Goal: Task Accomplishment & Management: Manage account settings

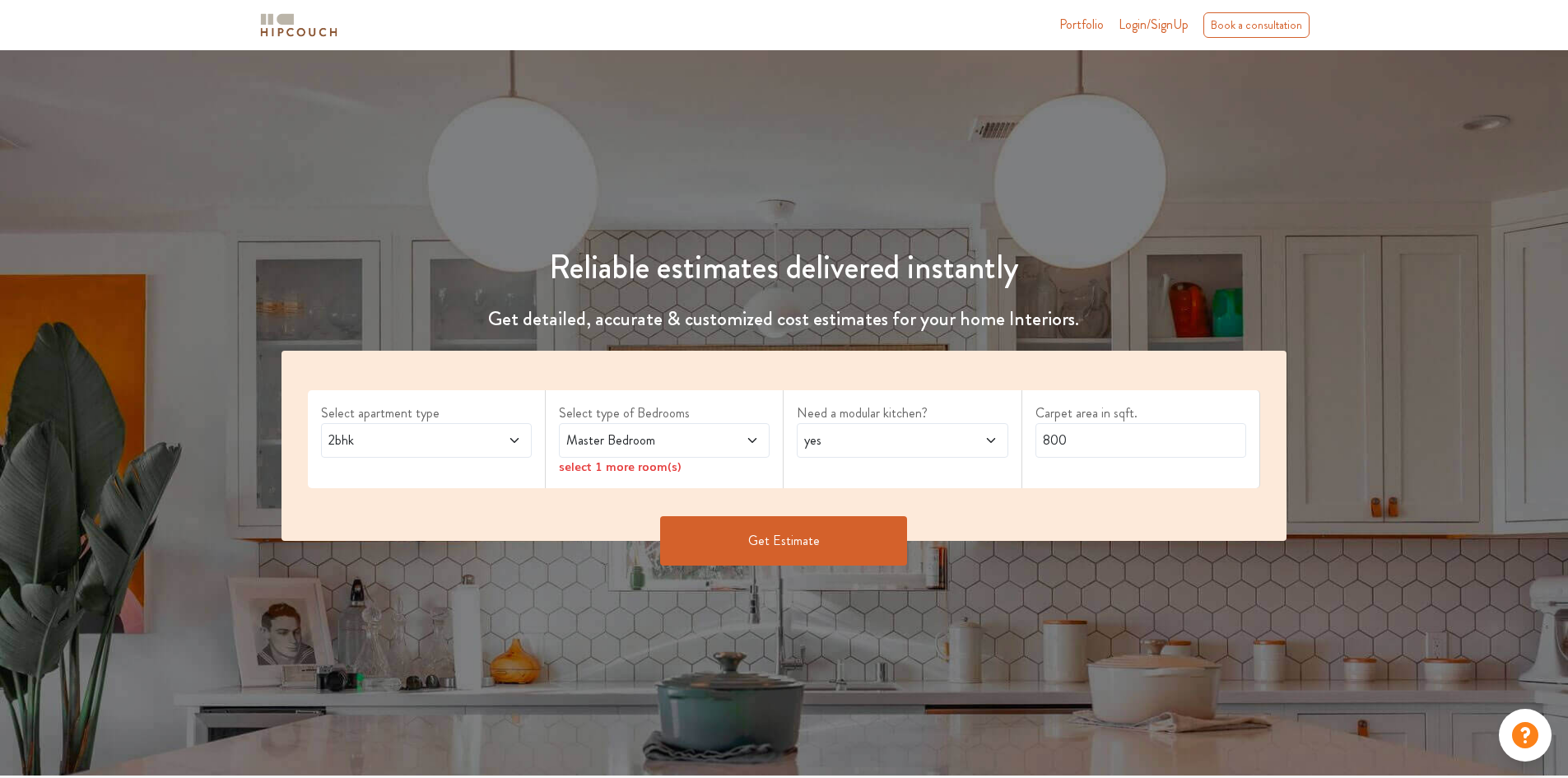
click at [433, 441] on span "2bhk" at bounding box center [398, 440] width 147 height 20
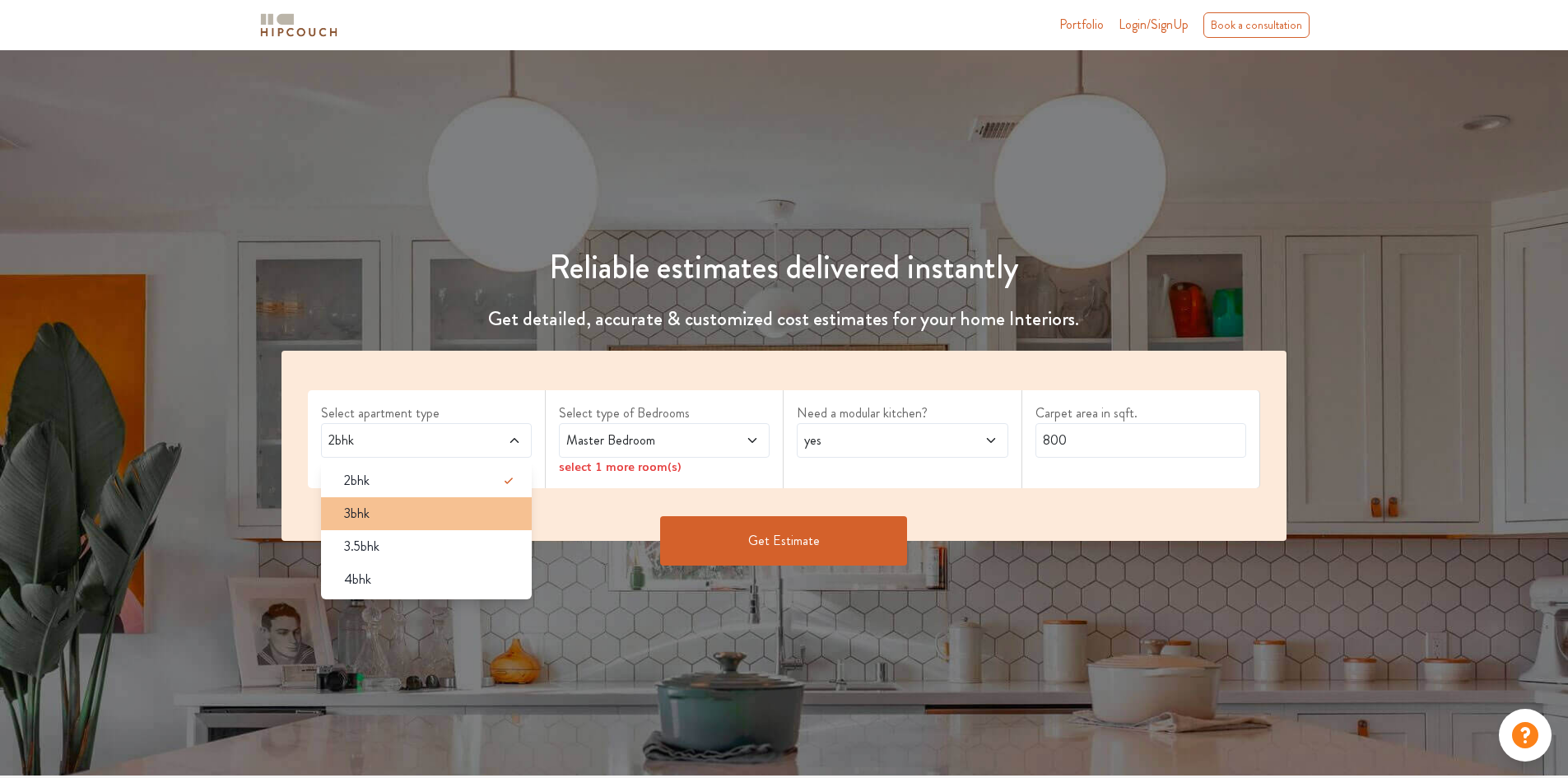
click at [394, 511] on div "3bhk" at bounding box center [431, 514] width 201 height 20
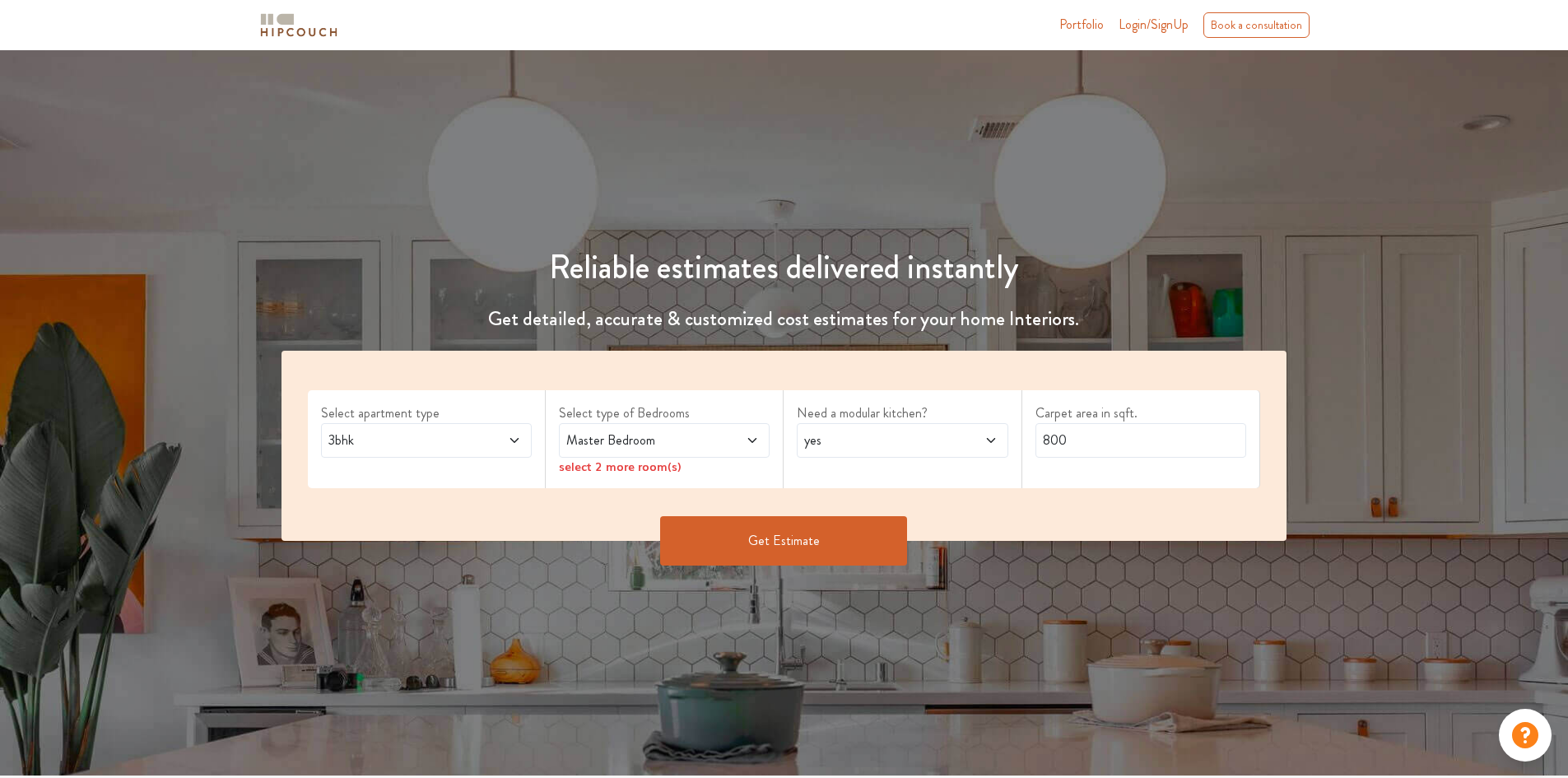
click at [679, 436] on span "Master Bedroom" at bounding box center [636, 440] width 147 height 20
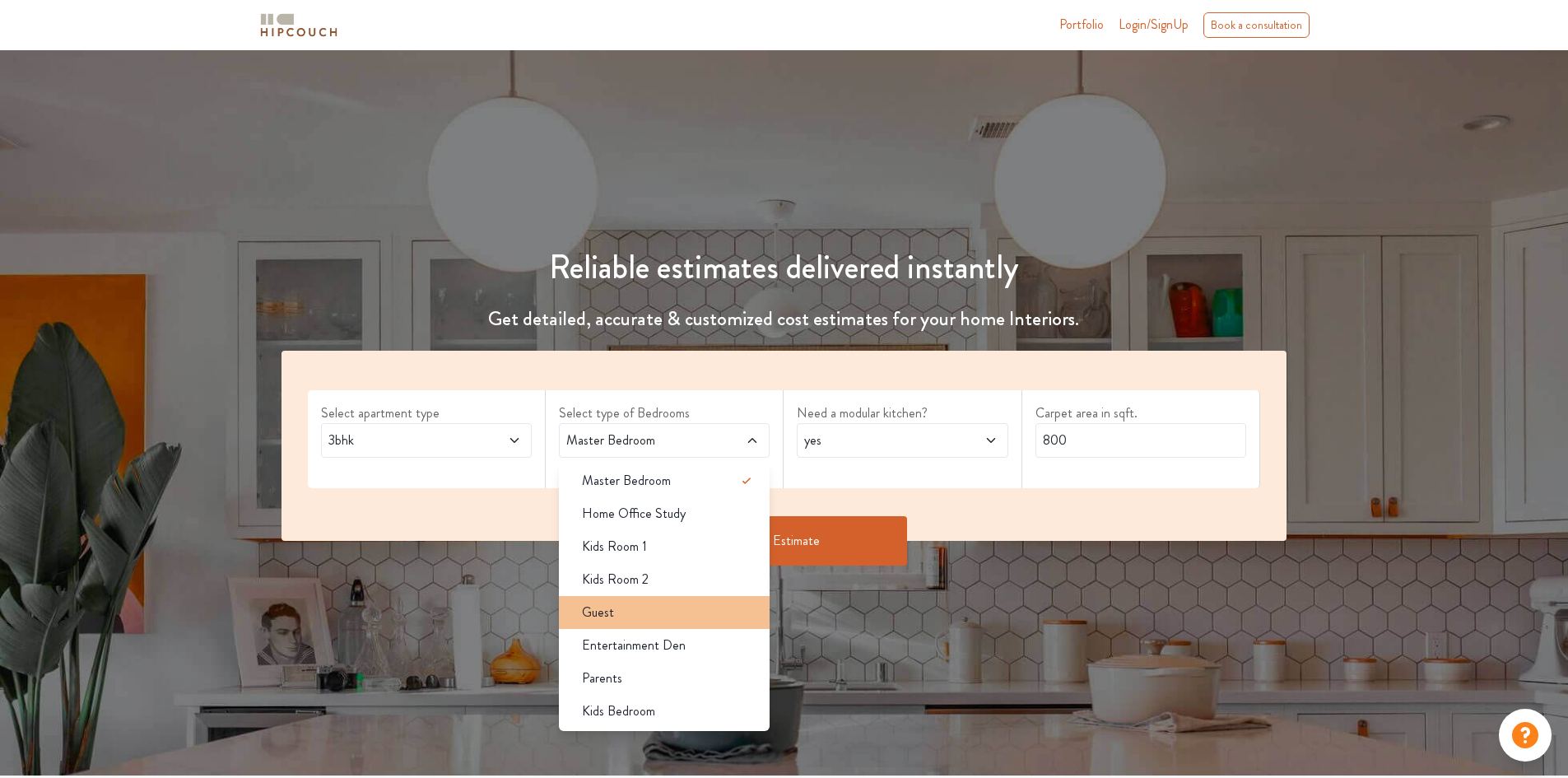
click at [652, 613] on div "Guest" at bounding box center [669, 613] width 201 height 20
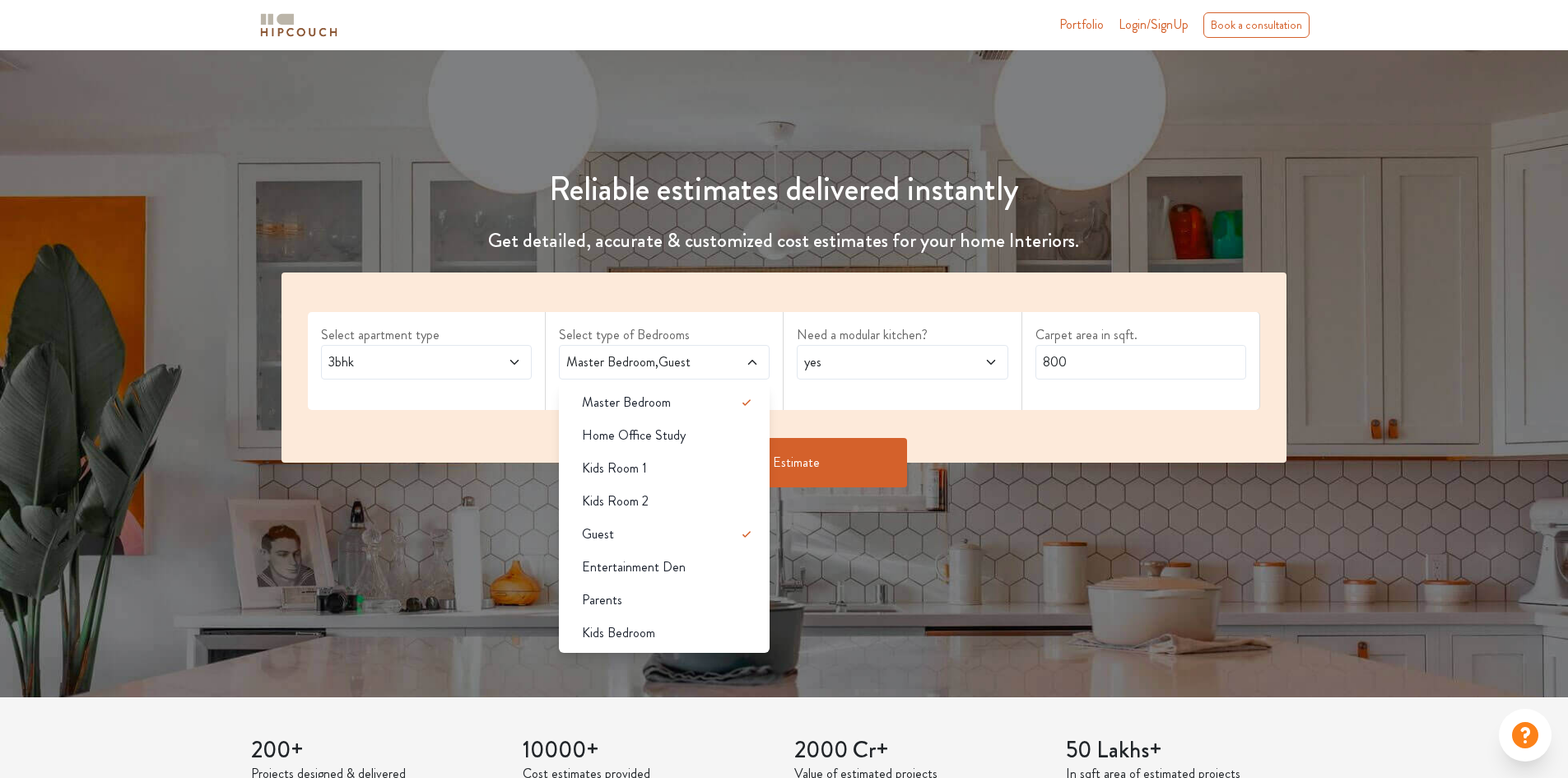
scroll to position [82, 0]
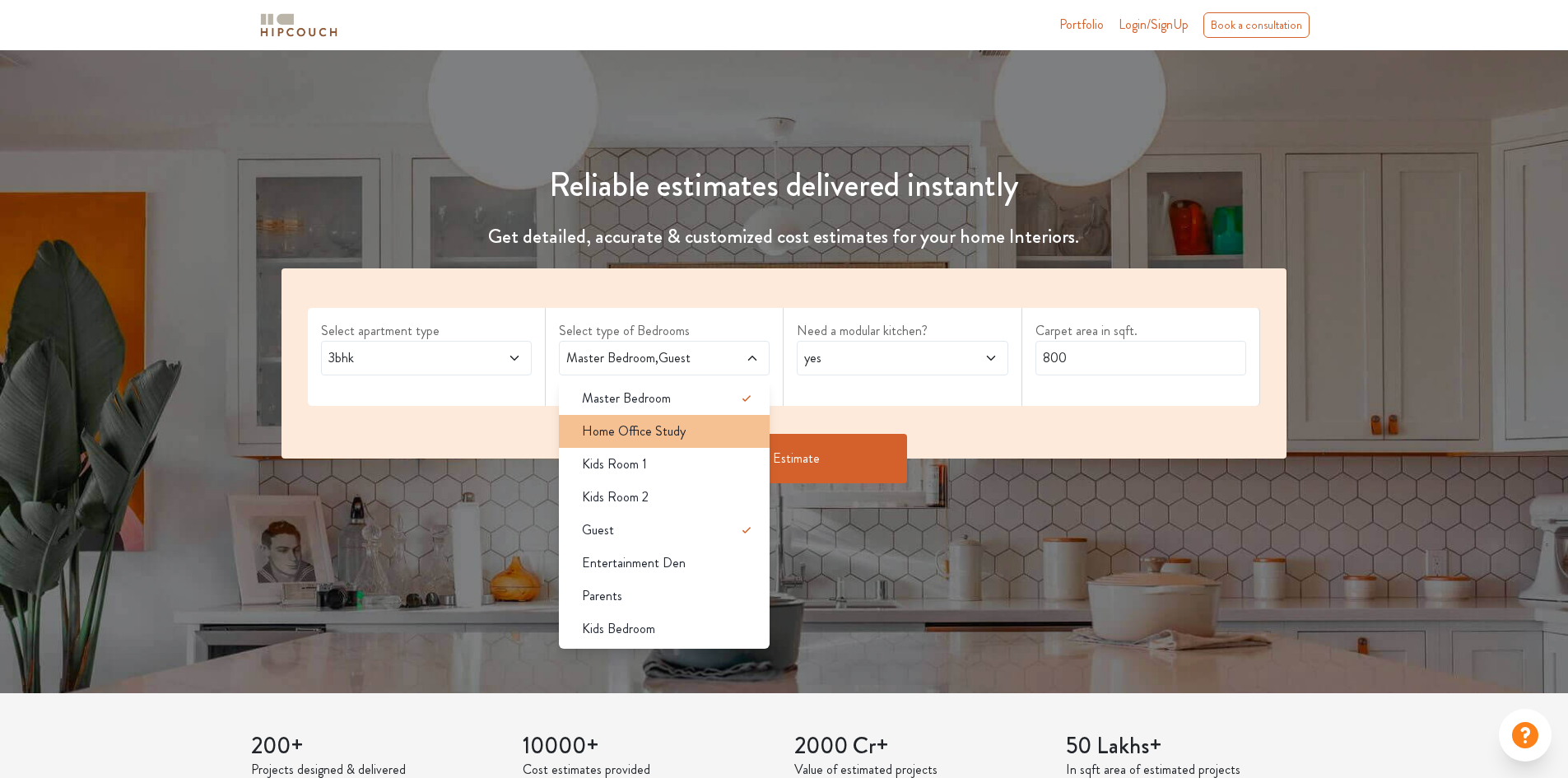
click at [667, 430] on span "Home Office Study" at bounding box center [633, 431] width 104 height 20
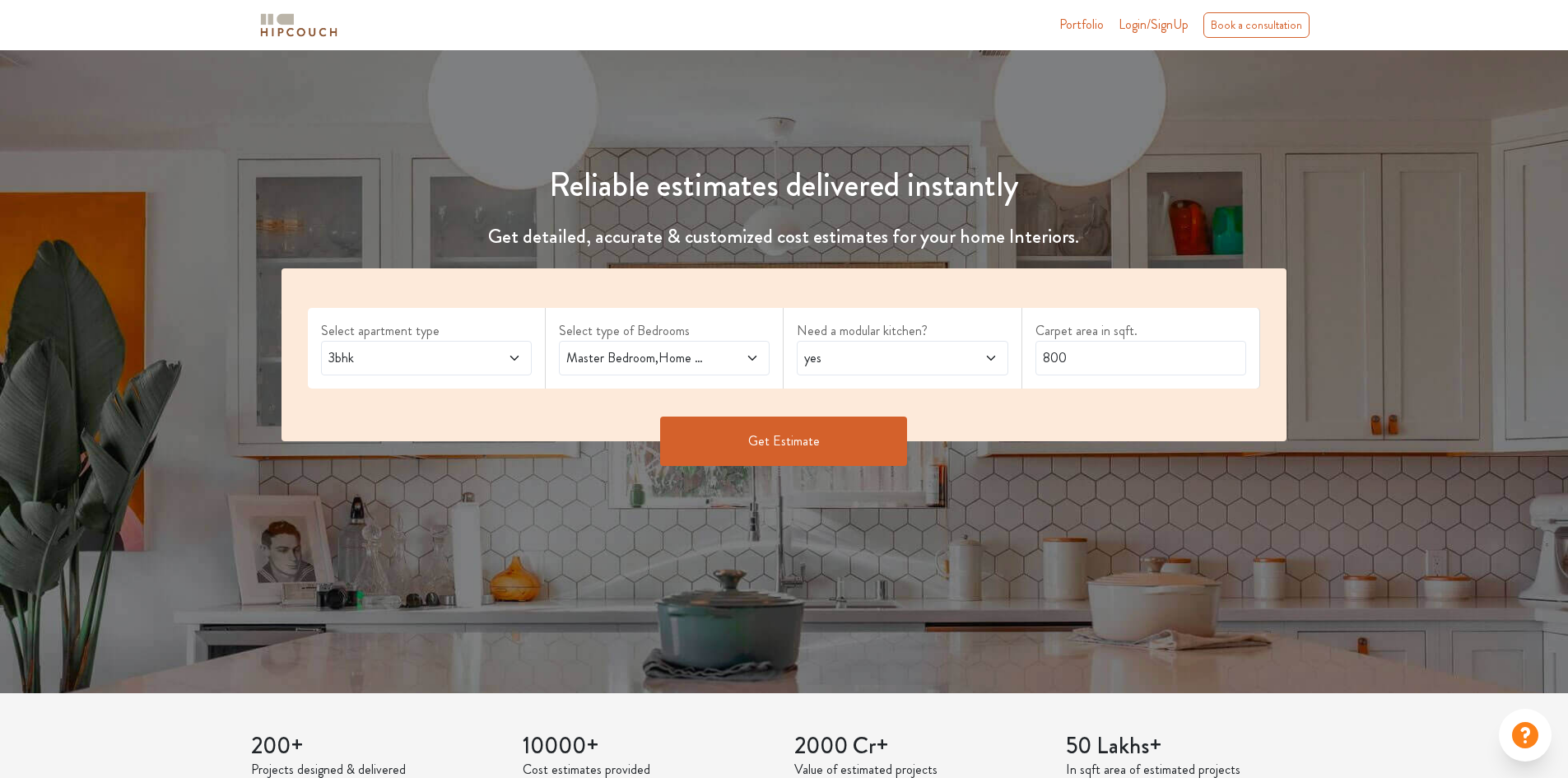
click at [884, 361] on span "yes" at bounding box center [873, 358] width 147 height 20
click at [1125, 387] on div "Carpet area in sqft. 800" at bounding box center [1141, 348] width 238 height 80
drag, startPoint x: 1090, startPoint y: 361, endPoint x: 1031, endPoint y: 361, distance: 59.0
click at [1031, 361] on div "Carpet area in sqft. 800" at bounding box center [1141, 348] width 238 height 80
type input "4000"
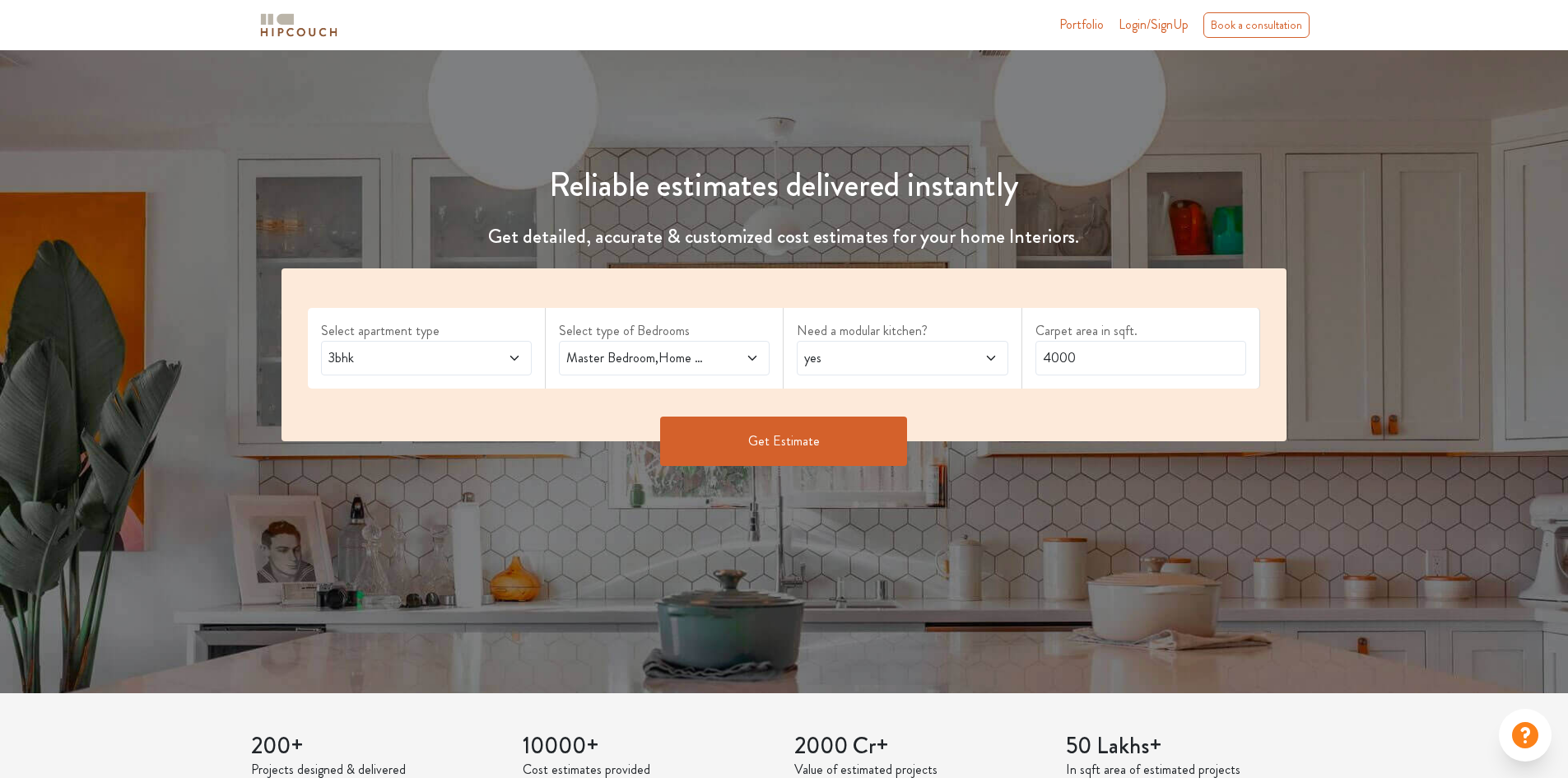
click at [824, 440] on button "Get Estimate" at bounding box center [783, 441] width 247 height 50
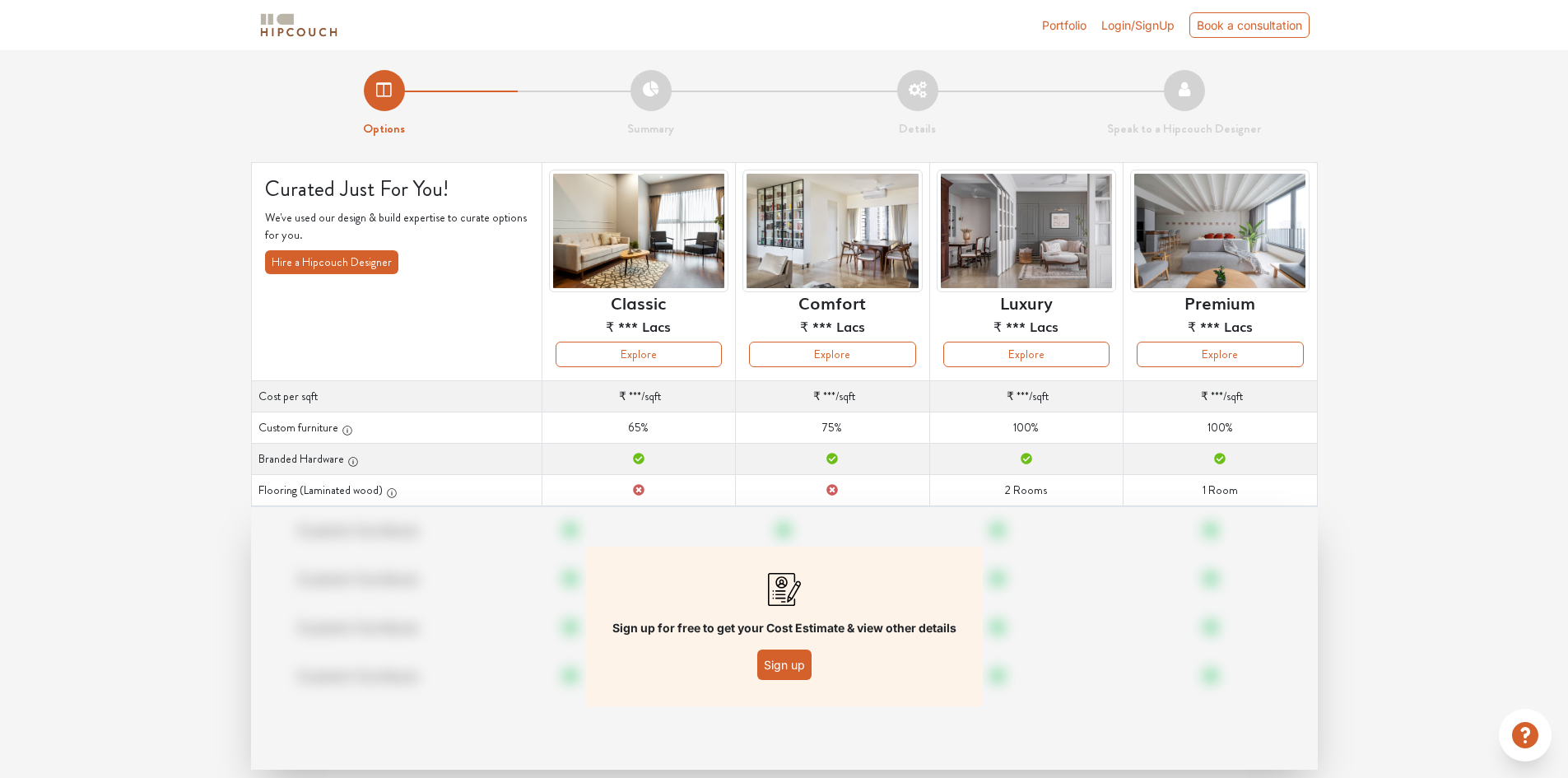
click at [1138, 26] on span "Login/SignUp" at bounding box center [1137, 24] width 73 height 14
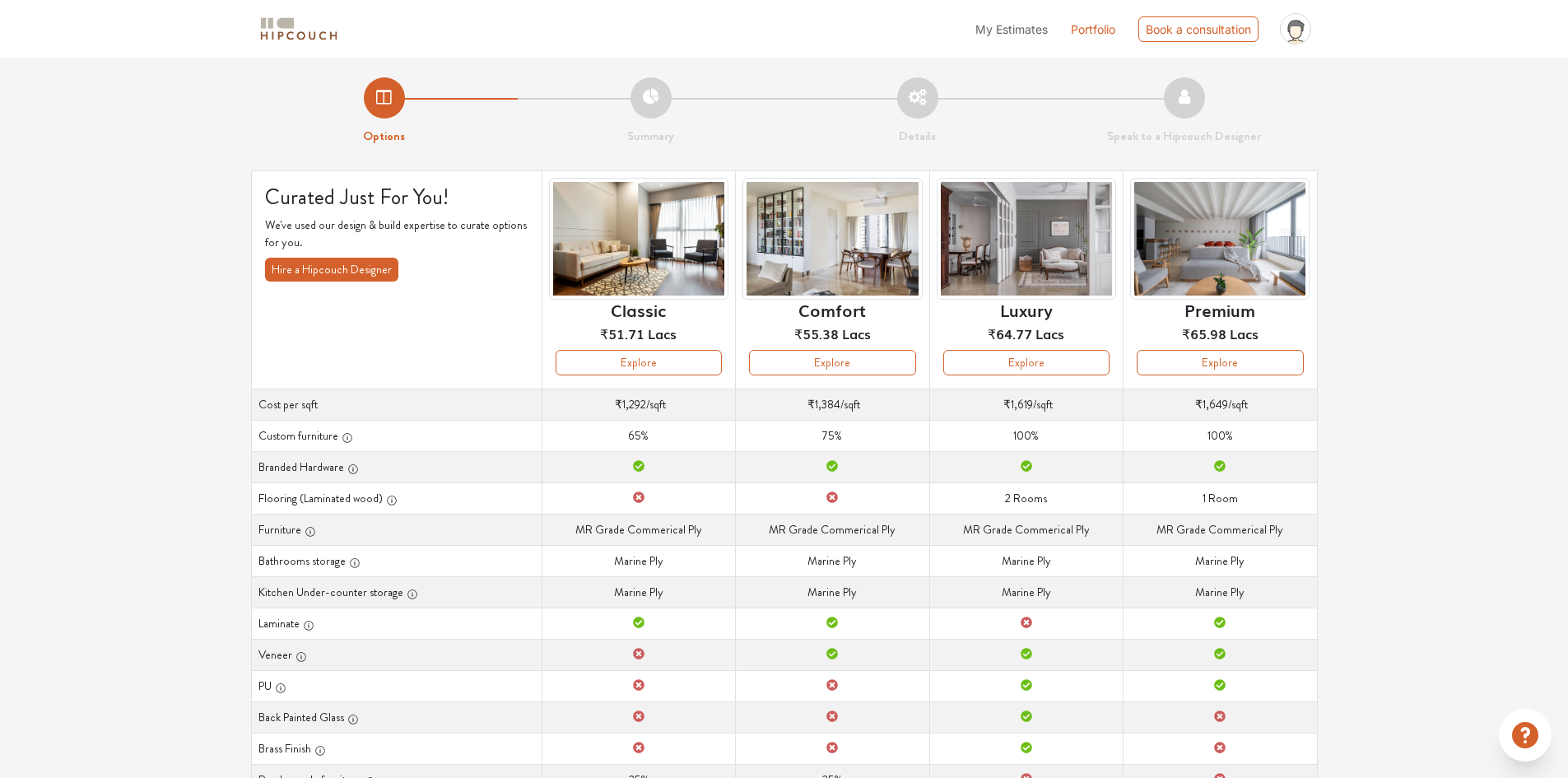
click at [1496, 338] on div "Options Summary Details Speak to a Hipcouch Designer Curated Just For You! We'v…" at bounding box center [784, 509] width 1568 height 903
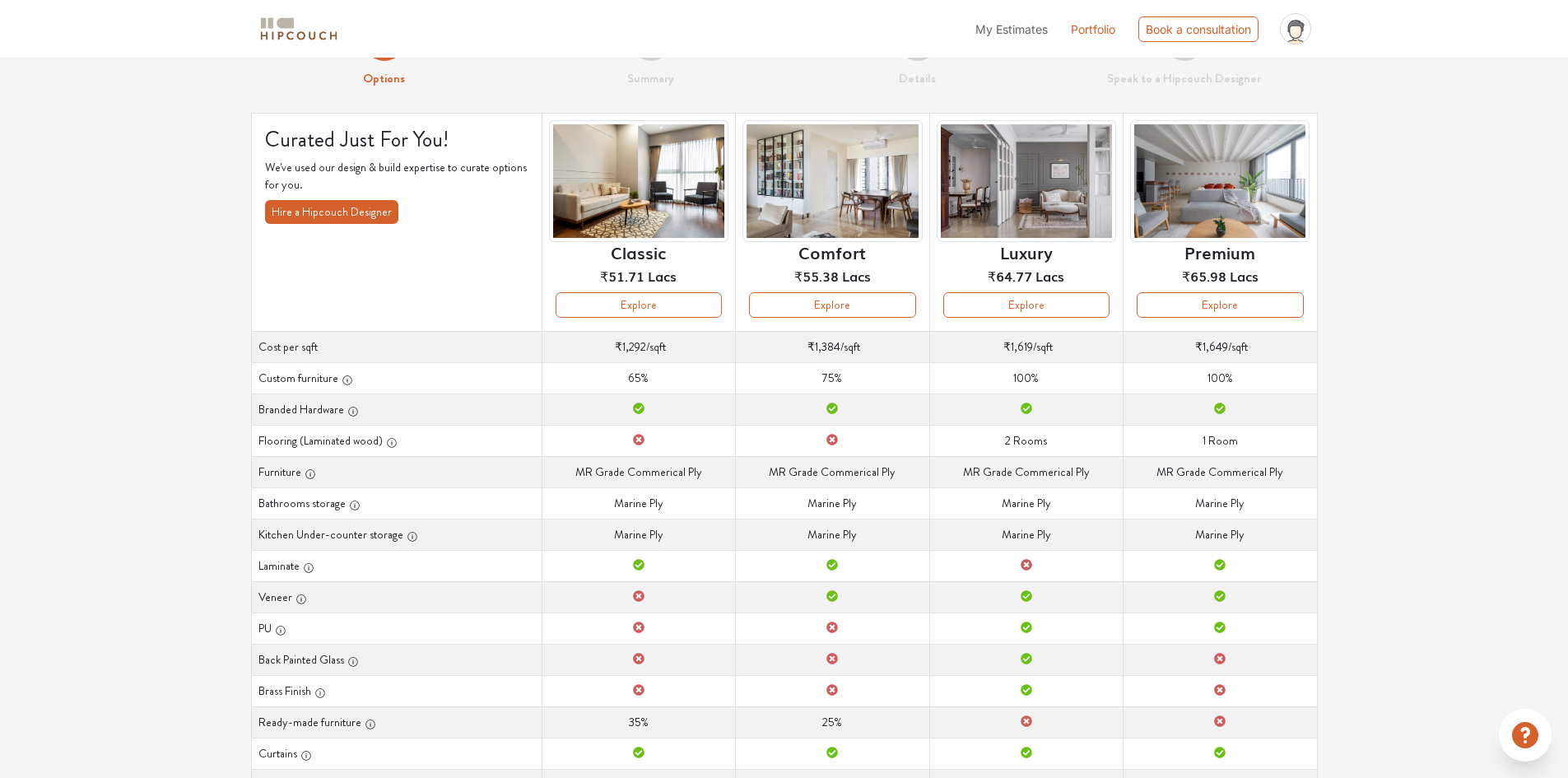
scroll to position [18, 0]
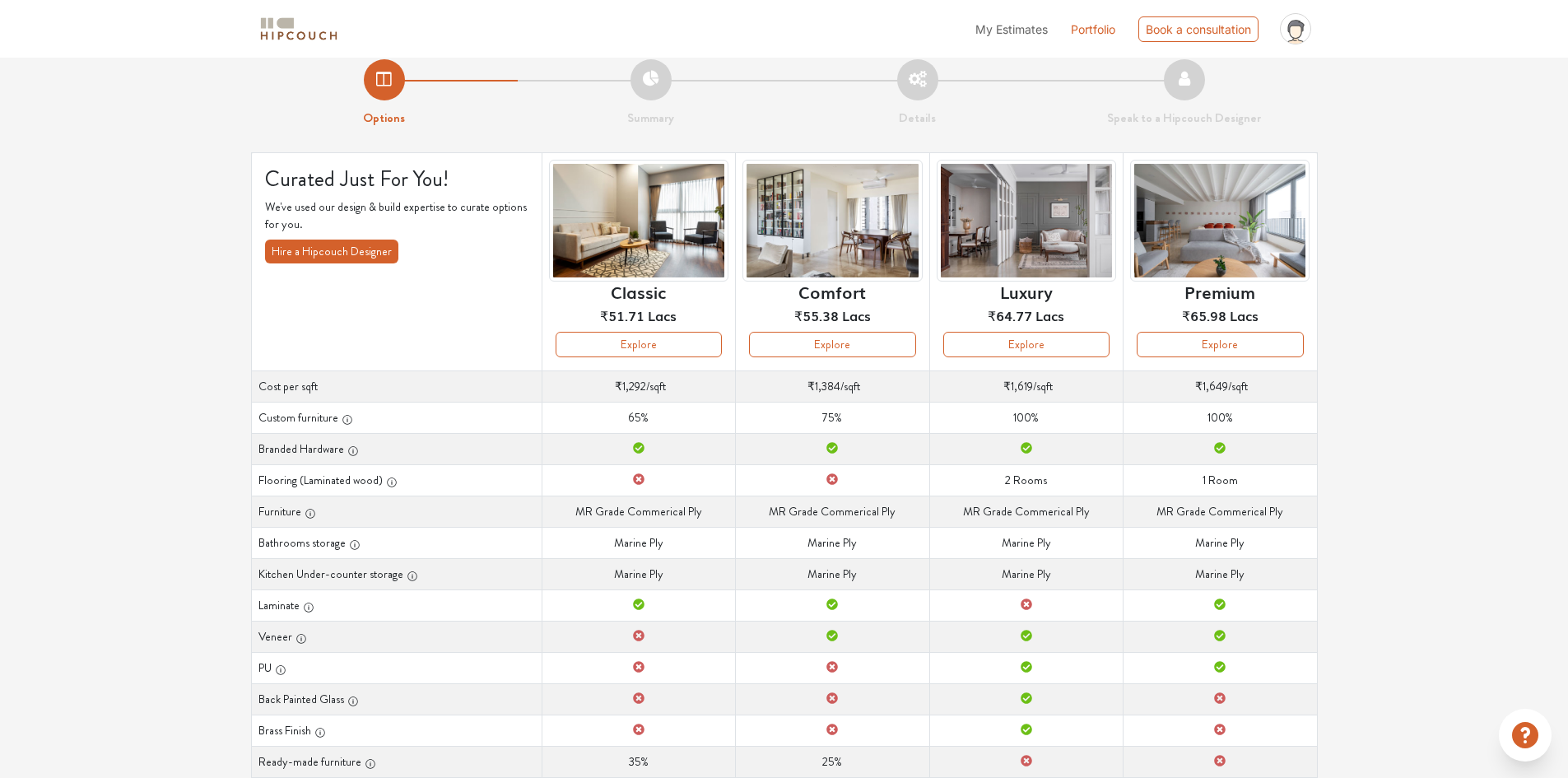
click at [1190, 514] on td "Furniture MR [PERSON_NAME] Commerical Ply" at bounding box center [1220, 511] width 193 height 32
click at [1037, 351] on button "Explore" at bounding box center [1026, 344] width 166 height 25
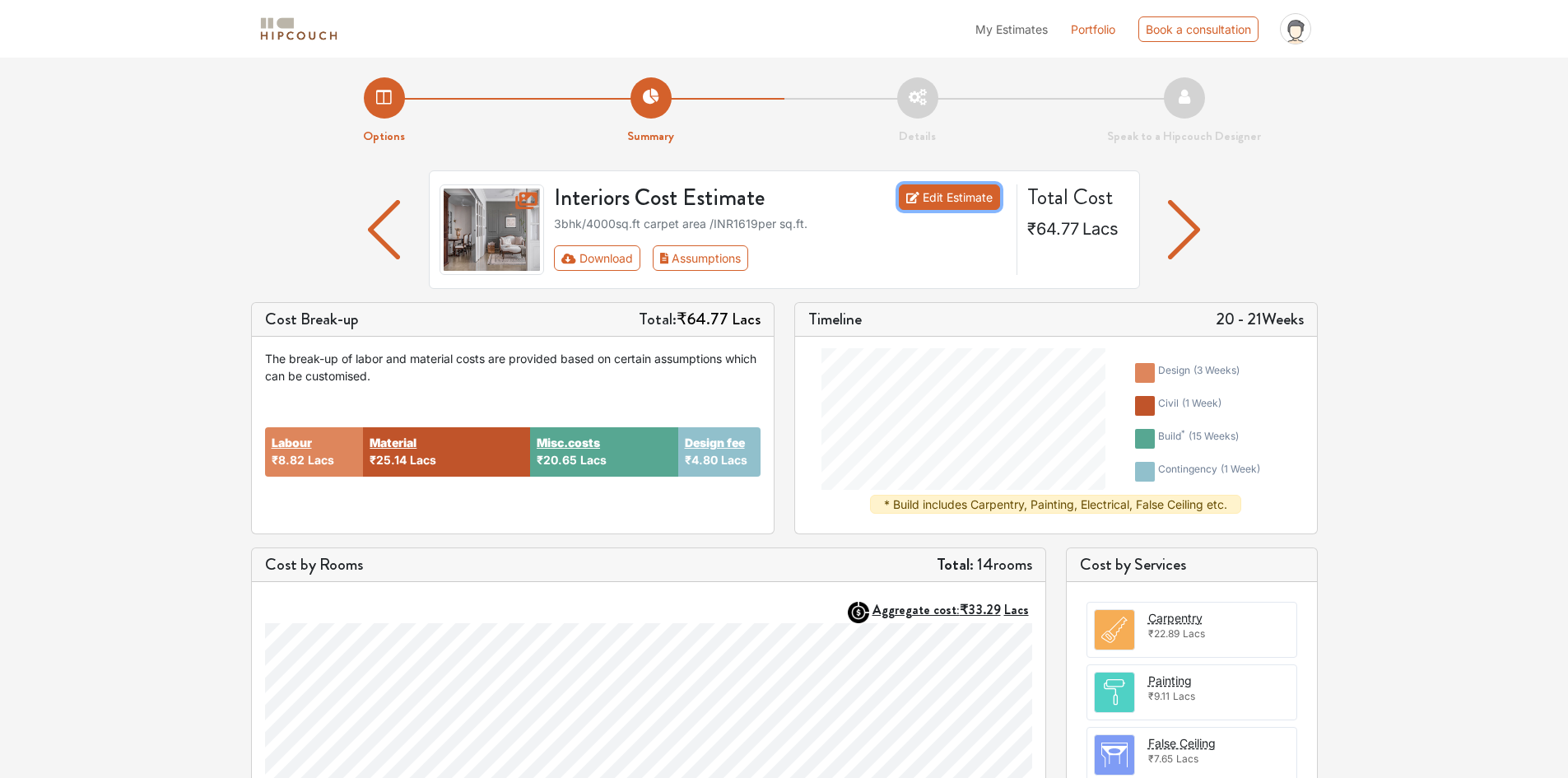
click at [954, 204] on link "Edit Estimate" at bounding box center [949, 197] width 101 height 25
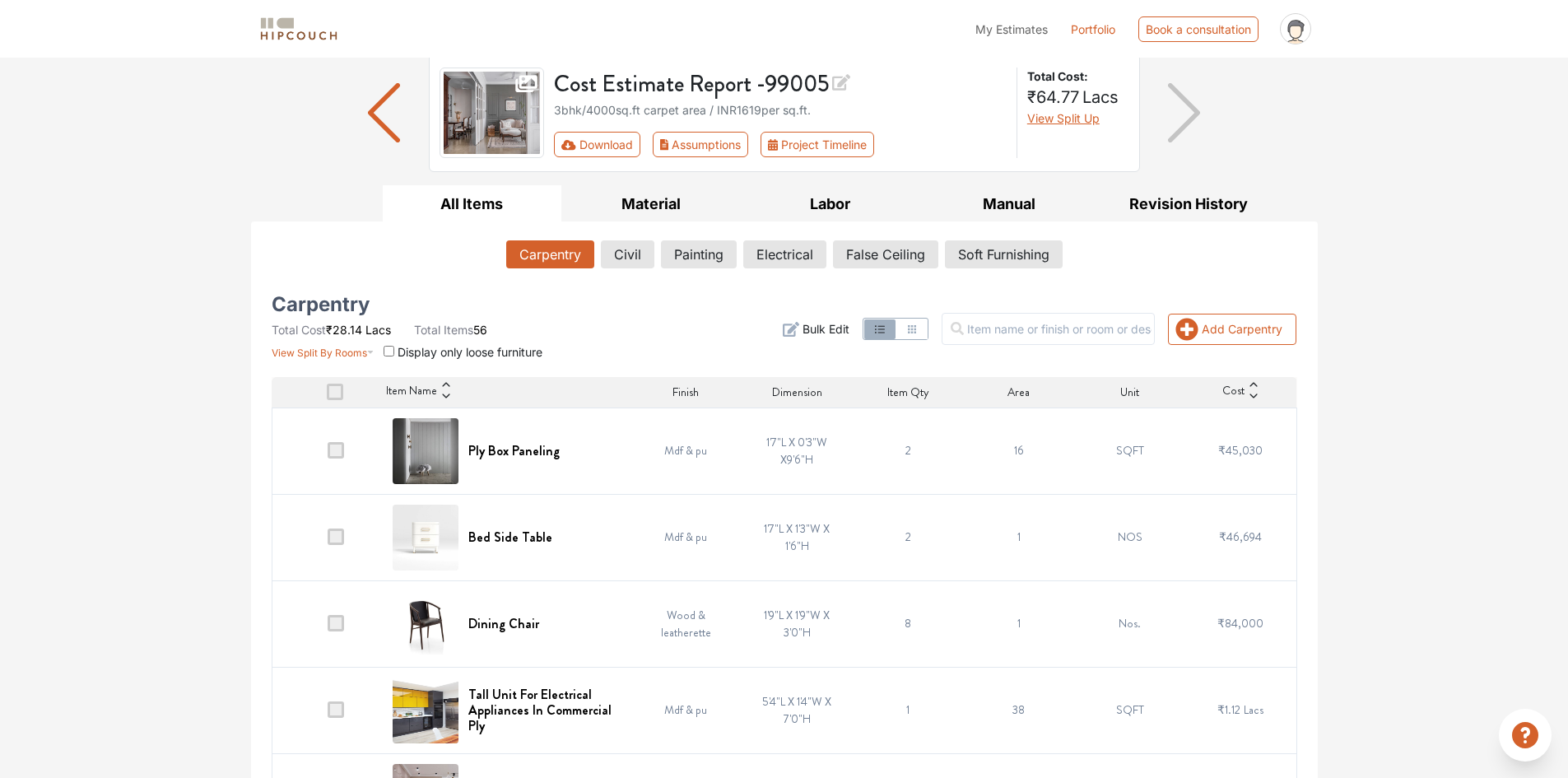
scroll to position [172, 0]
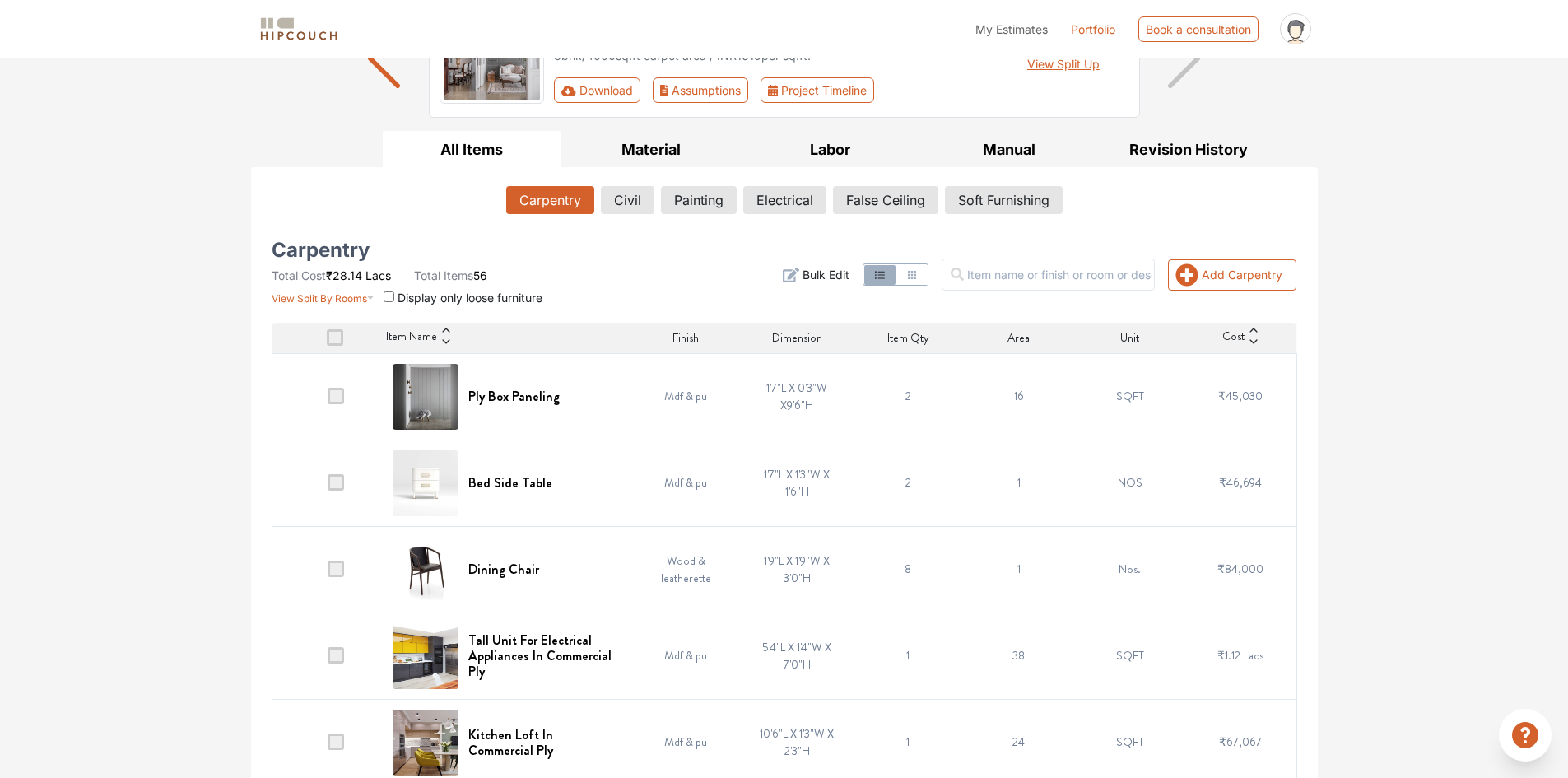
click at [332, 396] on span at bounding box center [336, 396] width 16 height 16
click at [328, 400] on input "checkbox" at bounding box center [328, 400] width 0 height 0
click at [1266, 273] on span "Delete" at bounding box center [1268, 274] width 31 height 15
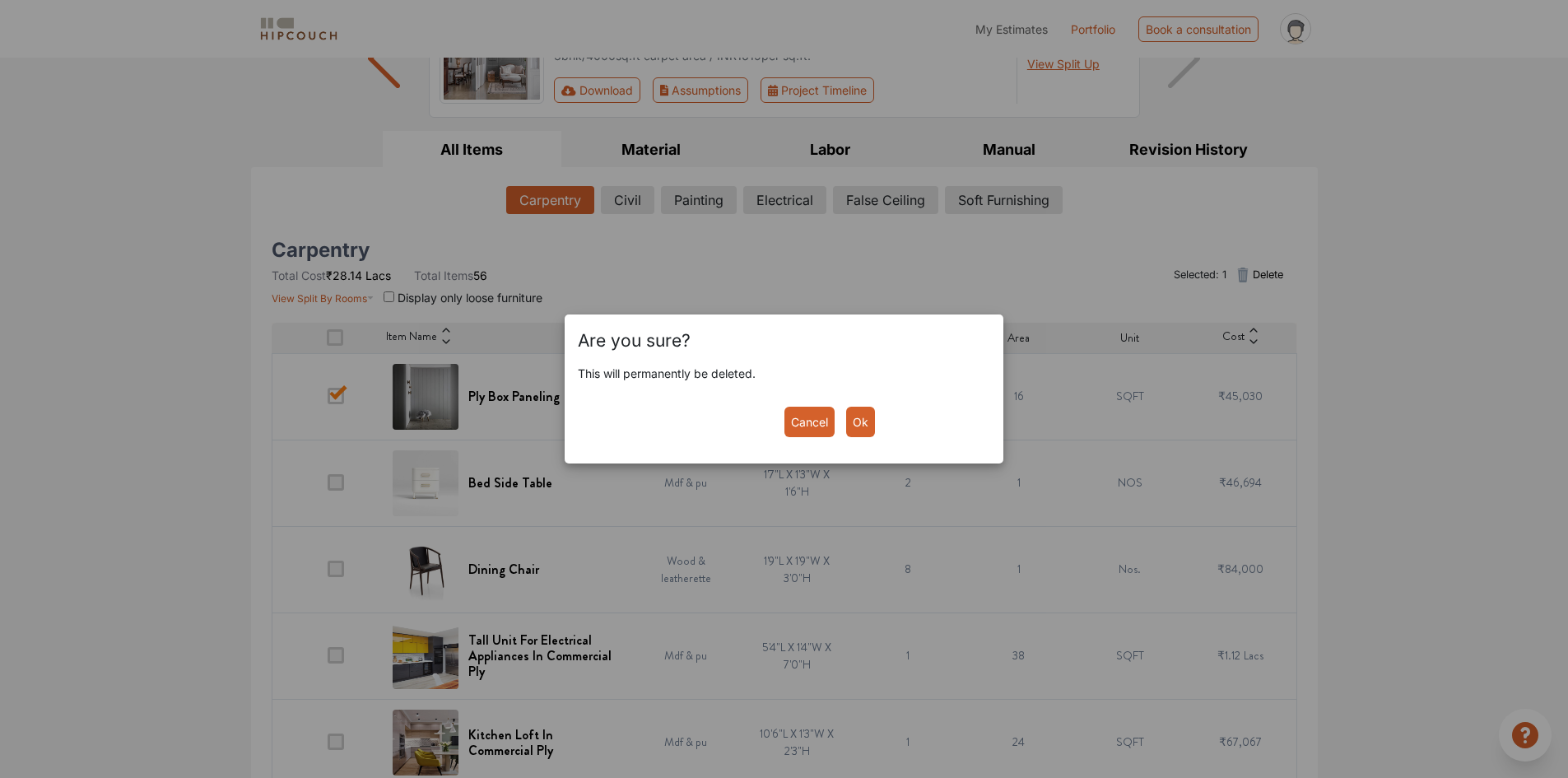
click at [863, 424] on button "Ok" at bounding box center [861, 422] width 29 height 31
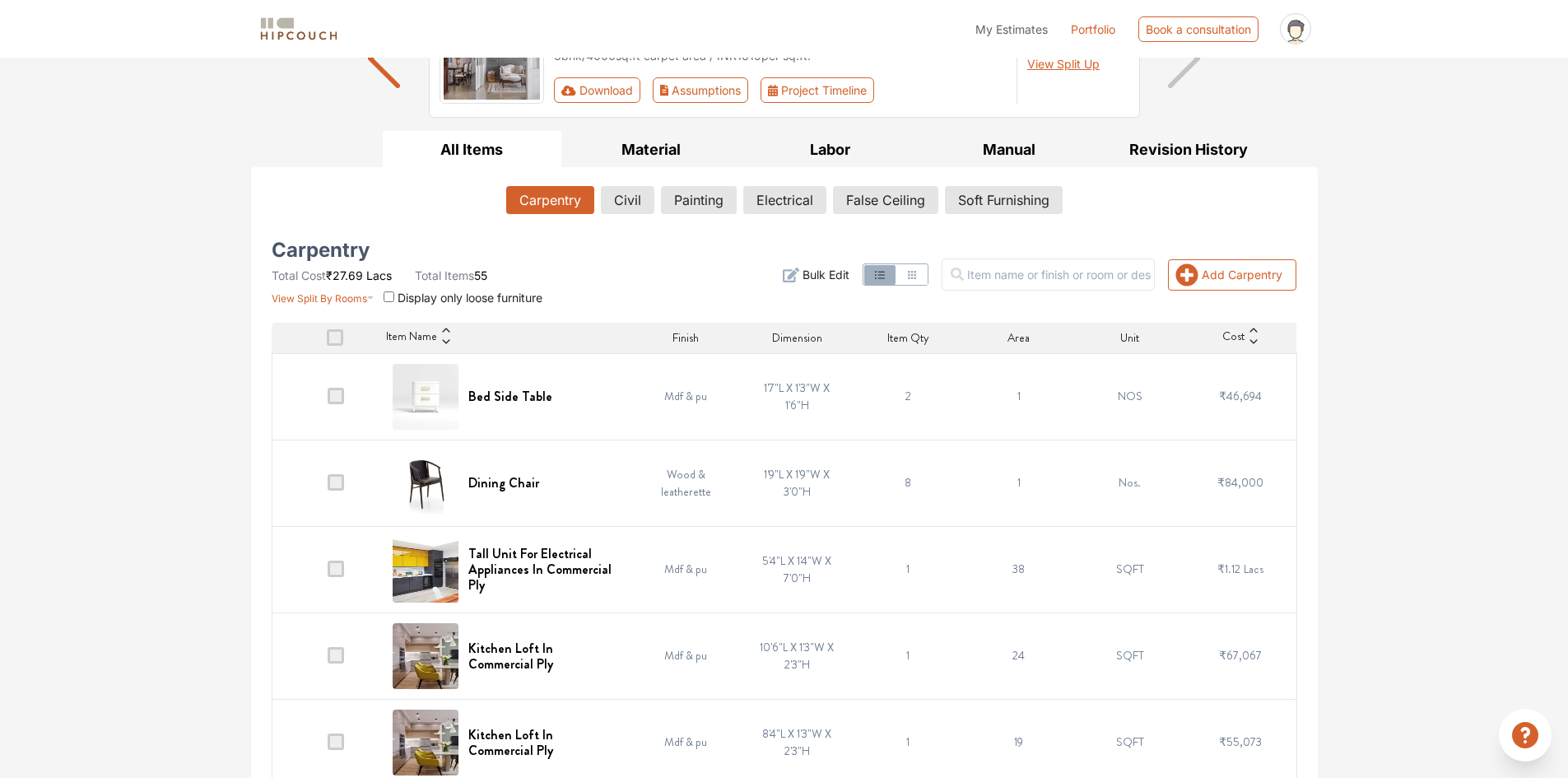
click at [618, 266] on div "Add Carpentry Filter Bulk Edit" at bounding box center [958, 275] width 697 height 62
click at [334, 398] on span at bounding box center [336, 396] width 16 height 16
click at [328, 400] on input "checkbox" at bounding box center [328, 400] width 0 height 0
click at [333, 395] on span at bounding box center [336, 396] width 16 height 16
click at [328, 400] on input "checkbox" at bounding box center [328, 400] width 0 height 0
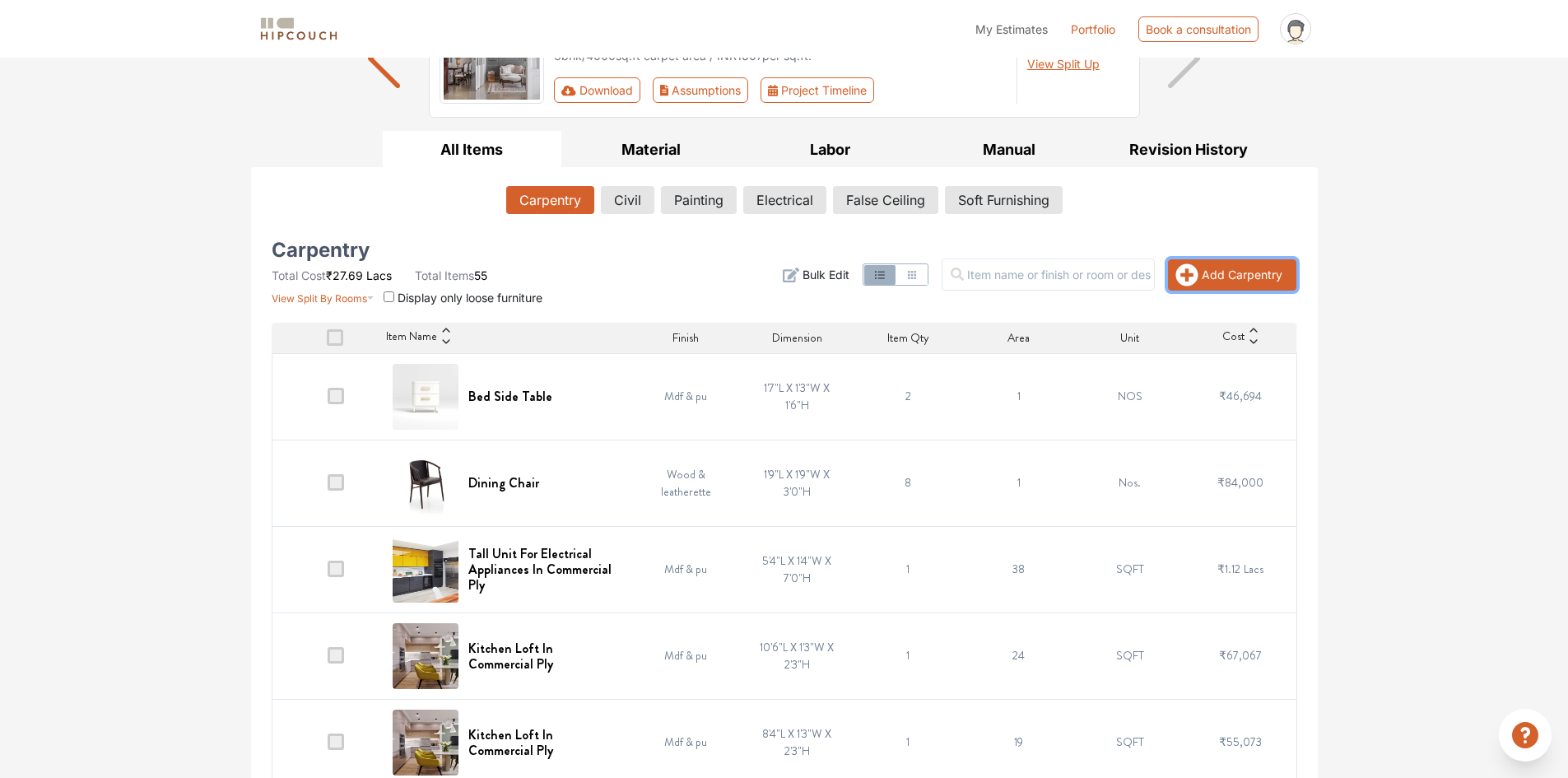
click at [1216, 281] on button "Add Carpentry" at bounding box center [1232, 275] width 128 height 32
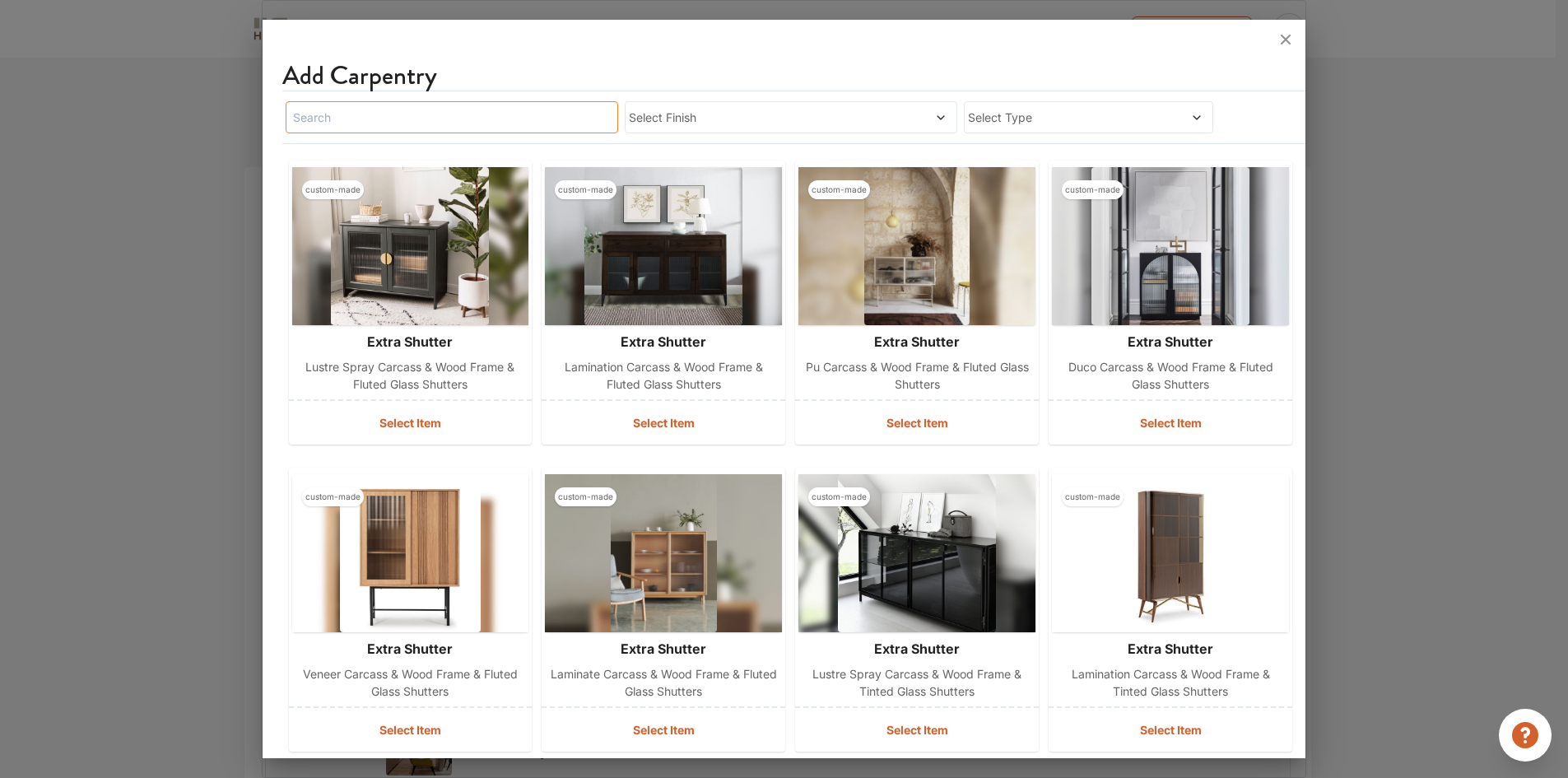
click at [395, 119] on input "text" at bounding box center [452, 117] width 332 height 33
type input "side table"
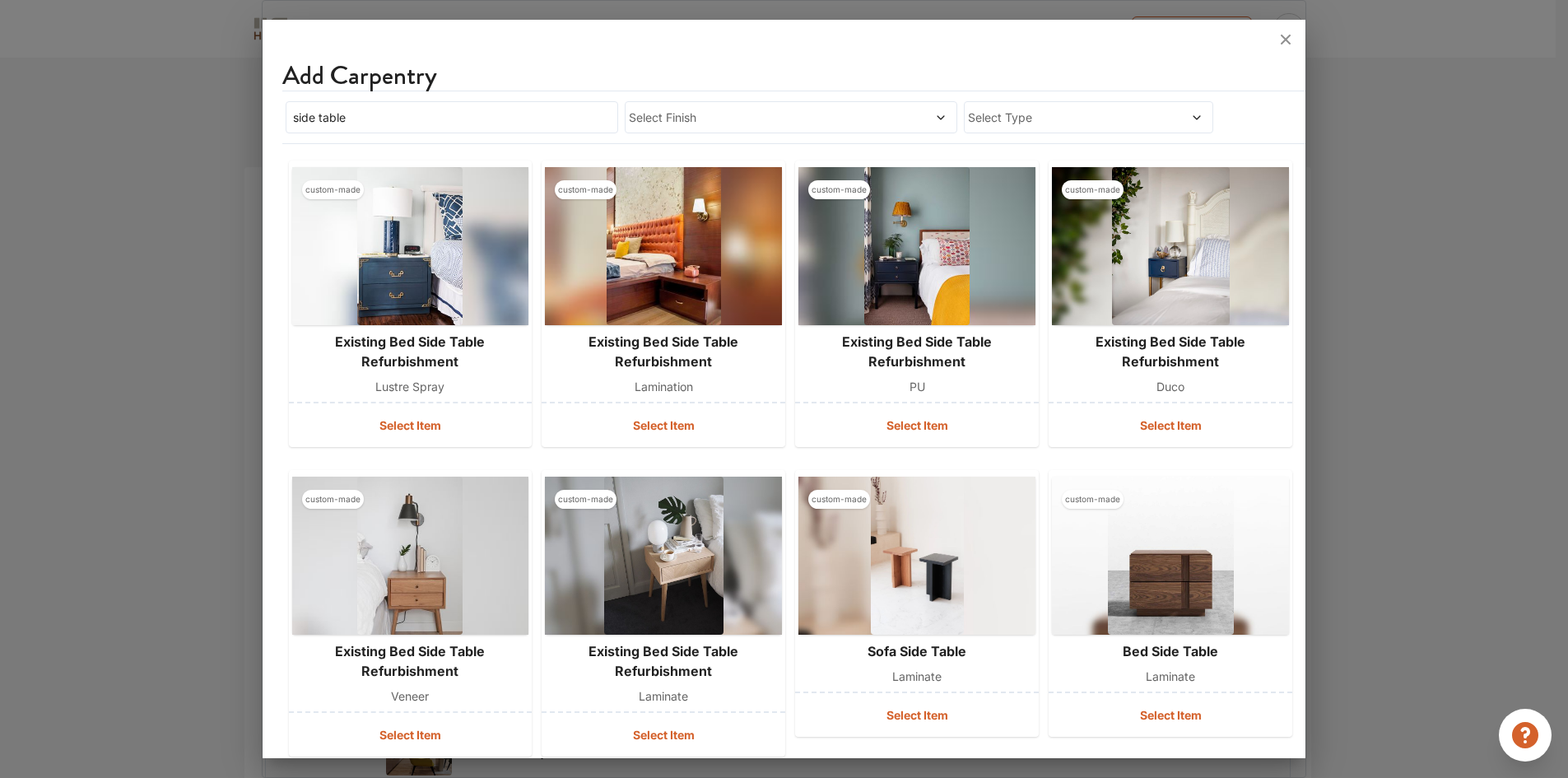
click at [720, 108] on div "Select Finish" at bounding box center [790, 117] width 332 height 33
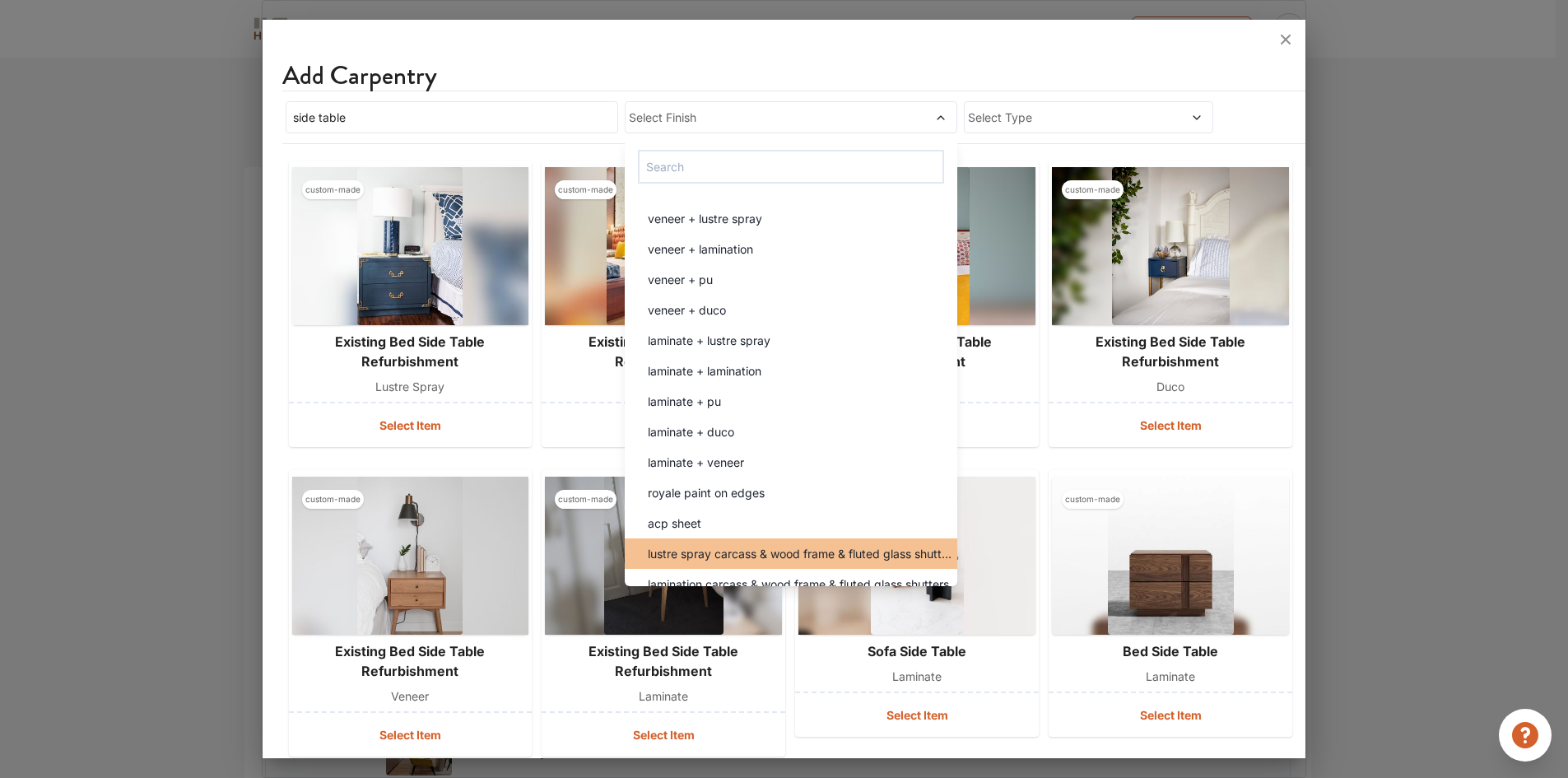
scroll to position [494, 0]
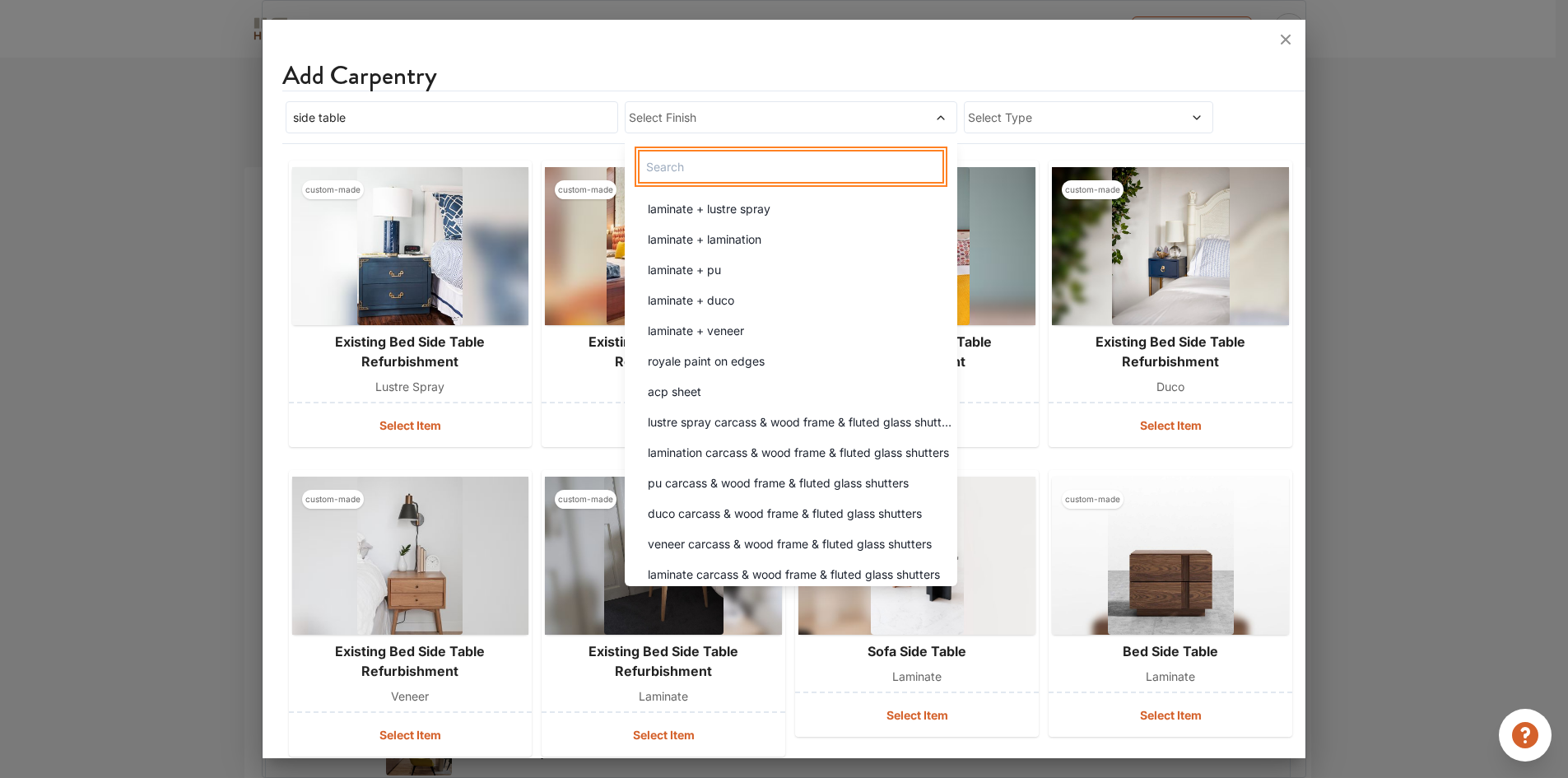
click at [695, 163] on input "text" at bounding box center [790, 166] width 306 height 33
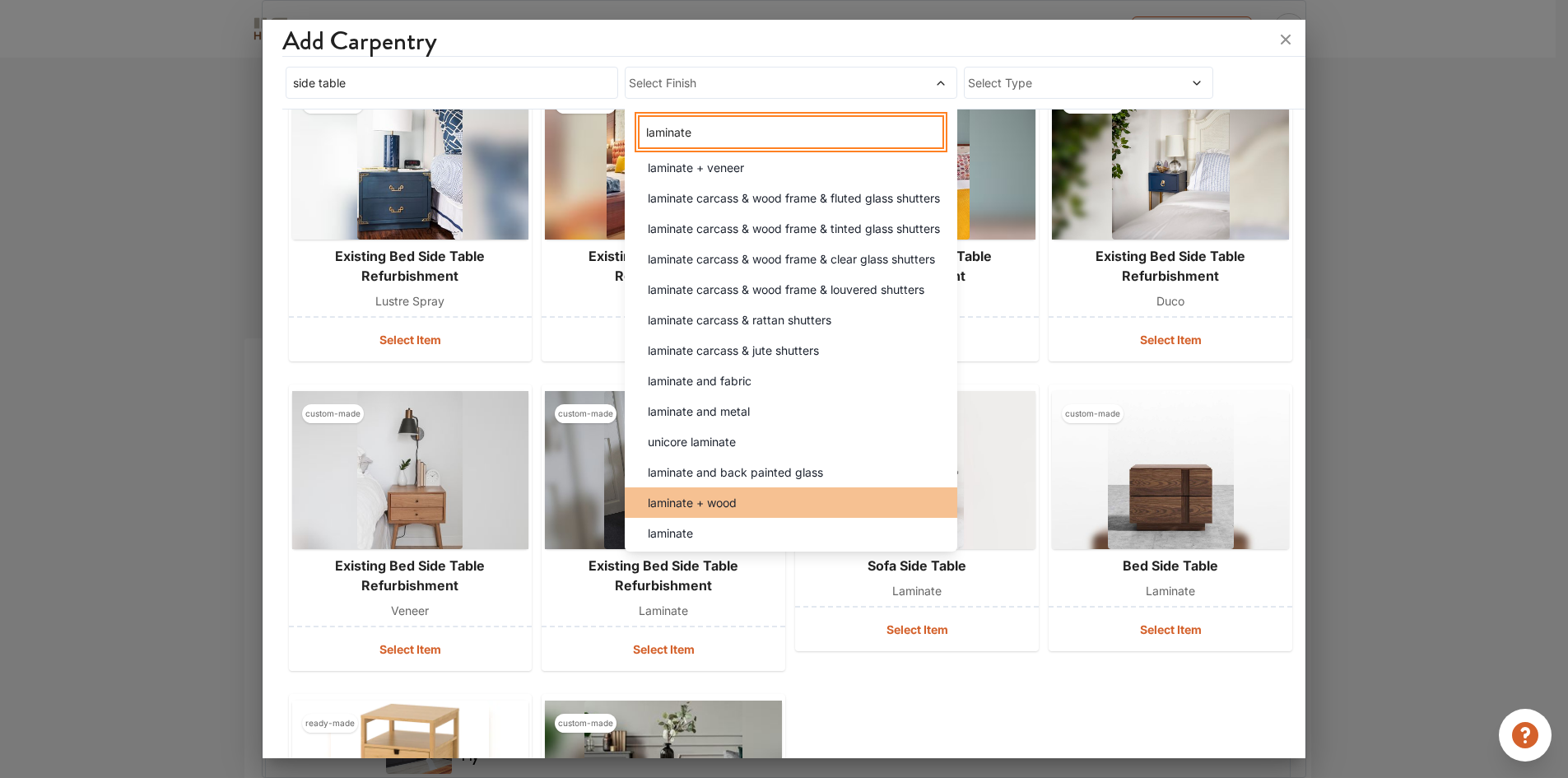
scroll to position [164, 0]
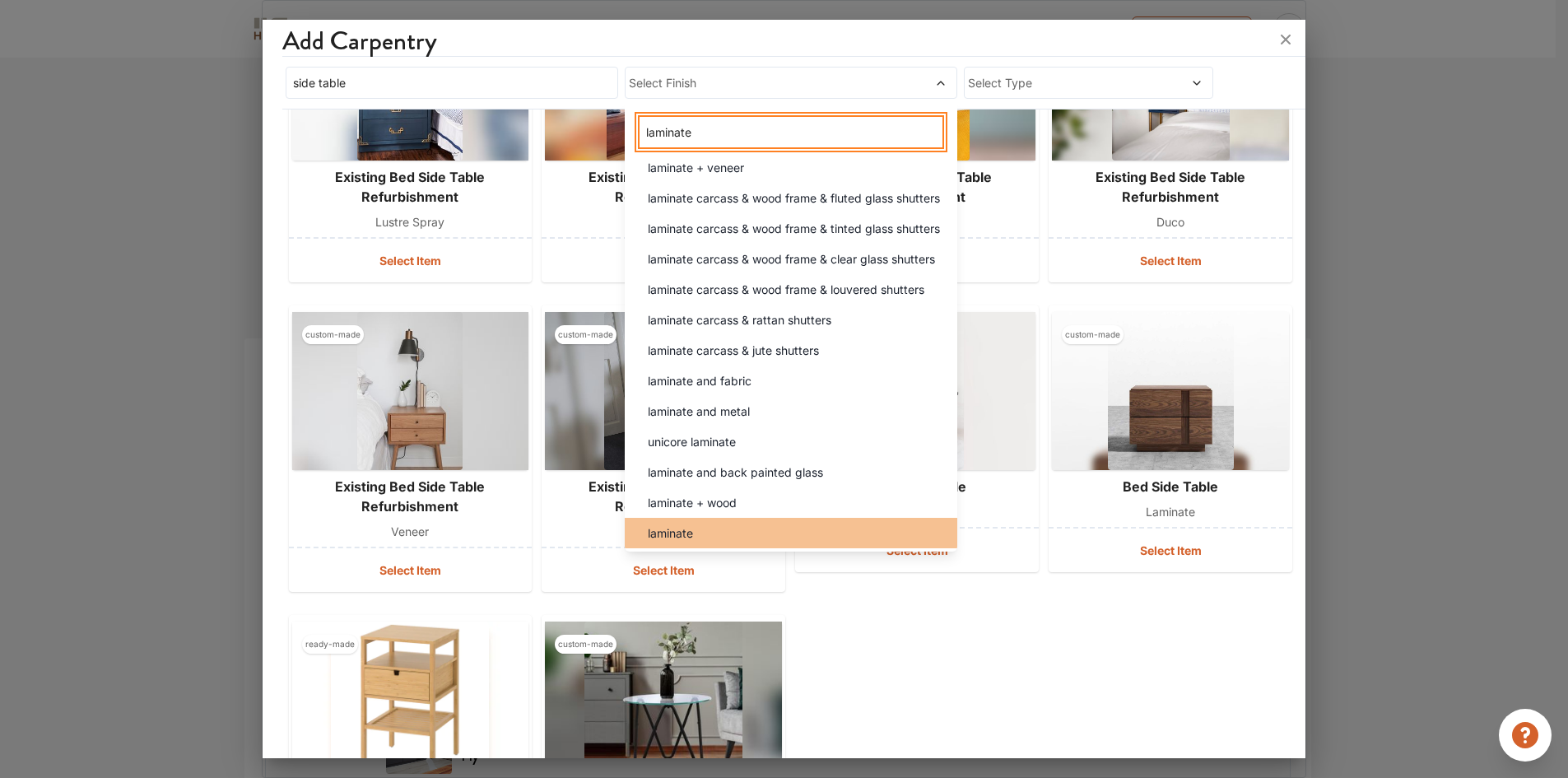
type input "laminate"
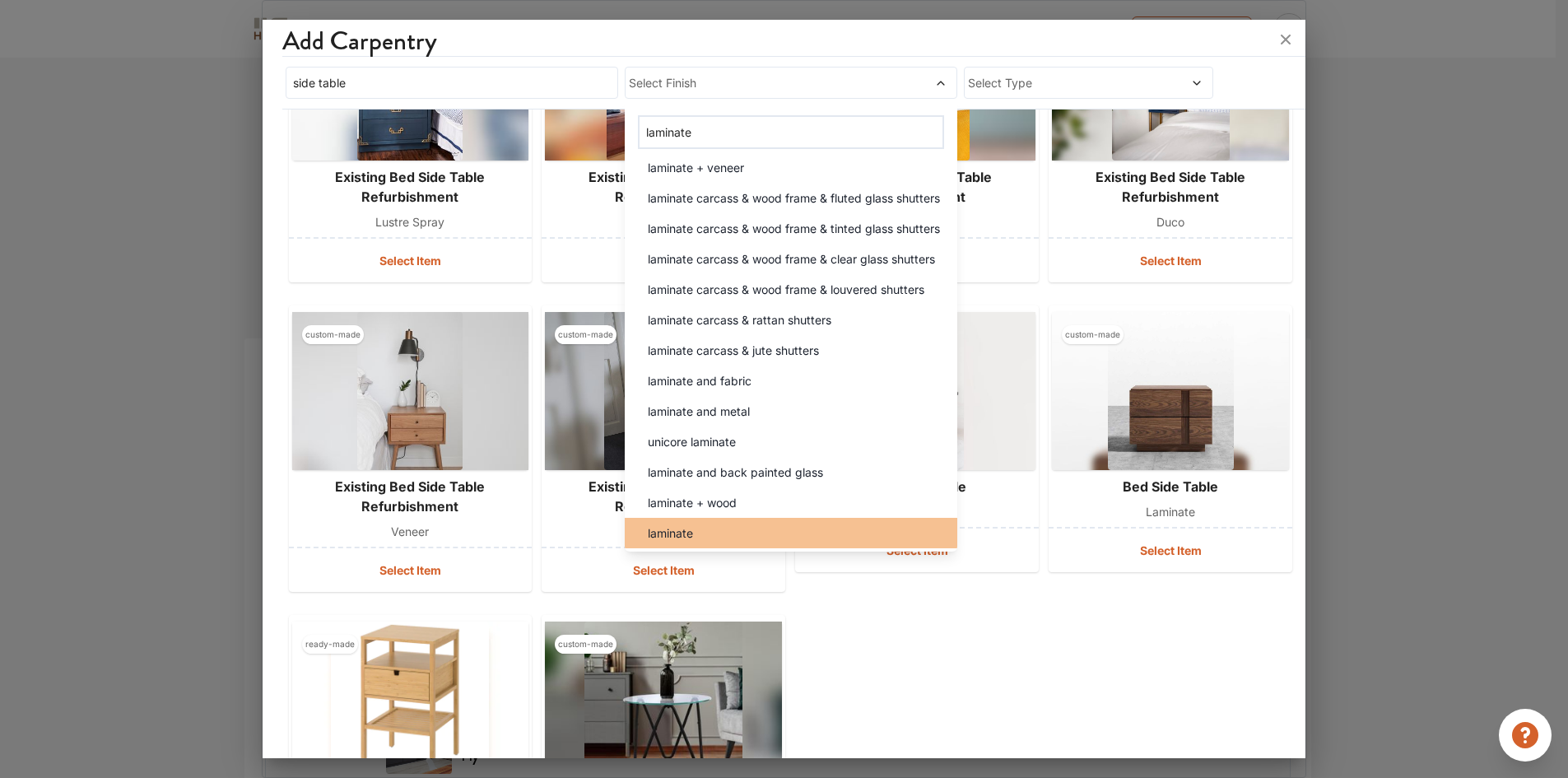
click at [732, 527] on div "laminate" at bounding box center [795, 532] width 322 height 17
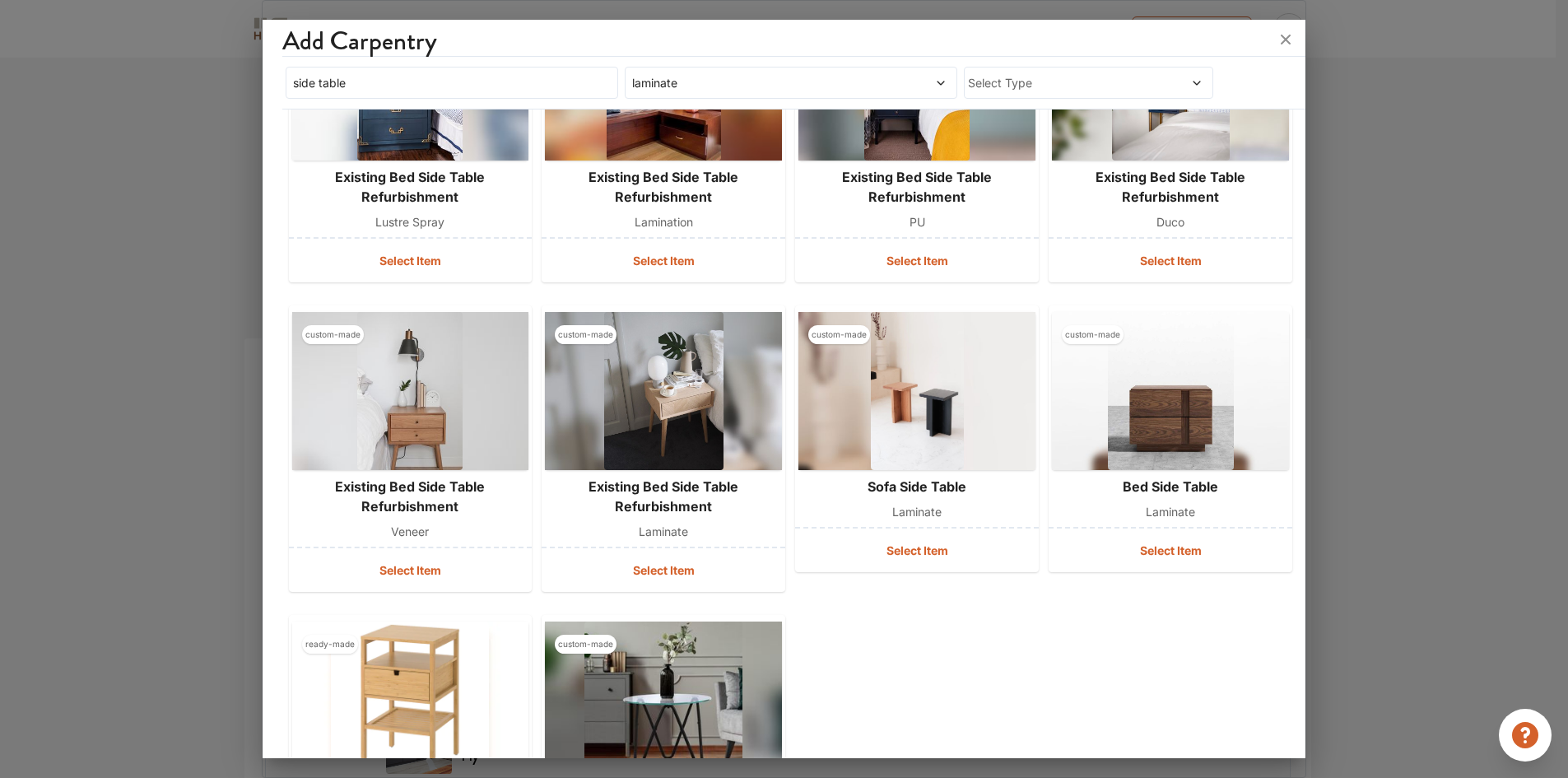
click at [963, 59] on div at bounding box center [784, 40] width 1043 height 40
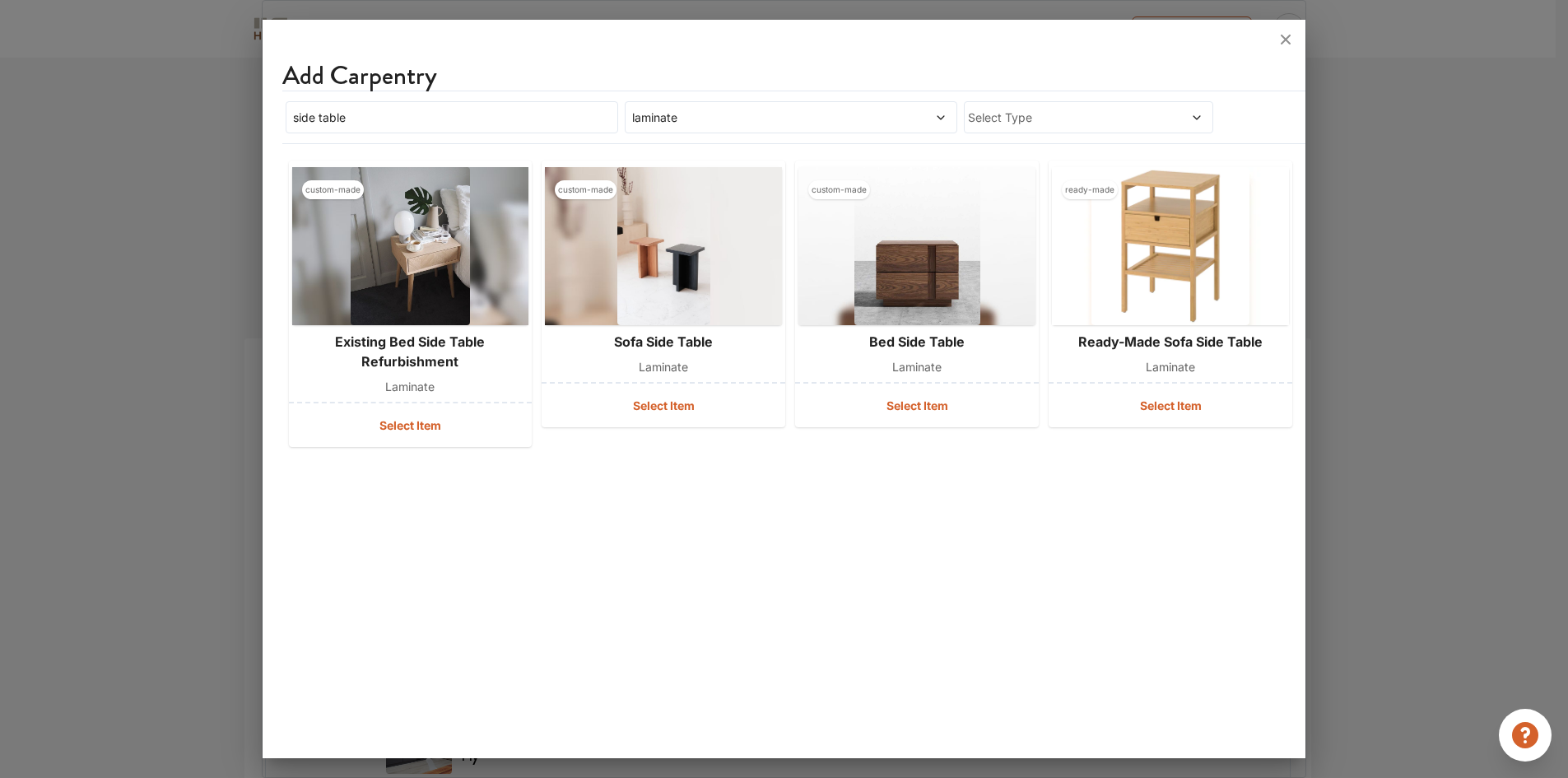
click at [694, 597] on div "Add Carpentry side table laminate Select Type custom-made existing bed side tab…" at bounding box center [784, 392] width 1043 height 733
click at [814, 130] on div "laminate" at bounding box center [790, 117] width 332 height 33
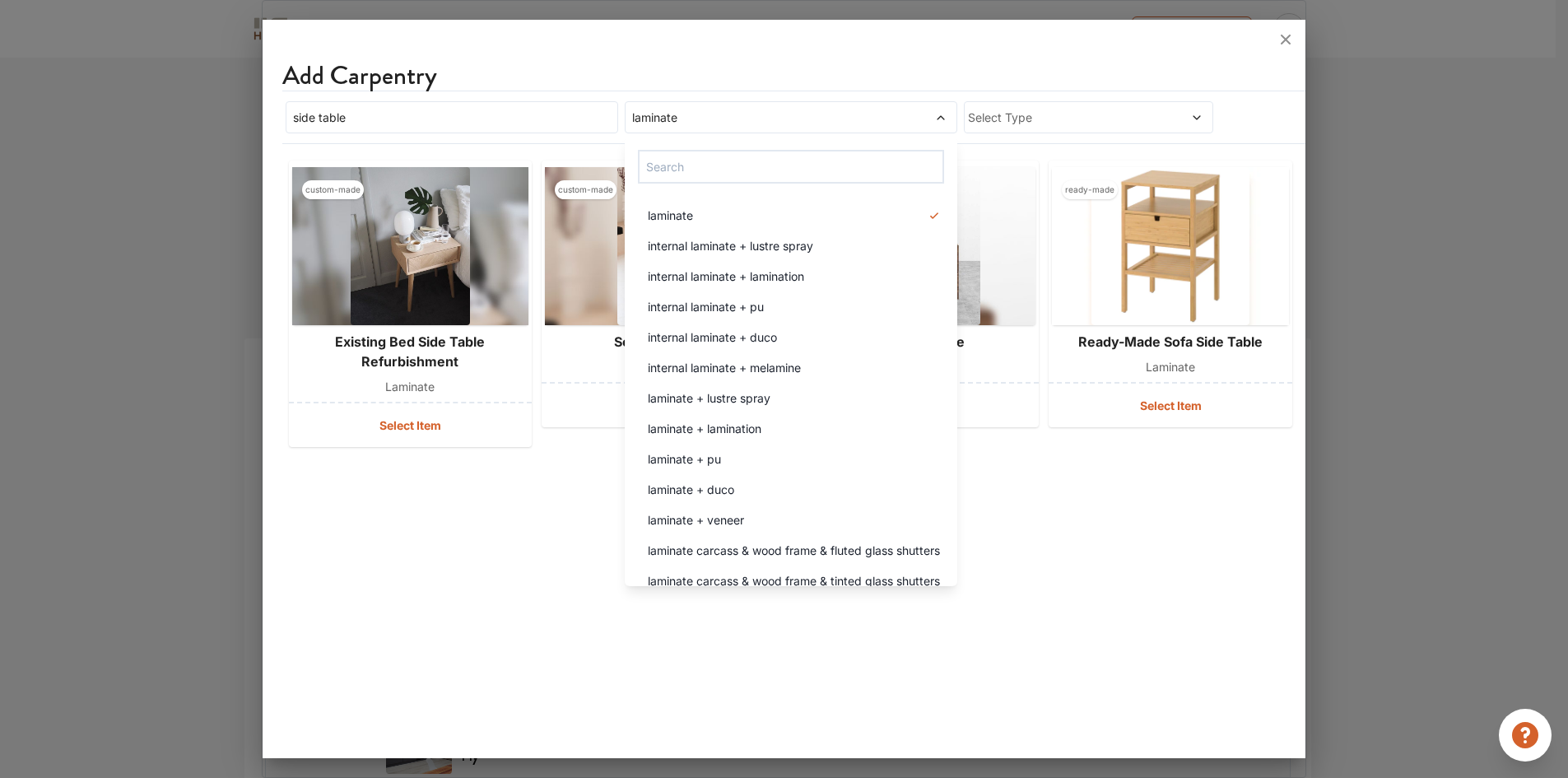
drag, startPoint x: 1042, startPoint y: 563, endPoint x: 1044, endPoint y: 555, distance: 8.2
click at [1044, 562] on div "Add Carpentry side table laminate laminate internal laminate + lustre spray int…" at bounding box center [784, 392] width 1043 height 733
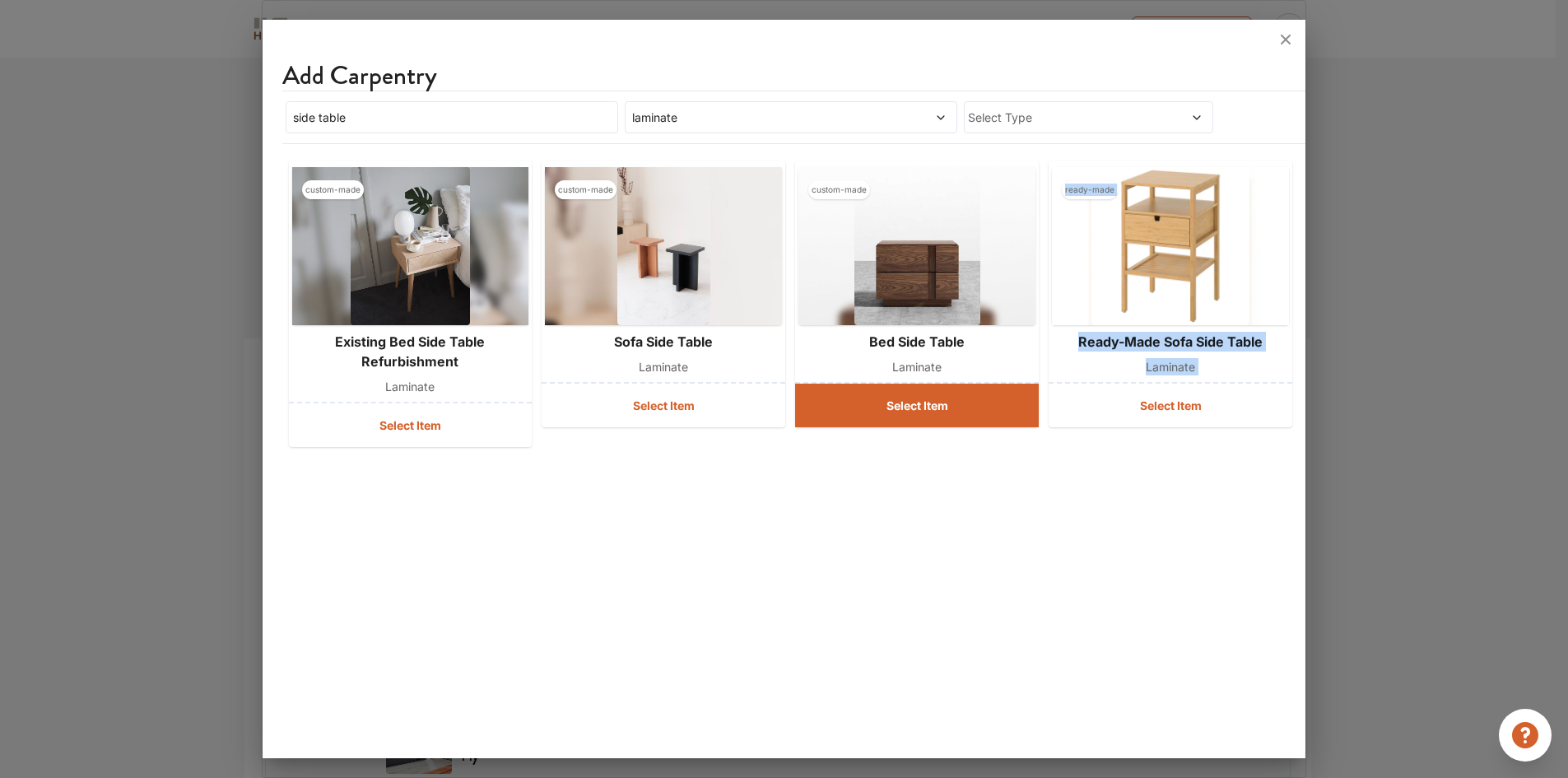
click at [902, 407] on button "Select Item" at bounding box center [917, 406] width 244 height 43
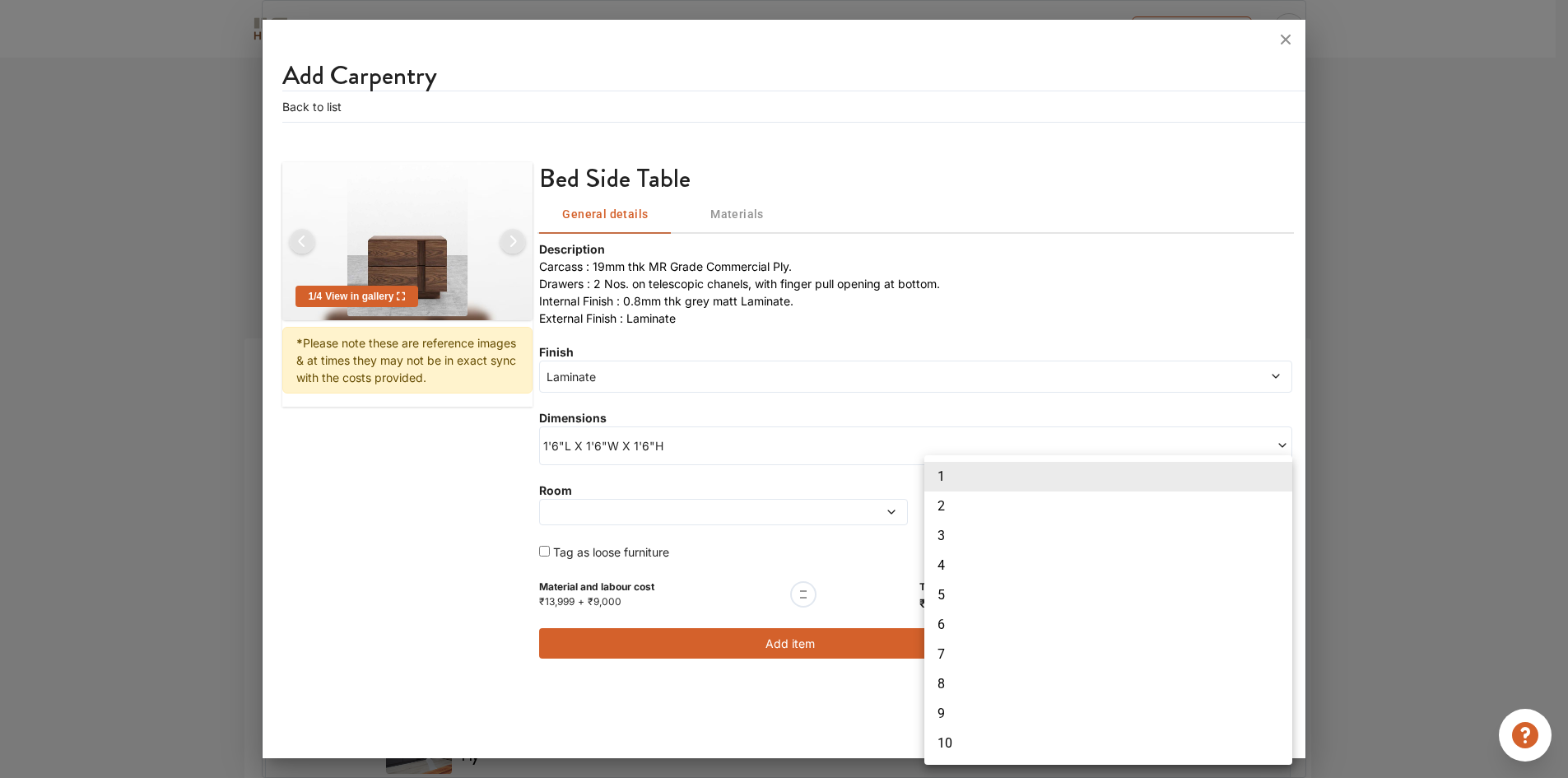
click at [1030, 510] on body "My Estimates Portfolio Book a consultation profile pic Upload Boq Logout Option…" at bounding box center [784, 389] width 1568 height 778
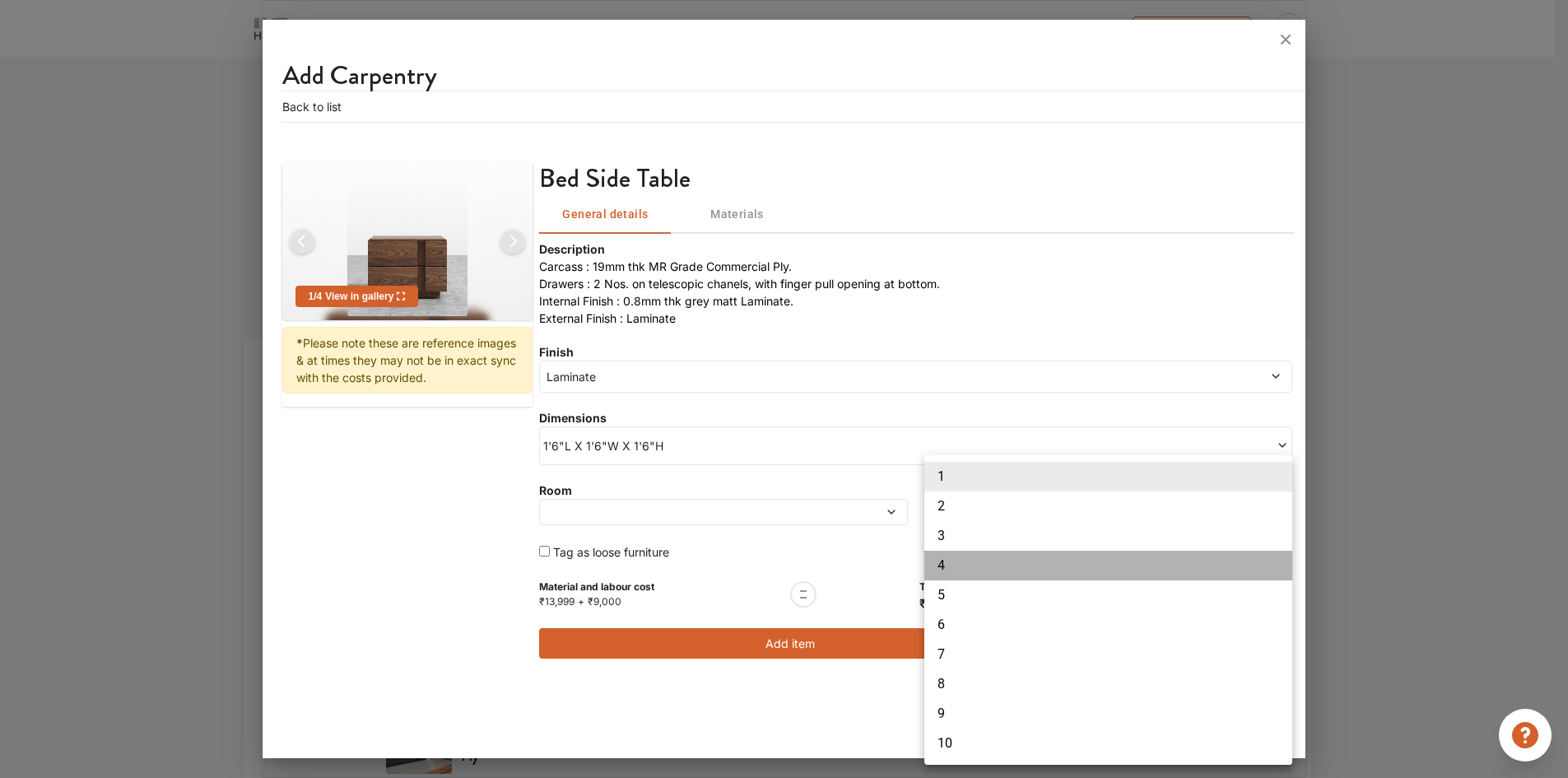
click at [948, 569] on li "4" at bounding box center [1107, 565] width 368 height 30
type input "4"
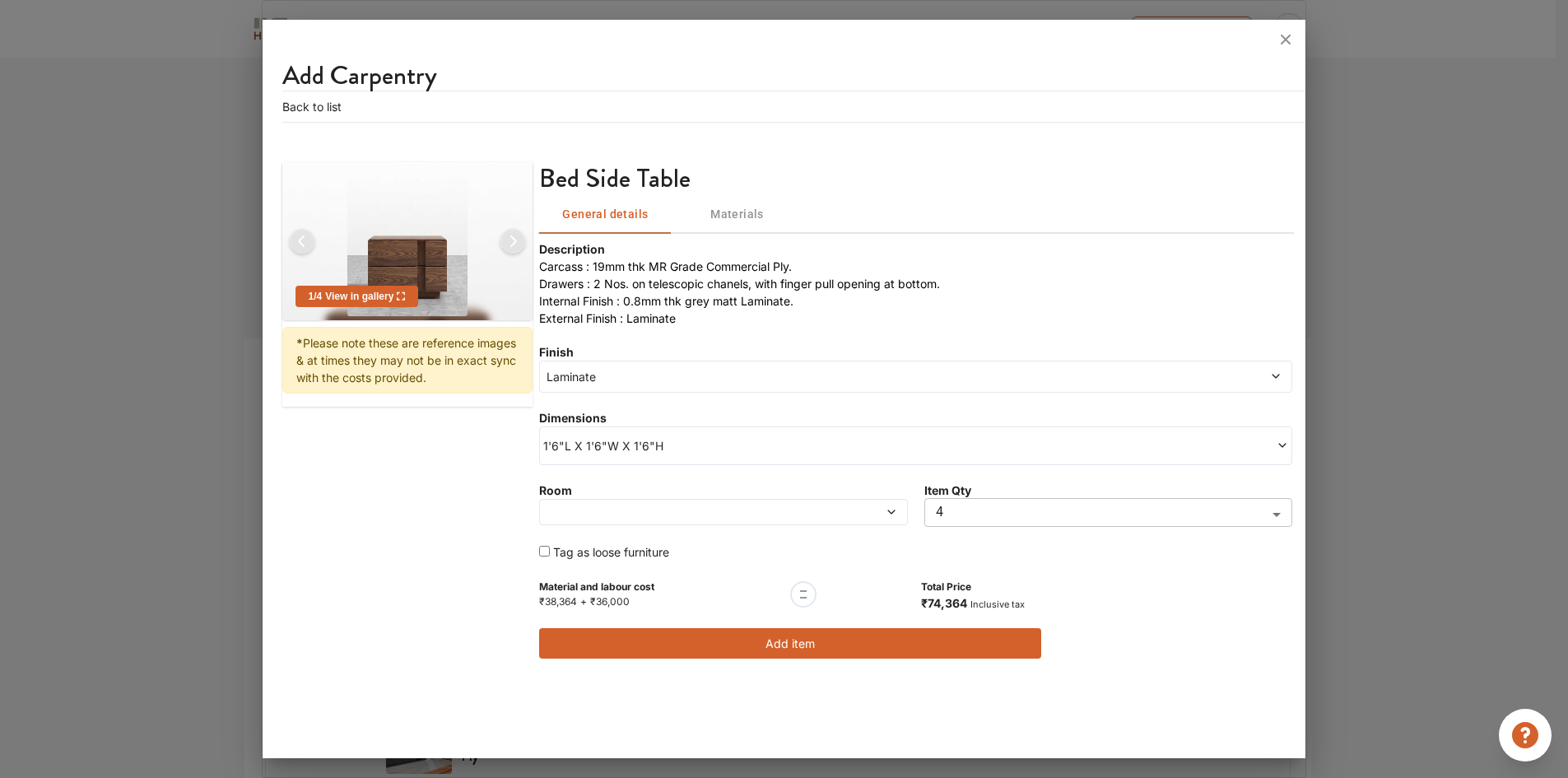
click at [792, 695] on div "Add Carpentry Back to list 1 / 4 View in gallery * Please note these are refere…" at bounding box center [784, 392] width 1043 height 733
click at [804, 643] on button "Add item" at bounding box center [790, 643] width 502 height 31
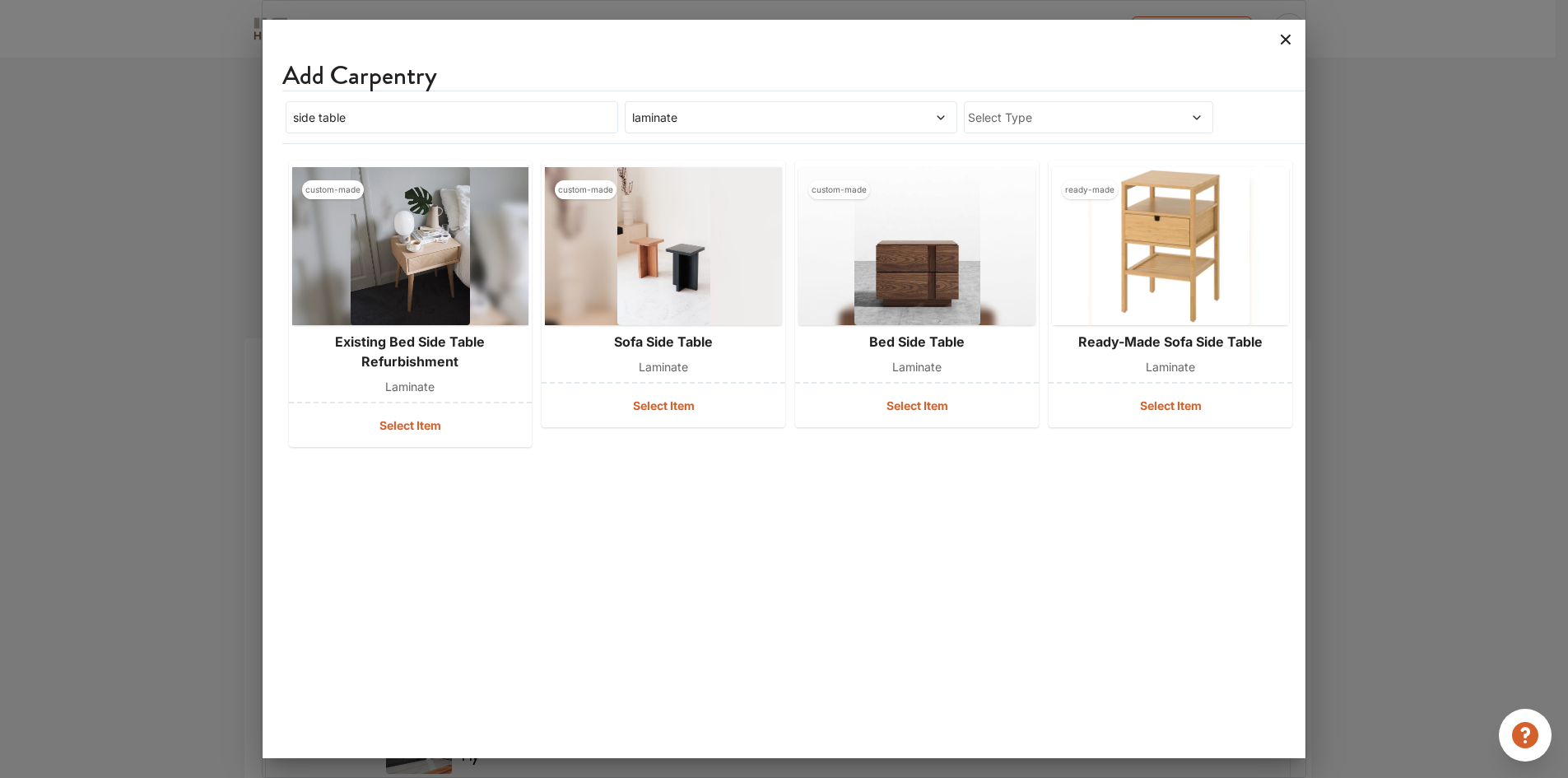
click at [1290, 44] on icon at bounding box center [1284, 39] width 26 height 26
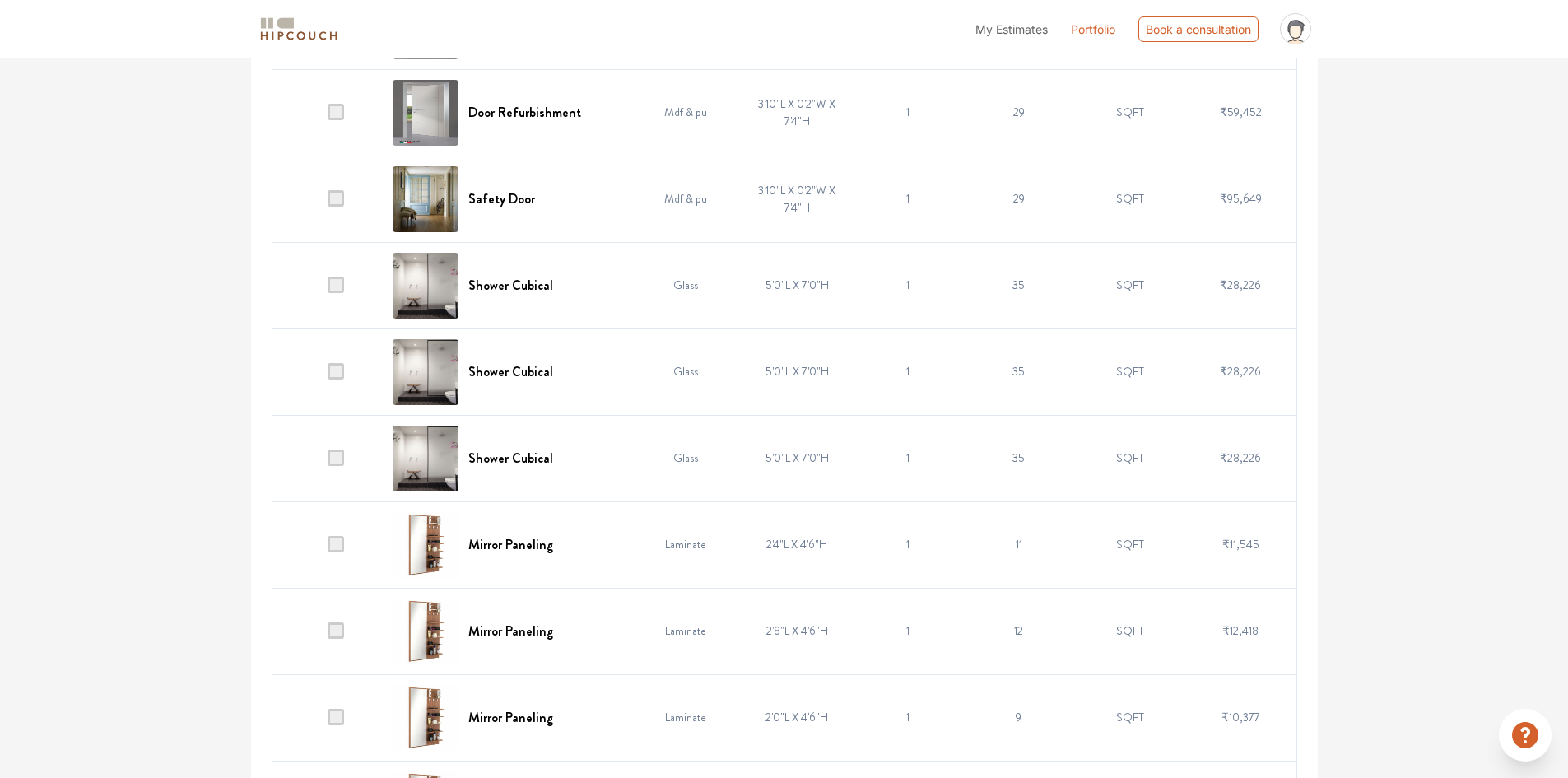
scroll to position [1980, 0]
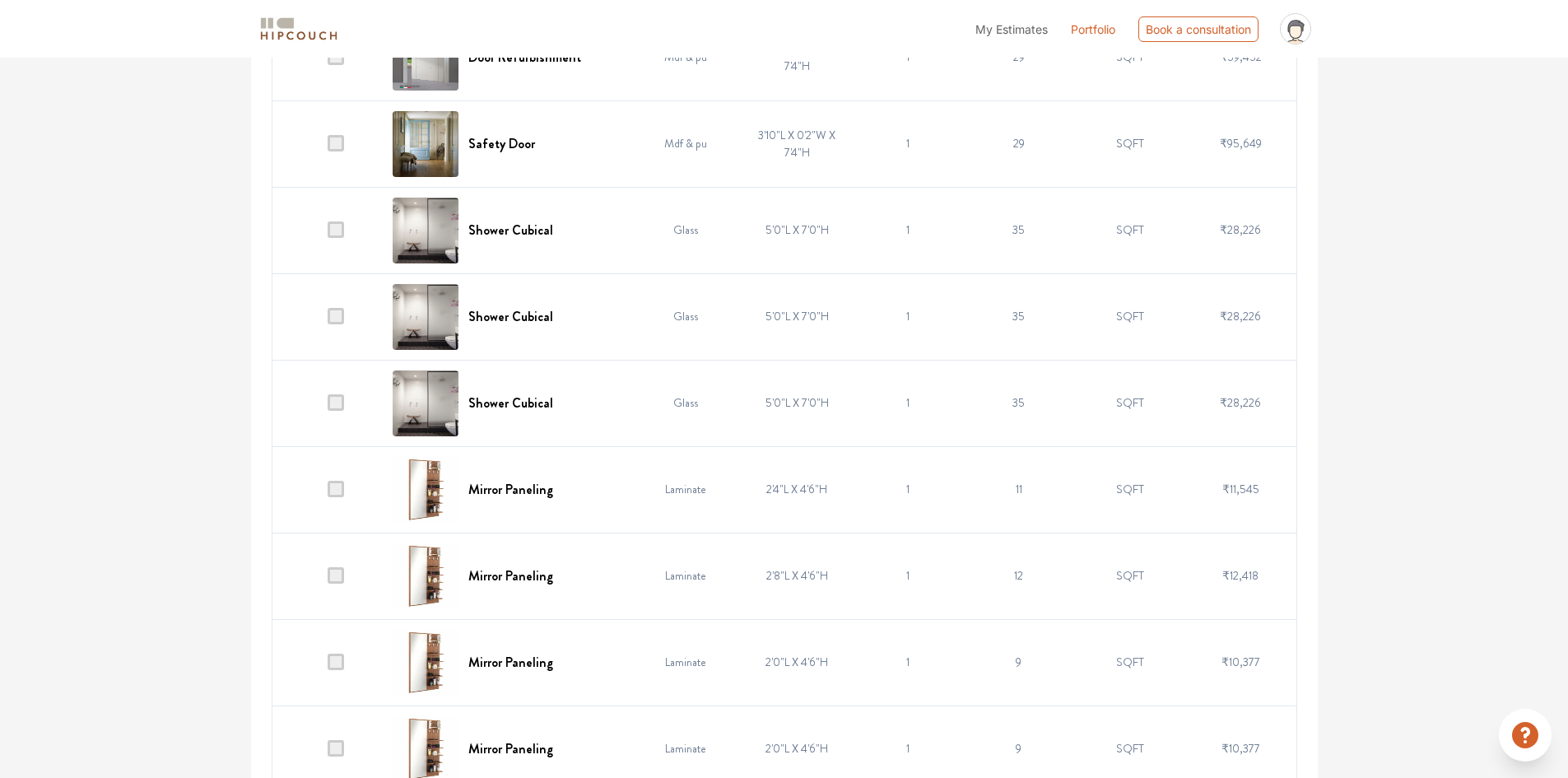
click at [1434, 499] on div "Options Summary Details Speak to a Hipcouch Designer Cost Estimate Report - 990…" at bounding box center [784, 738] width 1568 height 5320
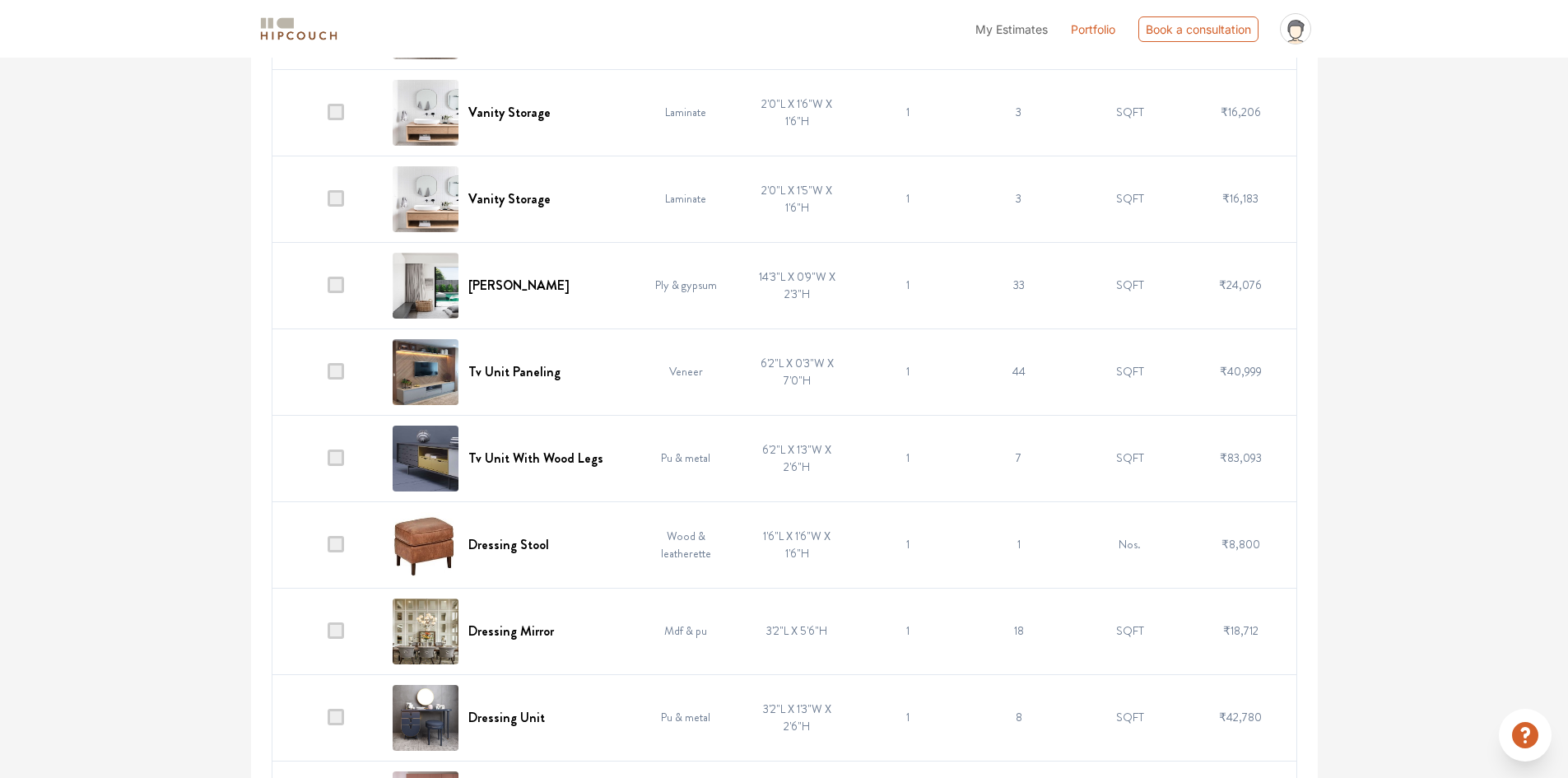
scroll to position [2885, 0]
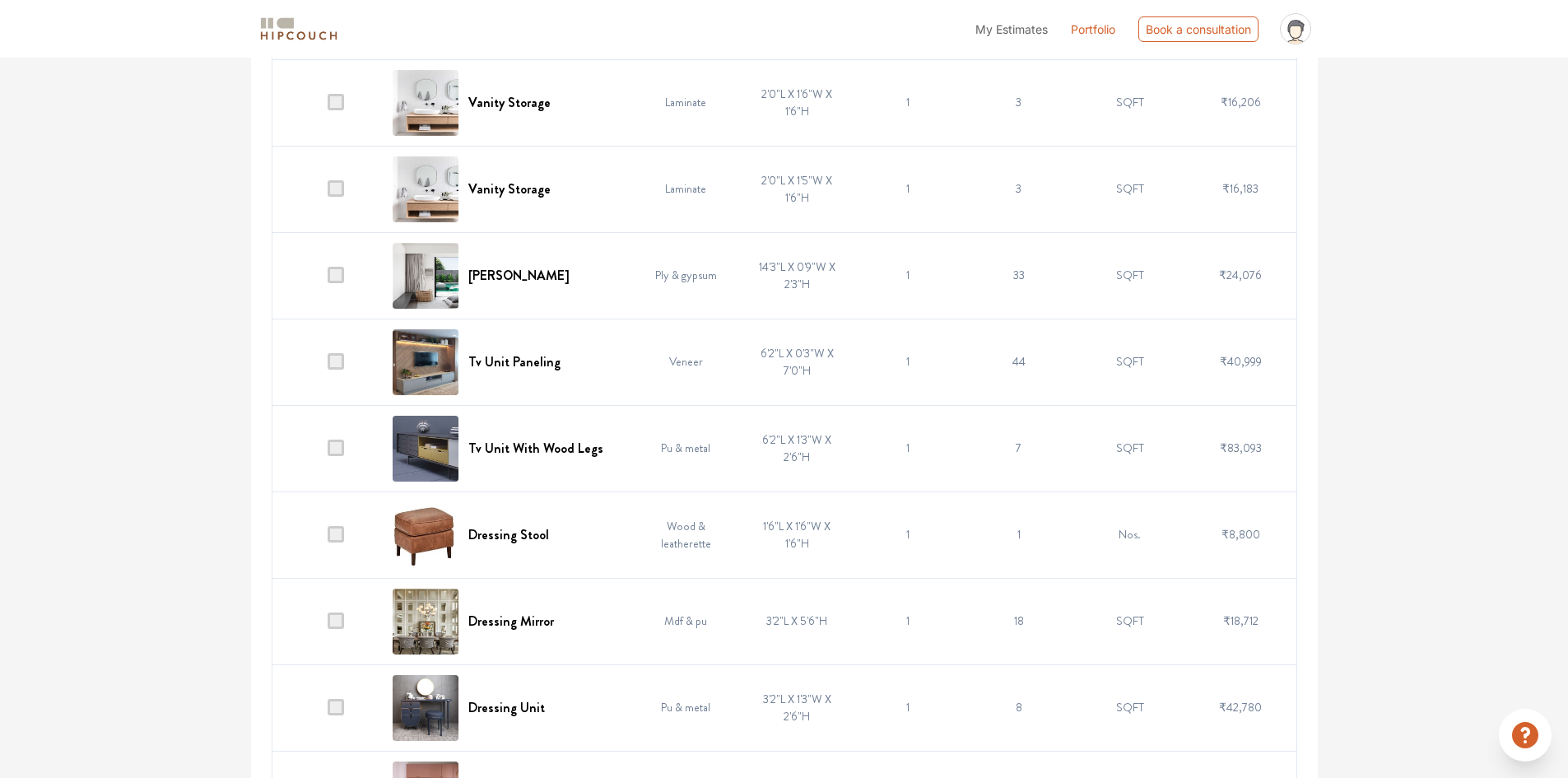
click at [338, 361] on span at bounding box center [336, 361] width 16 height 16
click at [328, 366] on input "checkbox" at bounding box center [328, 366] width 0 height 0
click at [337, 451] on span at bounding box center [336, 448] width 16 height 16
click at [328, 452] on input "checkbox" at bounding box center [328, 452] width 0 height 0
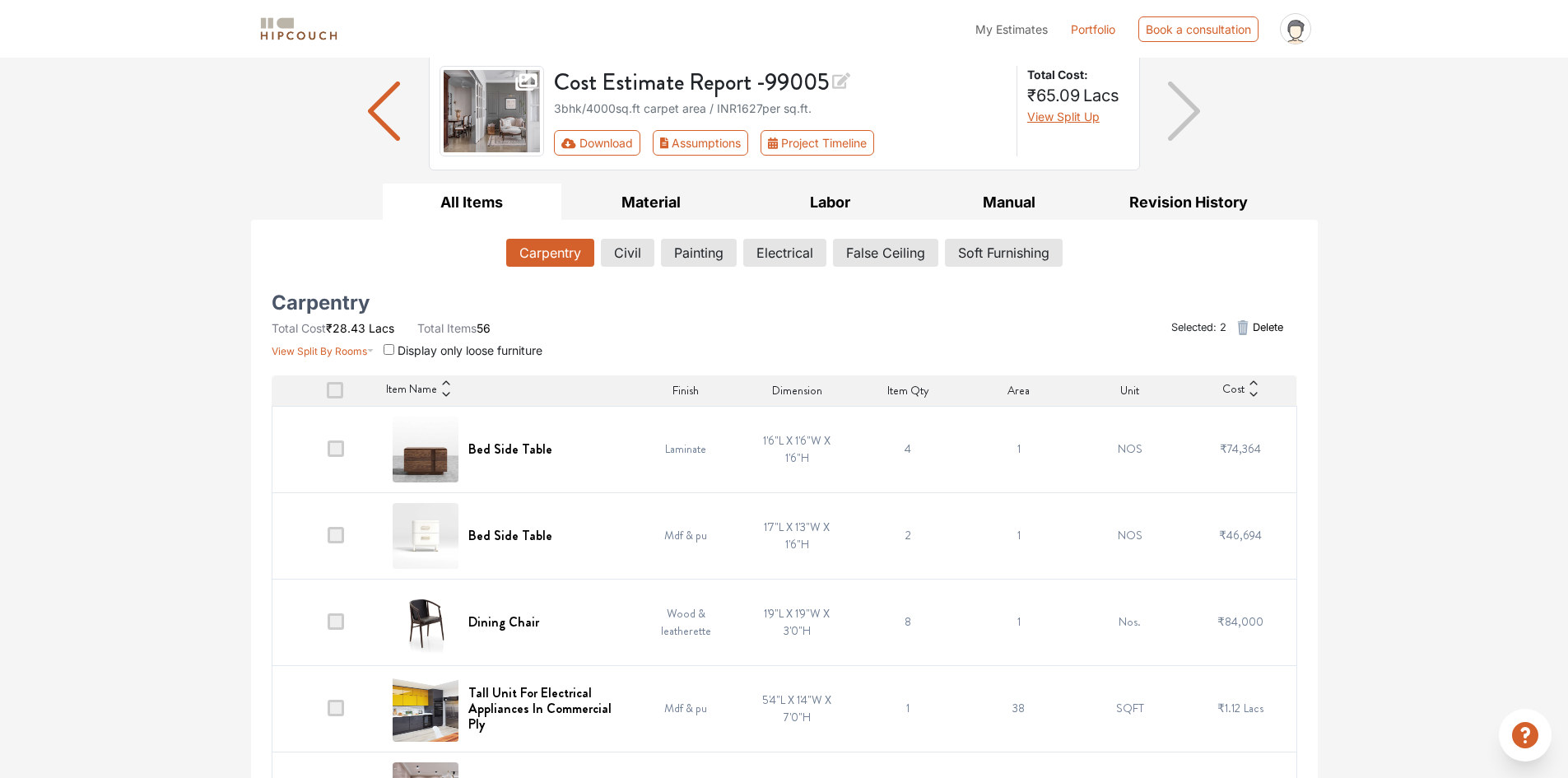
scroll to position [0, 0]
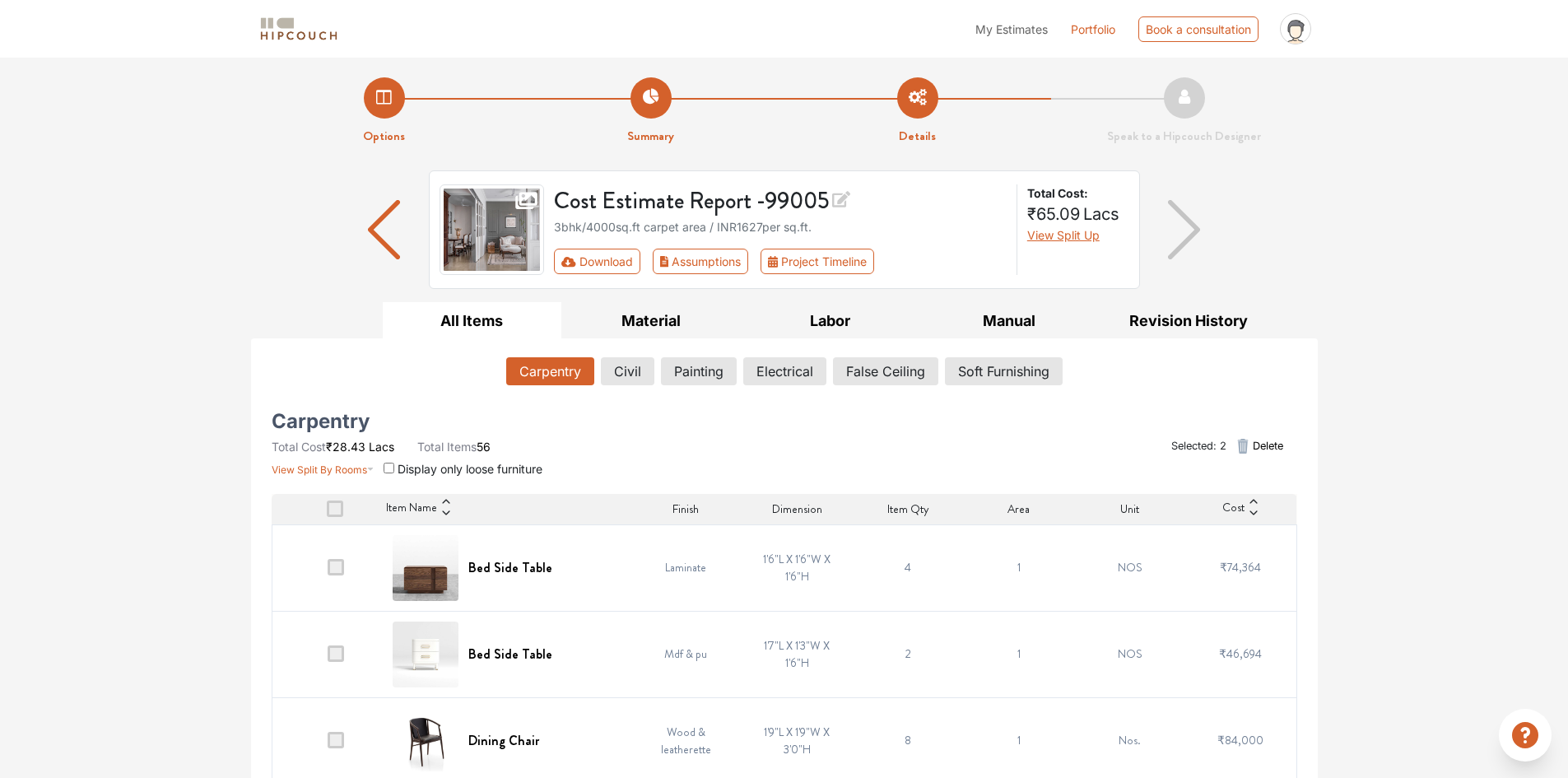
click at [1253, 451] on span "Delete" at bounding box center [1268, 445] width 31 height 15
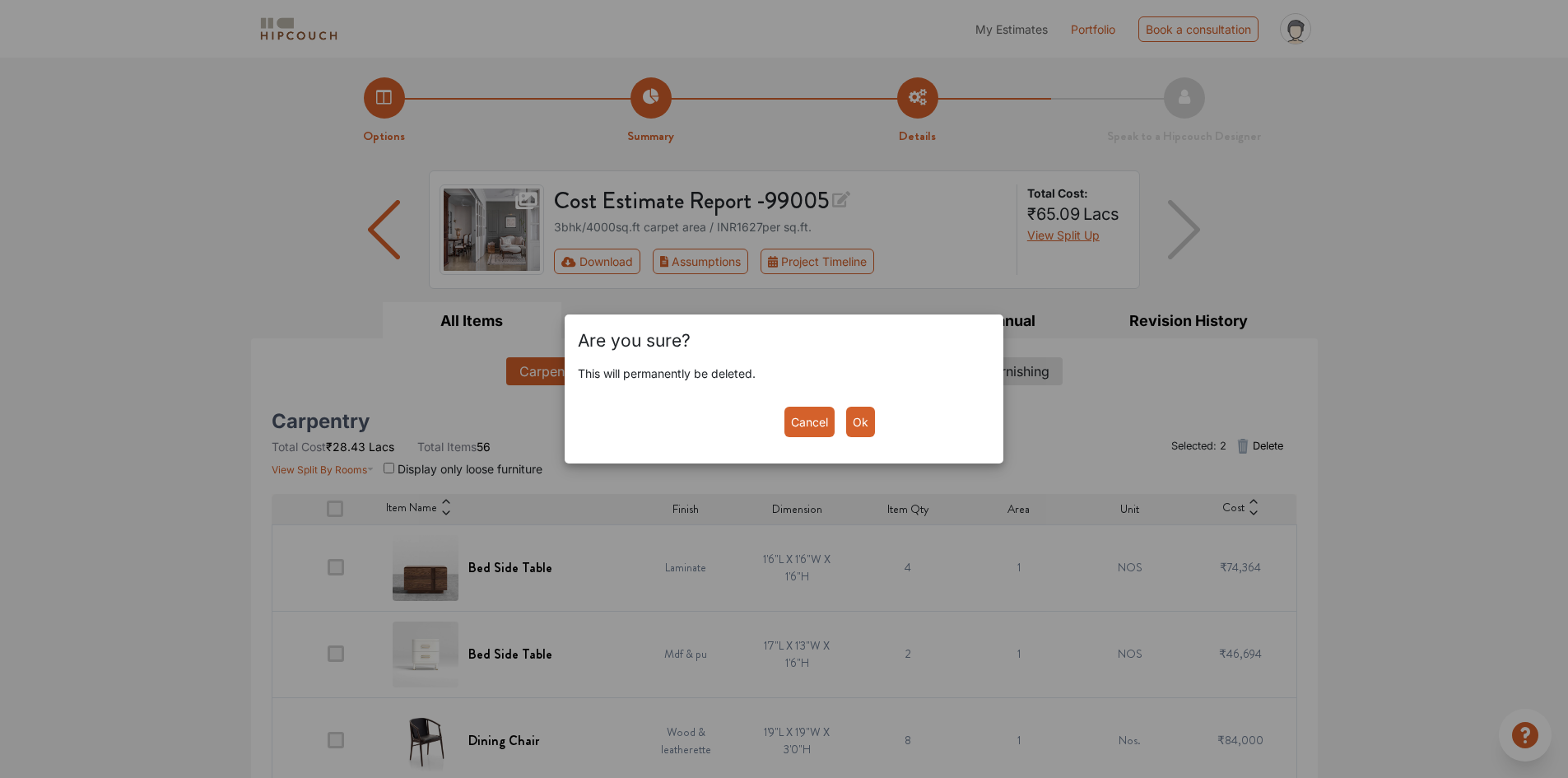
click at [865, 426] on button "Ok" at bounding box center [861, 422] width 29 height 31
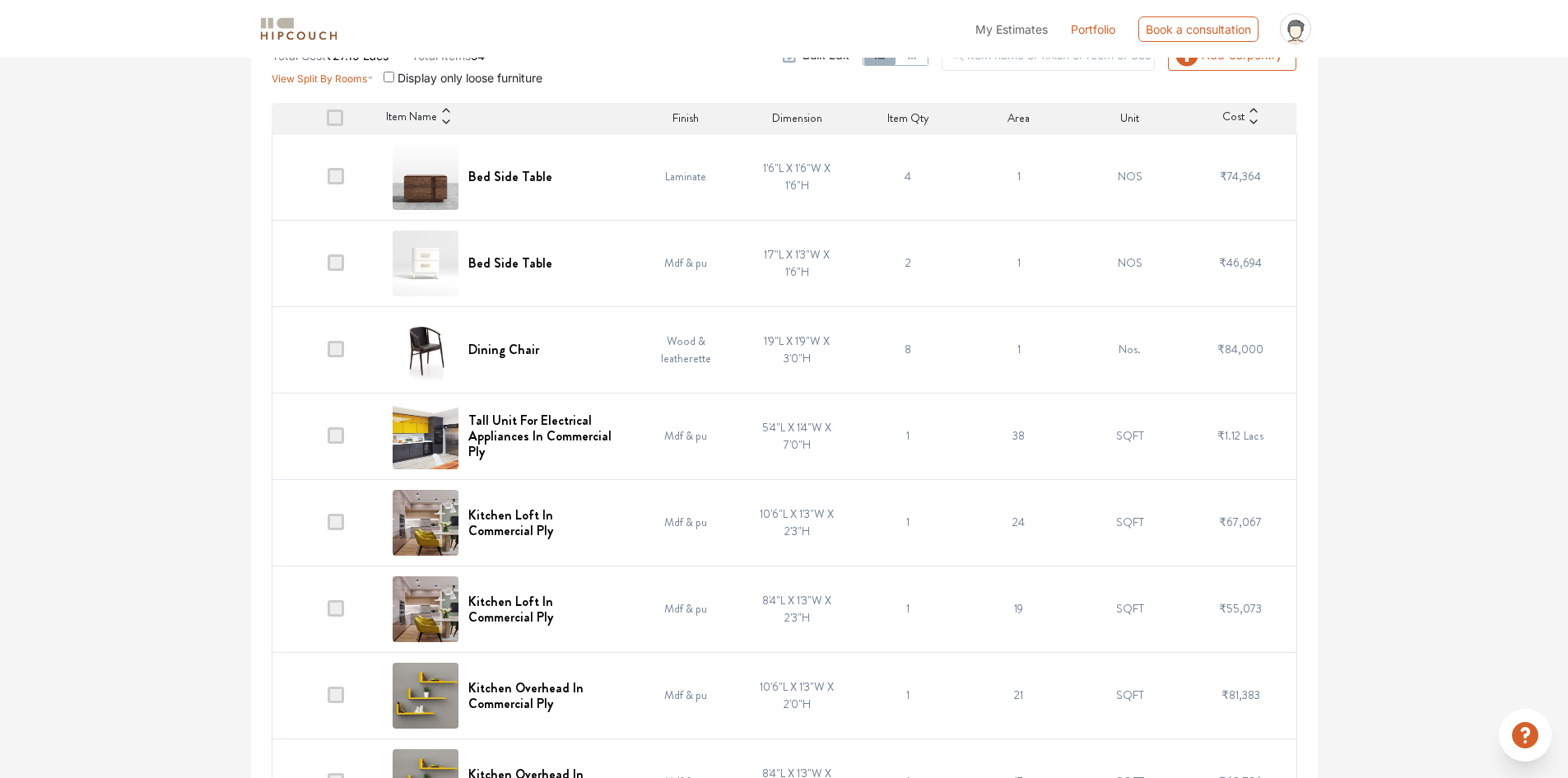
scroll to position [494, 0]
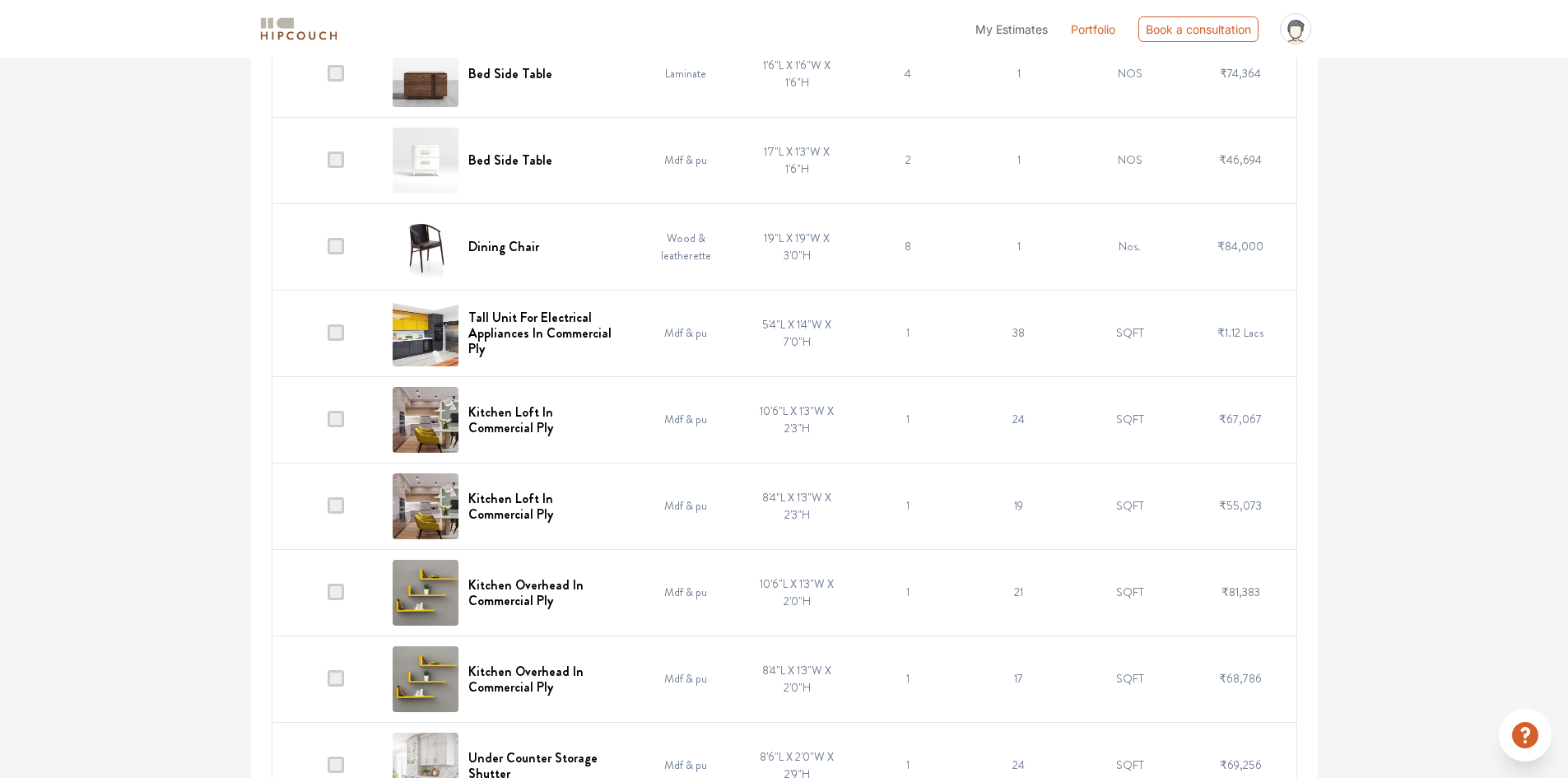
click at [334, 248] on span at bounding box center [336, 246] width 16 height 16
click at [328, 250] on input "checkbox" at bounding box center [328, 250] width 0 height 0
click at [334, 247] on span at bounding box center [336, 246] width 16 height 16
click at [328, 250] on input "checkbox" at bounding box center [328, 250] width 0 height 0
click at [902, 245] on td "8" at bounding box center [908, 247] width 111 height 87
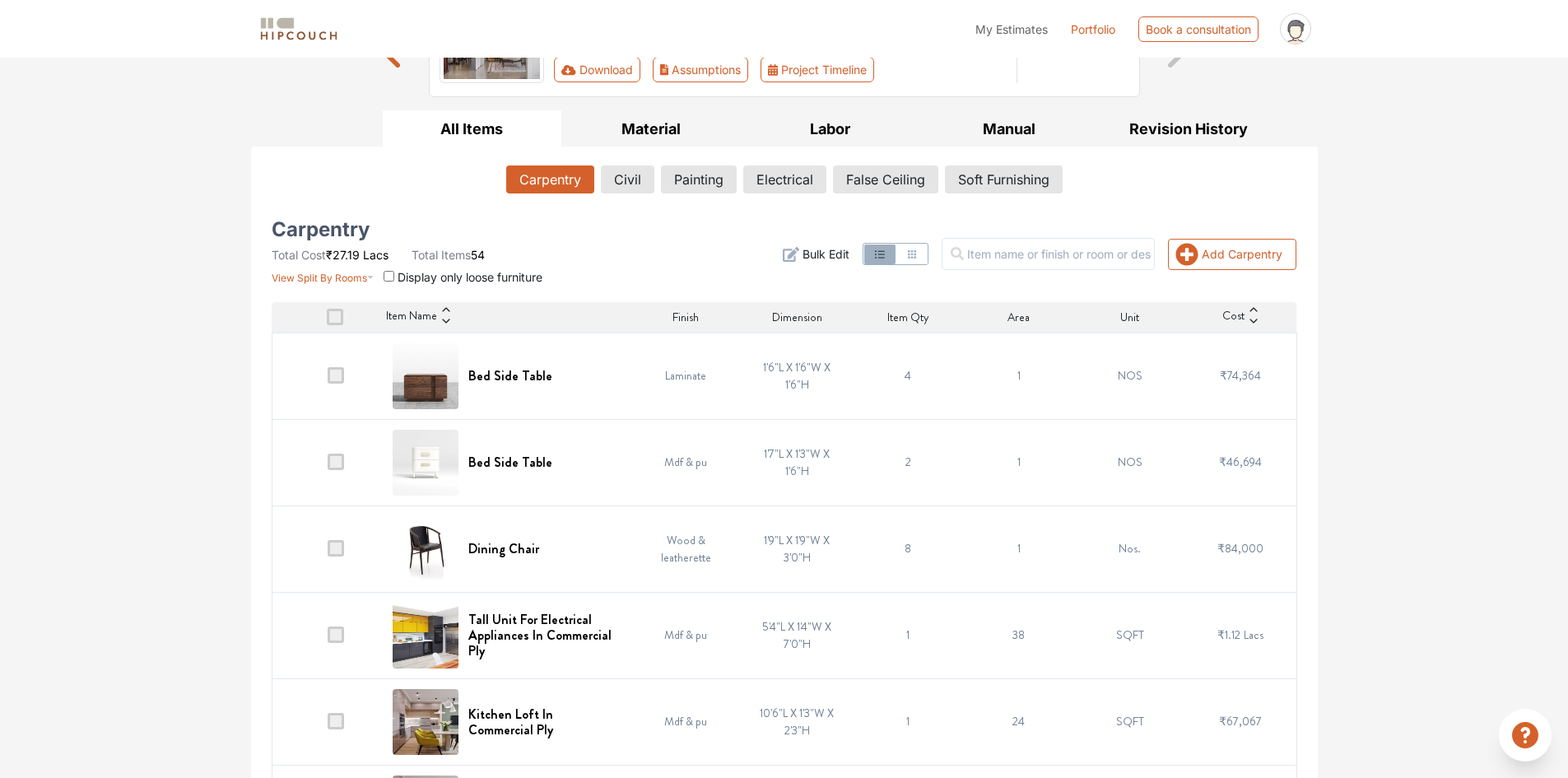
scroll to position [82, 0]
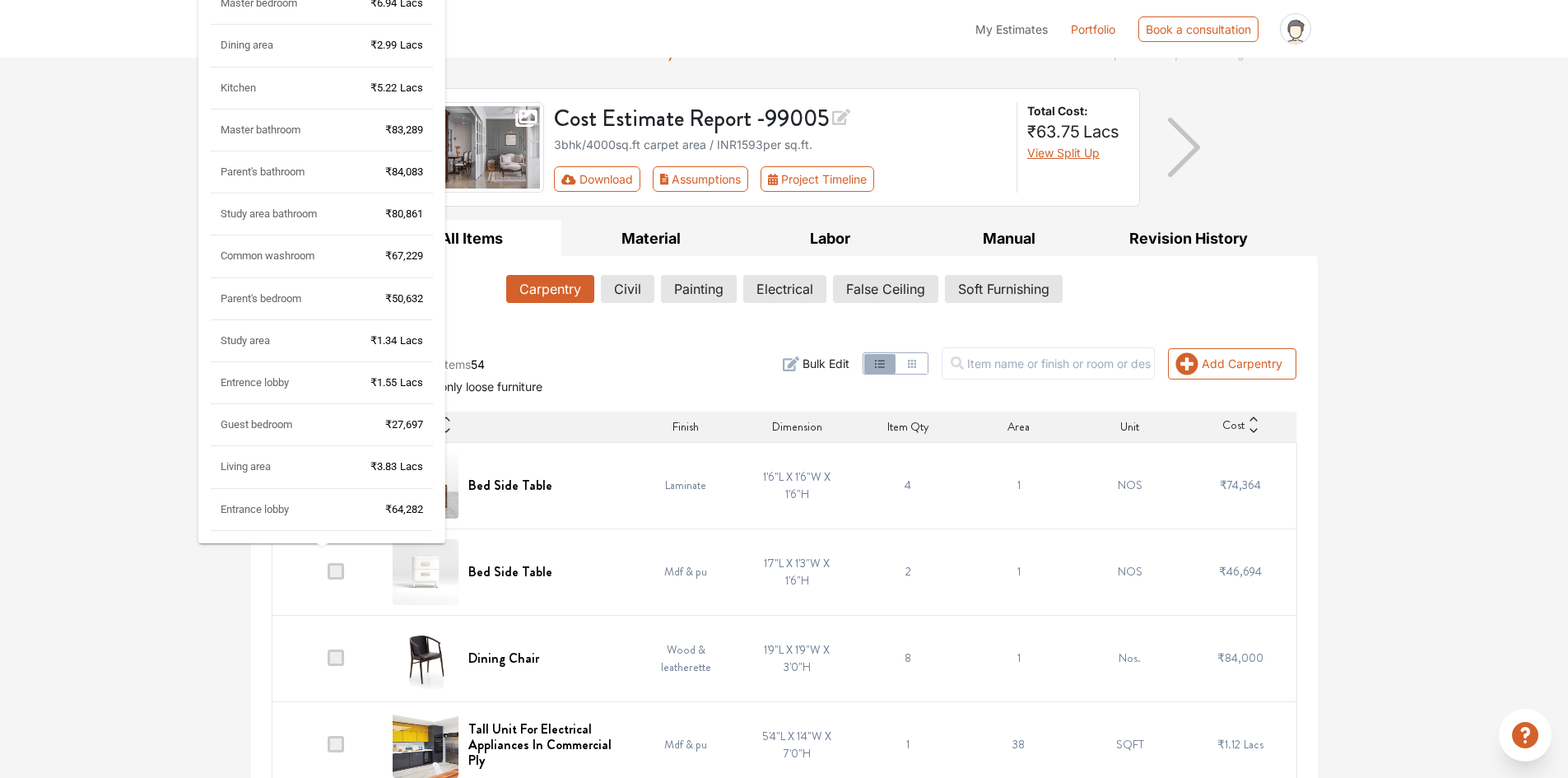
click at [313, 389] on div "Entrence lobby ₹1.55 Lacs" at bounding box center [322, 389] width 222 height 29
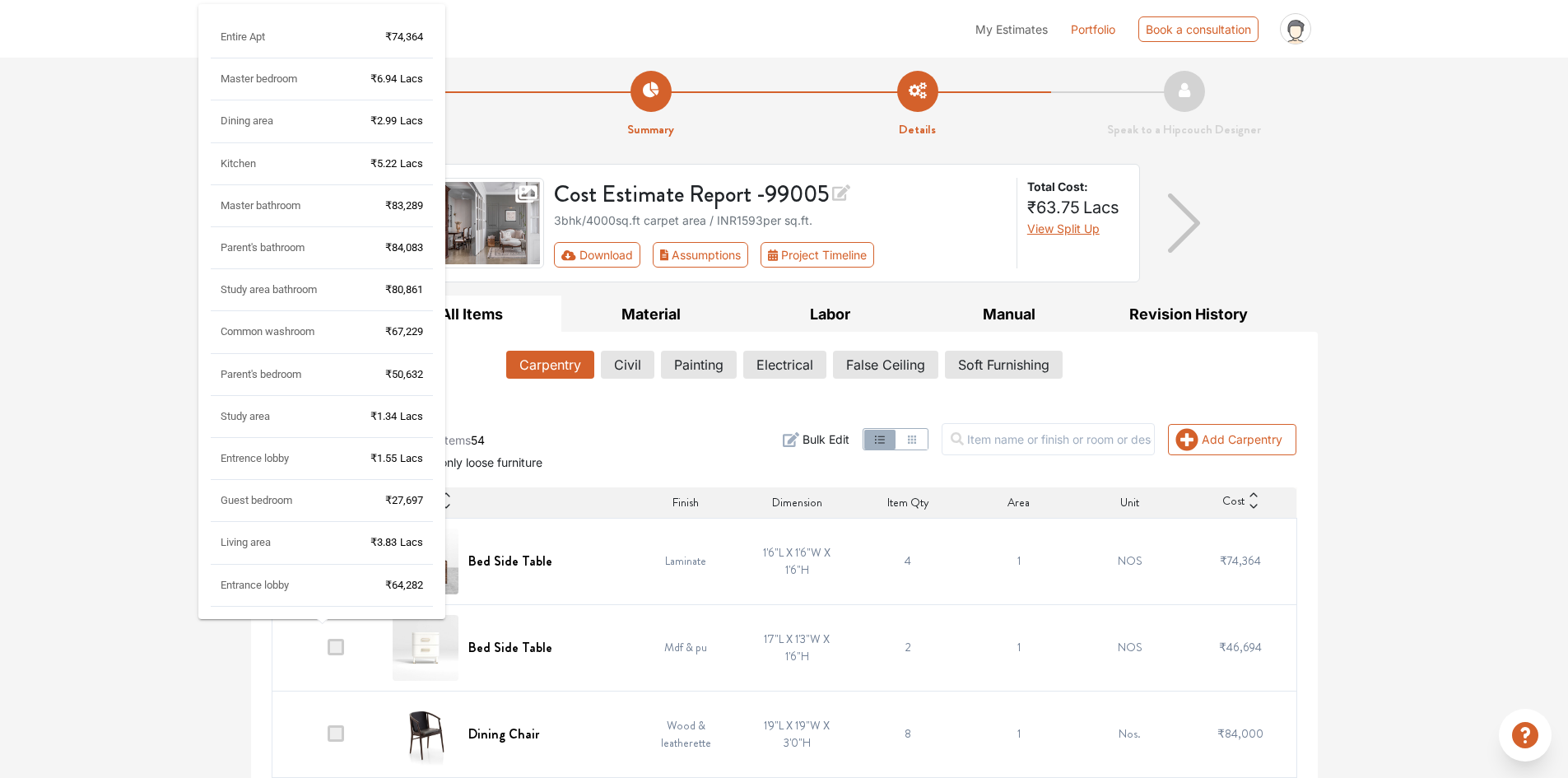
scroll to position [0, 0]
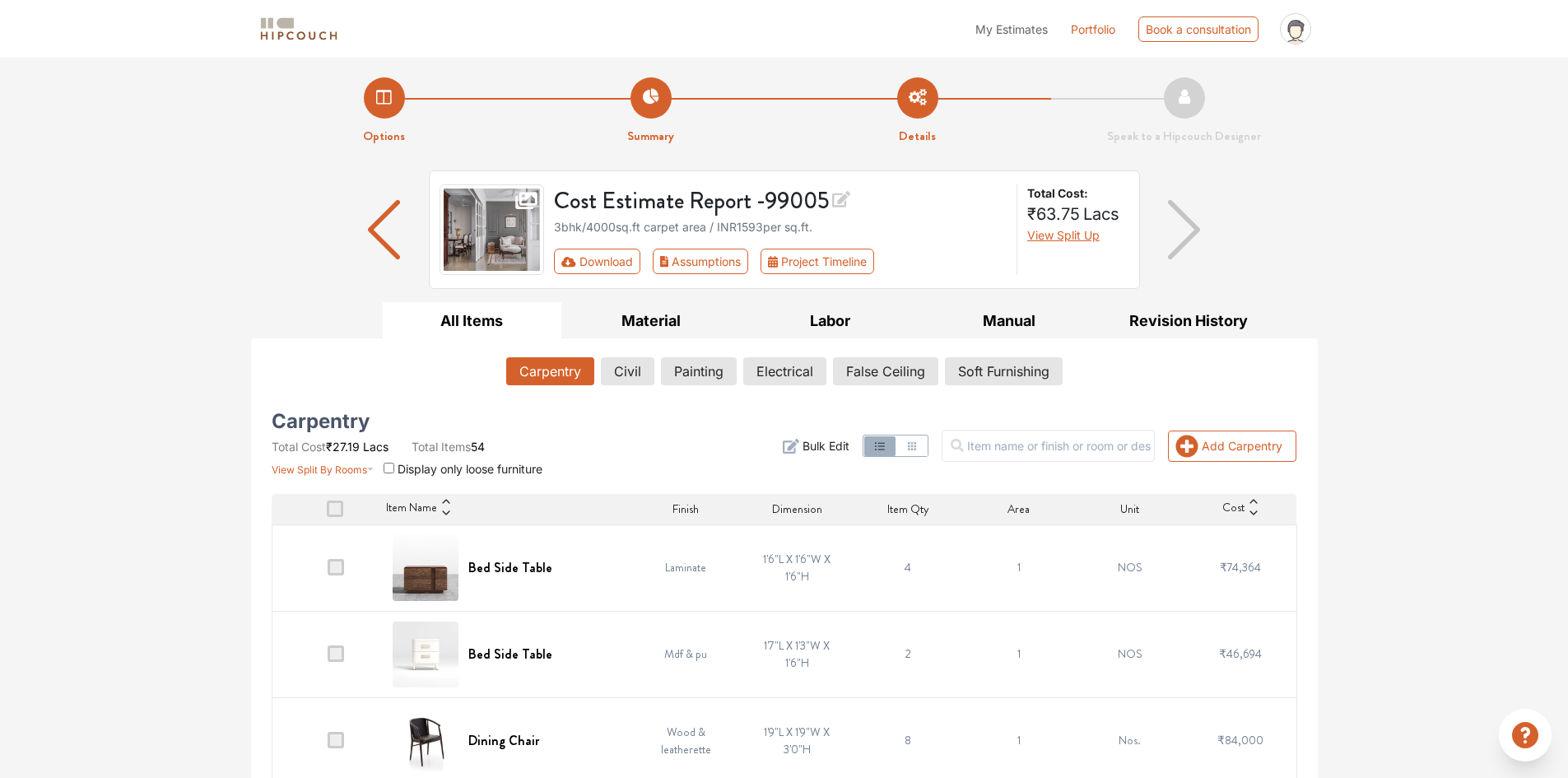
click at [477, 473] on span "Display only loose furniture" at bounding box center [470, 468] width 145 height 14
click at [390, 470] on input "checkbox" at bounding box center [389, 468] width 11 height 11
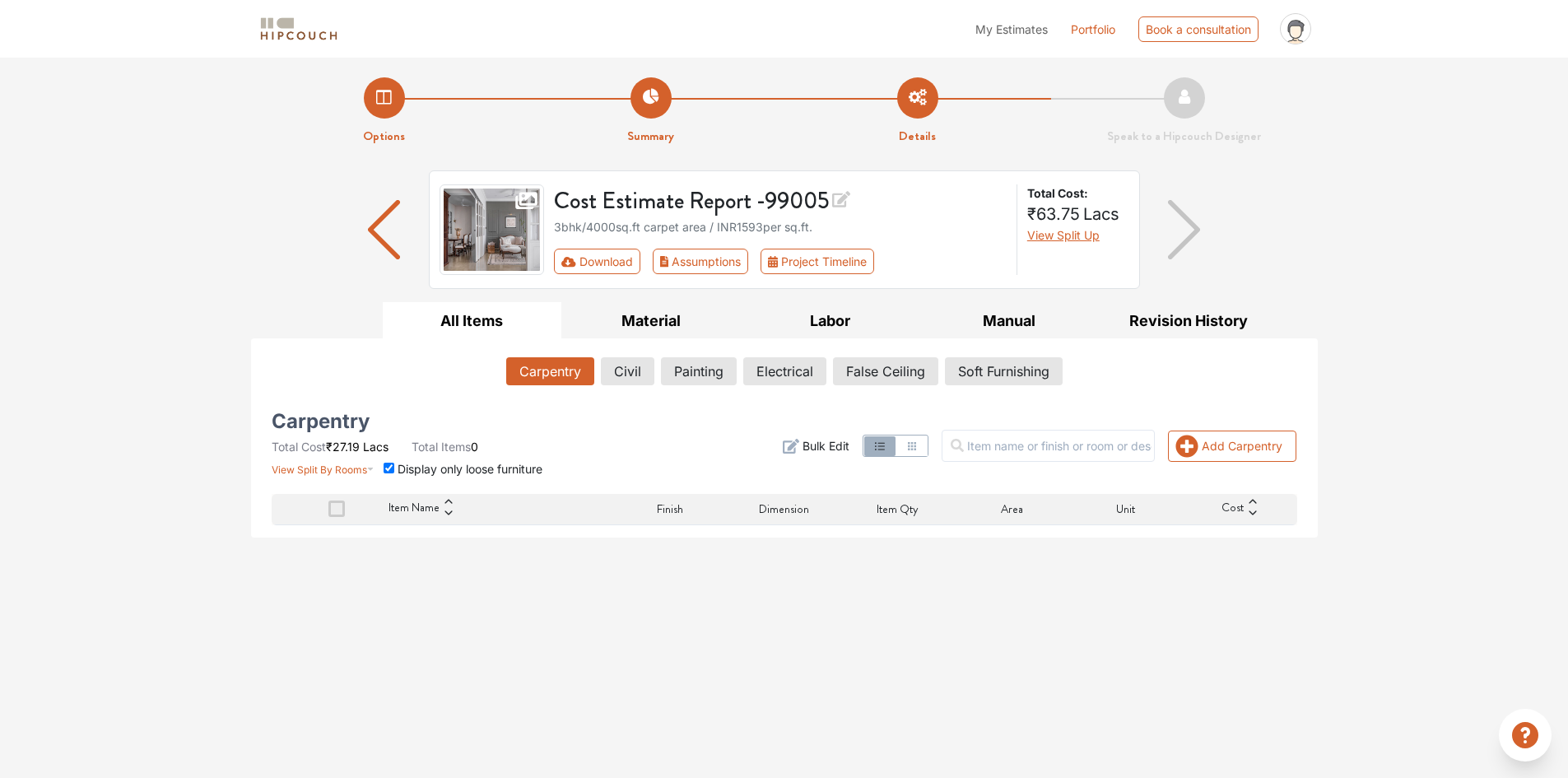
click at [390, 469] on input "checkbox" at bounding box center [389, 468] width 11 height 11
checkbox input "false"
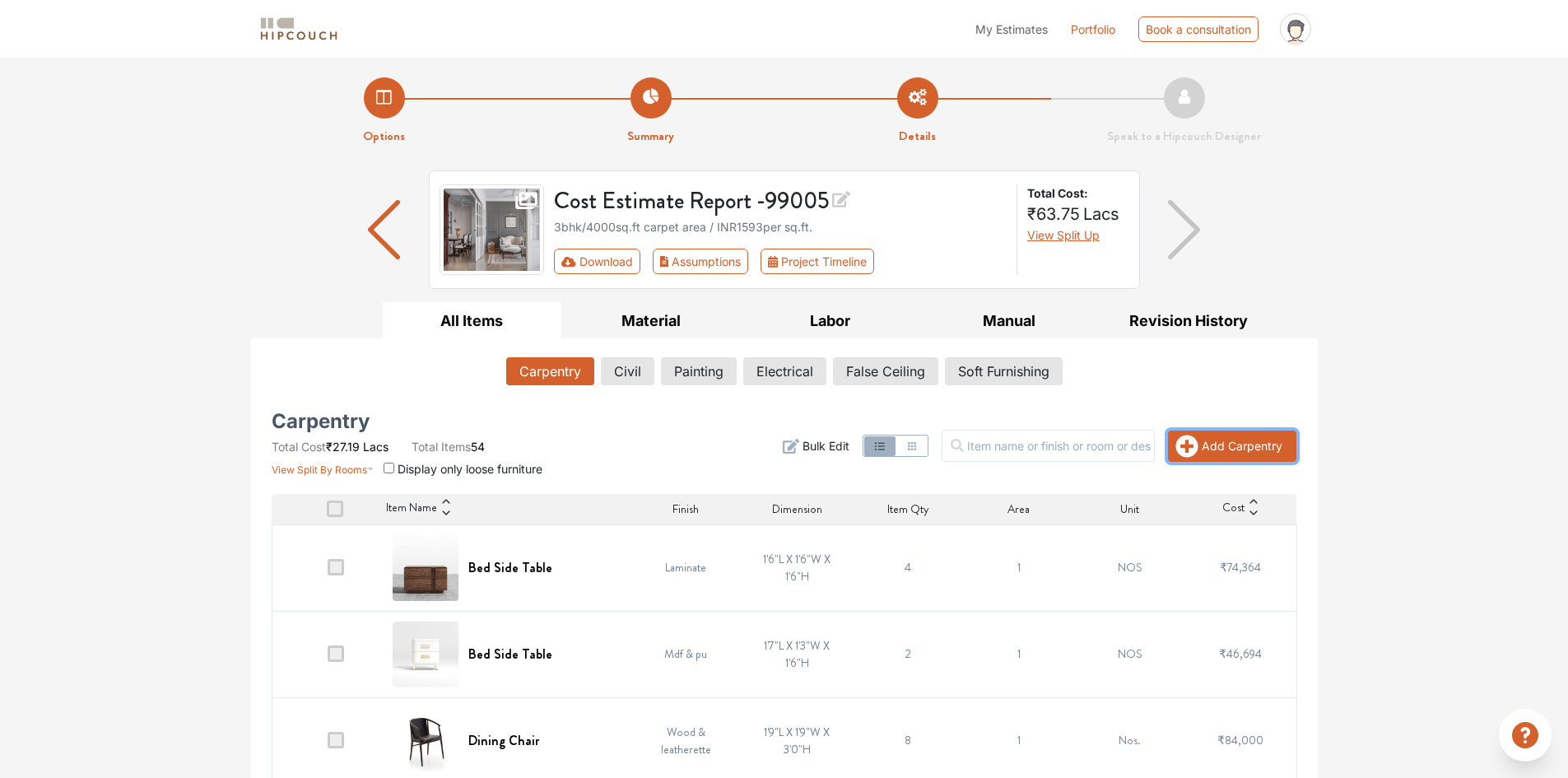
click at [1207, 444] on button "Add Carpentry" at bounding box center [1232, 445] width 128 height 32
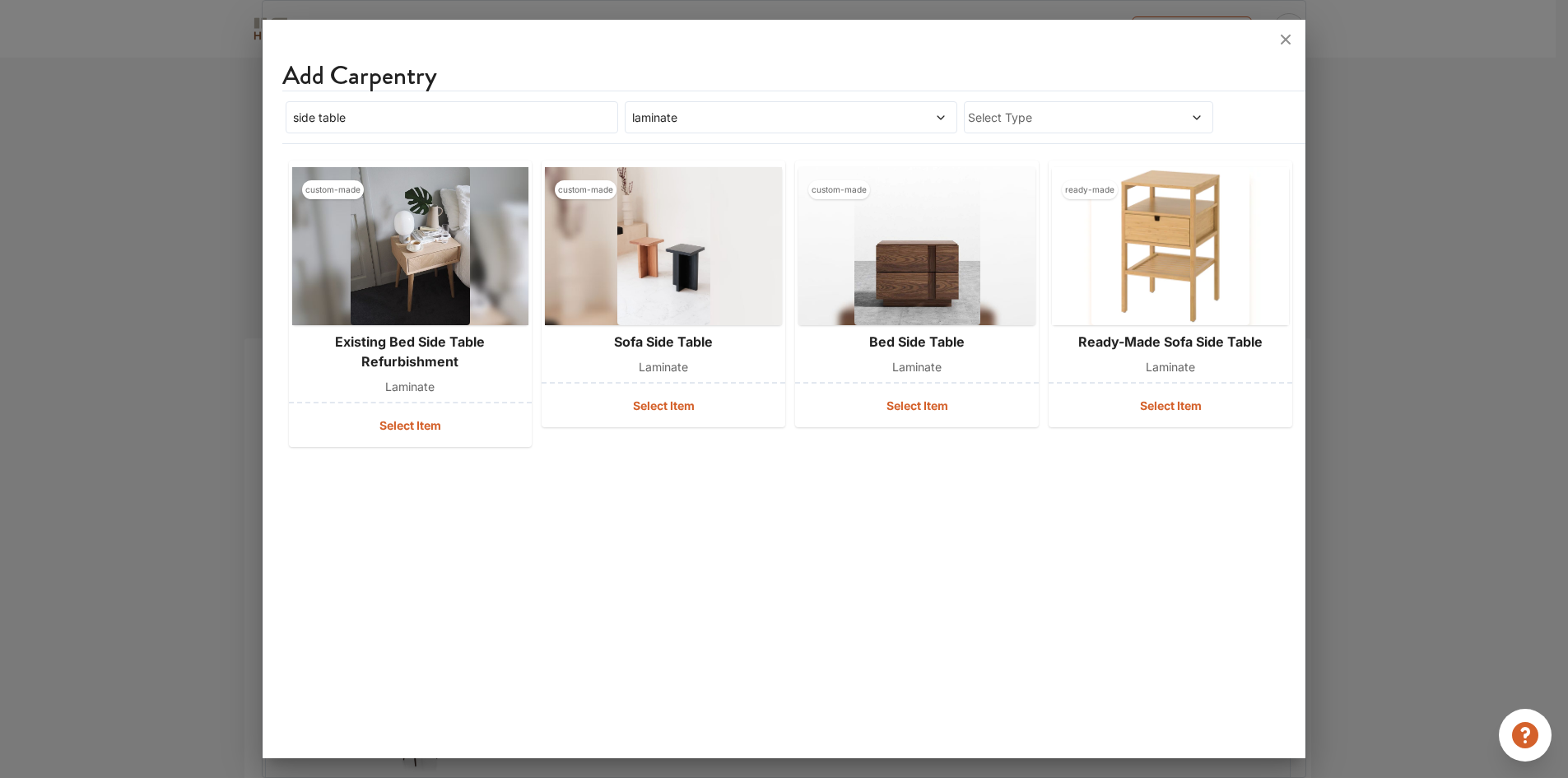
click at [717, 124] on span "laminate" at bounding box center [748, 117] width 238 height 17
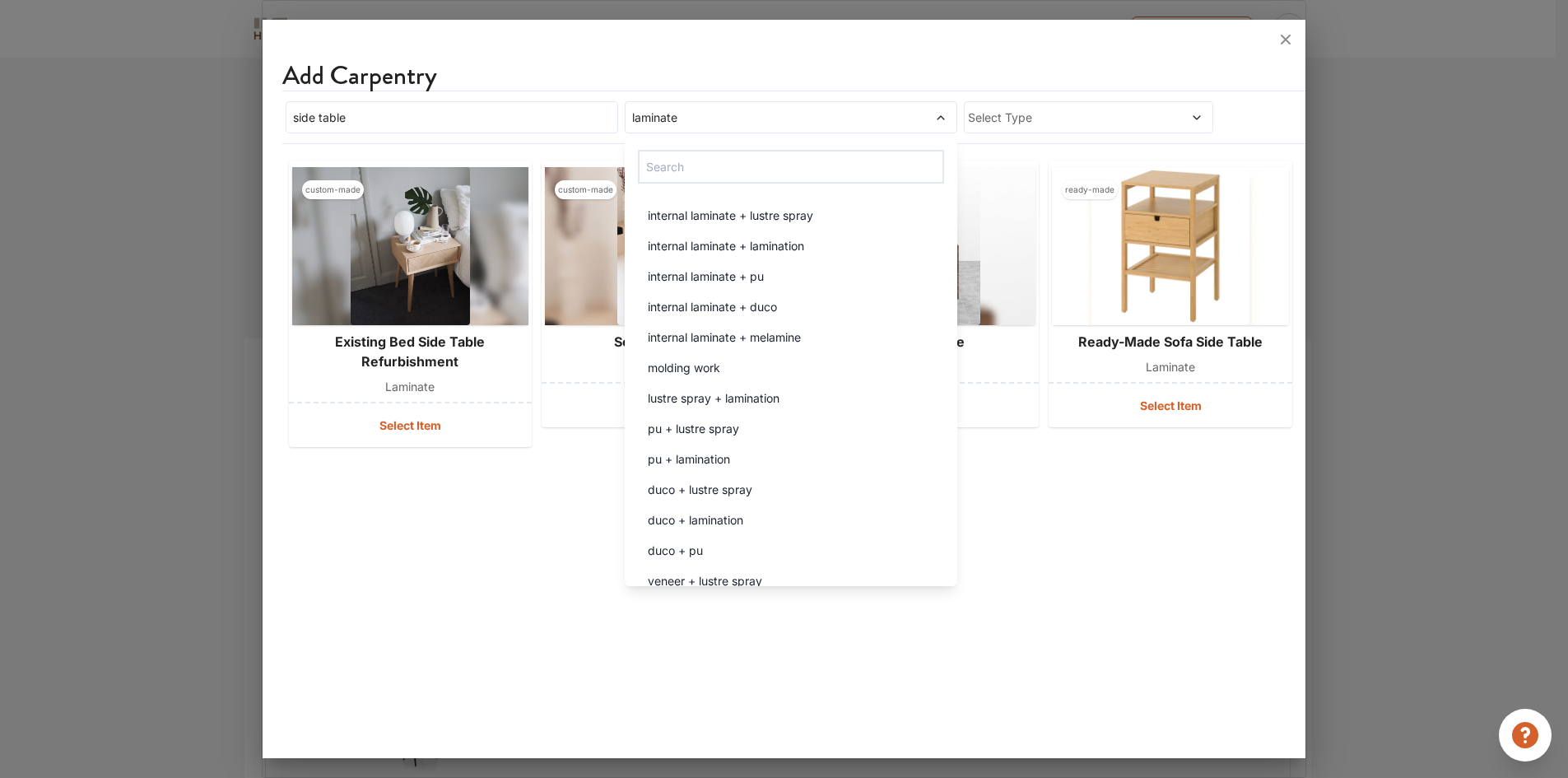
click at [707, 121] on span "laminate" at bounding box center [748, 117] width 238 height 17
click at [694, 121] on span "laminate" at bounding box center [748, 117] width 238 height 17
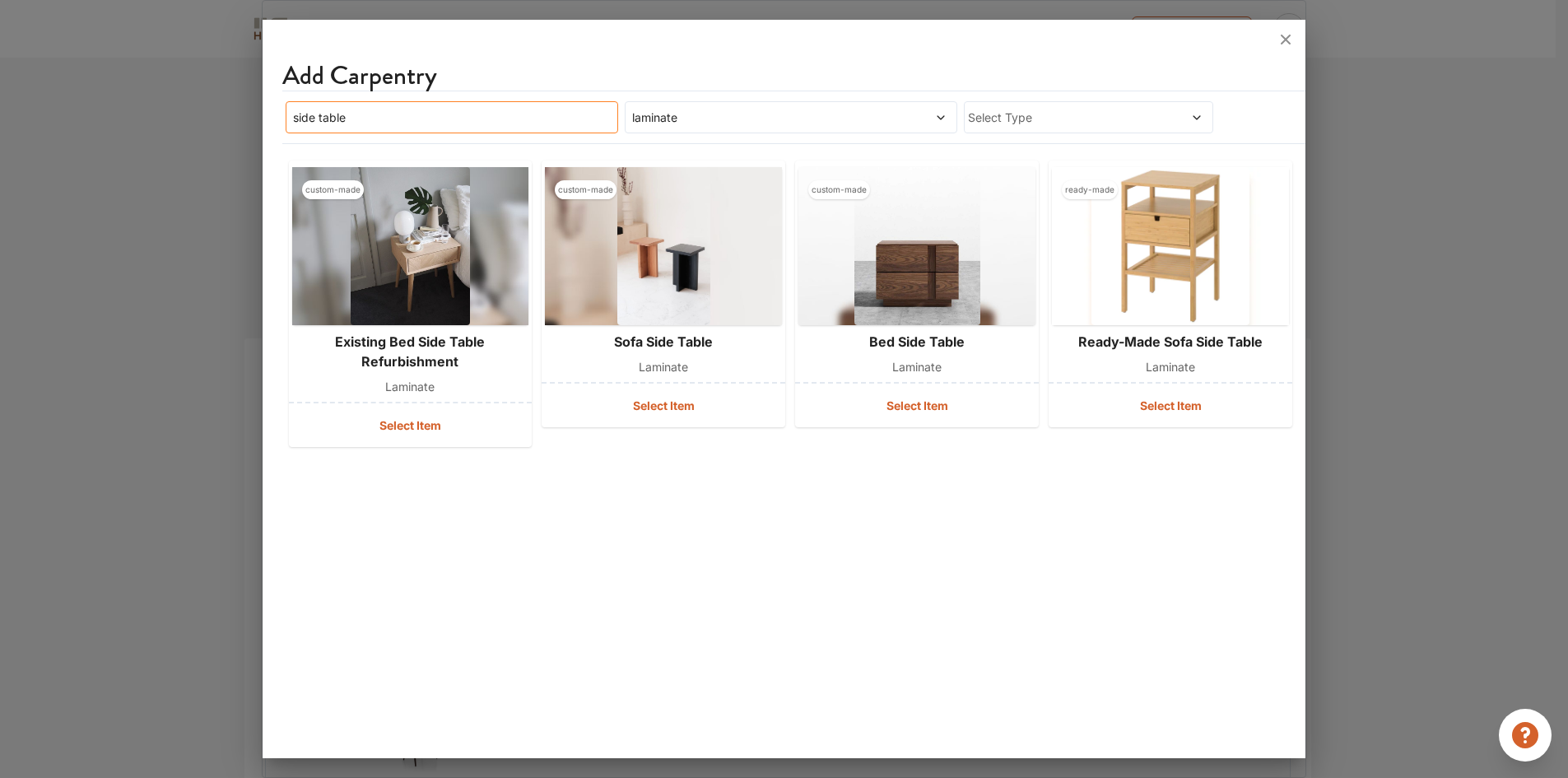
click at [490, 131] on input "side table" at bounding box center [452, 117] width 332 height 33
drag, startPoint x: 481, startPoint y: 123, endPoint x: 227, endPoint y: 91, distance: 256.0
click at [262, 91] on div "Add Carpentry side table laminate Select Type custom-made existing bed side tab…" at bounding box center [784, 389] width 1045 height 778
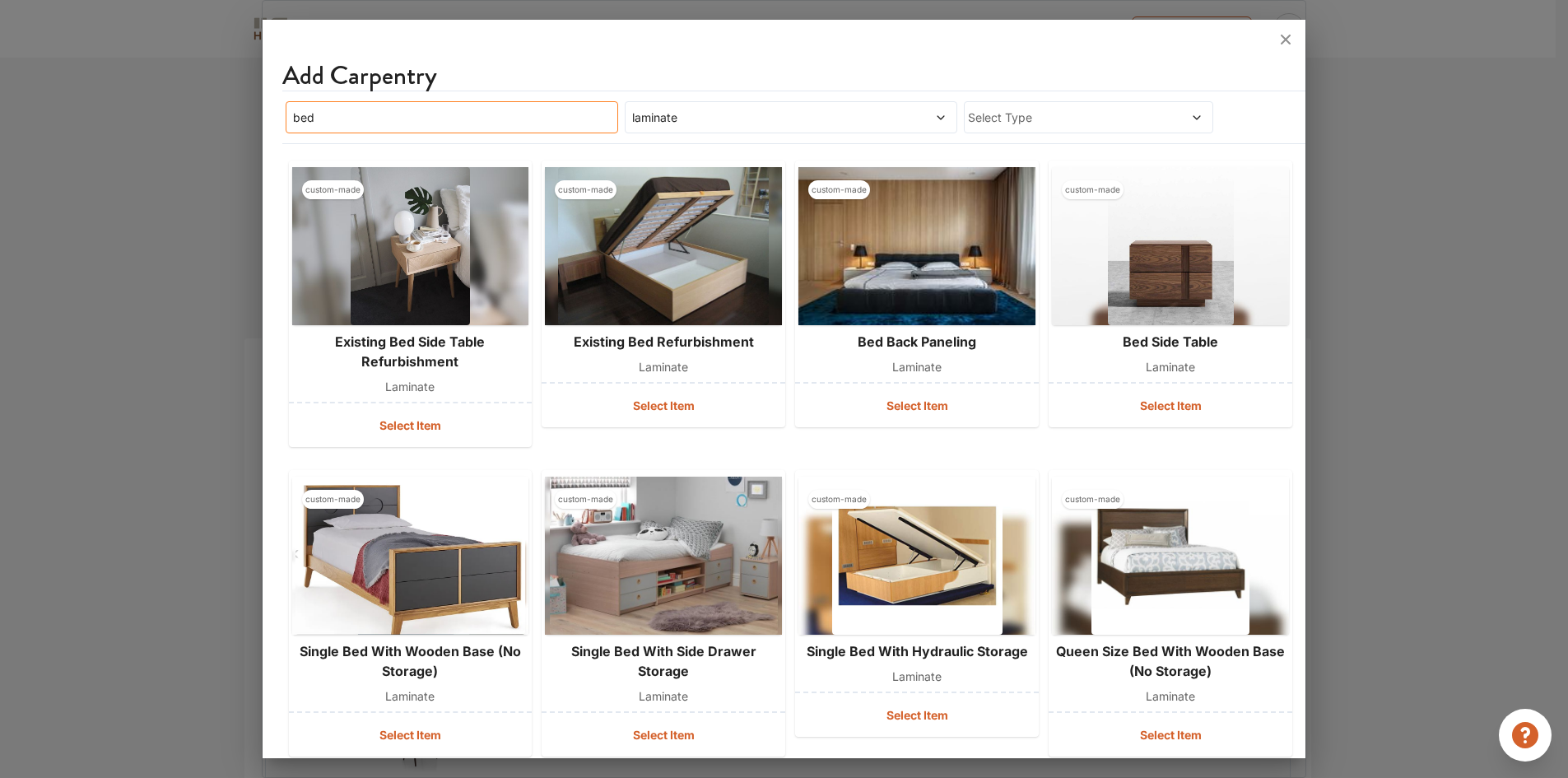
click at [384, 122] on input "bed" at bounding box center [452, 117] width 332 height 33
type input "bed side"
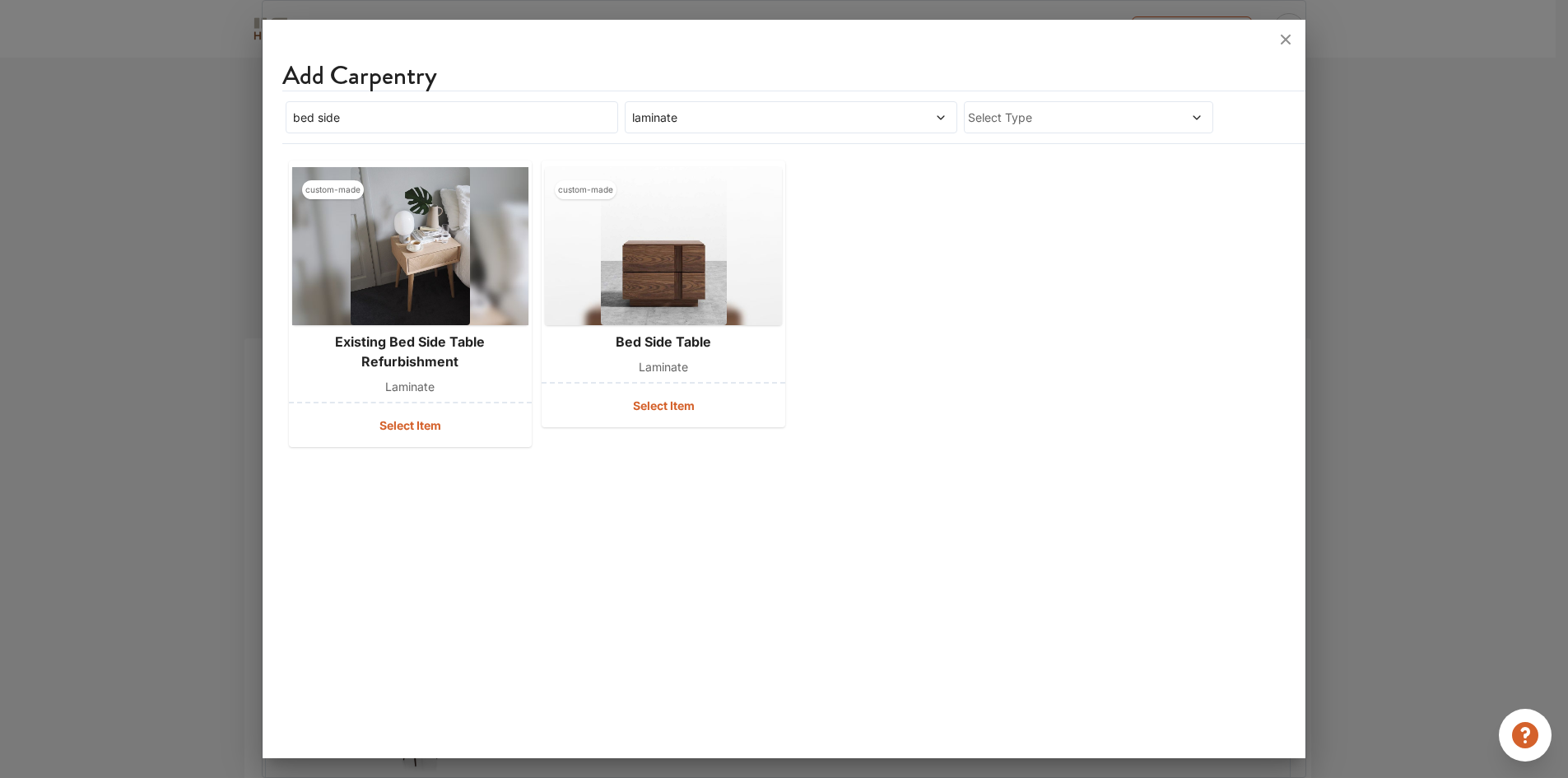
click at [677, 609] on div "Add Carpentry bed side laminate Select Type custom-made existing bed side table…" at bounding box center [784, 392] width 1043 height 733
click at [409, 434] on button "Select Item" at bounding box center [411, 425] width 244 height 43
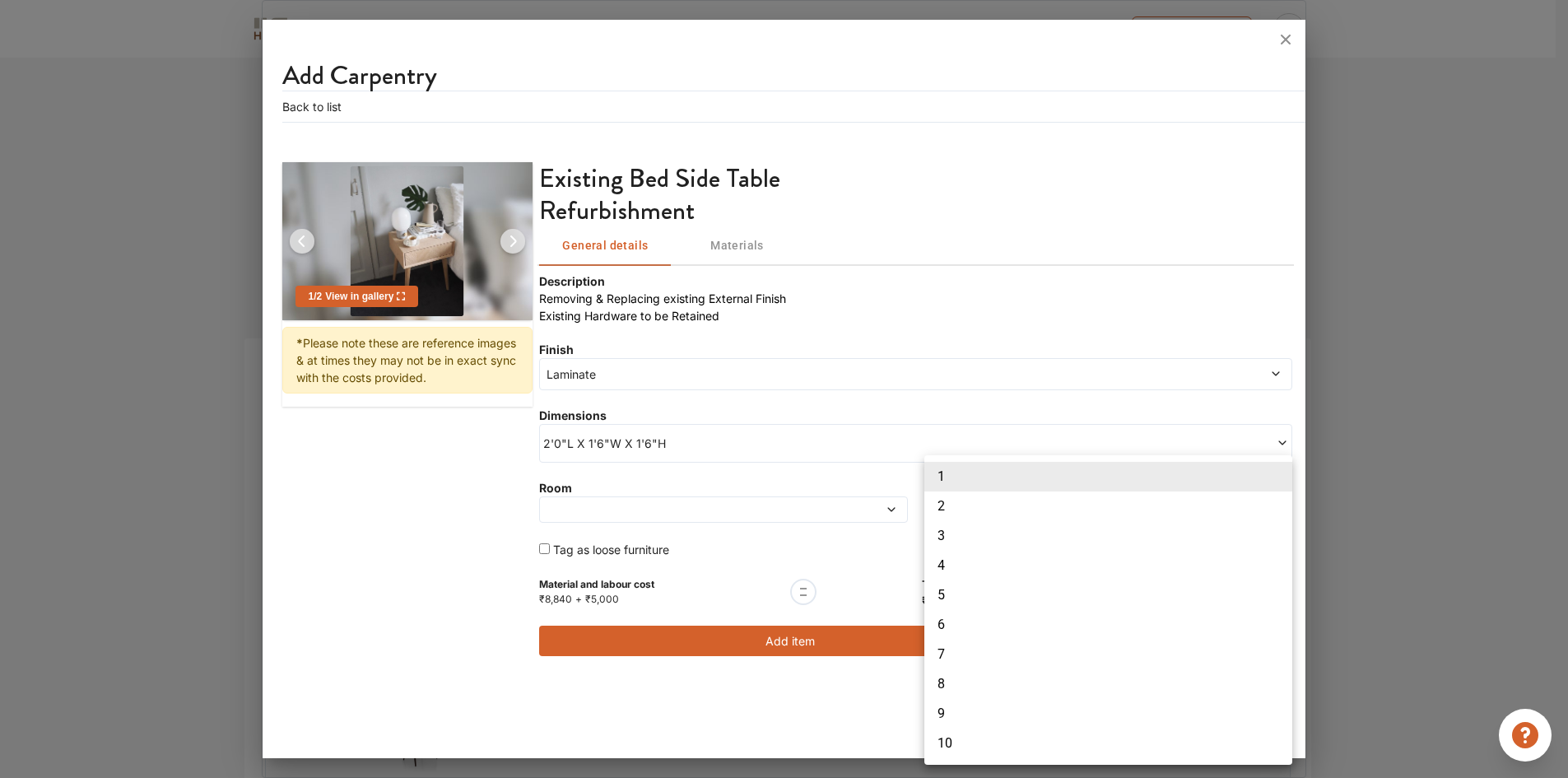
click at [987, 516] on body "My Estimates Portfolio Book a consultation profile pic Upload Boq Logout Option…" at bounding box center [784, 389] width 1568 height 778
click at [951, 561] on li "4" at bounding box center [1107, 565] width 368 height 30
type input "4"
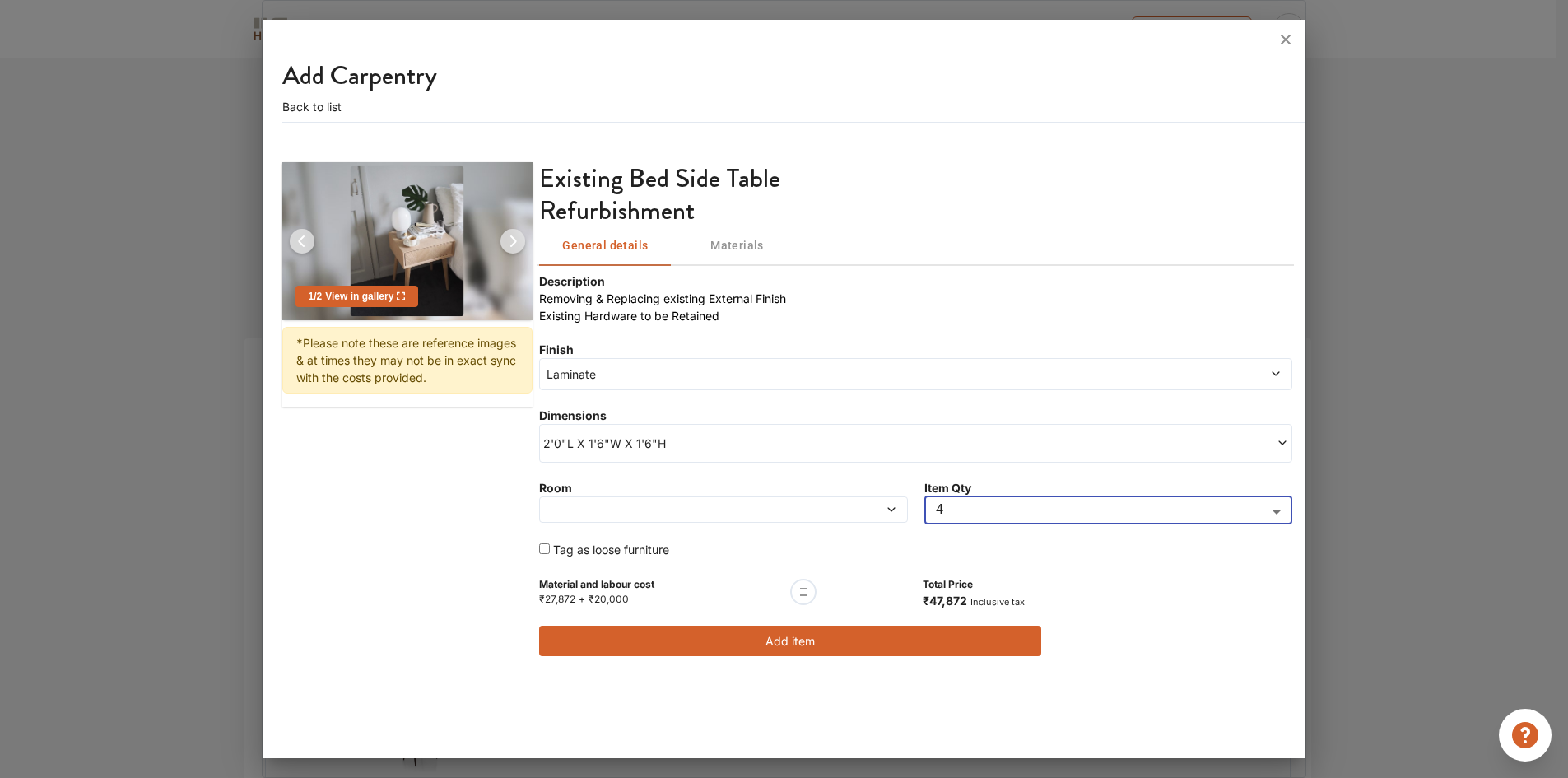
click at [796, 643] on button "Add item" at bounding box center [790, 641] width 502 height 31
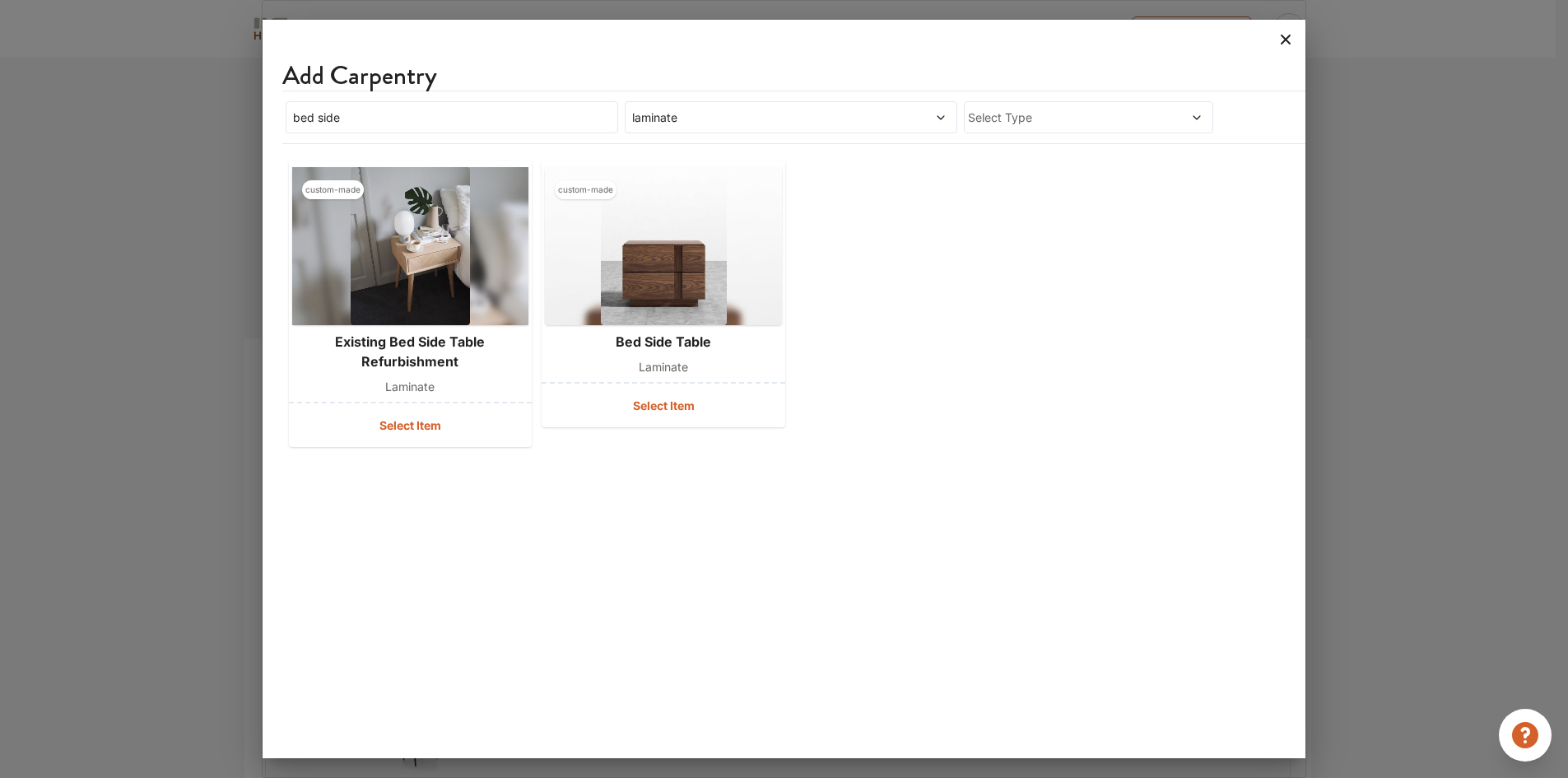
click at [1282, 42] on icon at bounding box center [1286, 39] width 10 height 10
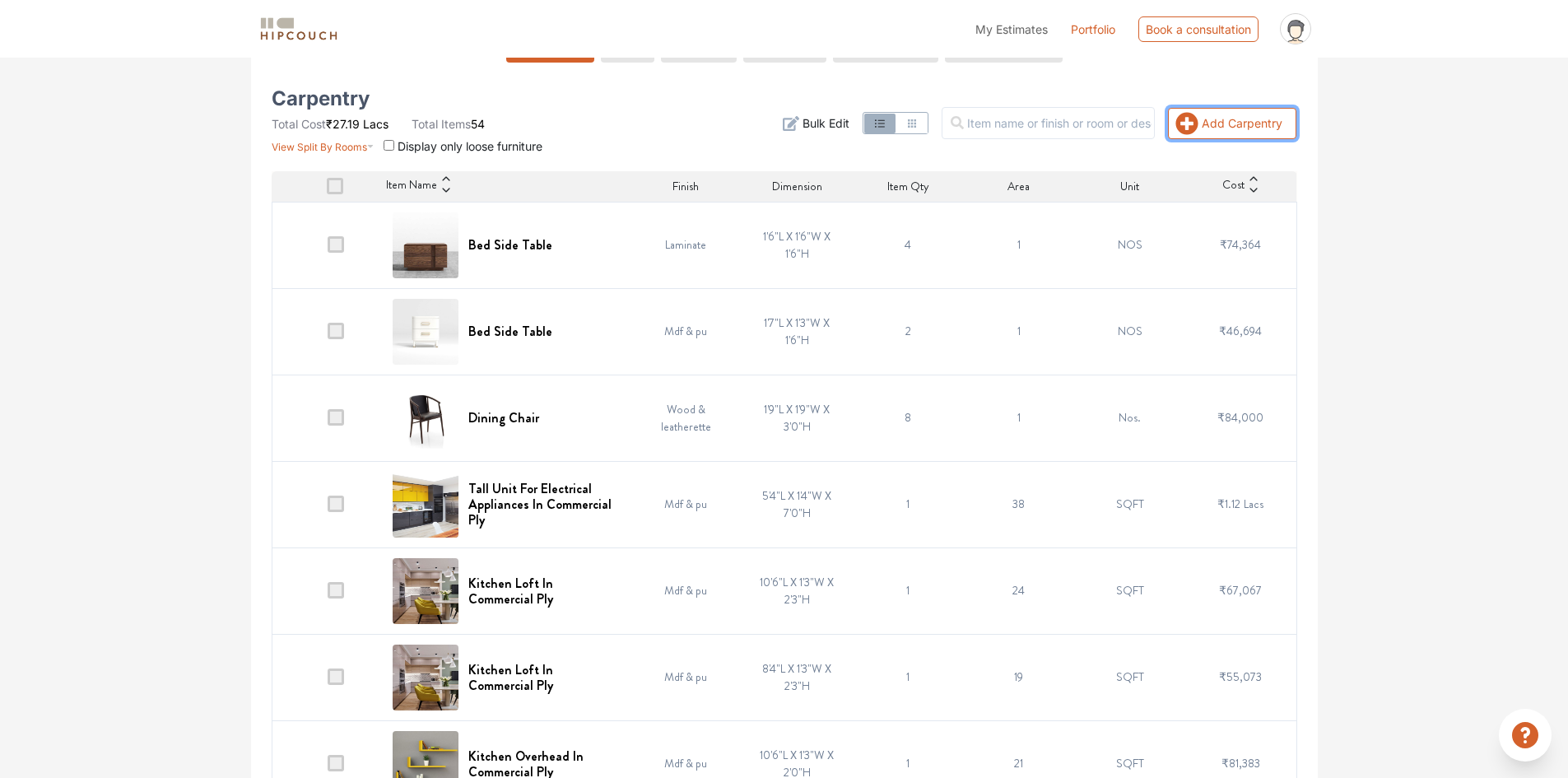
scroll to position [329, 0]
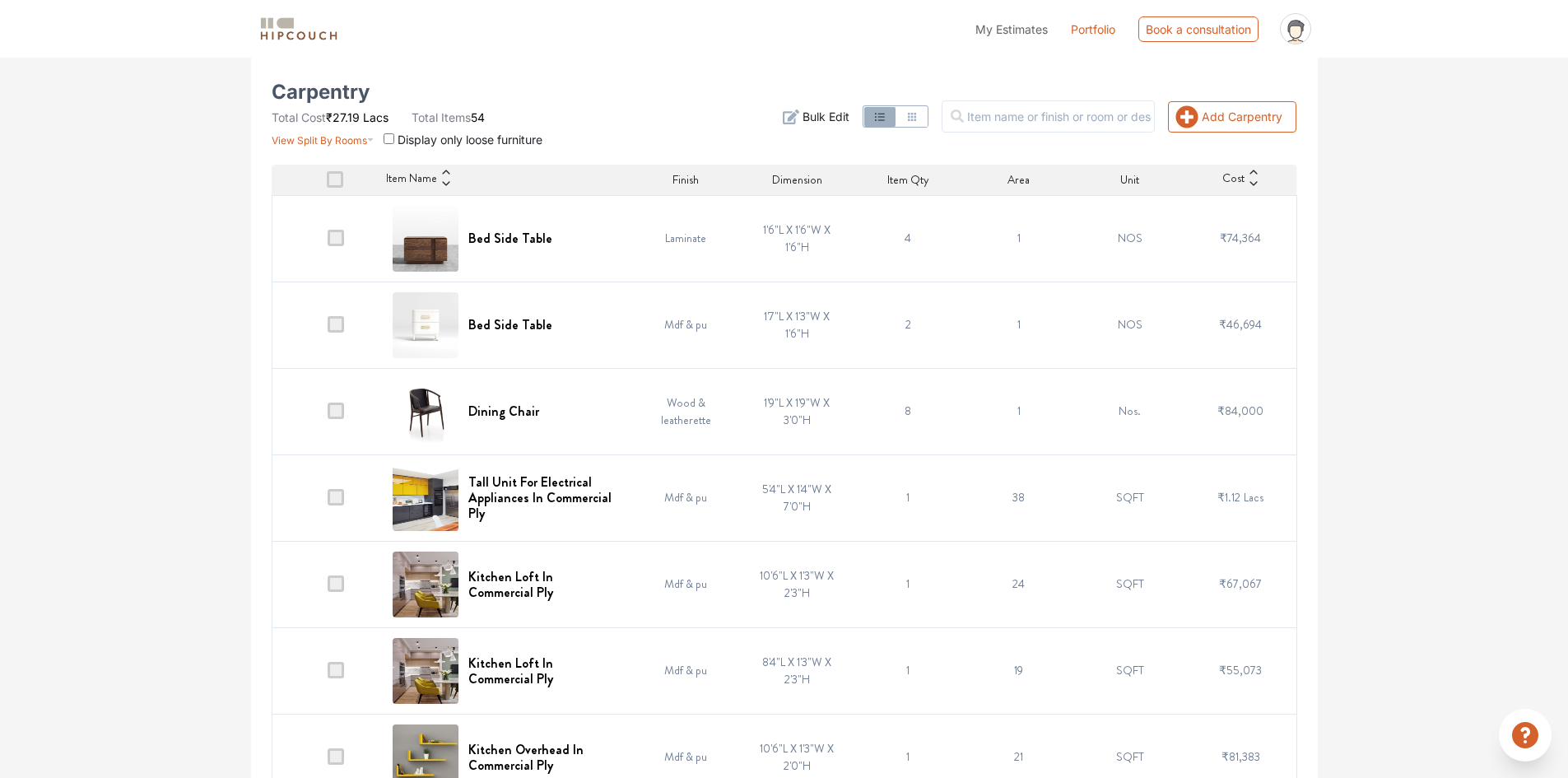
click at [1232, 181] on span "Cost" at bounding box center [1233, 180] width 23 height 20
click at [1252, 181] on icon at bounding box center [1253, 183] width 12 height 12
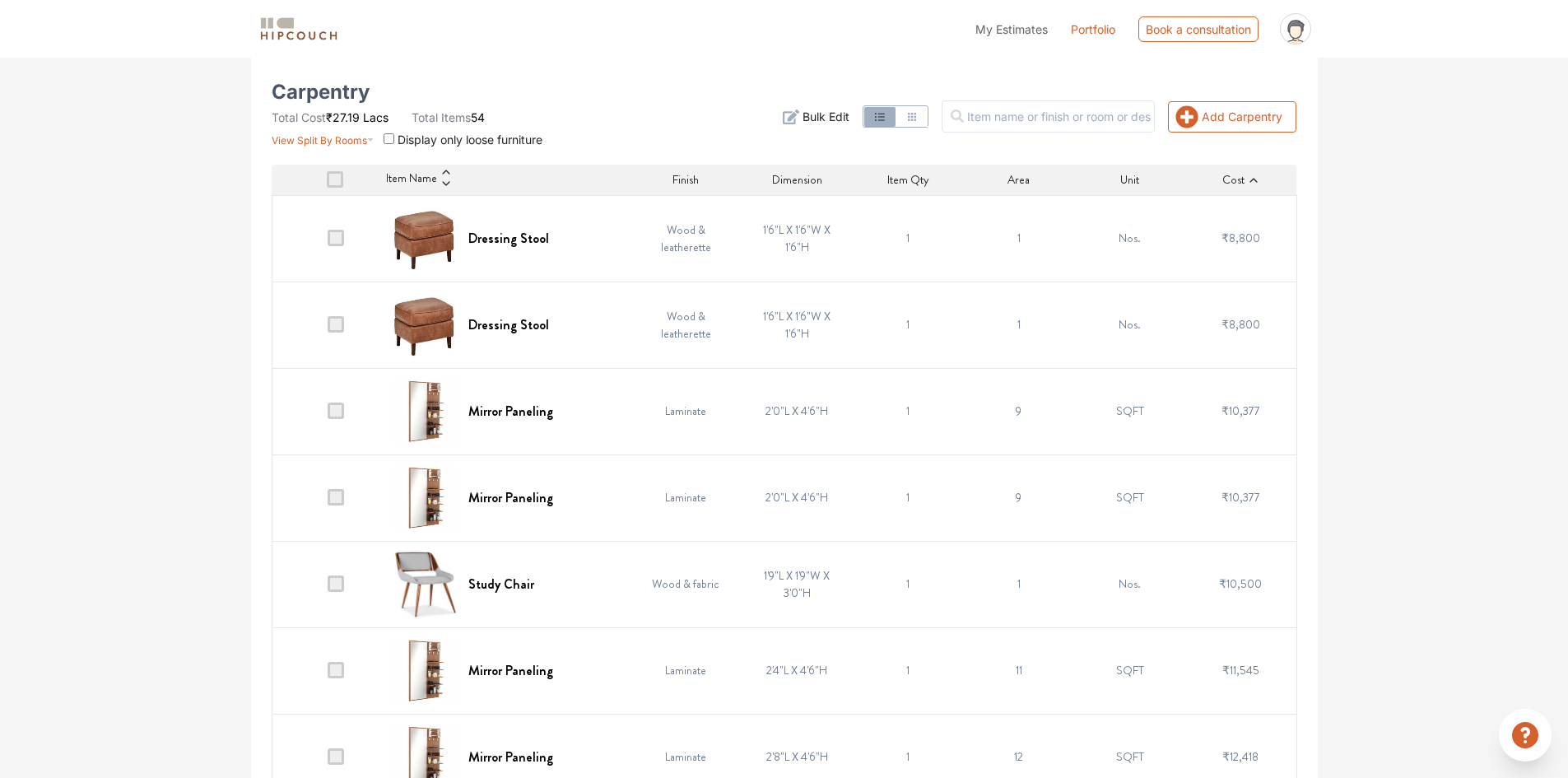
click at [1250, 183] on icon at bounding box center [1253, 180] width 12 height 12
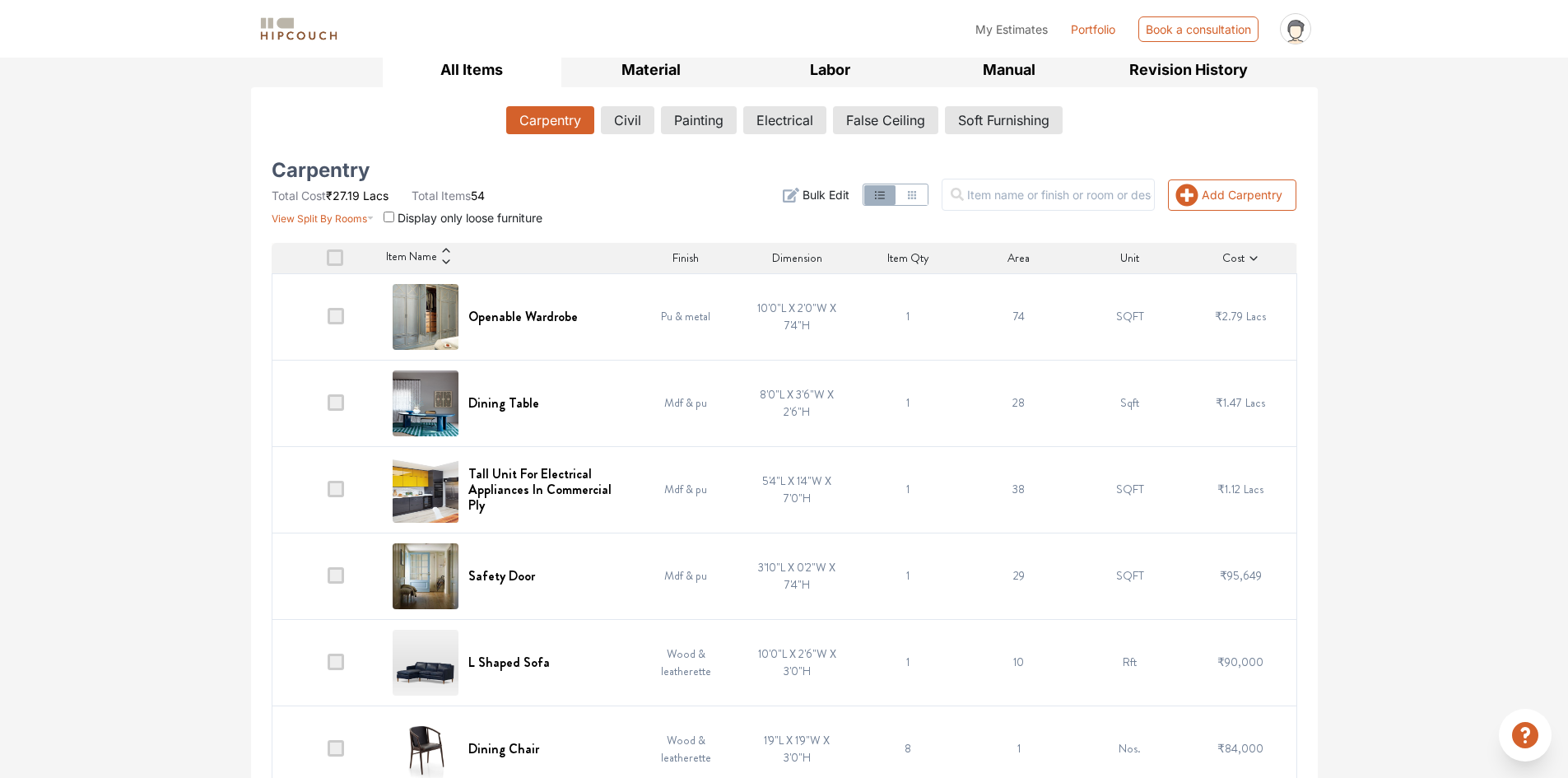
scroll to position [247, 0]
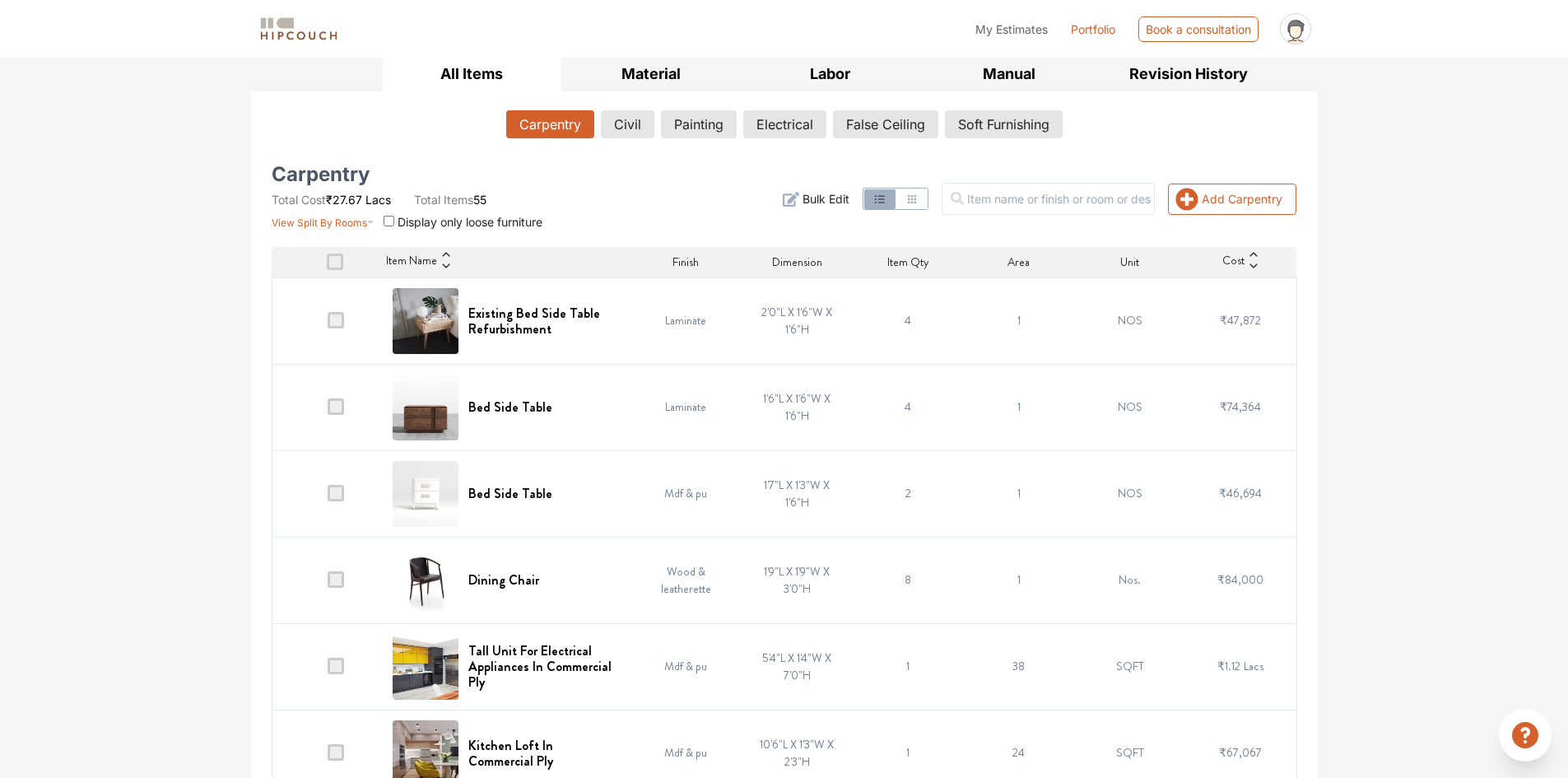
click at [1254, 267] on icon at bounding box center [1253, 266] width 12 height 12
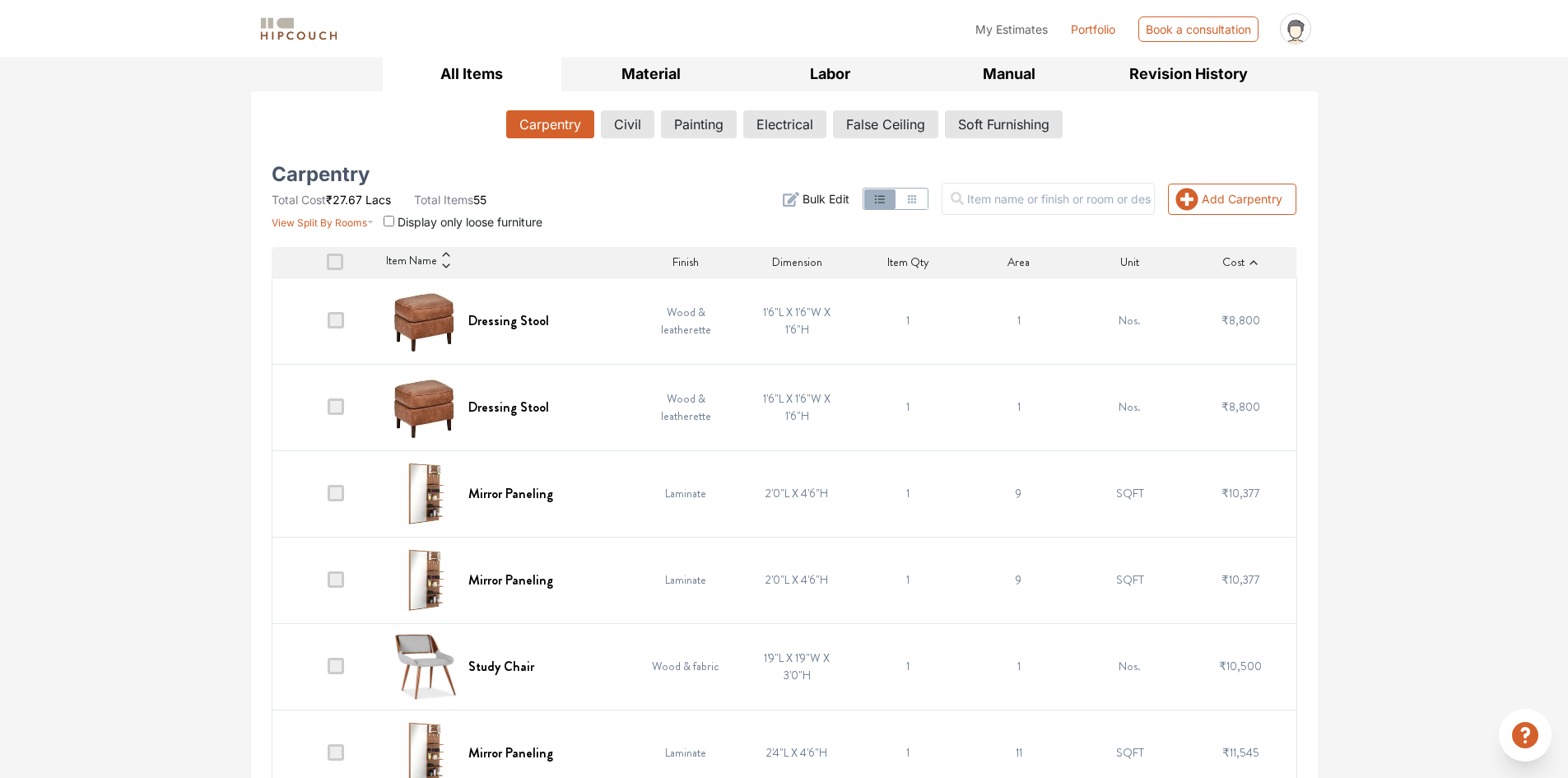
click at [1252, 260] on icon at bounding box center [1253, 262] width 12 height 12
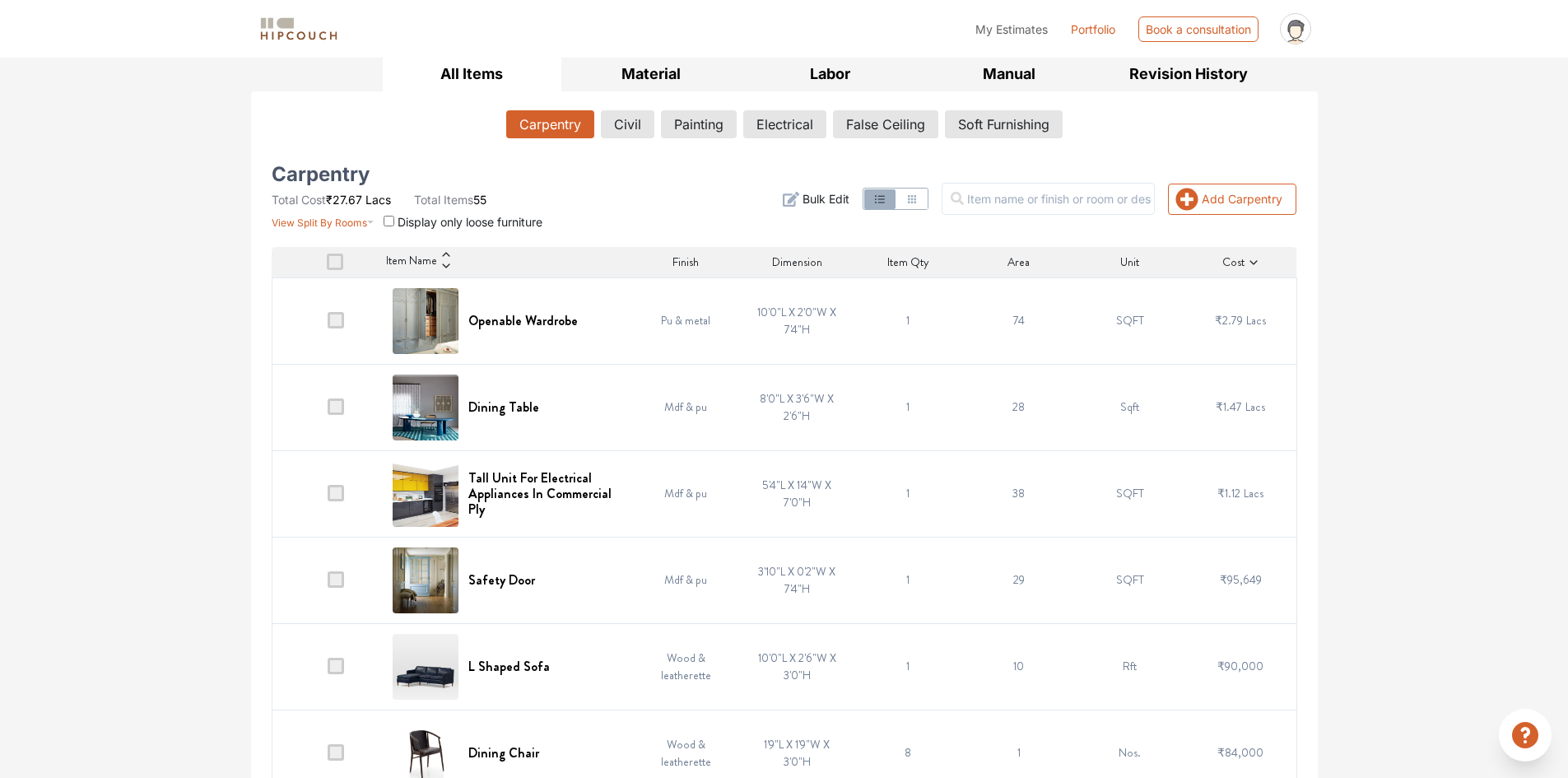
click at [530, 320] on h6 "Openable Wardrobe" at bounding box center [522, 320] width 109 height 15
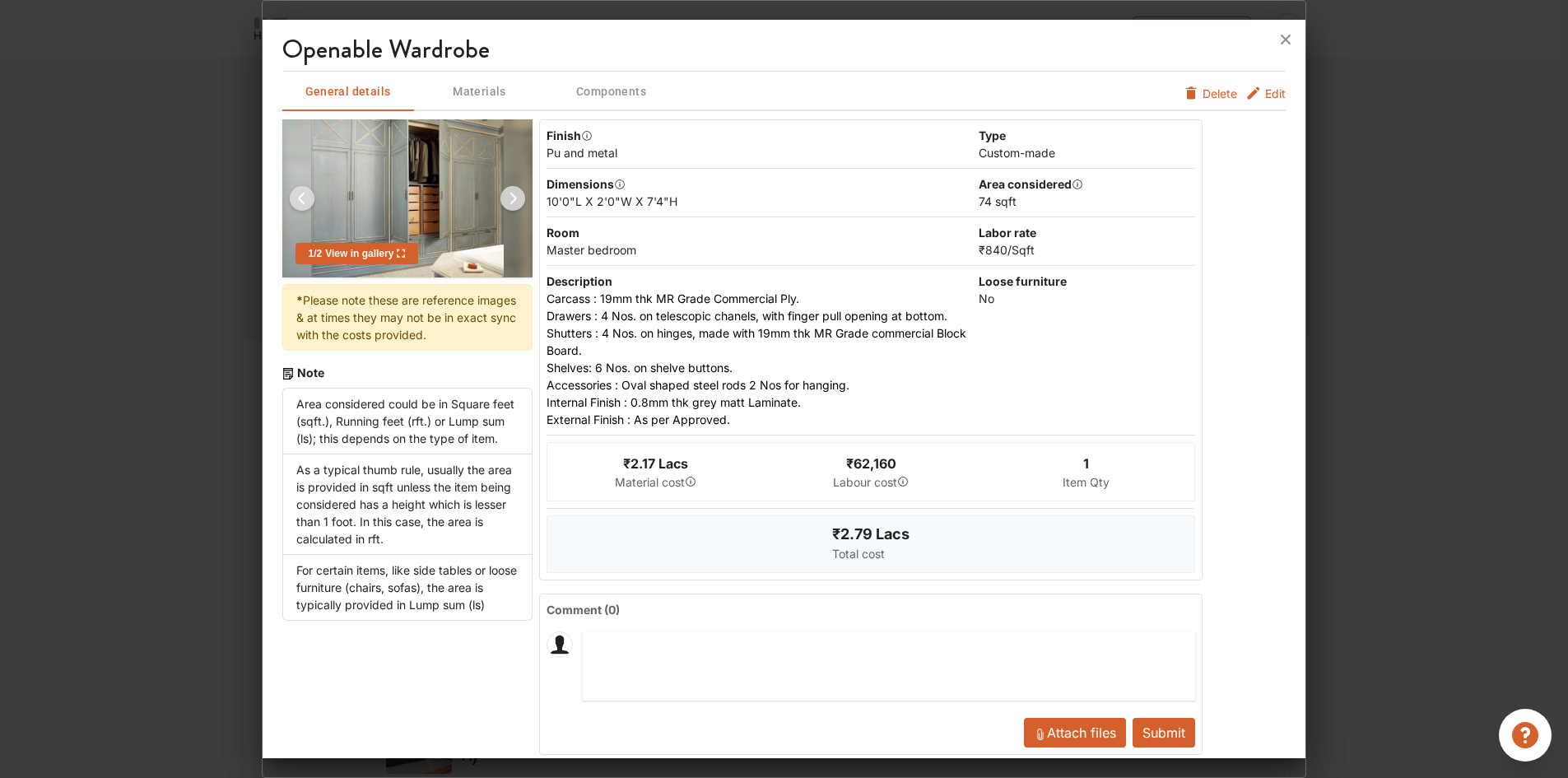
click at [597, 155] on div "Pu and metal" at bounding box center [761, 152] width 429 height 17
click at [1265, 94] on span "Edit" at bounding box center [1274, 93] width 21 height 17
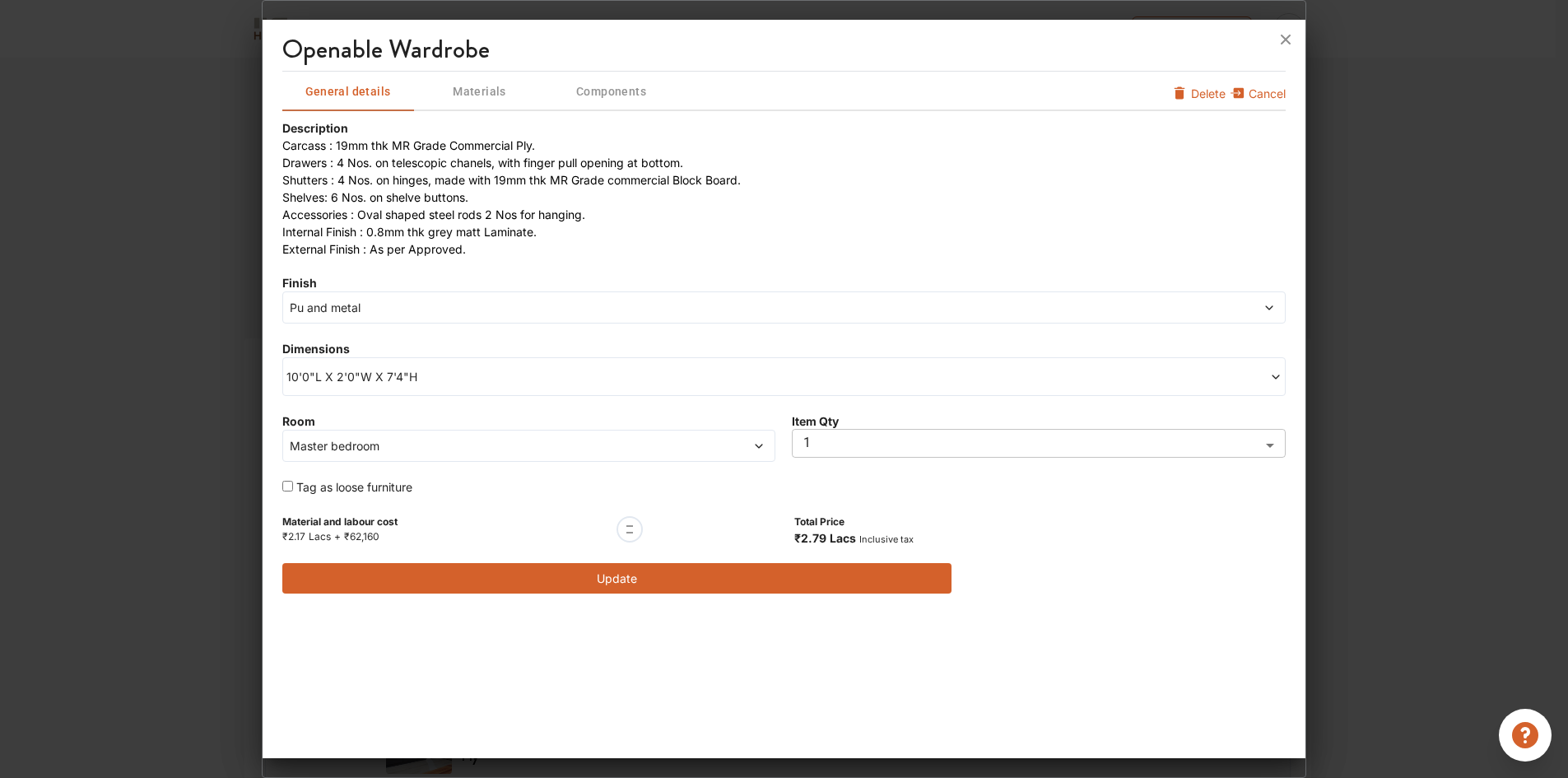
click at [506, 305] on span "Pu and metal" at bounding box center [658, 307] width 742 height 17
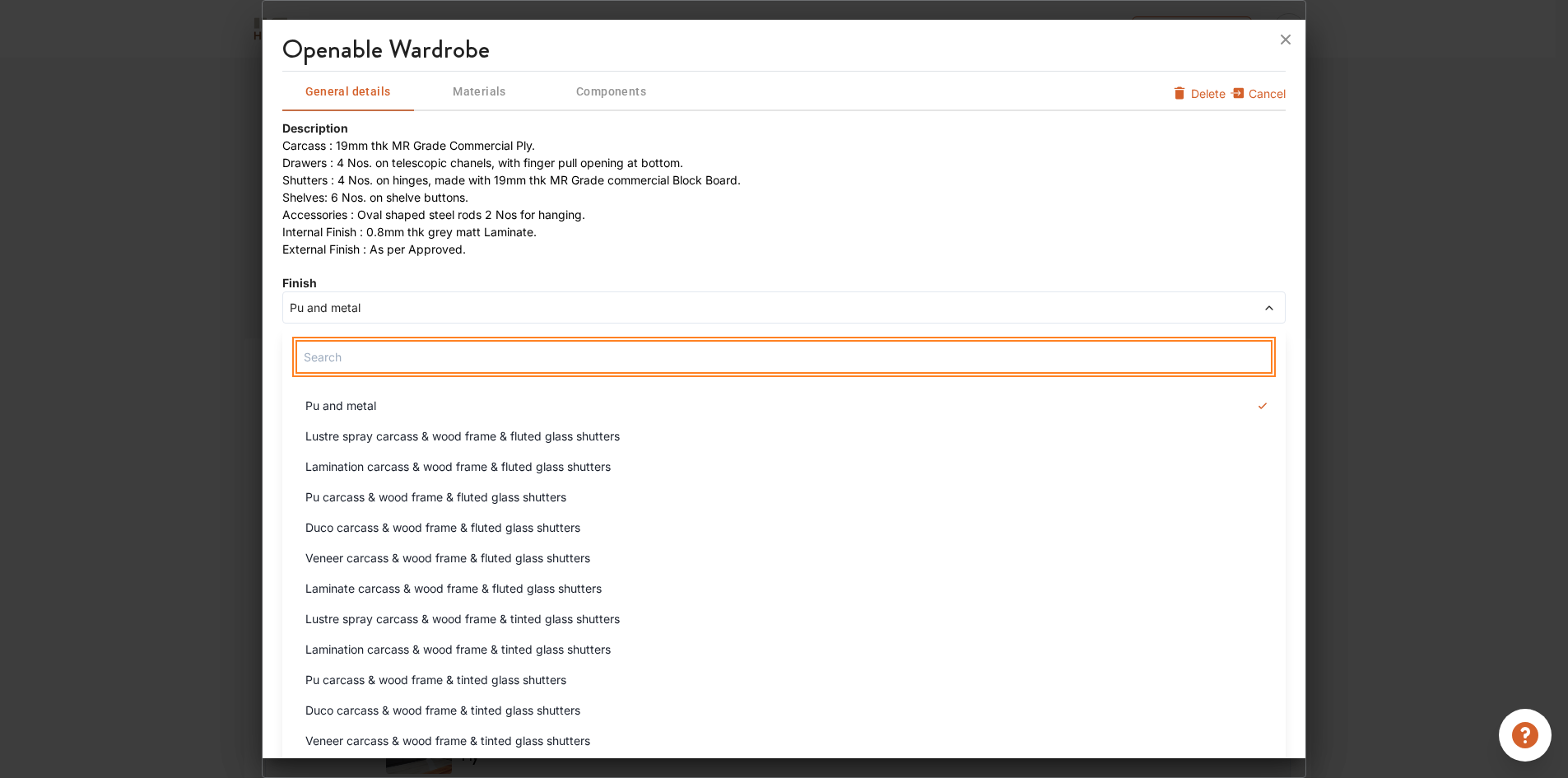
click at [495, 361] on input "text" at bounding box center [784, 356] width 977 height 33
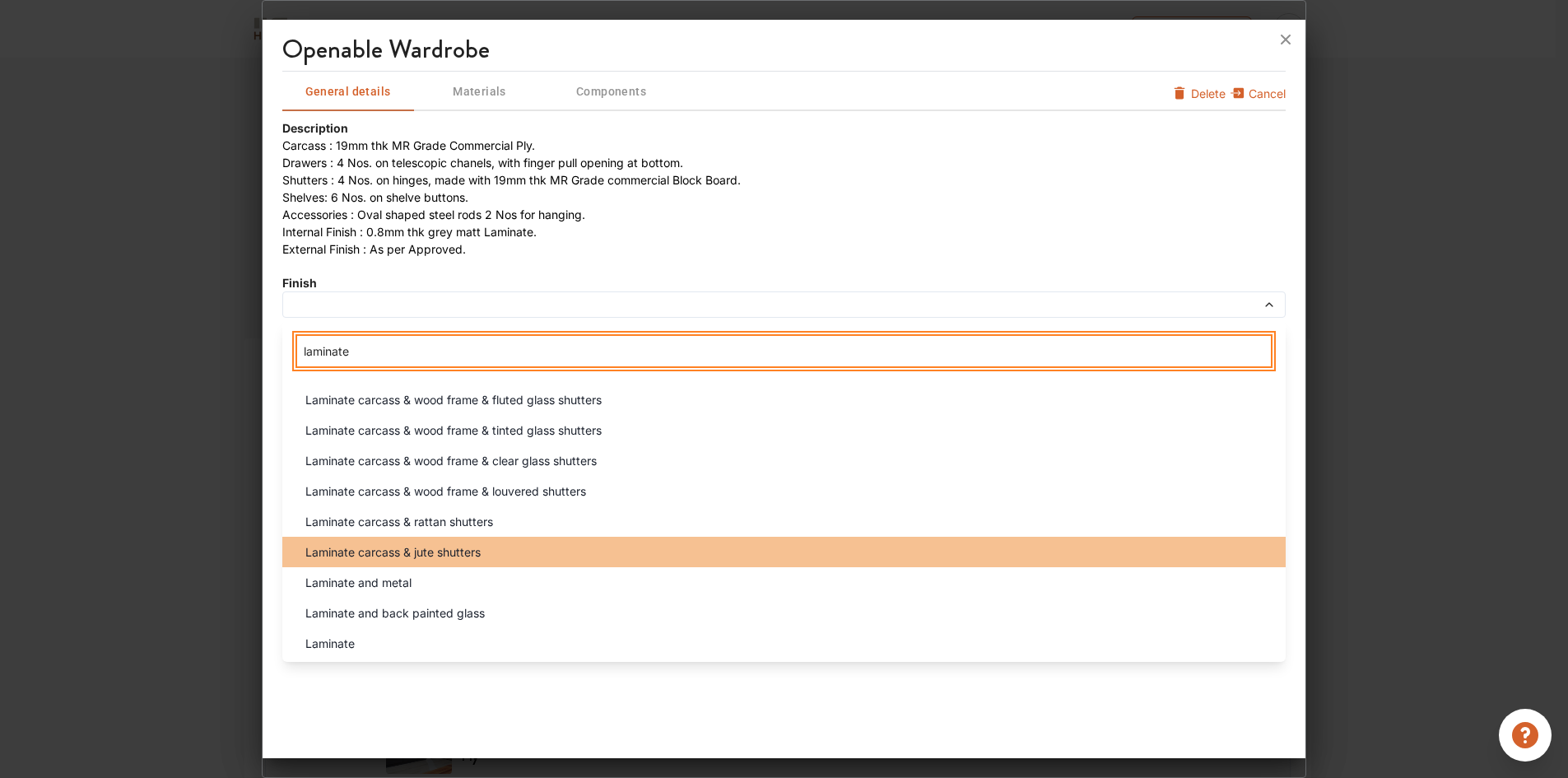
type input "laminate"
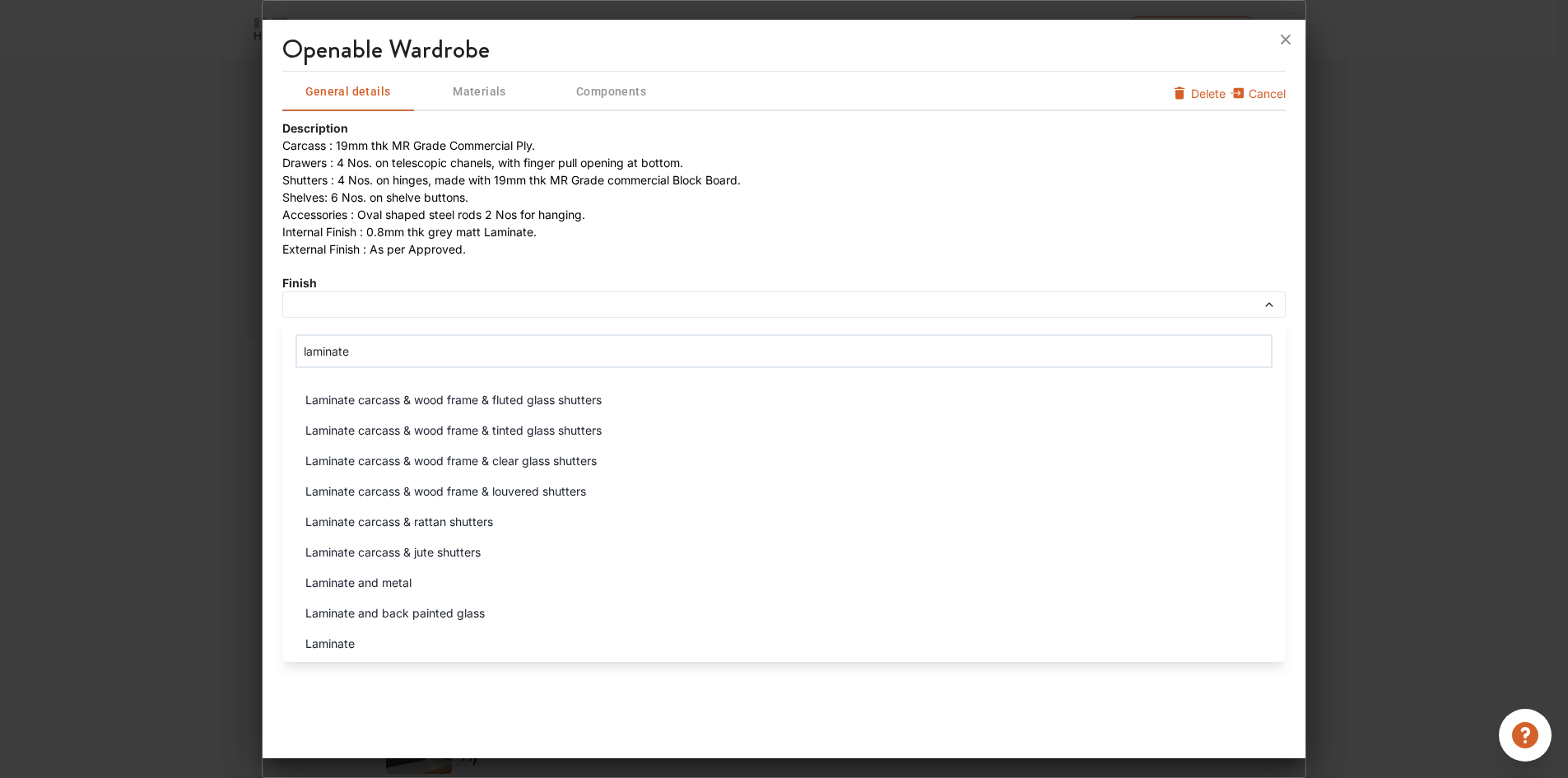
click at [449, 546] on span "Laminate carcass & jute shutters" at bounding box center [393, 551] width 175 height 17
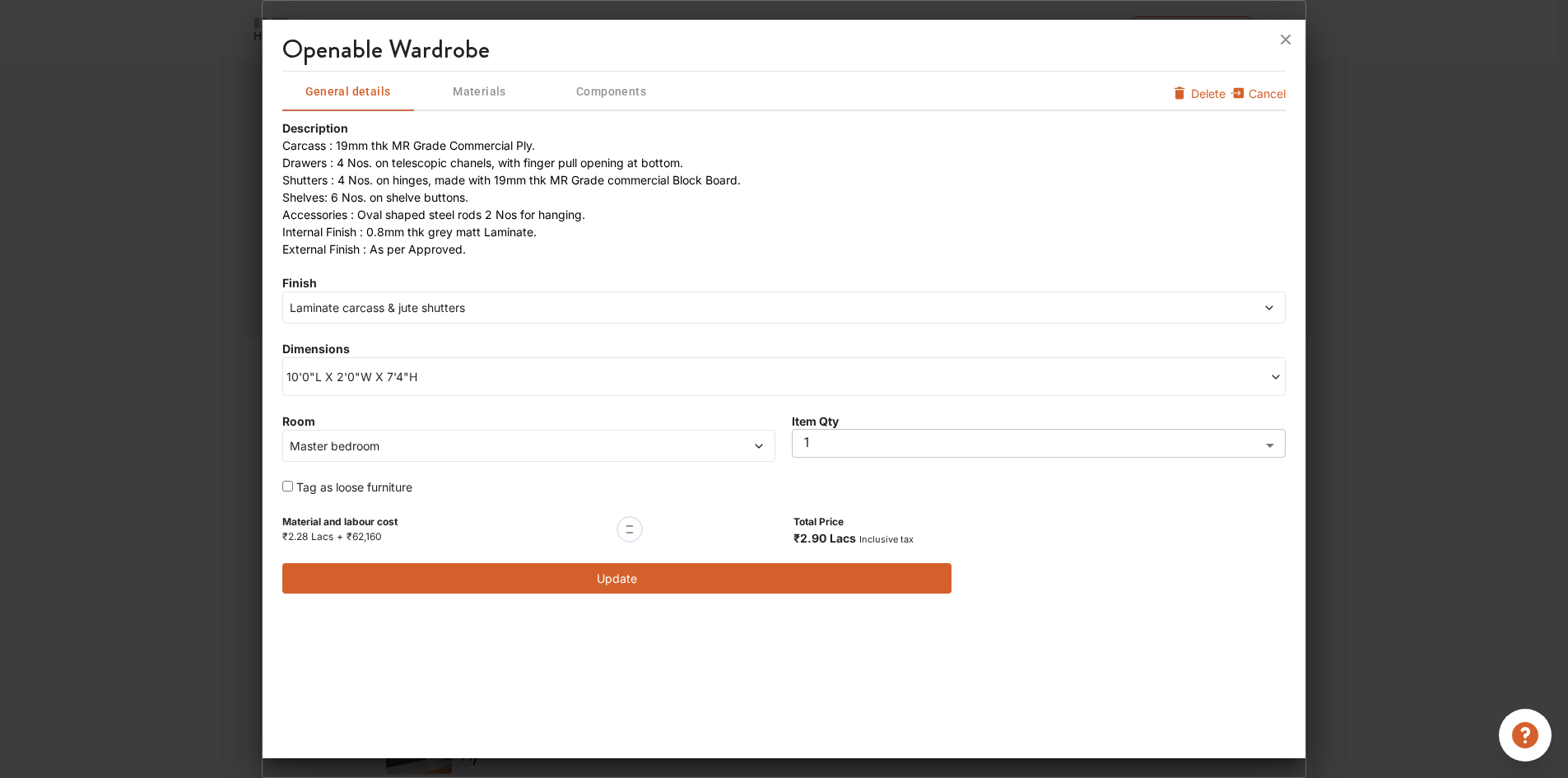
click at [481, 383] on span "10'0"L X 2'0"W X 7'4"H" at bounding box center [535, 376] width 498 height 17
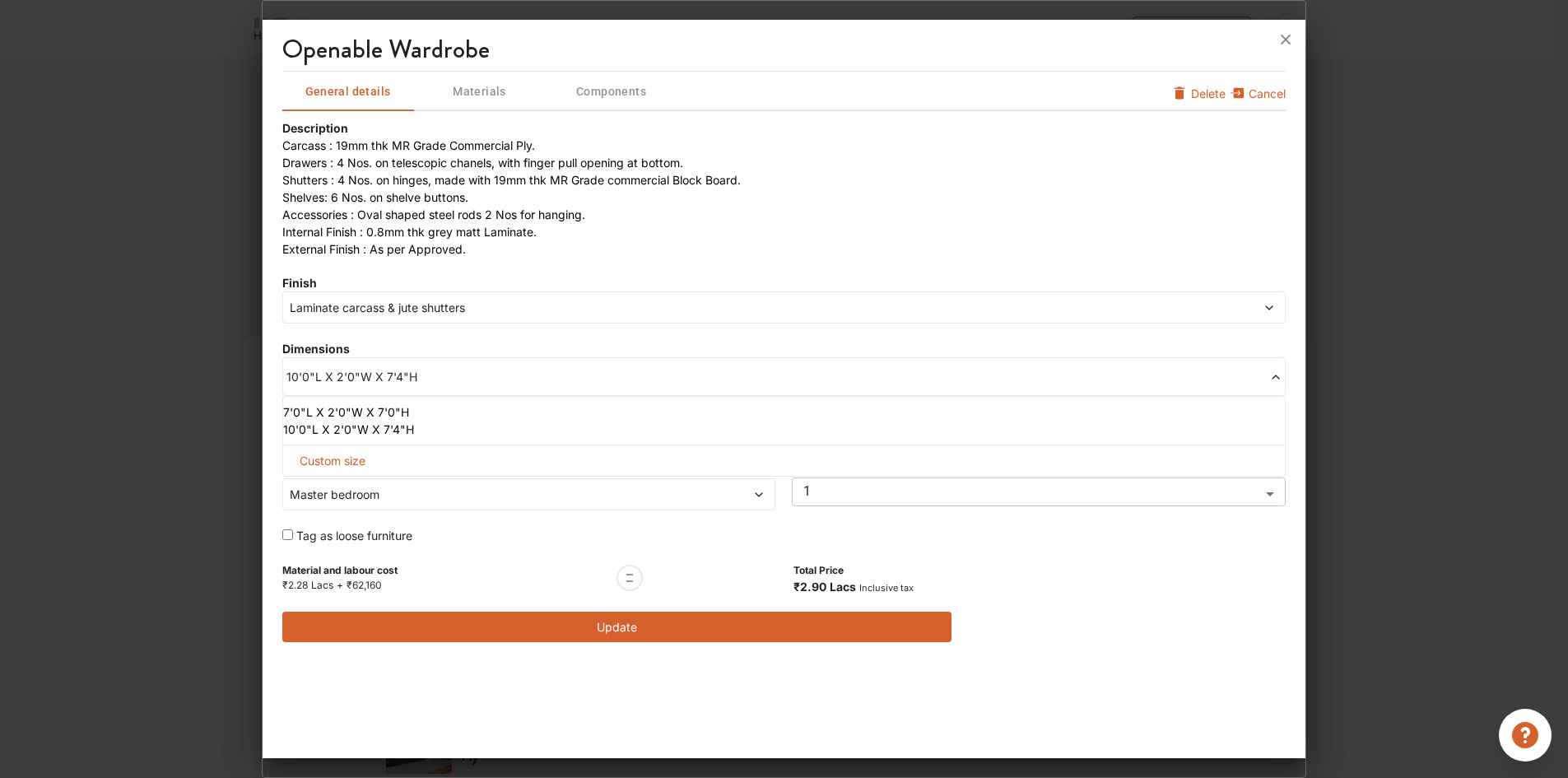
click at [481, 383] on span "10'0"L X 2'0"W X 7'4"H" at bounding box center [535, 376] width 498 height 17
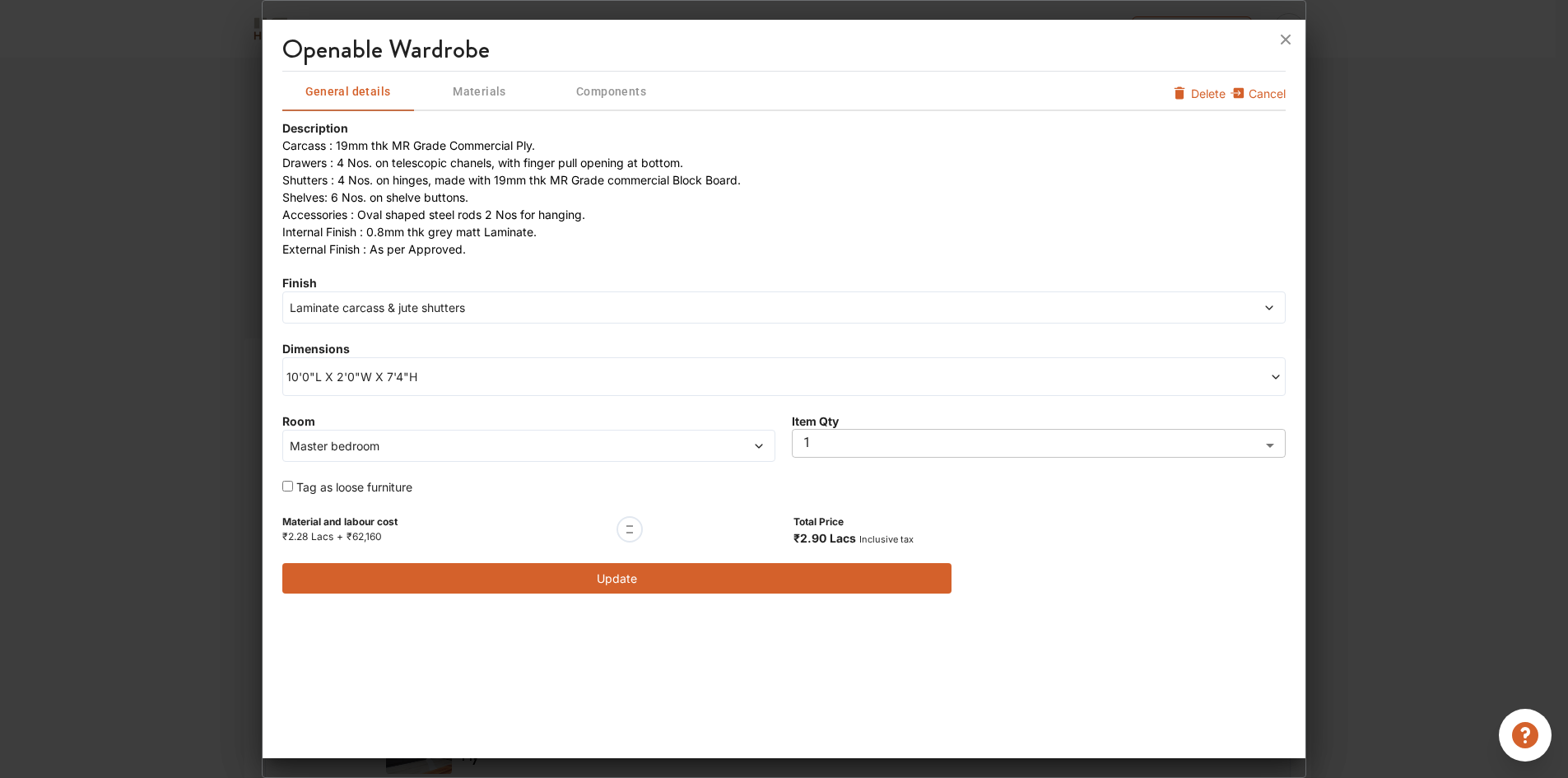
click at [518, 574] on button "Update" at bounding box center [616, 578] width 669 height 31
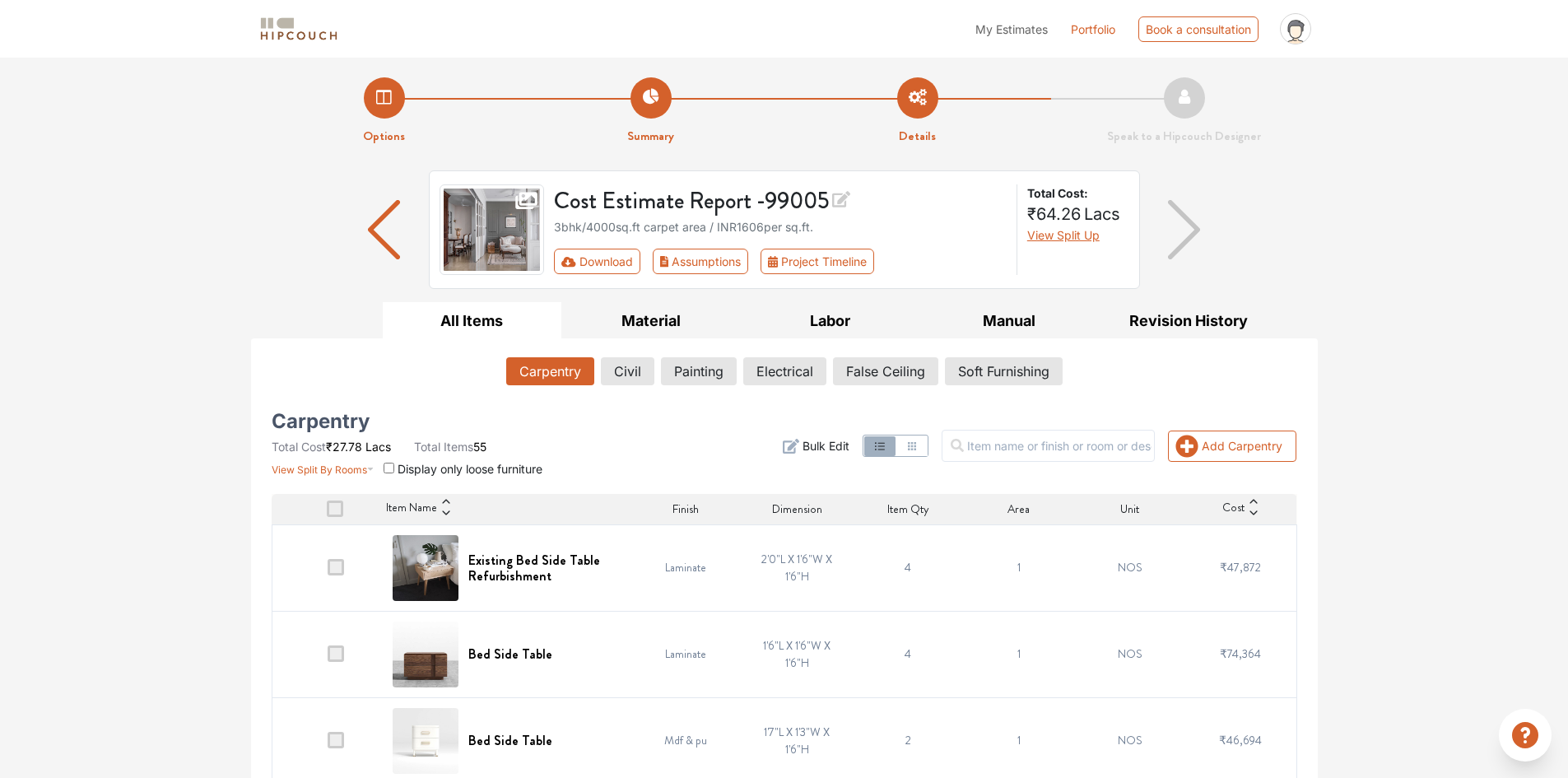
click at [1250, 514] on icon at bounding box center [1253, 512] width 12 height 12
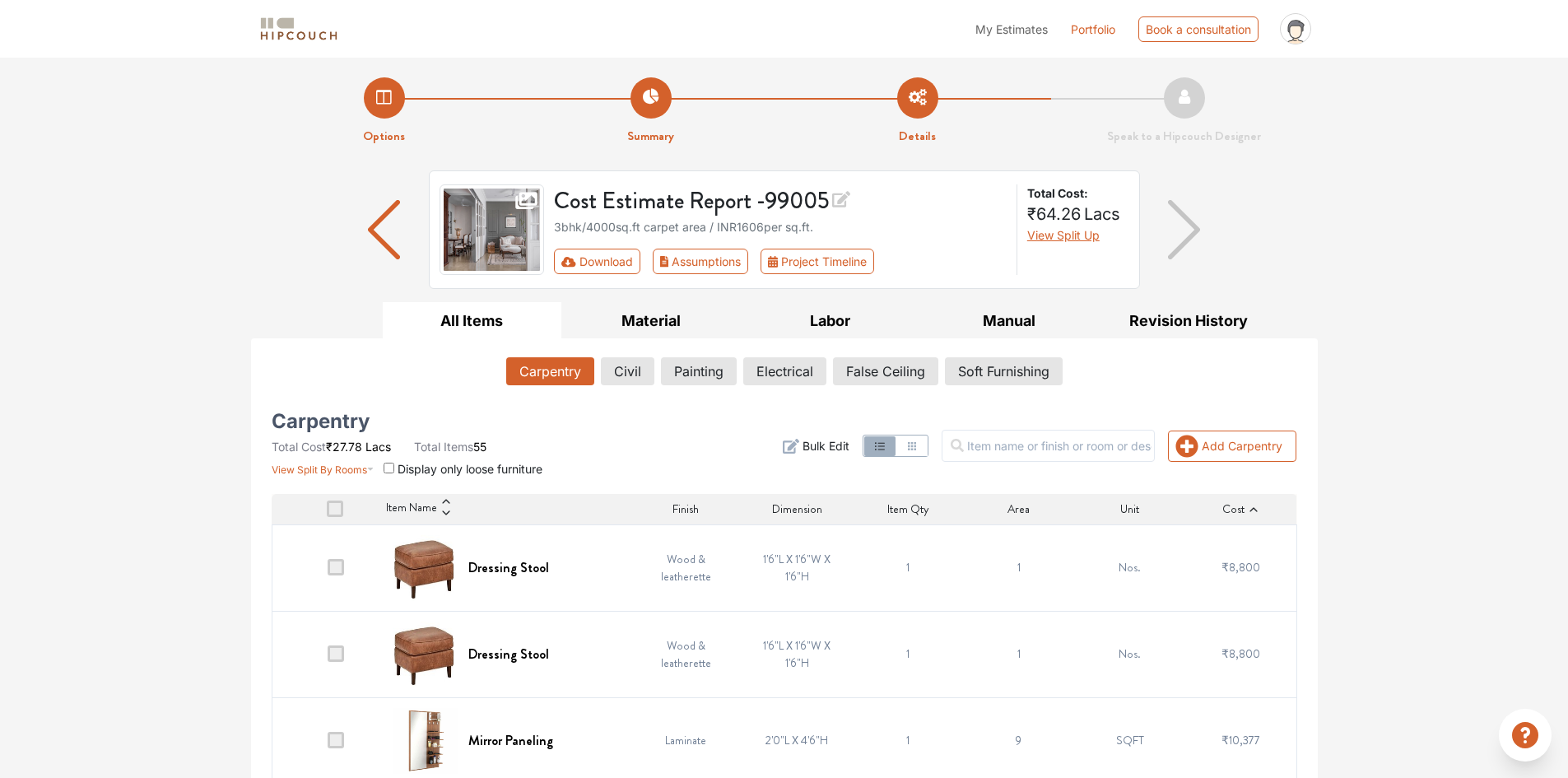
click at [1251, 508] on icon at bounding box center [1253, 510] width 12 height 12
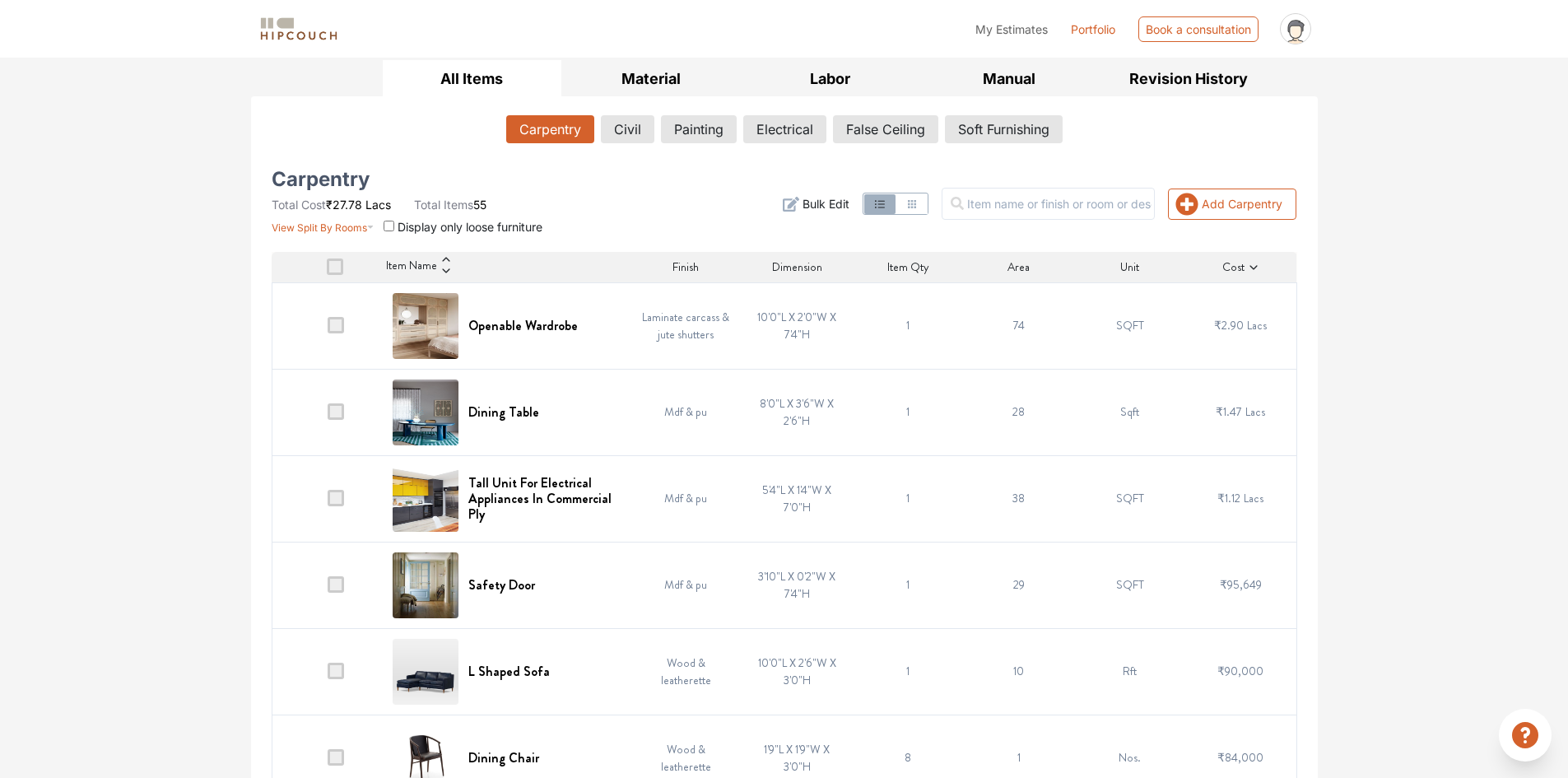
scroll to position [329, 0]
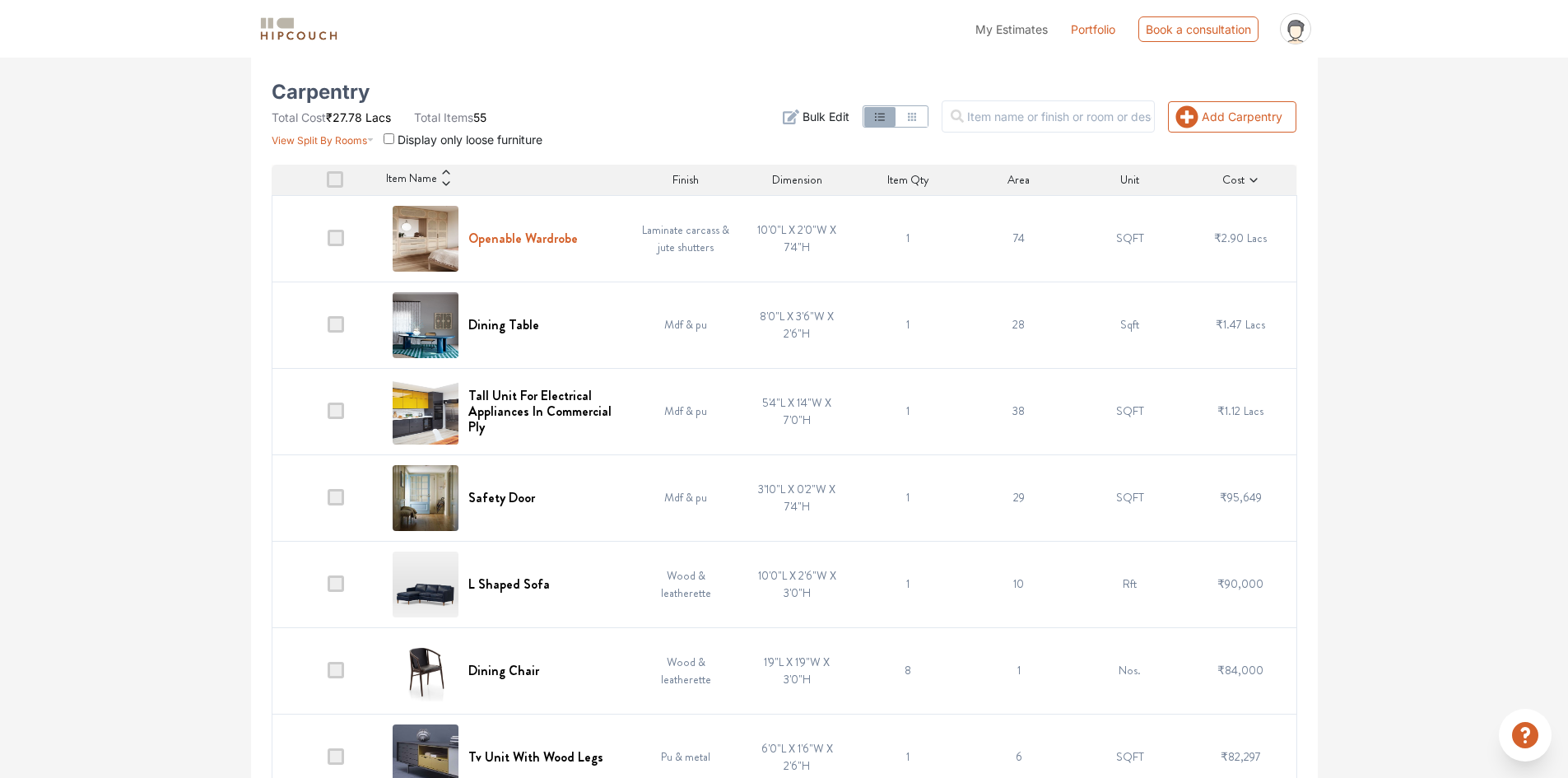
click at [547, 242] on h6 "Openable Wardrobe" at bounding box center [522, 238] width 109 height 15
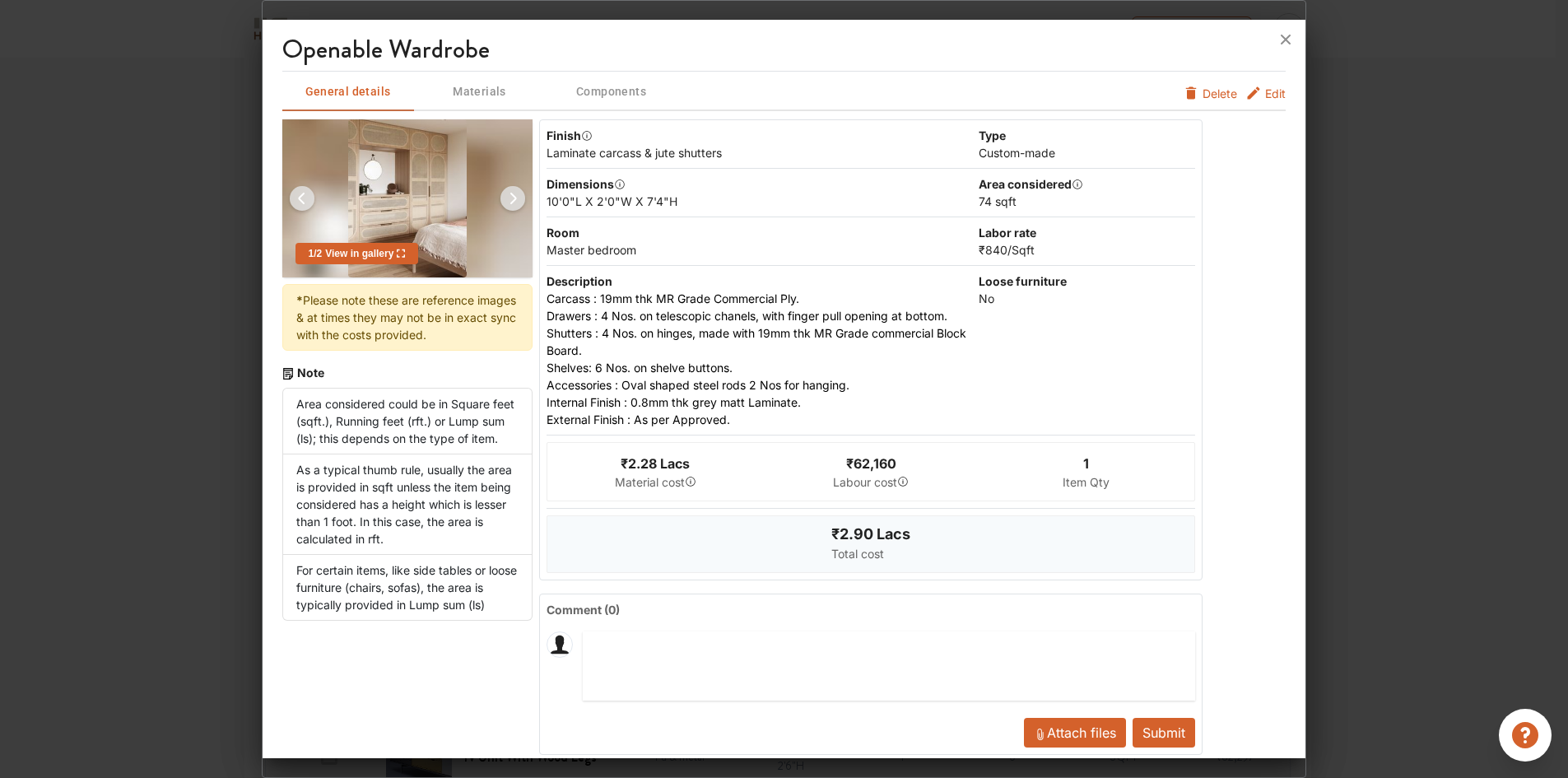
click at [1268, 89] on span "Edit" at bounding box center [1274, 93] width 21 height 17
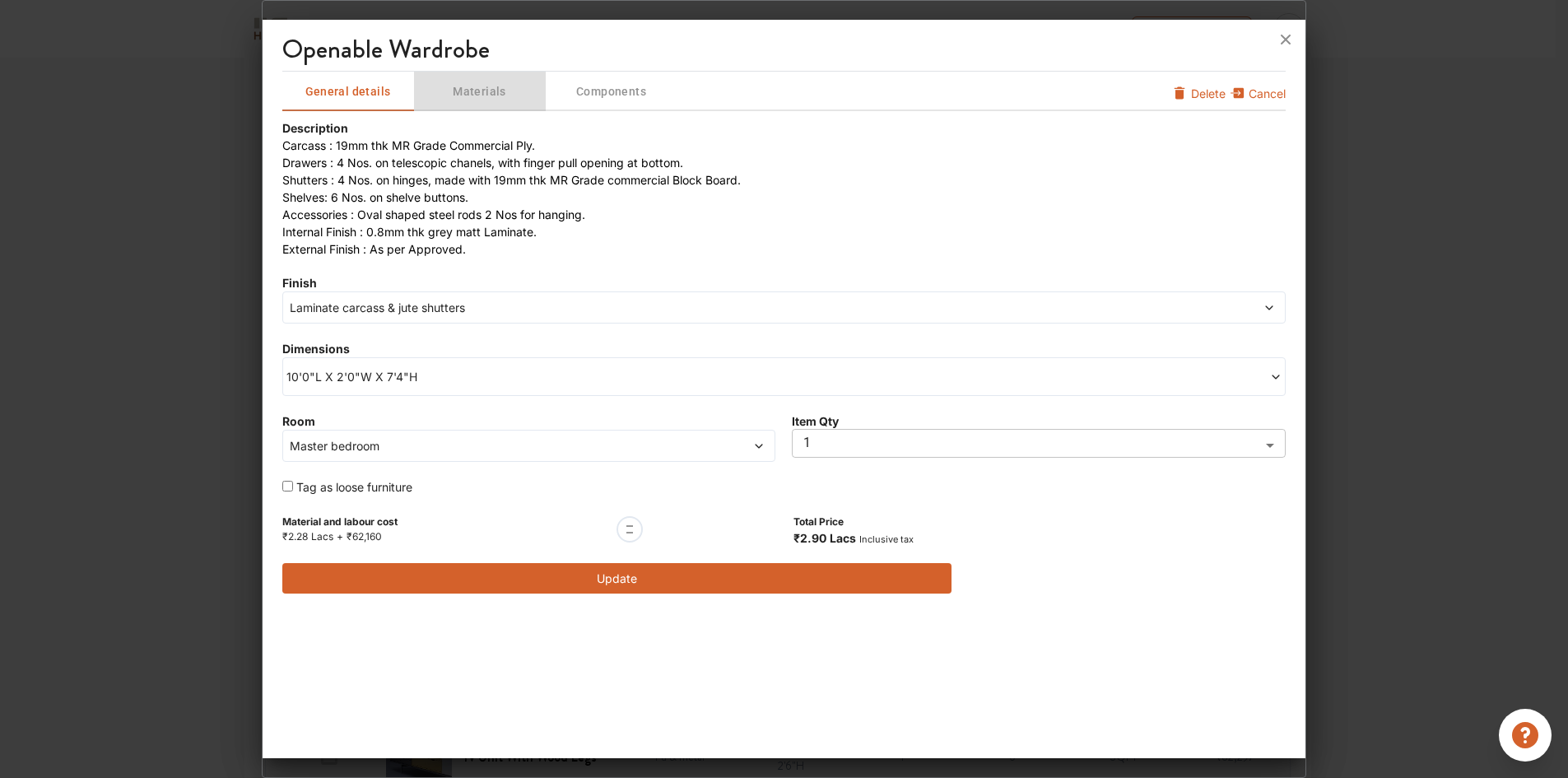
click at [485, 91] on span "Materials" at bounding box center [480, 91] width 128 height 21
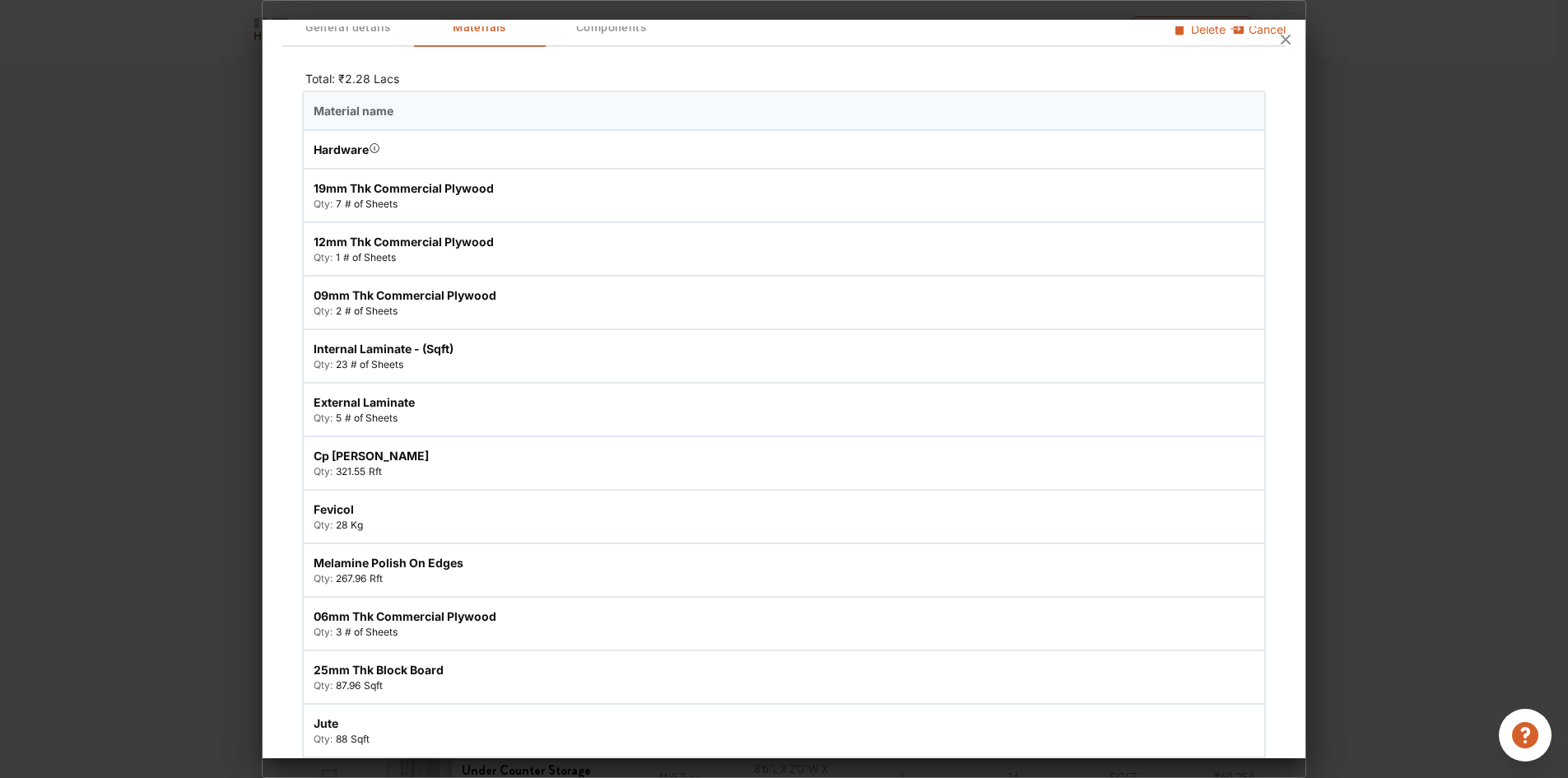
scroll to position [0, 0]
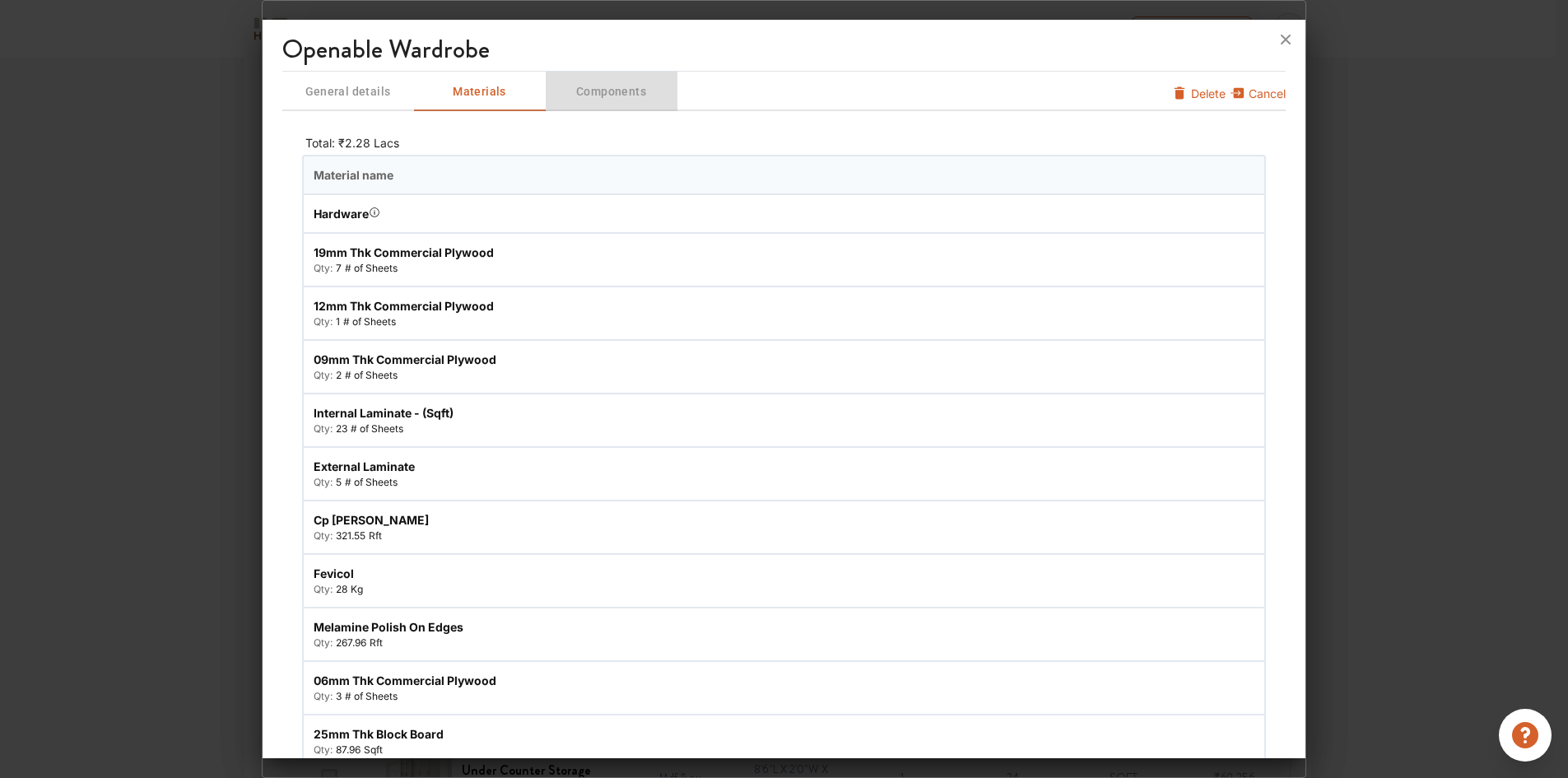
click at [602, 95] on span "Components" at bounding box center [611, 91] width 128 height 21
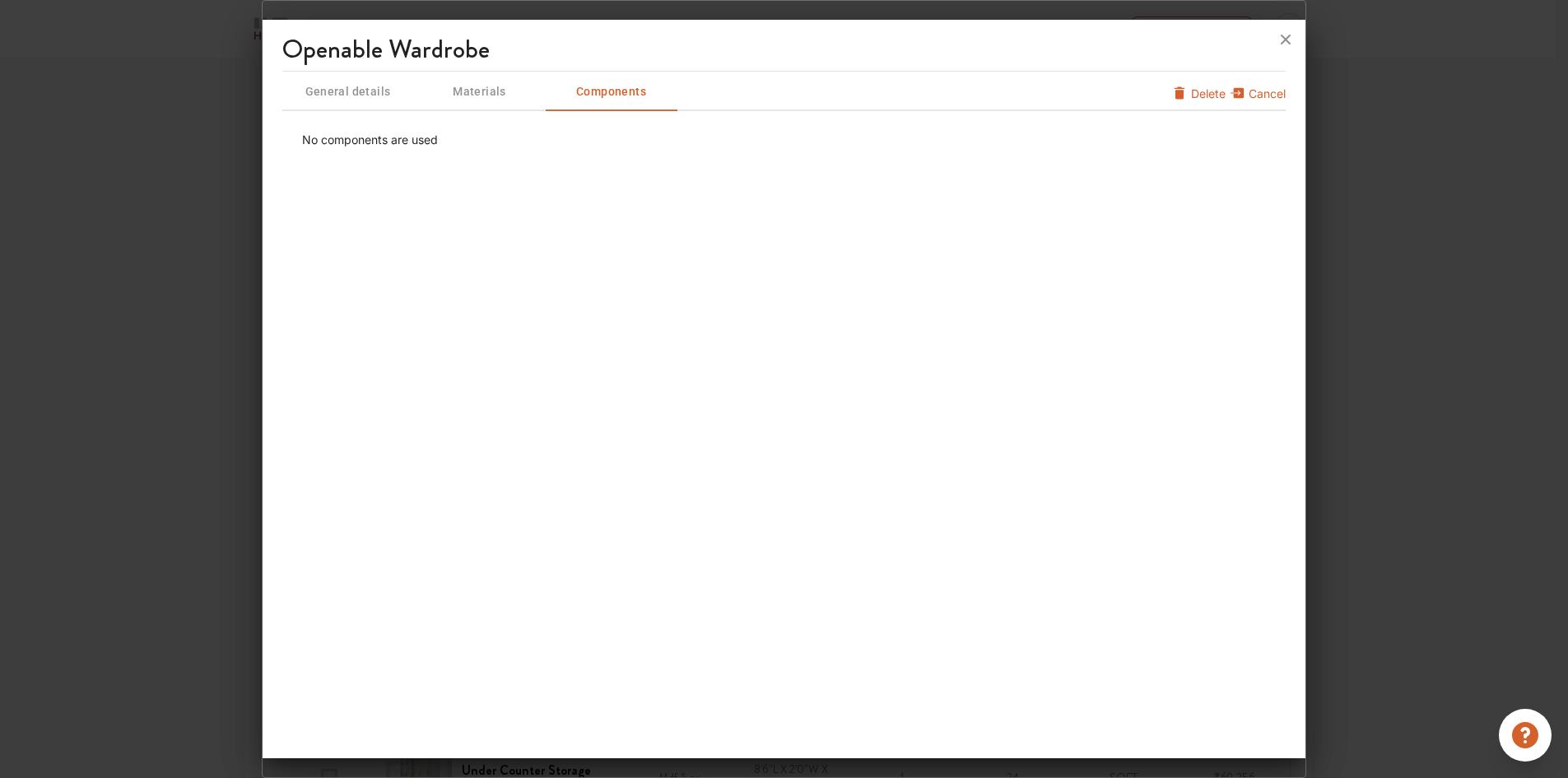
click at [477, 100] on span "Materials" at bounding box center [480, 91] width 128 height 21
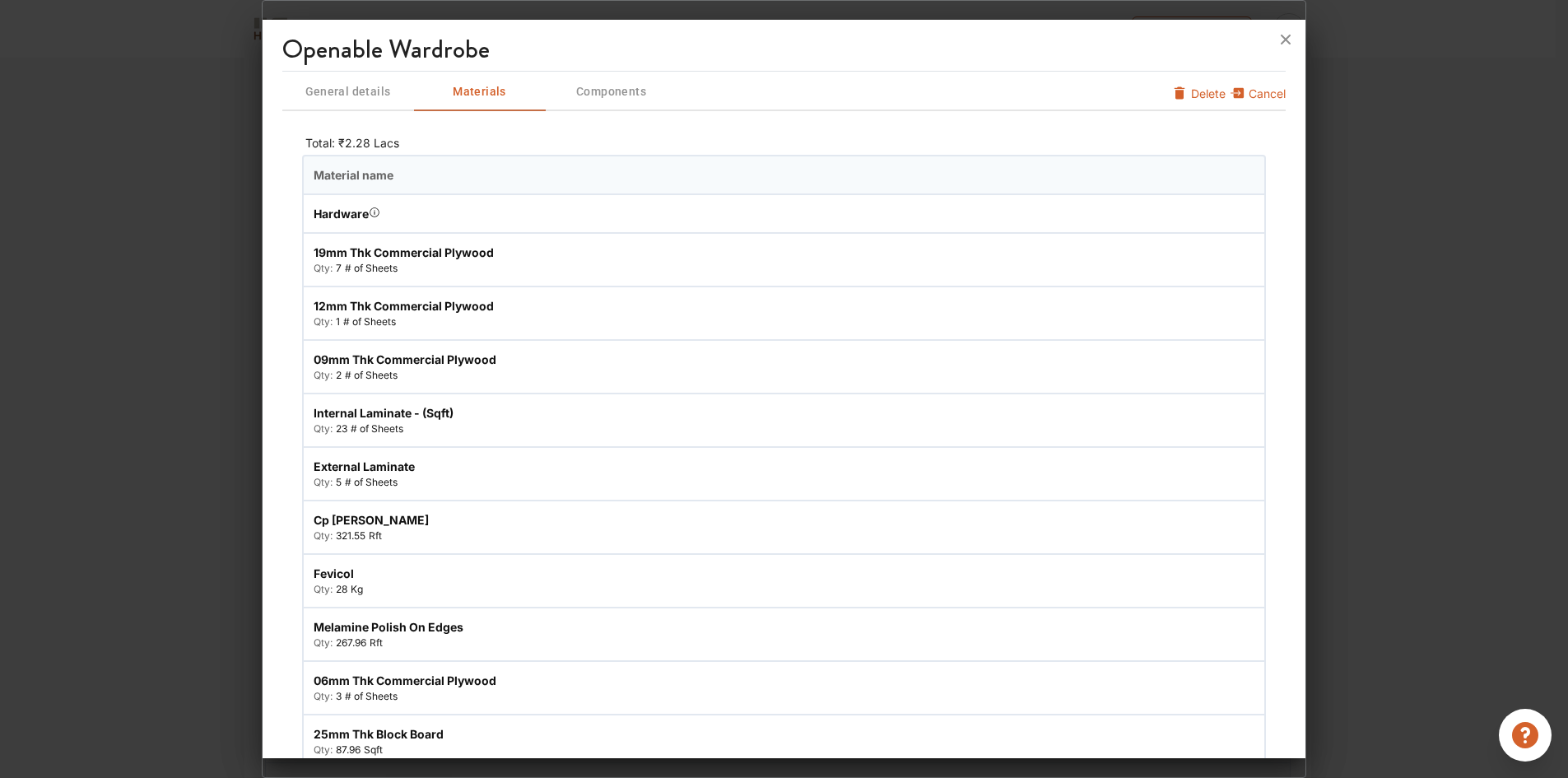
scroll to position [412, 0]
click at [334, 82] on span "General details" at bounding box center [348, 91] width 128 height 21
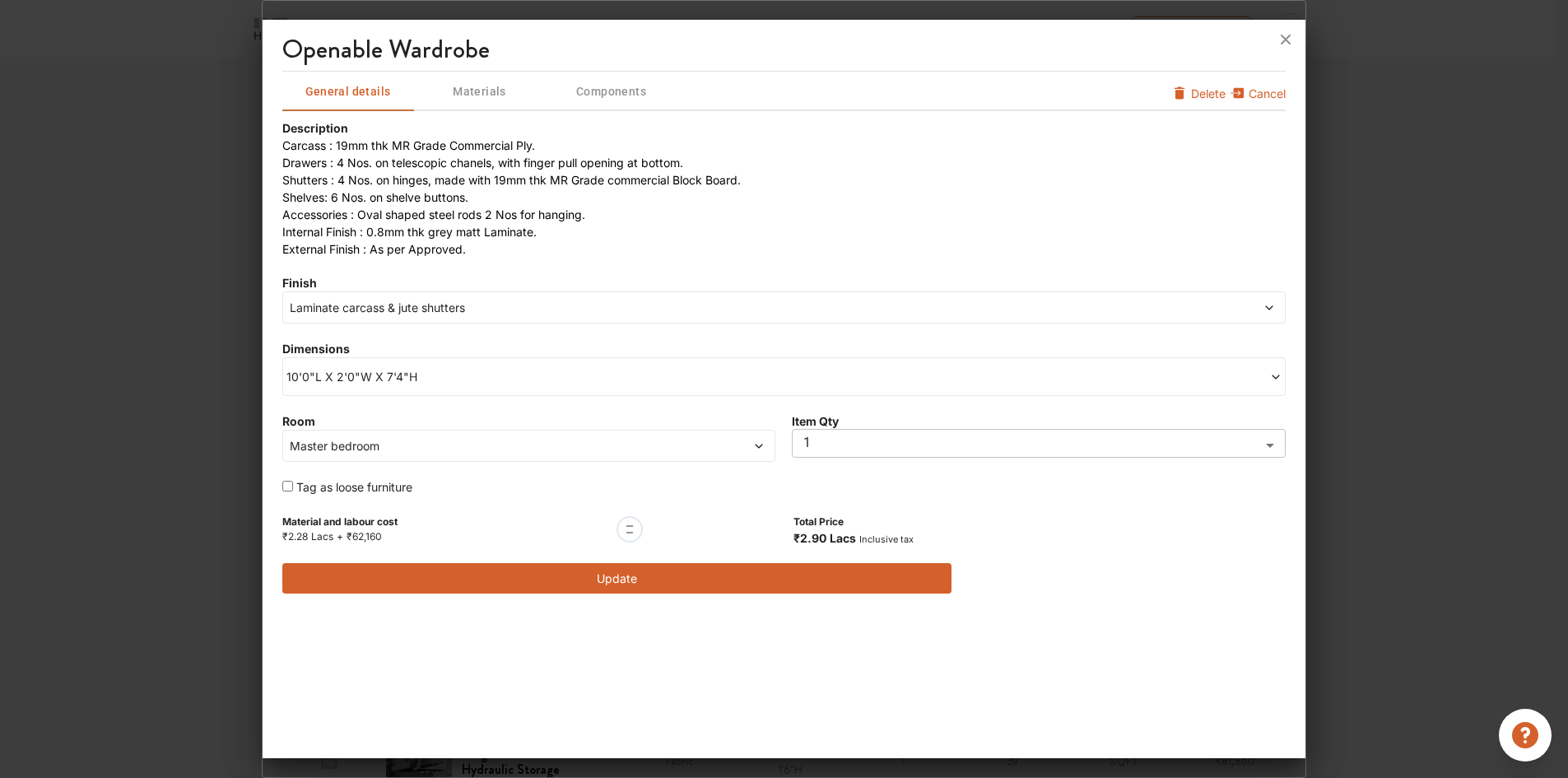
click at [404, 309] on span "Laminate carcass & jute shutters" at bounding box center [658, 307] width 742 height 17
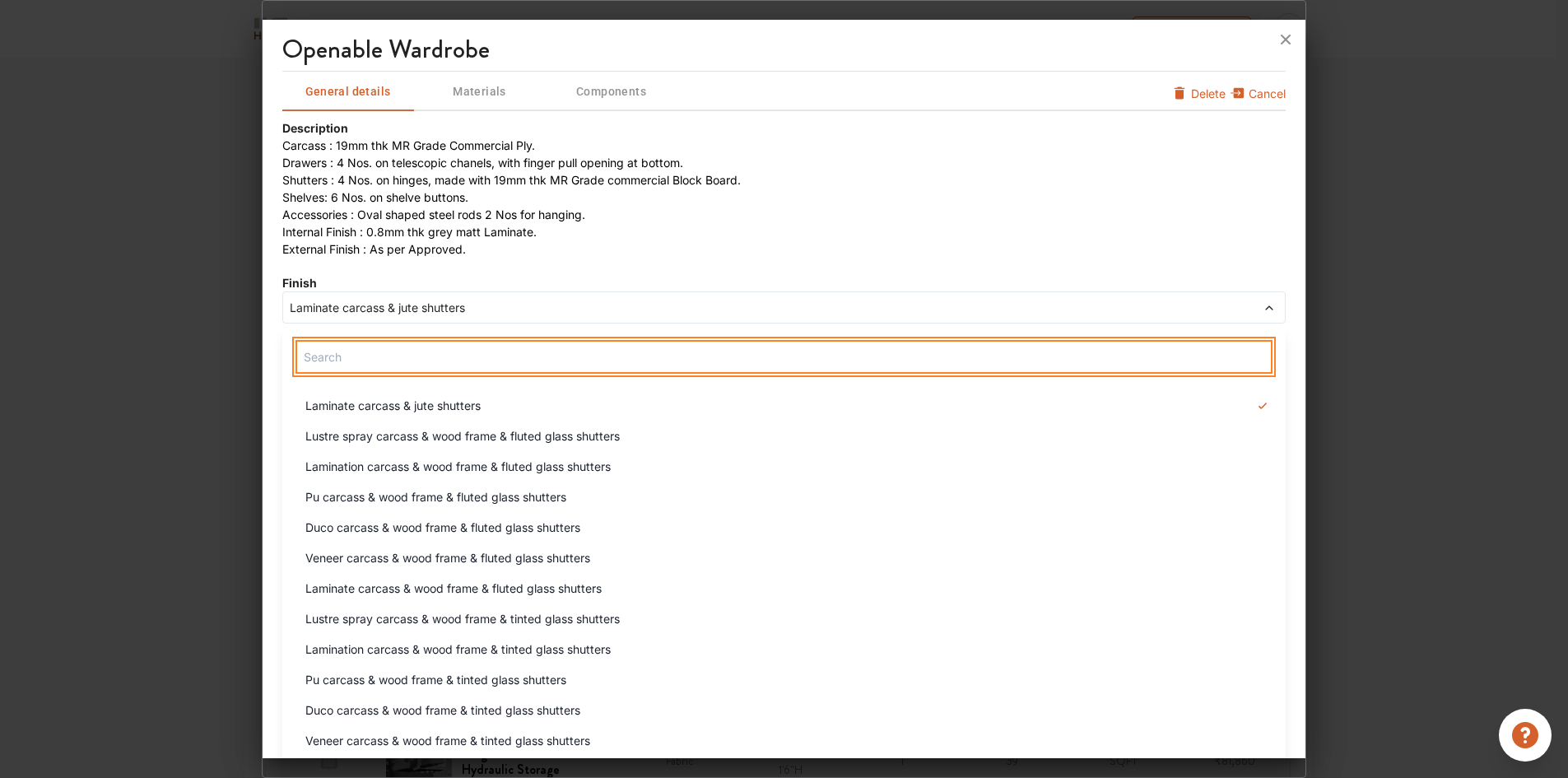
click at [416, 362] on input "text" at bounding box center [784, 356] width 977 height 33
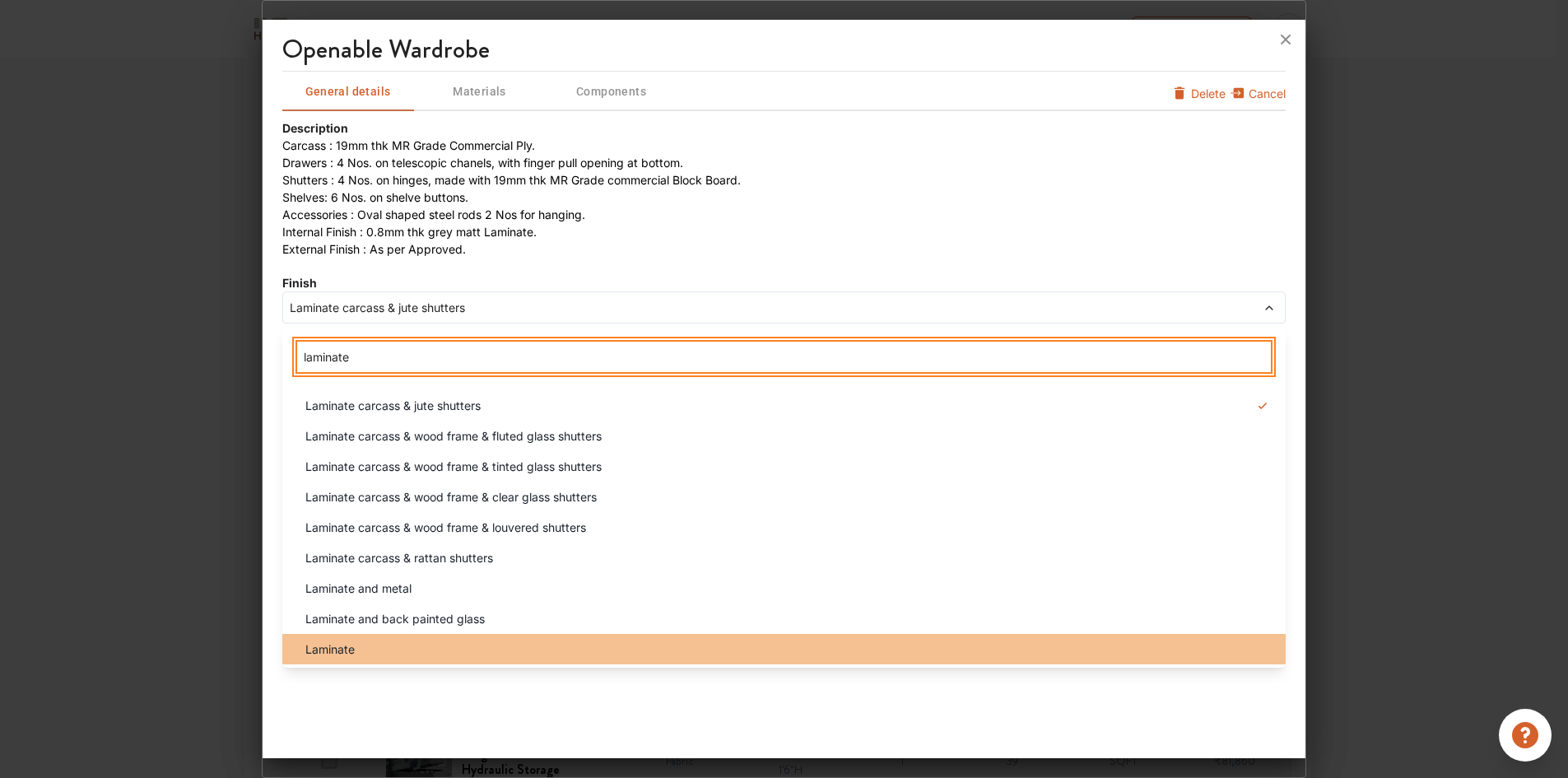
type input "laminate"
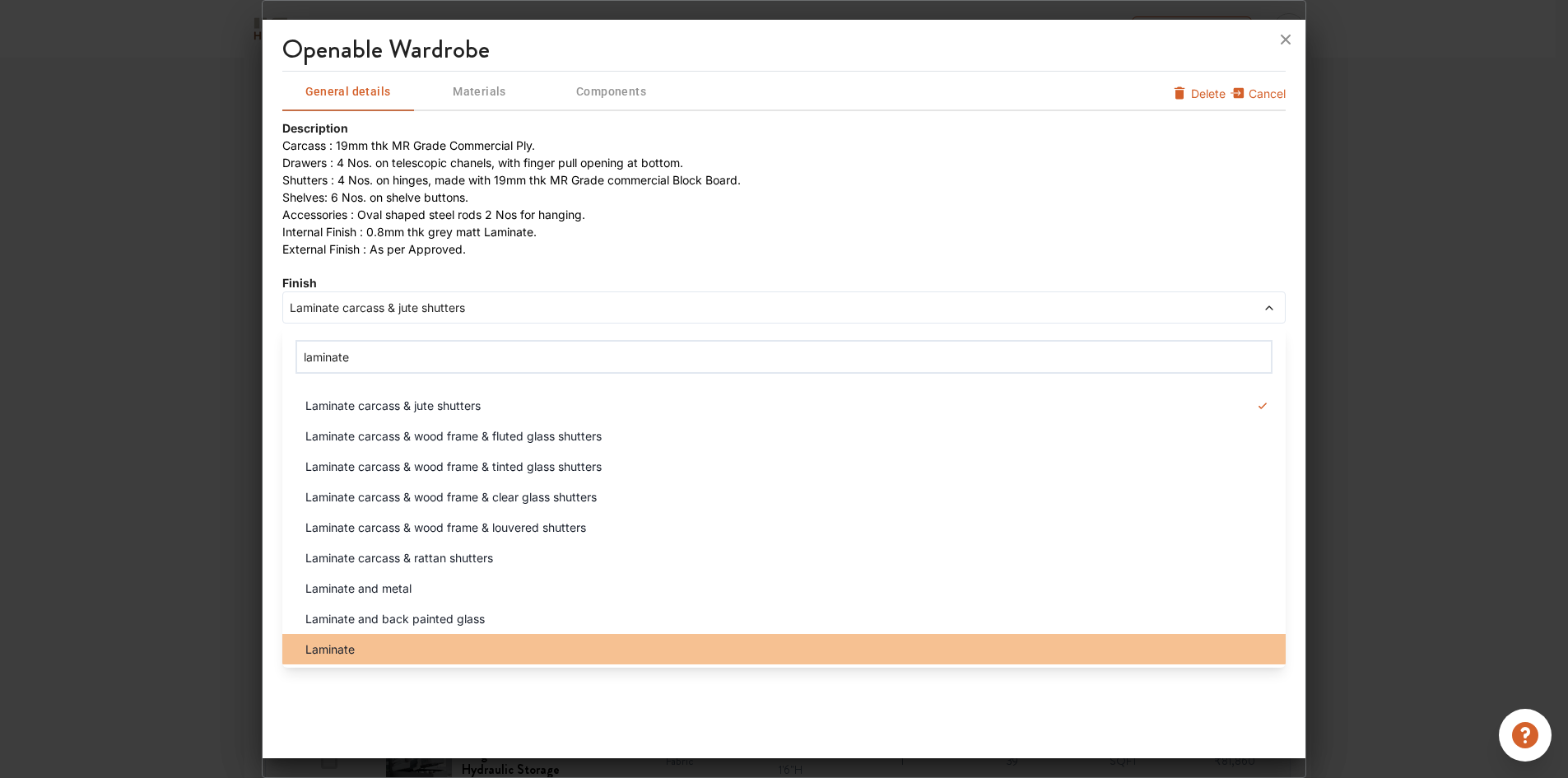
click at [396, 653] on div "Laminate" at bounding box center [789, 649] width 994 height 17
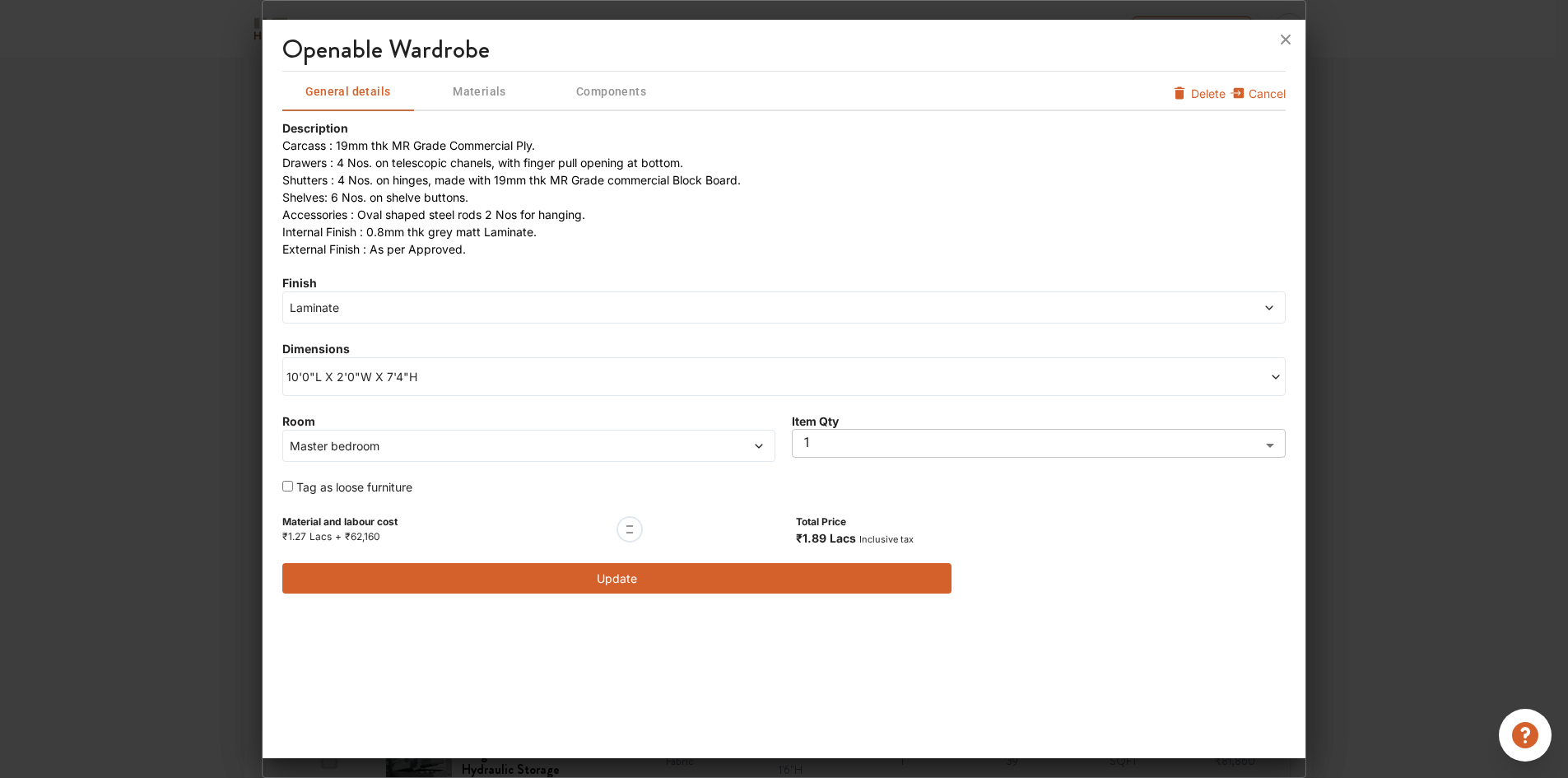
click at [543, 587] on button "Update" at bounding box center [616, 578] width 669 height 31
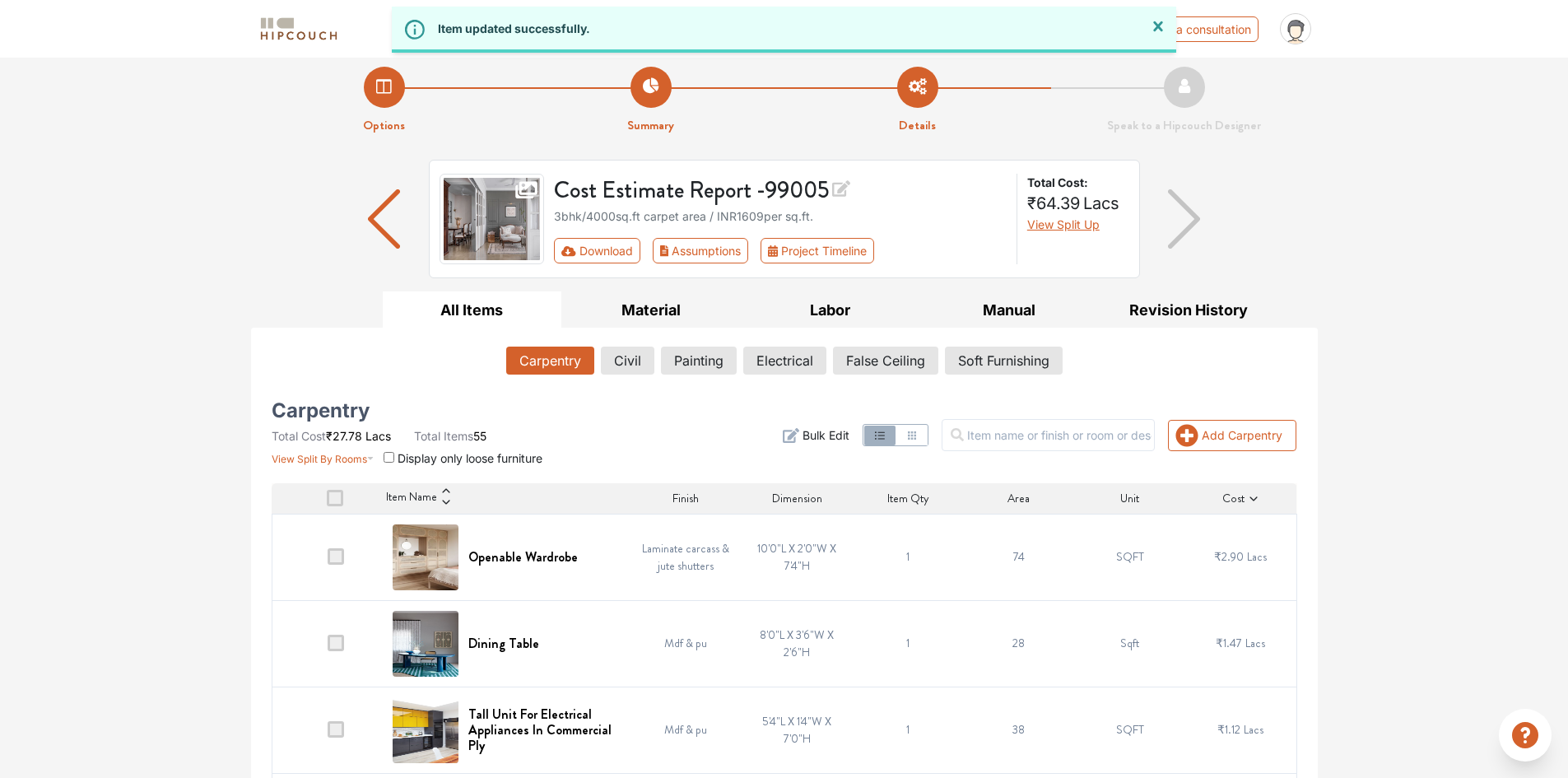
scroll to position [0, 0]
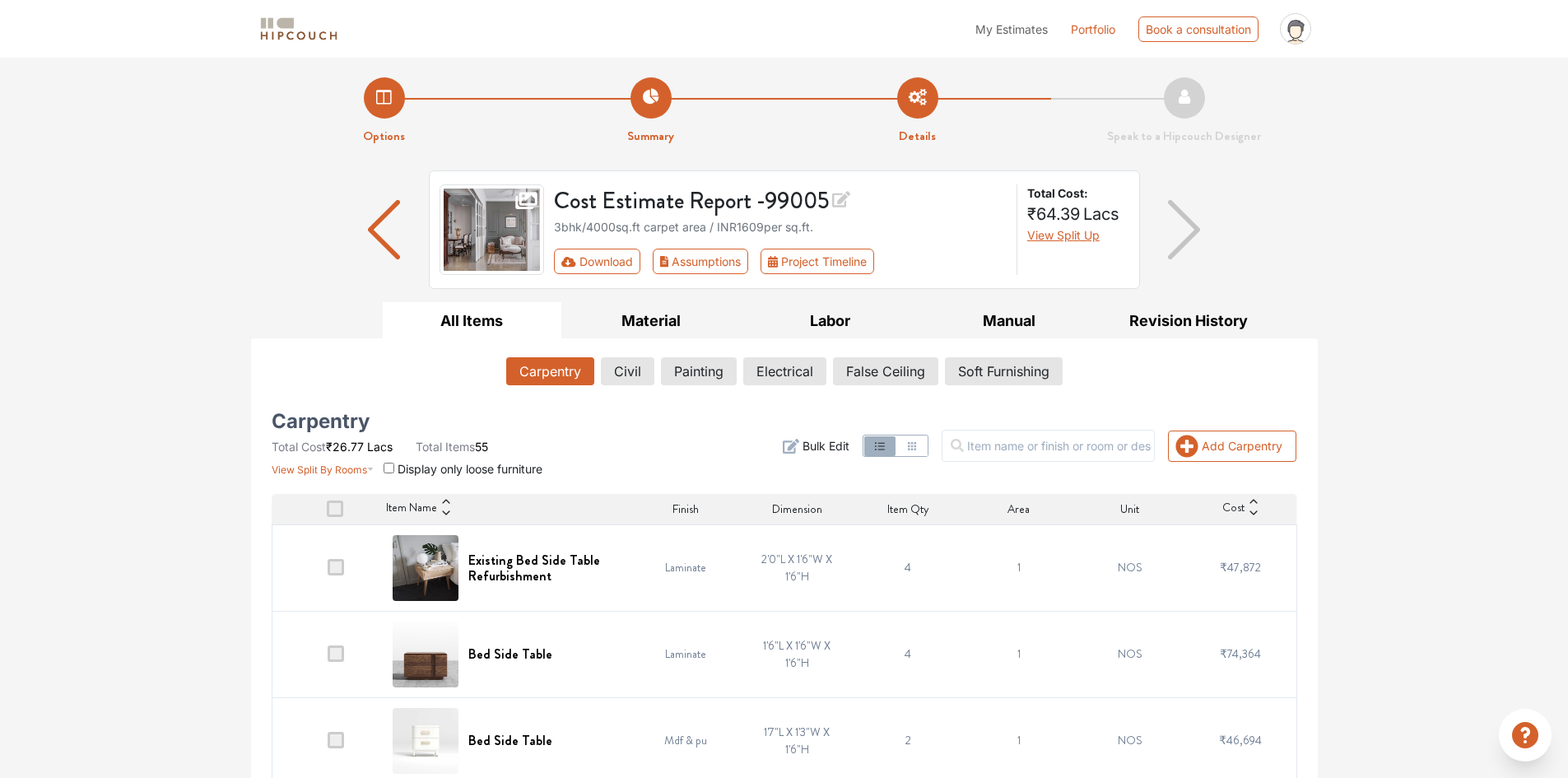
click at [1190, 238] on img "button" at bounding box center [1184, 230] width 33 height 60
click at [706, 375] on button "Painting" at bounding box center [698, 370] width 74 height 28
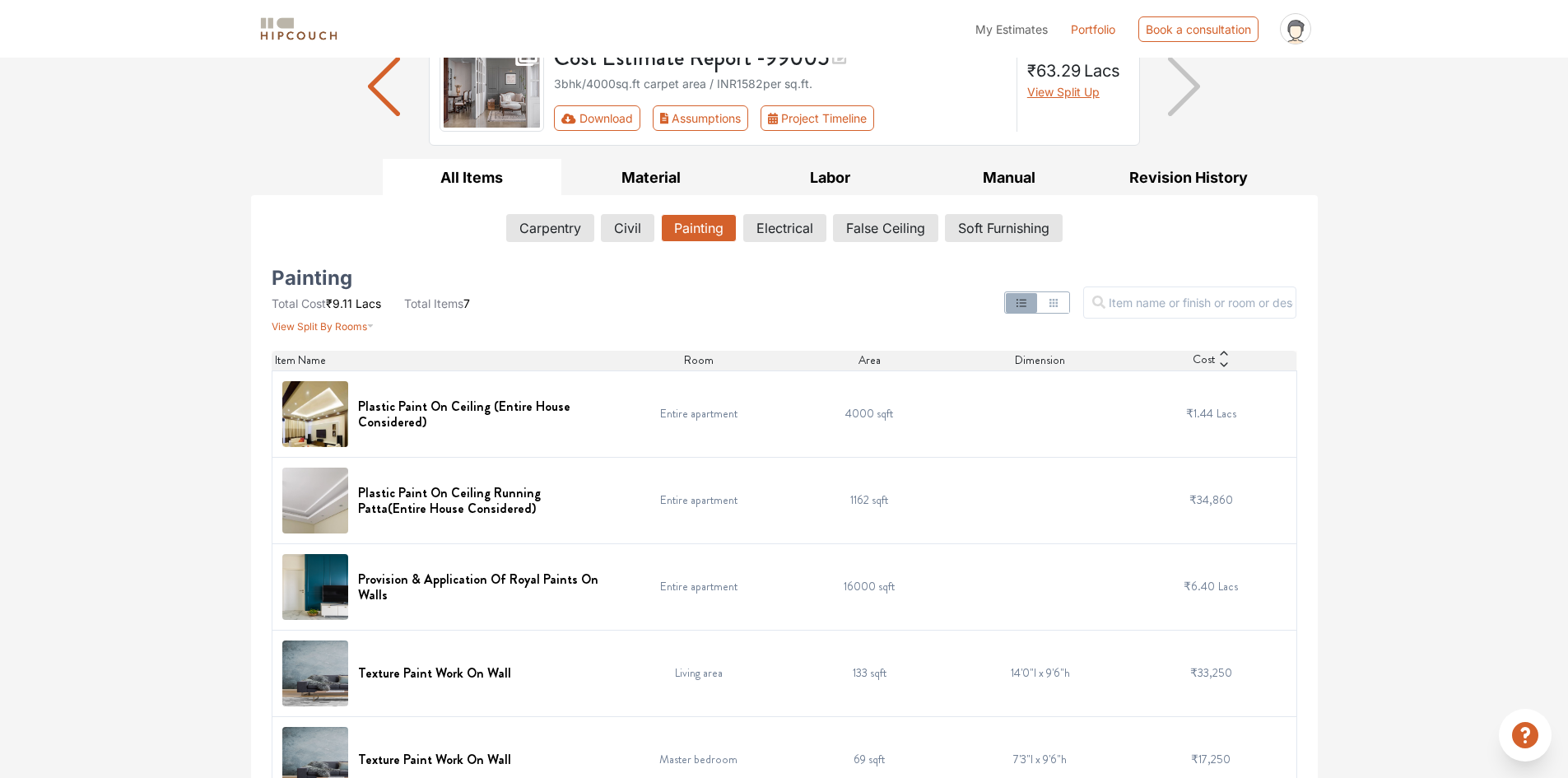
scroll to position [107, 0]
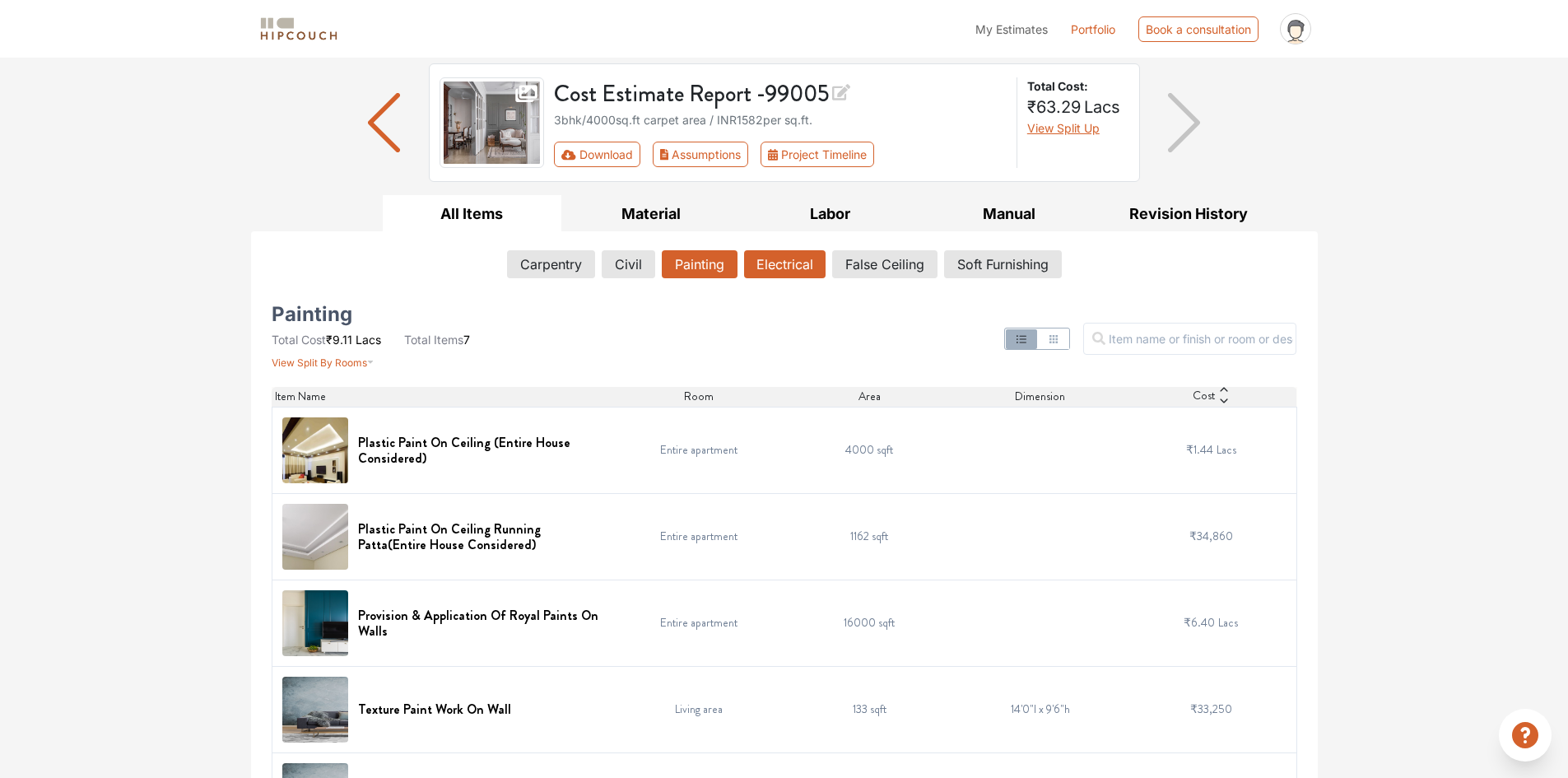
click at [770, 268] on button "Electrical" at bounding box center [785, 264] width 81 height 28
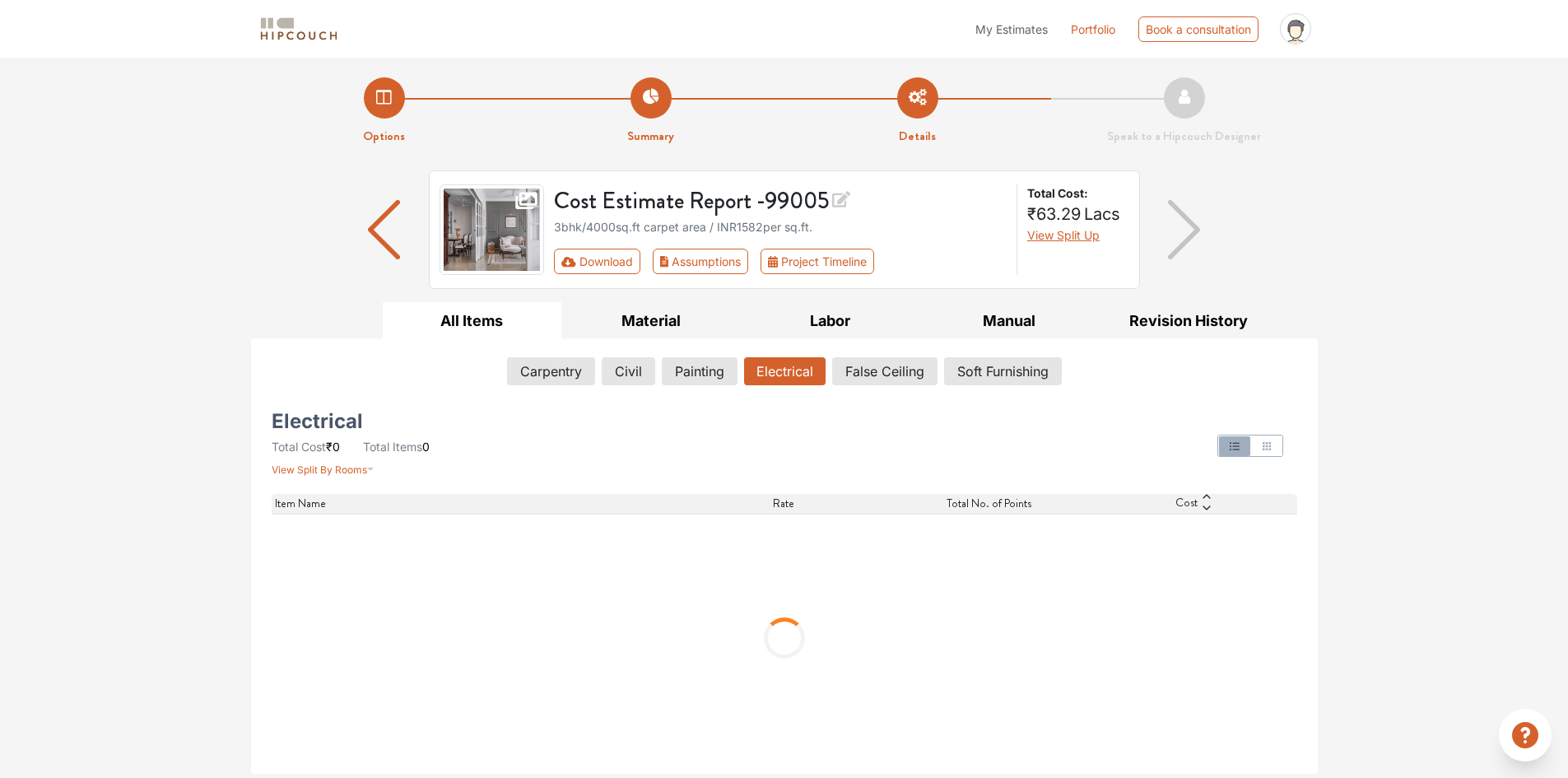
scroll to position [0, 0]
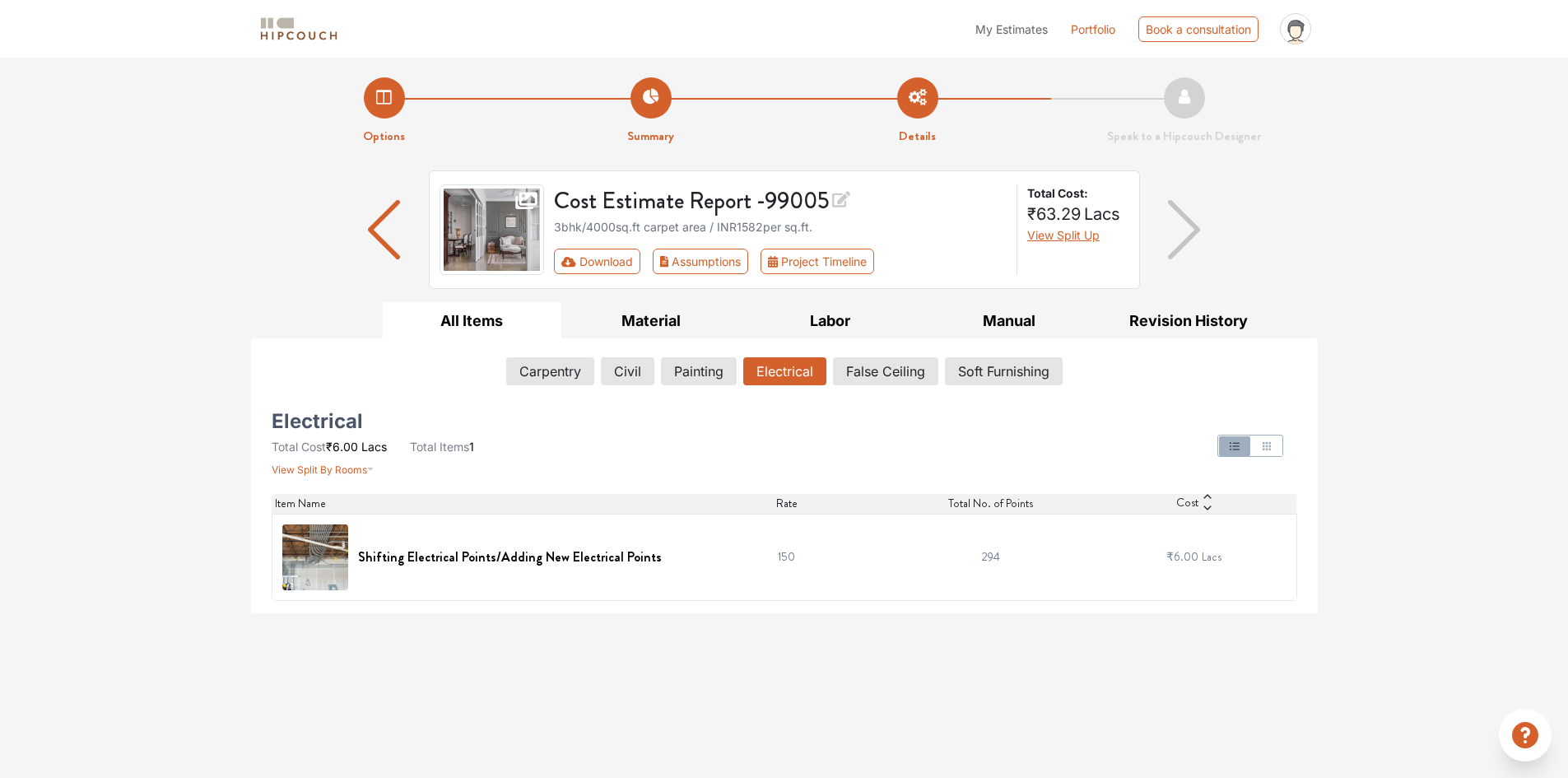
click at [114, 478] on div "Options Summary Details Speak to a Hipcouch Designer Cost Estimate Report - 990…" at bounding box center [784, 335] width 1568 height 556
click at [532, 375] on button "Carpentry" at bounding box center [550, 370] width 87 height 28
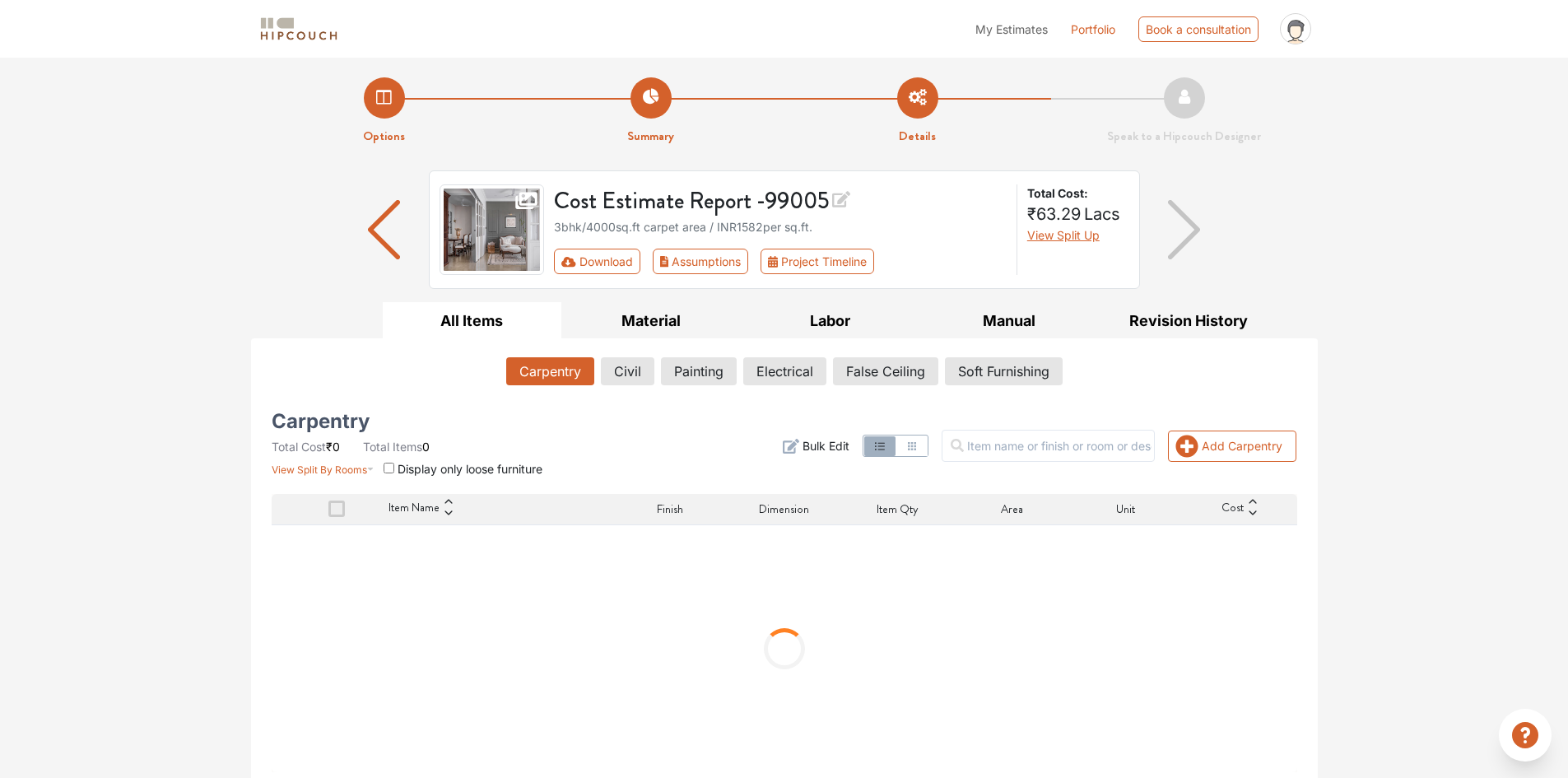
click at [160, 325] on div "Options Summary Details Speak to a Hipcouch Designer Cost Estimate Report - 990…" at bounding box center [784, 421] width 1568 height 726
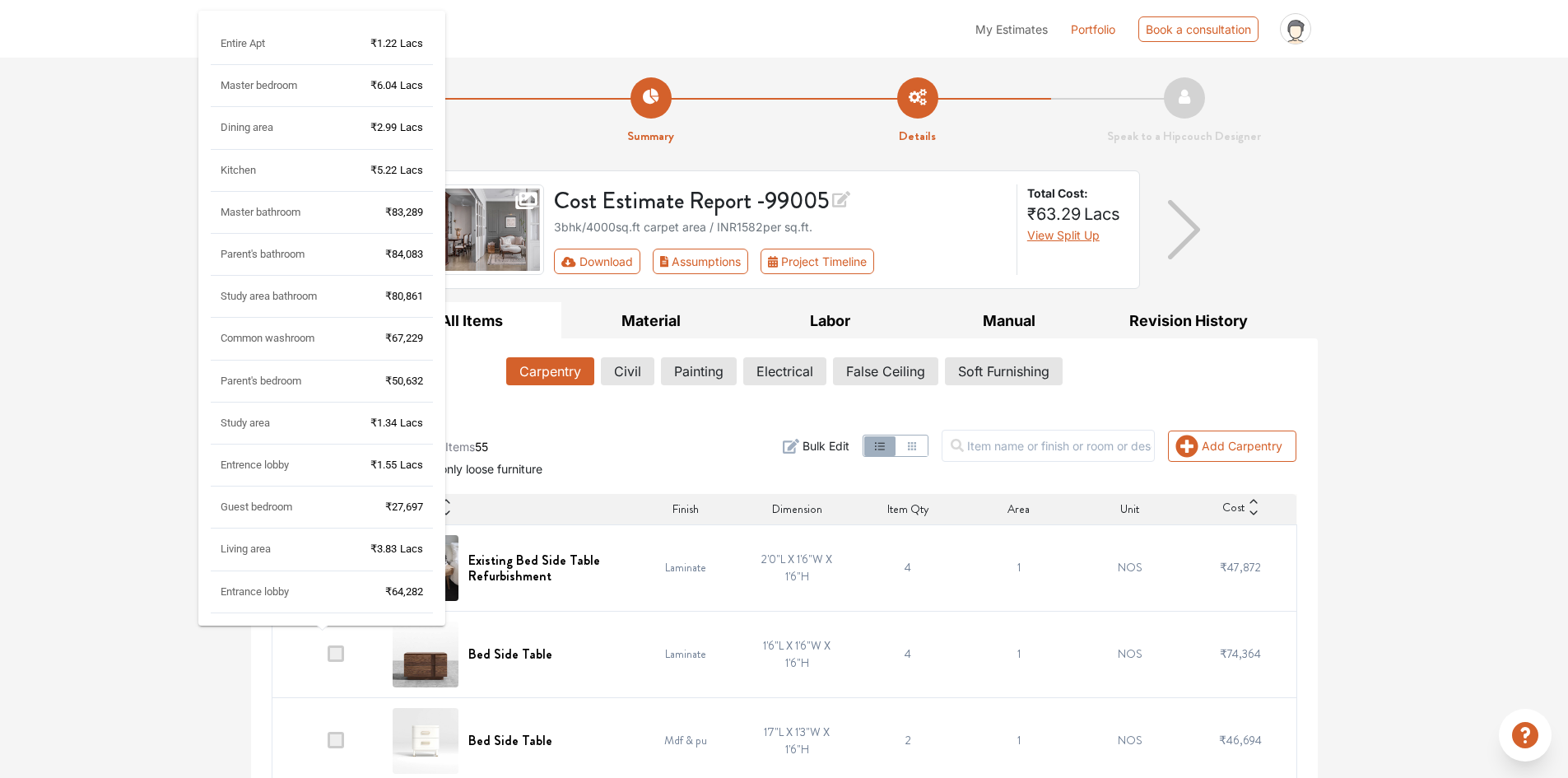
click at [269, 89] on span "Master bedroom" at bounding box center [258, 85] width 77 height 13
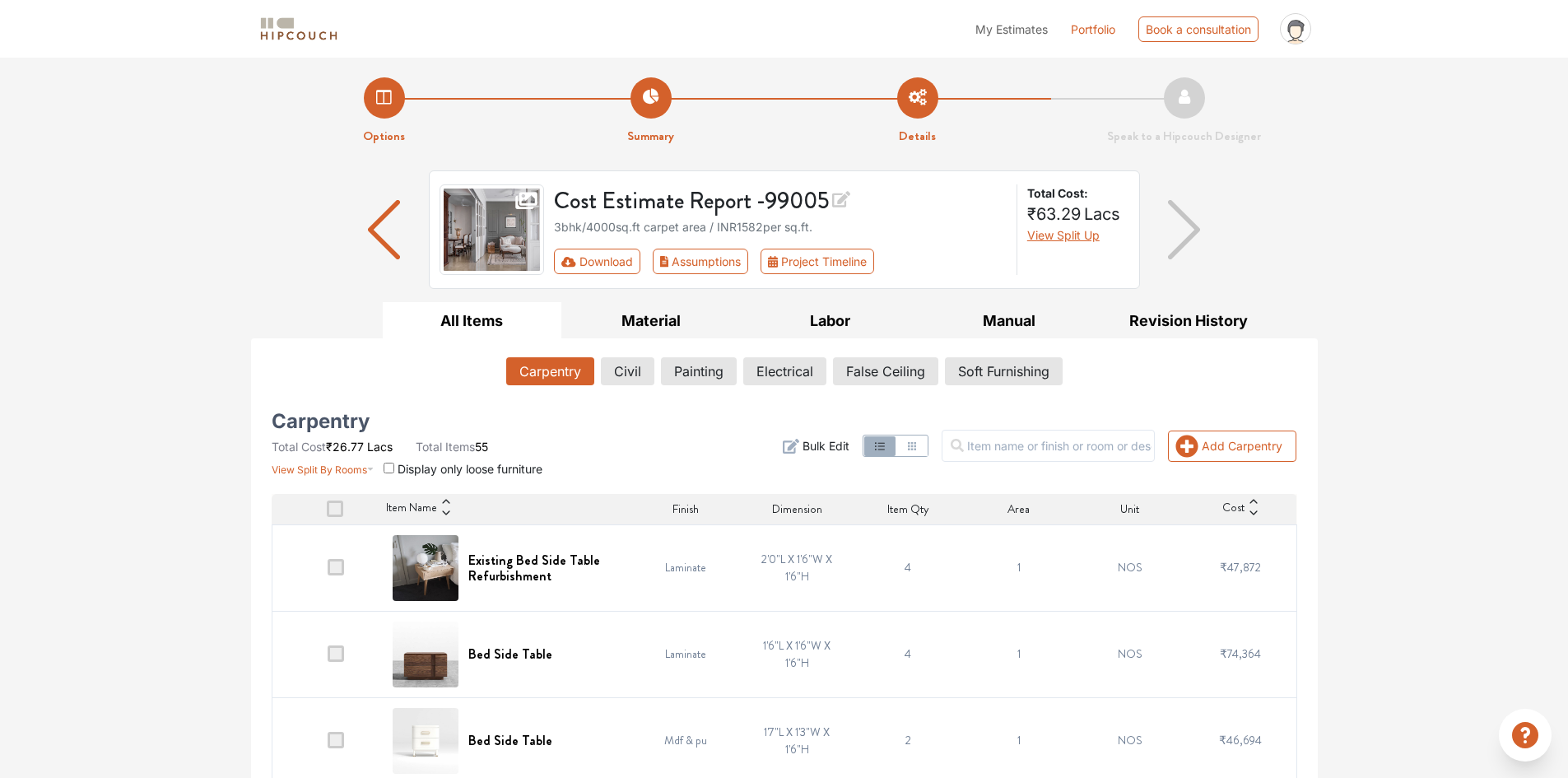
click at [849, 439] on span "Bulk Edit" at bounding box center [826, 445] width 47 height 17
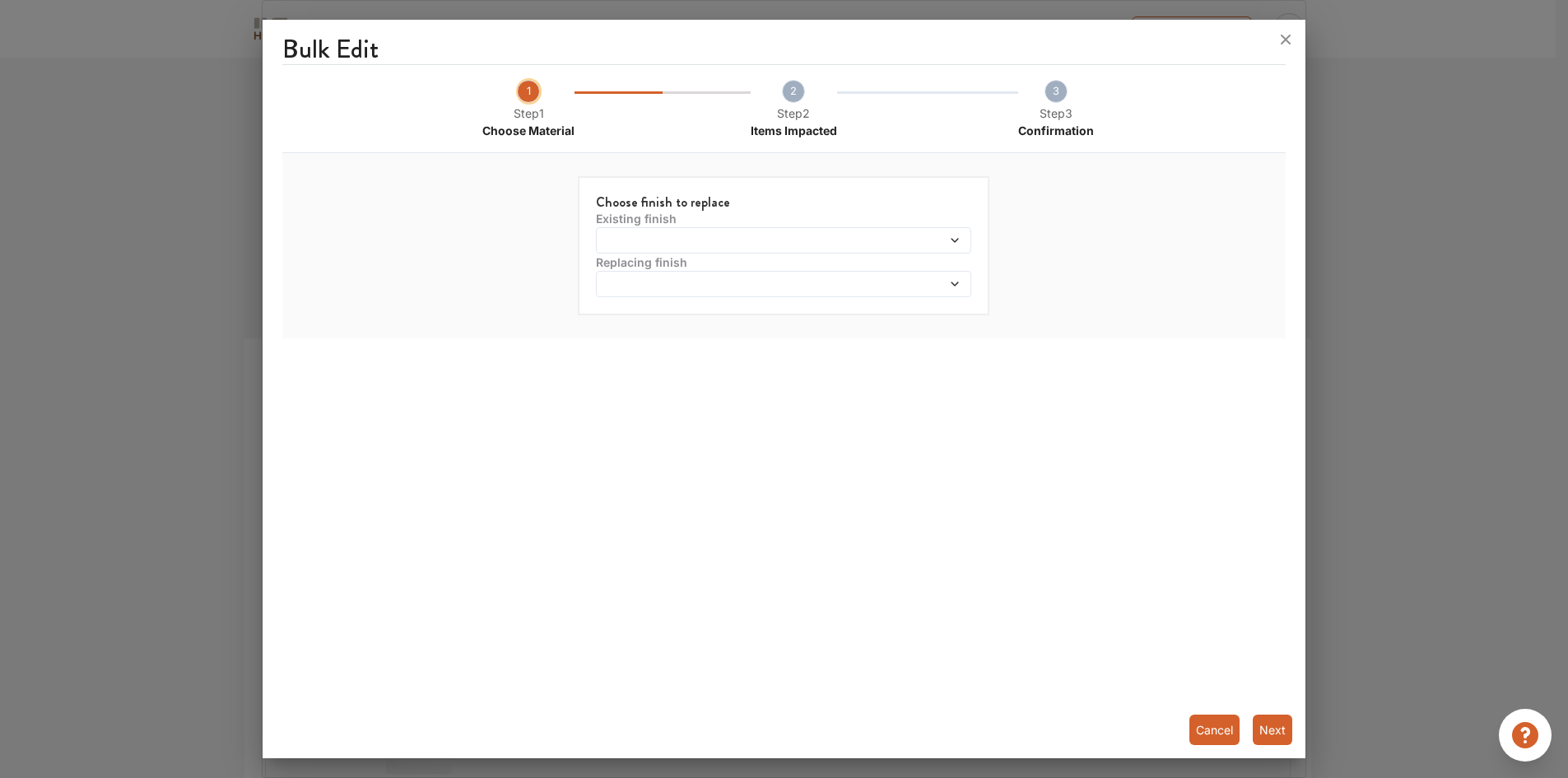
click at [667, 232] on div at bounding box center [783, 239] width 375 height 26
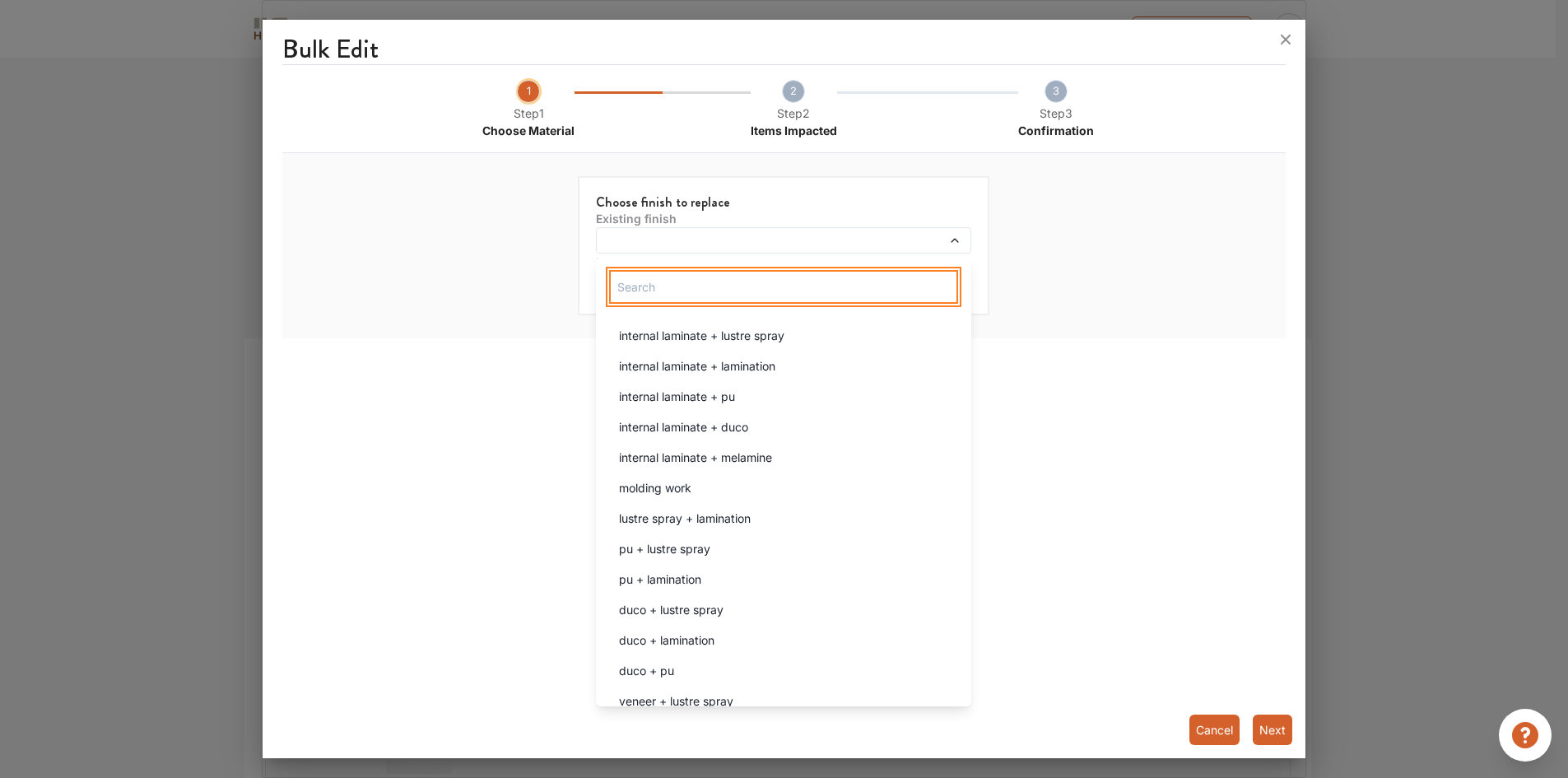
click at [675, 291] on input "text" at bounding box center [783, 286] width 349 height 33
type input "lami"
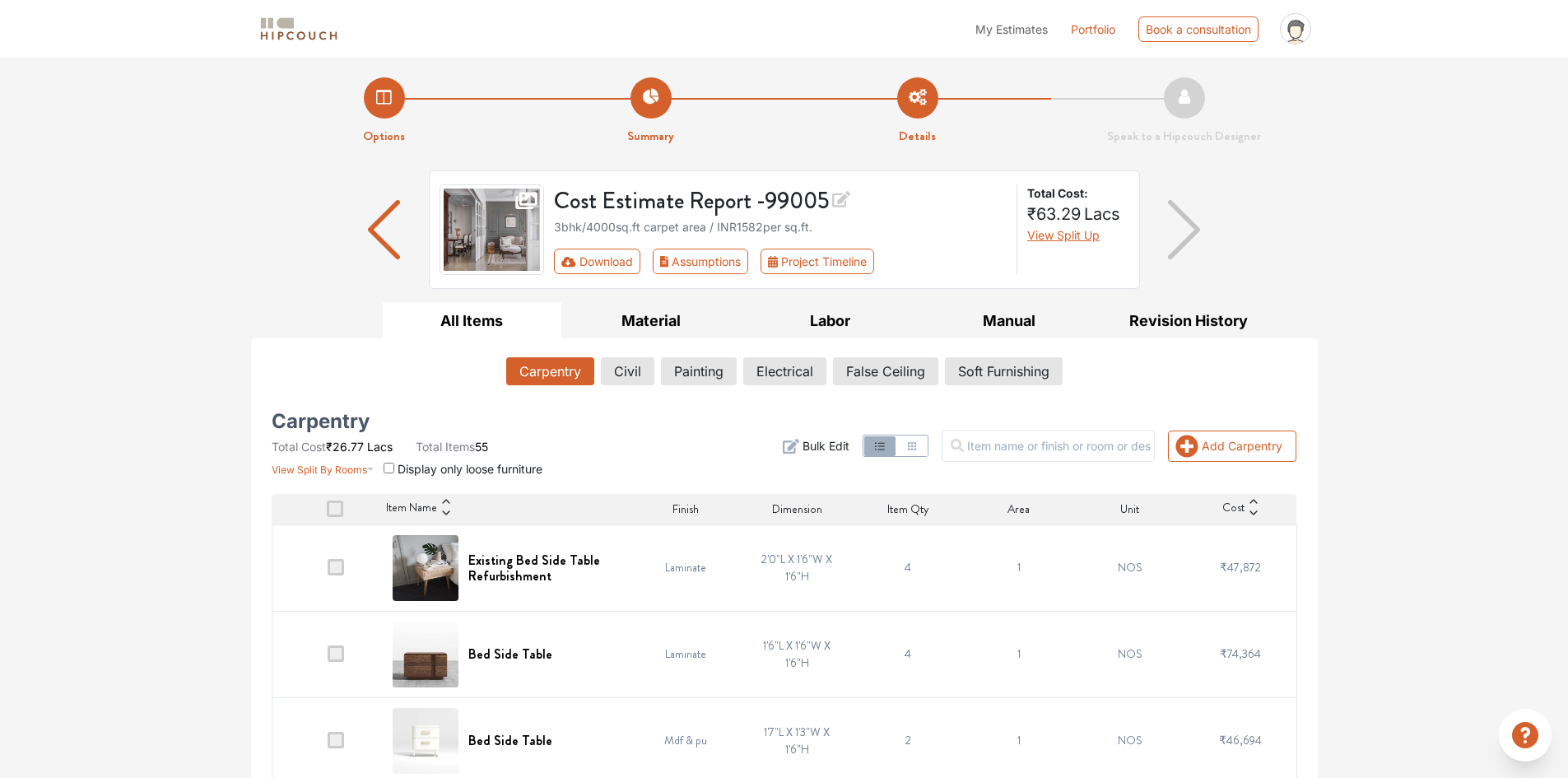
click at [849, 447] on span "Bulk Edit" at bounding box center [826, 445] width 47 height 17
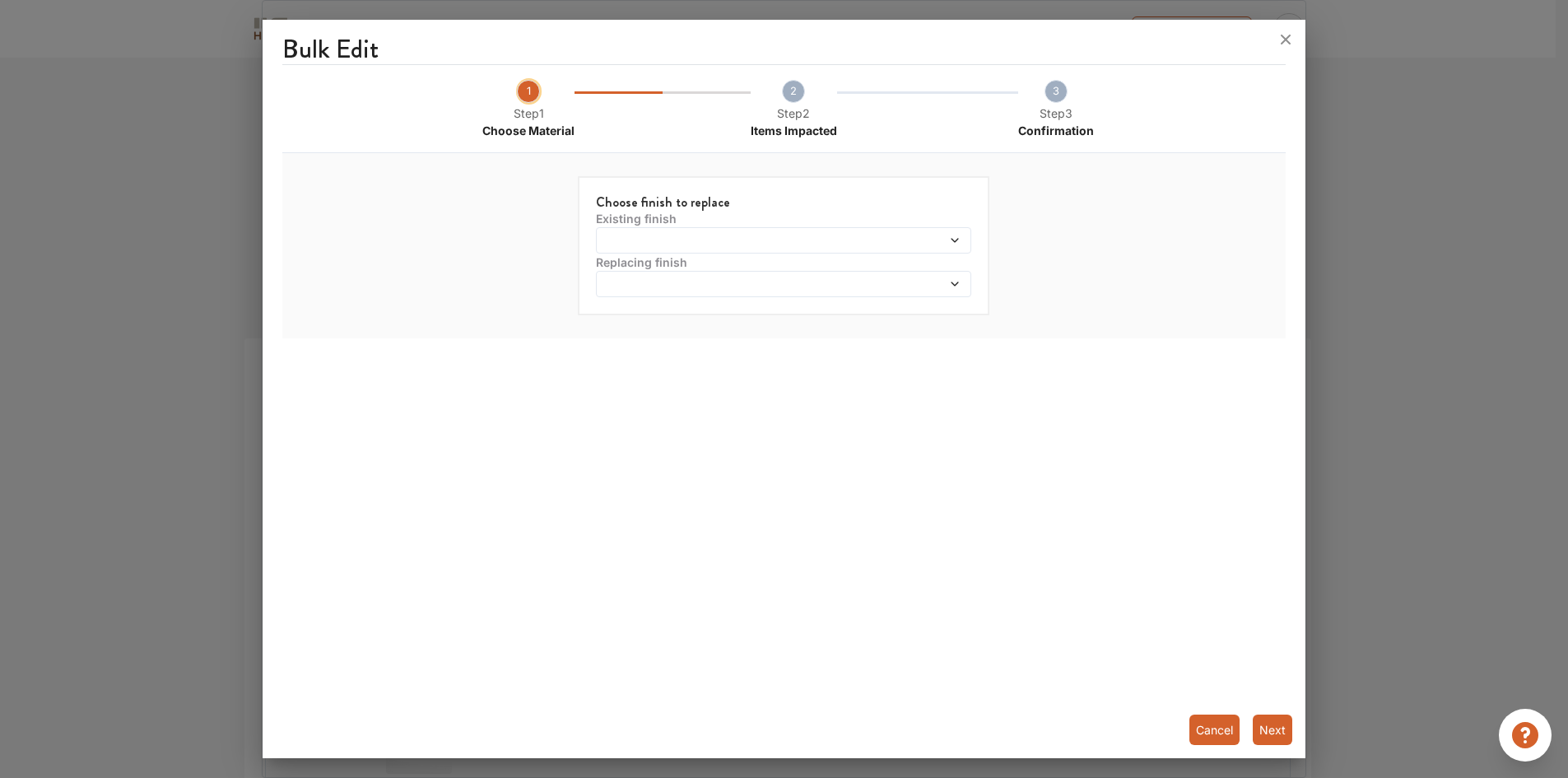
click at [666, 245] on span at bounding box center [735, 240] width 271 height 12
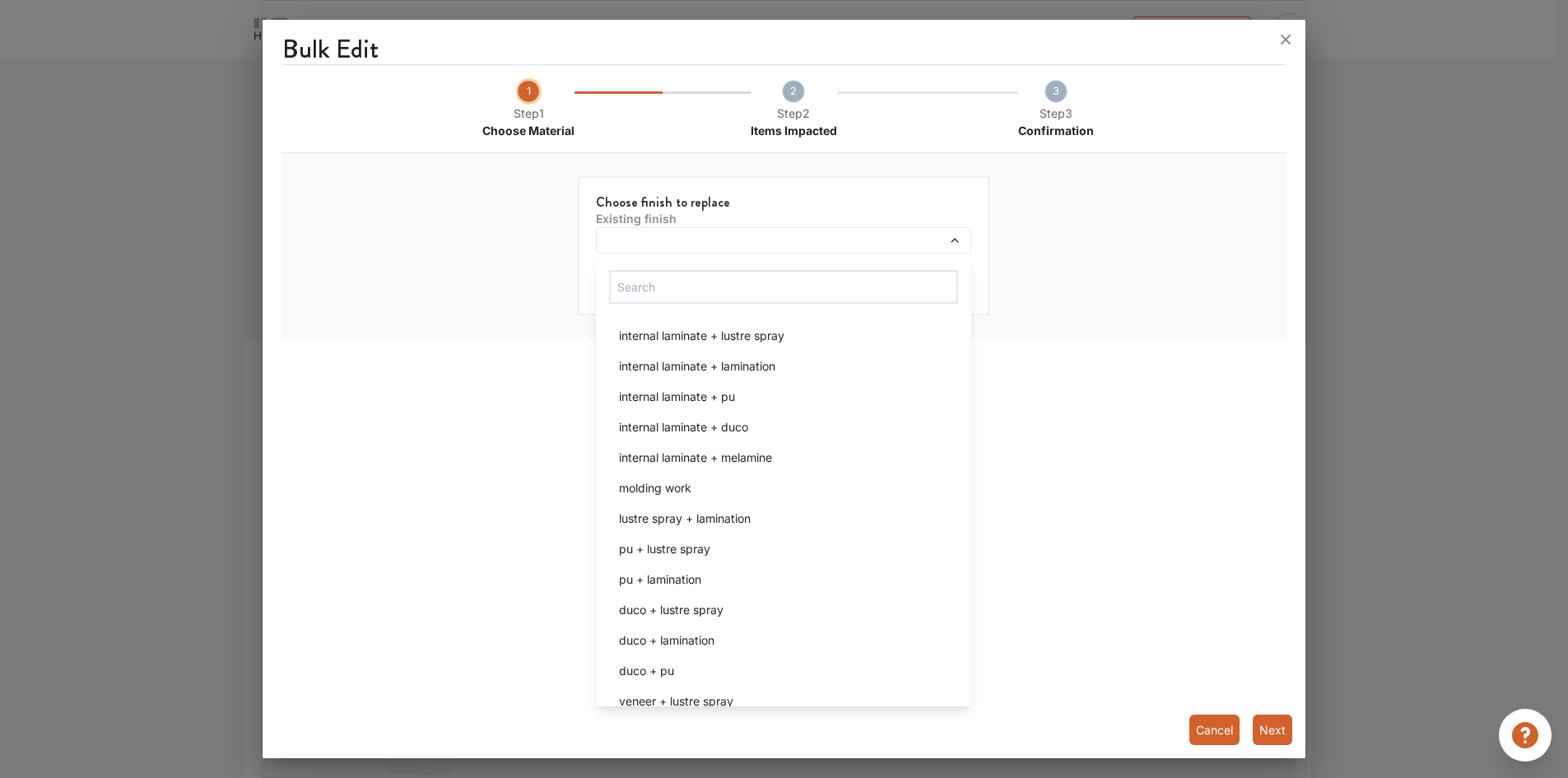
click at [1141, 347] on div "Bulk Edit 1 Step 1 Choose Material 2 Step 2 Items Impacted 3 Step 3 Confirmatio…" at bounding box center [784, 392] width 1043 height 733
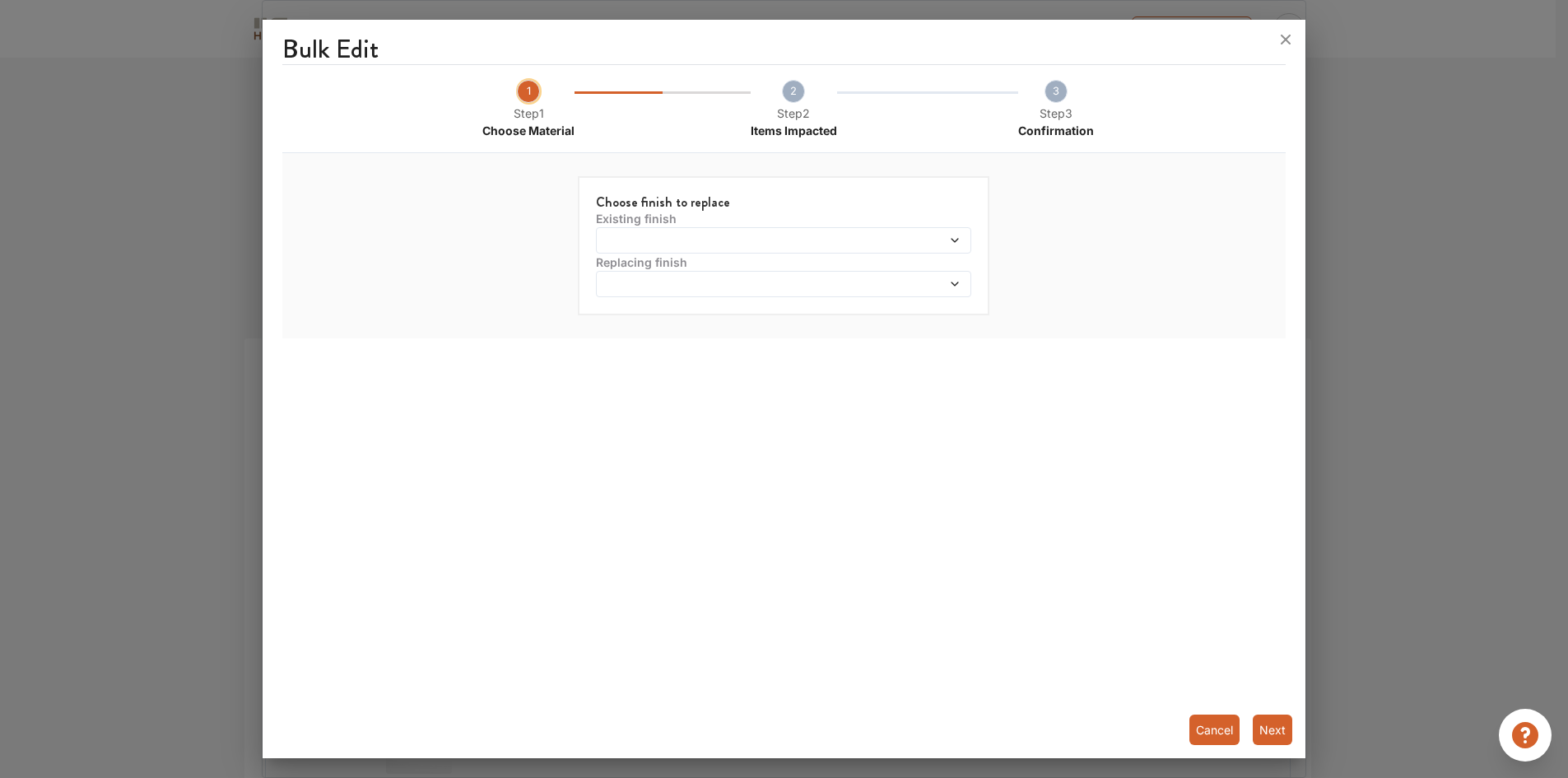
click at [671, 282] on span at bounding box center [735, 284] width 271 height 12
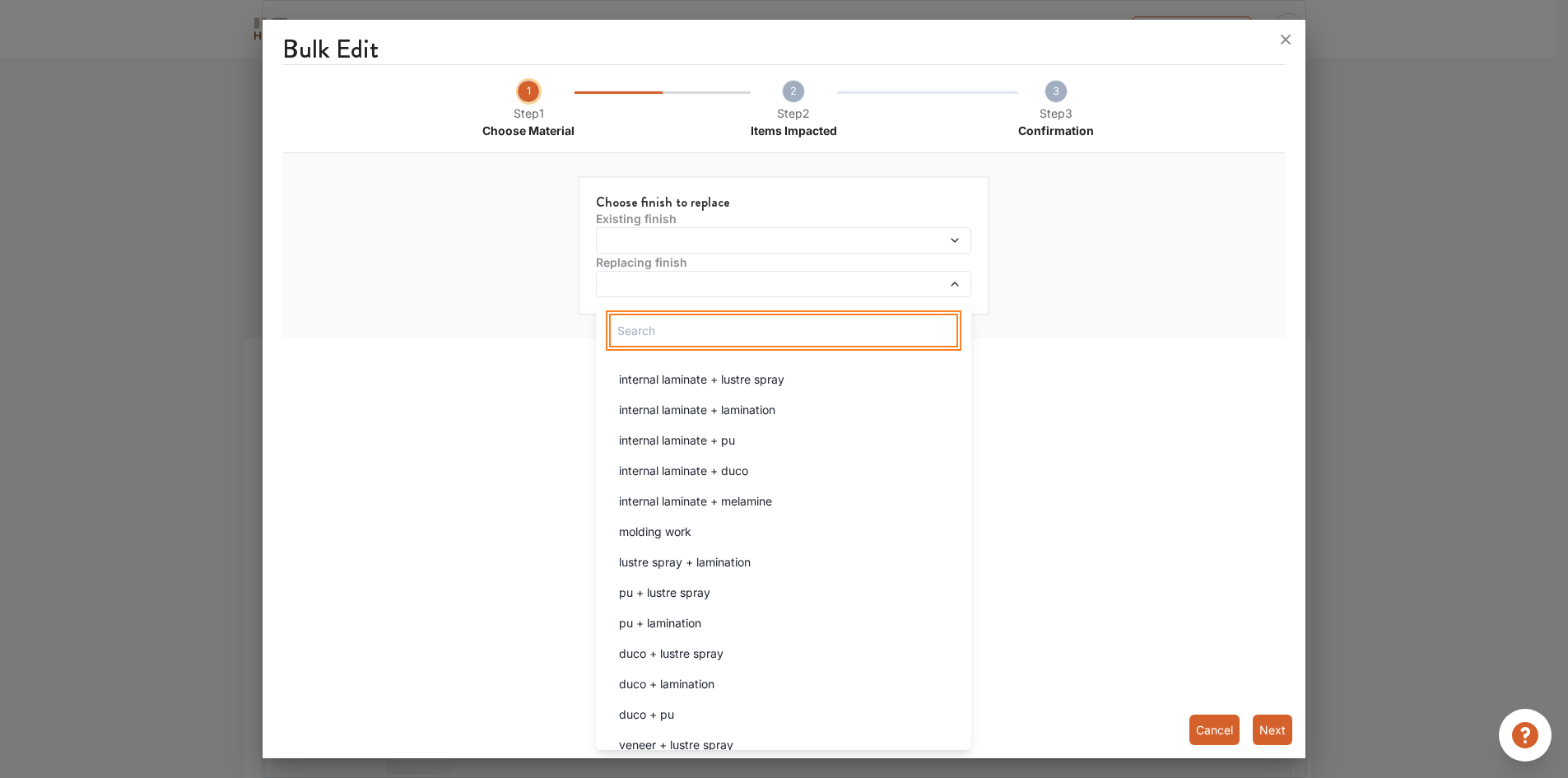
click at [675, 333] on input "text" at bounding box center [783, 330] width 349 height 33
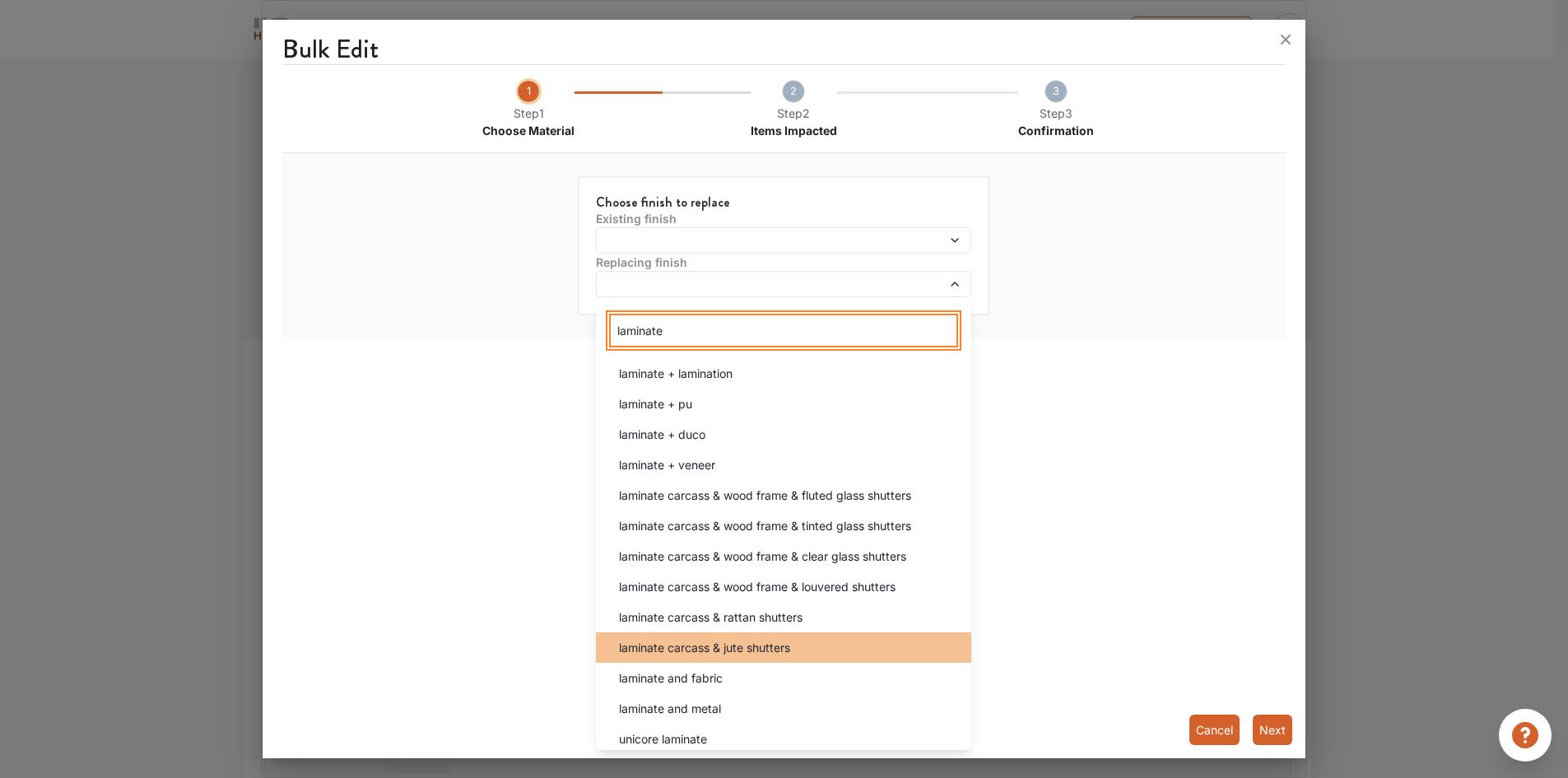
scroll to position [318, 0]
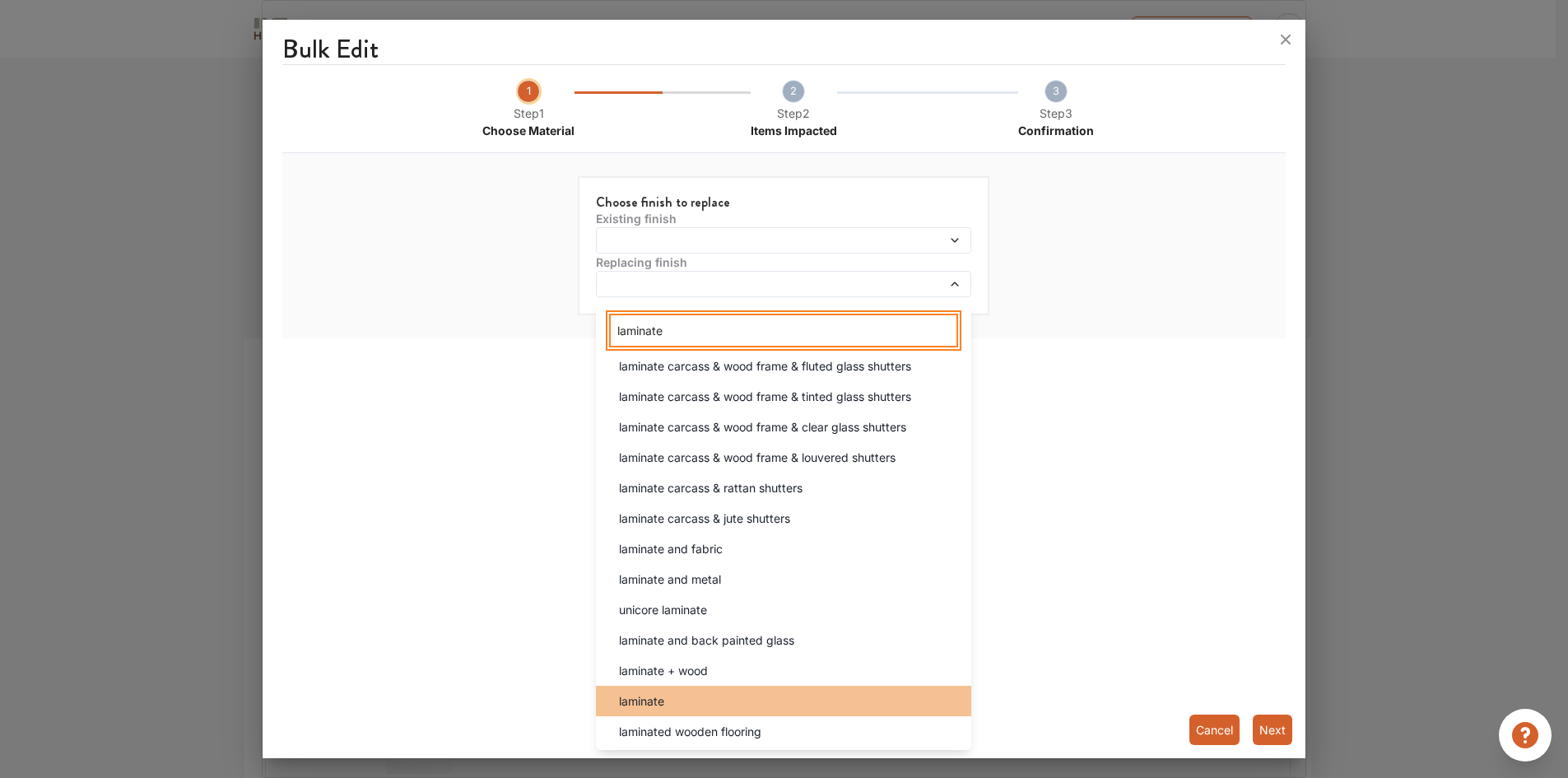
type input "laminate"
click at [754, 701] on div "laminate" at bounding box center [789, 700] width 366 height 17
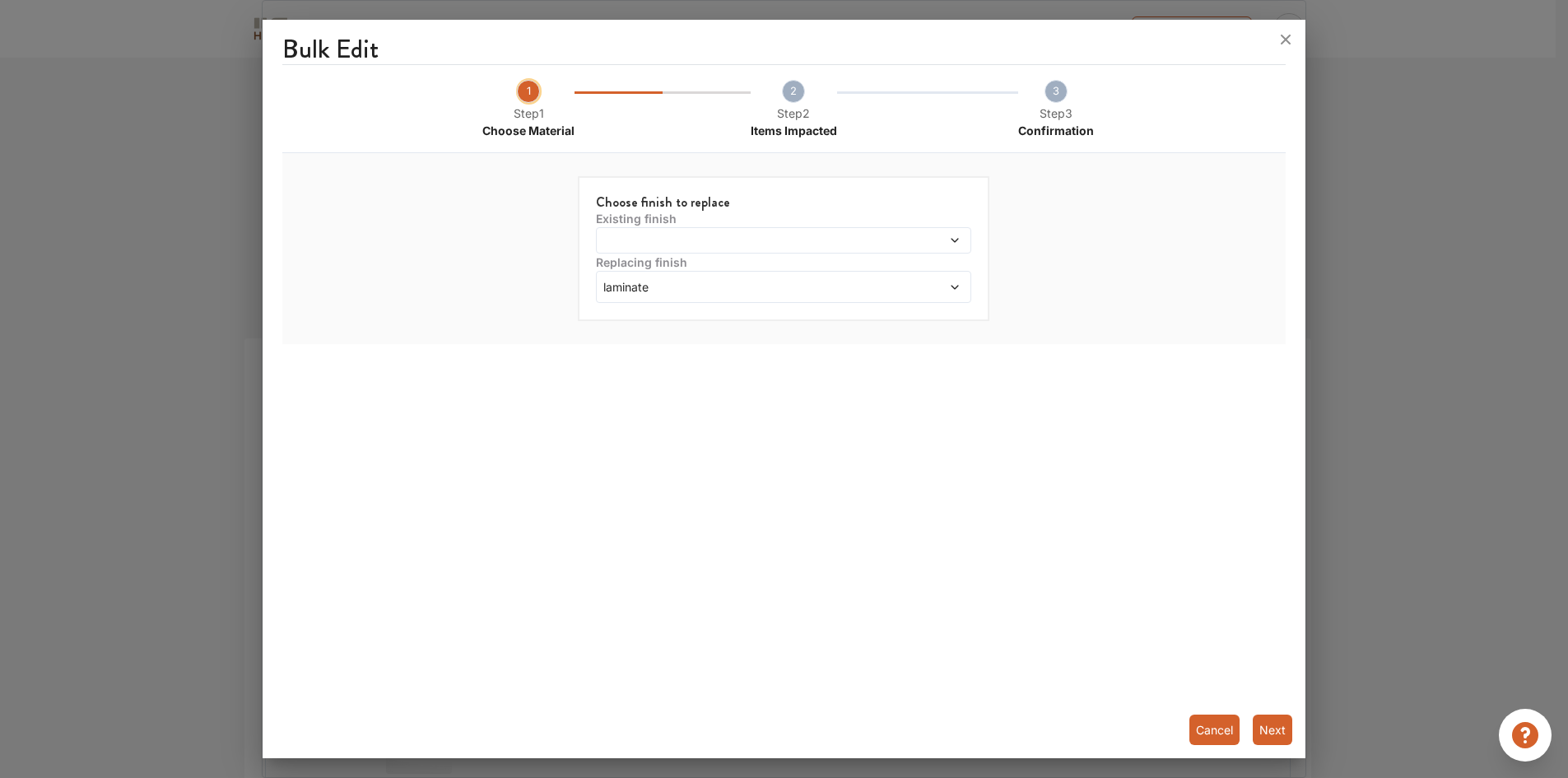
click at [667, 241] on span at bounding box center [735, 240] width 271 height 12
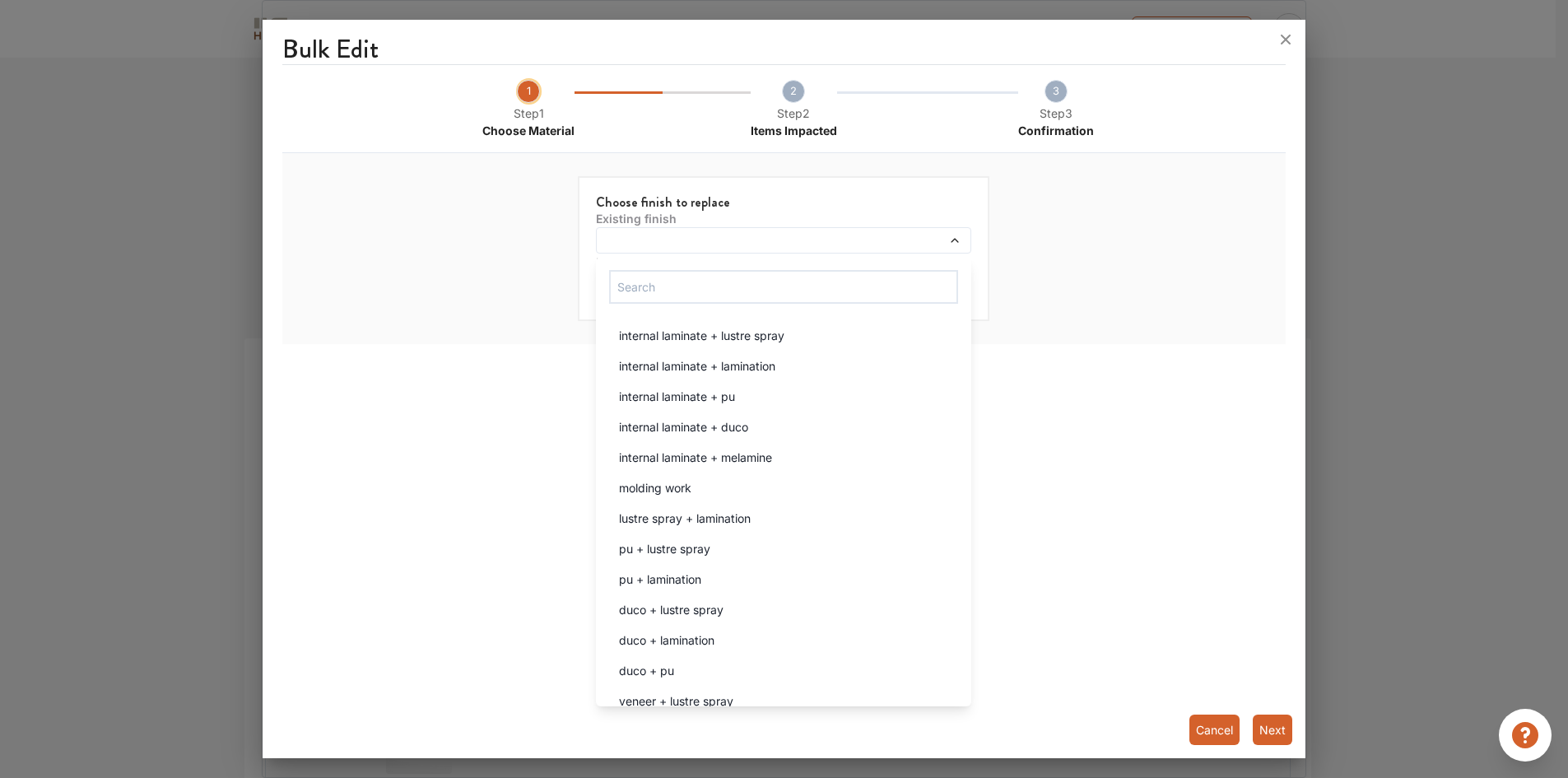
click at [1131, 599] on div "Bulk Edit 1 Step 1 Choose Material 2 Step 2 Items Impacted 3 Step 3 Confirmatio…" at bounding box center [784, 392] width 1043 height 733
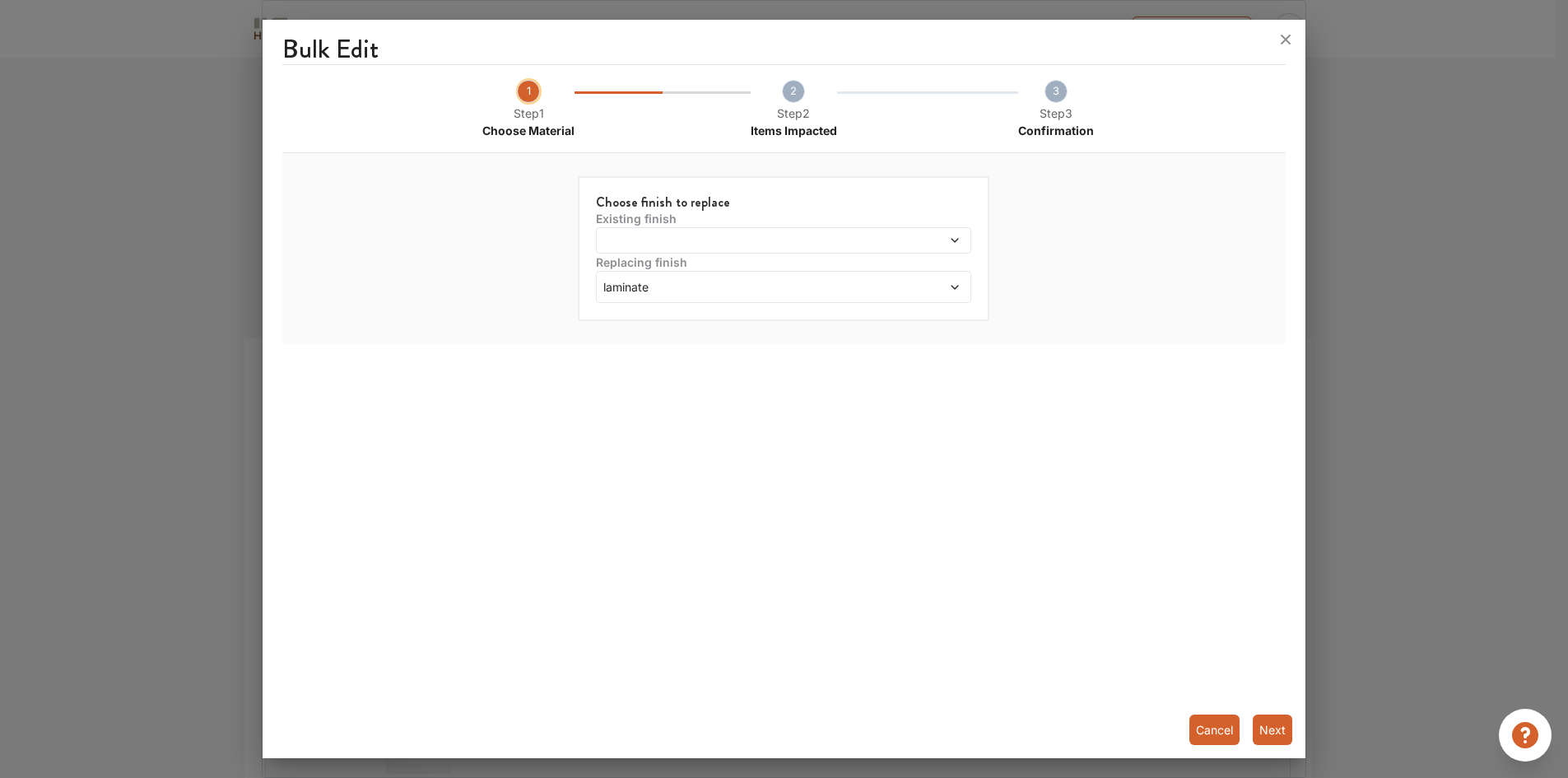
click at [1274, 736] on button "Next" at bounding box center [1273, 730] width 40 height 31
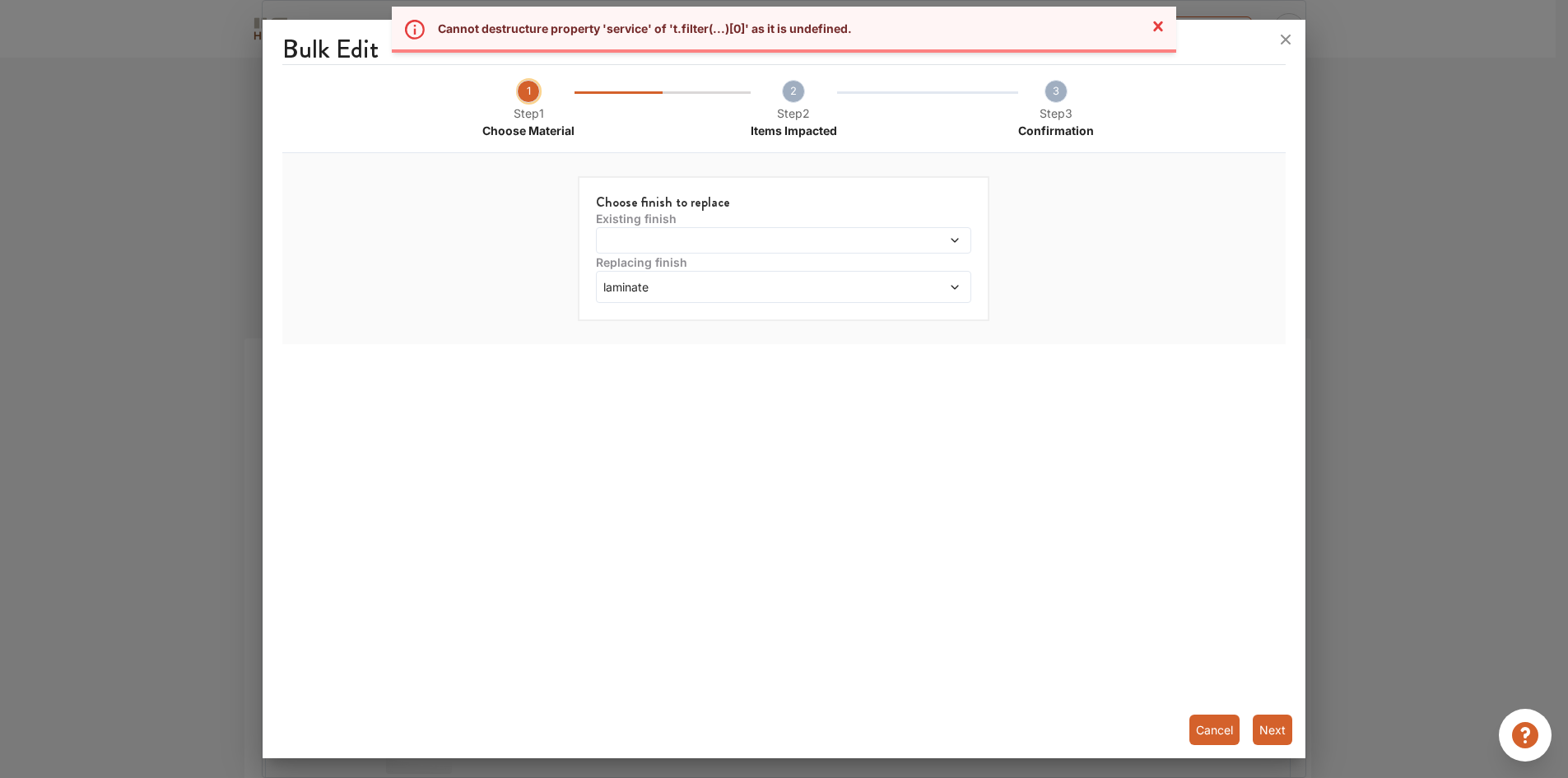
click at [684, 239] on span at bounding box center [735, 240] width 271 height 12
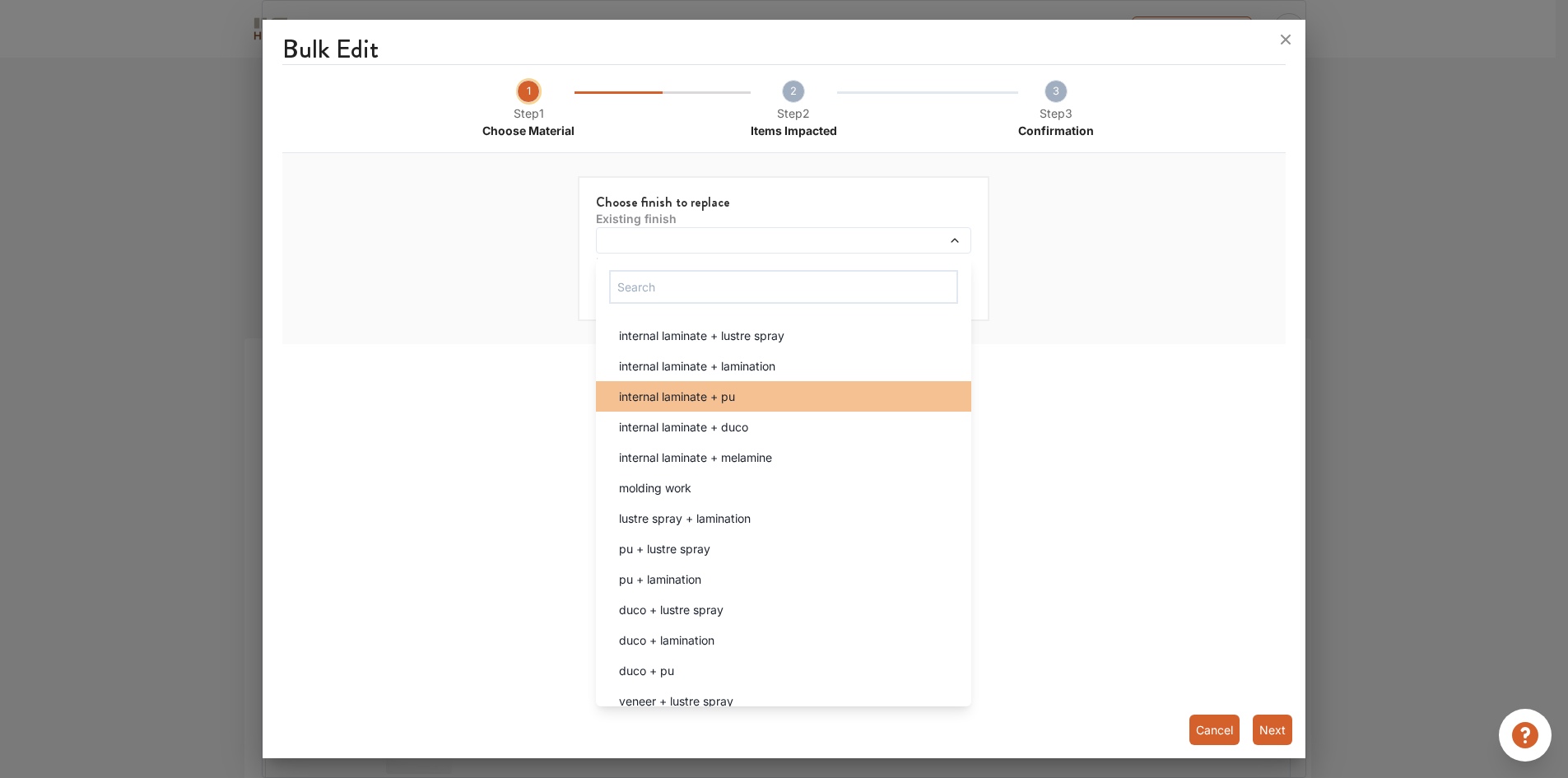
click at [681, 397] on span "internal laminate + pu" at bounding box center [677, 396] width 116 height 17
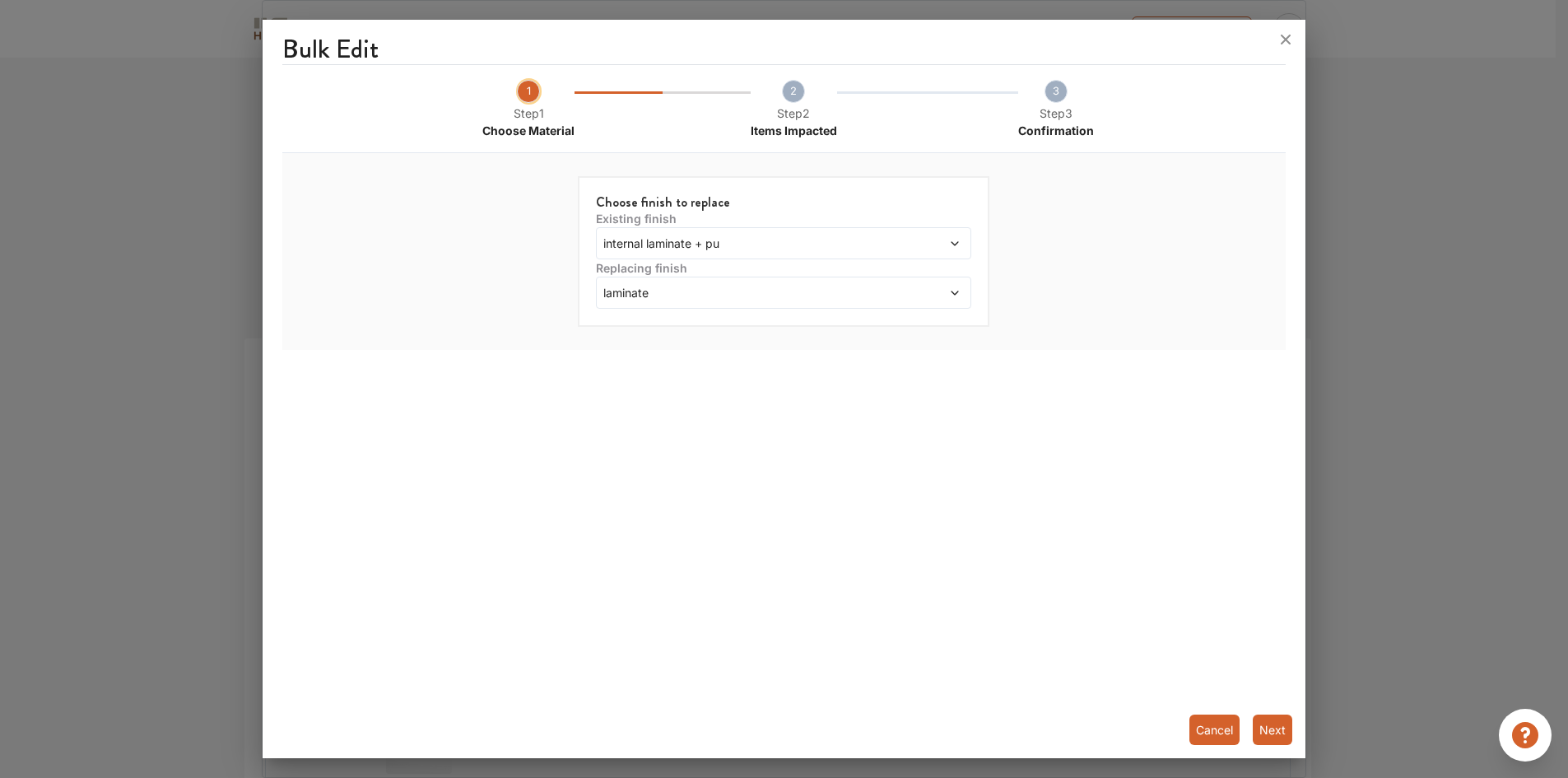
click at [1272, 731] on button "Next" at bounding box center [1273, 730] width 40 height 31
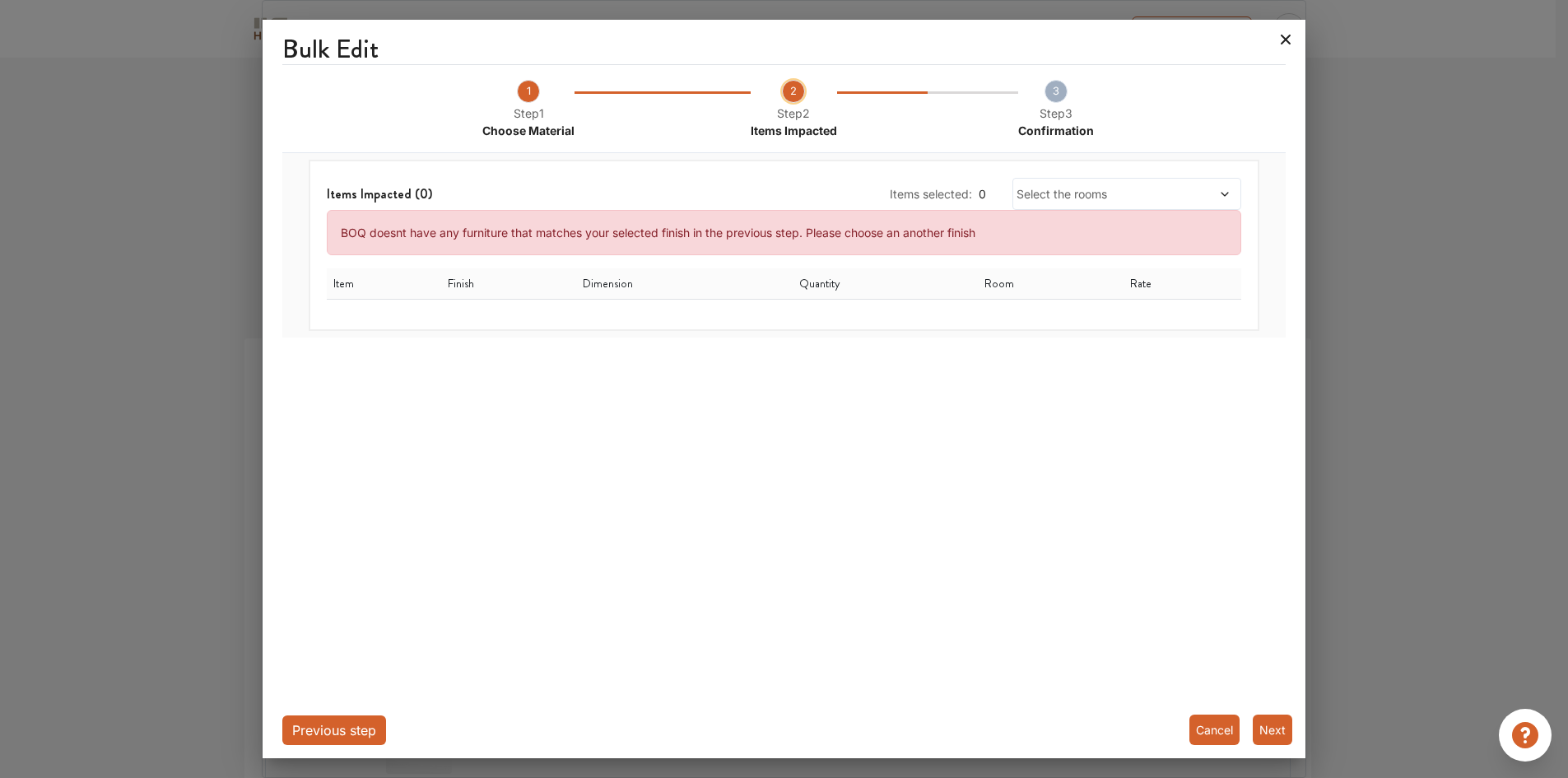
click at [1284, 39] on icon at bounding box center [1286, 39] width 10 height 10
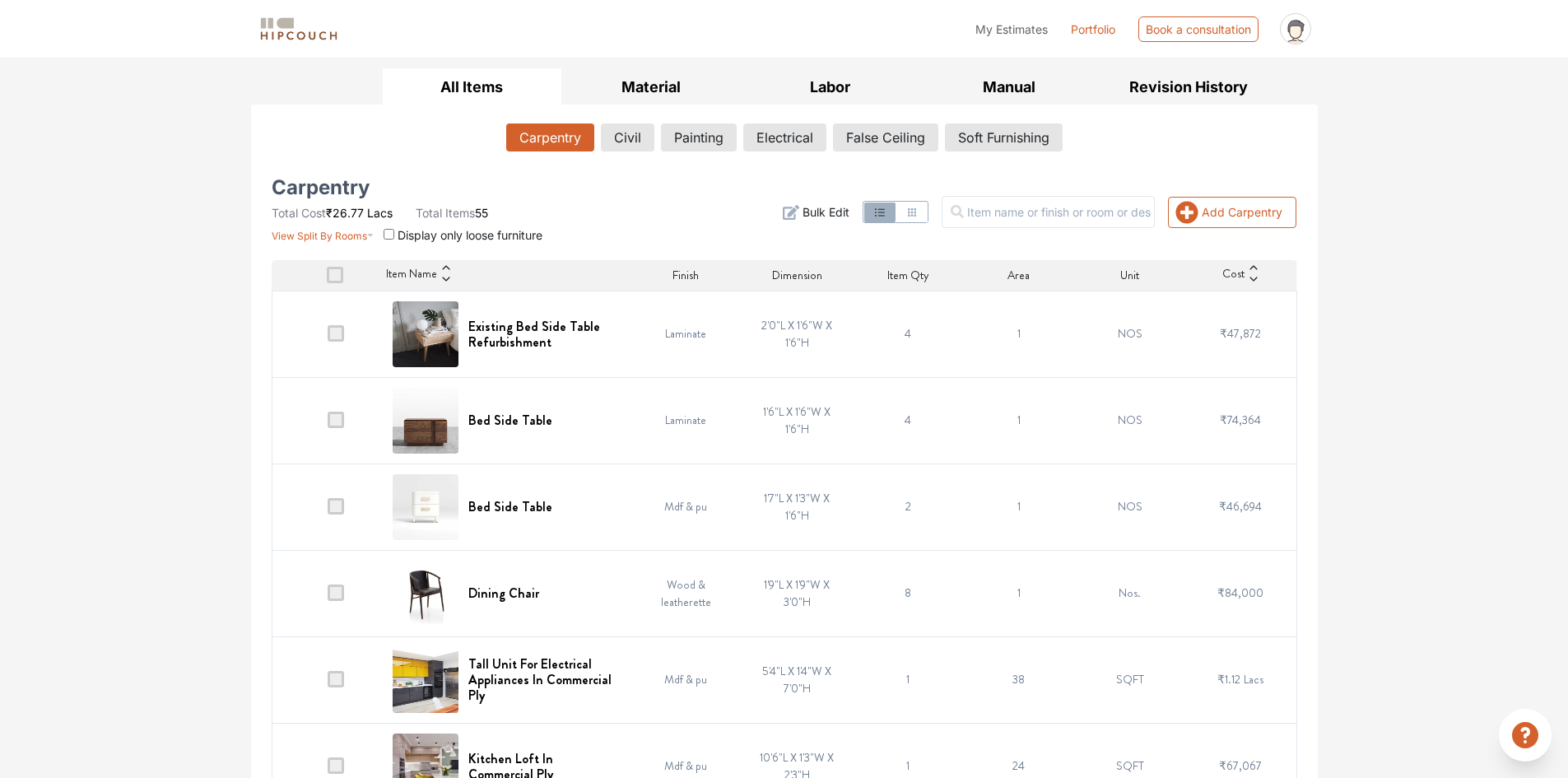
scroll to position [247, 0]
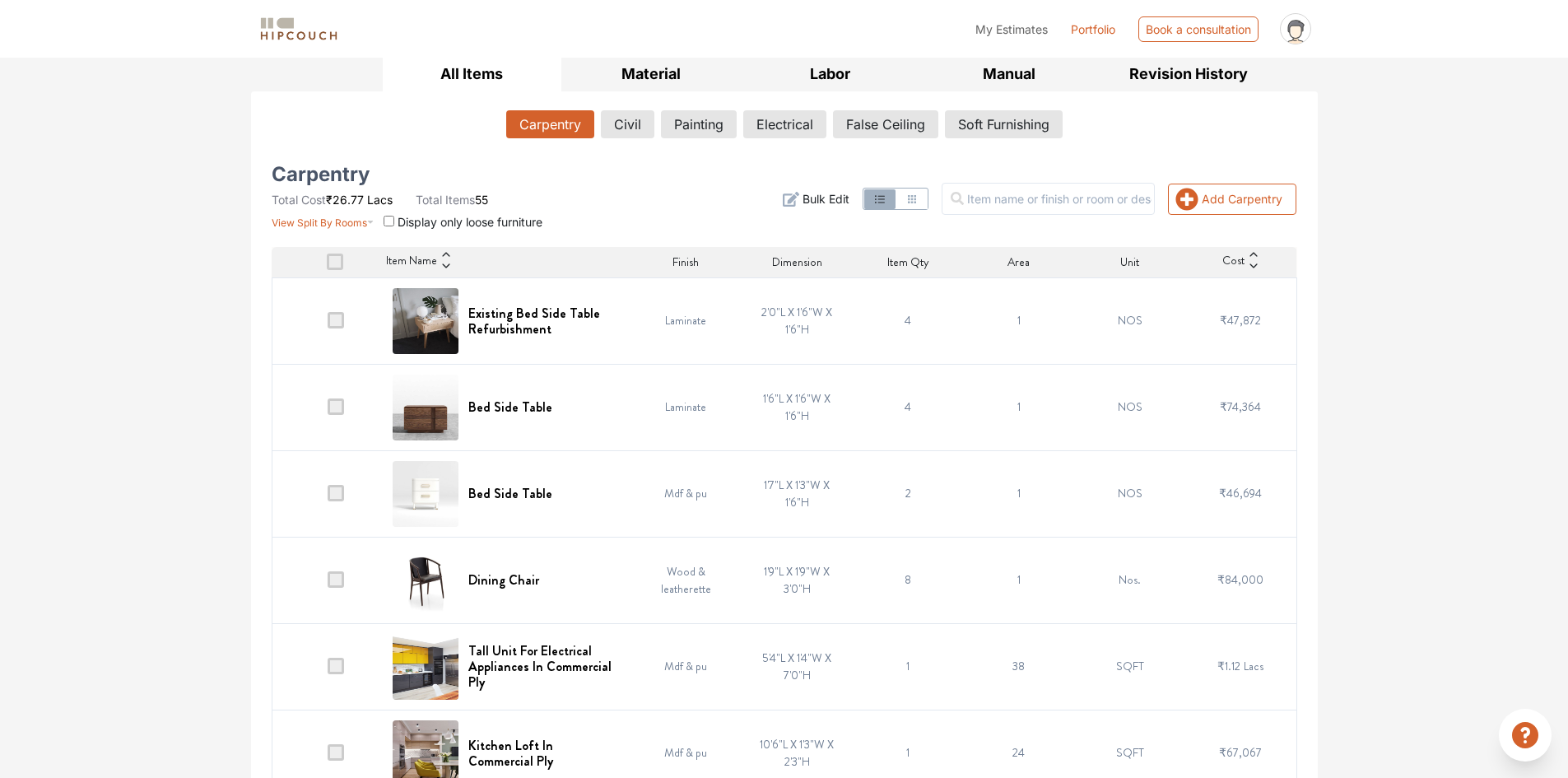
click at [1247, 267] on icon at bounding box center [1253, 266] width 12 height 12
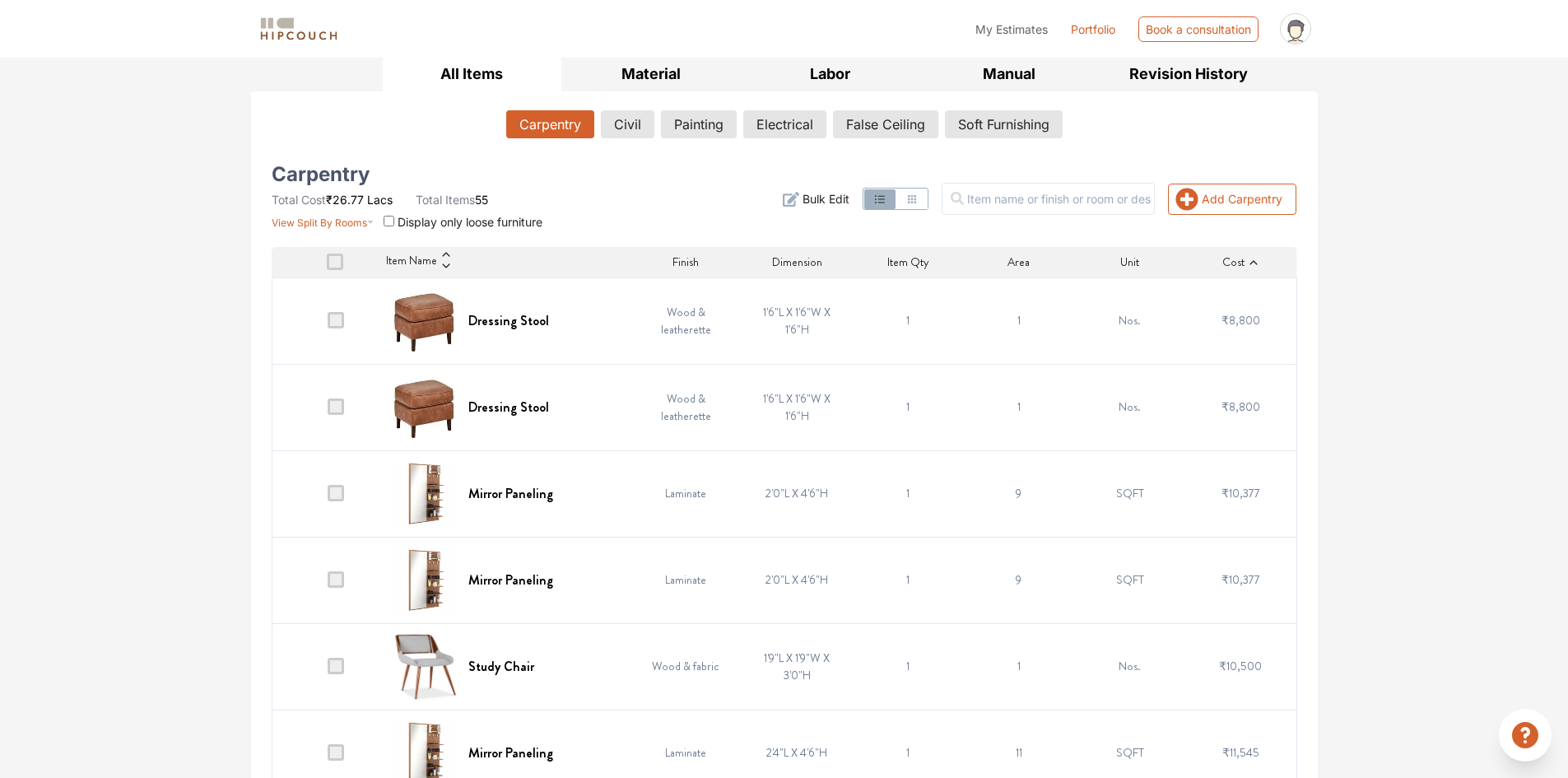
click at [1252, 265] on icon at bounding box center [1253, 262] width 12 height 12
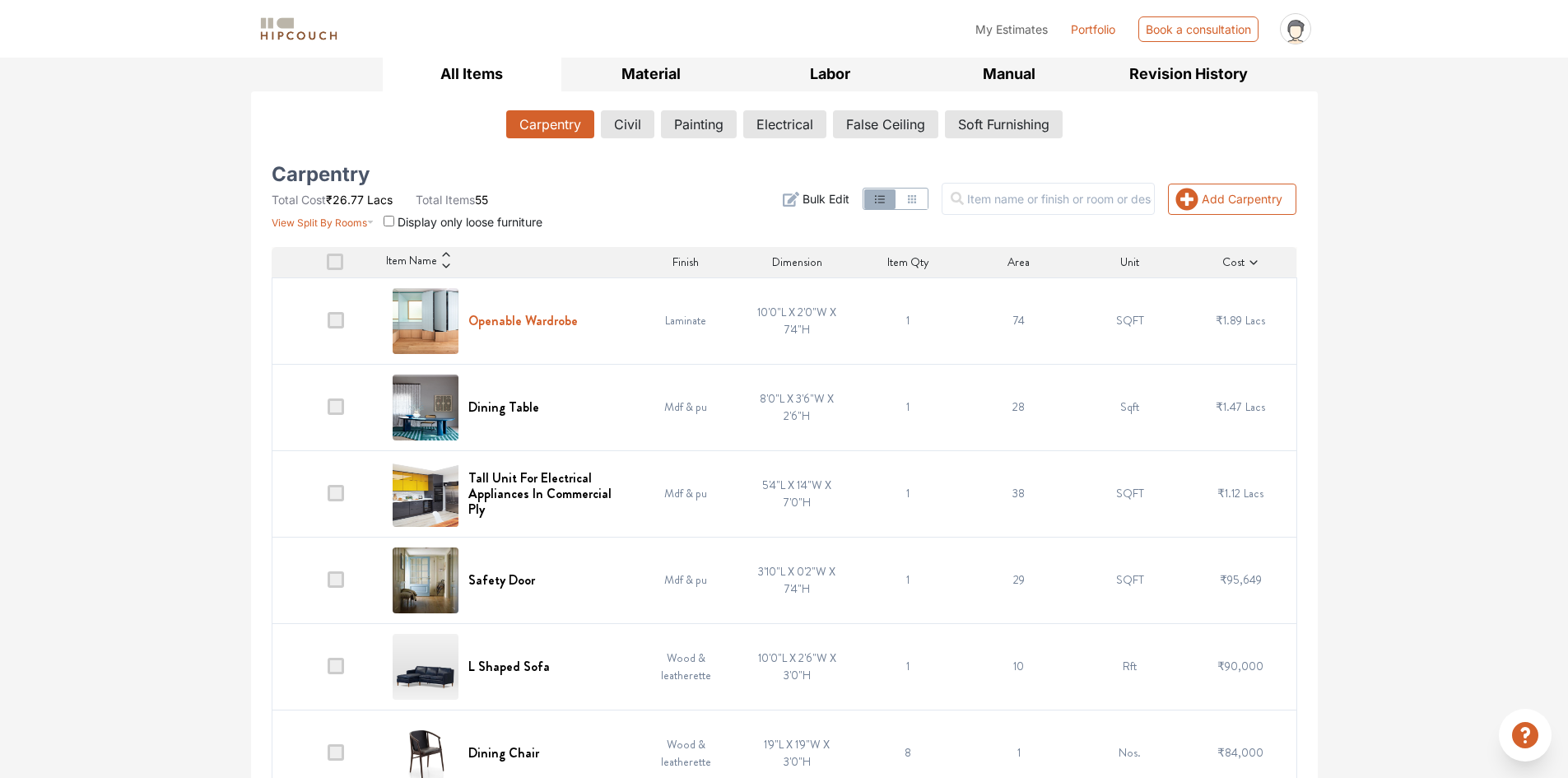
click at [527, 323] on h6 "Openable Wardrobe" at bounding box center [522, 320] width 109 height 15
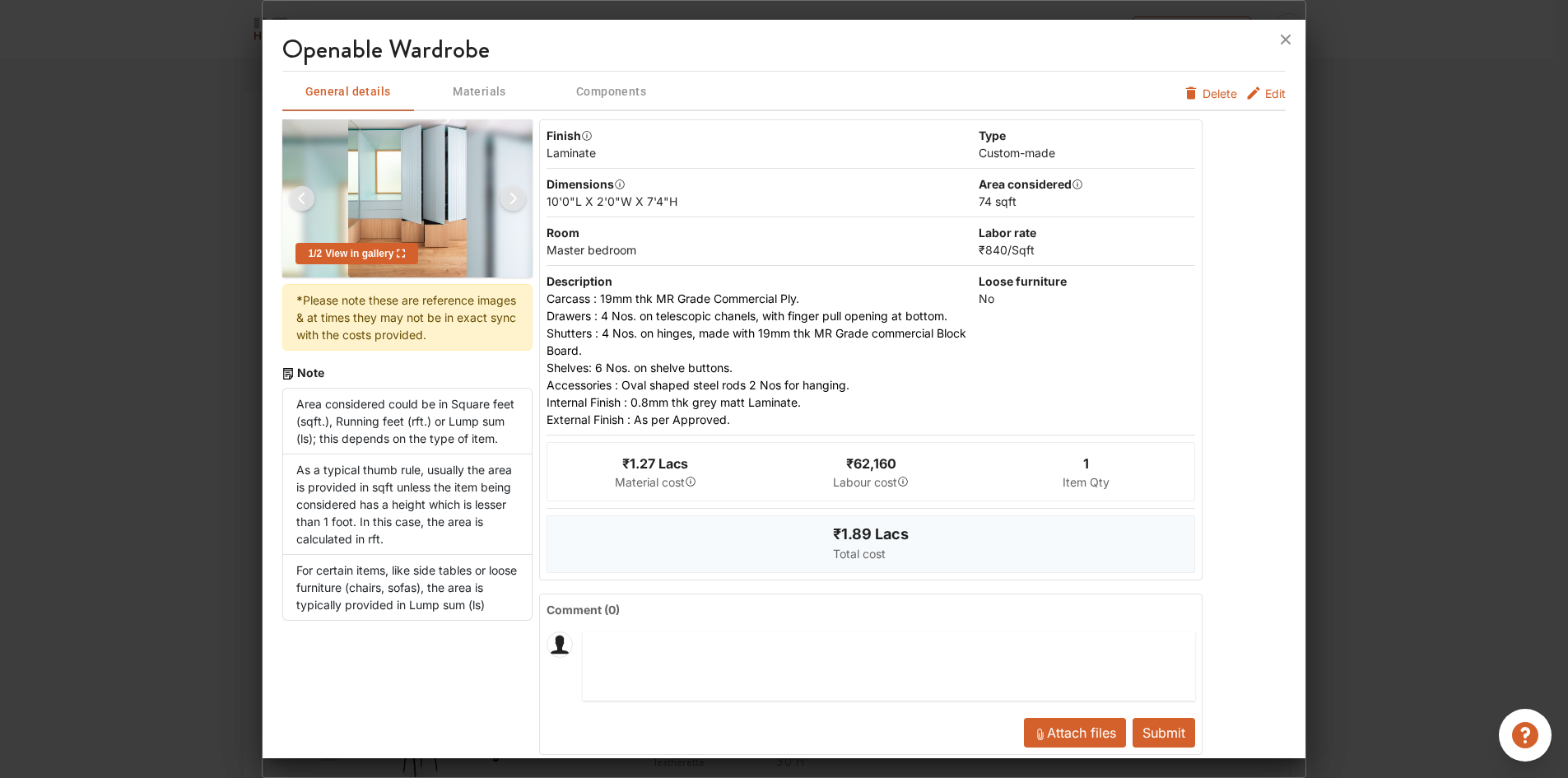
click at [473, 98] on span "Materials" at bounding box center [480, 91] width 128 height 21
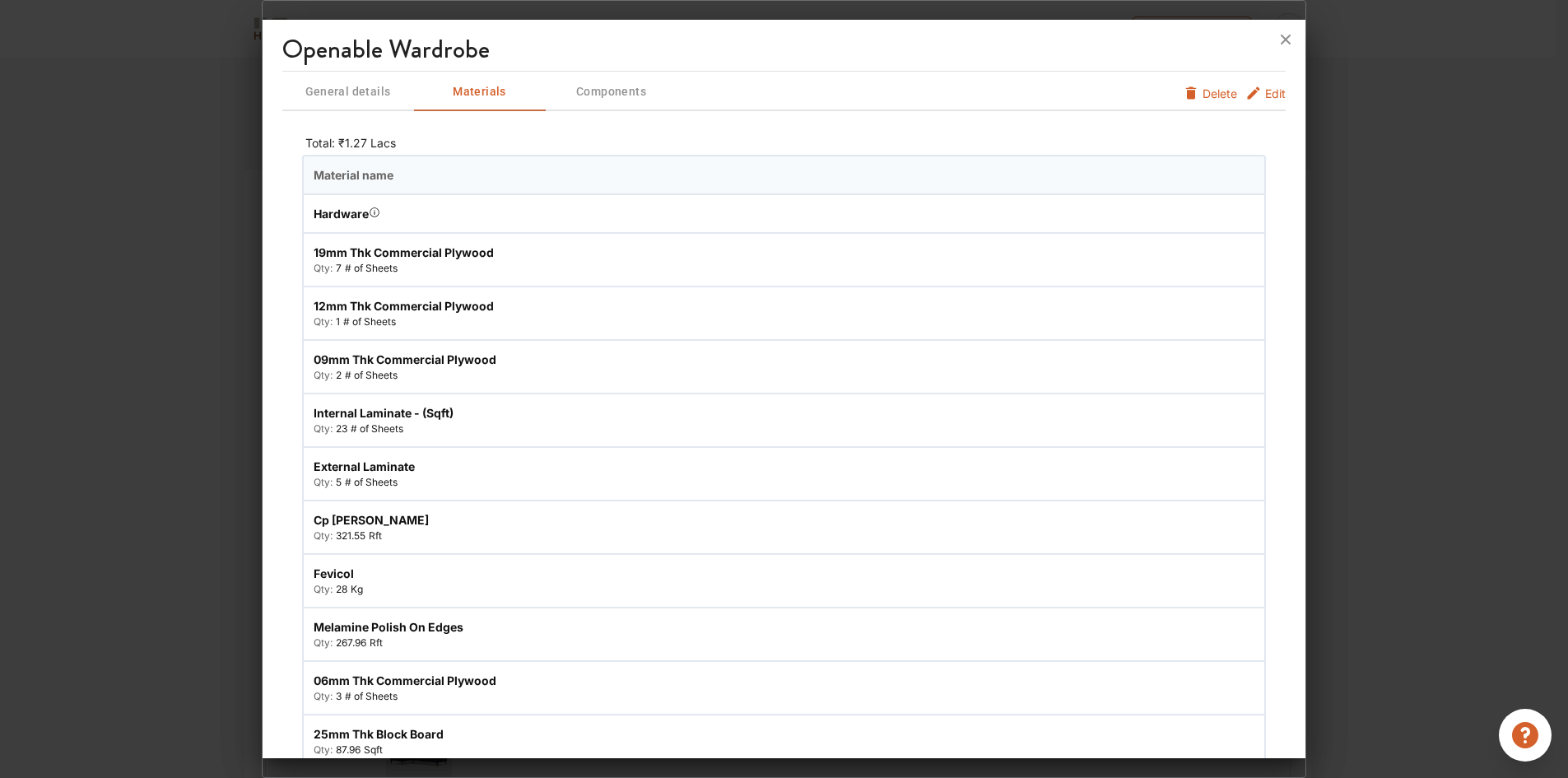
scroll to position [164, 0]
click at [358, 98] on span "General details" at bounding box center [348, 91] width 128 height 21
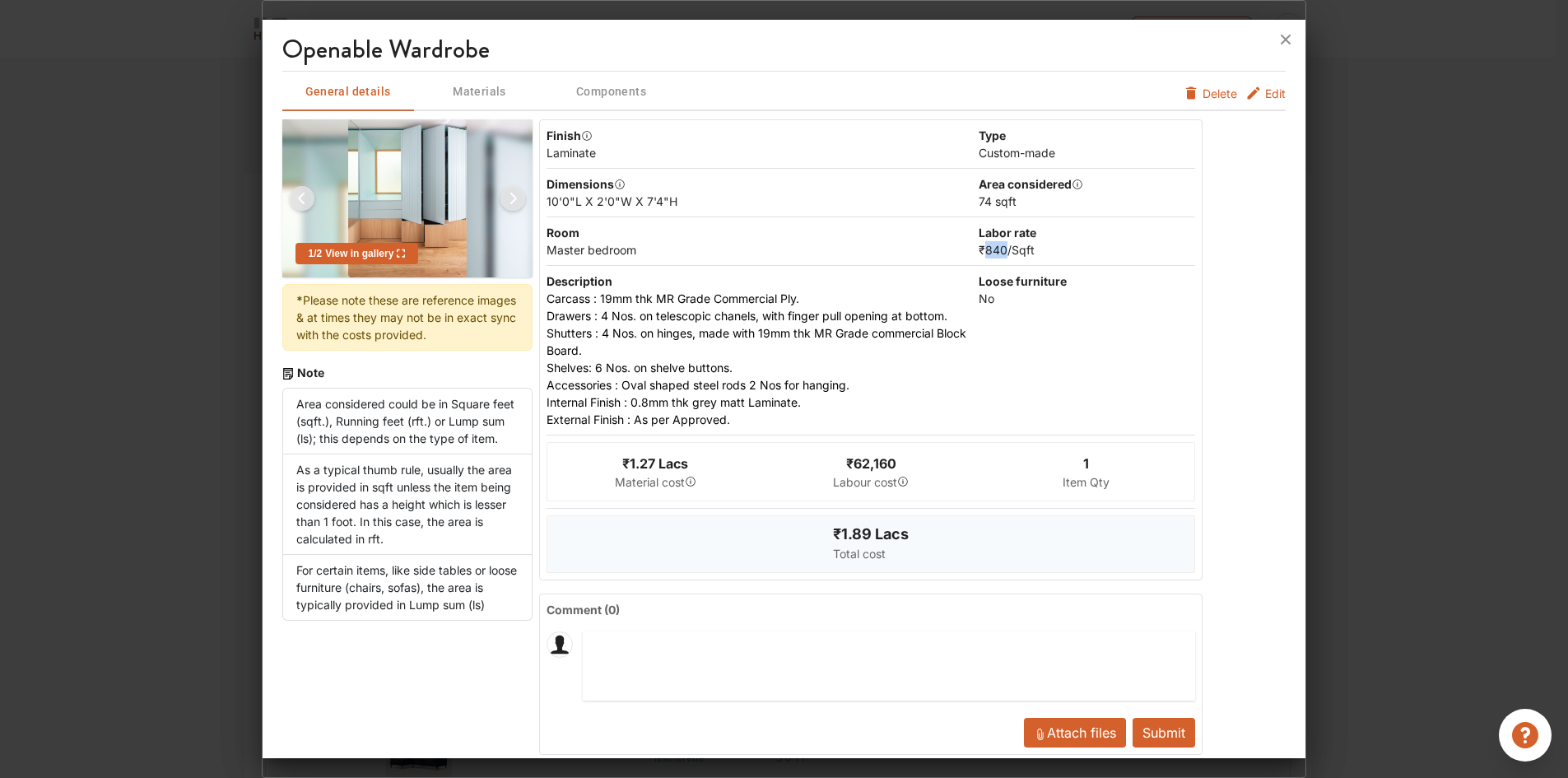
drag, startPoint x: 1000, startPoint y: 250, endPoint x: 979, endPoint y: 250, distance: 21.0
click at [979, 250] on div "₹840 / Sqft" at bounding box center [1086, 249] width 216 height 17
click at [1072, 379] on div "Loose furniture No" at bounding box center [1086, 351] width 216 height 155
drag, startPoint x: 991, startPoint y: 244, endPoint x: 962, endPoint y: 292, distance: 56.1
click at [966, 250] on div "Room Master bedroom Labor rate ₹840 / Sqft" at bounding box center [870, 242] width 648 height 49
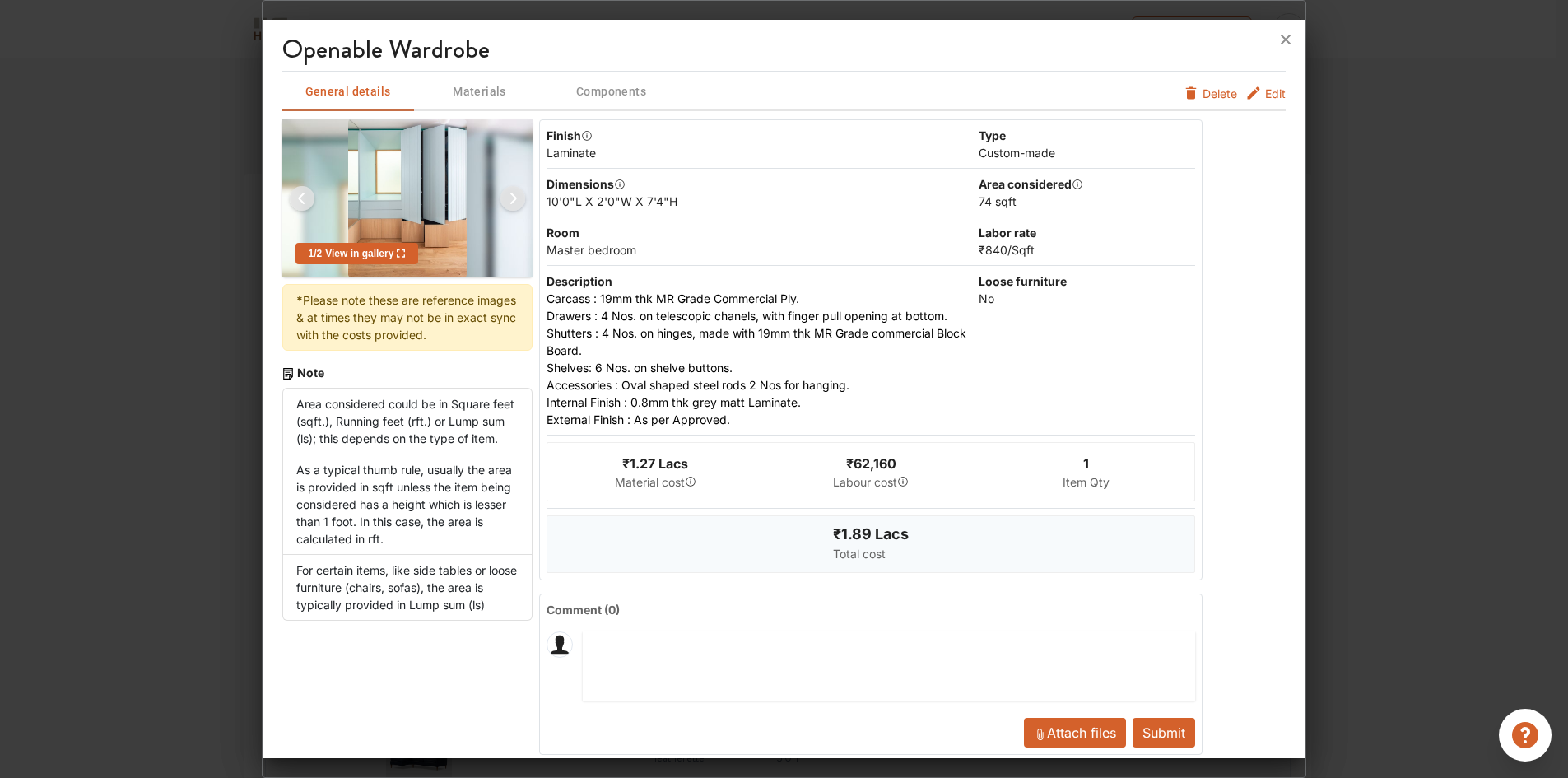
click at [986, 409] on div "Loose furniture No" at bounding box center [1086, 351] width 216 height 155
click at [1245, 89] on icon "furniture info tabs" at bounding box center [1253, 93] width 16 height 16
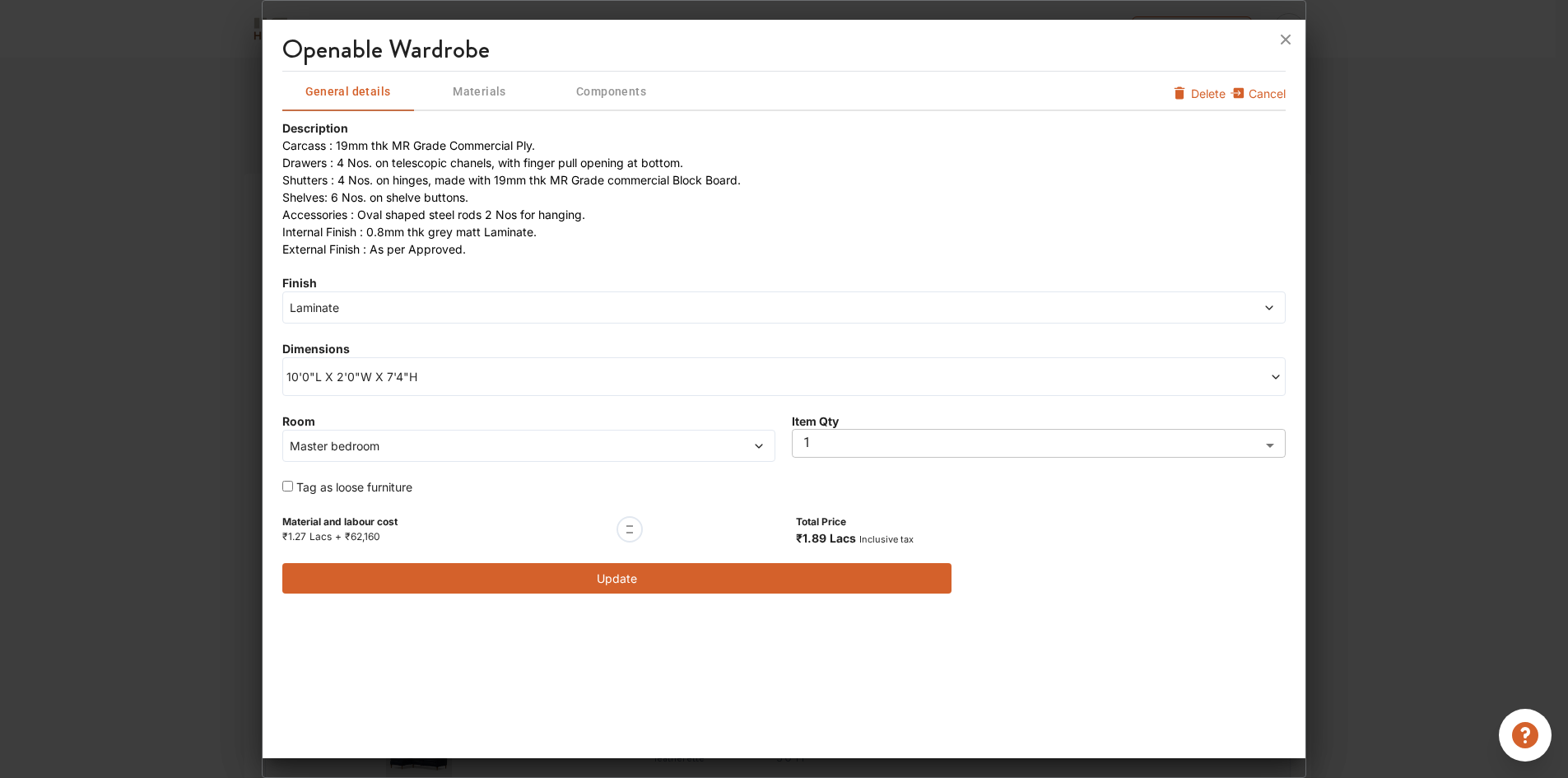
click at [352, 305] on span "Laminate" at bounding box center [658, 307] width 742 height 17
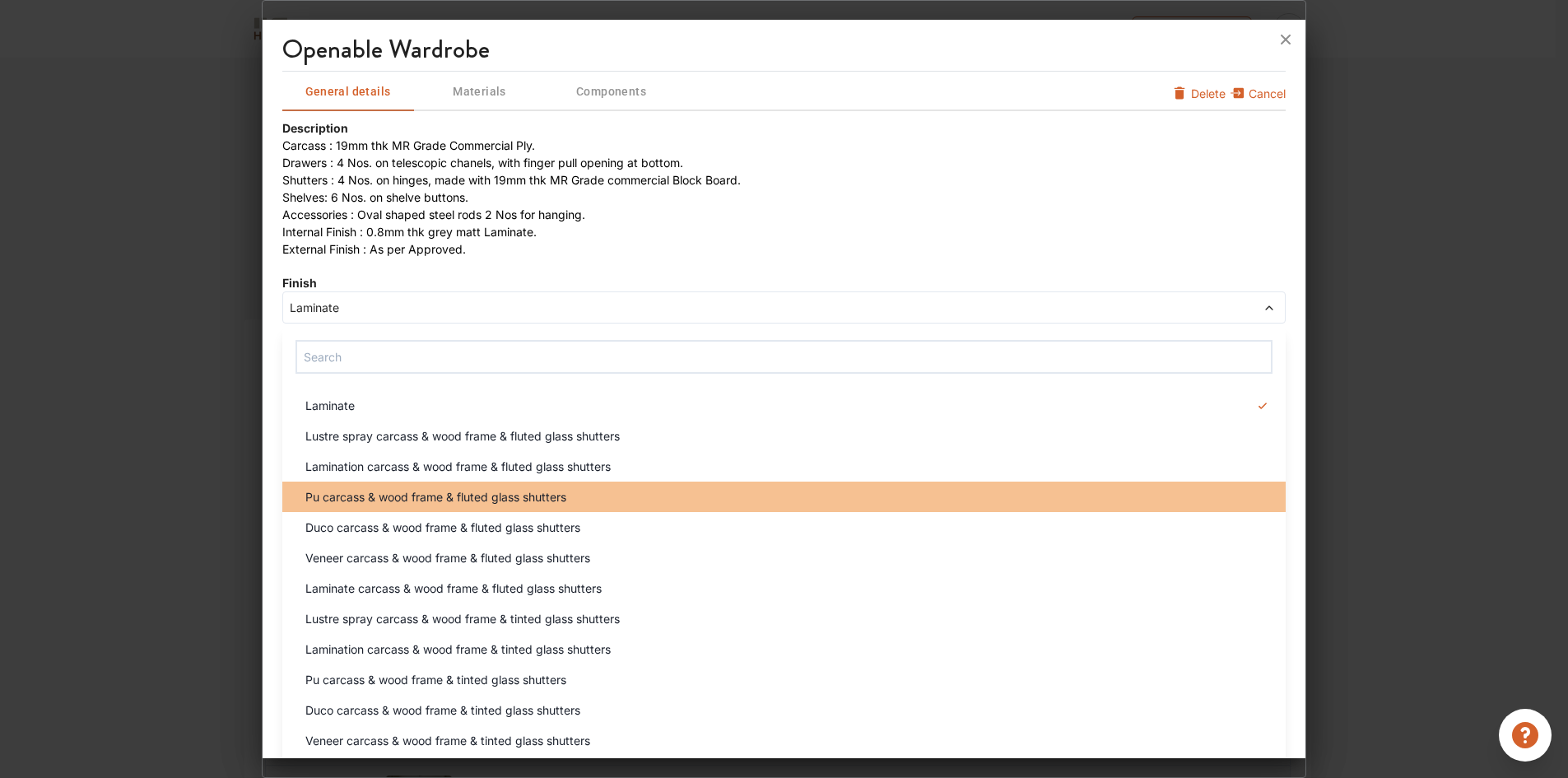
scroll to position [0, 0]
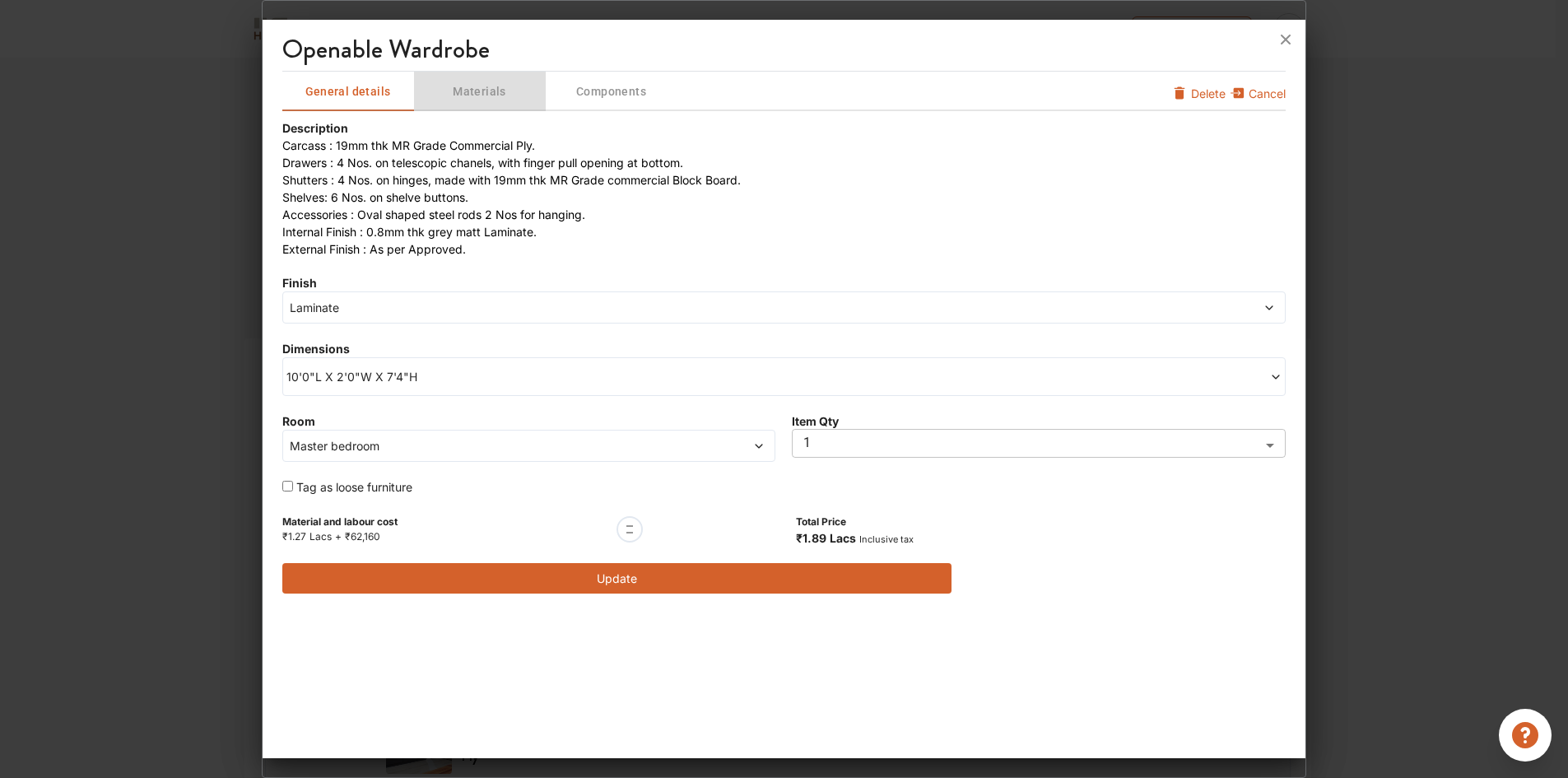
click at [471, 89] on span "Materials" at bounding box center [480, 91] width 128 height 21
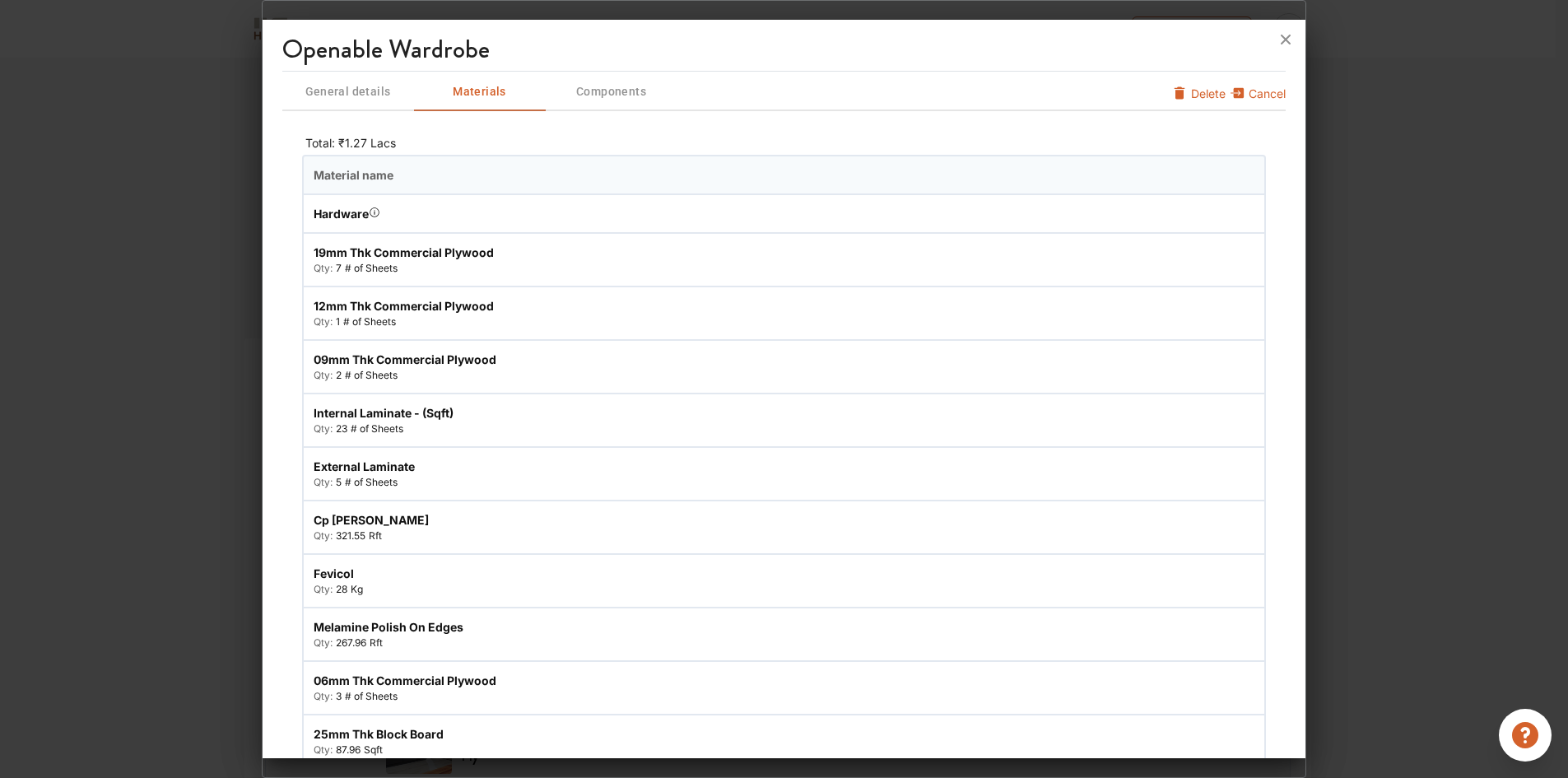
click at [343, 88] on span "General details" at bounding box center [348, 91] width 128 height 21
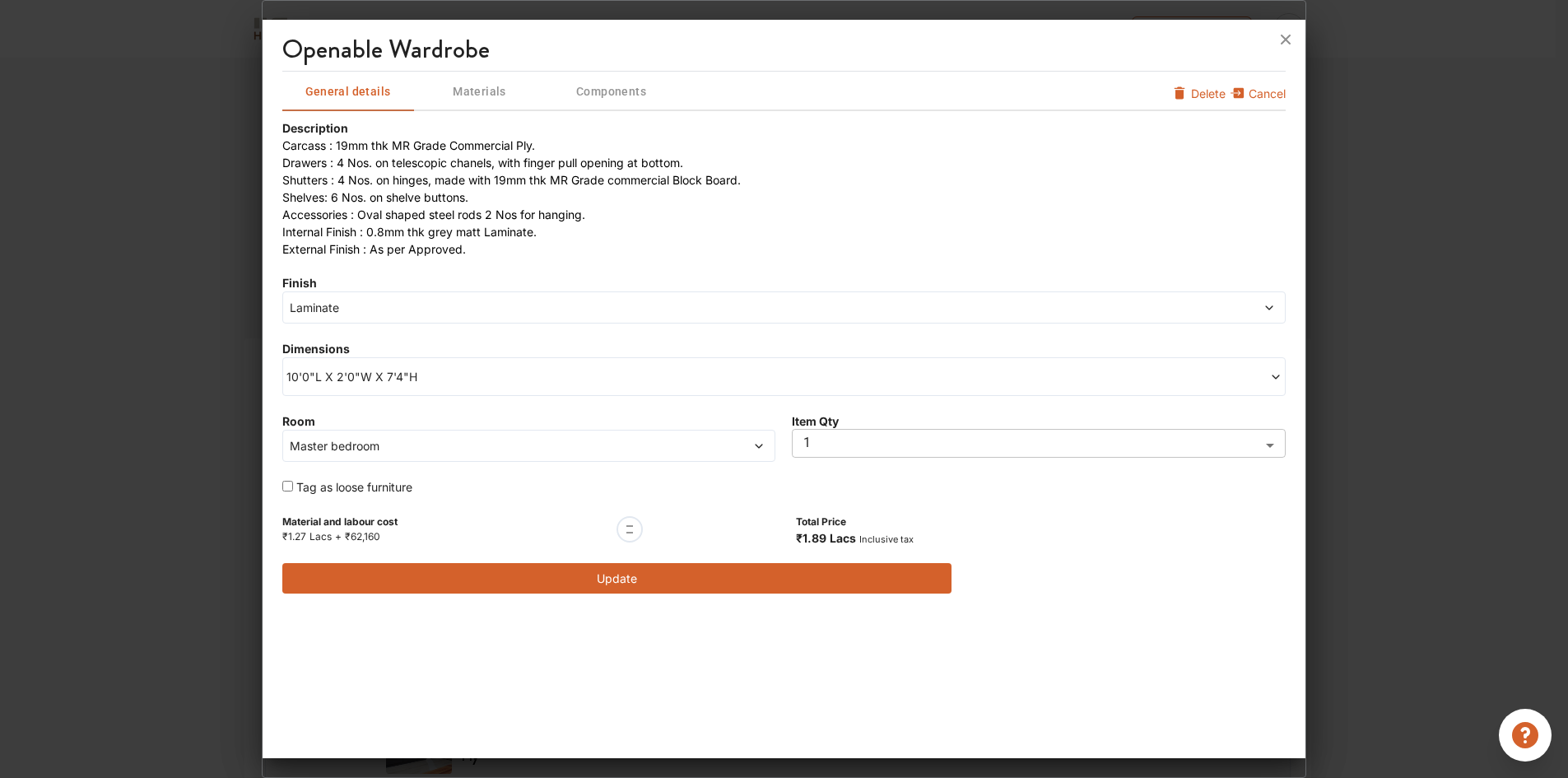
click at [631, 527] on div at bounding box center [629, 529] width 26 height 26
drag, startPoint x: 630, startPoint y: 527, endPoint x: 627, endPoint y: 548, distance: 21.2
click at [627, 548] on div "Description Carcass : 19mm thk MR Grade Commercial Ply. Drawers : 4 Nos. on tel…" at bounding box center [783, 356] width 1003 height 474
click at [630, 528] on div at bounding box center [630, 530] width 2 height 14
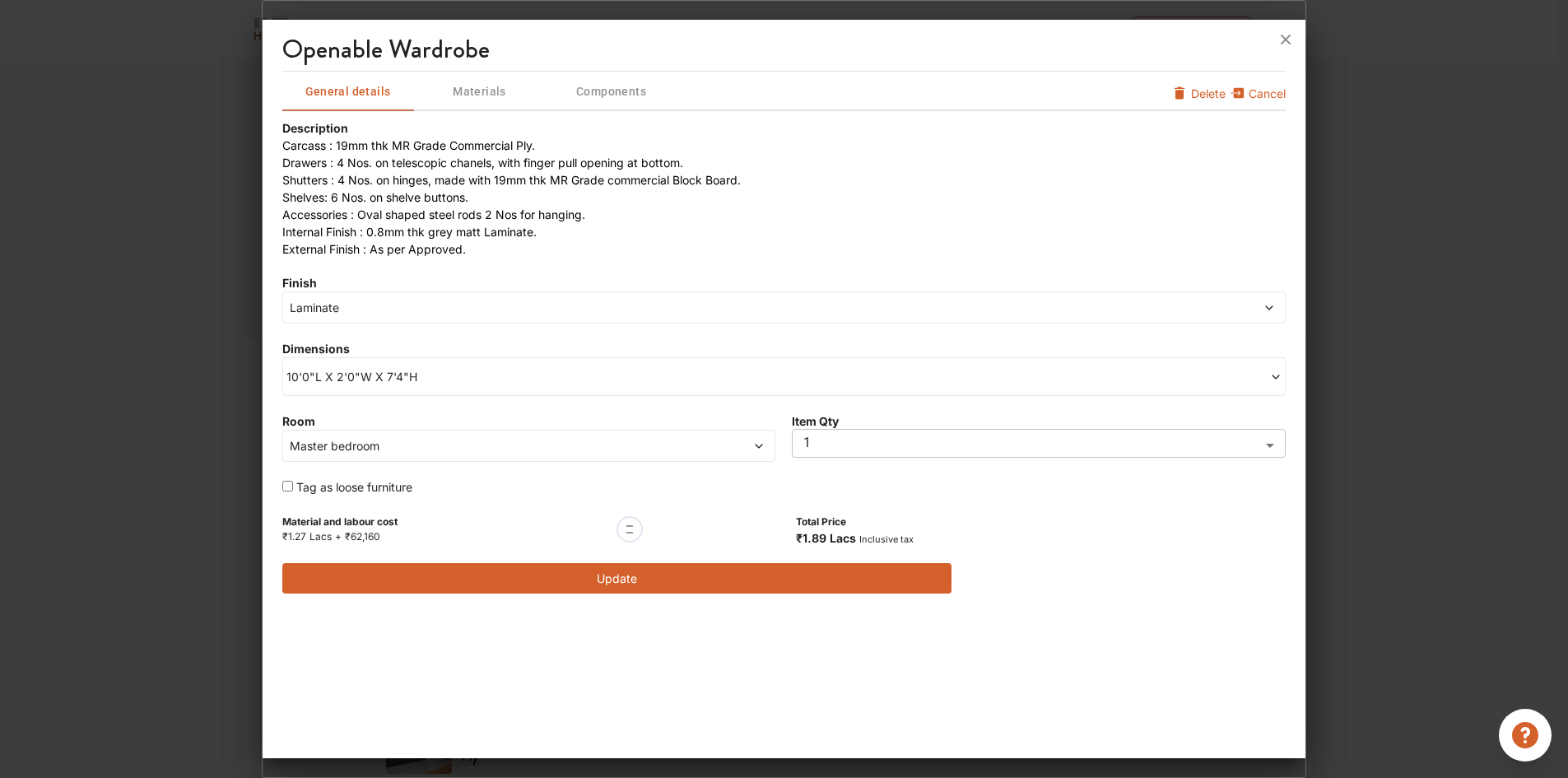
click at [551, 514] on div "Material and labour cost ₹1.27 Lacs + ₹62,160" at bounding box center [449, 530] width 335 height 34
click at [389, 314] on span "Laminate" at bounding box center [658, 307] width 742 height 17
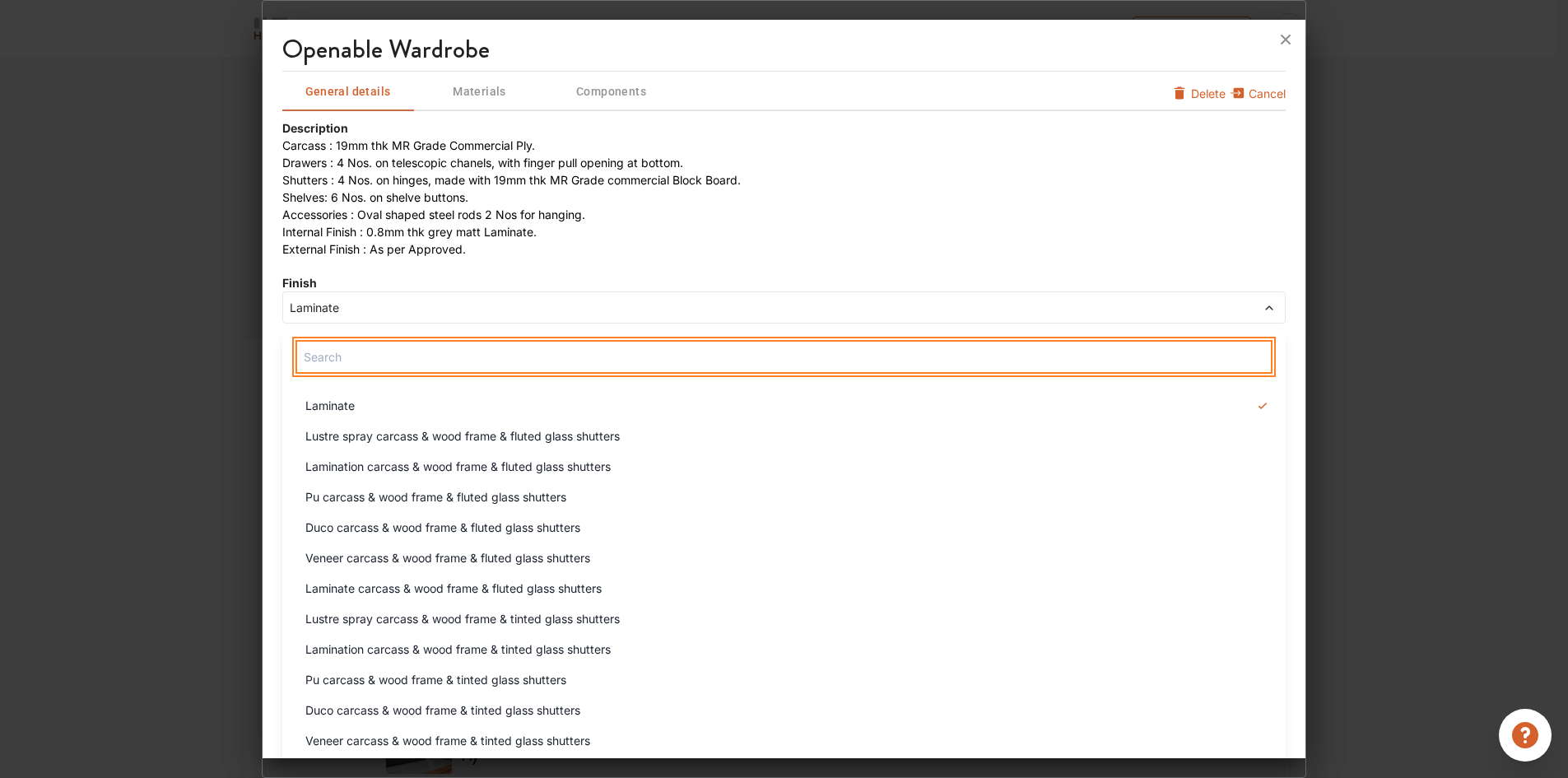
click at [398, 358] on input "text" at bounding box center [784, 356] width 977 height 33
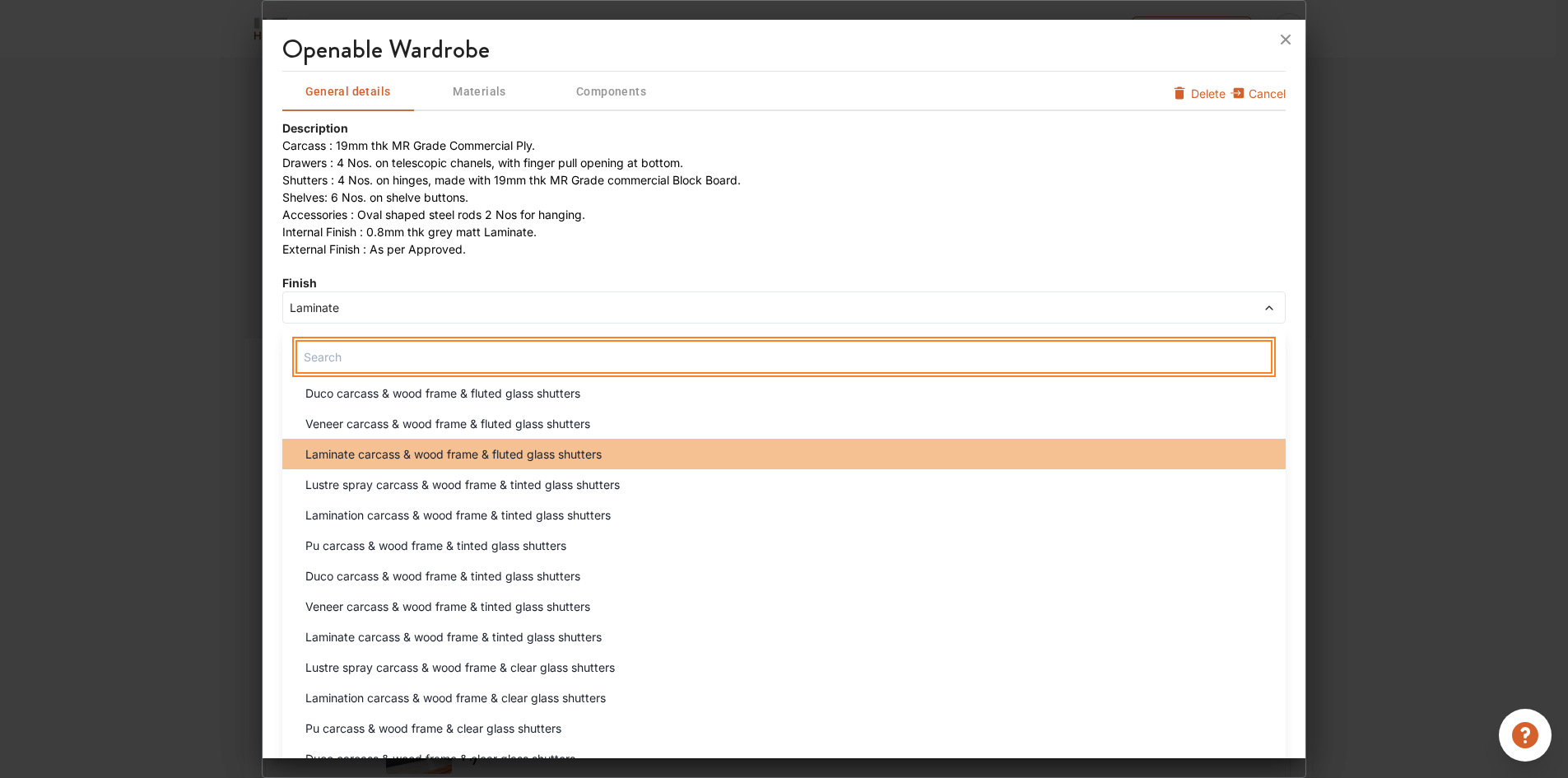
scroll to position [164, 0]
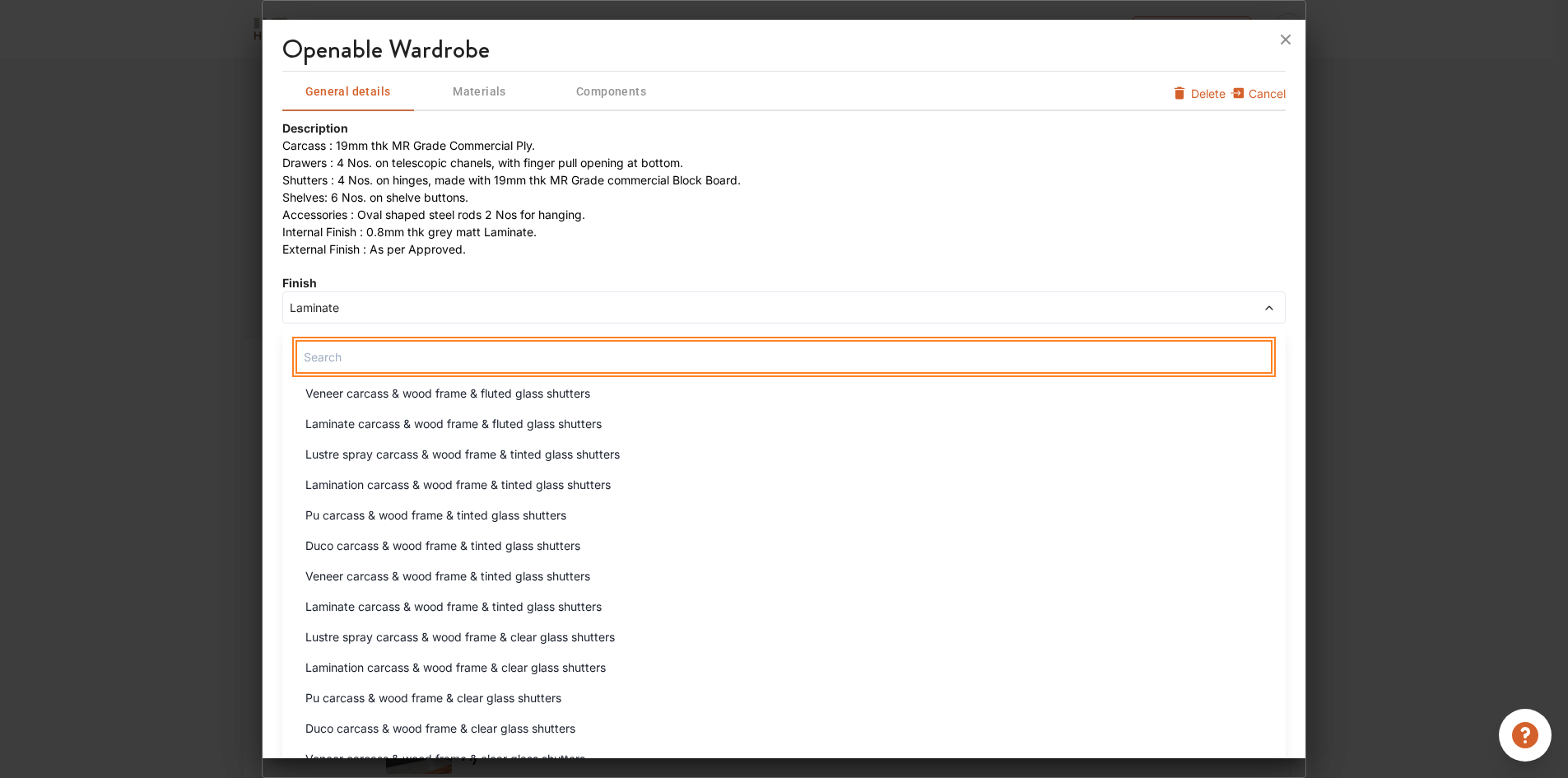
click at [433, 363] on input "text" at bounding box center [784, 356] width 977 height 33
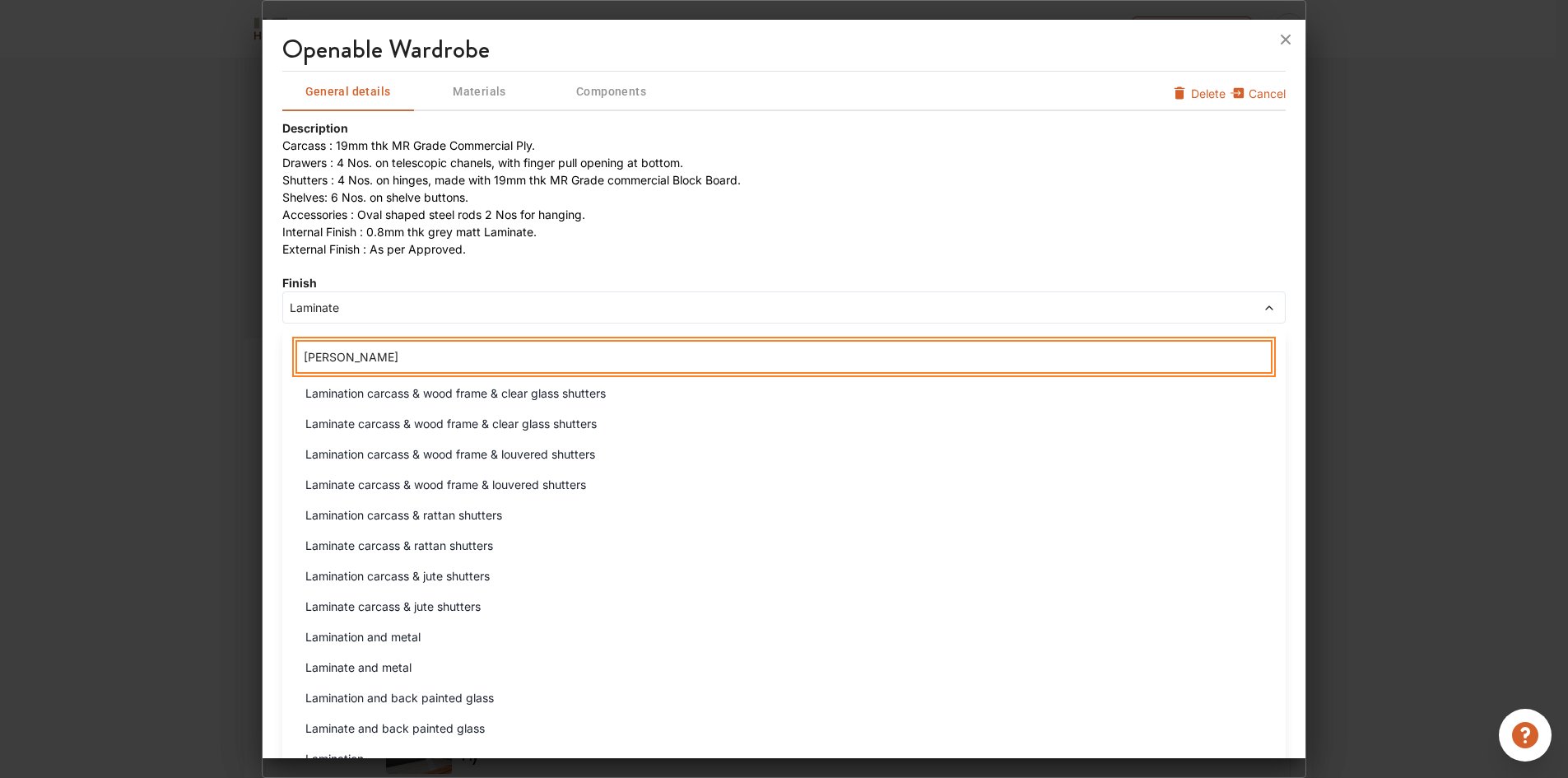
scroll to position [42, 0]
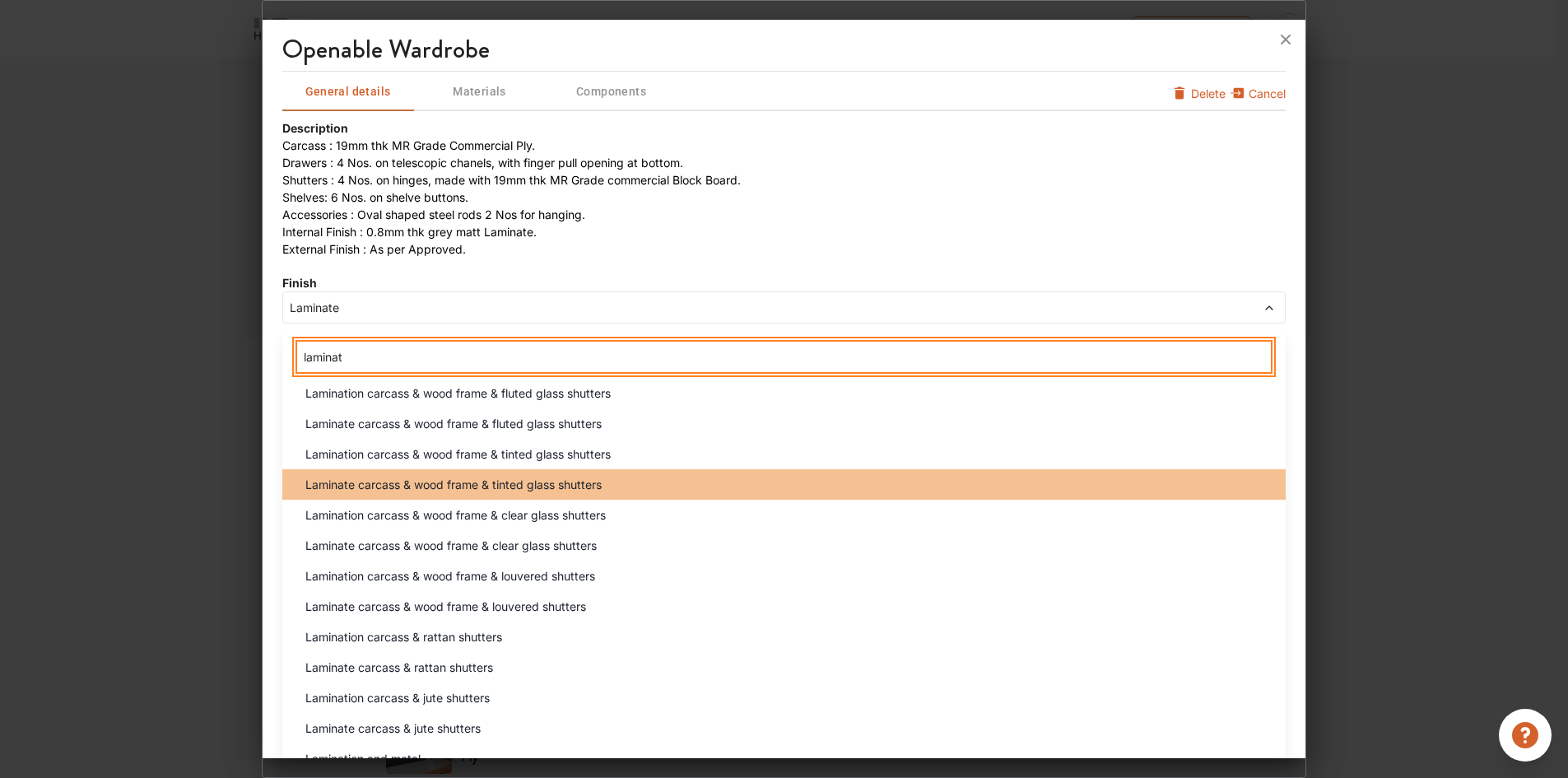
type input "laminat"
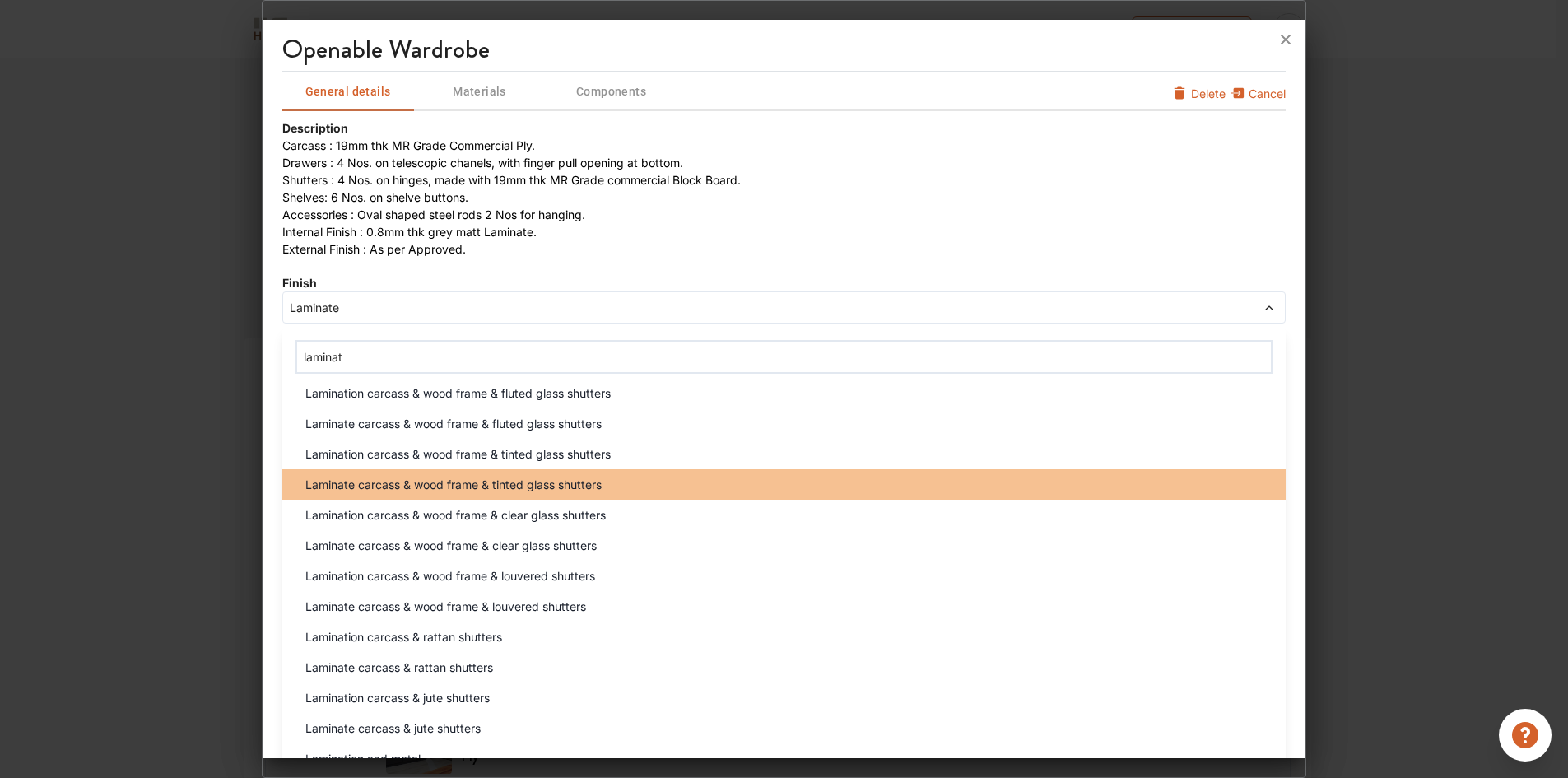
click at [495, 492] on span "Laminate carcass & wood frame & tinted glass shutters" at bounding box center [453, 484] width 296 height 17
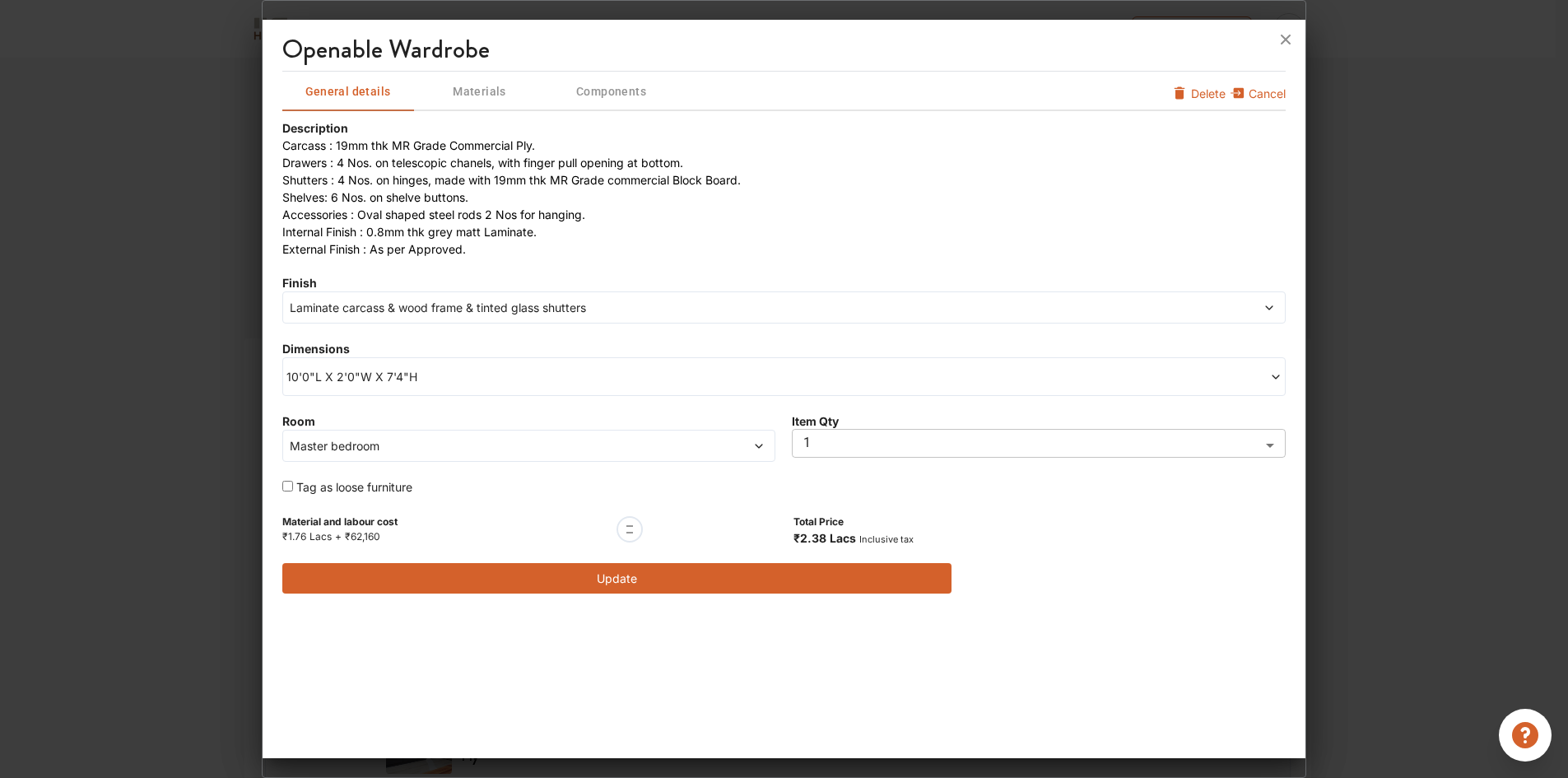
click at [443, 312] on span "Laminate carcass & wood frame & tinted glass shutters" at bounding box center [658, 307] width 742 height 17
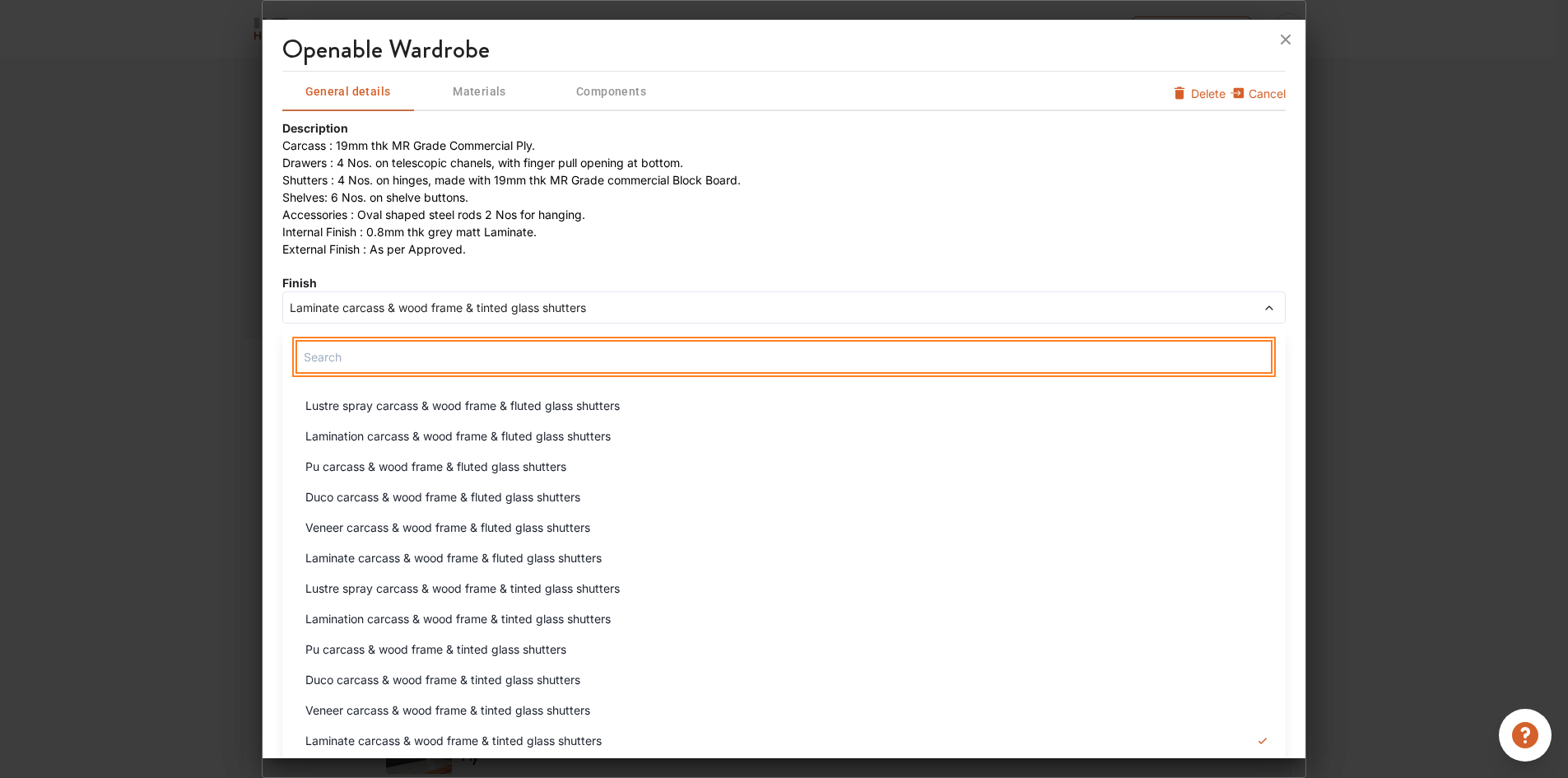
click at [408, 369] on input "text" at bounding box center [784, 356] width 977 height 33
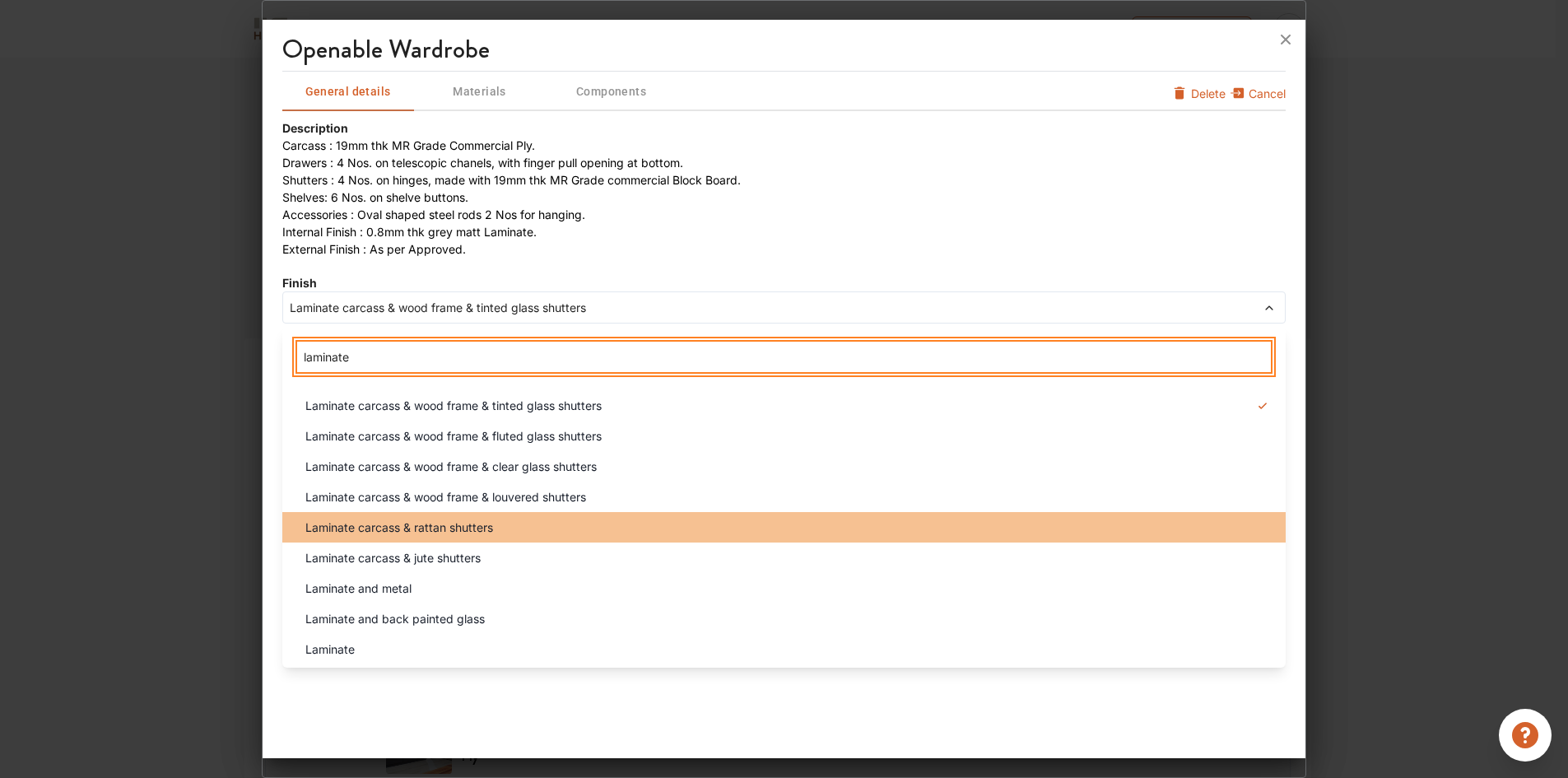
type input "laminate"
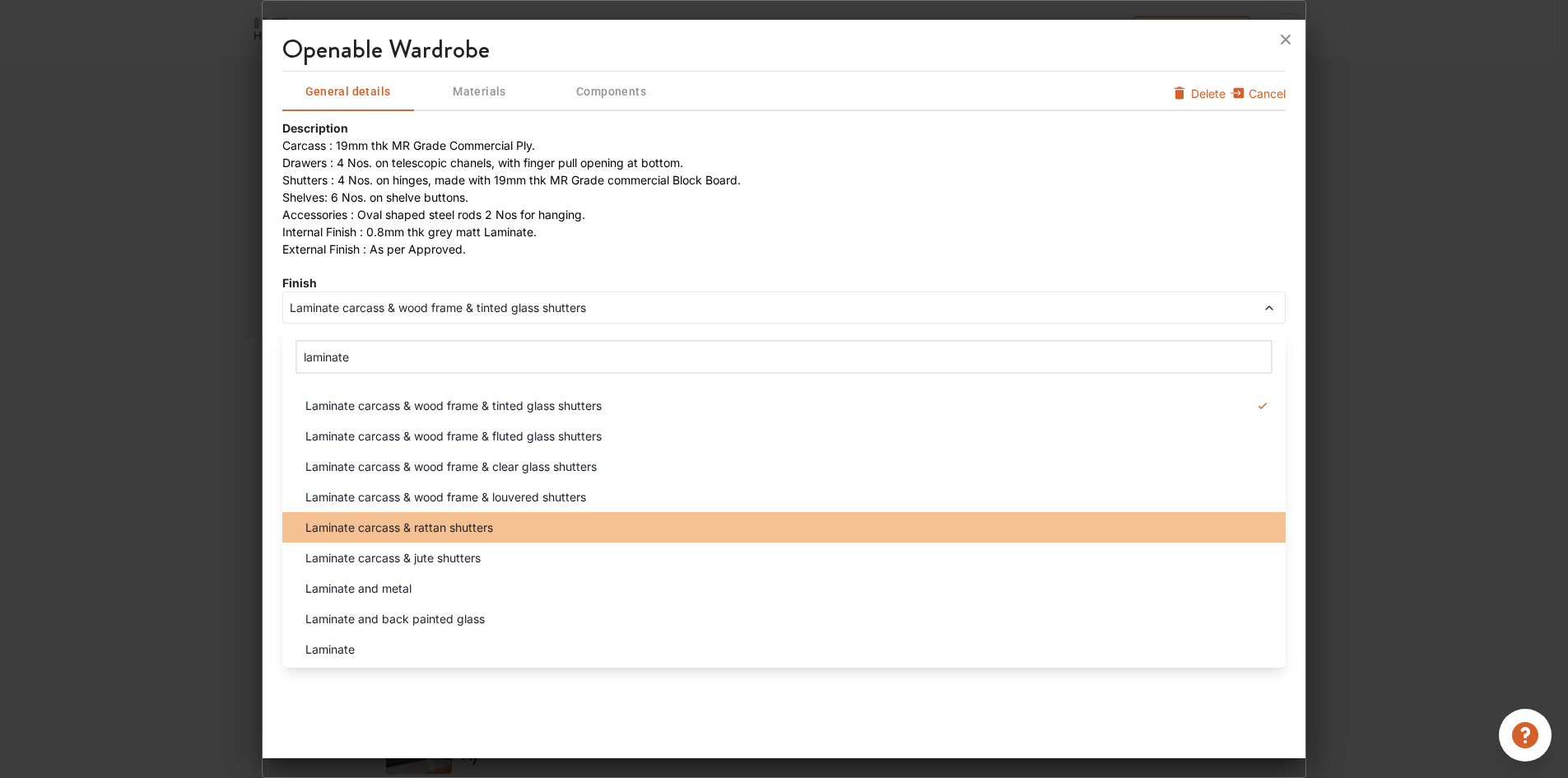
click at [491, 530] on span "Laminate carcass & rattan shutters" at bounding box center [399, 527] width 188 height 17
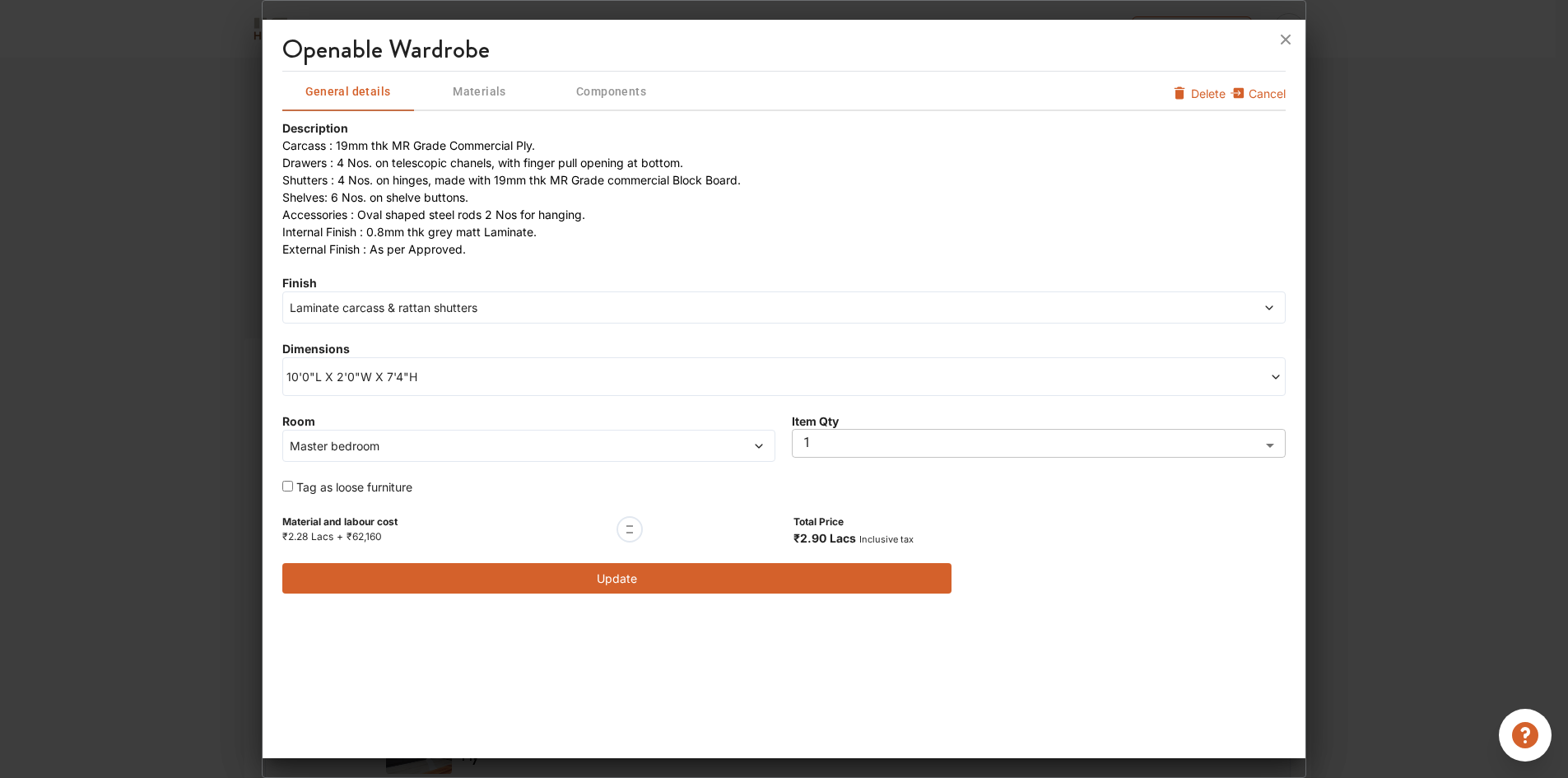
click at [676, 580] on button "Update" at bounding box center [616, 578] width 669 height 31
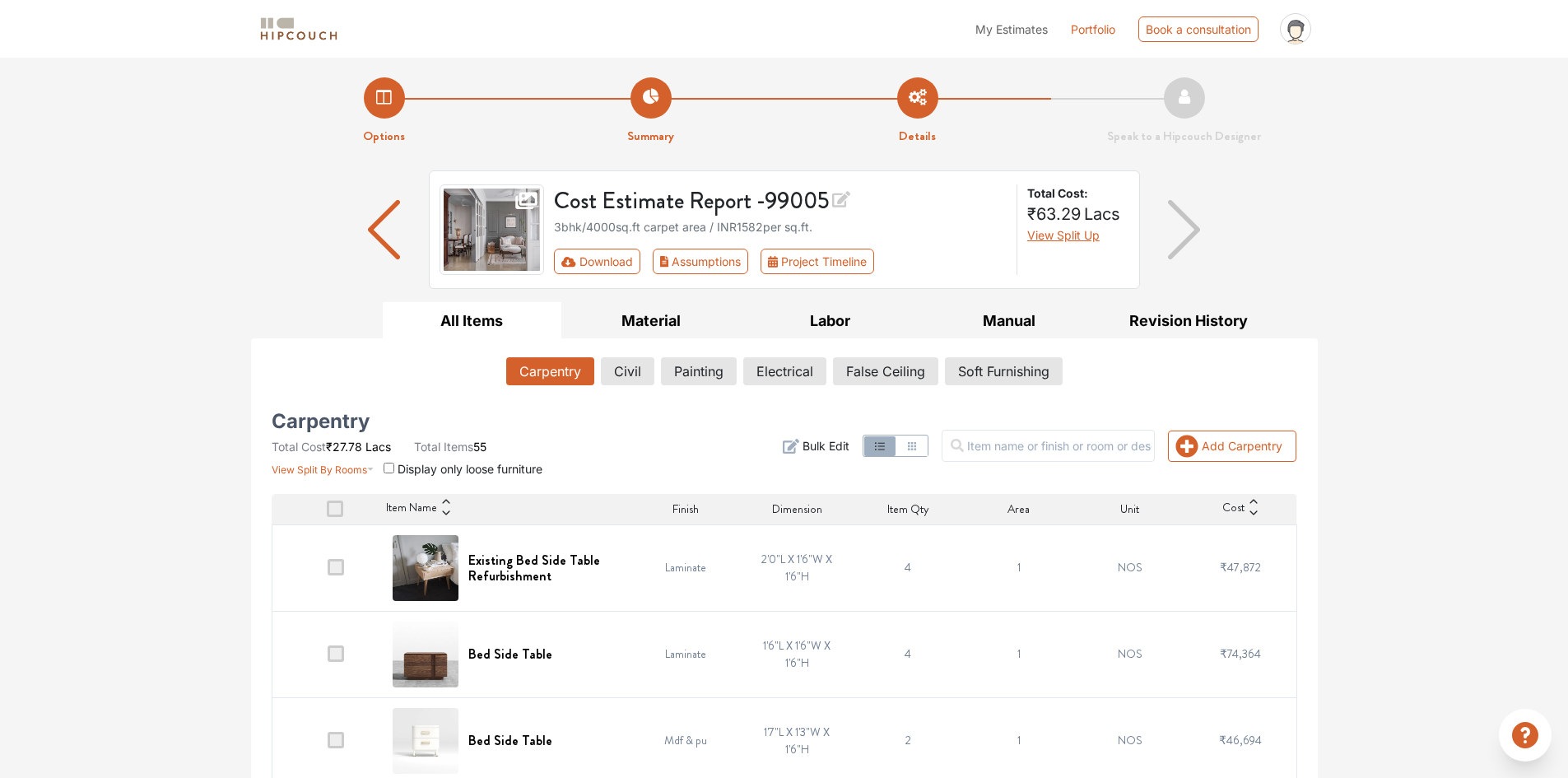
click at [1251, 517] on icon at bounding box center [1253, 512] width 12 height 12
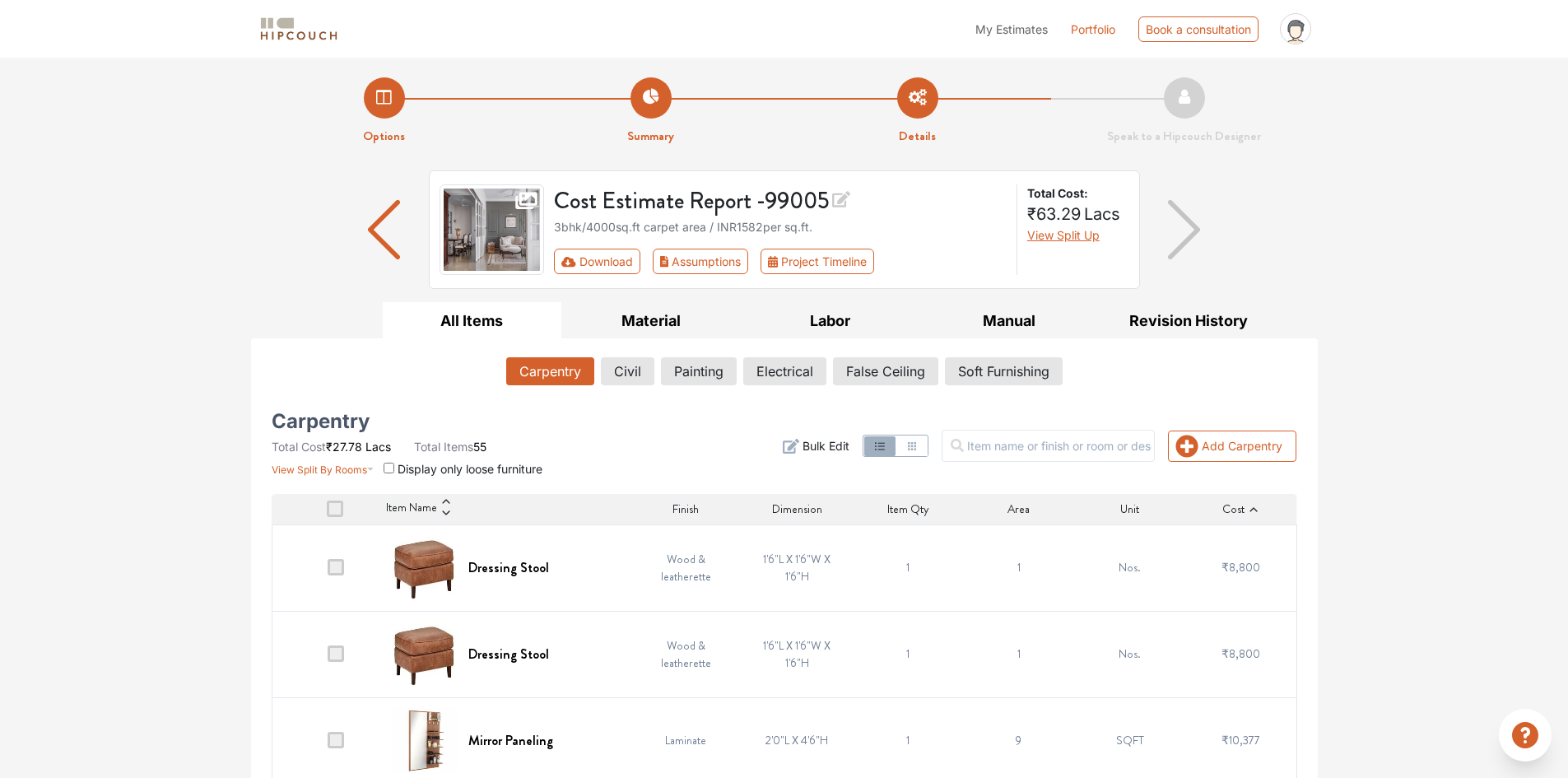
click at [1253, 512] on icon at bounding box center [1253, 510] width 12 height 12
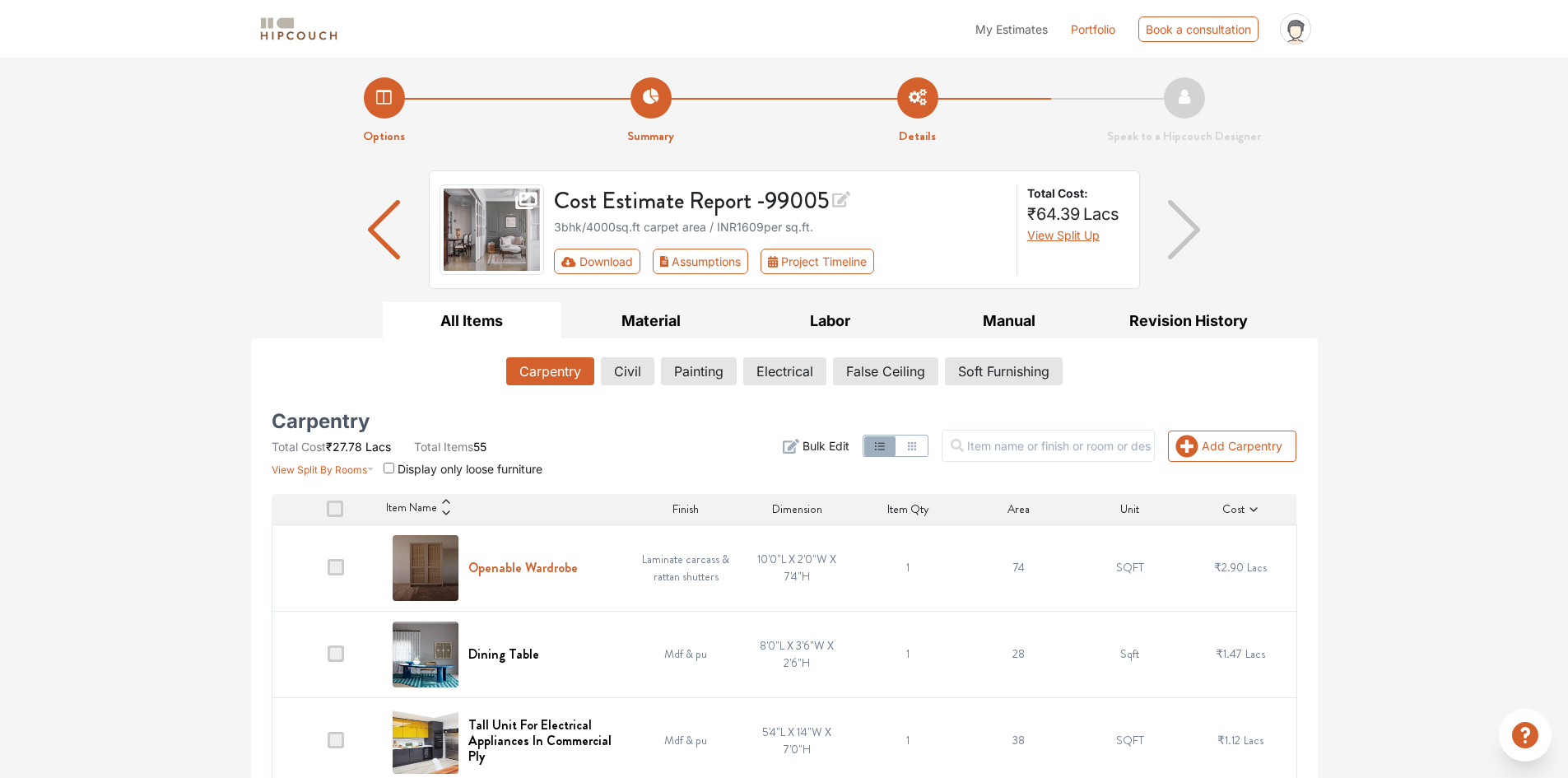
click at [550, 563] on h6 "Openable Wardrobe" at bounding box center [522, 567] width 109 height 15
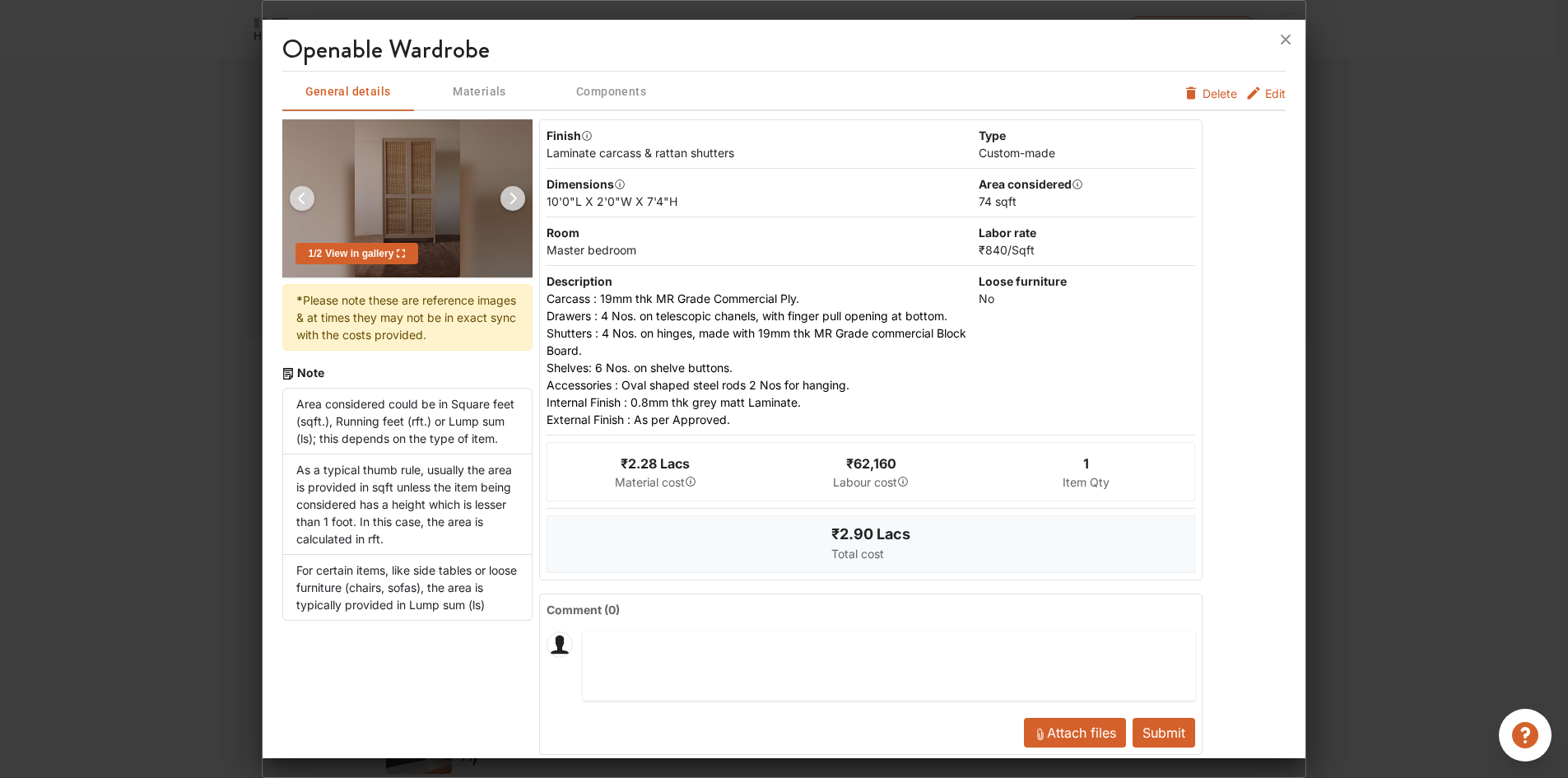
click at [495, 94] on span "Materials" at bounding box center [480, 91] width 128 height 21
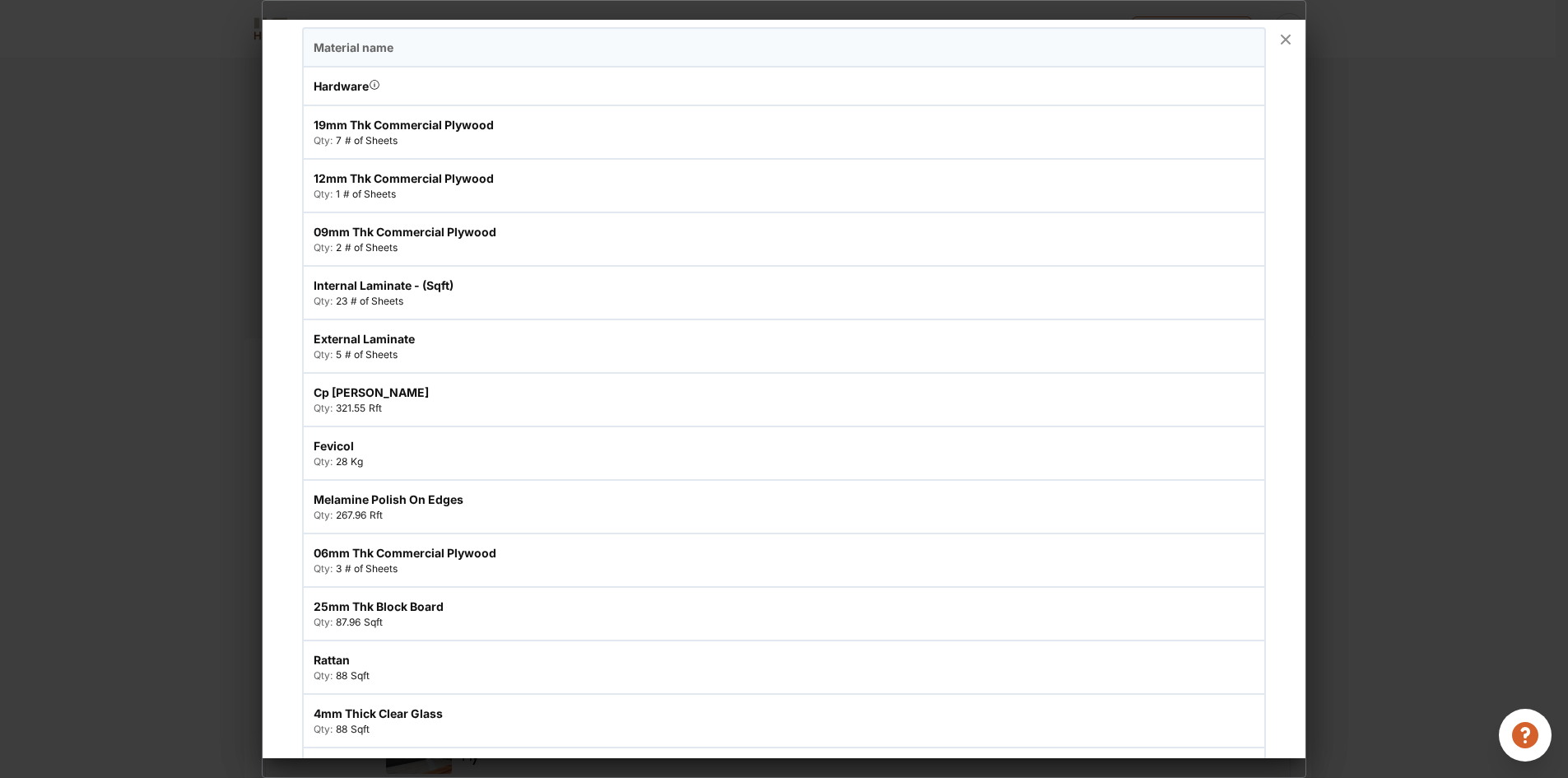
scroll to position [0, 0]
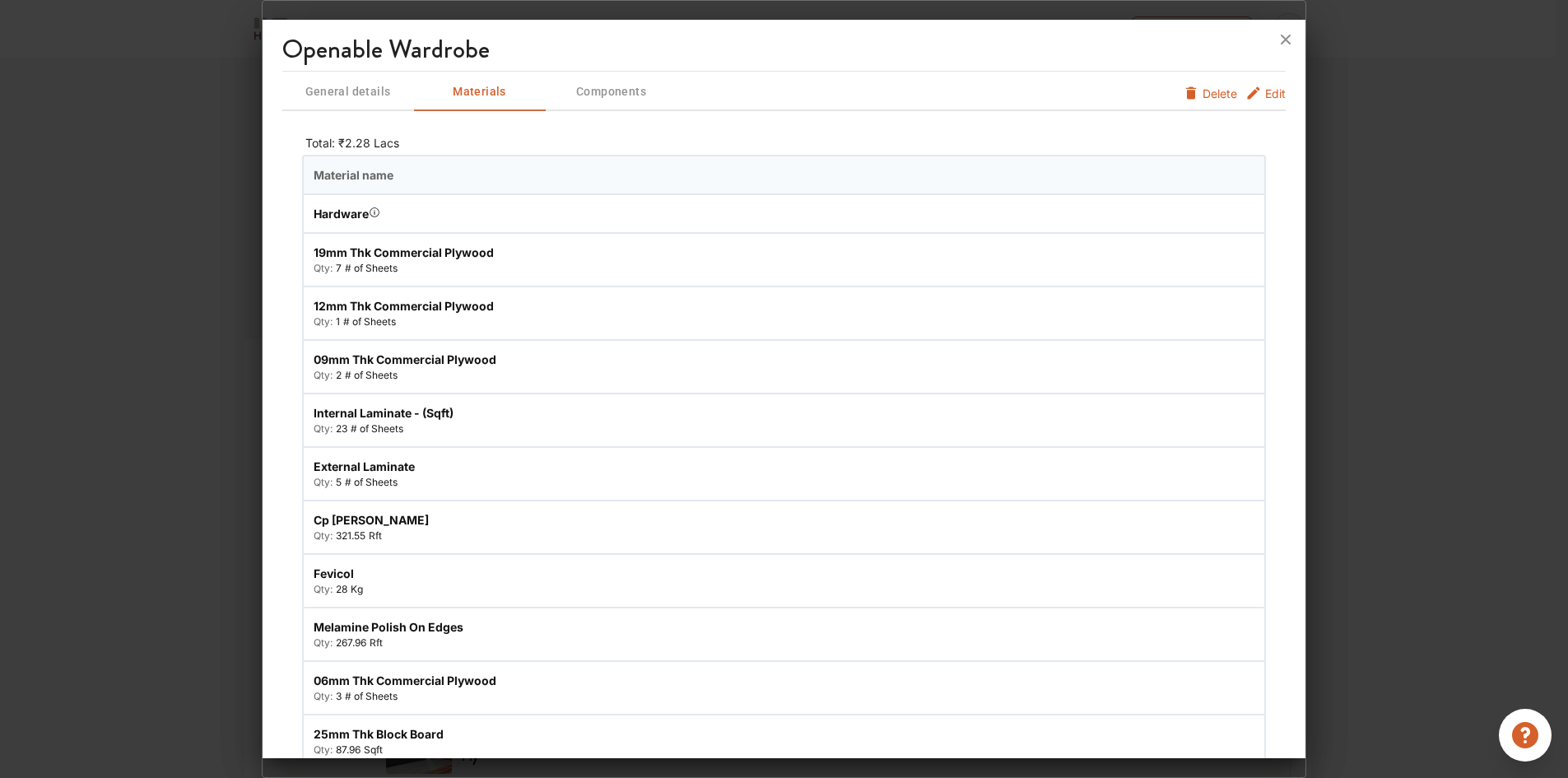
click at [1265, 96] on span "Edit" at bounding box center [1274, 93] width 21 height 17
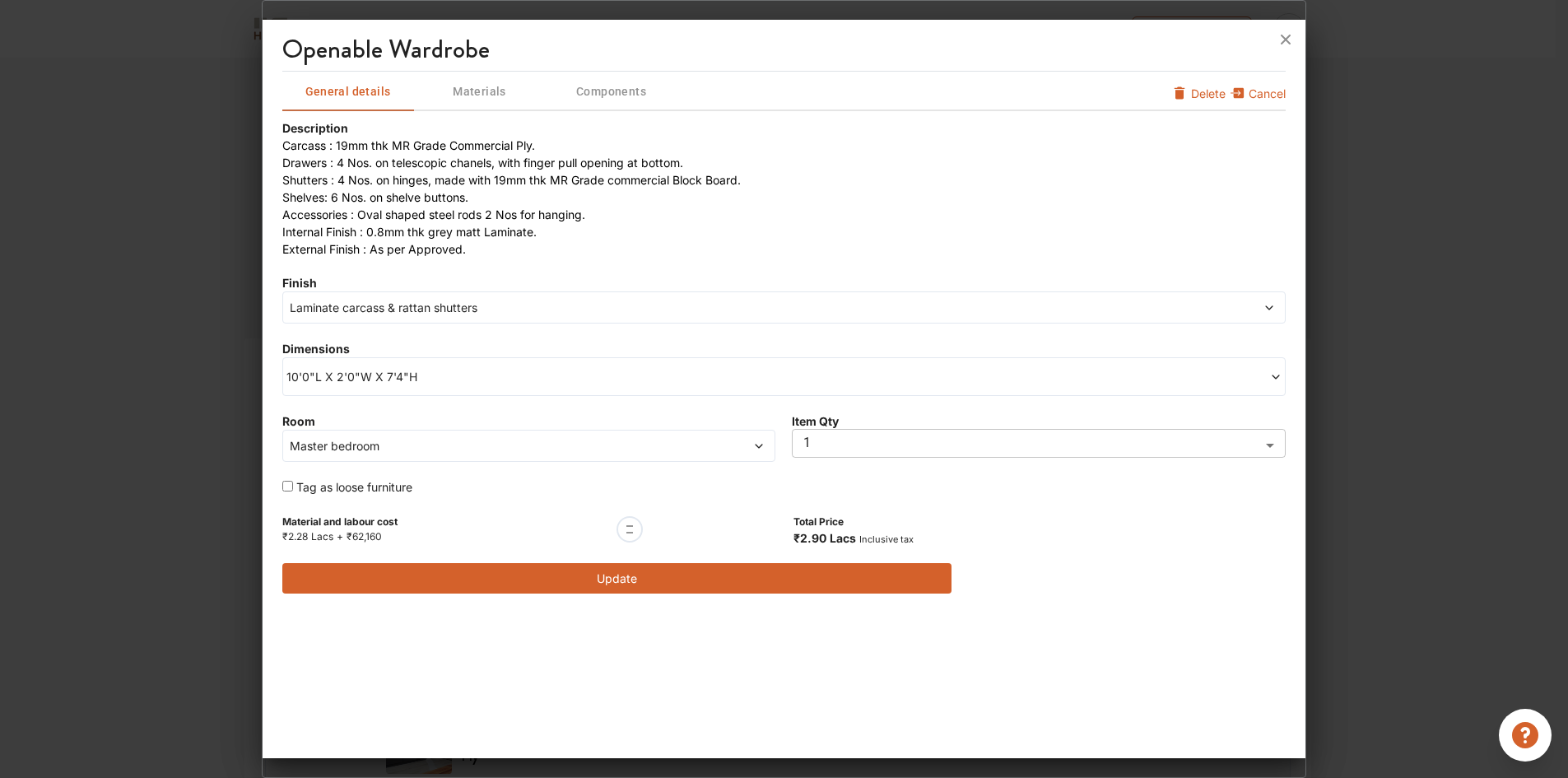
click at [378, 375] on span "10'0"L X 2'0"W X 7'4"H" at bounding box center [535, 376] width 498 height 17
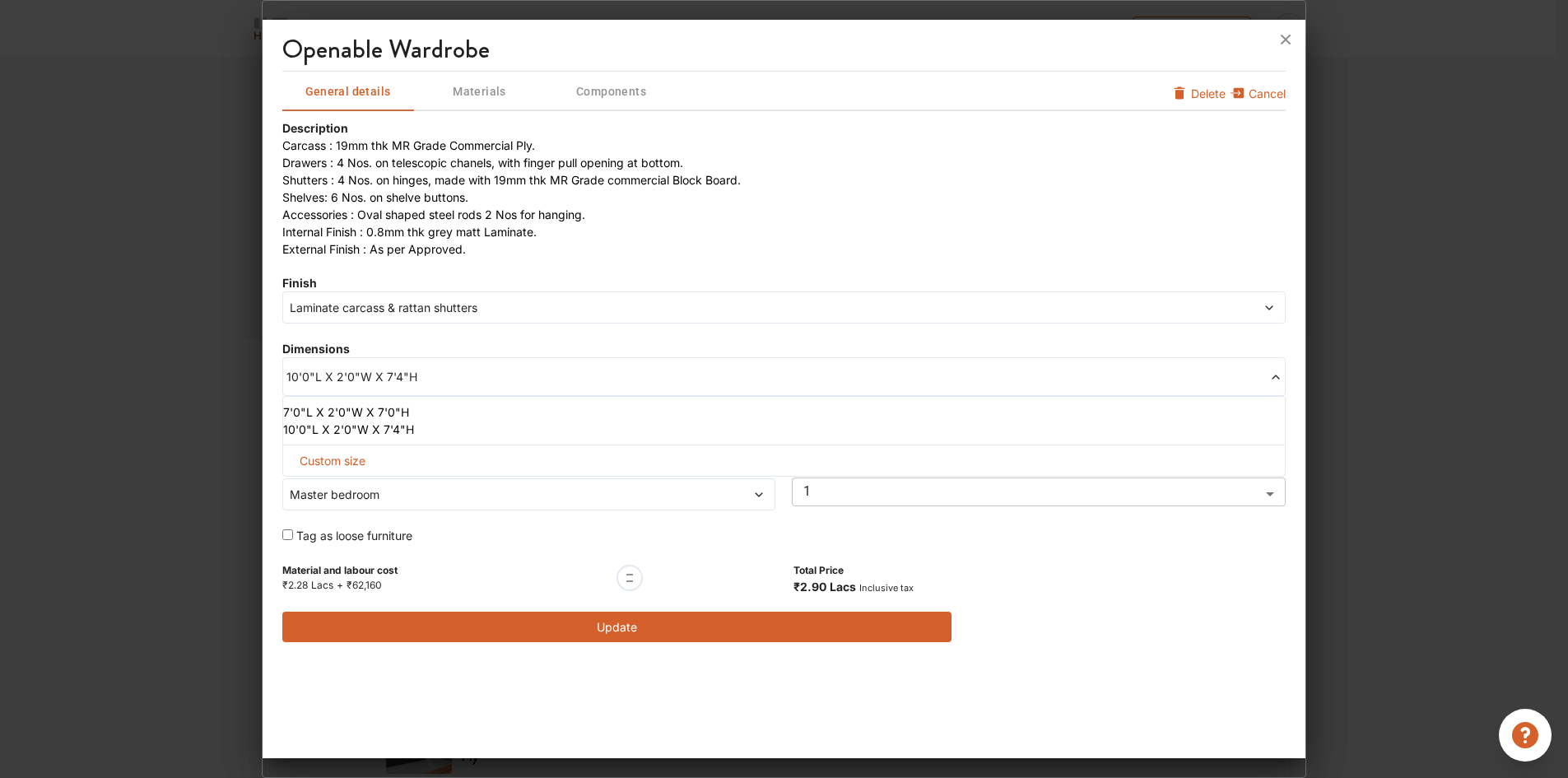
click at [293, 432] on li "10'0"L X 2'0"W X 7'4"H" at bounding box center [780, 429] width 995 height 17
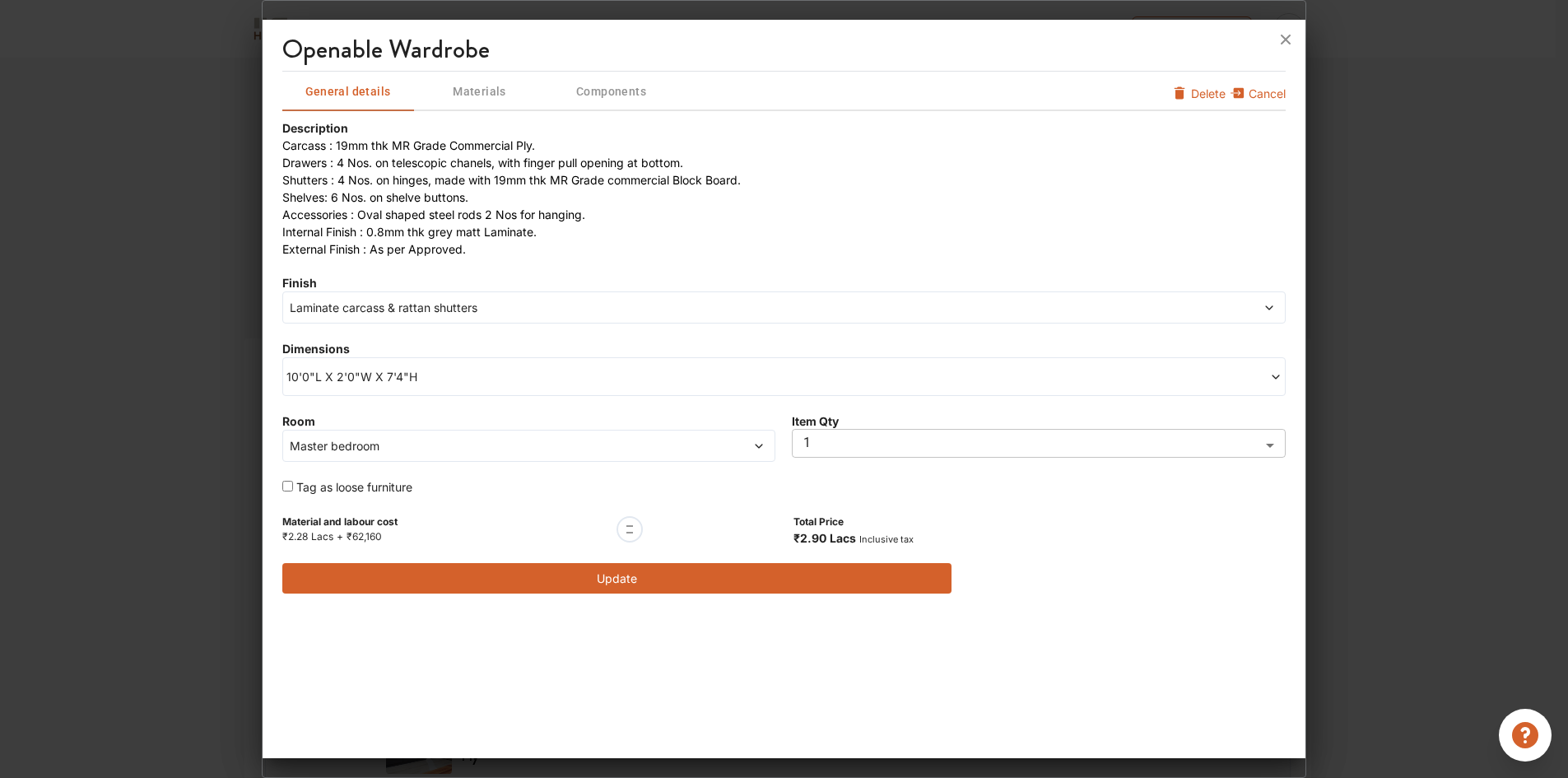
click at [599, 580] on button "Update" at bounding box center [616, 578] width 669 height 31
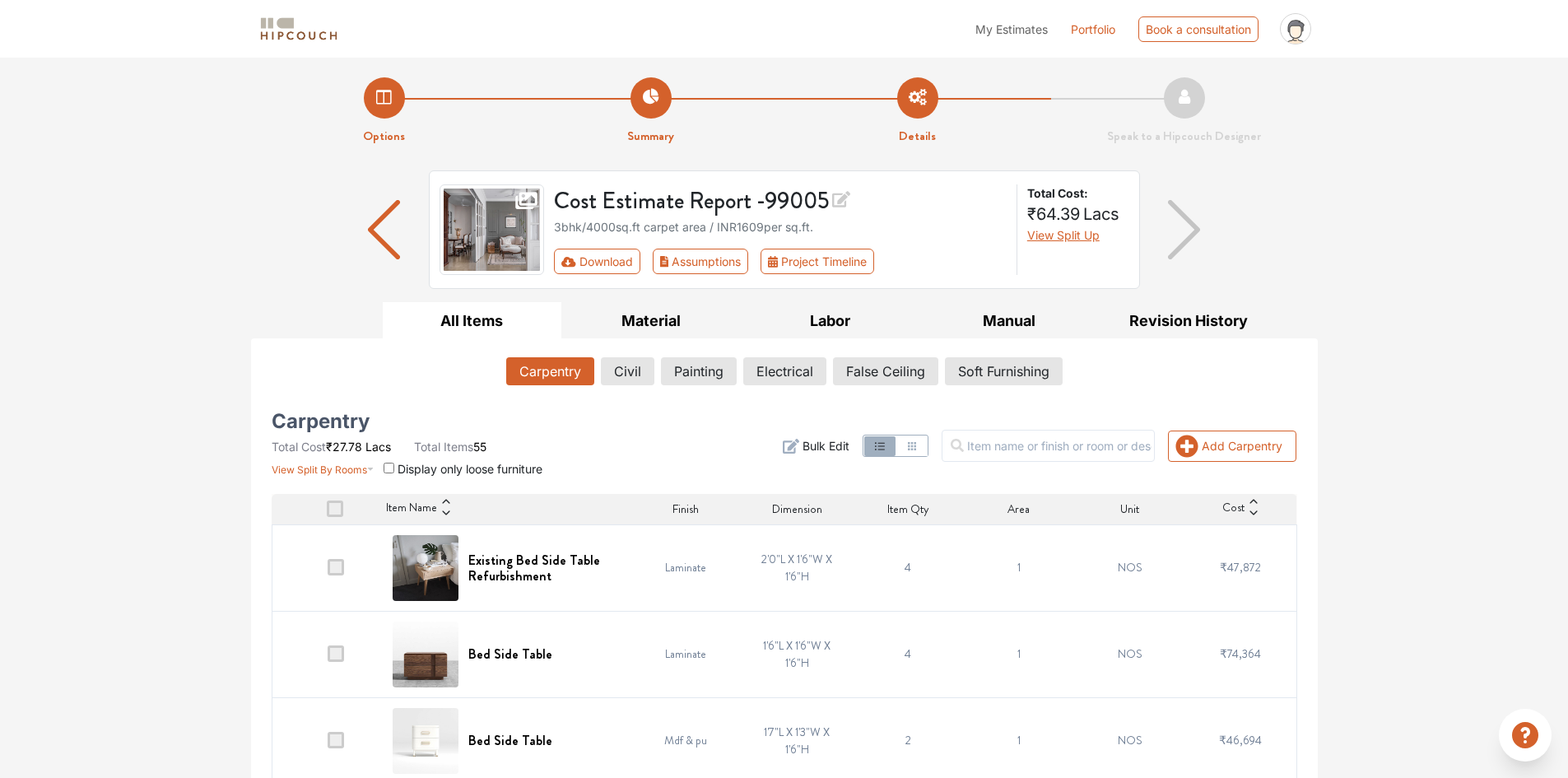
click at [1252, 514] on icon at bounding box center [1253, 512] width 12 height 12
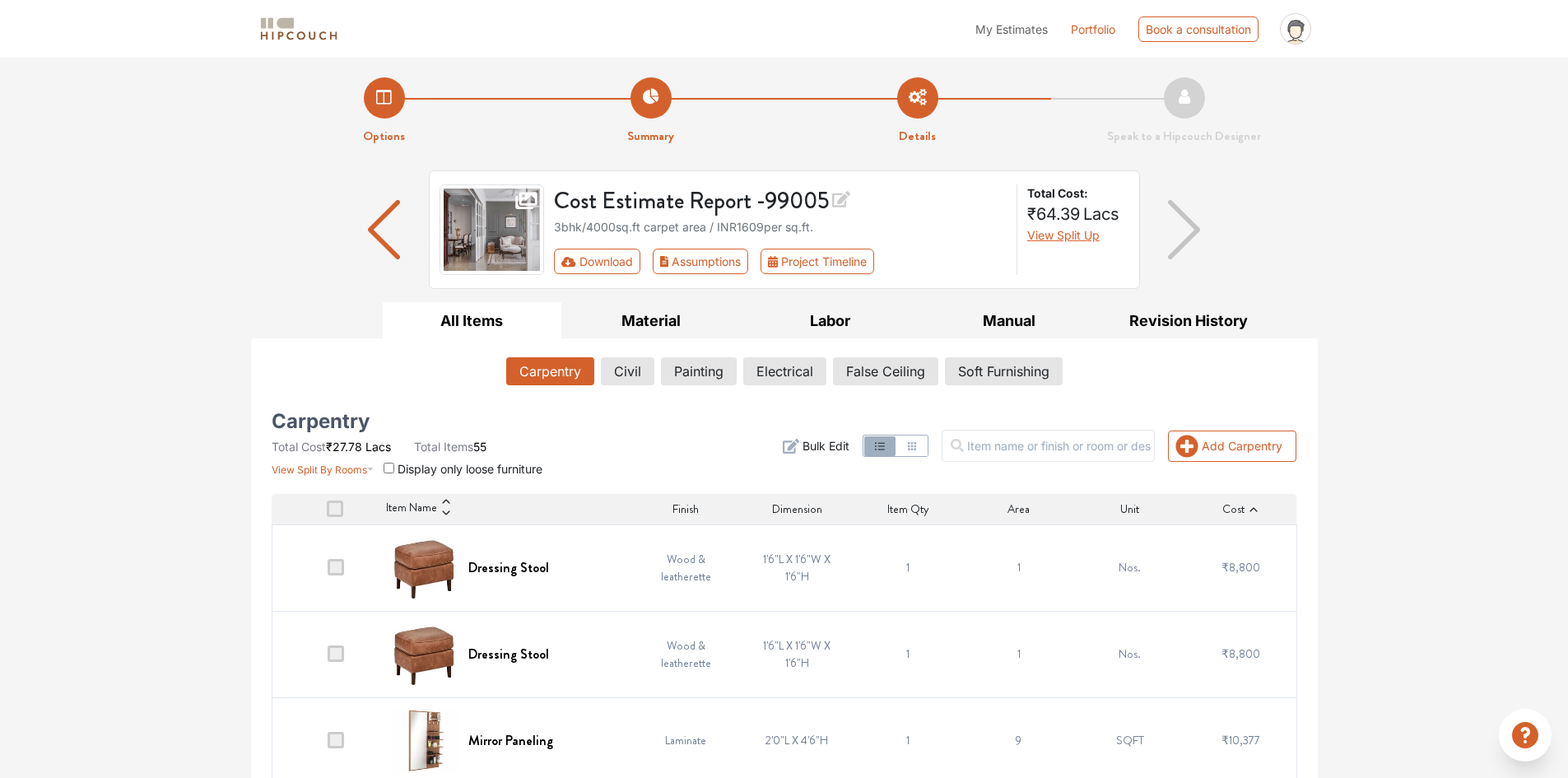
click at [1252, 514] on icon at bounding box center [1253, 510] width 12 height 12
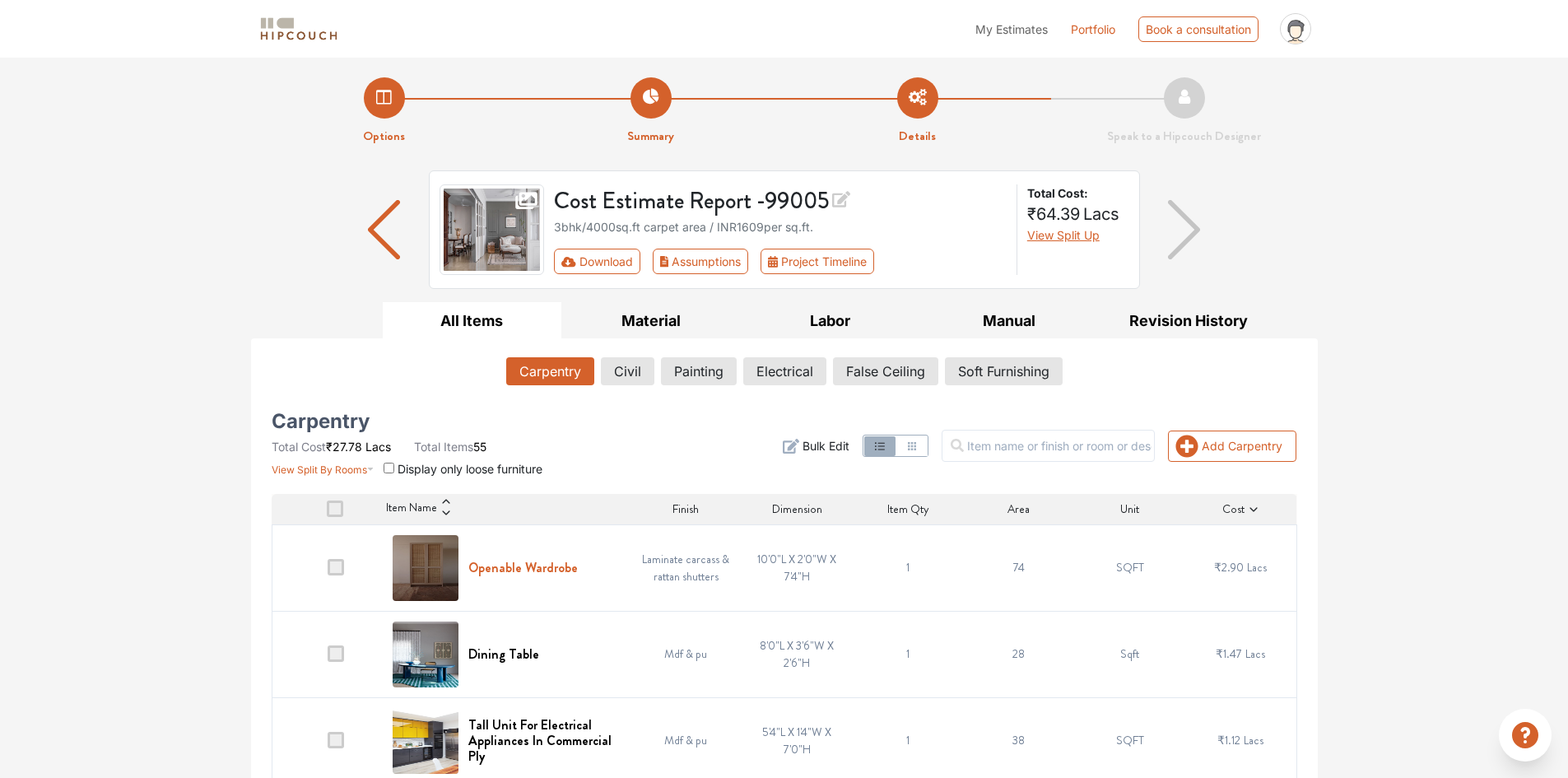
click at [518, 570] on h6 "Openable Wardrobe" at bounding box center [522, 567] width 109 height 15
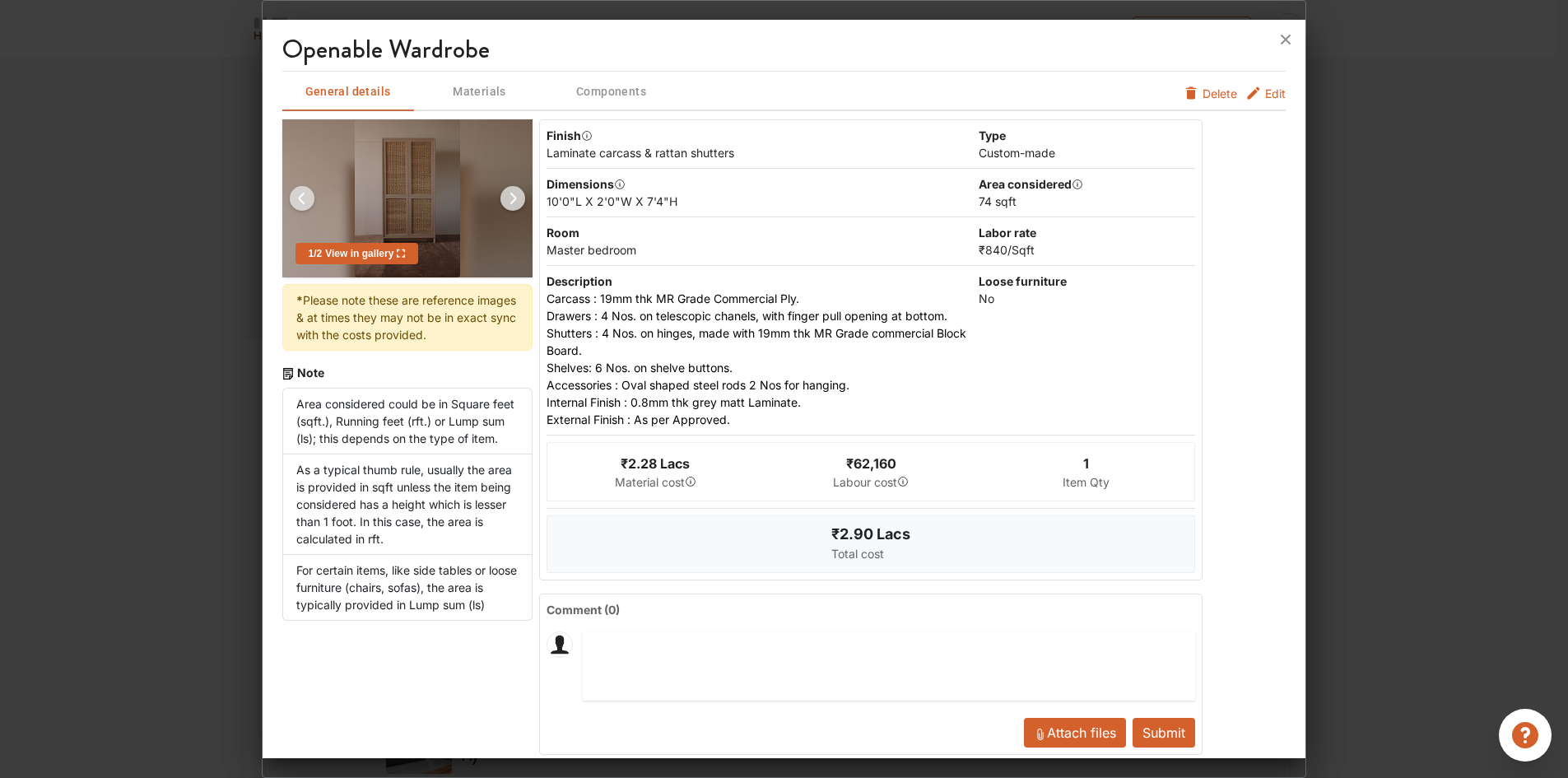
click at [1265, 91] on span "Edit" at bounding box center [1274, 93] width 21 height 17
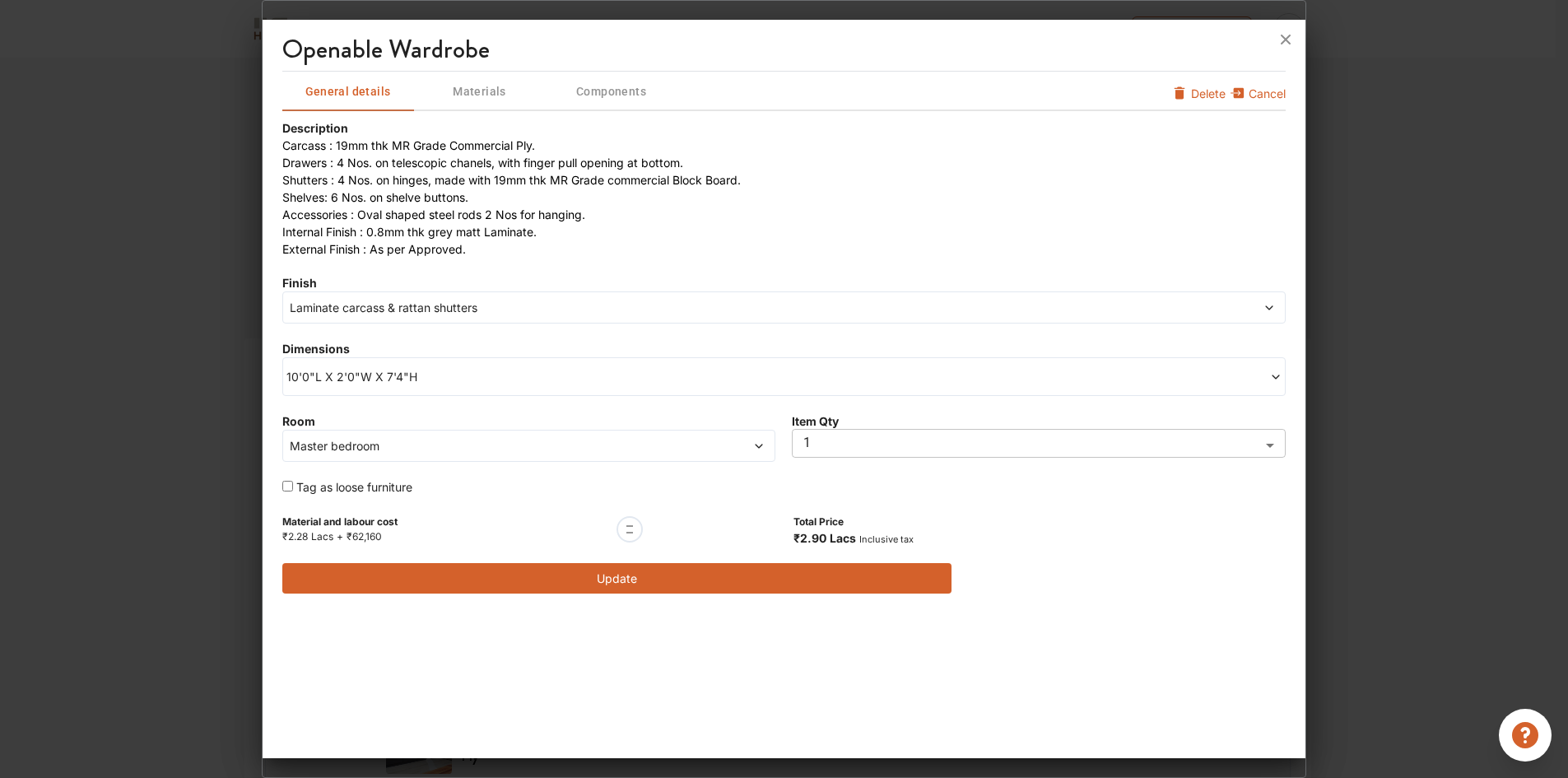
click at [469, 95] on span "Materials" at bounding box center [480, 91] width 128 height 21
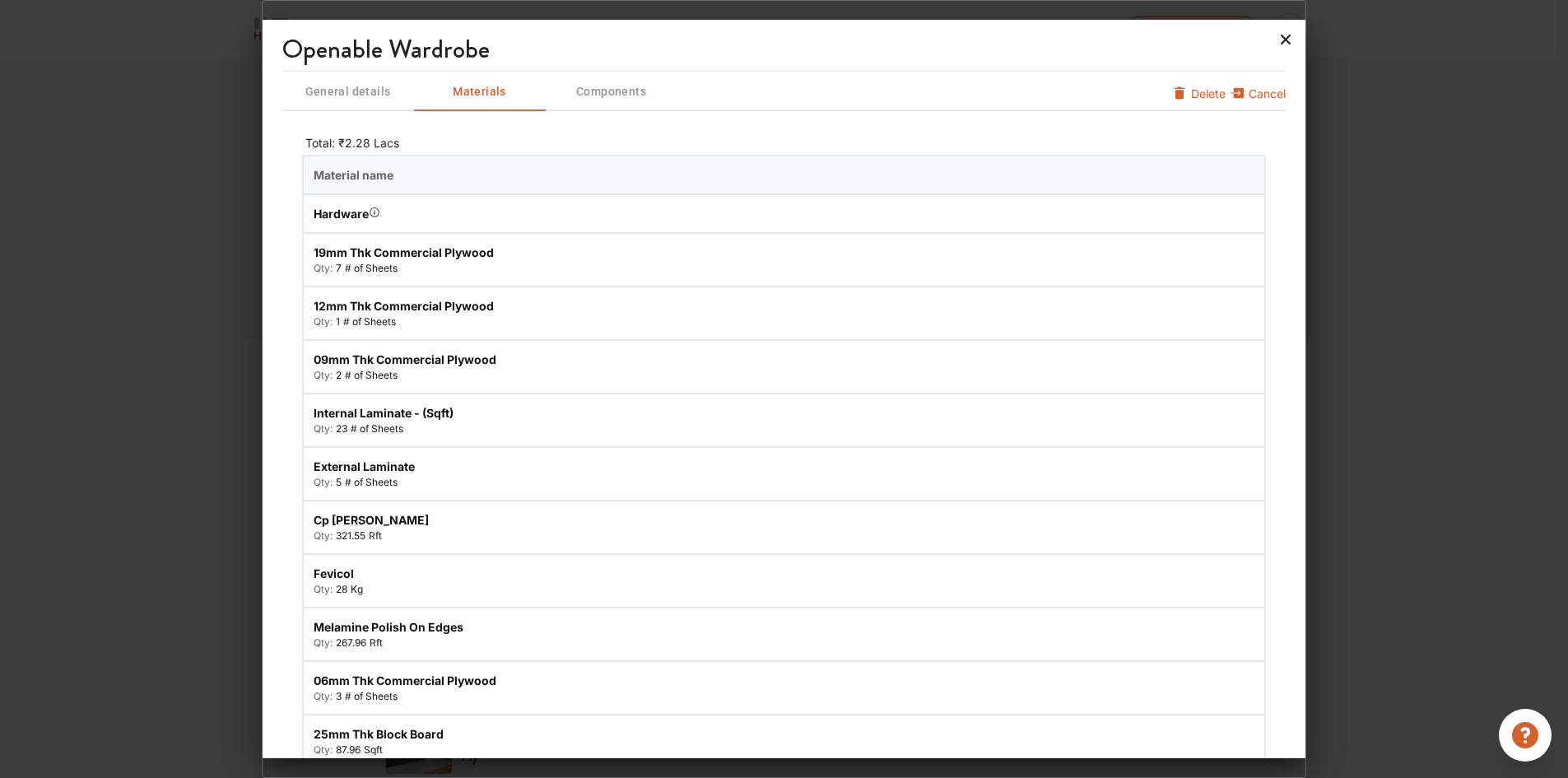
click at [1285, 37] on icon at bounding box center [1284, 39] width 26 height 26
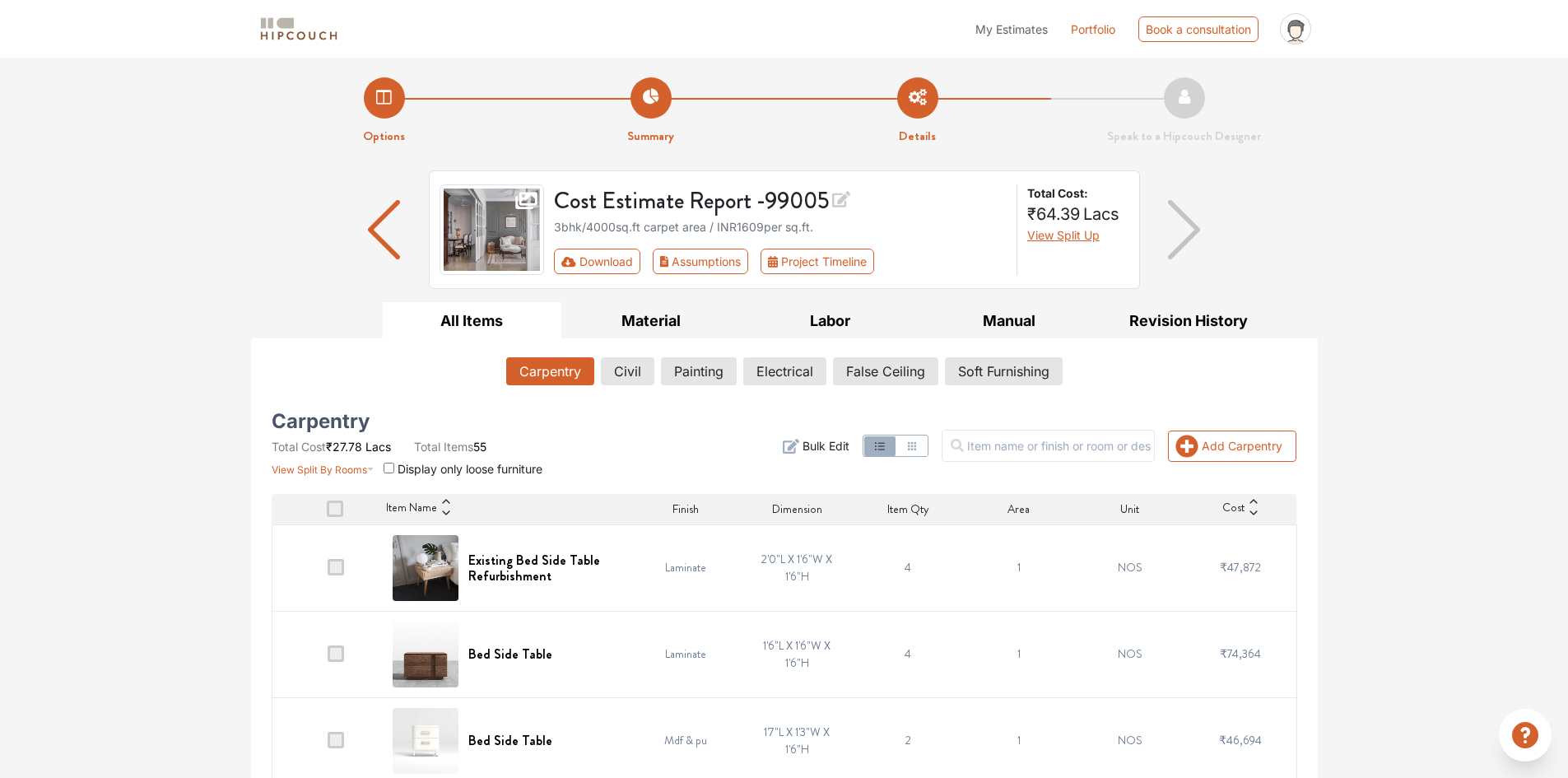
click at [1250, 514] on icon at bounding box center [1253, 512] width 12 height 12
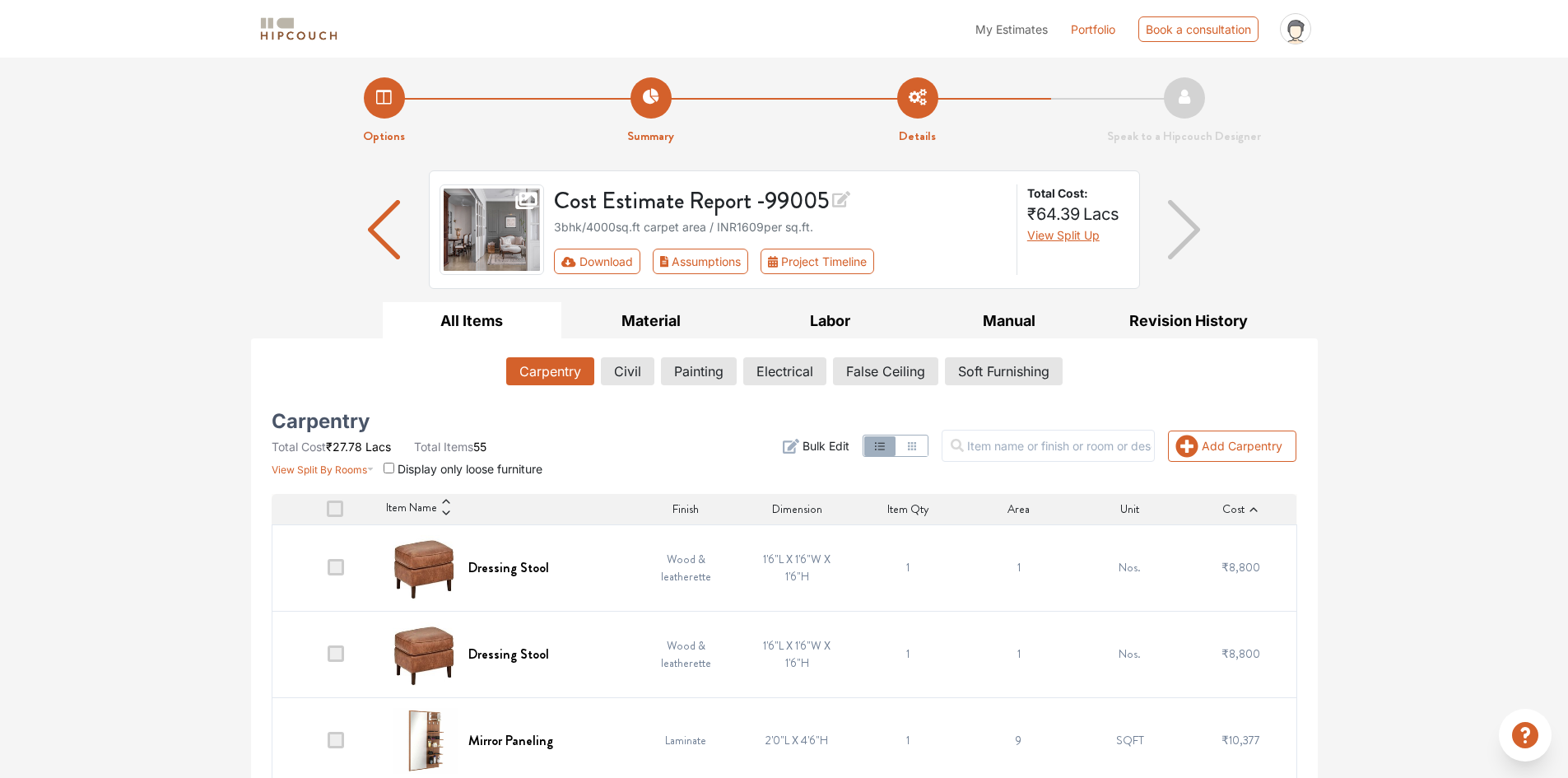
click at [1250, 508] on icon at bounding box center [1253, 510] width 12 height 12
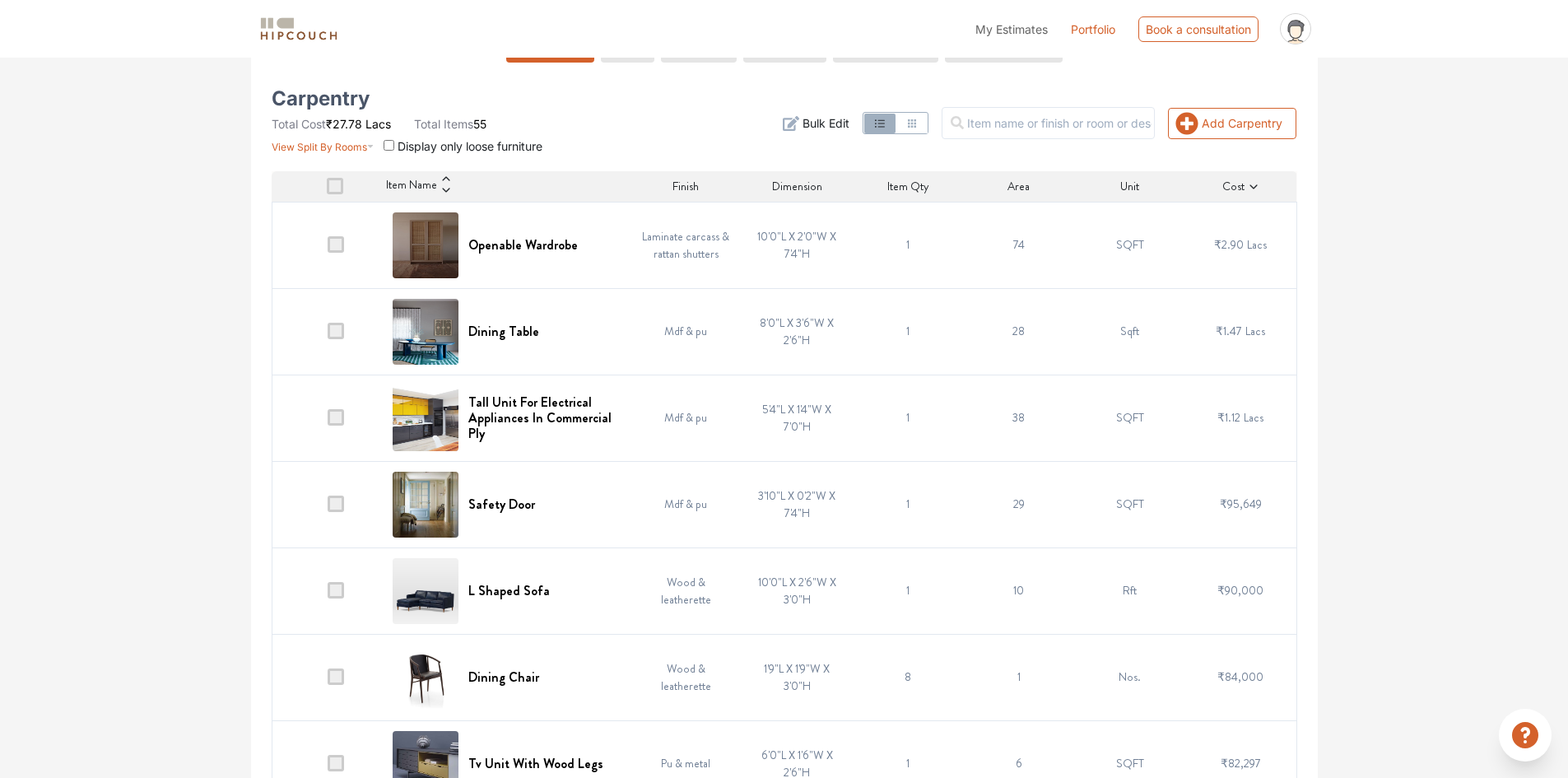
scroll to position [329, 0]
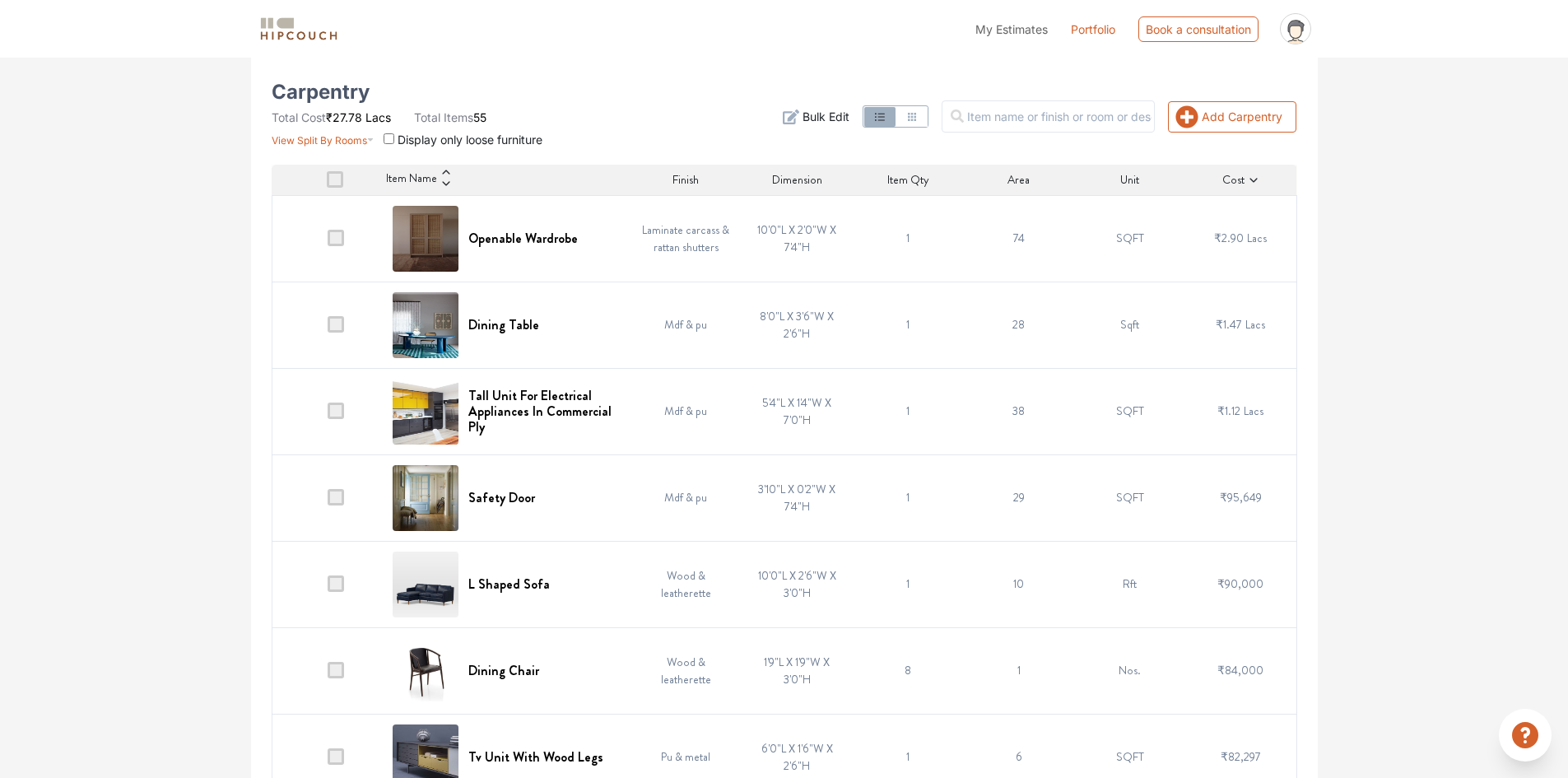
click at [1065, 120] on input "text" at bounding box center [1048, 117] width 213 height 33
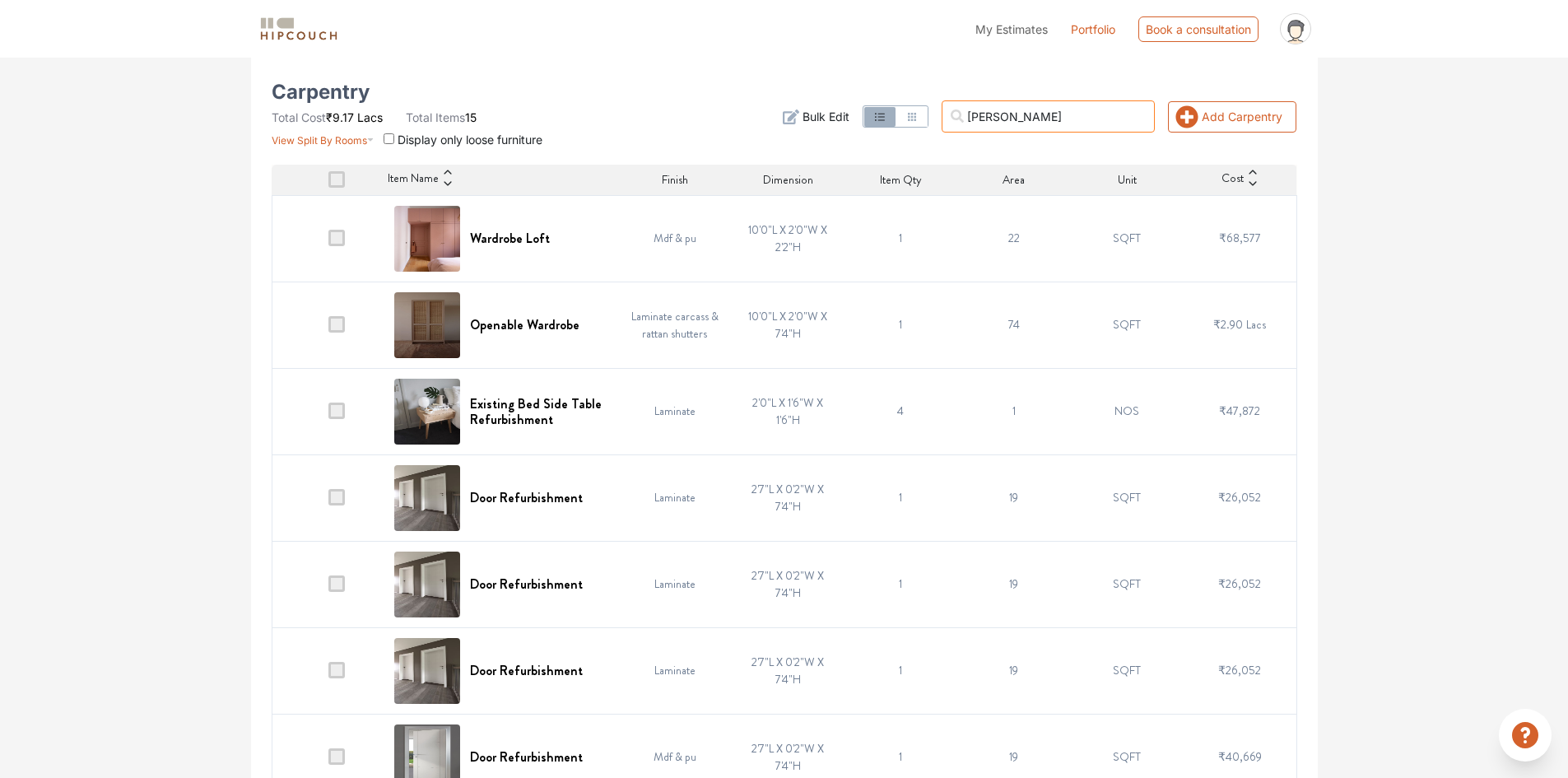
scroll to position [0, 0]
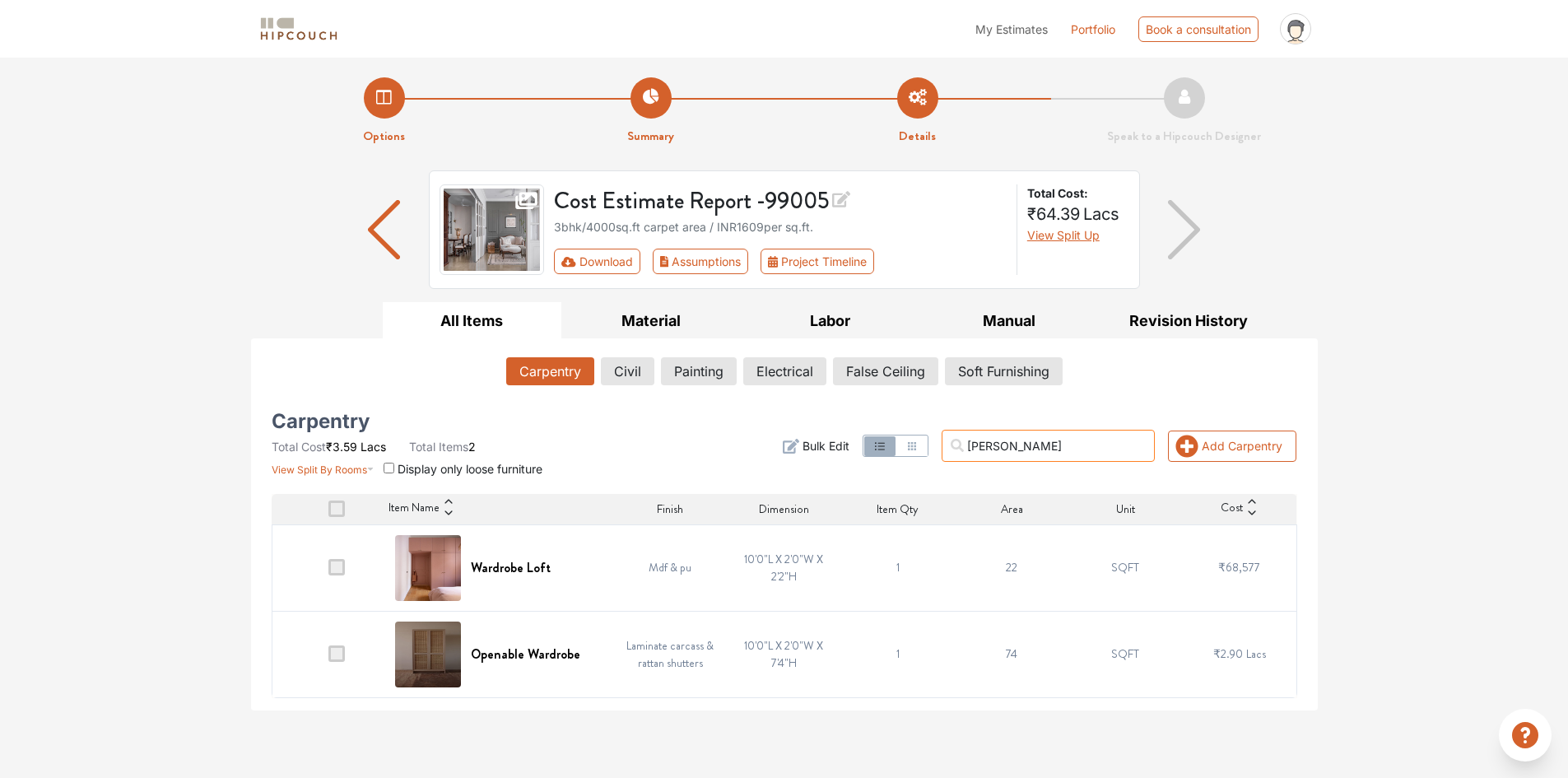
type input "[PERSON_NAME]"
click at [1371, 440] on div "Options Summary Details Speak to a Hipcouch Designer Cost Estimate Report - 990…" at bounding box center [784, 384] width 1568 height 652
drag, startPoint x: 1044, startPoint y: 440, endPoint x: 989, endPoint y: 440, distance: 55.0
click at [989, 440] on input "[PERSON_NAME]" at bounding box center [1048, 446] width 213 height 33
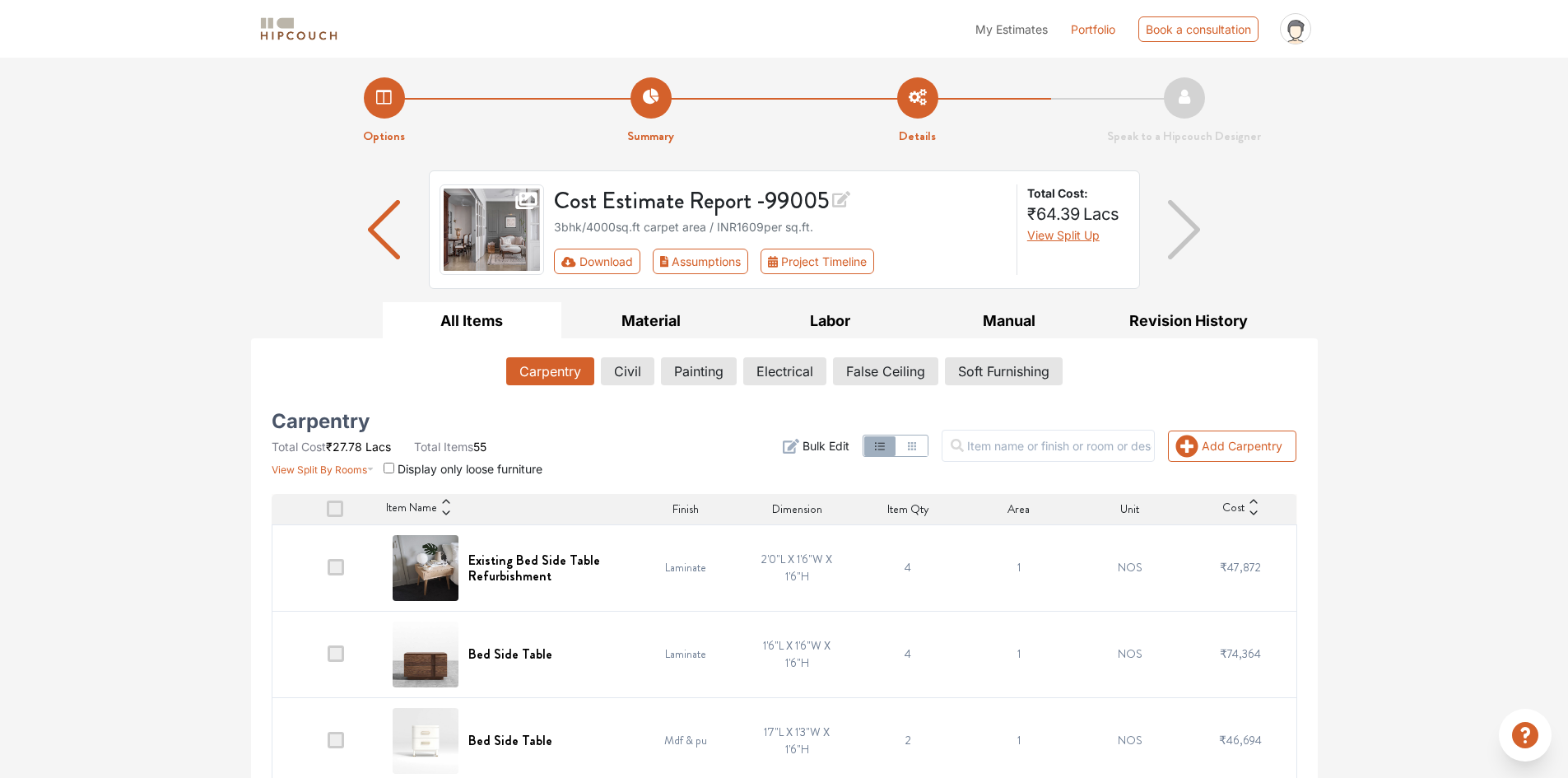
click at [381, 96] on li "Options" at bounding box center [384, 112] width 266 height 69
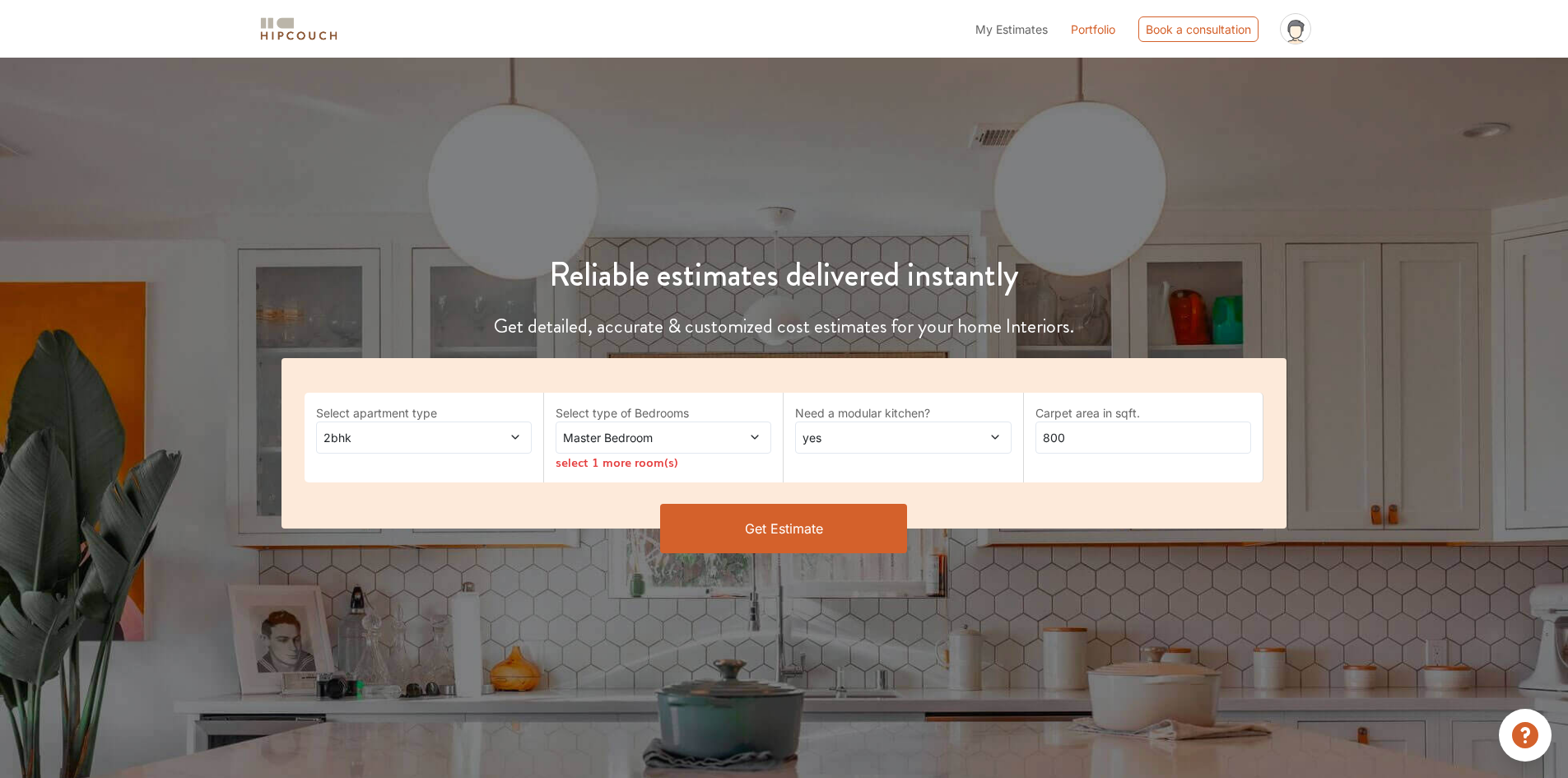
click at [626, 433] on span "Master Bedroom" at bounding box center [635, 437] width 151 height 17
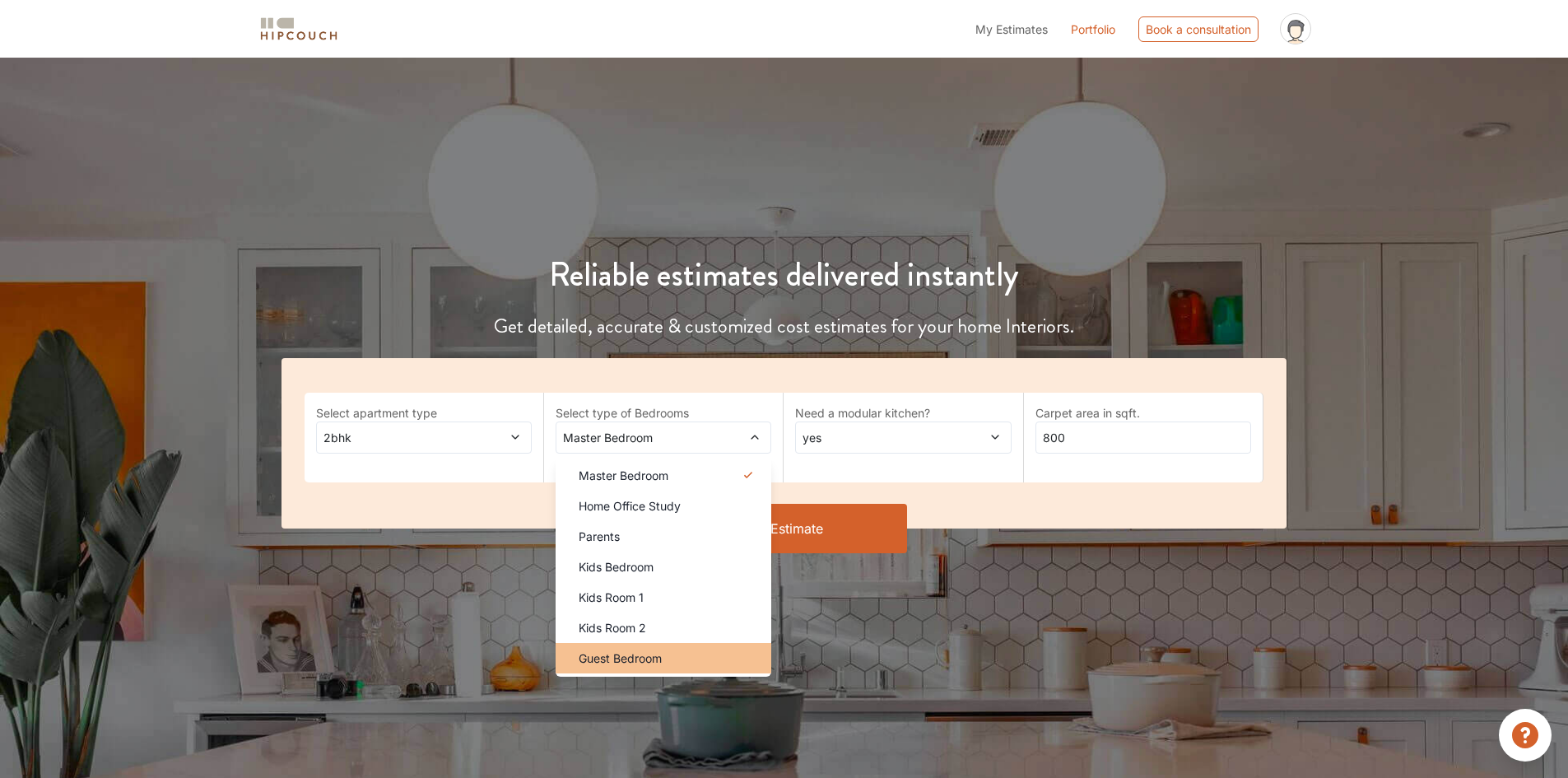
click at [611, 659] on span "Guest Bedroom" at bounding box center [620, 658] width 83 height 17
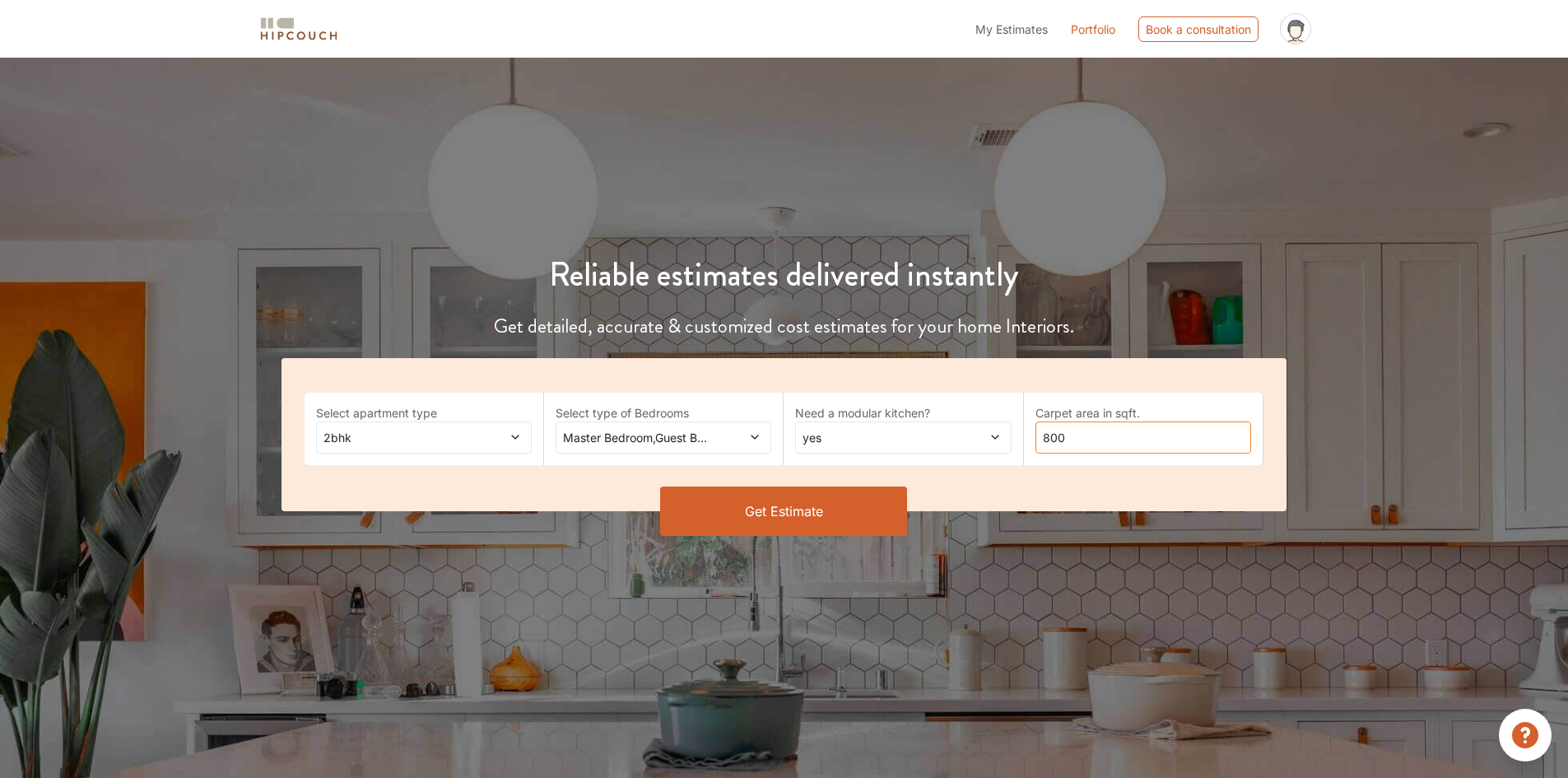
click at [1041, 436] on input "800" at bounding box center [1143, 437] width 216 height 33
type input "4000"
click at [799, 510] on button "Get Estimate" at bounding box center [783, 511] width 247 height 50
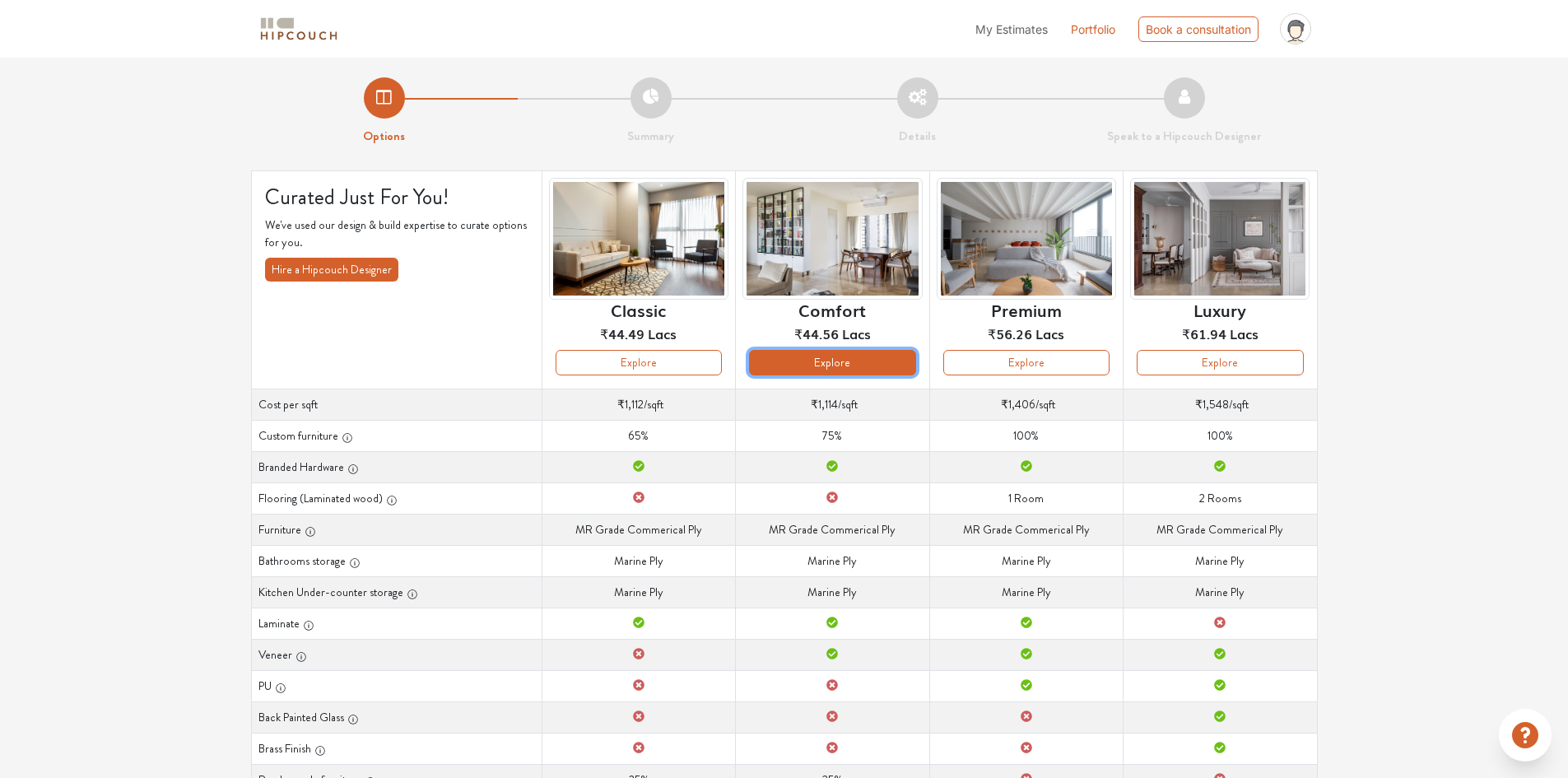
click at [864, 361] on button "Explore" at bounding box center [832, 362] width 166 height 25
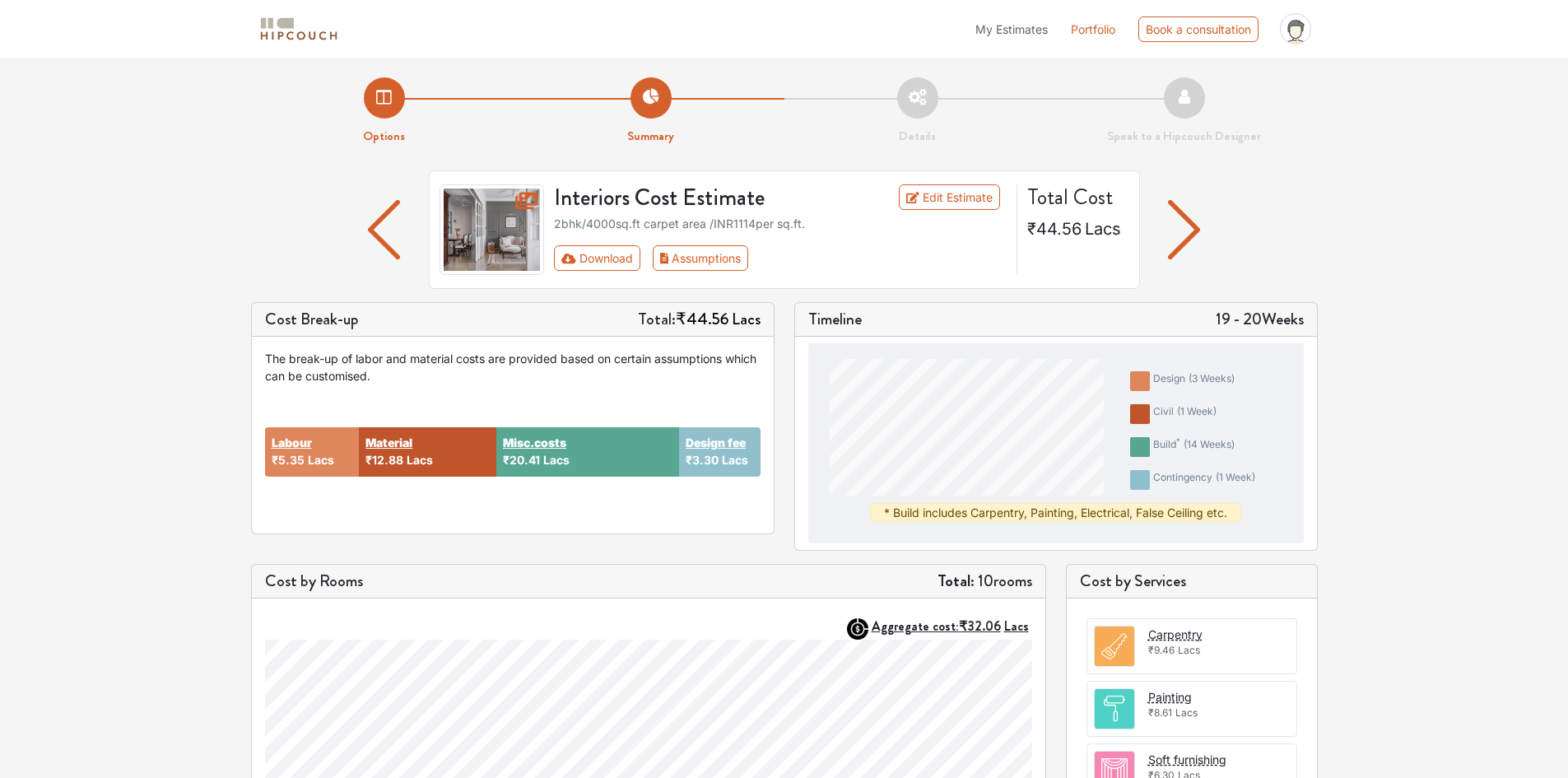
click at [1466, 500] on div "Options Summary Details Speak to a Hipcouch Designer Interiors Cost Estimate Ed…" at bounding box center [784, 647] width 1568 height 1179
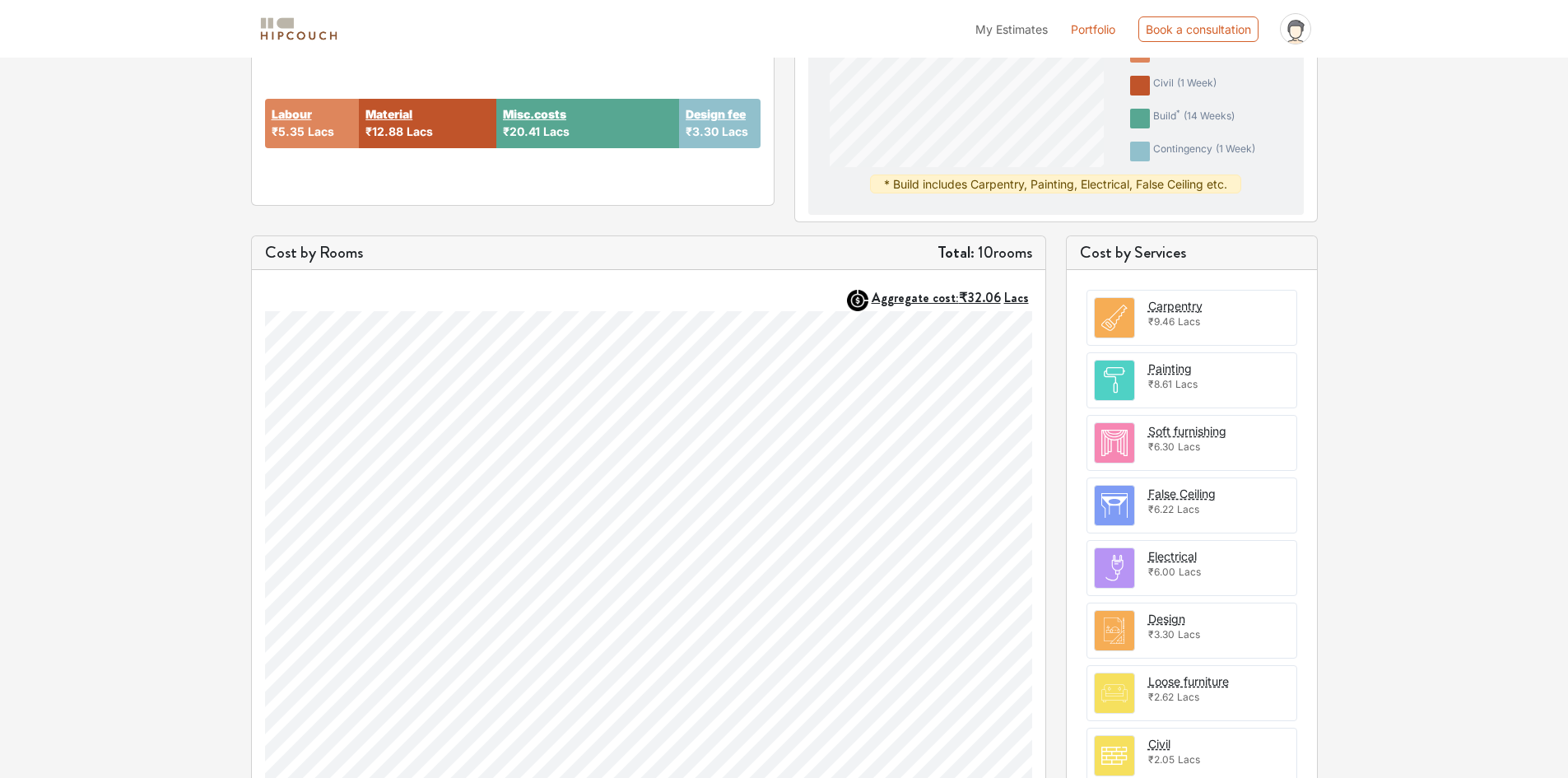
scroll to position [329, 0]
click at [1184, 301] on div "Carpentry" at bounding box center [1175, 305] width 54 height 17
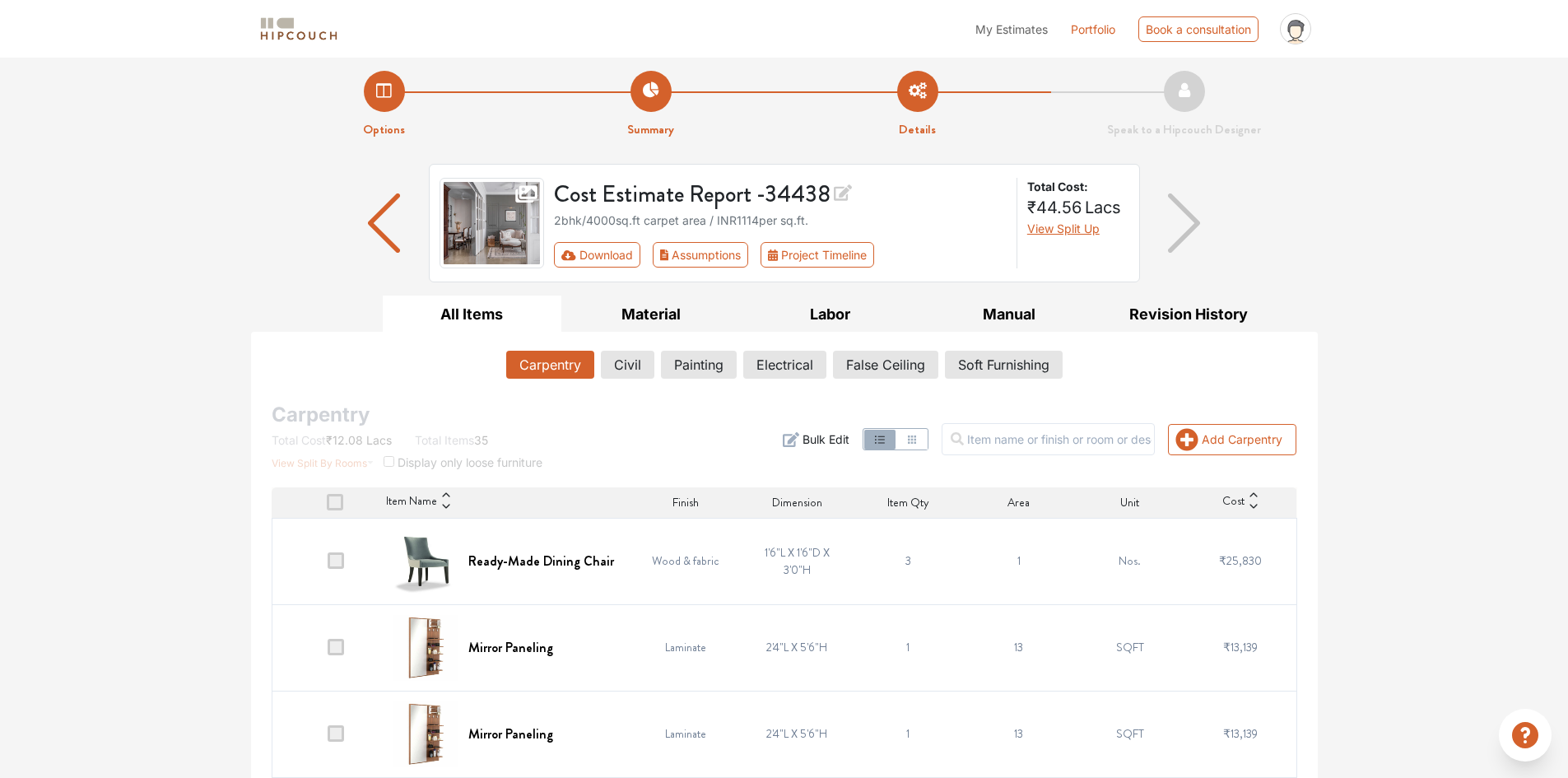
scroll to position [329, 0]
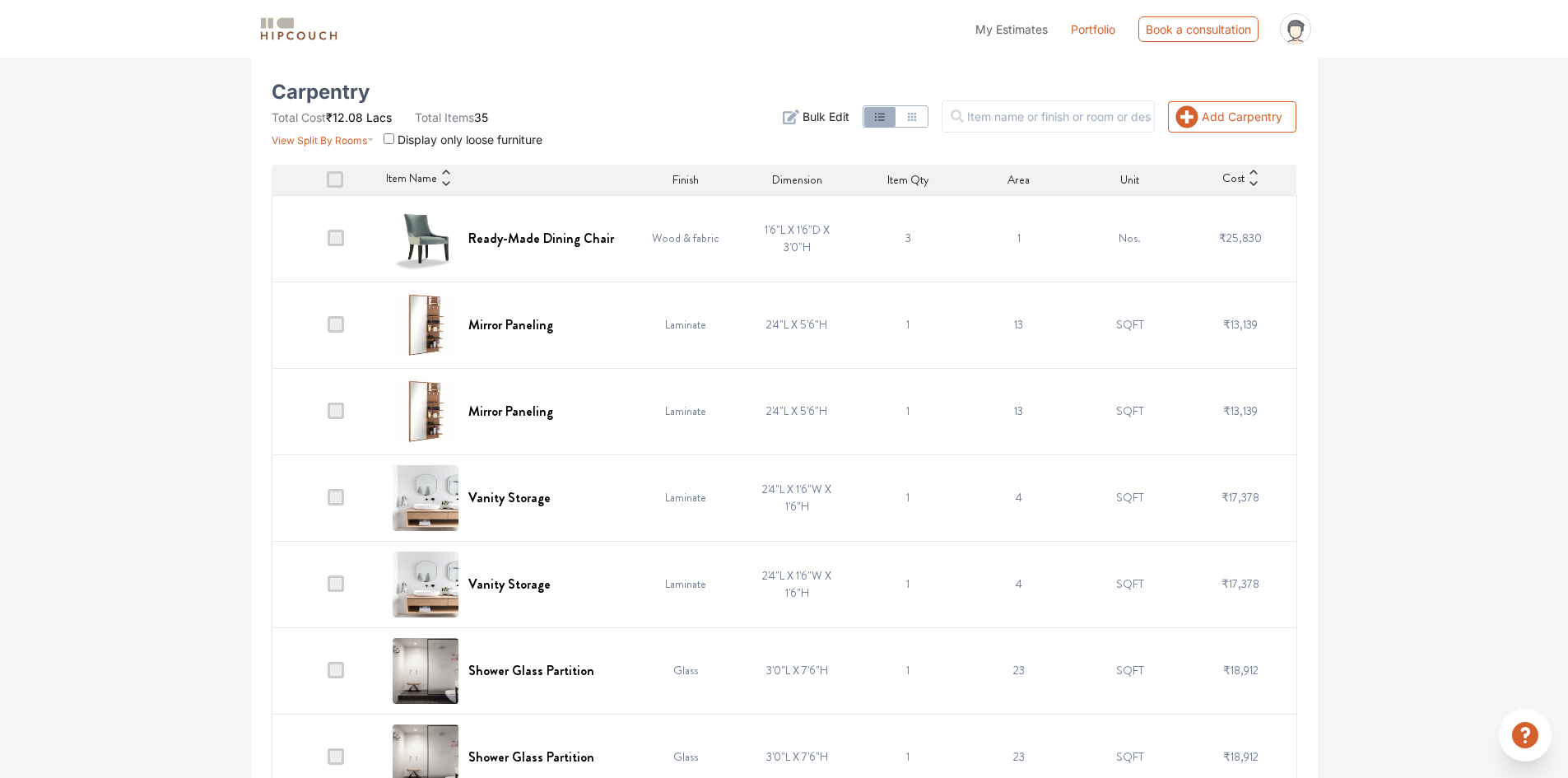
click at [1237, 179] on span "Cost" at bounding box center [1233, 180] width 23 height 20
click at [1248, 185] on icon at bounding box center [1253, 183] width 12 height 12
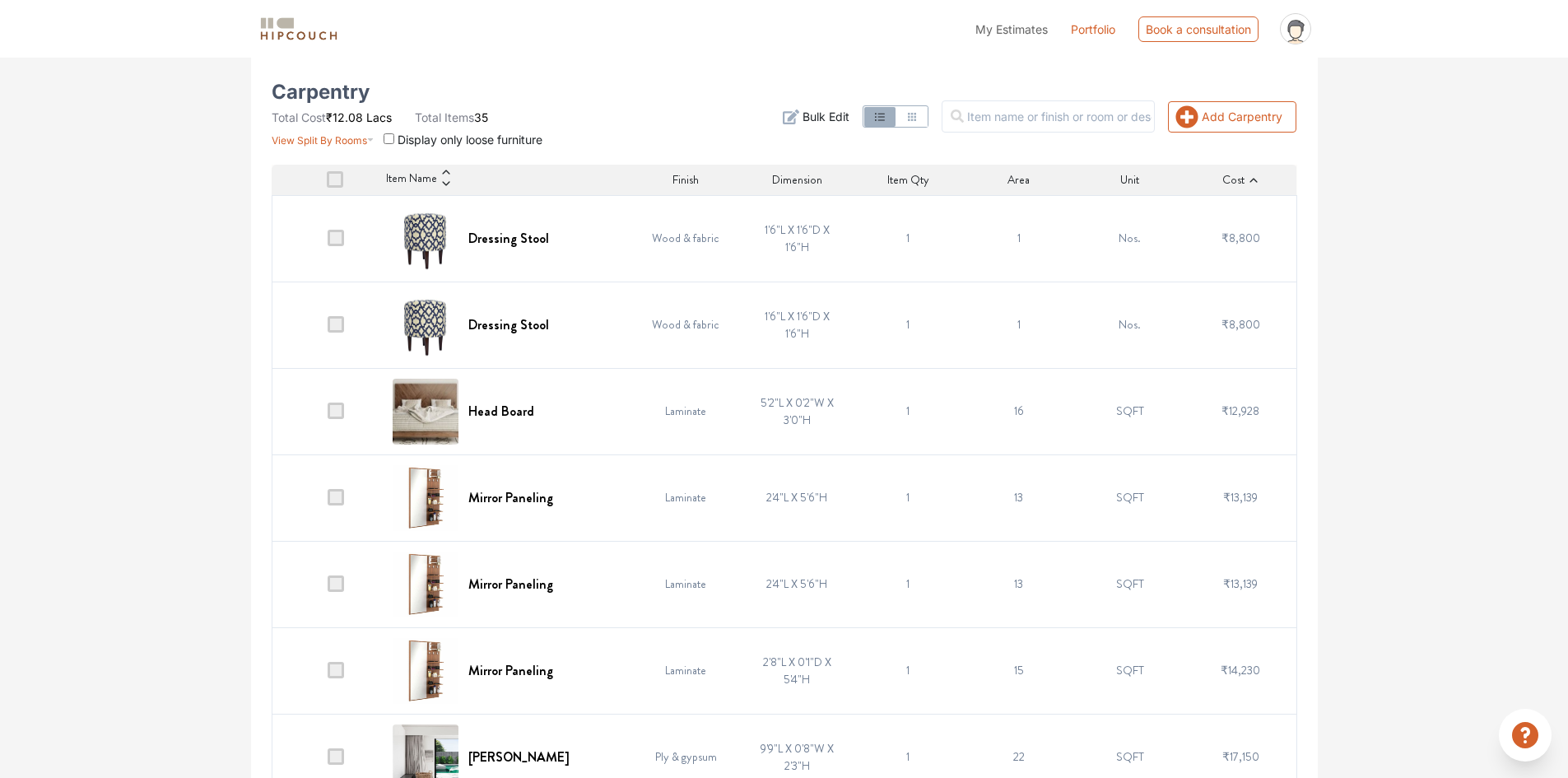
click at [1250, 179] on icon at bounding box center [1253, 180] width 12 height 12
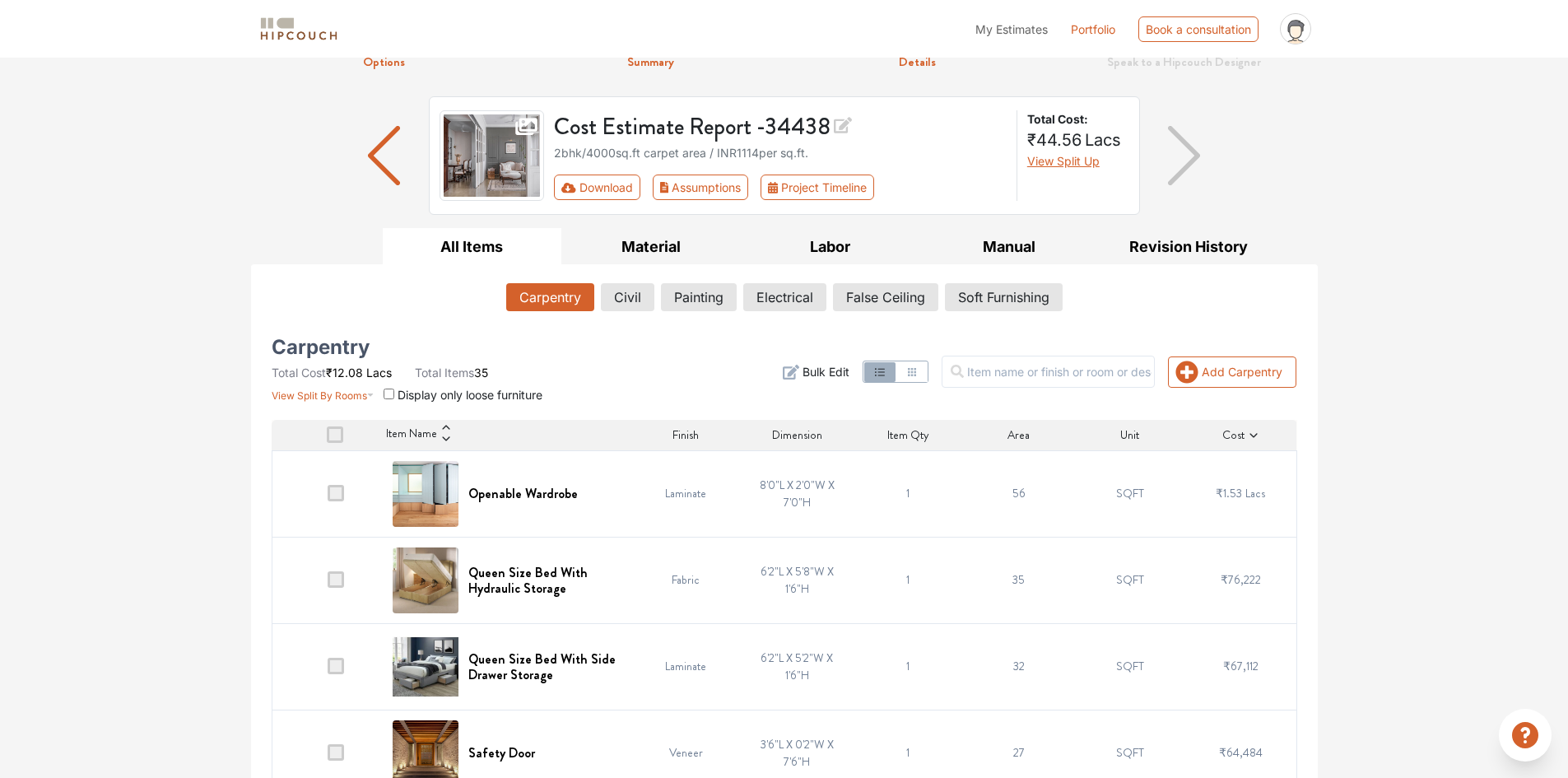
scroll to position [0, 0]
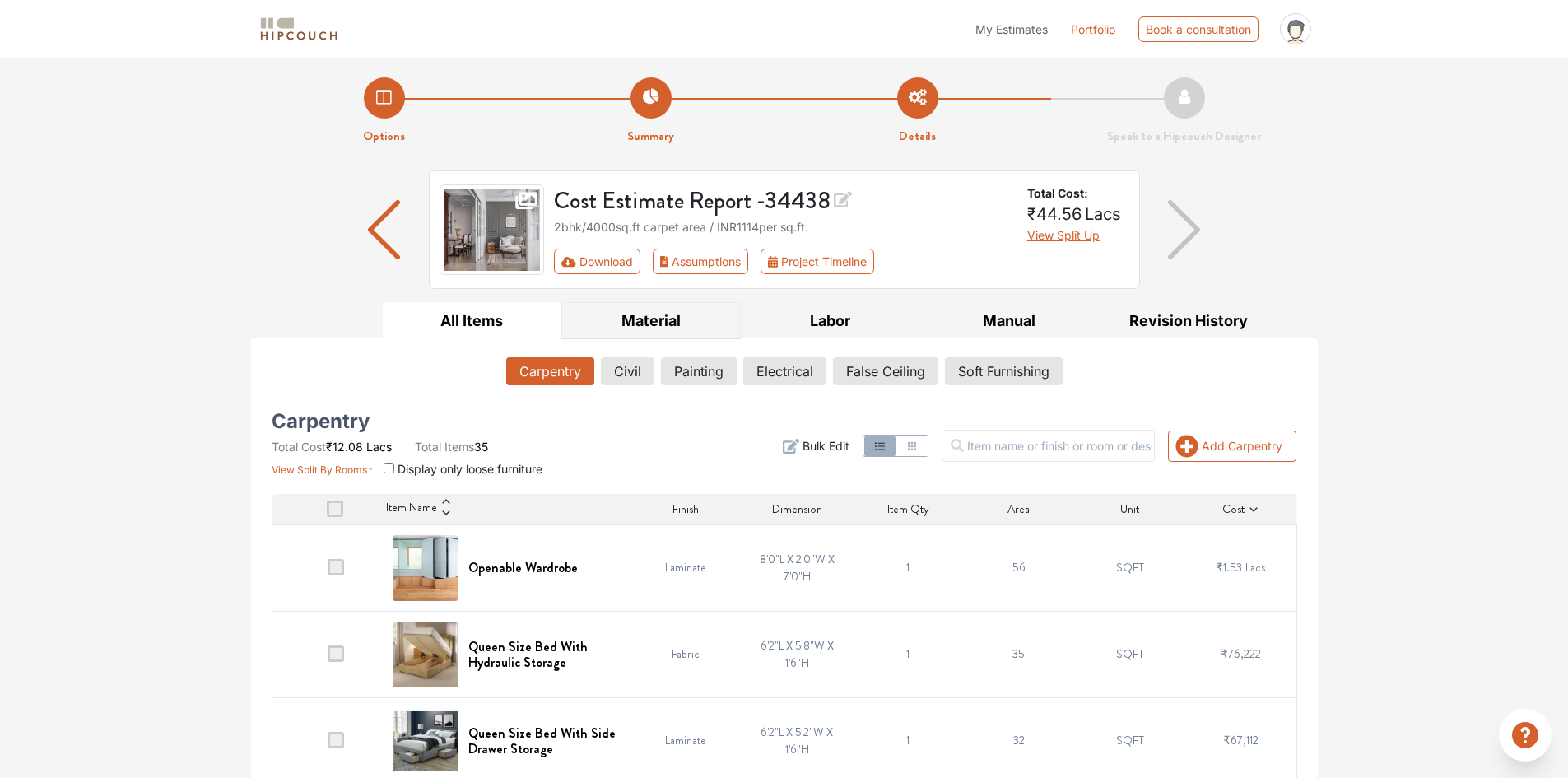
click at [667, 323] on button "Material" at bounding box center [650, 320] width 180 height 37
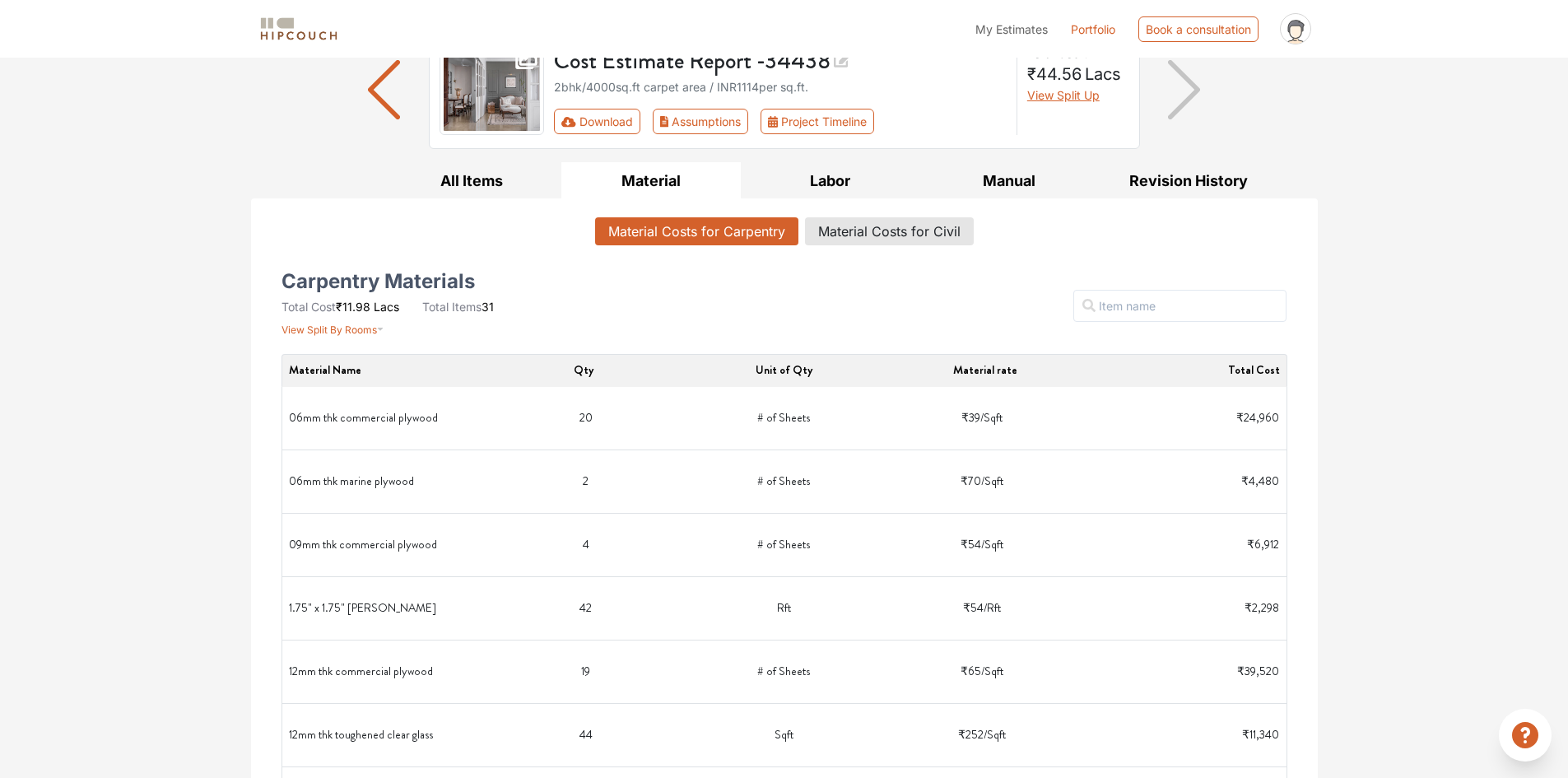
scroll to position [94, 0]
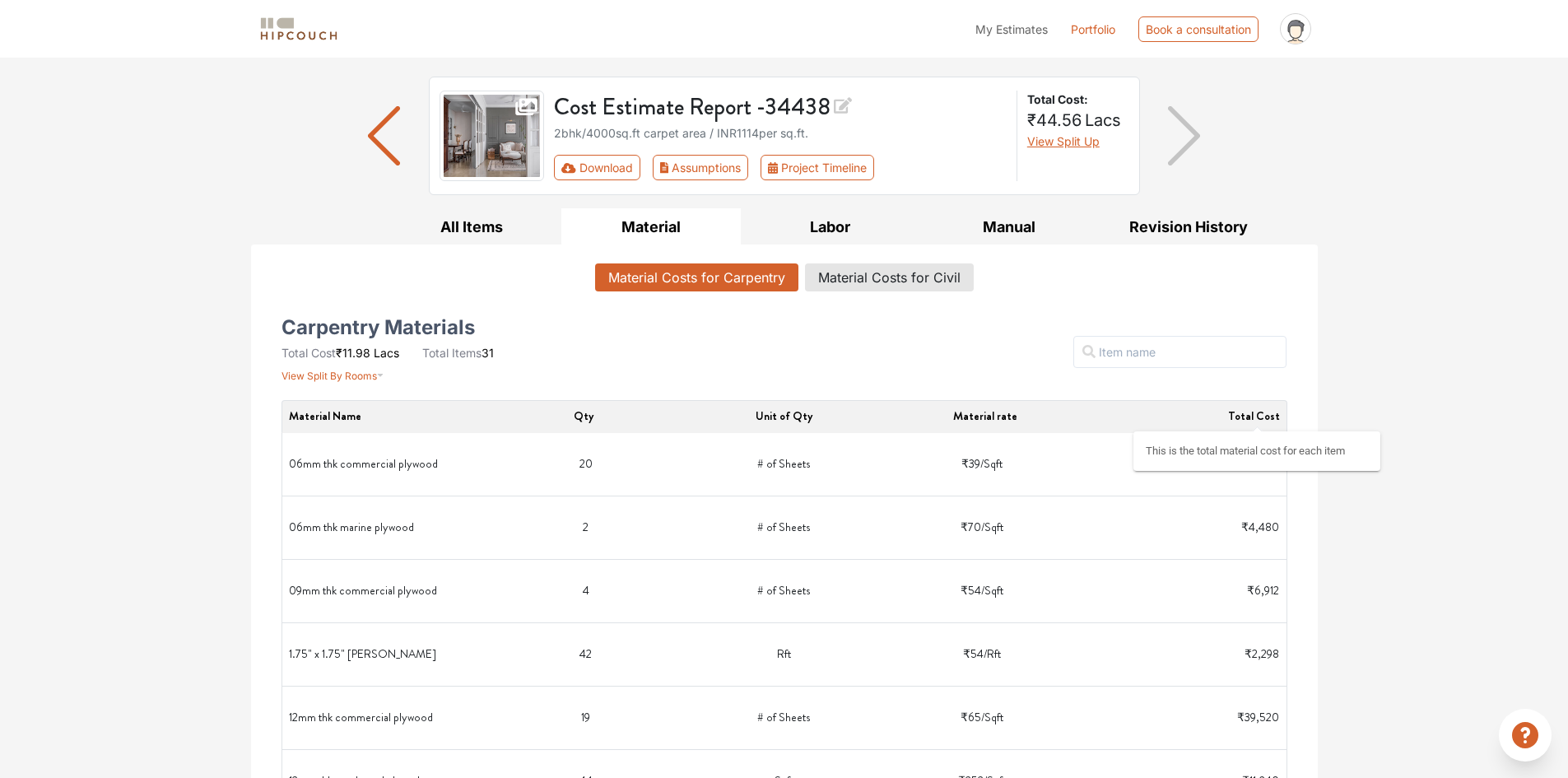
click at [1258, 410] on span "Total Cost" at bounding box center [1253, 416] width 51 height 16
click at [851, 277] on button "Material Costs for Civil" at bounding box center [889, 277] width 167 height 28
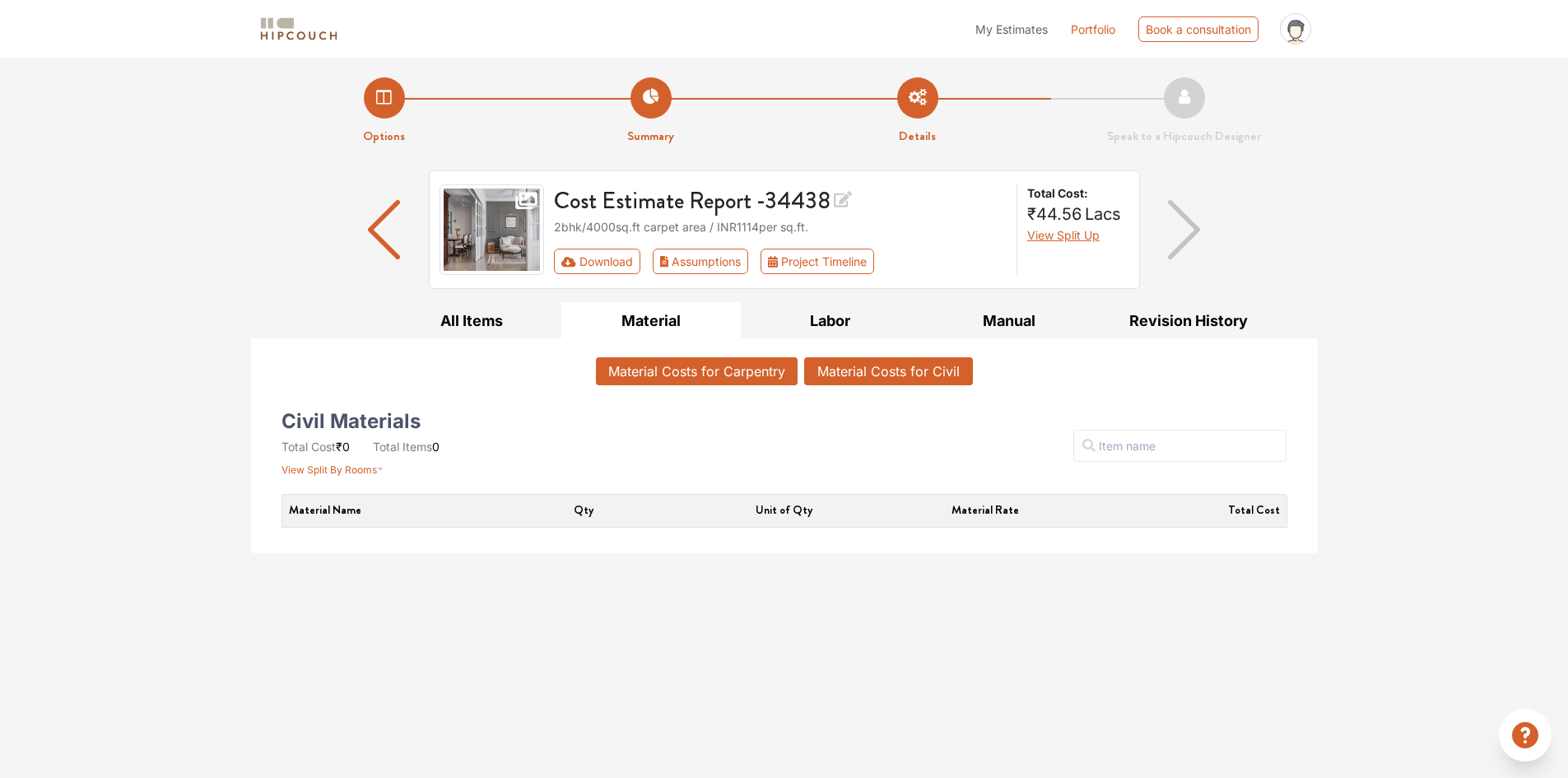
click at [681, 370] on button "Material Costs for Carpentry" at bounding box center [696, 370] width 201 height 28
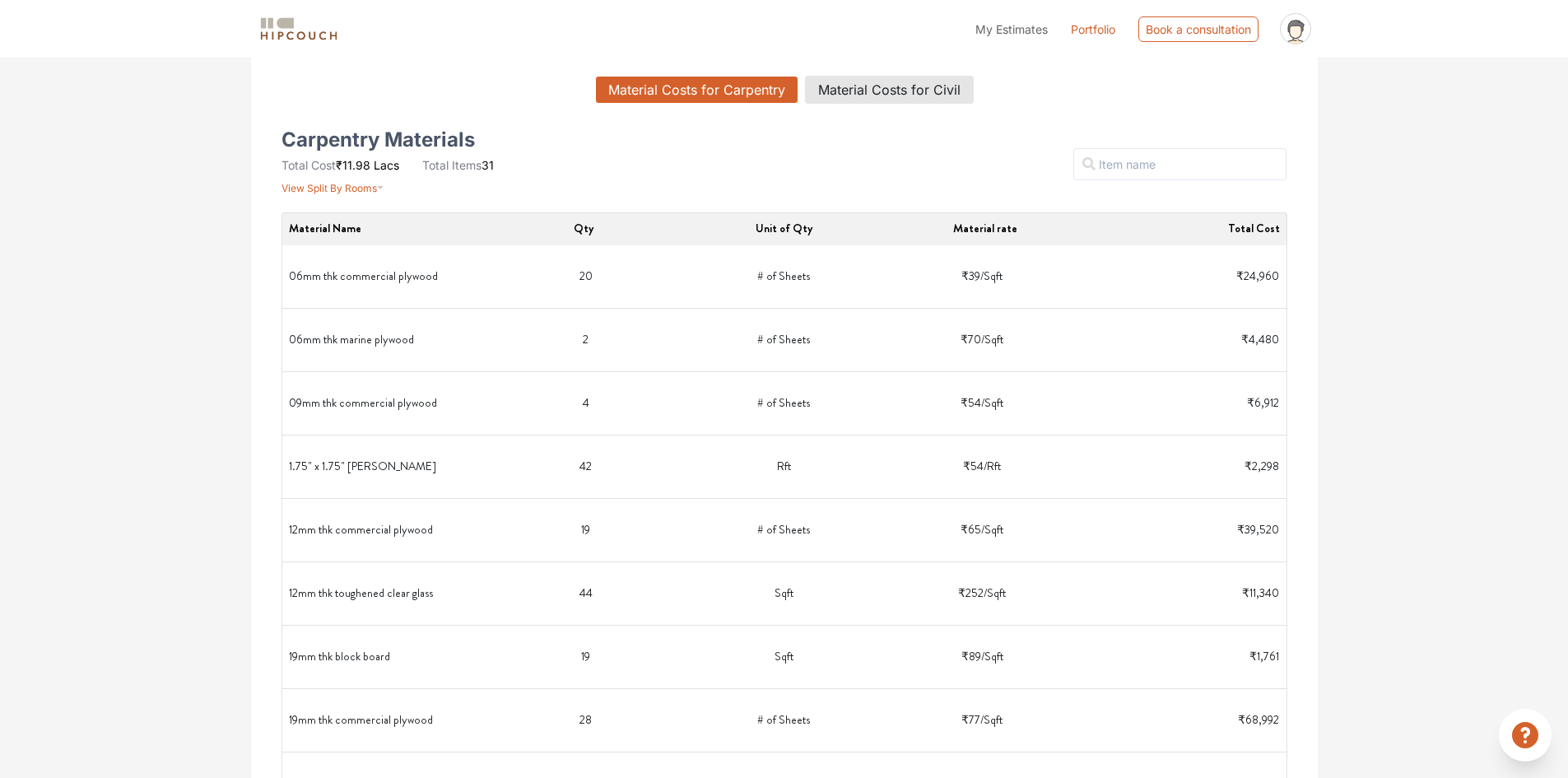
scroll to position [329, 0]
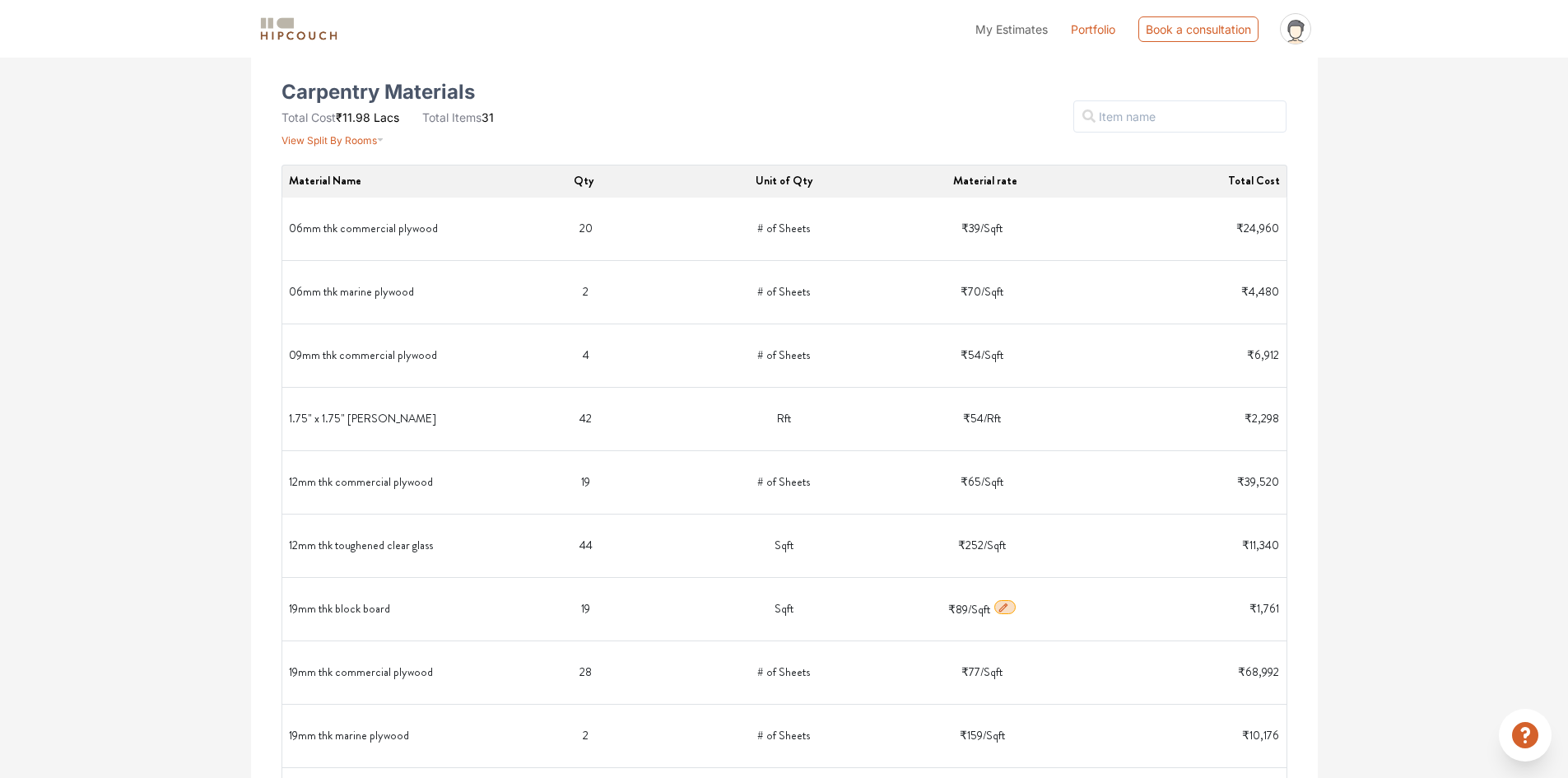
click at [1009, 608] on icon "button" at bounding box center [1003, 607] width 12 height 12
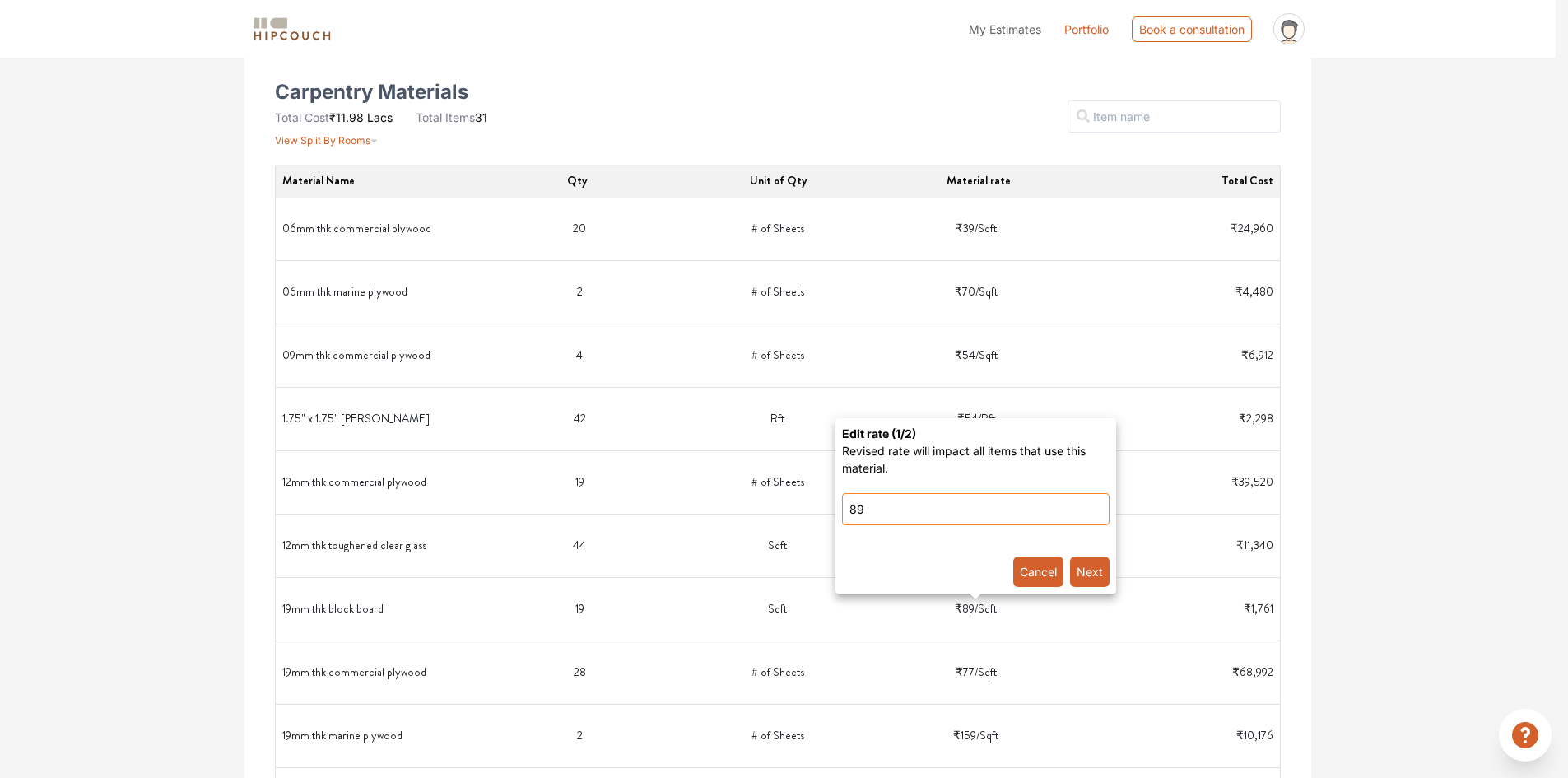
drag, startPoint x: 890, startPoint y: 515, endPoint x: 843, endPoint y: 515, distance: 47.0
click at [843, 515] on input "89" at bounding box center [975, 510] width 267 height 33
type input "110"
click at [1085, 567] on button "Next" at bounding box center [1089, 572] width 40 height 31
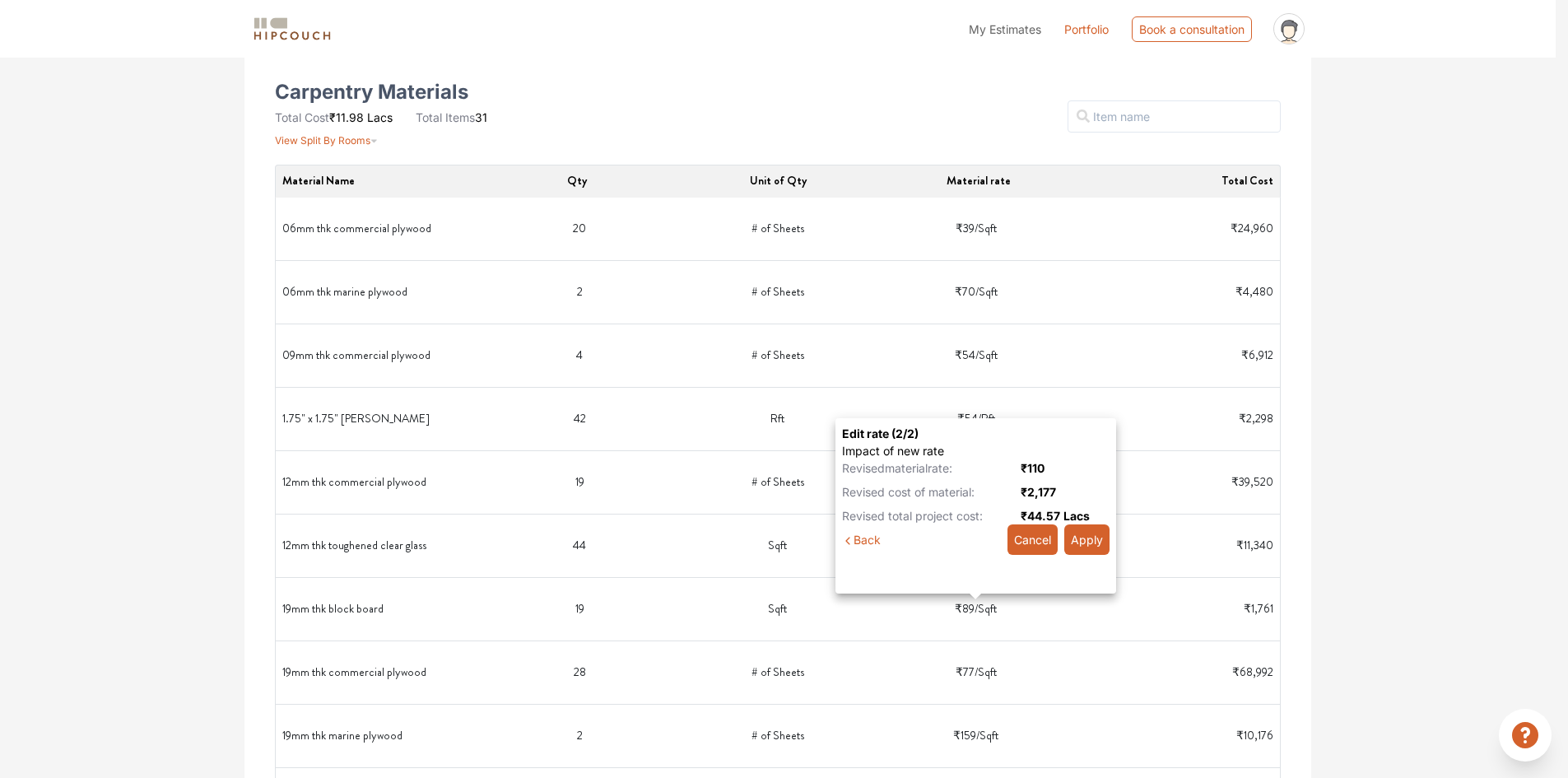
click at [1096, 535] on button "Apply" at bounding box center [1087, 539] width 45 height 31
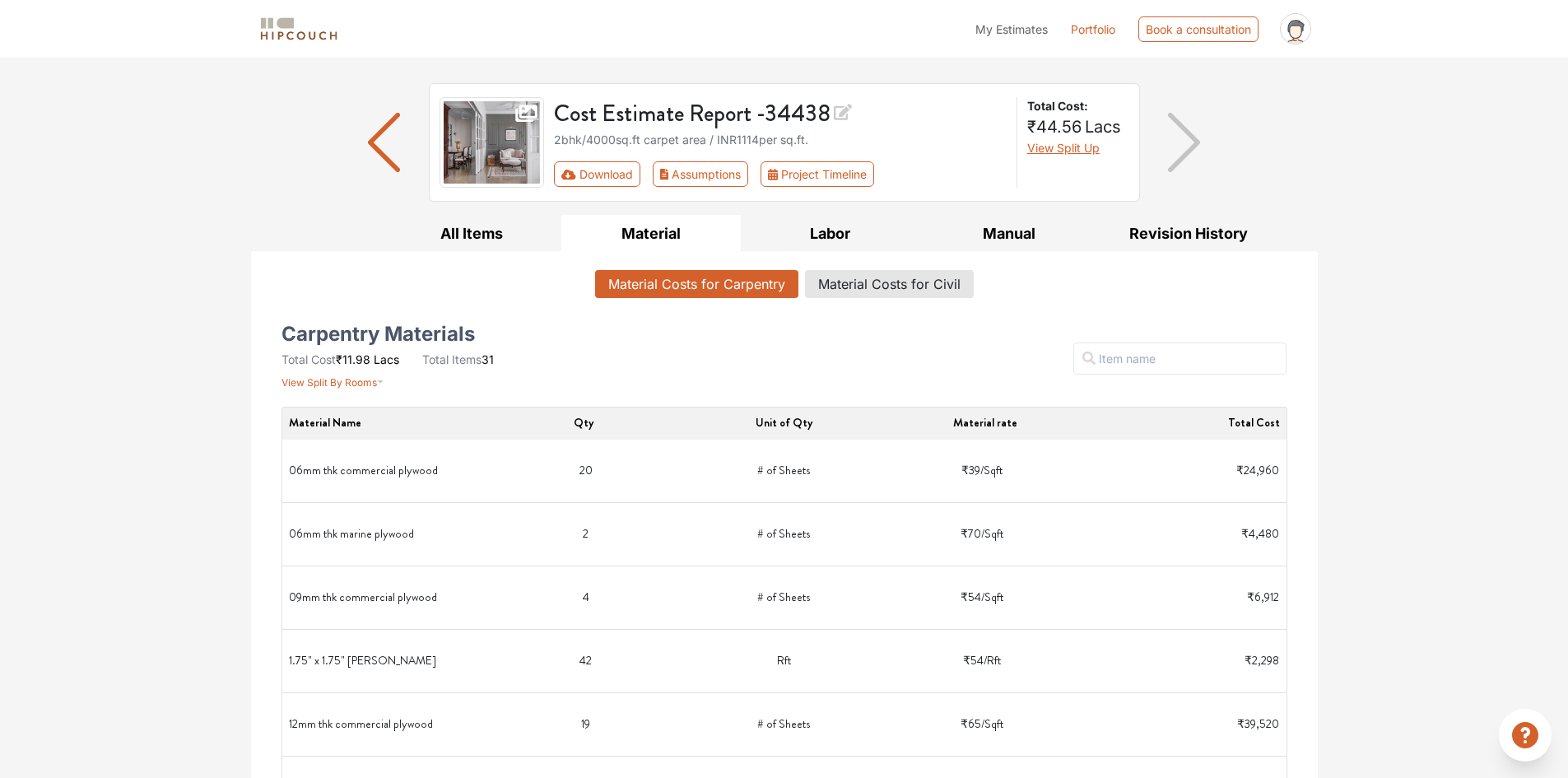
scroll to position [82, 0]
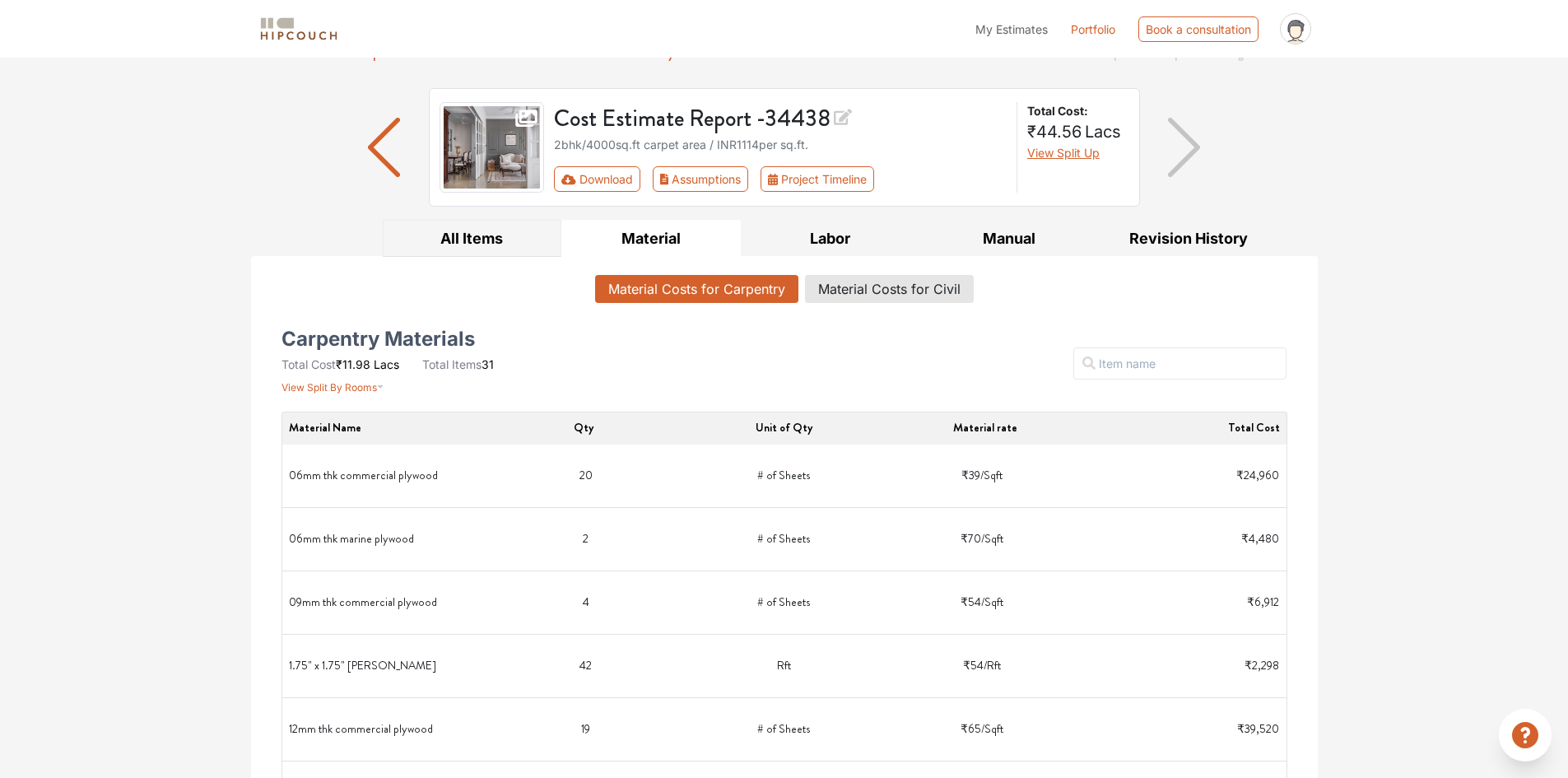
click at [455, 239] on button "All Items" at bounding box center [472, 238] width 180 height 37
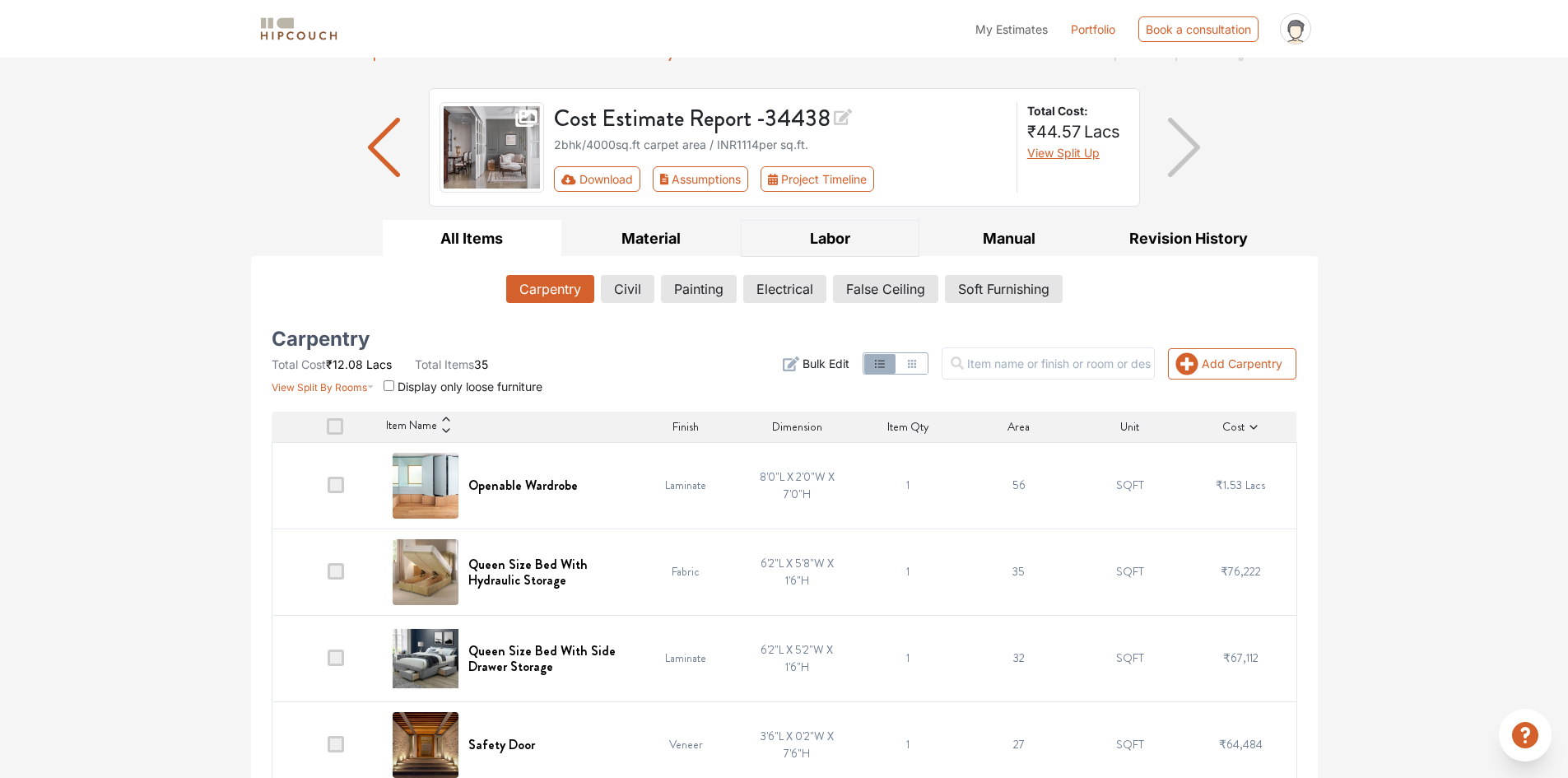
click at [831, 243] on button "Labor" at bounding box center [830, 238] width 180 height 37
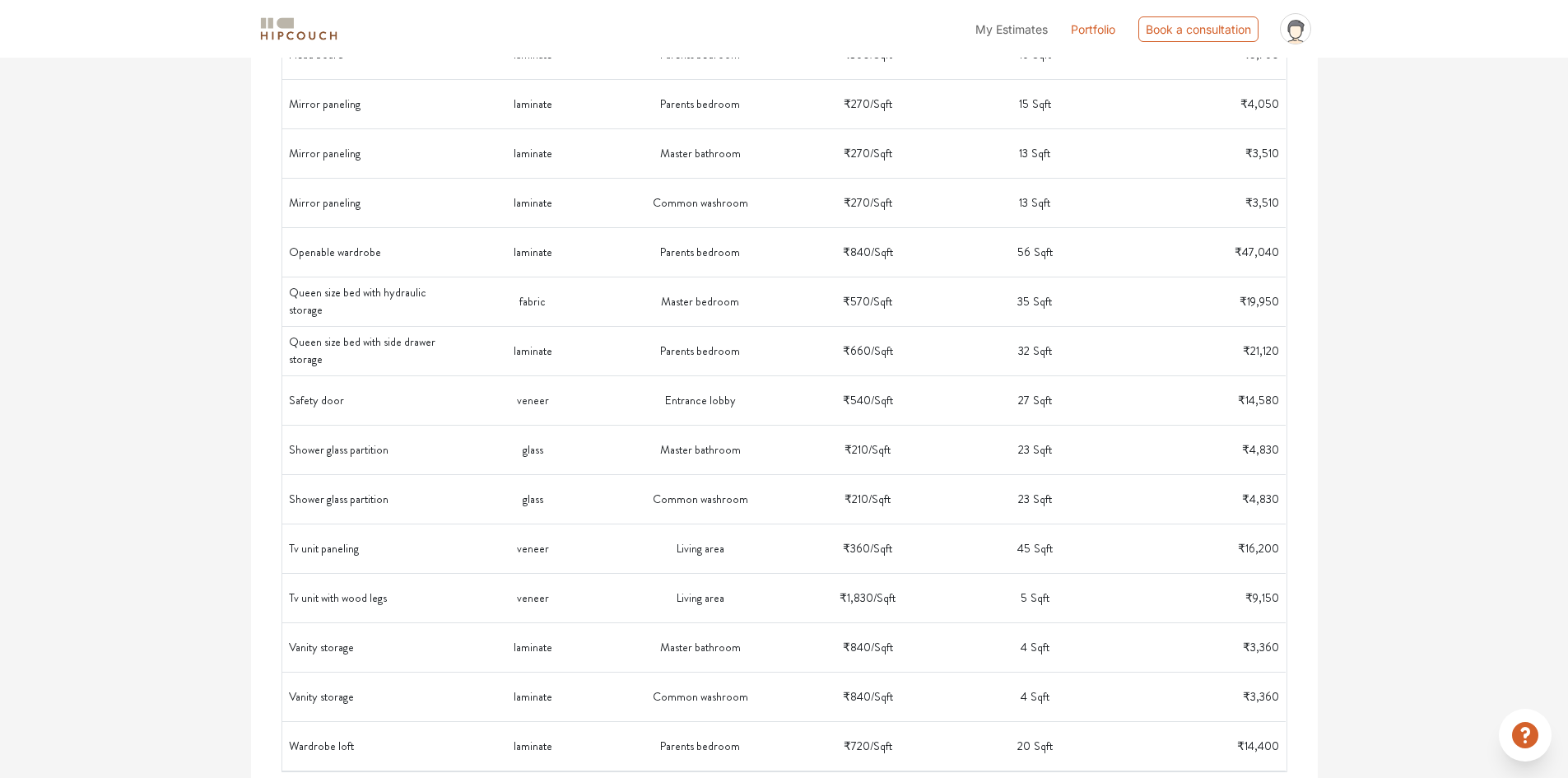
scroll to position [1109, 0]
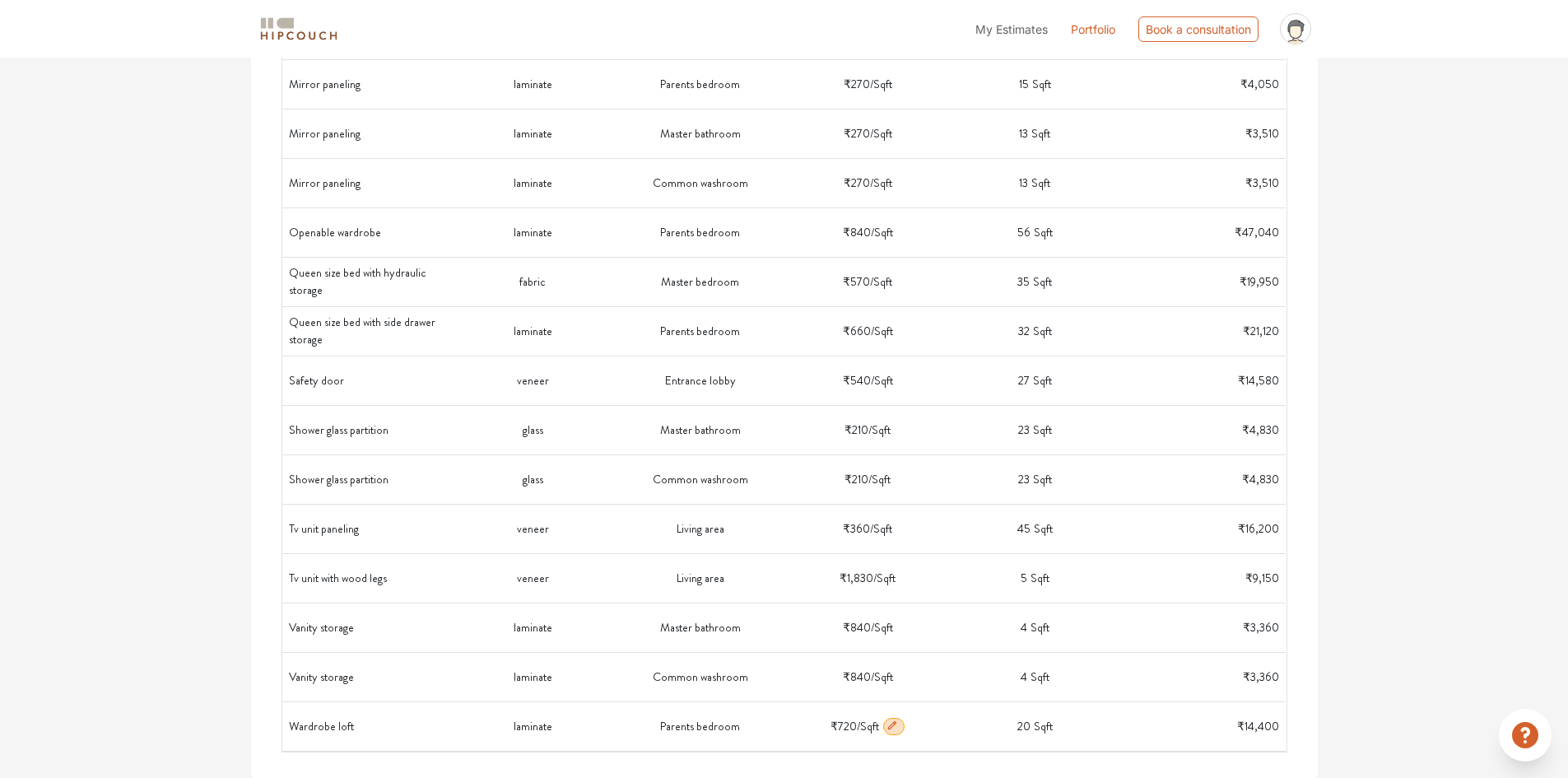
click at [892, 723] on icon "button" at bounding box center [891, 724] width 8 height 8
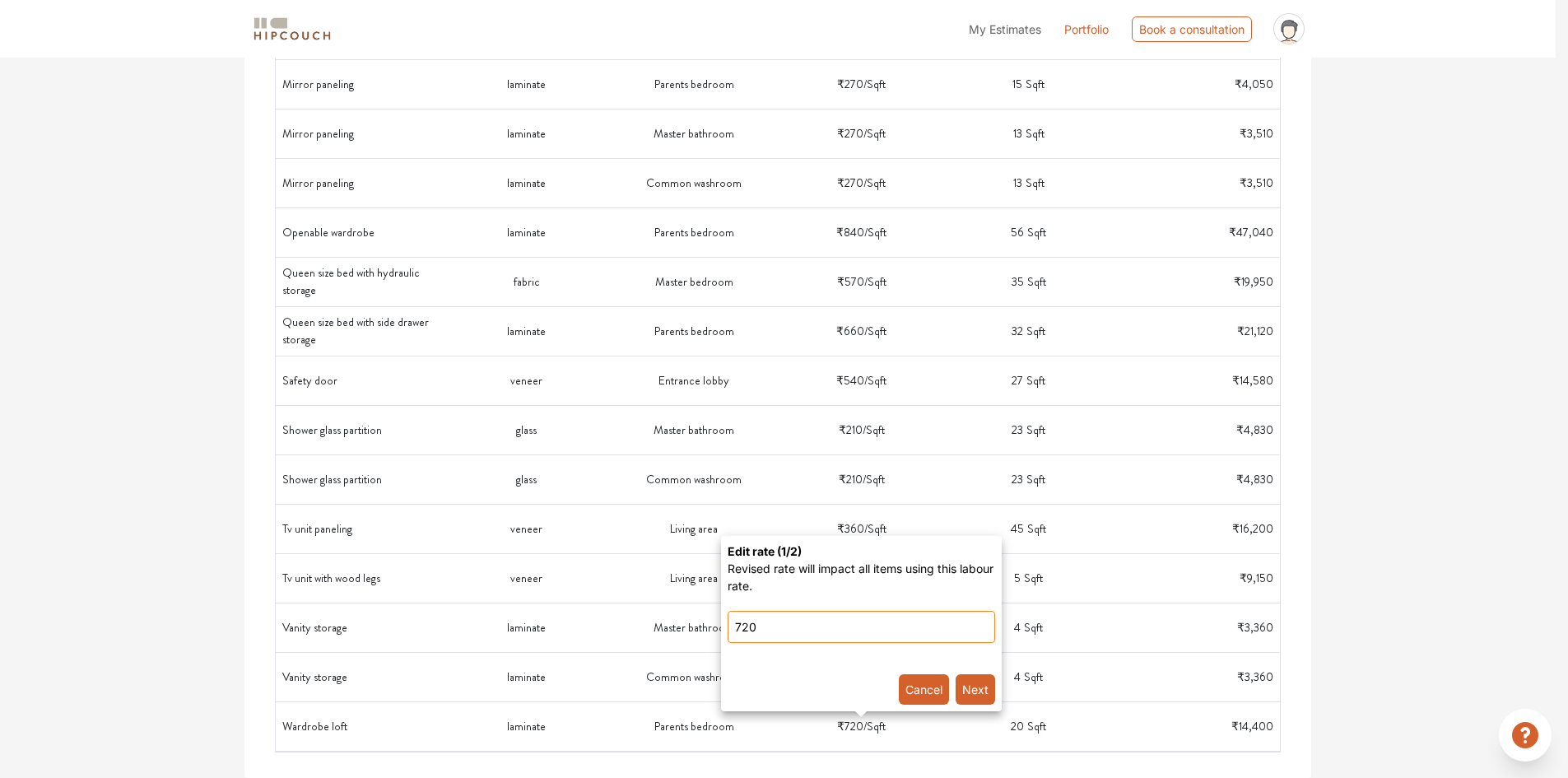
drag, startPoint x: 798, startPoint y: 631, endPoint x: 715, endPoint y: 626, distance: 83.2
click at [715, 626] on loft-popover-popover\} "Edit rate ( 1 /2) Revised rate will impact all items using this labour rate. 72…" at bounding box center [784, 389] width 1568 height 778
type input "300"
click at [985, 688] on button "Next" at bounding box center [975, 689] width 40 height 31
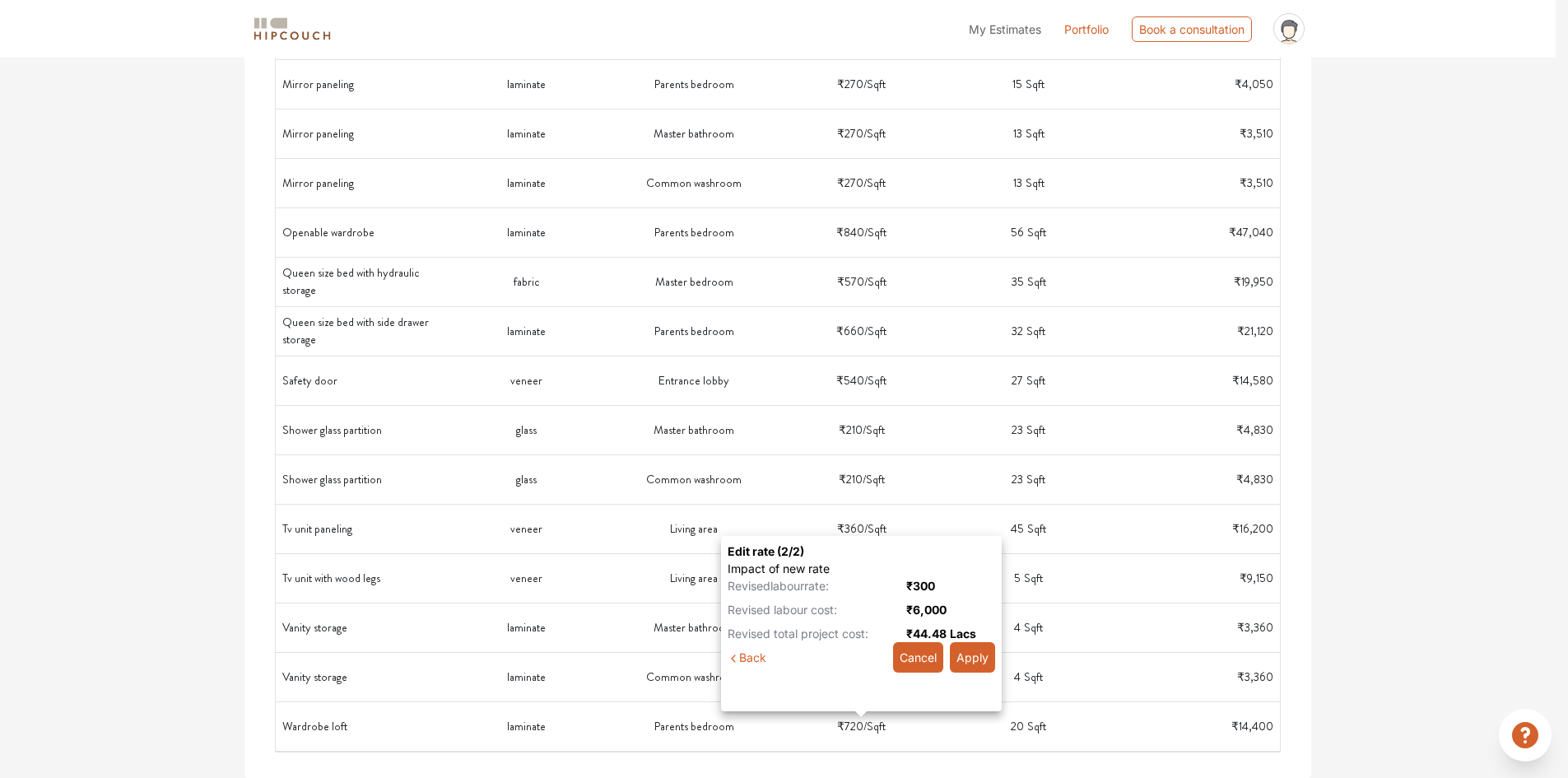
click at [974, 658] on button "Apply" at bounding box center [972, 658] width 45 height 31
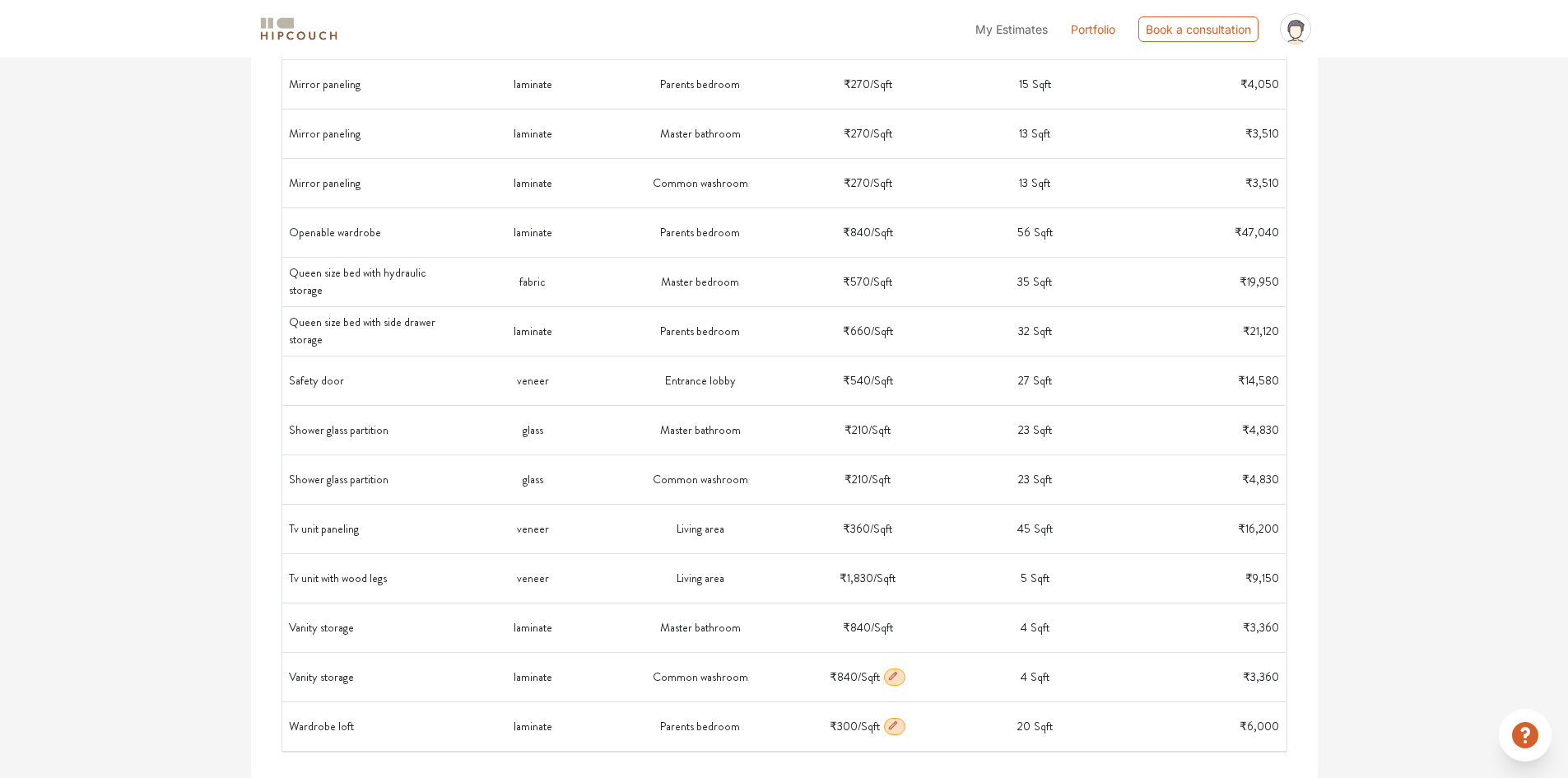
click at [888, 677] on icon "button" at bounding box center [892, 676] width 12 height 12
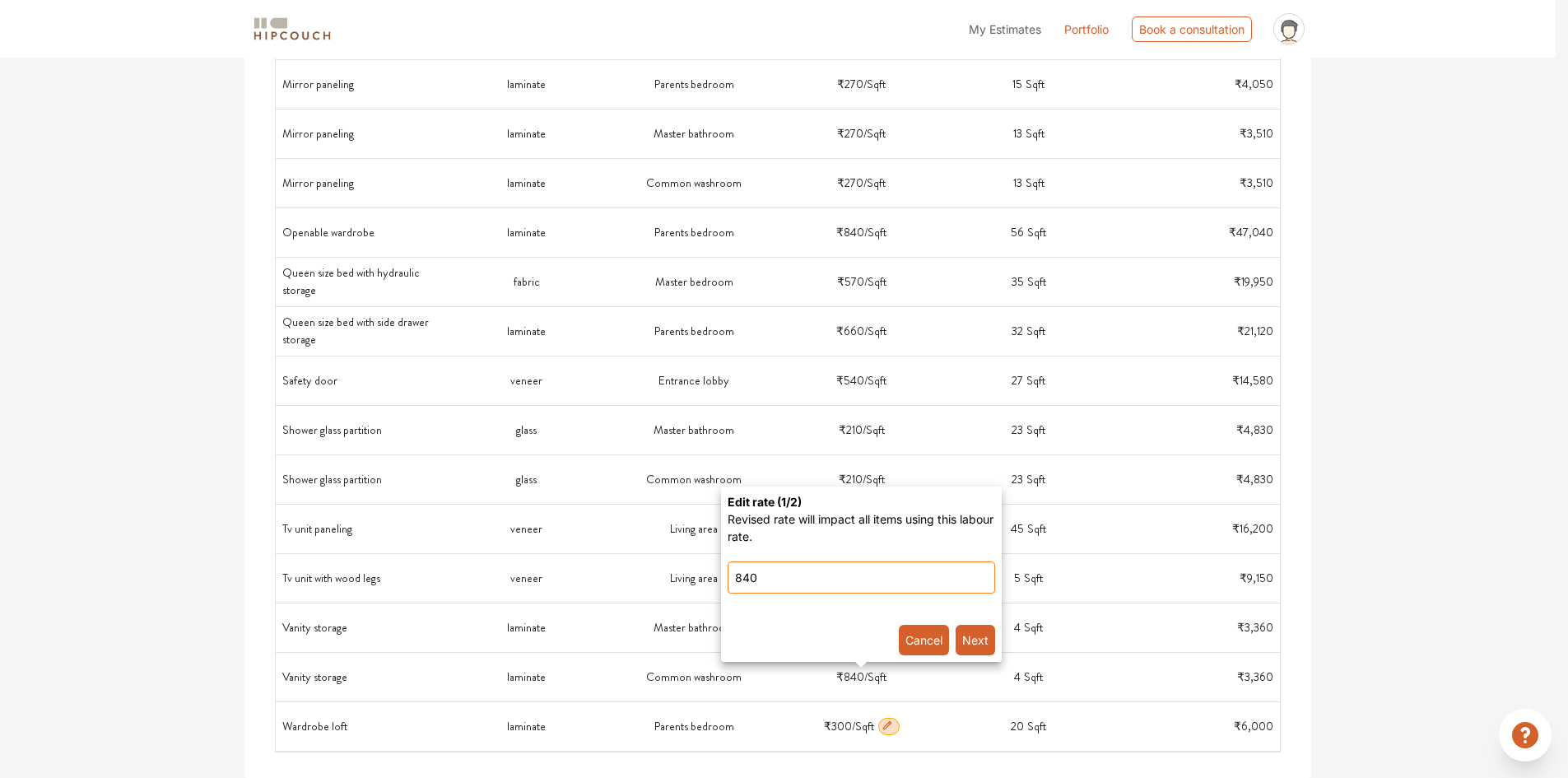
drag, startPoint x: 760, startPoint y: 581, endPoint x: 686, endPoint y: 581, distance: 74.0
click at [686, 581] on storage-popover-popover\} "Edit rate ( 1 /2) Revised rate will impact all items using this labour rate. 84…" at bounding box center [784, 389] width 1568 height 778
type input "300"
click at [927, 641] on button "Cancel" at bounding box center [924, 640] width 51 height 31
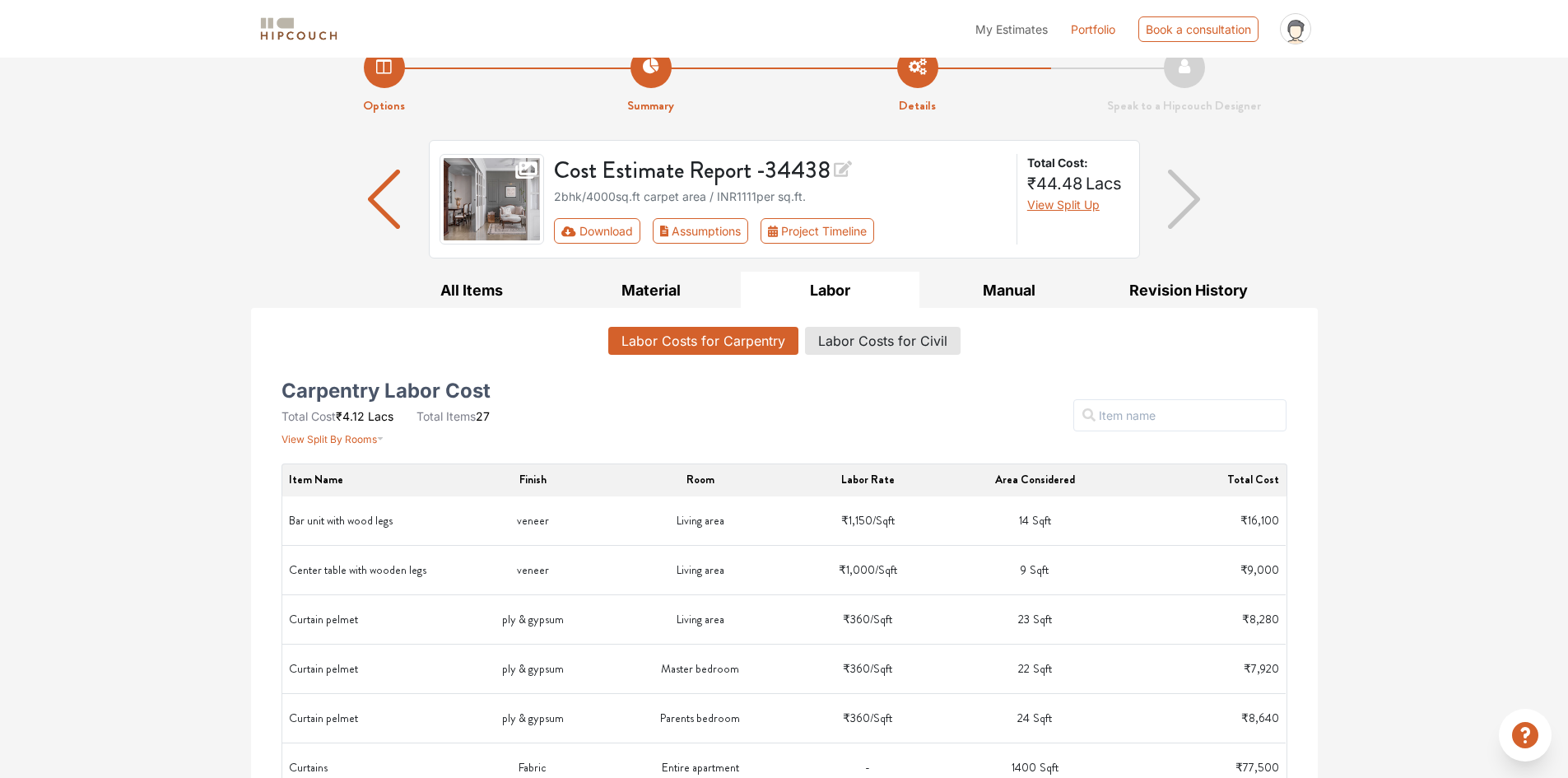
scroll to position [0, 0]
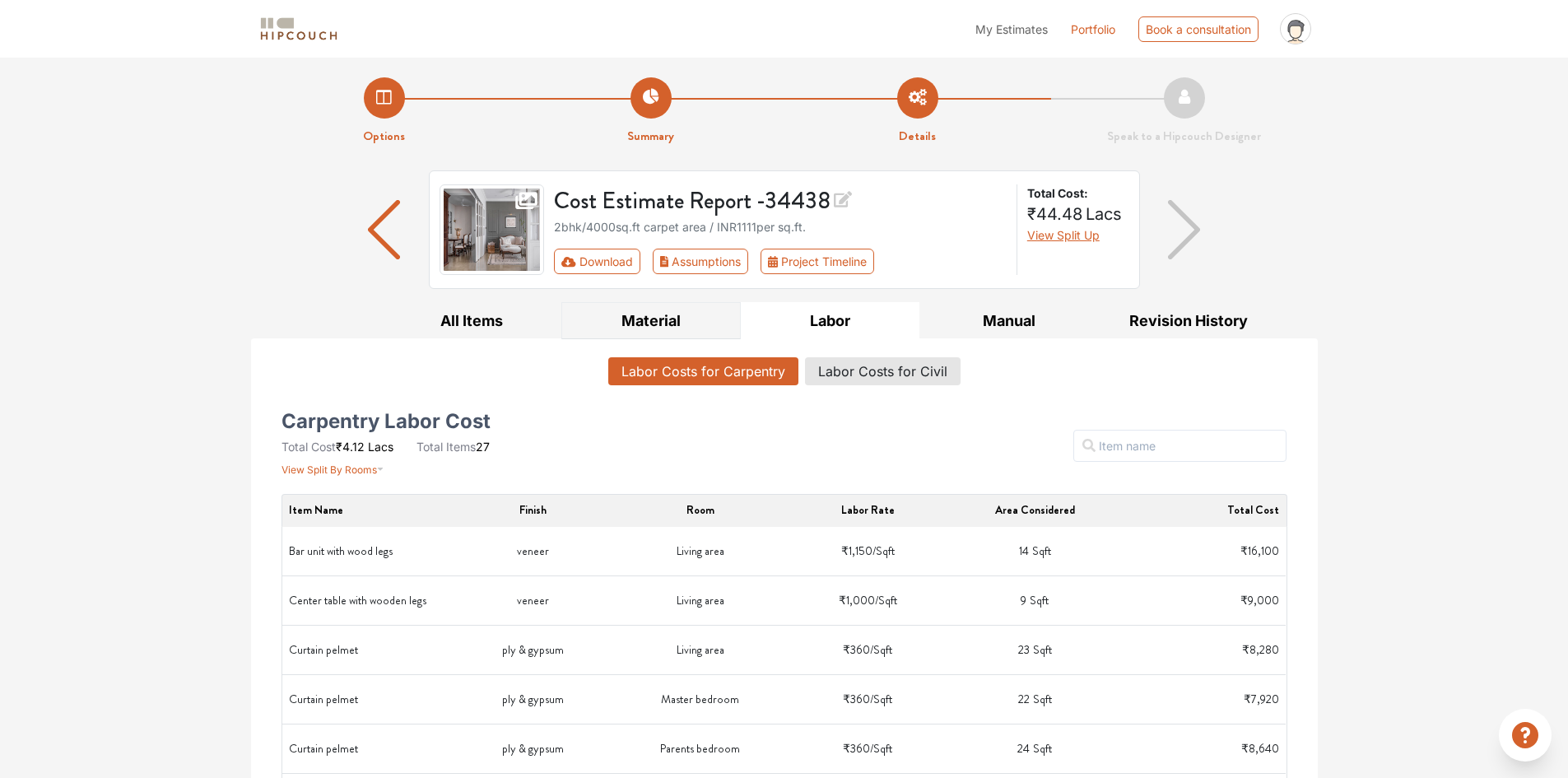
click at [657, 317] on button "Material" at bounding box center [650, 320] width 180 height 37
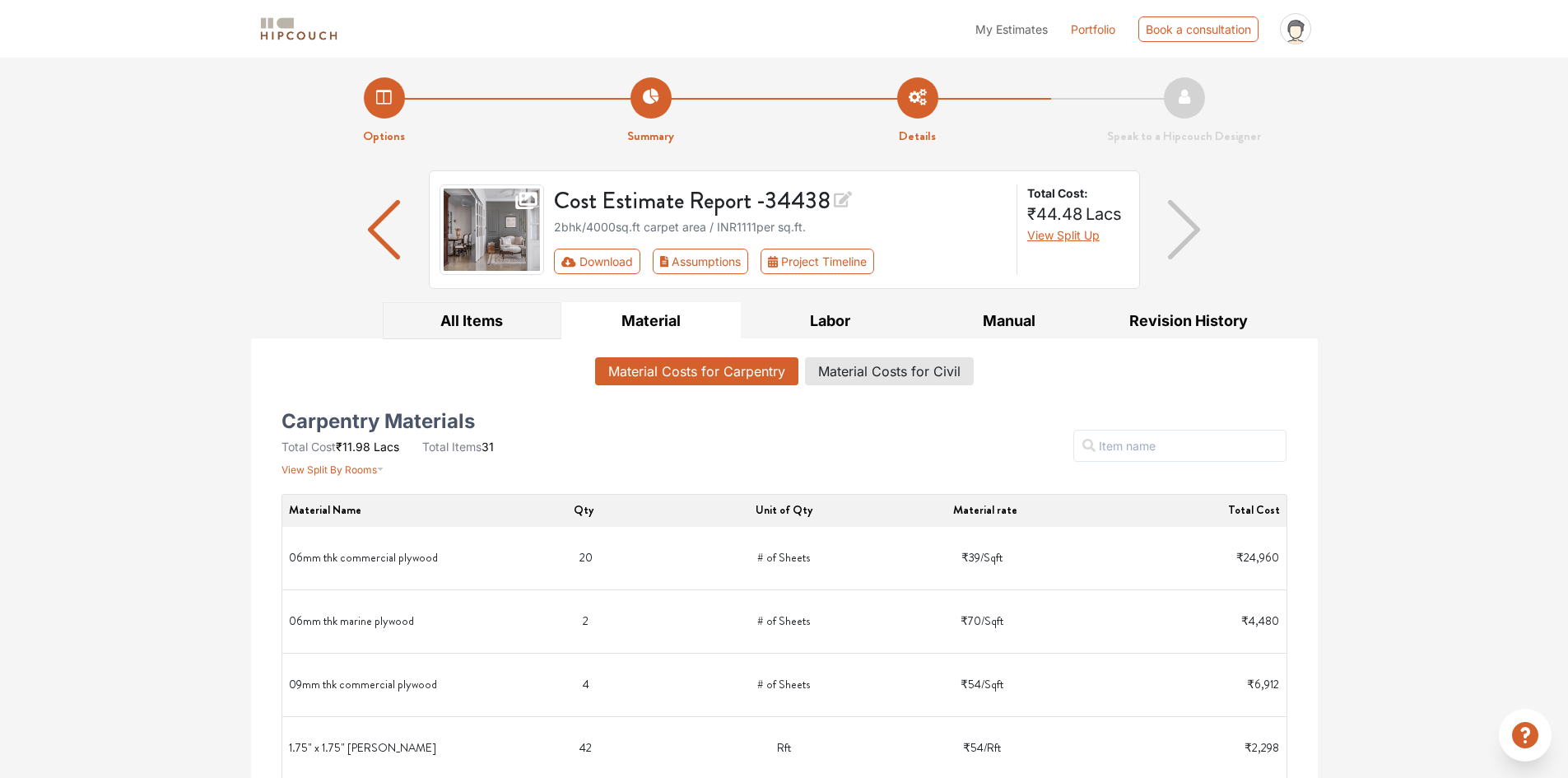
click at [473, 317] on button "All Items" at bounding box center [472, 320] width 180 height 37
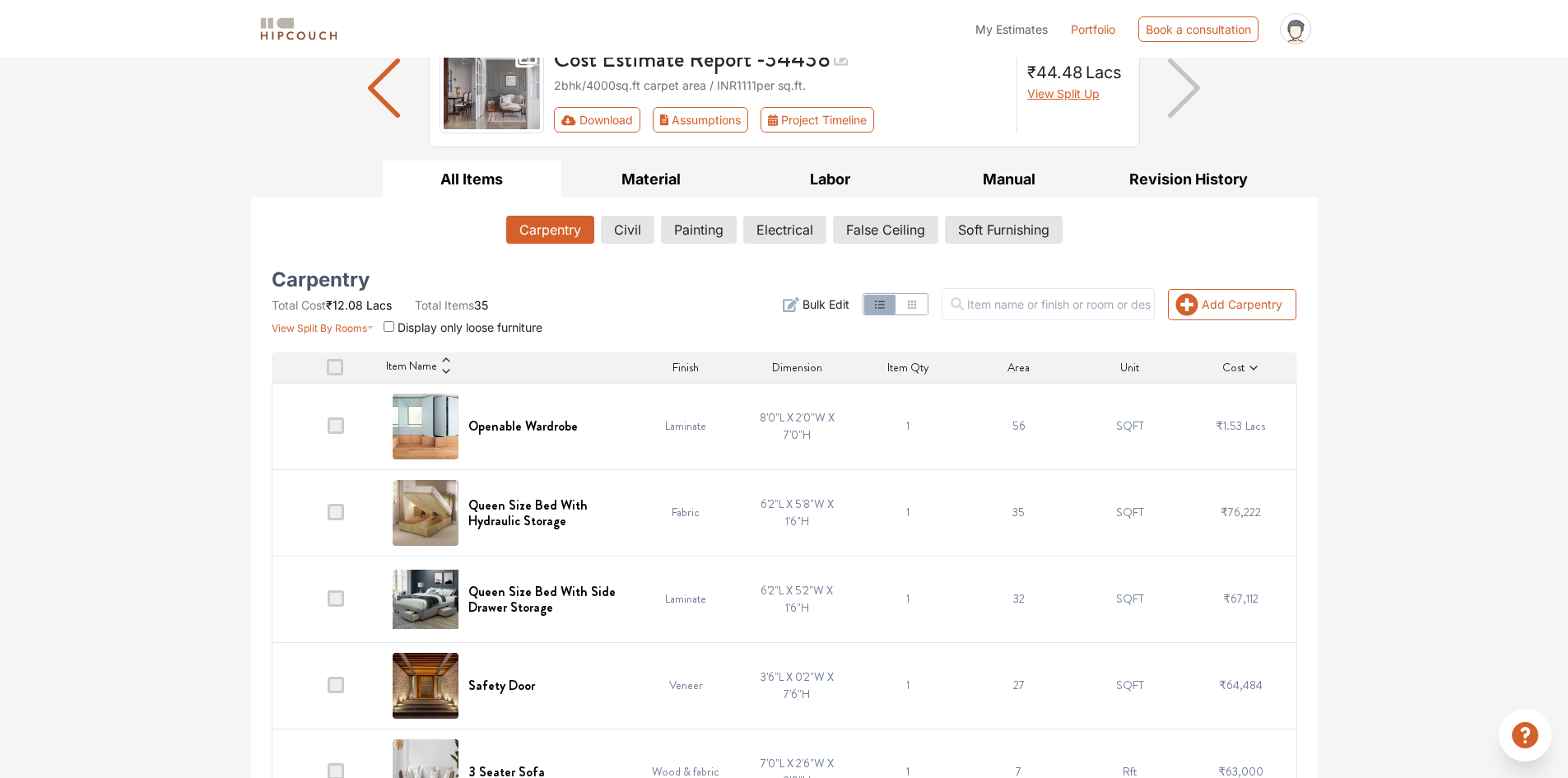
scroll to position [329, 0]
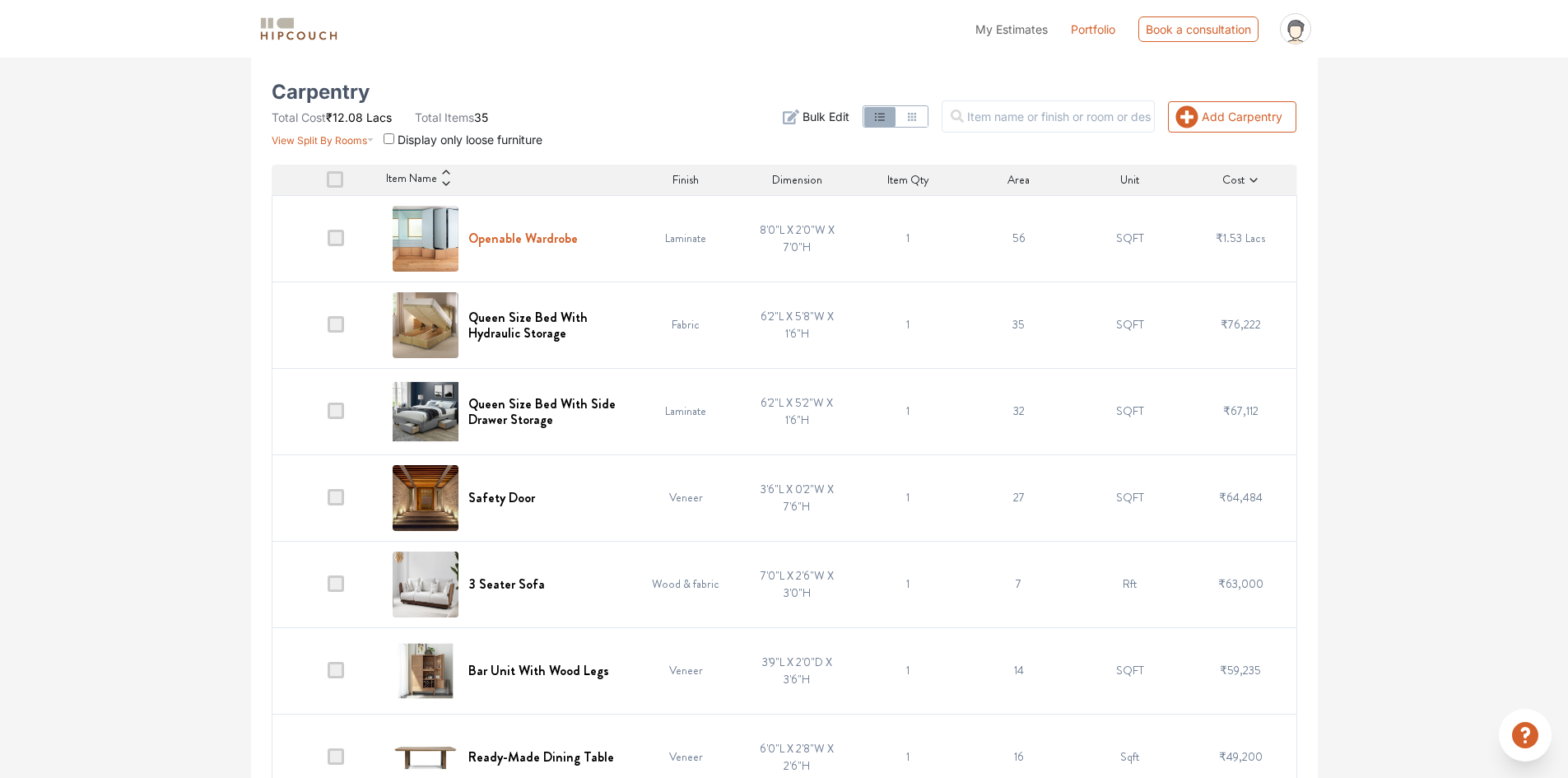
click at [541, 237] on h6 "Openable Wardrobe" at bounding box center [522, 238] width 109 height 15
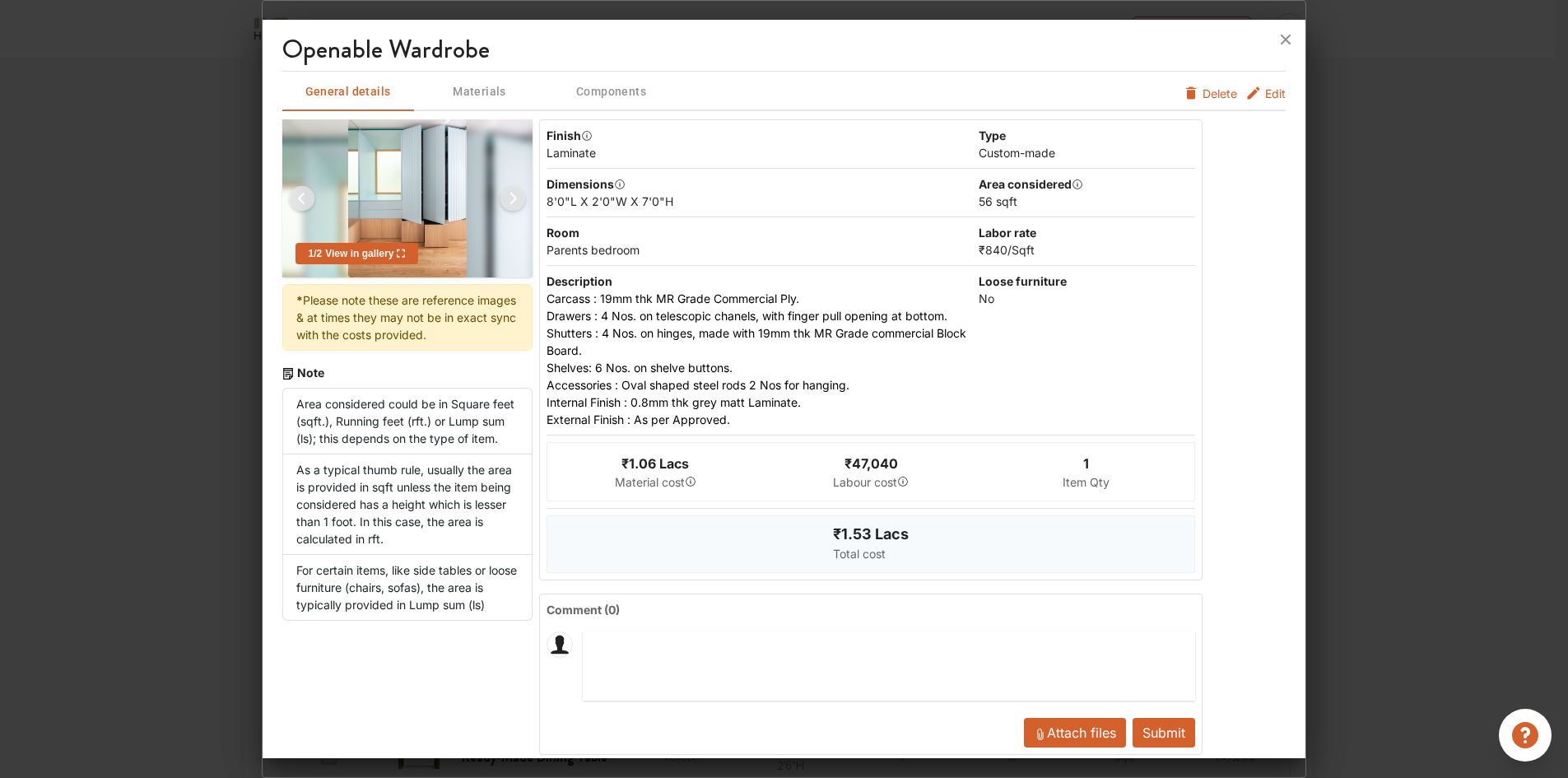
click at [1265, 94] on span "Edit" at bounding box center [1274, 93] width 21 height 17
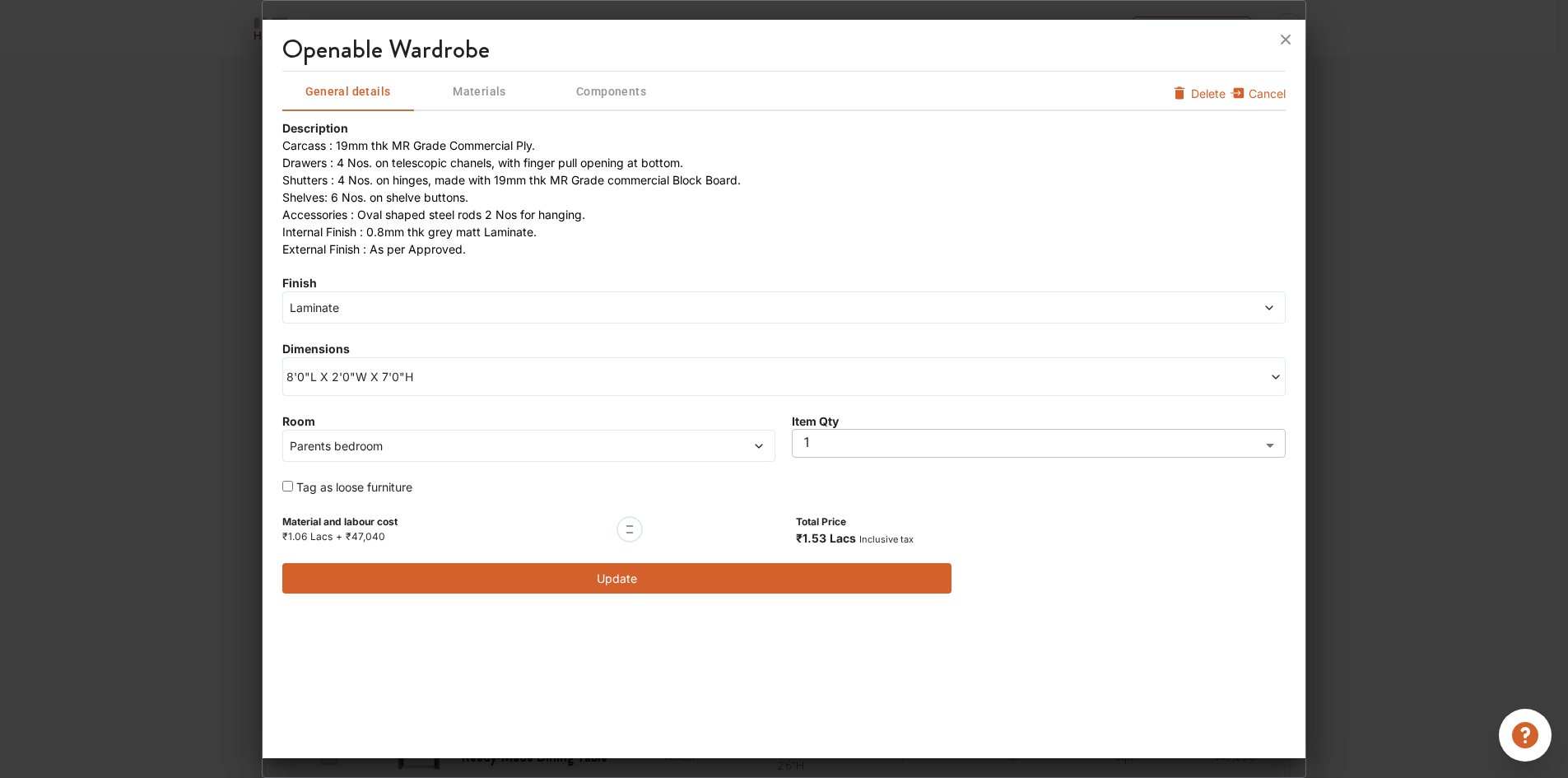
click at [424, 374] on span "8'0"L X 2'0"W X 7'0"H" at bounding box center [535, 376] width 498 height 17
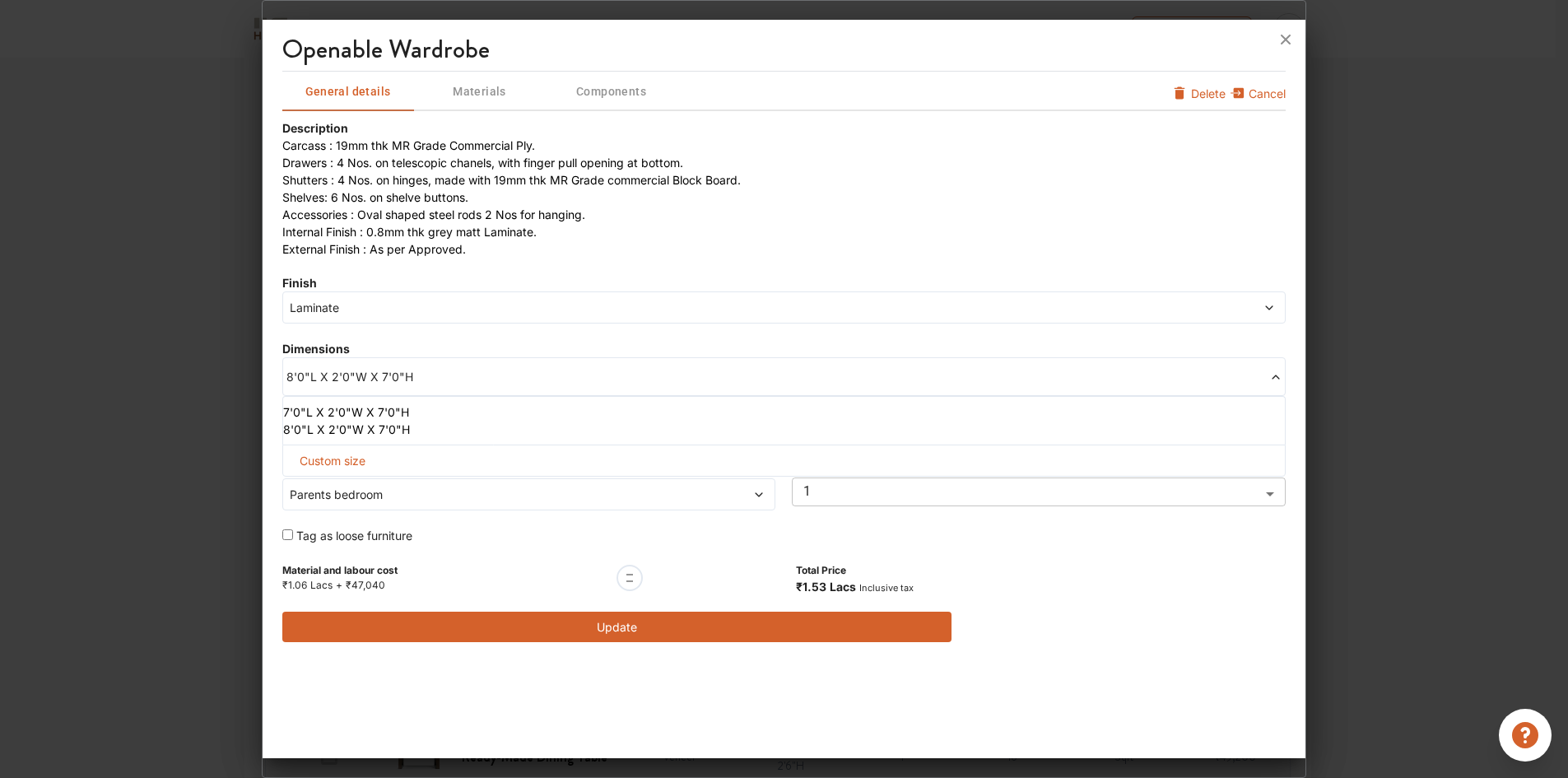
click at [338, 460] on span "Custom size" at bounding box center [331, 461] width 79 height 31
click at [347, 489] on input "text" at bounding box center [356, 487] width 120 height 30
type input "12"
click at [518, 524] on div "Description Carcass : 19mm thk MR Grade Commercial Ply. Drawers : 4 Nos. on tel…" at bounding box center [783, 380] width 1003 height 523
click at [581, 491] on input "text" at bounding box center [602, 487] width 120 height 30
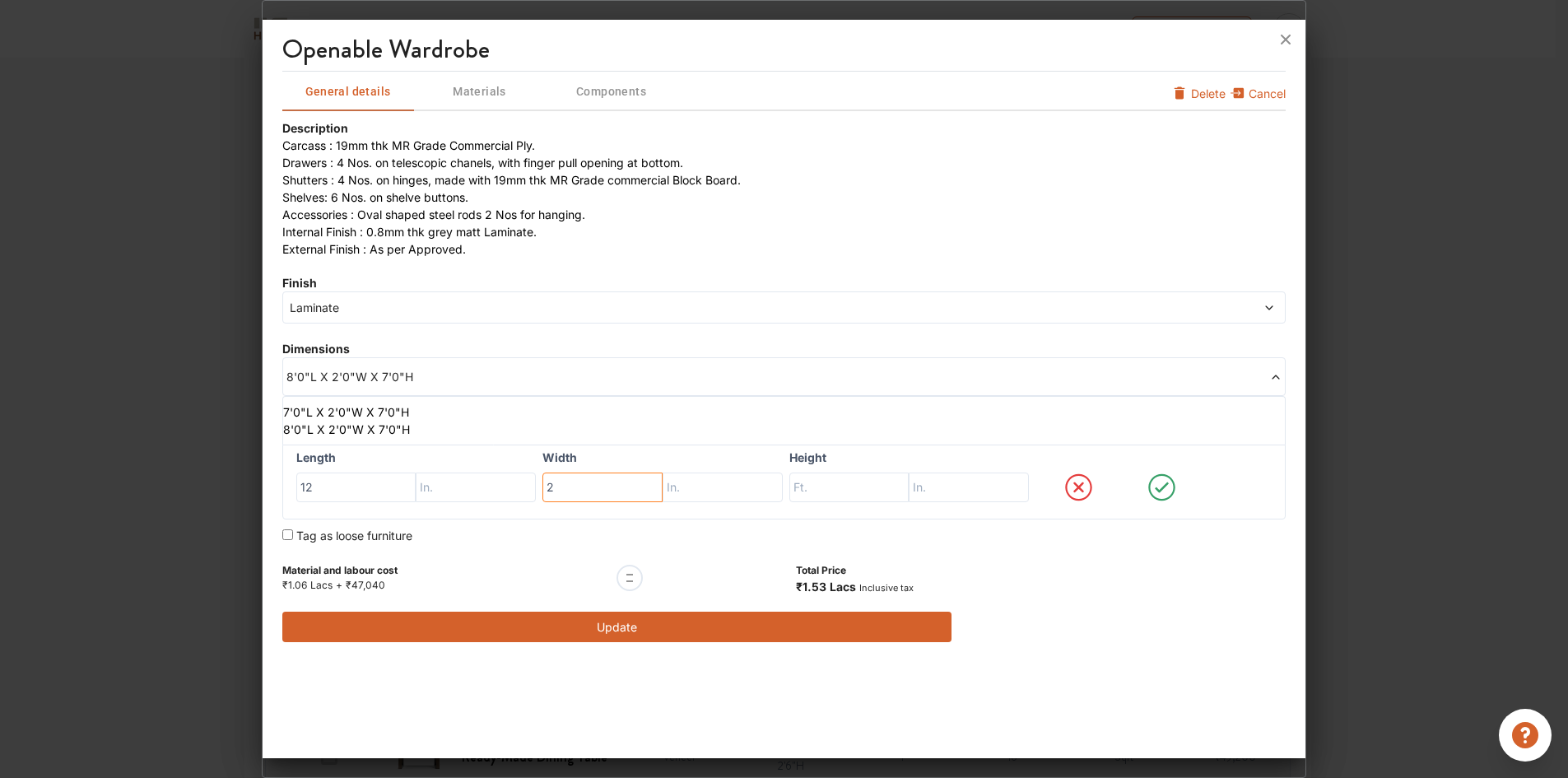
type input "2"
click at [732, 492] on input "text" at bounding box center [722, 487] width 120 height 30
type input "2"
click at [849, 487] on input "text" at bounding box center [849, 487] width 120 height 30
drag, startPoint x: 827, startPoint y: 487, endPoint x: 770, endPoint y: 486, distance: 57.0
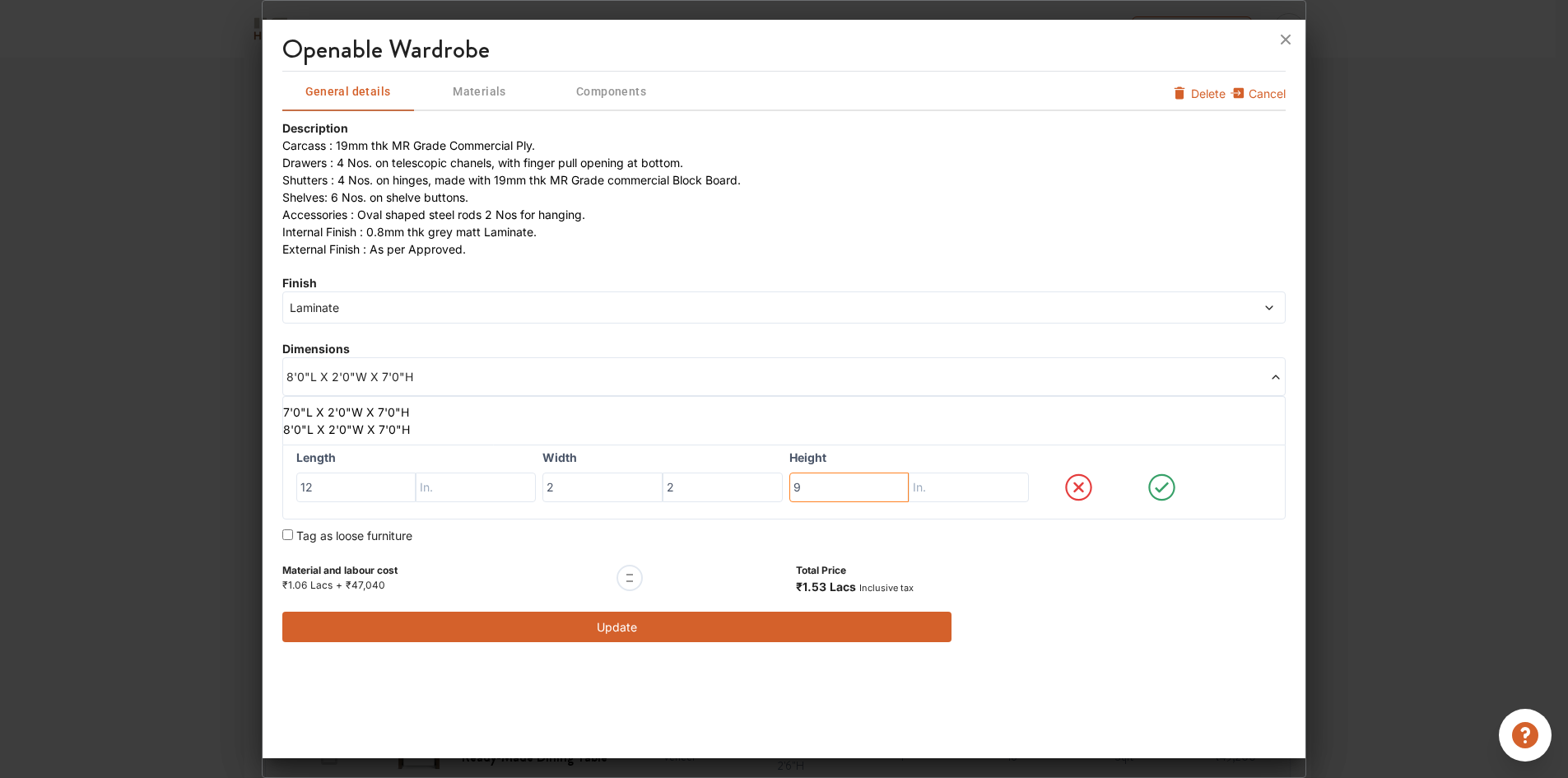
click at [770, 486] on div "Length 12 Width 2 2 Height 9" at bounding box center [783, 482] width 1003 height 75
type input "7"
click at [992, 487] on input "text" at bounding box center [968, 487] width 120 height 30
type input "3"
click at [1158, 483] on icon at bounding box center [1162, 487] width 79 height 33
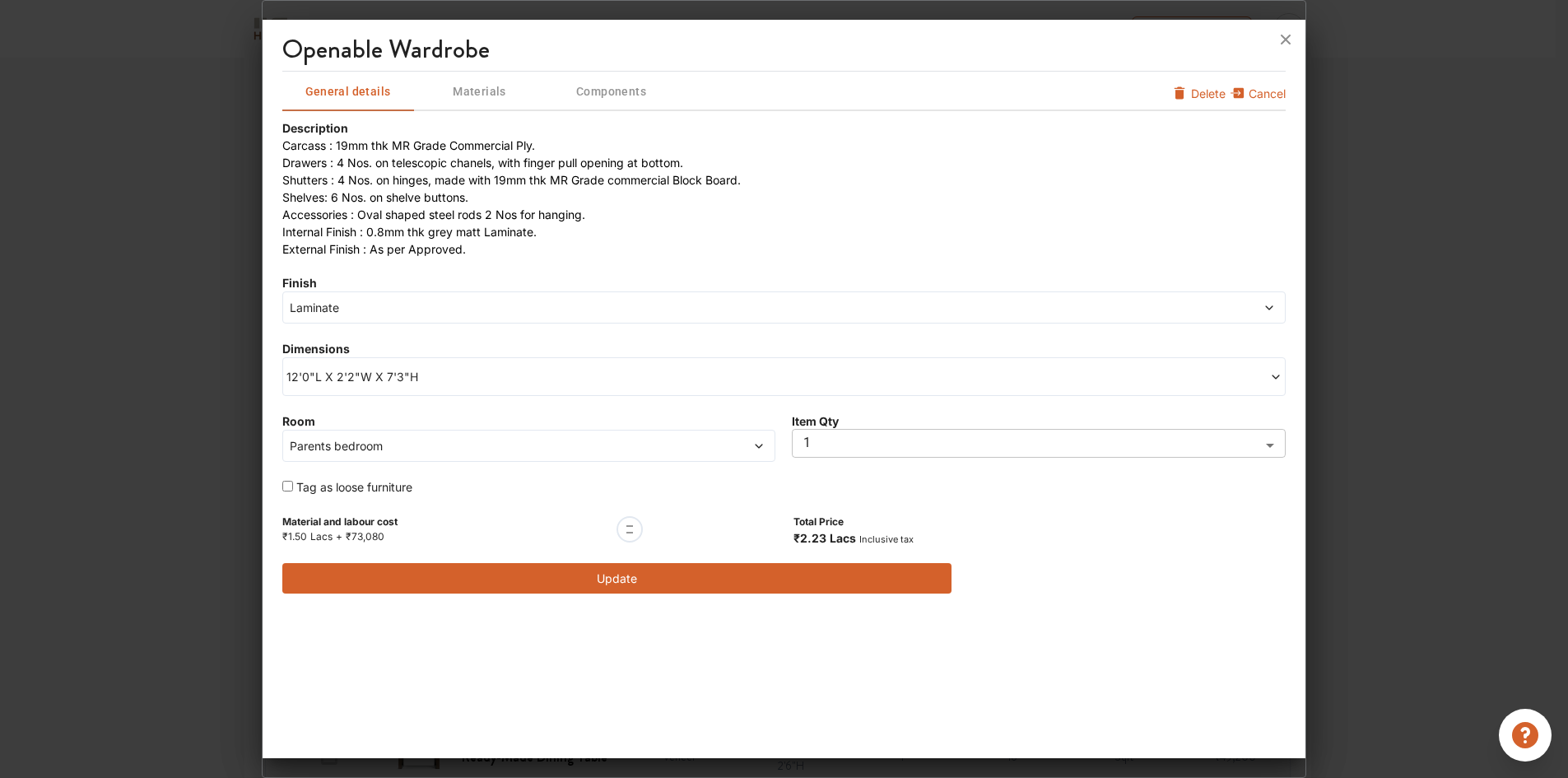
click at [613, 575] on button "Update" at bounding box center [616, 578] width 669 height 31
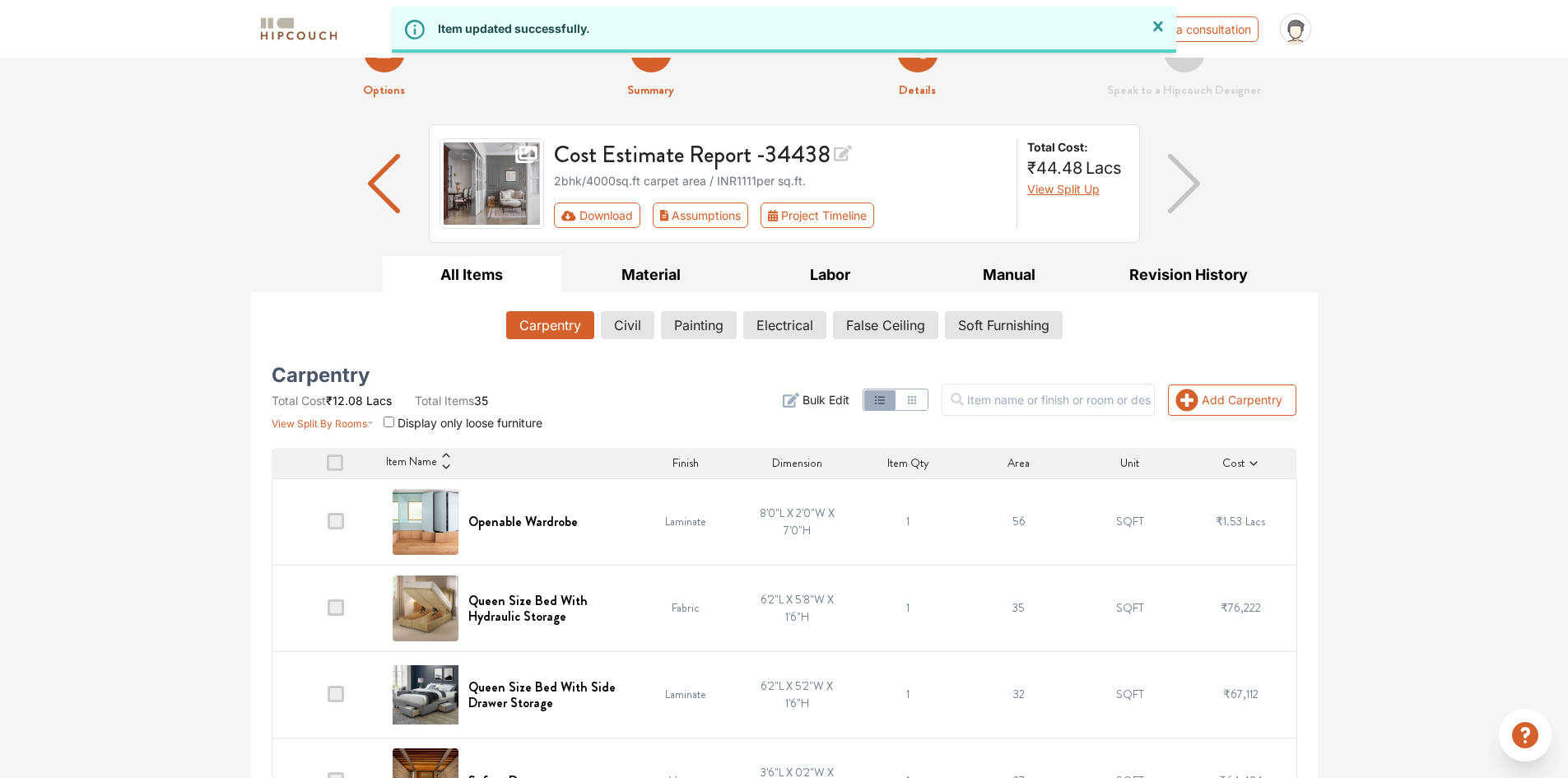
scroll to position [0, 0]
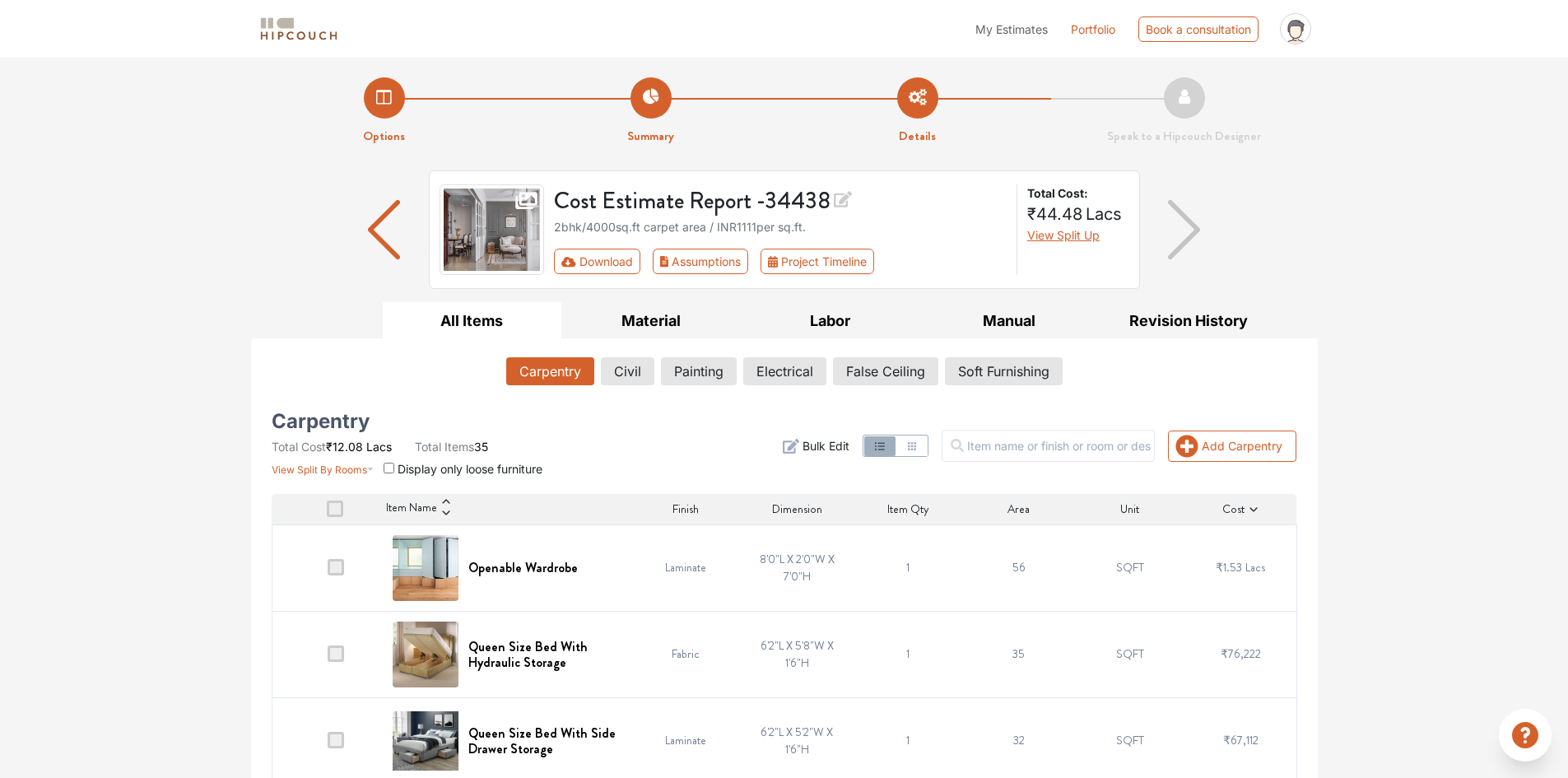
click at [385, 85] on li "Options" at bounding box center [384, 112] width 266 height 69
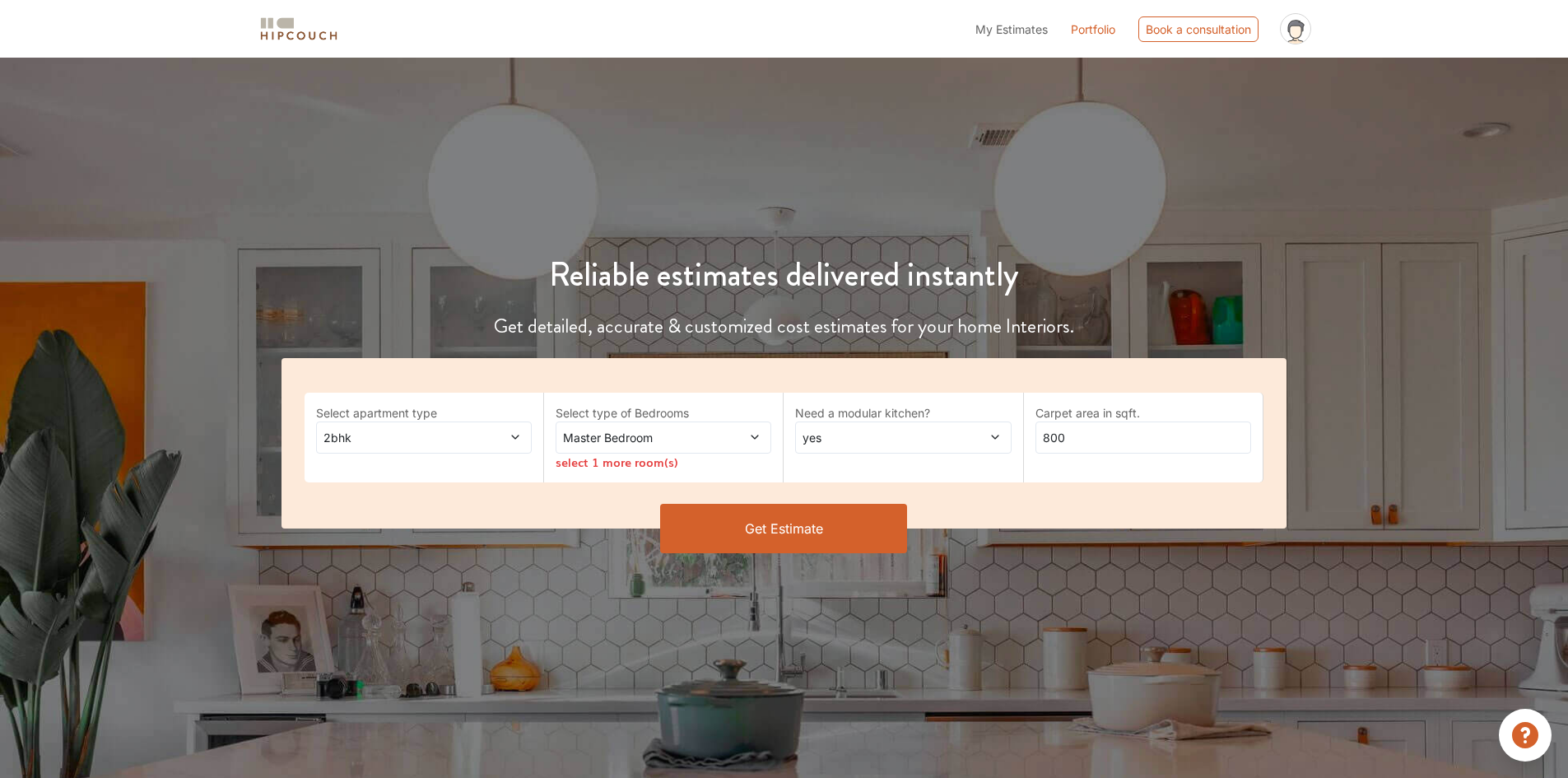
click at [421, 447] on div "2bhk" at bounding box center [424, 437] width 216 height 33
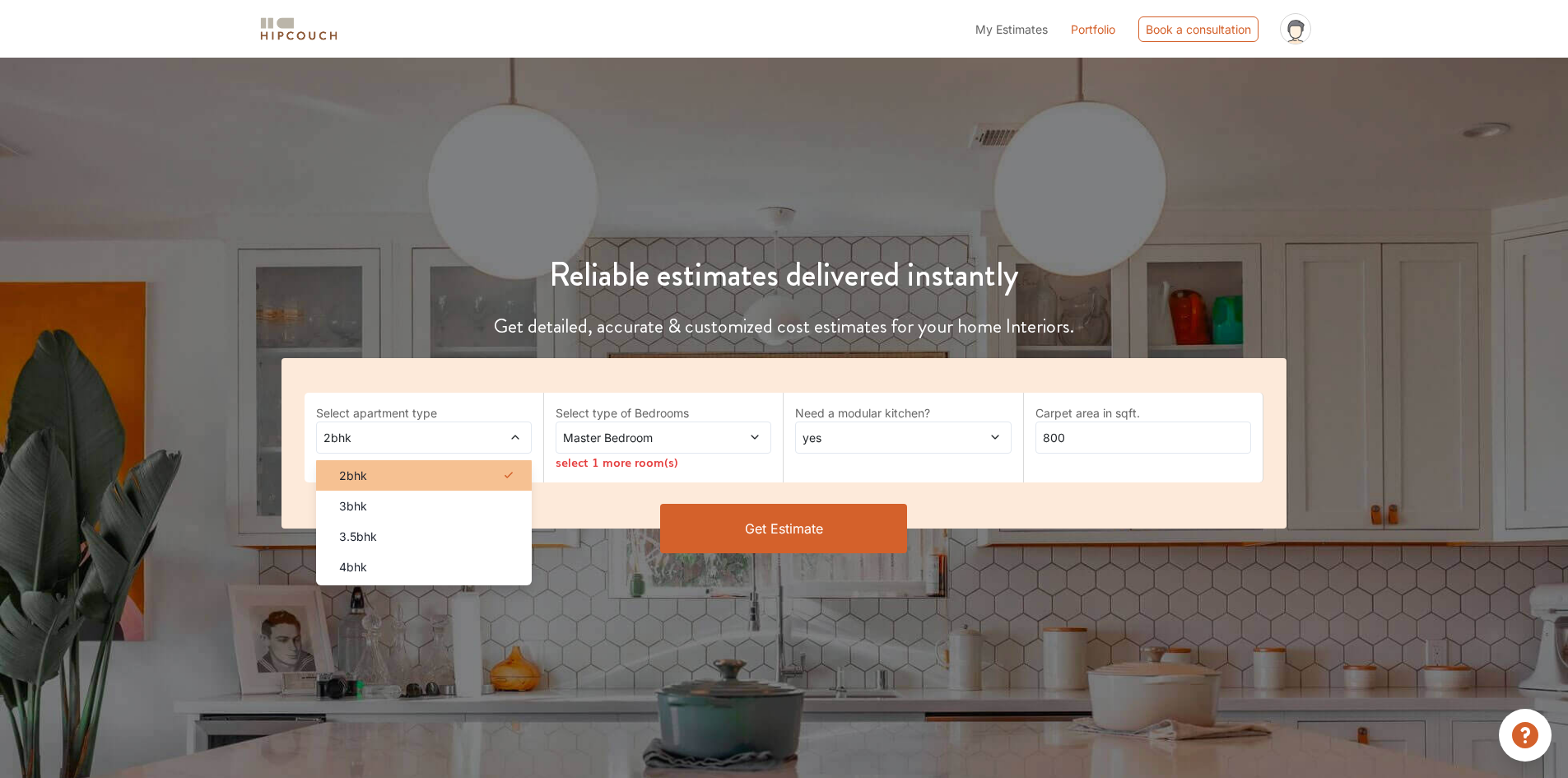
click at [393, 482] on div "2bhk" at bounding box center [429, 475] width 206 height 17
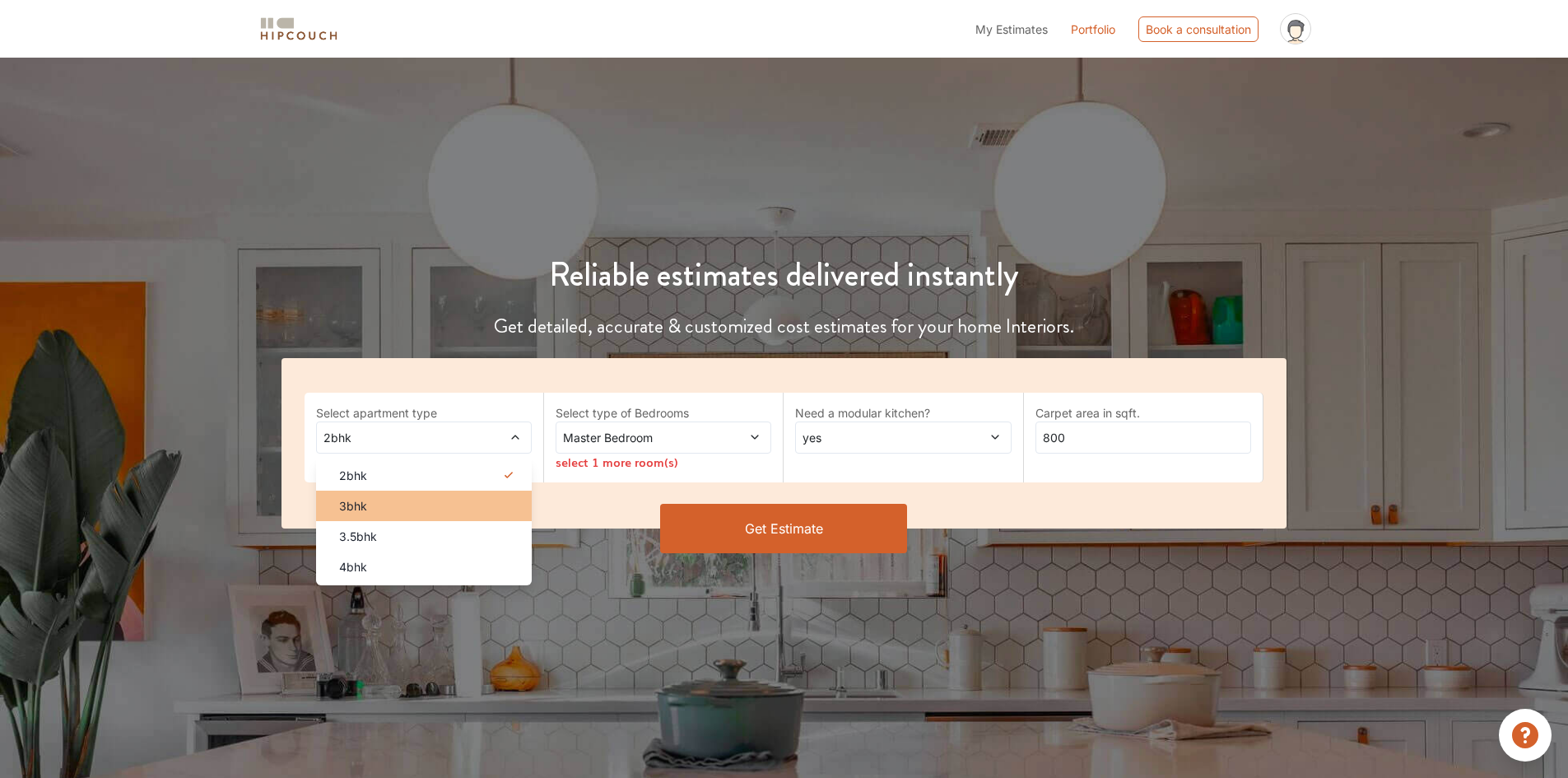
click at [393, 493] on li "3bhk" at bounding box center [424, 506] width 216 height 31
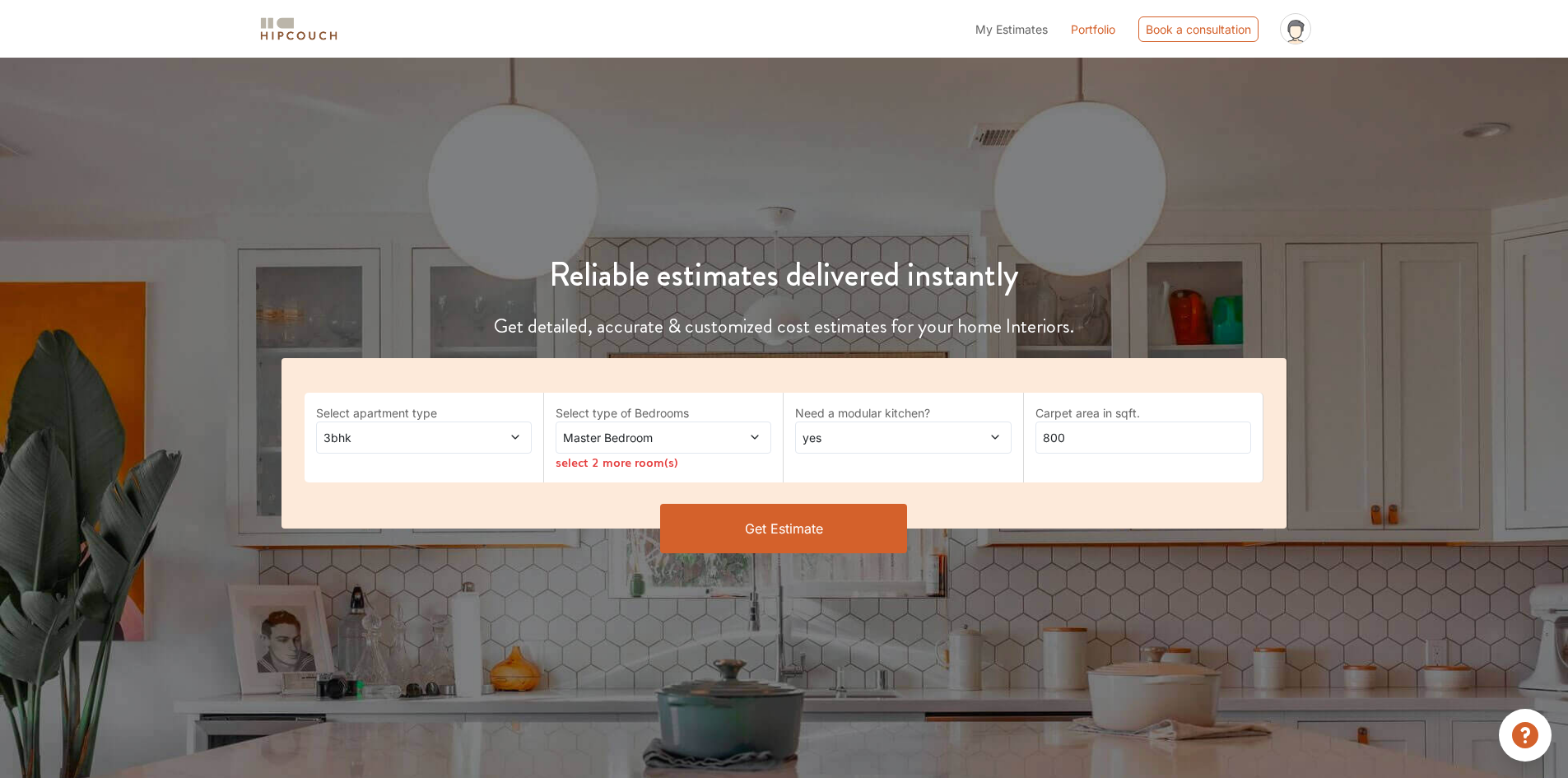
click at [632, 441] on span "Master Bedroom" at bounding box center [635, 437] width 151 height 17
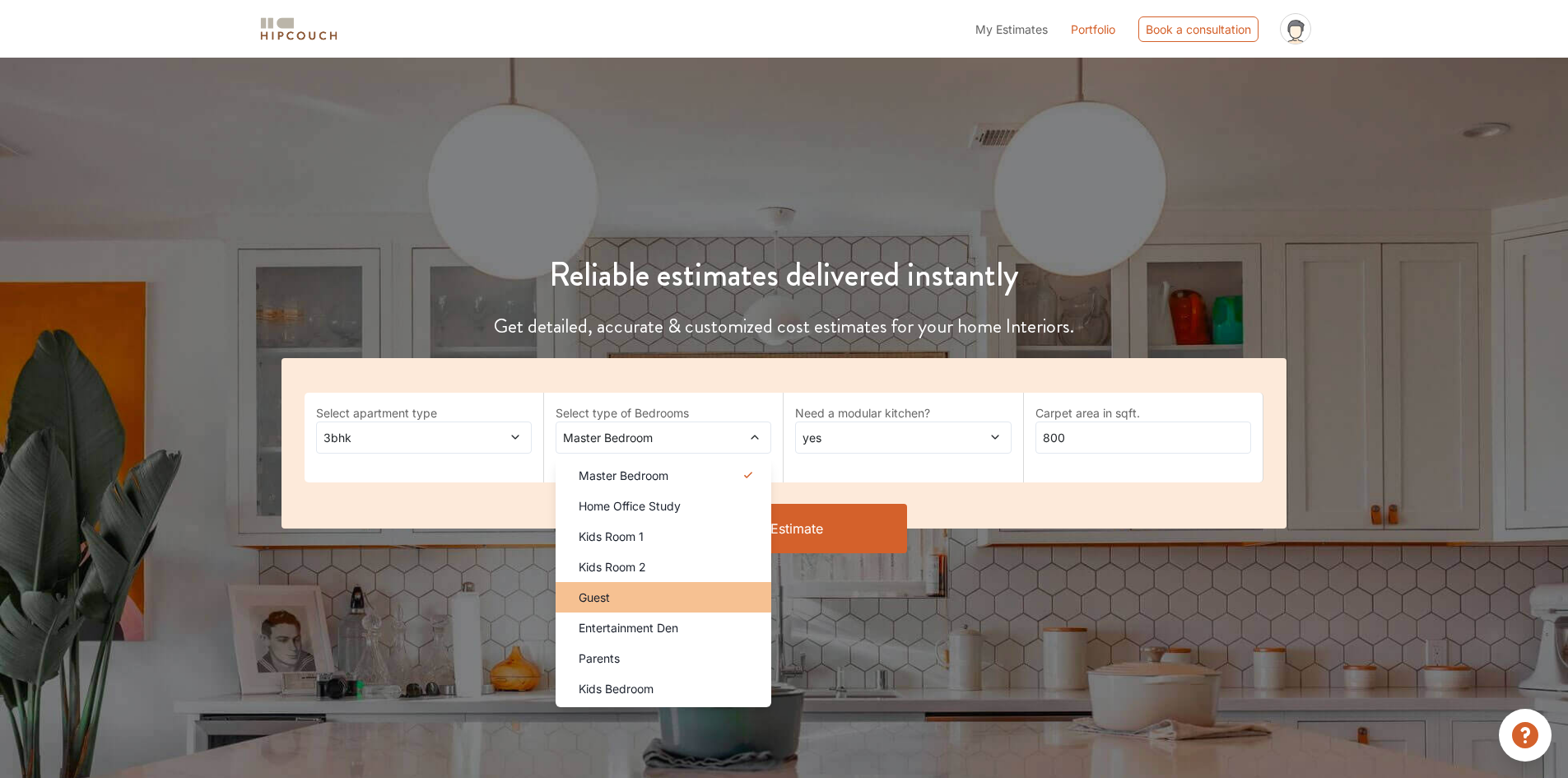
click at [686, 605] on div "Guest" at bounding box center [668, 596] width 206 height 17
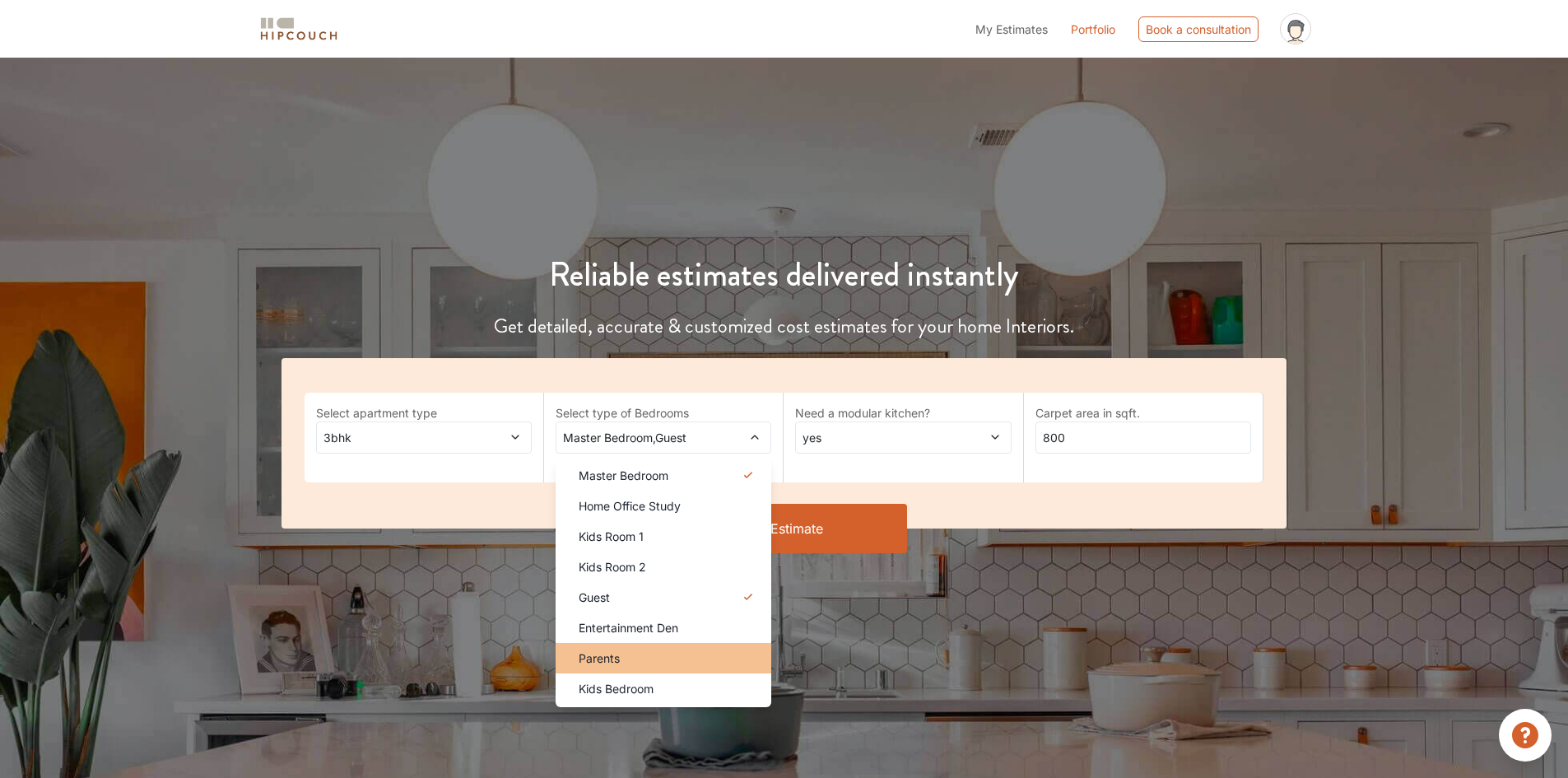
click at [637, 662] on div "Parents" at bounding box center [668, 658] width 206 height 17
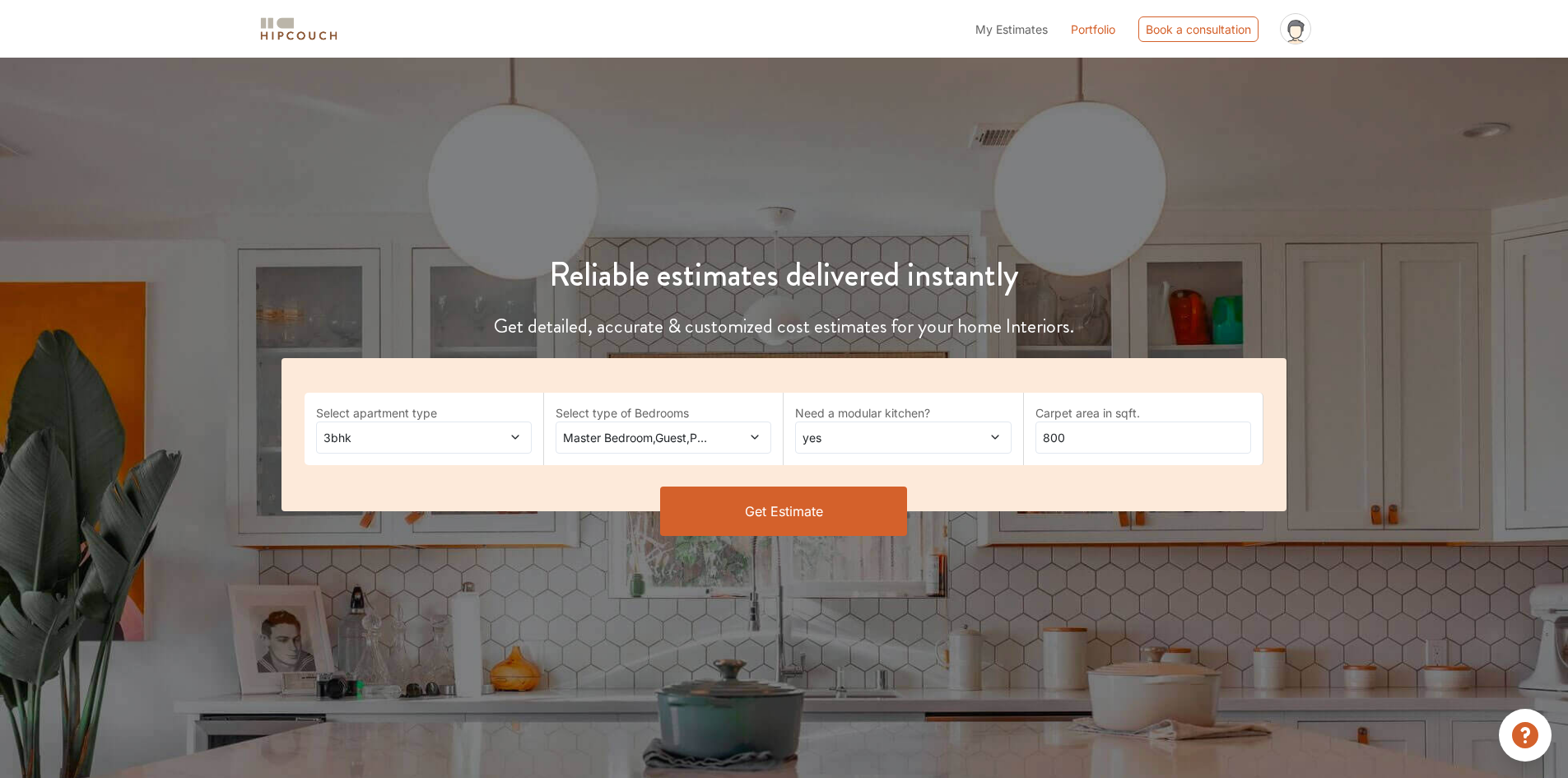
click at [844, 431] on span "yes" at bounding box center [874, 437] width 151 height 17
click at [833, 500] on div "no" at bounding box center [908, 505] width 206 height 17
drag, startPoint x: 1069, startPoint y: 431, endPoint x: 1021, endPoint y: 436, distance: 48.3
click at [1021, 436] on div "Select apartment type 3bhk Select type of Bedrooms Master Bedroom,Guest,Parents…" at bounding box center [784, 434] width 1005 height 153
type input "4000"
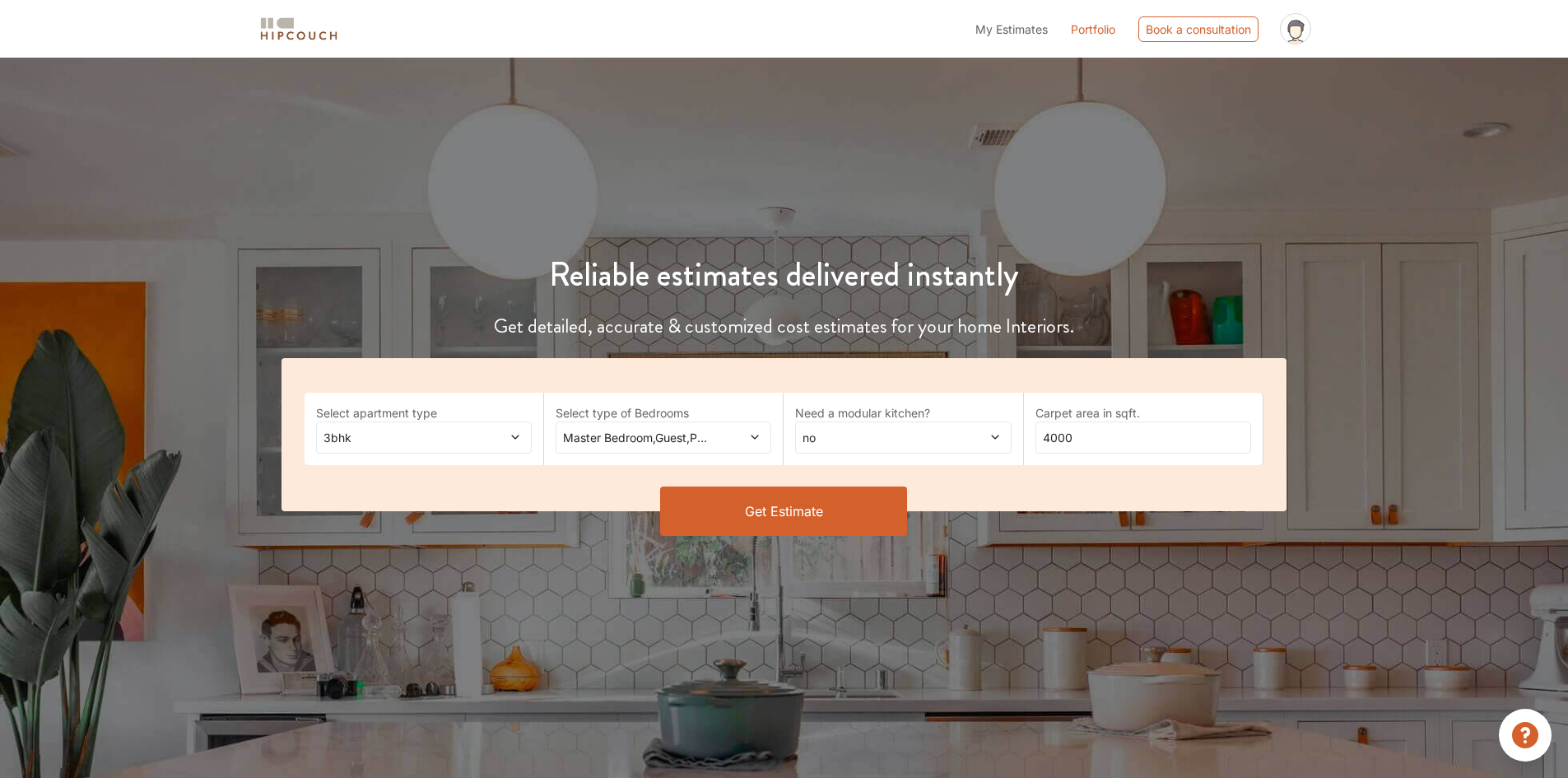
click at [794, 520] on button "Get Estimate" at bounding box center [783, 511] width 247 height 50
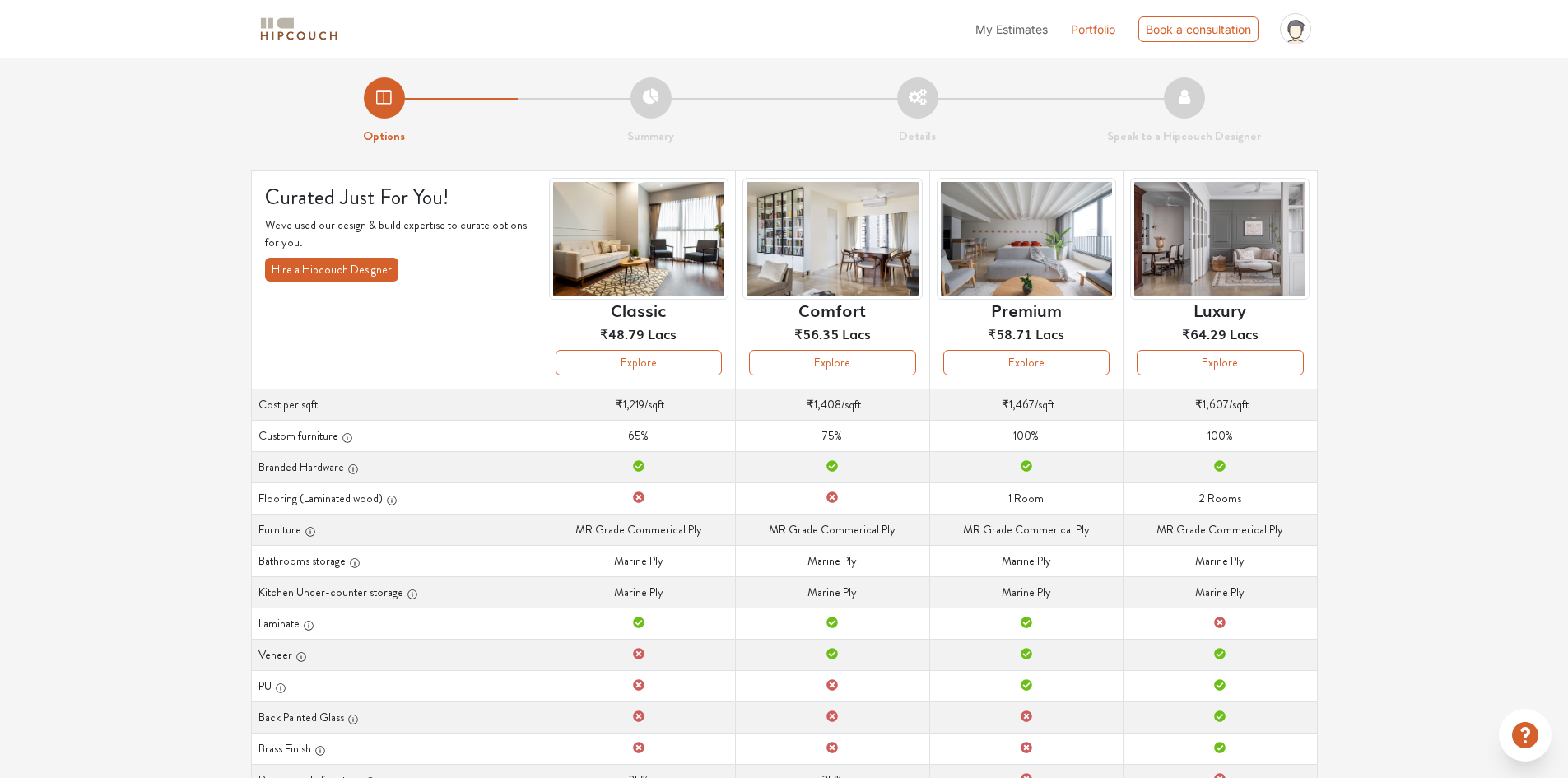
click at [1372, 419] on div "Options Summary Details Speak to a Hipcouch Designer Curated Just For You! We'v…" at bounding box center [784, 509] width 1568 height 903
click at [1387, 425] on div "Options Summary Details Speak to a Hipcouch Designer Curated Just For You! We'v…" at bounding box center [784, 509] width 1568 height 903
click at [1014, 368] on button "Explore" at bounding box center [1026, 362] width 166 height 25
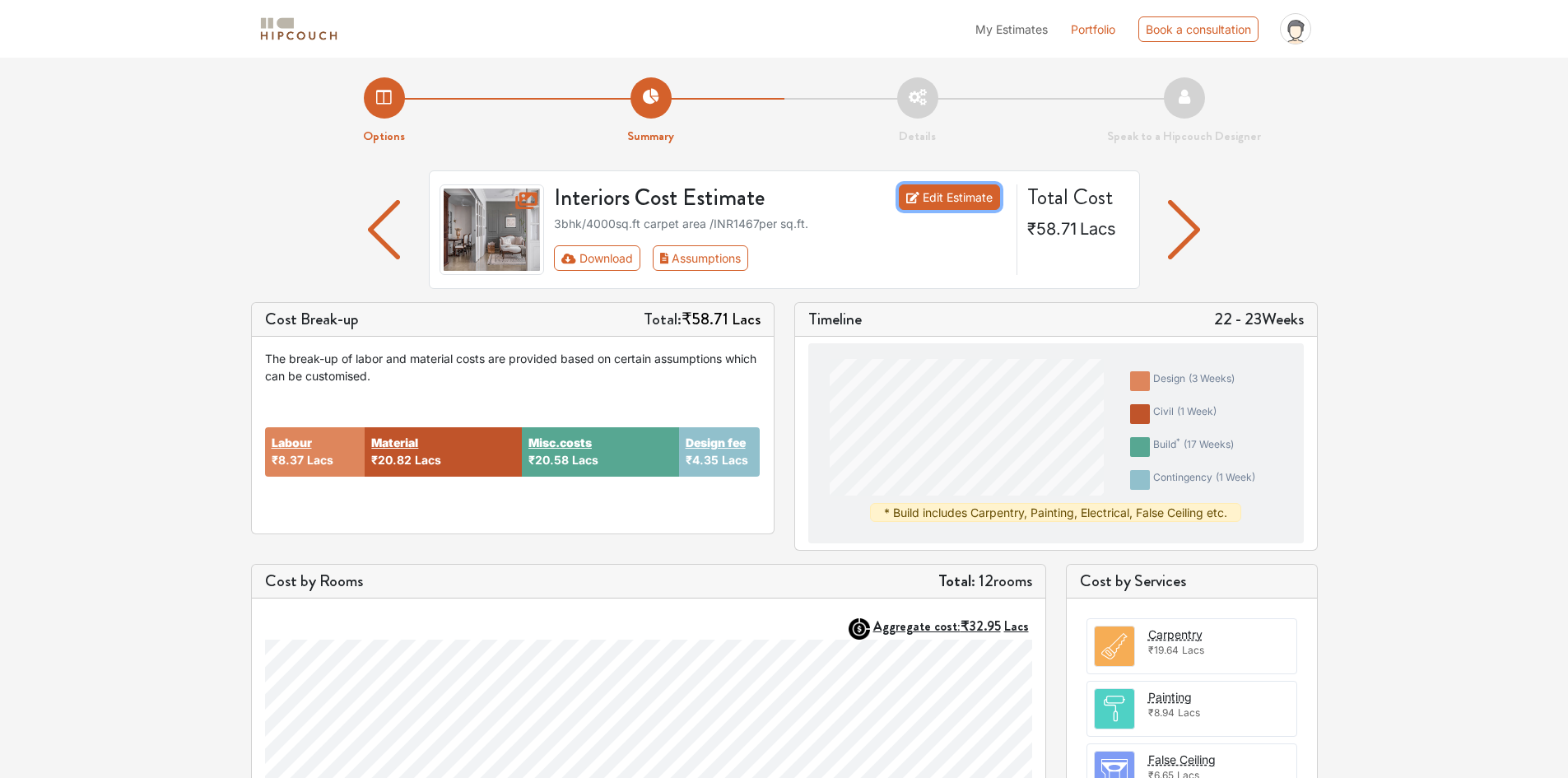
click at [947, 195] on link "Edit Estimate" at bounding box center [949, 197] width 101 height 25
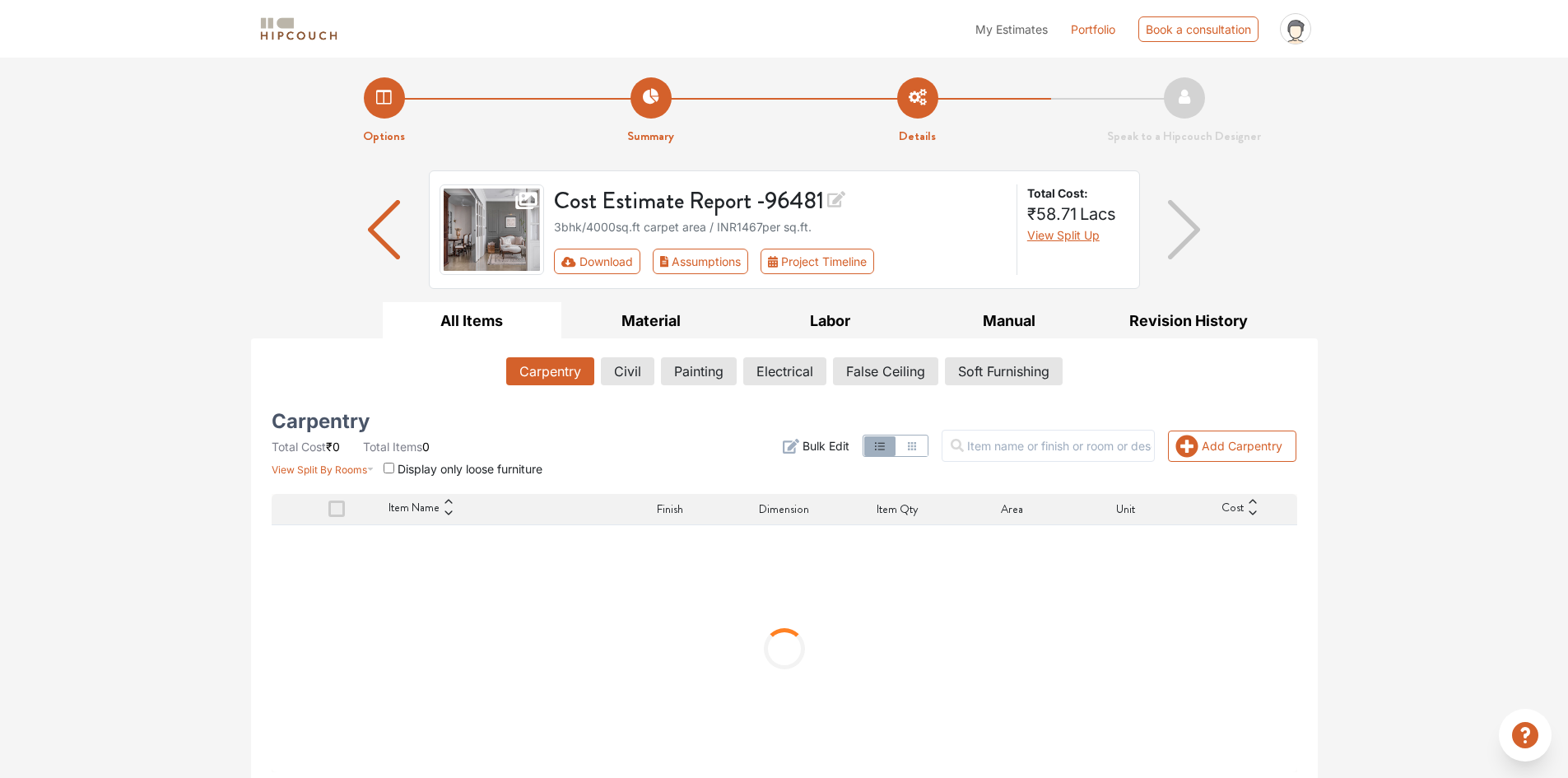
click at [1345, 255] on div "Options Summary Details Speak to a Hipcouch Designer Cost Estimate Report - 964…" at bounding box center [784, 421] width 1568 height 726
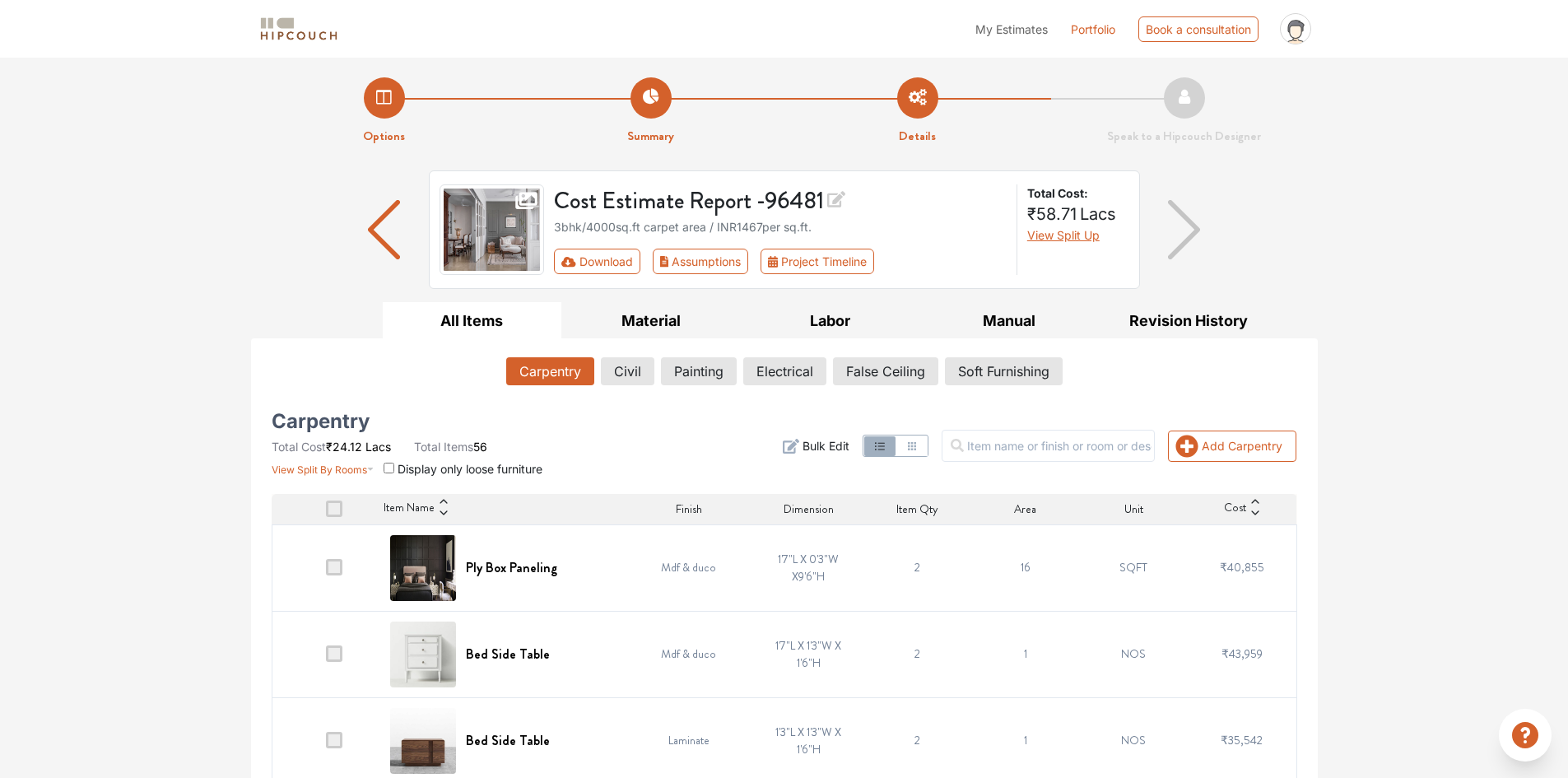
click at [337, 569] on span at bounding box center [334, 567] width 16 height 16
click at [326, 571] on input "checkbox" at bounding box center [326, 571] width 0 height 0
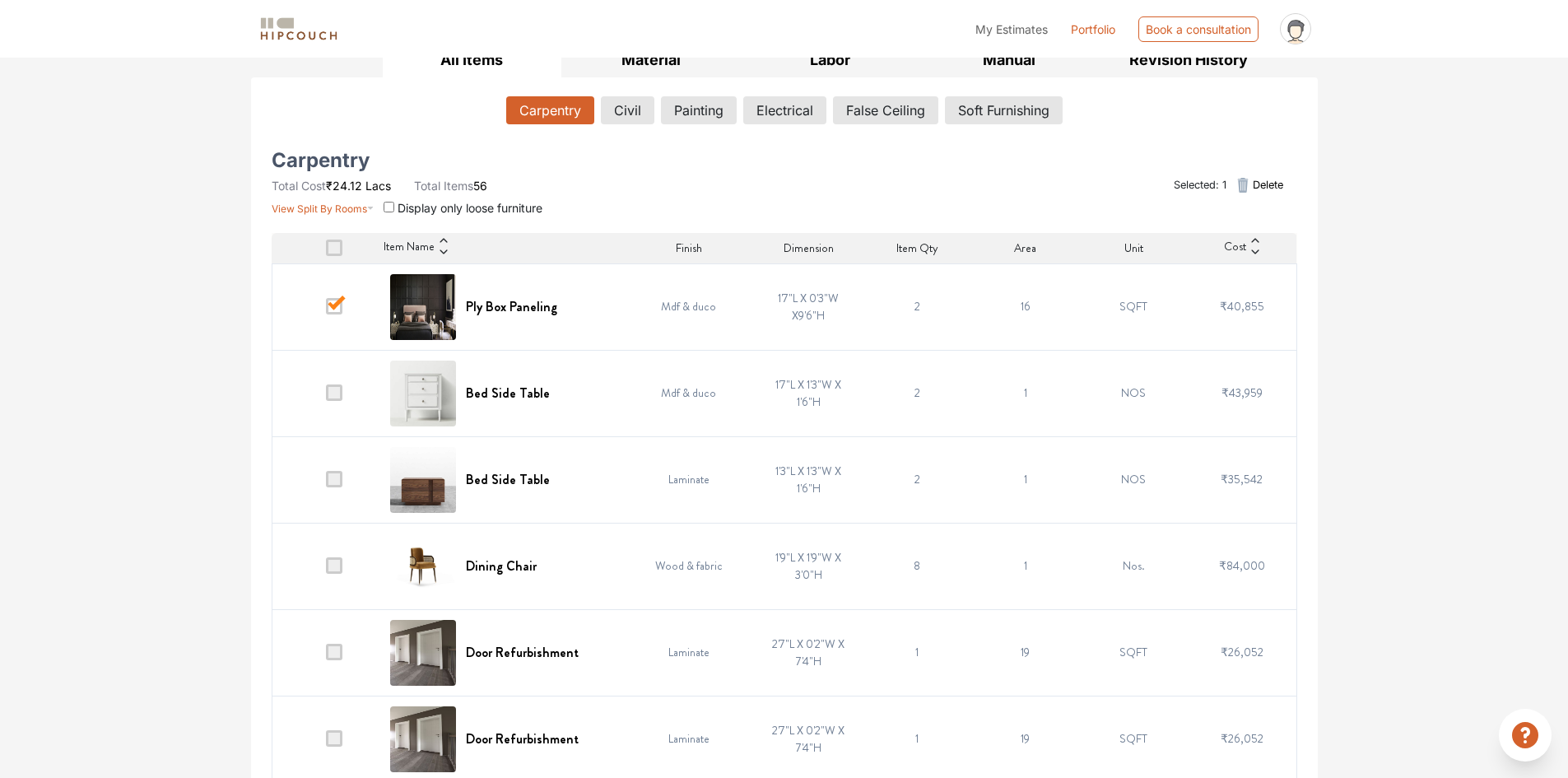
scroll to position [82, 0]
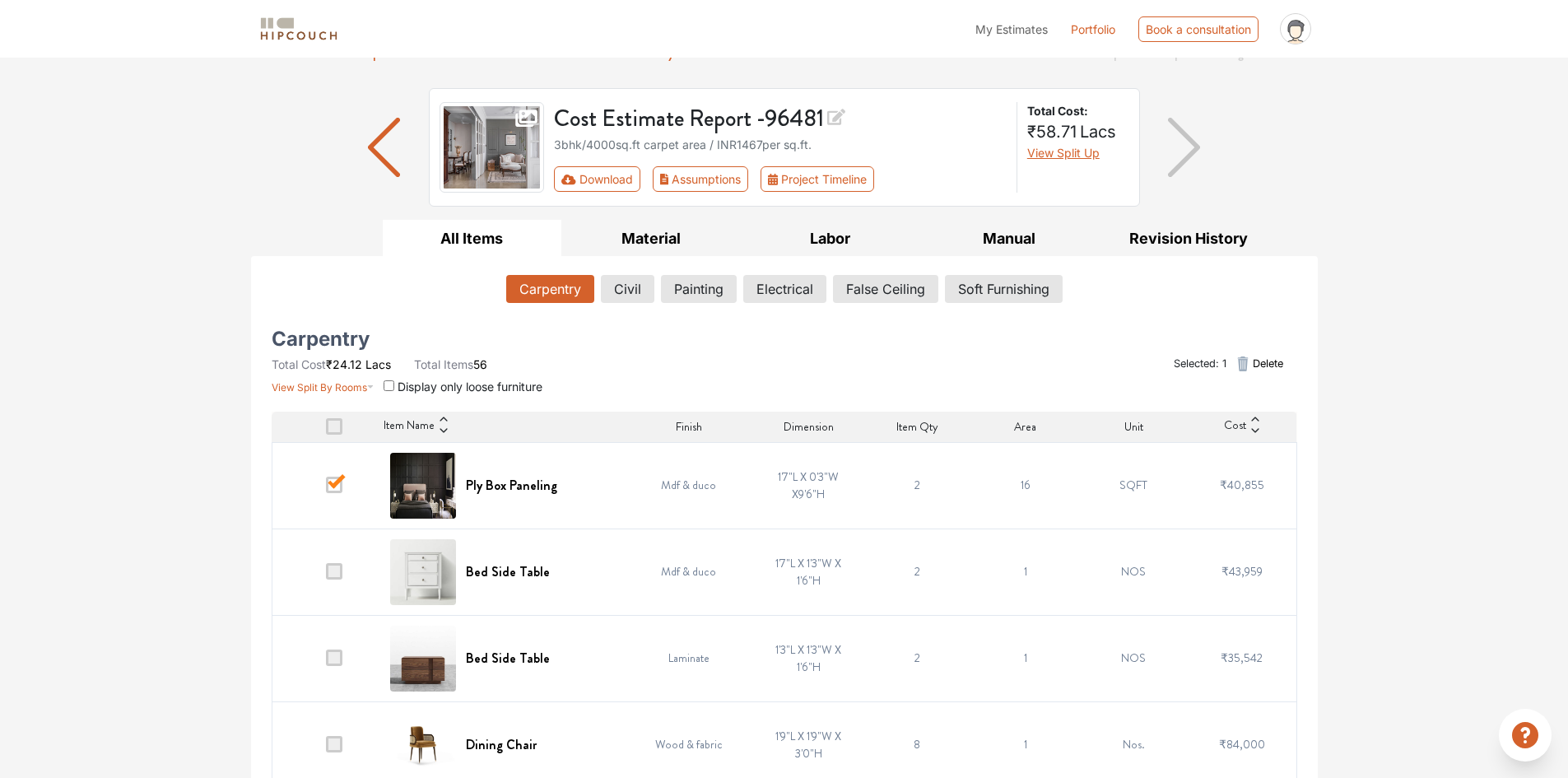
click at [1256, 364] on span "Delete" at bounding box center [1268, 363] width 31 height 15
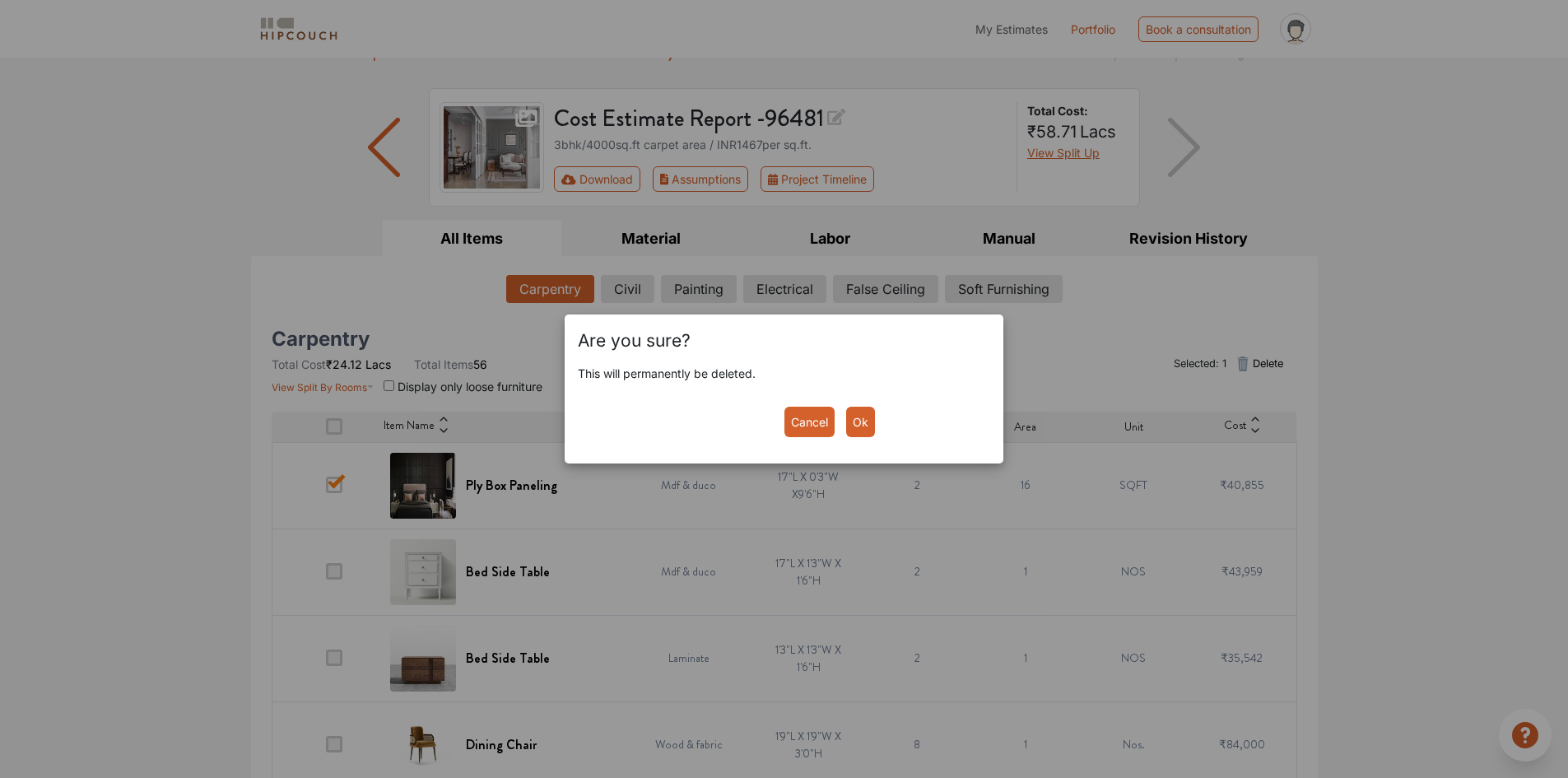
click at [858, 424] on button "Ok" at bounding box center [861, 422] width 29 height 31
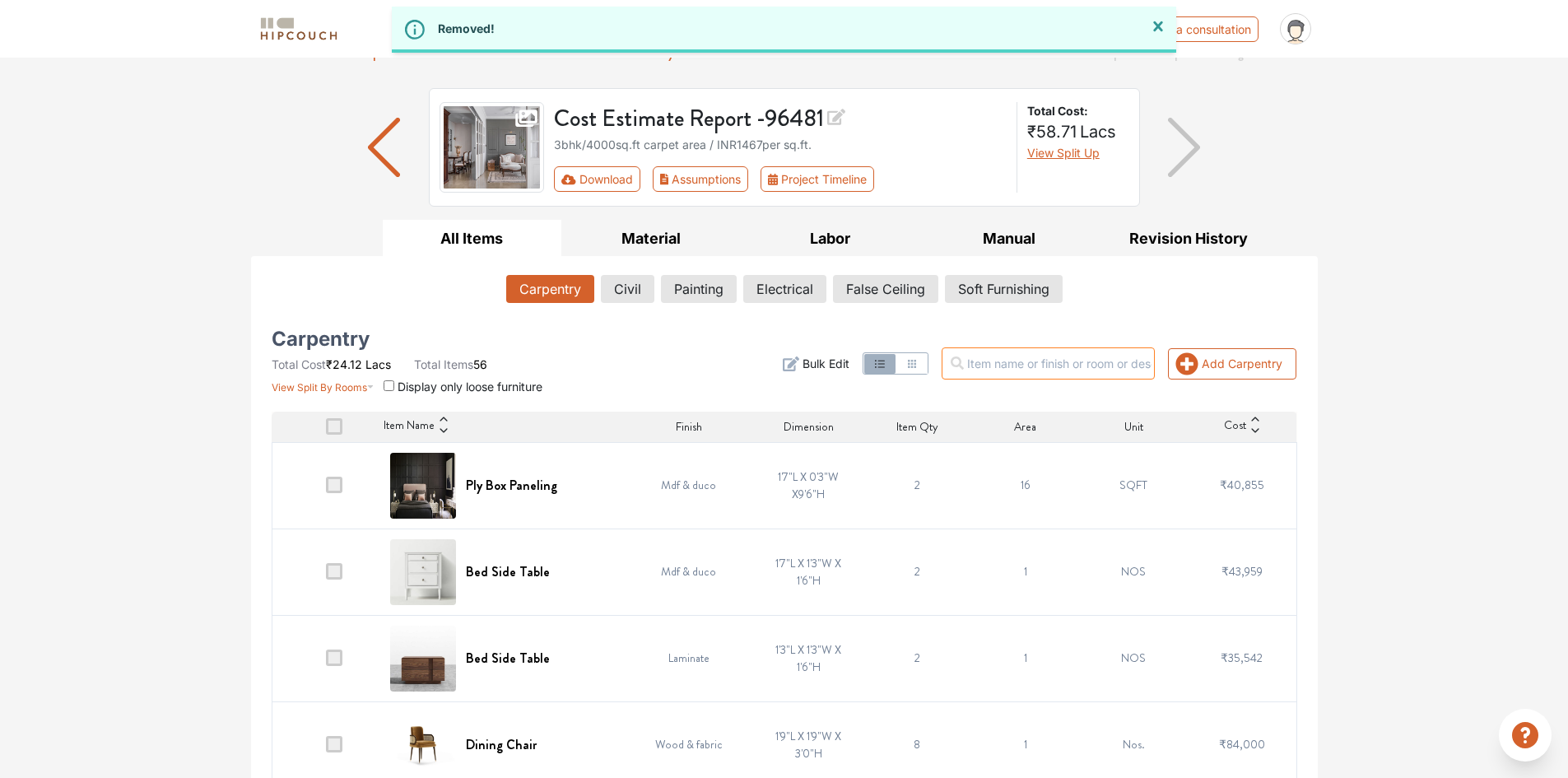
click at [1037, 368] on input "text" at bounding box center [1048, 363] width 213 height 33
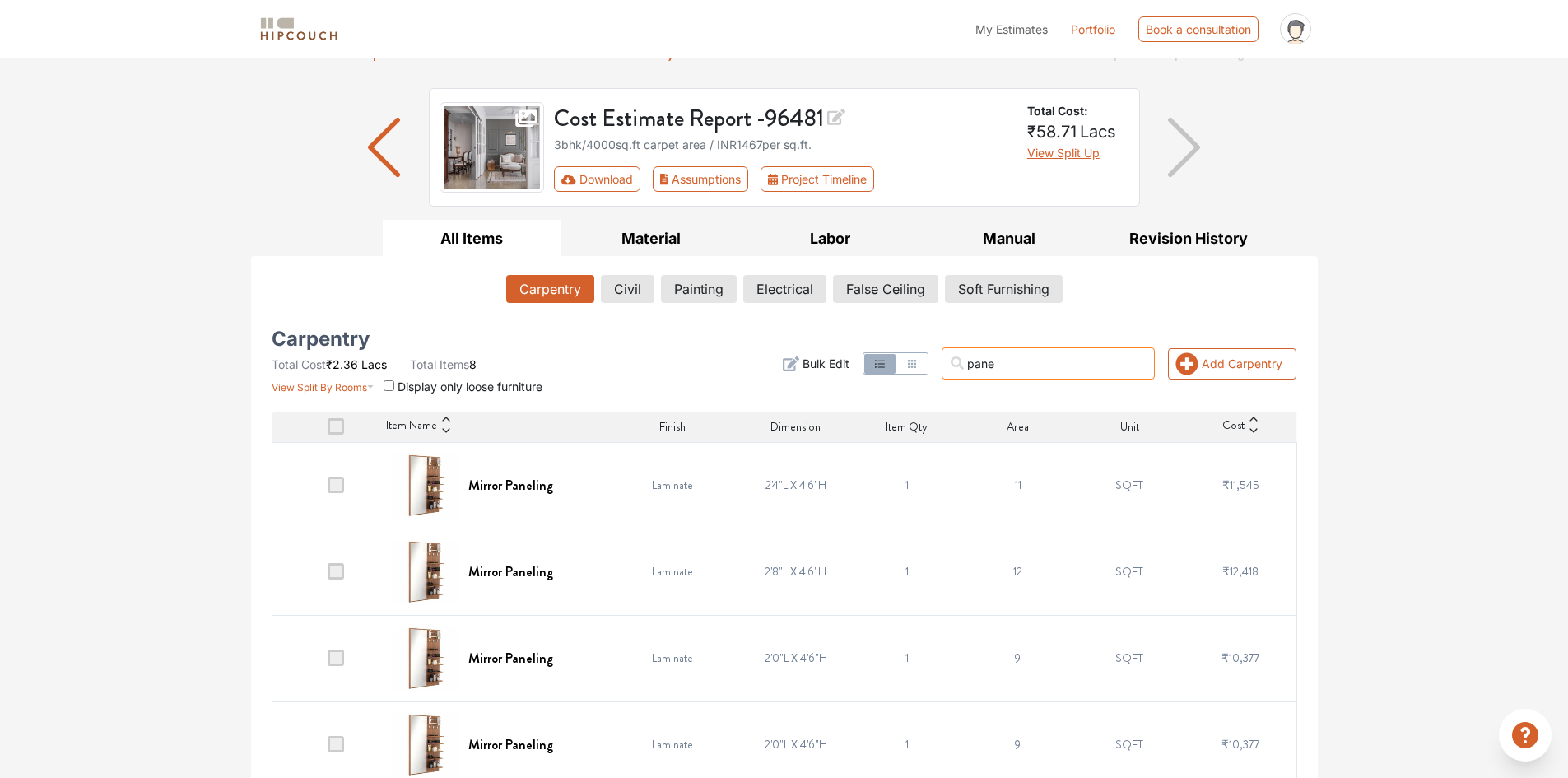
type input "pane"
click at [338, 486] on span at bounding box center [336, 485] width 16 height 16
click at [328, 489] on input "checkbox" at bounding box center [328, 489] width 0 height 0
click at [331, 569] on span at bounding box center [336, 571] width 16 height 16
click at [328, 576] on input "checkbox" at bounding box center [328, 576] width 0 height 0
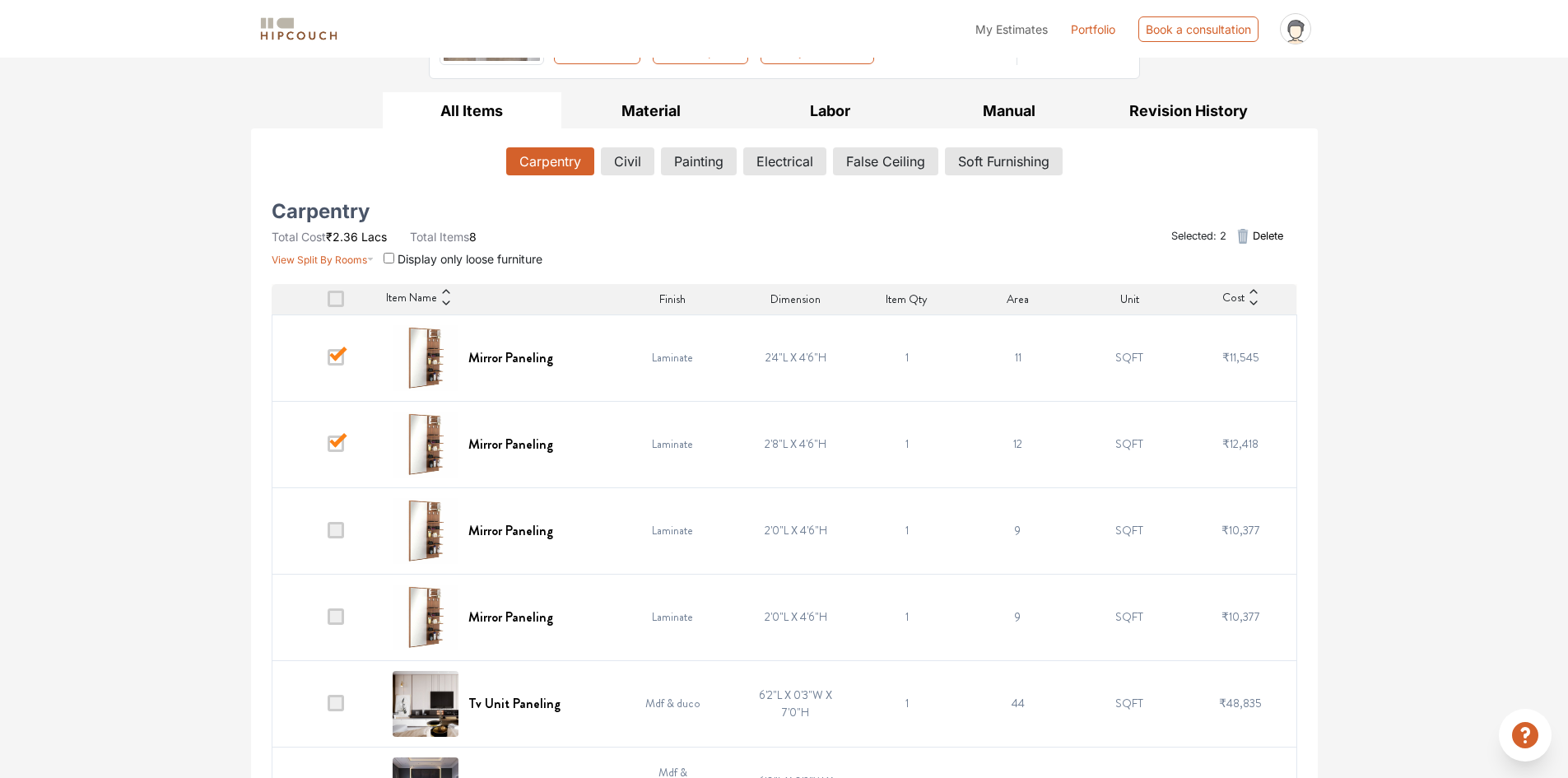
scroll to position [247, 0]
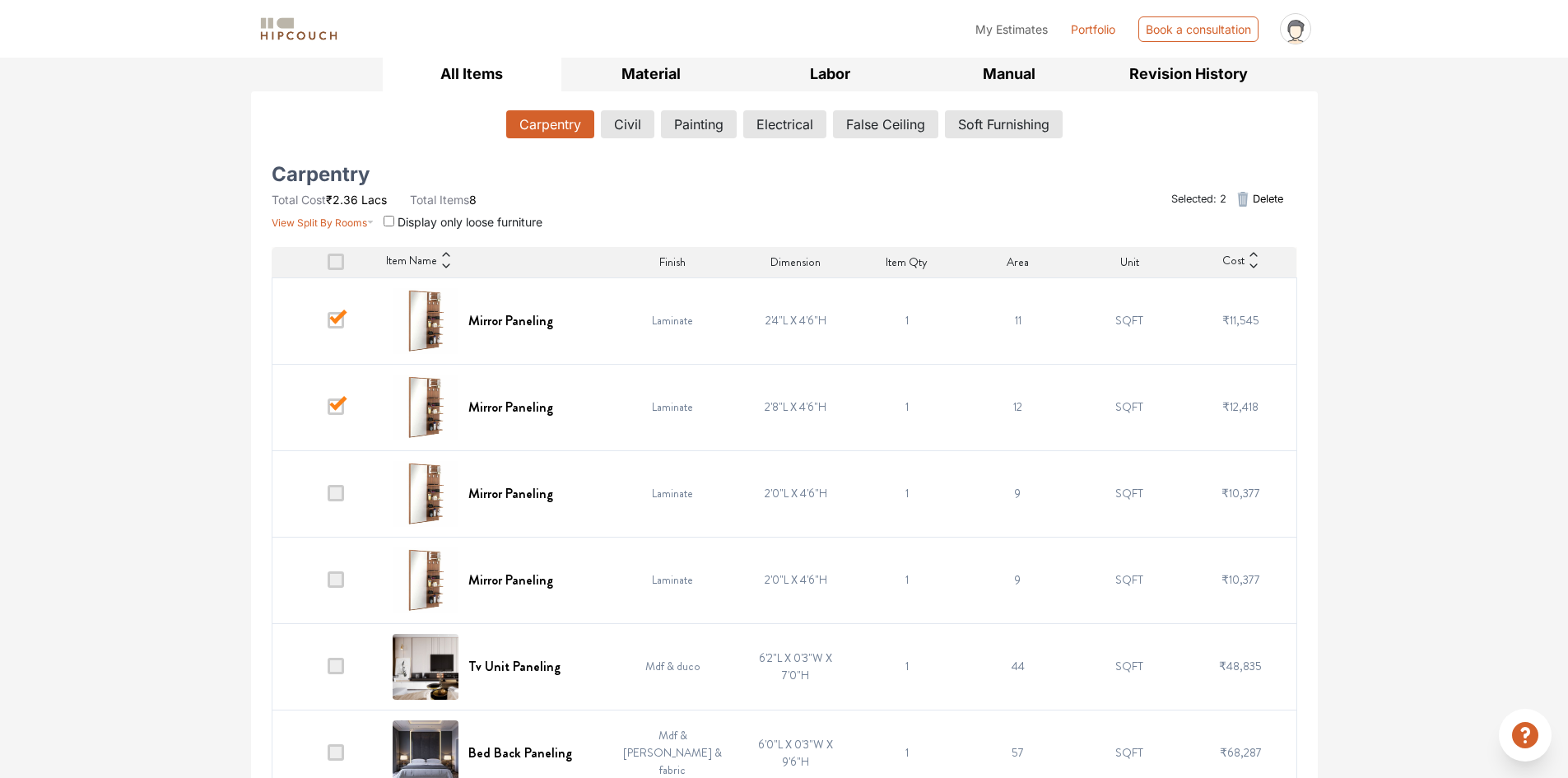
click at [338, 492] on span at bounding box center [336, 493] width 16 height 16
click at [328, 497] on input "checkbox" at bounding box center [328, 497] width 0 height 0
click at [338, 495] on span at bounding box center [336, 493] width 16 height 16
click at [328, 497] on input "checkbox" at bounding box center [328, 497] width 0 height 0
click at [340, 408] on span at bounding box center [336, 407] width 16 height 16
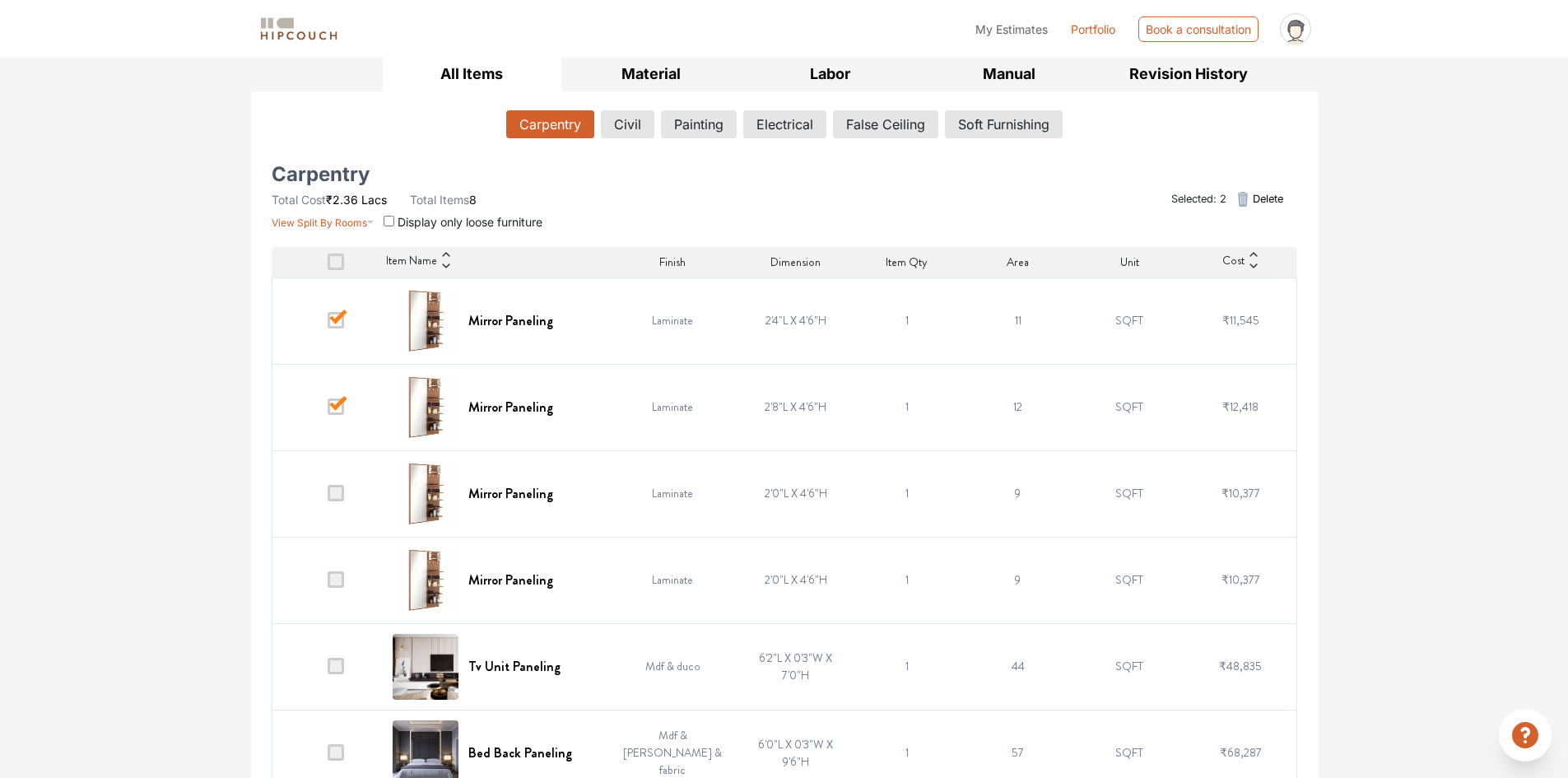
click at [328, 411] on input "checkbox" at bounding box center [328, 411] width 0 height 0
click at [342, 319] on span at bounding box center [336, 320] width 16 height 16
click at [328, 324] on input "checkbox" at bounding box center [328, 324] width 0 height 0
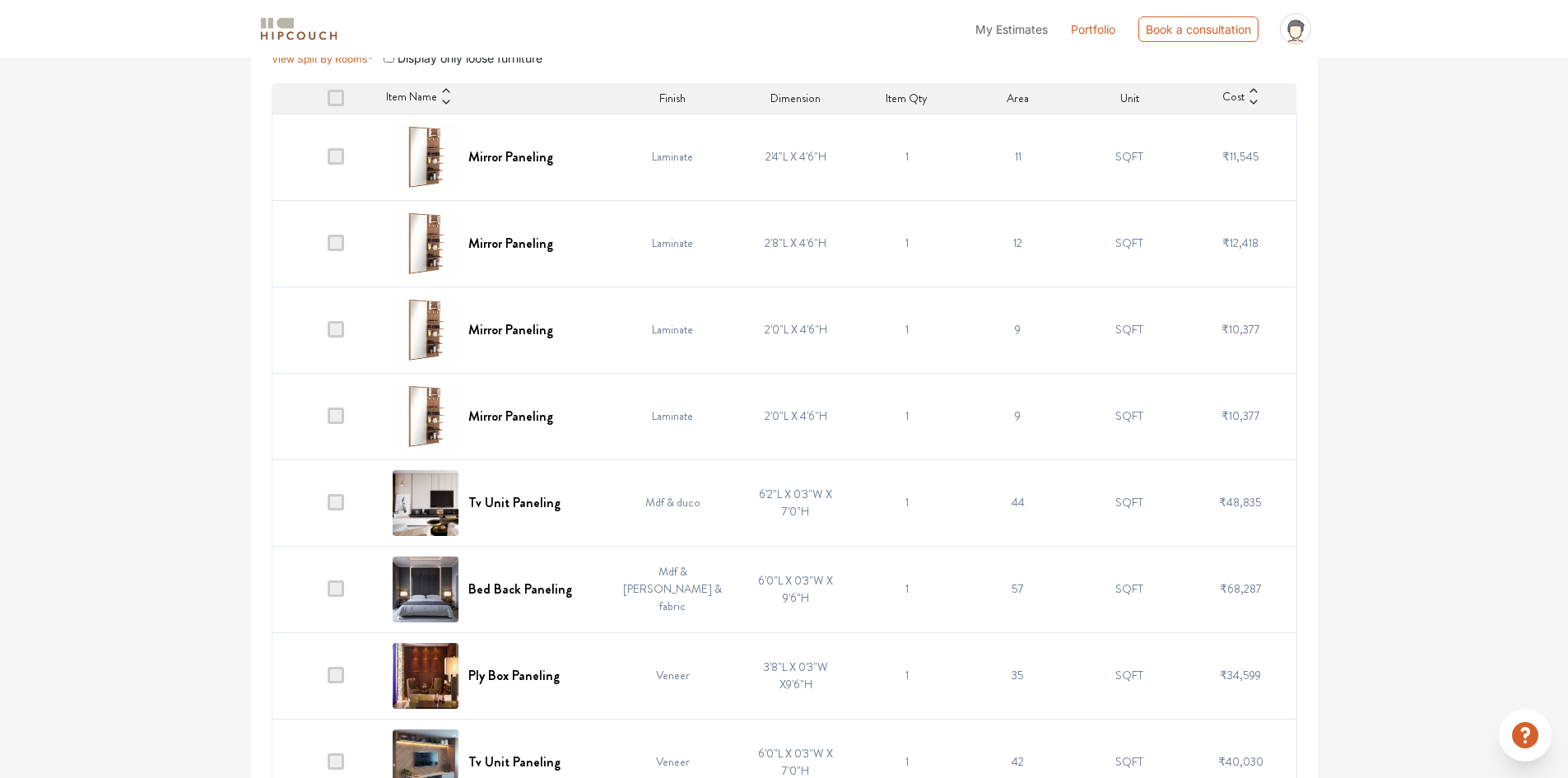
scroll to position [412, 0]
click at [341, 501] on span at bounding box center [336, 501] width 16 height 16
click at [328, 505] on input "checkbox" at bounding box center [328, 505] width 0 height 0
click at [336, 583] on span at bounding box center [336, 587] width 16 height 16
click at [328, 592] on input "checkbox" at bounding box center [328, 592] width 0 height 0
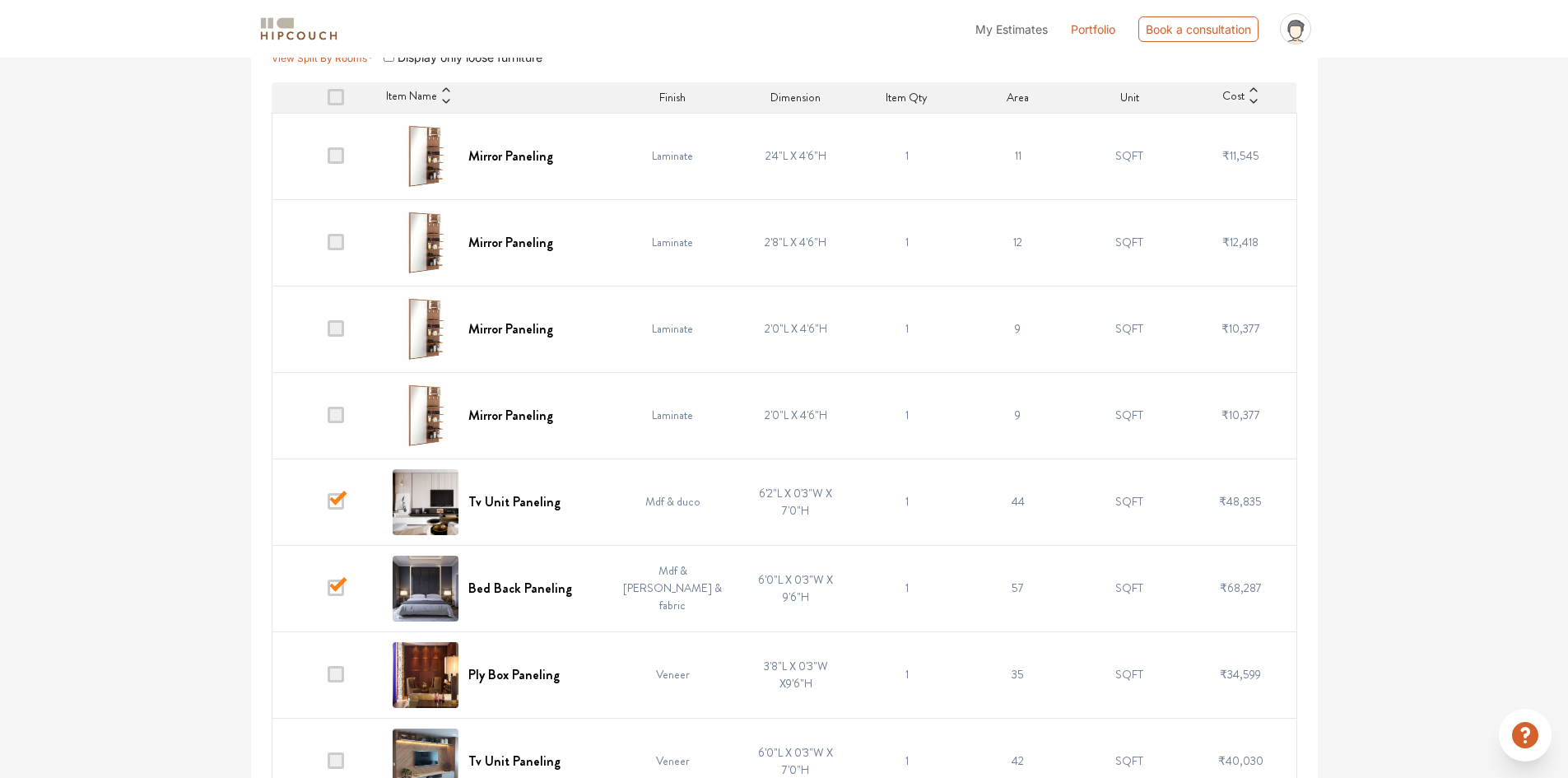
click at [336, 677] on span at bounding box center [336, 674] width 16 height 16
click at [328, 679] on input "checkbox" at bounding box center [328, 679] width 0 height 0
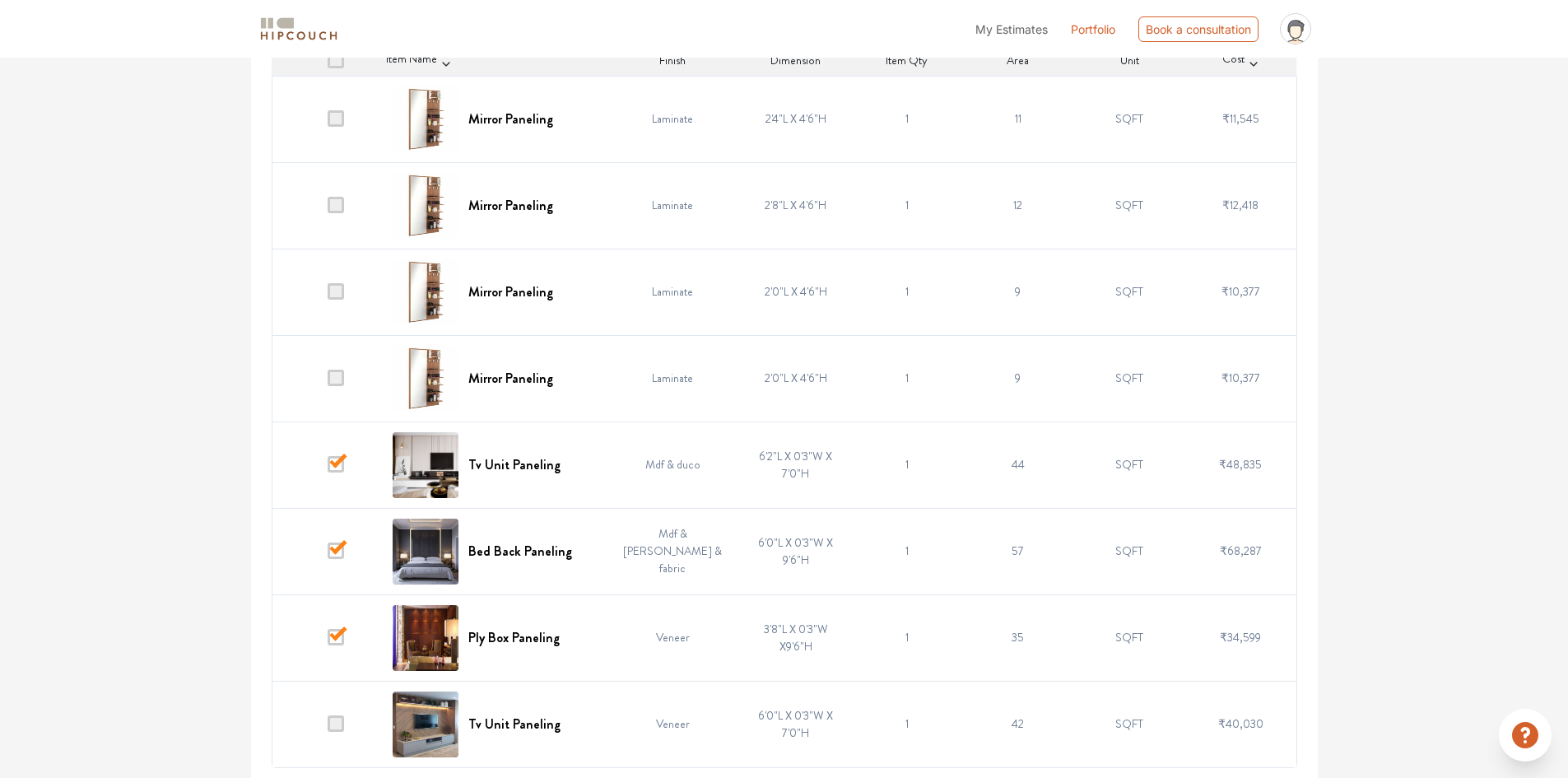
scroll to position [451, 0]
click at [341, 718] on span at bounding box center [336, 721] width 16 height 16
click at [328, 726] on input "checkbox" at bounding box center [328, 726] width 0 height 0
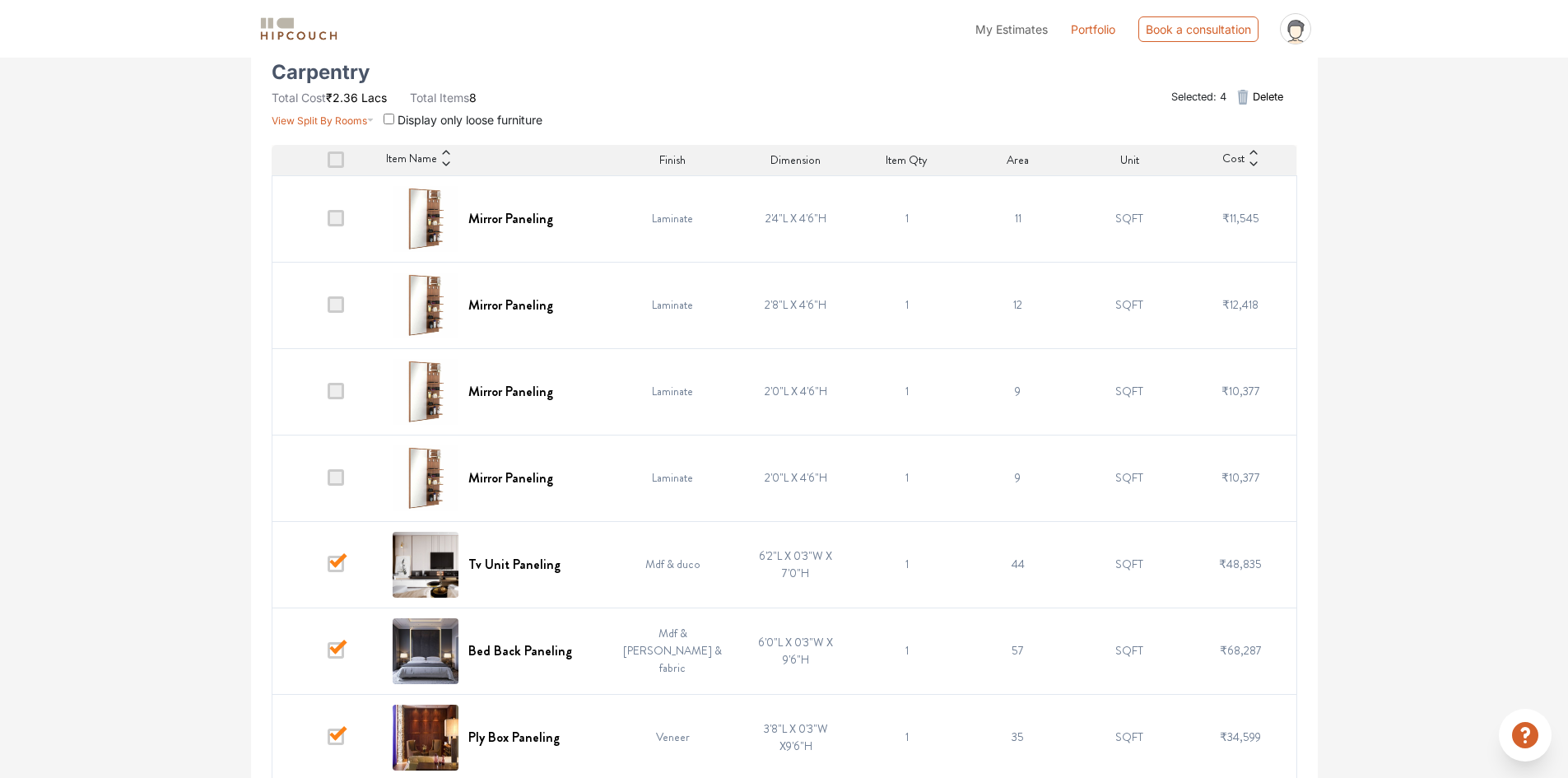
scroll to position [204, 0]
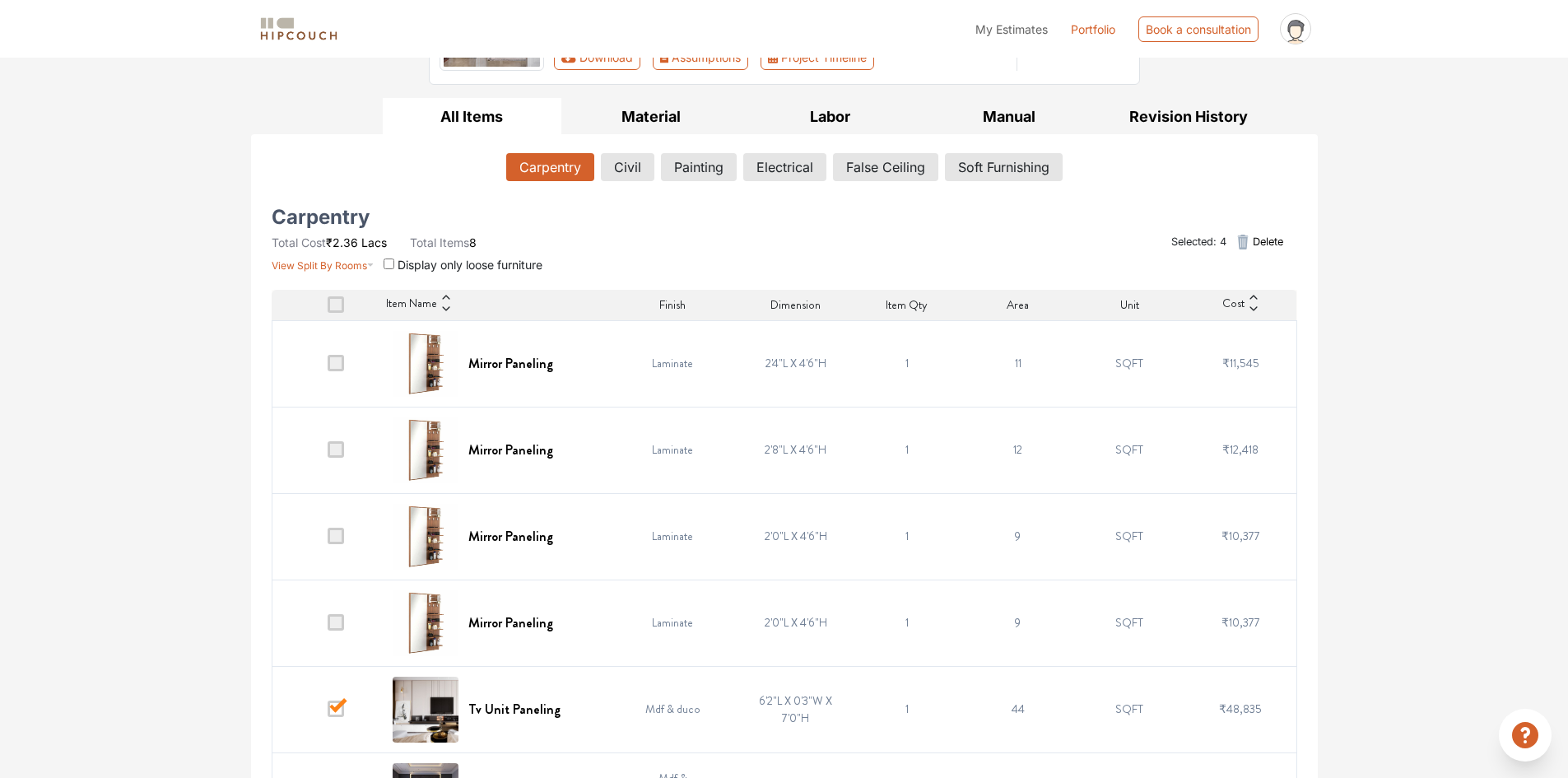
click at [1263, 239] on span "Delete" at bounding box center [1268, 241] width 31 height 15
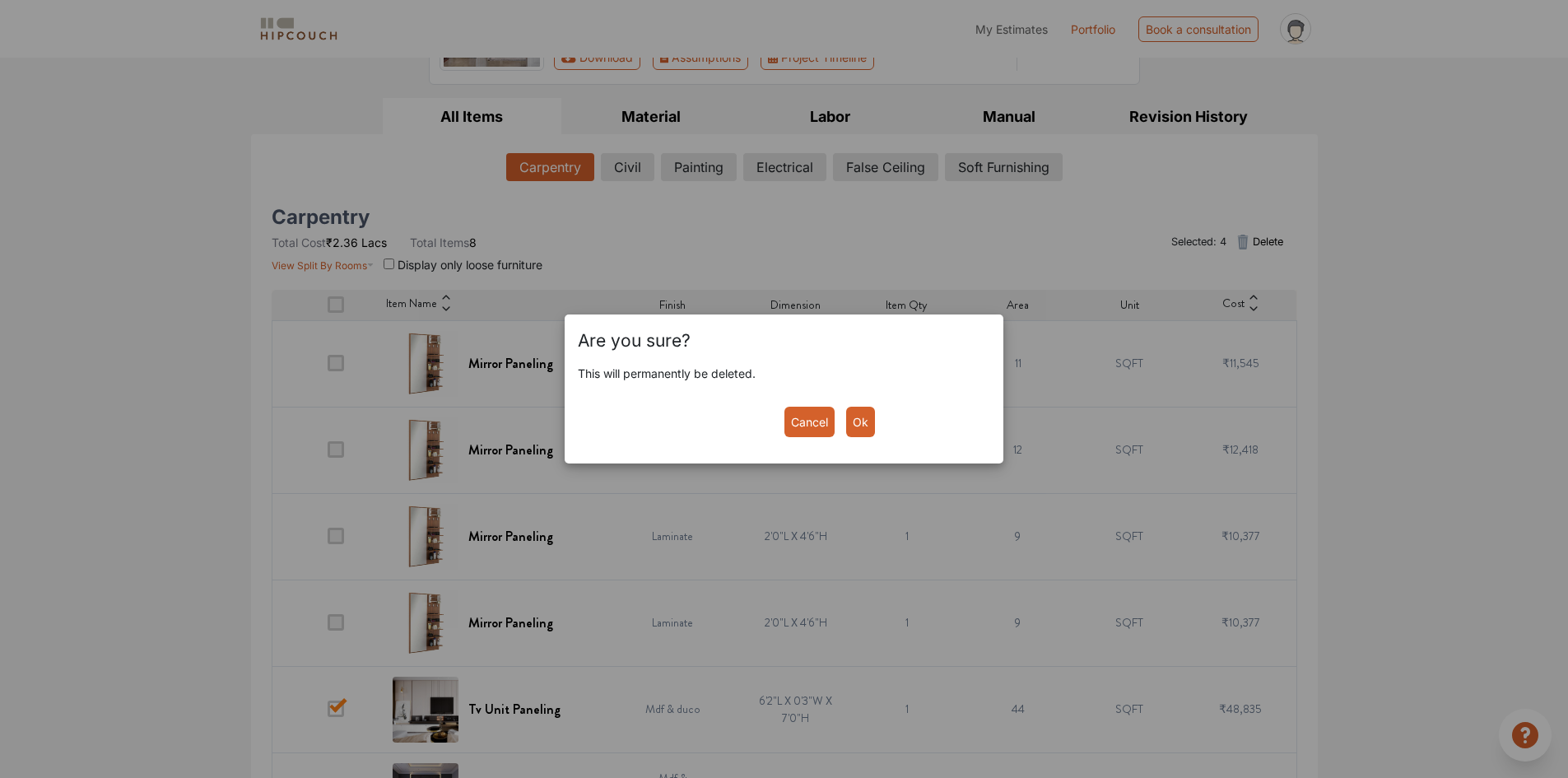
click at [848, 426] on button "Ok" at bounding box center [861, 422] width 29 height 31
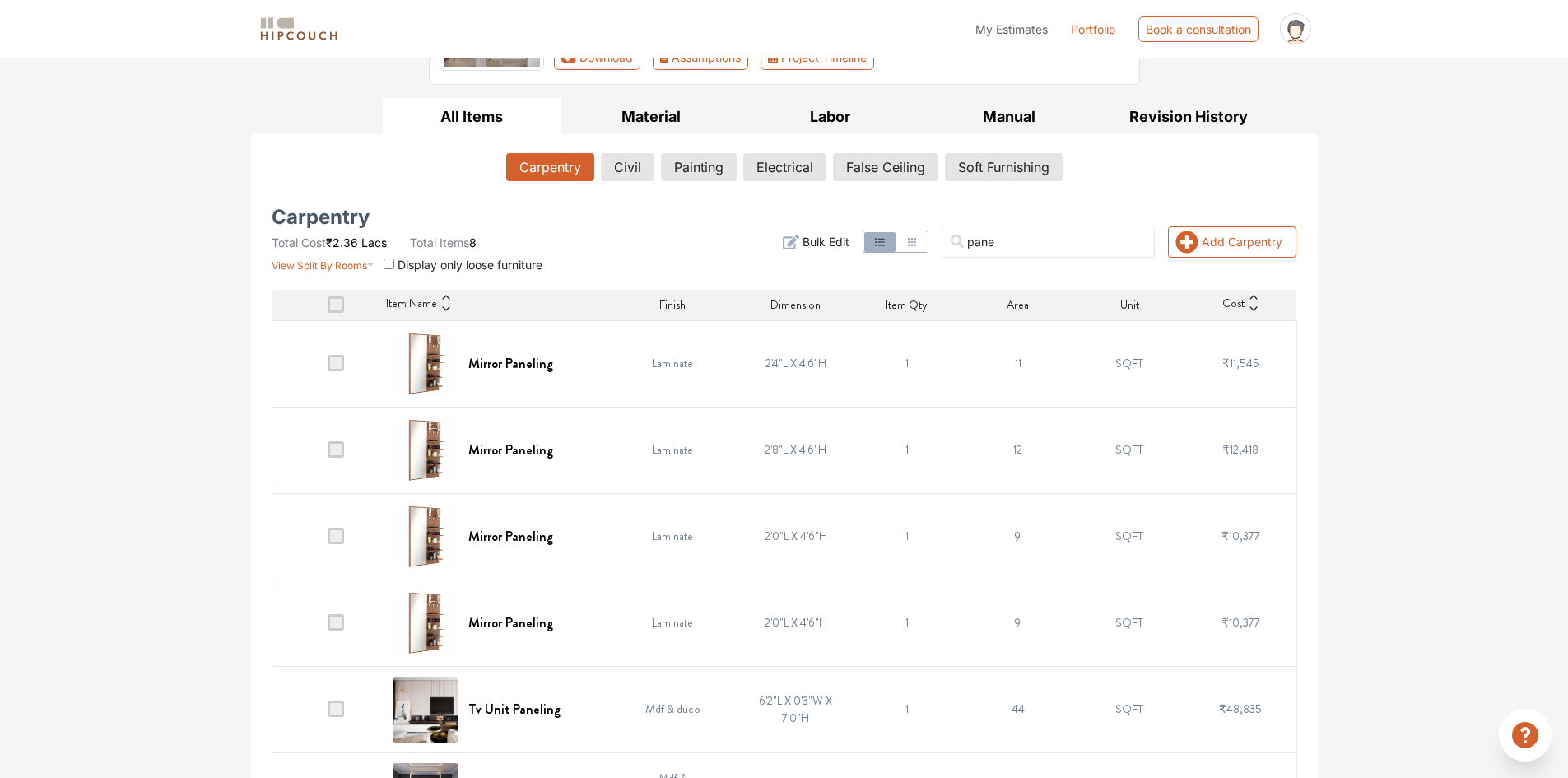
click at [1435, 430] on div "Options Summary Details Speak to a Hipcouch Designer Cost Estimate Report - 964…" at bounding box center [784, 439] width 1568 height 1171
click at [1069, 244] on input "pane" at bounding box center [1048, 242] width 213 height 33
type input "p"
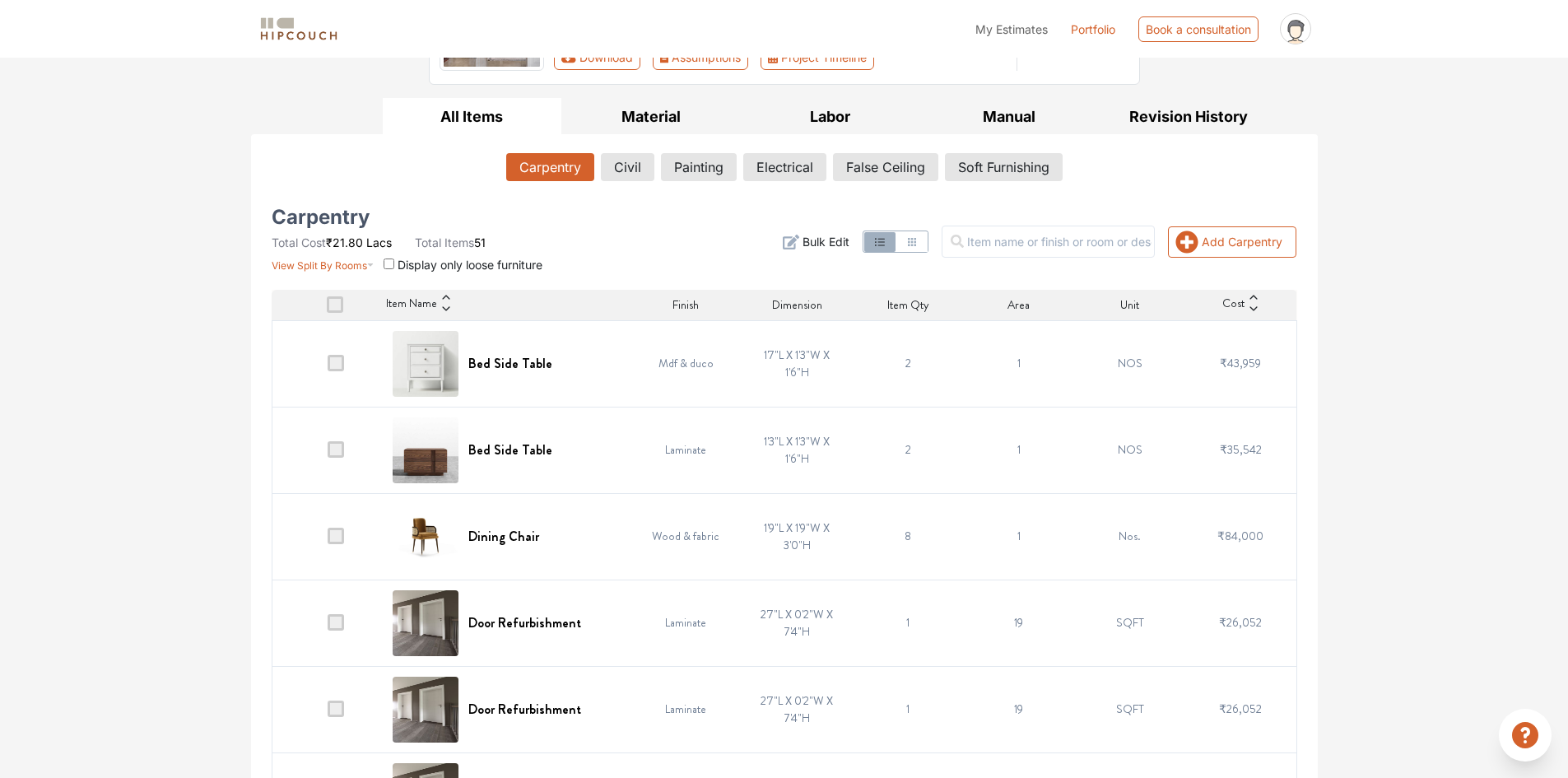
click at [1253, 309] on icon at bounding box center [1253, 308] width 12 height 12
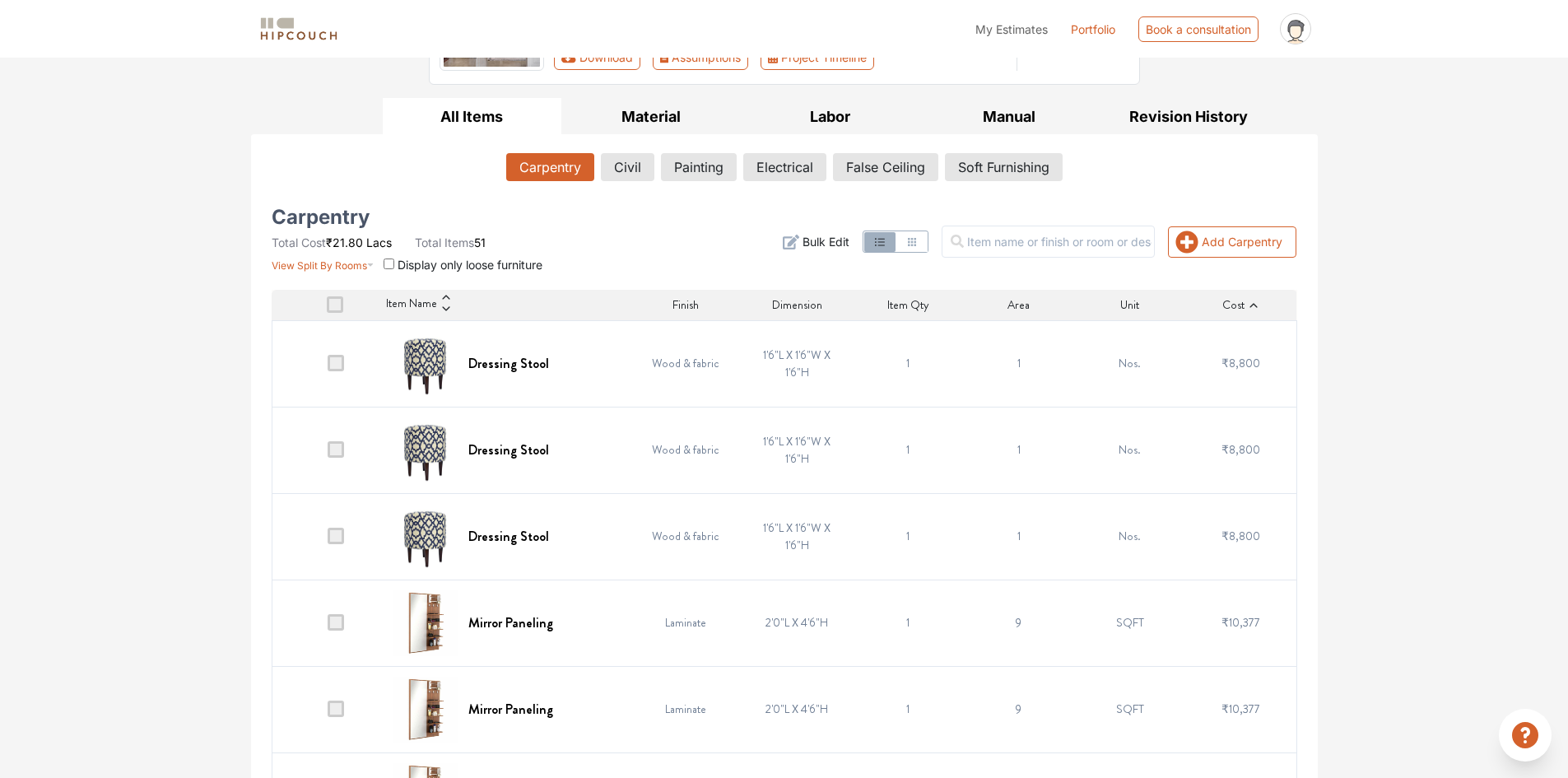
click at [1253, 306] on icon at bounding box center [1253, 305] width 12 height 12
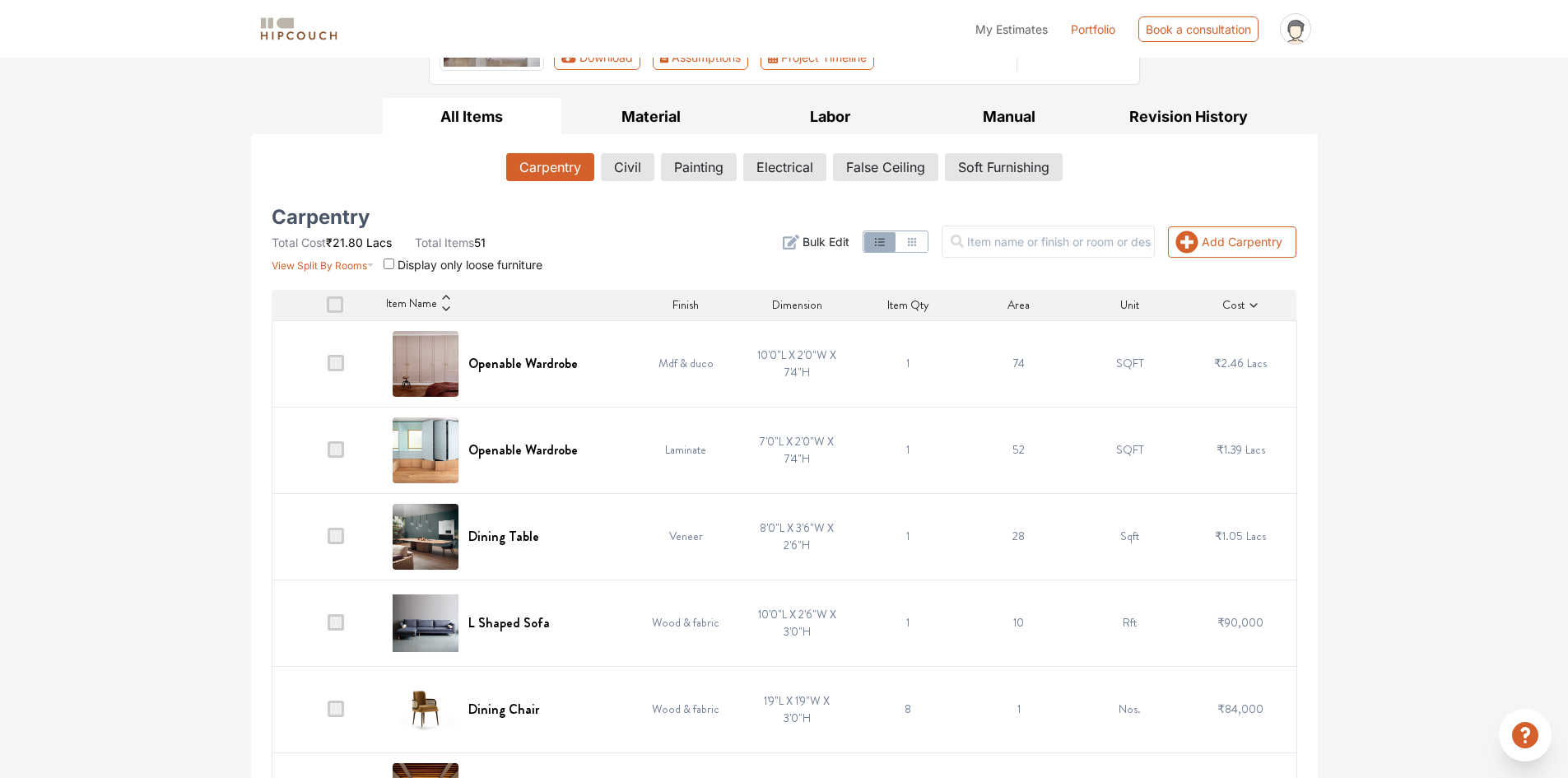
click at [1054, 245] on input "text" at bounding box center [1048, 242] width 213 height 33
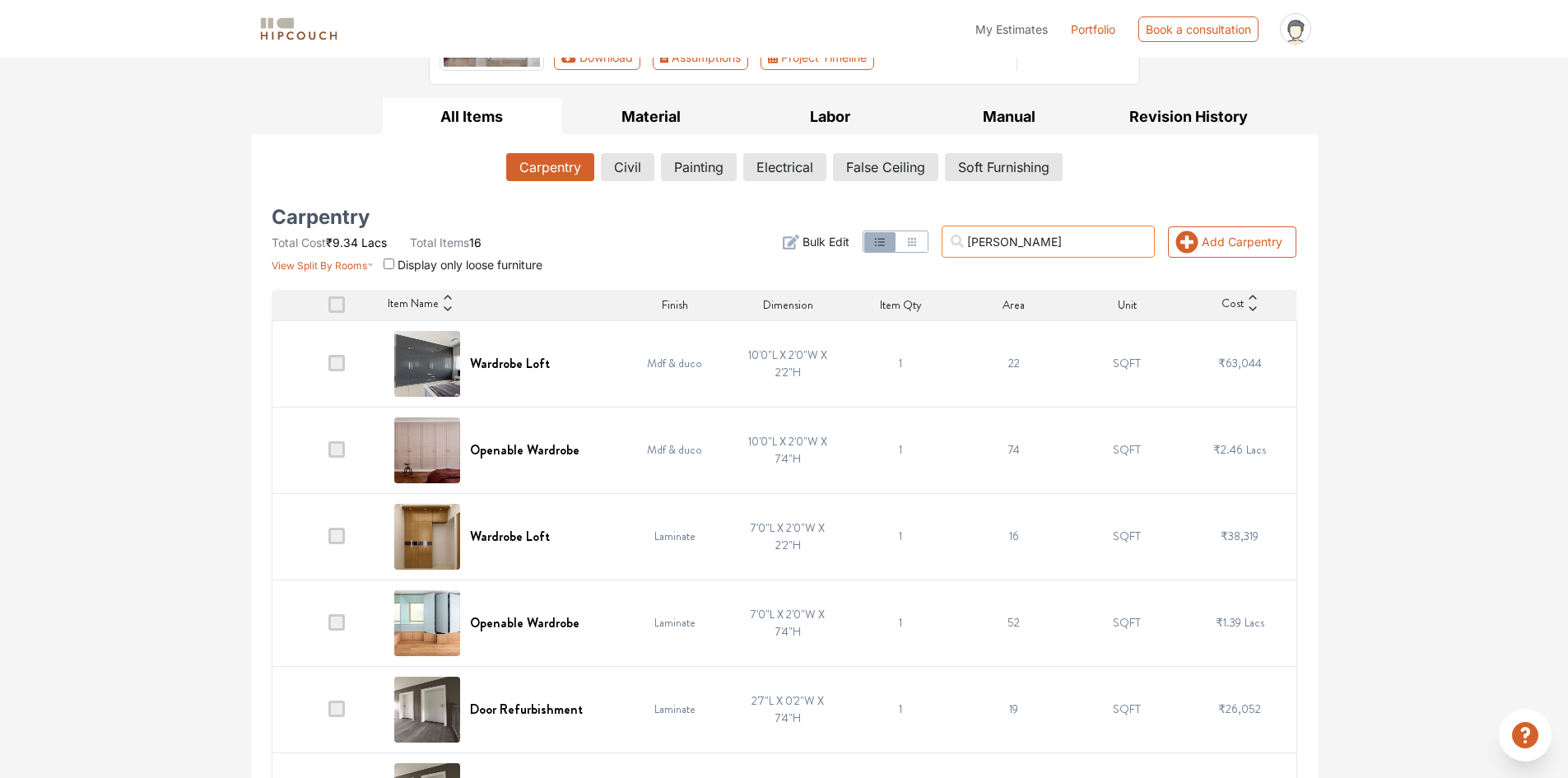
scroll to position [106, 0]
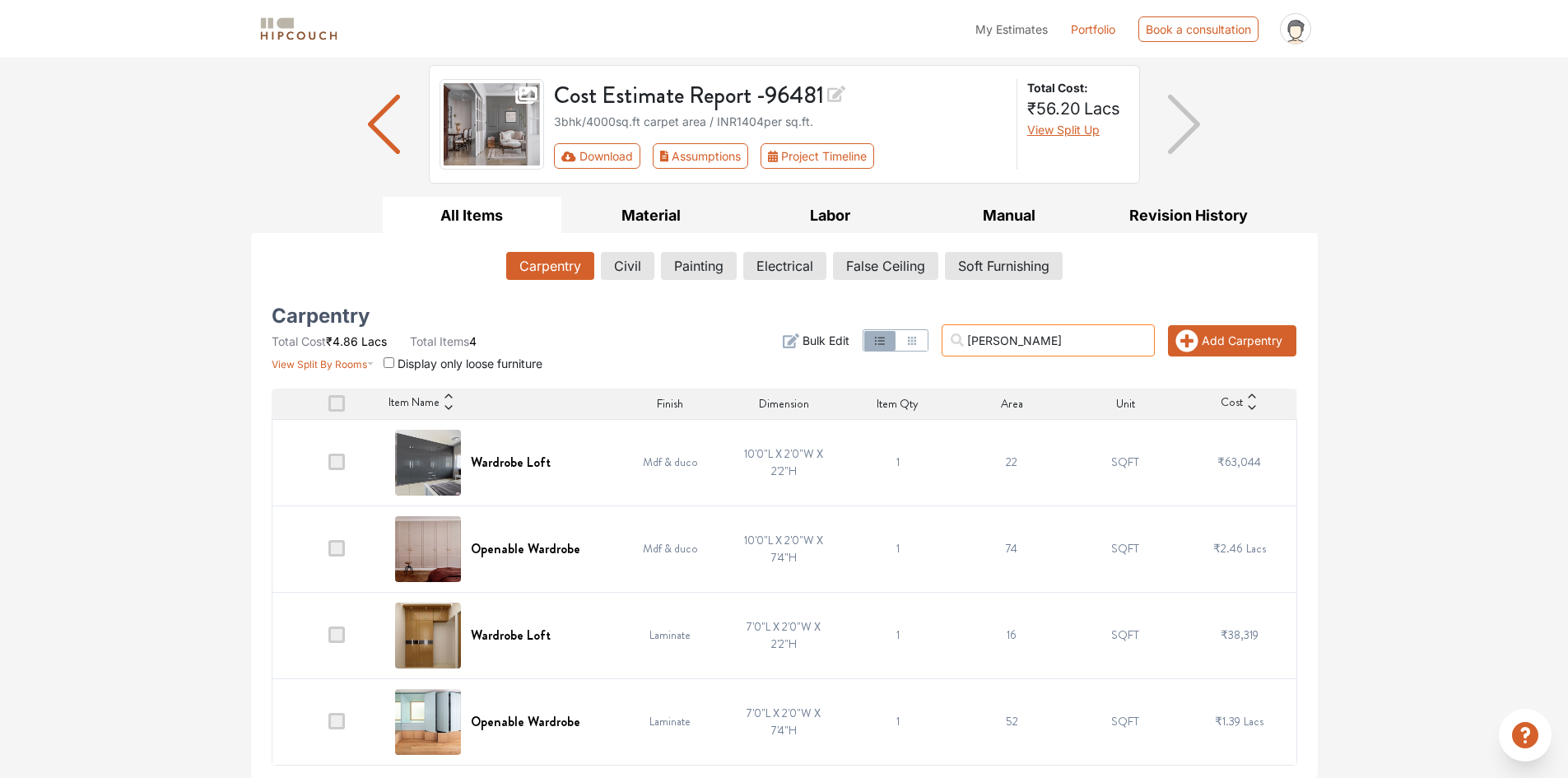
type input "[PERSON_NAME]"
click at [1256, 346] on button "Add Carpentry" at bounding box center [1232, 341] width 128 height 32
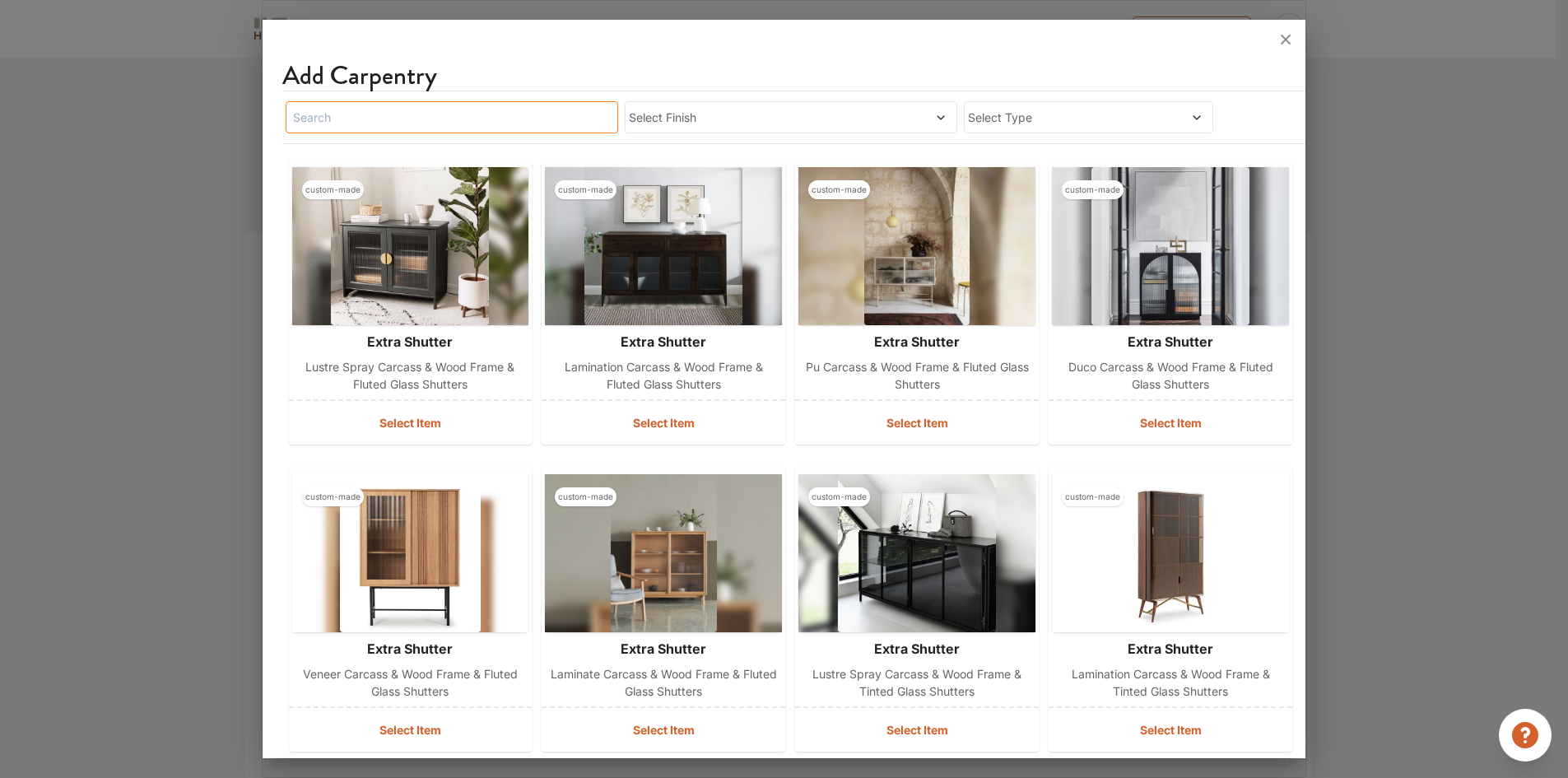
click at [429, 117] on input "text" at bounding box center [452, 117] width 332 height 33
type input "wardrobe"
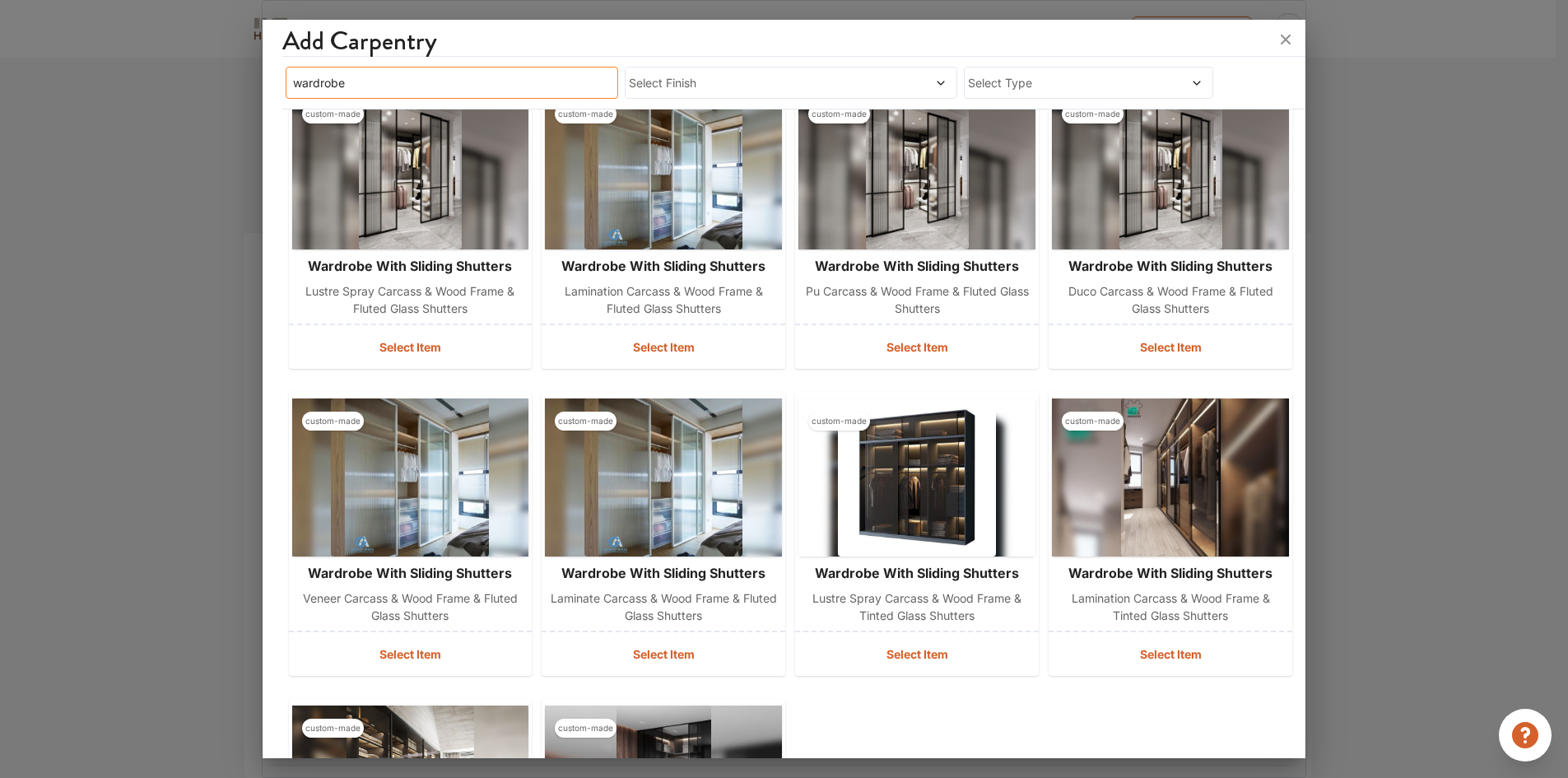
scroll to position [0, 0]
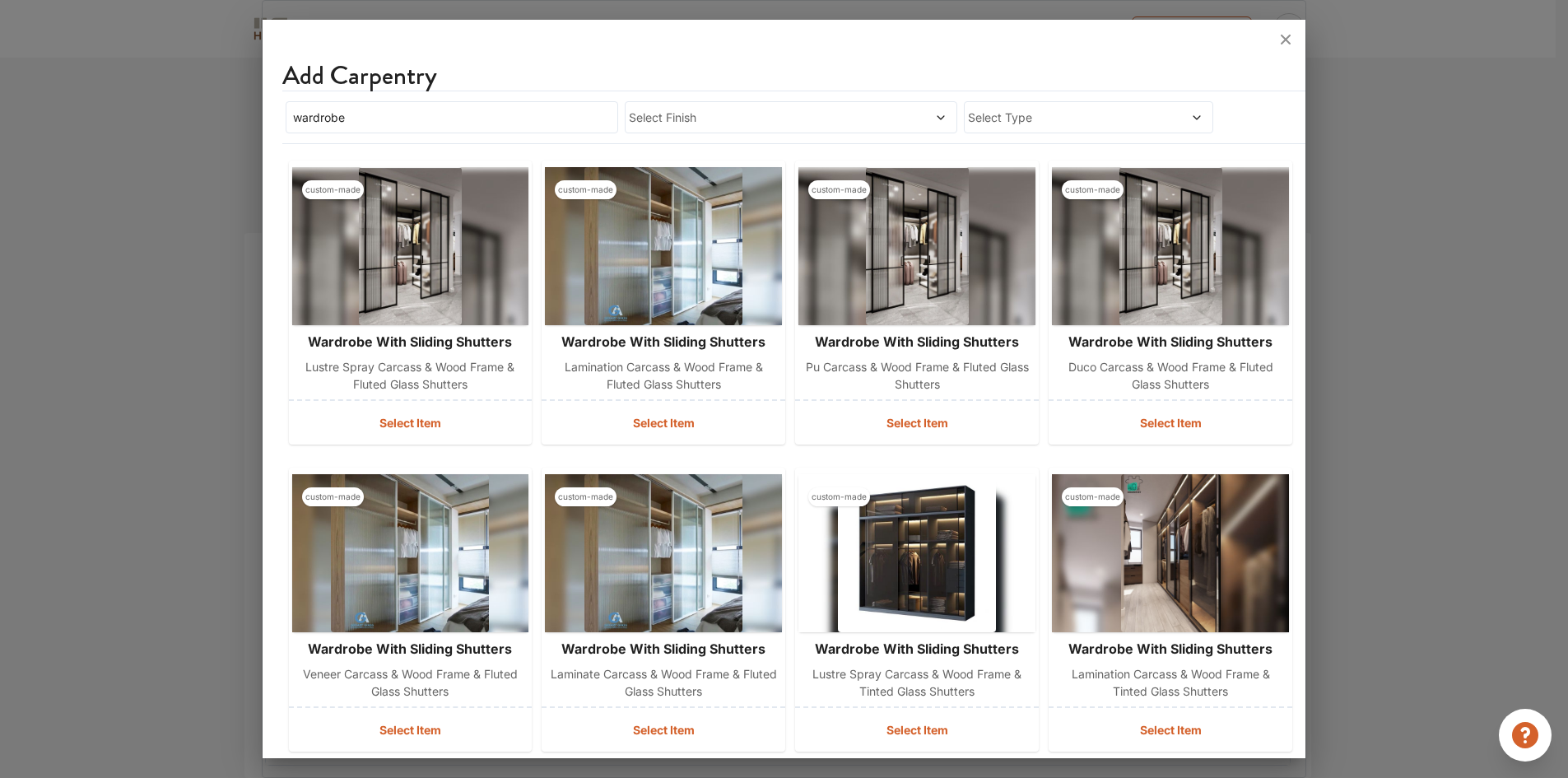
click at [681, 108] on span "Select Finish" at bounding box center [748, 117] width 238 height 17
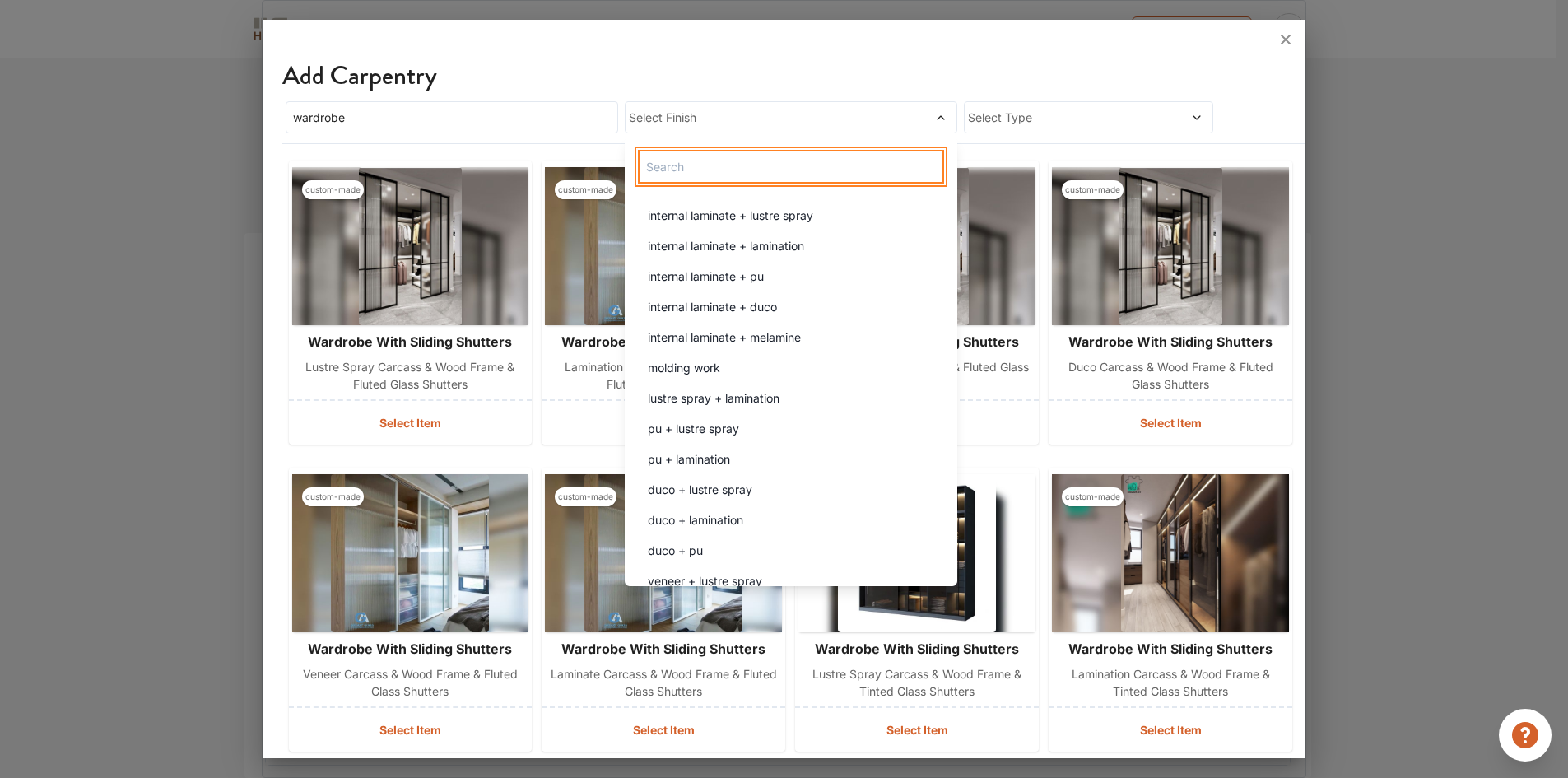
click at [703, 169] on input "text" at bounding box center [790, 166] width 306 height 33
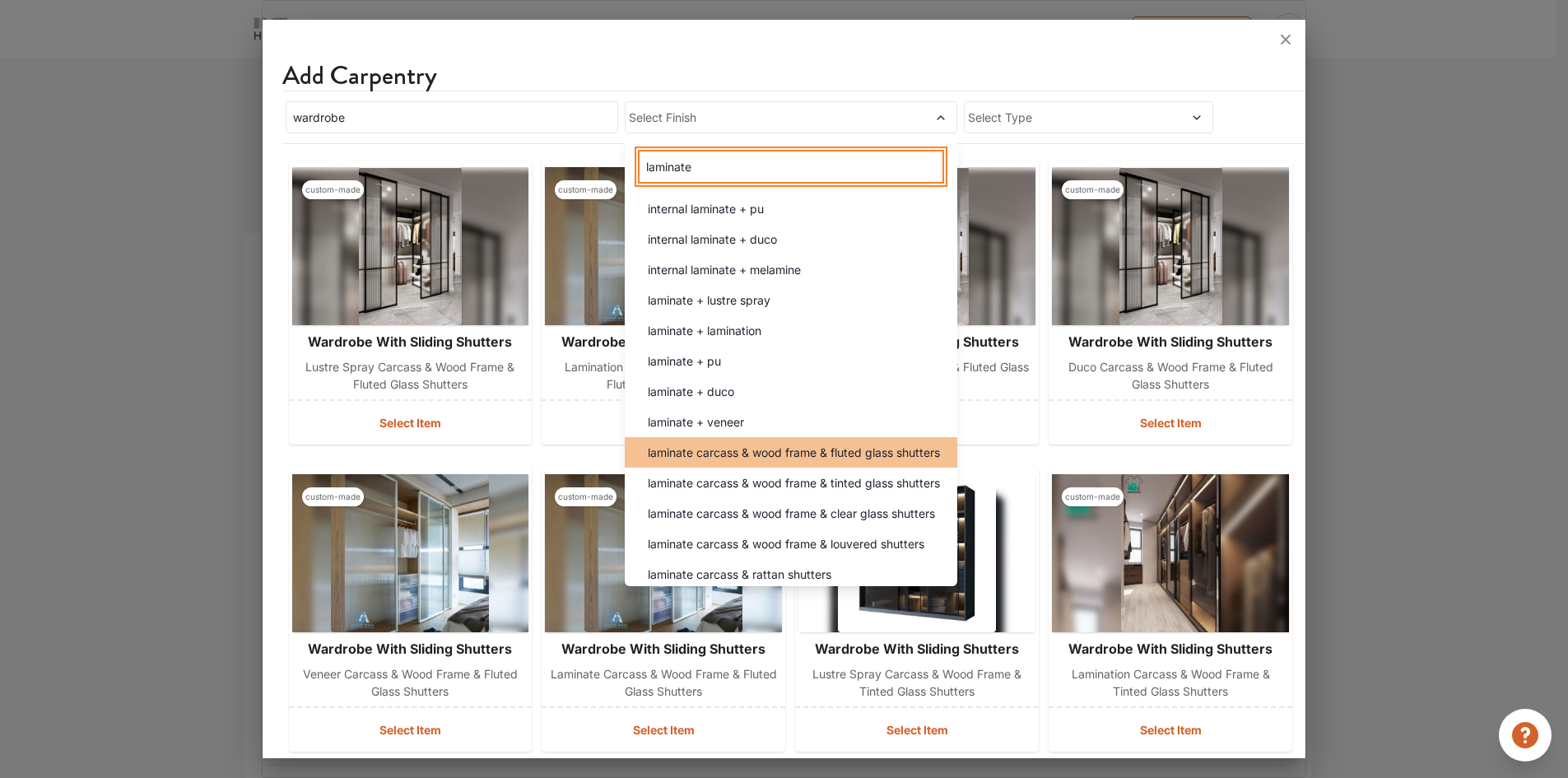
scroll to position [287, 0]
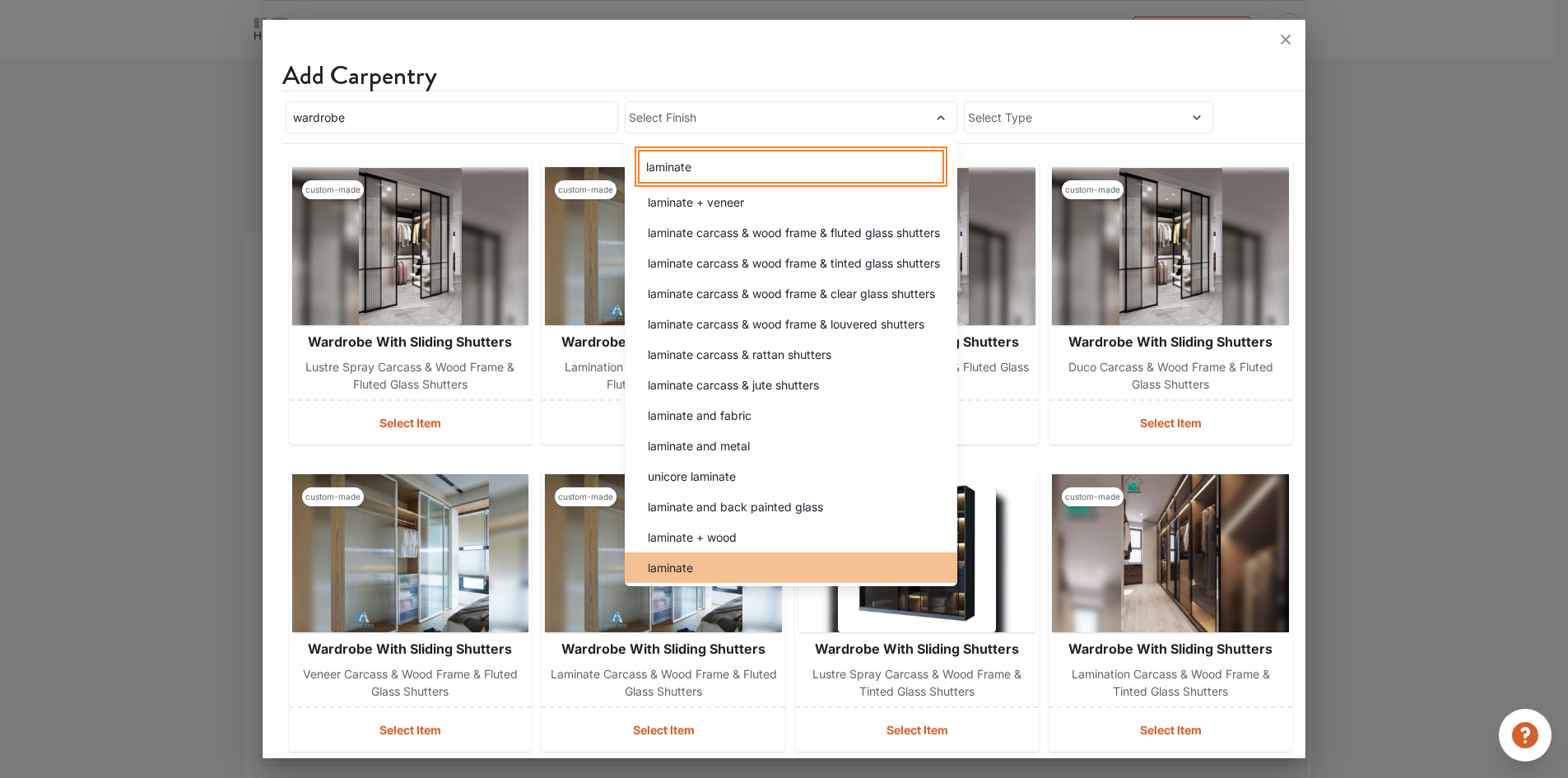
type input "laminate"
click at [738, 576] on div "laminate" at bounding box center [795, 567] width 322 height 17
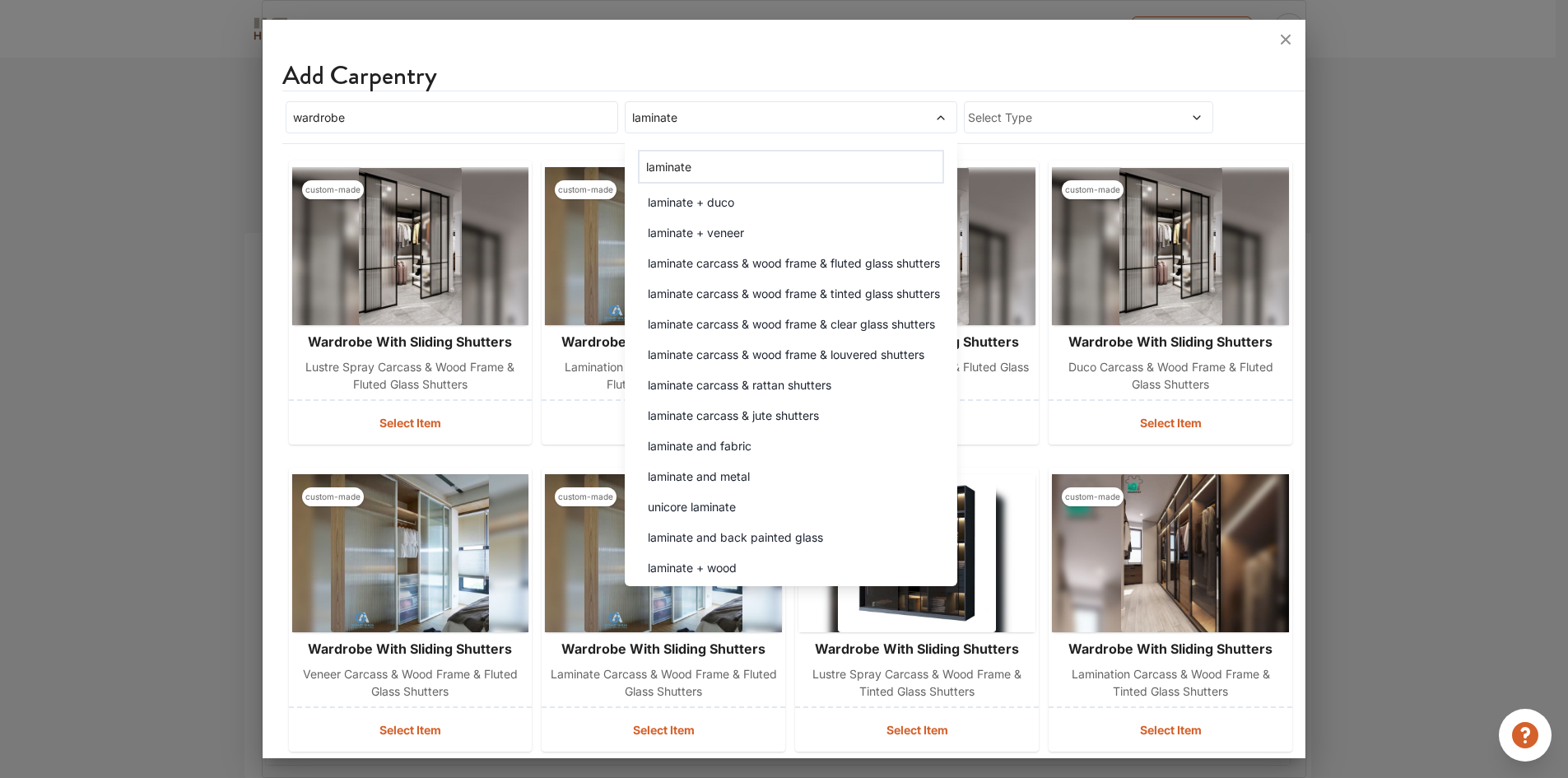
scroll to position [0, 0]
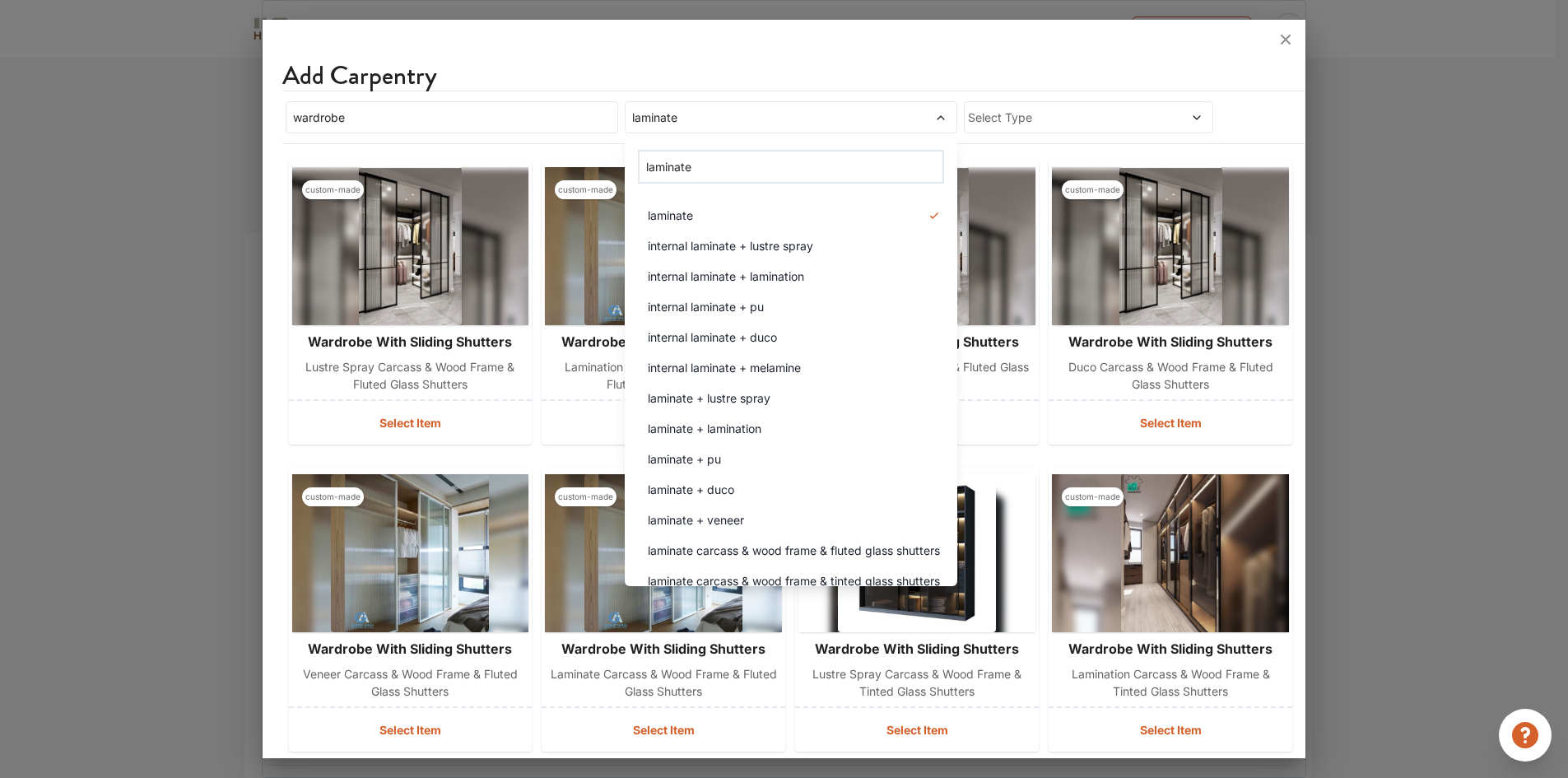
click at [861, 83] on div "Add Carpentry" at bounding box center [793, 76] width 1023 height 33
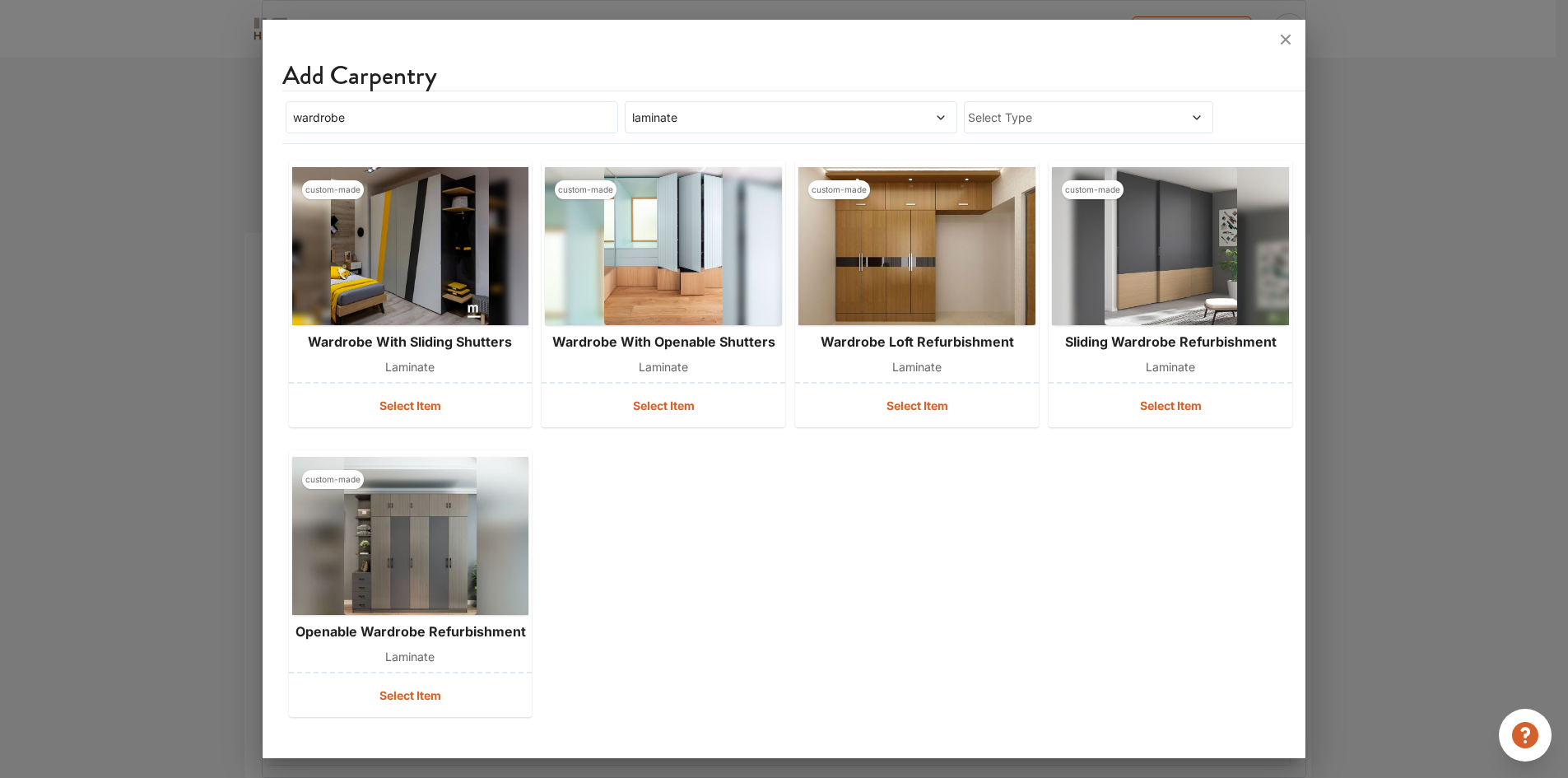
click at [742, 624] on div "custom-made wardrobe with sliding shutters laminate Select Item custom-made war…" at bounding box center [783, 438] width 1003 height 569
click at [742, 623] on div "custom-made wardrobe with sliding shutters laminate Select Item custom-made war…" at bounding box center [783, 438] width 1003 height 569
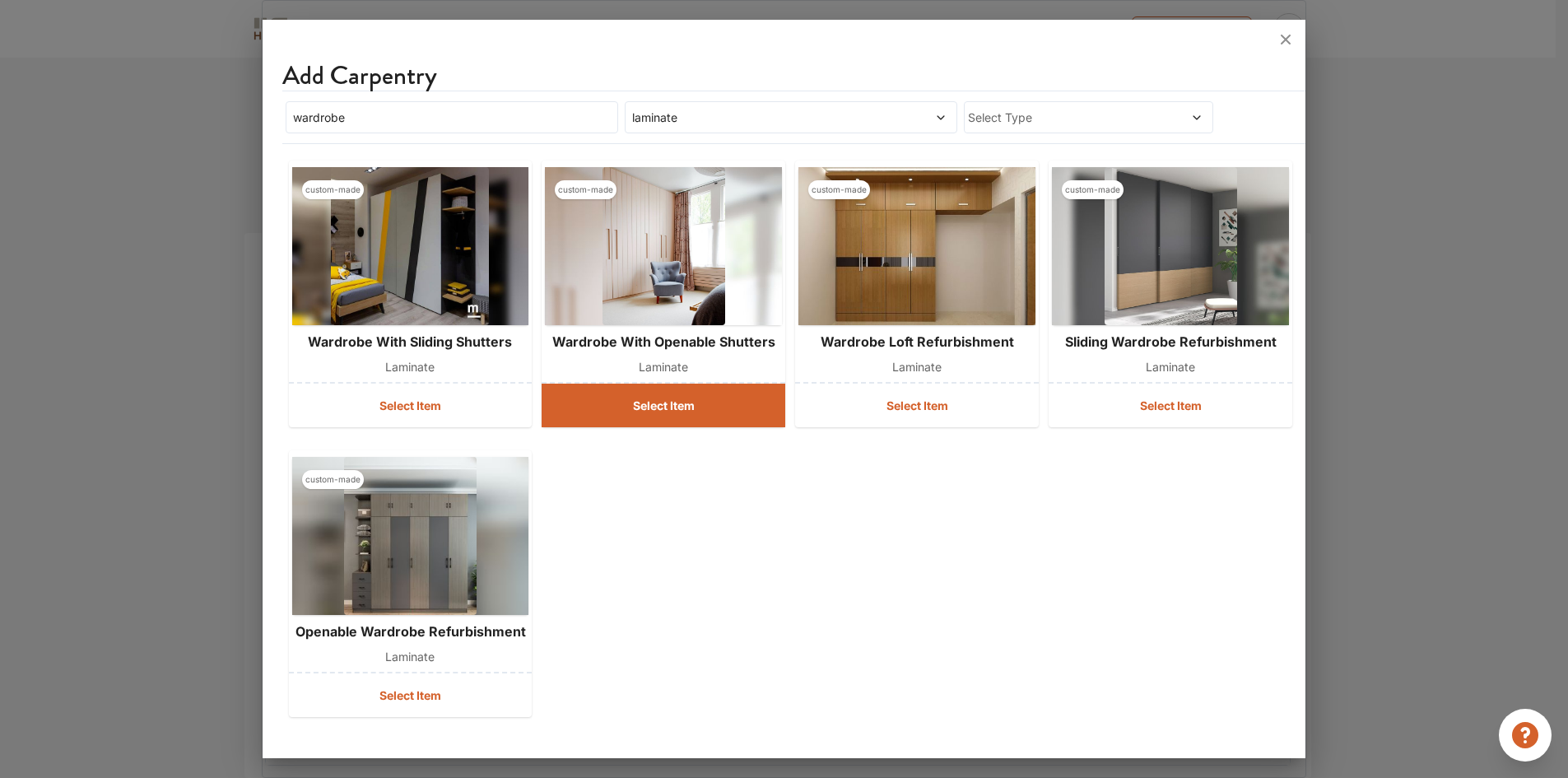
click at [664, 403] on button "Select Item" at bounding box center [663, 406] width 244 height 43
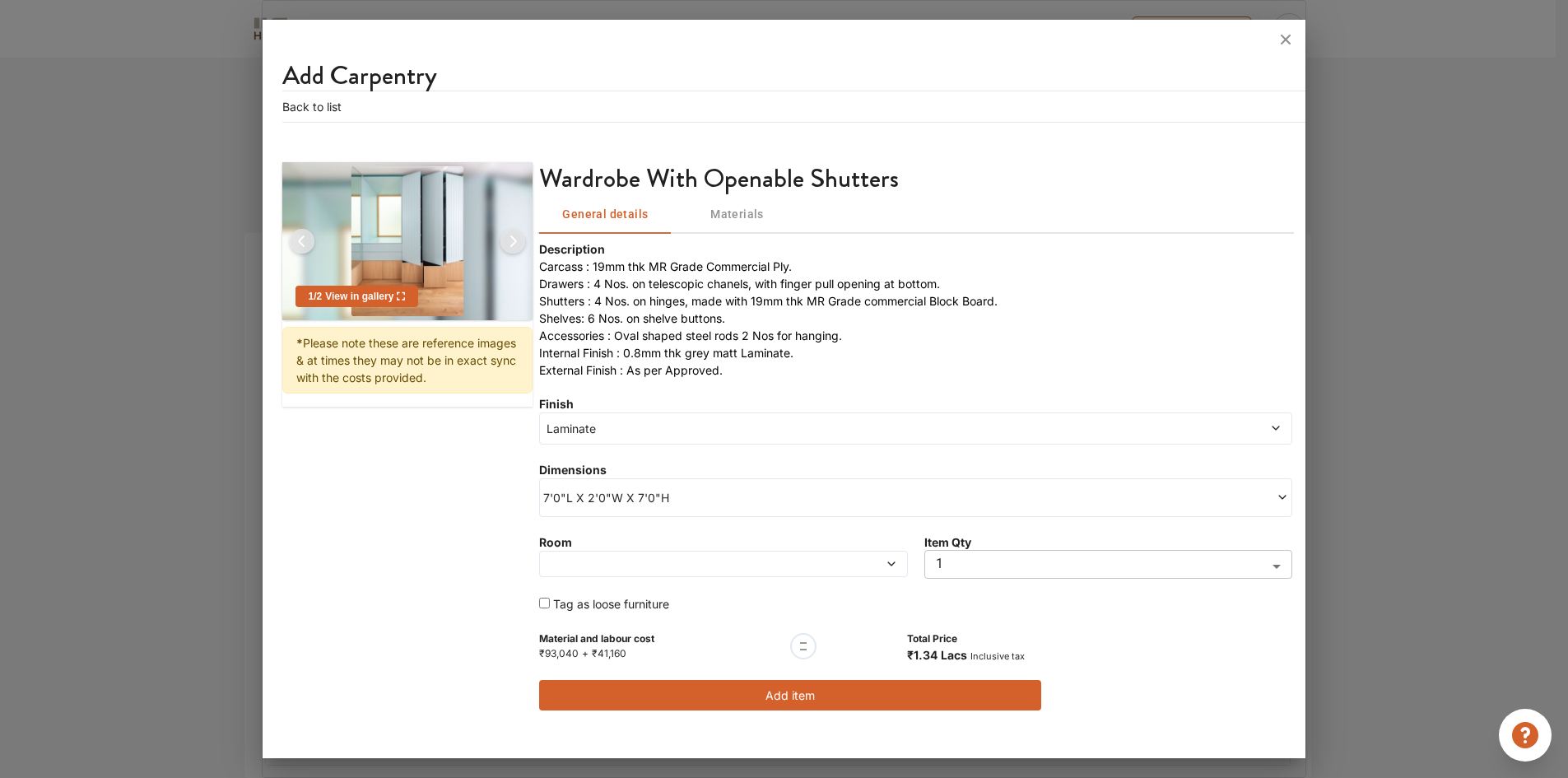
click at [671, 498] on span "7'0"L X 2'0"W X 7'0"H" at bounding box center [729, 497] width 372 height 17
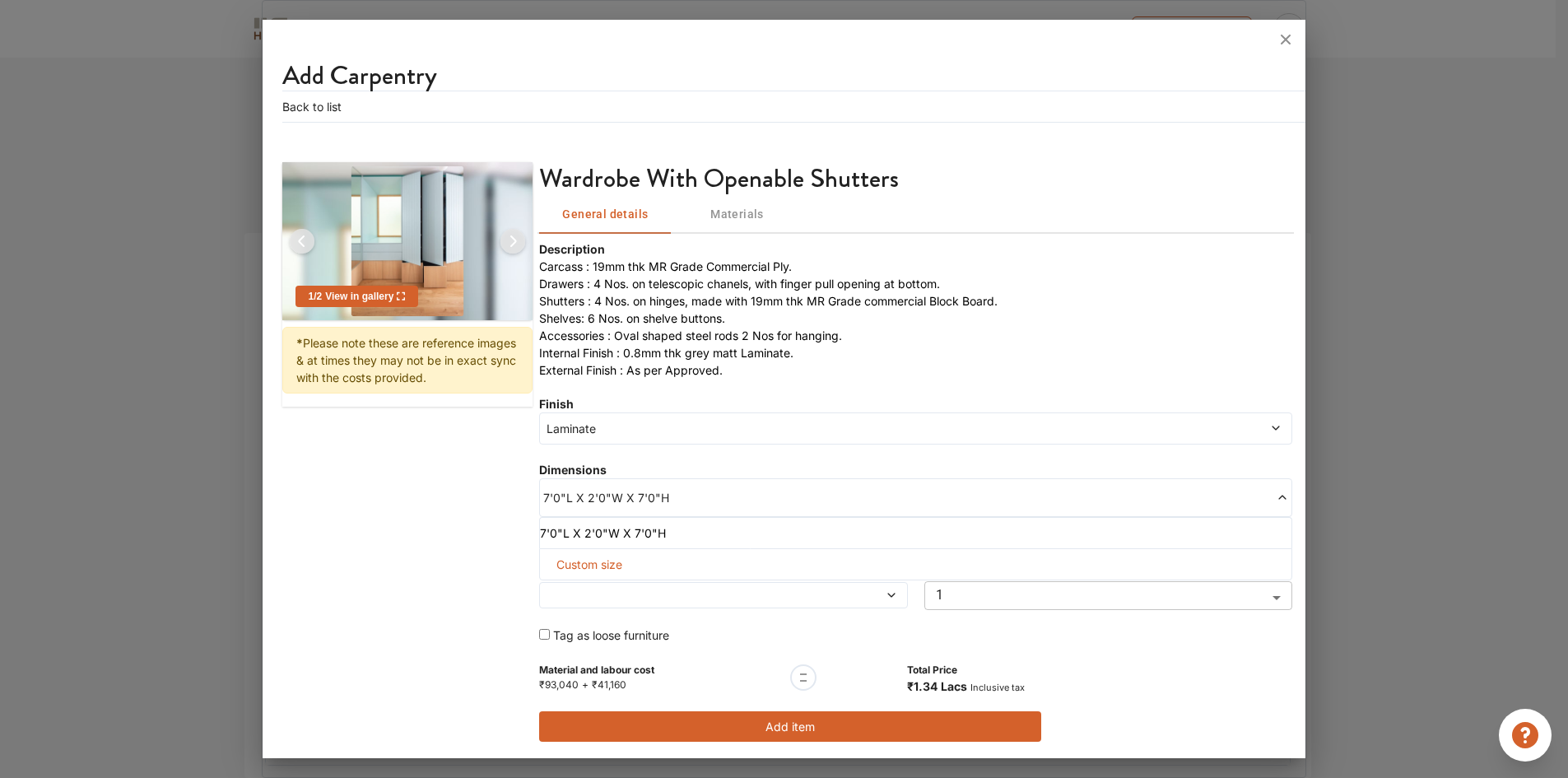
click at [597, 568] on span "Custom size" at bounding box center [589, 565] width 79 height 31
click at [603, 597] on input "text" at bounding box center [597, 591] width 89 height 30
type input "5"
click at [706, 593] on input "text" at bounding box center [686, 591] width 89 height 30
type input "9"
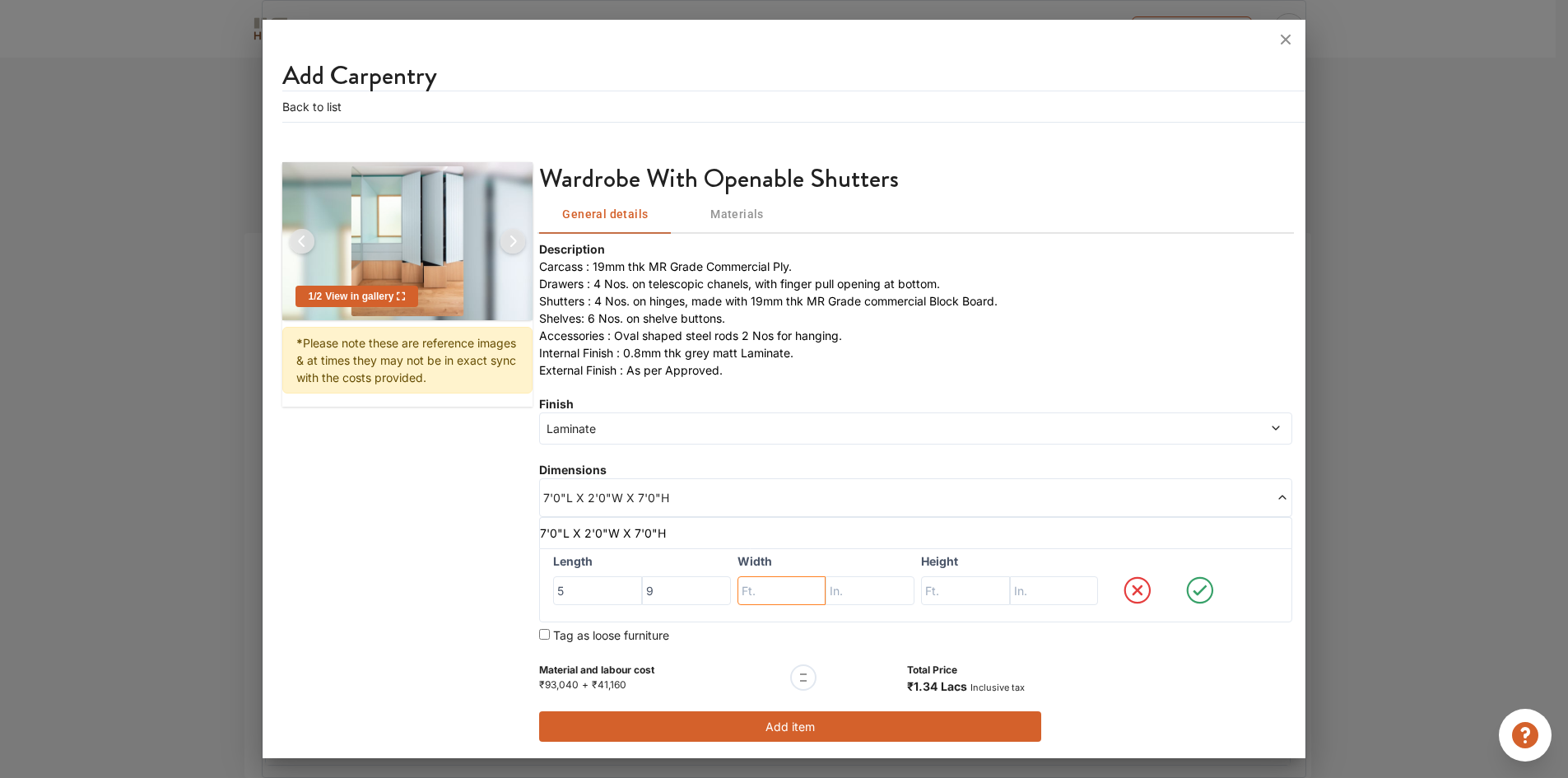
click at [768, 597] on input "text" at bounding box center [781, 591] width 89 height 30
type input "1"
click at [873, 586] on input "text" at bounding box center [870, 591] width 89 height 30
type input "8"
click at [949, 586] on input "text" at bounding box center [965, 591] width 89 height 30
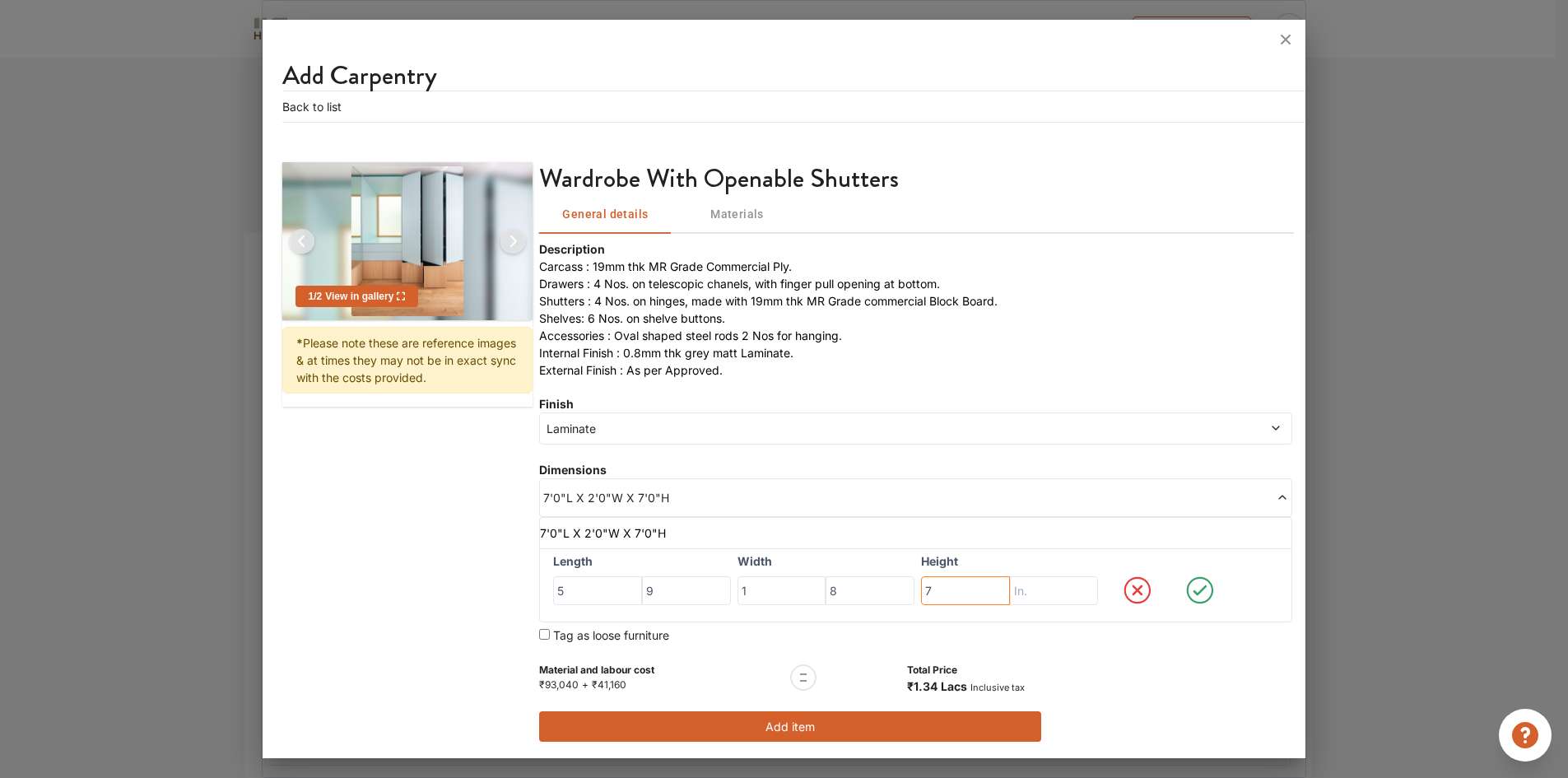
type input "7"
click at [1041, 589] on input "text" at bounding box center [1054, 591] width 89 height 30
type input "3"
click at [1190, 587] on icon at bounding box center [1200, 590] width 60 height 33
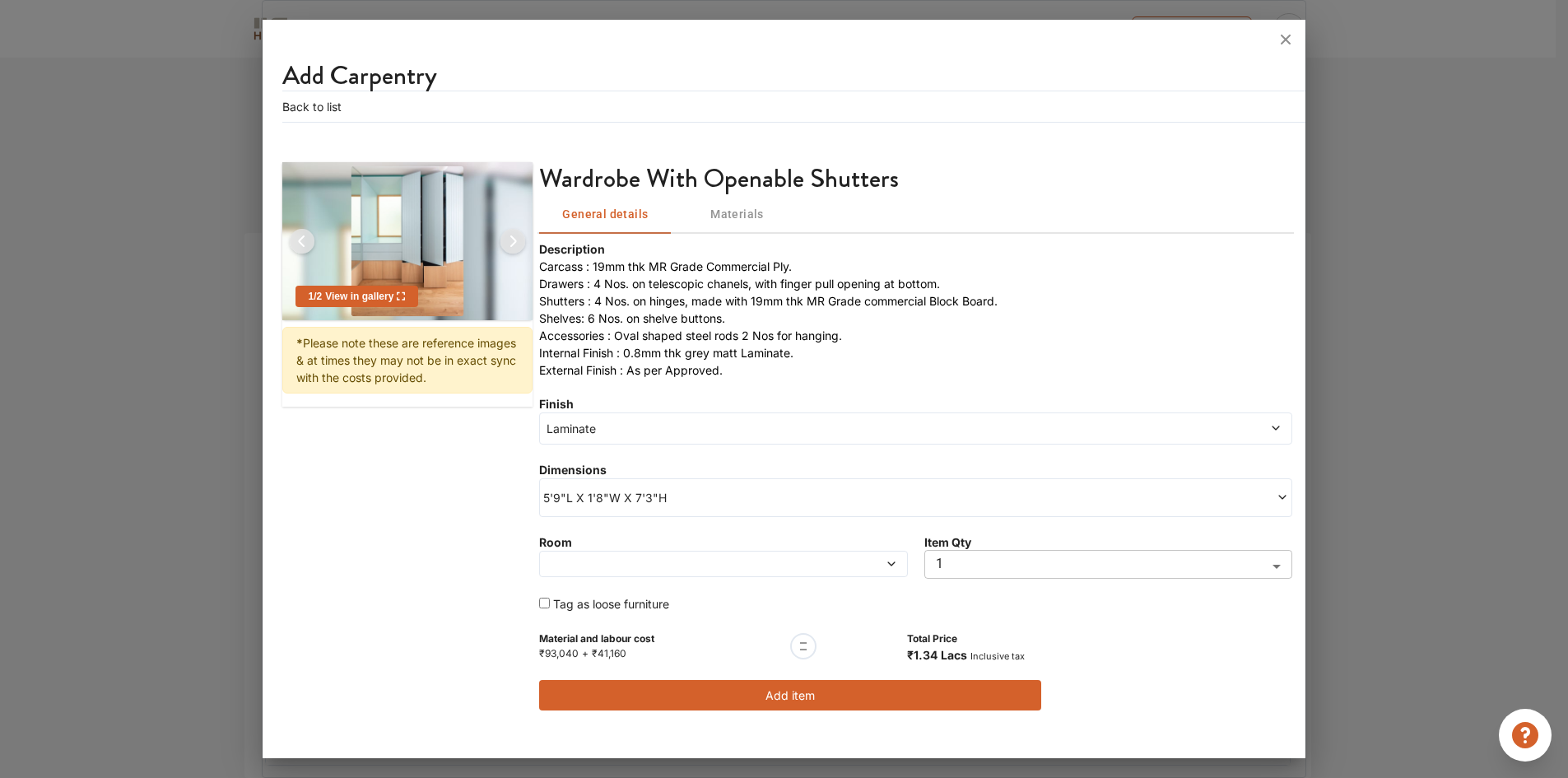
click at [1134, 641] on div "Material and labour cost ₹93,040 + ₹41,160 Total Price ₹1.34 Lacs Inclusive tax" at bounding box center [916, 646] width 753 height 34
click at [735, 220] on span "Materials" at bounding box center [736, 214] width 112 height 21
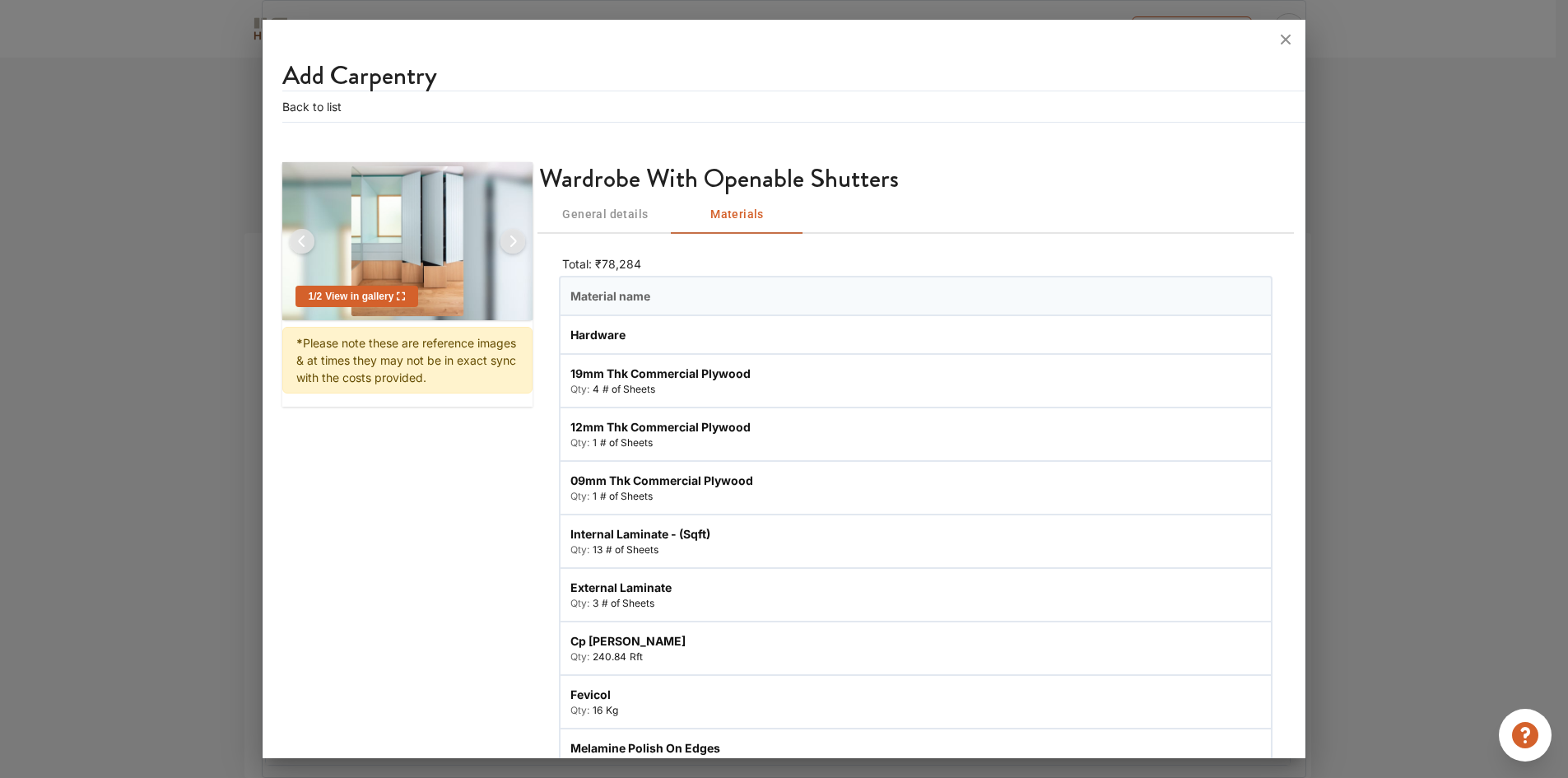
click at [600, 213] on span "General details" at bounding box center [605, 214] width 112 height 21
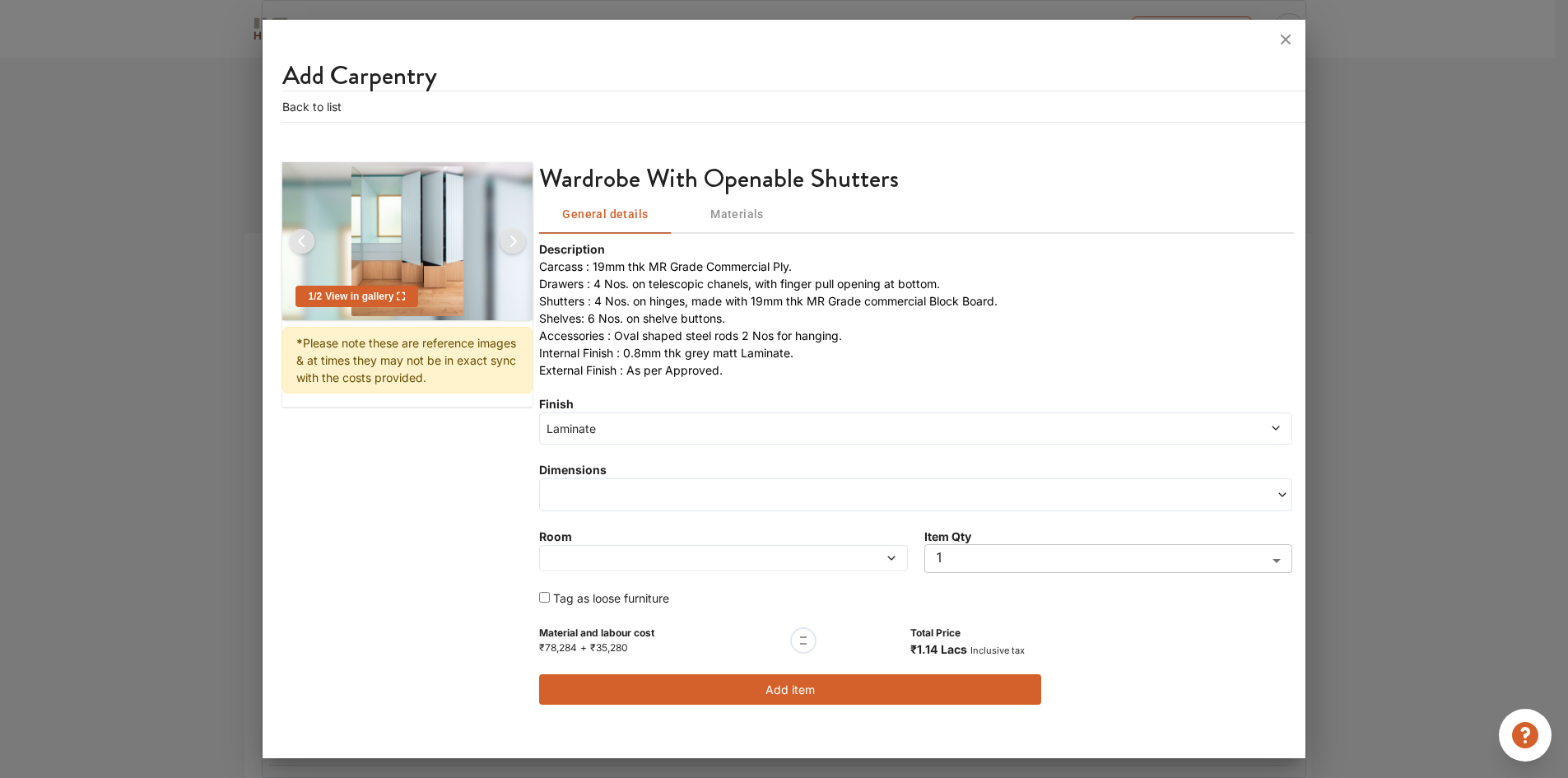
click at [613, 556] on span at bounding box center [675, 558] width 265 height 12
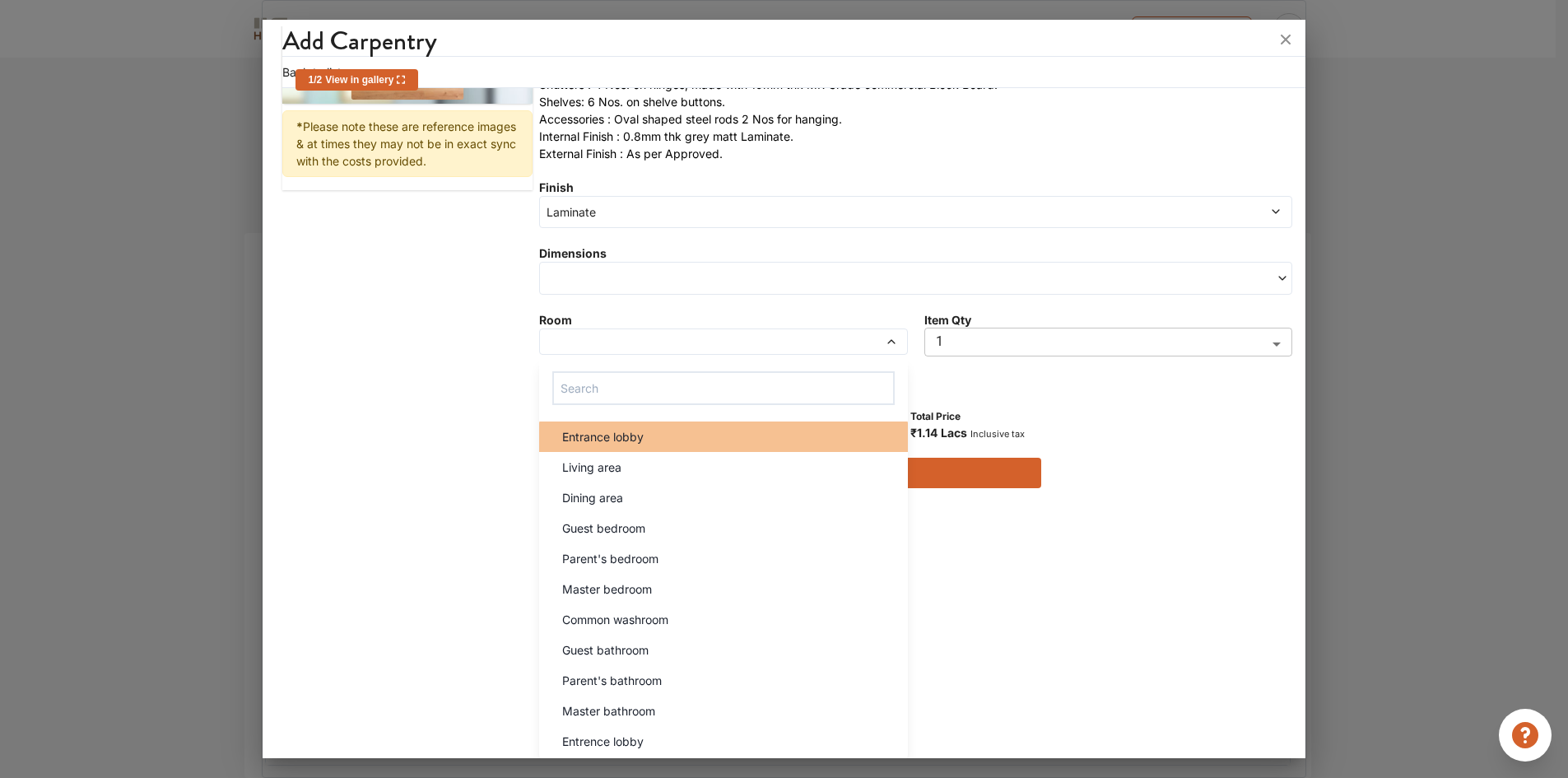
scroll to position [218, 0]
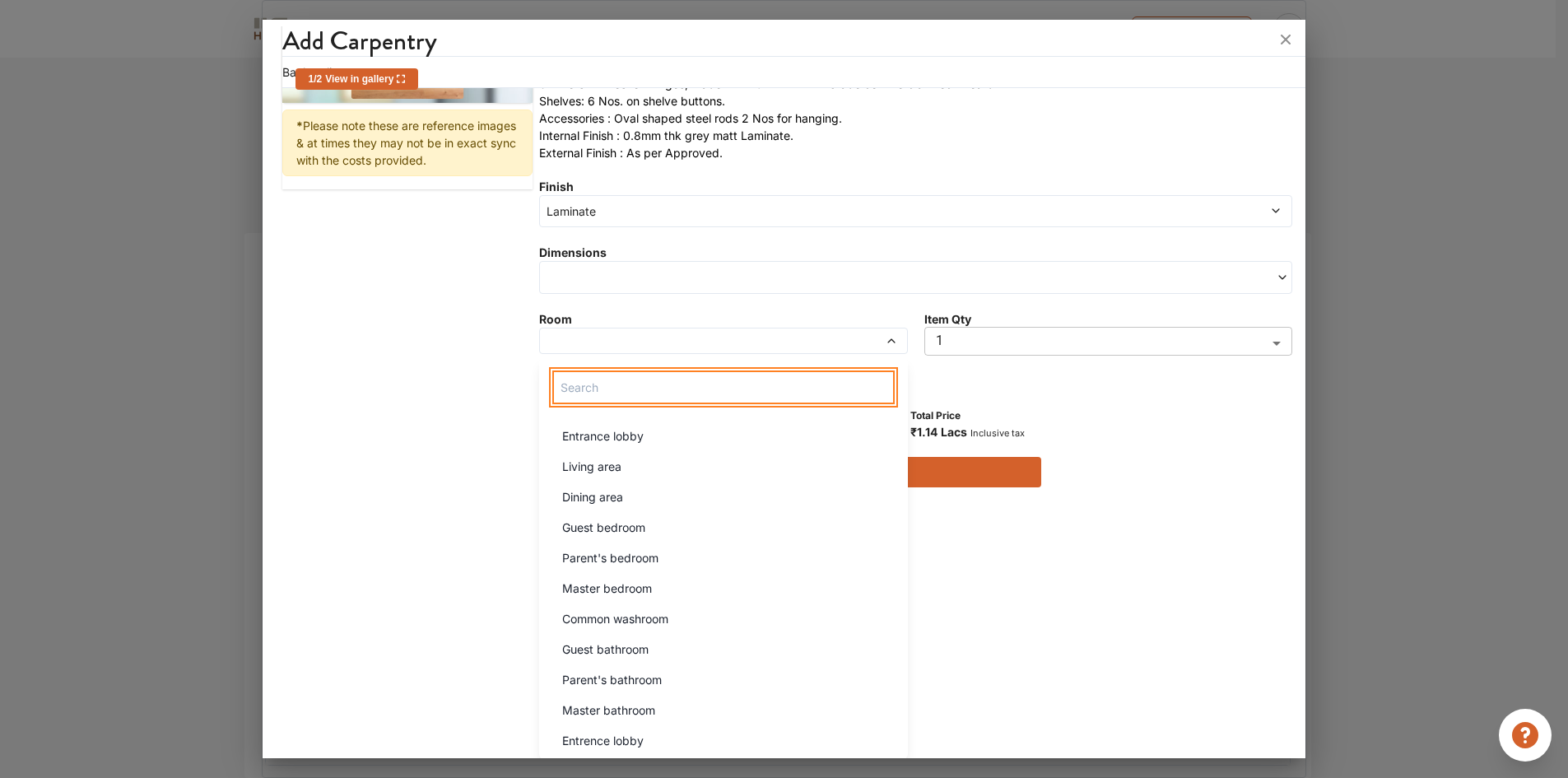
click at [615, 397] on input "text" at bounding box center [723, 387] width 341 height 33
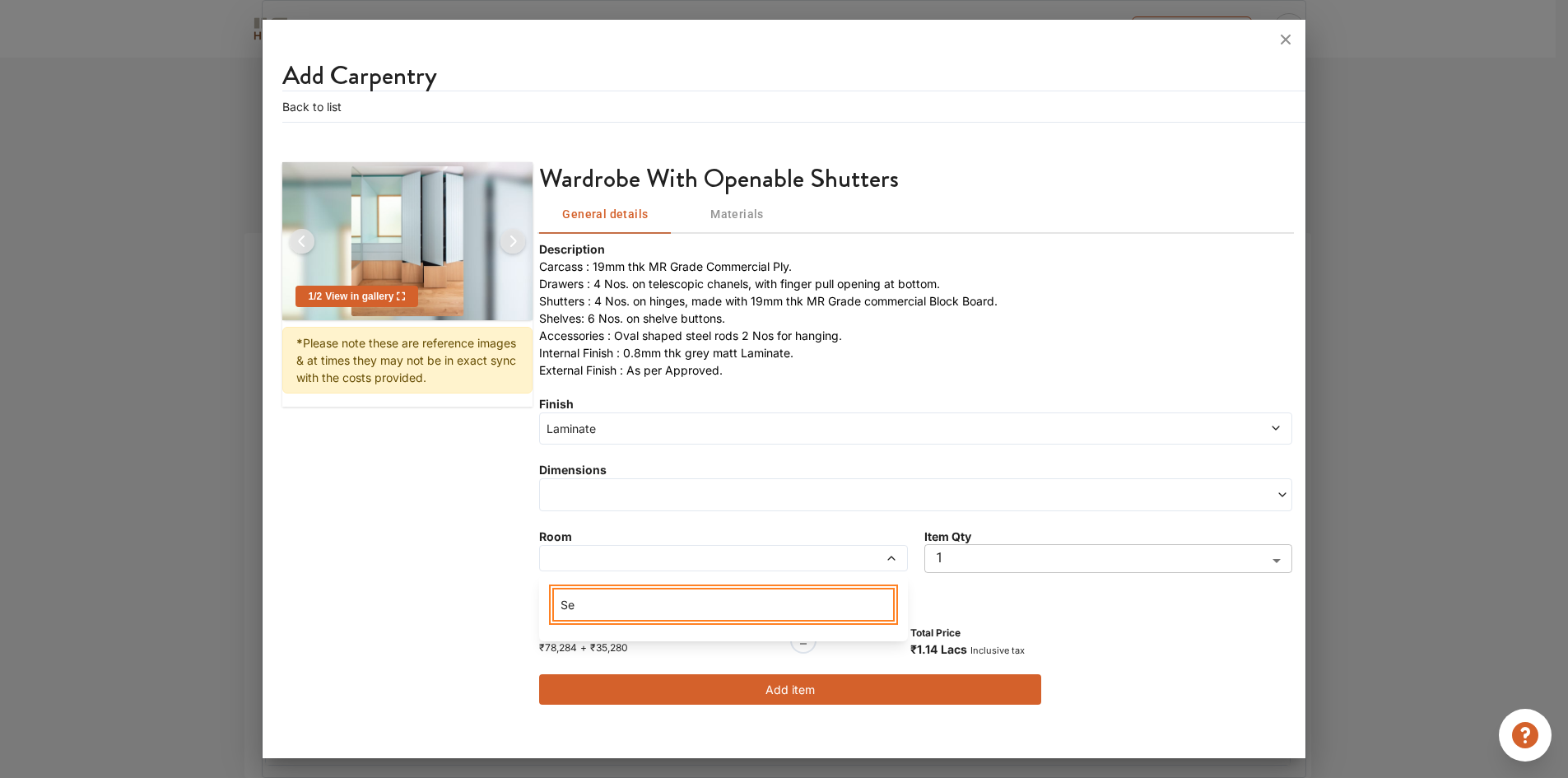
scroll to position [0, 0]
type input "Ser"
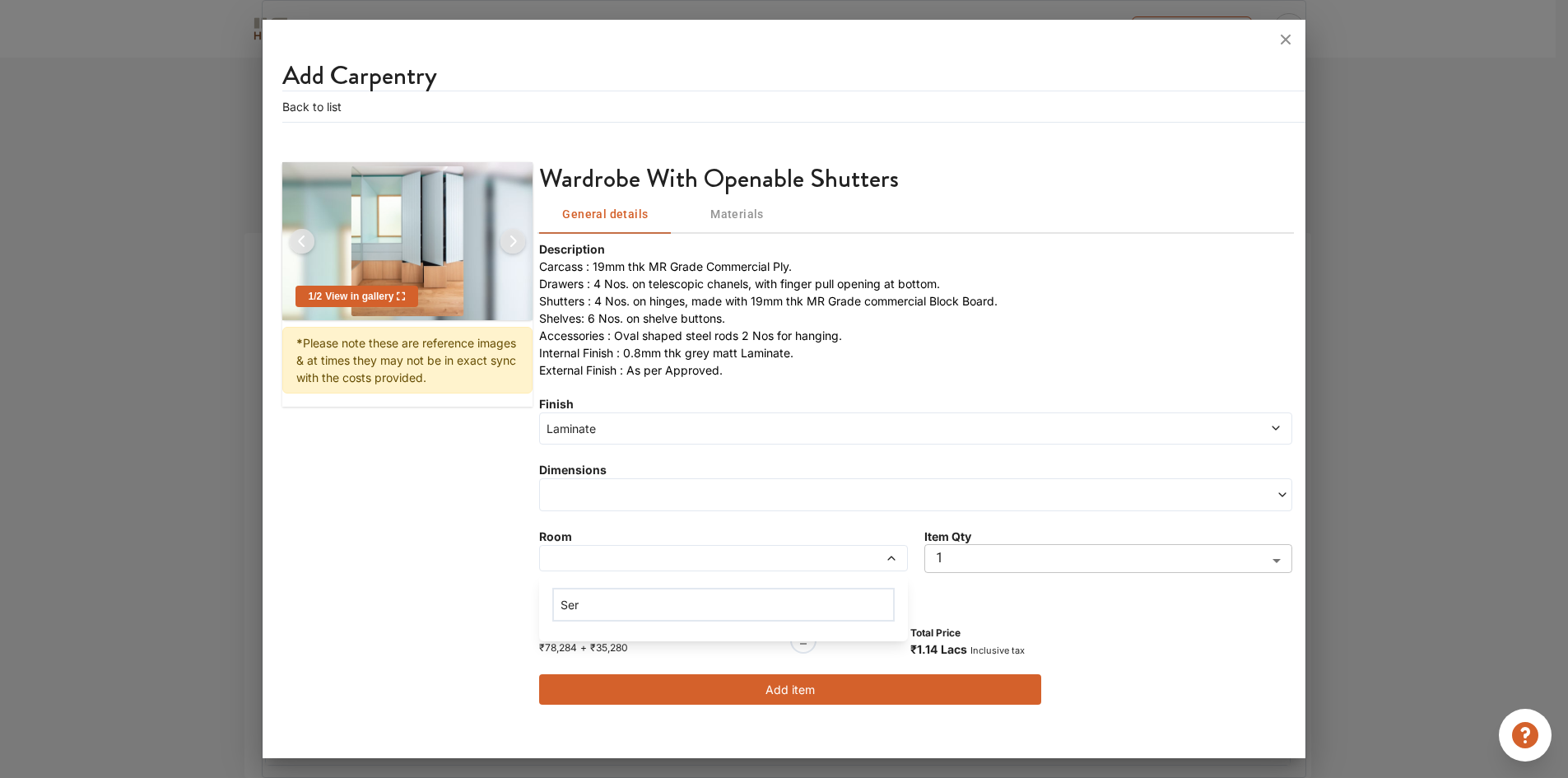
click at [1112, 604] on div "Description Carcass : 19mm thk MR Grade Commercial Ply. Drawers : 4 Nos. on tel…" at bounding box center [916, 473] width 753 height 464
click at [618, 495] on span at bounding box center [729, 494] width 372 height 12
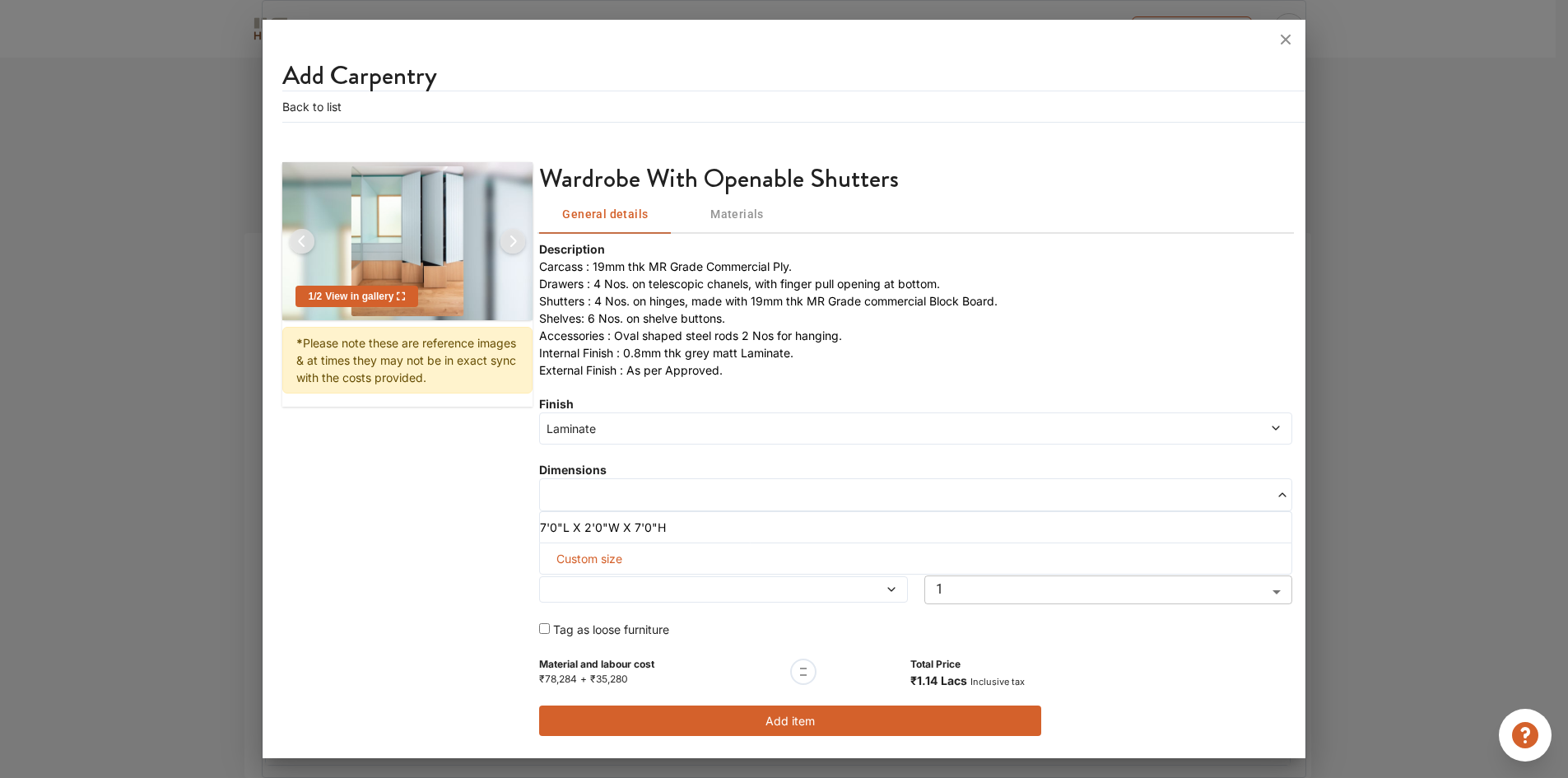
click at [605, 557] on span "Custom size" at bounding box center [589, 558] width 79 height 31
click at [600, 587] on input "text" at bounding box center [597, 585] width 89 height 30
type input "5"
click at [710, 578] on input "text" at bounding box center [686, 585] width 89 height 30
type input "9"
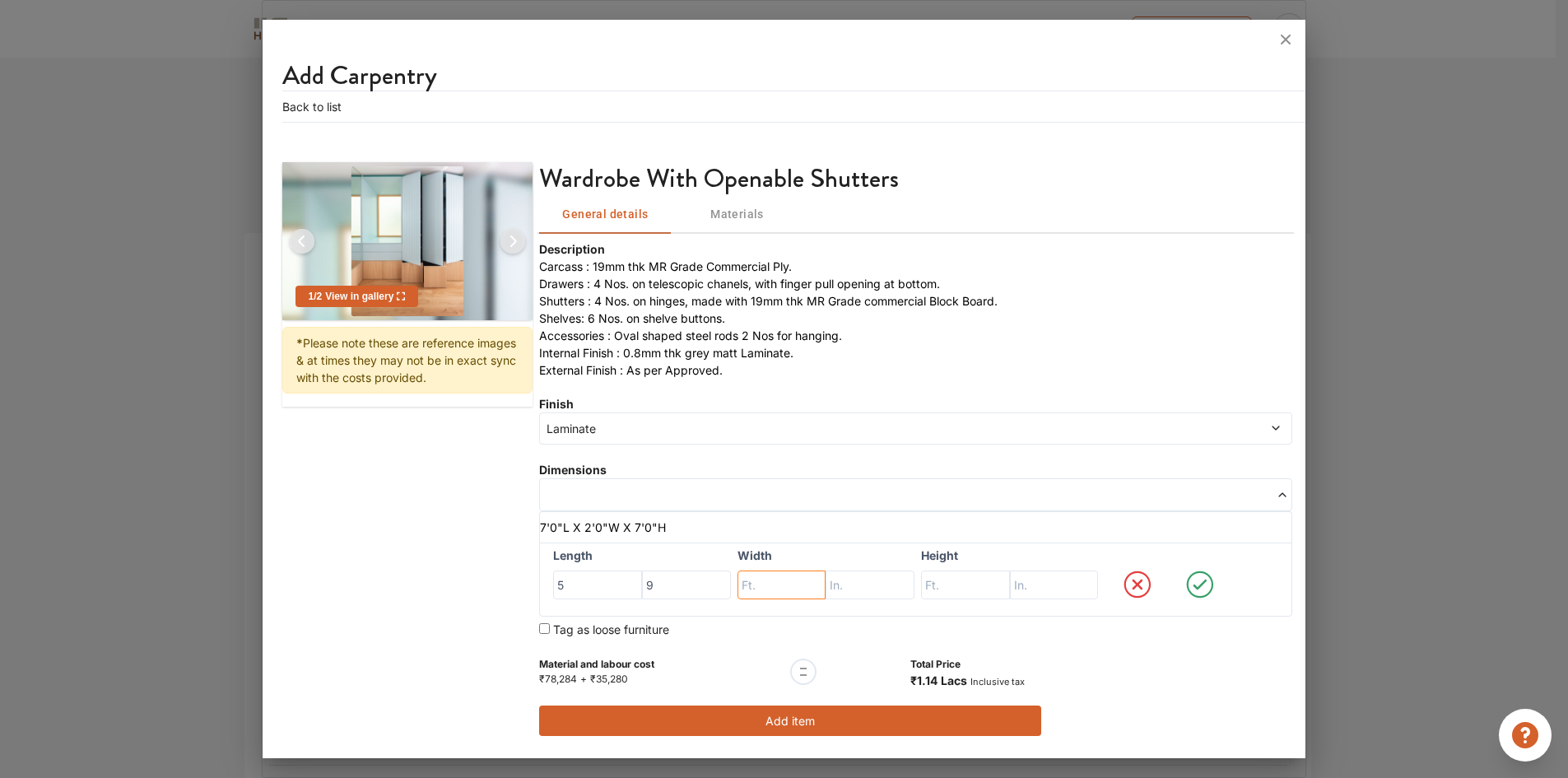
click at [786, 586] on input "text" at bounding box center [781, 585] width 89 height 30
type input "1"
click at [856, 586] on input "text" at bounding box center [870, 585] width 89 height 30
type input "9"
click at [975, 589] on input "text" at bounding box center [965, 585] width 89 height 30
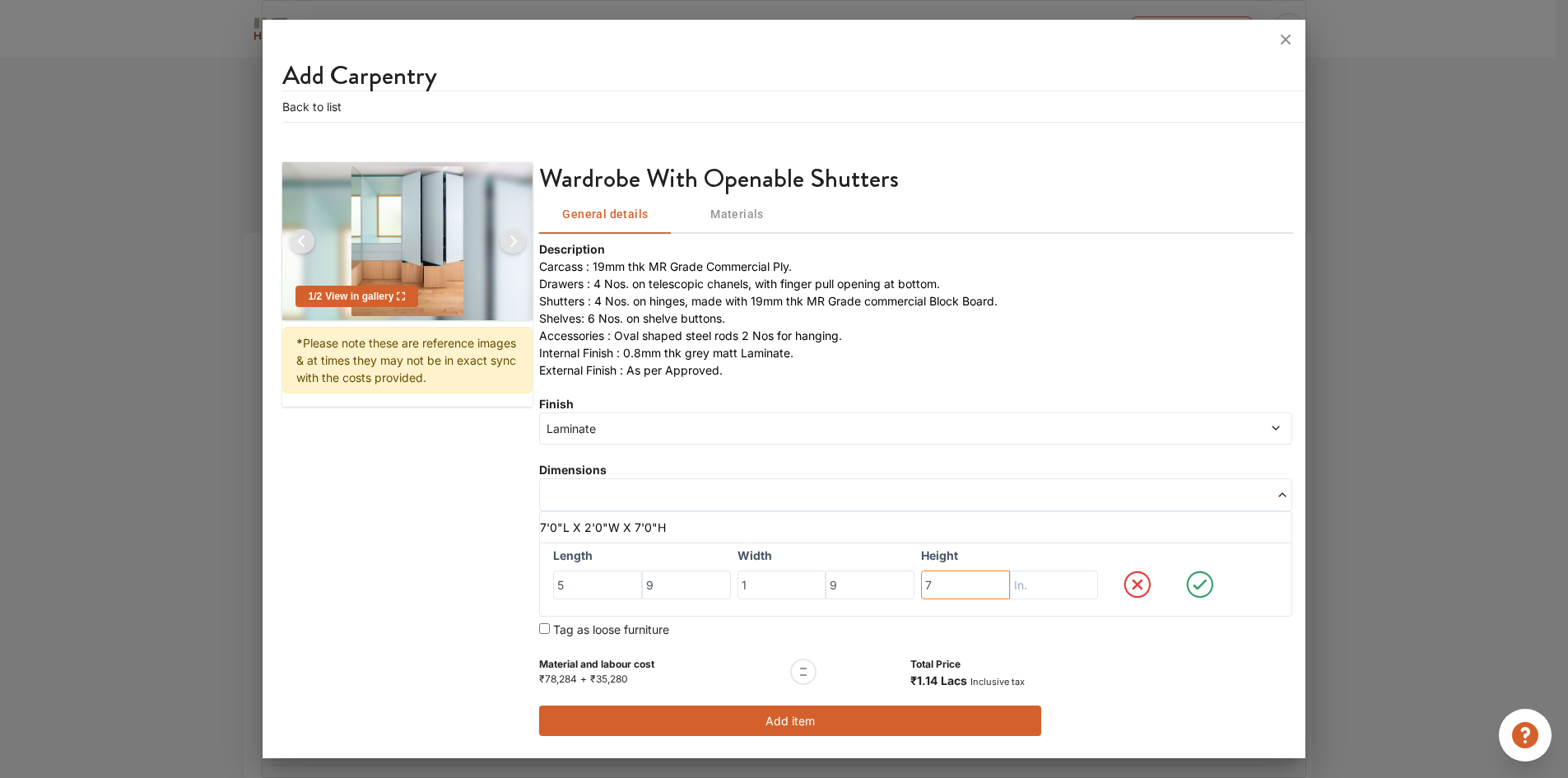
type input "7"
click at [1068, 586] on input "text" at bounding box center [1054, 585] width 89 height 30
type input "3"
click at [1217, 582] on icon at bounding box center [1200, 585] width 60 height 33
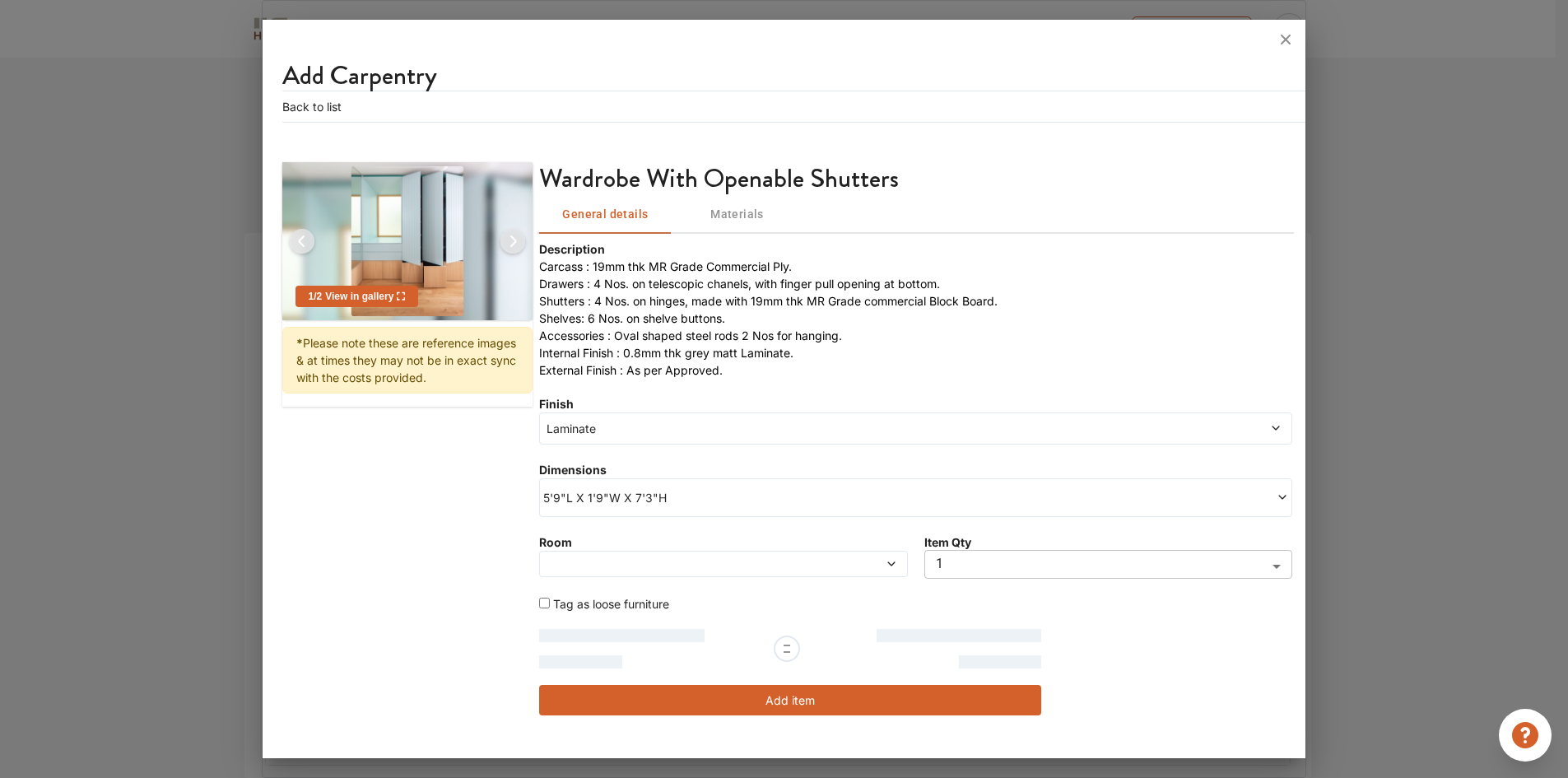
click at [706, 571] on div at bounding box center [723, 563] width 368 height 26
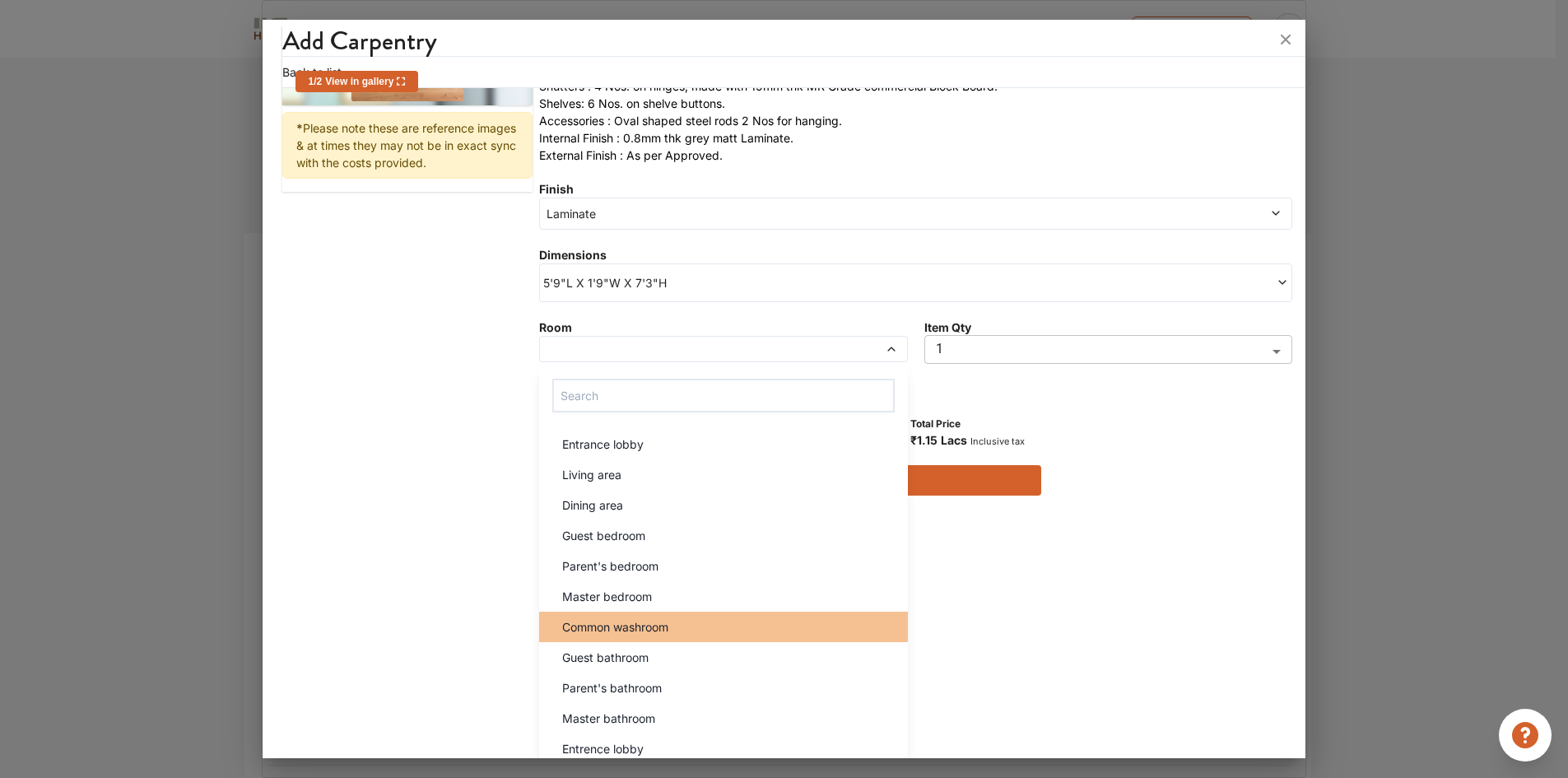
scroll to position [224, 0]
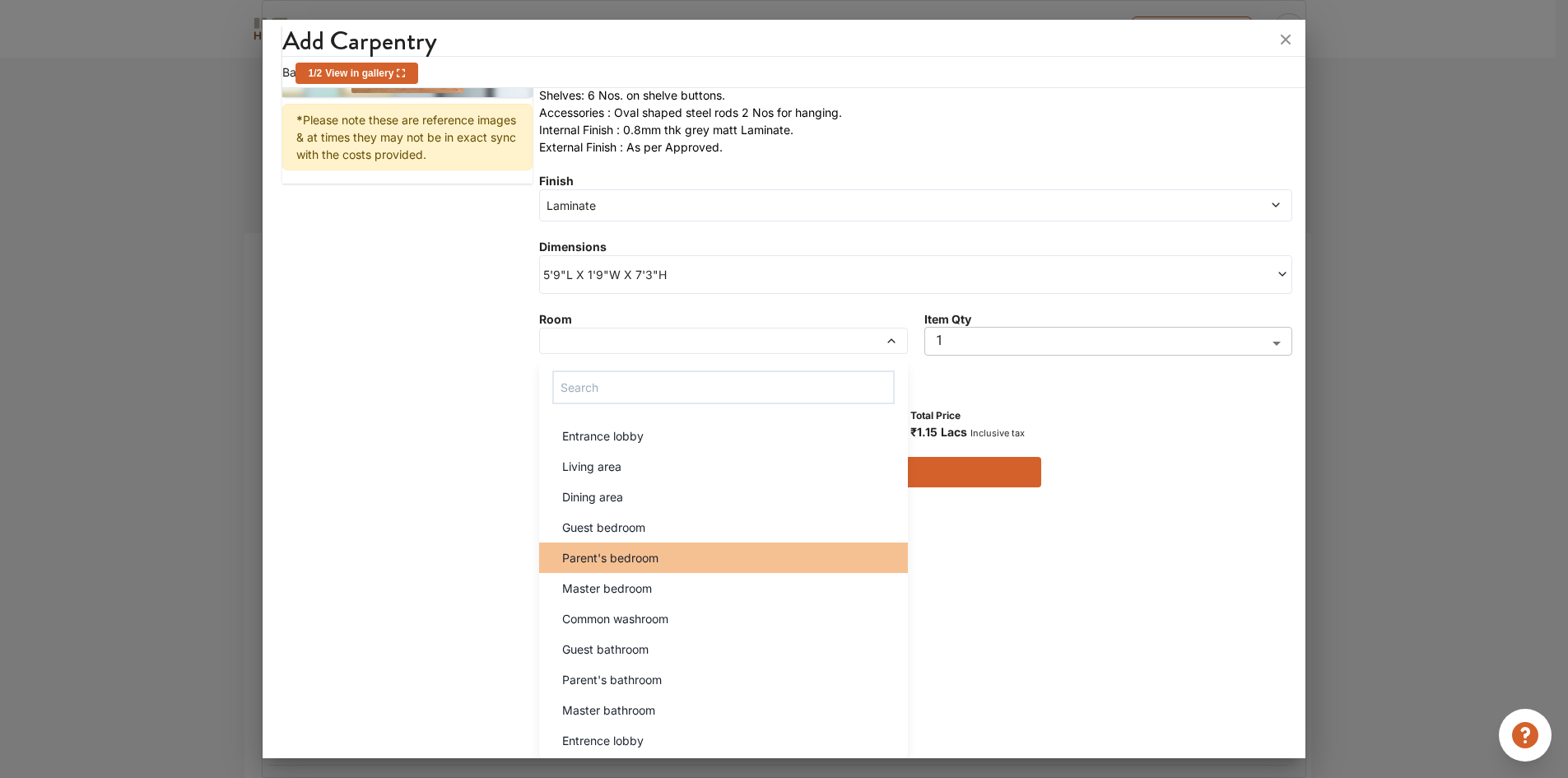
click at [666, 553] on div "Parent's bedroom" at bounding box center [728, 558] width 358 height 17
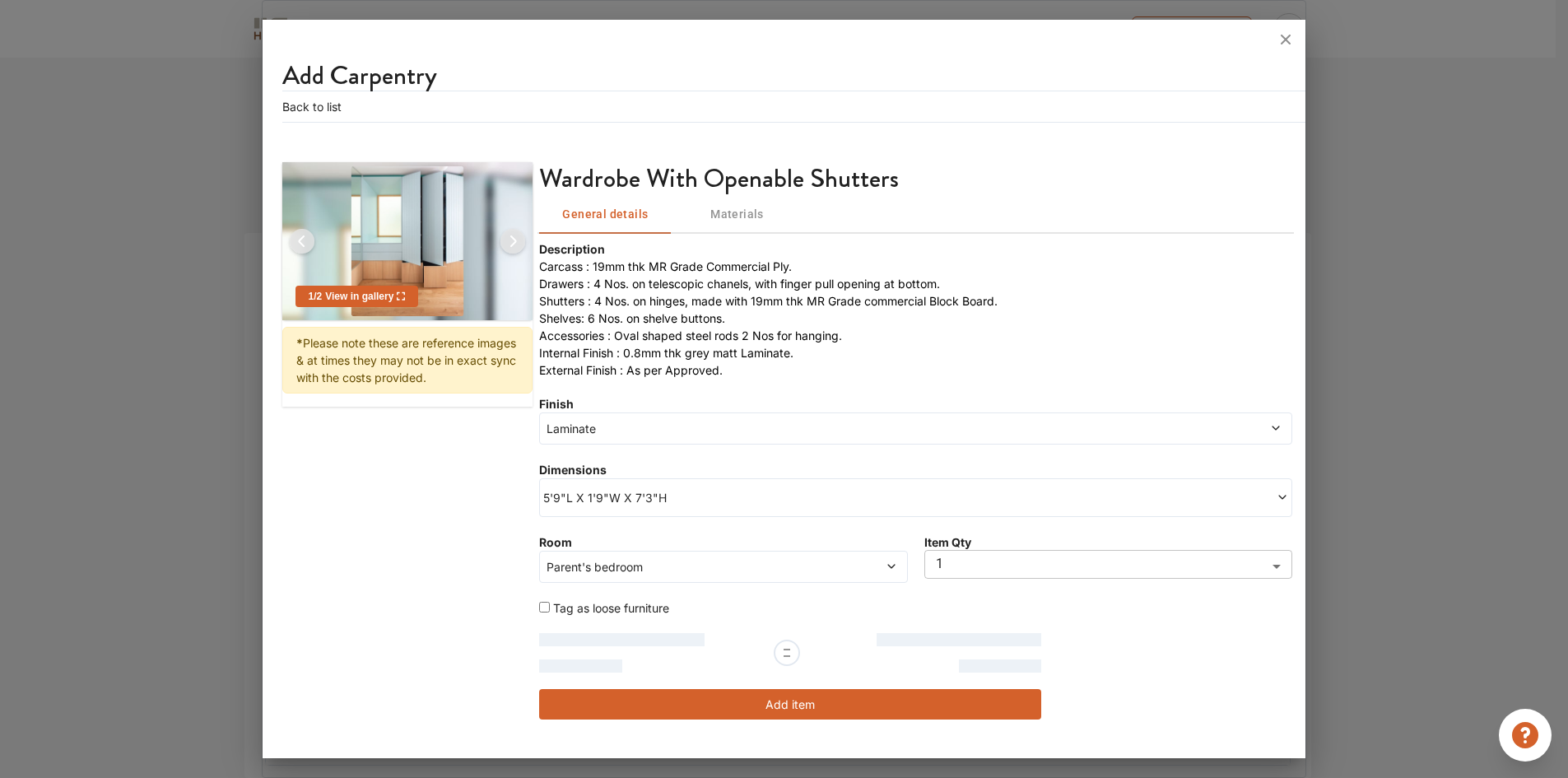
scroll to position [0, 0]
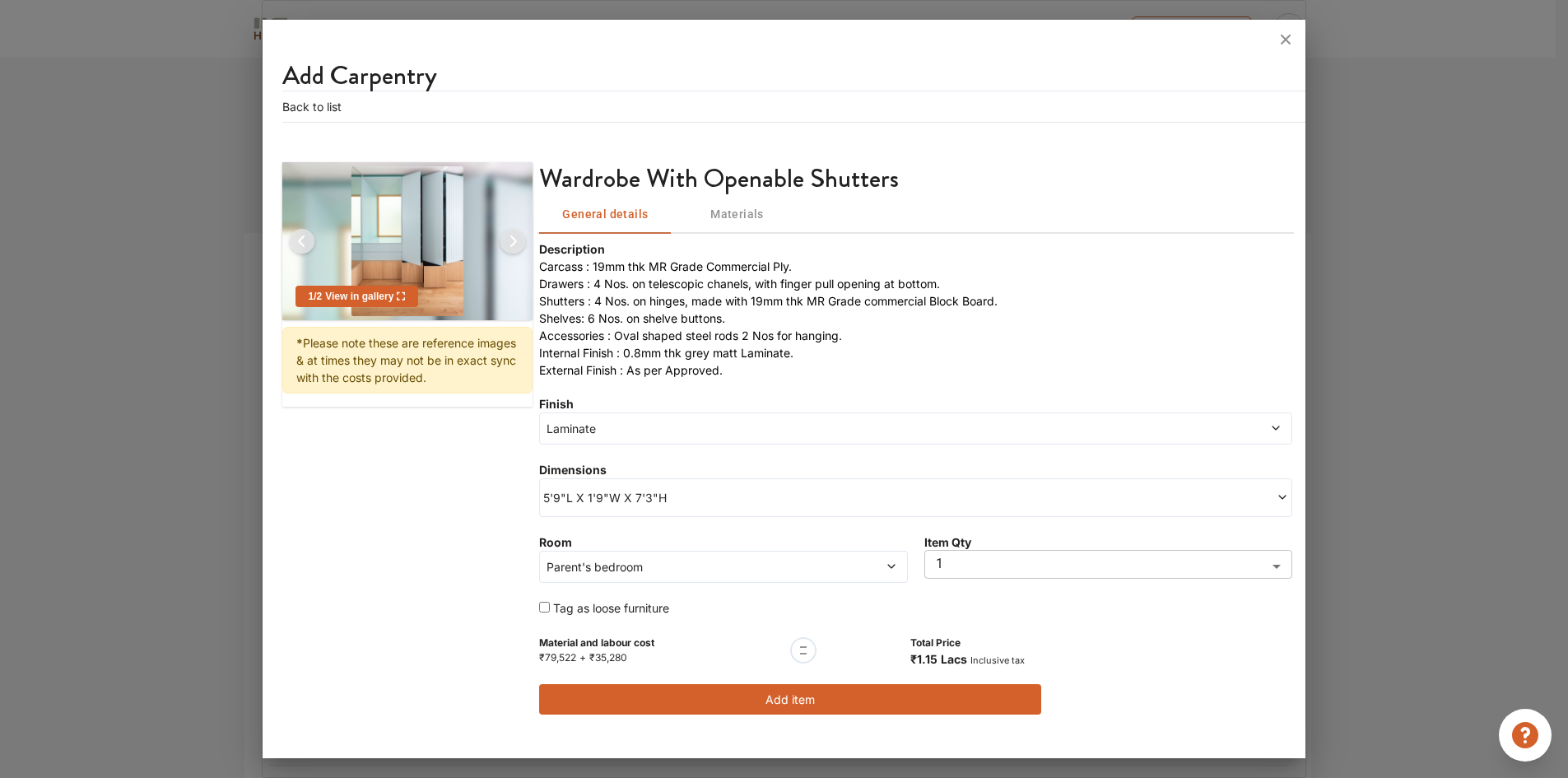
click at [677, 567] on span "Parent's bedroom" at bounding box center [675, 567] width 265 height 17
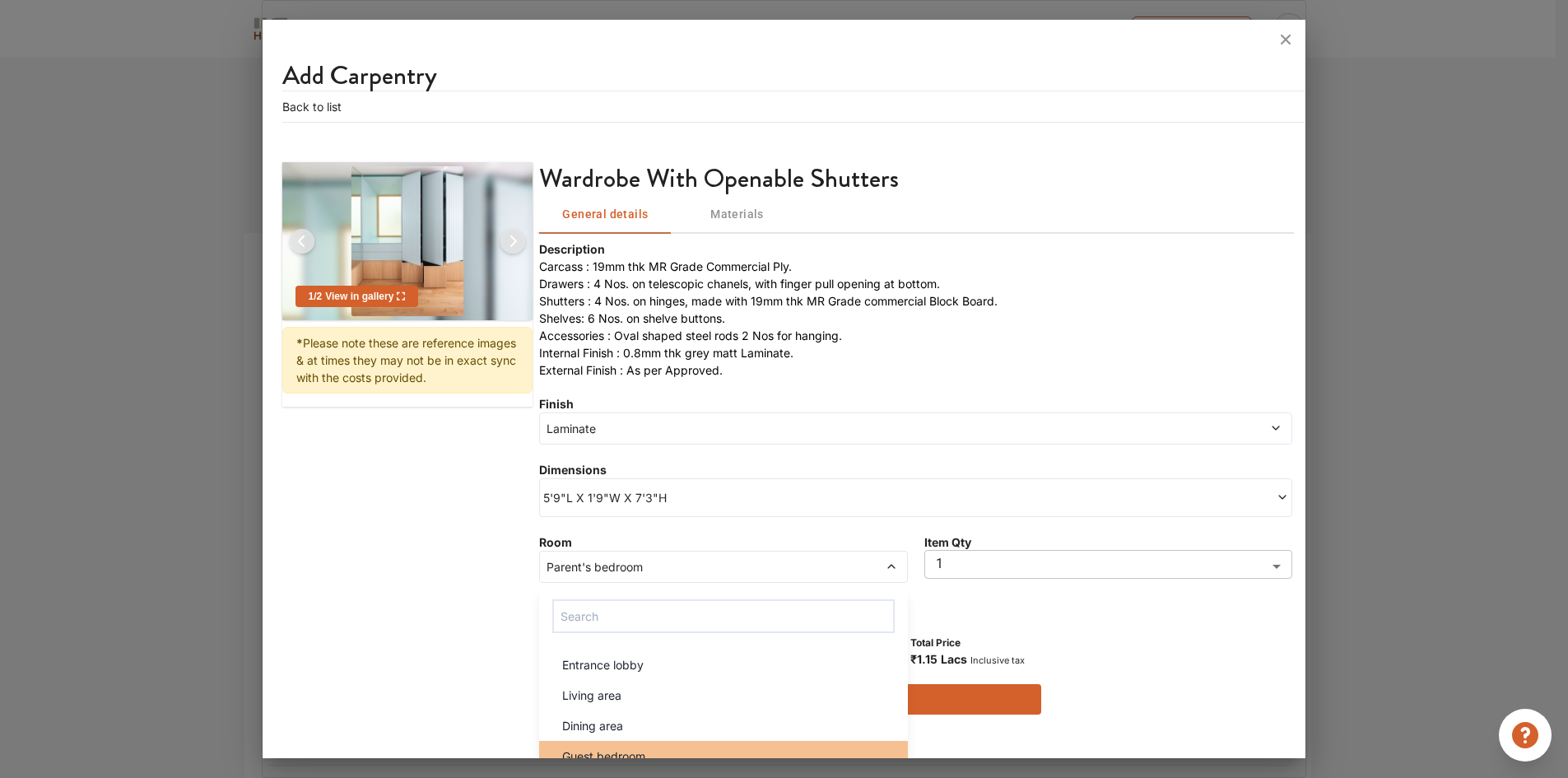
click at [681, 752] on div "Guest bedroom" at bounding box center [728, 755] width 358 height 17
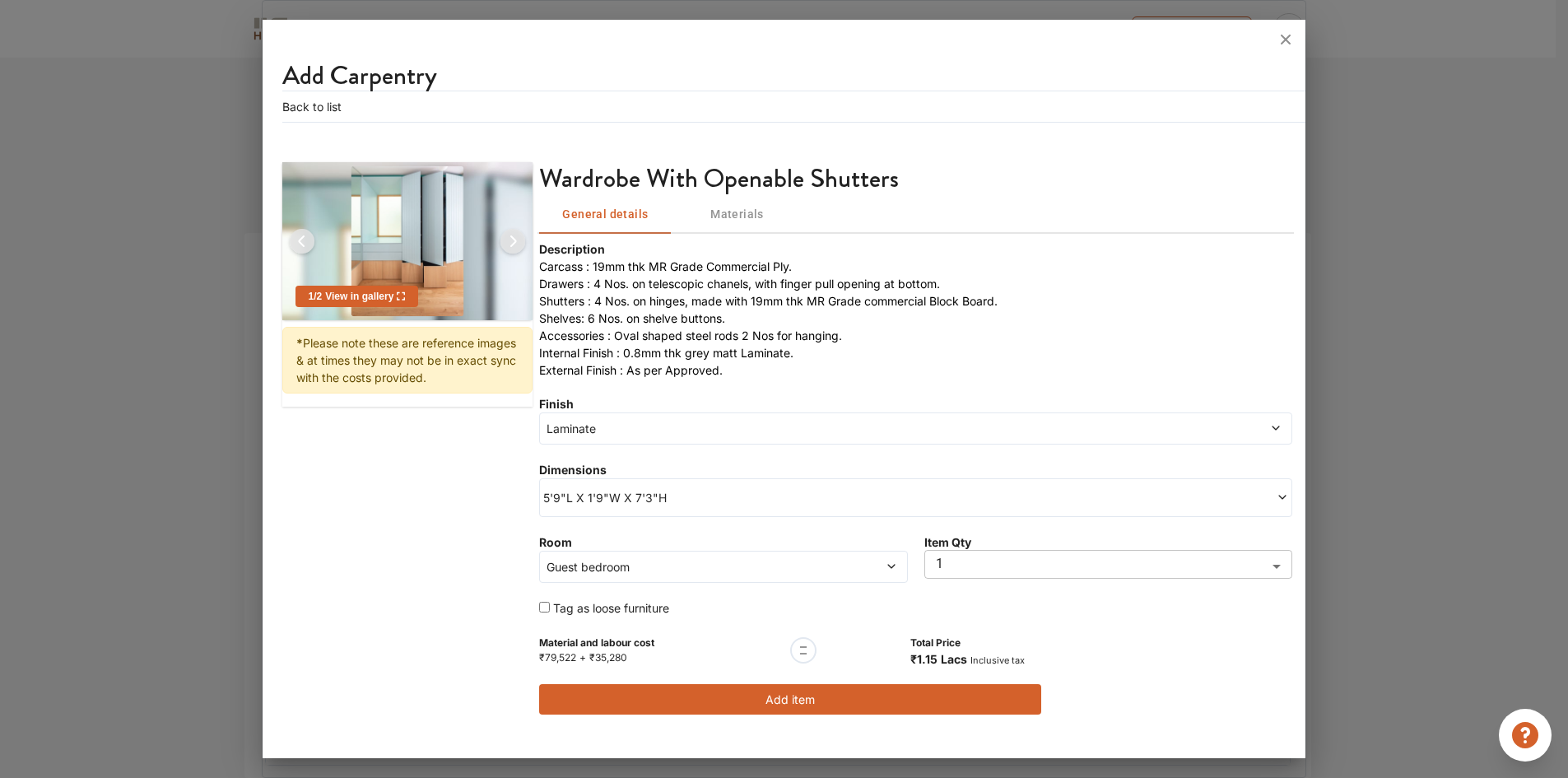
click at [451, 614] on div "1 / 2 View in gallery * Please note these are reference images & at times they …" at bounding box center [783, 442] width 1003 height 560
click at [779, 694] on button "Add item" at bounding box center [790, 699] width 502 height 31
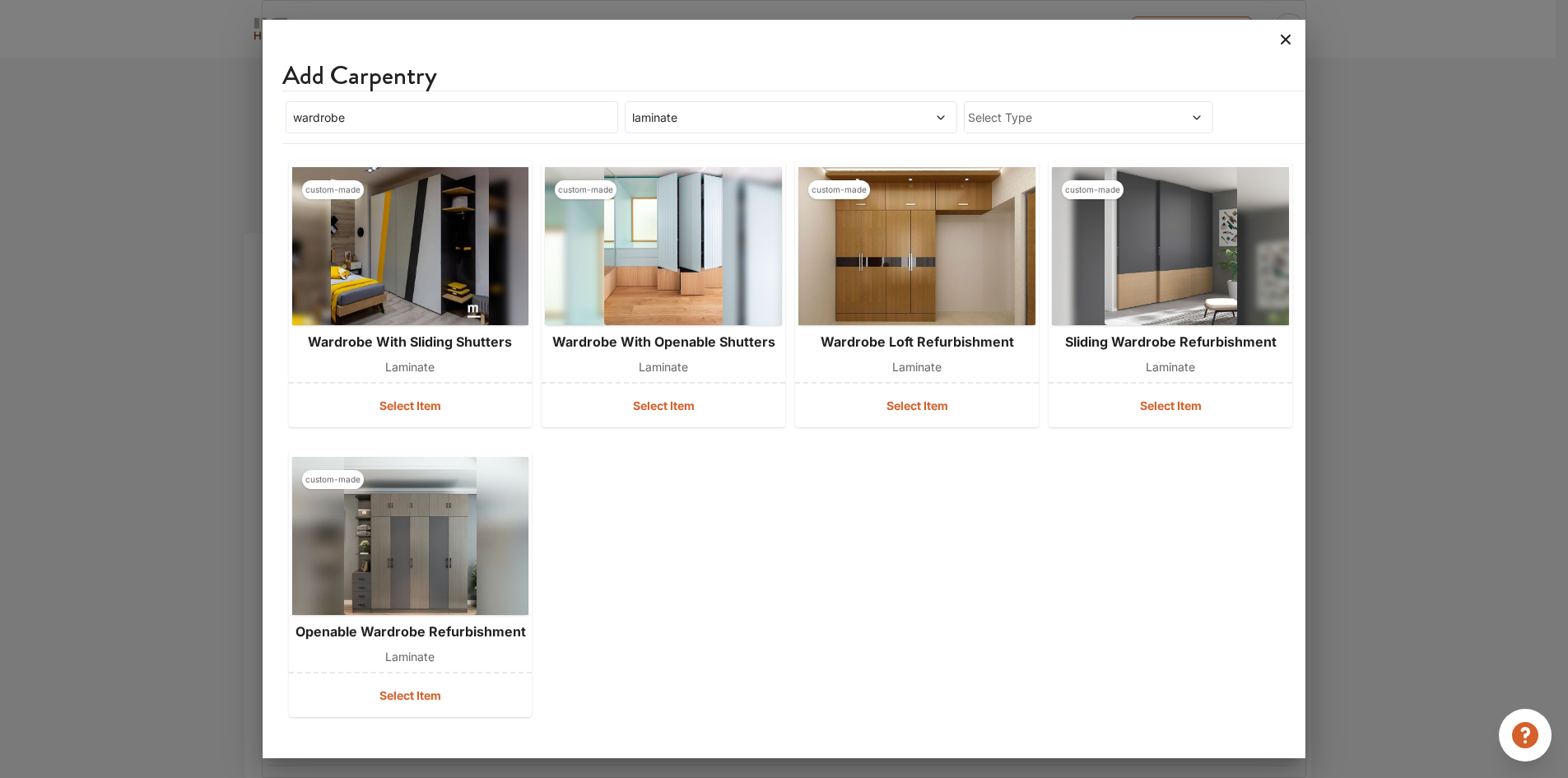
click at [1287, 42] on icon at bounding box center [1286, 39] width 10 height 10
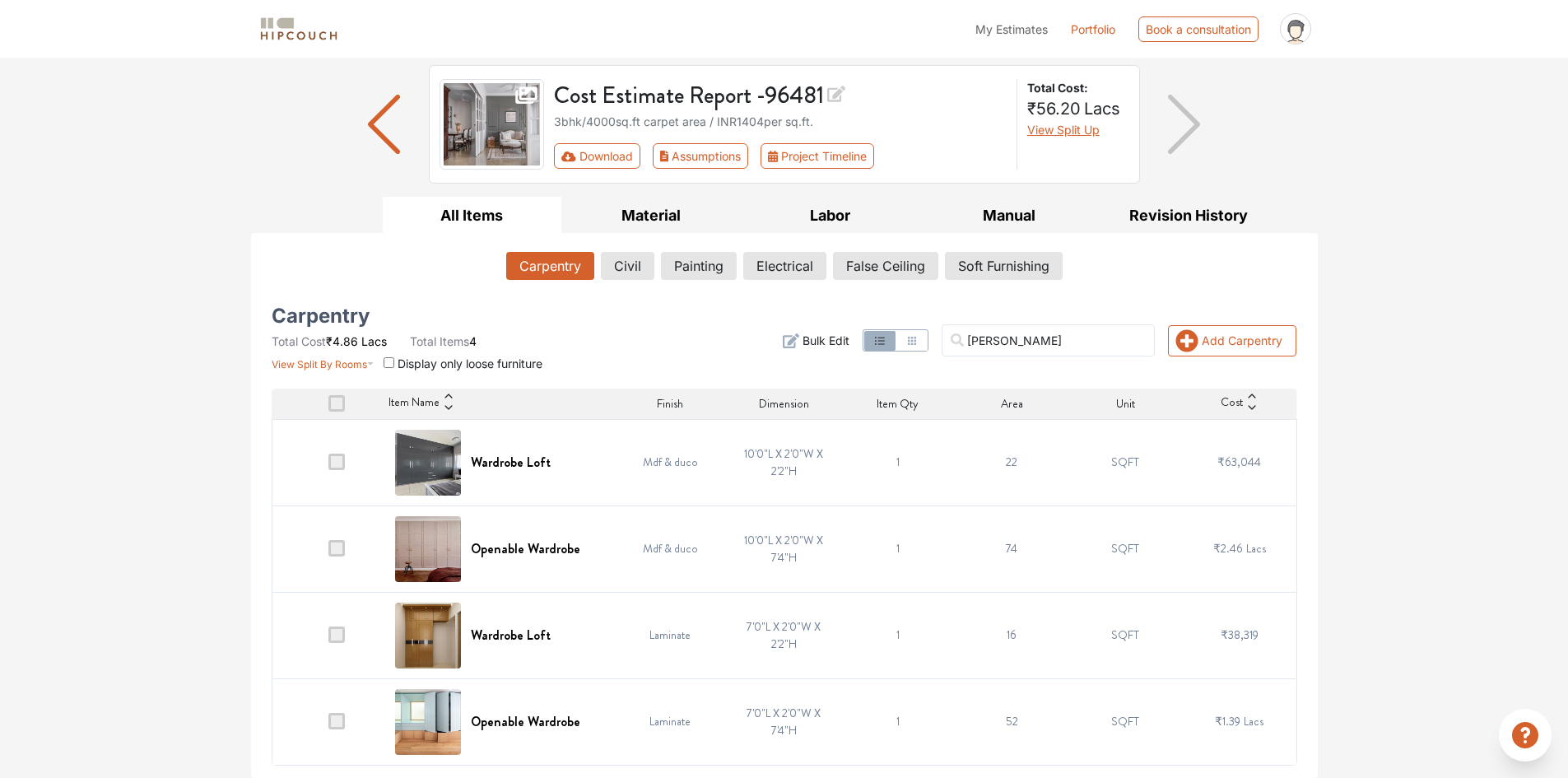
click at [1438, 467] on div "Options Summary Details Speak to a Hipcouch Designer Cost Estimate Report - 964…" at bounding box center [784, 365] width 1568 height 826
click at [675, 211] on button "Material" at bounding box center [650, 215] width 180 height 37
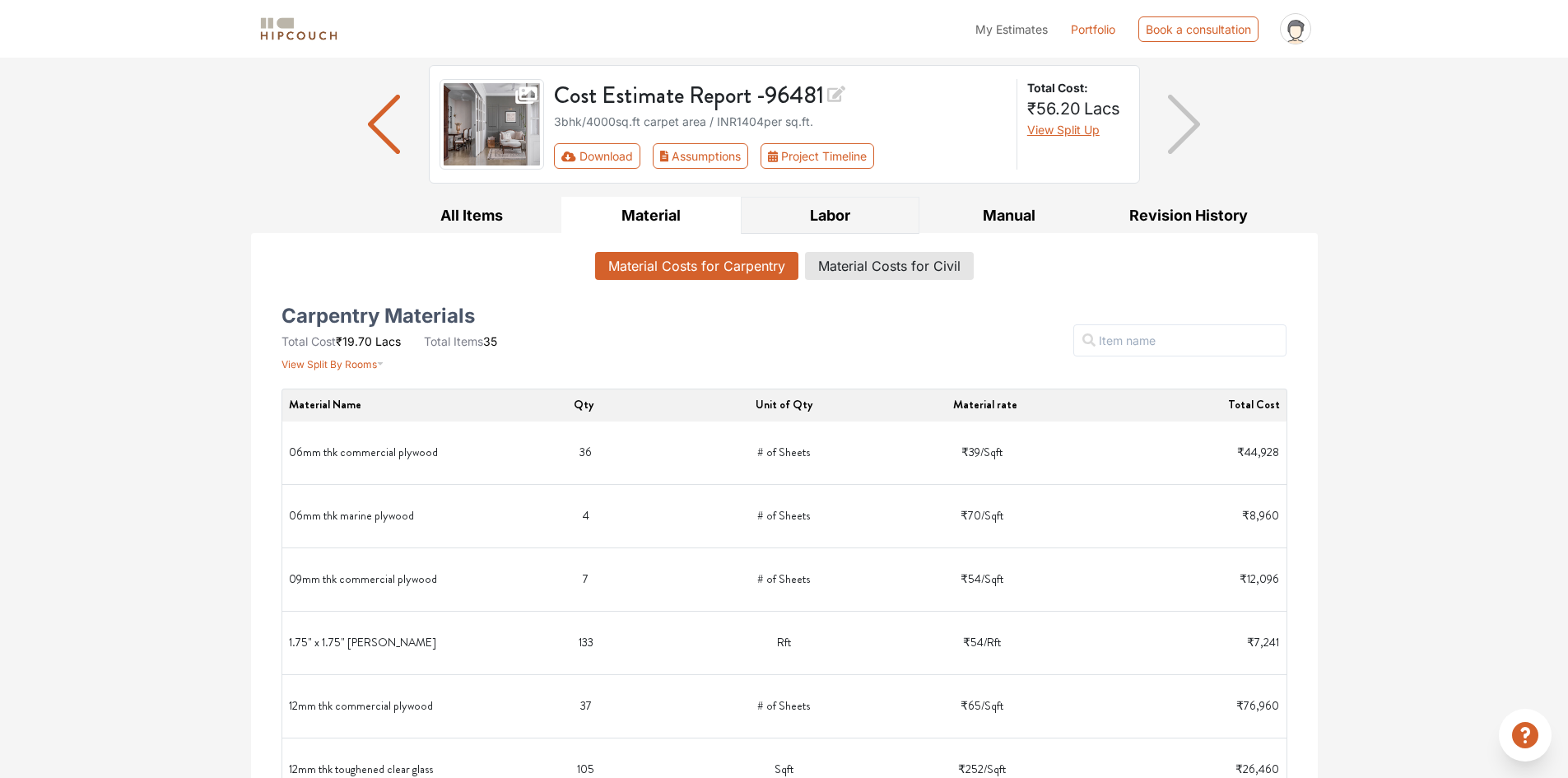
click at [839, 224] on button "Labor" at bounding box center [830, 215] width 180 height 37
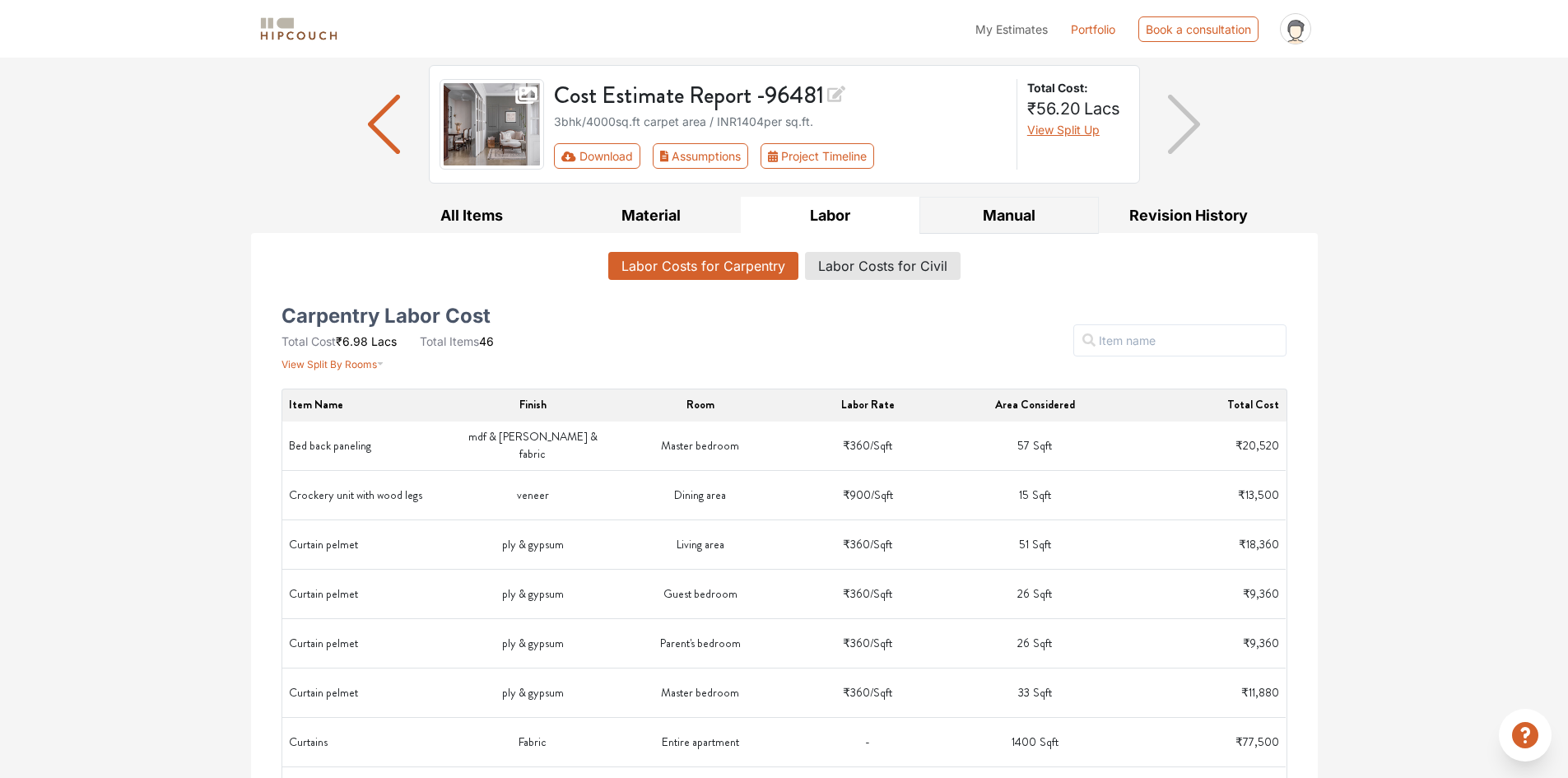
click at [1006, 220] on button "Manual" at bounding box center [1009, 215] width 180 height 37
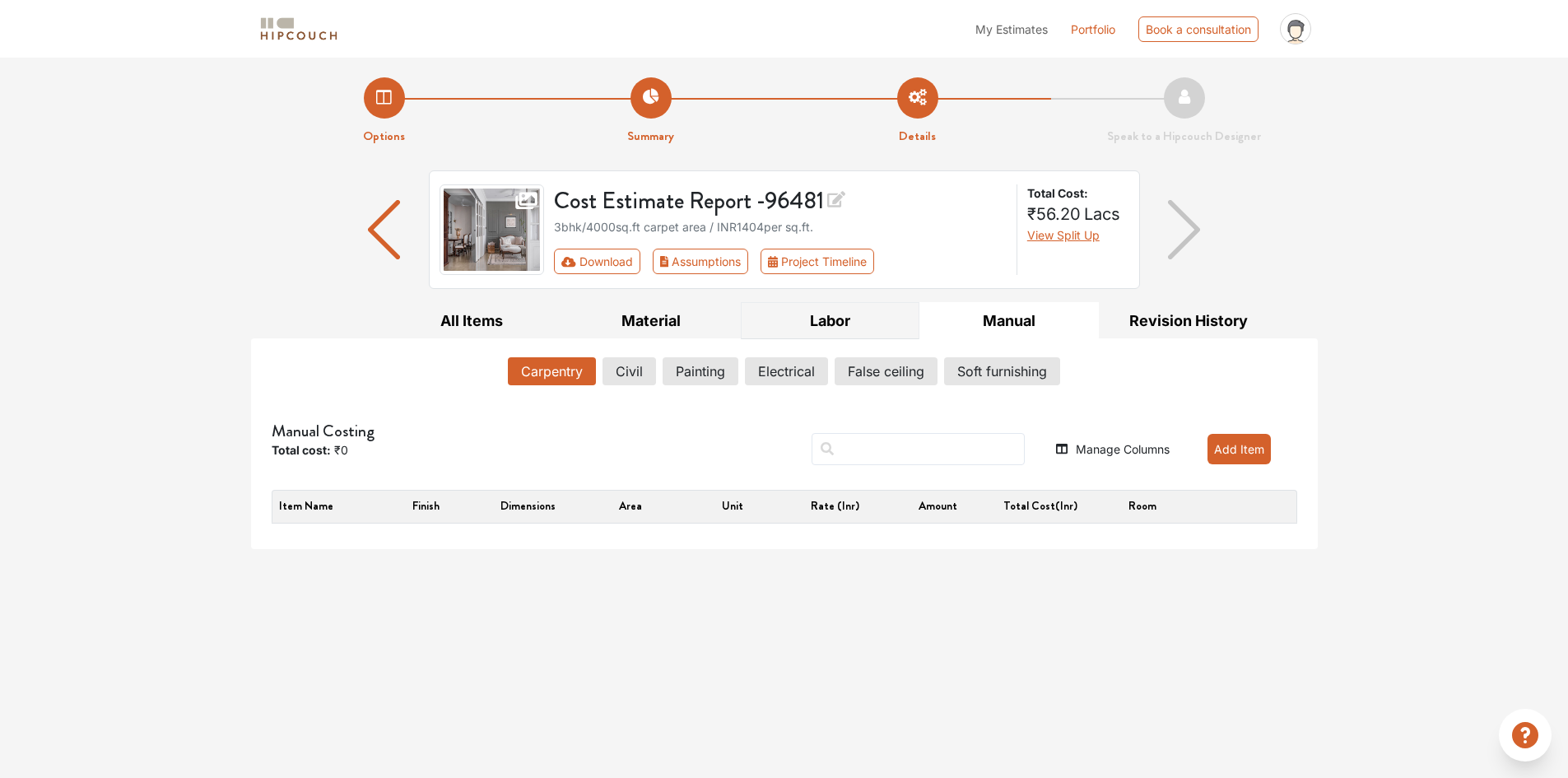
click at [824, 321] on button "Labor" at bounding box center [830, 320] width 180 height 37
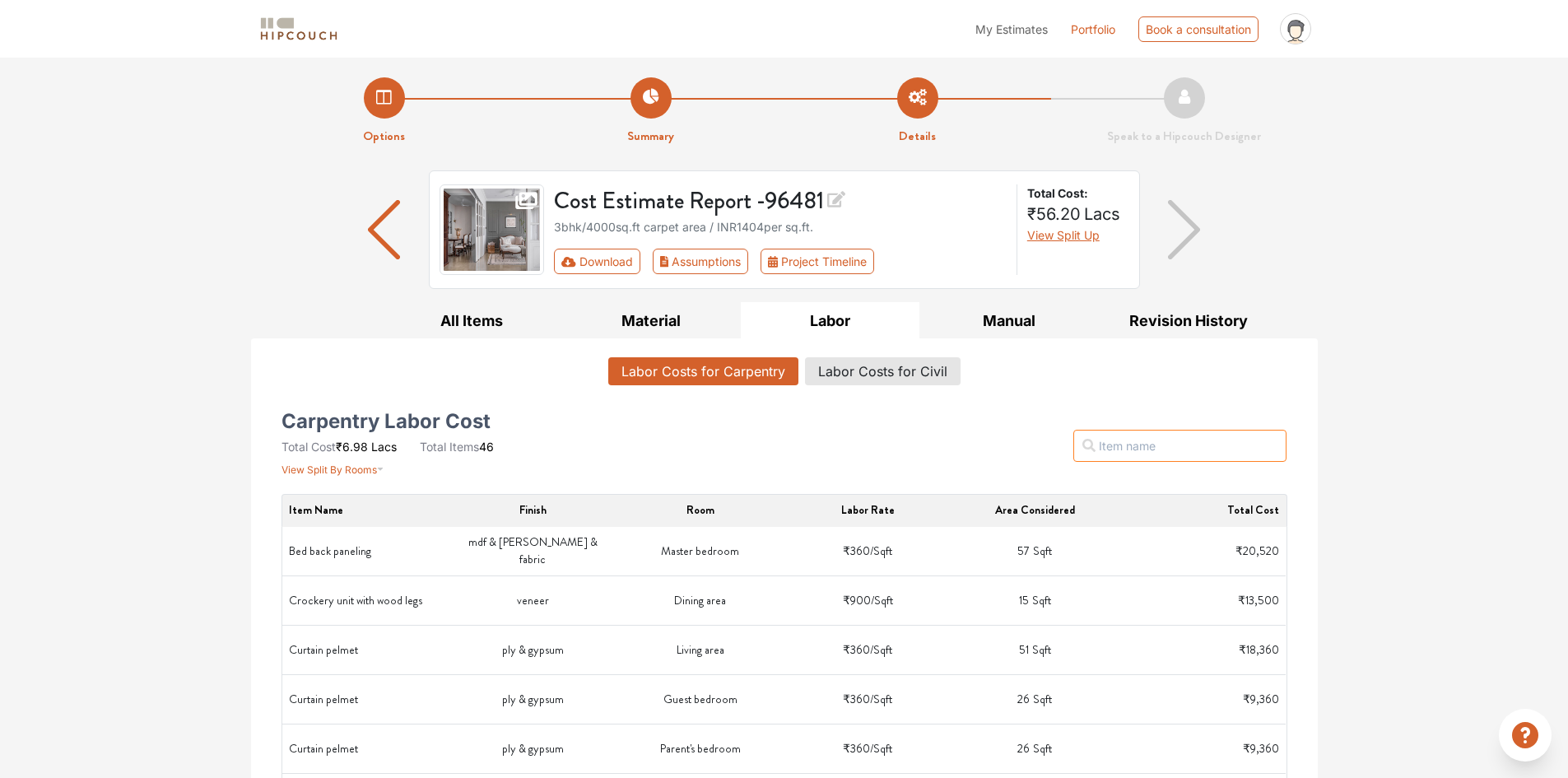
click at [1150, 450] on input "text" at bounding box center [1180, 446] width 213 height 33
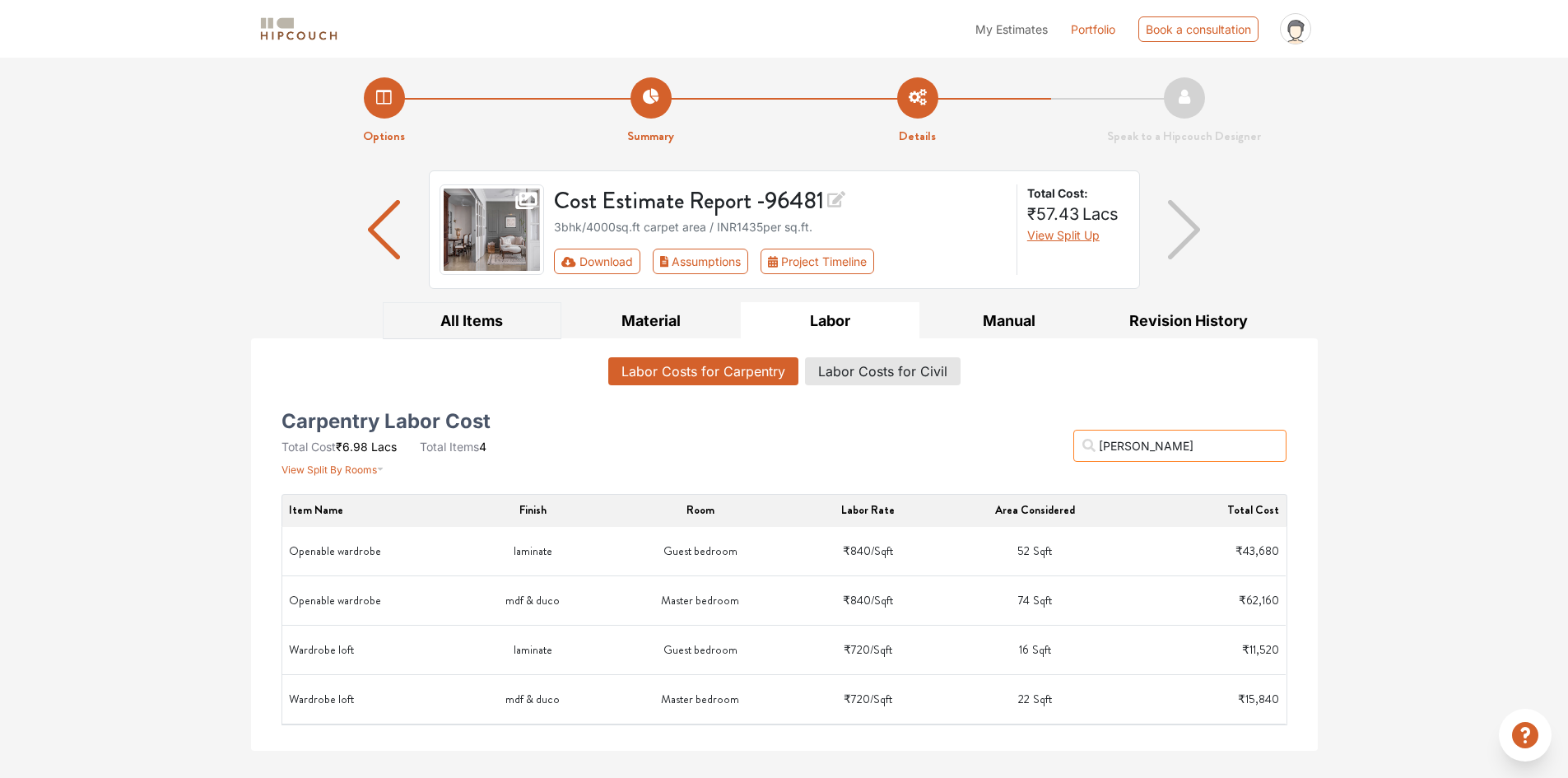
type input "[PERSON_NAME]"
click at [474, 324] on button "All Items" at bounding box center [472, 320] width 180 height 37
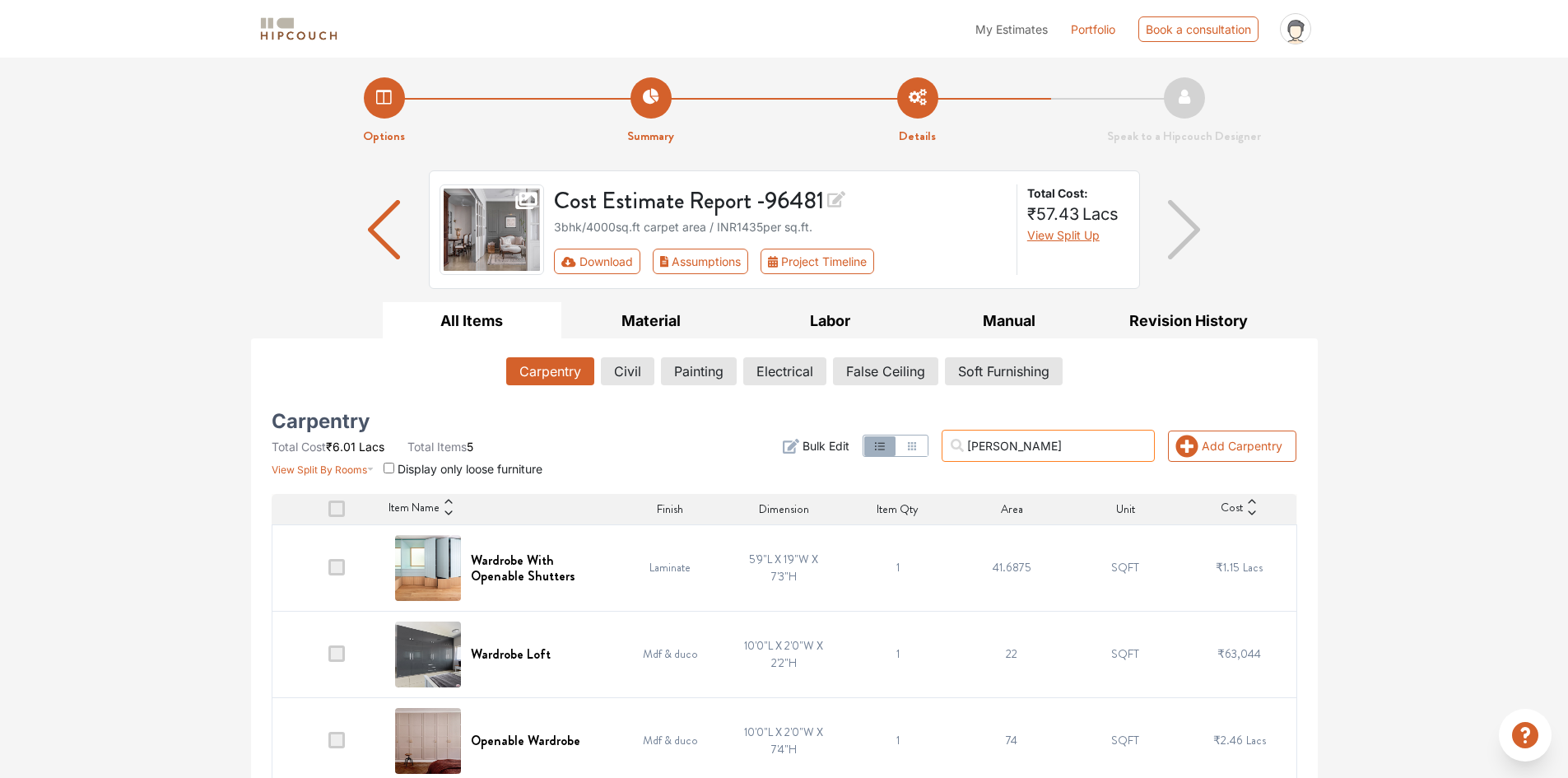
click at [1031, 451] on input "[PERSON_NAME]" at bounding box center [1048, 446] width 213 height 33
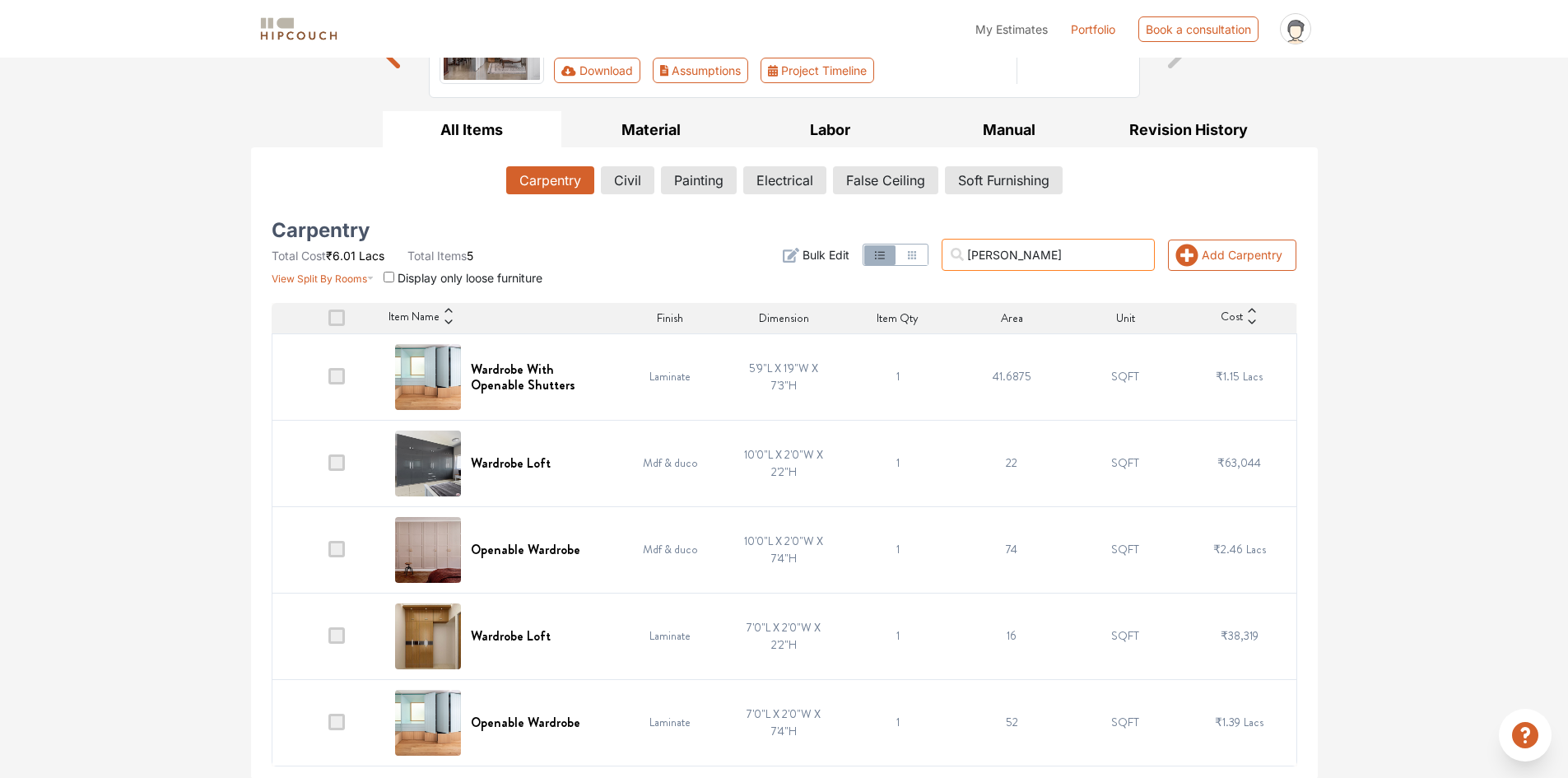
scroll to position [192, 0]
click at [1035, 256] on input "[PERSON_NAME]" at bounding box center [1048, 254] width 213 height 33
type input "wardr"
click at [520, 380] on h6 "Wardrobe With Openable Shutters" at bounding box center [537, 376] width 133 height 32
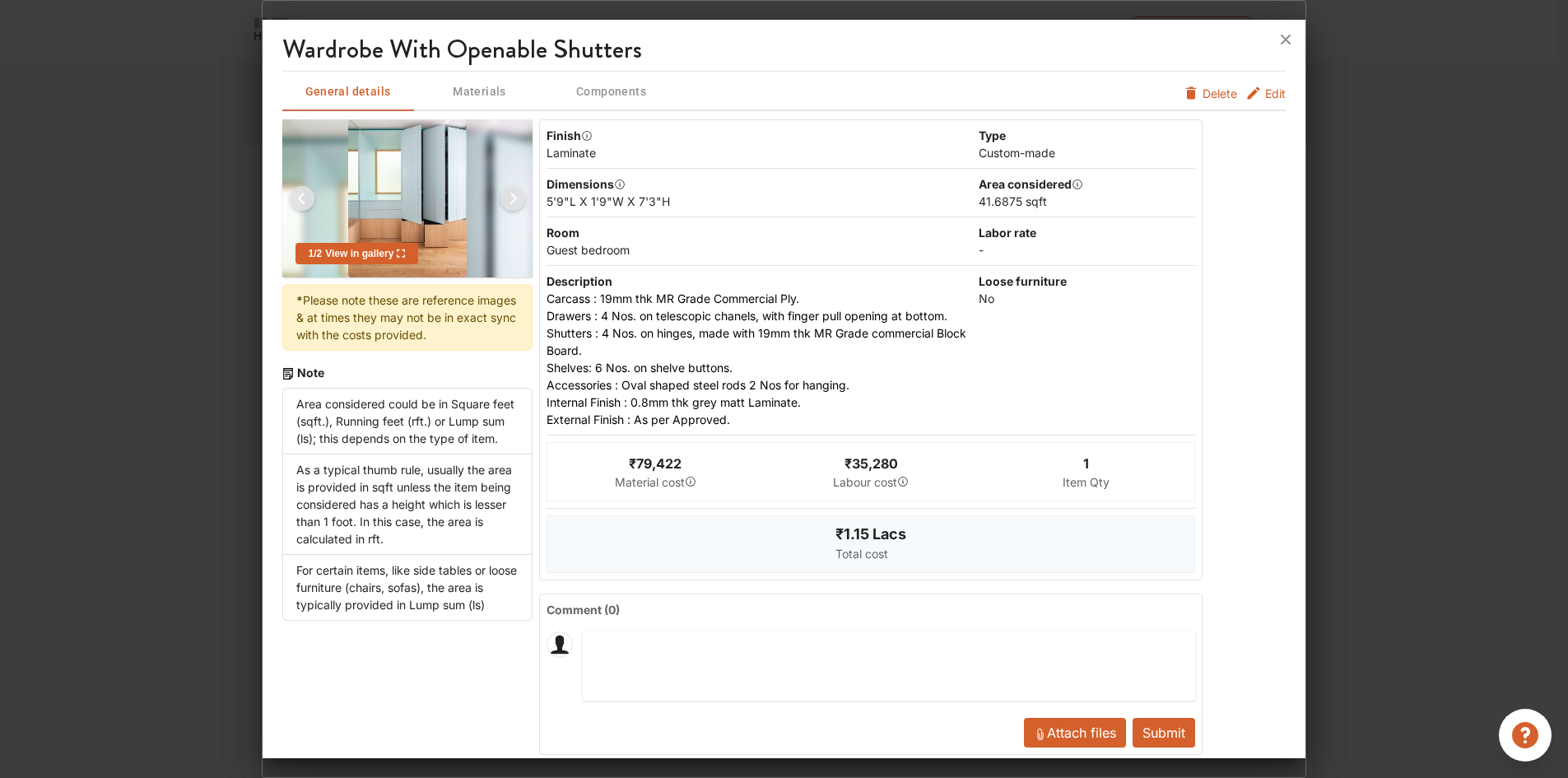
click at [642, 253] on div "Guest bedroom" at bounding box center [761, 249] width 429 height 17
click at [1251, 96] on button "Edit" at bounding box center [1265, 93] width 41 height 17
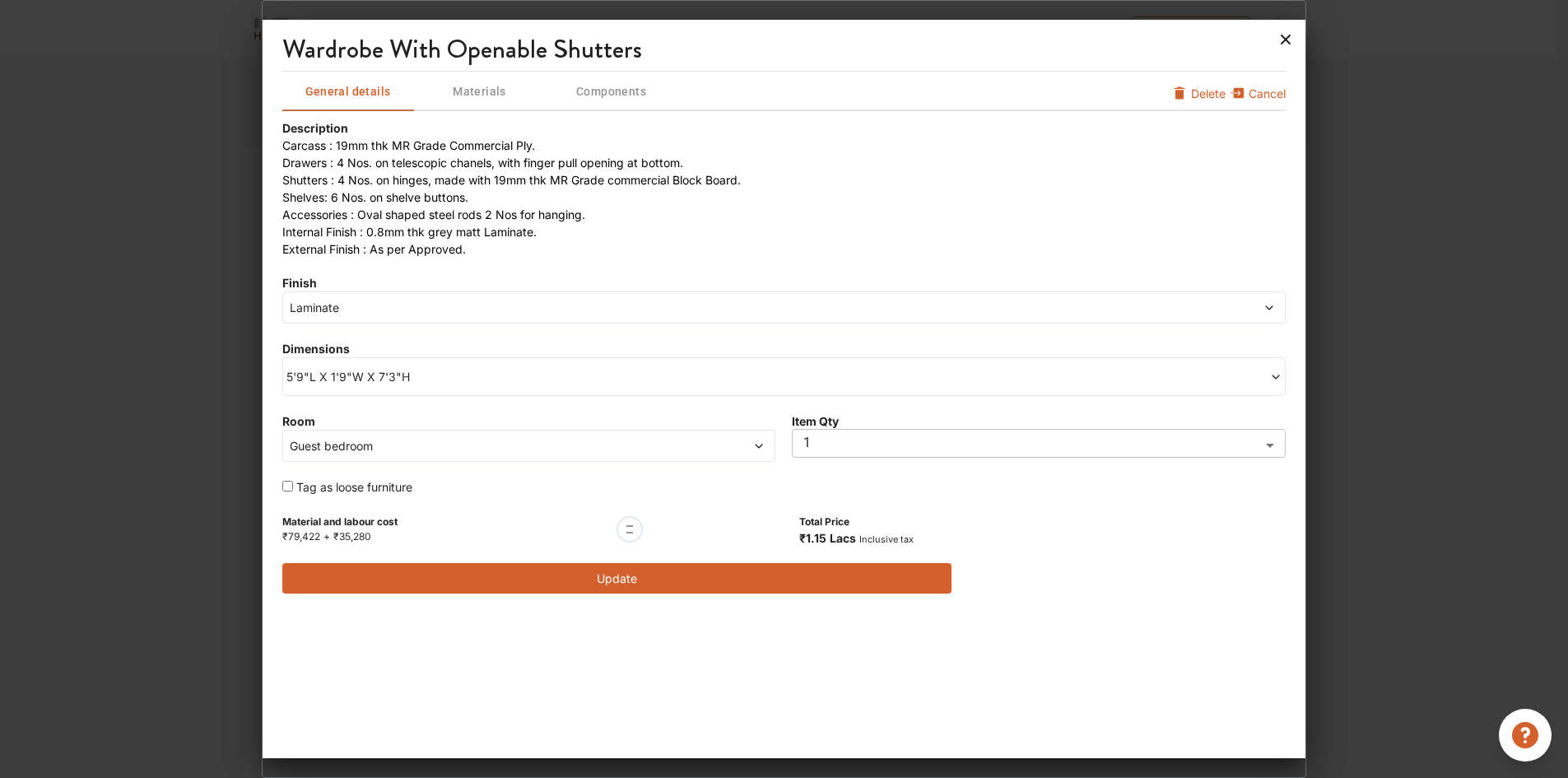
click at [1281, 43] on icon at bounding box center [1284, 39] width 26 height 26
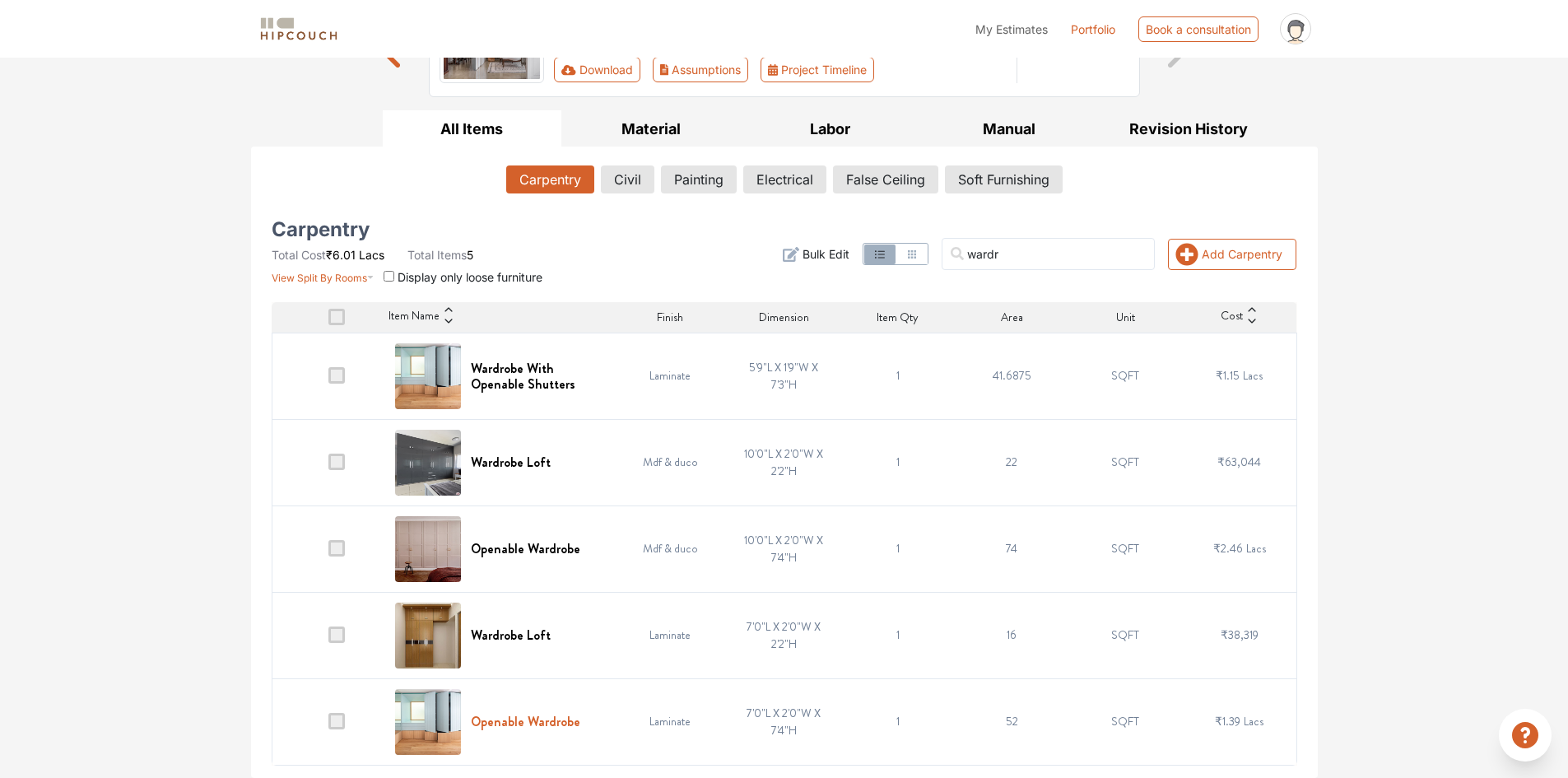
click at [523, 720] on h6 "Openable Wardrobe" at bounding box center [525, 721] width 109 height 15
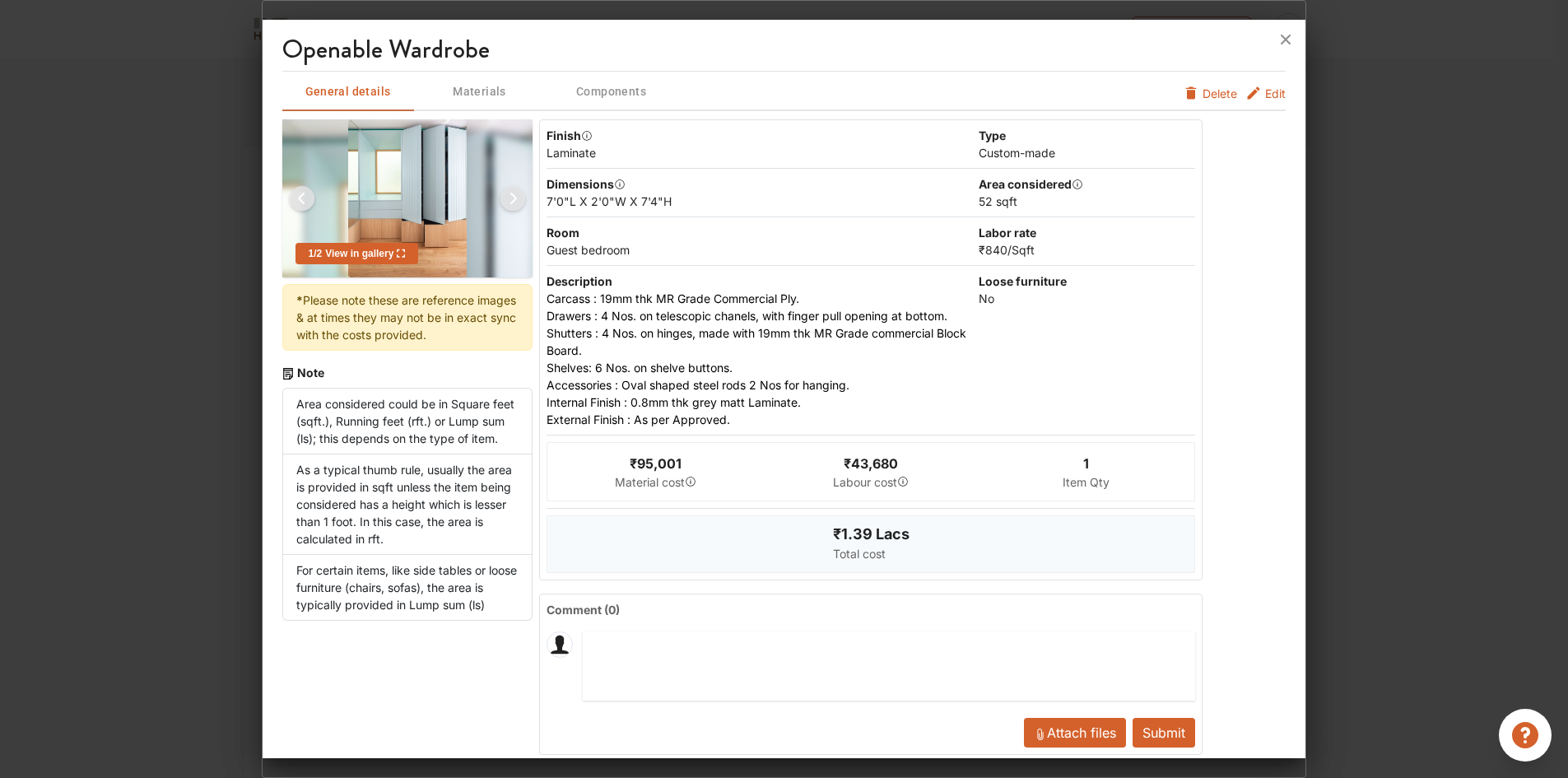
click at [1249, 89] on icon "furniture info tabs" at bounding box center [1253, 93] width 16 height 16
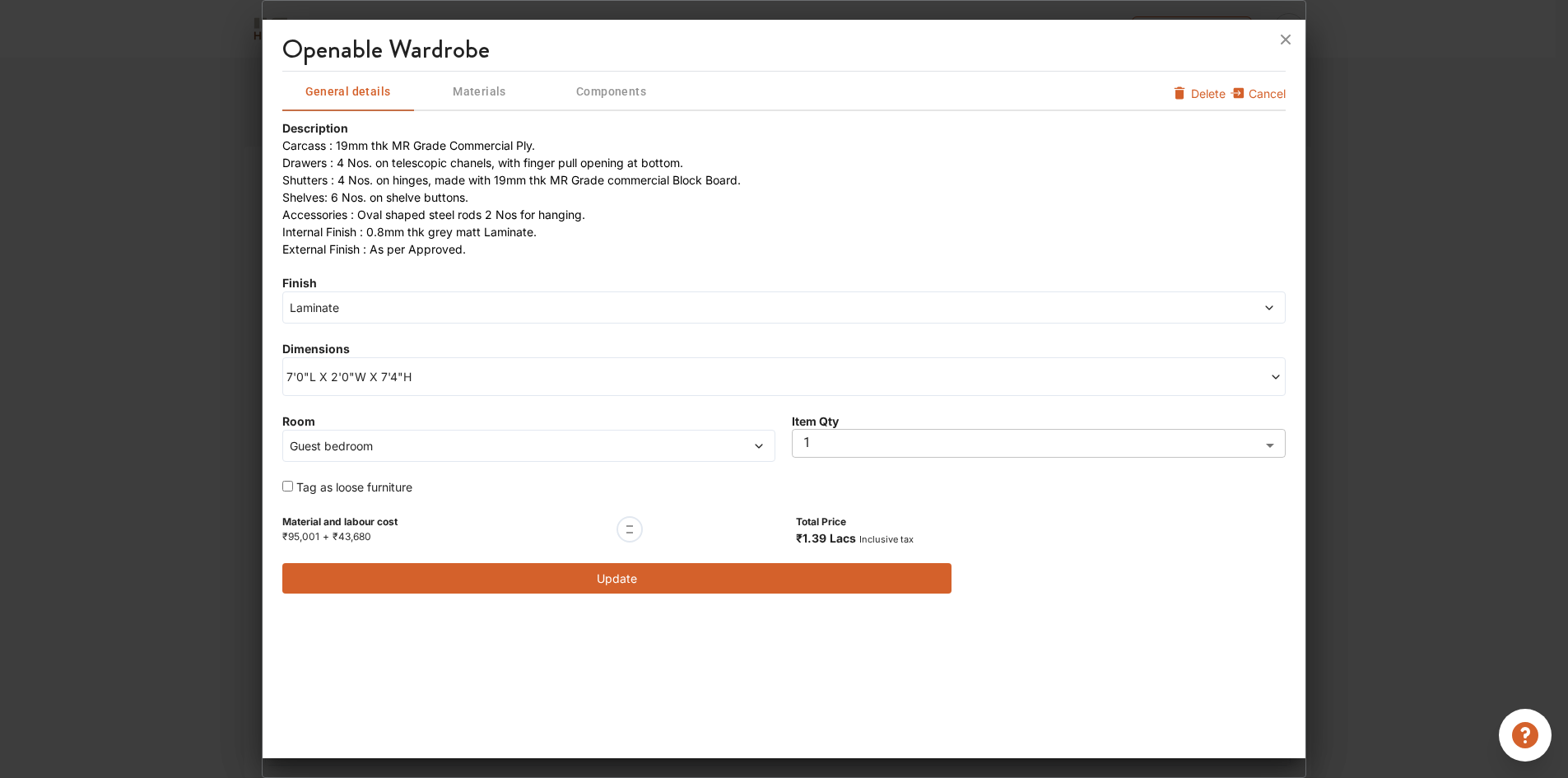
click at [414, 453] on span "Guest bedroom" at bounding box center [466, 445] width 359 height 17
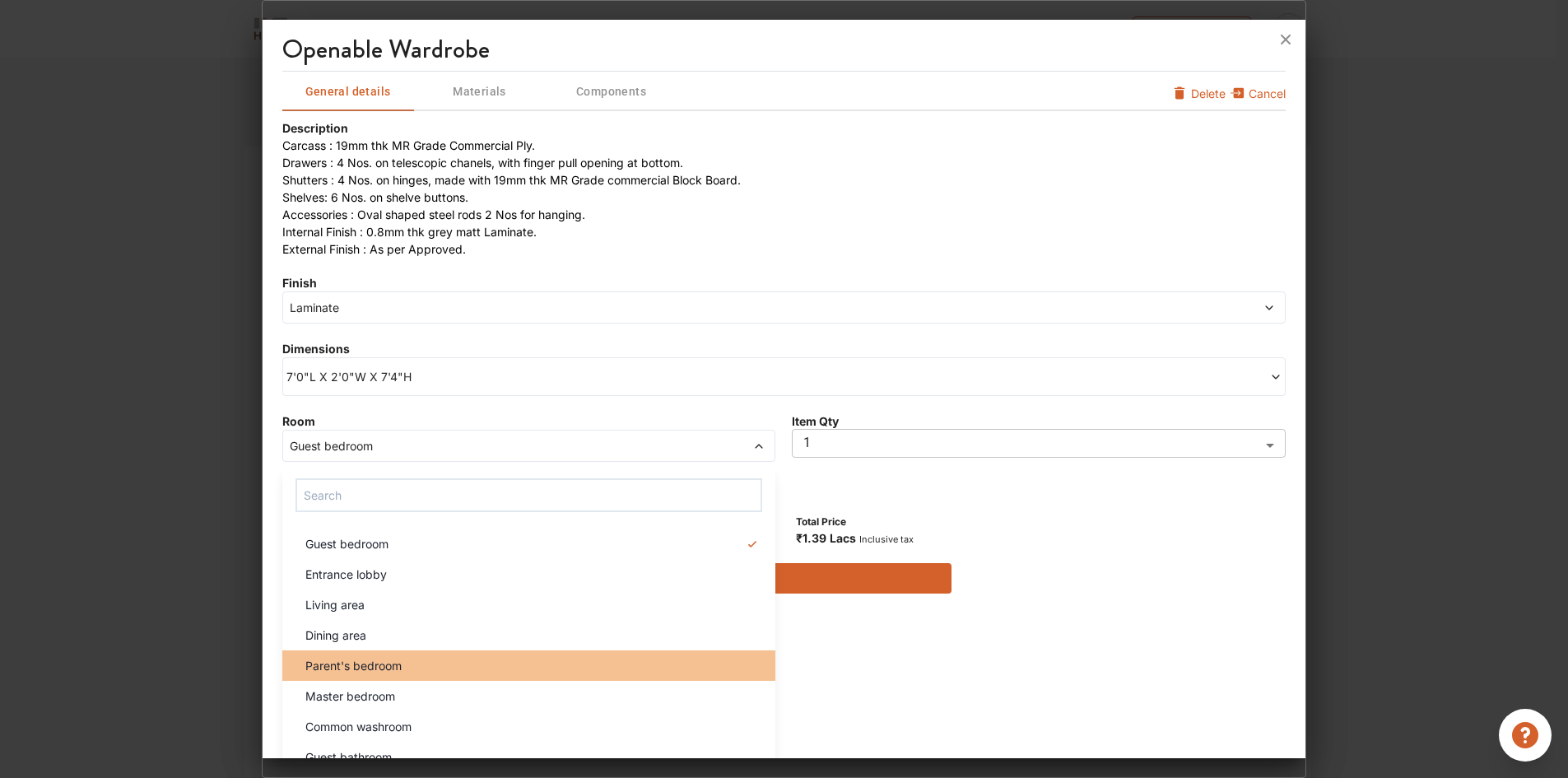
click at [384, 661] on span "Parent's bedroom" at bounding box center [353, 665] width 97 height 17
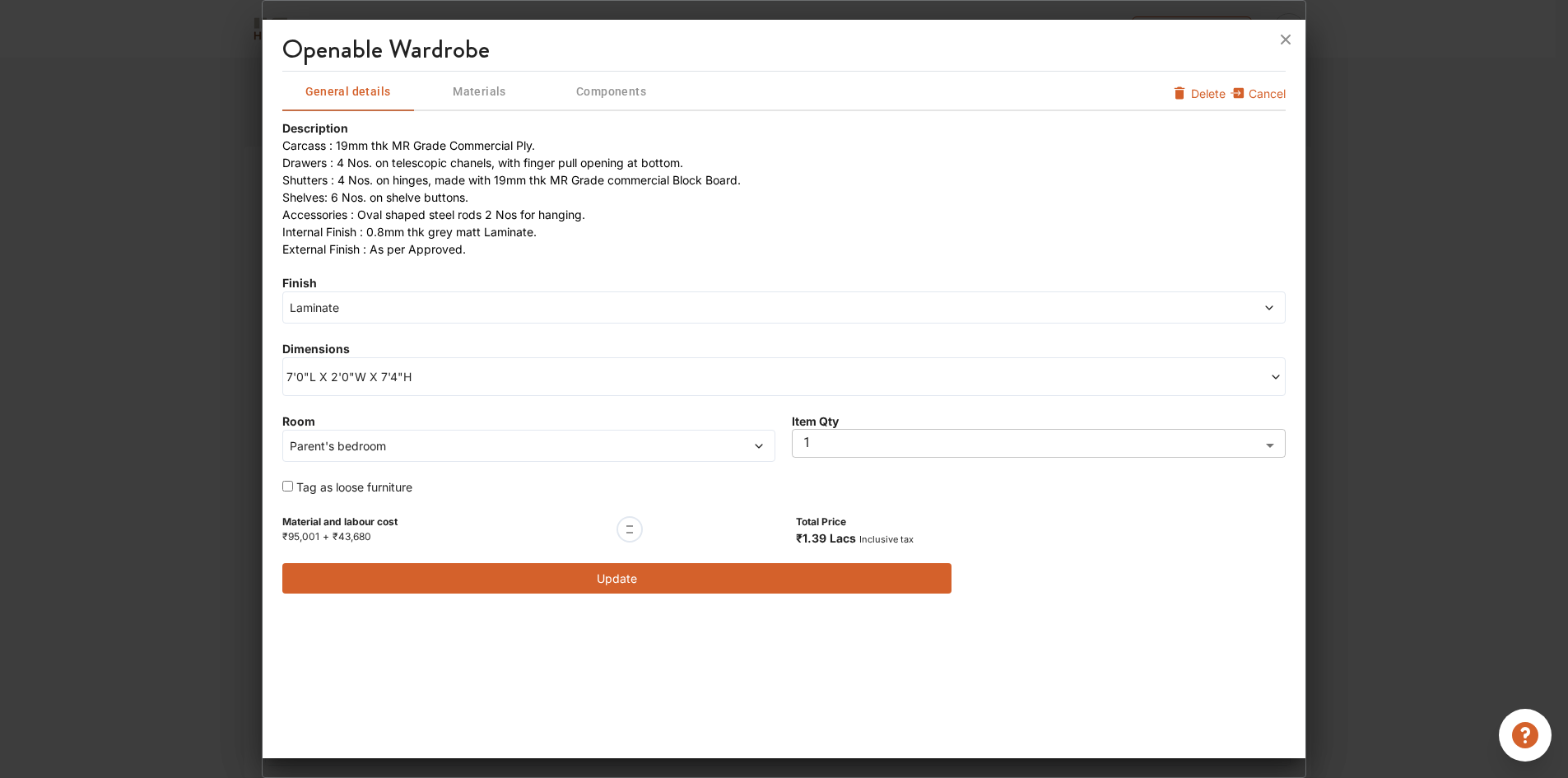
click at [585, 572] on button "Update" at bounding box center [616, 578] width 669 height 31
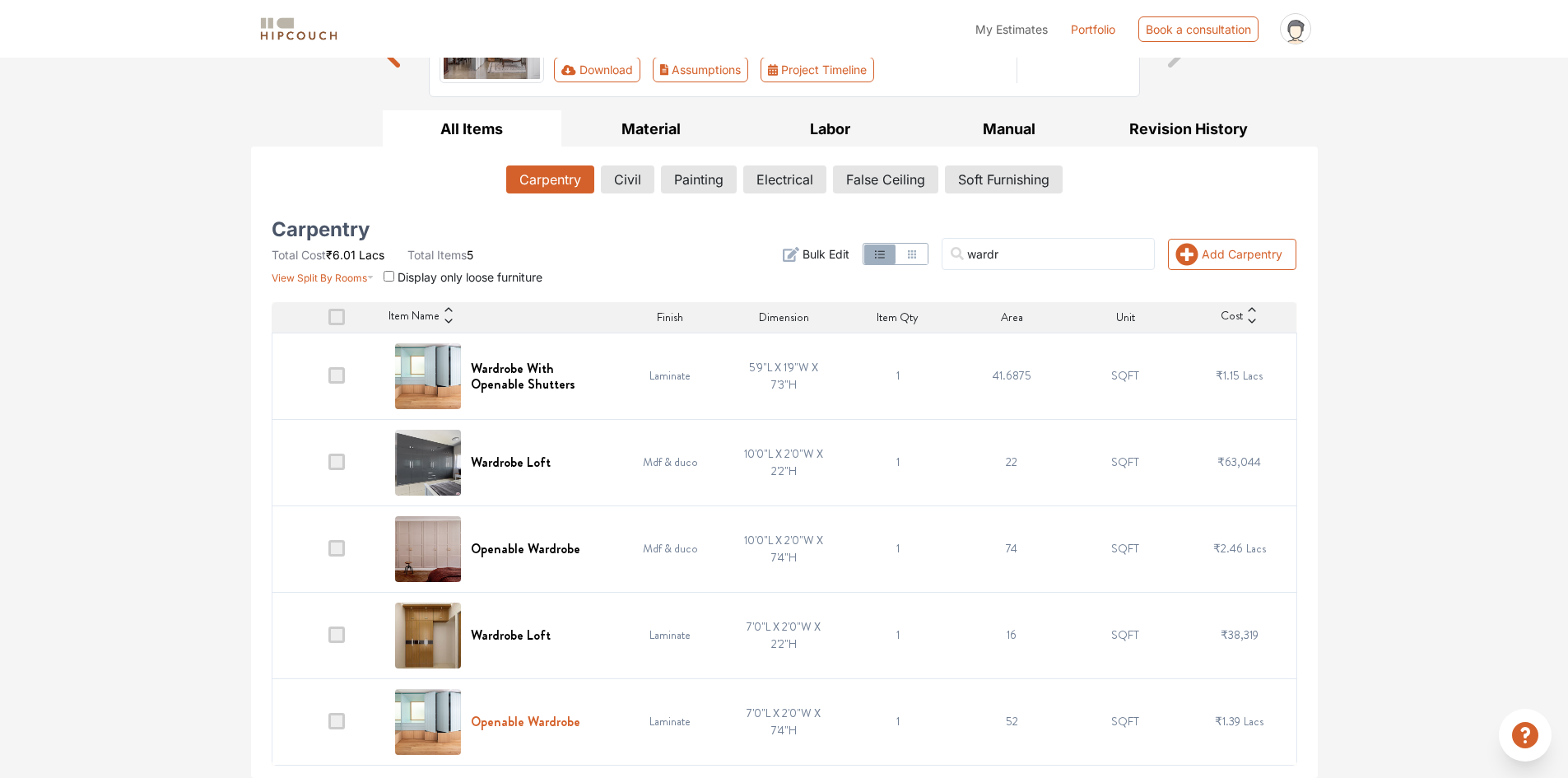
click at [540, 721] on h6 "Openable Wardrobe" at bounding box center [525, 721] width 109 height 15
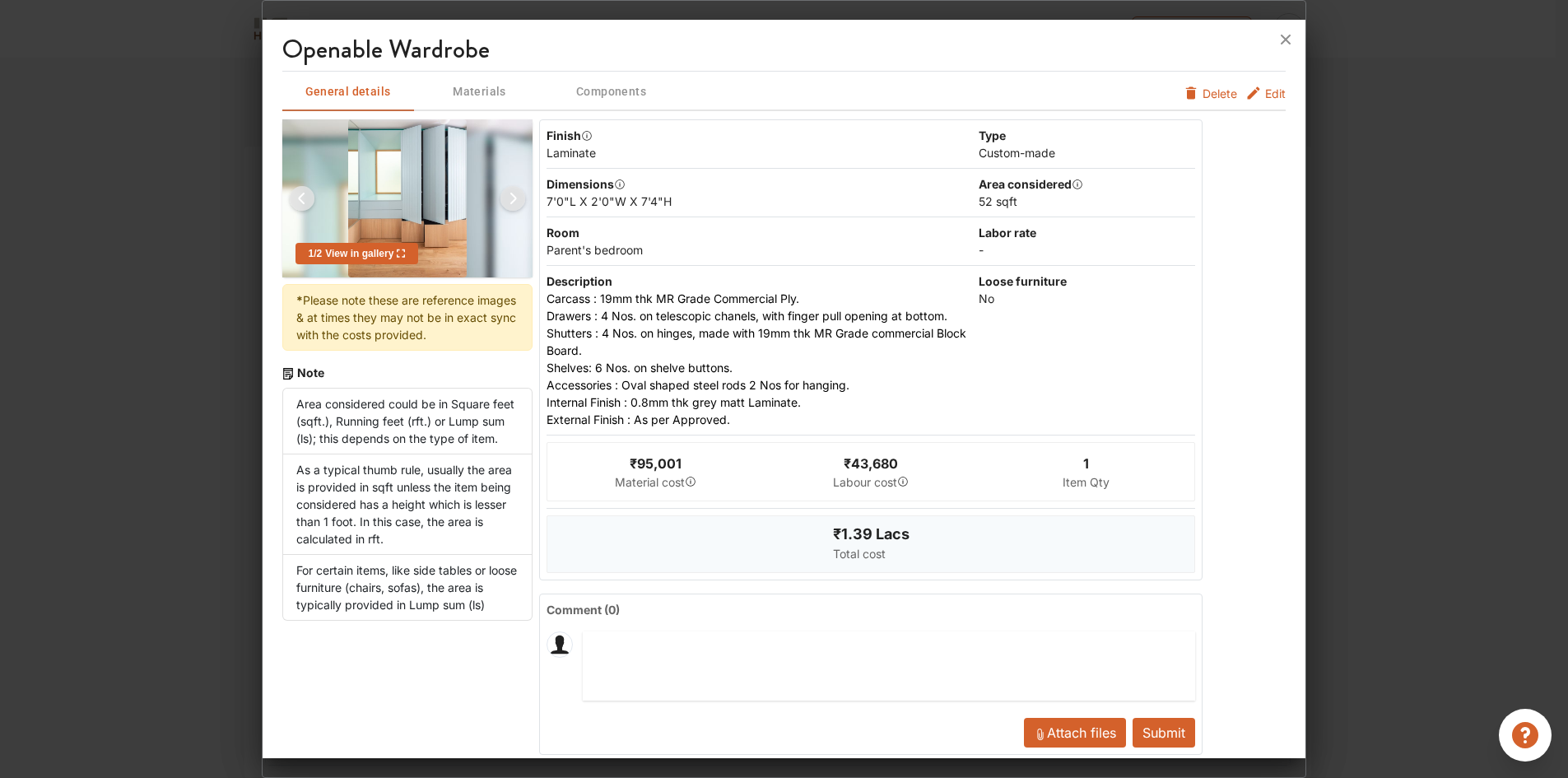
click at [1252, 98] on button "Edit" at bounding box center [1265, 93] width 41 height 17
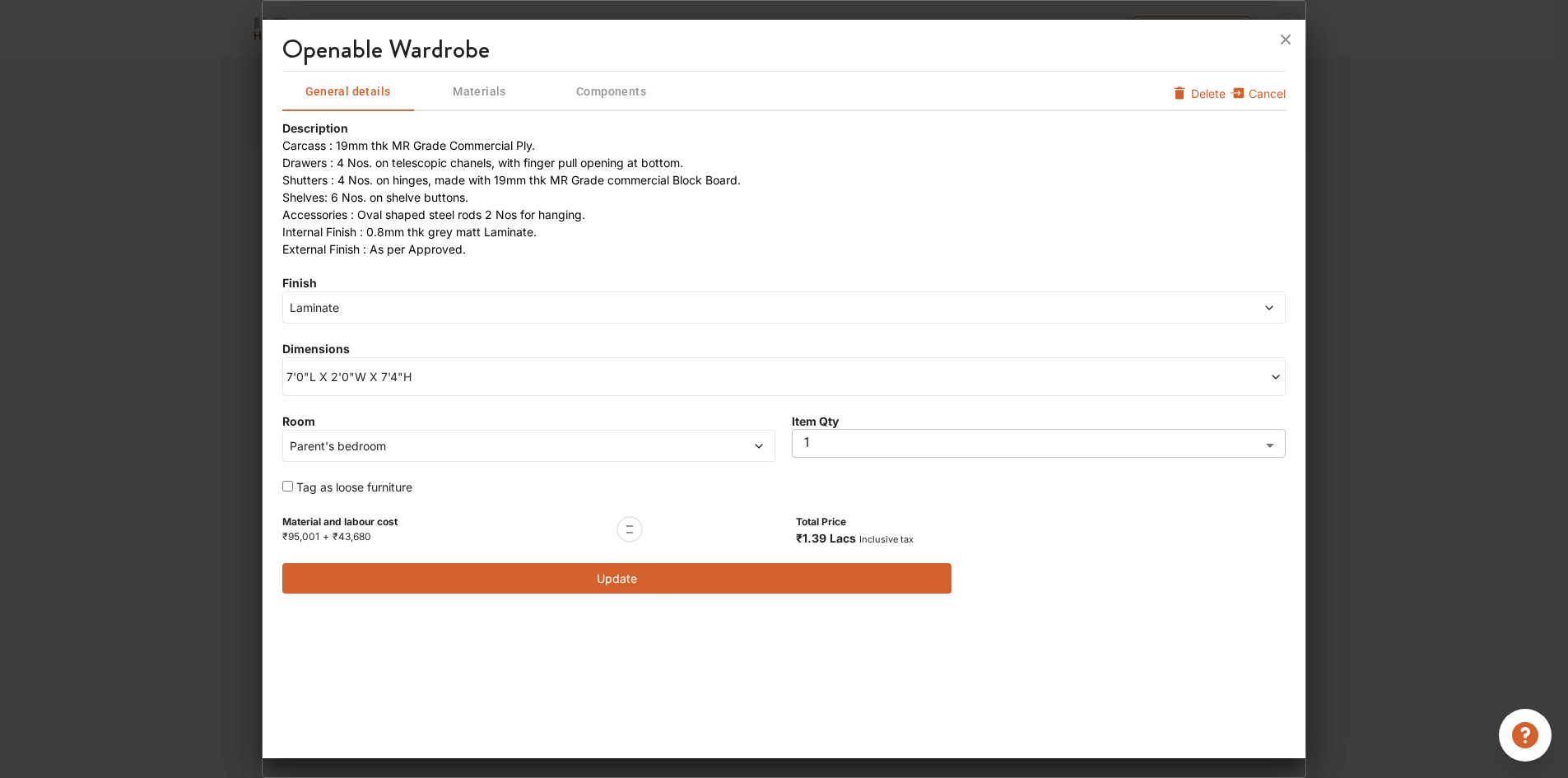
click at [421, 379] on span "7'0"L X 2'0"W X 7'4"H" at bounding box center [535, 376] width 498 height 17
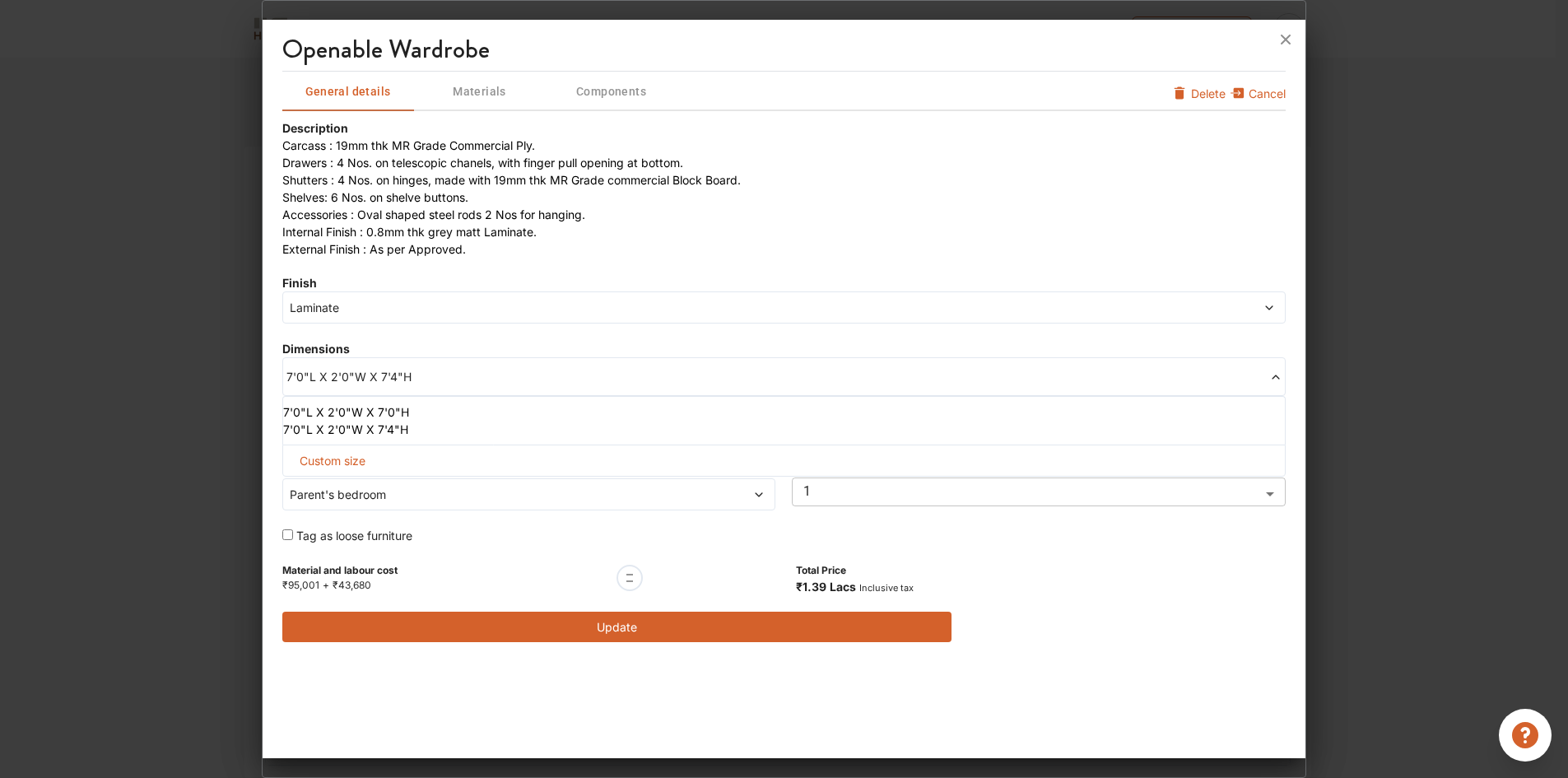
click at [339, 466] on span "Custom size" at bounding box center [331, 461] width 79 height 31
click at [331, 487] on input "text" at bounding box center [356, 487] width 120 height 30
type input "5"
click at [477, 491] on input "text" at bounding box center [475, 487] width 120 height 30
type input "3"
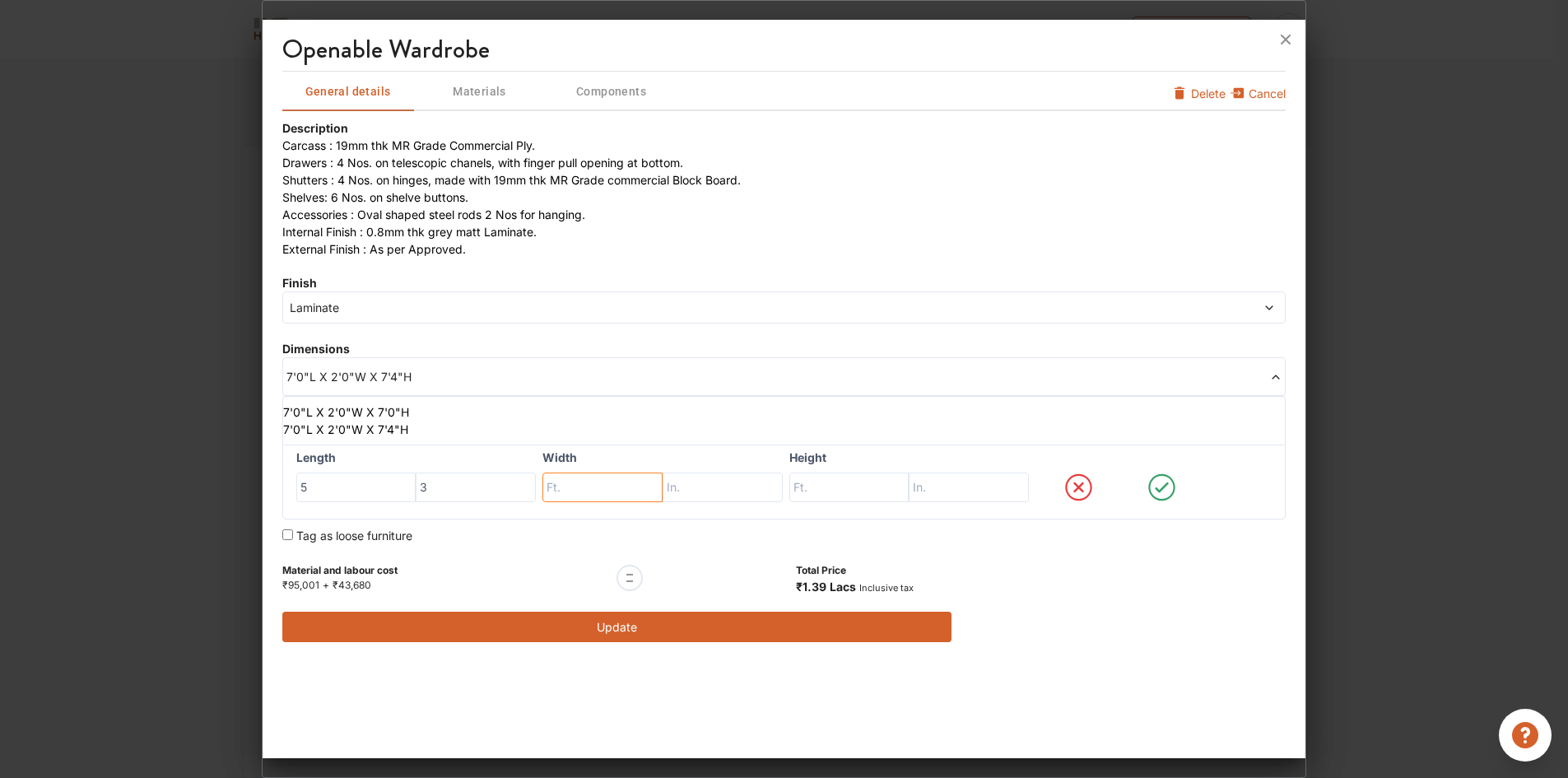
click at [587, 495] on input "text" at bounding box center [602, 487] width 120 height 30
type input "2"
click at [697, 485] on input "text" at bounding box center [722, 487] width 120 height 30
type input "0"
click at [816, 533] on div "Tag as loose furniture" at bounding box center [616, 535] width 669 height 17
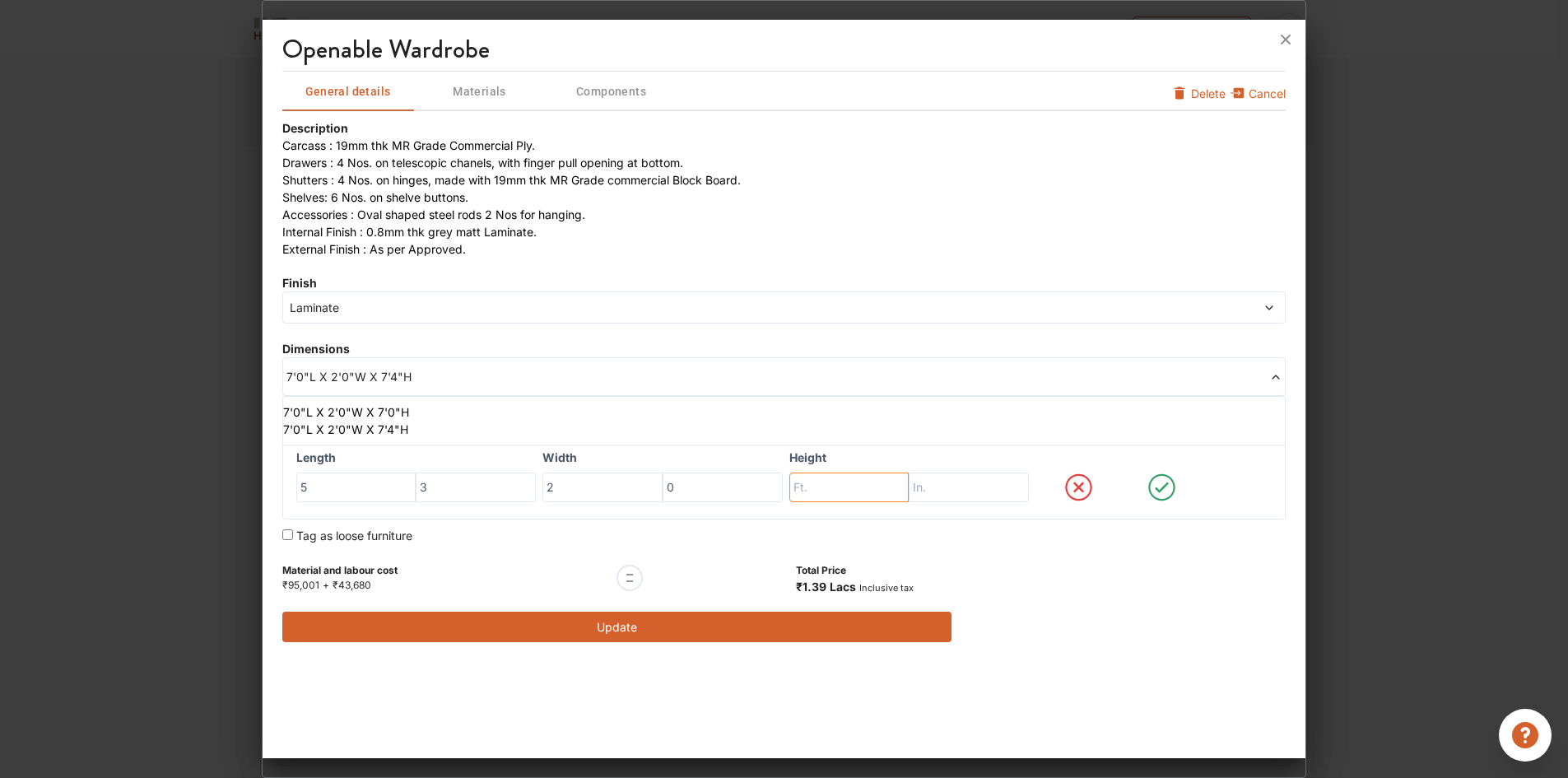
click at [817, 490] on input "text" at bounding box center [849, 487] width 120 height 30
type input "7"
click at [966, 492] on input "text" at bounding box center [968, 487] width 120 height 30
click at [960, 490] on input "text" at bounding box center [968, 487] width 120 height 30
type input "3"
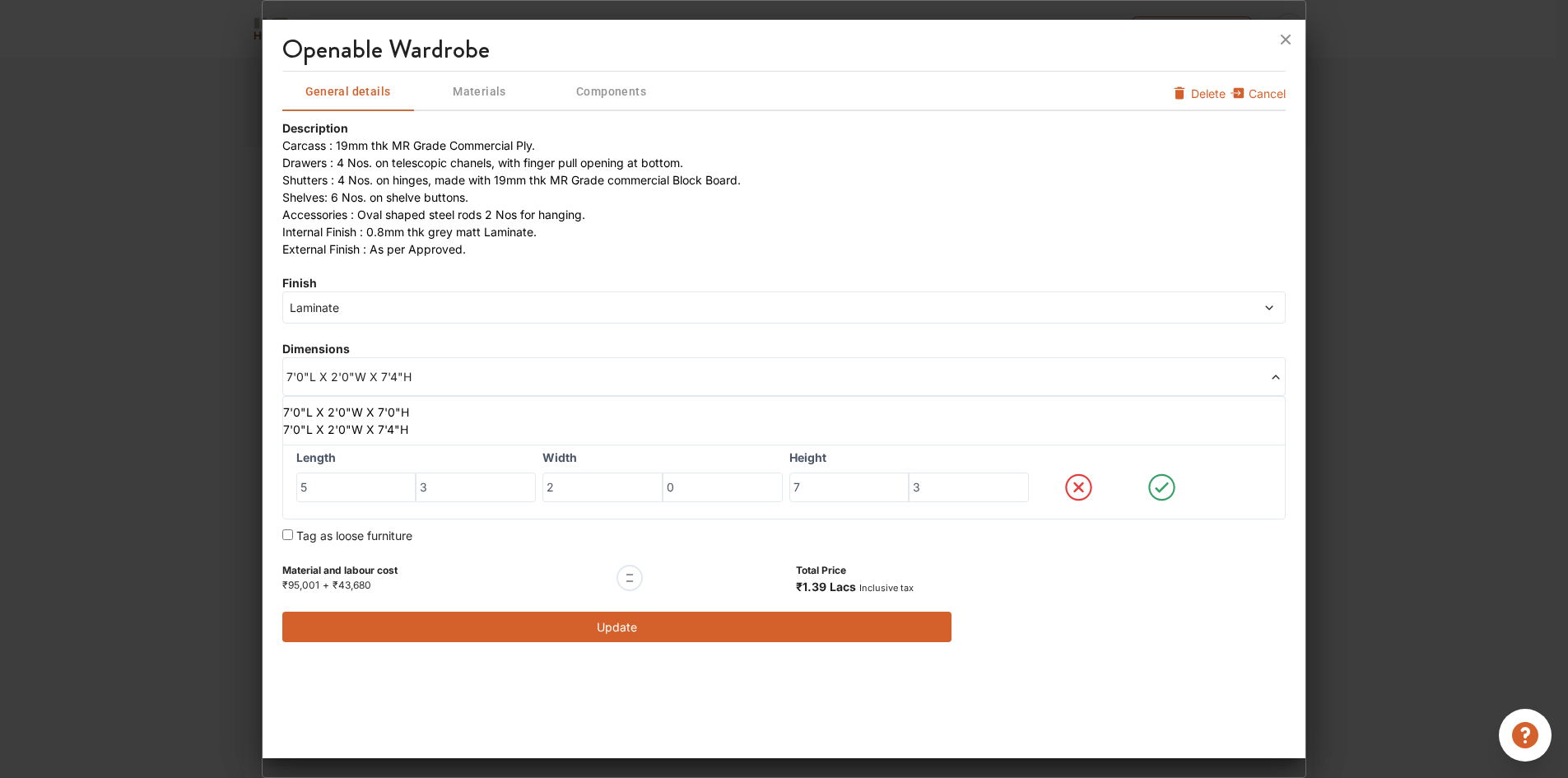
click at [1163, 488] on icon at bounding box center [1161, 487] width 14 height 11
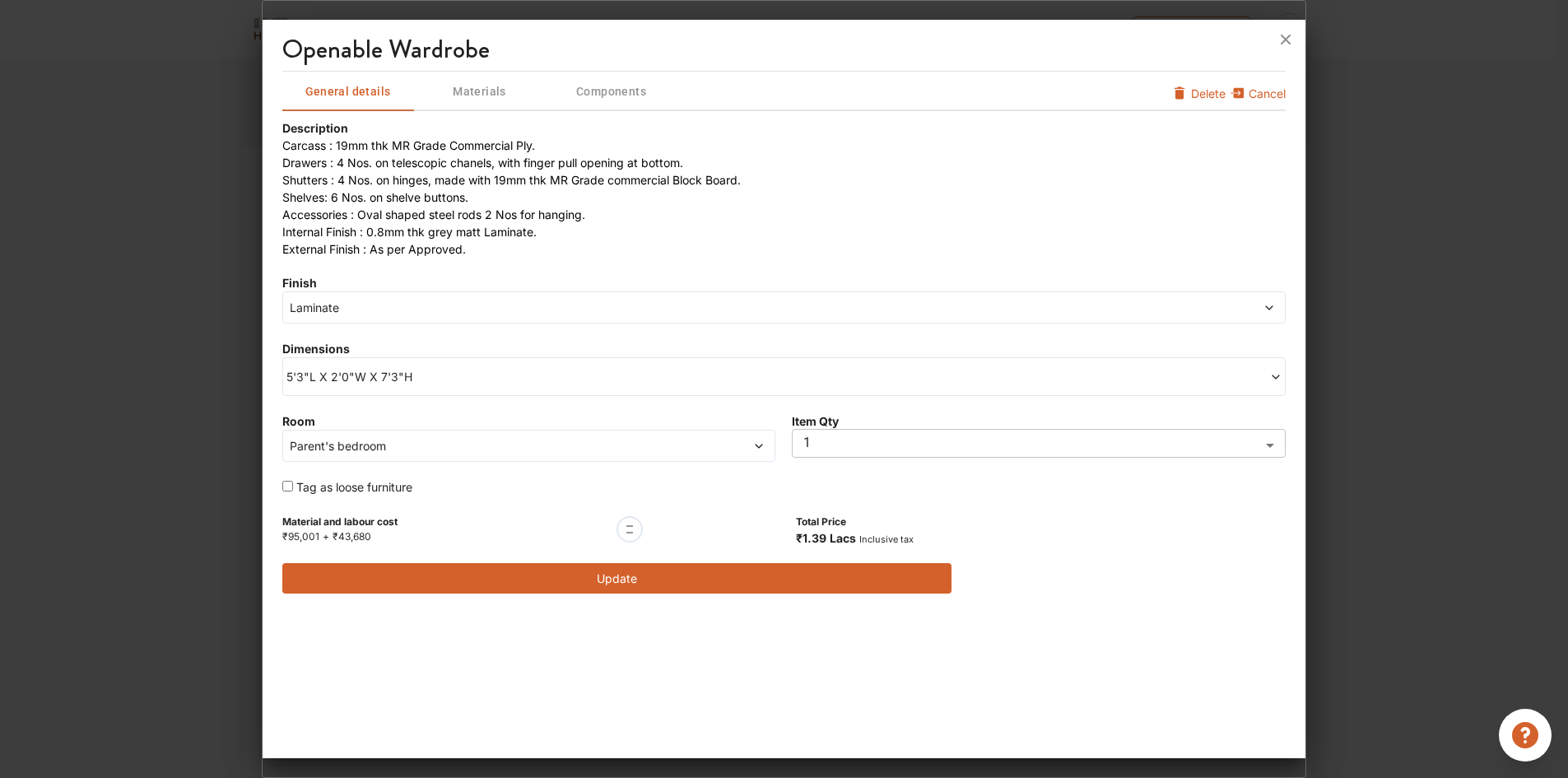
click at [669, 583] on button "Update" at bounding box center [616, 578] width 669 height 31
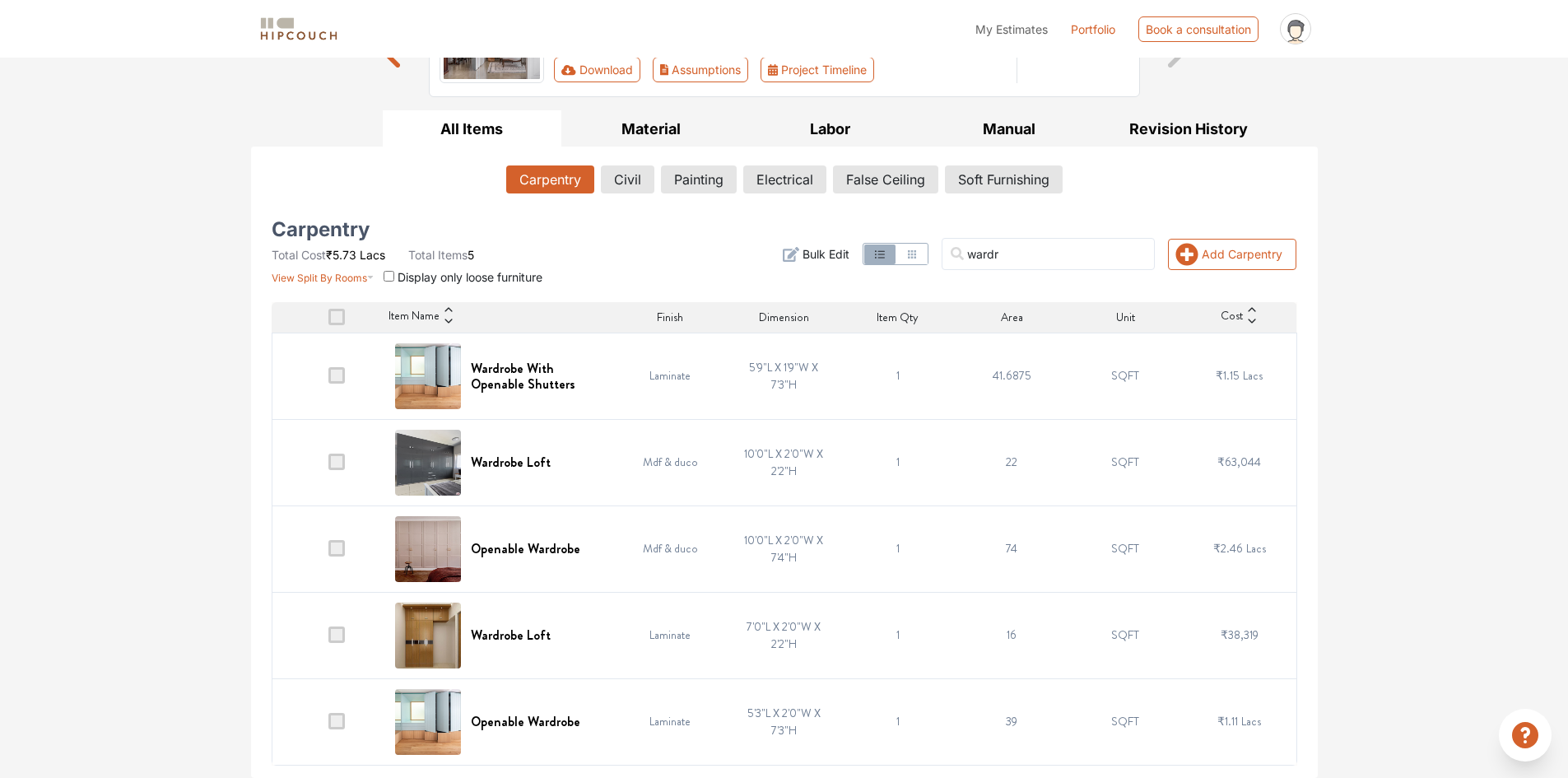
click at [198, 576] on div "Options Summary Details Speak to a Hipcouch Designer Cost Estimate Report - 964…" at bounding box center [784, 321] width 1568 height 912
click at [519, 635] on h6 "Wardrobe Loft" at bounding box center [510, 634] width 79 height 15
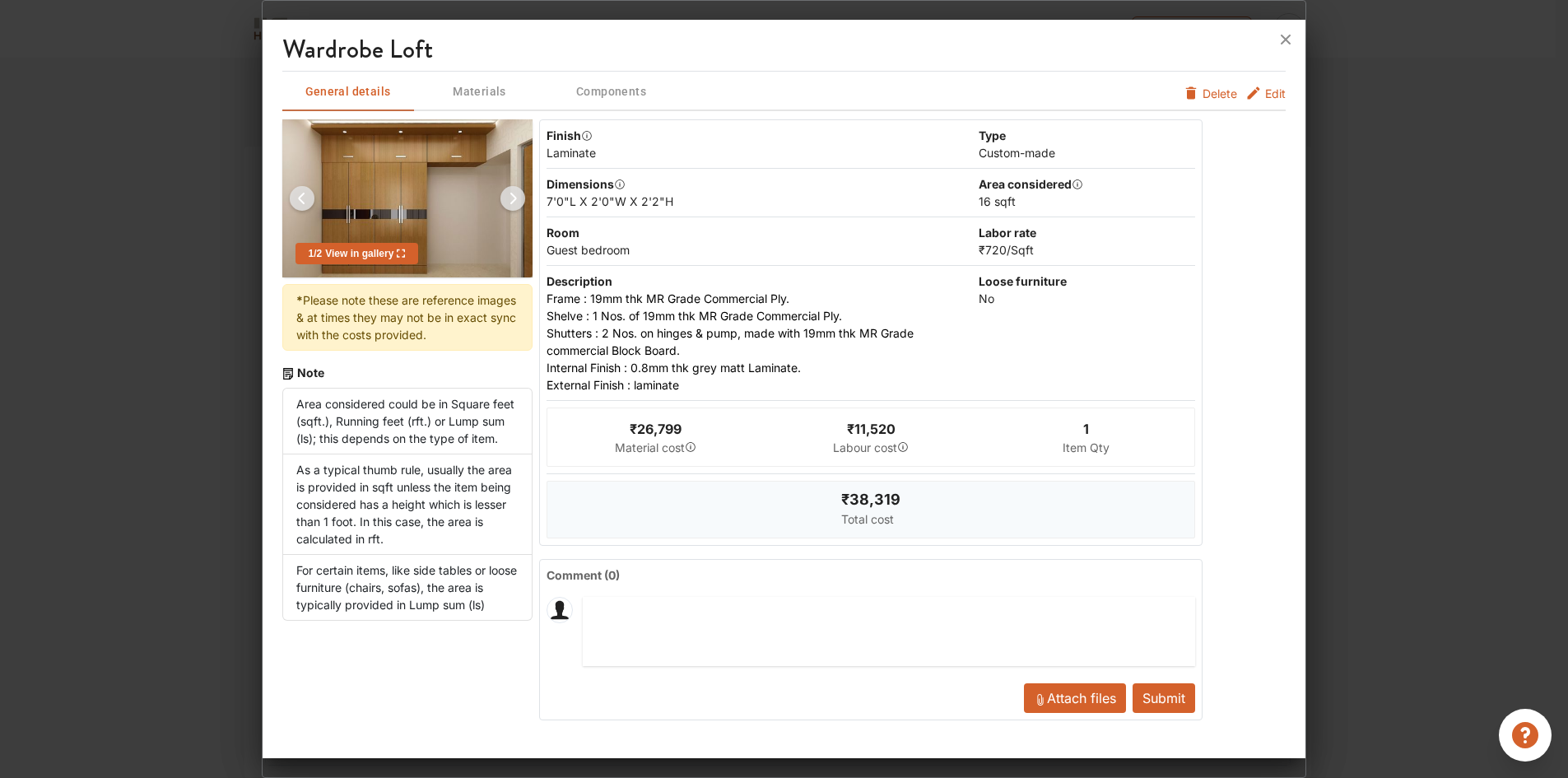
click at [1277, 92] on span "Edit" at bounding box center [1274, 93] width 21 height 17
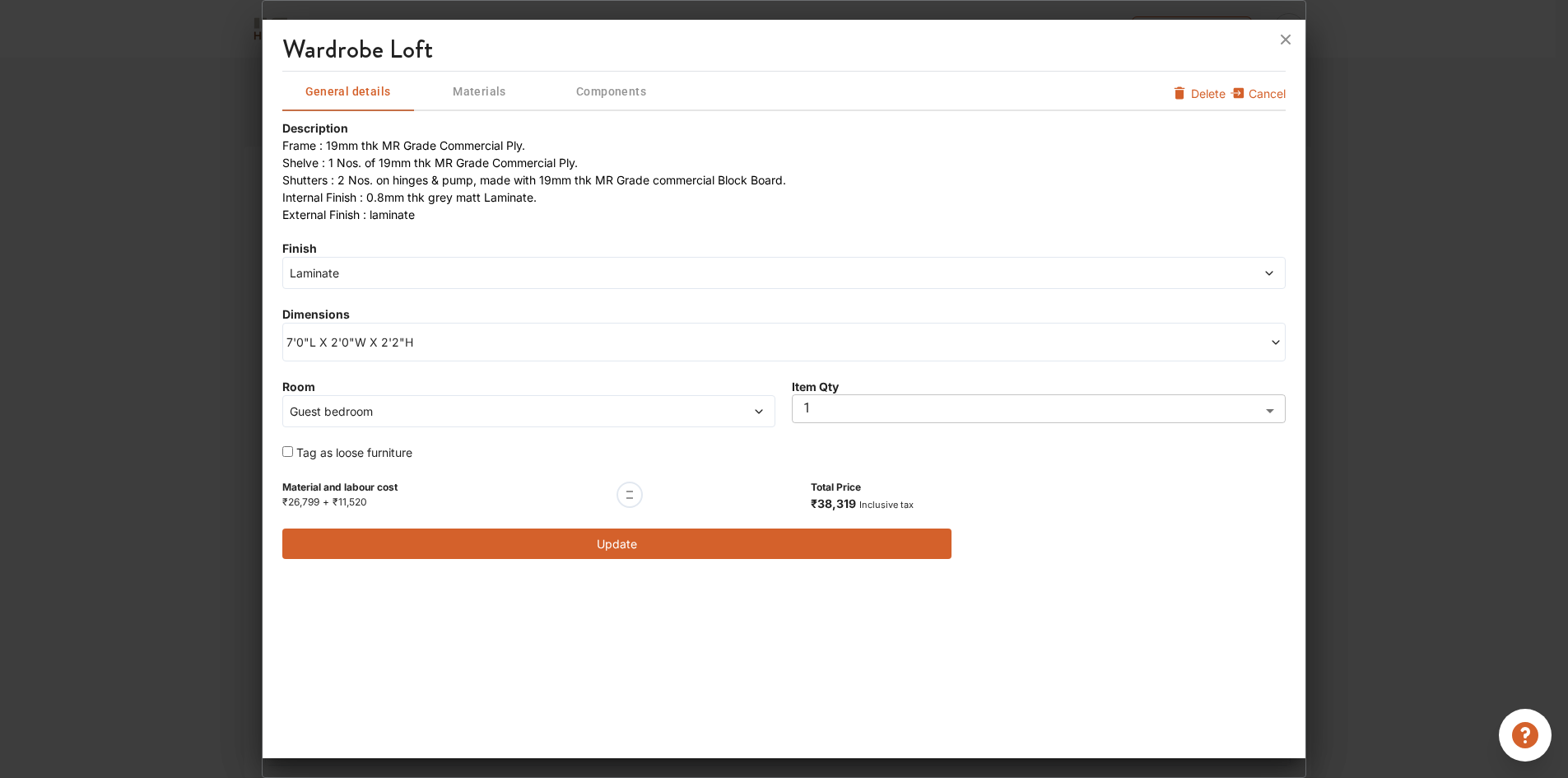
click at [399, 358] on div "7'0"L X 2'0"W X 2'2"H" at bounding box center [783, 342] width 1003 height 39
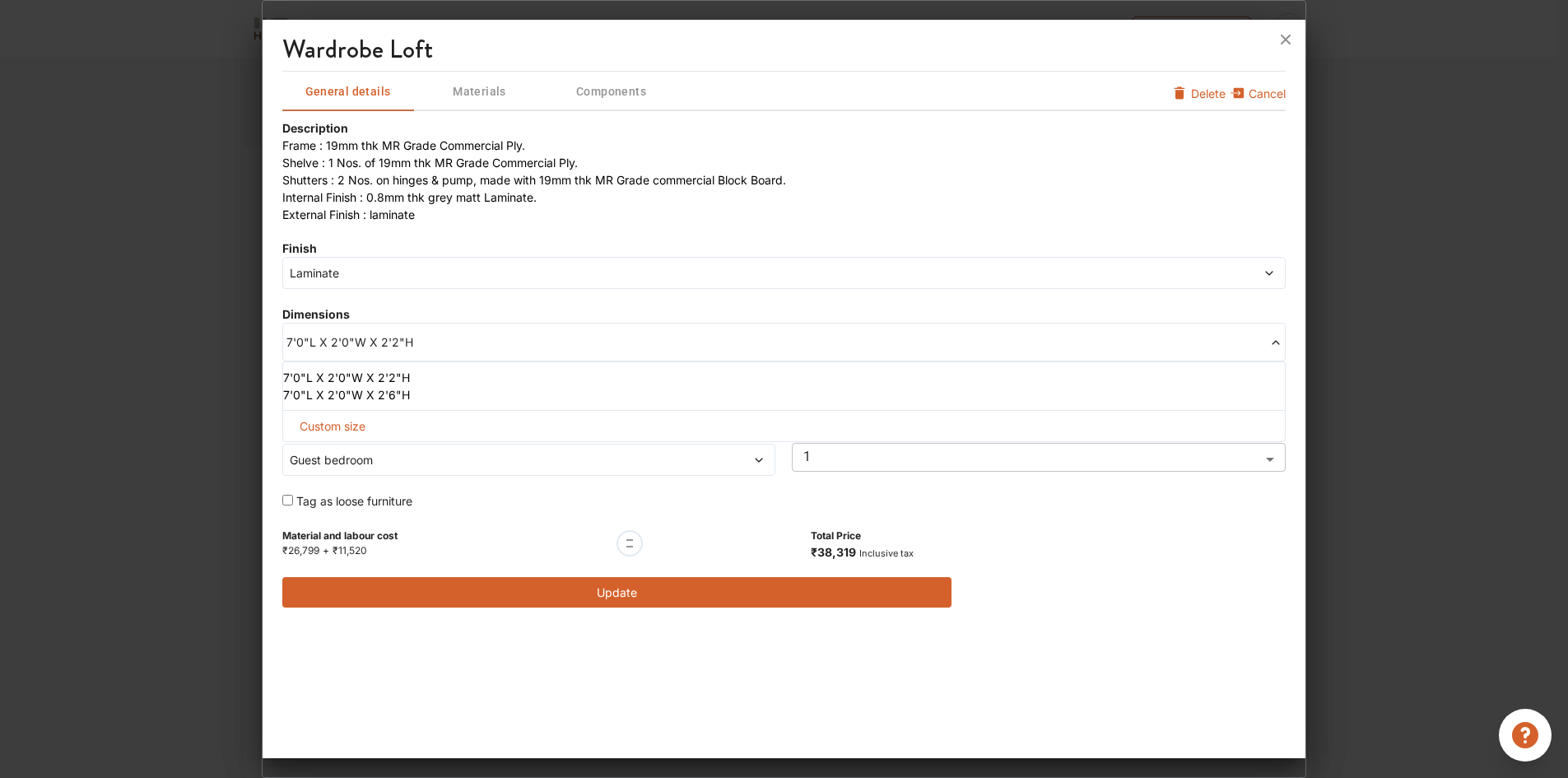
click at [338, 428] on span "Custom size" at bounding box center [331, 426] width 79 height 31
click at [362, 455] on input "text" at bounding box center [356, 453] width 120 height 30
type input "5"
click at [618, 453] on input "text" at bounding box center [602, 453] width 120 height 30
type input "2"
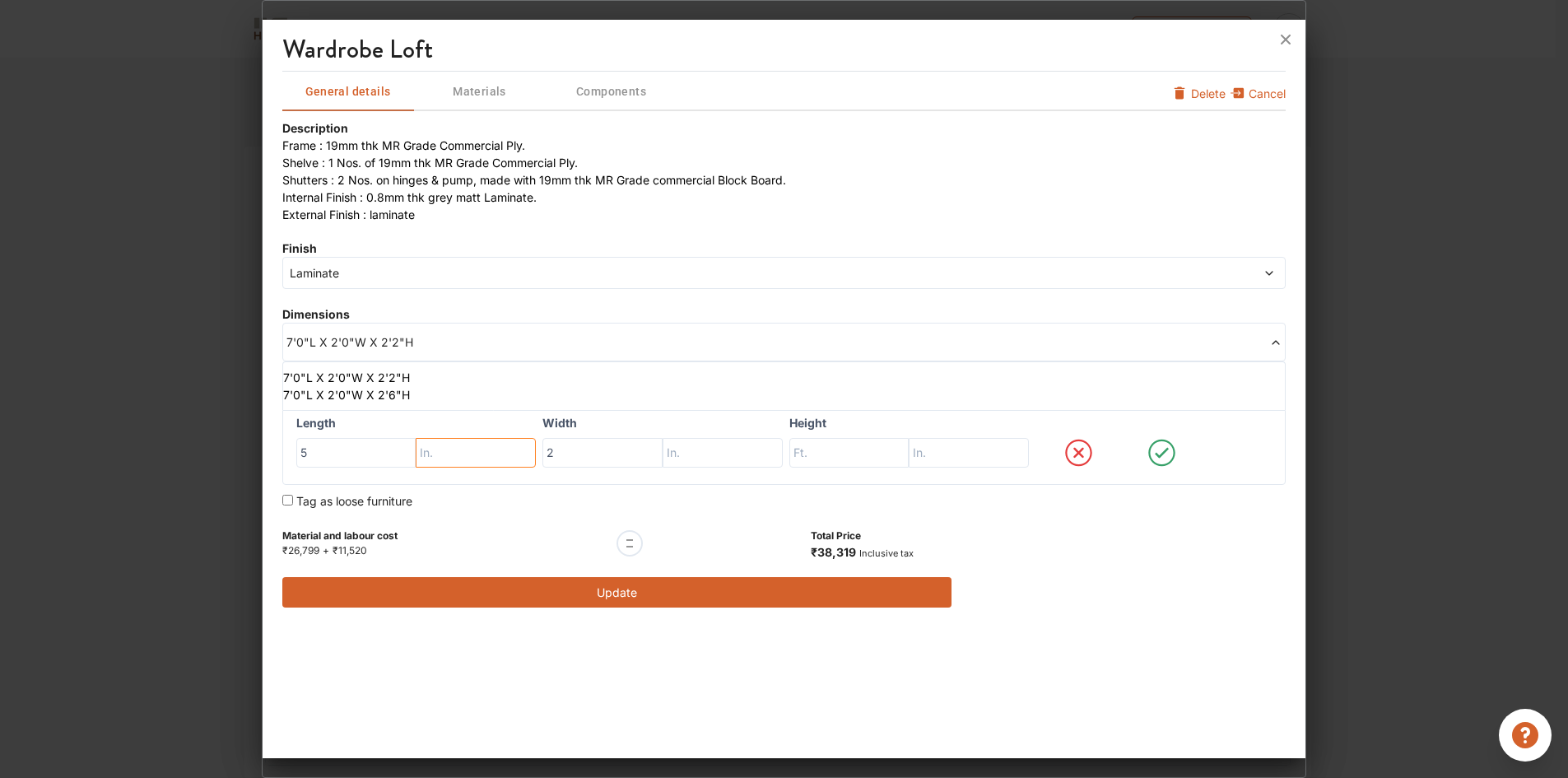
click at [495, 457] on input "text" at bounding box center [475, 453] width 120 height 30
click at [483, 451] on input "9" at bounding box center [475, 453] width 120 height 30
type input "3"
click at [845, 460] on input "text" at bounding box center [849, 453] width 120 height 30
click at [874, 451] on input "text" at bounding box center [849, 453] width 120 height 30
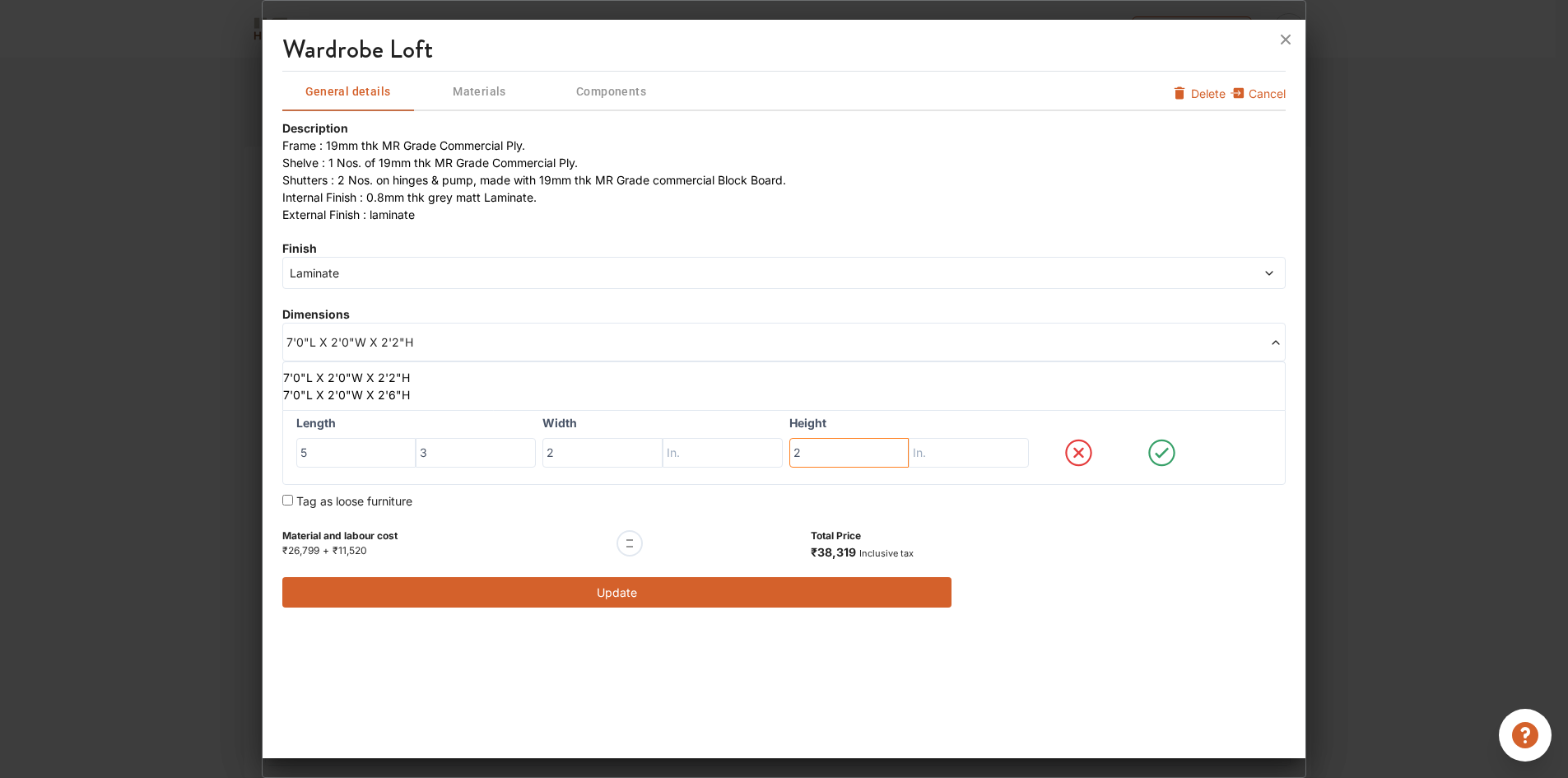
type input "2"
click at [974, 454] on input "text" at bounding box center [968, 453] width 120 height 30
type input "5"
click at [1150, 450] on icon at bounding box center [1162, 453] width 27 height 27
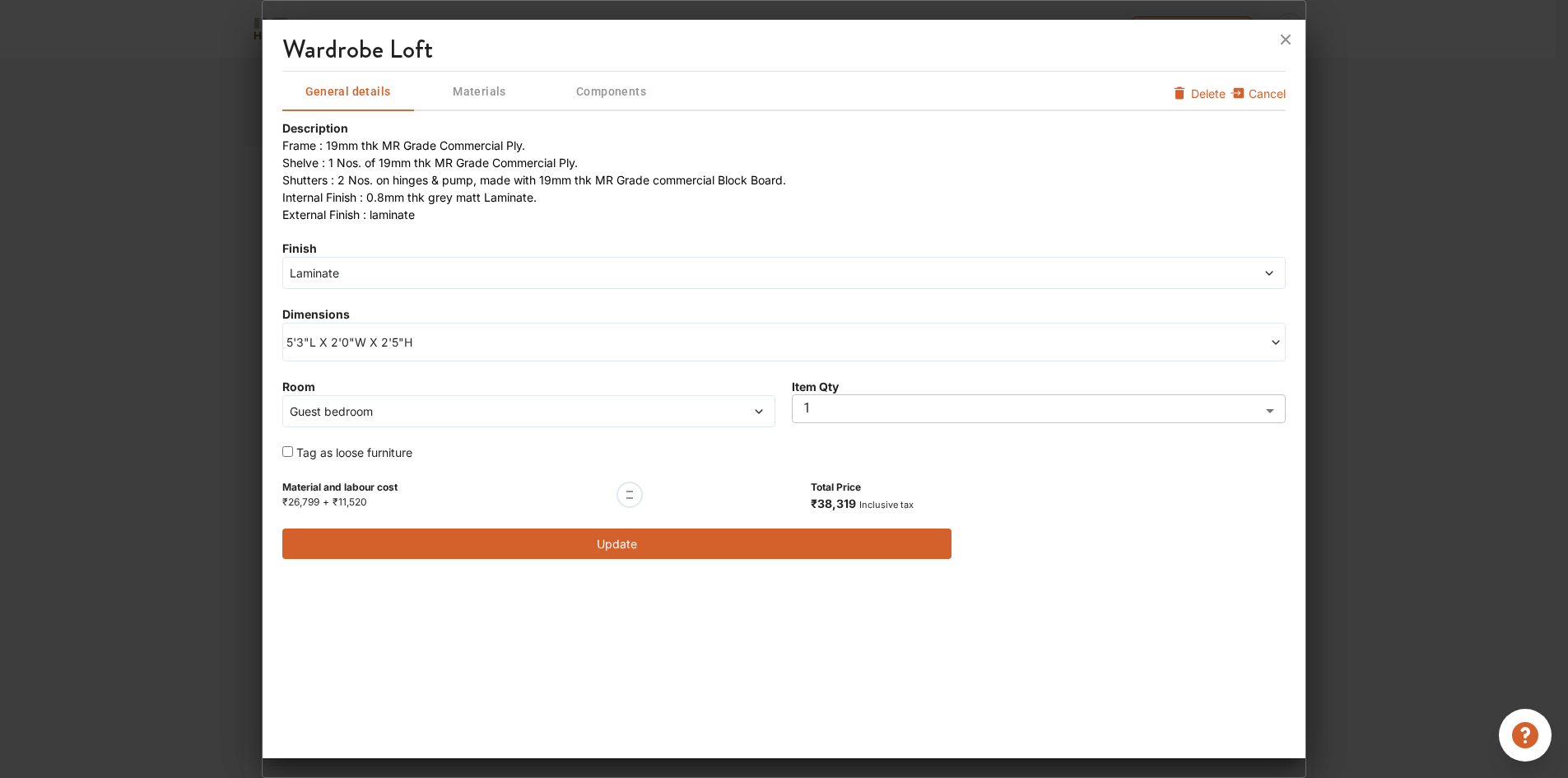
click at [622, 534] on button "Update" at bounding box center [616, 544] width 669 height 31
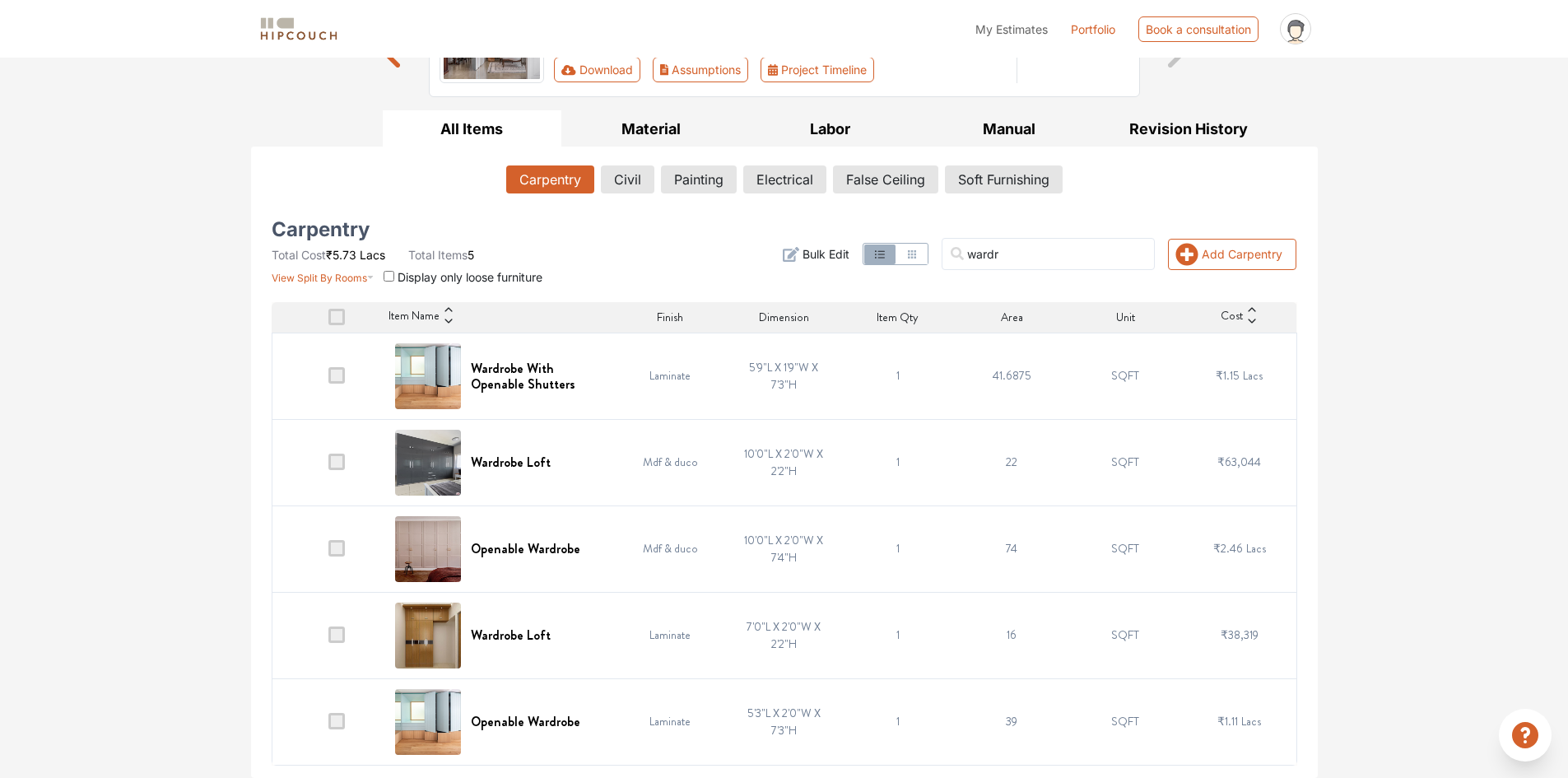
click at [1442, 520] on div "Options Summary Details Speak to a Hipcouch Designer Cost Estimate Report - 964…" at bounding box center [784, 321] width 1568 height 912
click at [840, 127] on button "Labor" at bounding box center [830, 128] width 180 height 37
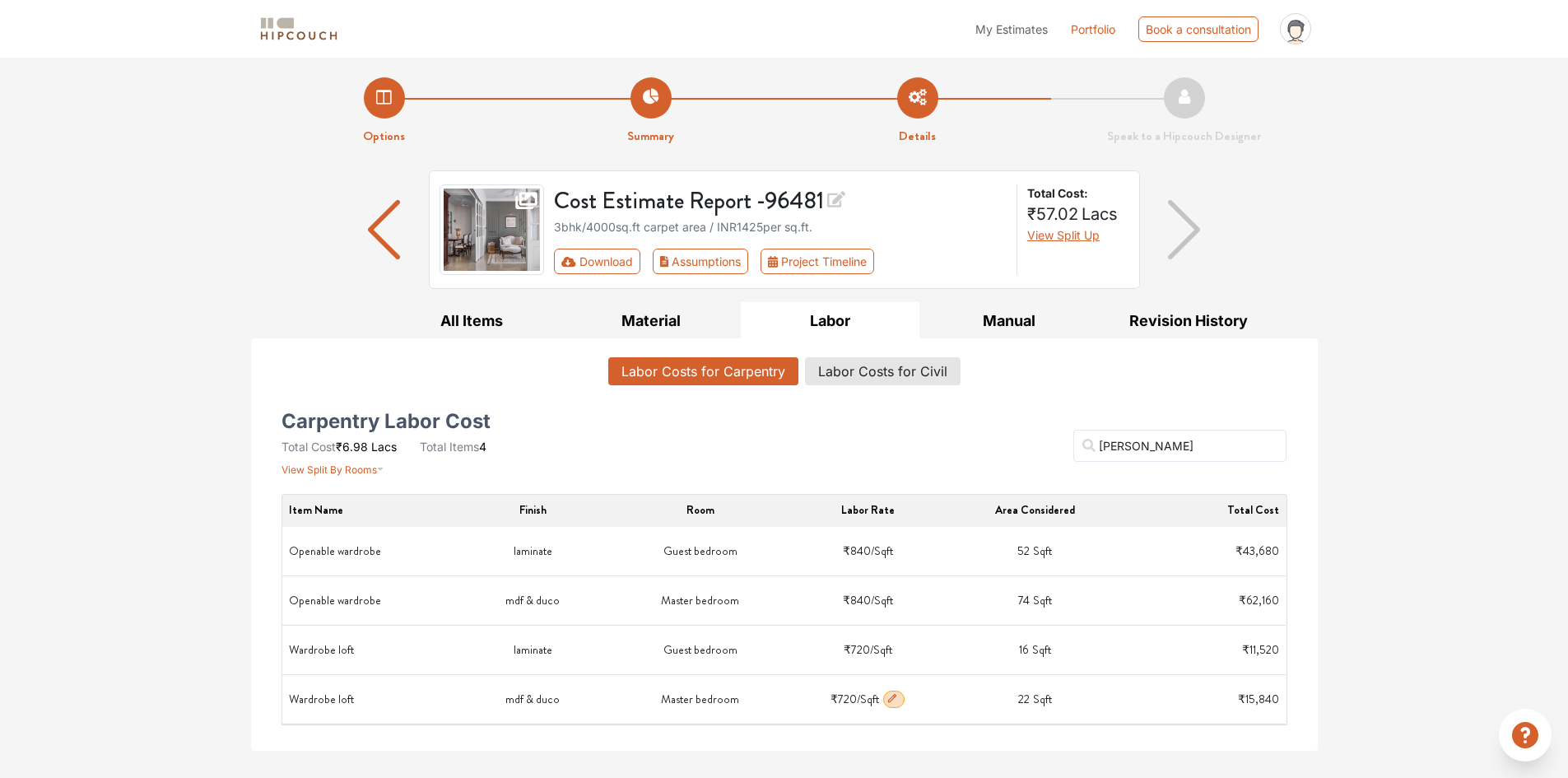
click at [895, 702] on icon "button" at bounding box center [891, 698] width 12 height 12
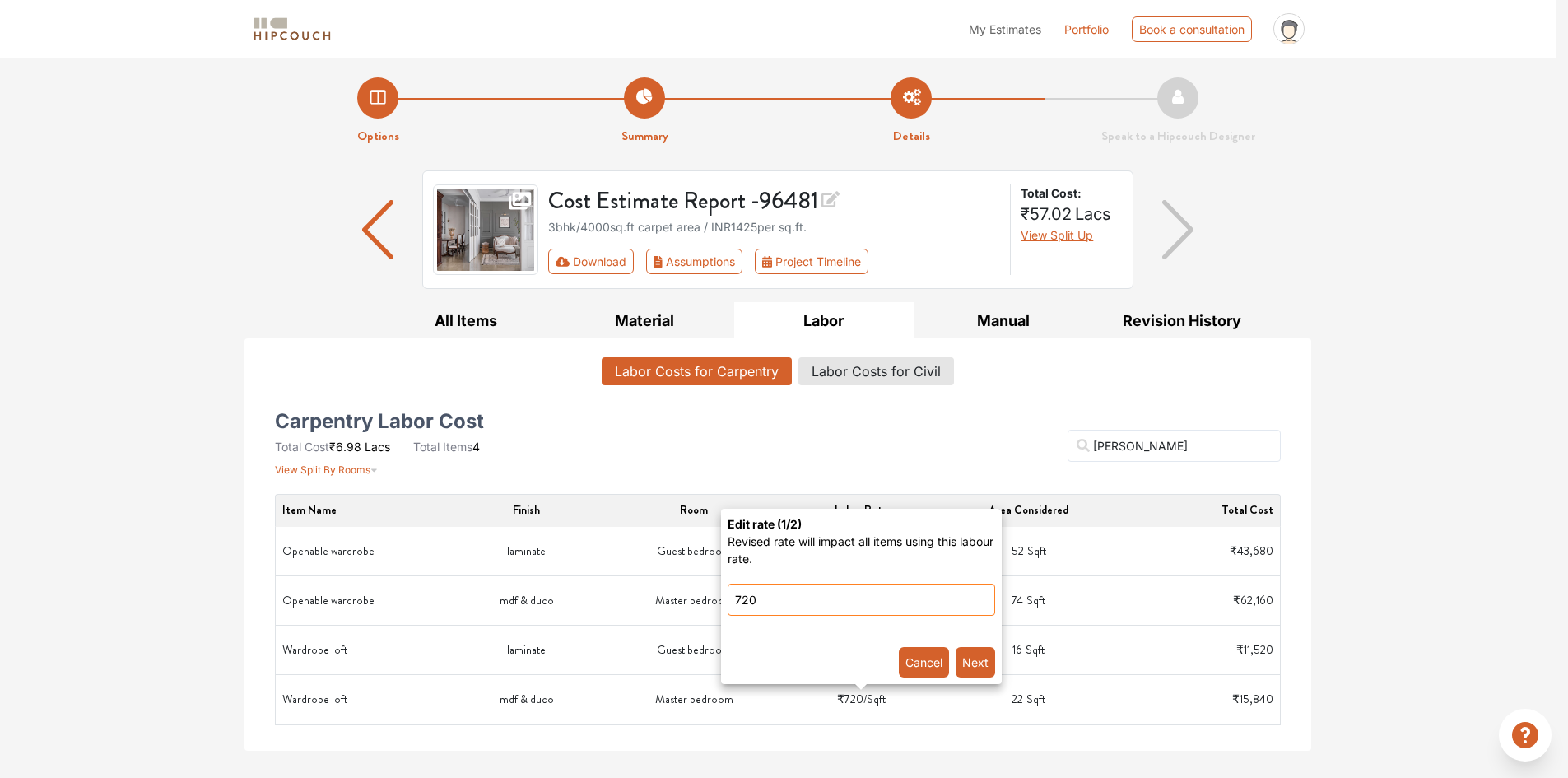
drag, startPoint x: 807, startPoint y: 604, endPoint x: 726, endPoint y: 614, distance: 81.6
click at [726, 614] on div "Edit rate ( 1 /2) Revised rate will impact all items using this labour rate. 72…" at bounding box center [861, 596] width 281 height 175
type input "300"
click at [981, 661] on button "Next" at bounding box center [975, 662] width 40 height 31
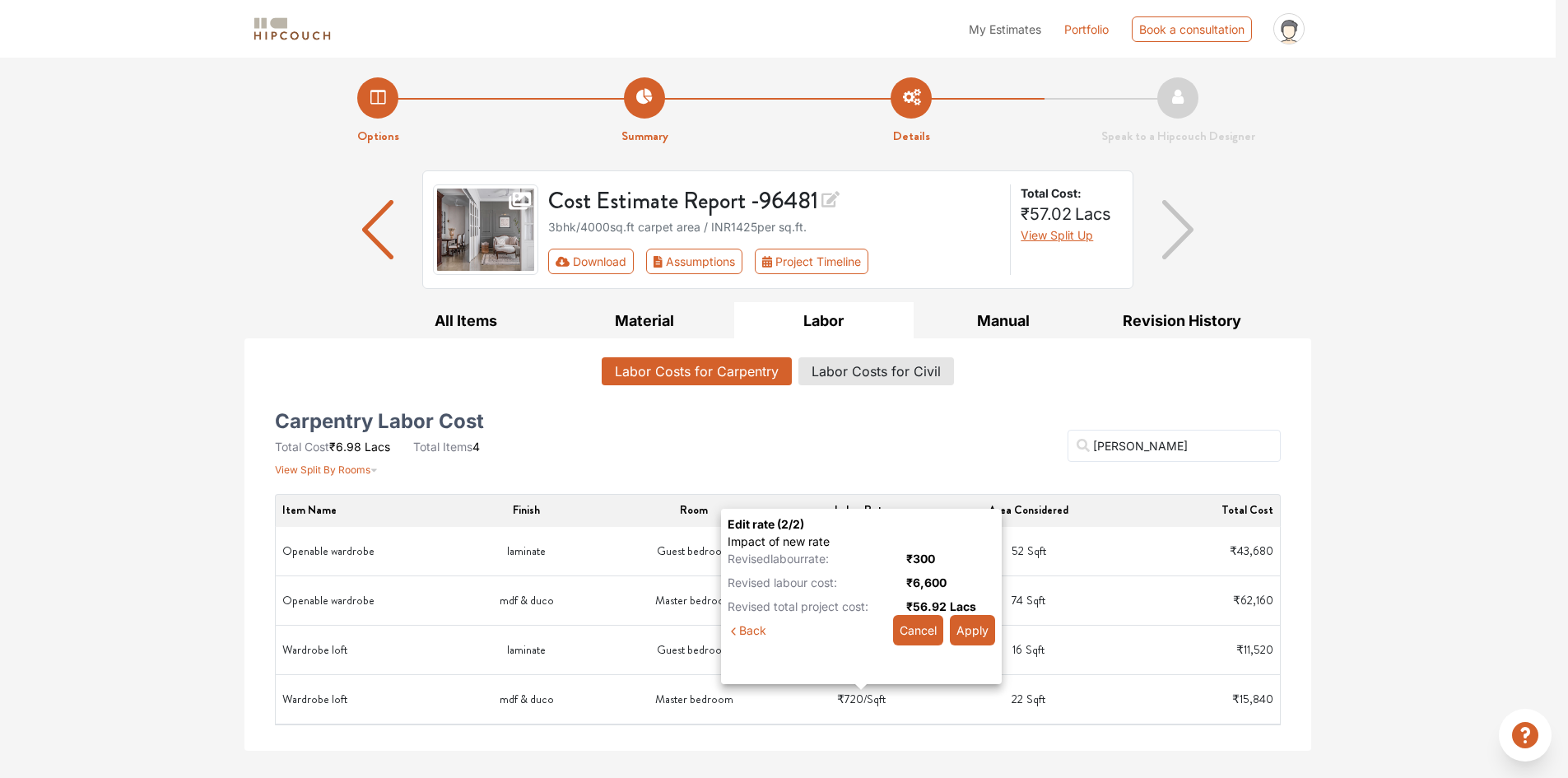
click at [988, 629] on button "Apply" at bounding box center [972, 631] width 45 height 31
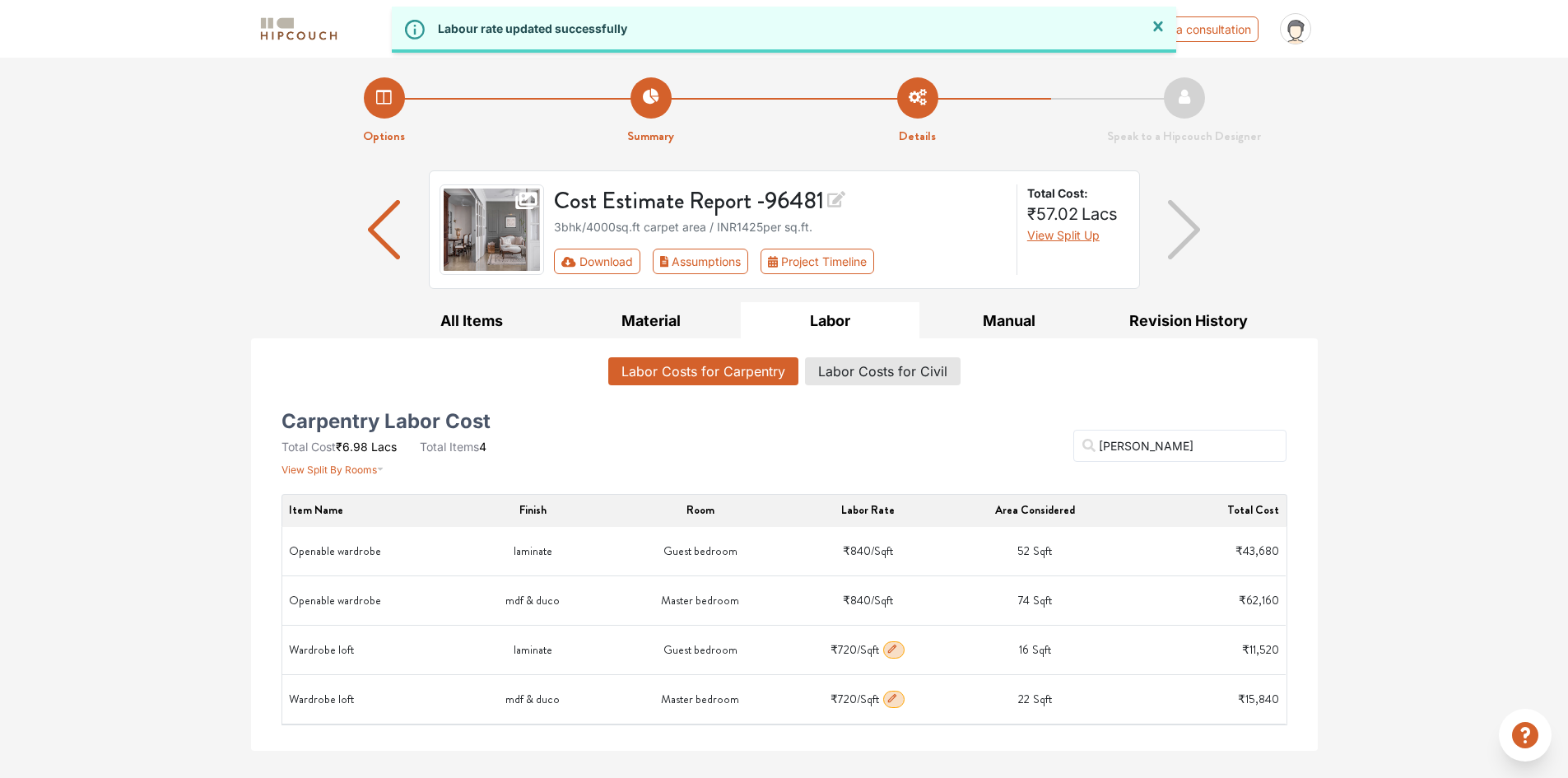
click at [892, 648] on icon "button" at bounding box center [891, 649] width 12 height 12
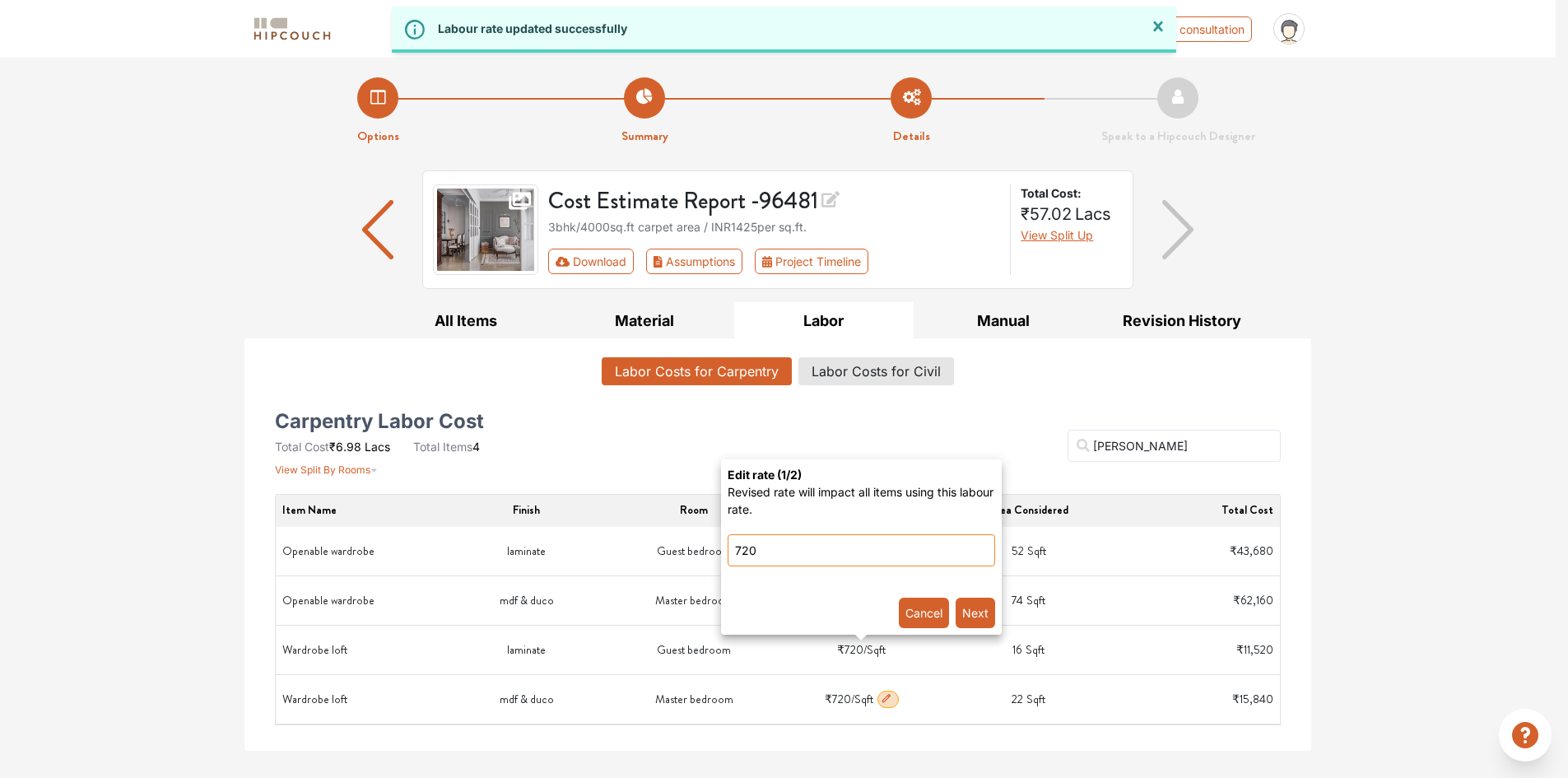
drag, startPoint x: 802, startPoint y: 550, endPoint x: 688, endPoint y: 550, distance: 114.0
click at [688, 550] on loft-popover-popover\} "Edit rate ( 1 /2) Revised rate will impact all items using this labour rate. 72…" at bounding box center [784, 389] width 1568 height 778
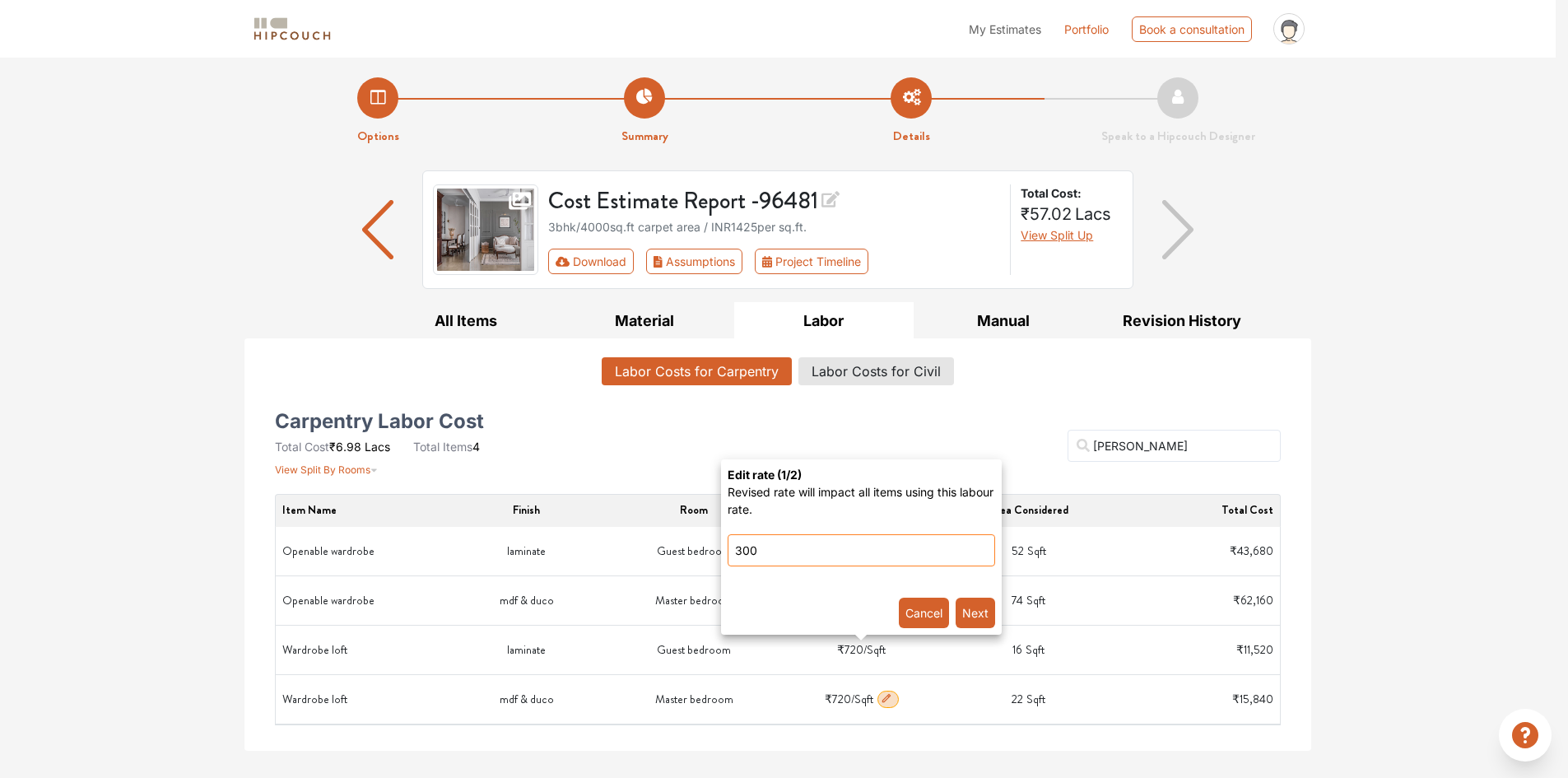
type input "300"
click at [985, 610] on button "Next" at bounding box center [975, 613] width 40 height 31
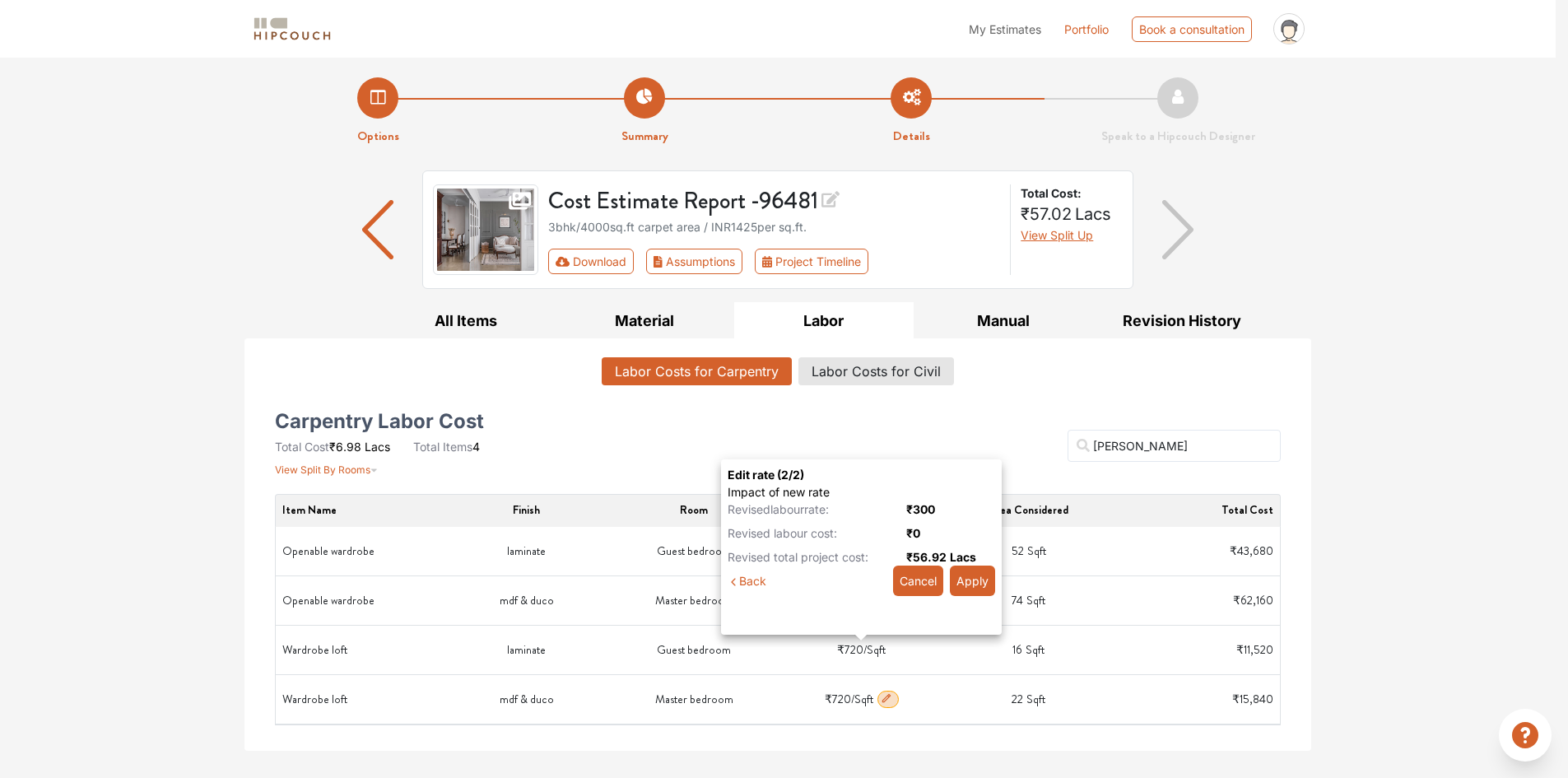
click at [978, 576] on button "Apply" at bounding box center [972, 581] width 45 height 31
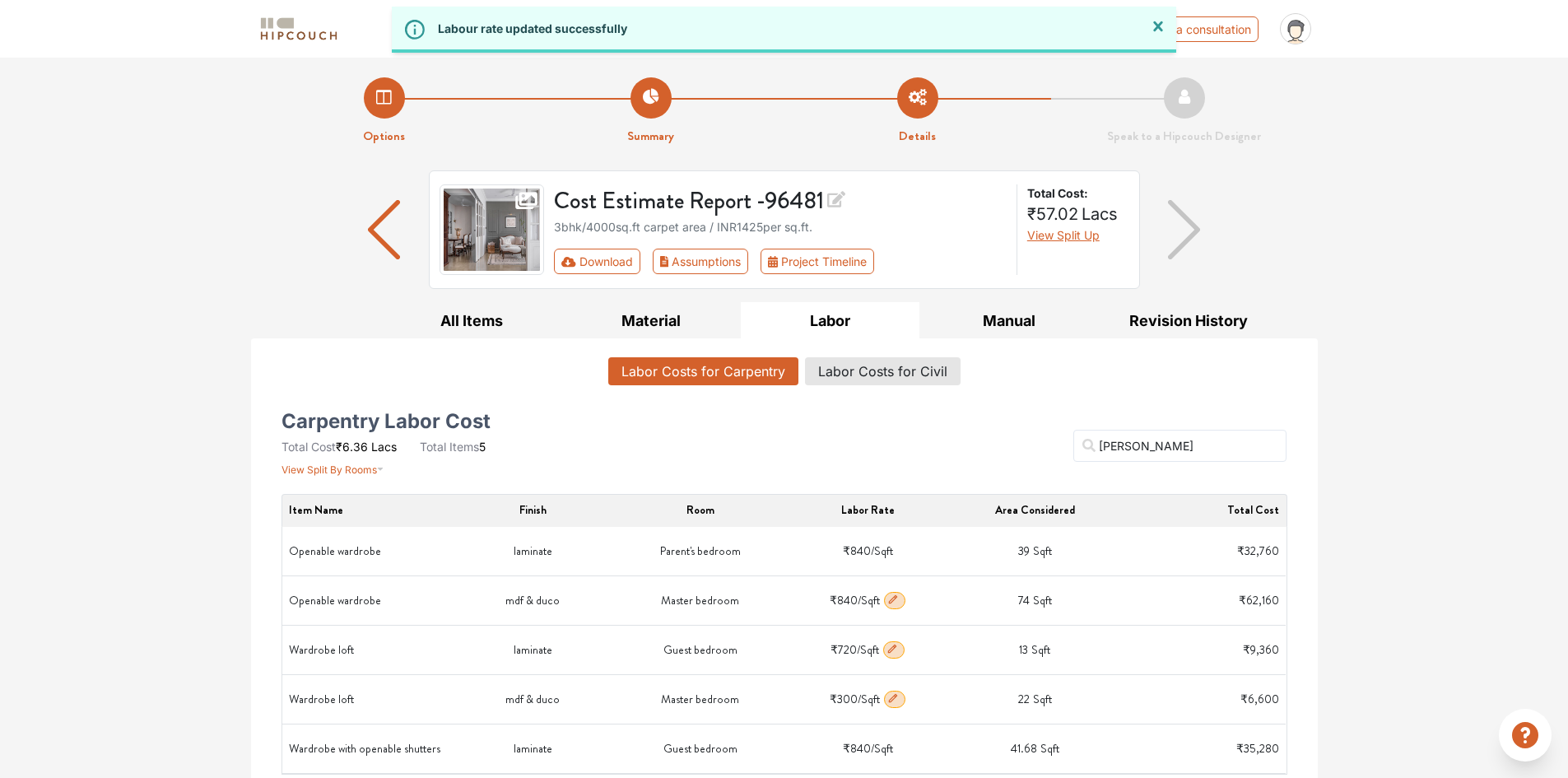
click at [902, 602] on button "button" at bounding box center [894, 600] width 22 height 17
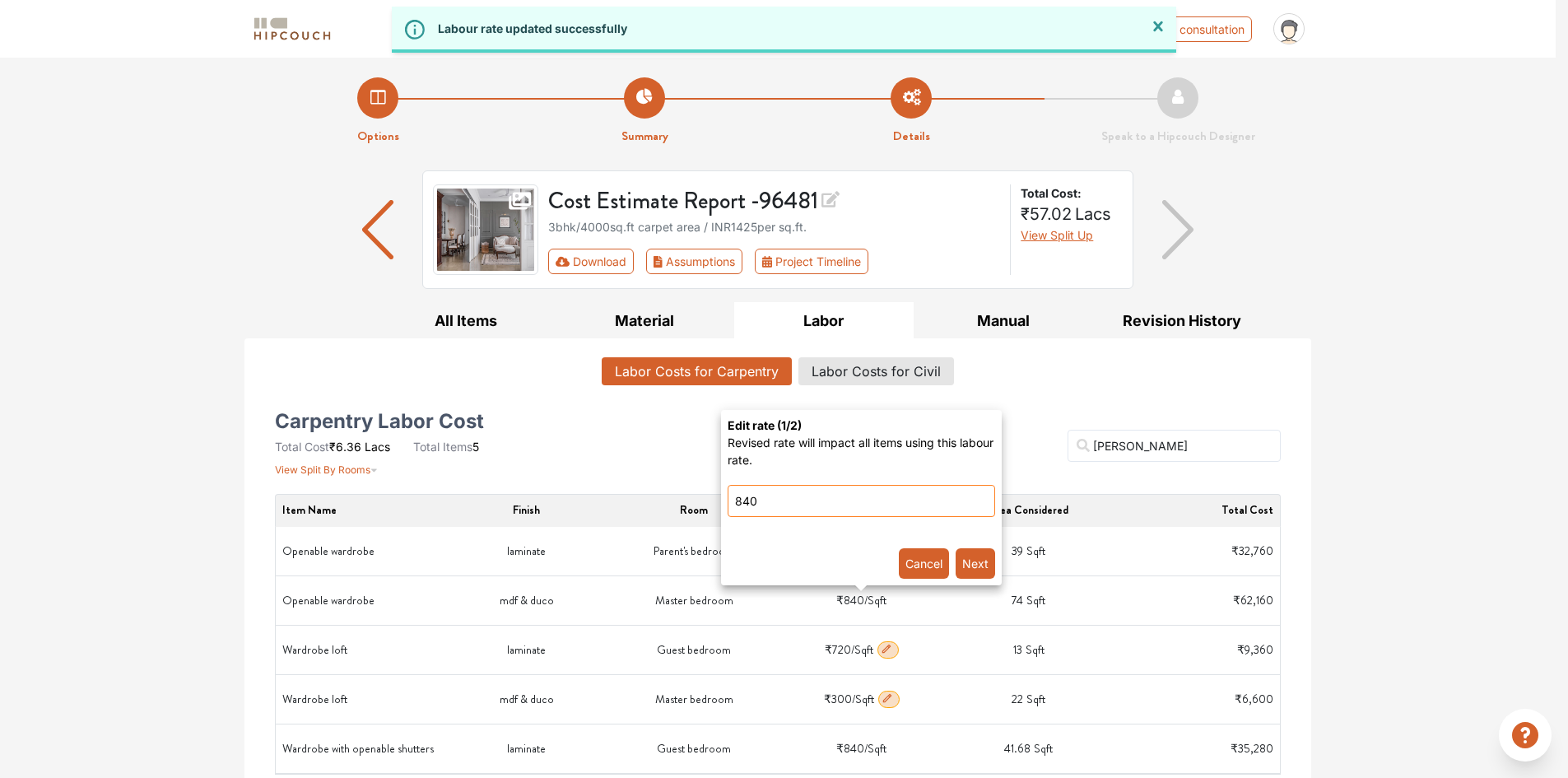
drag, startPoint x: 715, startPoint y: 497, endPoint x: 692, endPoint y: 499, distance: 23.1
click at [692, 499] on wardrobe-popover-popover\} "Edit rate ( 1 /2) Revised rate will impact all items using this labour rate. 84…" at bounding box center [784, 389] width 1568 height 778
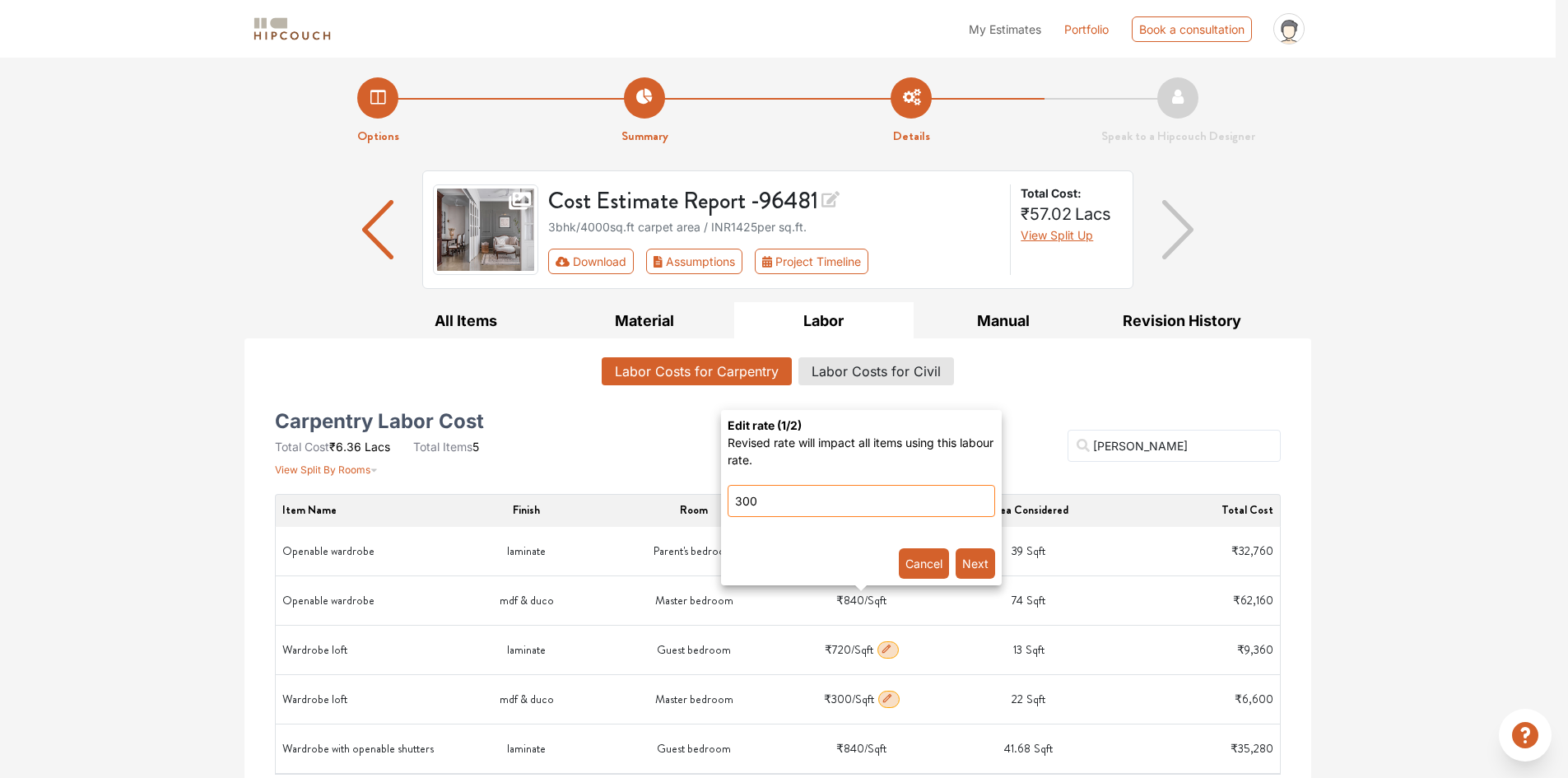
type input "300"
click at [985, 558] on button "Next" at bounding box center [975, 564] width 40 height 31
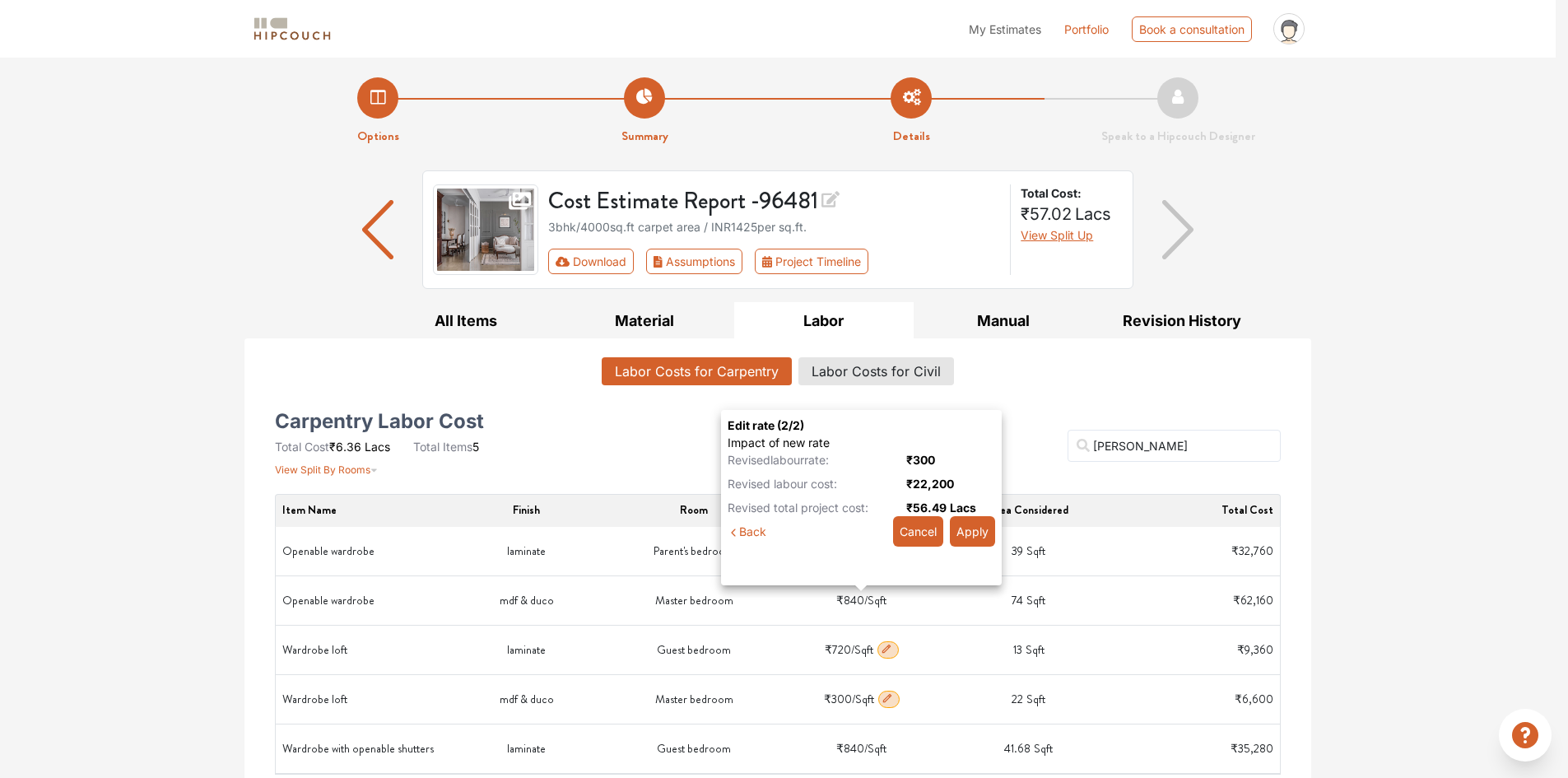
click at [975, 542] on button "Apply" at bounding box center [972, 531] width 45 height 31
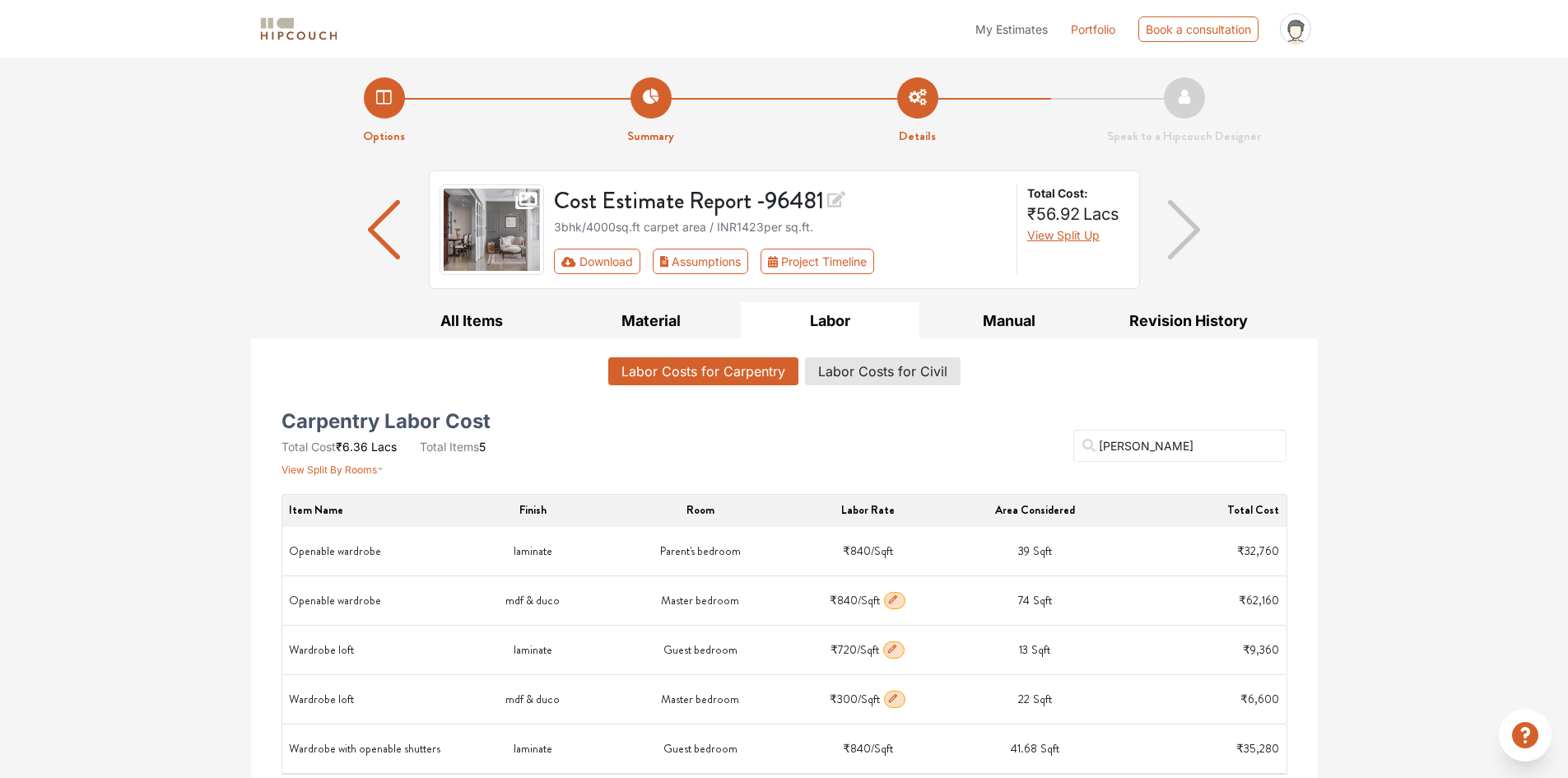
click at [1411, 589] on div "Options Summary Details Speak to a Hipcouch Designer Cost Estimate Report - 964…" at bounding box center [784, 429] width 1568 height 743
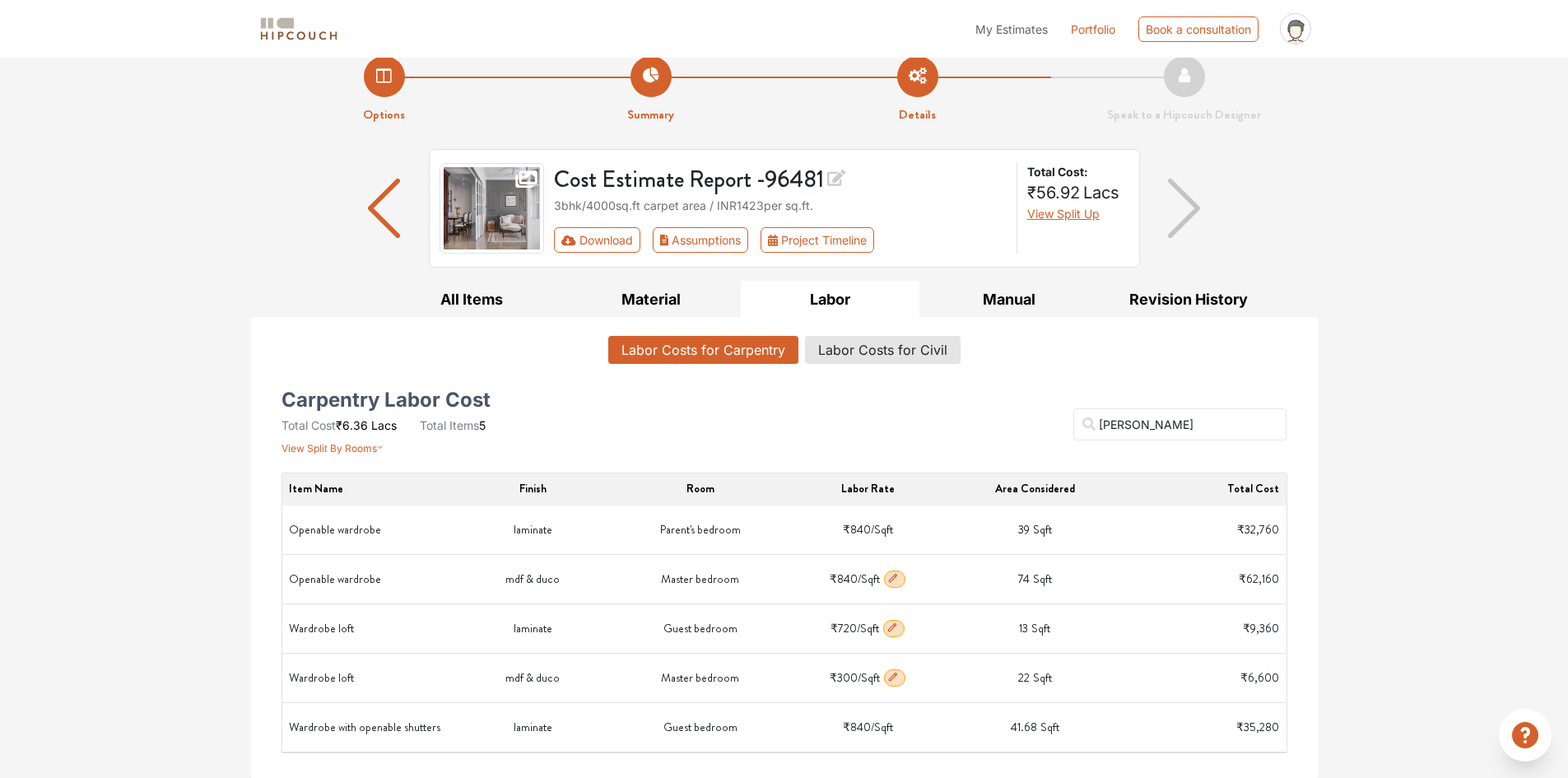
scroll to position [23, 0]
click at [894, 728] on icon "button" at bounding box center [892, 725] width 12 height 12
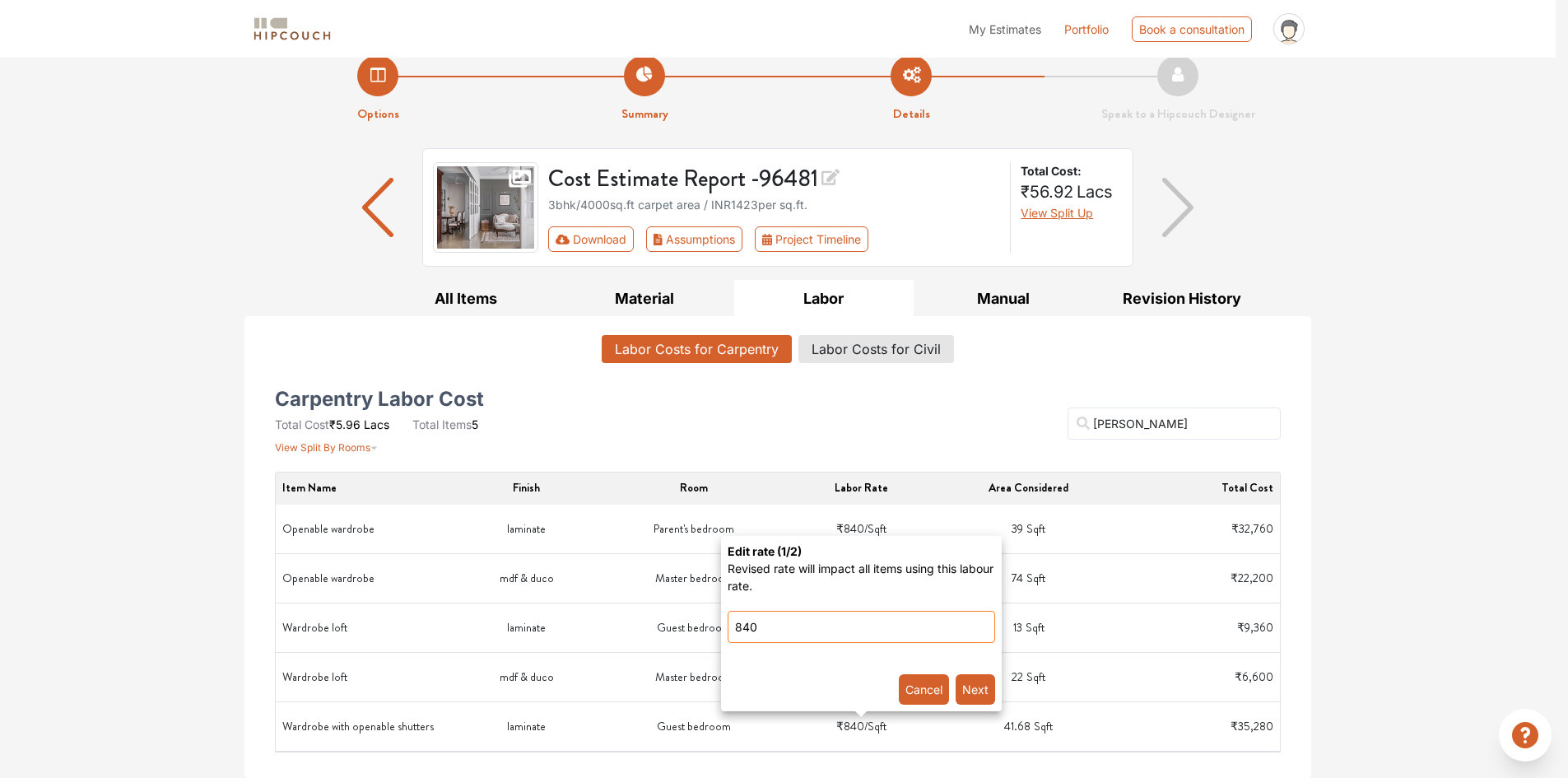
drag, startPoint x: 741, startPoint y: 633, endPoint x: 716, endPoint y: 632, distance: 25.0
click at [716, 632] on shutters-popover-popover\} "Edit rate ( 1 /2) Revised rate will impact all items using this labour rate. 84…" at bounding box center [784, 389] width 1568 height 778
type input "300"
click at [979, 689] on button "Next" at bounding box center [975, 689] width 40 height 31
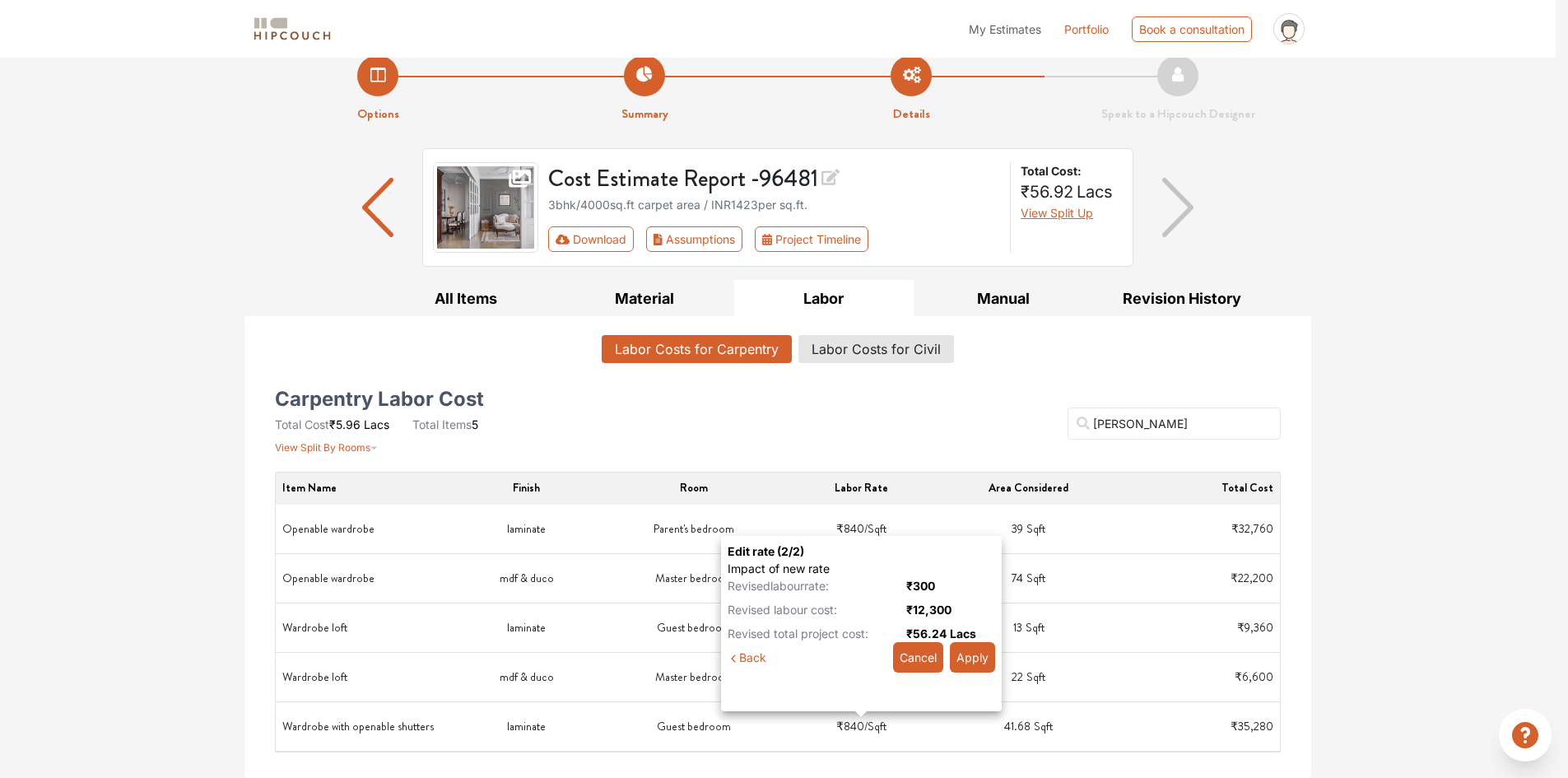
click at [973, 659] on button "Apply" at bounding box center [972, 658] width 45 height 31
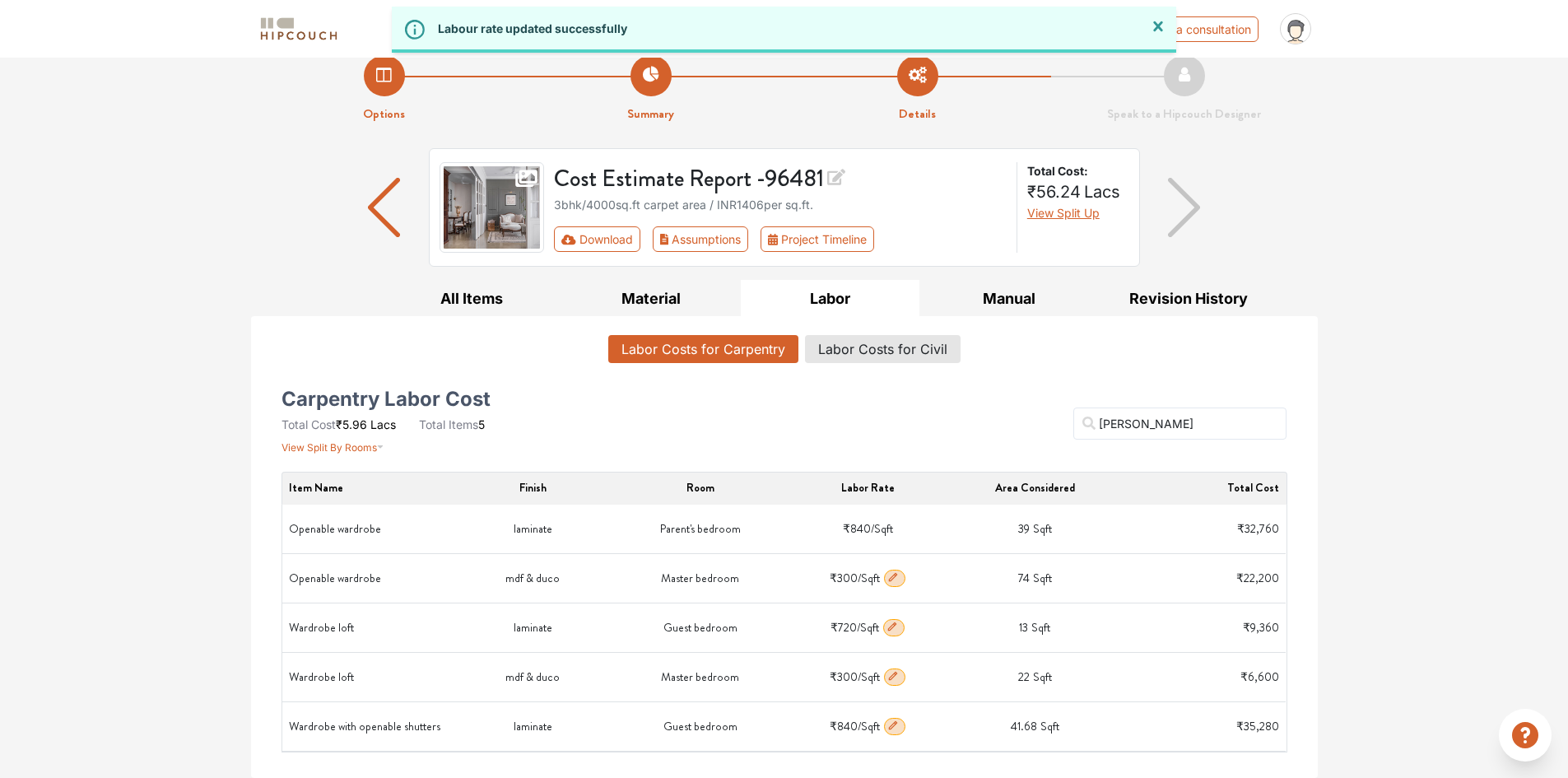
click at [1468, 583] on div "Options Summary Details Speak to a Hipcouch Designer Cost Estimate Report - 964…" at bounding box center [784, 407] width 1568 height 743
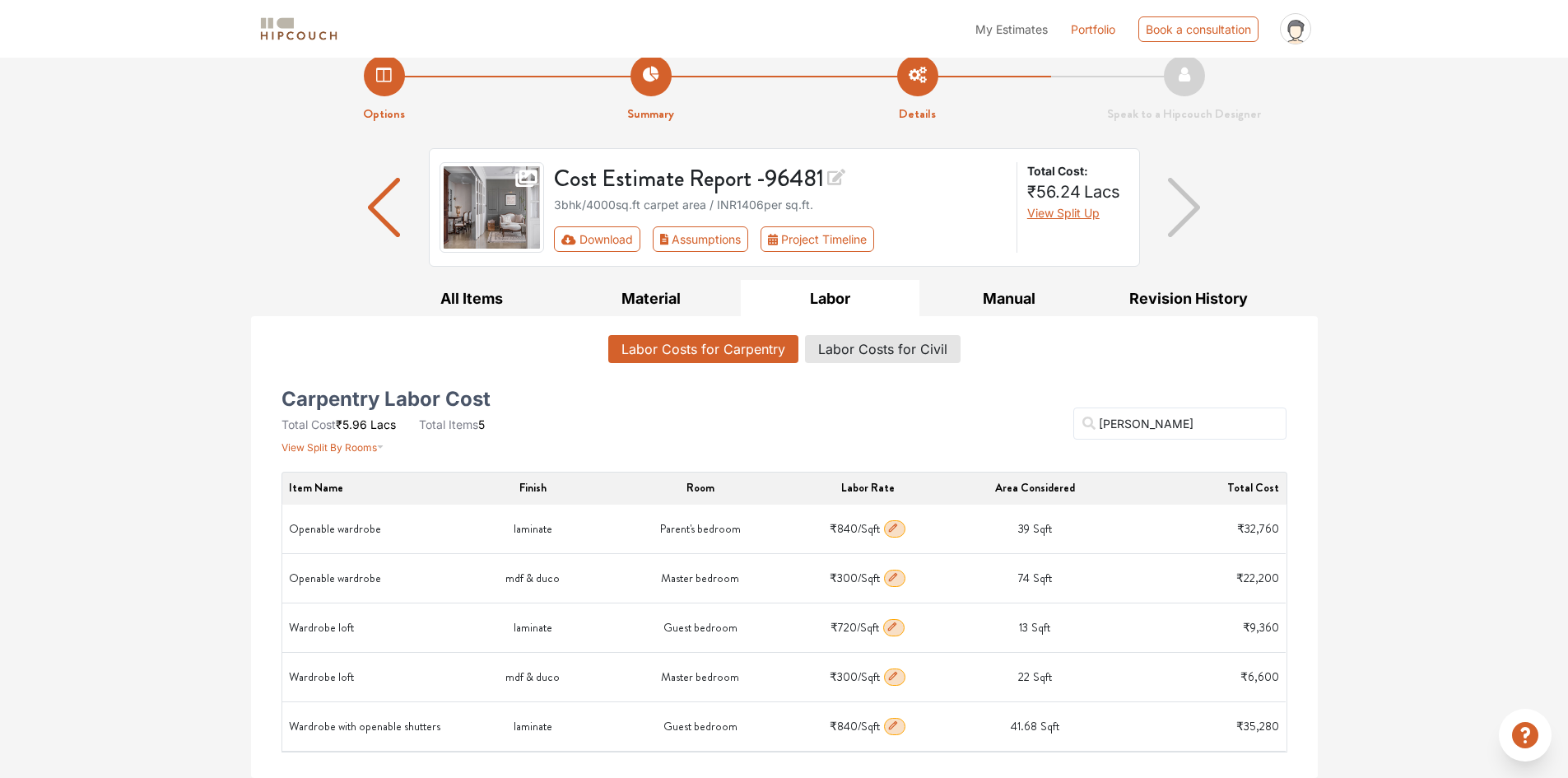
click at [900, 530] on button "button" at bounding box center [894, 529] width 22 height 17
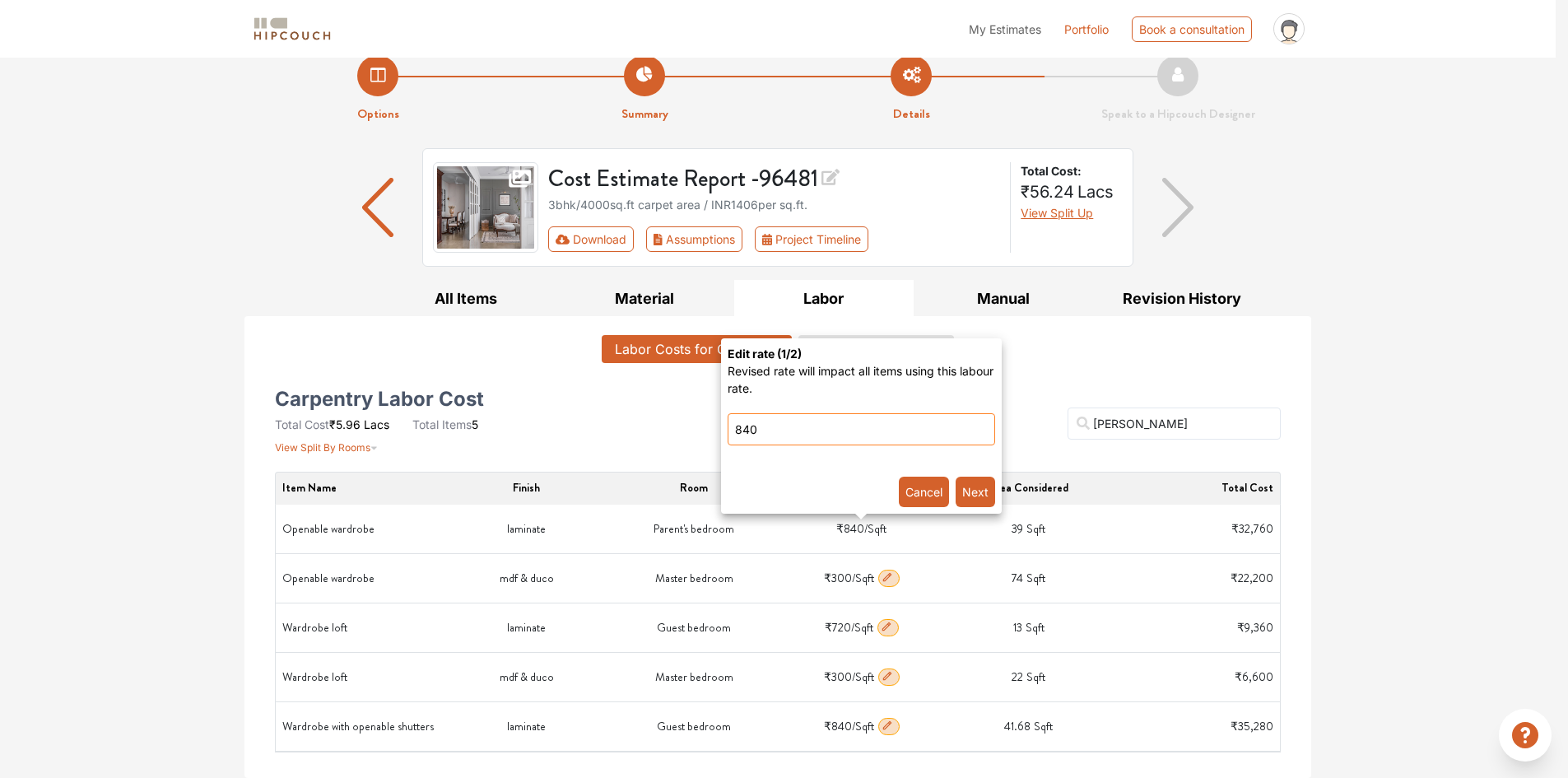
drag, startPoint x: 837, startPoint y: 435, endPoint x: 710, endPoint y: 424, distance: 127.5
click at [710, 424] on wardrobe-popover-popover\} "Edit rate ( 1 /2) Revised rate will impact all items using this labour rate. 84…" at bounding box center [784, 389] width 1568 height 778
type input "300"
click at [981, 498] on button "Next" at bounding box center [975, 492] width 40 height 31
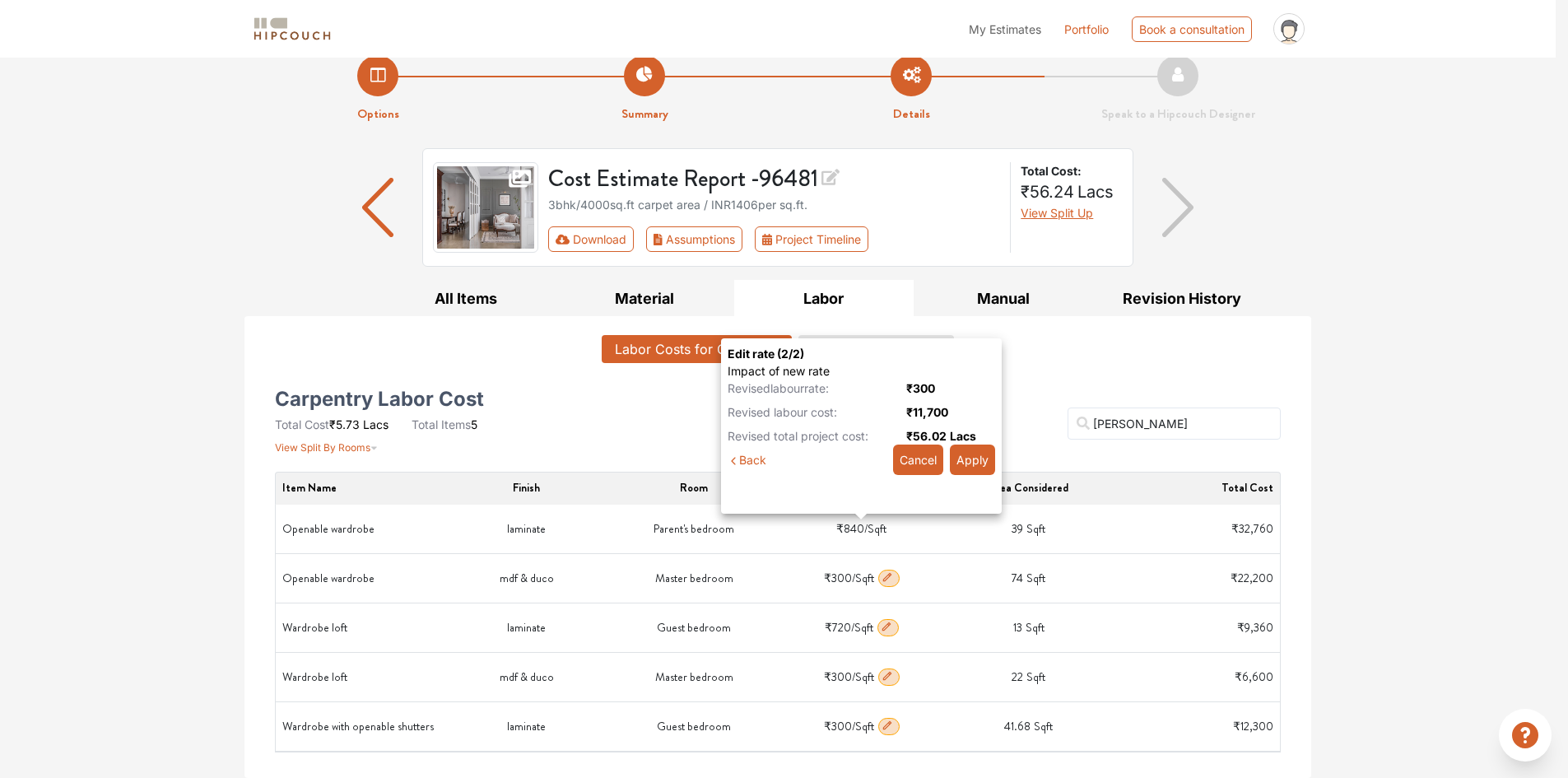
click at [976, 459] on button "Apply" at bounding box center [972, 460] width 45 height 31
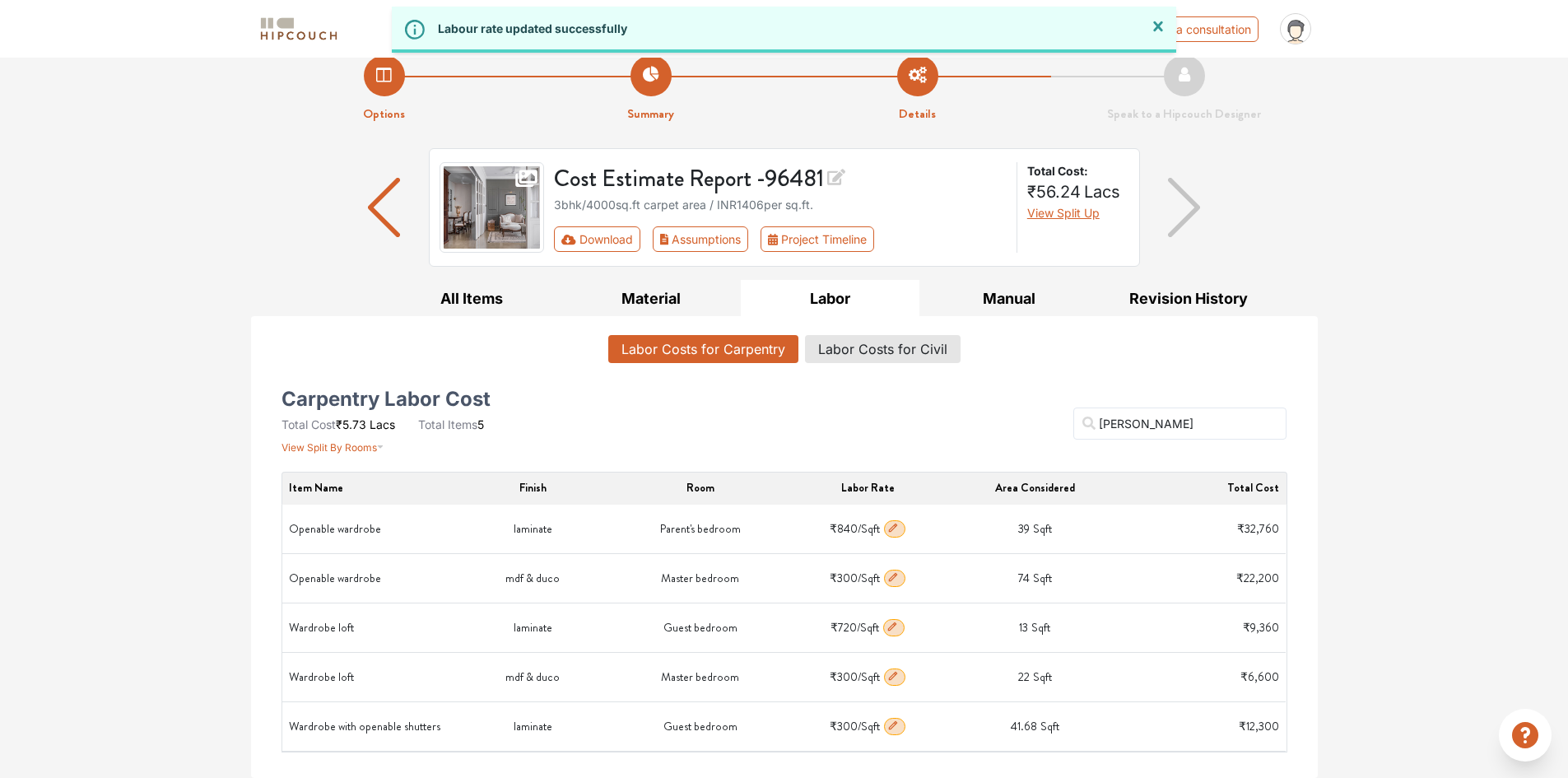
click at [899, 627] on button "button" at bounding box center [894, 627] width 22 height 17
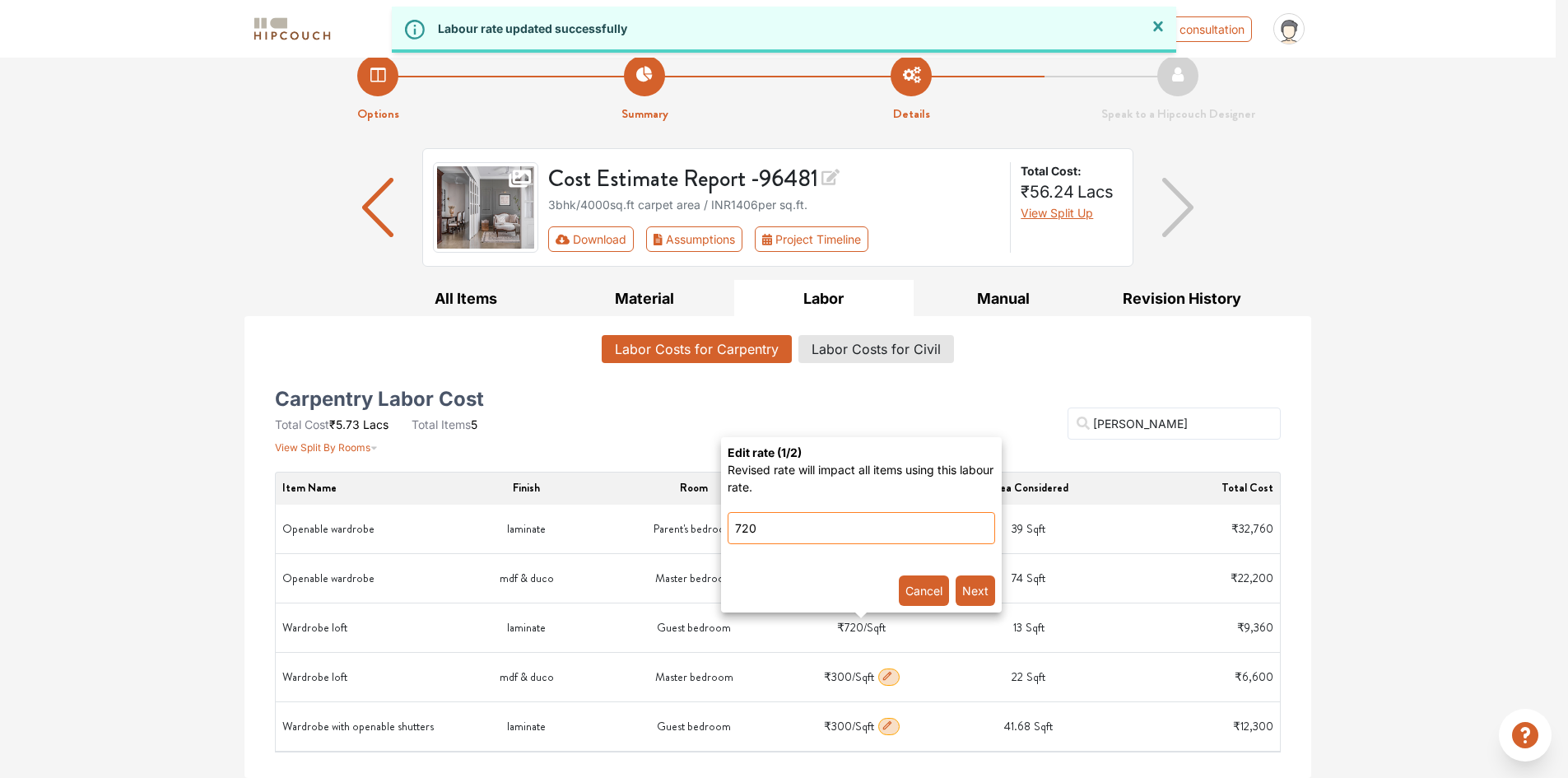
drag, startPoint x: 796, startPoint y: 529, endPoint x: 698, endPoint y: 524, distance: 98.1
click at [698, 524] on loft-popover-popover\} "Edit rate ( 1 /2) Revised rate will impact all items using this labour rate. 72…" at bounding box center [784, 389] width 1568 height 778
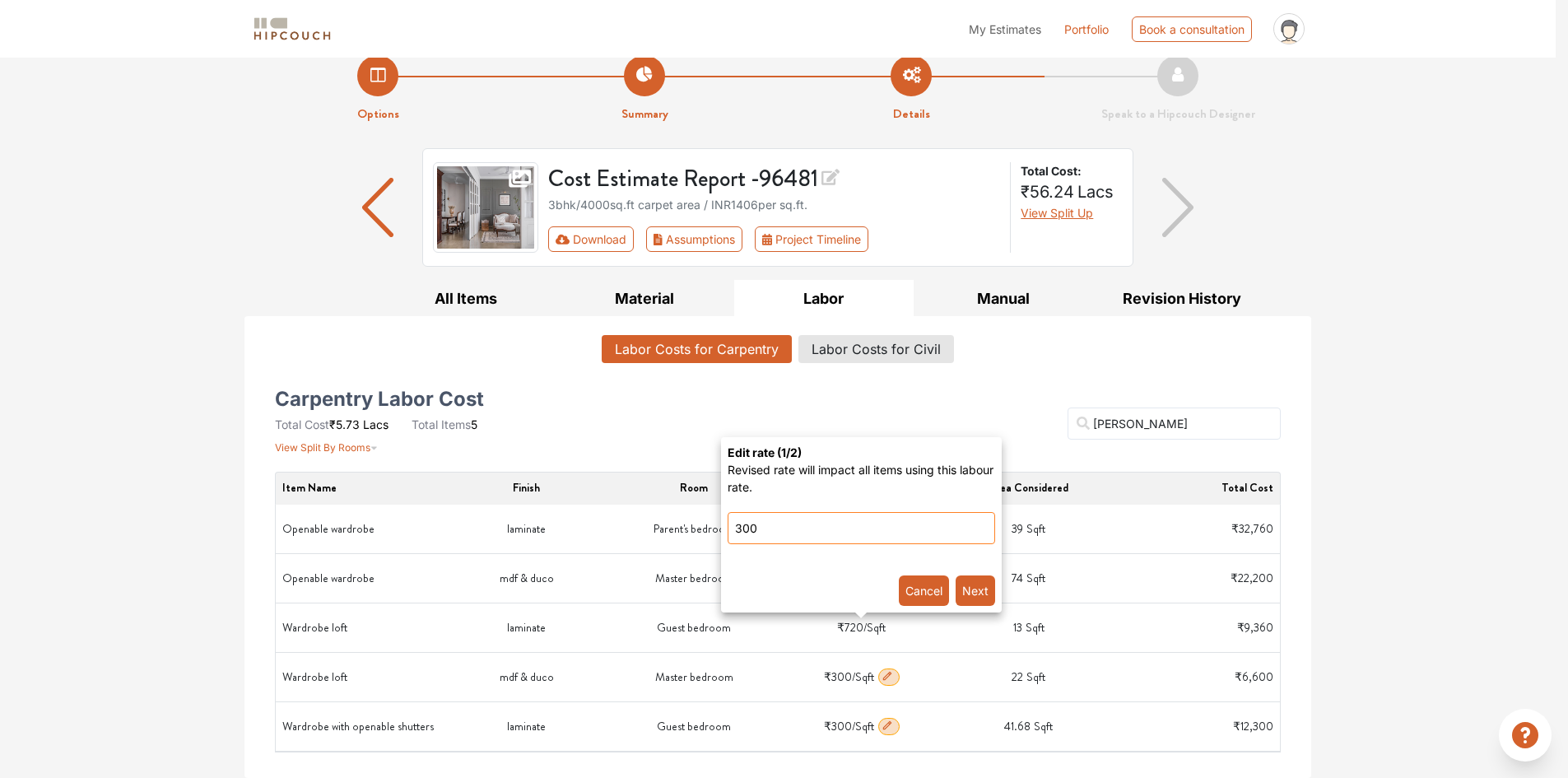
type input "300"
click at [977, 590] on button "Next" at bounding box center [975, 591] width 40 height 31
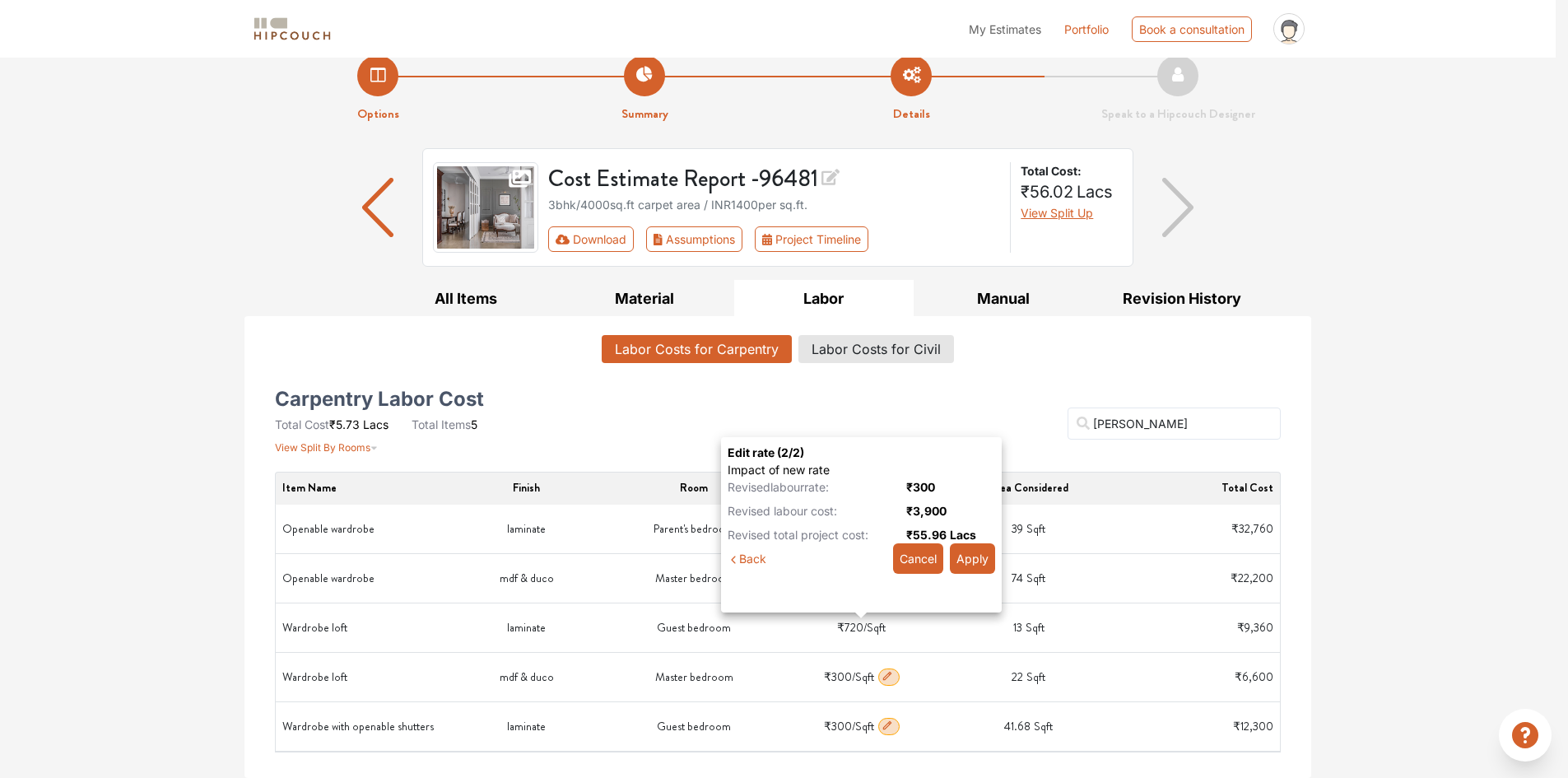
click at [982, 556] on button "Apply" at bounding box center [972, 558] width 45 height 31
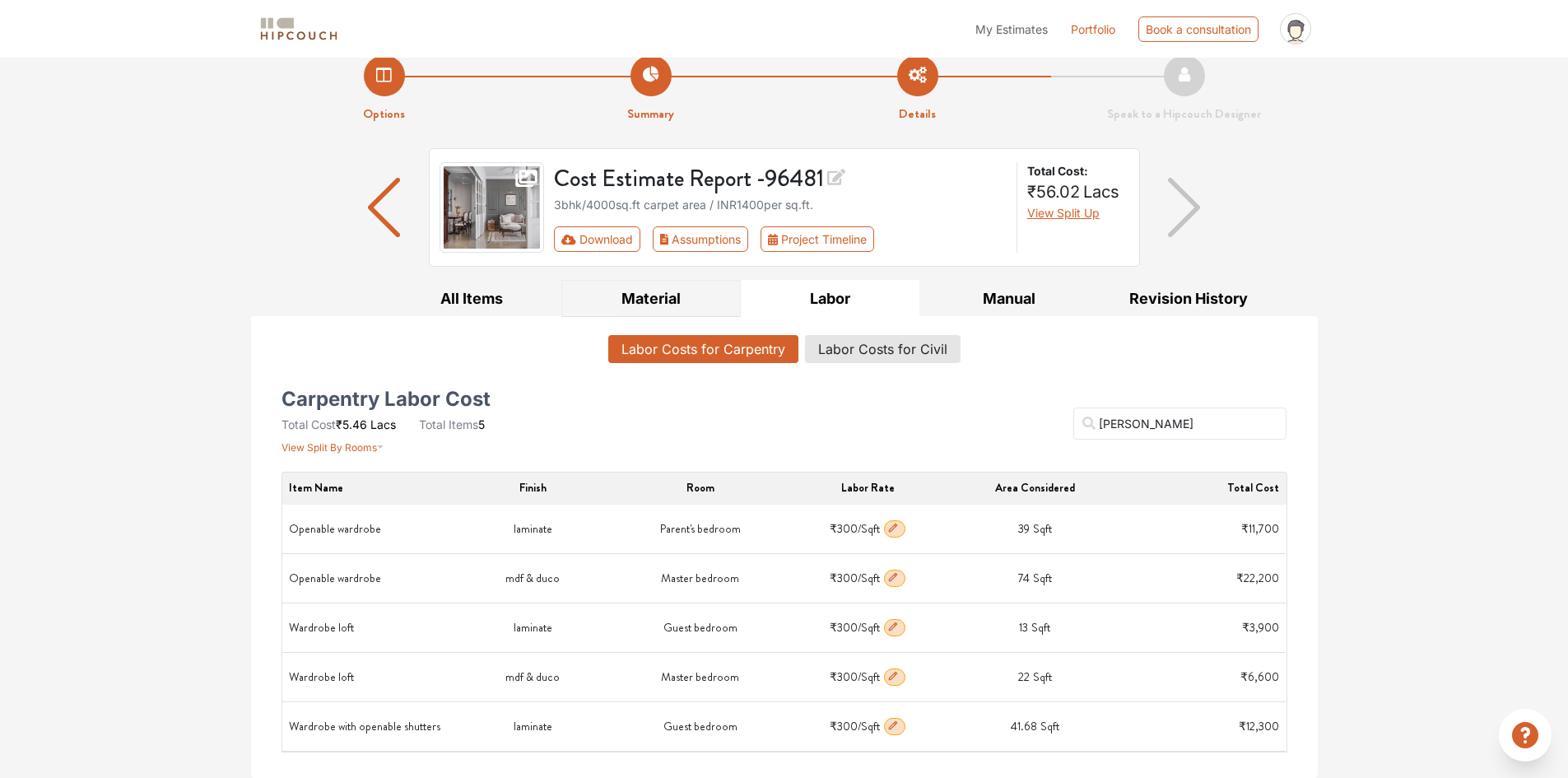
click at [649, 297] on button "Material" at bounding box center [650, 298] width 180 height 37
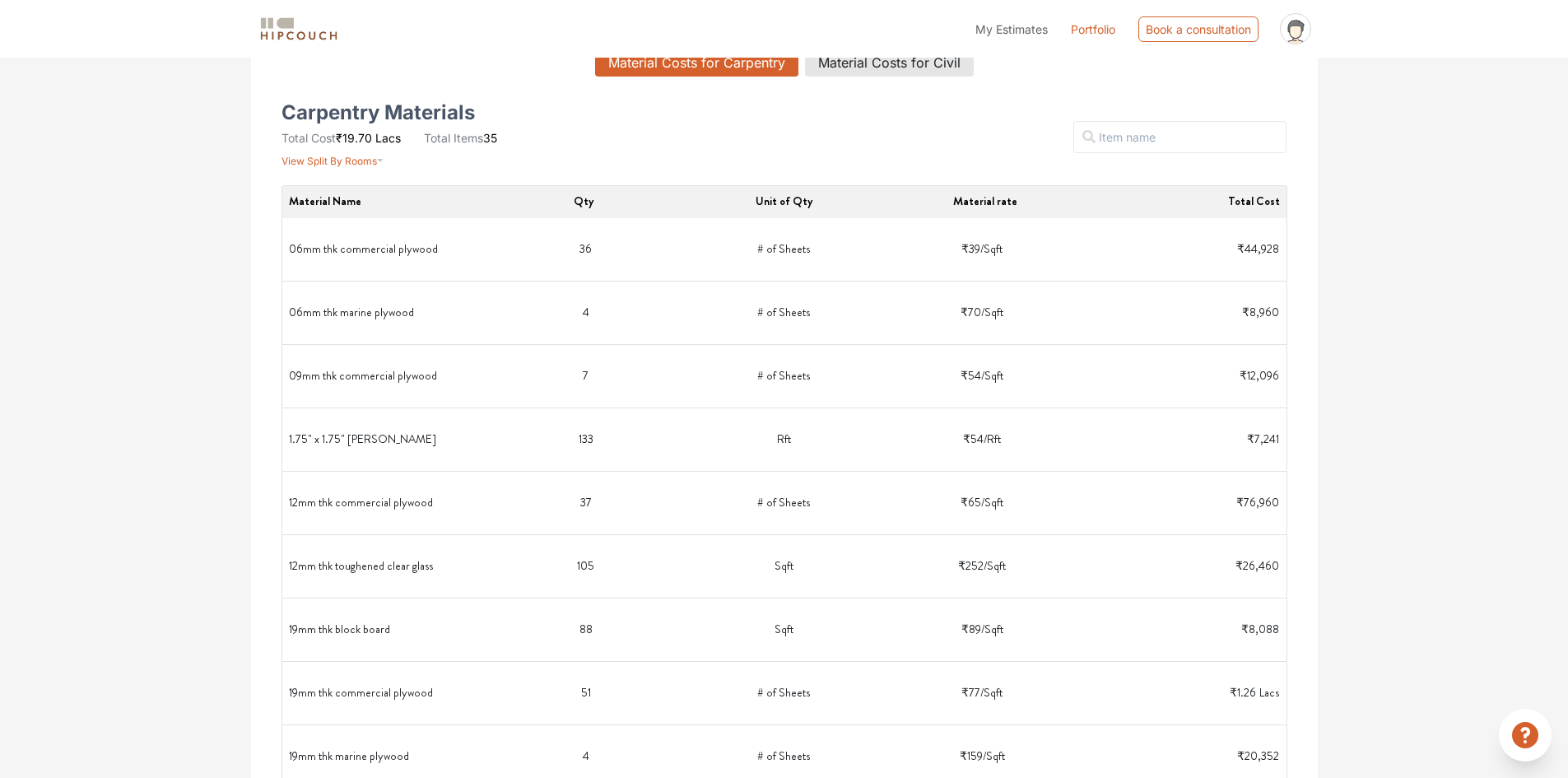
scroll to position [412, 0]
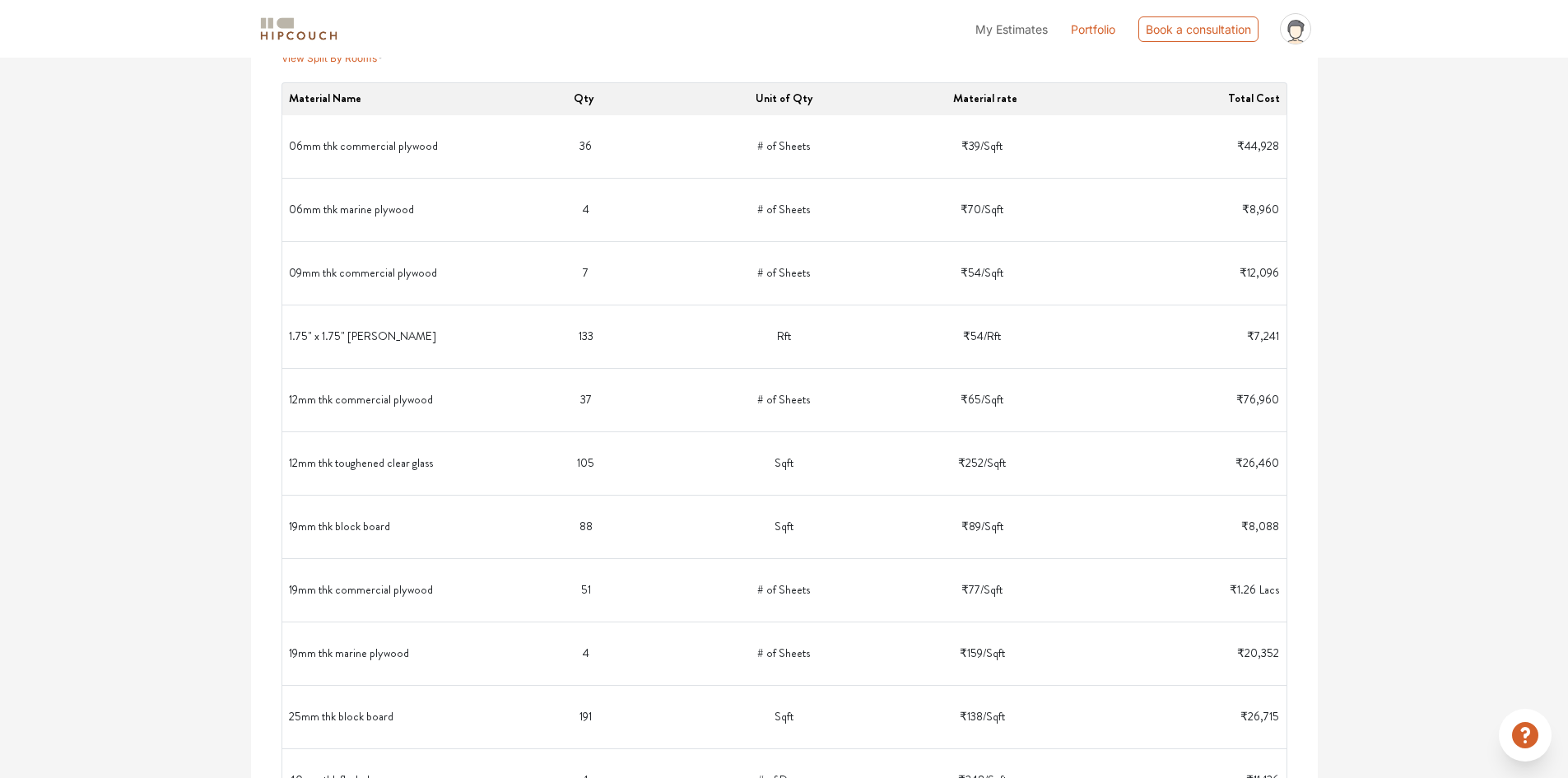
click at [1255, 96] on span "Total Cost" at bounding box center [1253, 98] width 51 height 16
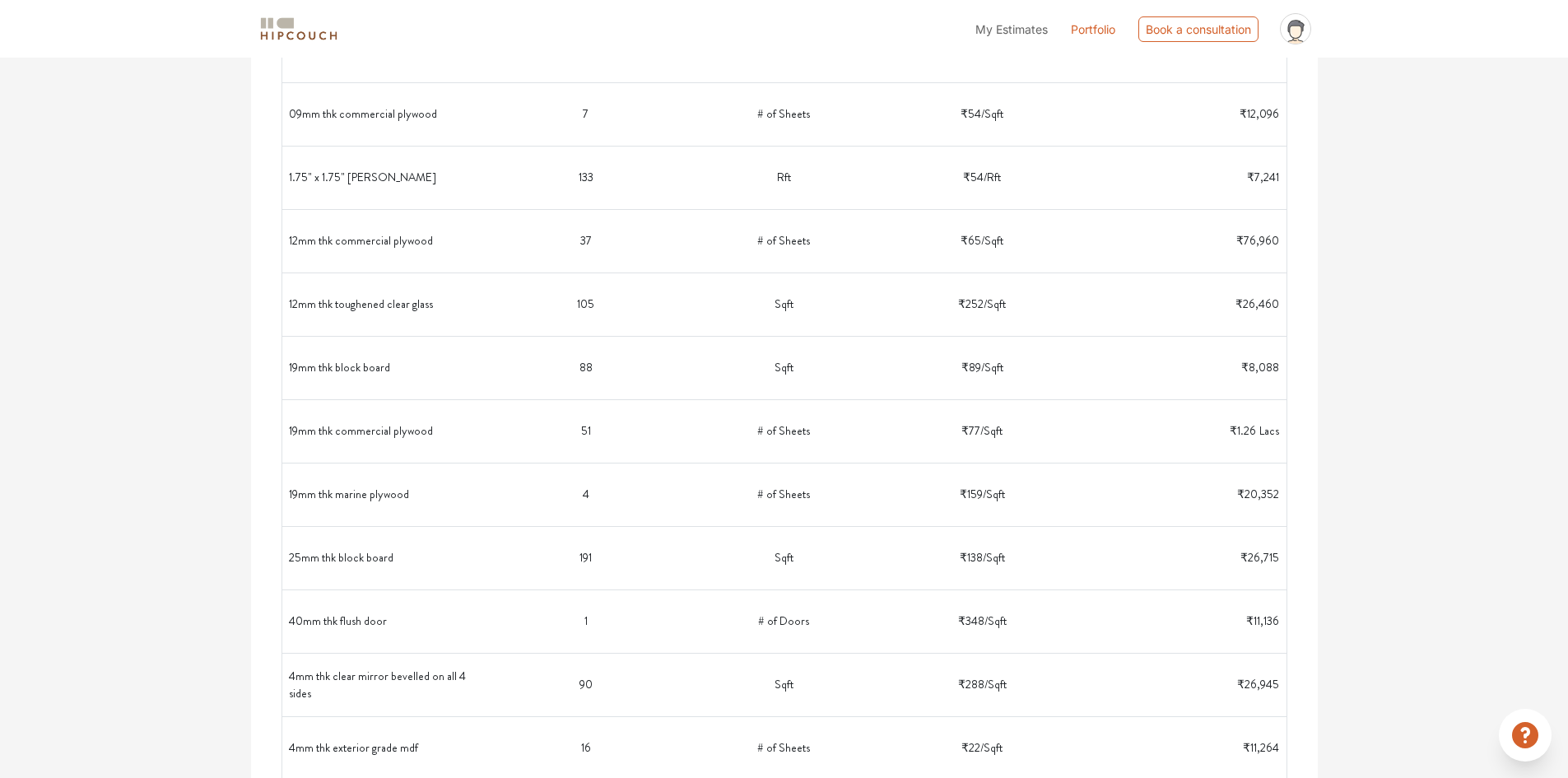
scroll to position [576, 0]
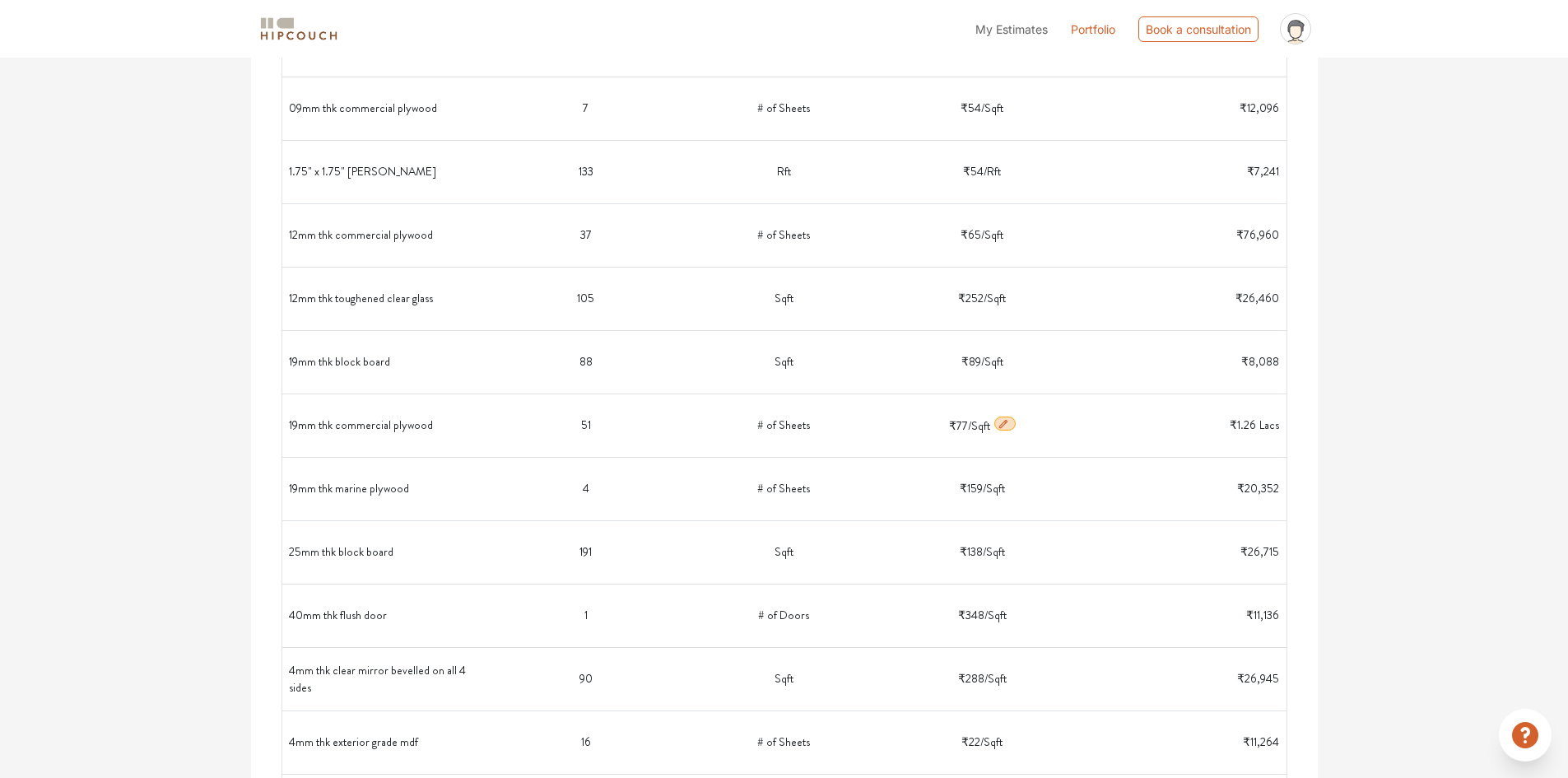
click at [1003, 427] on icon "button" at bounding box center [1003, 424] width 12 height 12
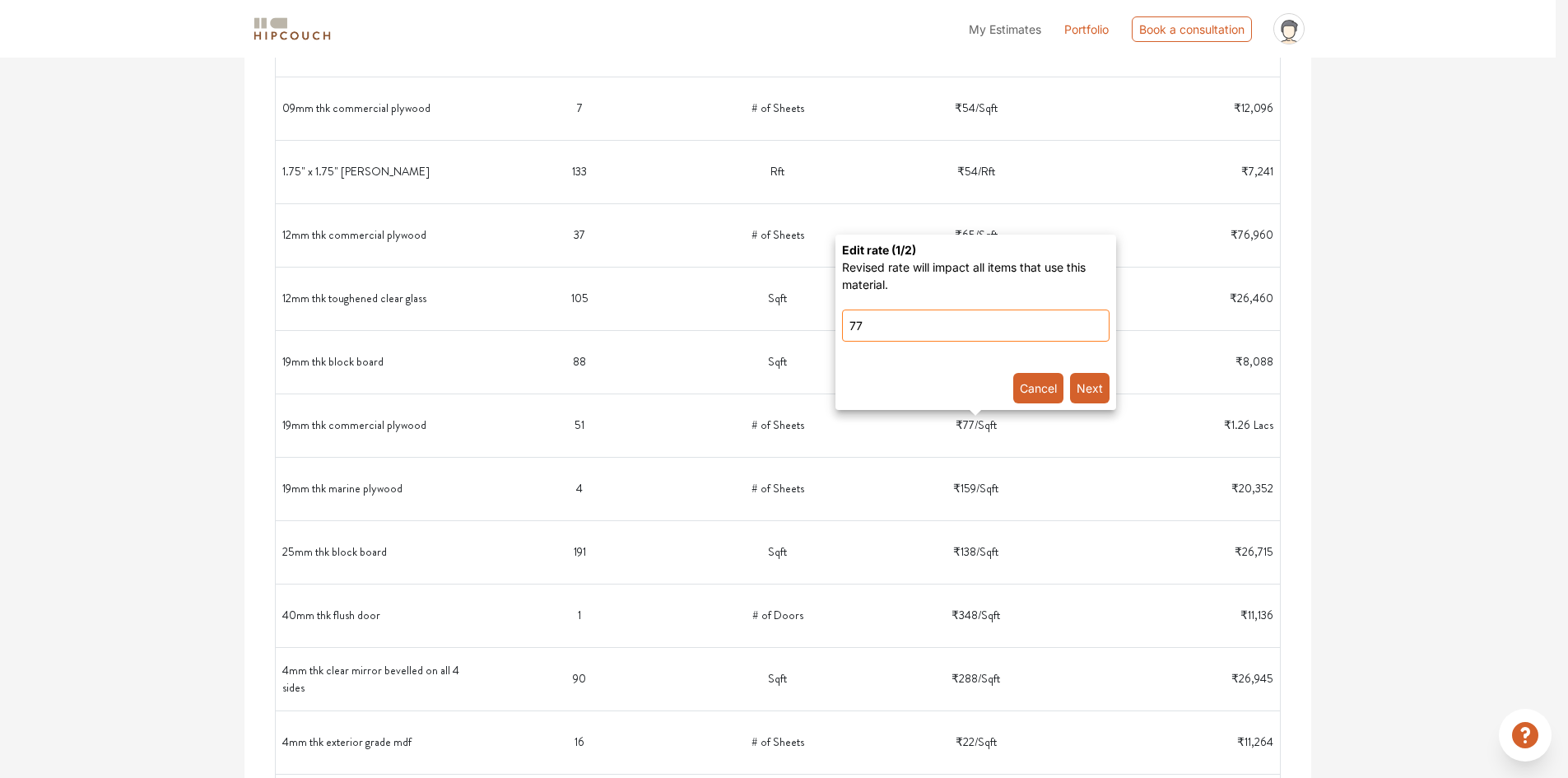
drag, startPoint x: 880, startPoint y: 328, endPoint x: 791, endPoint y: 328, distance: 89.0
click at [791, 328] on plywood-popover-popover\} "Edit rate ( 1 /2) Revised rate will impact all items that use this material. 77…" at bounding box center [784, 389] width 1568 height 778
type input "107"
click at [1095, 389] on button "Next" at bounding box center [1089, 389] width 40 height 31
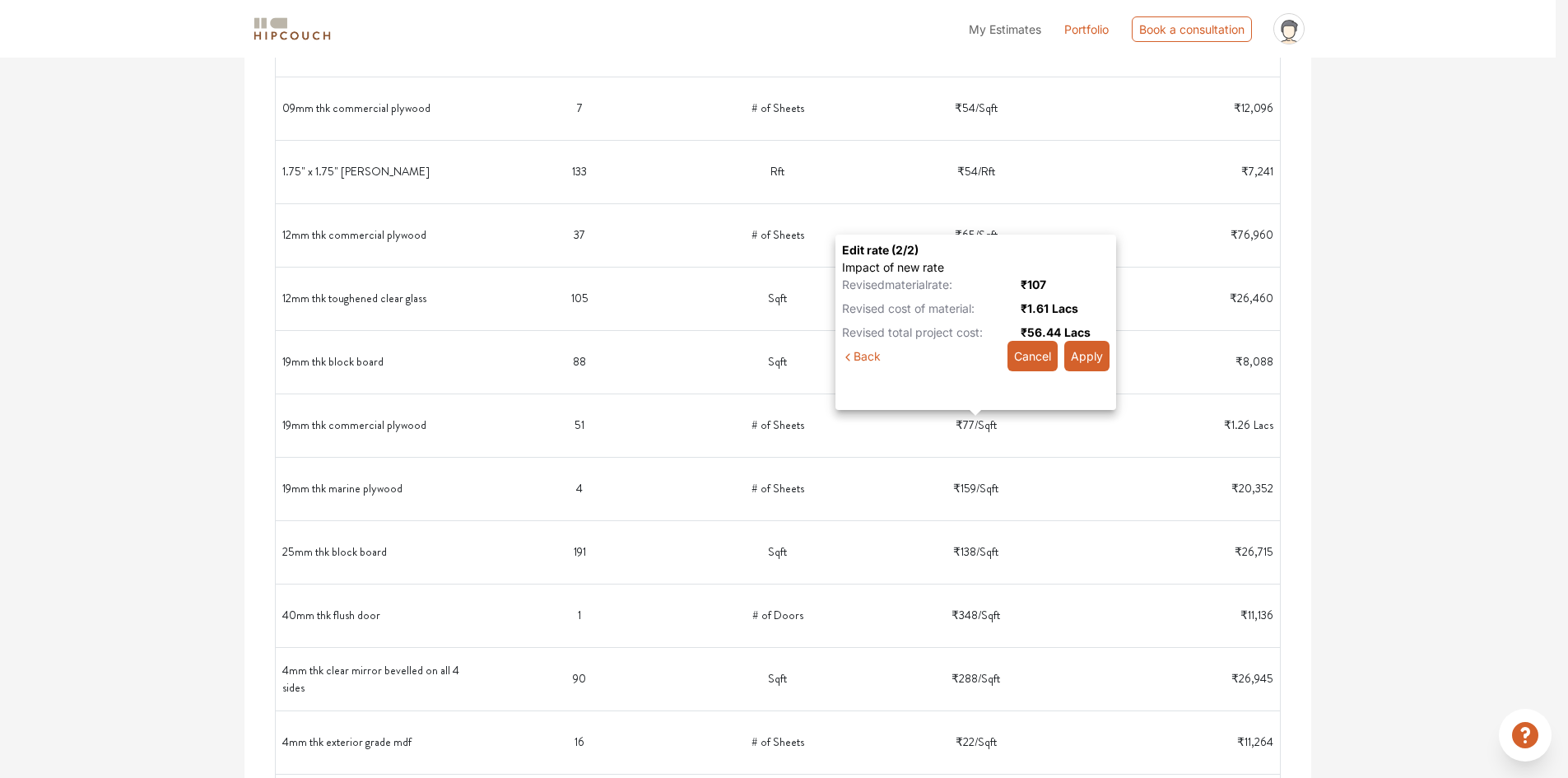
click at [1086, 355] on button "Apply" at bounding box center [1087, 356] width 45 height 31
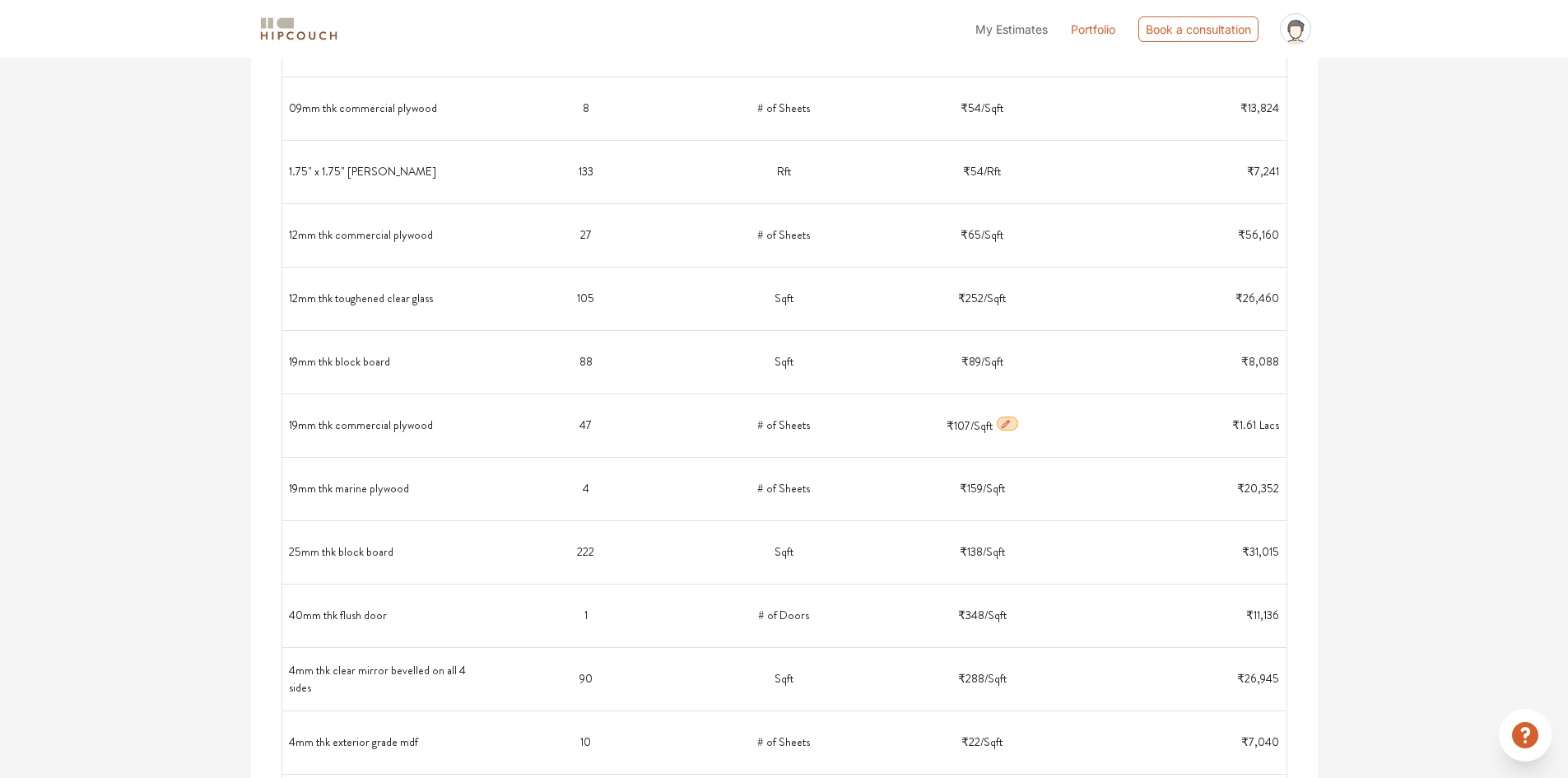
click at [1007, 426] on icon "button" at bounding box center [1005, 424] width 12 height 12
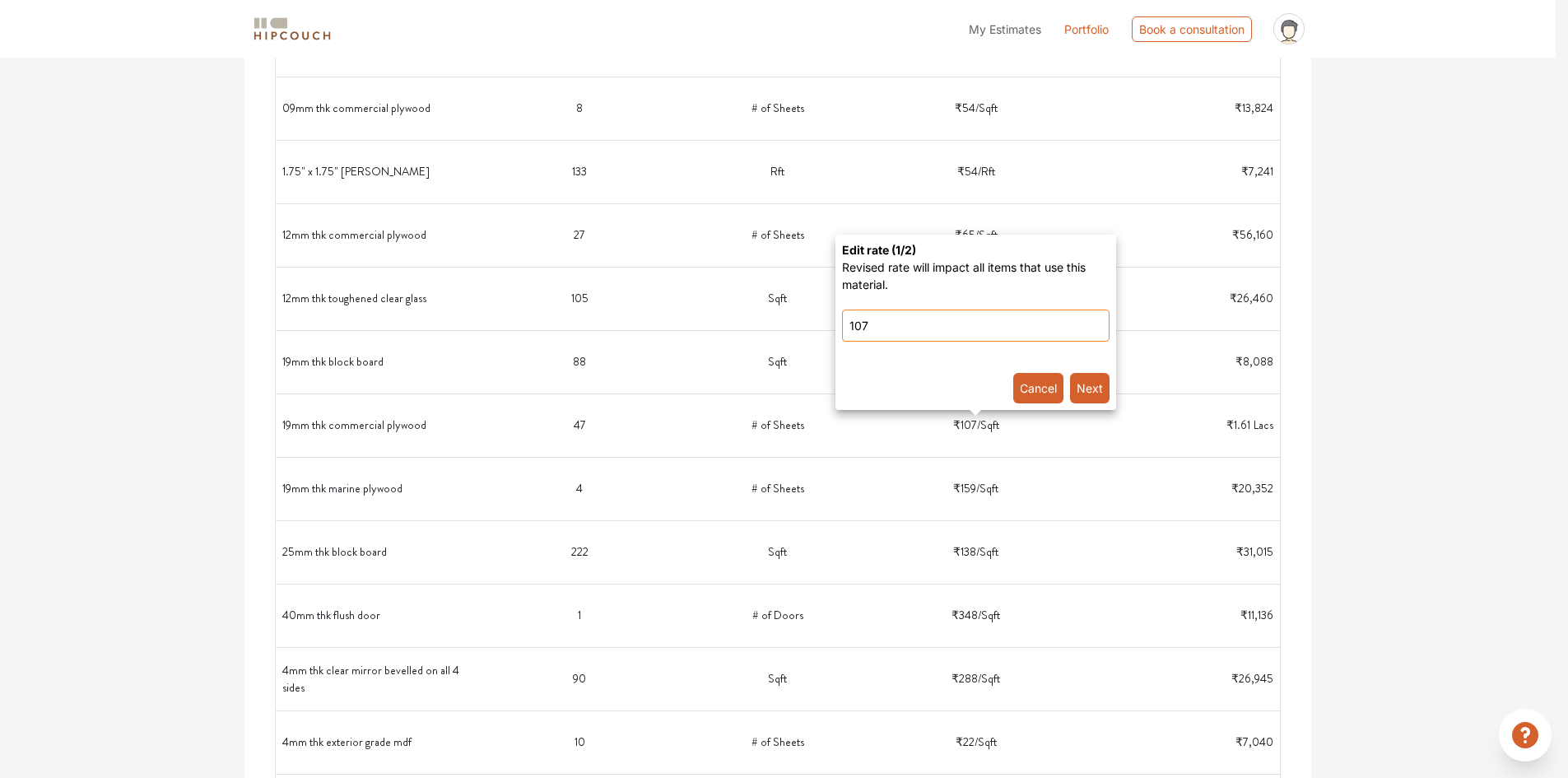
drag, startPoint x: 883, startPoint y: 329, endPoint x: 832, endPoint y: 323, distance: 51.4
click at [832, 323] on plywood-popover-popover\} "Edit rate ( 1 /2) Revised rate will impact all items that use this material. 10…" at bounding box center [784, 389] width 1568 height 778
type input "90"
click at [1097, 391] on button "Next" at bounding box center [1089, 389] width 40 height 31
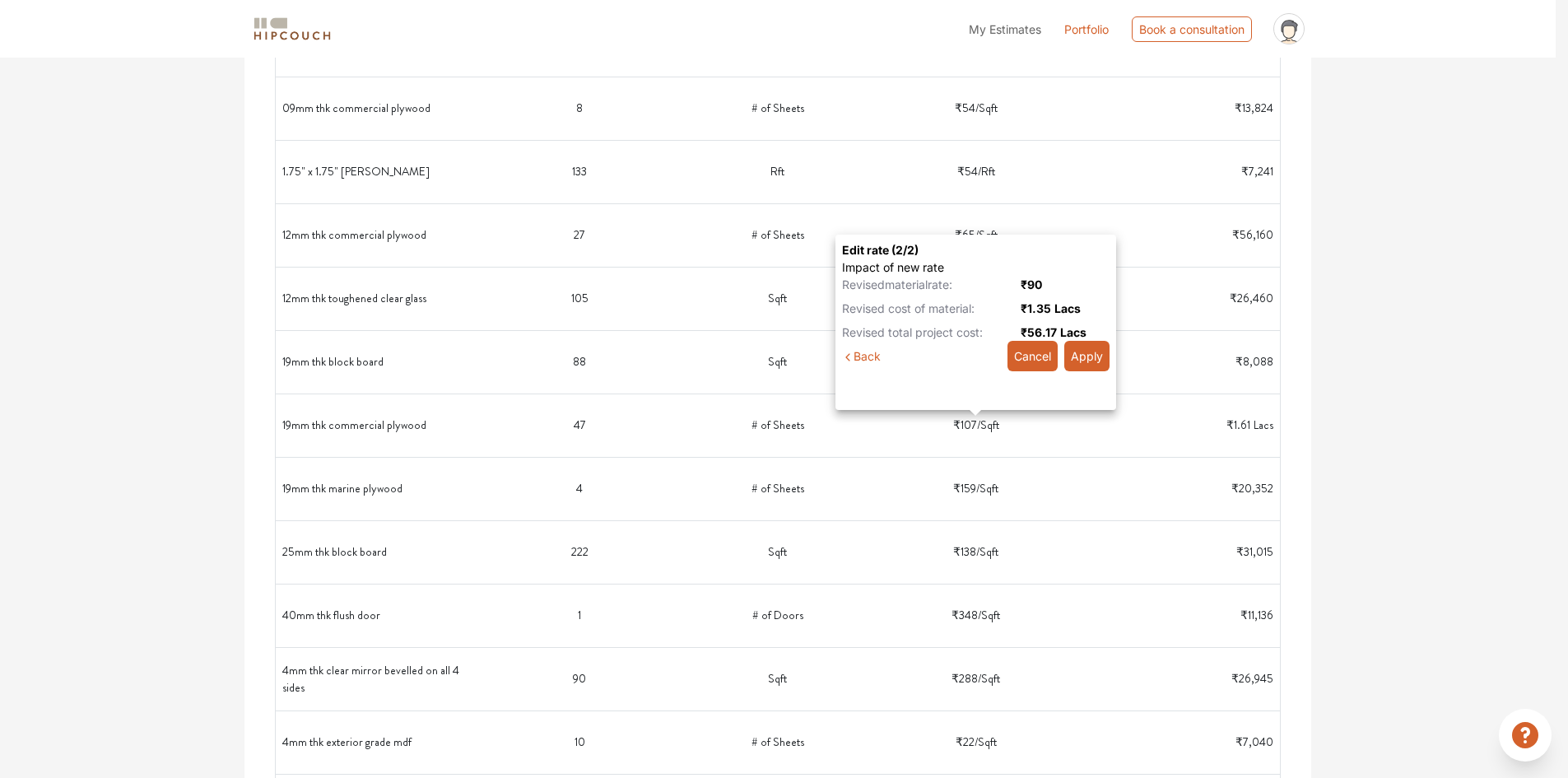
click at [1095, 356] on button "Apply" at bounding box center [1087, 356] width 45 height 31
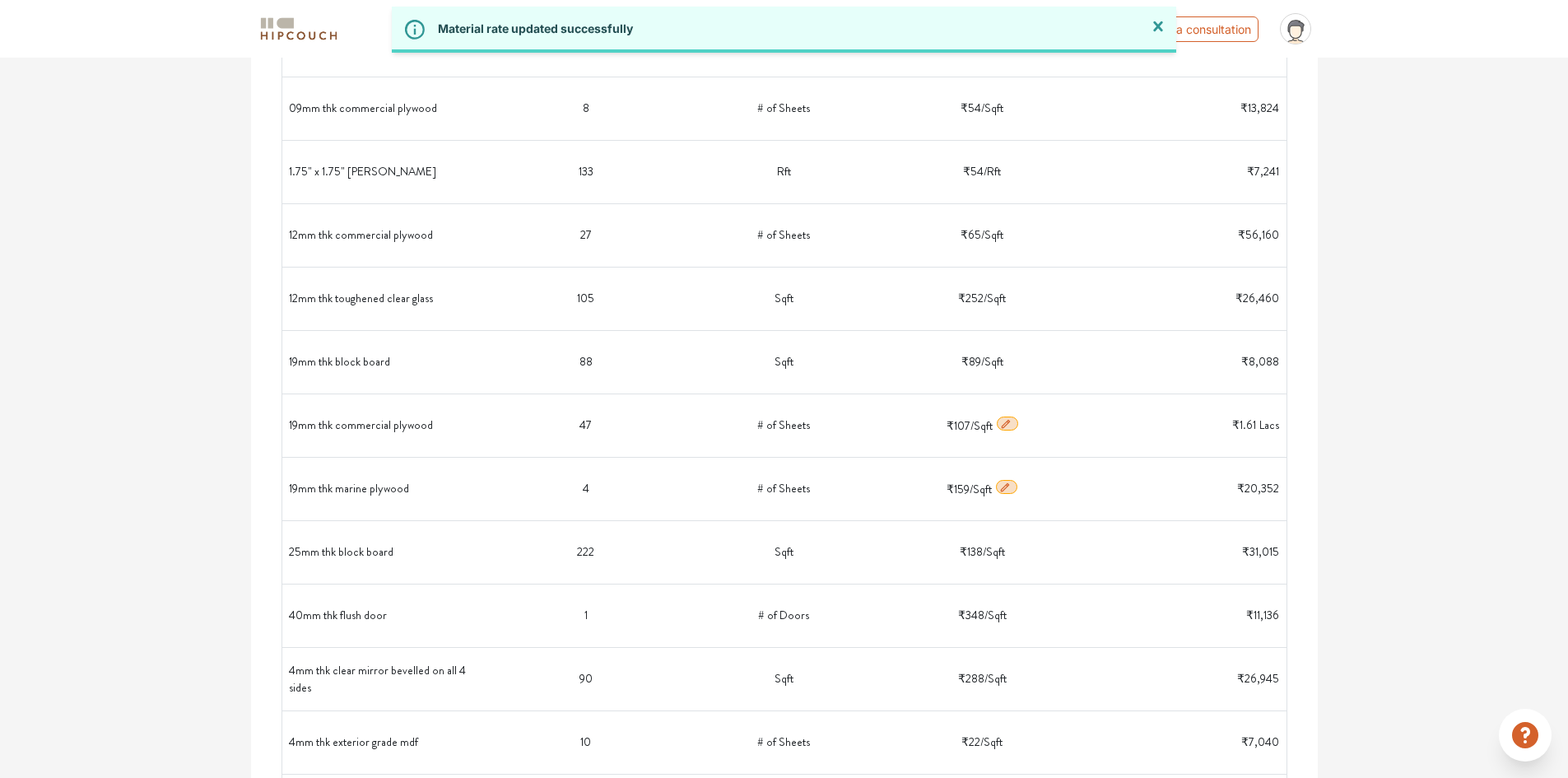
click at [1001, 491] on icon "button" at bounding box center [1004, 486] width 8 height 8
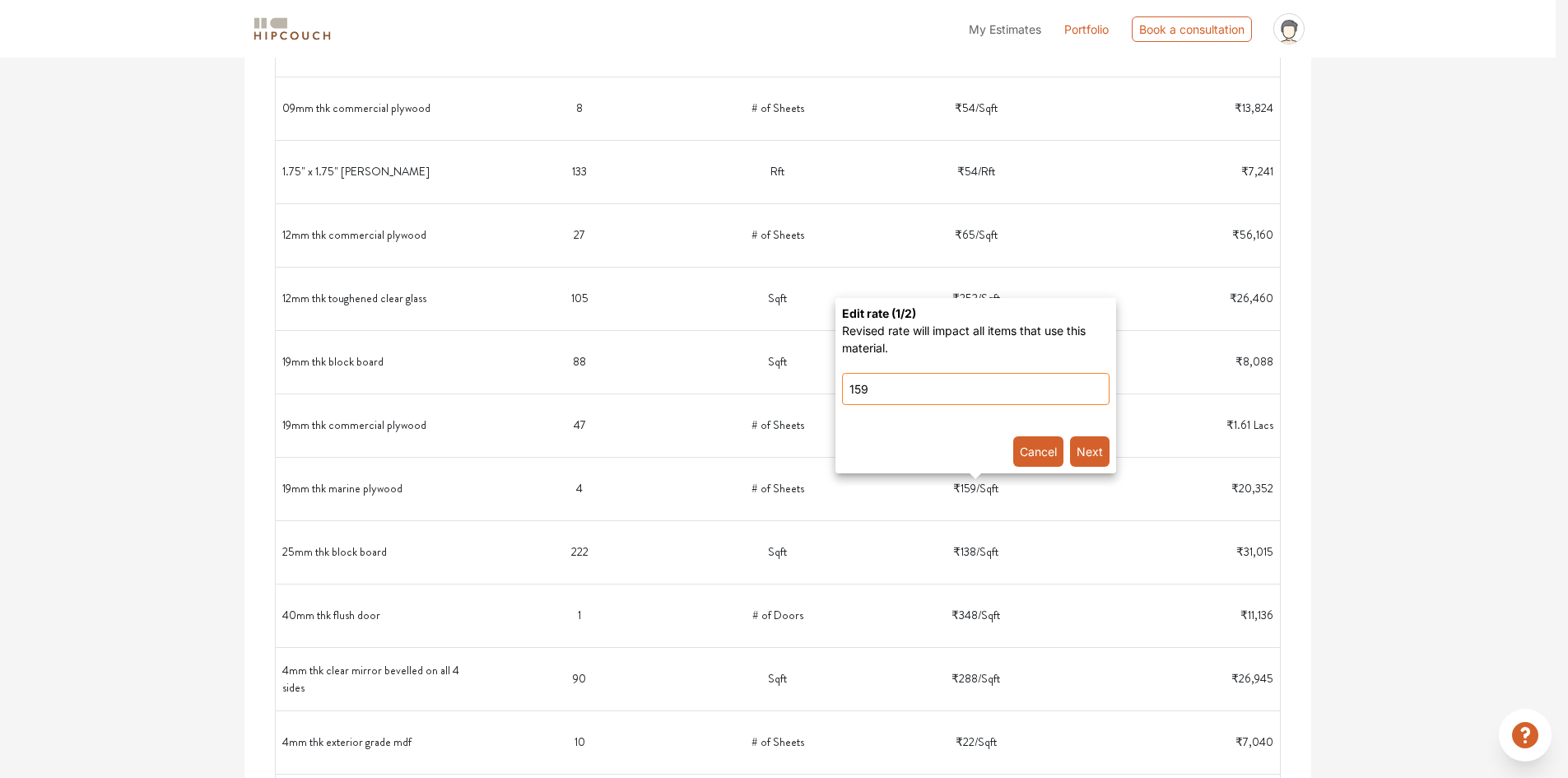
drag, startPoint x: 907, startPoint y: 391, endPoint x: 817, endPoint y: 391, distance: 90.0
click at [817, 391] on plywood-popover-popover\} "Edit rate ( 1 /2) Revised rate will impact all items that use this material. 15…" at bounding box center [784, 389] width 1568 height 778
type input "10"
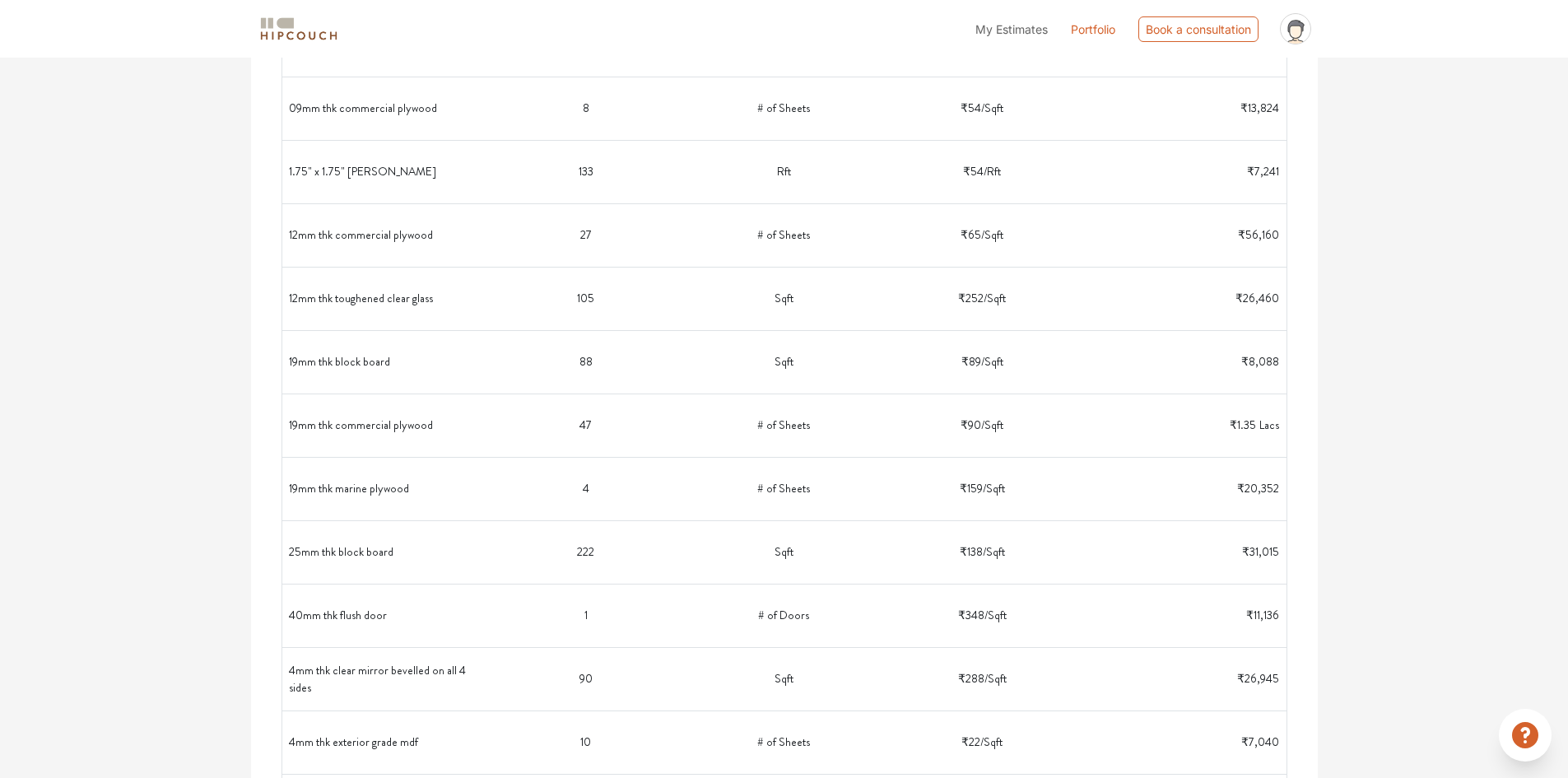
click at [1003, 488] on span "/ Sqft" at bounding box center [994, 488] width 23 height 16
click at [906, 494] on td "₹159 / Sqft" at bounding box center [983, 489] width 199 height 50
click at [985, 490] on span "/ Sqft" at bounding box center [994, 488] width 23 height 16
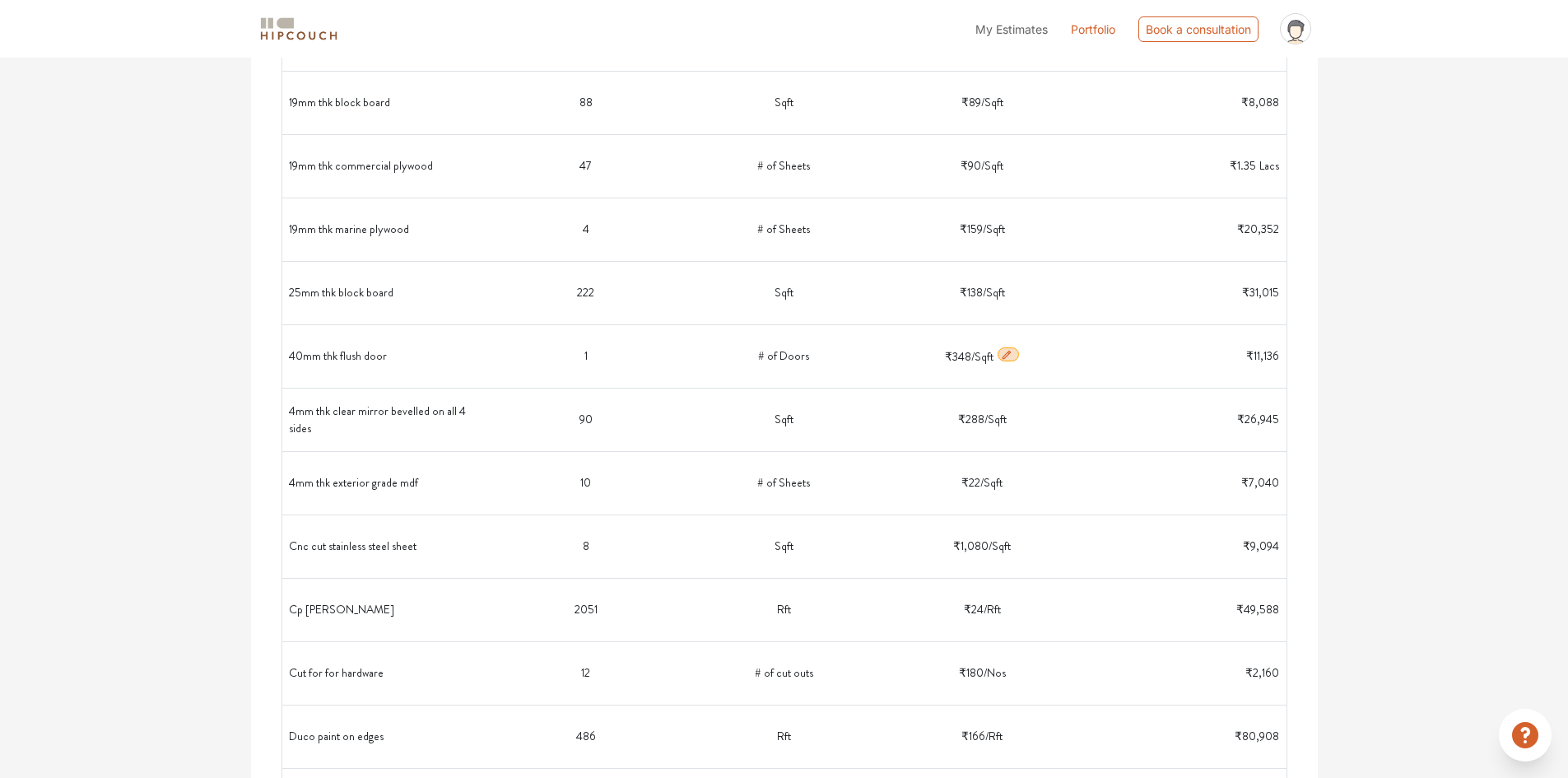
scroll to position [823, 0]
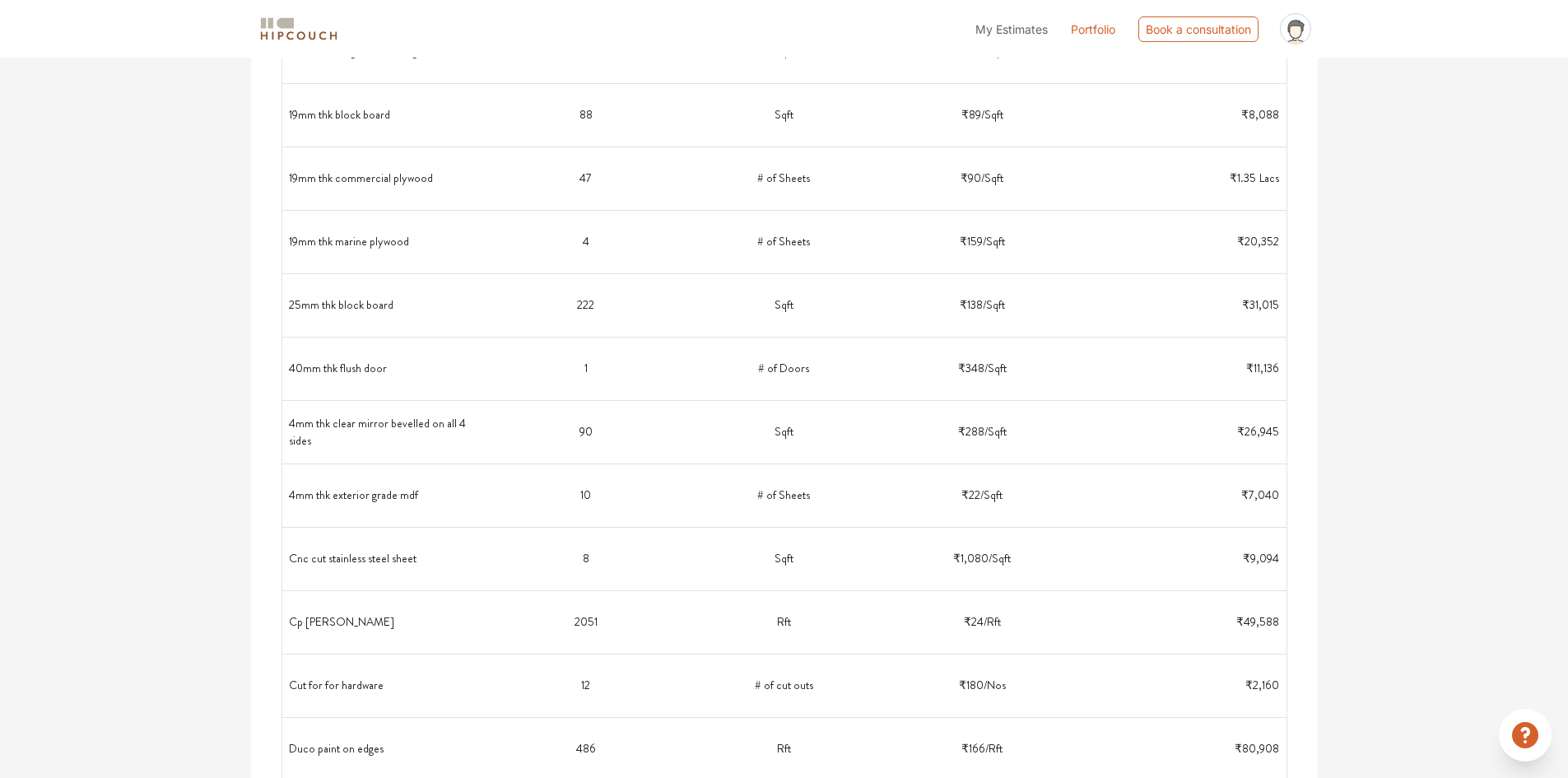
click at [975, 239] on span "₹159" at bounding box center [971, 241] width 23 height 16
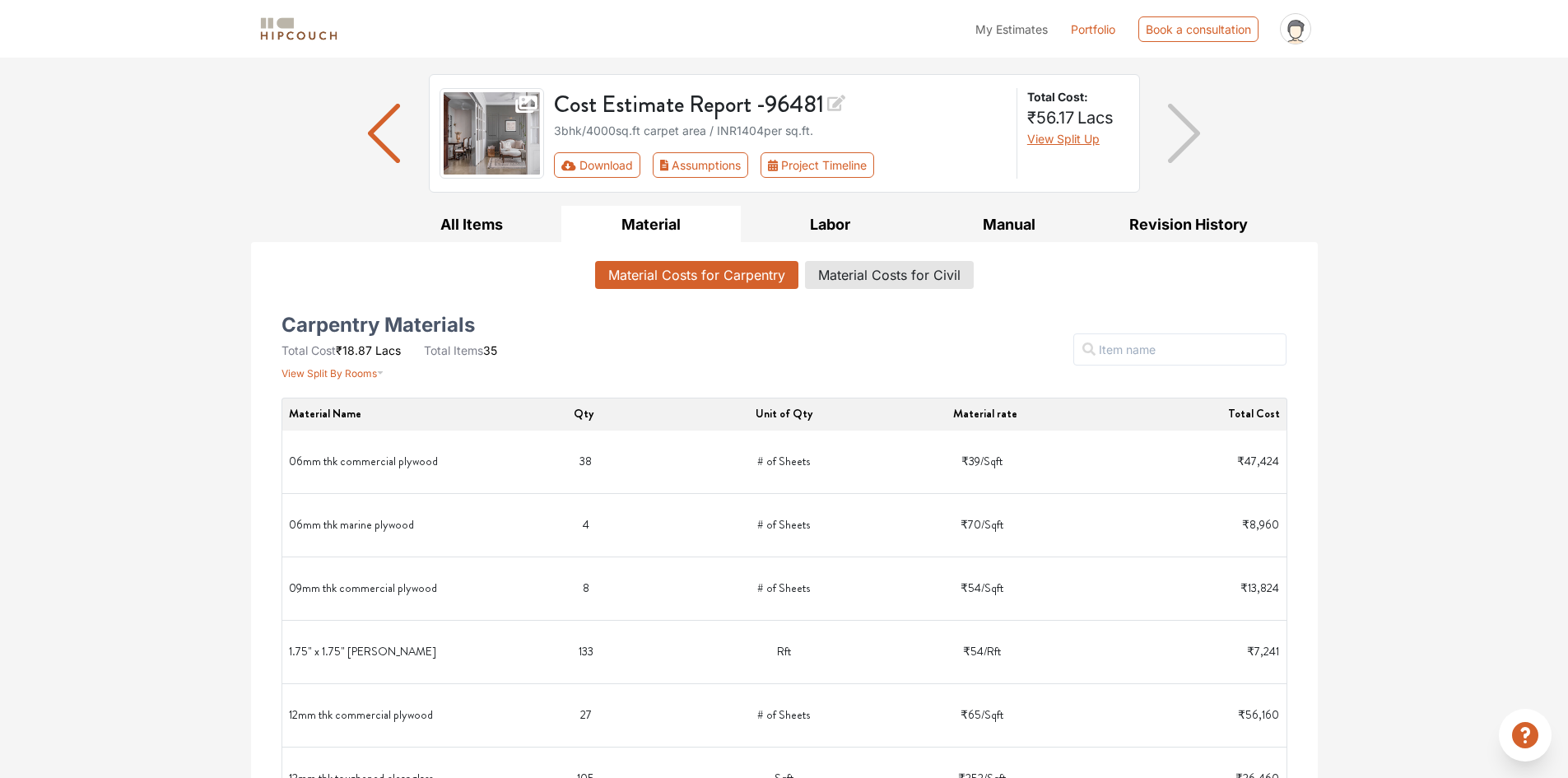
scroll to position [0, 0]
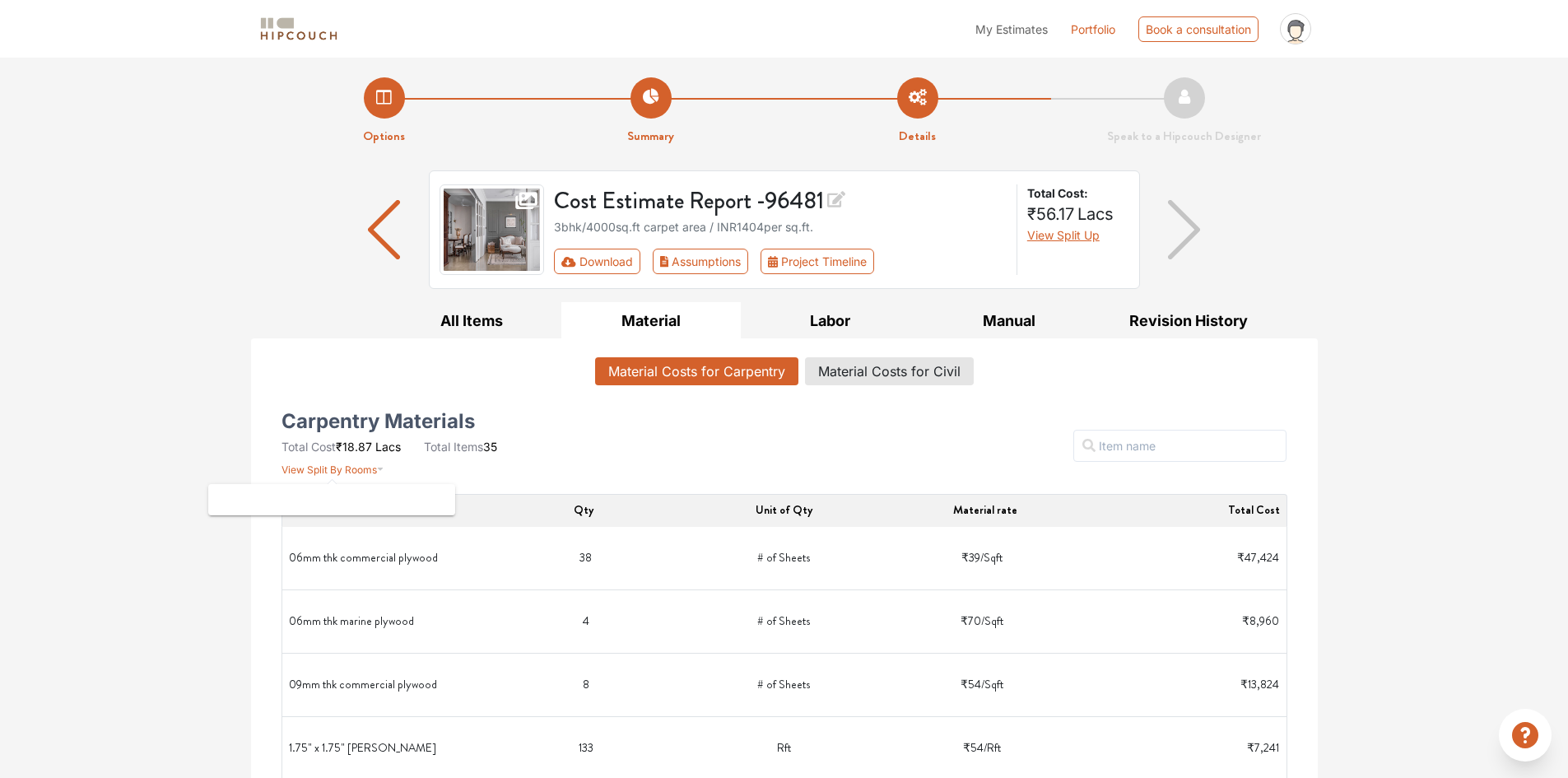
click at [353, 467] on span "View Split By Rooms" at bounding box center [330, 470] width 96 height 13
click at [1172, 440] on input "text" at bounding box center [1180, 446] width 213 height 33
click at [992, 507] on span "Material rate" at bounding box center [985, 510] width 64 height 16
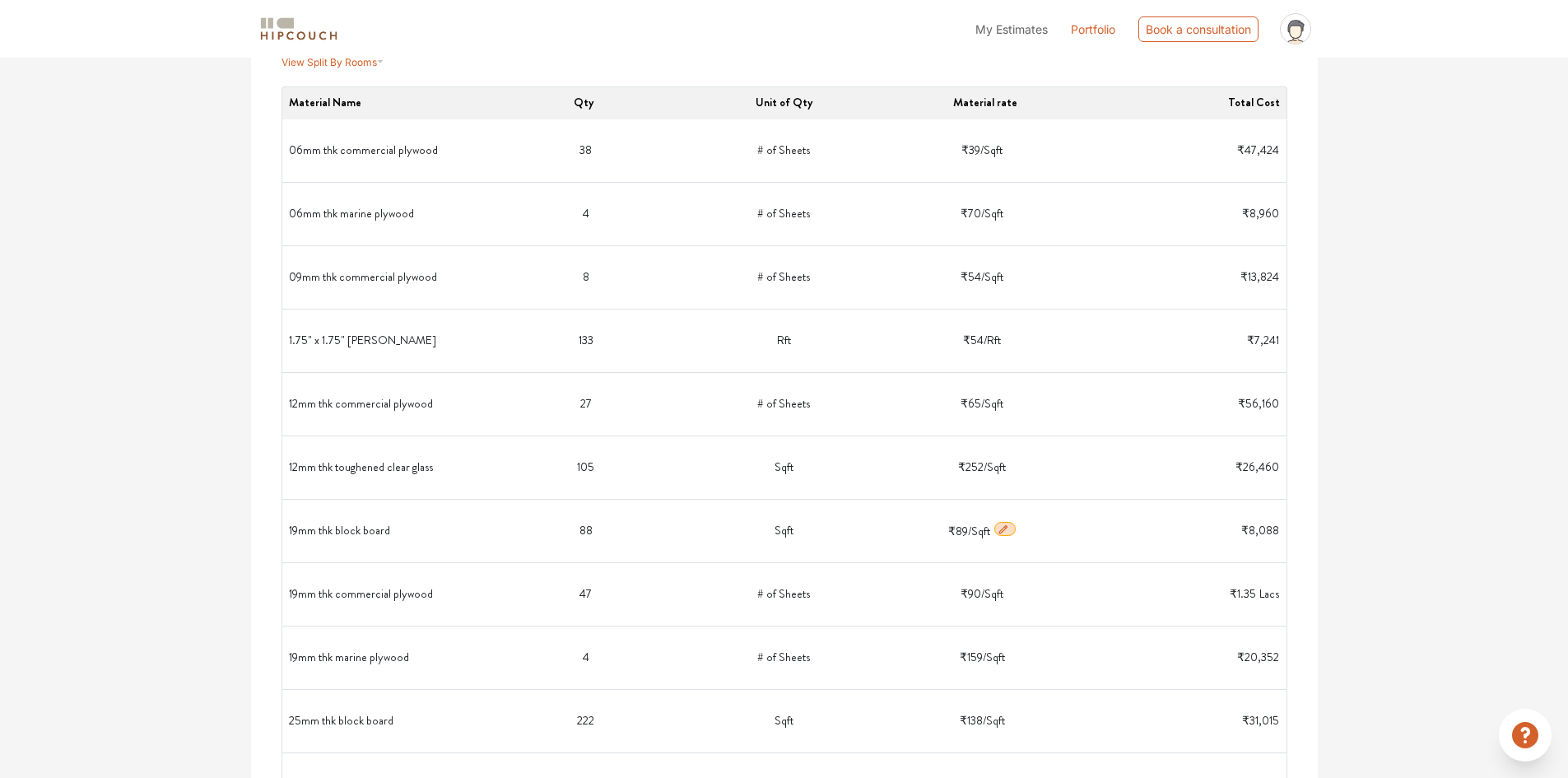
scroll to position [412, 0]
click at [957, 653] on td "₹159 / Sqft" at bounding box center [983, 653] width 199 height 50
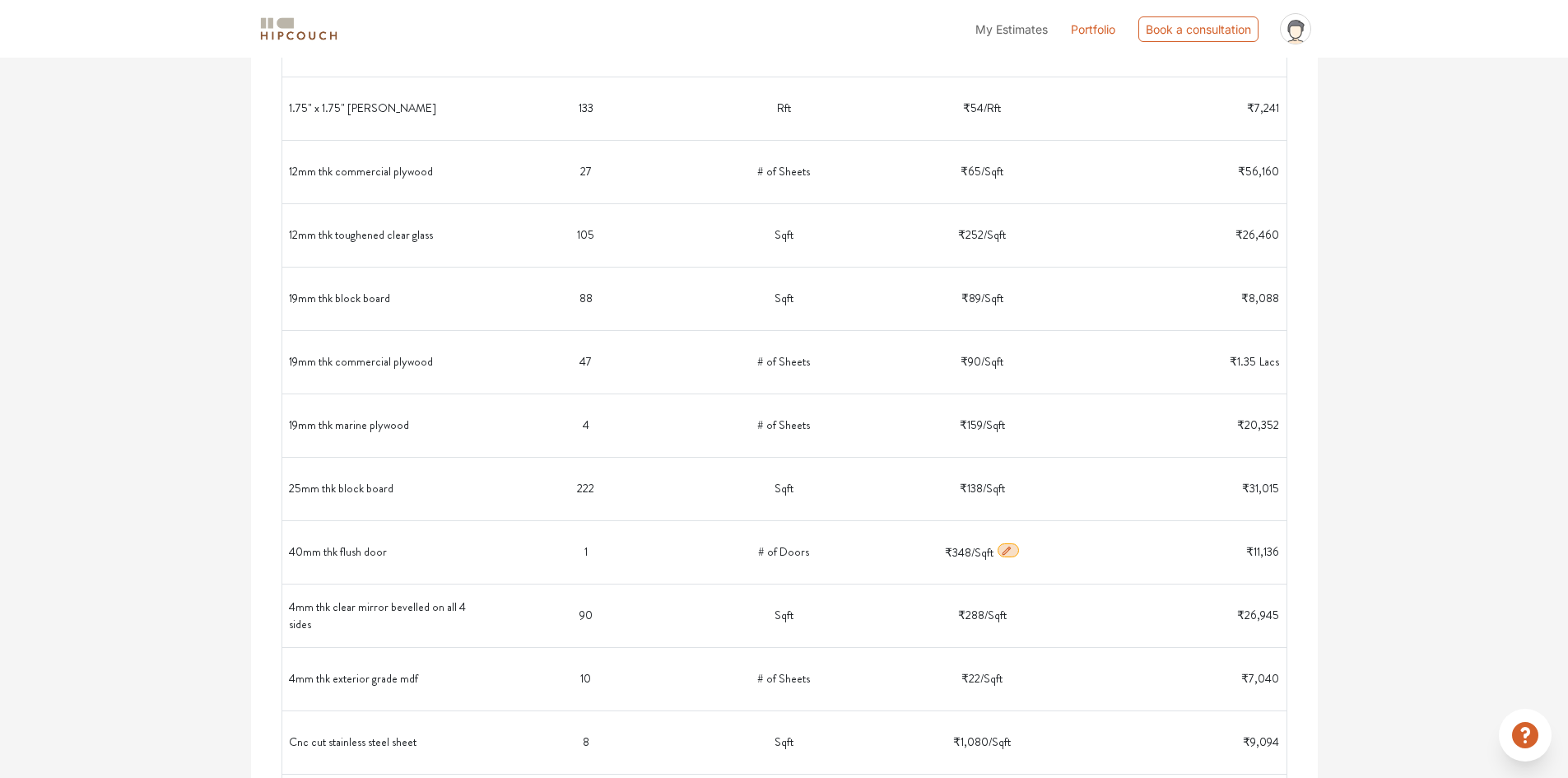
scroll to position [659, 0]
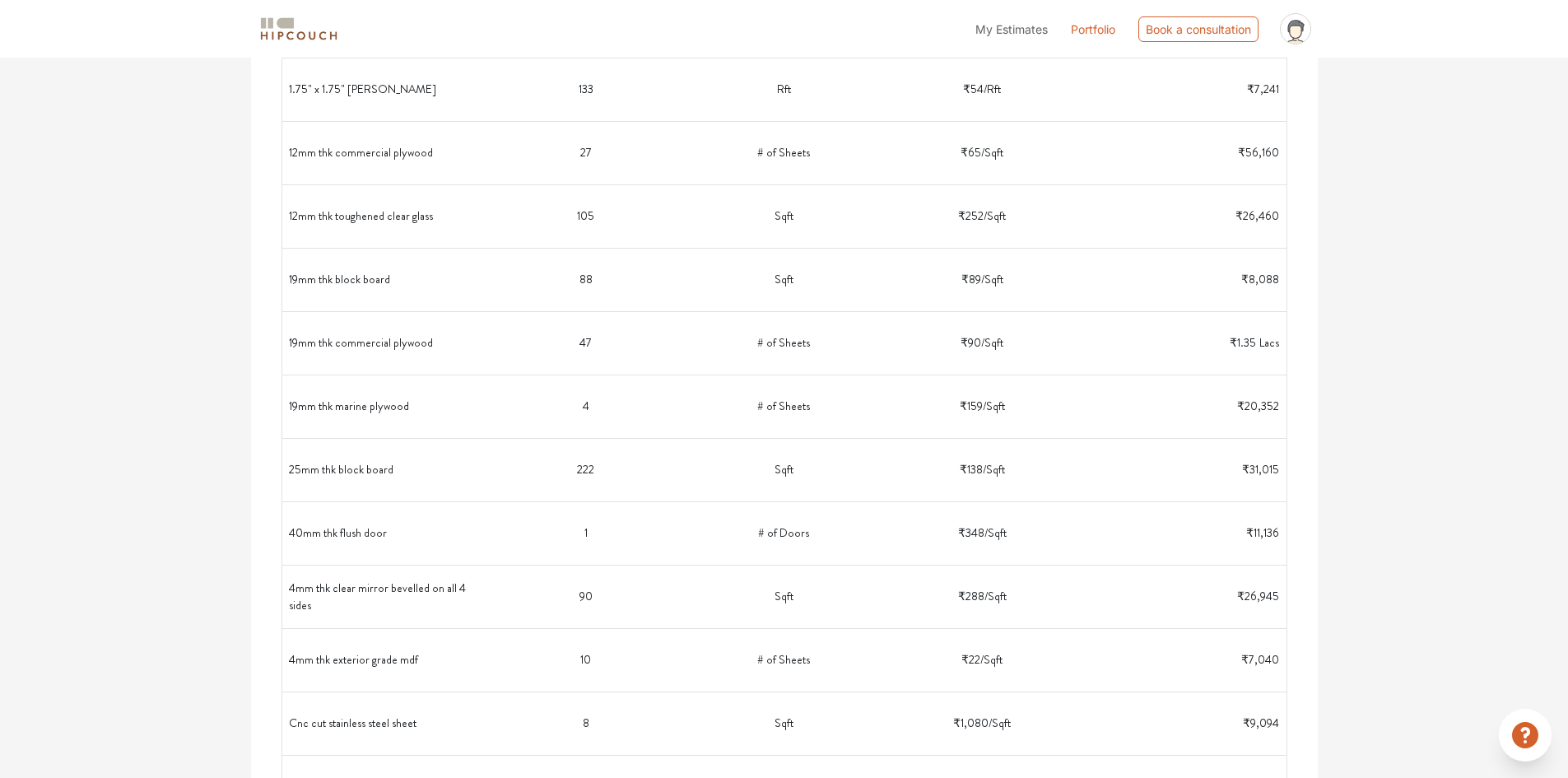
click at [976, 402] on span "₹159" at bounding box center [971, 406] width 23 height 16
click at [324, 402] on td "19mm thk marine plywood" at bounding box center [388, 407] width 199 height 50
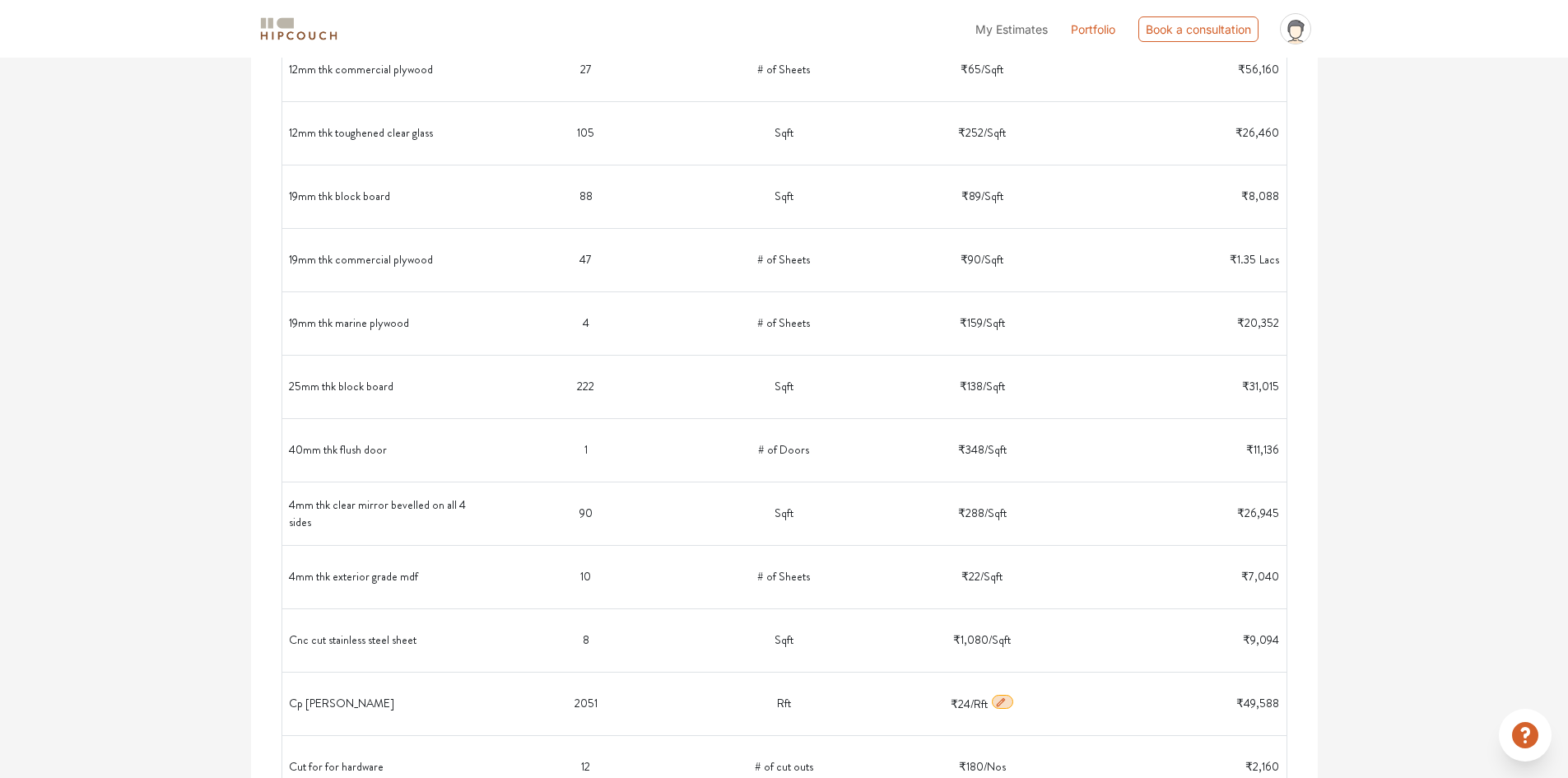
scroll to position [741, 0]
click at [1009, 258] on icon "button" at bounding box center [1003, 259] width 12 height 12
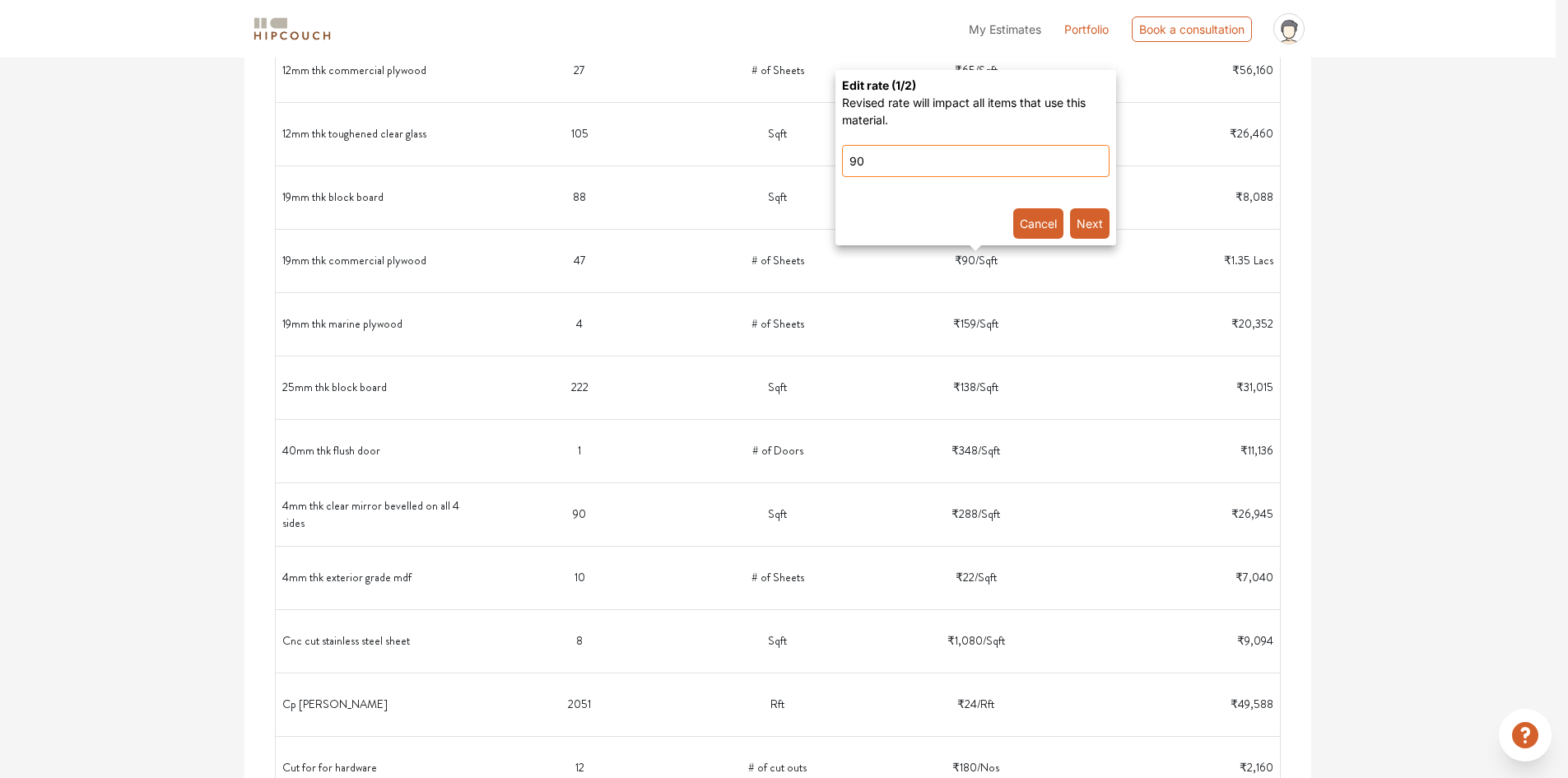
drag, startPoint x: 898, startPoint y: 165, endPoint x: 799, endPoint y: 152, distance: 99.8
click at [799, 152] on plywood-popover-popover\} "Edit rate ( 1 /2) Revised rate will impact all items that use this material. 90…" at bounding box center [784, 389] width 1568 height 778
type input "109"
click at [1097, 219] on button "Next" at bounding box center [1089, 223] width 40 height 31
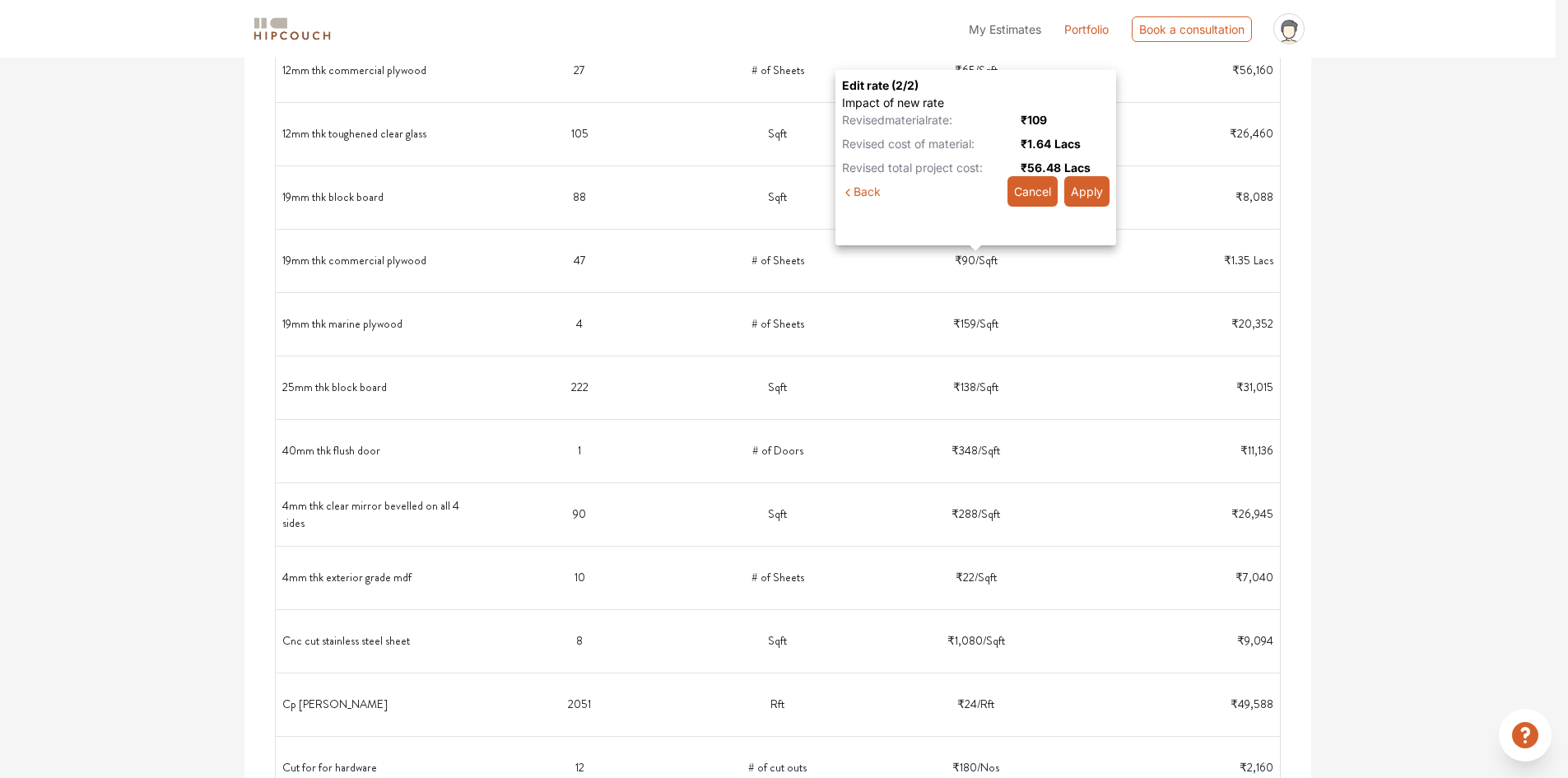
click at [1095, 192] on button "Apply" at bounding box center [1087, 192] width 45 height 31
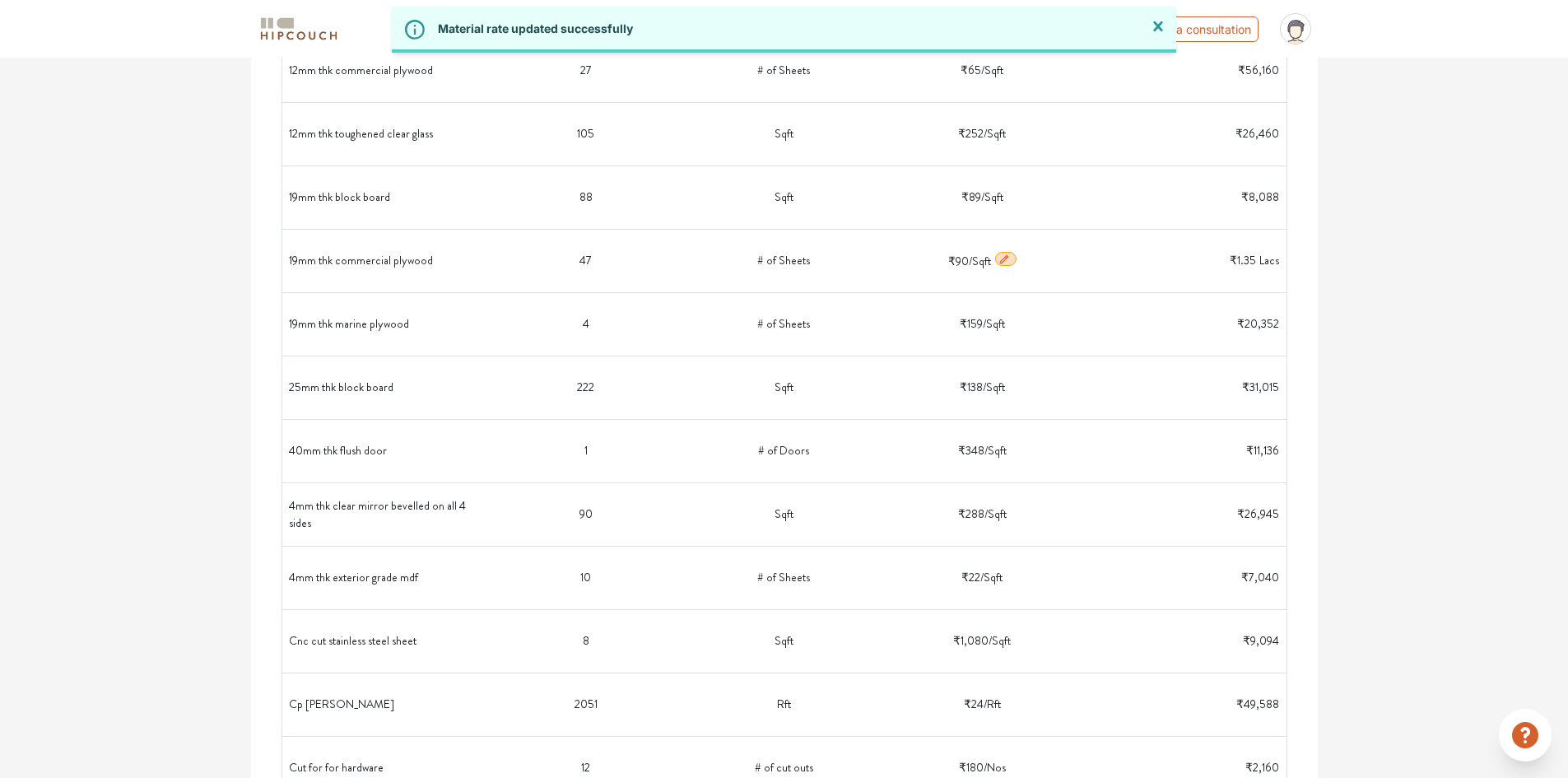
click at [1358, 406] on div "Options Summary Details Speak to a Hipcouch Designer Cost Estimate Report - 964…" at bounding box center [784, 674] width 1568 height 2714
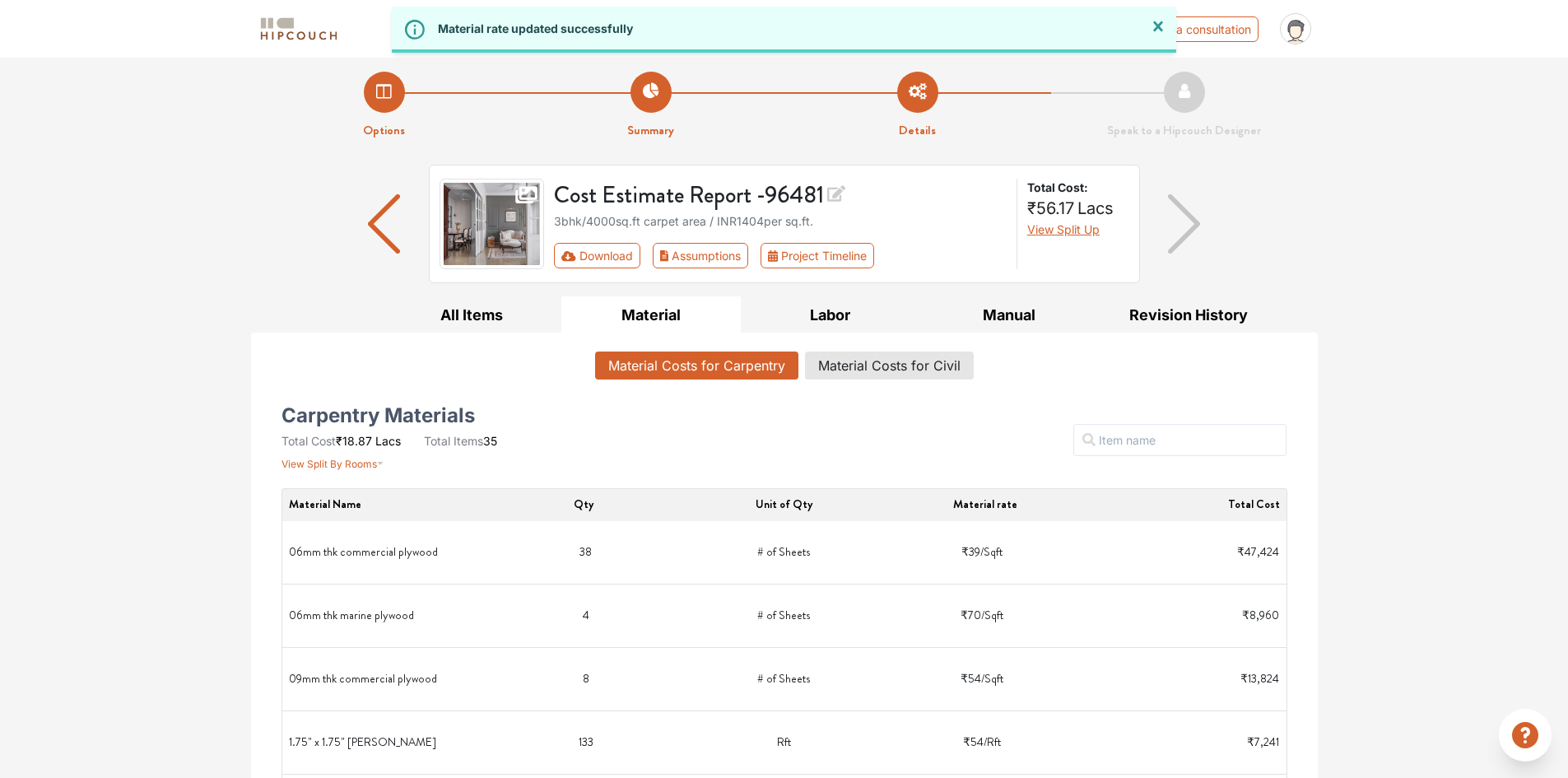
scroll to position [0, 0]
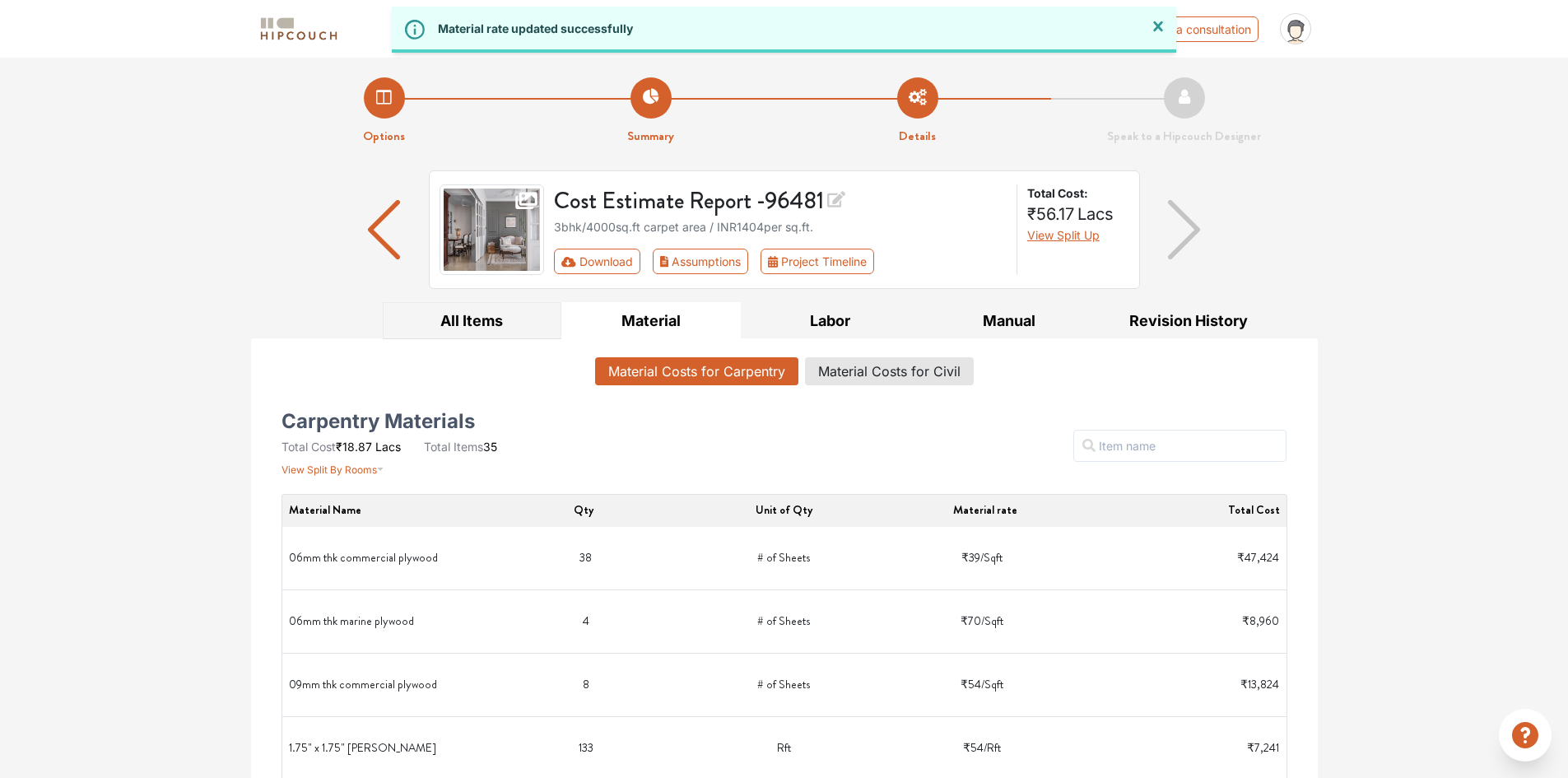
click at [480, 323] on button "All Items" at bounding box center [472, 320] width 180 height 37
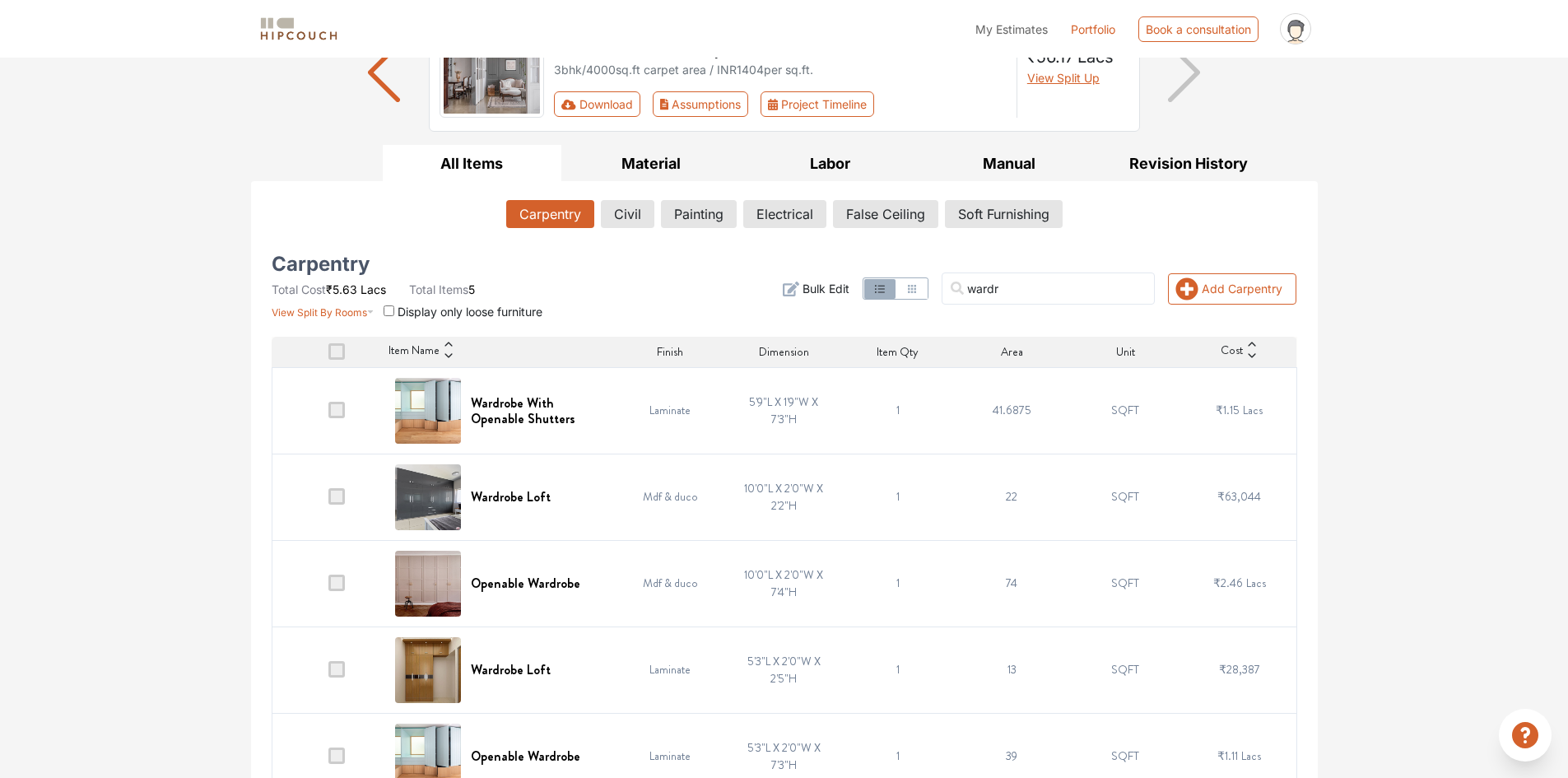
scroll to position [192, 0]
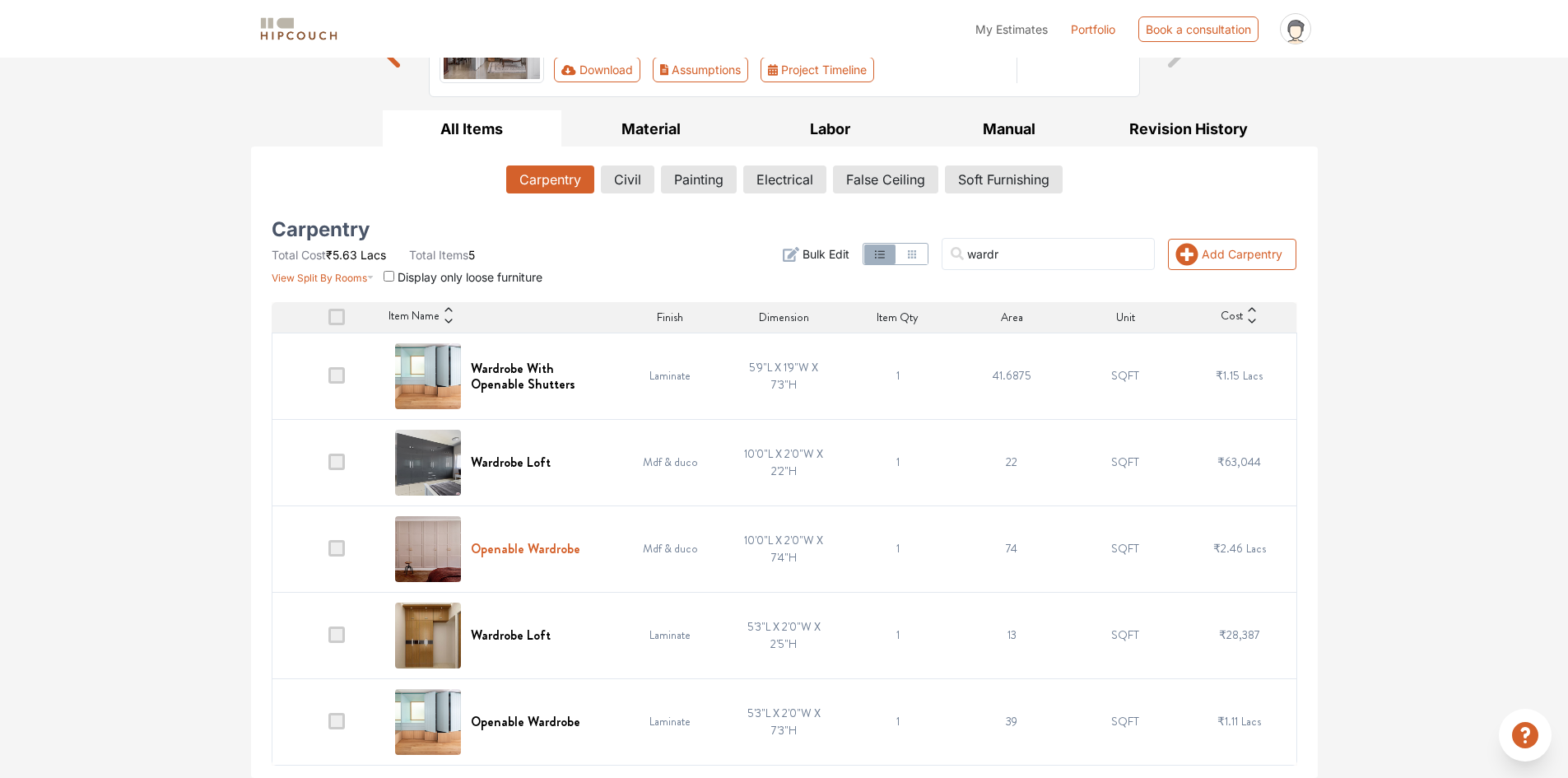
click at [537, 550] on h6 "Openable Wardrobe" at bounding box center [525, 548] width 109 height 15
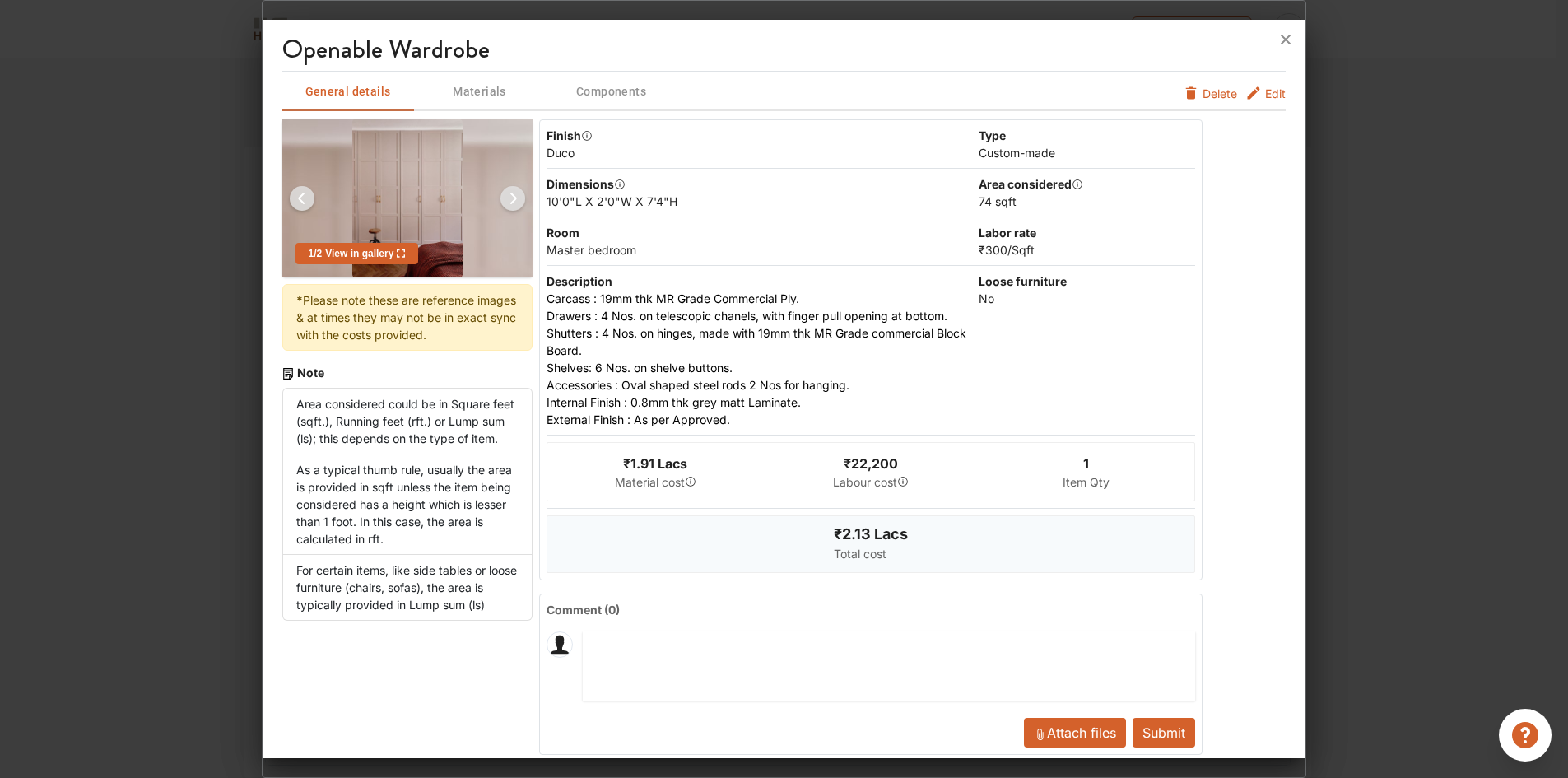
click at [1265, 91] on span "Edit" at bounding box center [1274, 93] width 21 height 17
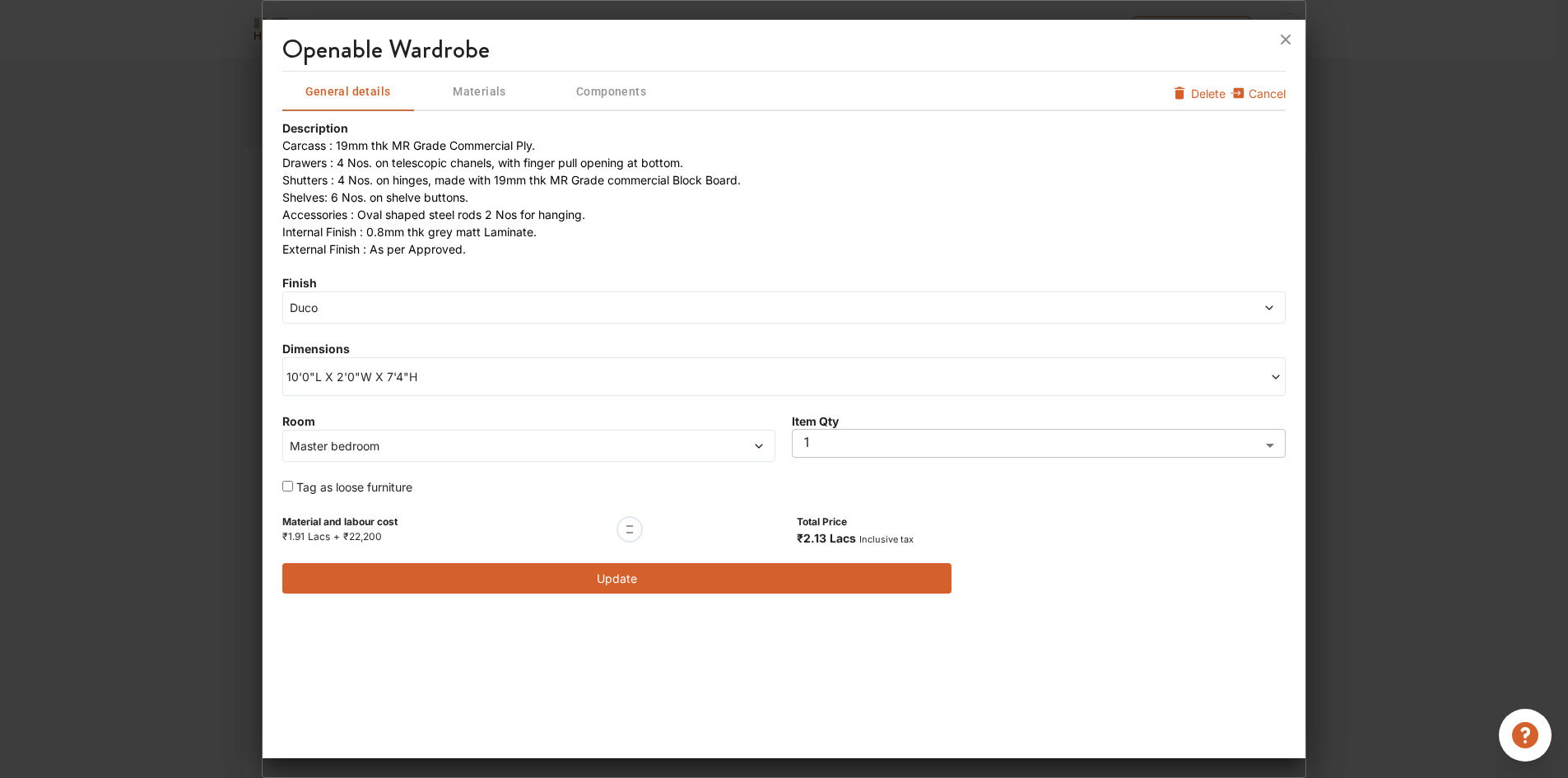
click at [378, 311] on span "Duco" at bounding box center [658, 307] width 742 height 17
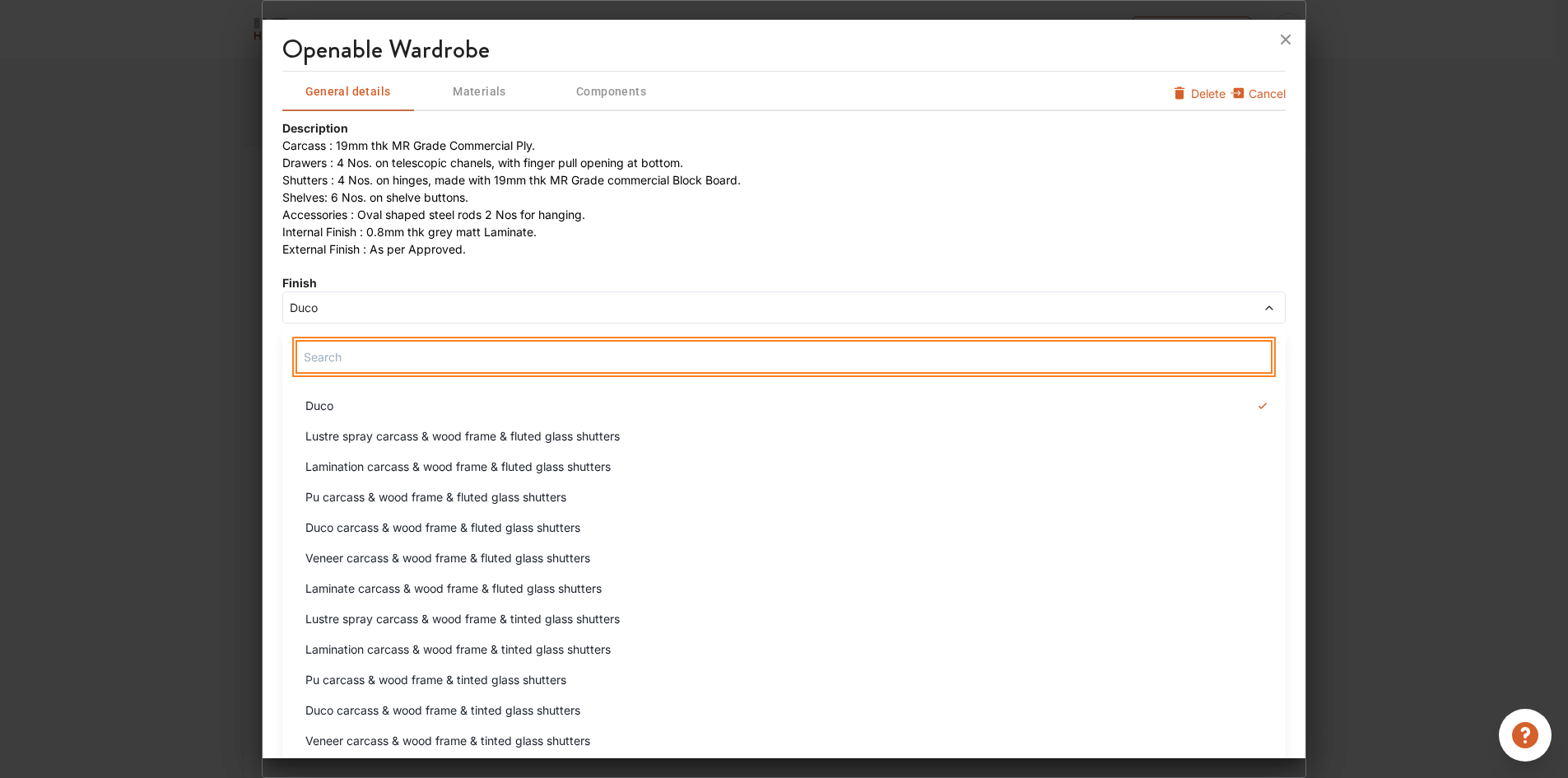
click at [350, 363] on input "text" at bounding box center [784, 356] width 977 height 33
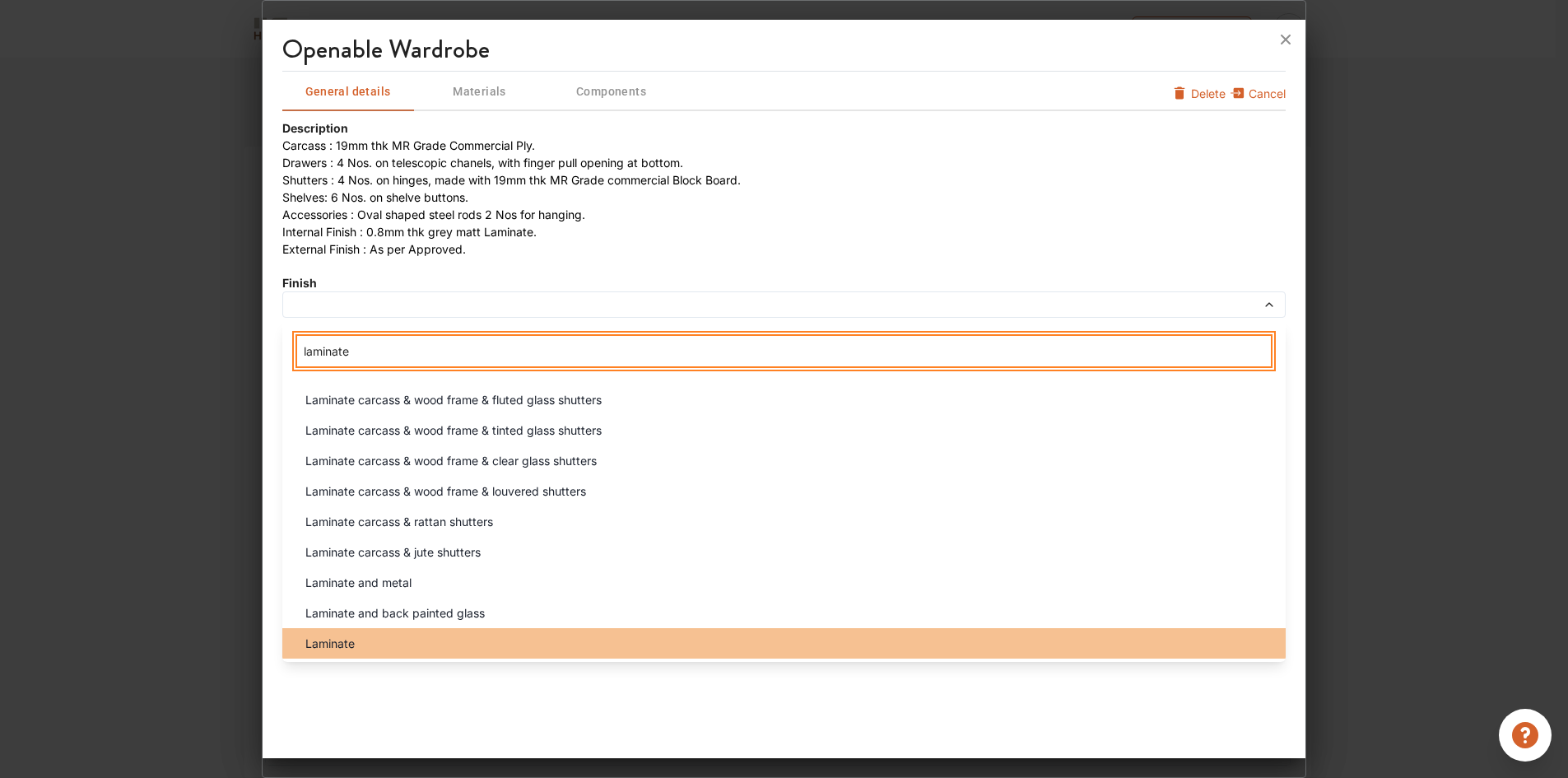
type input "laminate"
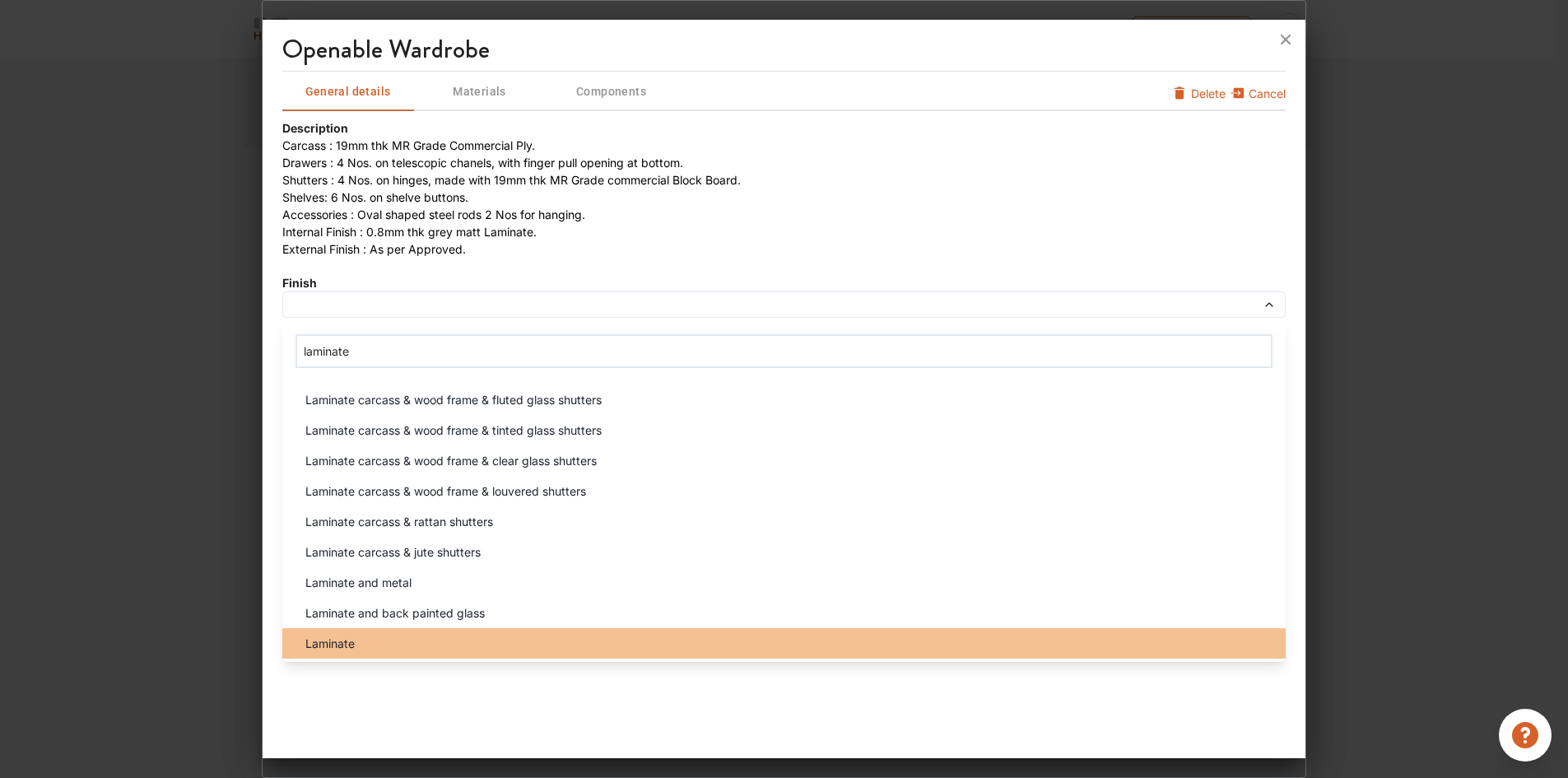
click at [401, 651] on div "Laminate" at bounding box center [789, 642] width 994 height 17
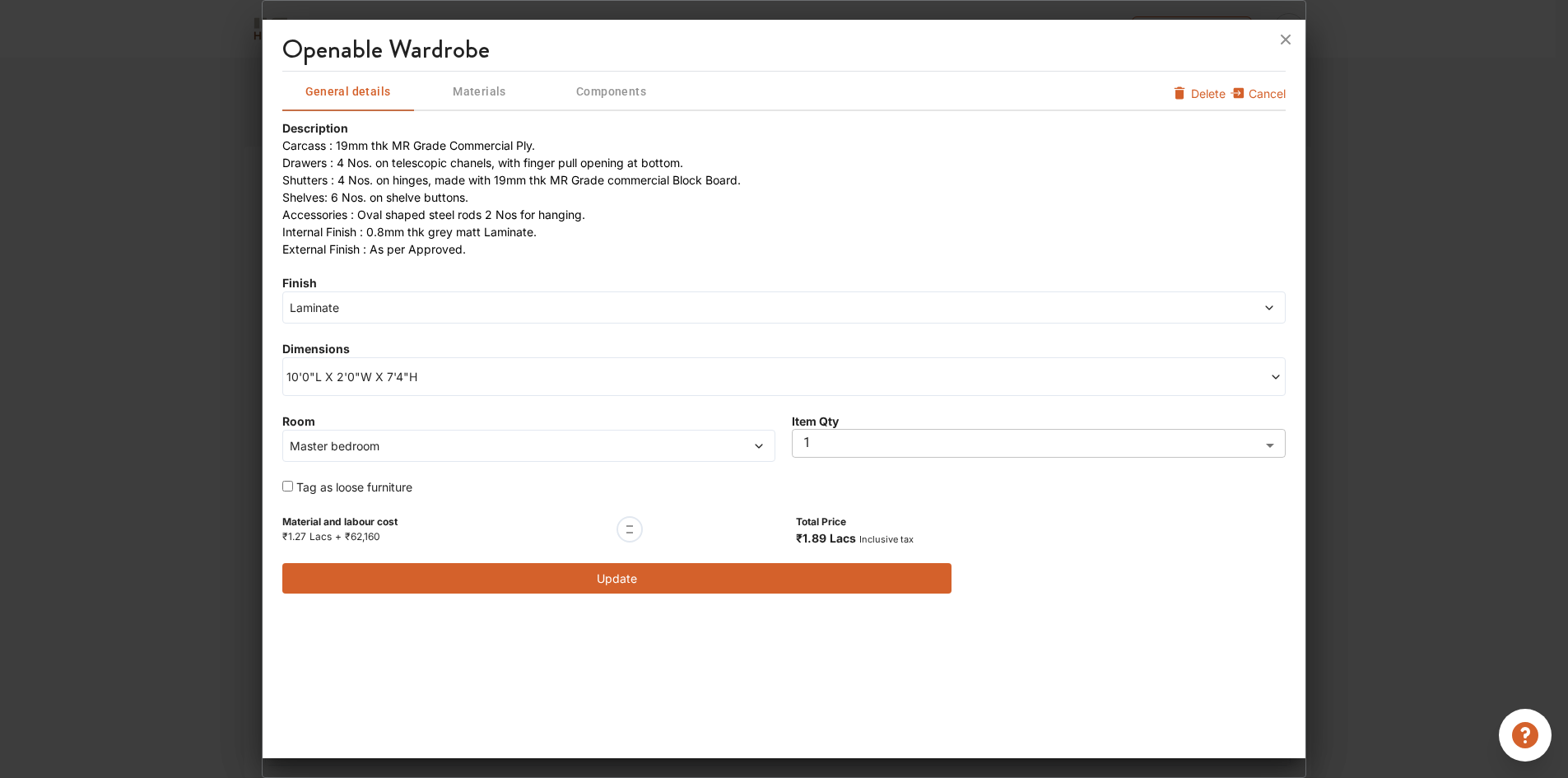
click at [505, 586] on button "Update" at bounding box center [616, 578] width 669 height 31
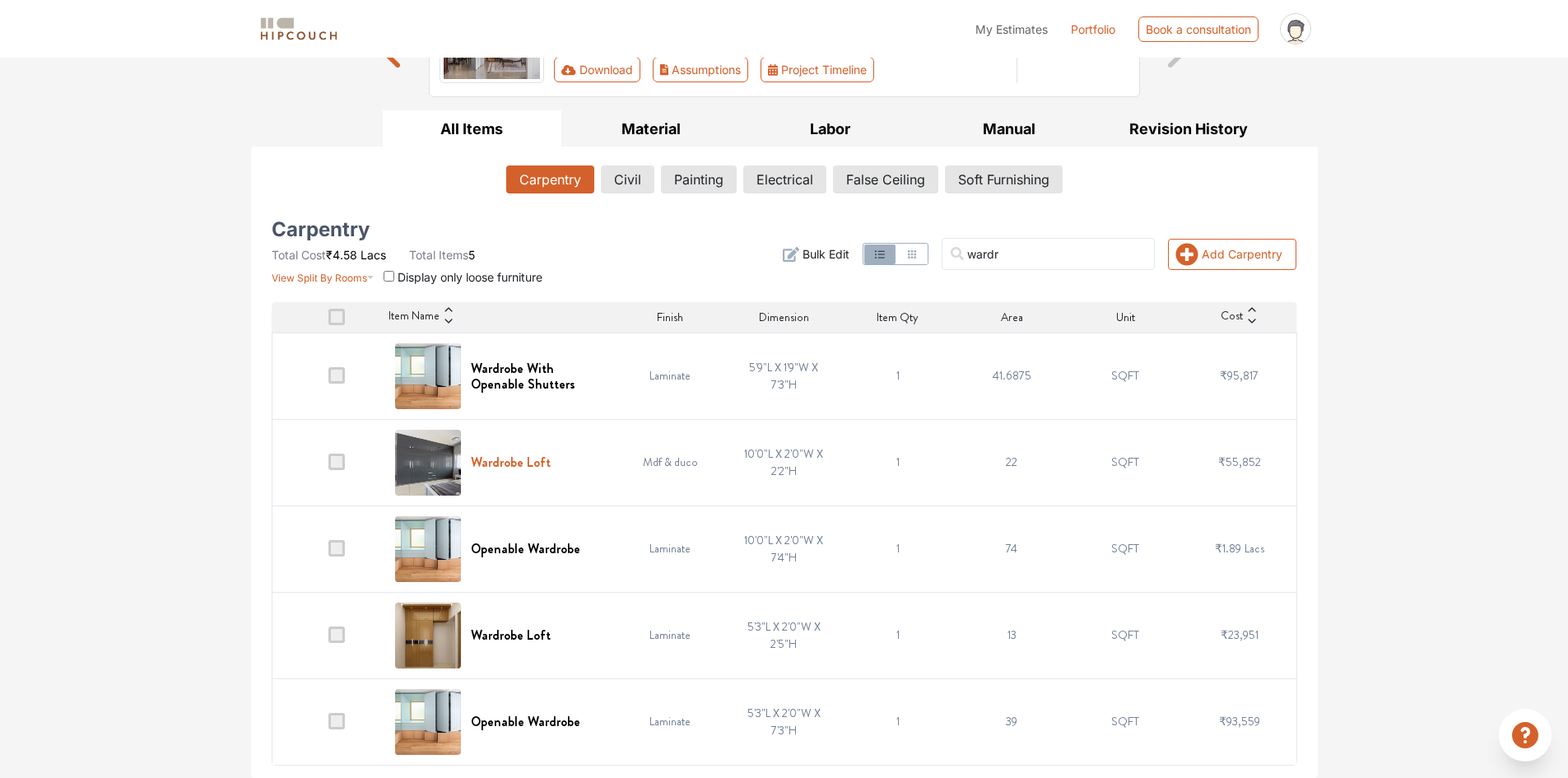
click at [514, 459] on h6 "Wardrobe Loft" at bounding box center [510, 462] width 79 height 15
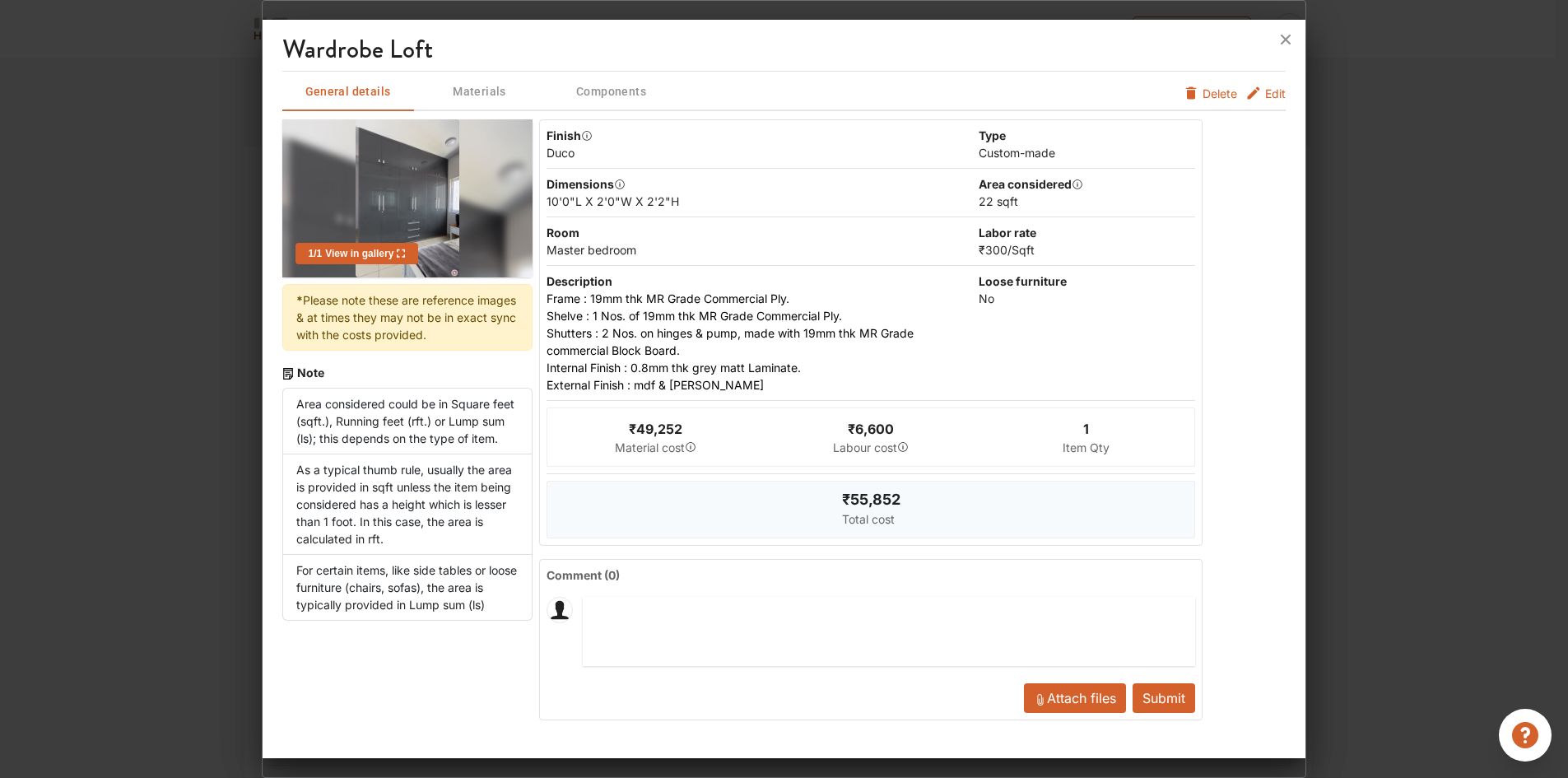
click at [1270, 98] on span "Edit" at bounding box center [1274, 93] width 21 height 17
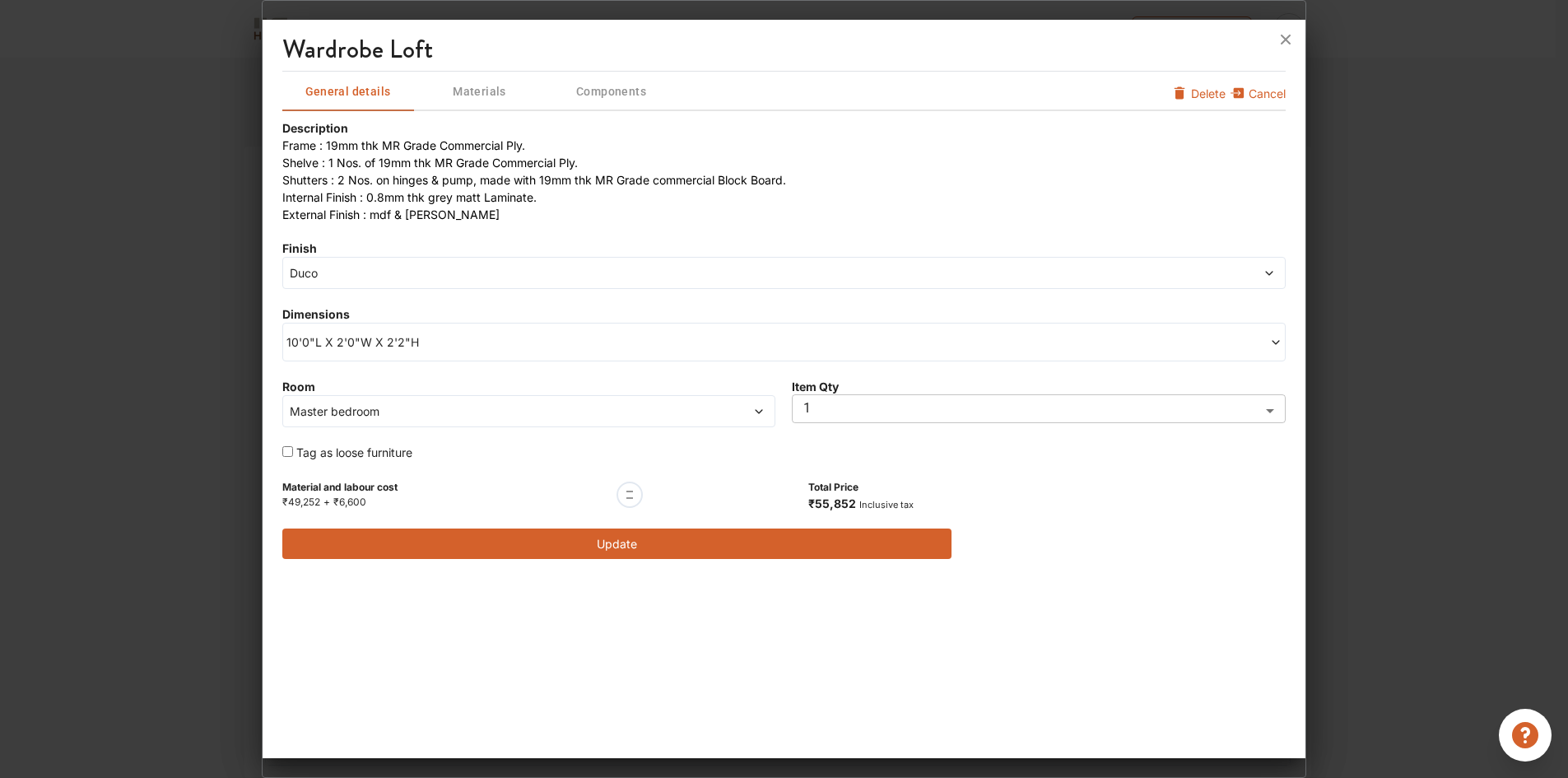
click at [392, 405] on span "Master bedroom" at bounding box center [466, 411] width 359 height 17
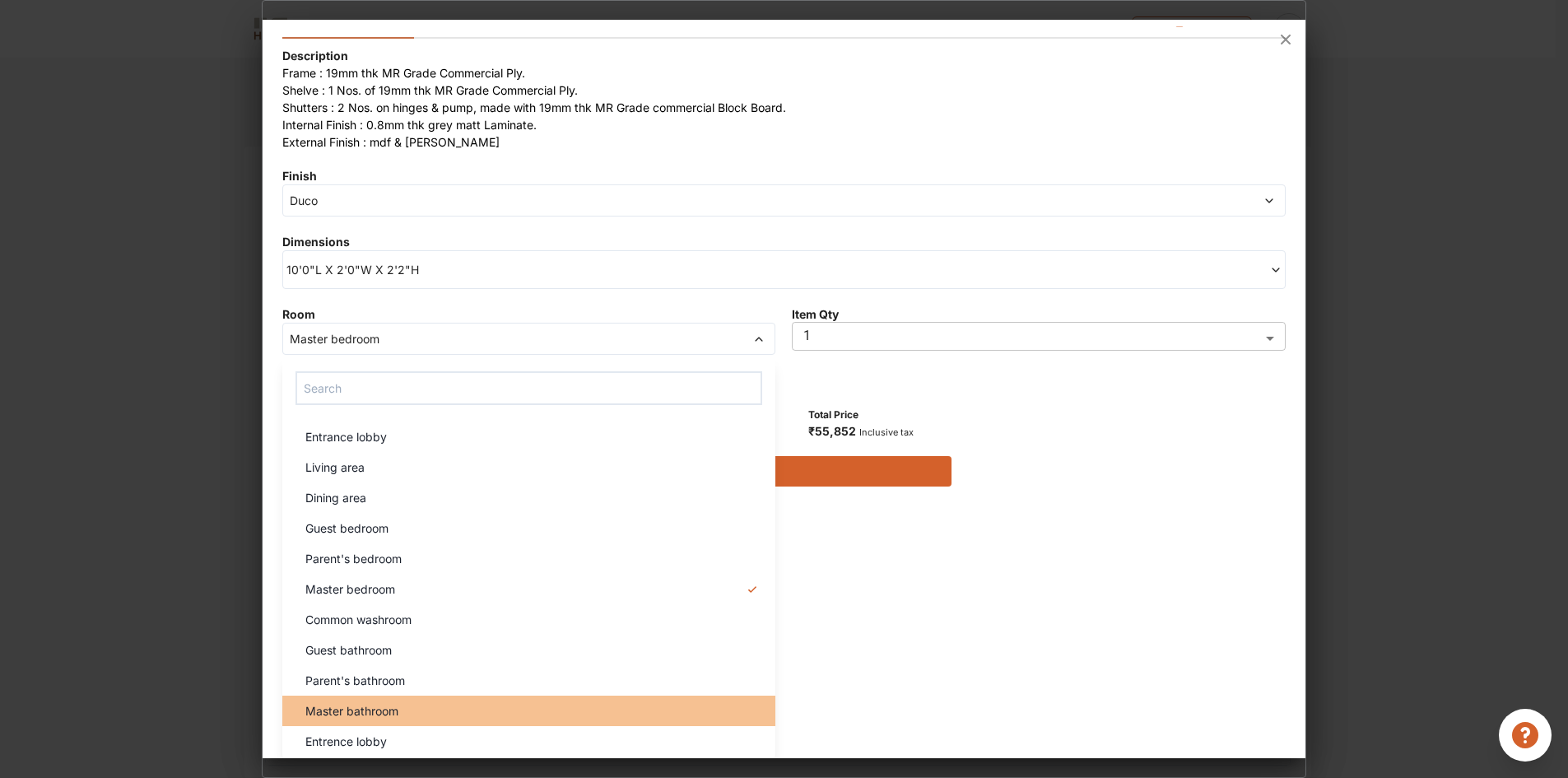
scroll to position [74, 0]
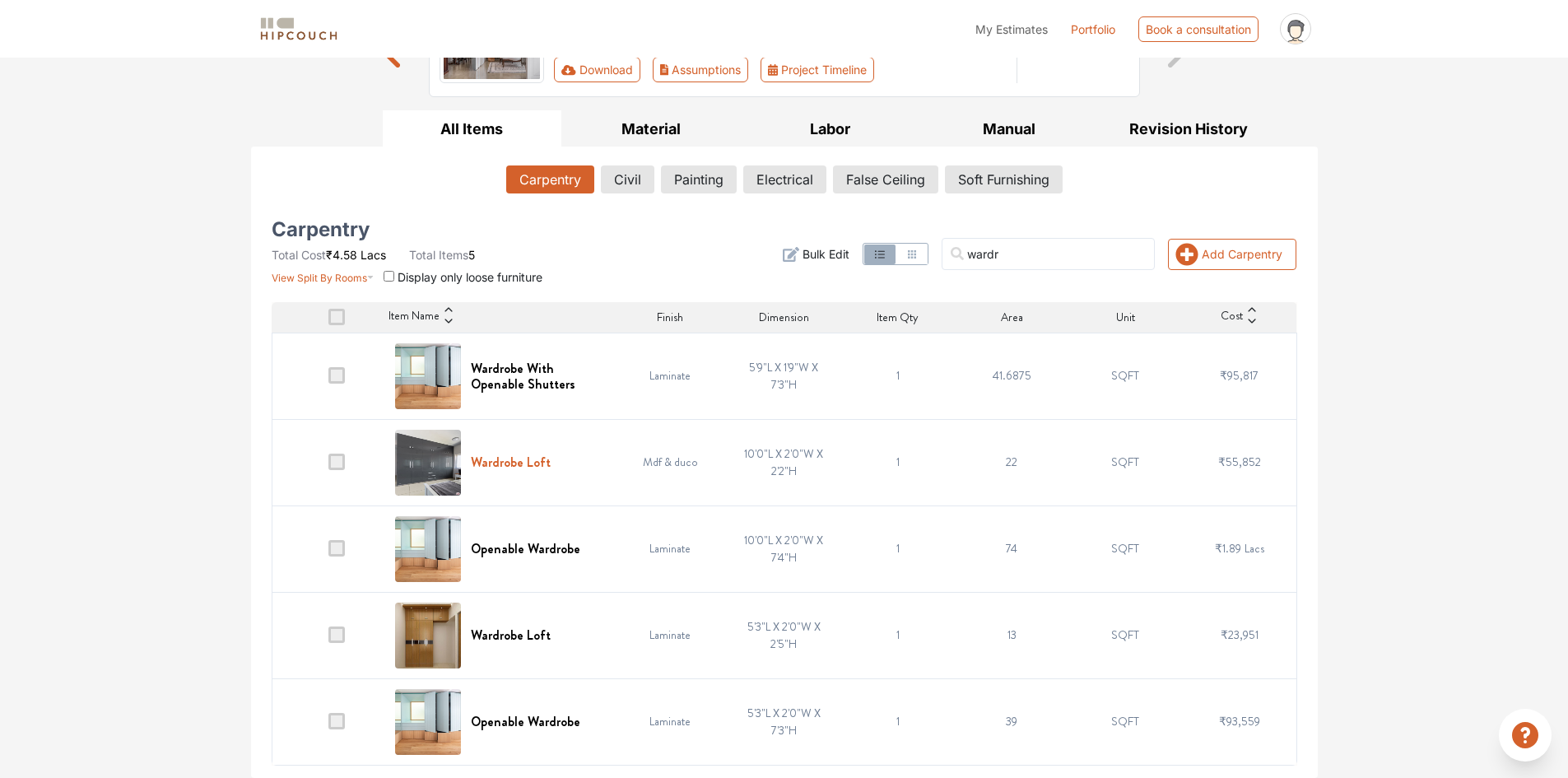
click at [525, 467] on h6 "Wardrobe Loft" at bounding box center [510, 462] width 79 height 15
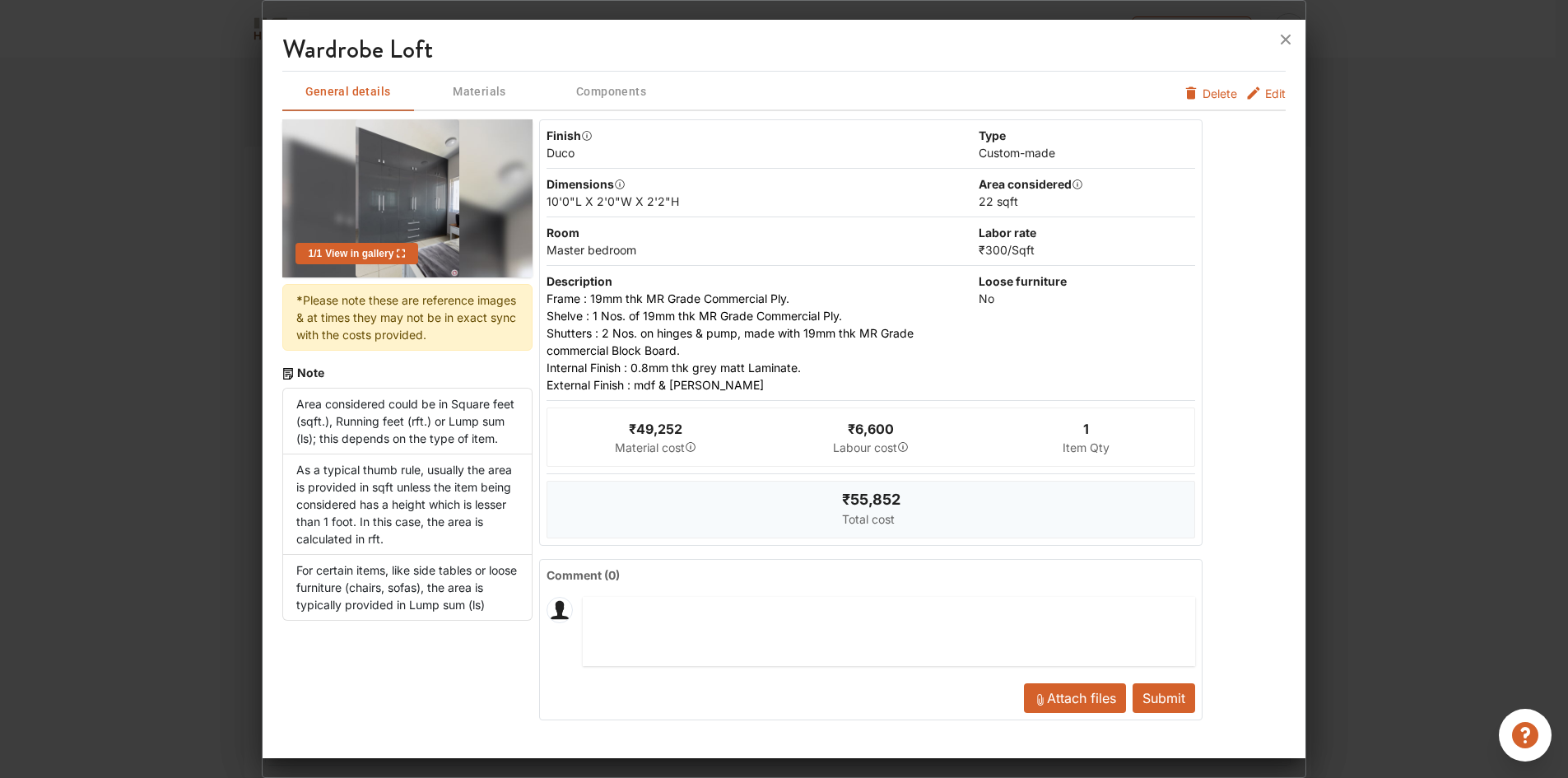
click at [1264, 96] on button "Edit" at bounding box center [1265, 93] width 41 height 17
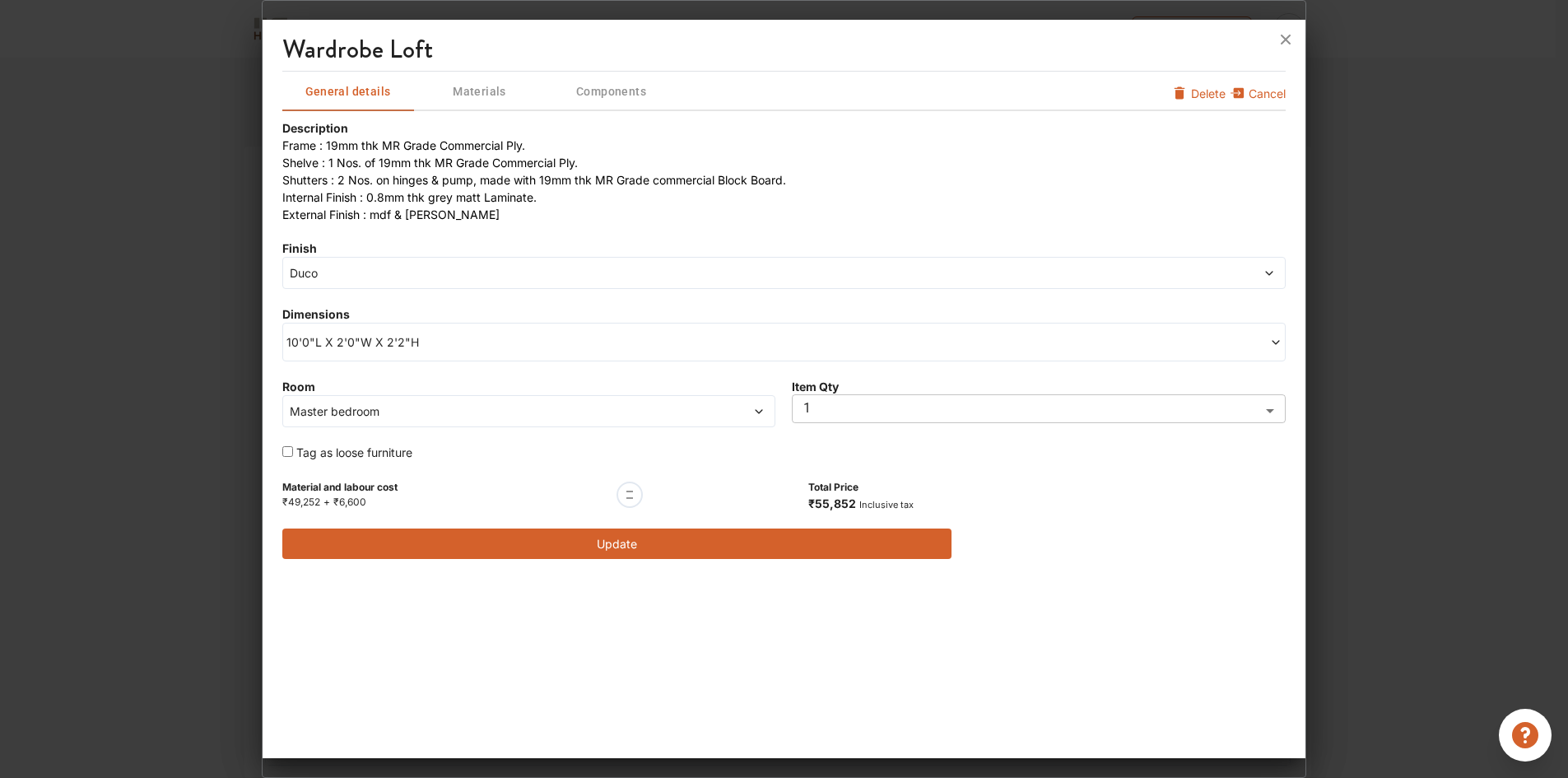
click at [333, 275] on span "Duco" at bounding box center [658, 272] width 742 height 17
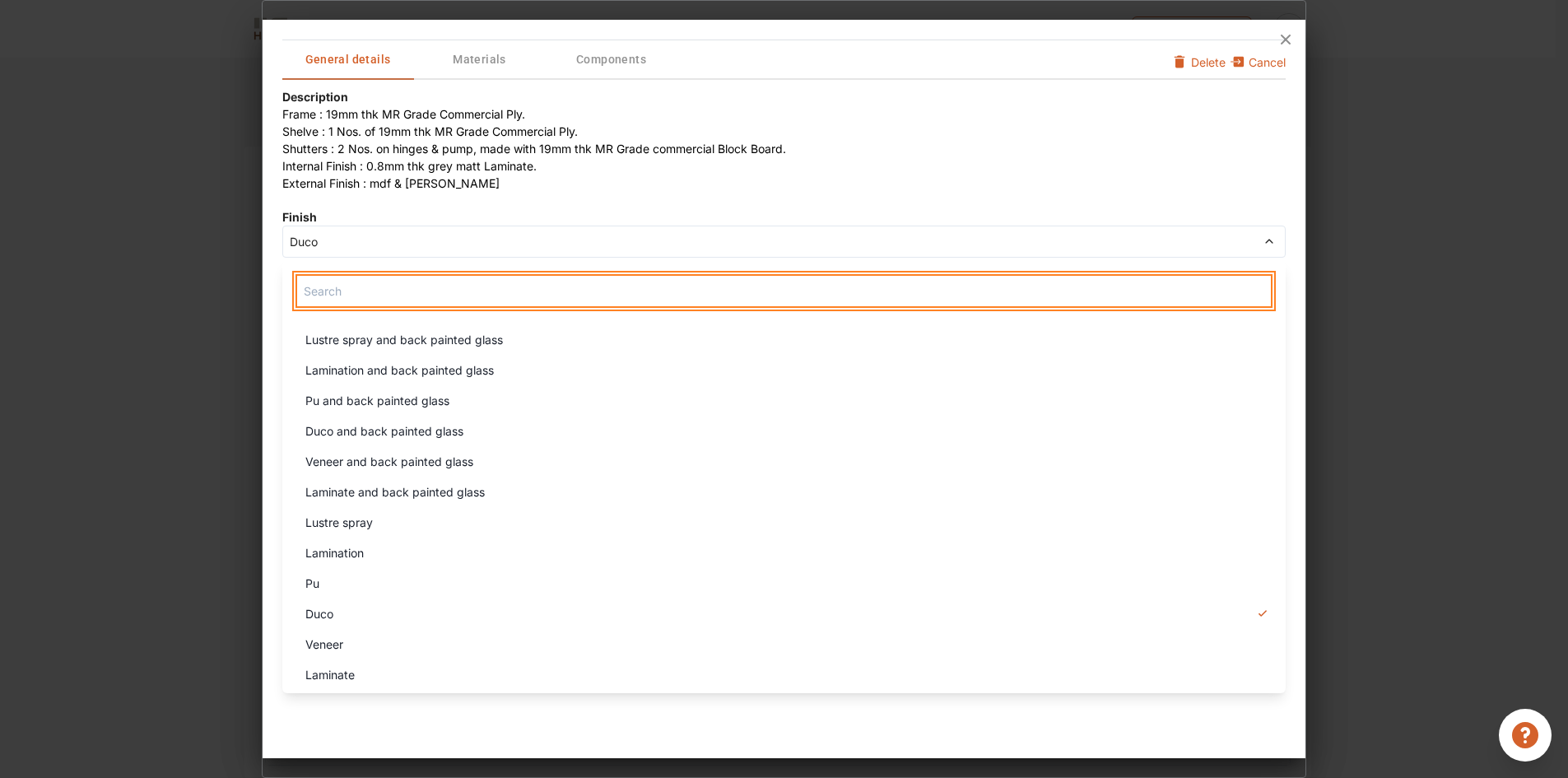
click at [438, 301] on input "text" at bounding box center [784, 290] width 977 height 33
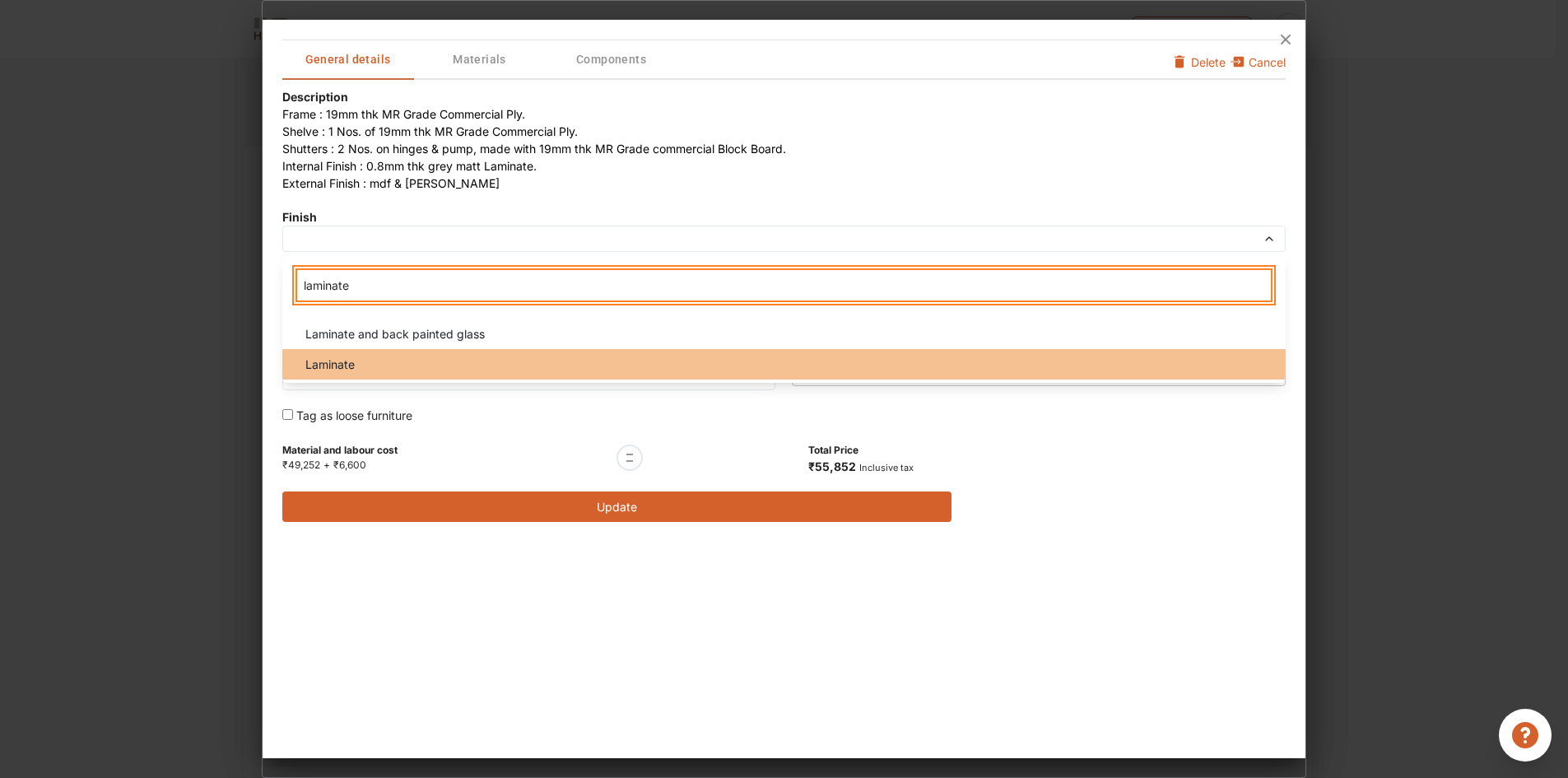
type input "laminate"
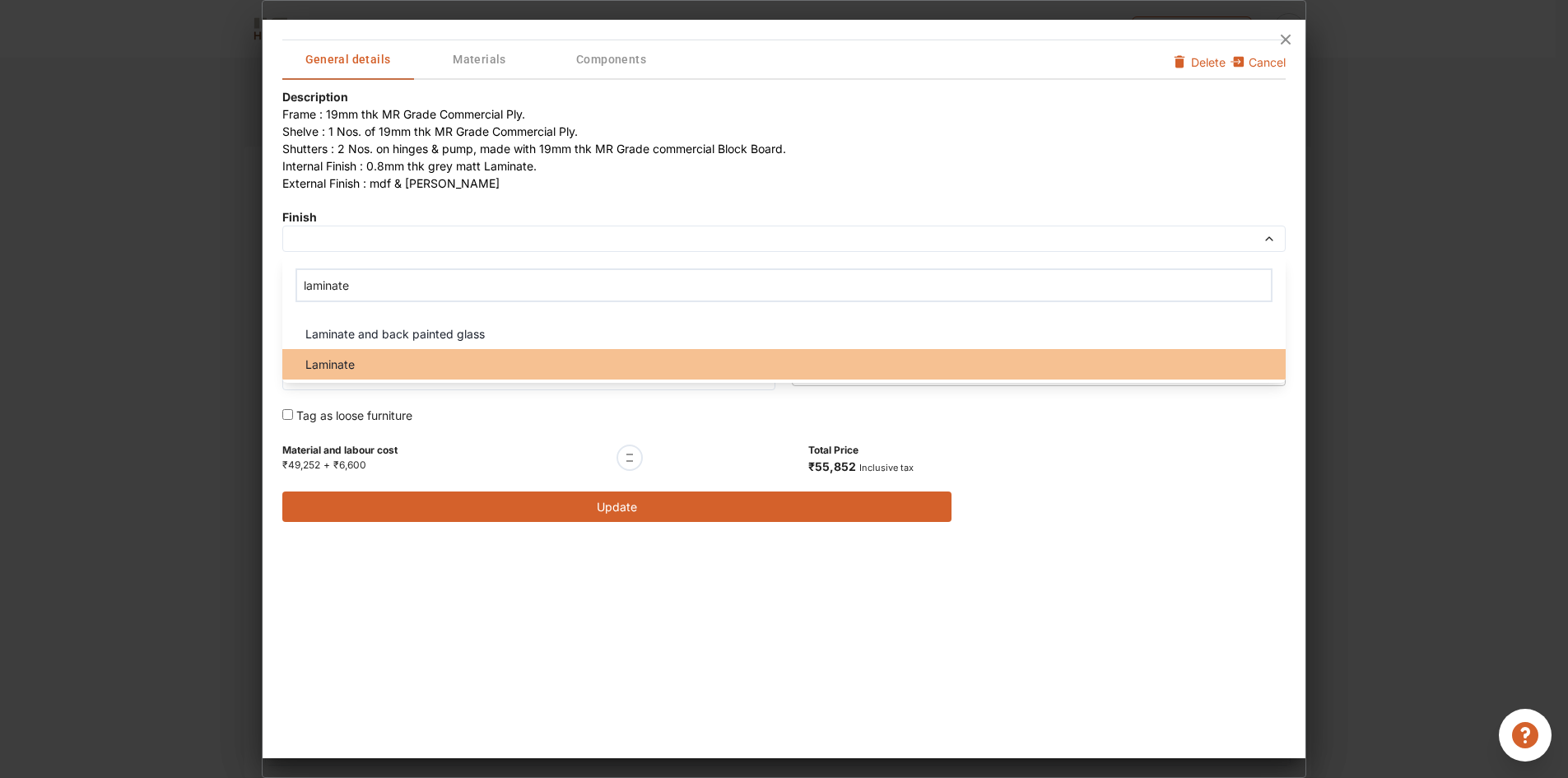
click at [387, 361] on div "Laminate" at bounding box center [789, 364] width 994 height 17
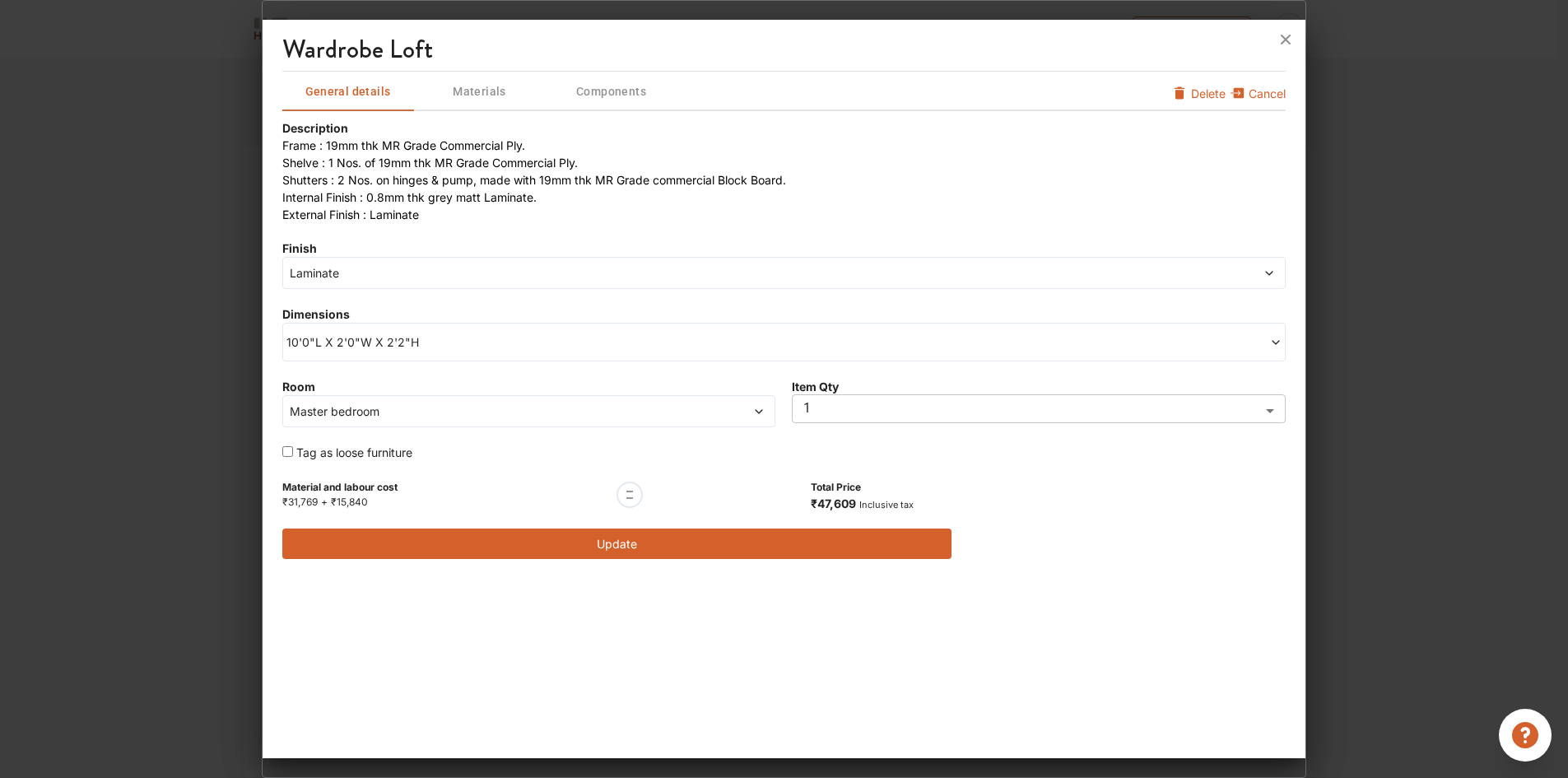
click at [633, 548] on button "Update" at bounding box center [616, 544] width 669 height 31
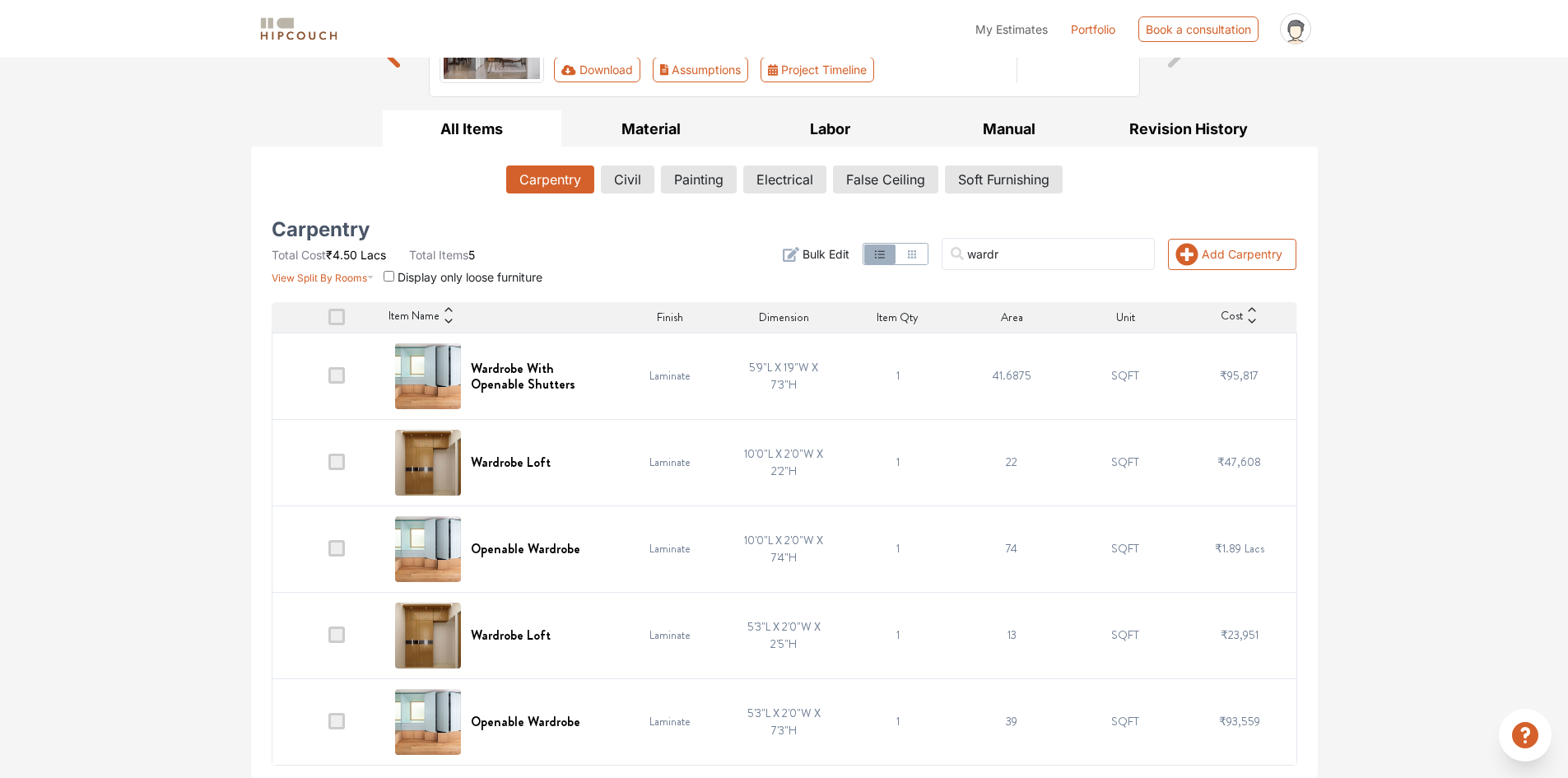
click at [1363, 541] on div "Options Summary Details Speak to a Hipcouch Designer Cost Estimate Report - 964…" at bounding box center [784, 321] width 1568 height 912
click at [634, 266] on div "wardr Add Carpentry Filter Bulk Edit" at bounding box center [958, 254] width 697 height 62
click at [634, 129] on button "Material" at bounding box center [650, 128] width 180 height 37
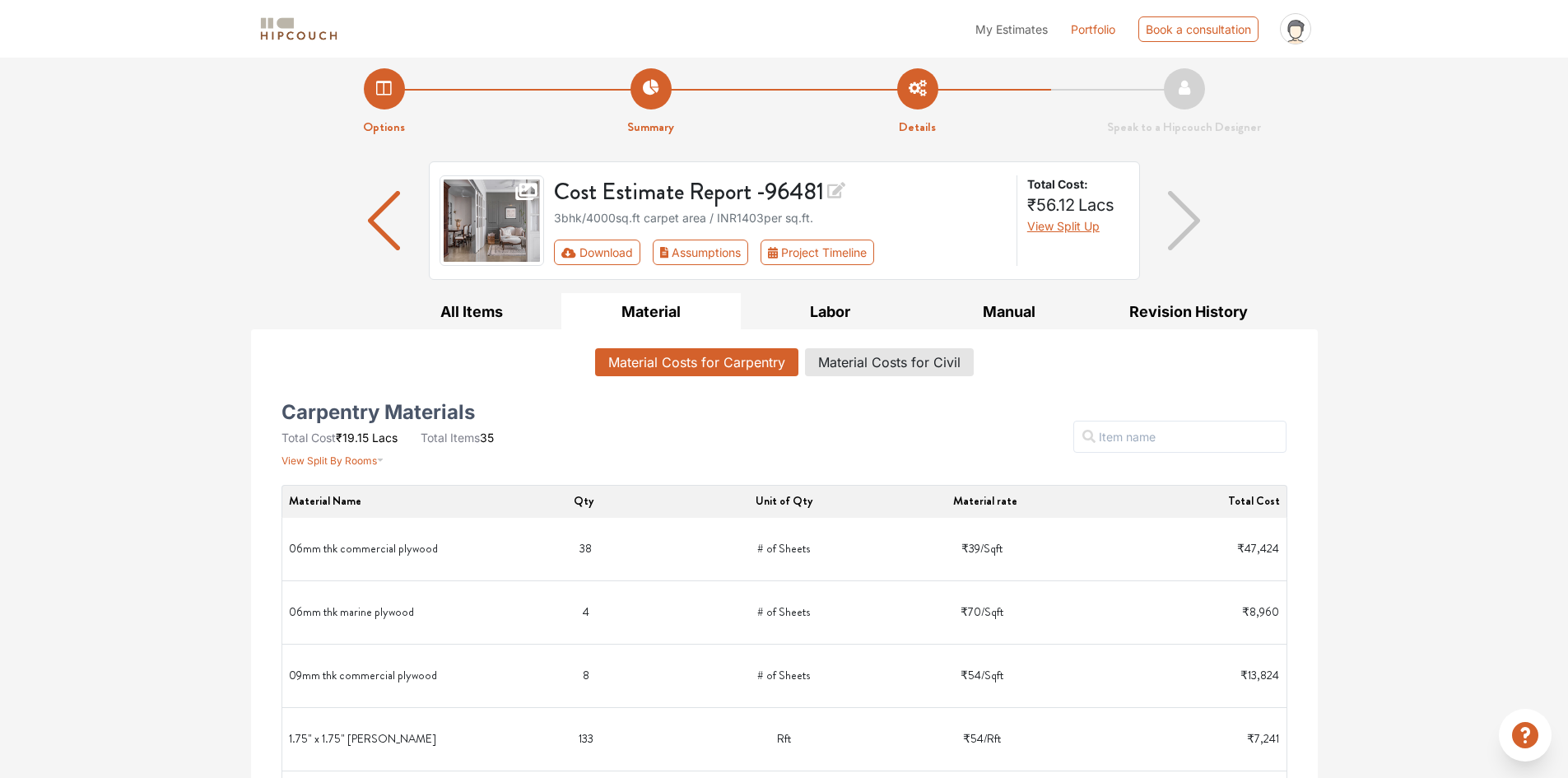
scroll to position [0, 0]
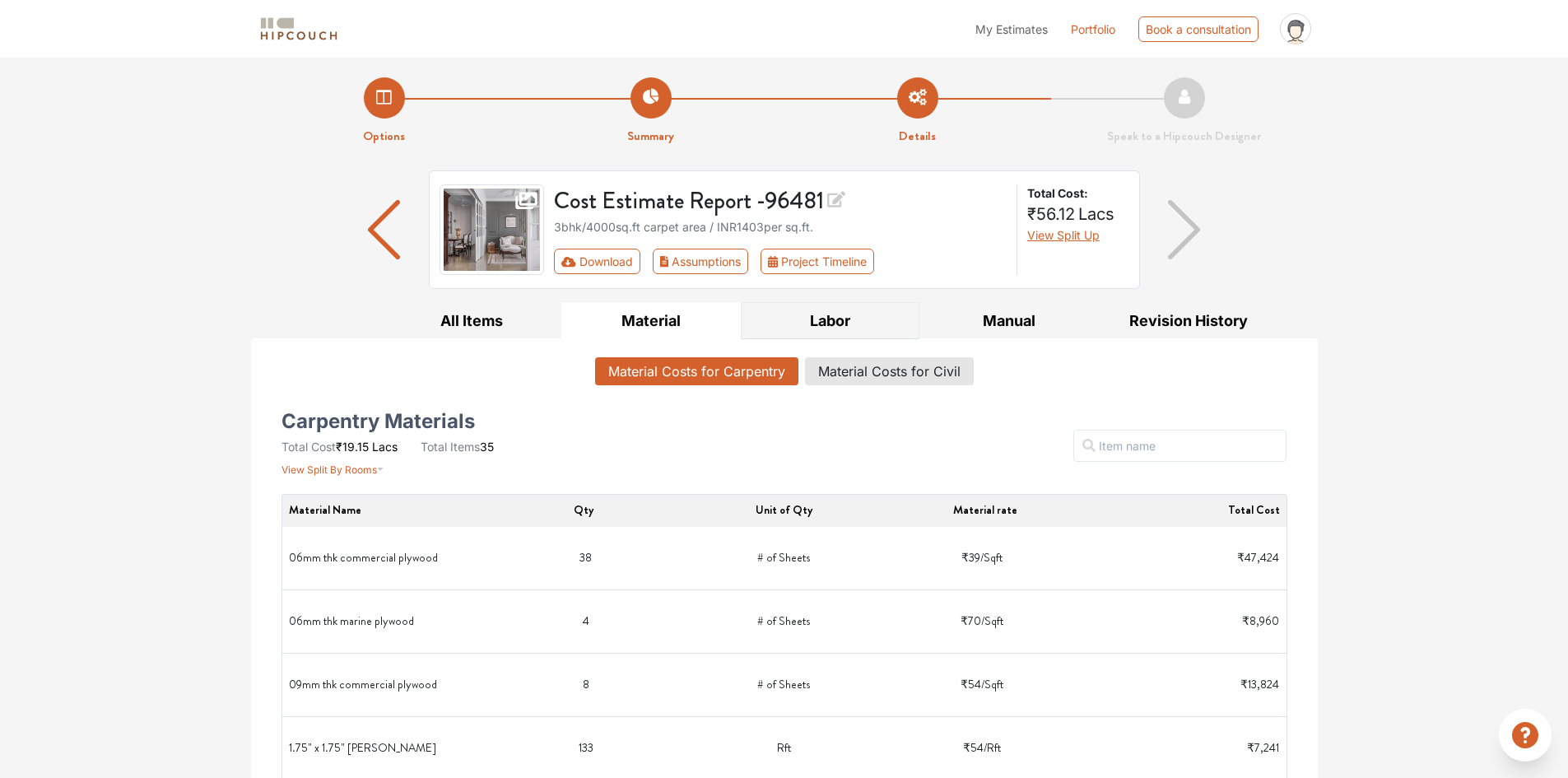
click at [838, 317] on button "Labor" at bounding box center [830, 320] width 180 height 37
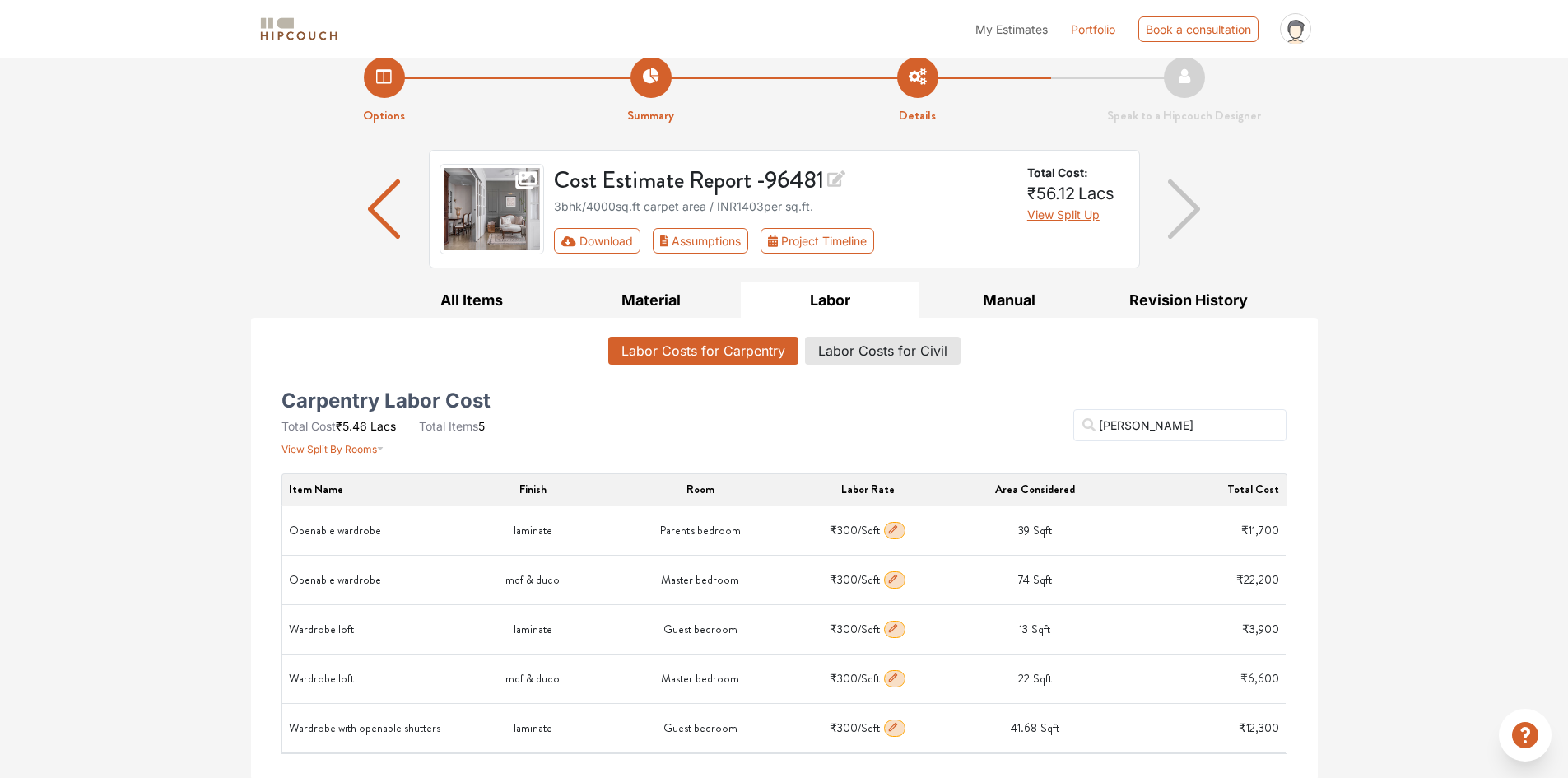
scroll to position [23, 0]
click at [1414, 582] on div "Options Summary Details Speak to a Hipcouch Designer Cost Estimate Report - 964…" at bounding box center [784, 407] width 1568 height 743
click at [457, 292] on button "All Items" at bounding box center [472, 298] width 180 height 37
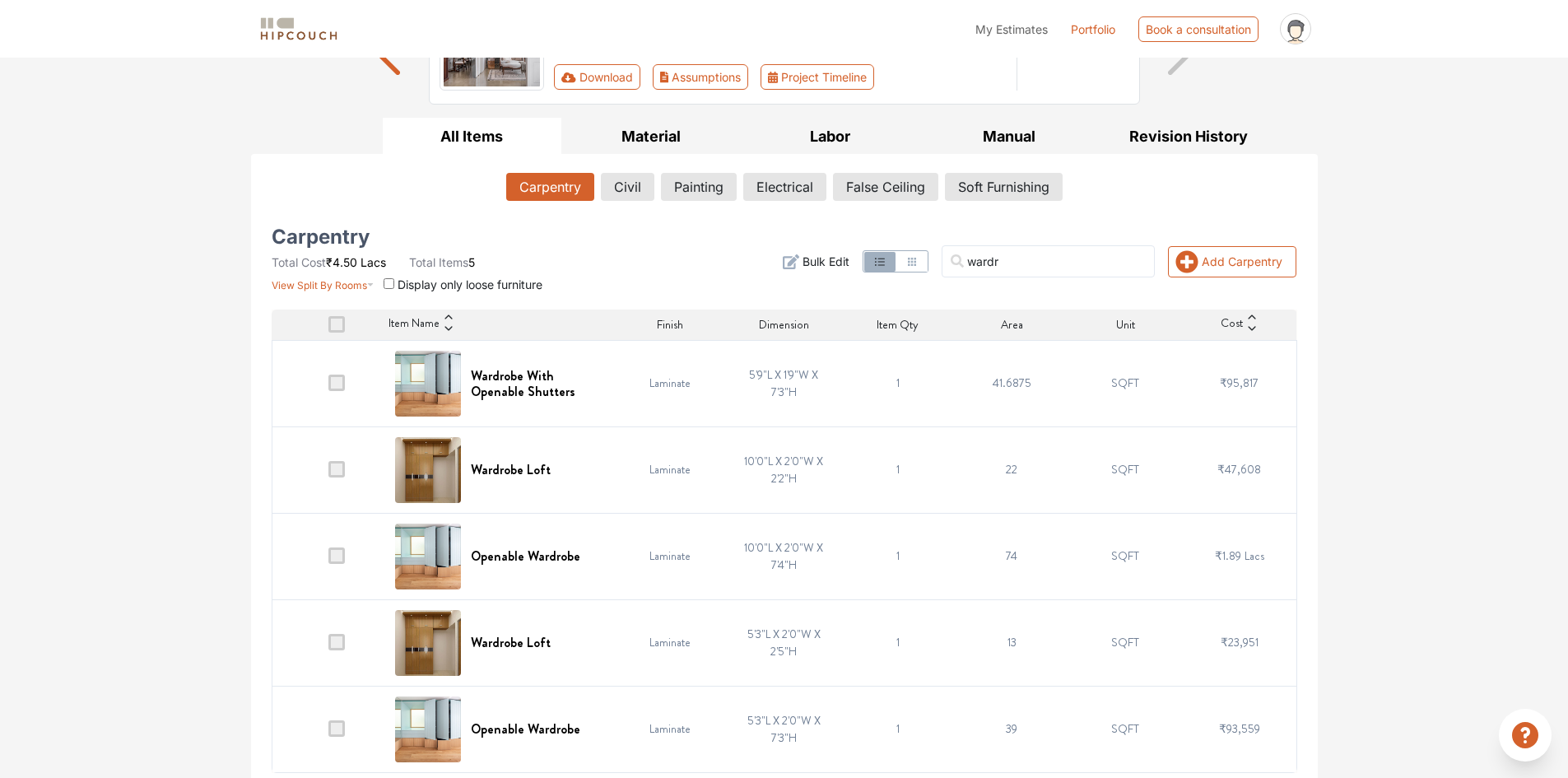
scroll to position [192, 0]
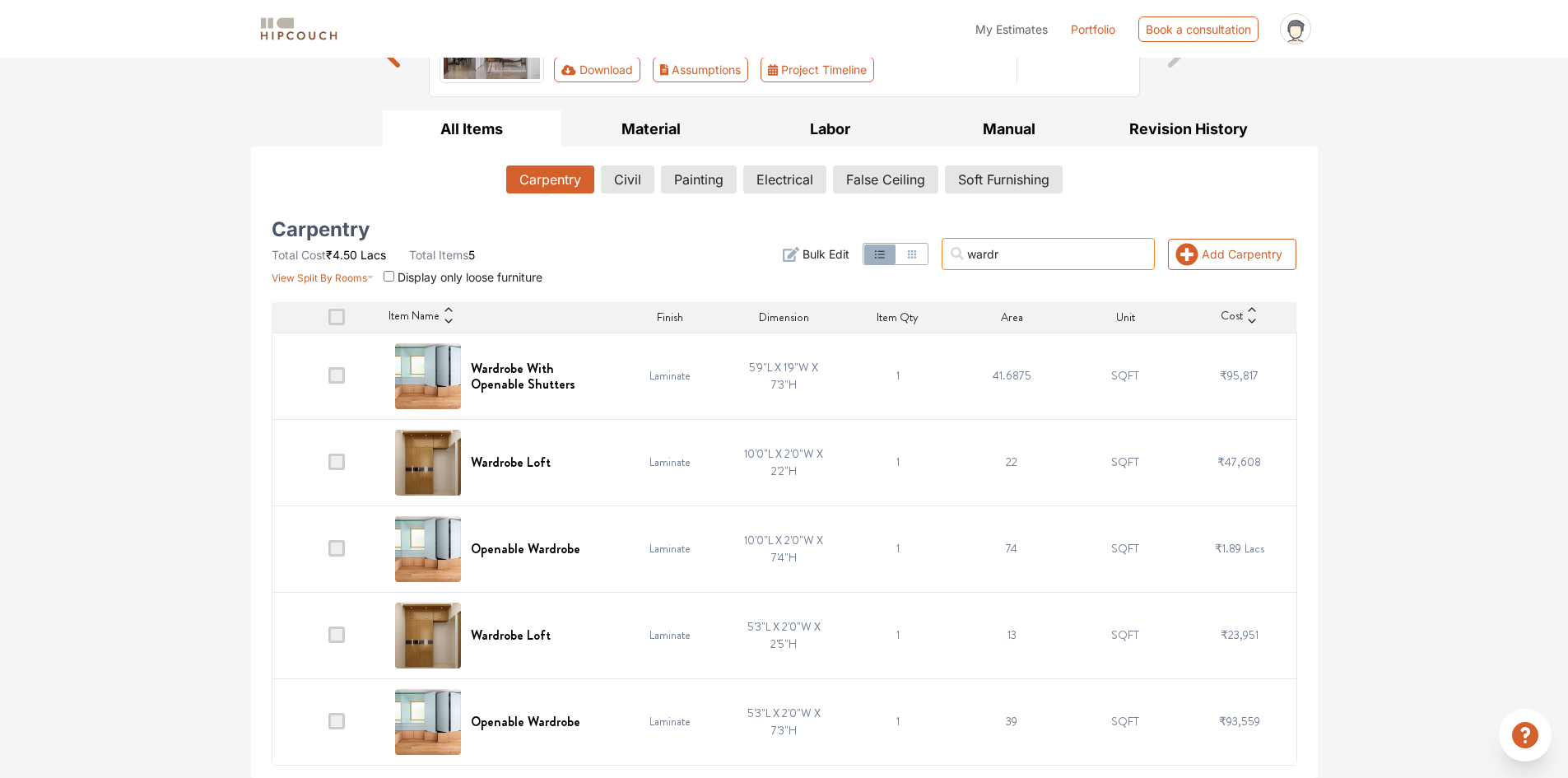
click at [1061, 259] on input "wardr" at bounding box center [1048, 254] width 213 height 33
drag, startPoint x: 1009, startPoint y: 255, endPoint x: 975, endPoint y: 252, distance: 34.1
click at [975, 252] on input "wardr" at bounding box center [1048, 254] width 213 height 33
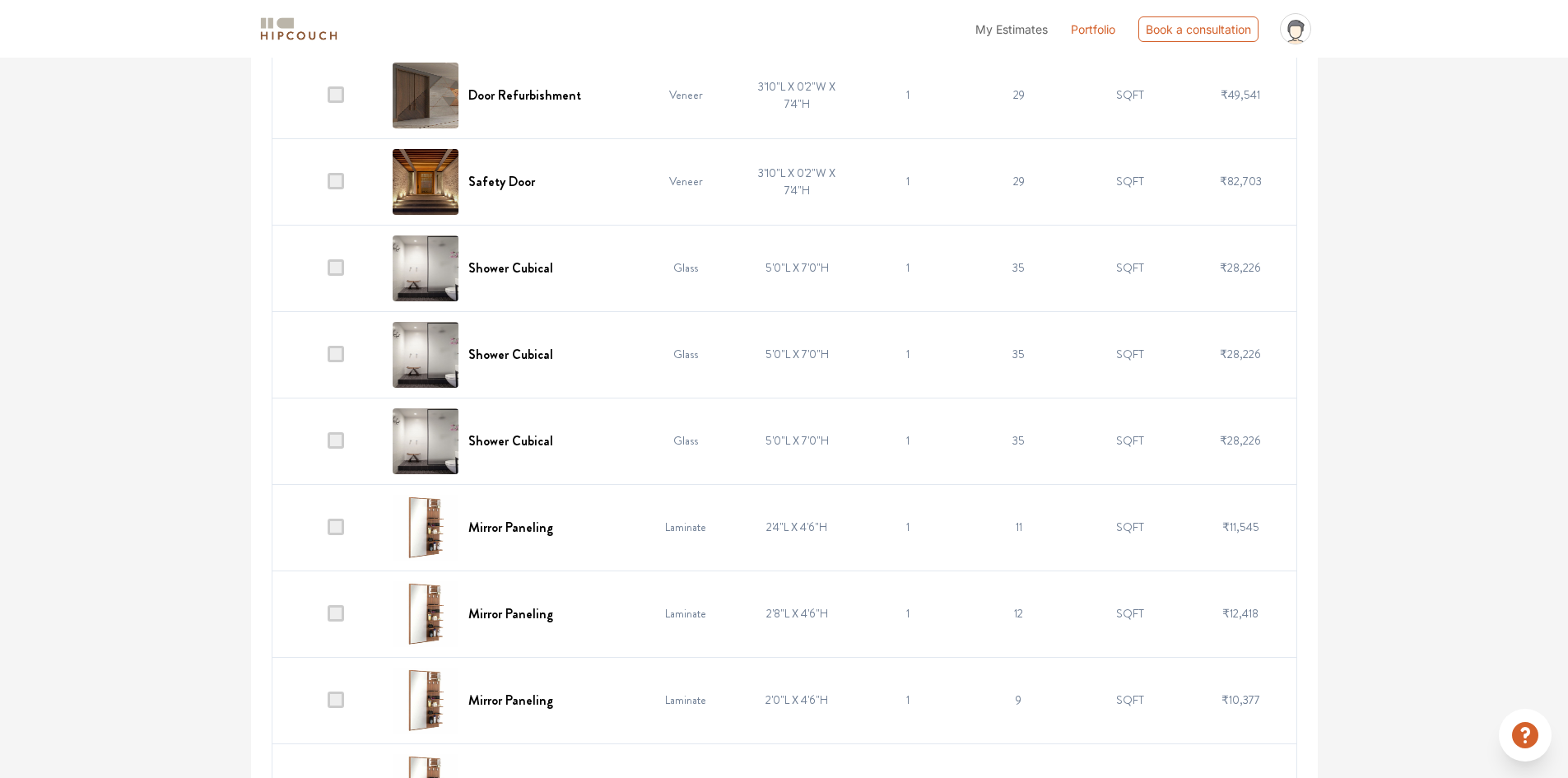
scroll to position [1427, 0]
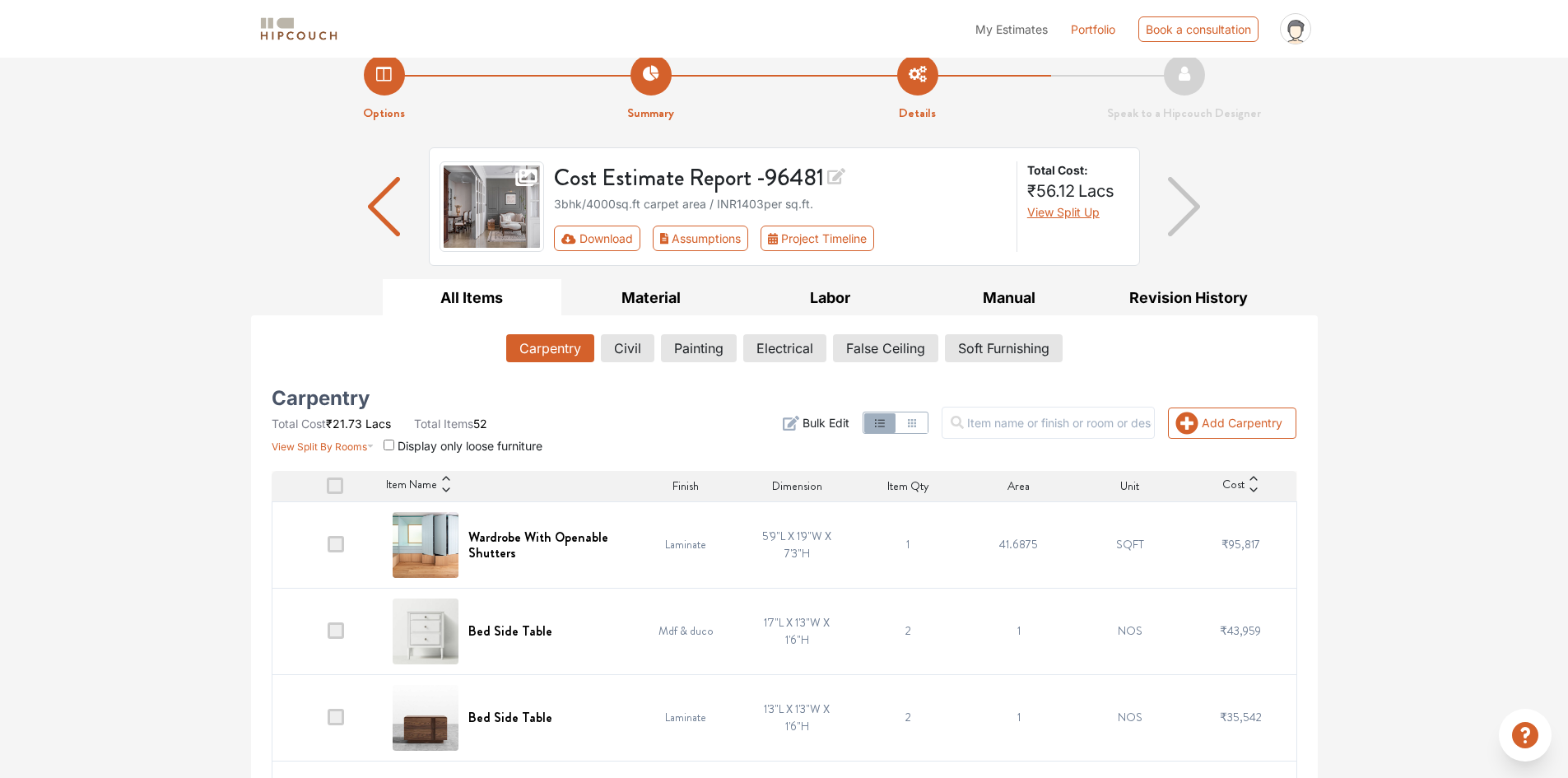
scroll to position [0, 0]
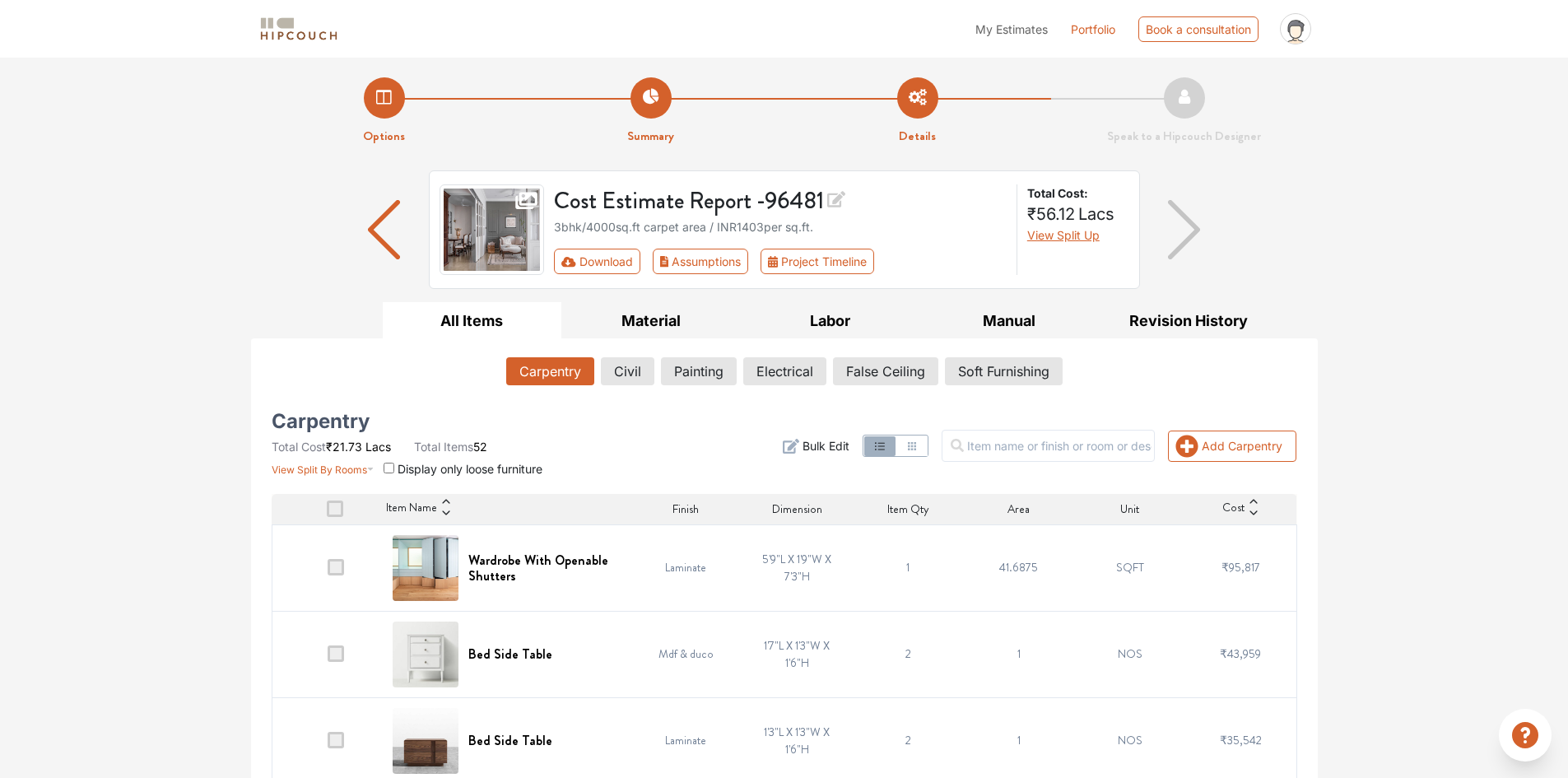
click at [838, 445] on span "Bulk Edit" at bounding box center [826, 445] width 47 height 17
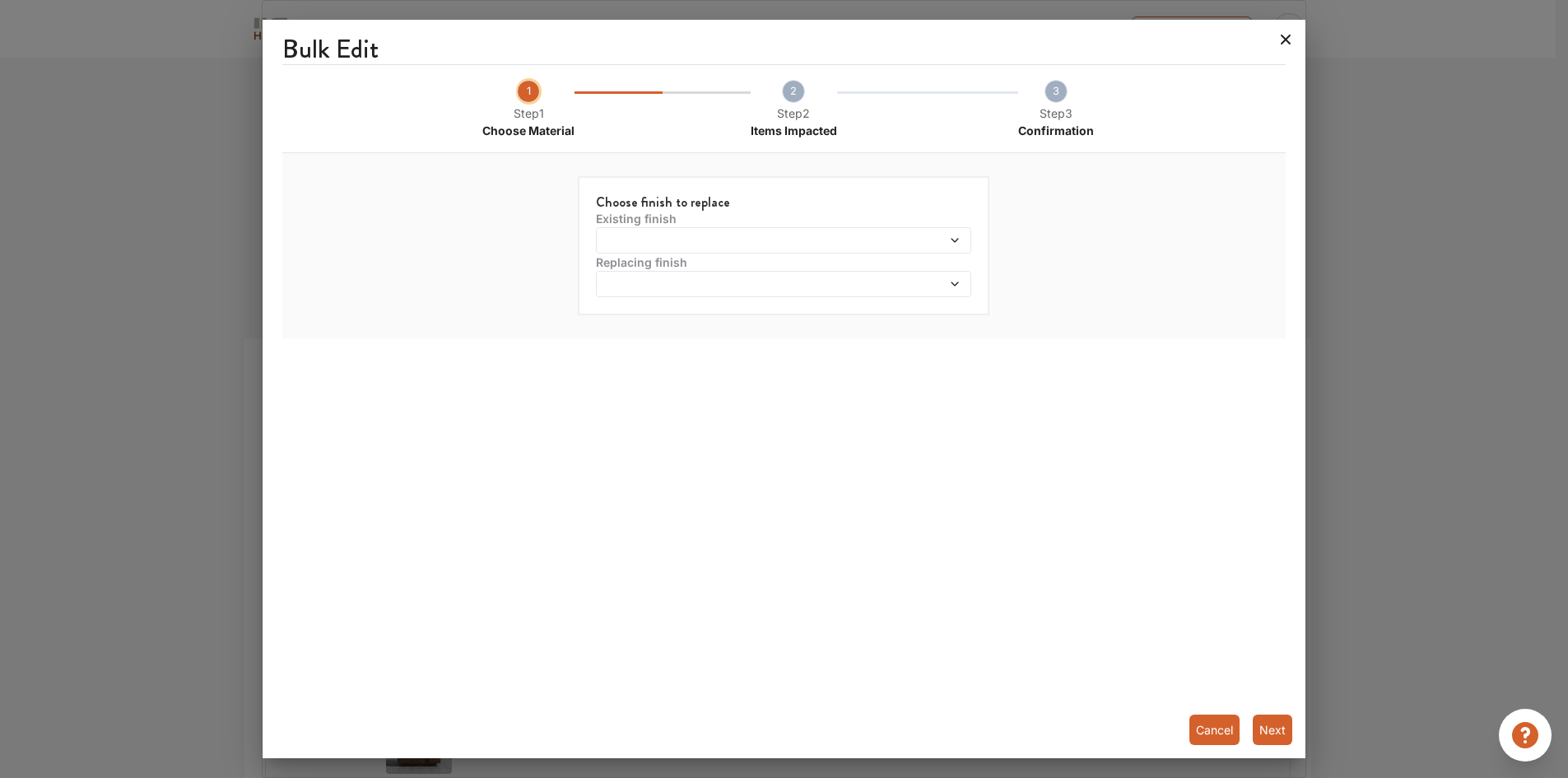
click at [1283, 40] on icon at bounding box center [1284, 39] width 26 height 26
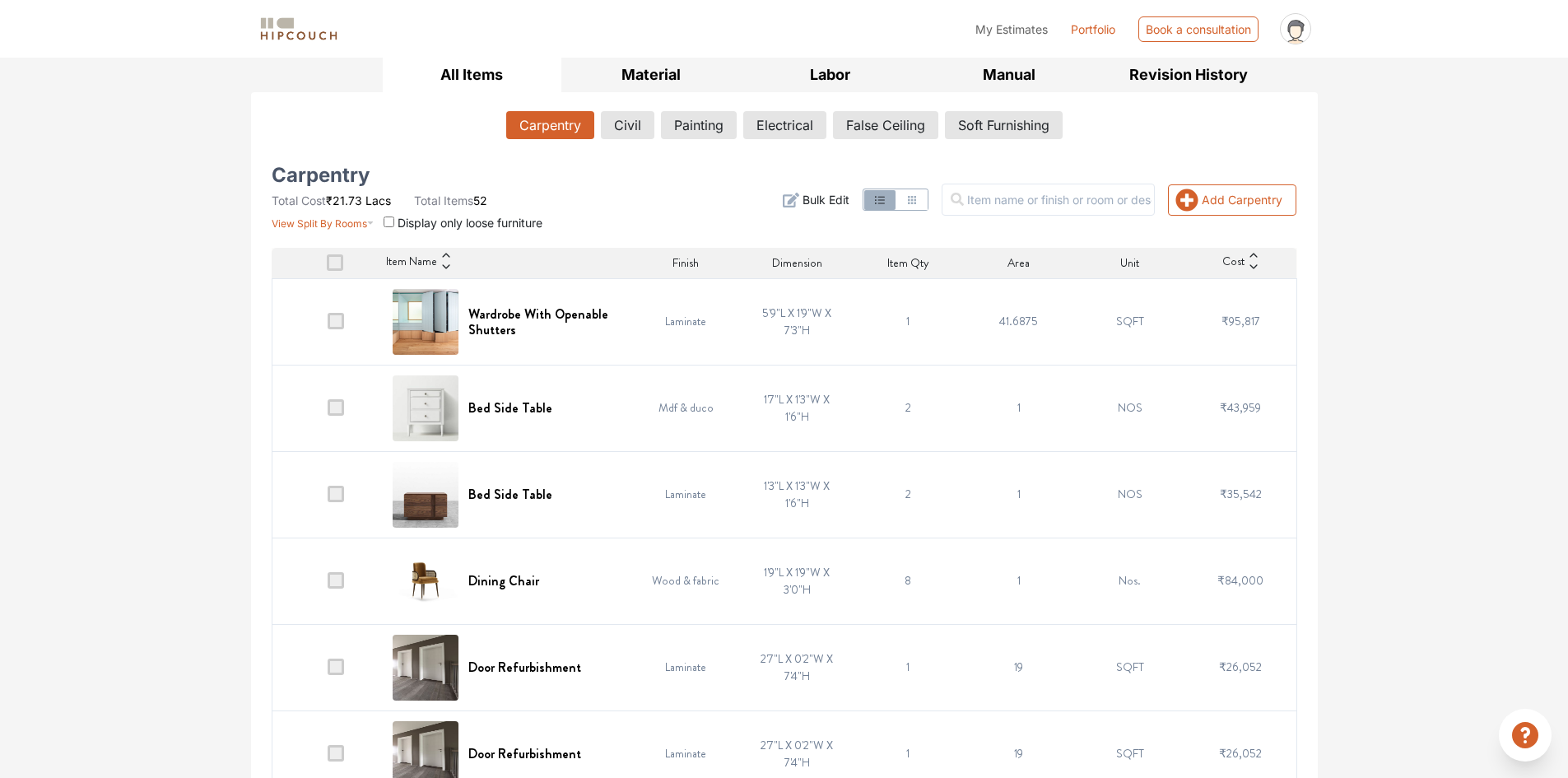
scroll to position [247, 0]
click at [840, 191] on span "Bulk Edit" at bounding box center [826, 198] width 47 height 17
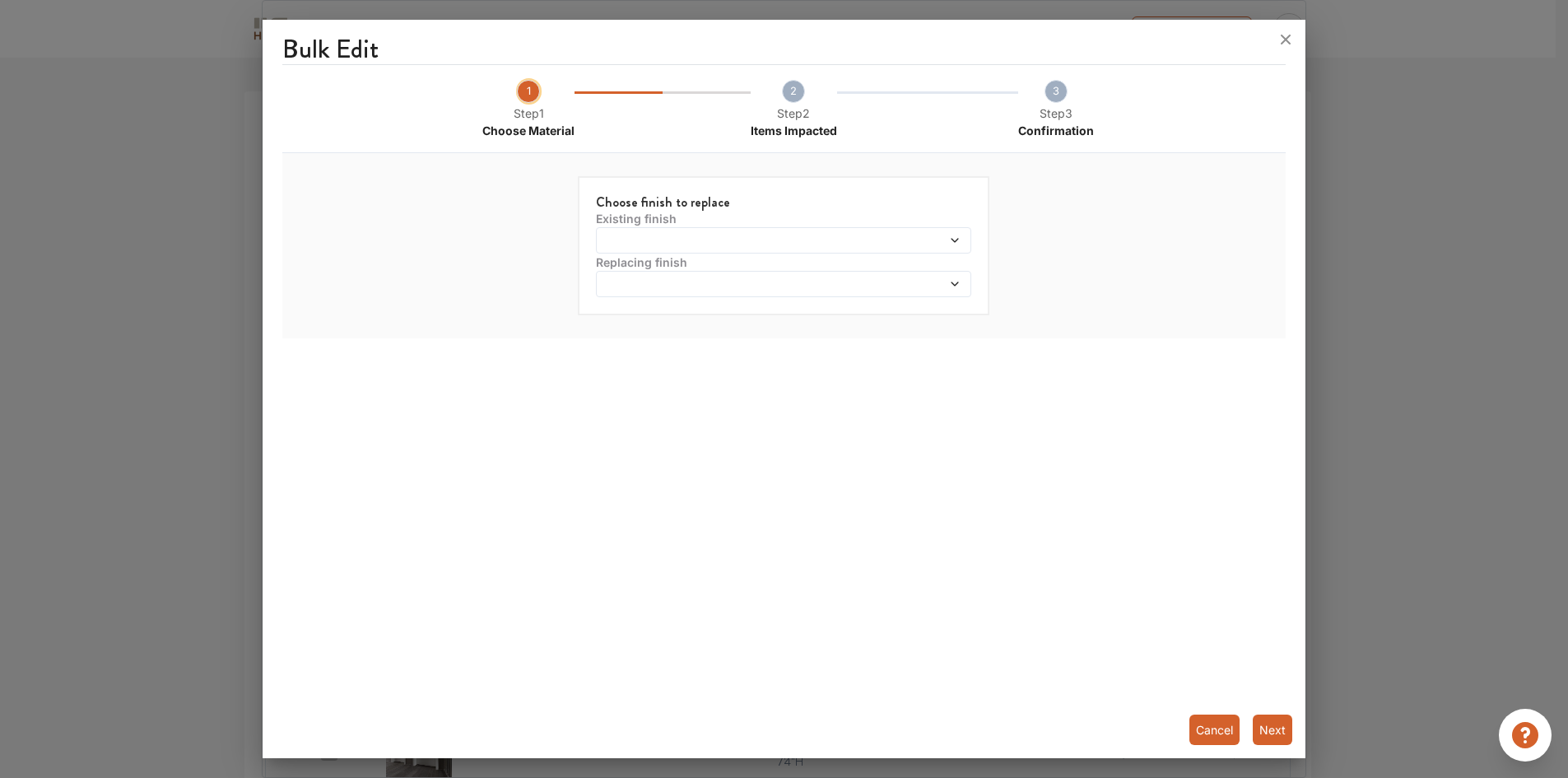
click at [705, 248] on div at bounding box center [783, 239] width 375 height 26
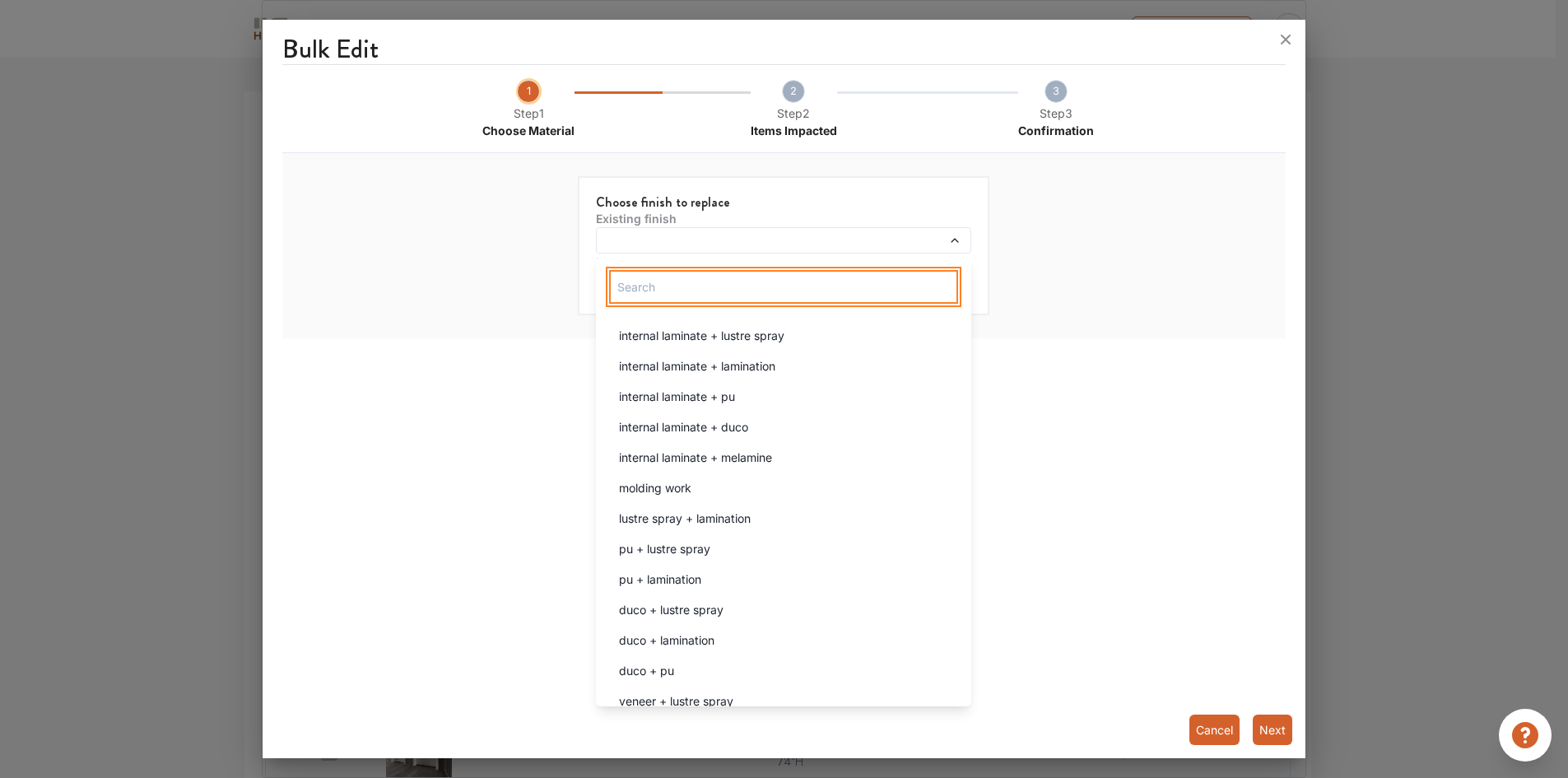
click at [695, 288] on input "text" at bounding box center [783, 286] width 349 height 33
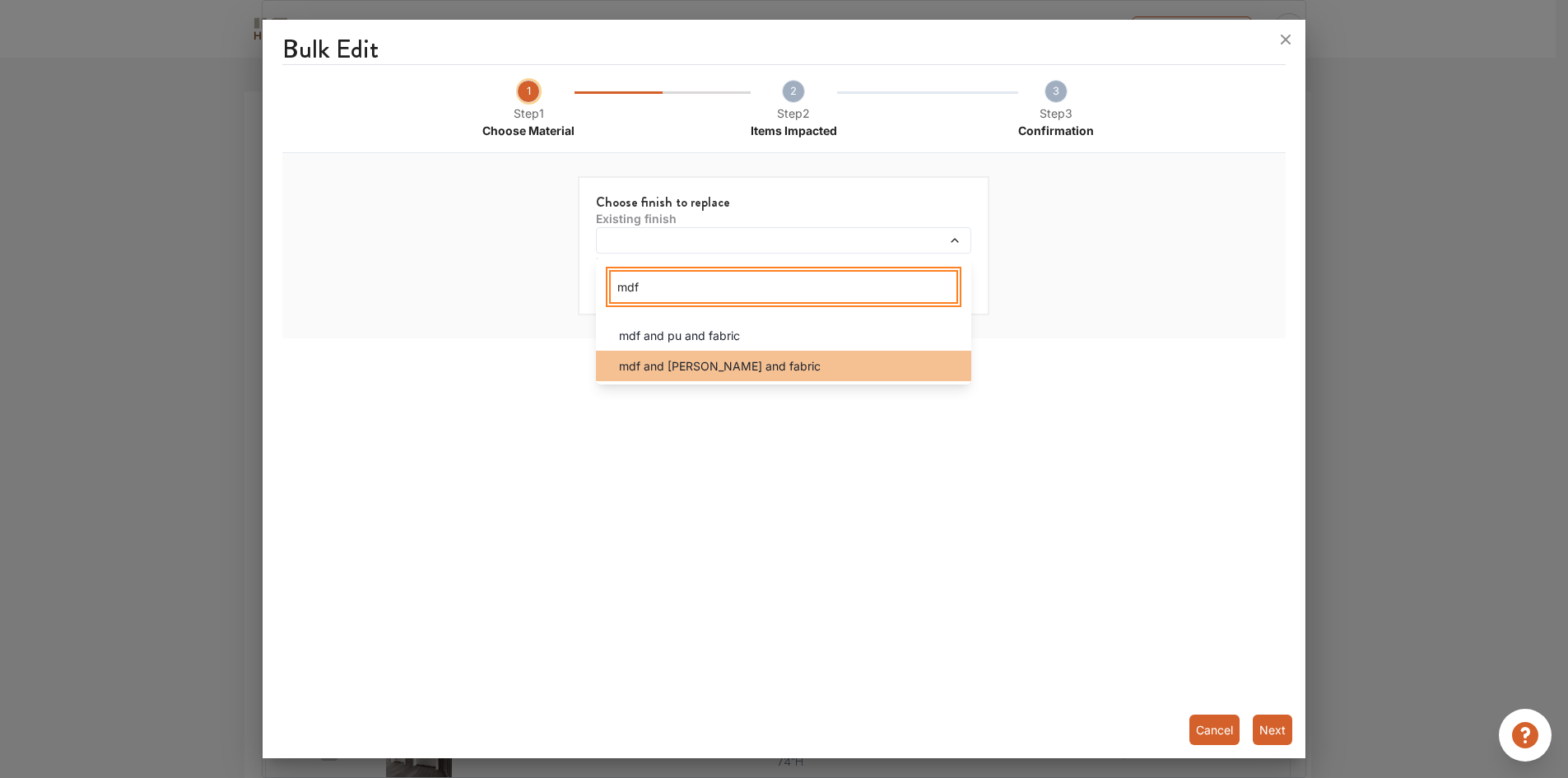
type input "mdf"
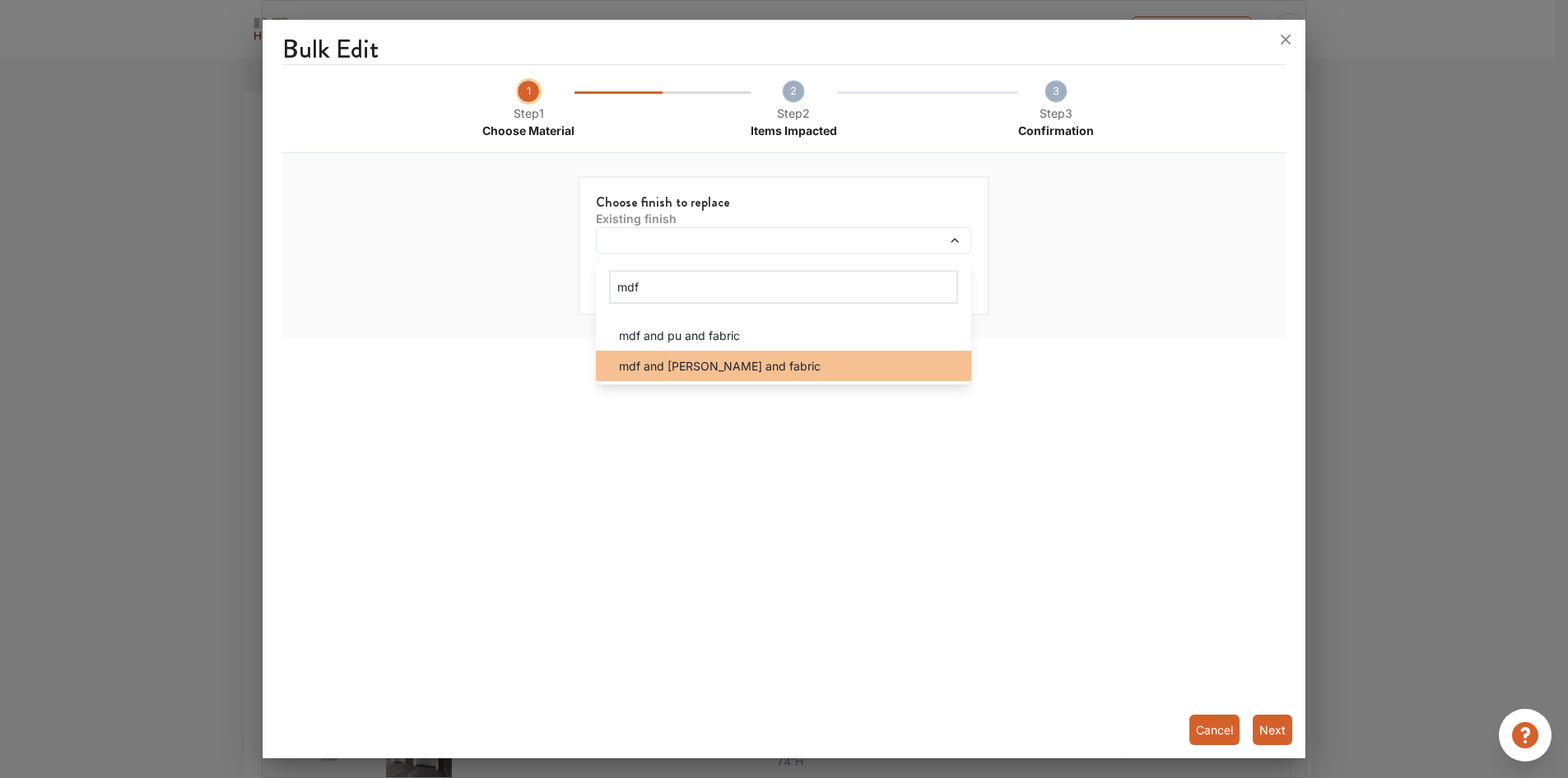
click at [662, 370] on span "mdf and [PERSON_NAME] and fabric" at bounding box center [719, 365] width 201 height 17
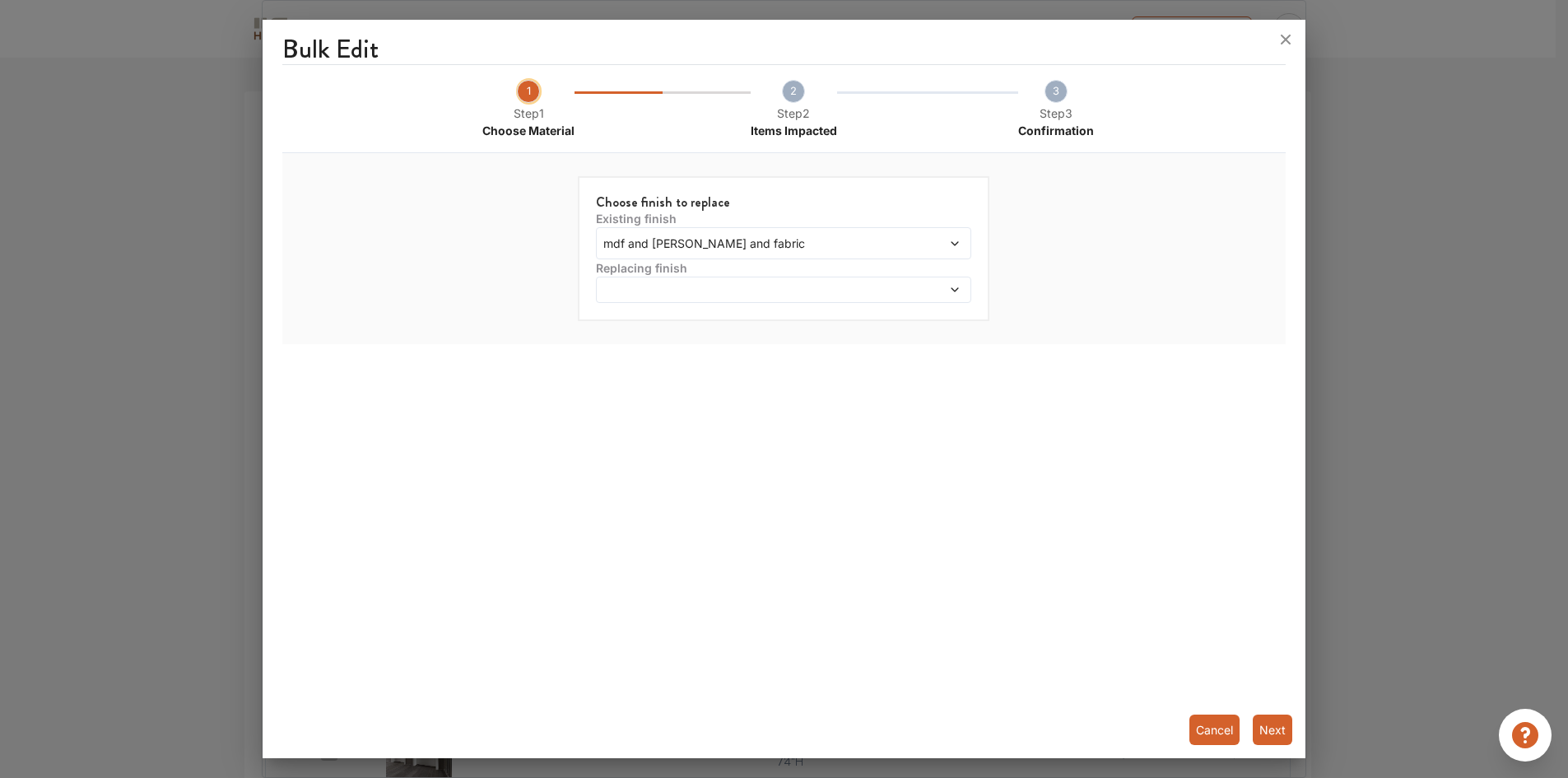
click at [677, 295] on span at bounding box center [735, 289] width 271 height 12
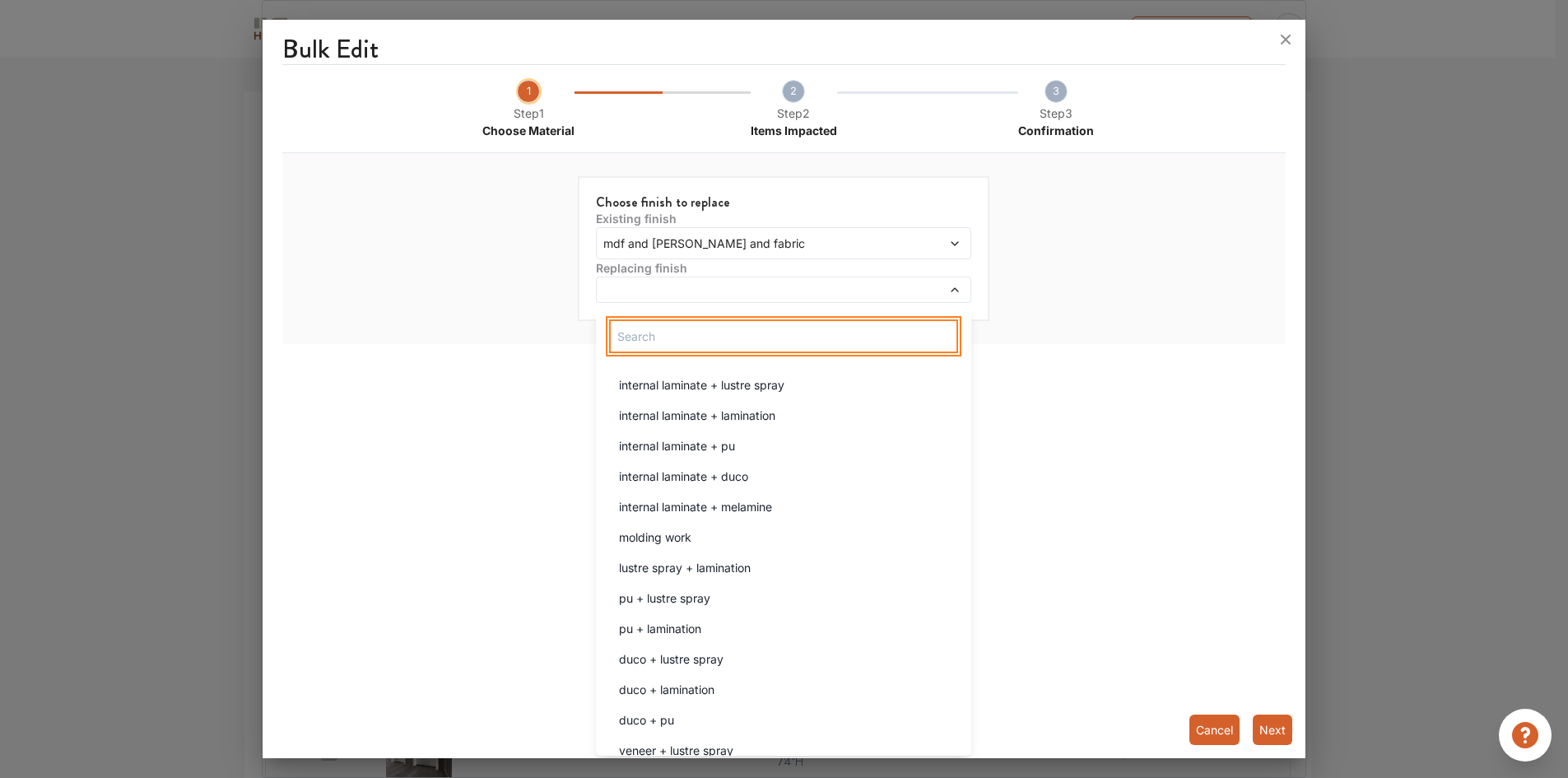
drag, startPoint x: 658, startPoint y: 348, endPoint x: 655, endPoint y: 340, distance: 8.5
click at [658, 347] on input "text" at bounding box center [783, 335] width 349 height 33
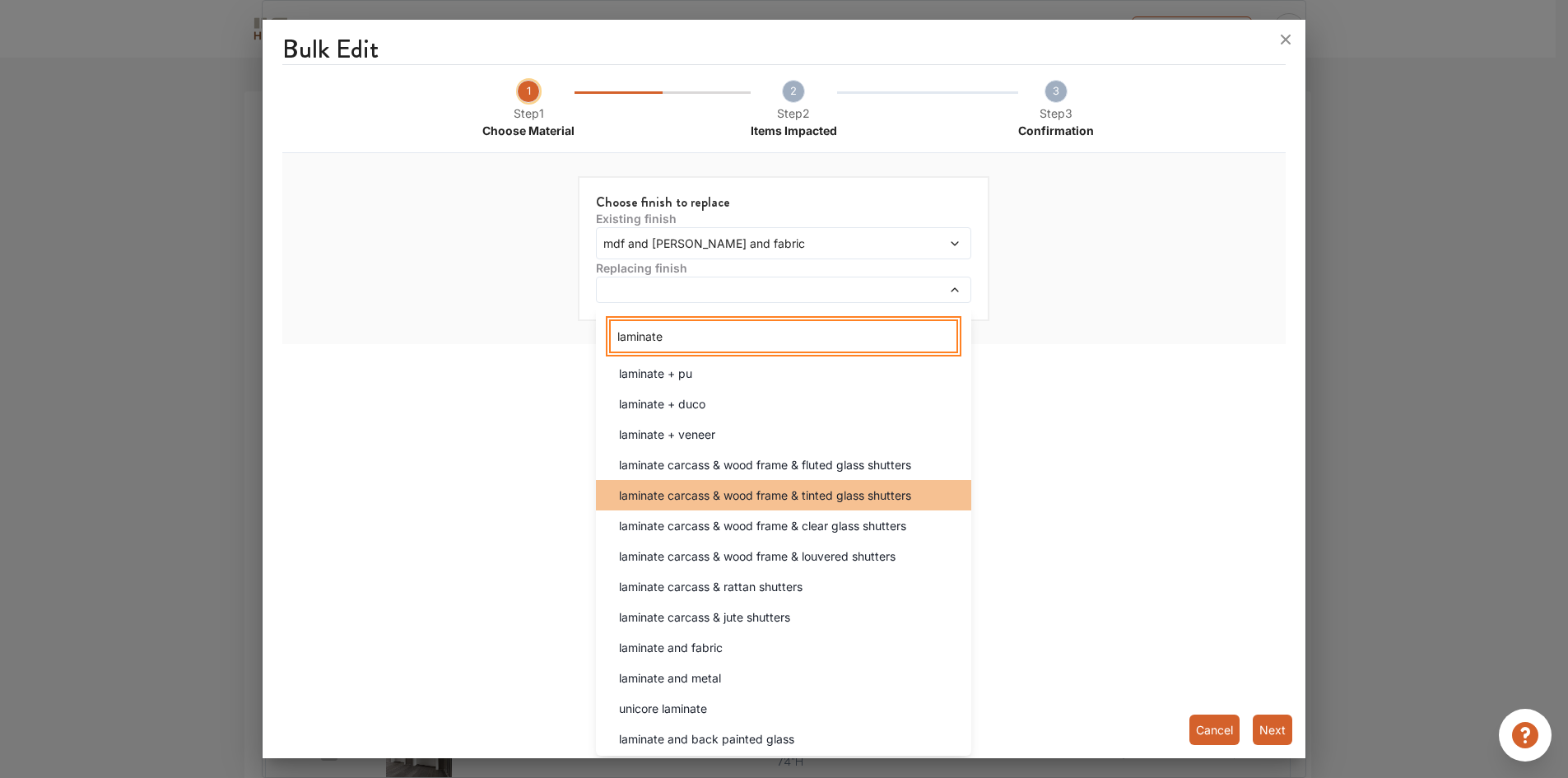
scroll to position [318, 0]
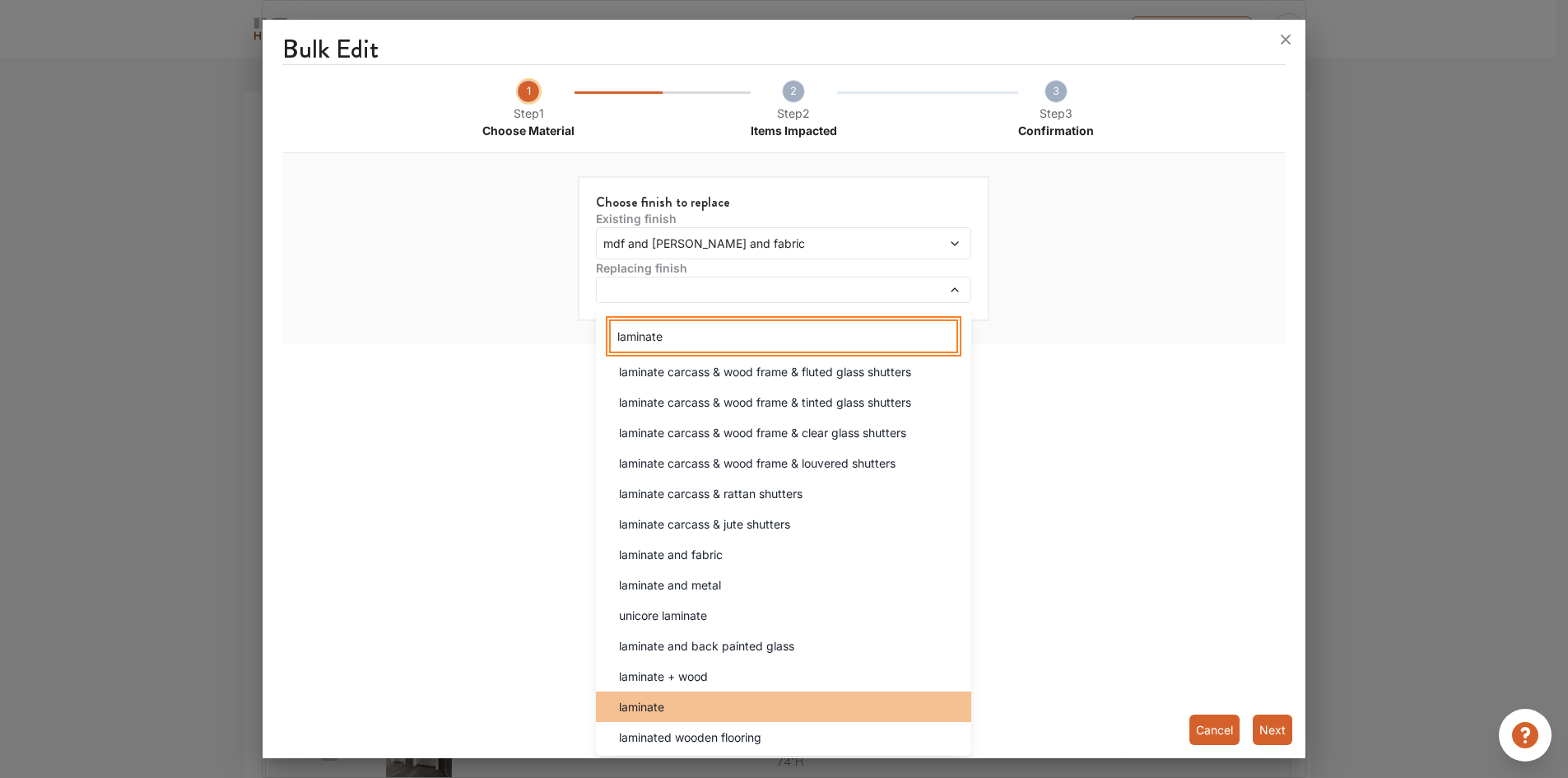
type input "laminate"
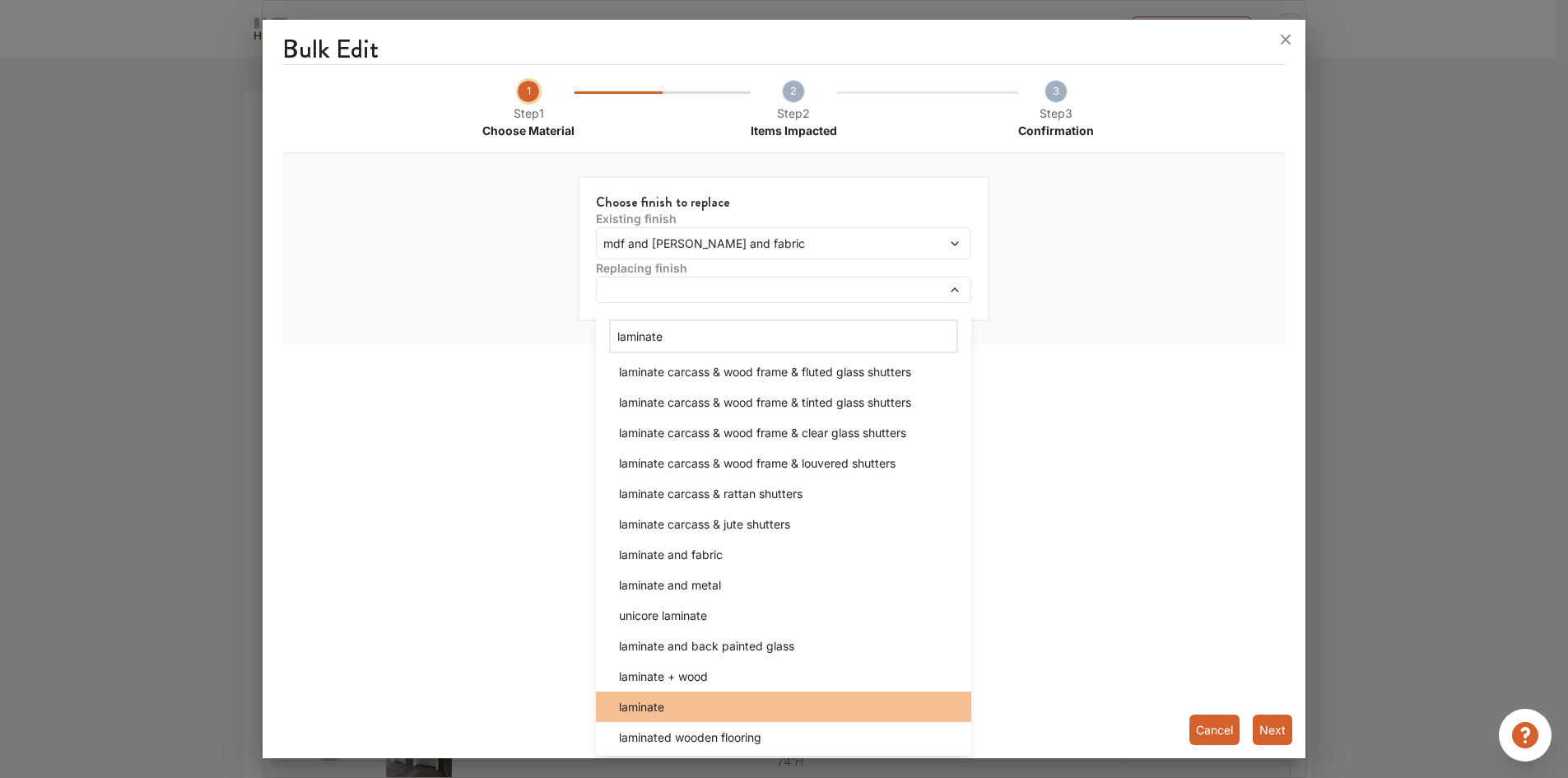
click at [667, 714] on div "laminate" at bounding box center [789, 707] width 366 height 17
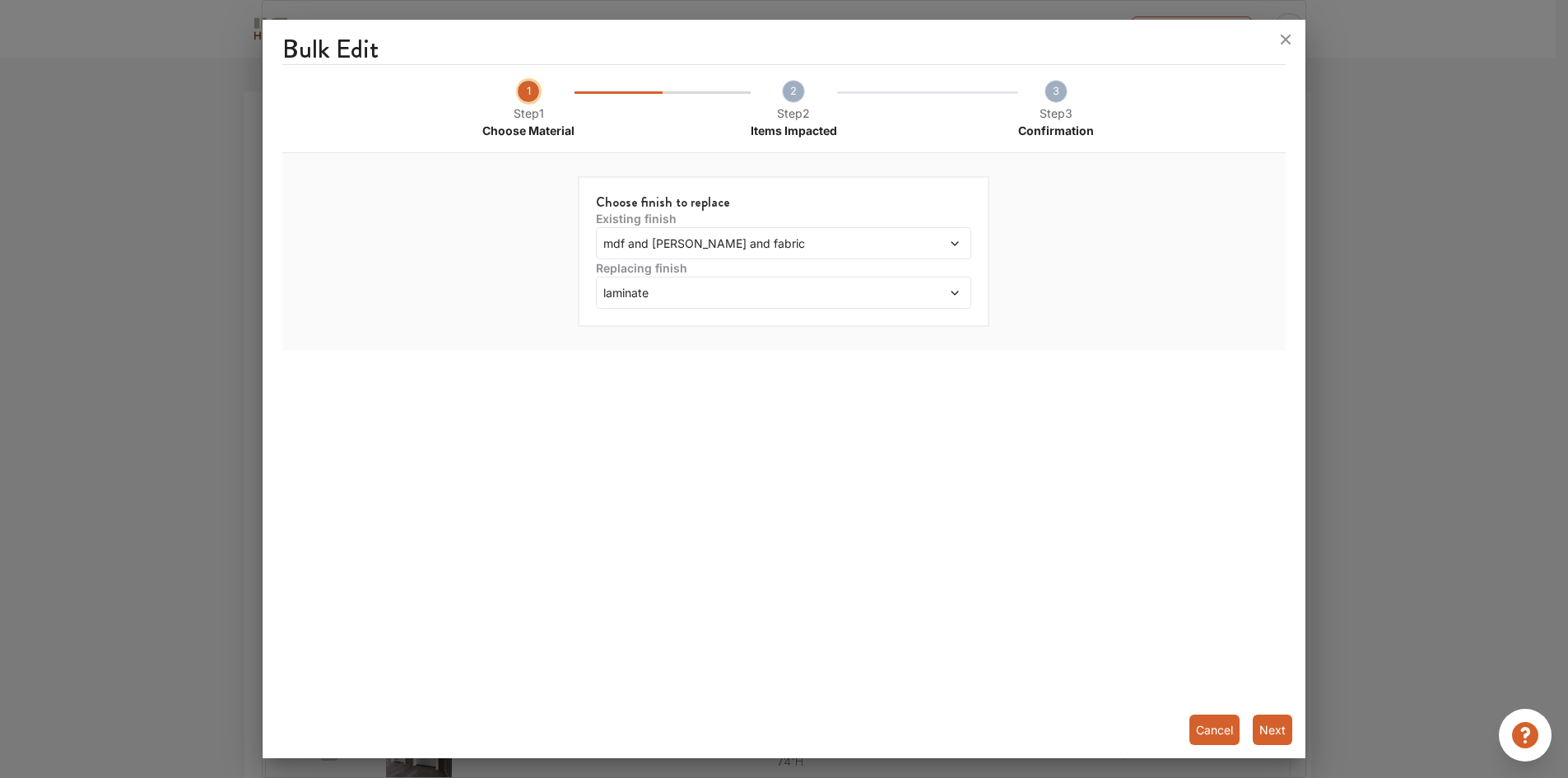
click at [1268, 726] on button "Next" at bounding box center [1273, 730] width 40 height 31
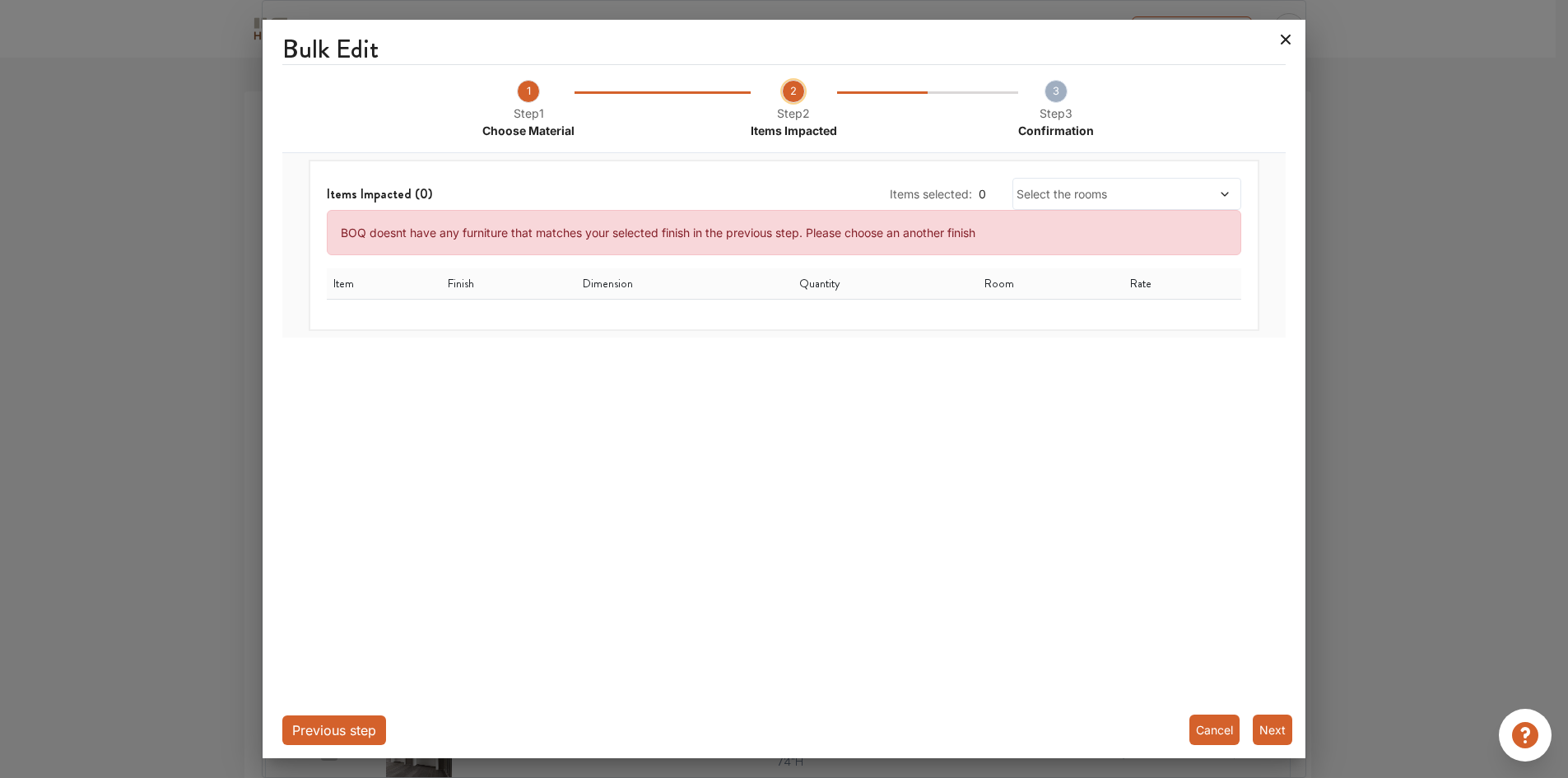
click at [1289, 42] on icon at bounding box center [1286, 39] width 10 height 10
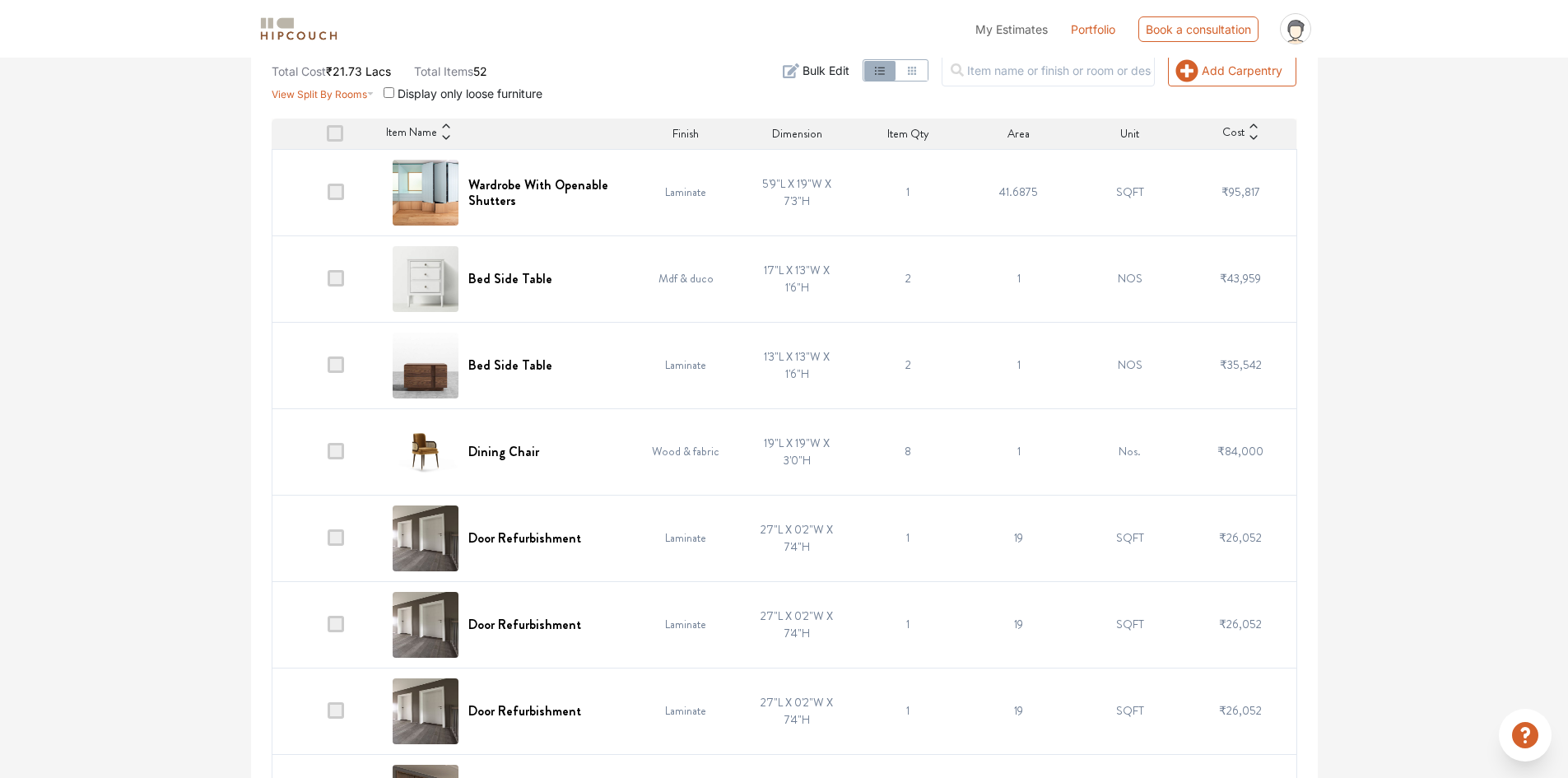
scroll to position [329, 0]
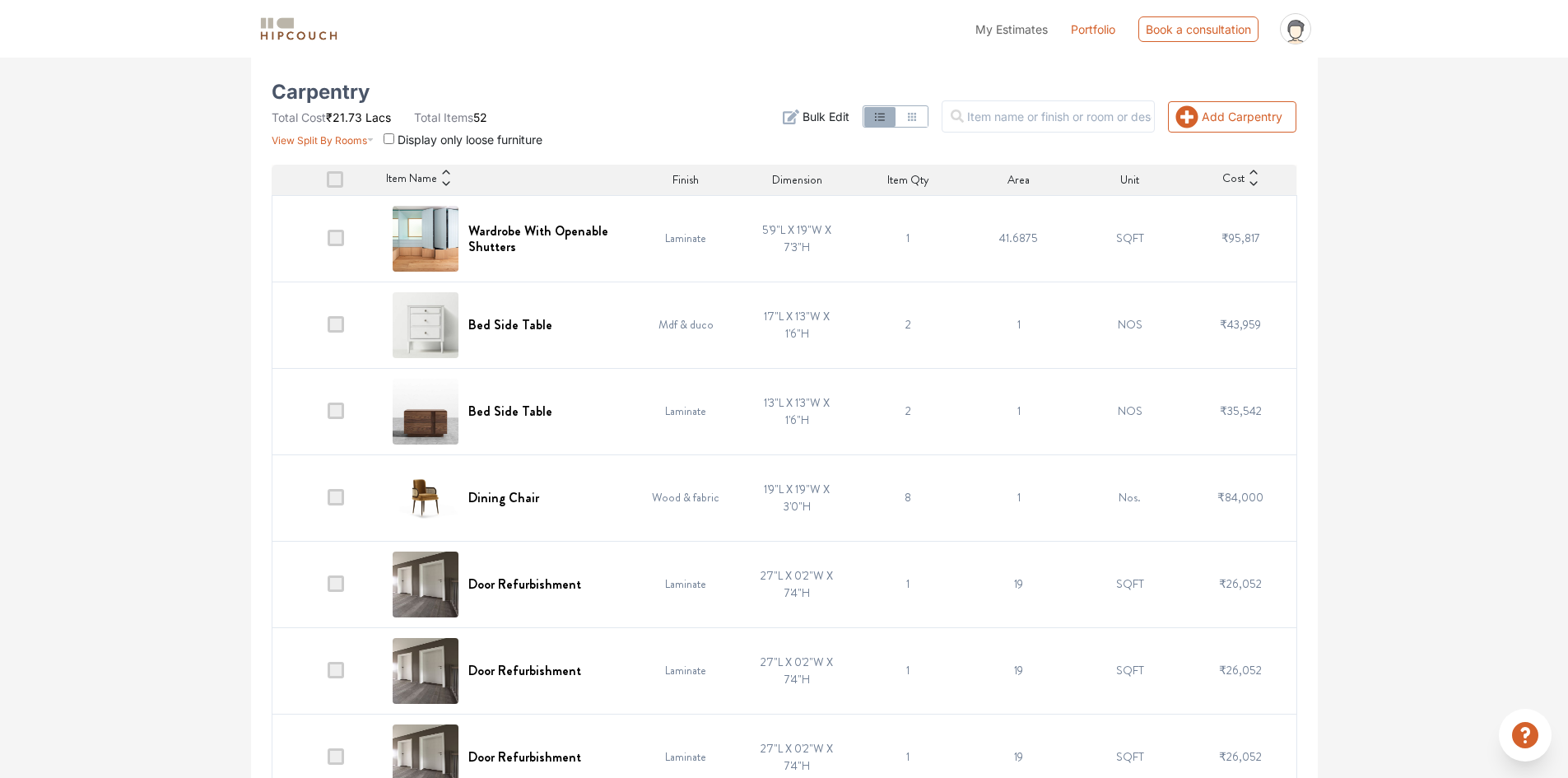
click at [1251, 185] on icon at bounding box center [1253, 183] width 12 height 12
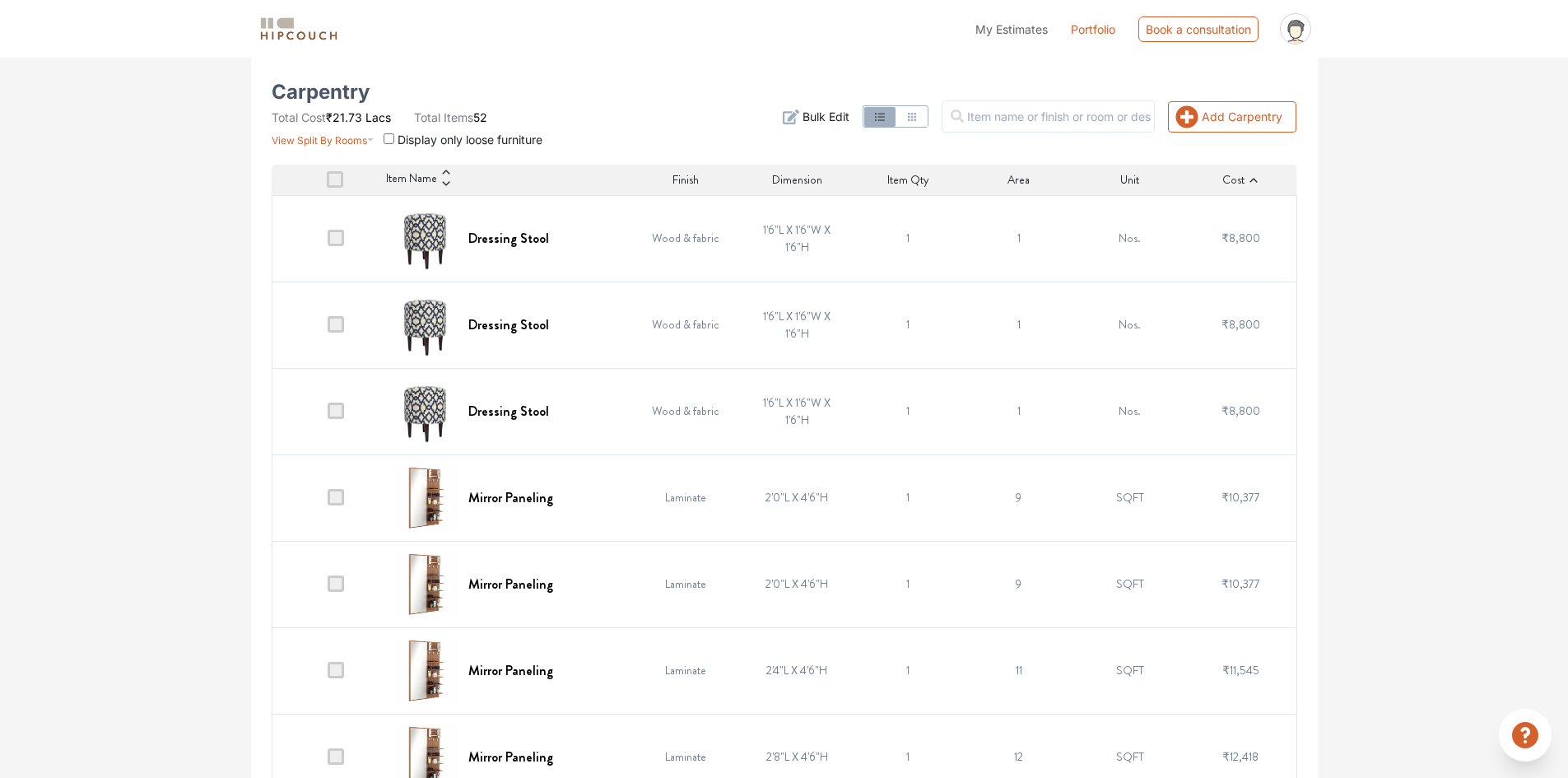
click at [1252, 181] on icon at bounding box center [1253, 180] width 12 height 12
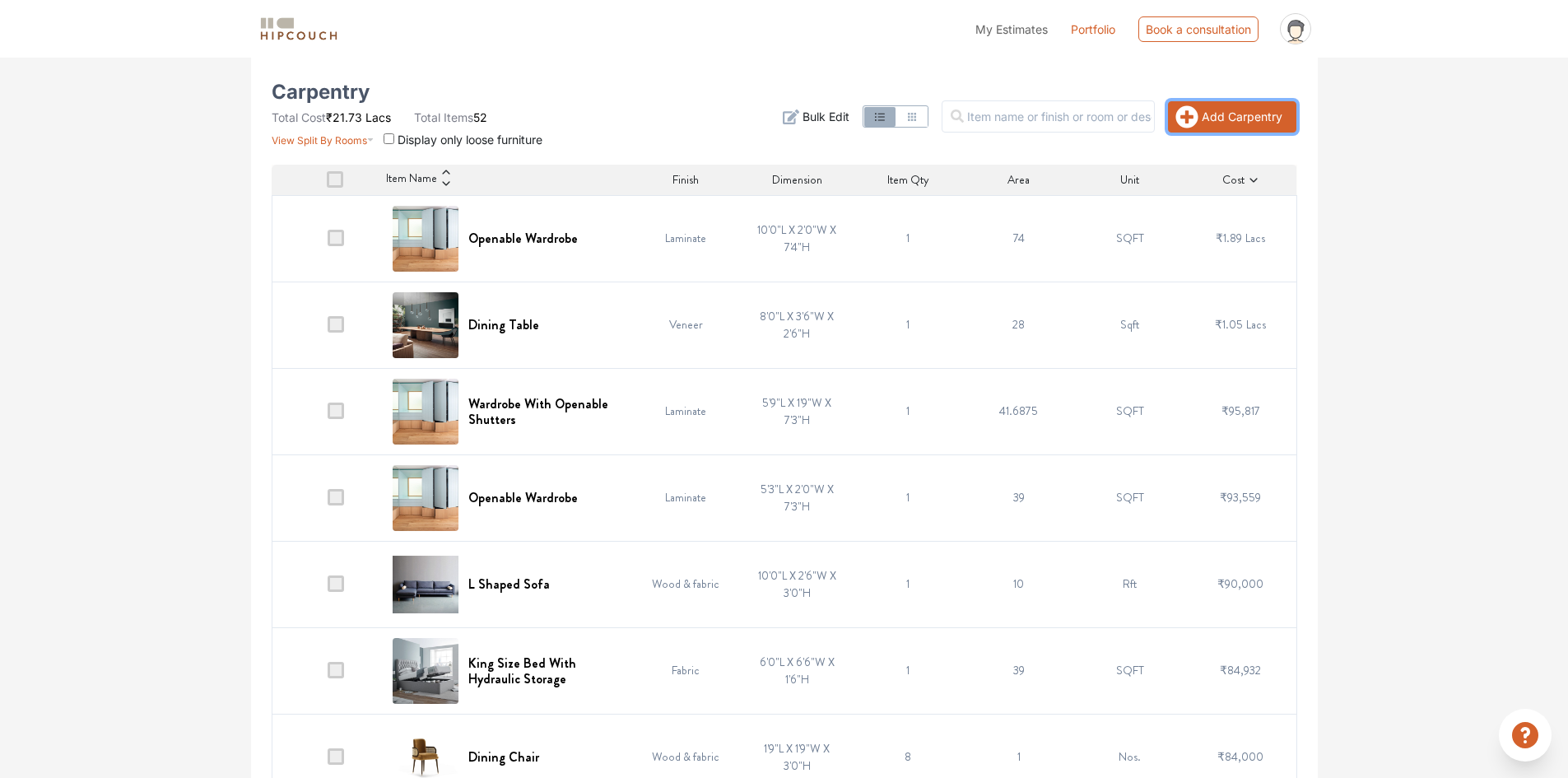
click at [1217, 106] on button "Add Carpentry" at bounding box center [1232, 117] width 128 height 32
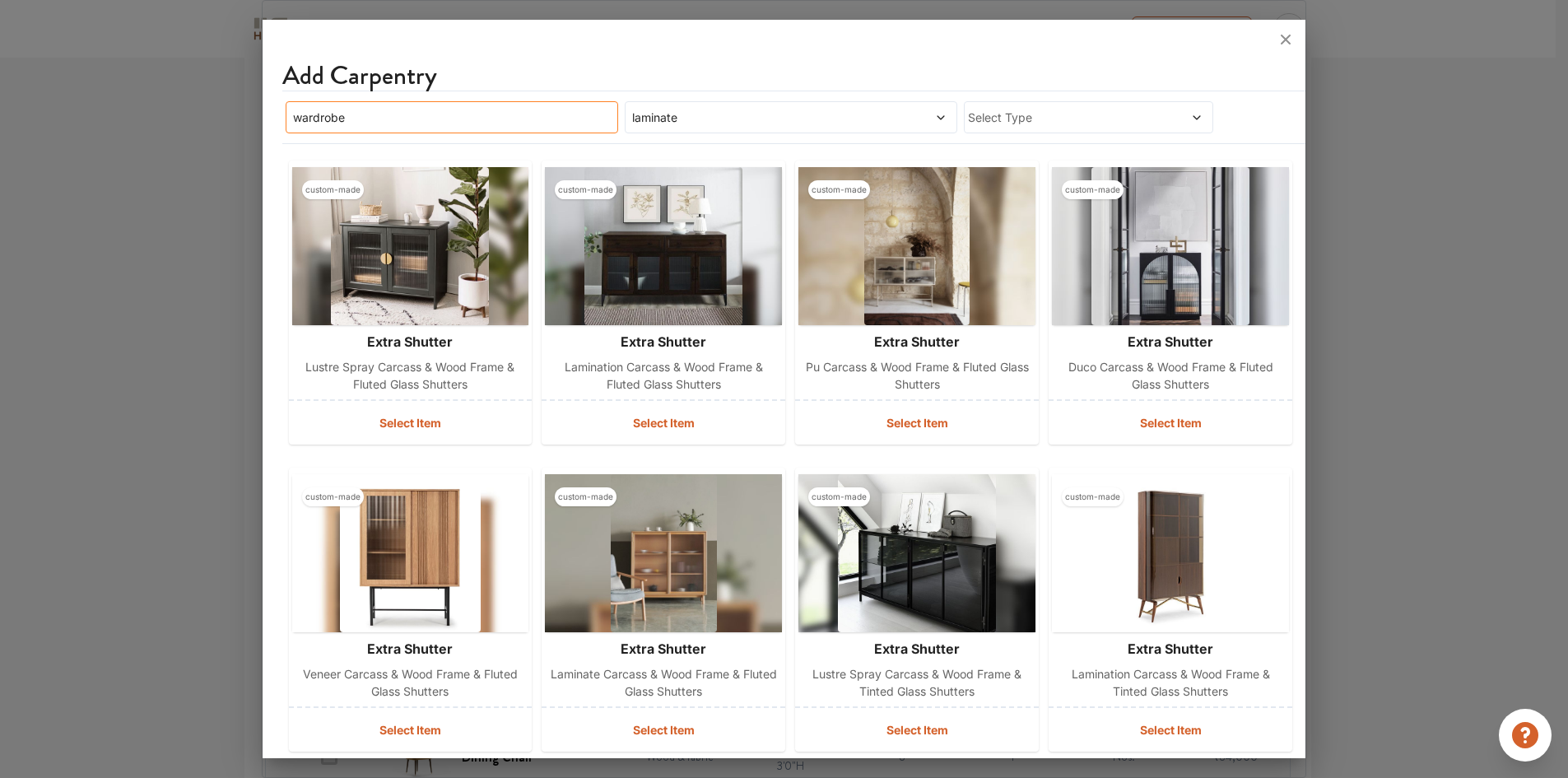
click at [403, 127] on input "wardrobe" at bounding box center [452, 117] width 332 height 33
drag, startPoint x: 405, startPoint y: 125, endPoint x: 252, endPoint y: 119, distance: 153.1
click at [262, 119] on div "Add Carpentry wardrobe laminate Select Type custom-made extra shutter lustre sp…" at bounding box center [784, 389] width 1045 height 778
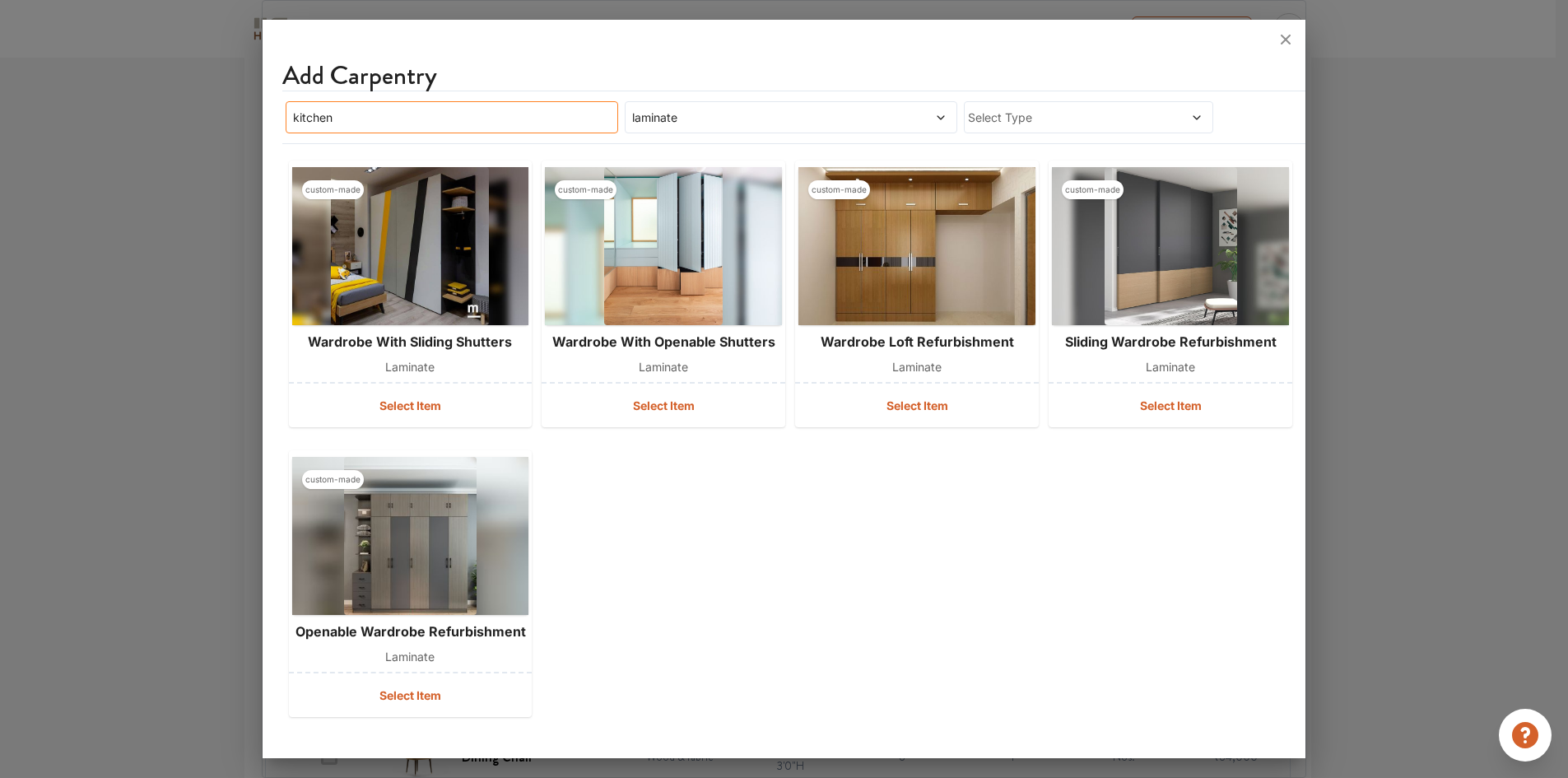
type input "kitchen"
click at [881, 576] on div "Add Carpentry kitchen laminate Select Type custom-made wardrobe with sliding sh…" at bounding box center [784, 392] width 1043 height 733
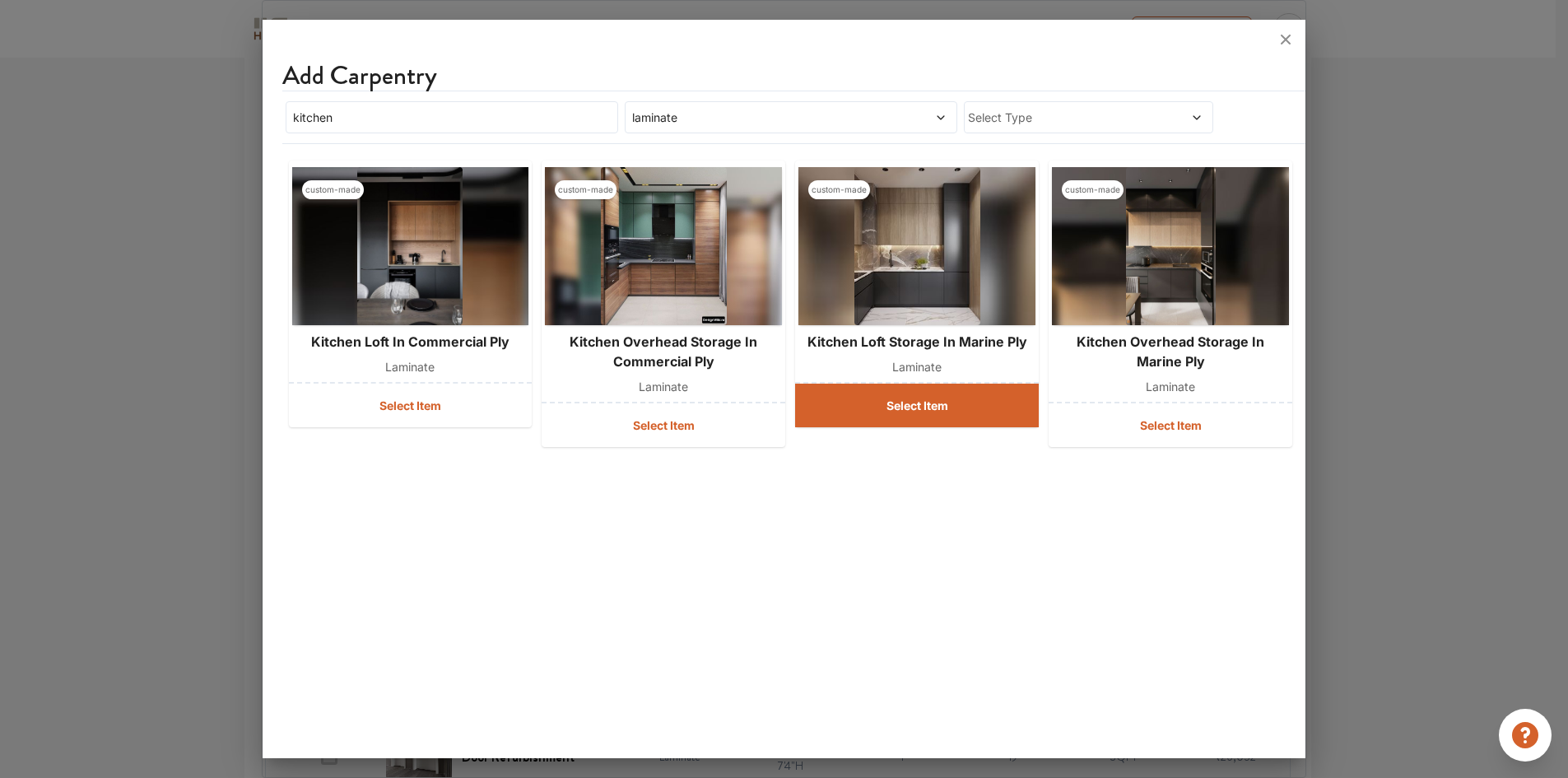
click at [929, 415] on button "Select Item" at bounding box center [917, 406] width 244 height 43
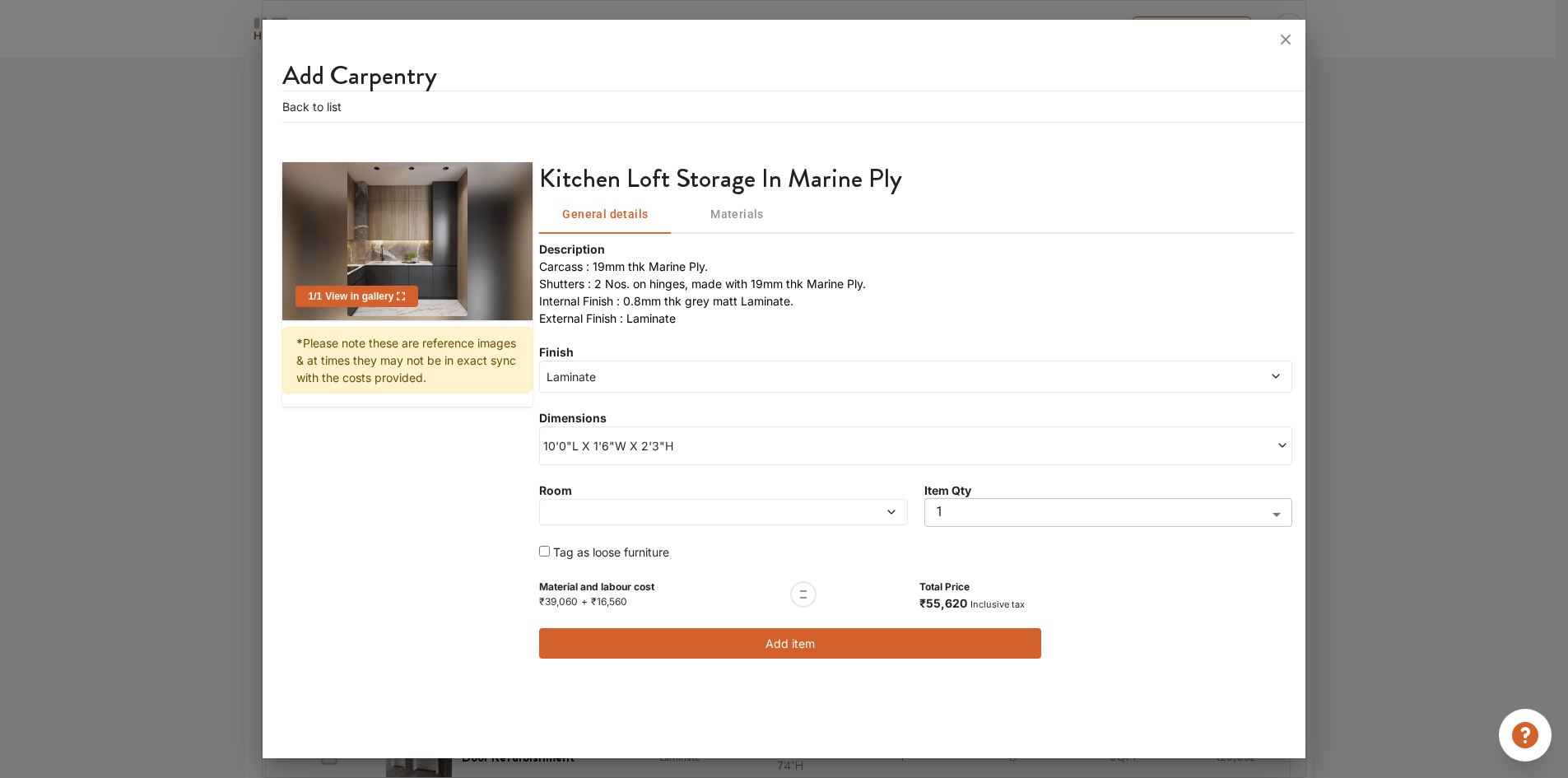
click at [758, 642] on button "Add item" at bounding box center [790, 643] width 502 height 31
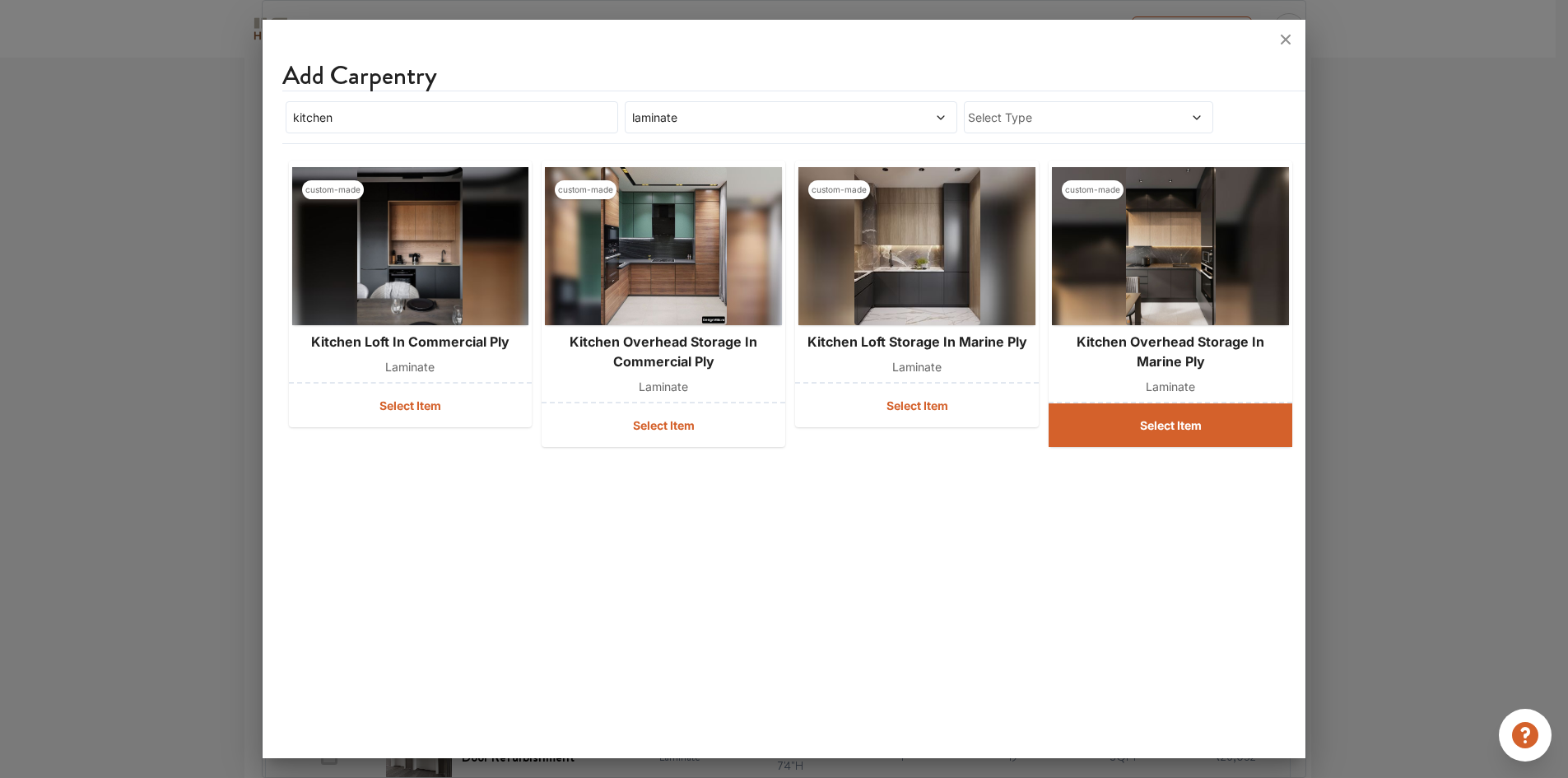
click at [1162, 435] on button "Select Item" at bounding box center [1171, 425] width 244 height 43
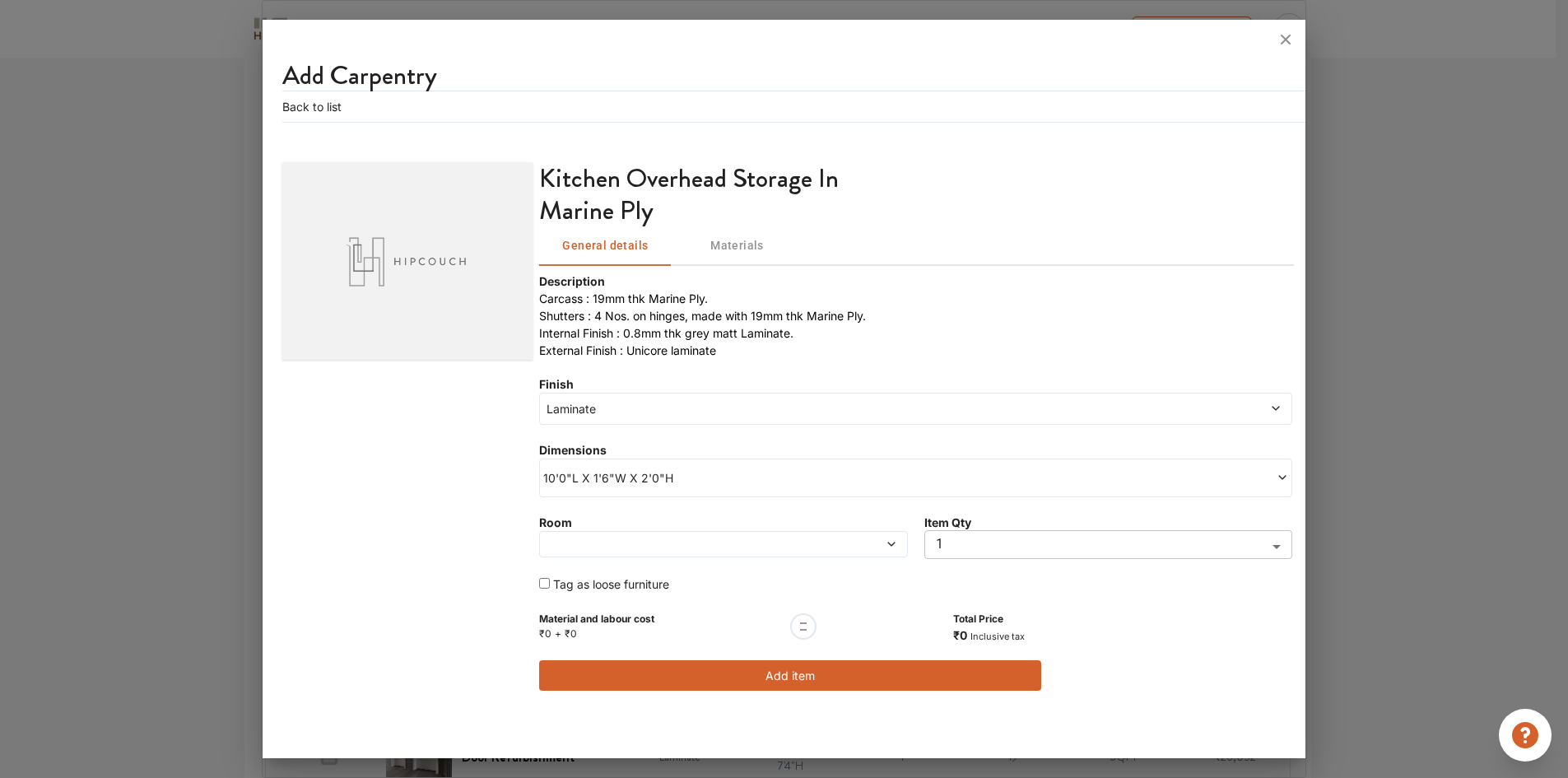
click at [777, 680] on button "Add item" at bounding box center [790, 676] width 502 height 31
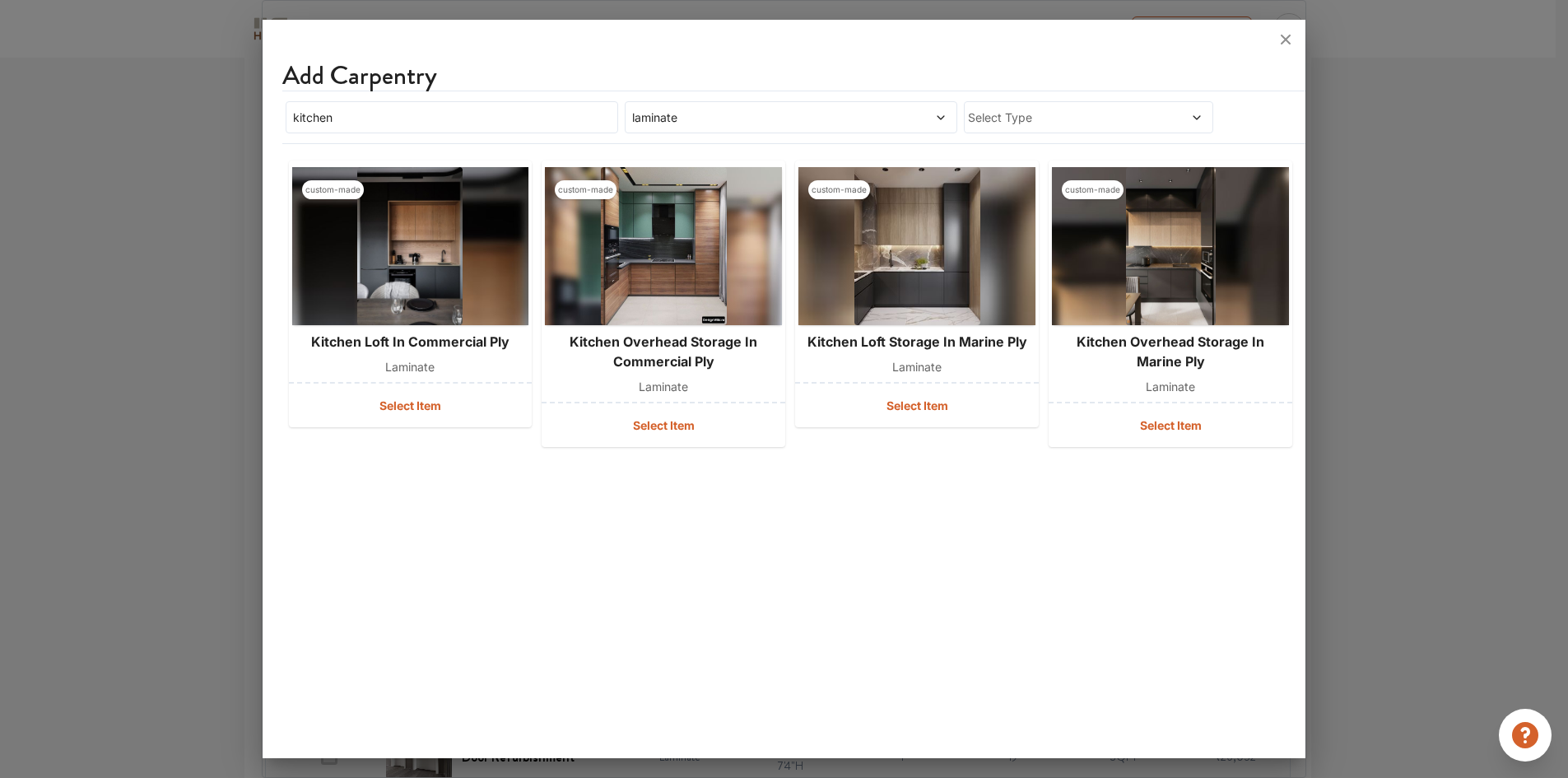
click at [1287, 42] on icon at bounding box center [1284, 39] width 26 height 26
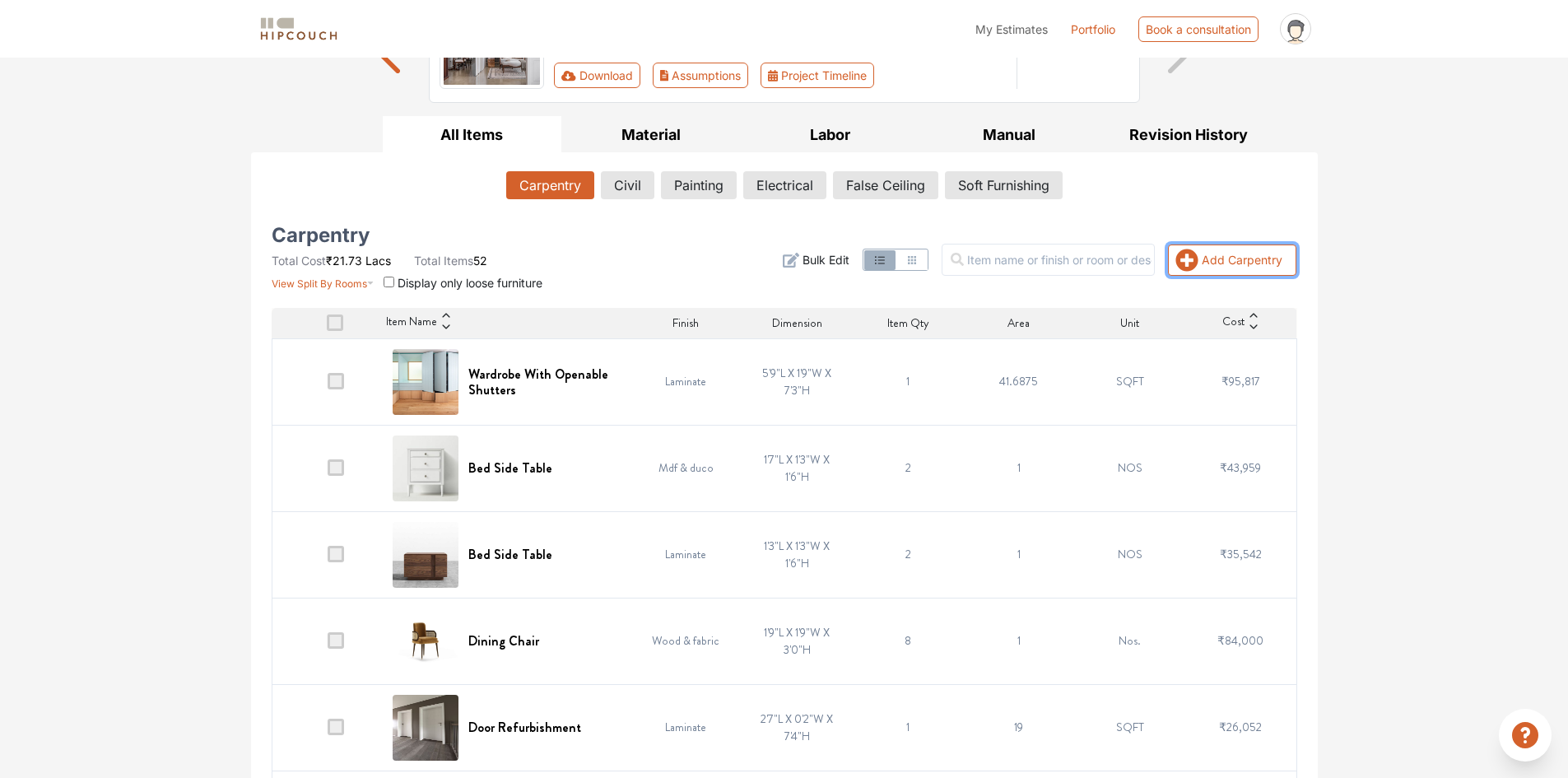
scroll to position [0, 0]
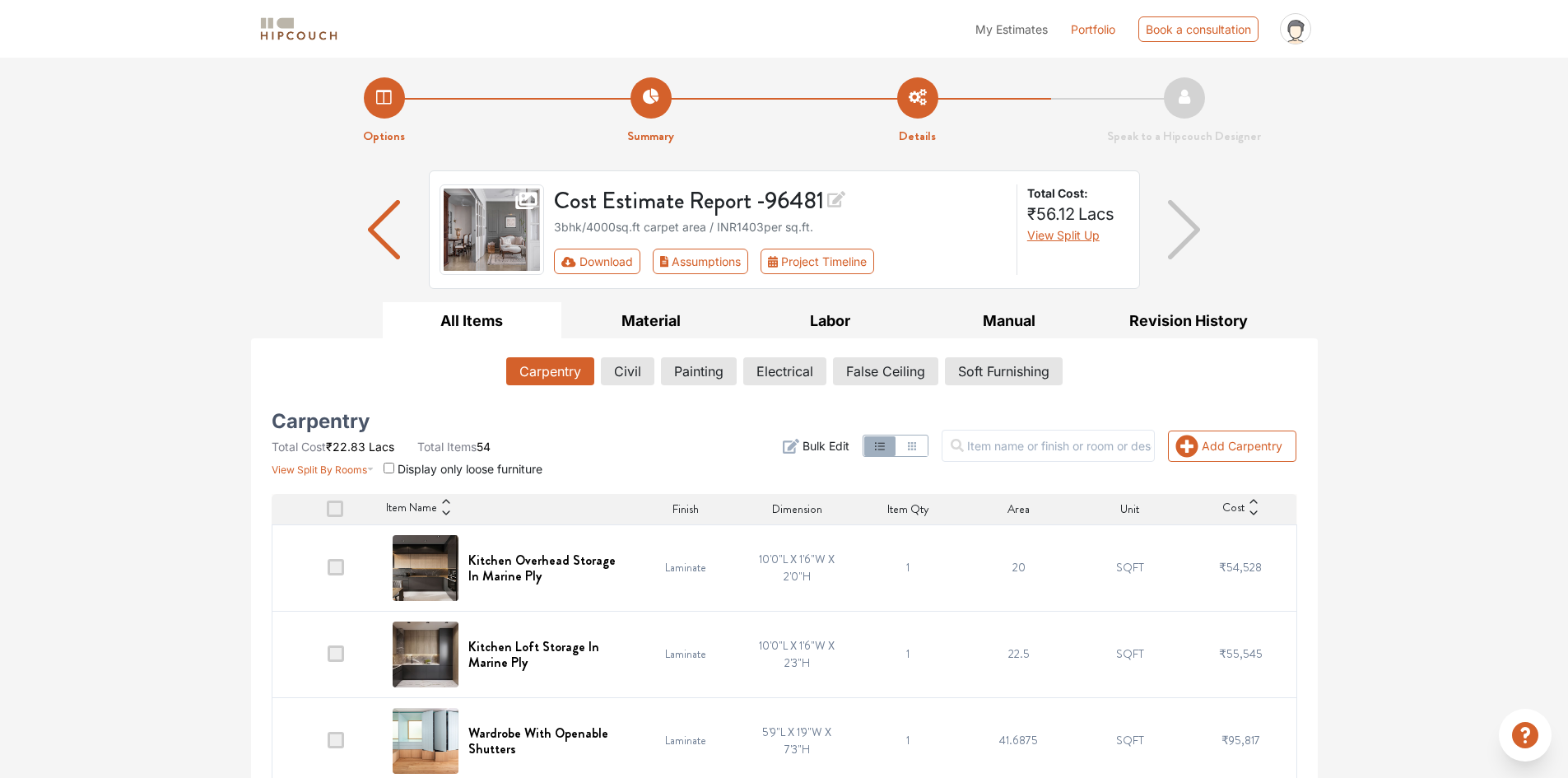
drag, startPoint x: 119, startPoint y: 589, endPoint x: 218, endPoint y: 544, distance: 108.7
click at [1251, 513] on icon at bounding box center [1253, 512] width 12 height 12
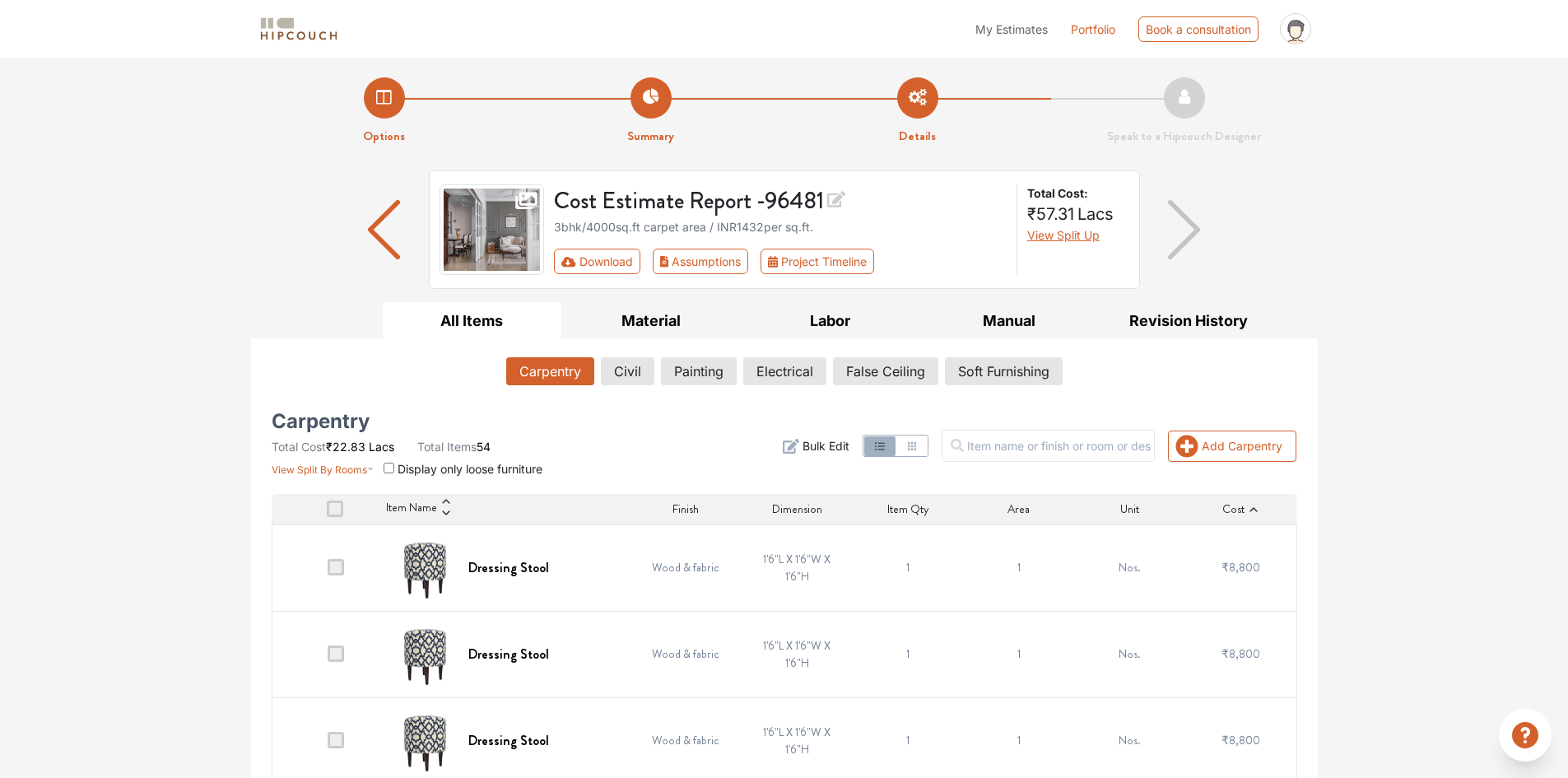
click at [1252, 508] on icon at bounding box center [1253, 509] width 7 height 5
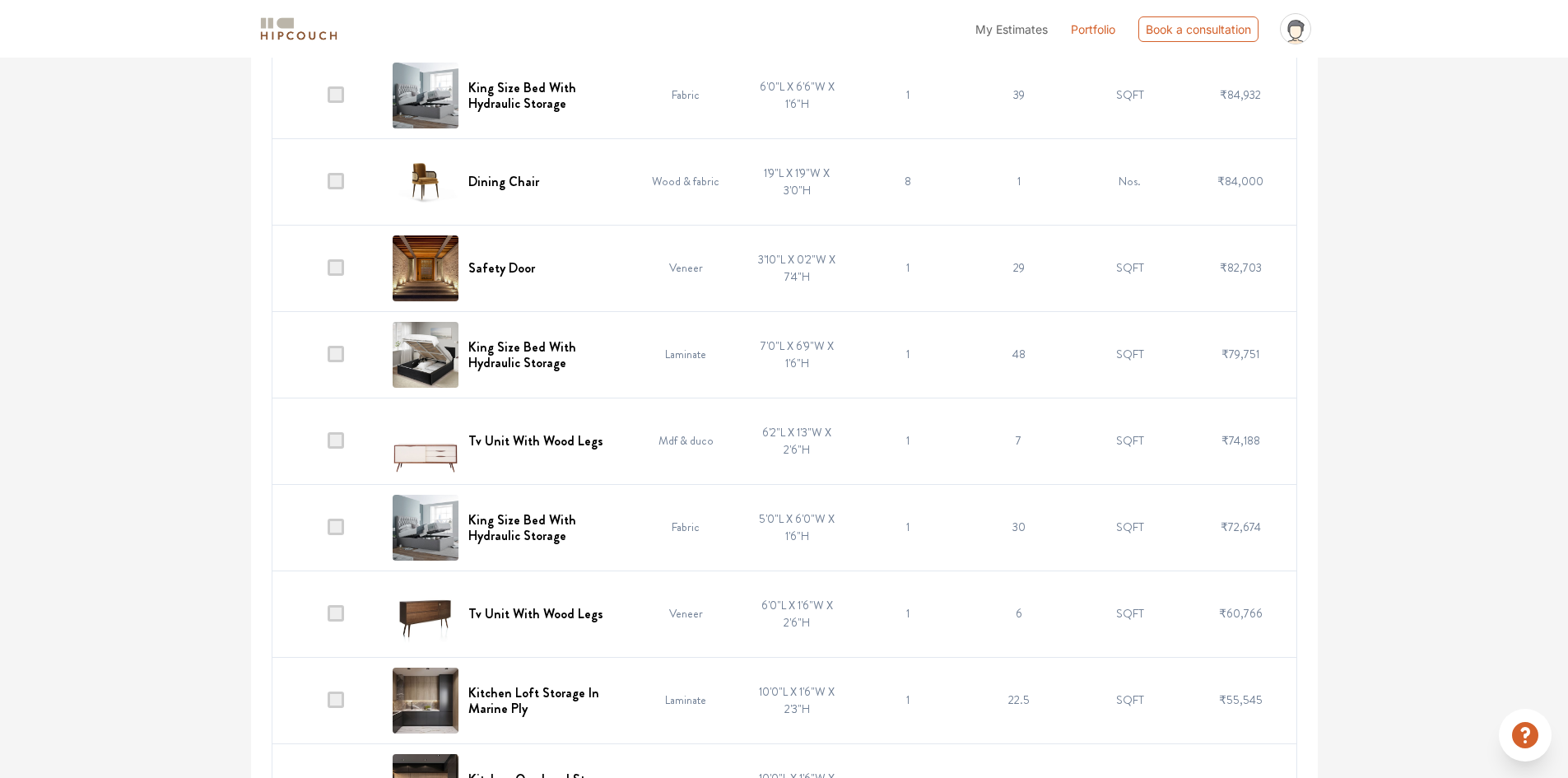
scroll to position [905, 0]
click at [511, 443] on h6 "Tv Unit With Wood Legs" at bounding box center [535, 439] width 135 height 15
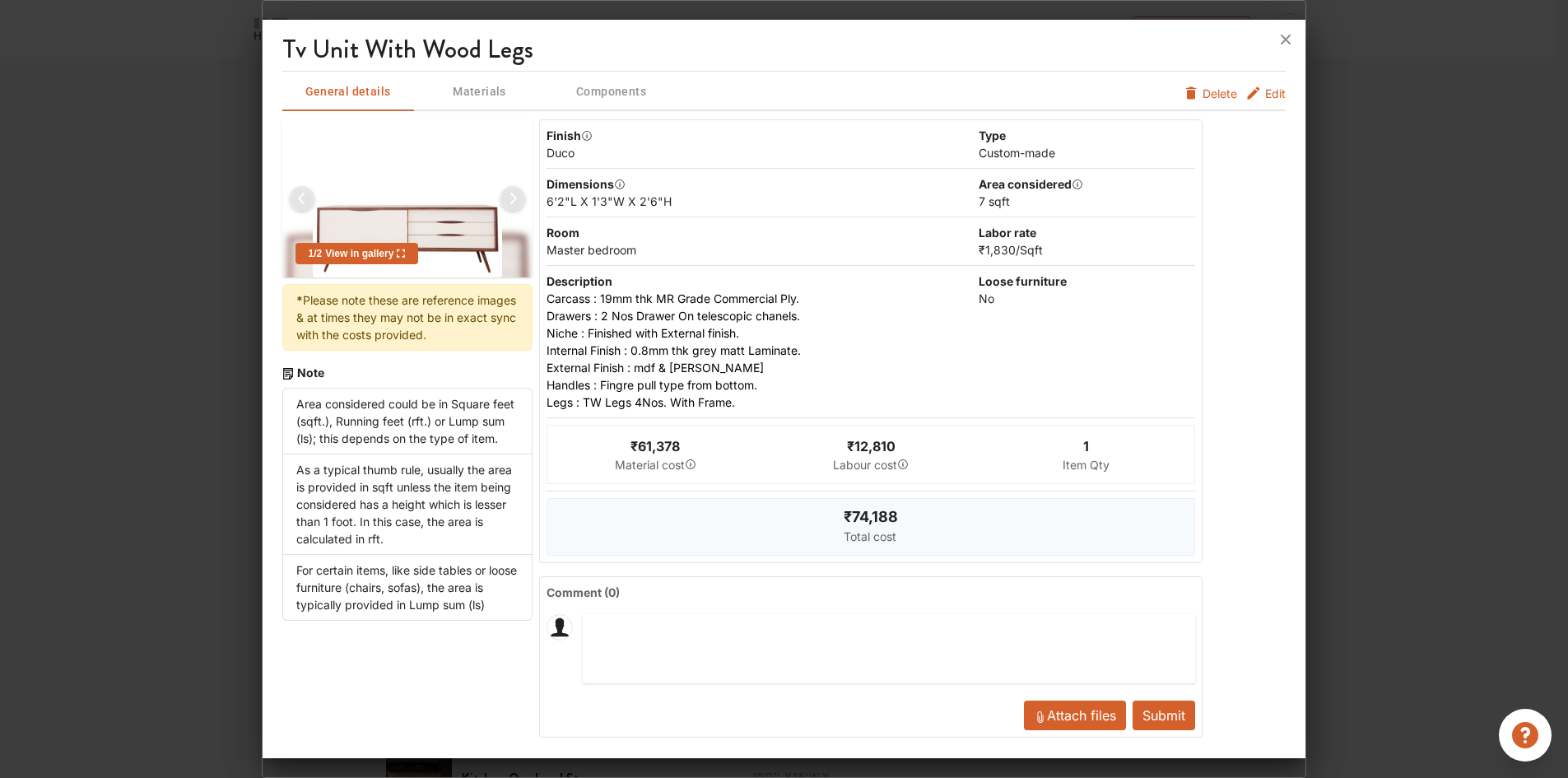
click at [1265, 96] on span "Edit" at bounding box center [1274, 93] width 21 height 17
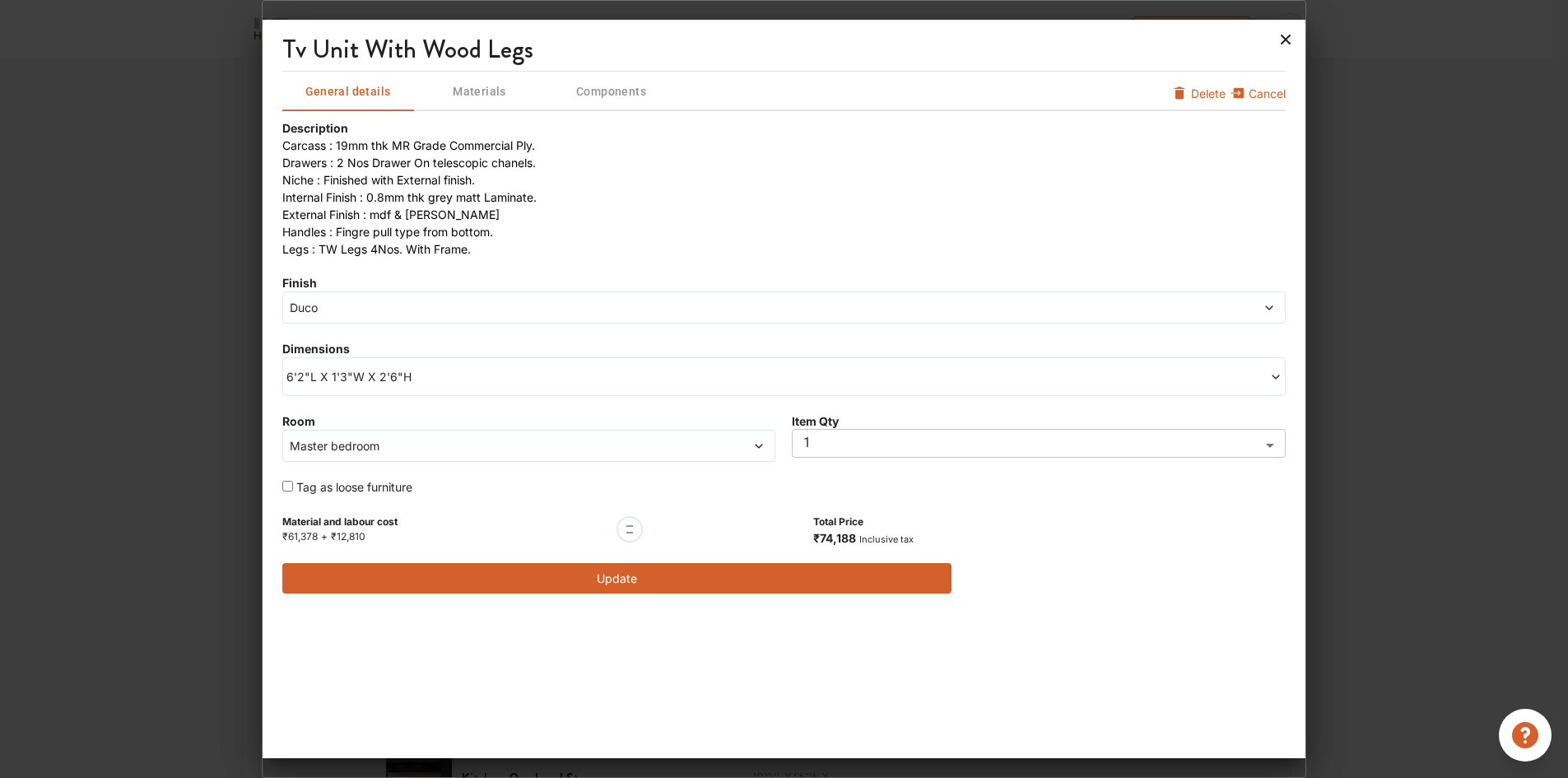
click at [1283, 42] on icon at bounding box center [1286, 39] width 10 height 10
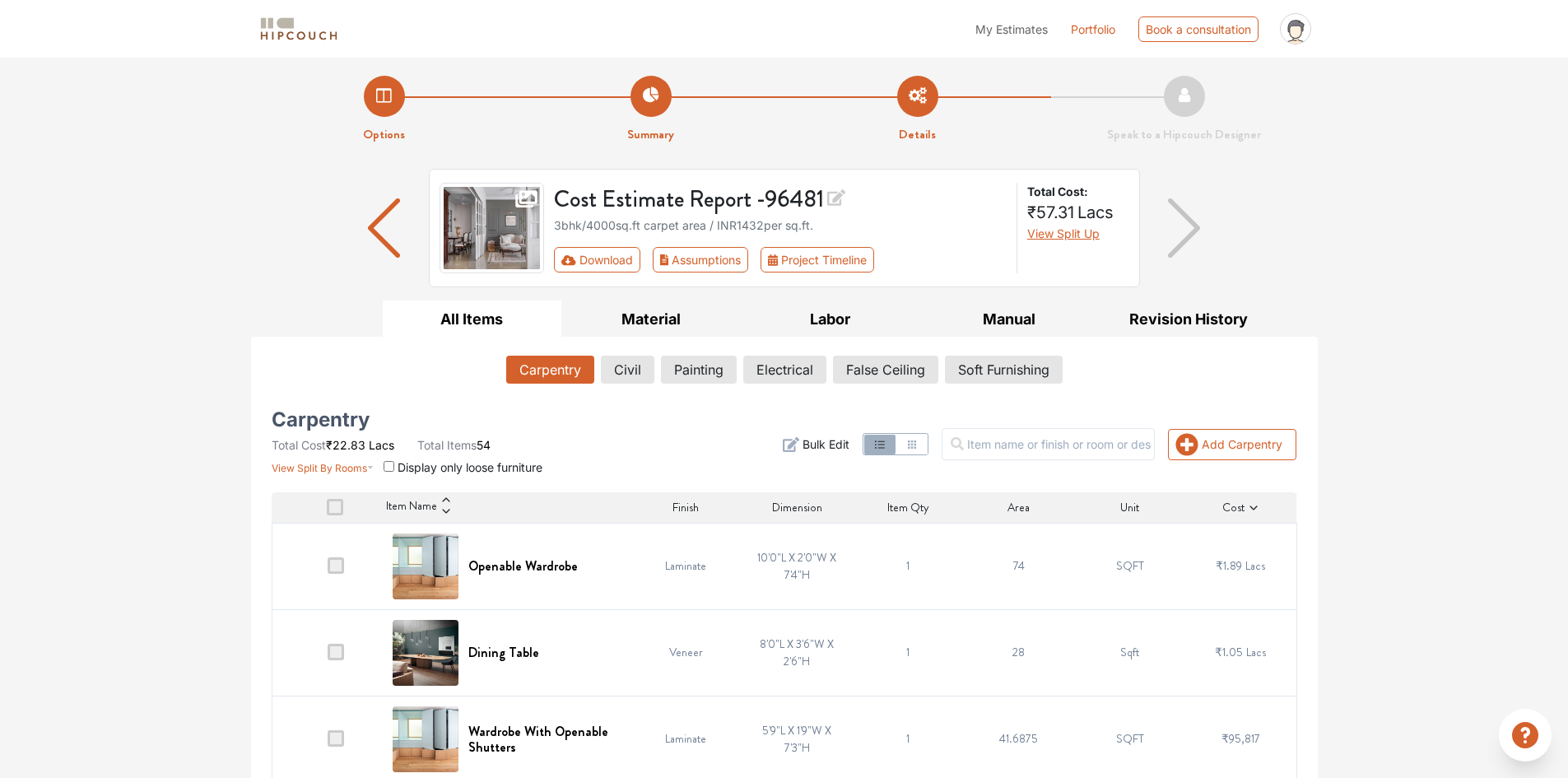
scroll to position [0, 0]
click at [820, 321] on button "Labor" at bounding box center [830, 320] width 180 height 37
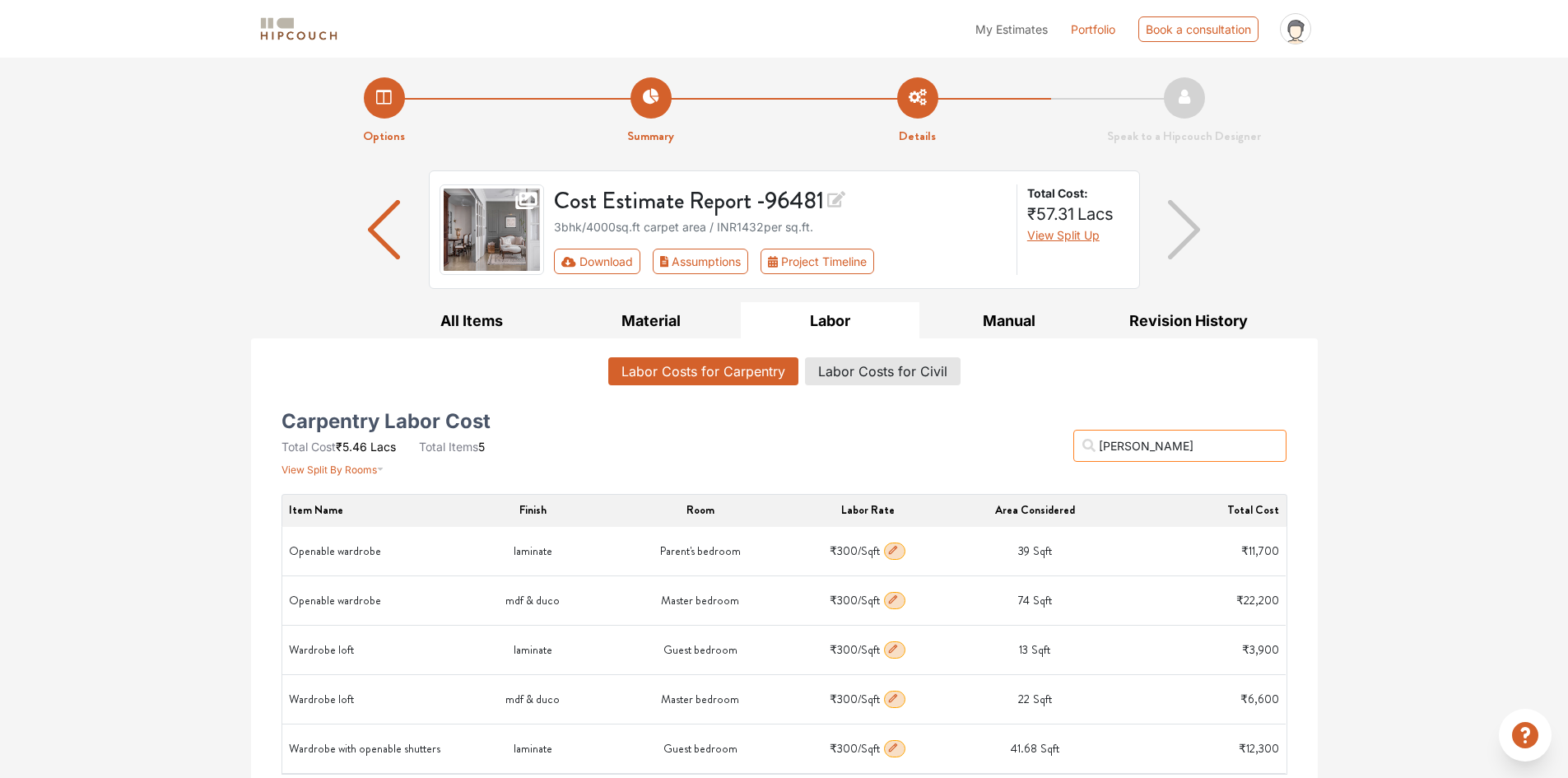
drag, startPoint x: 1154, startPoint y: 450, endPoint x: 1103, endPoint y: 450, distance: 51.0
click at [1103, 450] on input "[PERSON_NAME]" at bounding box center [1180, 446] width 213 height 33
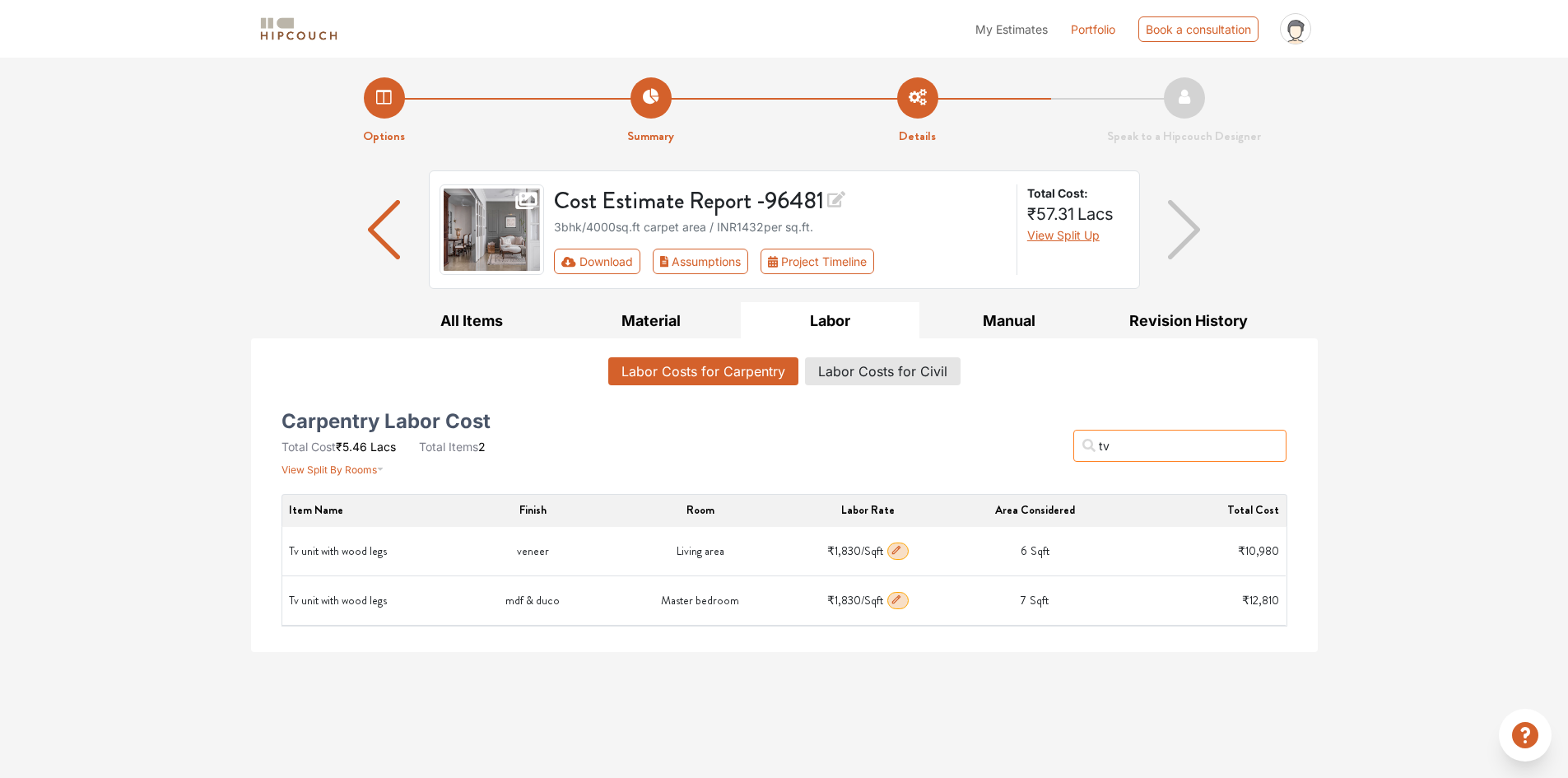
type input "tv"
click at [898, 597] on icon "button" at bounding box center [896, 599] width 12 height 12
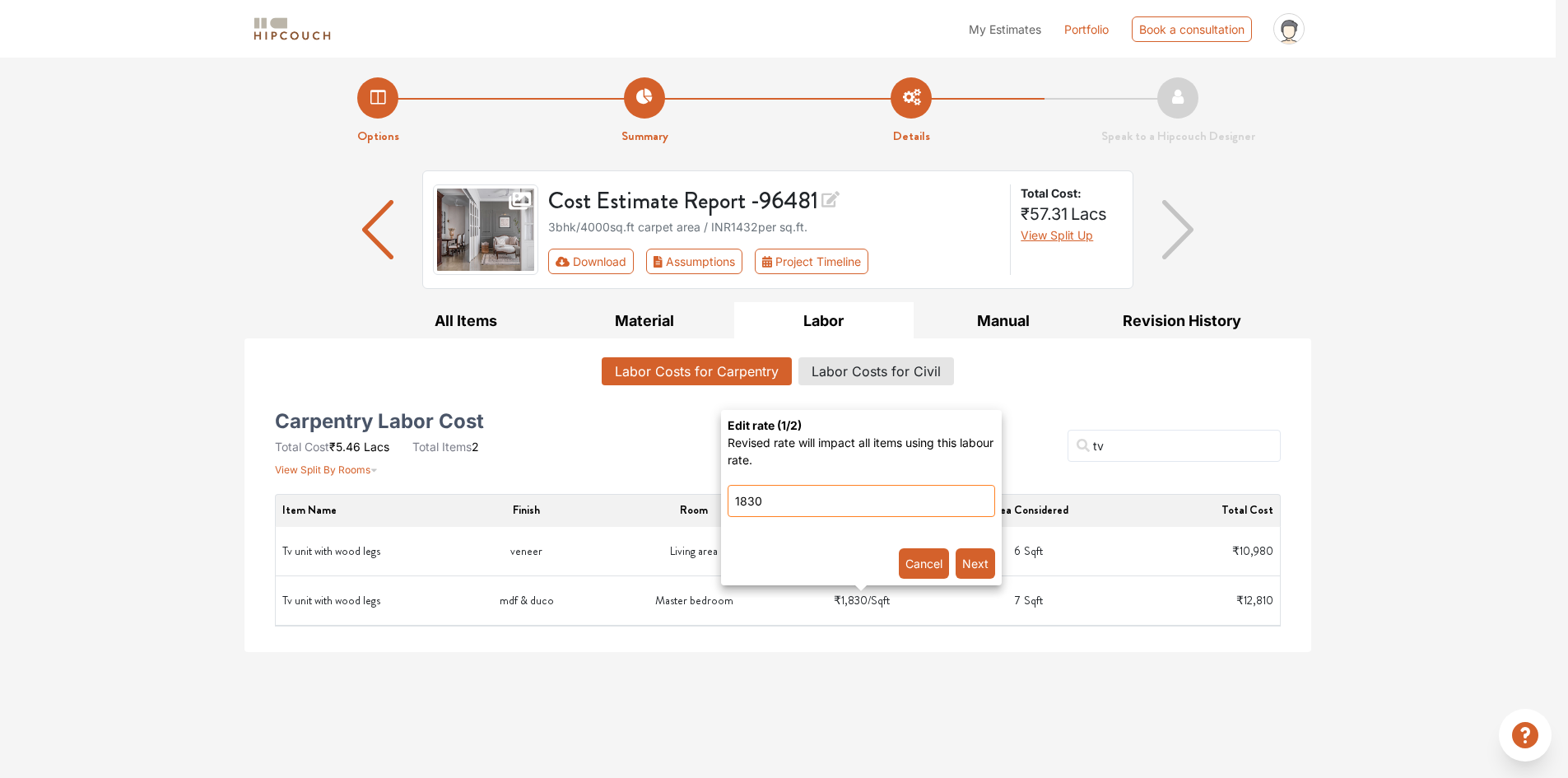
drag, startPoint x: 791, startPoint y: 511, endPoint x: 726, endPoint y: 511, distance: 65.0
click at [726, 511] on div "Edit rate ( 1 /2) Revised rate will impact all items using this labour rate. 18…" at bounding box center [861, 498] width 281 height 175
type input "300"
click at [976, 560] on button "Next" at bounding box center [975, 564] width 40 height 31
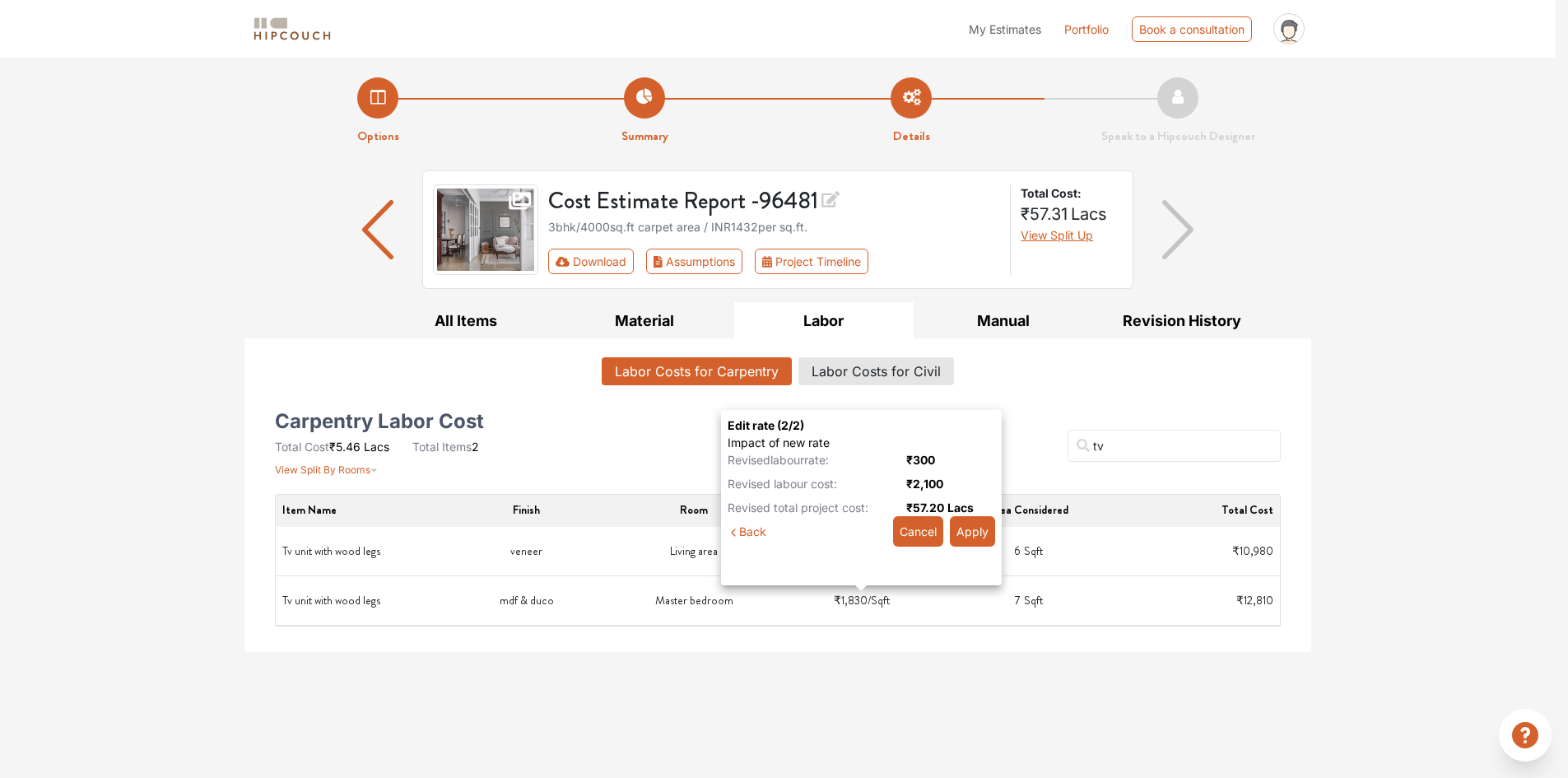
click at [962, 533] on button "Apply" at bounding box center [972, 531] width 45 height 31
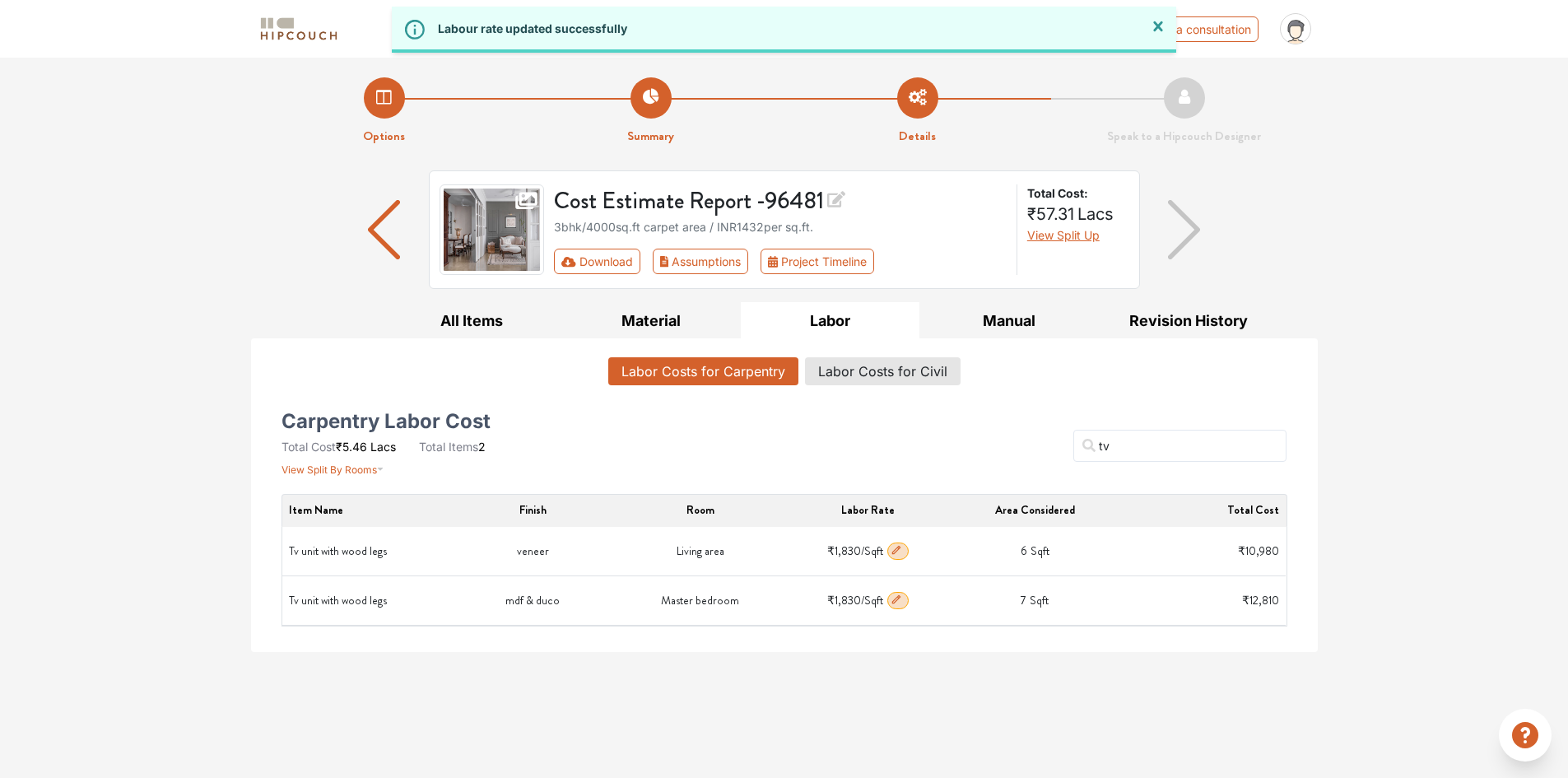
click at [900, 552] on icon "button" at bounding box center [896, 549] width 12 height 12
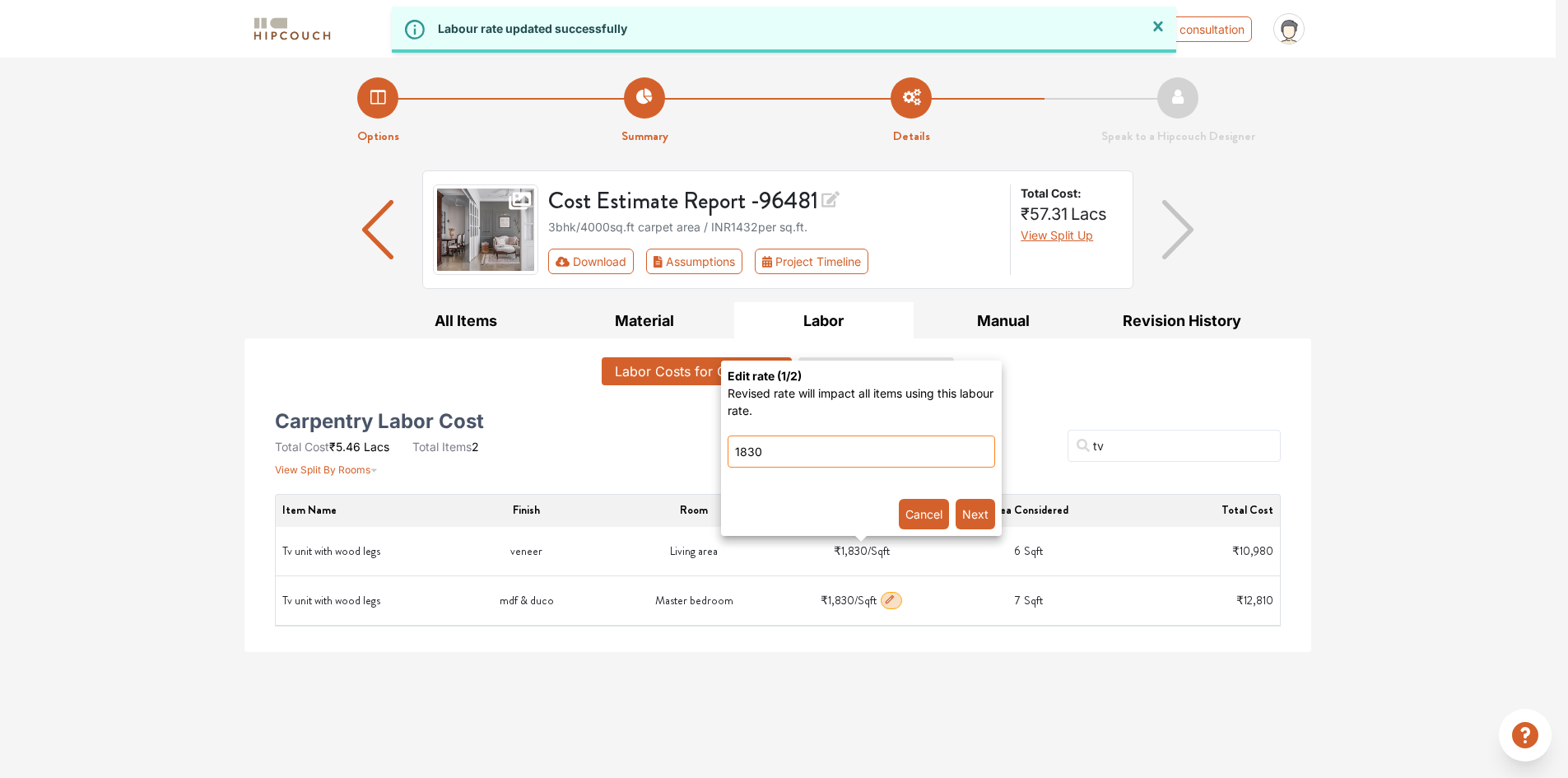
drag, startPoint x: 788, startPoint y: 453, endPoint x: 677, endPoint y: 453, distance: 111.0
click at [677, 453] on legs-popover-popover\} "Edit rate ( 1 /2) Revised rate will impact all items using this labour rate. 18…" at bounding box center [784, 389] width 1568 height 778
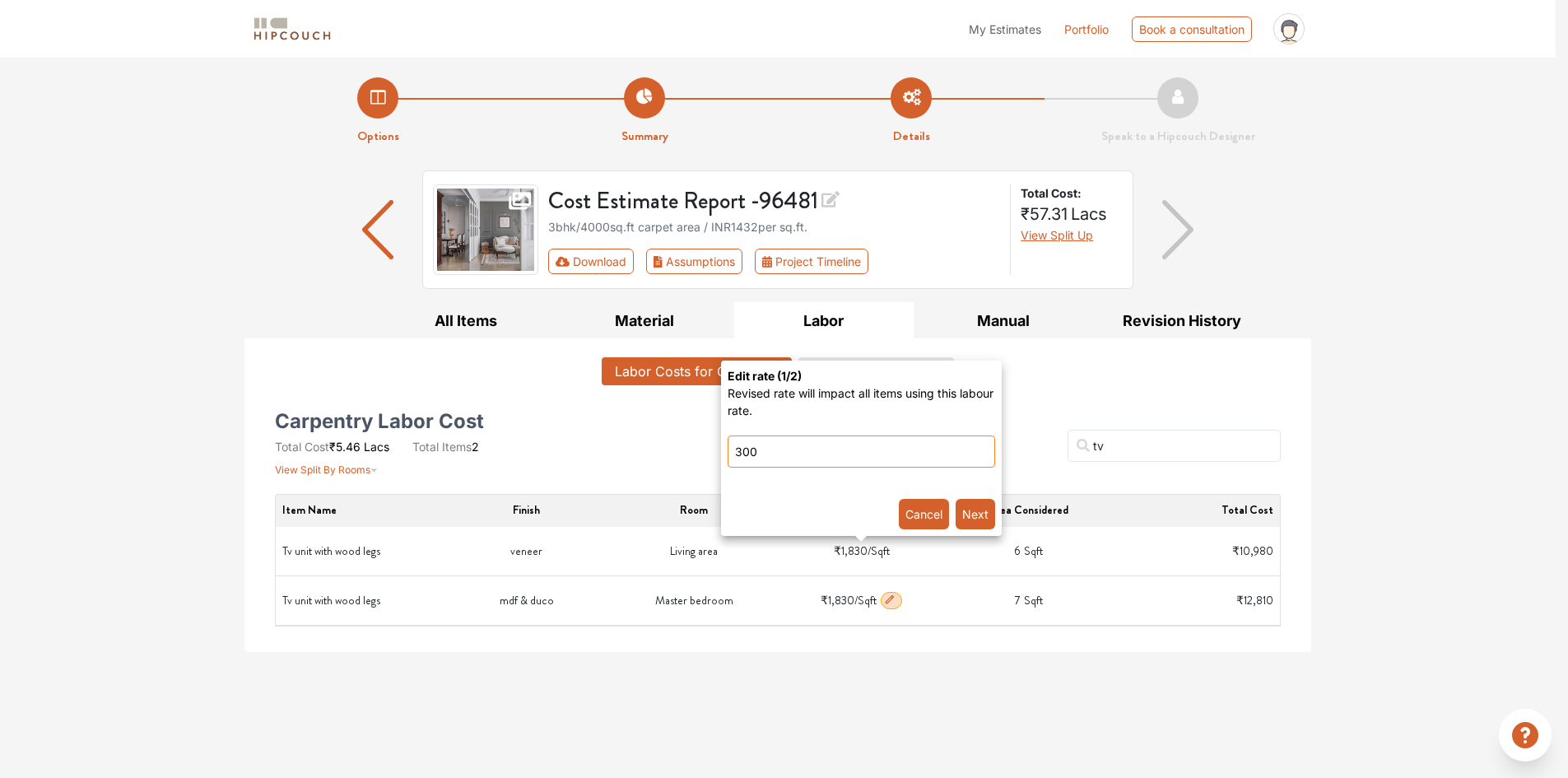
type input "300"
click at [969, 513] on button "Next" at bounding box center [975, 514] width 40 height 31
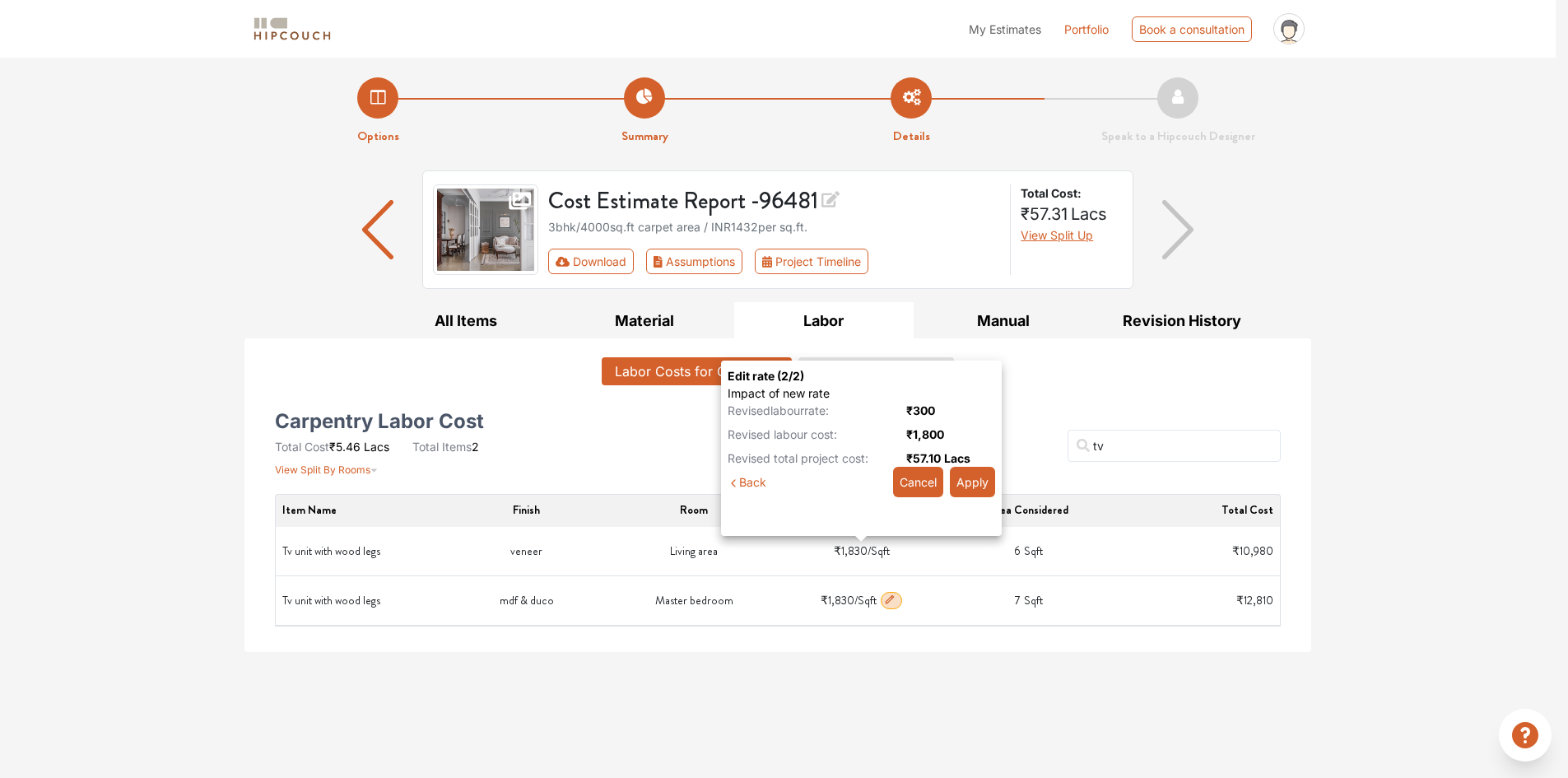
click at [973, 488] on button "Apply" at bounding box center [972, 483] width 45 height 31
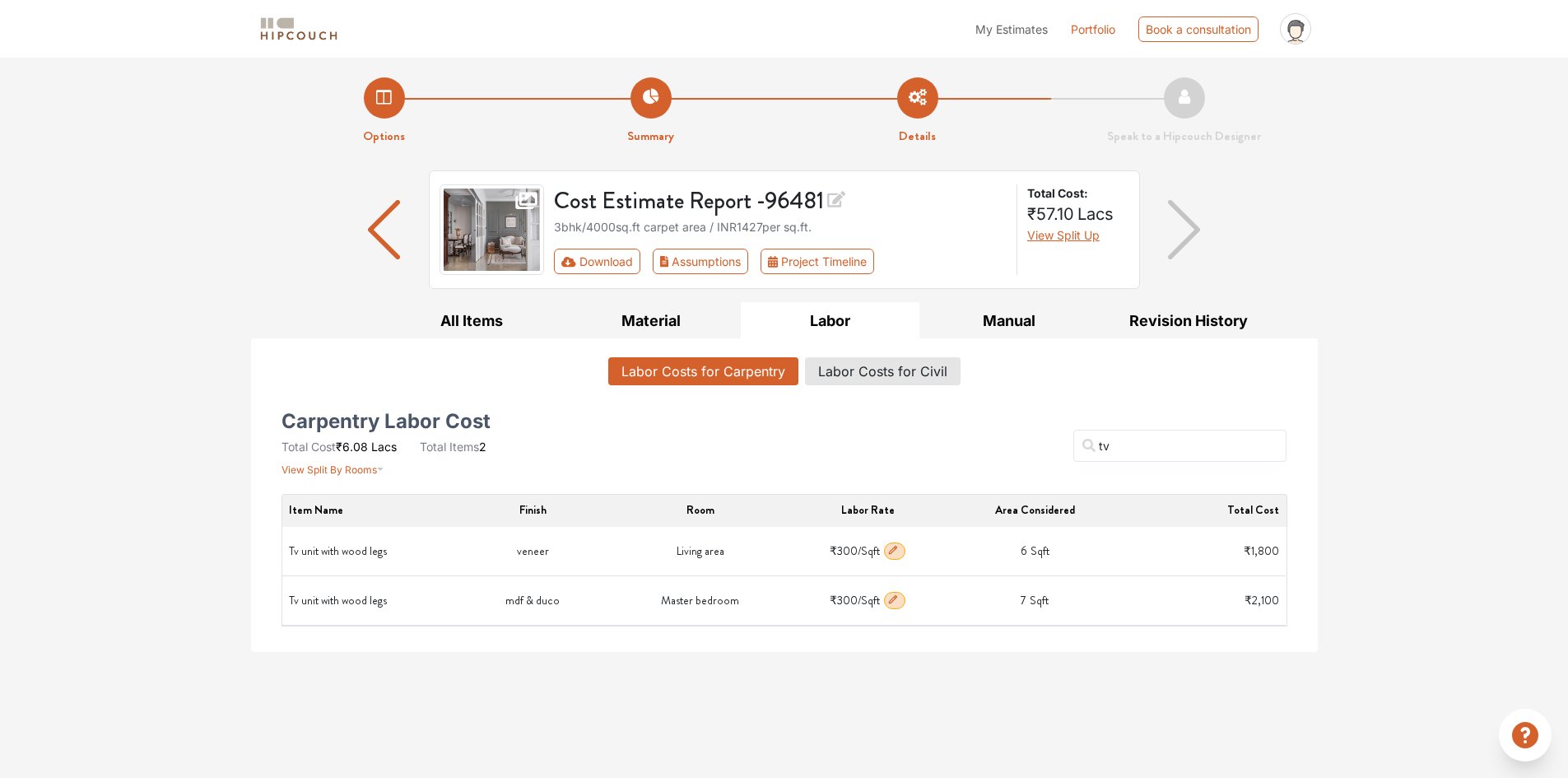
click at [898, 649] on div "Labor Costs for Carpentry Labor Costs for Civil Carpentry Labor Cost Total Cost…" at bounding box center [784, 494] width 1050 height 314
click at [893, 602] on icon "button" at bounding box center [892, 599] width 12 height 12
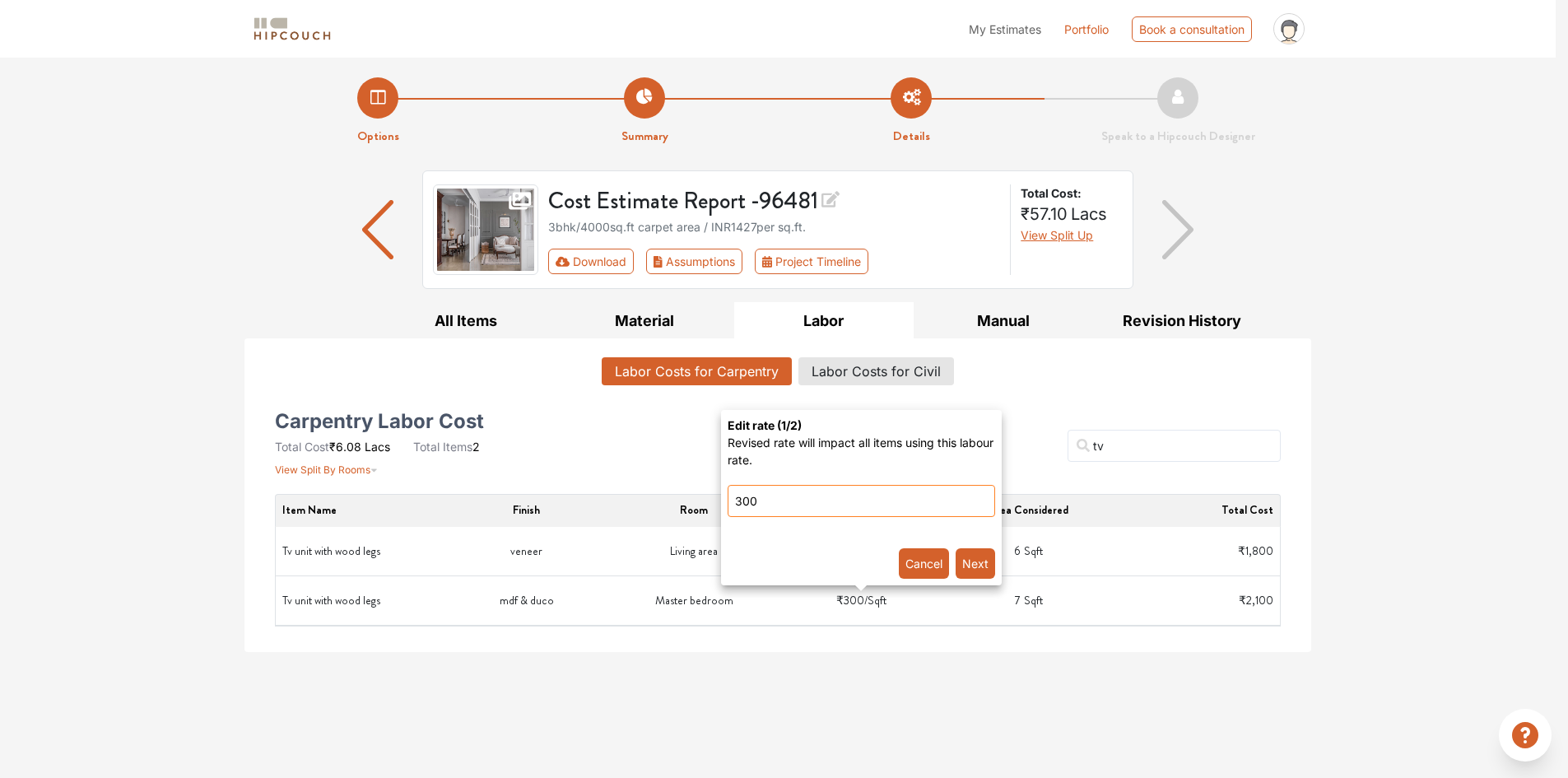
drag, startPoint x: 785, startPoint y: 502, endPoint x: 723, endPoint y: 498, distance: 62.1
click at [723, 498] on div "Edit rate ( 1 /2) Revised rate will impact all items using this labour rate. 30…" at bounding box center [861, 498] width 281 height 175
type input "600"
click at [980, 565] on button "Next" at bounding box center [975, 564] width 40 height 31
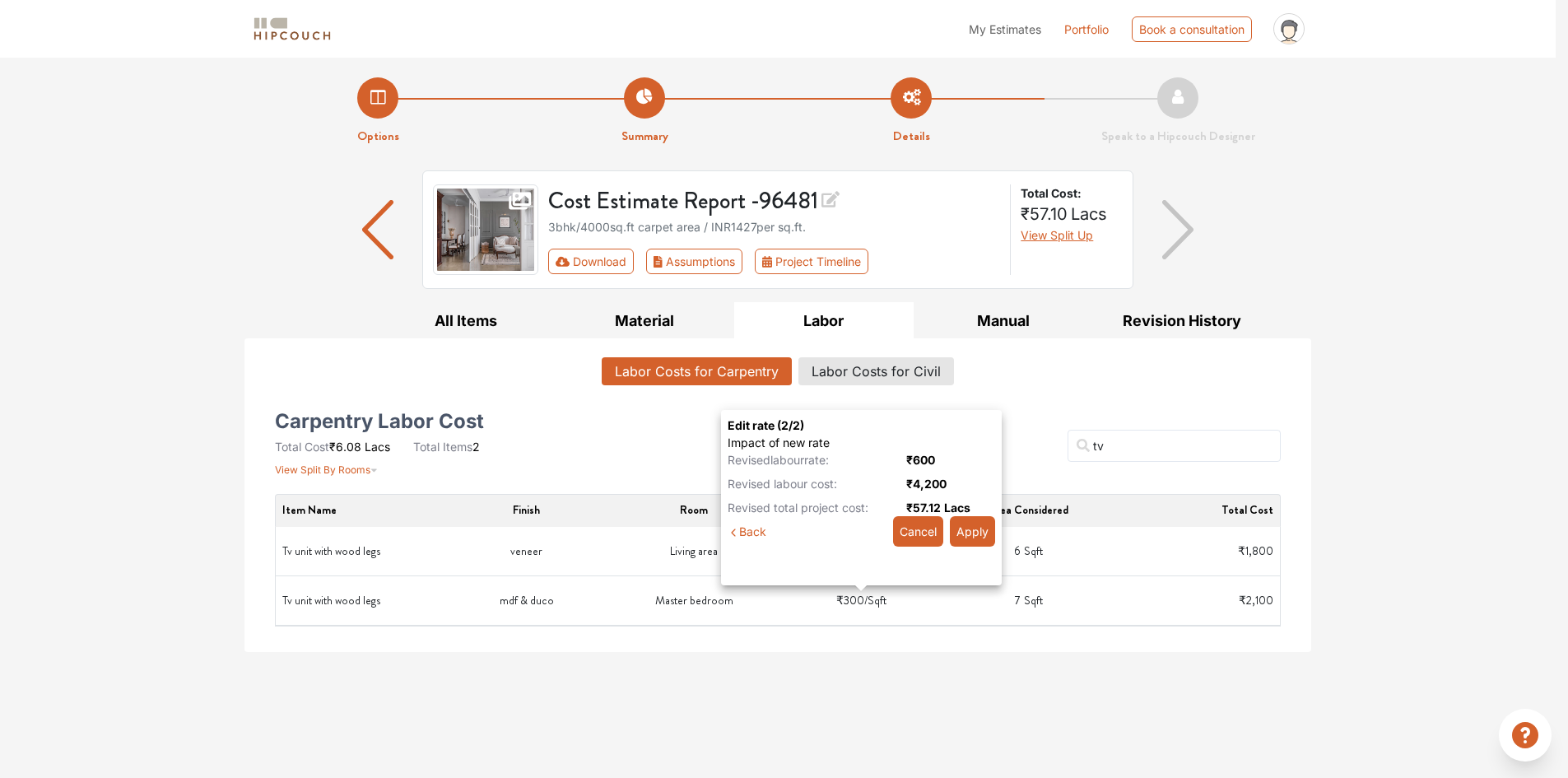
click at [977, 530] on button "Apply" at bounding box center [972, 531] width 45 height 31
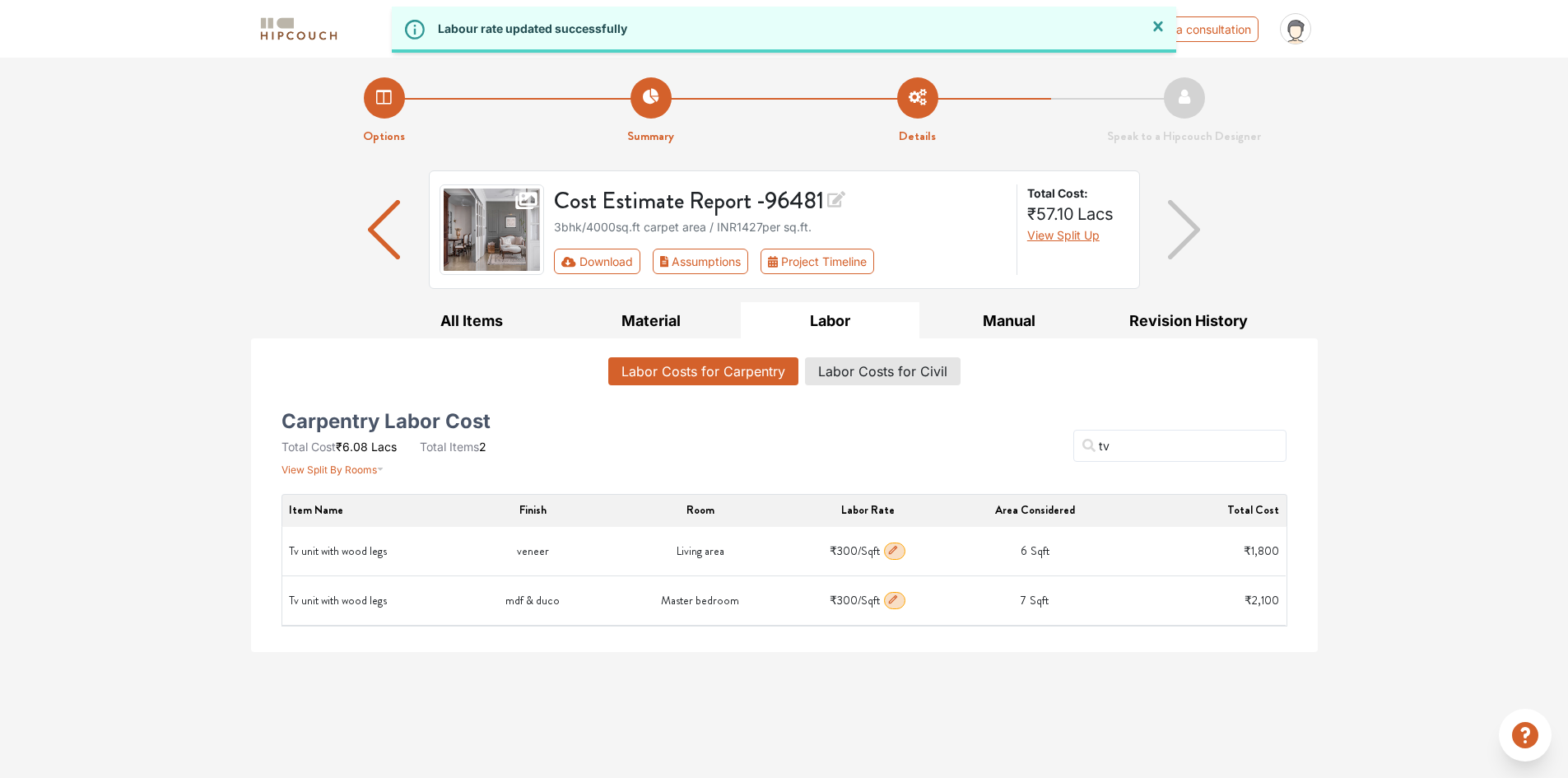
click at [895, 554] on icon "button" at bounding box center [892, 549] width 12 height 12
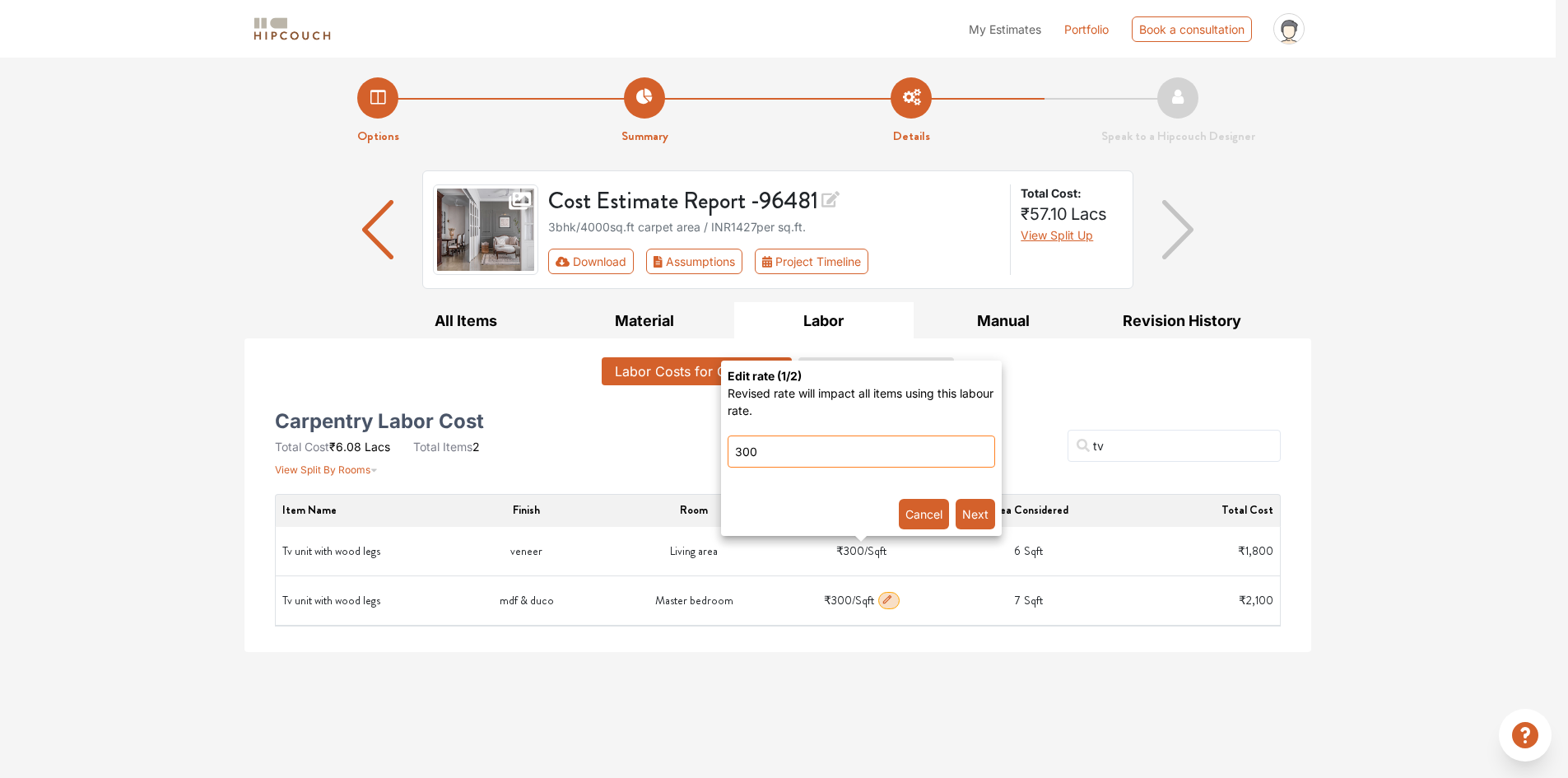
click at [679, 449] on legs-popover-popover\} "Edit rate ( 1 /2) Revised rate will impact all items using this labour rate. 30…" at bounding box center [784, 389] width 1568 height 778
type input "600"
click at [981, 514] on button "Next" at bounding box center [975, 514] width 40 height 31
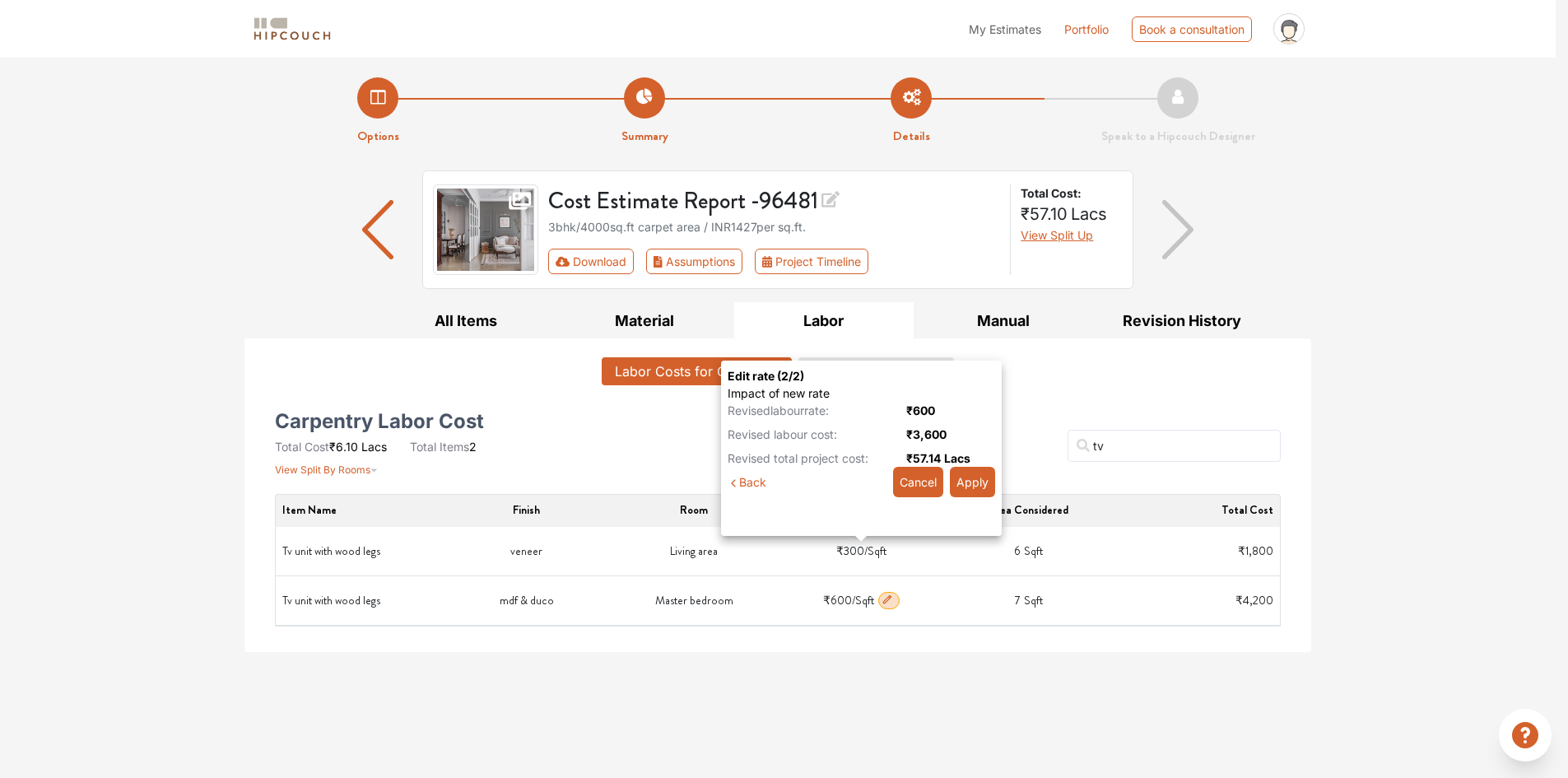
click at [966, 482] on button "Apply" at bounding box center [972, 483] width 45 height 31
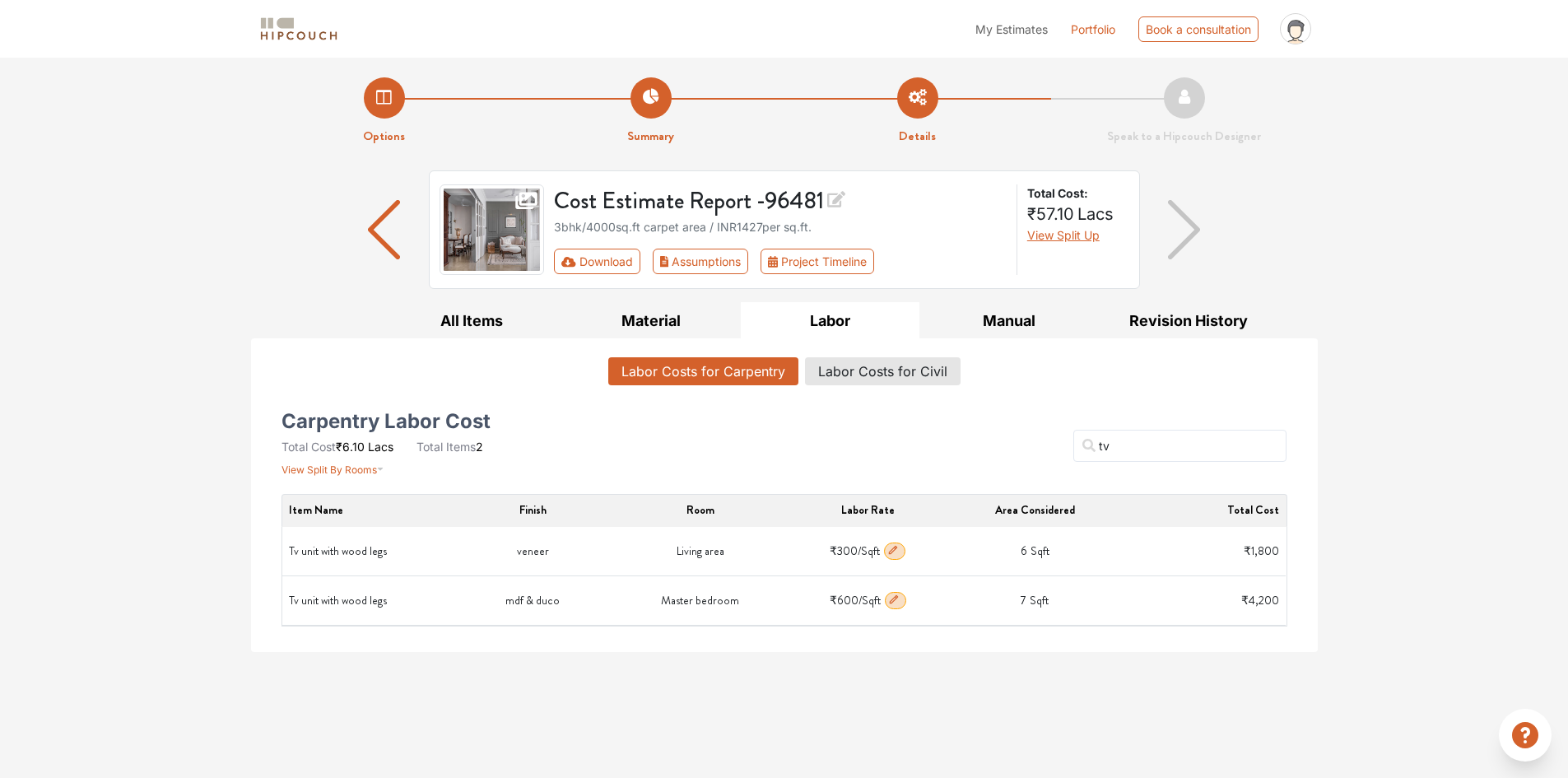
click at [957, 677] on div "My Estimates Portfolio Book a consultation profile pic Upload Boq Logout Option…" at bounding box center [784, 389] width 1568 height 778
click at [544, 669] on div "My Estimates Portfolio Book a consultation profile pic Upload Boq Logout Option…" at bounding box center [784, 389] width 1568 height 778
click at [658, 314] on button "Material" at bounding box center [650, 320] width 180 height 37
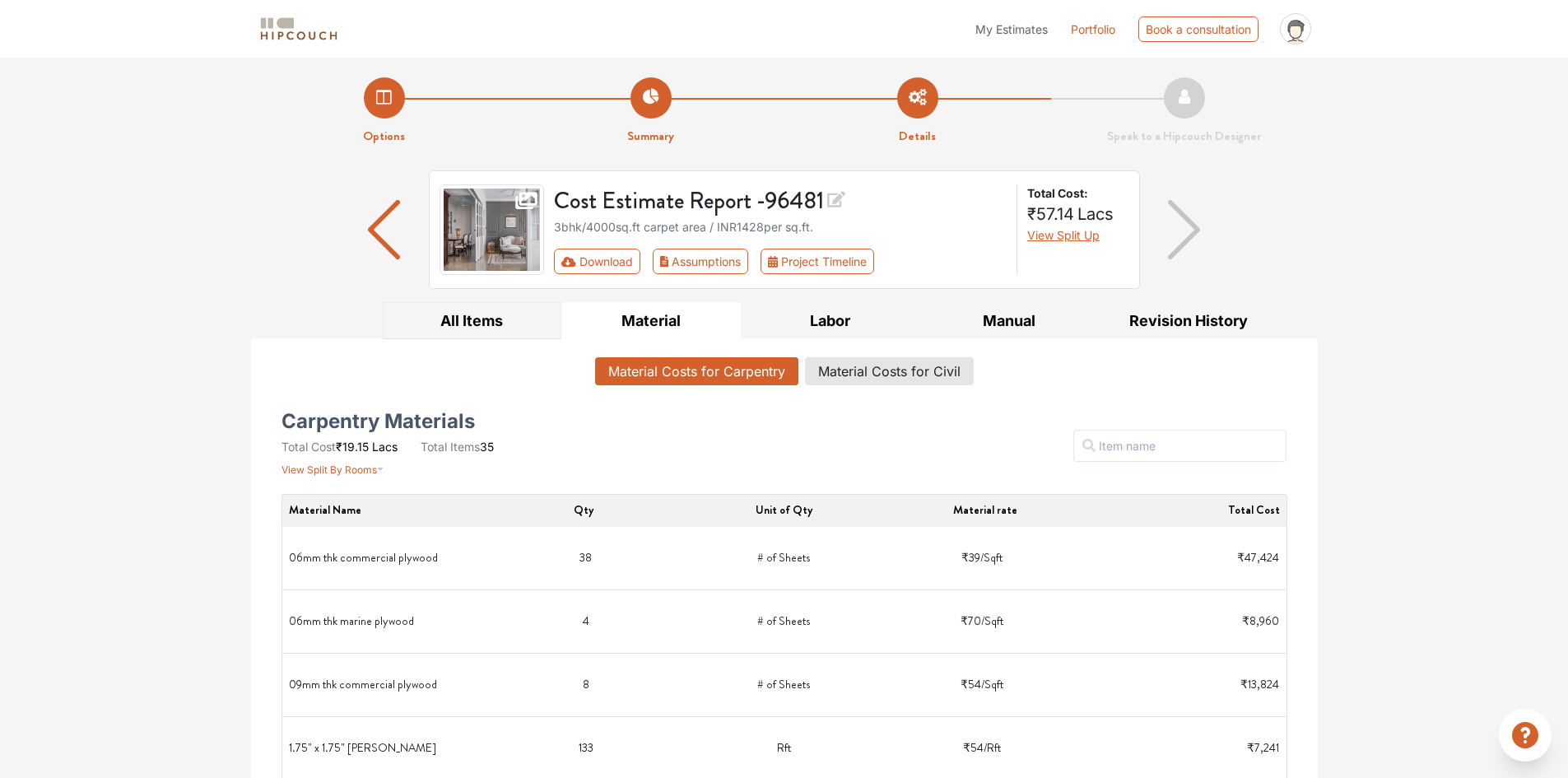
click at [480, 322] on button "All Items" at bounding box center [472, 320] width 180 height 37
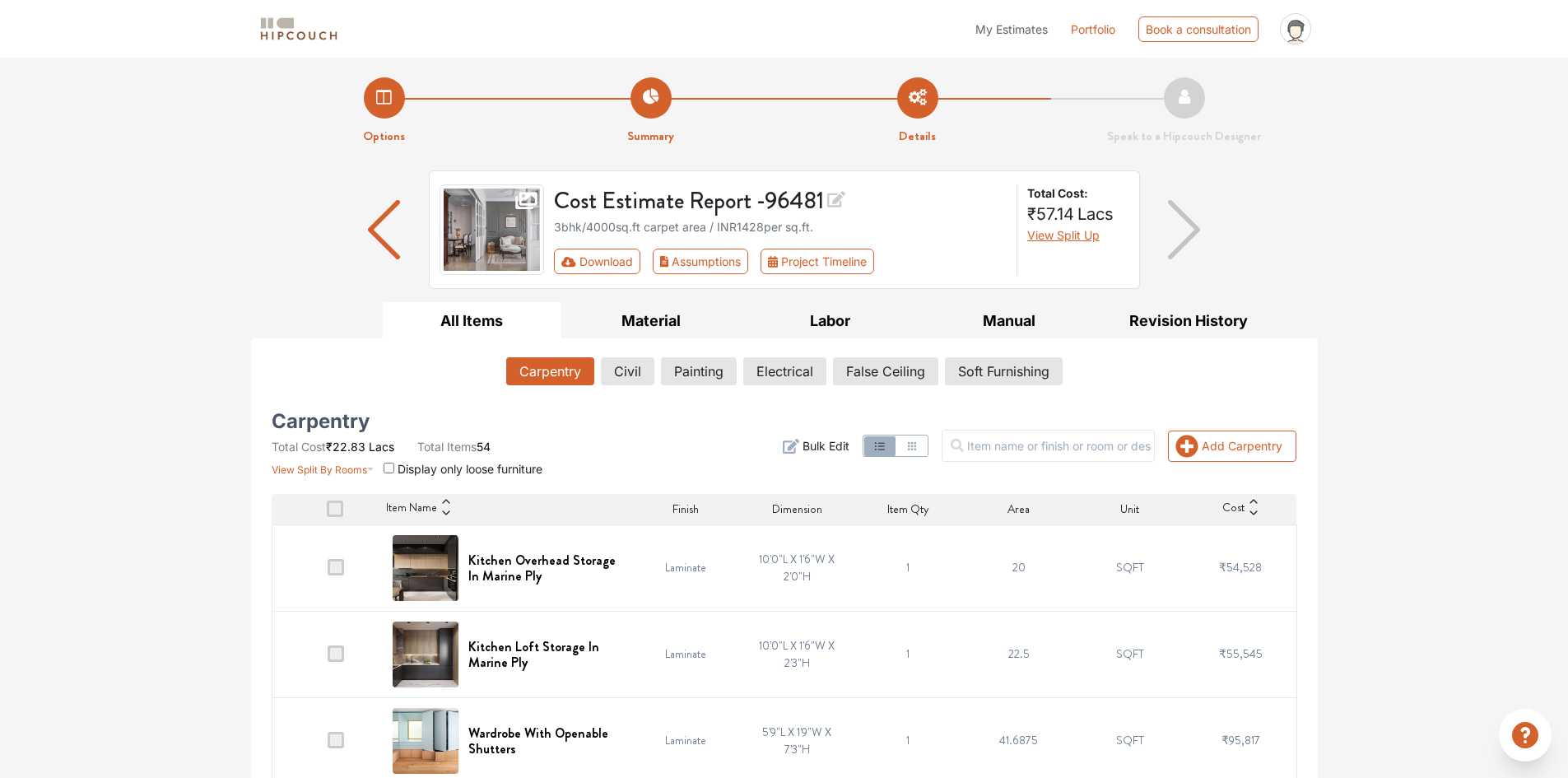
click at [1298, 26] on icon at bounding box center [1294, 32] width 12 height 13
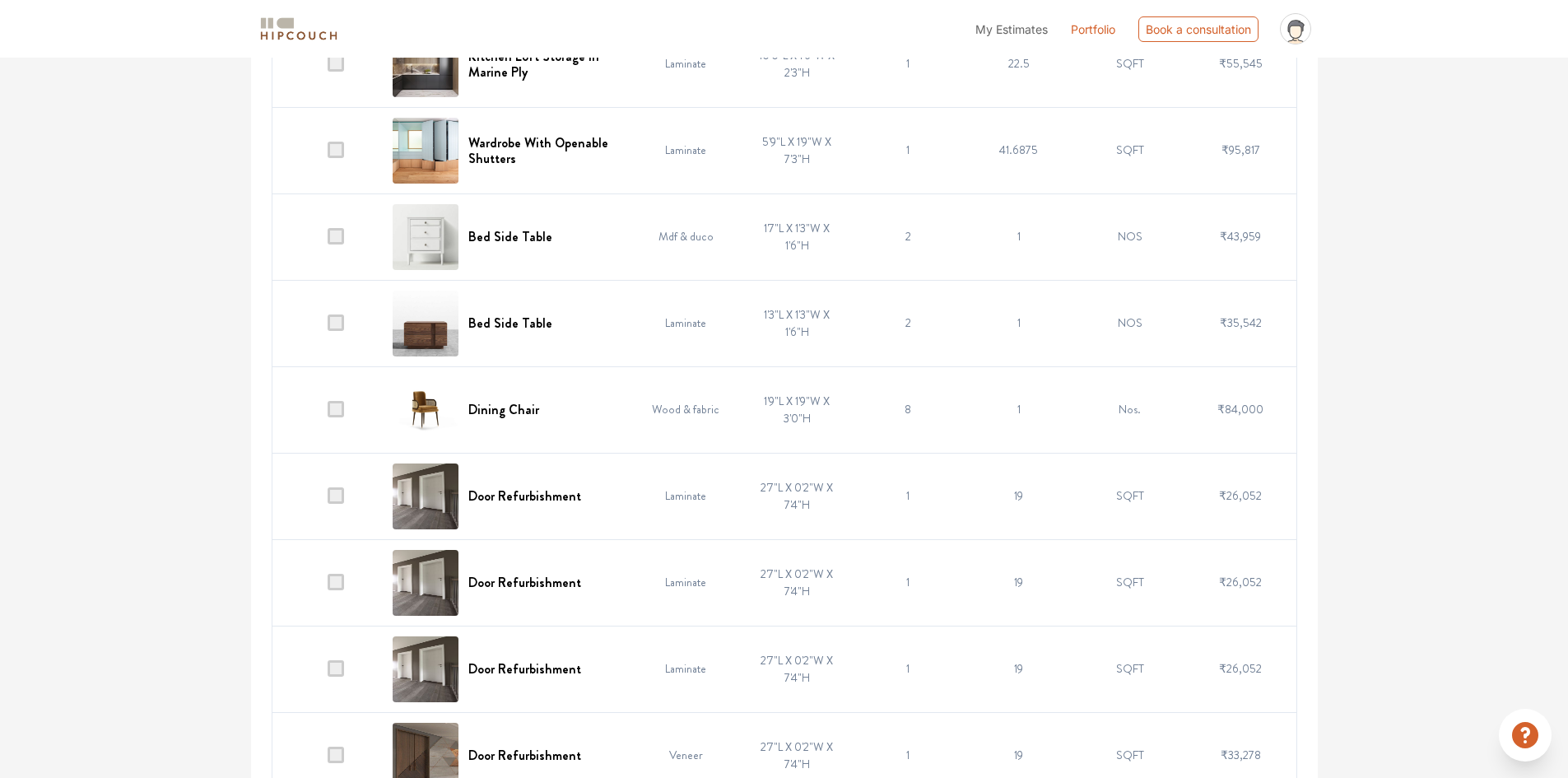
scroll to position [659, 0]
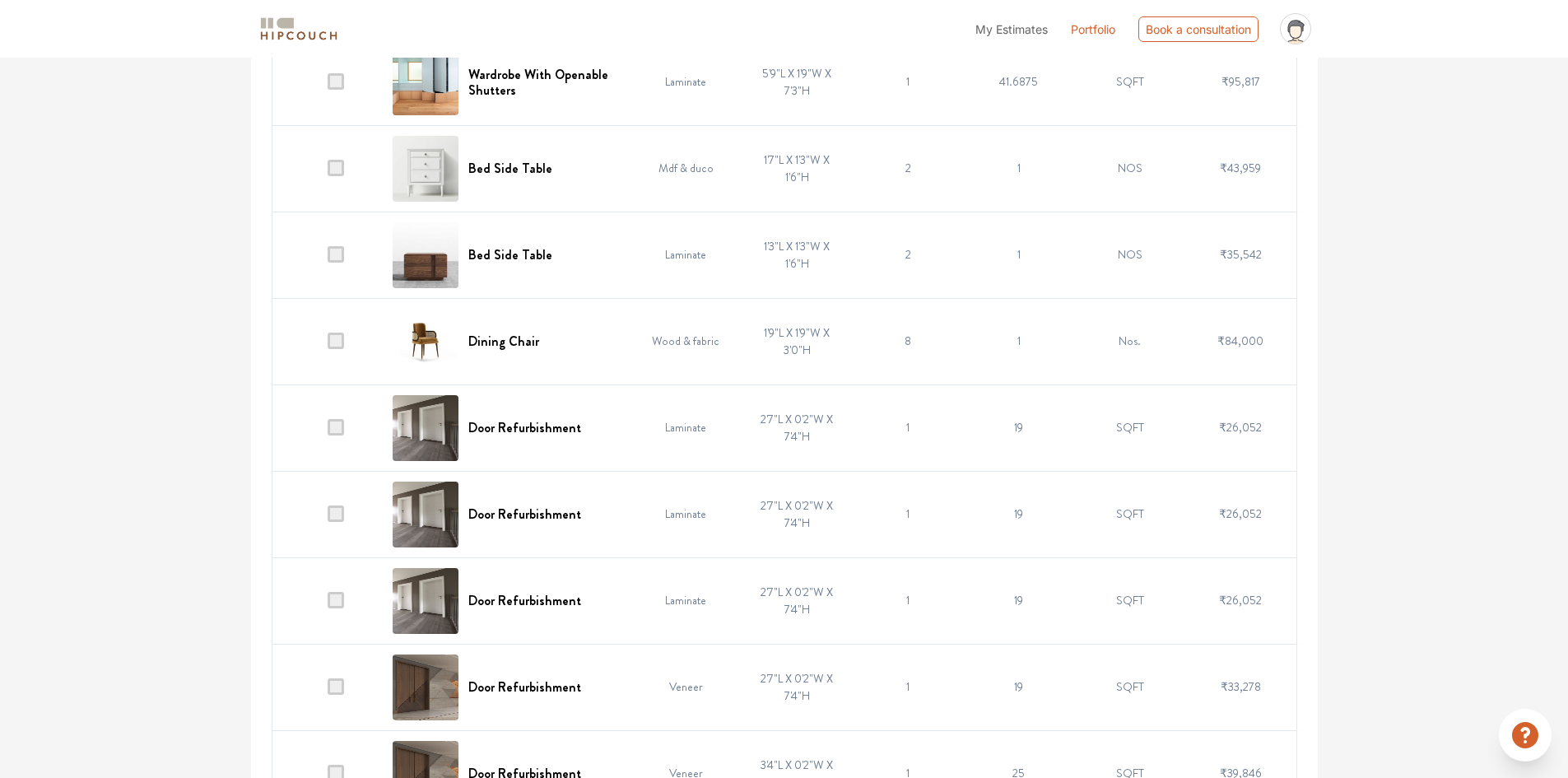
click at [1016, 33] on span "My Estimates" at bounding box center [1012, 29] width 72 height 14
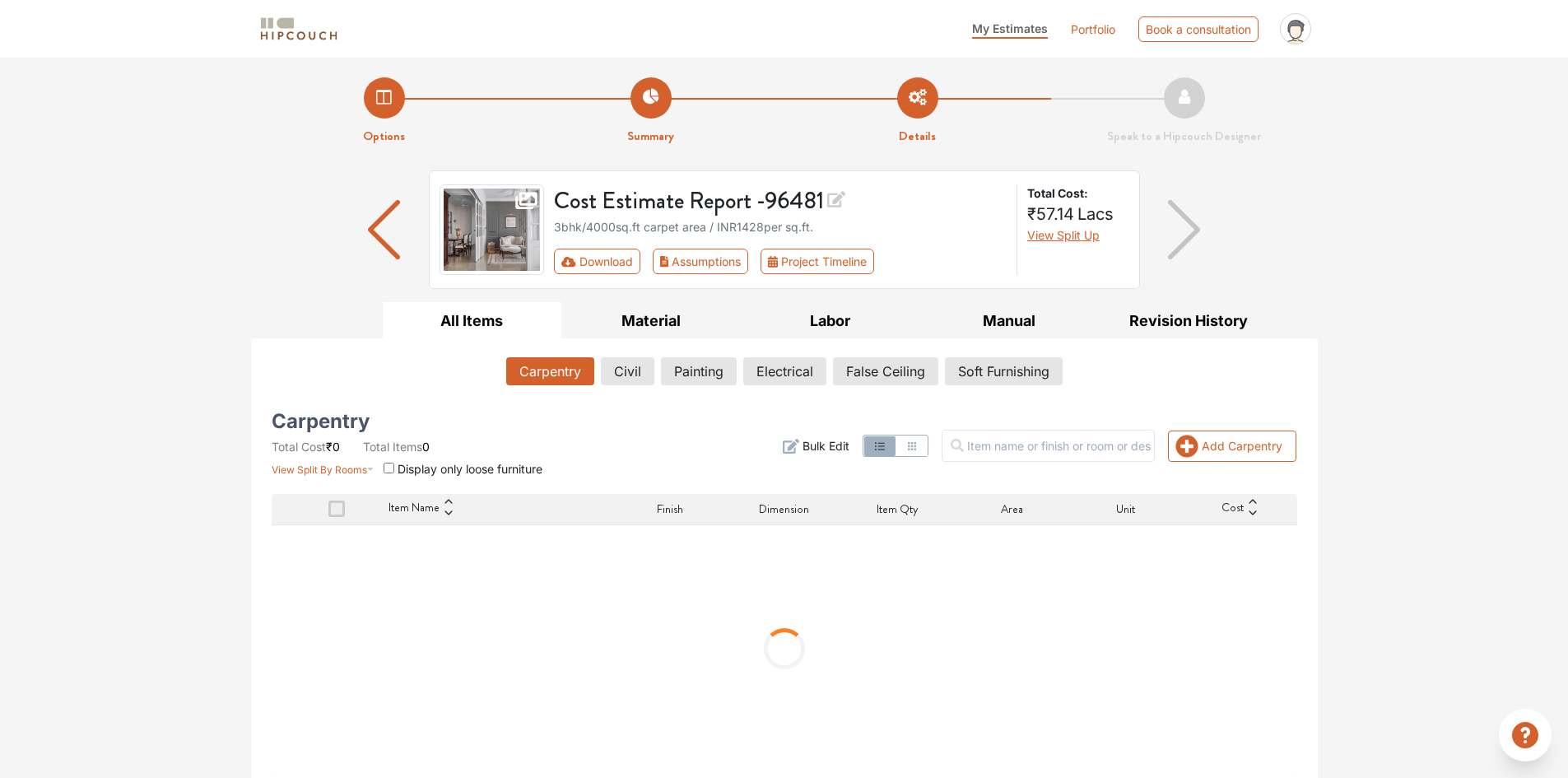
scroll to position [6, 0]
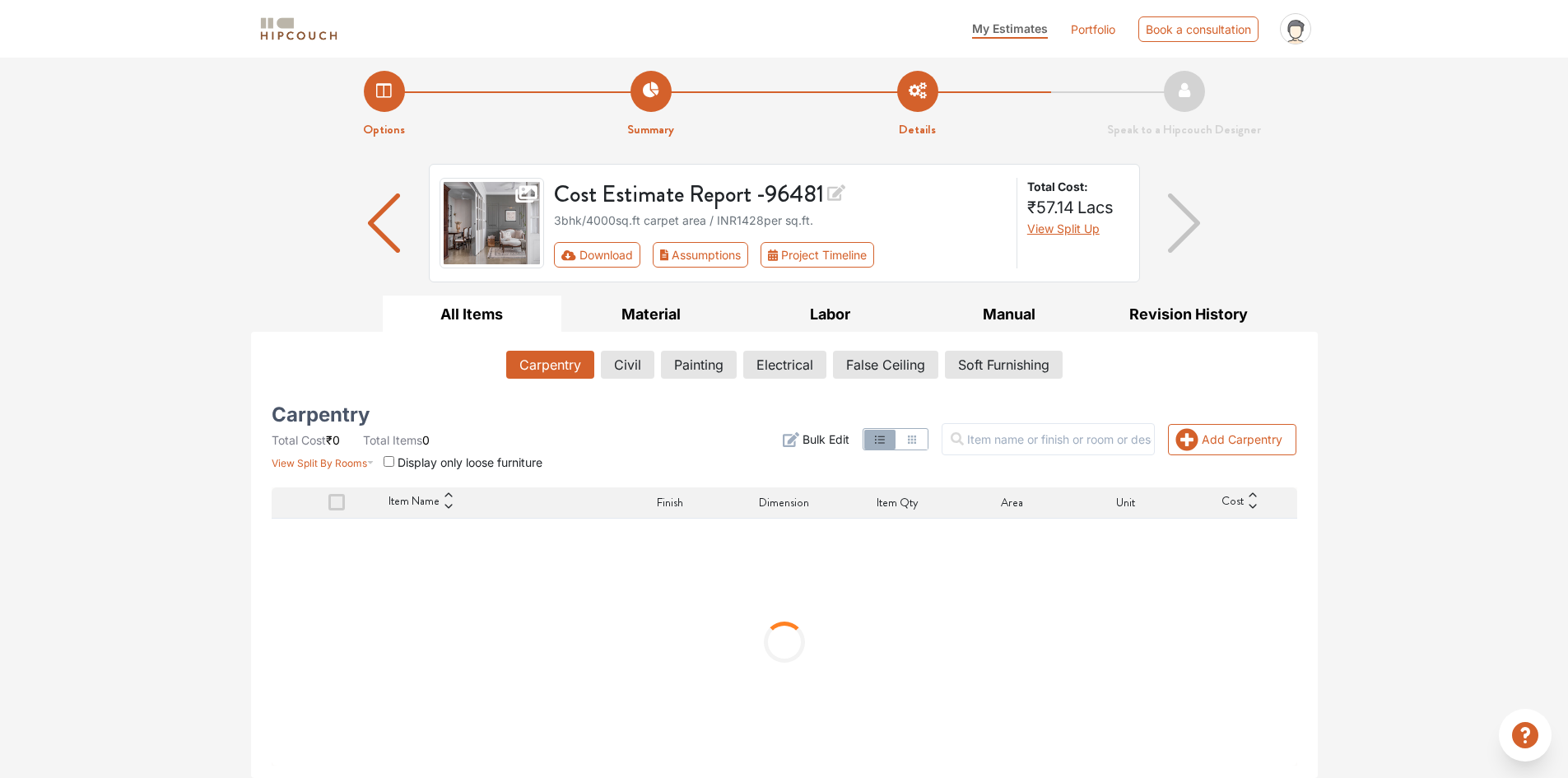
click at [1191, 228] on img "button" at bounding box center [1184, 223] width 33 height 60
click at [840, 196] on icon at bounding box center [836, 192] width 18 height 16
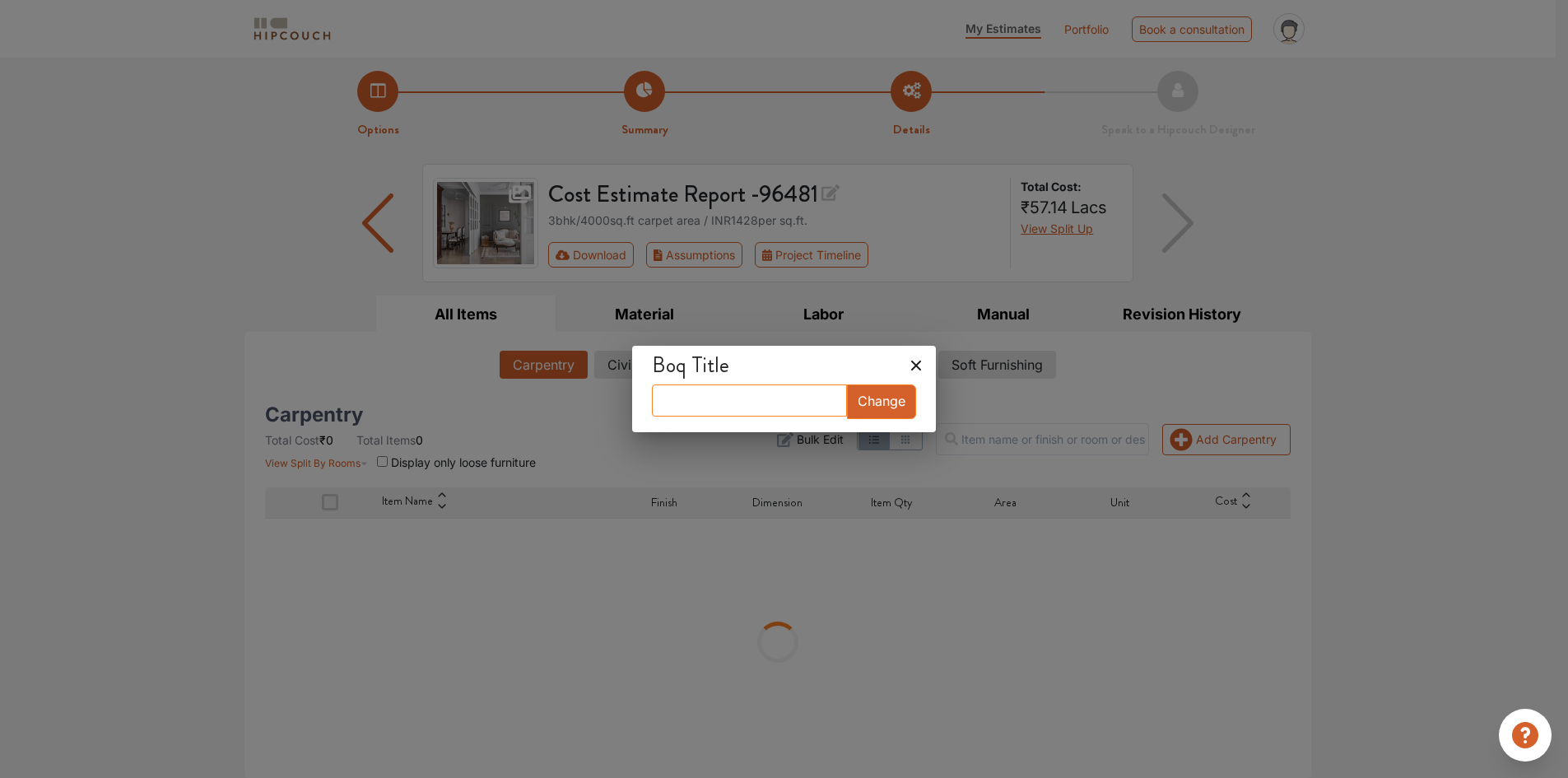
click at [764, 409] on input "text" at bounding box center [750, 400] width 195 height 33
type input "Rajpipla Carpentary Work"
click at [865, 399] on button "Change" at bounding box center [881, 401] width 70 height 34
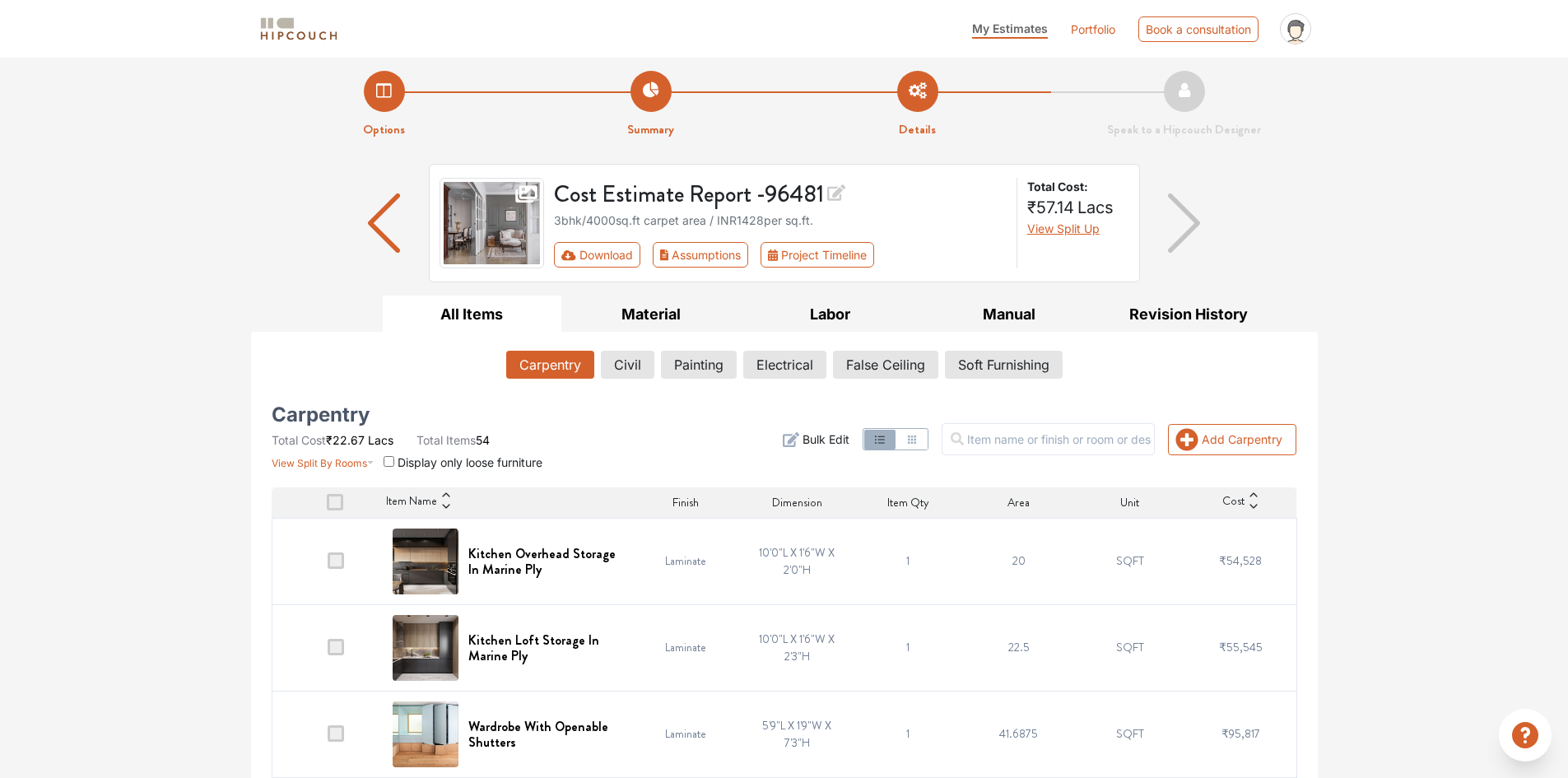
click at [838, 196] on icon at bounding box center [836, 192] width 18 height 16
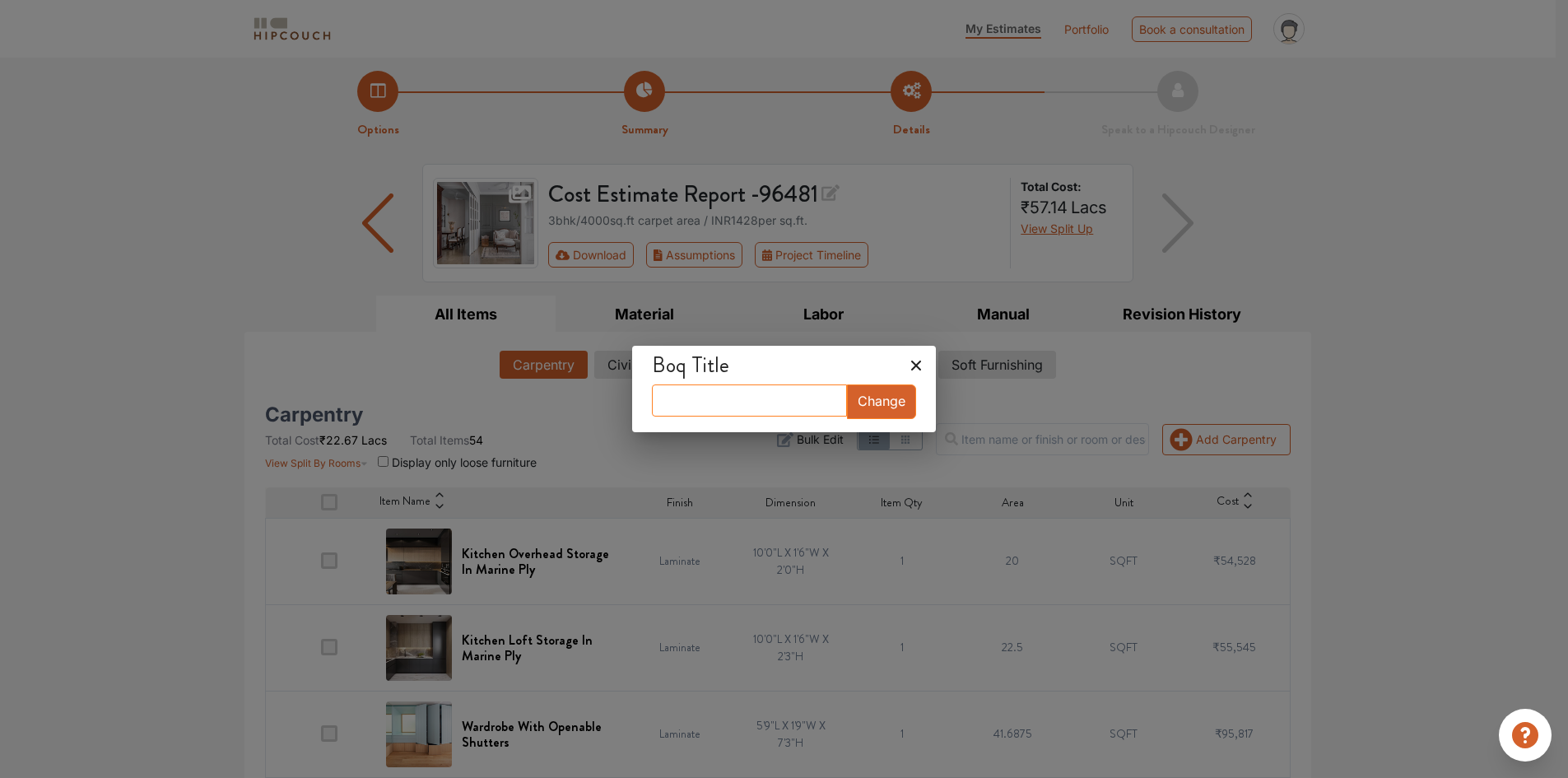
click at [728, 406] on input "text" at bounding box center [750, 400] width 195 height 33
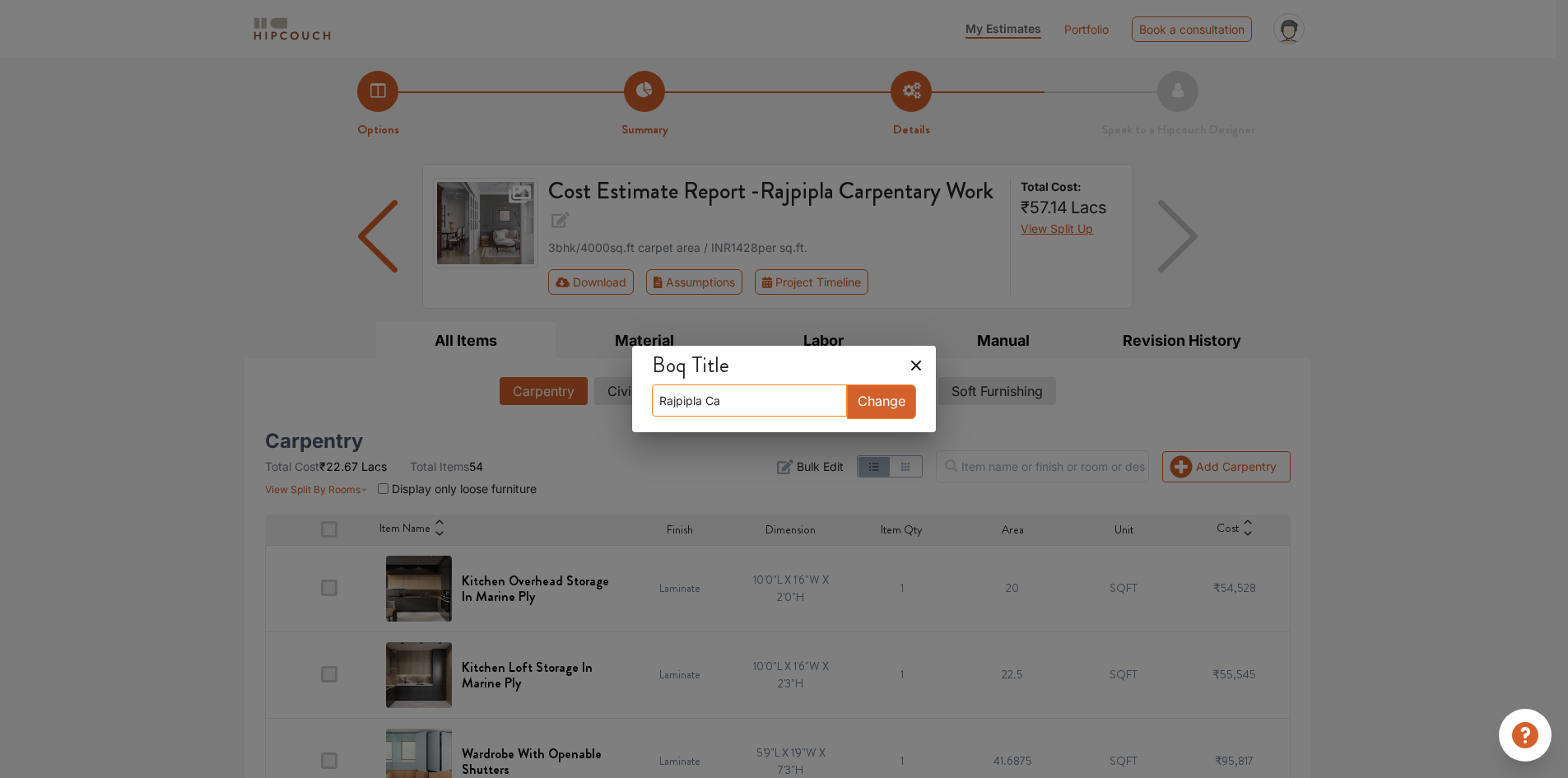
type input "Rajpipla Car"
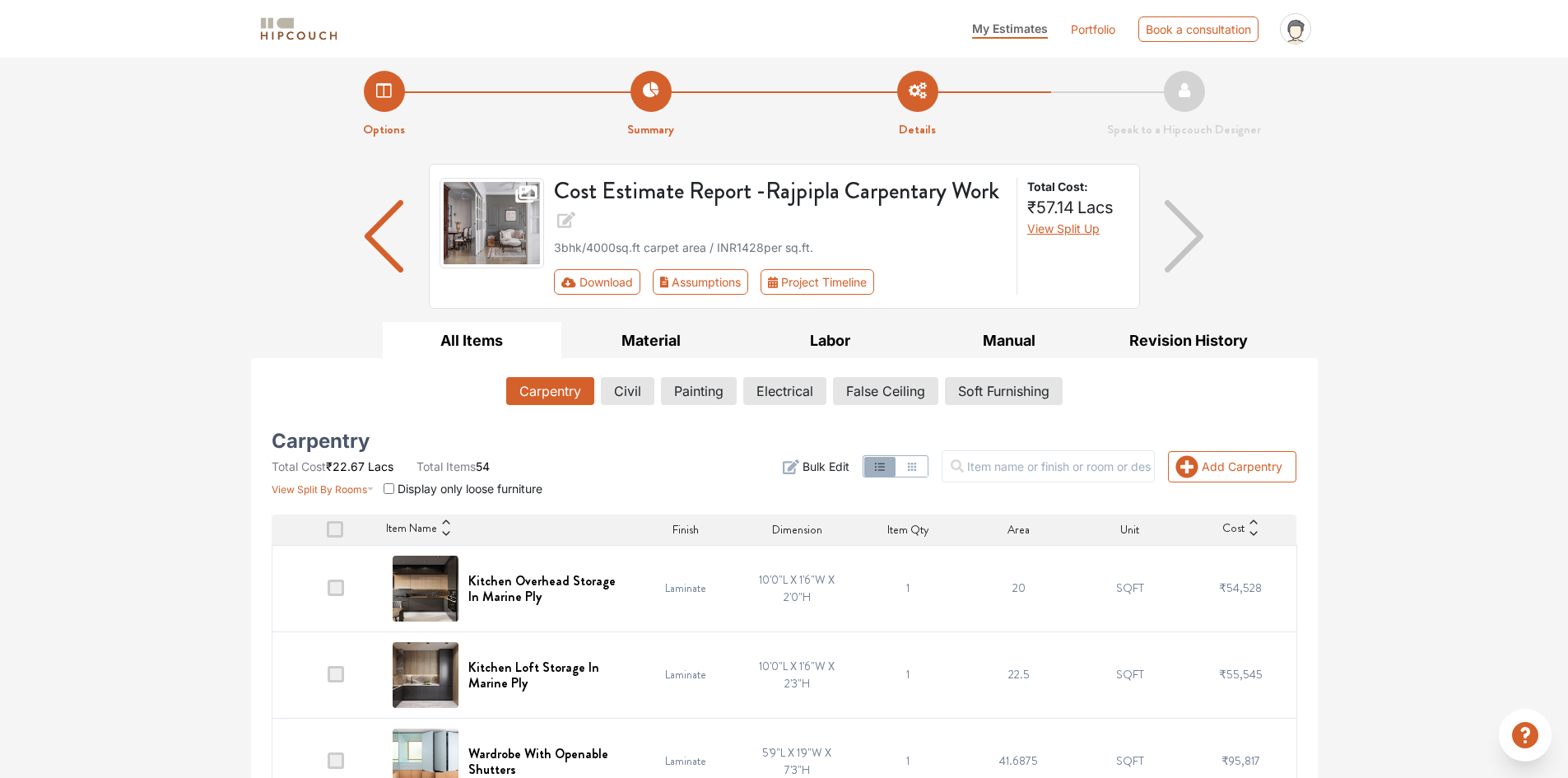
drag, startPoint x: 1351, startPoint y: 262, endPoint x: 1347, endPoint y: 229, distance: 33.2
click at [701, 288] on button "Assumptions" at bounding box center [700, 282] width 97 height 25
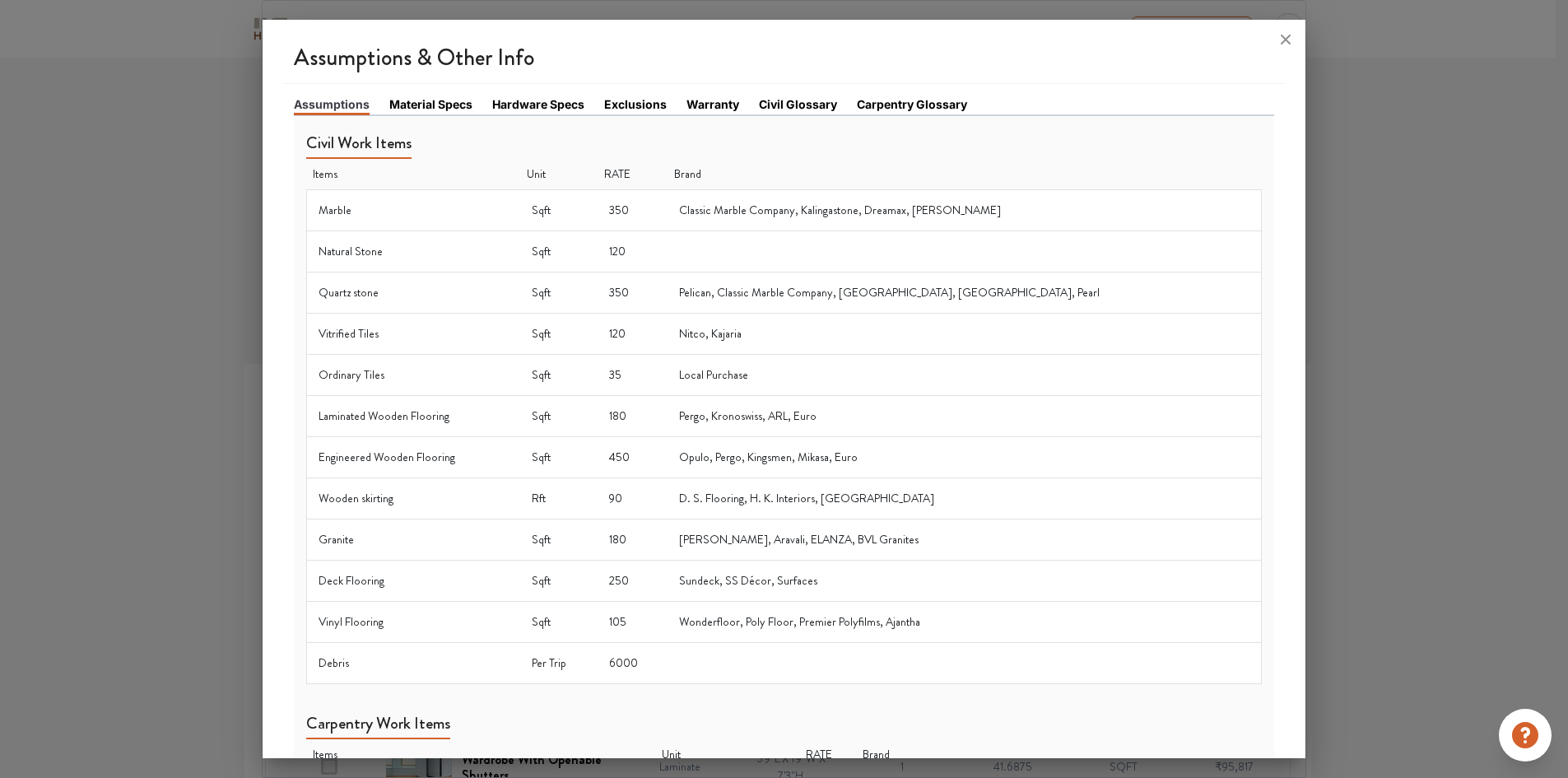
scroll to position [0, 0]
click at [431, 107] on link "Material Specs" at bounding box center [431, 104] width 83 height 17
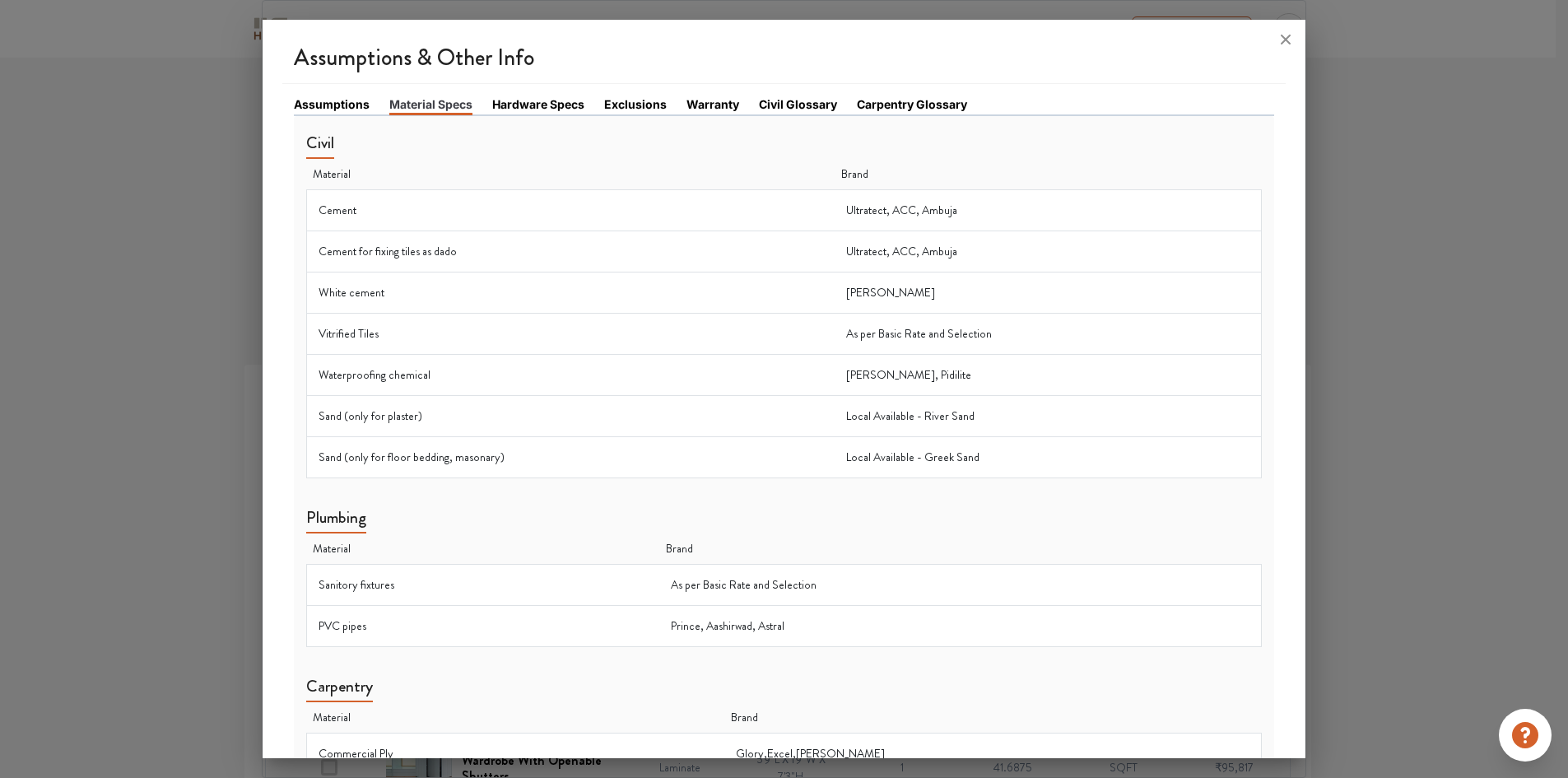
click at [541, 103] on link "Hardware Specs" at bounding box center [538, 104] width 92 height 17
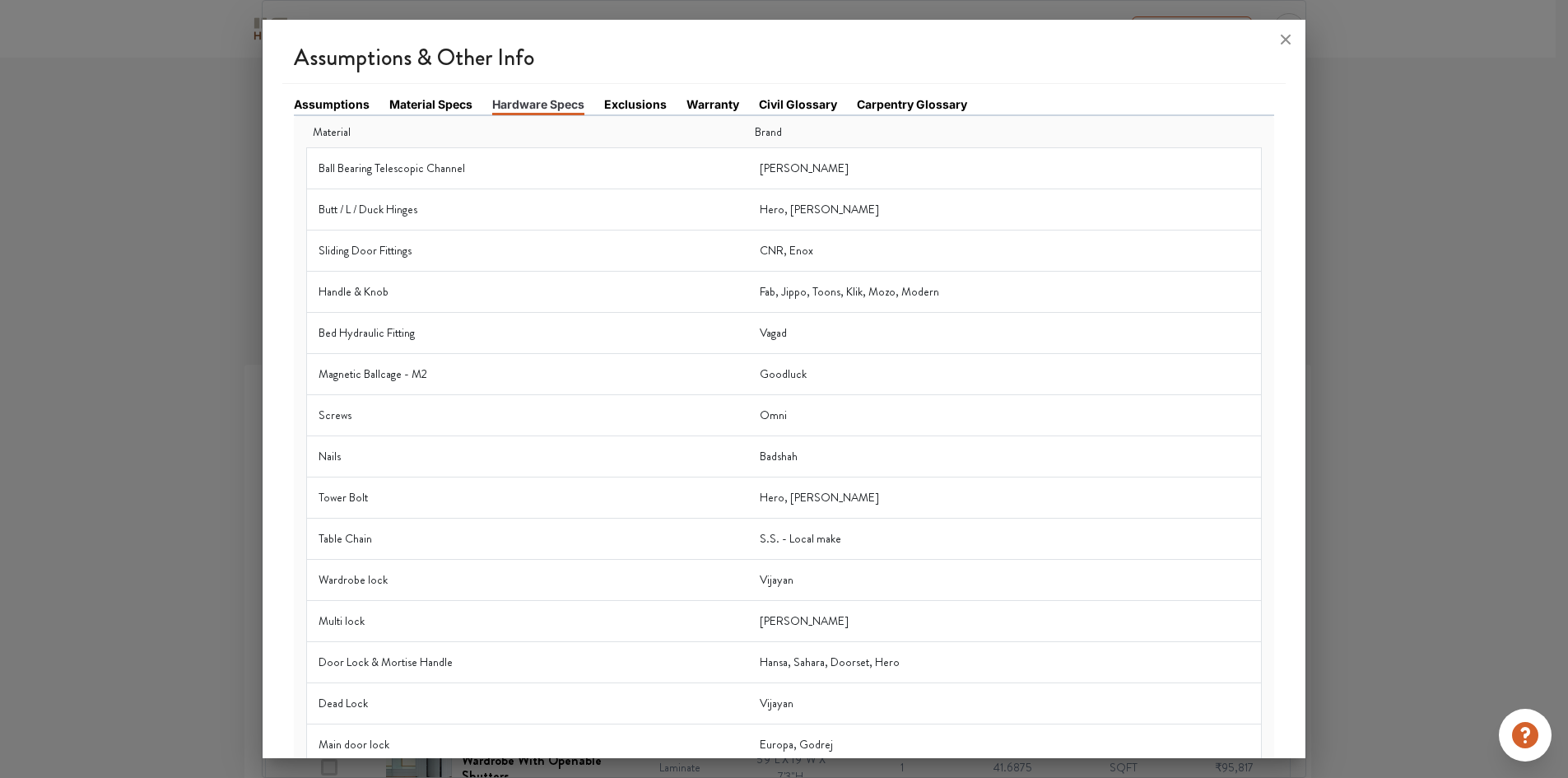
click at [616, 107] on link "Exclusions" at bounding box center [635, 104] width 62 height 17
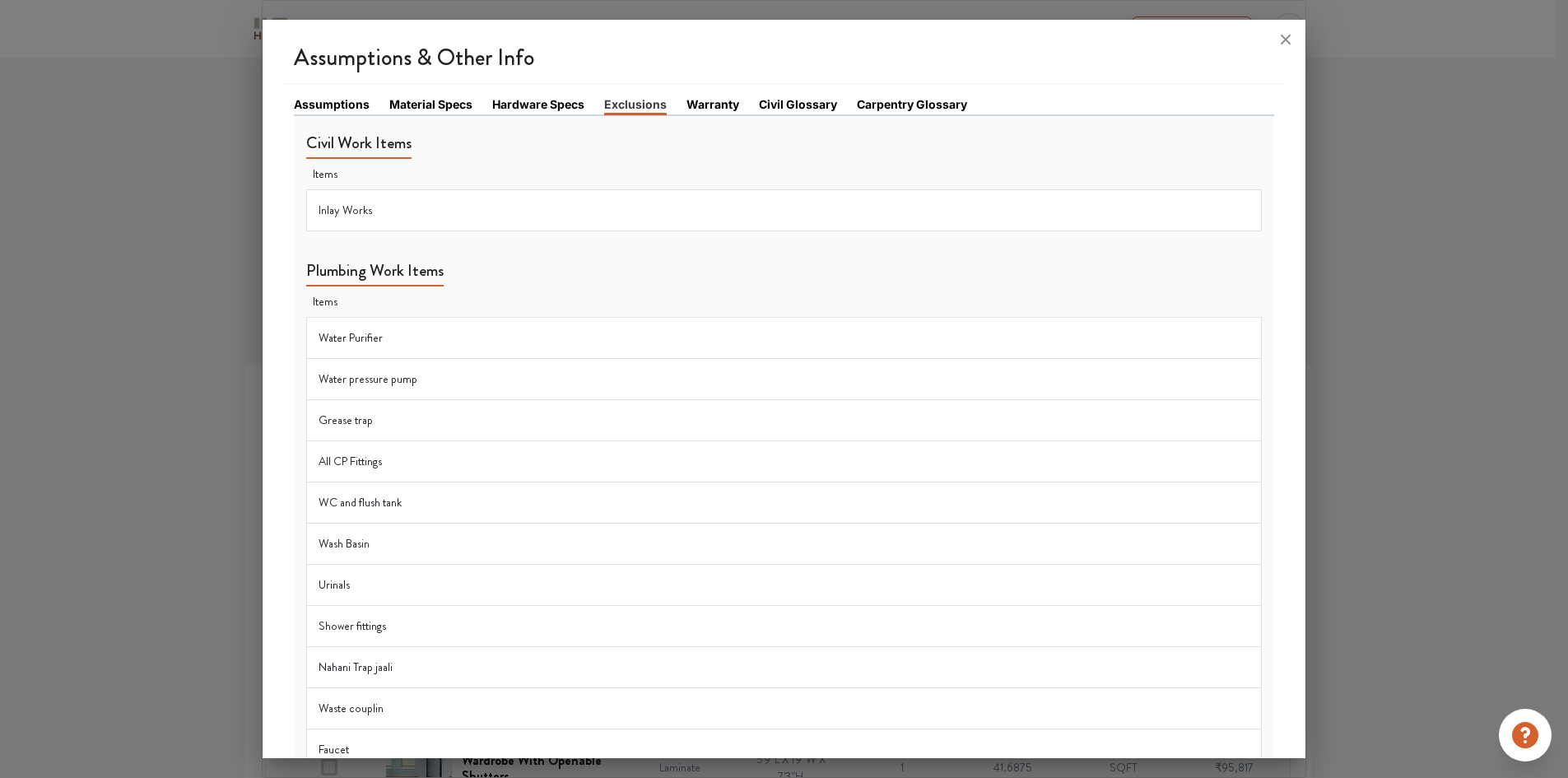
click at [539, 102] on link "Hardware Specs" at bounding box center [538, 104] width 92 height 17
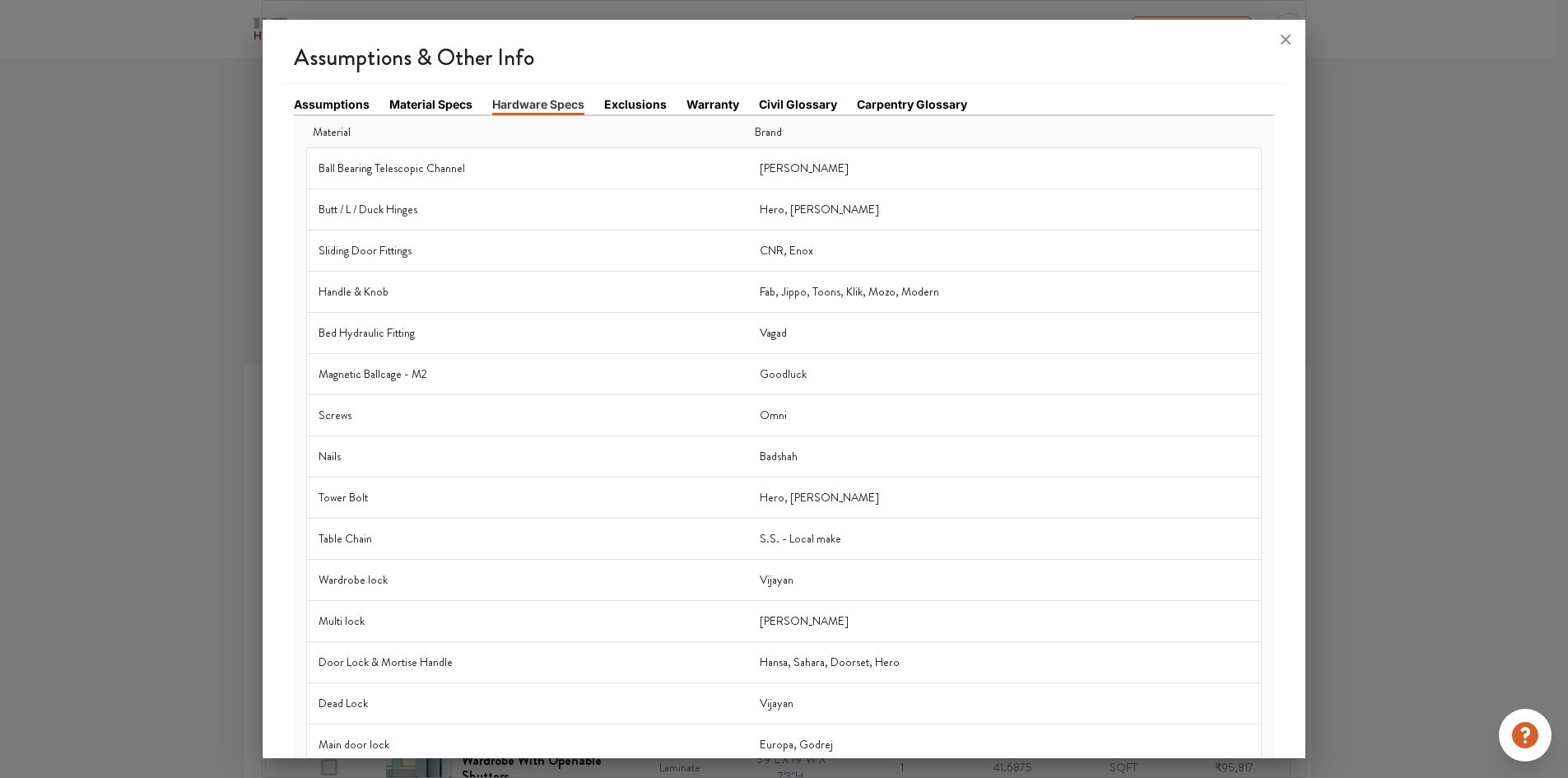
click at [634, 106] on link "Exclusions" at bounding box center [635, 104] width 62 height 17
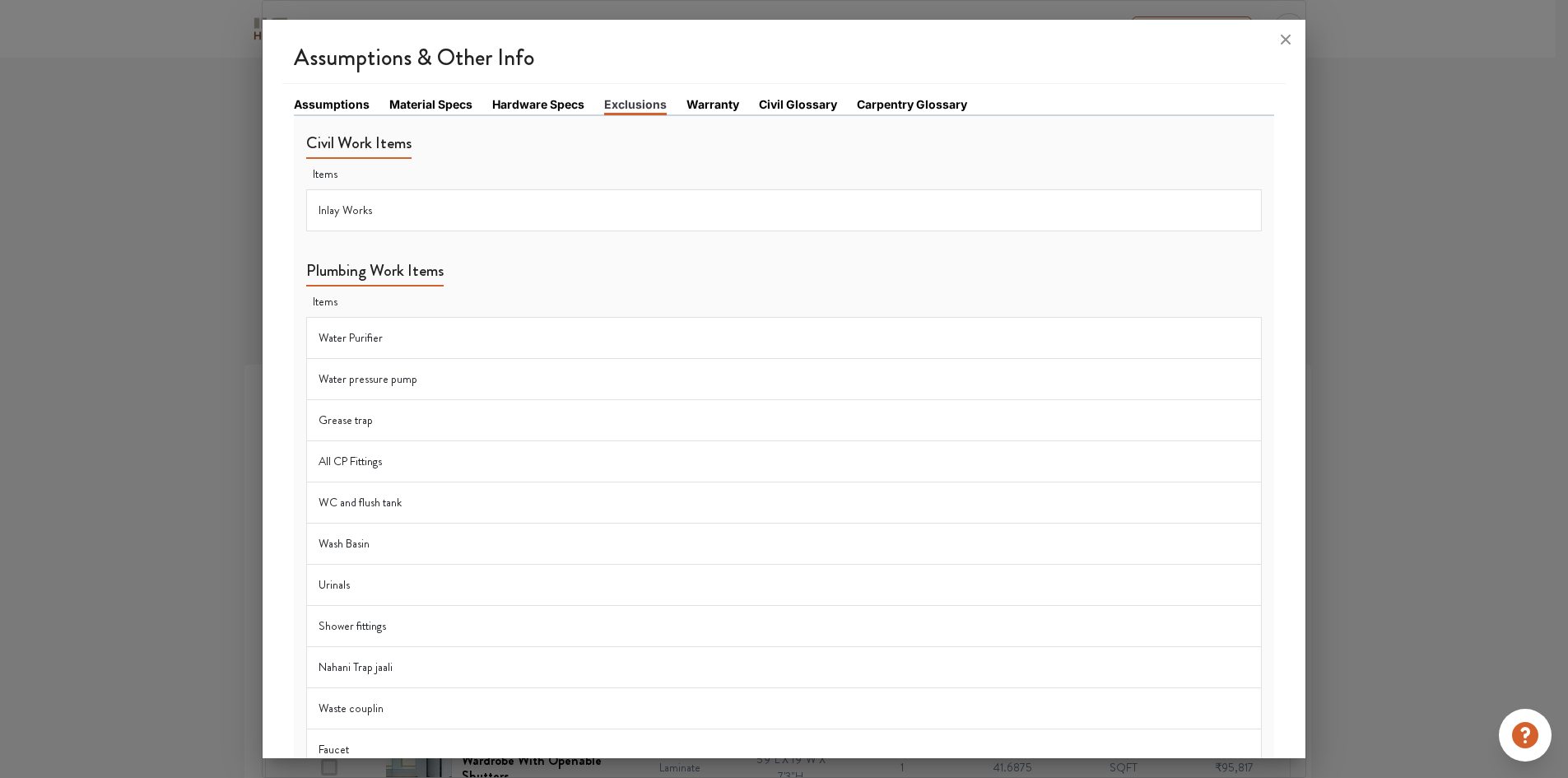
click at [534, 100] on link "Hardware Specs" at bounding box center [538, 104] width 92 height 17
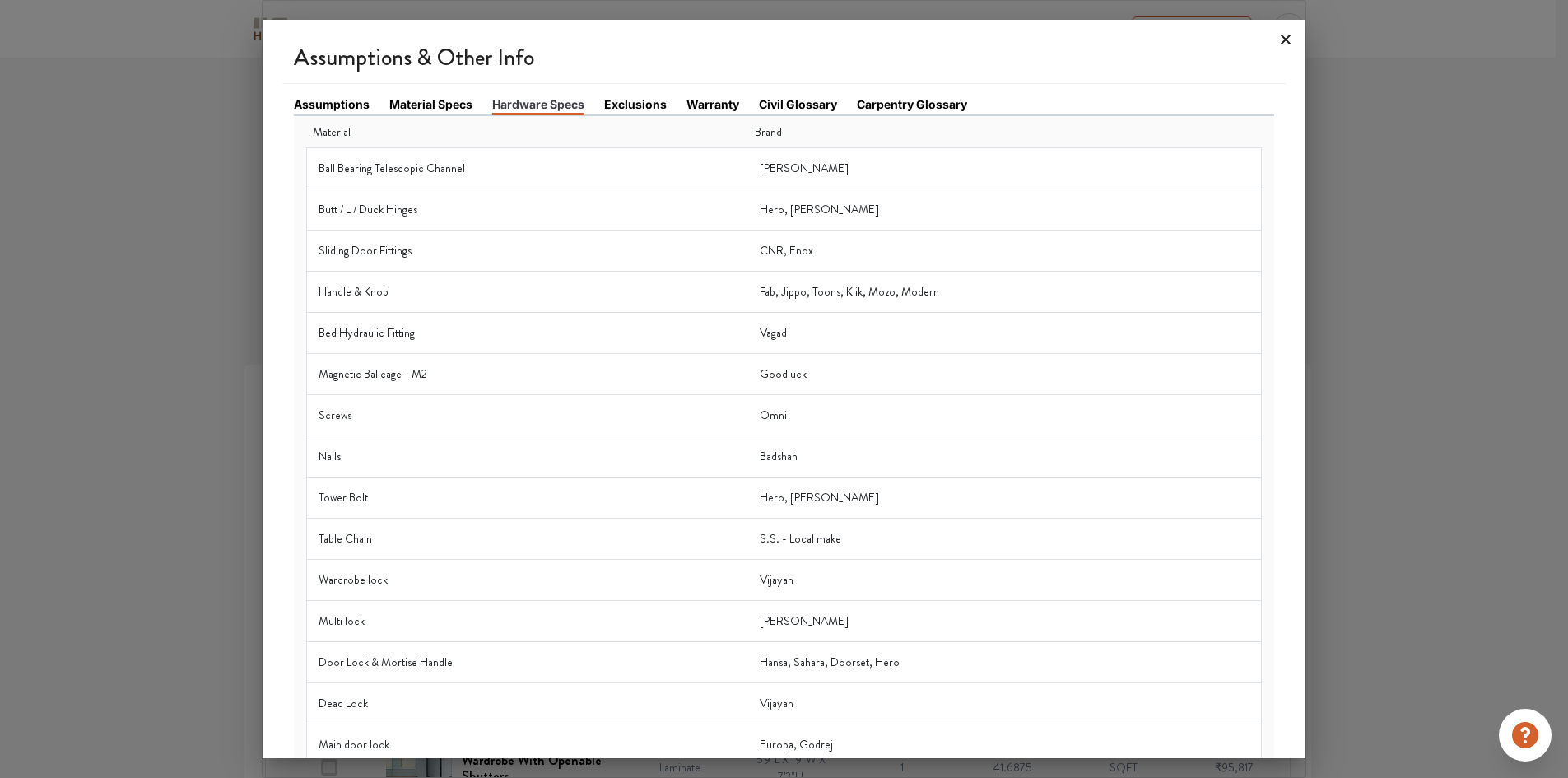
click at [1285, 36] on icon at bounding box center [1284, 39] width 26 height 26
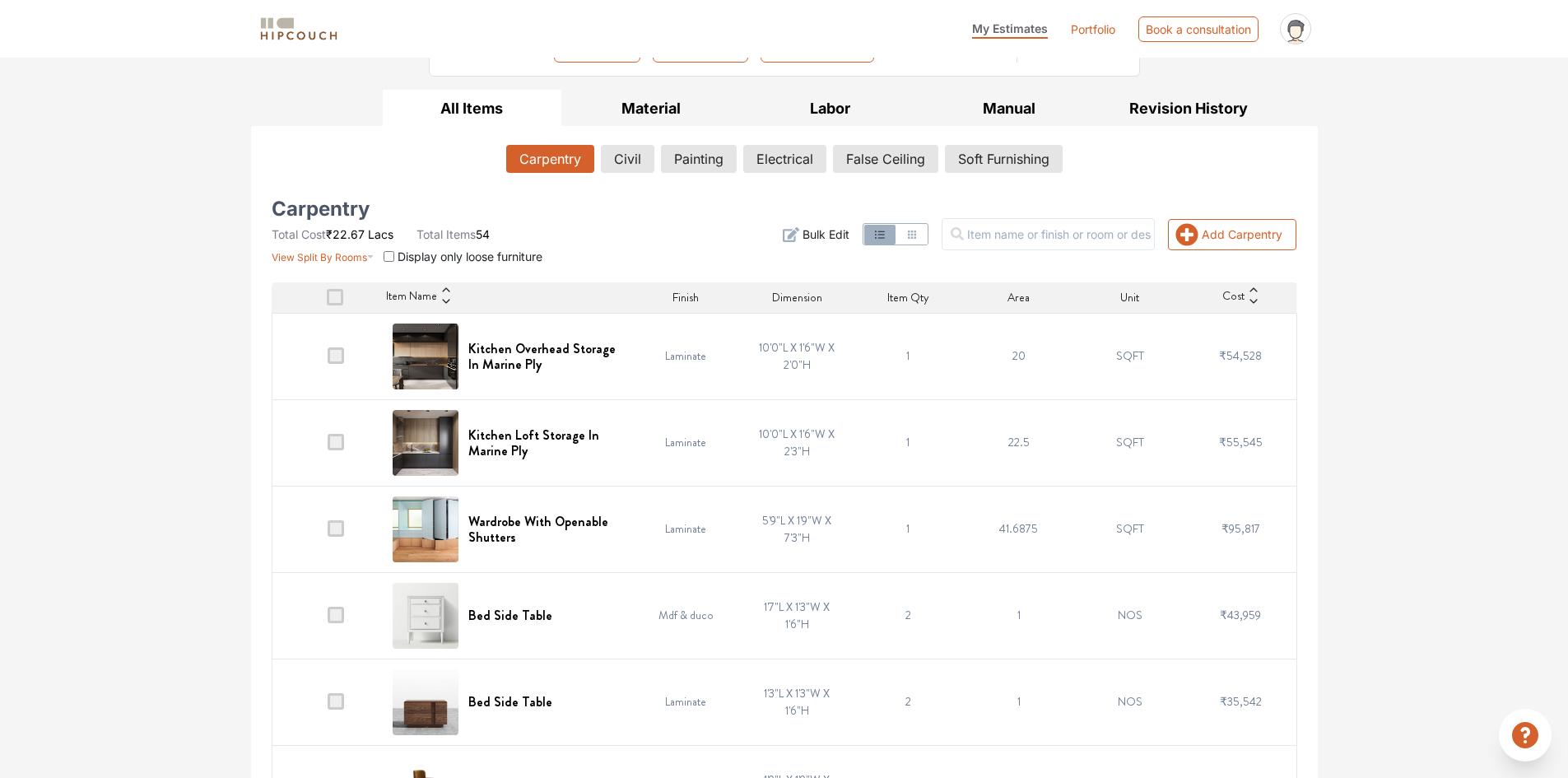
scroll to position [247, 0]
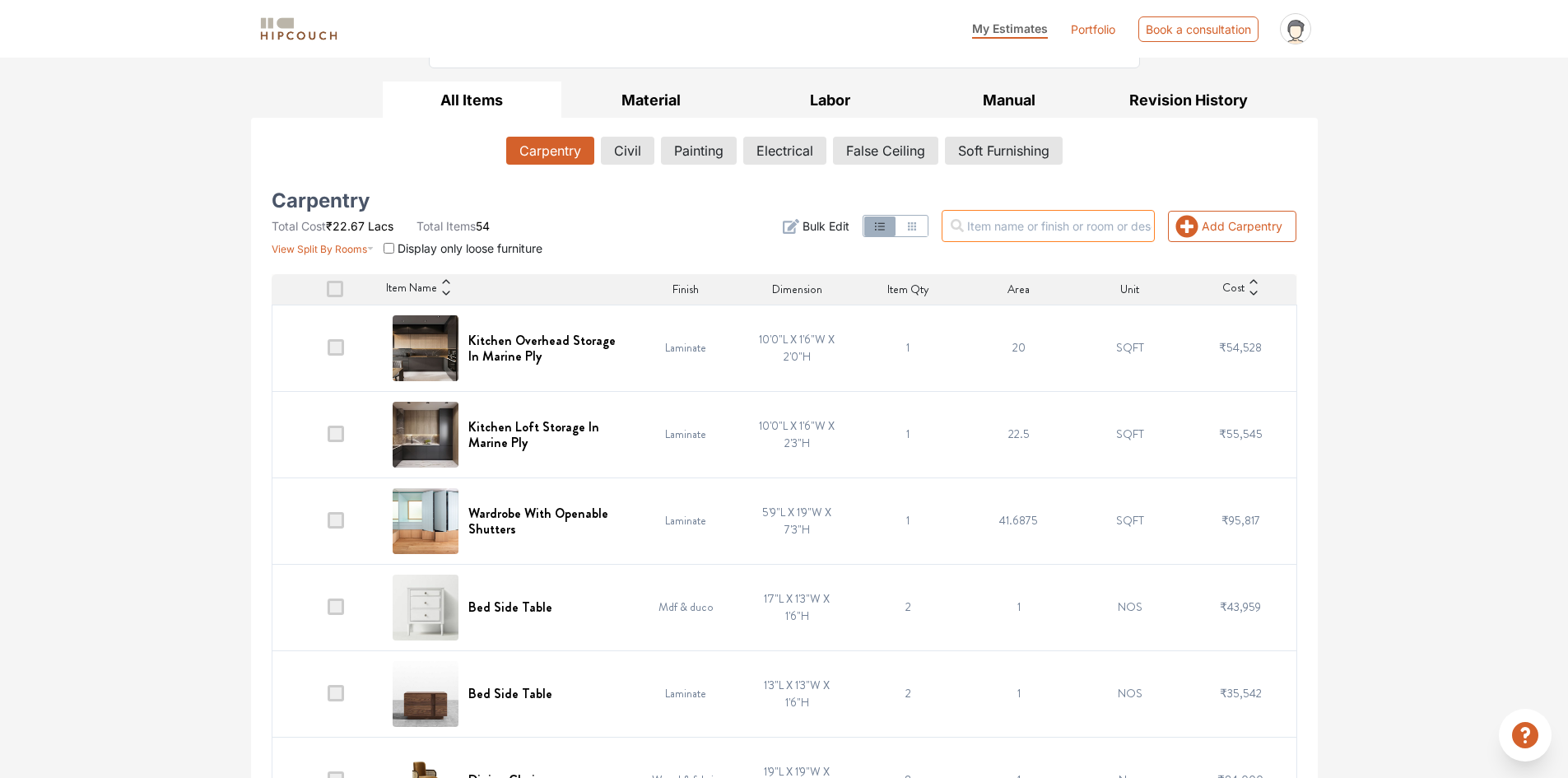
click at [1070, 229] on input "text" at bounding box center [1048, 226] width 213 height 33
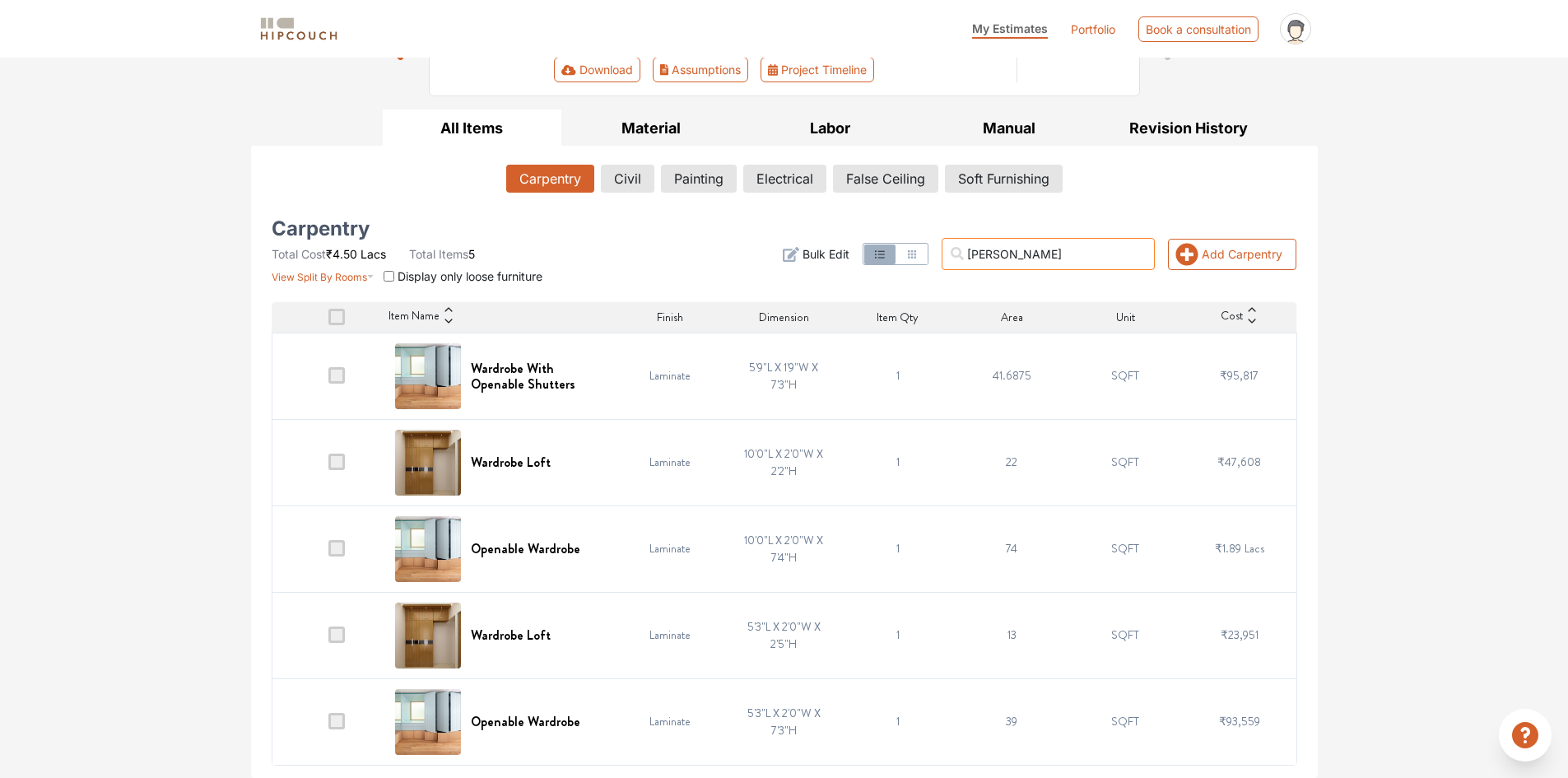
scroll to position [219, 0]
type input "wardrobe"
click at [1347, 352] on div "Options Summary Details Speak to a Hipcouch Designer Cost Estimate Report - Raj…" at bounding box center [784, 308] width 1568 height 940
click at [504, 724] on h6 "Openable Wardrobe" at bounding box center [525, 721] width 109 height 15
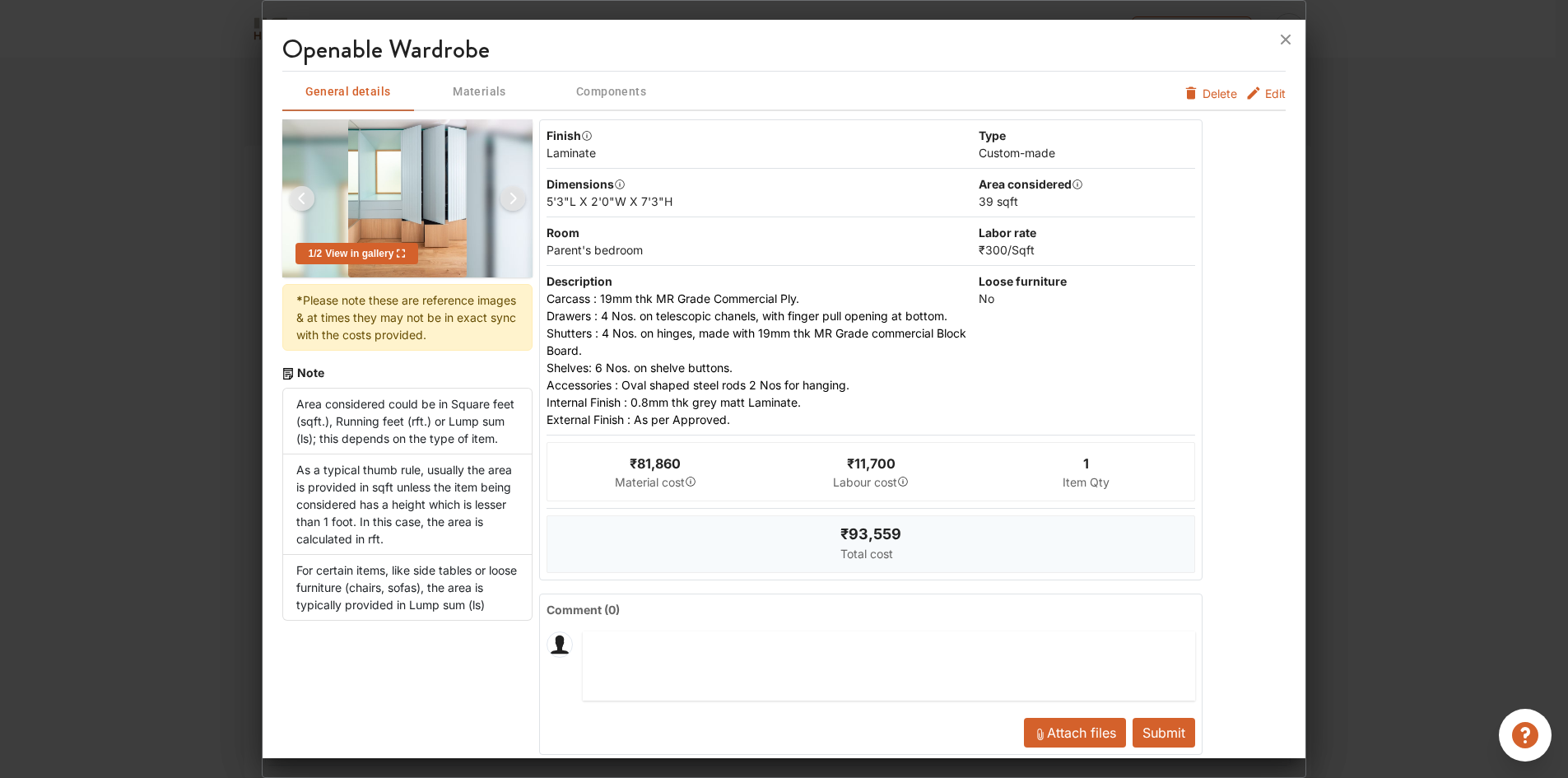
click at [608, 653] on textarea at bounding box center [888, 666] width 611 height 70
click at [385, 418] on li "Area considered could be in Square feet (sqft.), Running feet (rft.) or Lump su…" at bounding box center [407, 421] width 251 height 67
drag, startPoint x: 452, startPoint y: 424, endPoint x: 349, endPoint y: 404, distance: 104.9
click at [349, 404] on li "Area considered could be in Square feet (sqft.), Running feet (rft.) or Lump su…" at bounding box center [407, 421] width 251 height 67
click at [424, 447] on li "Area considered could be in Square feet (sqft.), Running feet (rft.) or Lump su…" at bounding box center [407, 421] width 251 height 67
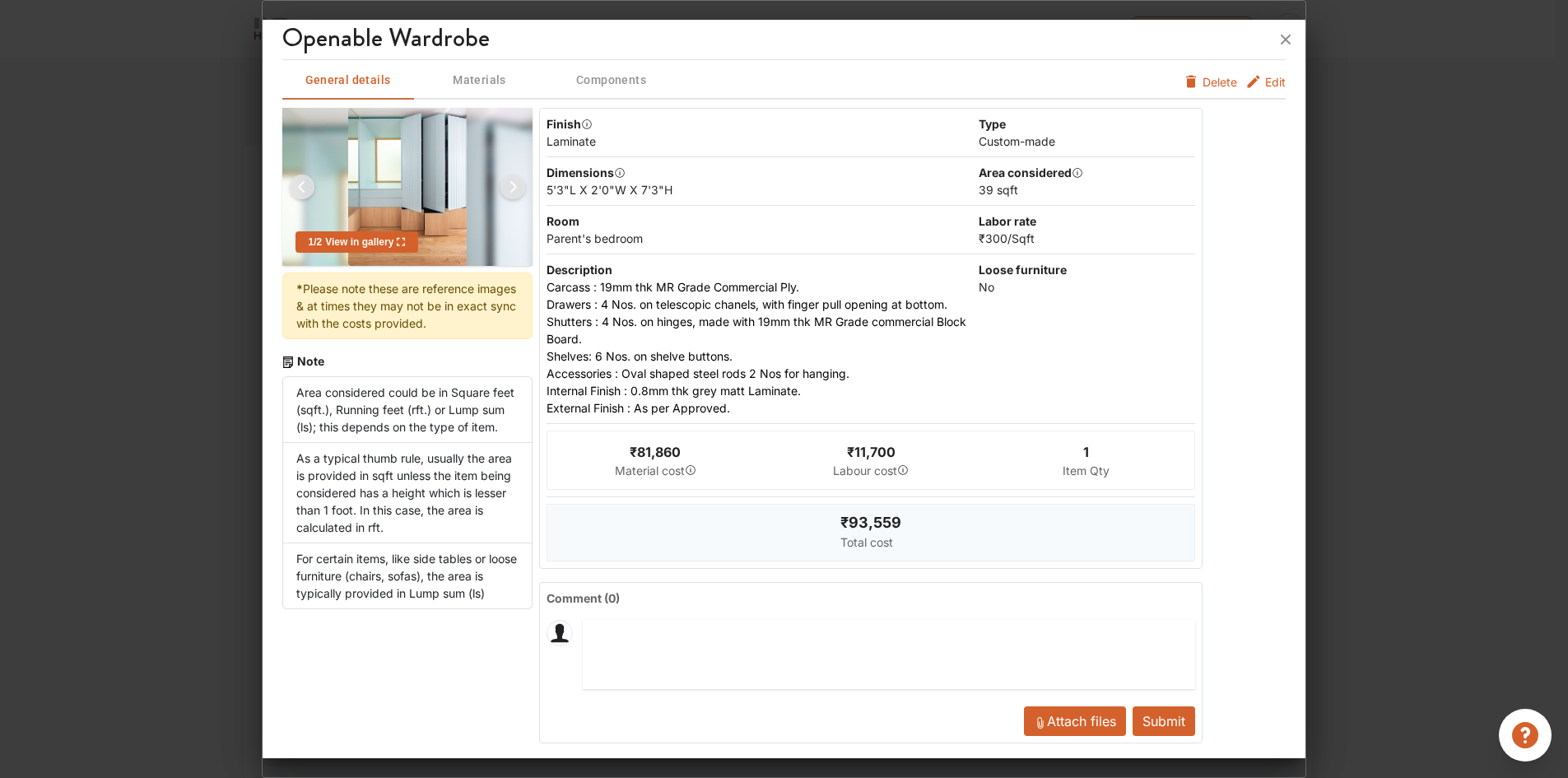
scroll to position [0, 0]
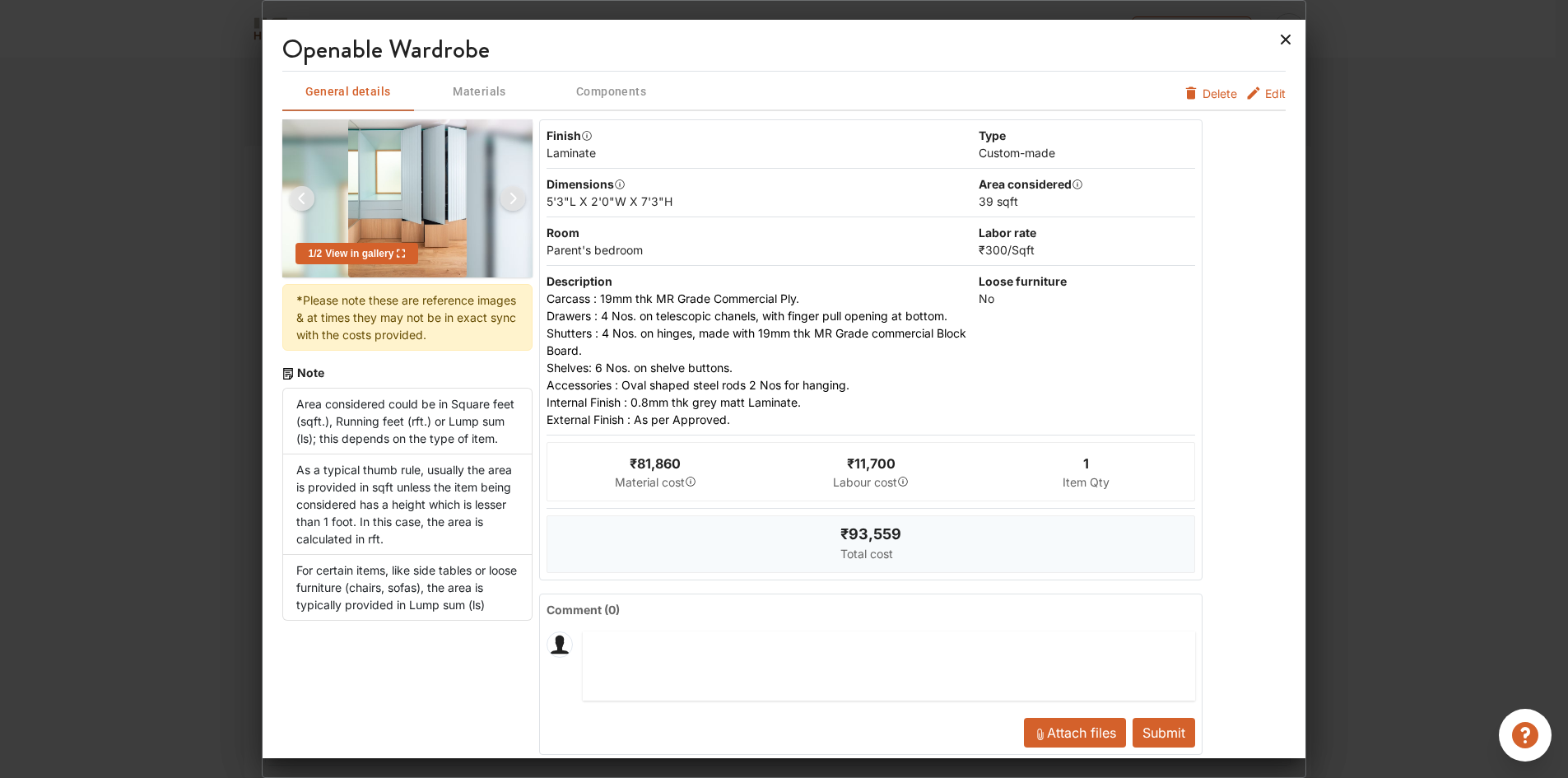
click at [1286, 40] on icon at bounding box center [1286, 39] width 10 height 10
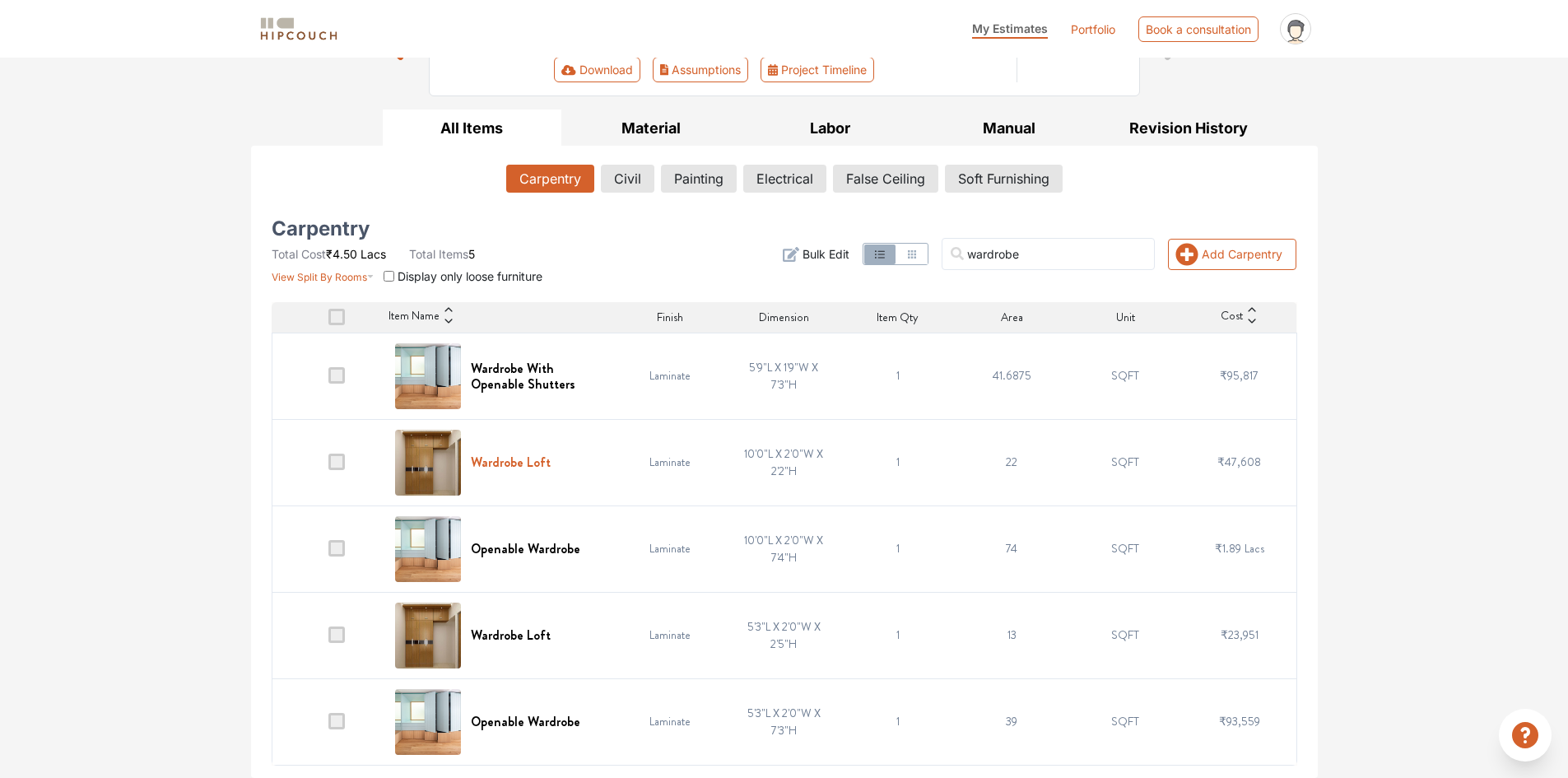
click at [532, 458] on h6 "Wardrobe Loft" at bounding box center [510, 462] width 79 height 15
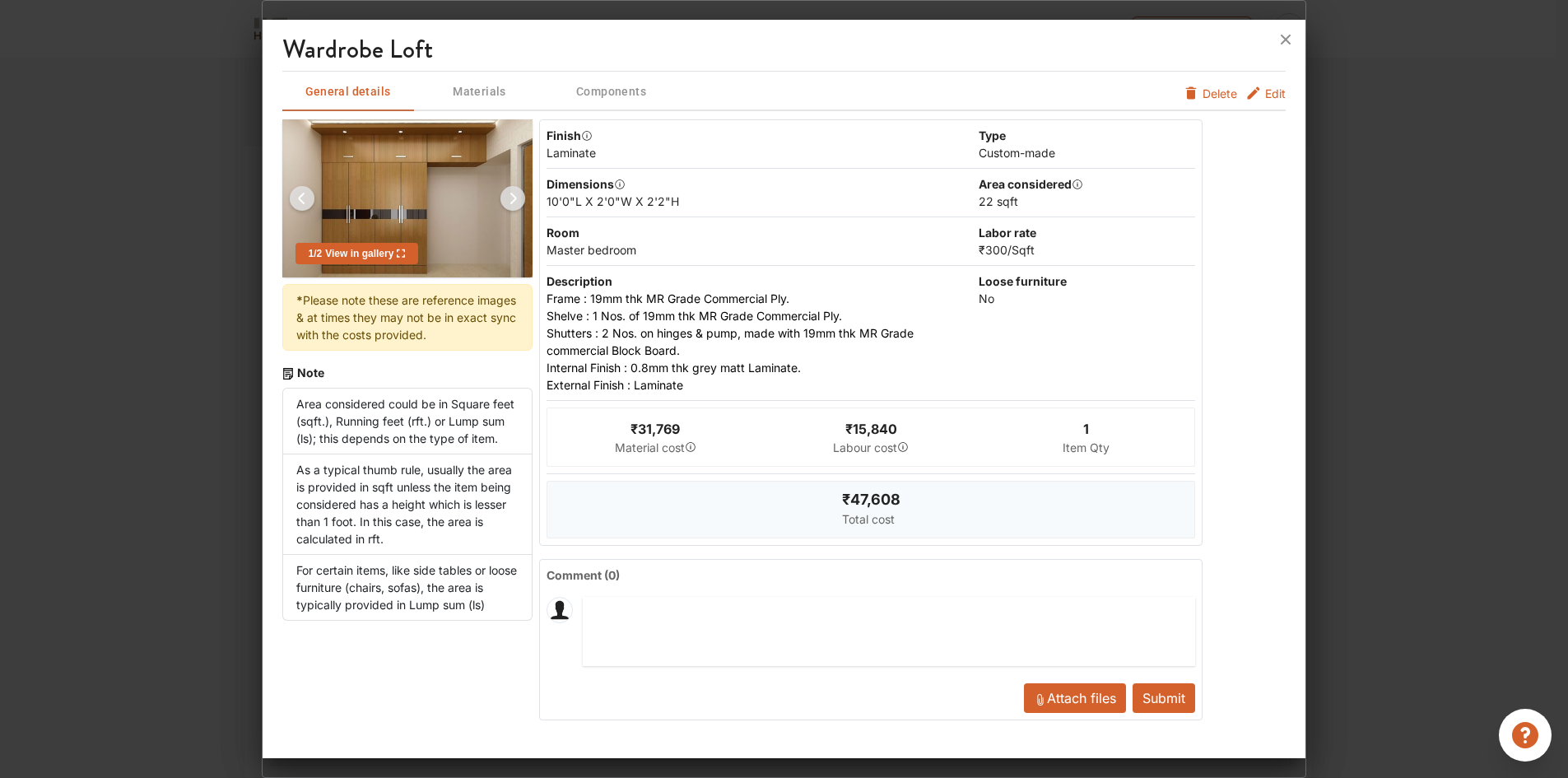
click at [1271, 98] on span "Edit" at bounding box center [1274, 93] width 21 height 17
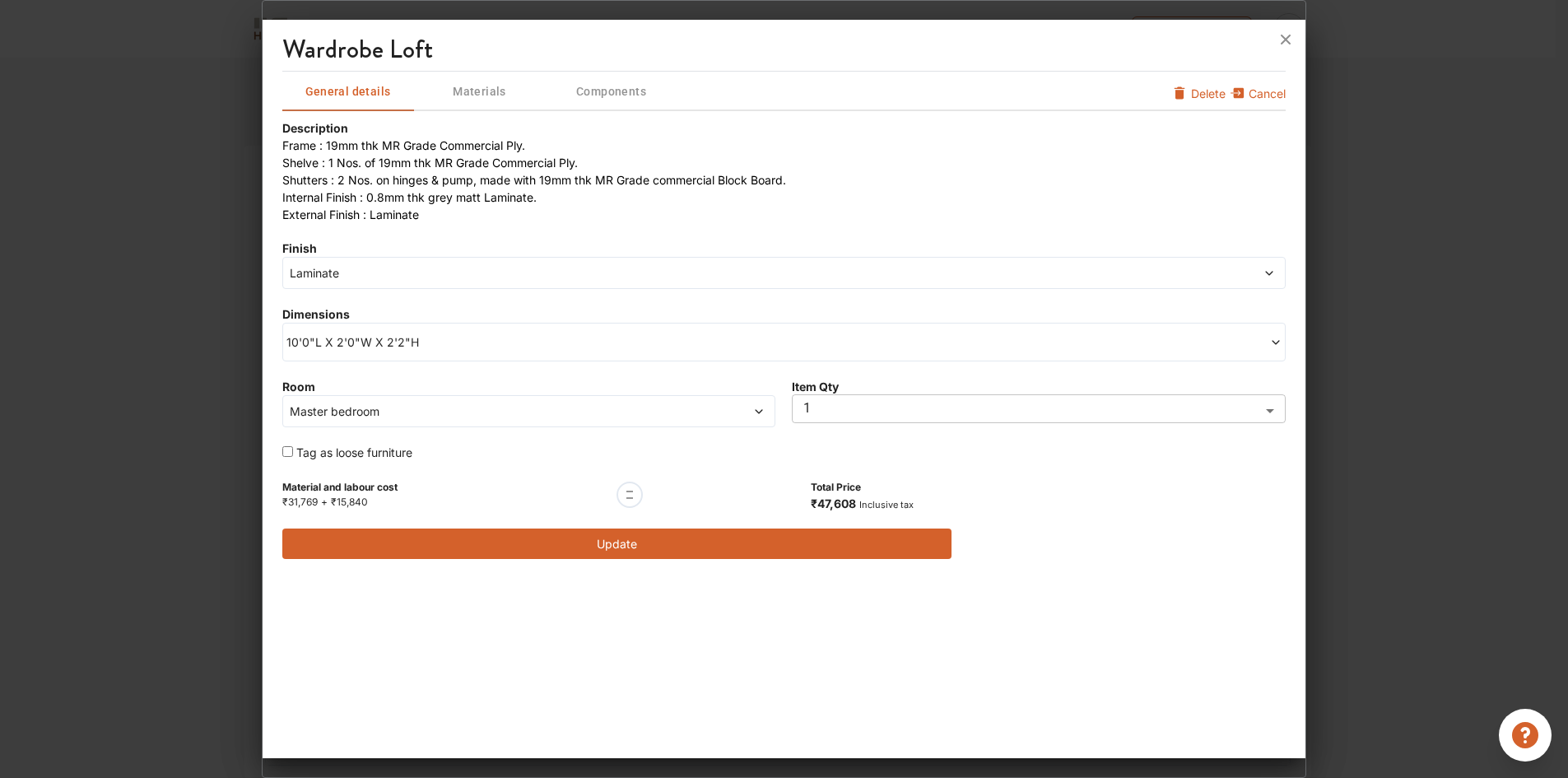
click at [477, 342] on span "10'0"L X 2'0"W X 2'2"H" at bounding box center [535, 342] width 498 height 17
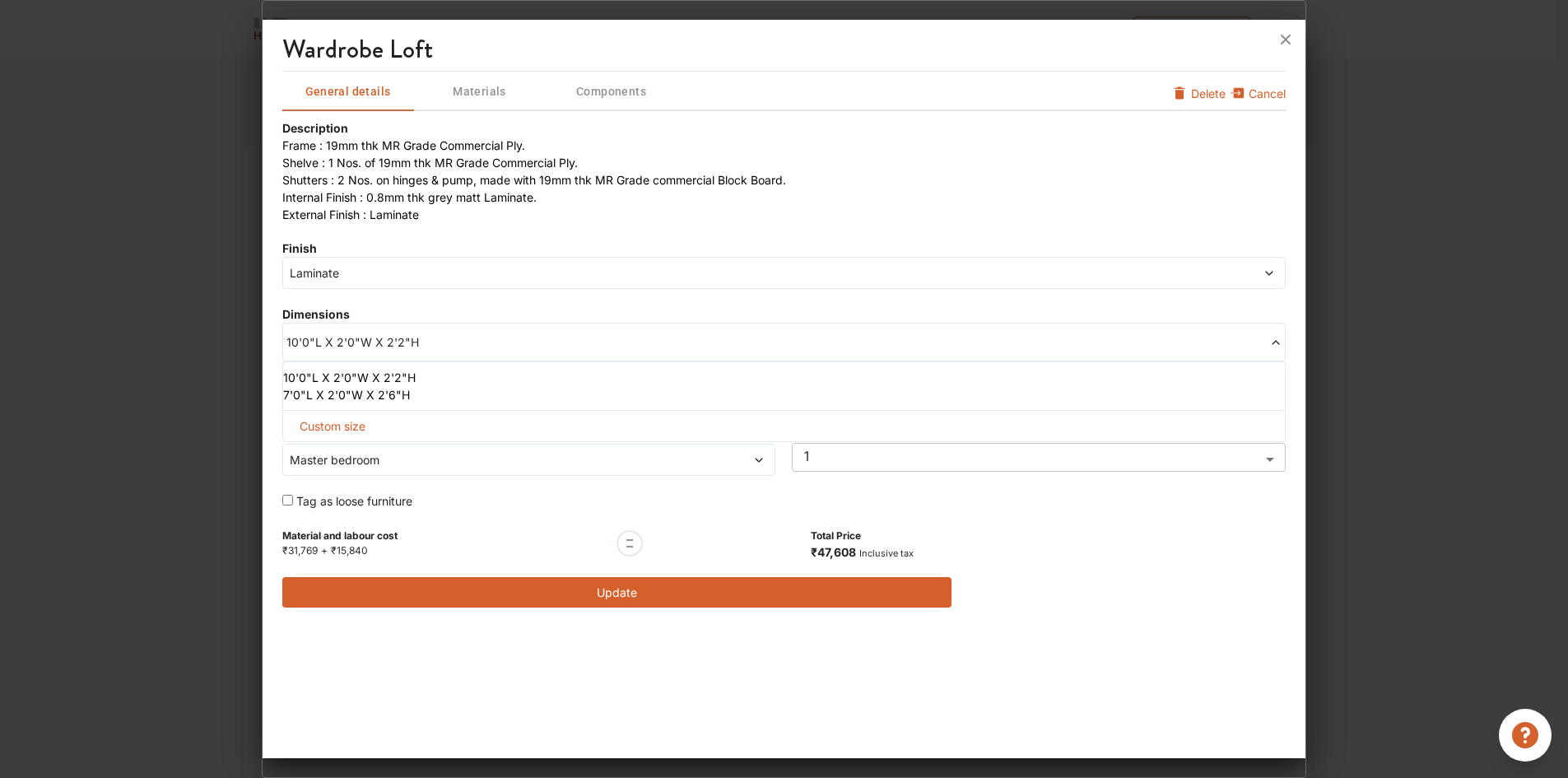
click at [314, 430] on span "Custom size" at bounding box center [331, 426] width 79 height 31
click at [341, 453] on input "text" at bounding box center [356, 453] width 120 height 30
type input "8"
click at [472, 465] on input "text" at bounding box center [475, 453] width 120 height 30
type input "10"
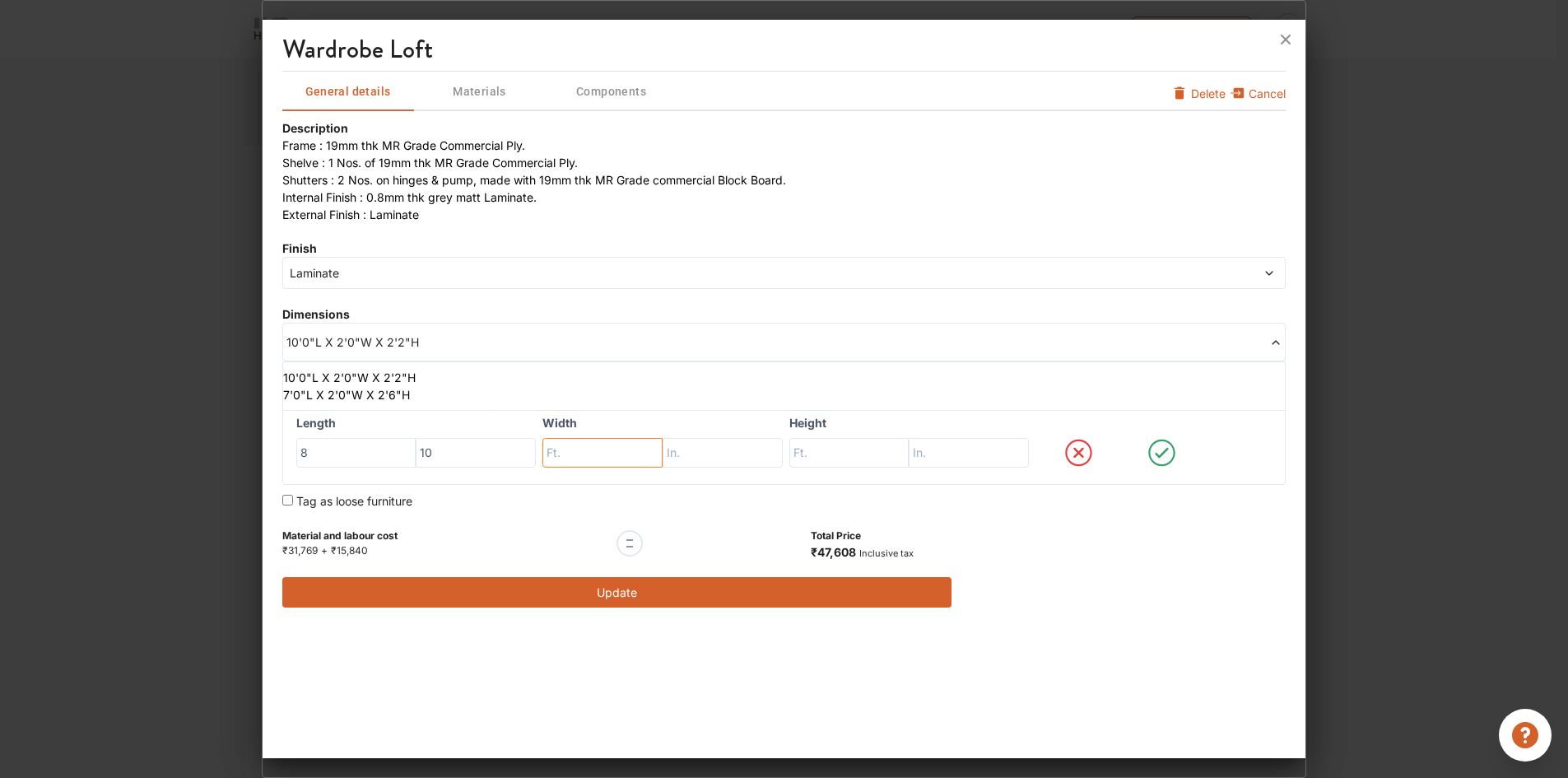
click at [590, 455] on input "text" at bounding box center [602, 453] width 120 height 30
click at [593, 464] on input "text" at bounding box center [602, 453] width 120 height 30
click at [593, 455] on input "text" at bounding box center [602, 453] width 120 height 30
type input "2"
click at [738, 458] on input "text" at bounding box center [722, 453] width 120 height 30
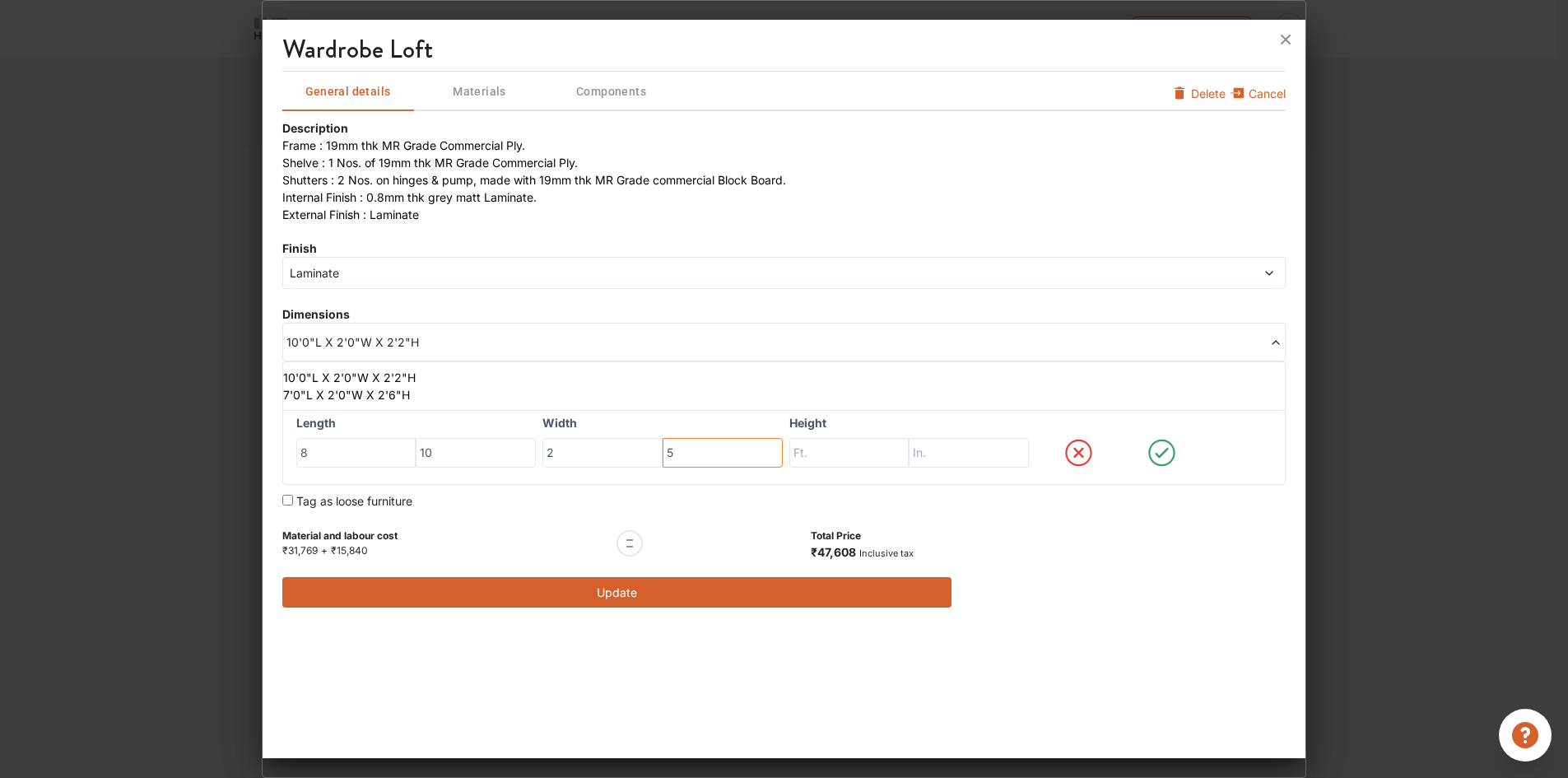
type input "5"
click at [853, 460] on input "text" at bounding box center [849, 453] width 120 height 30
click at [836, 449] on input "text" at bounding box center [849, 453] width 120 height 30
type input "7"
click at [948, 447] on input "text" at bounding box center [968, 453] width 120 height 30
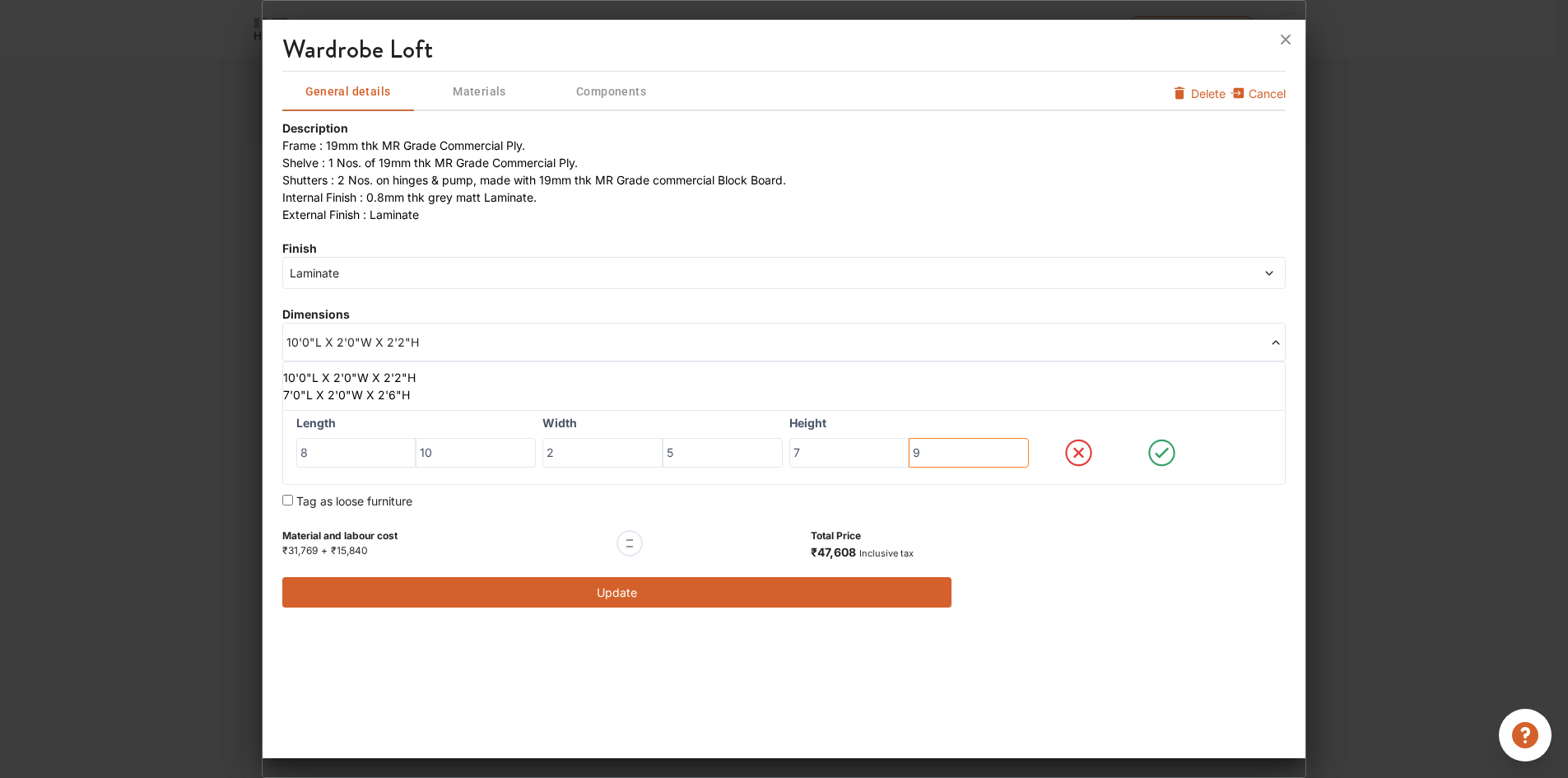
type input "9"
click at [1164, 456] on icon at bounding box center [1162, 453] width 79 height 33
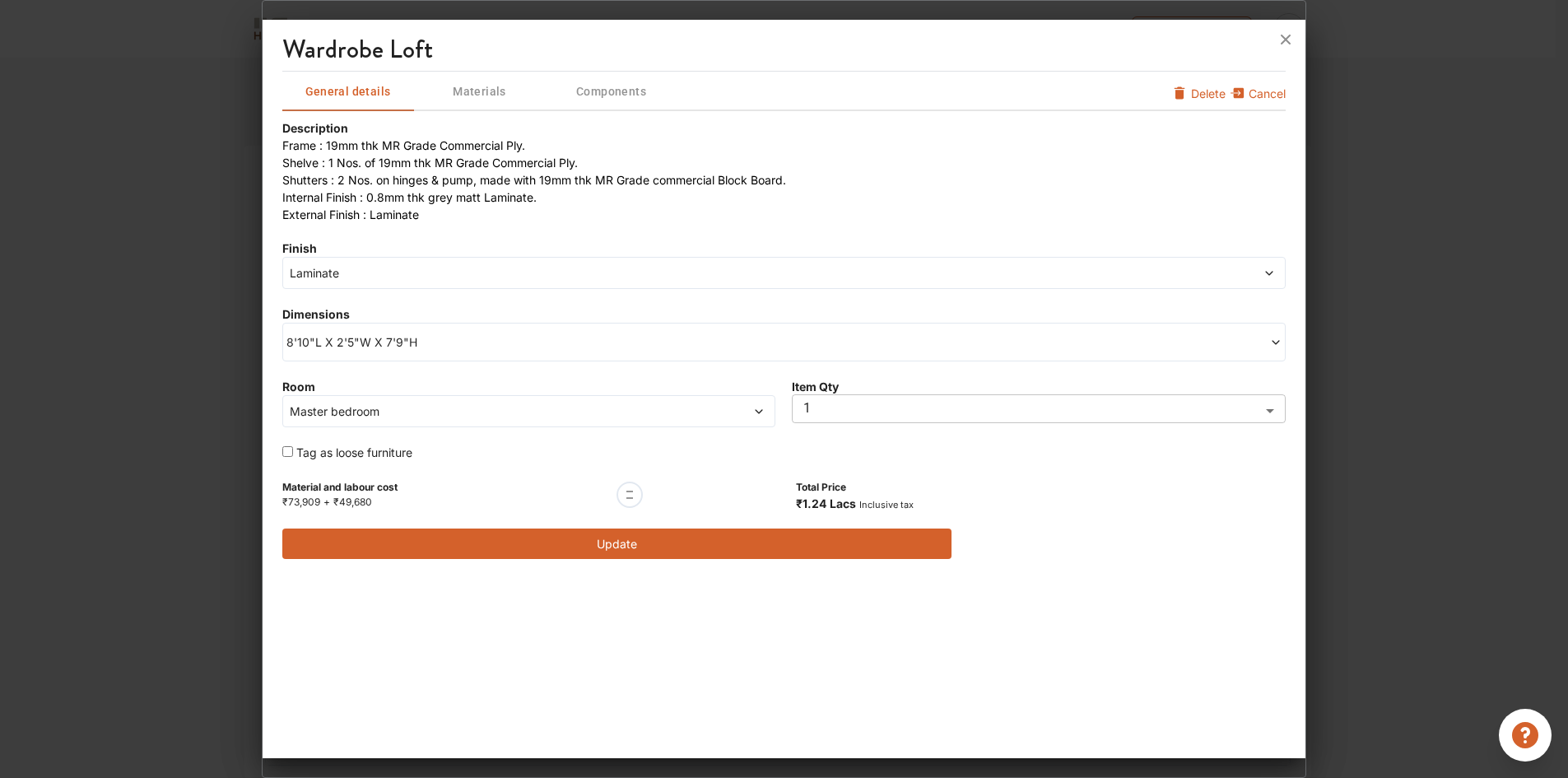
click at [1011, 597] on div "wardrobe loft General details Materials Components Cancel Delete Description Fr…" at bounding box center [784, 392] width 1043 height 733
click at [597, 547] on button "Update" at bounding box center [616, 544] width 669 height 31
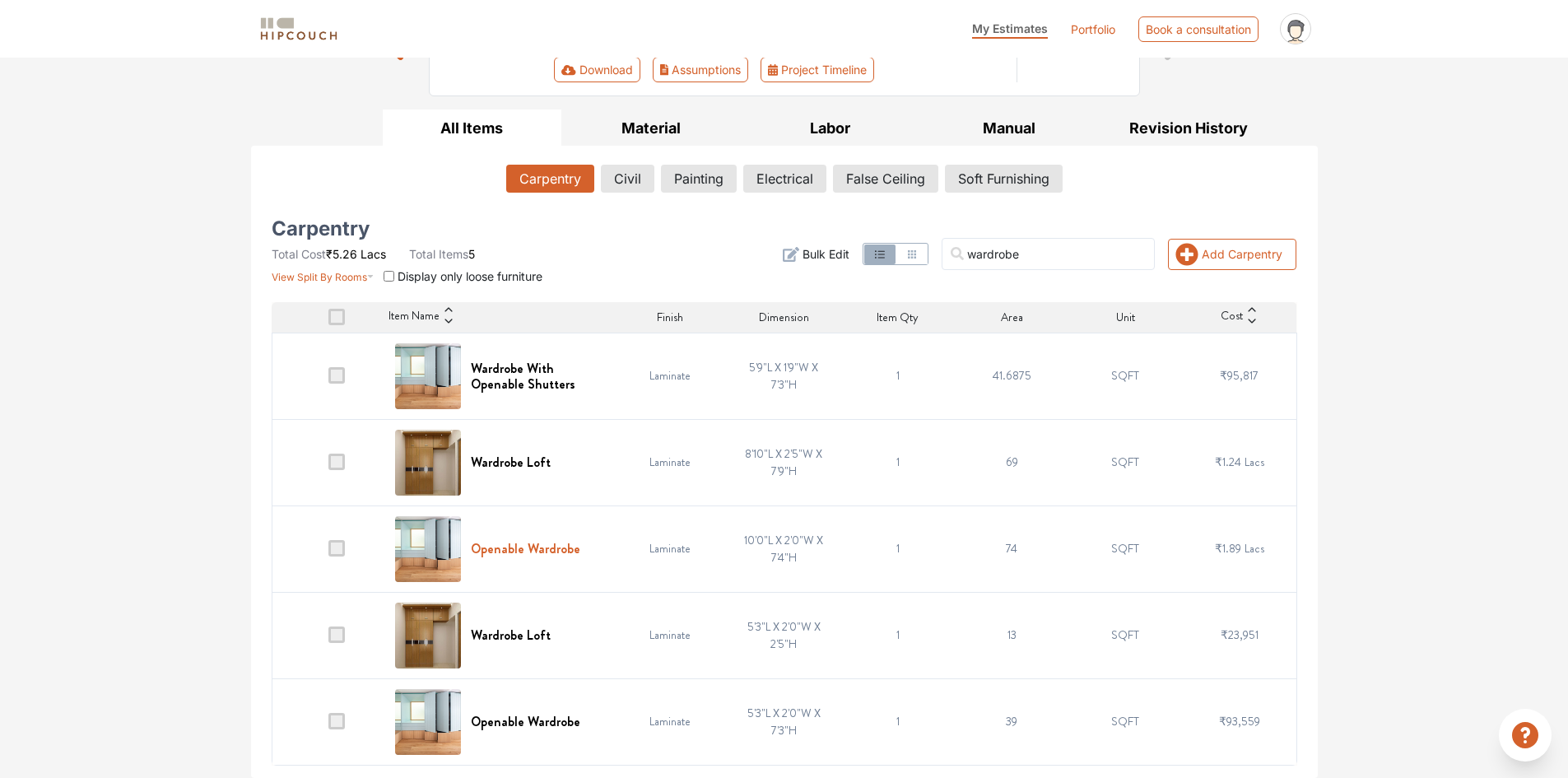
click at [545, 552] on h6 "Openable Wardrobe" at bounding box center [525, 548] width 109 height 15
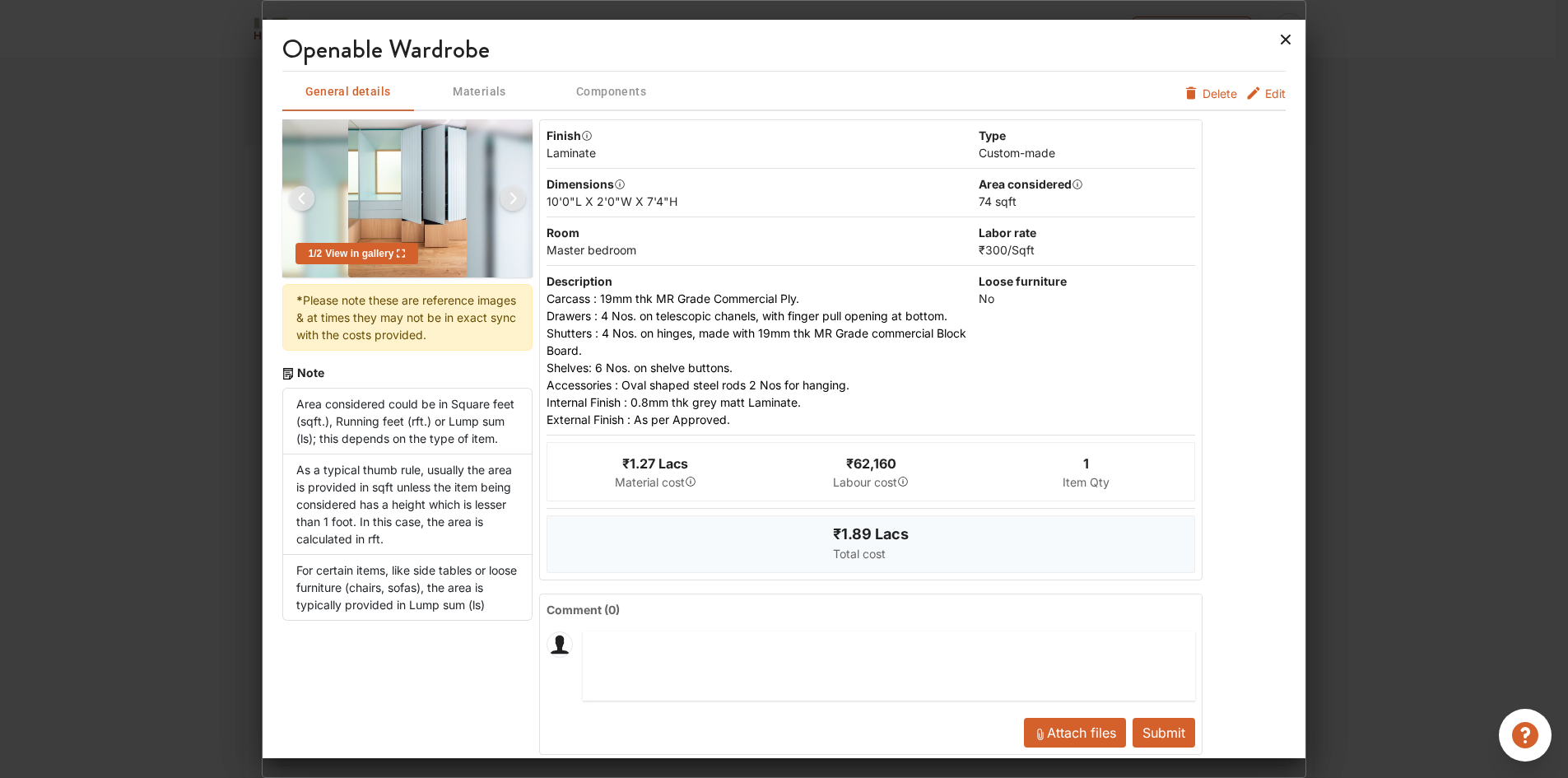
click at [1283, 36] on icon at bounding box center [1286, 39] width 10 height 10
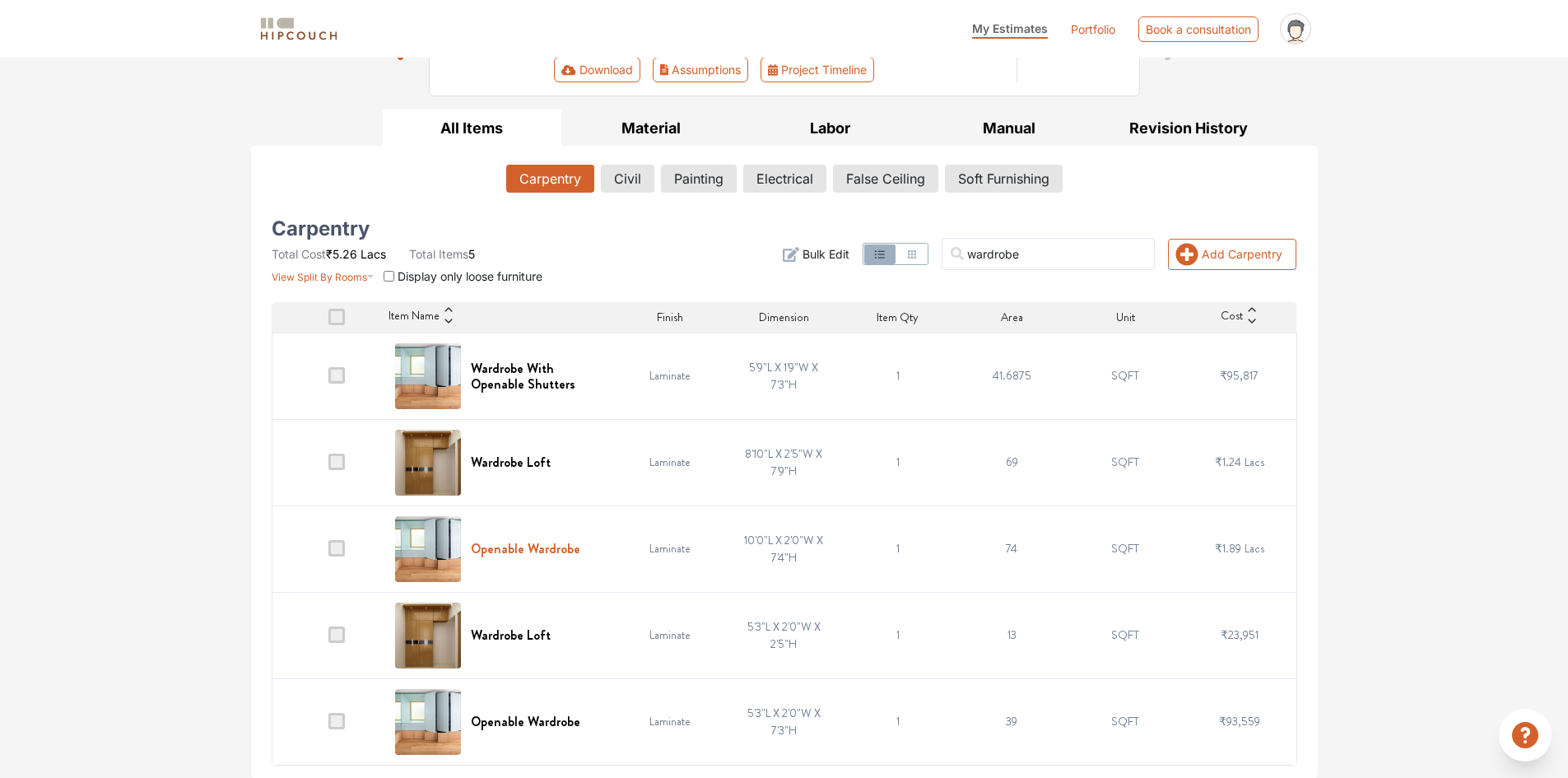
click at [536, 553] on h6 "Openable Wardrobe" at bounding box center [525, 548] width 109 height 15
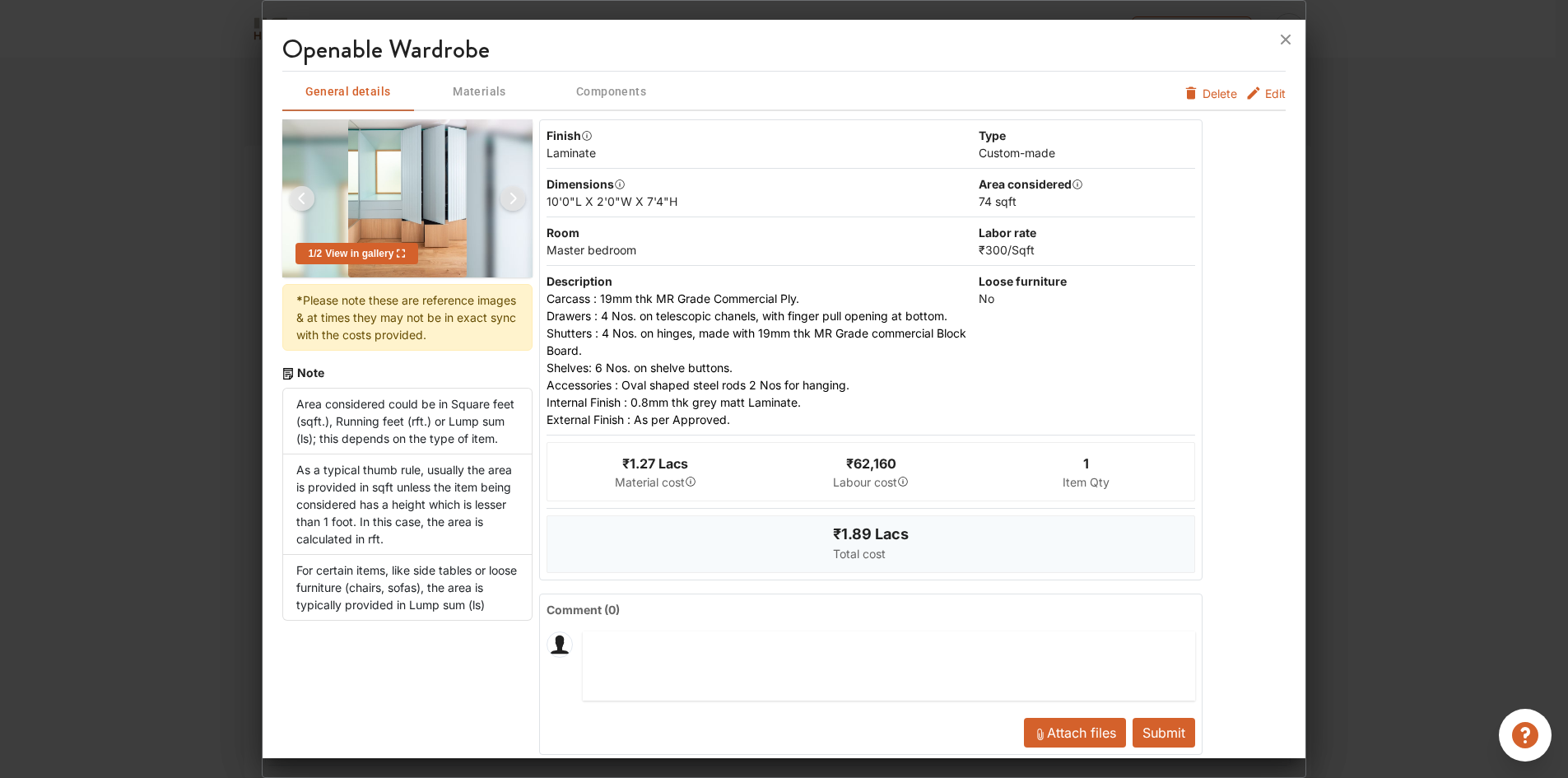
click at [1250, 89] on button "Edit" at bounding box center [1265, 93] width 41 height 17
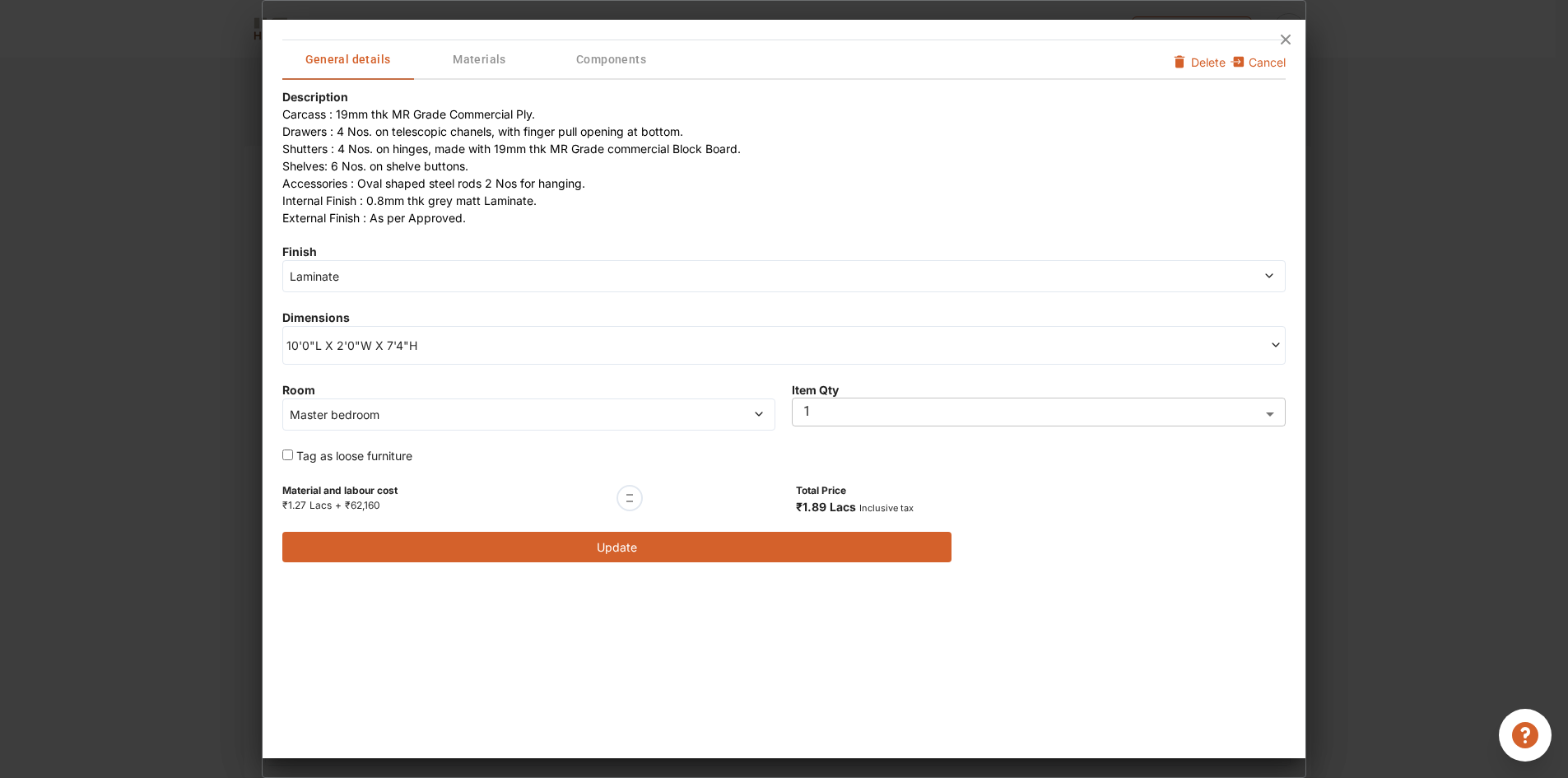
click at [371, 381] on div "Room Master bedroom" at bounding box center [528, 406] width 494 height 50
click at [370, 356] on div "10'0"L X 2'0"W X 7'4"H" at bounding box center [783, 345] width 1003 height 39
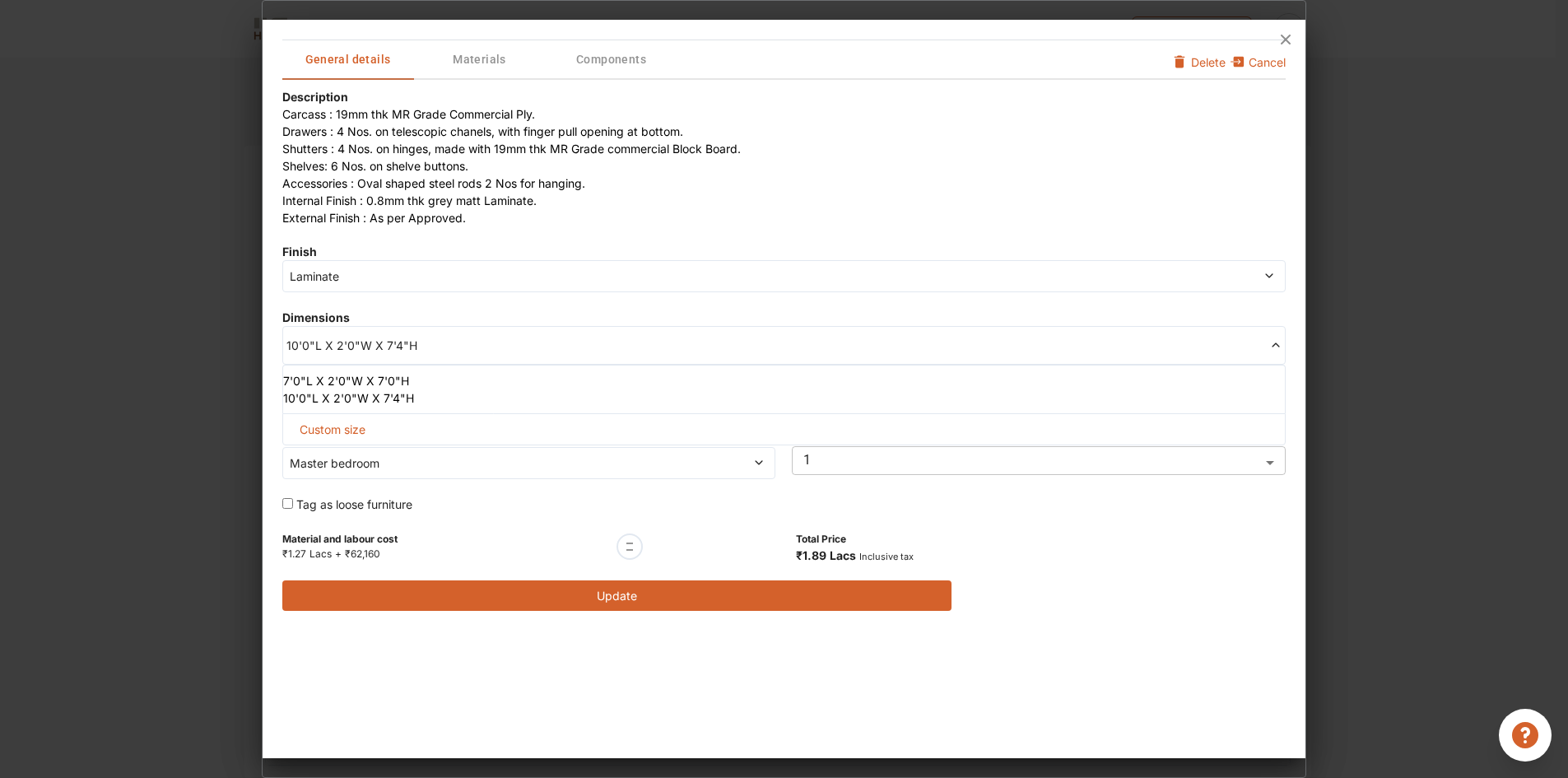
click at [353, 429] on span "Custom size" at bounding box center [331, 429] width 79 height 31
click at [361, 453] on input "text" at bounding box center [356, 455] width 120 height 30
type input "8"
click at [479, 452] on input "text" at bounding box center [475, 455] width 120 height 30
type input "10"
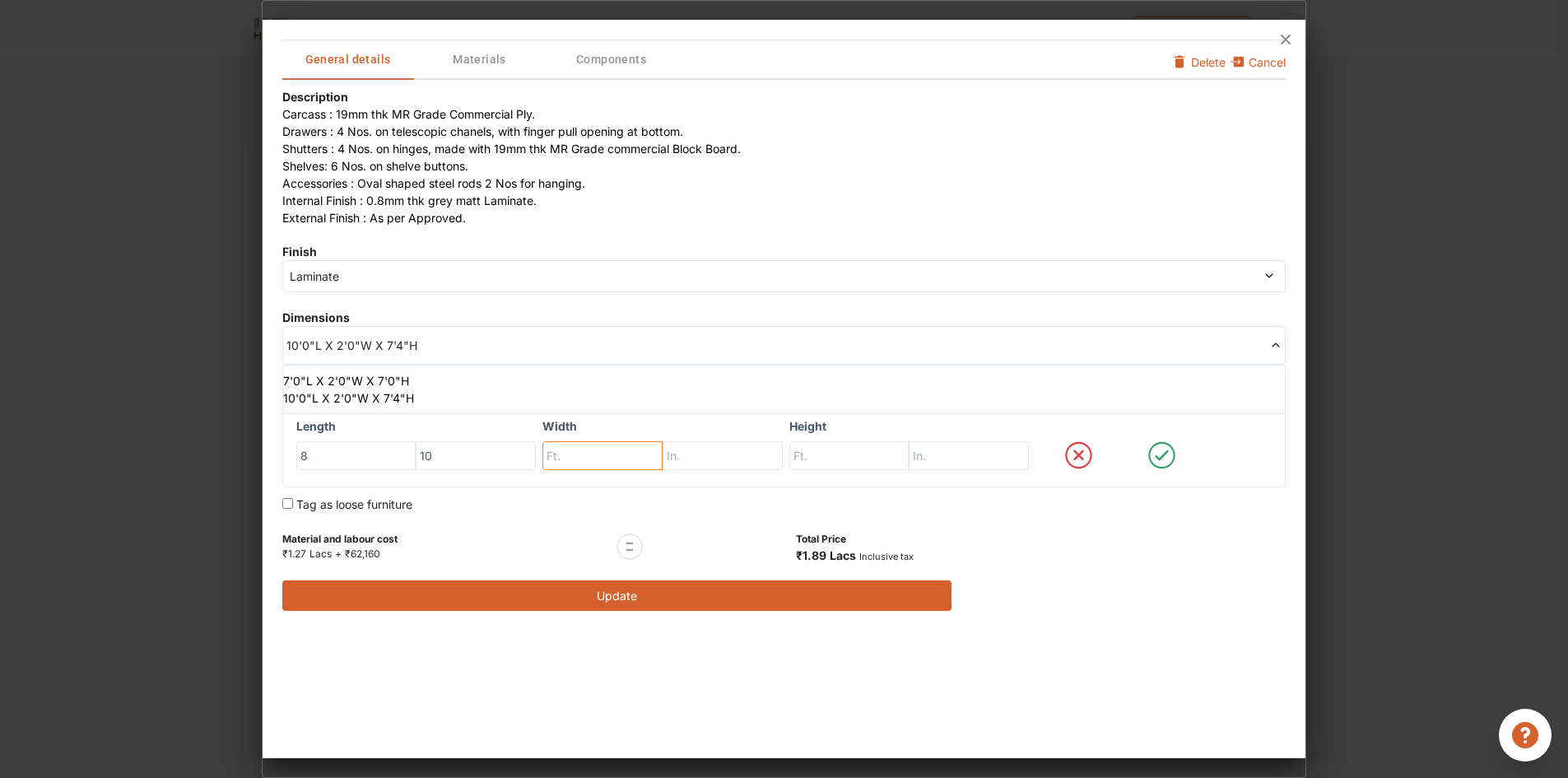
click at [586, 458] on input "text" at bounding box center [602, 455] width 120 height 30
type input "2"
click at [712, 461] on input "text" at bounding box center [722, 455] width 120 height 30
click at [664, 455] on input "4" at bounding box center [722, 455] width 120 height 30
type input "4"
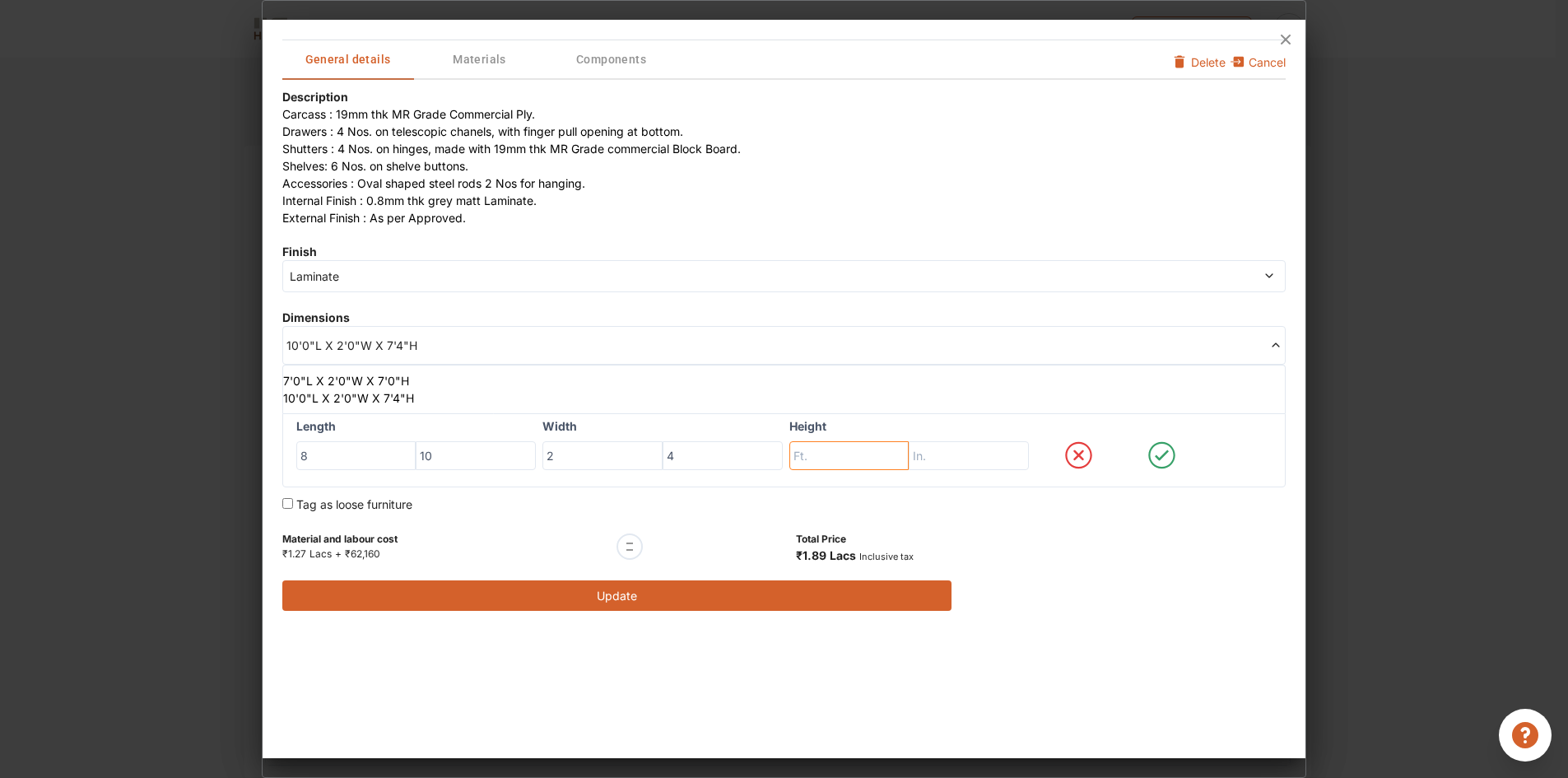
click at [829, 447] on input "text" at bounding box center [849, 455] width 120 height 30
drag, startPoint x: 809, startPoint y: 449, endPoint x: 787, endPoint y: 449, distance: 22.0
click at [787, 449] on div "Length 8 10 Width 2 4 Height 7" at bounding box center [783, 450] width 1003 height 75
type input "2"
click at [990, 464] on input "text" at bounding box center [968, 455] width 120 height 30
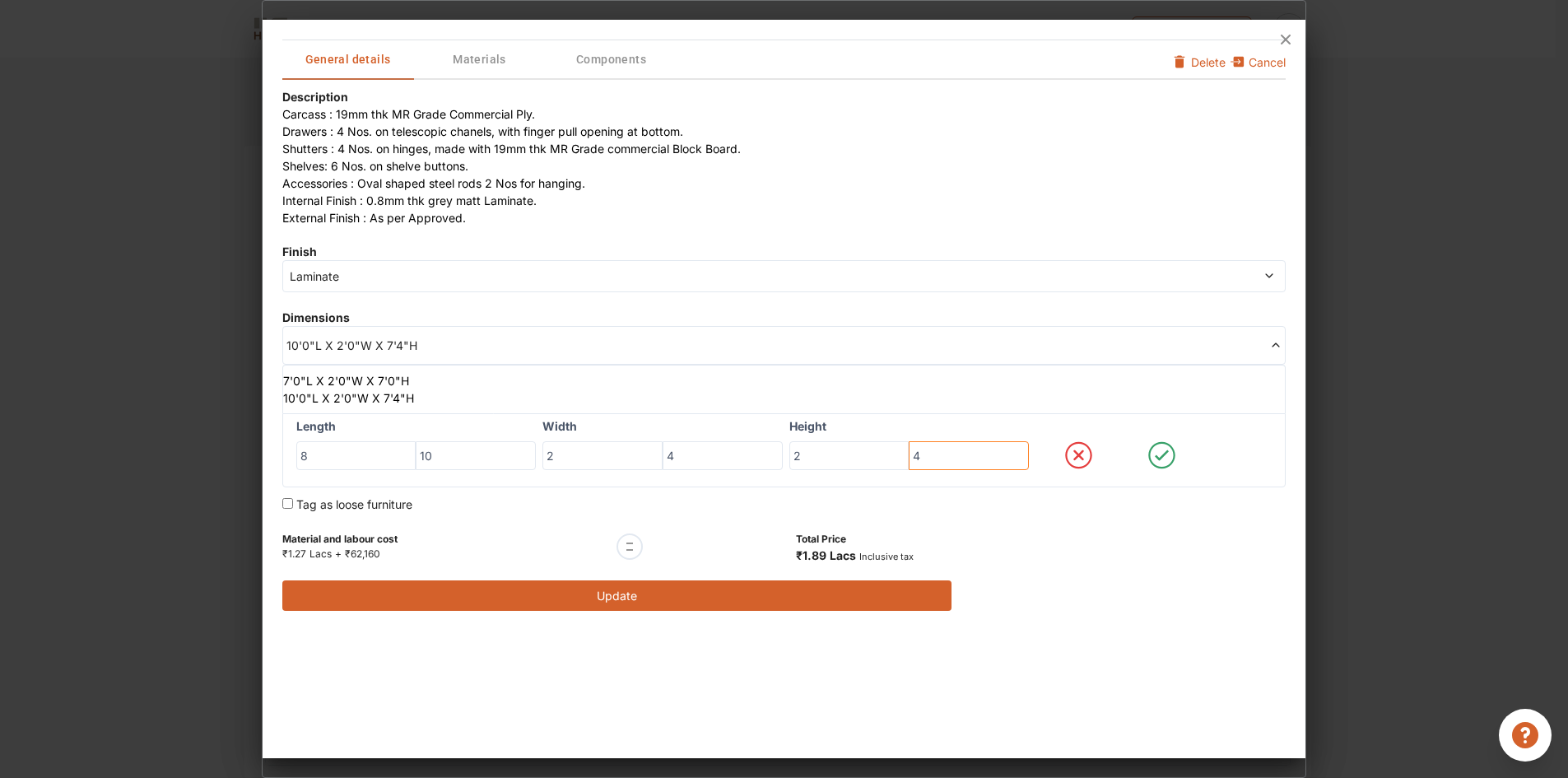
type input "4"
click at [1162, 457] on icon at bounding box center [1161, 455] width 14 height 11
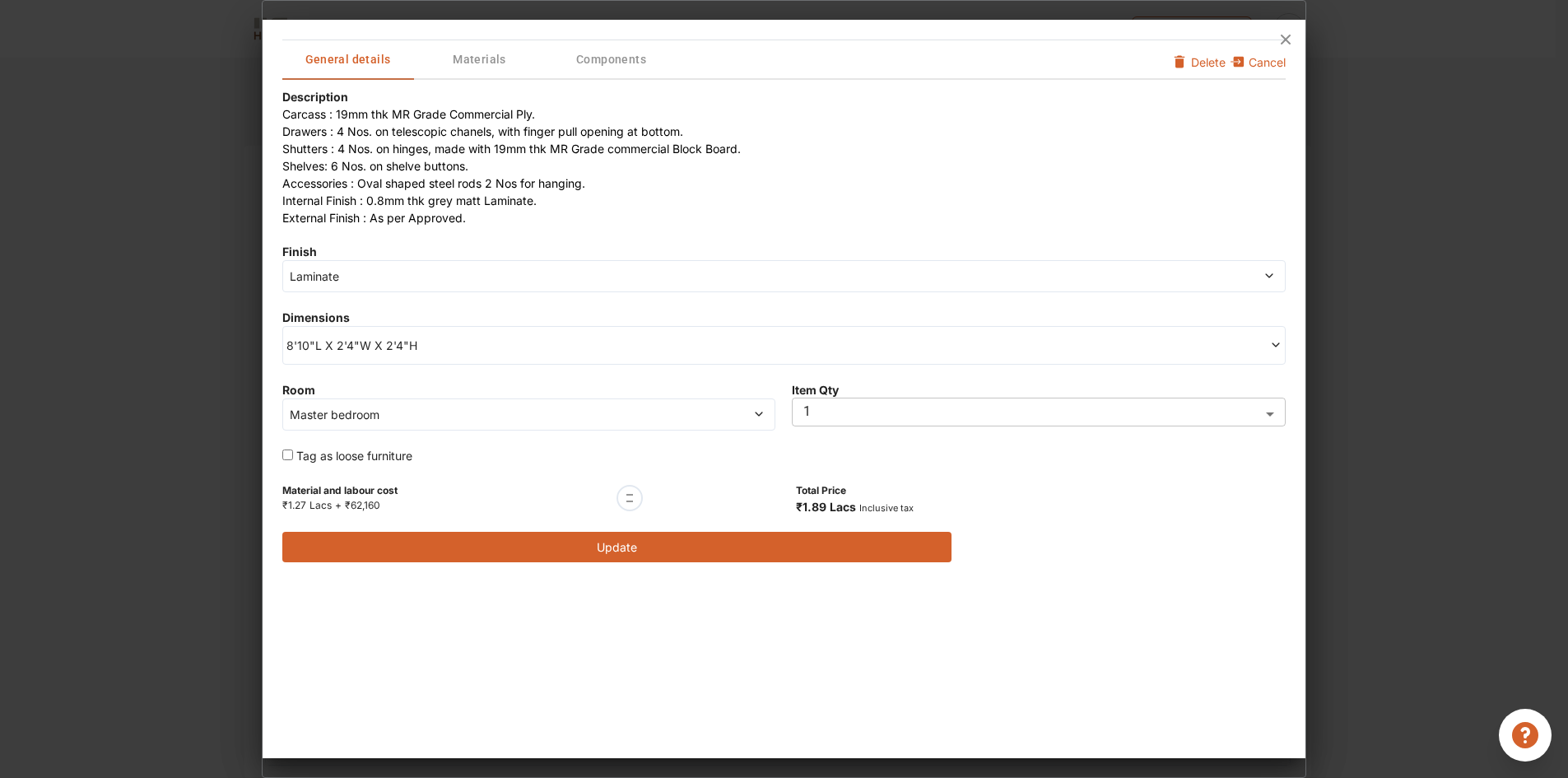
click at [686, 550] on button "Update" at bounding box center [616, 548] width 669 height 31
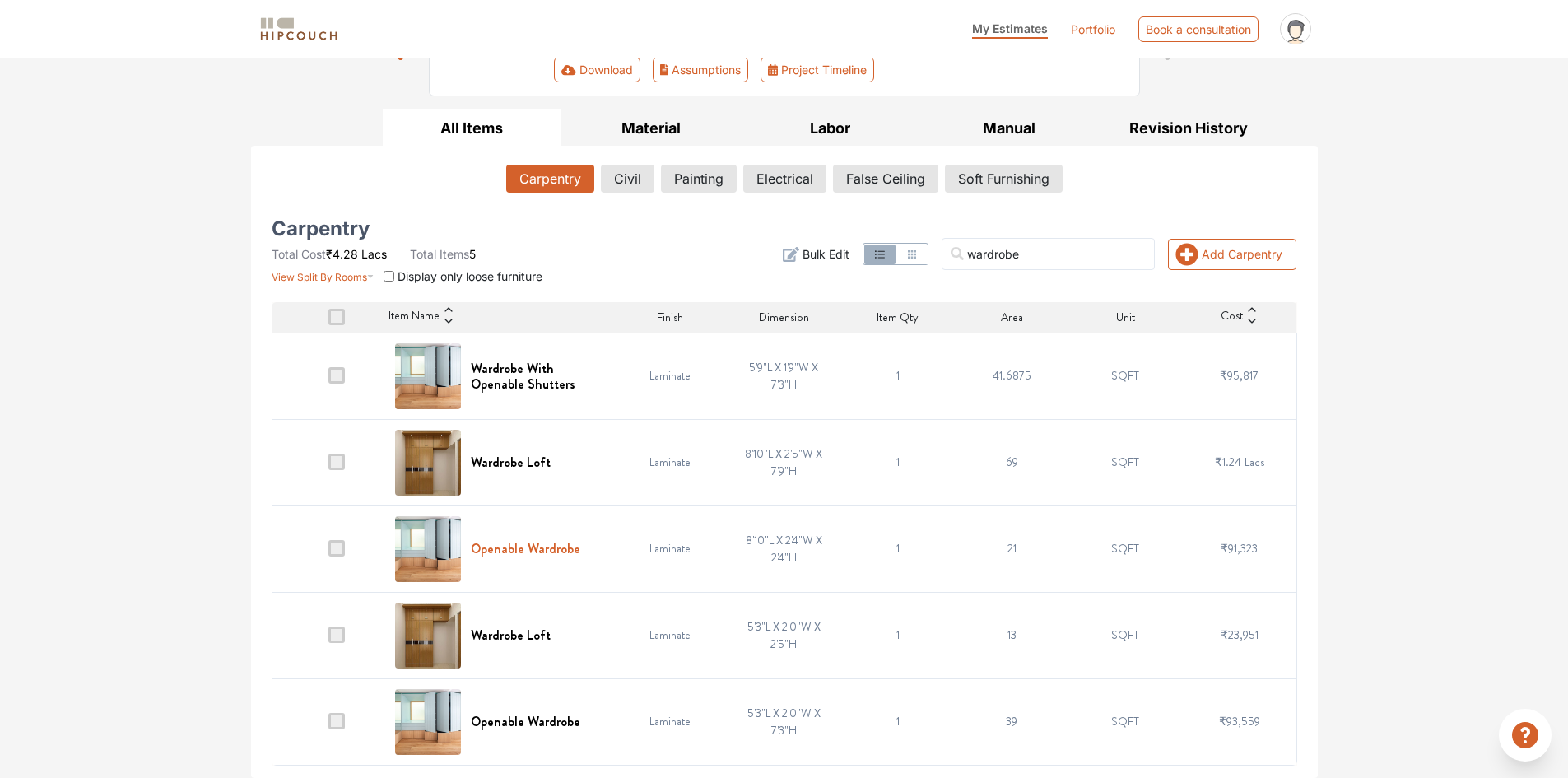
click at [527, 542] on h6 "Openable Wardrobe" at bounding box center [525, 548] width 109 height 15
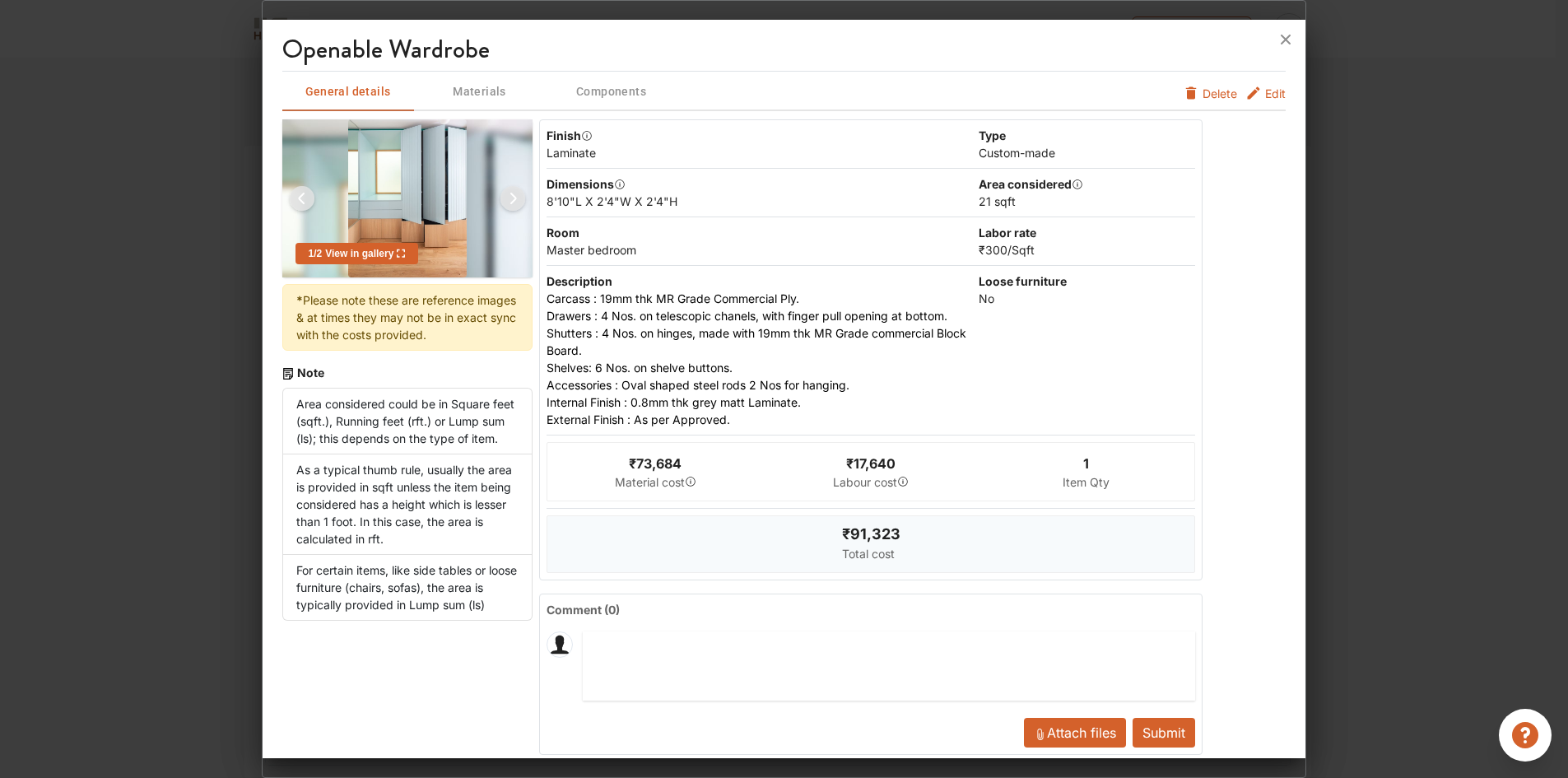
click at [1265, 97] on span "Edit" at bounding box center [1274, 93] width 21 height 17
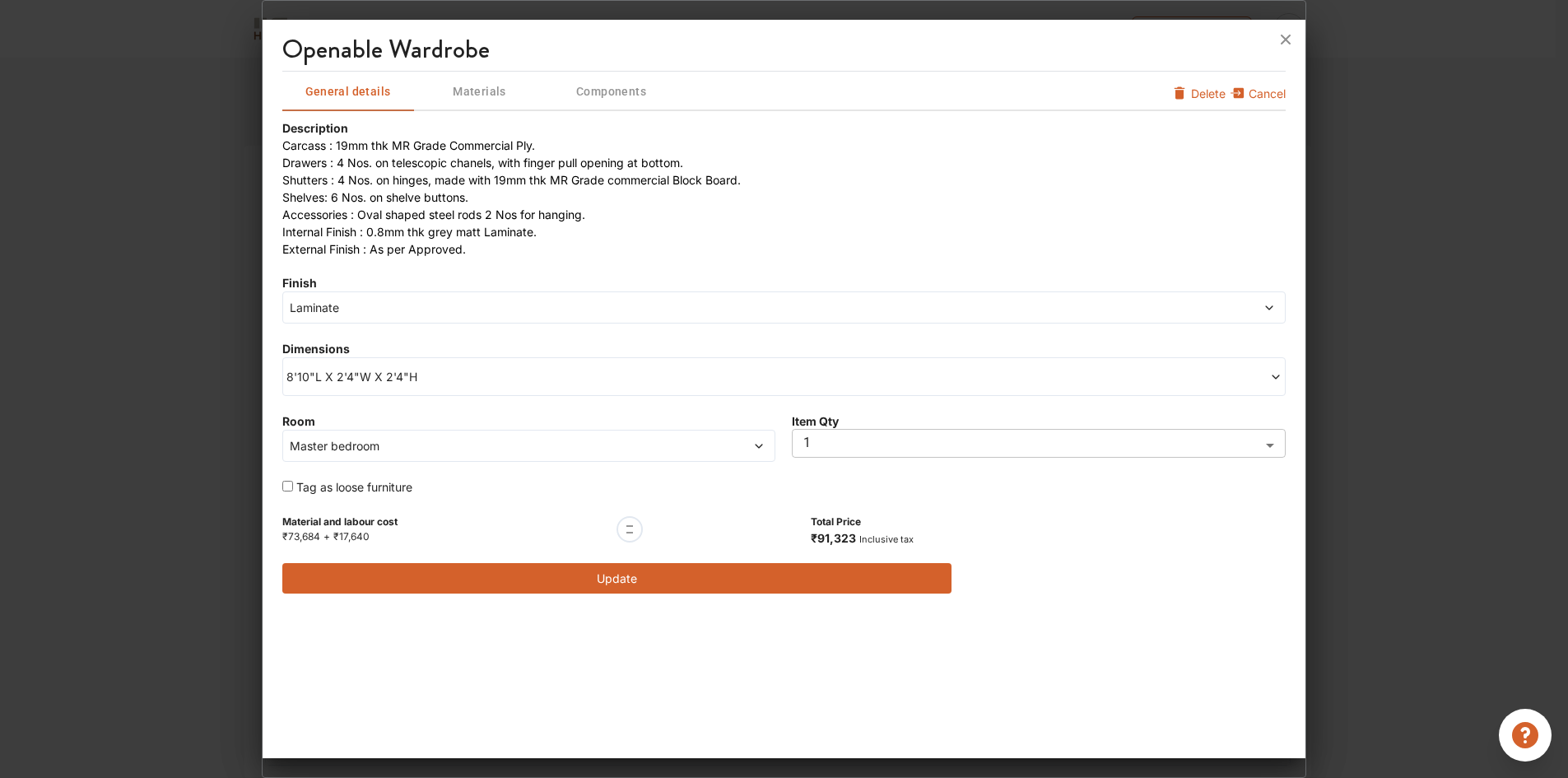
click at [404, 371] on span "8'10"L X 2'4"W X 2'4"H" at bounding box center [535, 376] width 498 height 17
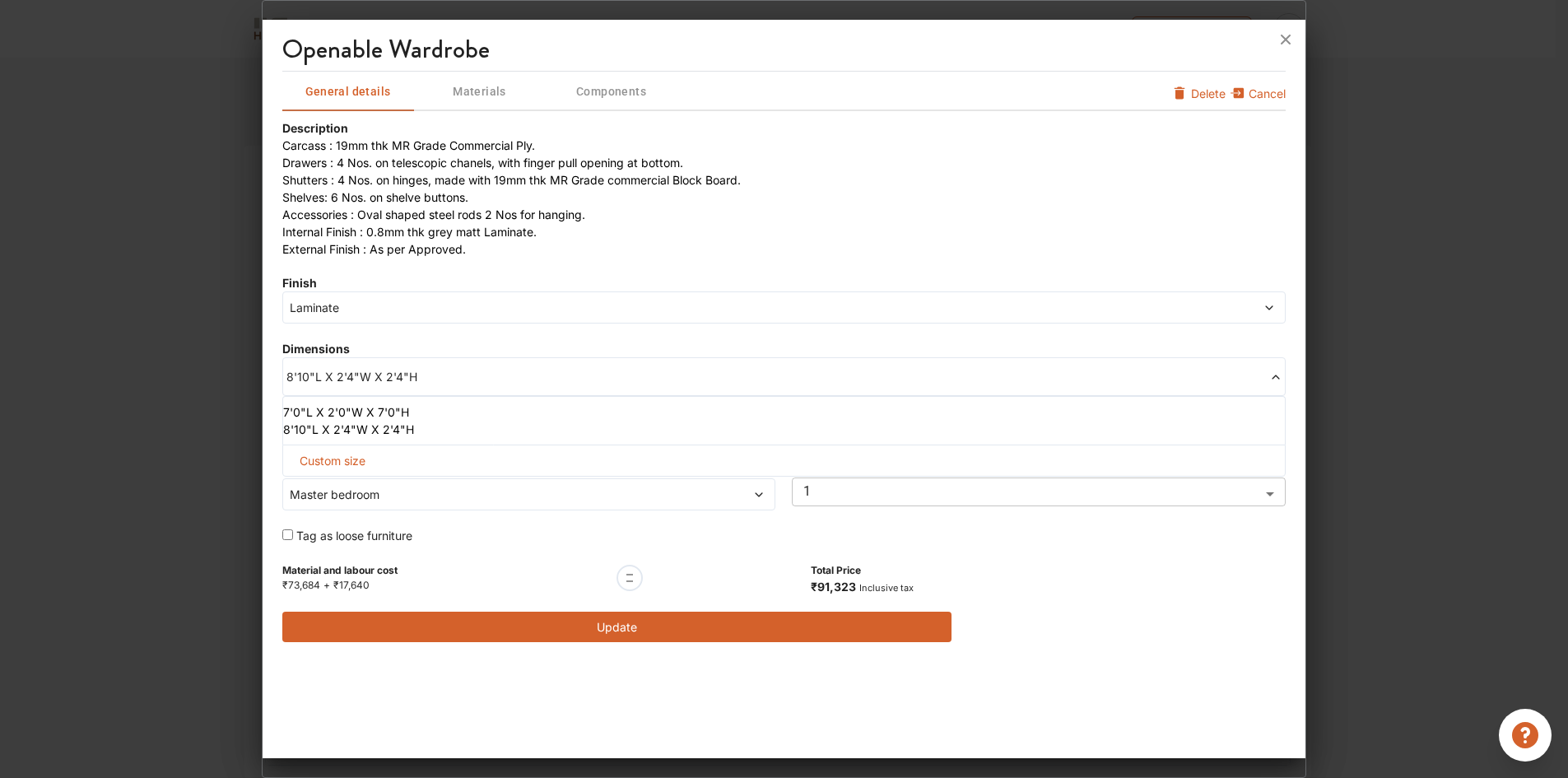
click at [366, 458] on span "Custom size" at bounding box center [331, 461] width 79 height 31
click at [366, 429] on li "8'10"L X 2'4"W X 2'4"H" at bounding box center [780, 429] width 995 height 17
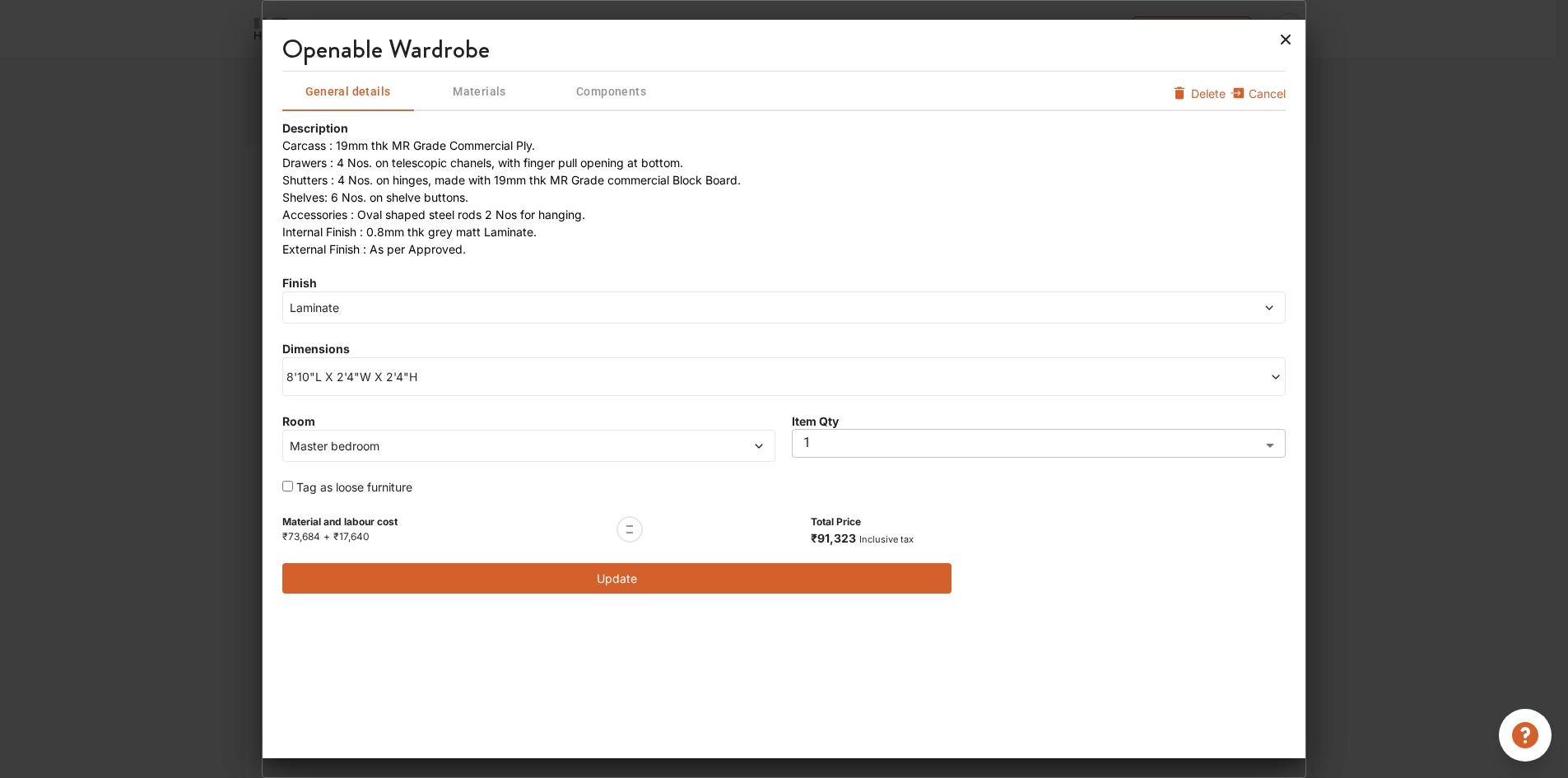
click at [1283, 39] on icon at bounding box center [1284, 39] width 26 height 26
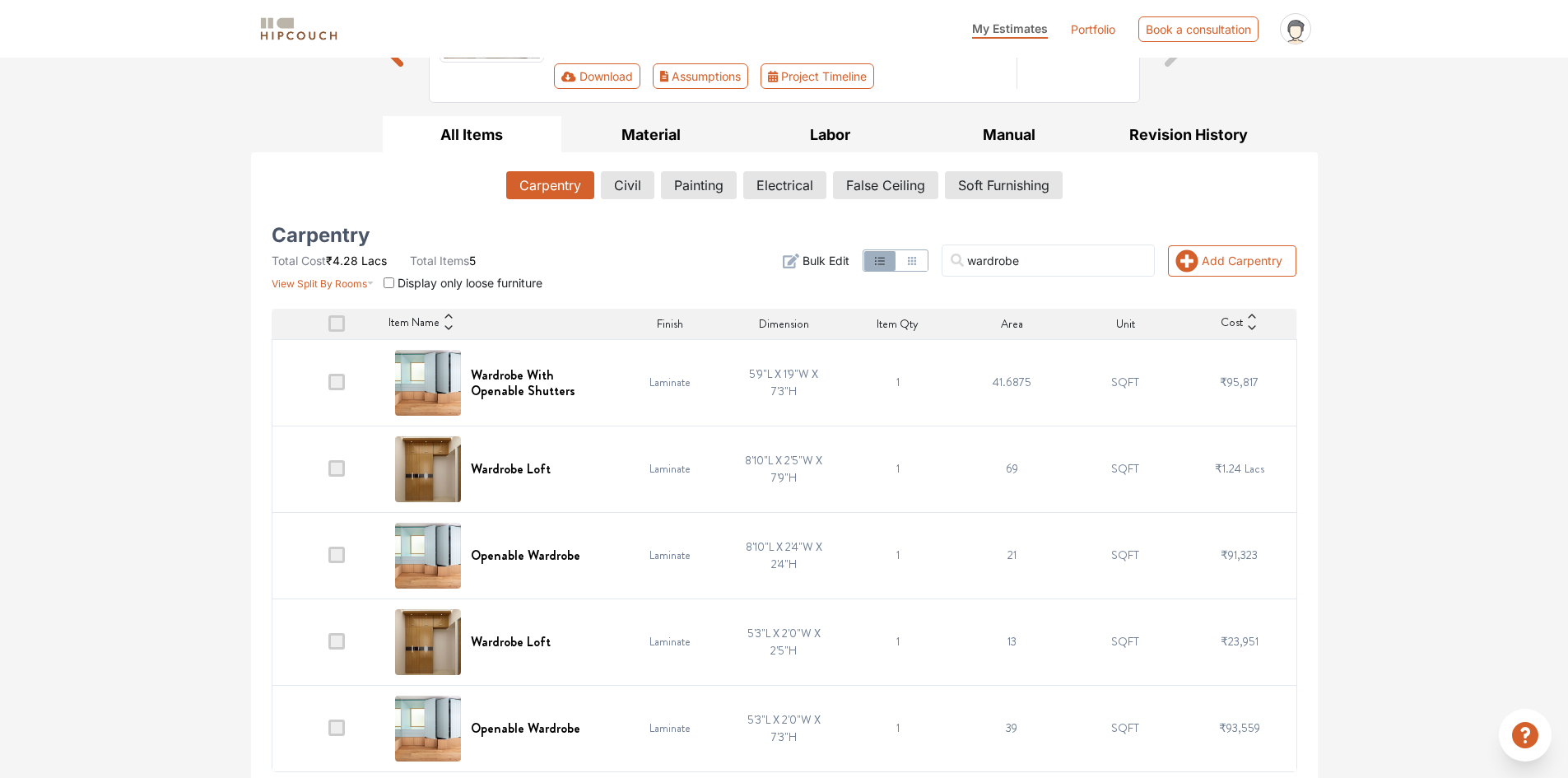
scroll to position [219, 0]
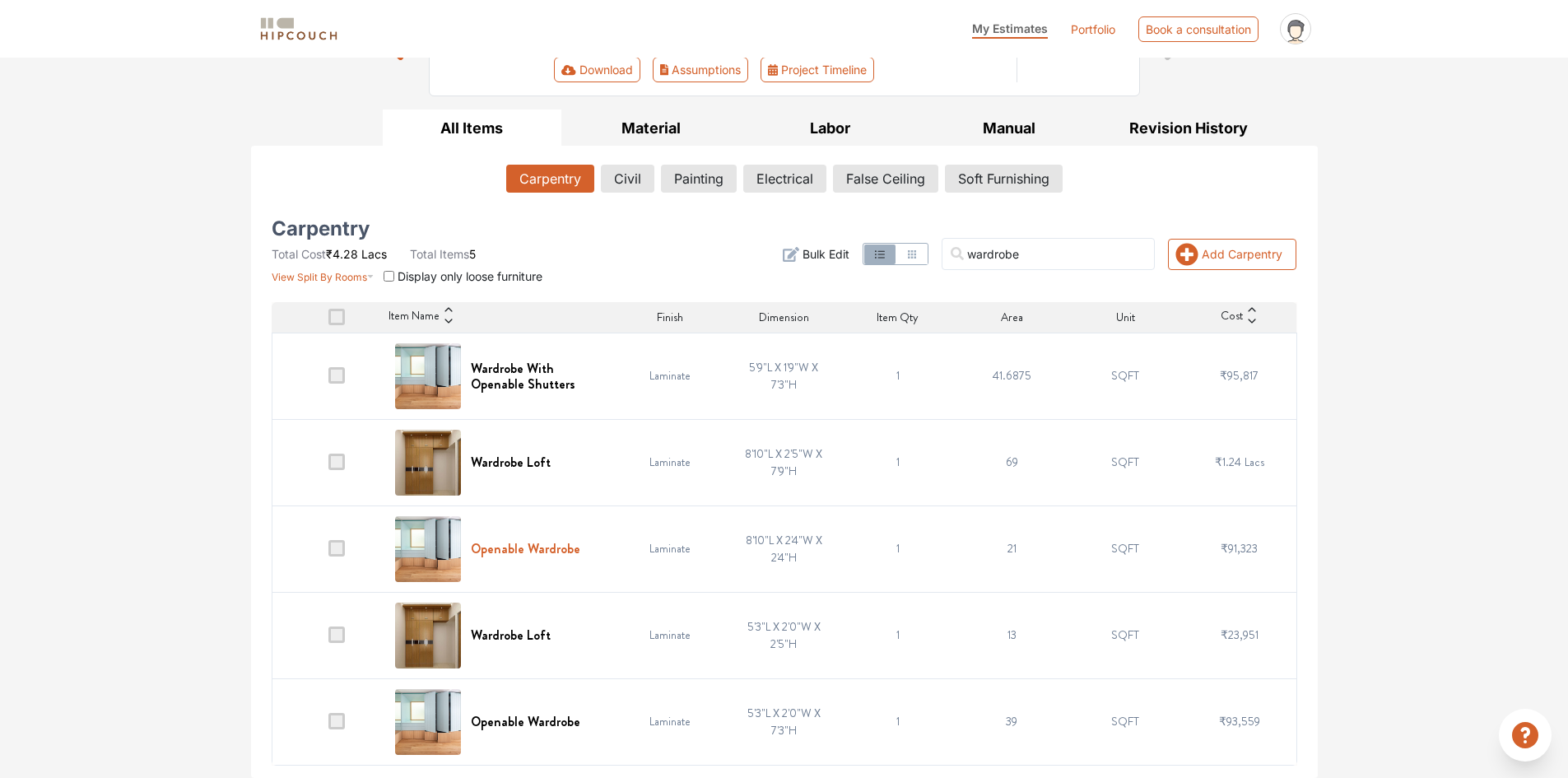
click at [546, 554] on h6 "Openable Wardrobe" at bounding box center [525, 548] width 109 height 15
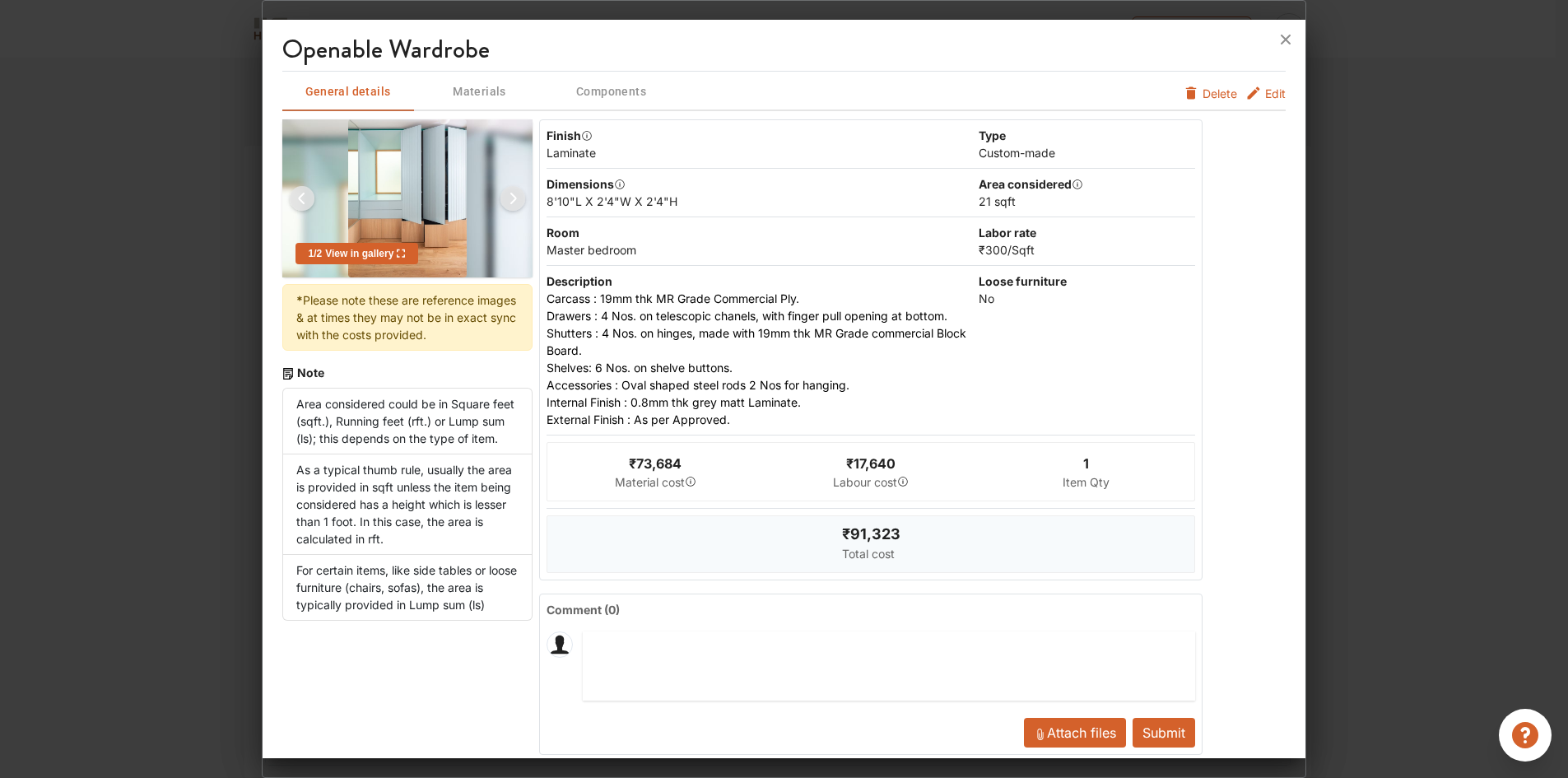
click at [1248, 96] on icon "furniture info tabs" at bounding box center [1253, 93] width 16 height 16
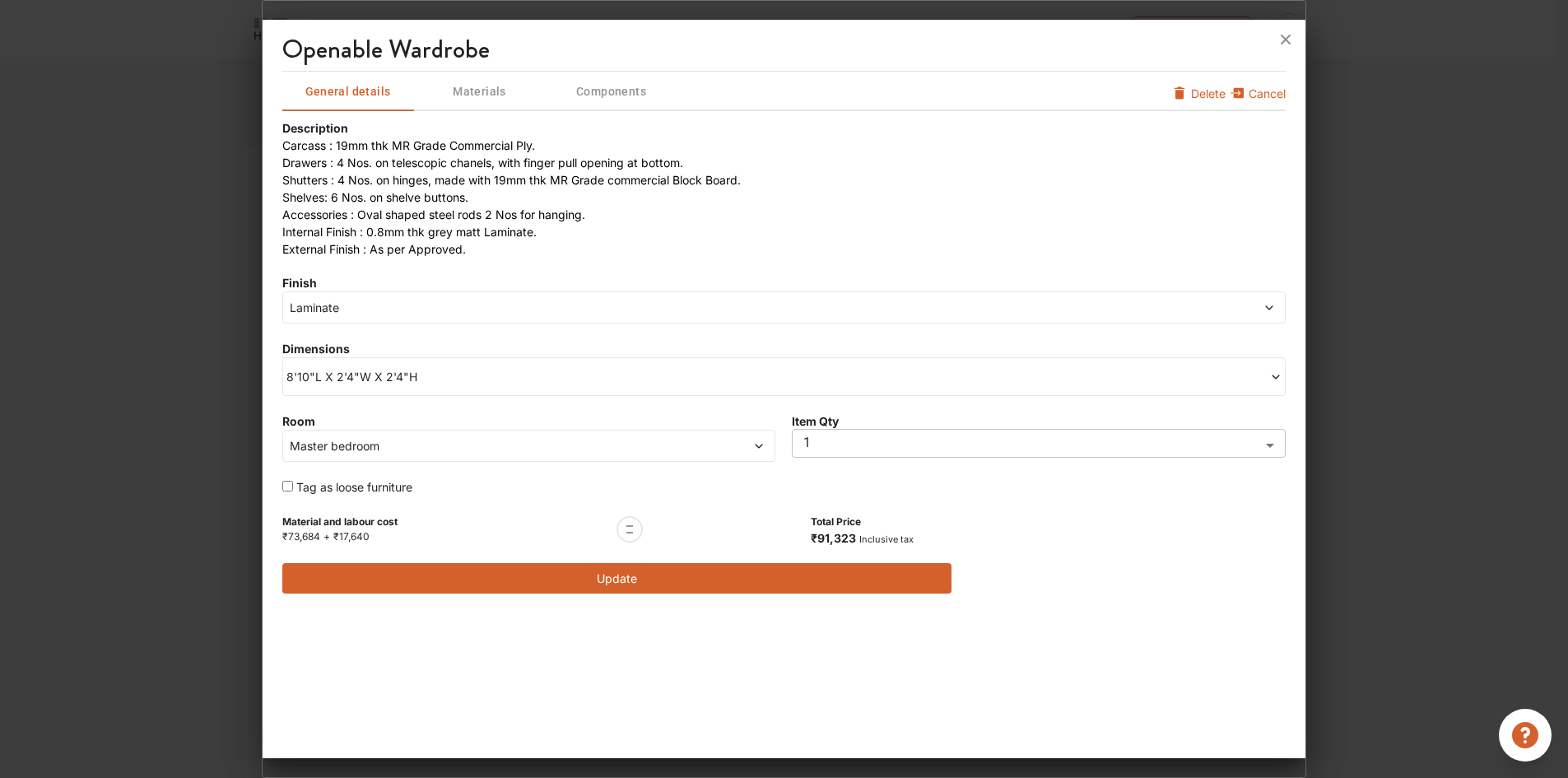
click at [468, 91] on span "Materials" at bounding box center [480, 91] width 128 height 21
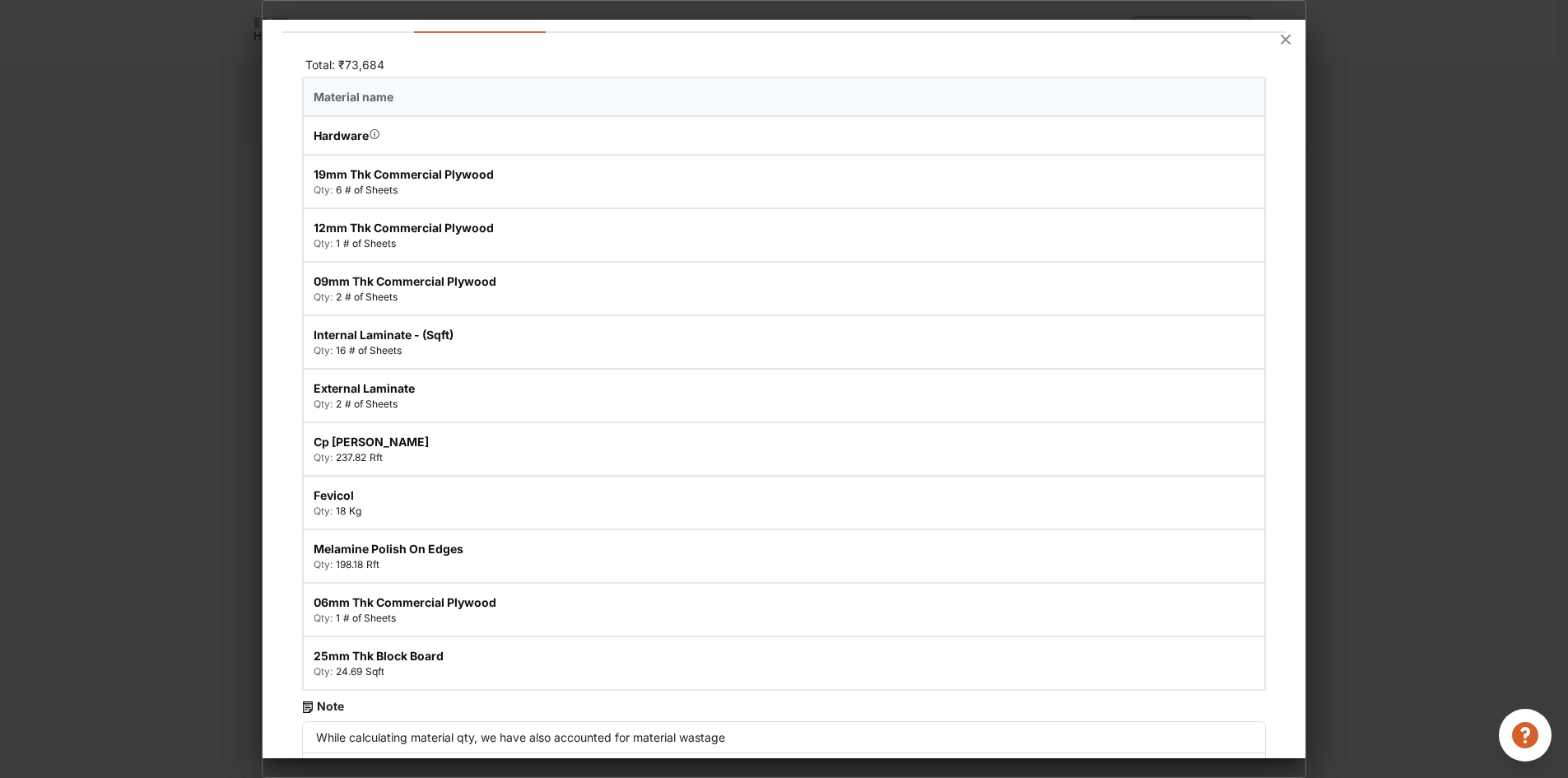
scroll to position [82, 0]
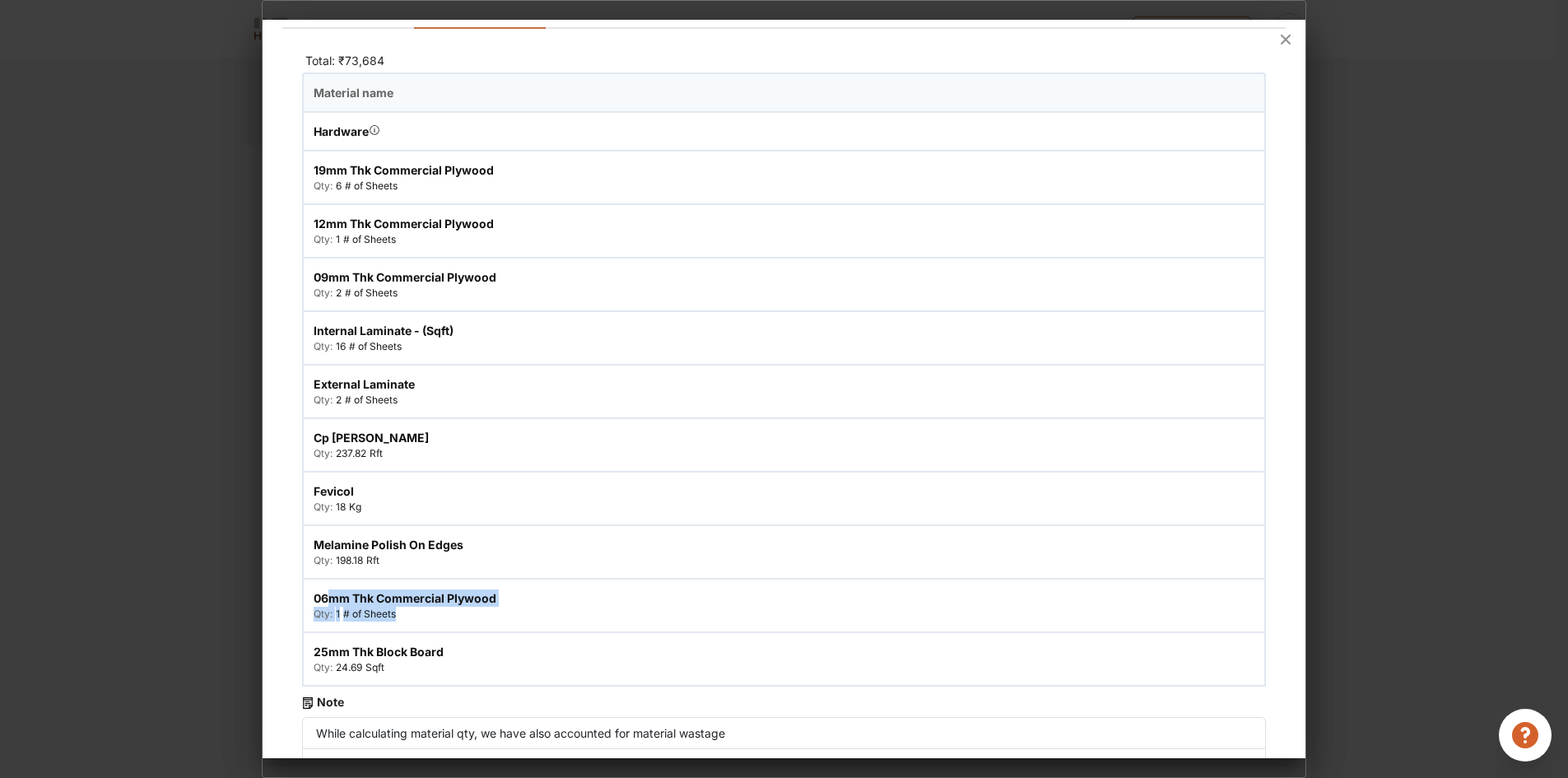
drag, startPoint x: 409, startPoint y: 616, endPoint x: 325, endPoint y: 605, distance: 84.7
click at [325, 605] on div "06mm thk commercial plywood Qty: 1 # of Sheets" at bounding box center [544, 605] width 481 height 52
click at [588, 614] on div "Qty: 1 # of Sheets" at bounding box center [544, 614] width 461 height 14
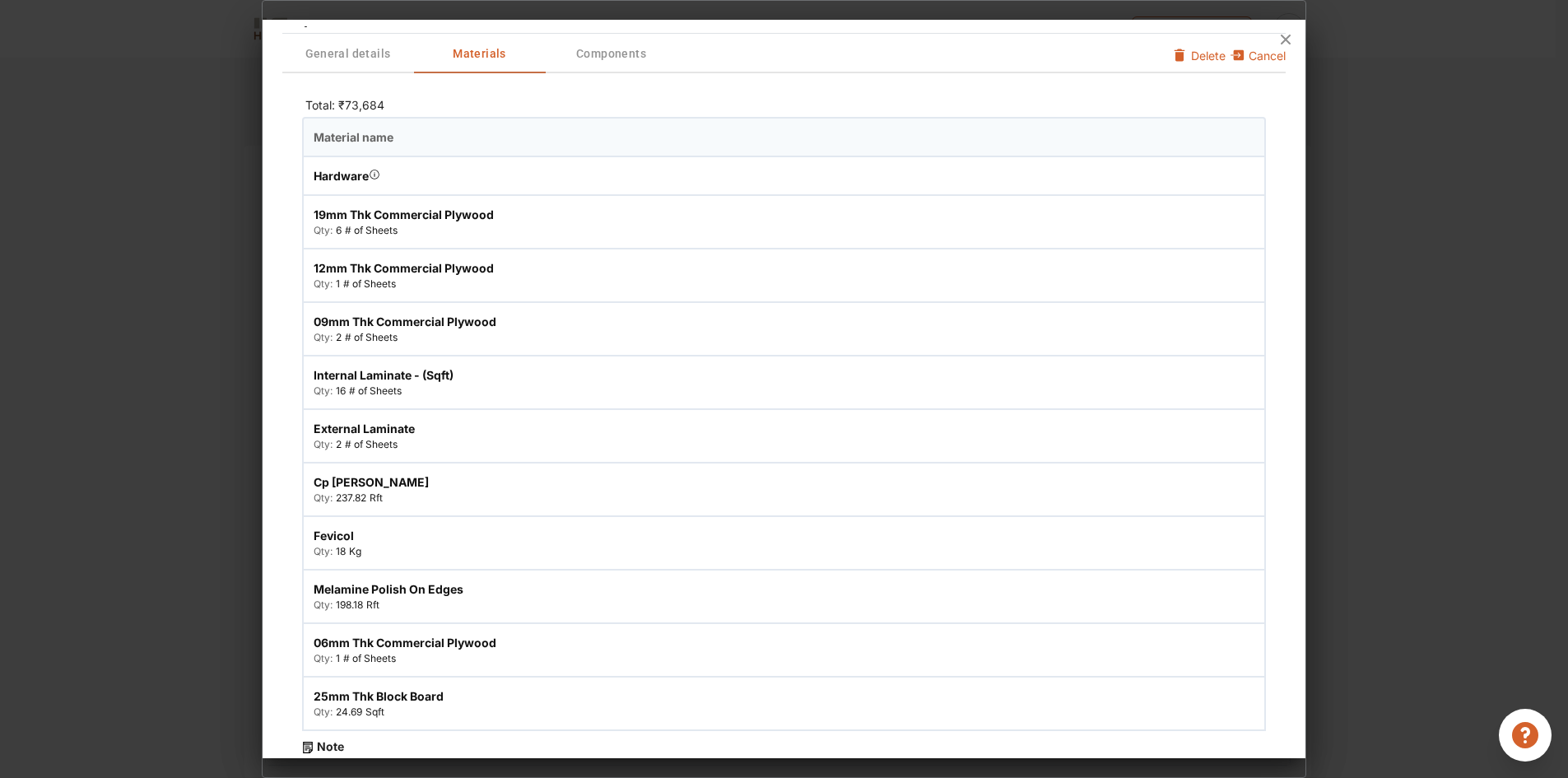
scroll to position [0, 0]
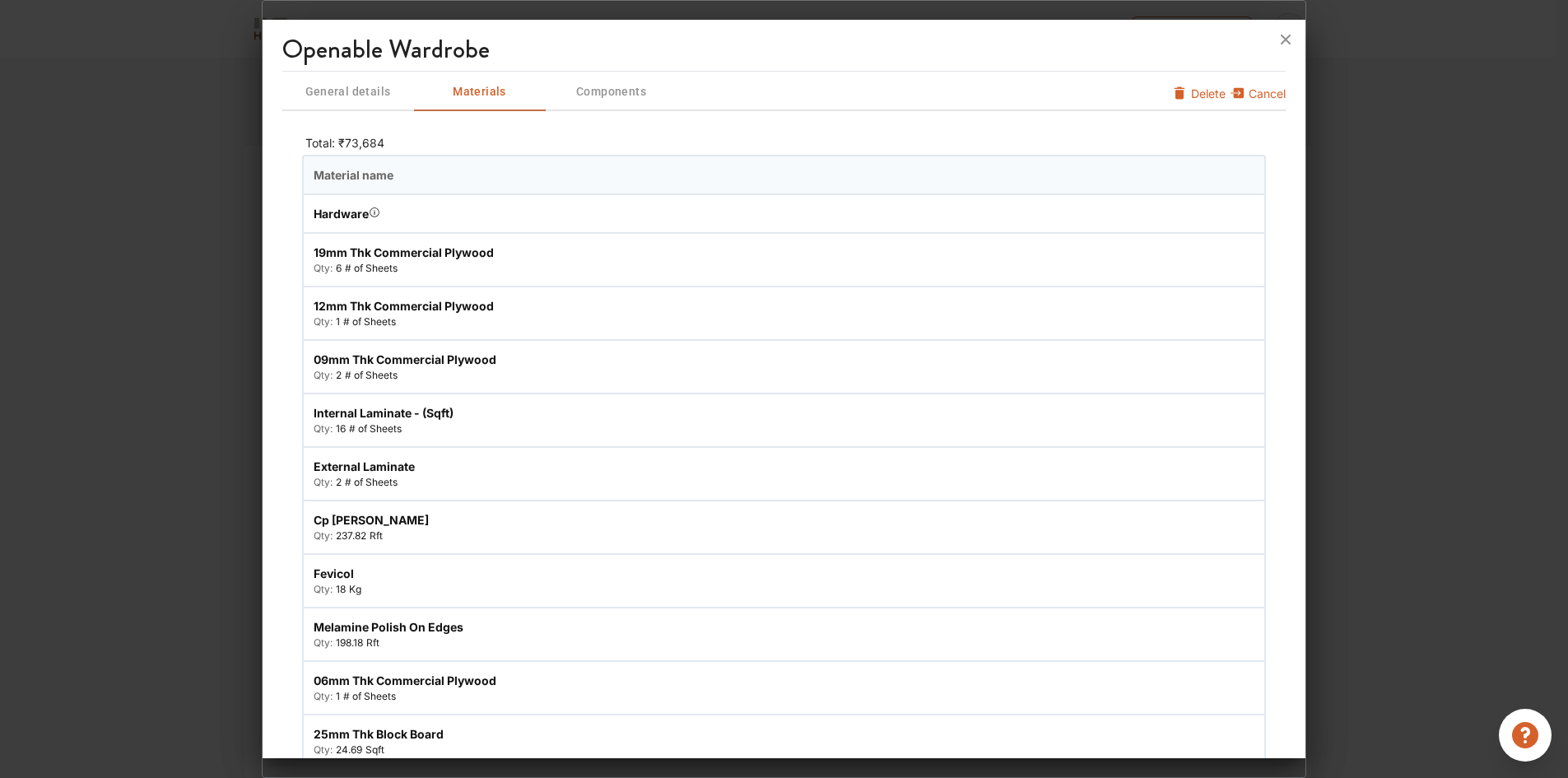
click at [347, 97] on span "General details" at bounding box center [348, 91] width 128 height 21
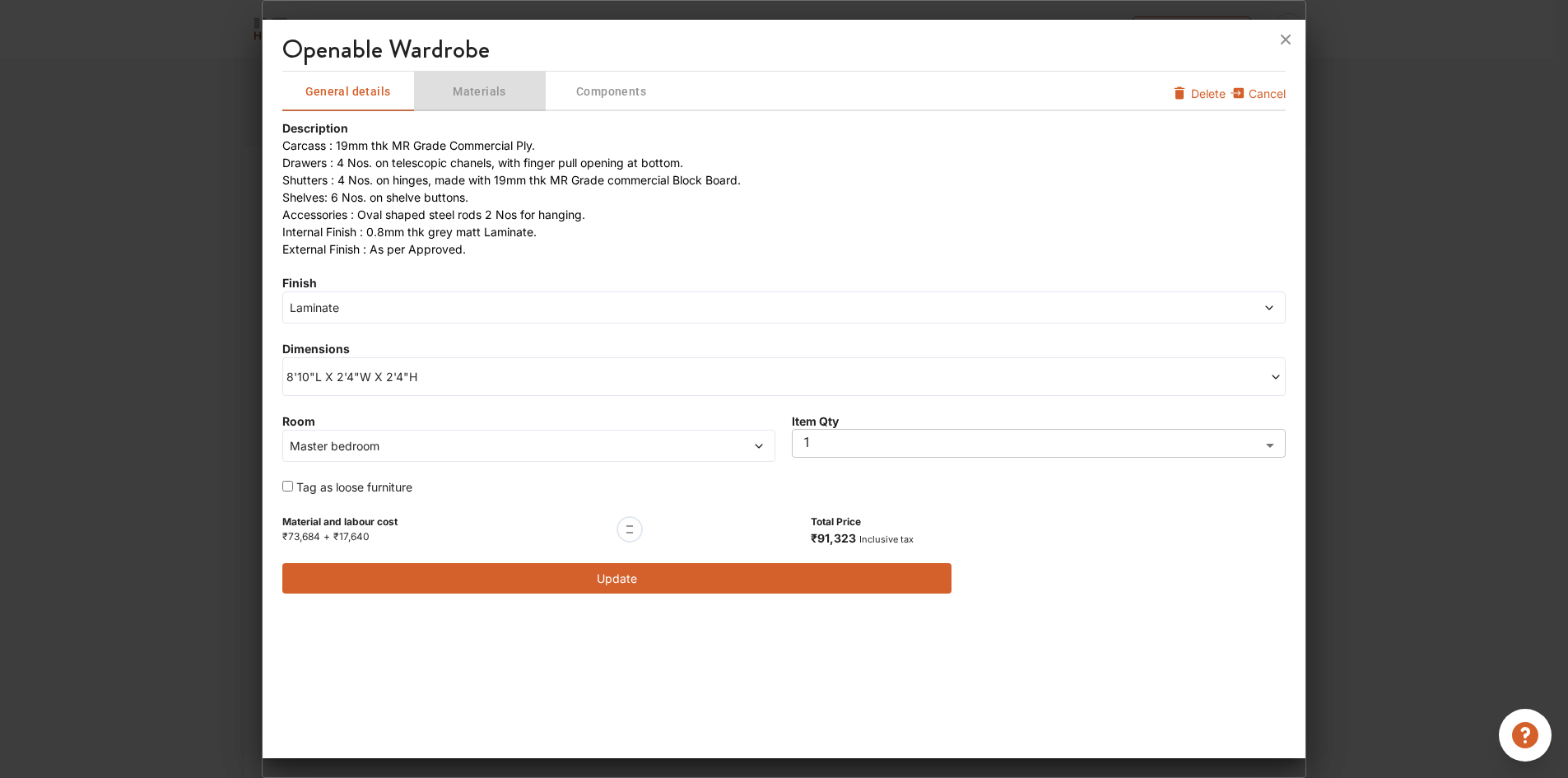
click at [467, 94] on span "Materials" at bounding box center [480, 91] width 128 height 21
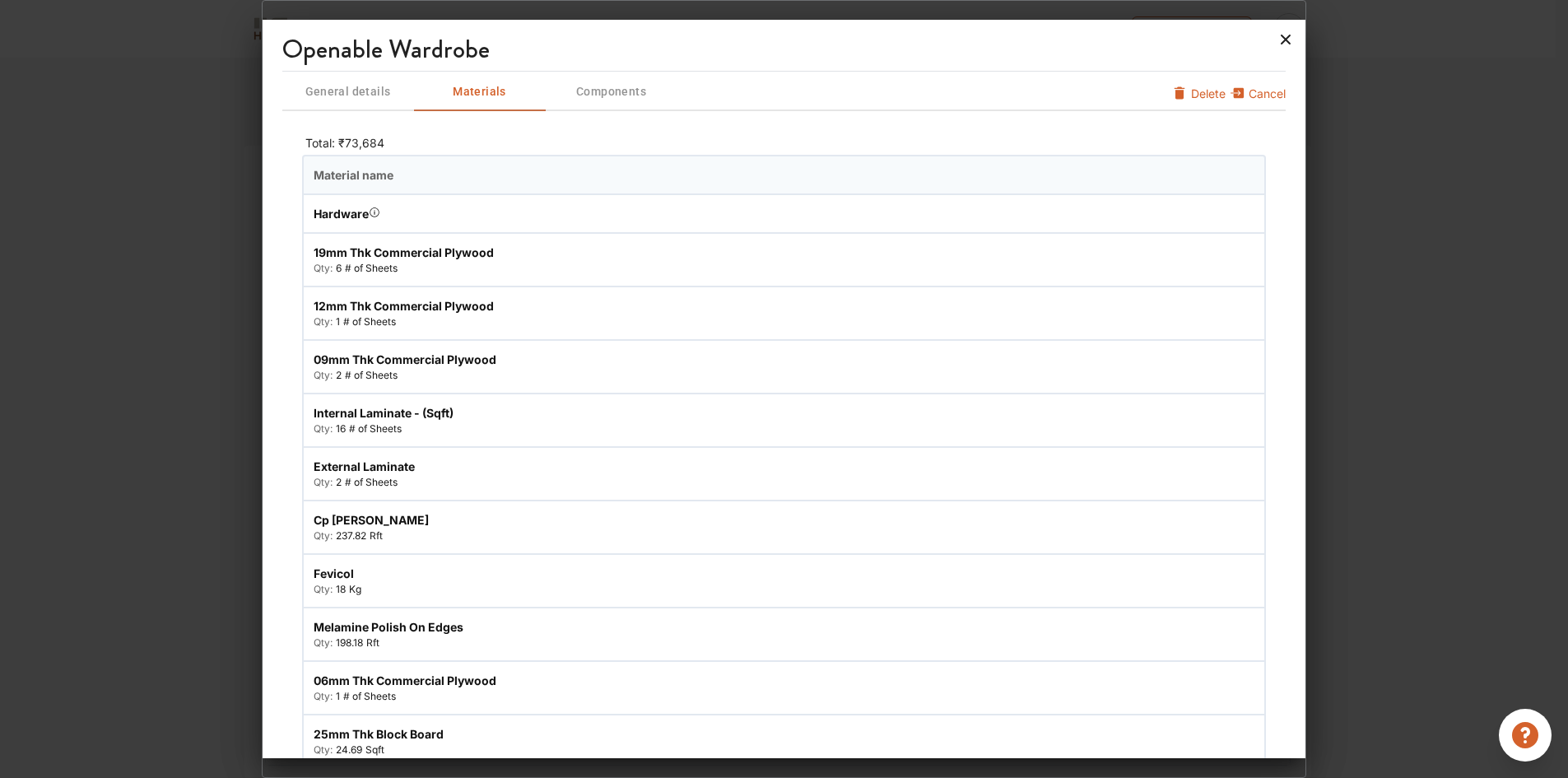
click at [1286, 41] on icon at bounding box center [1286, 39] width 10 height 10
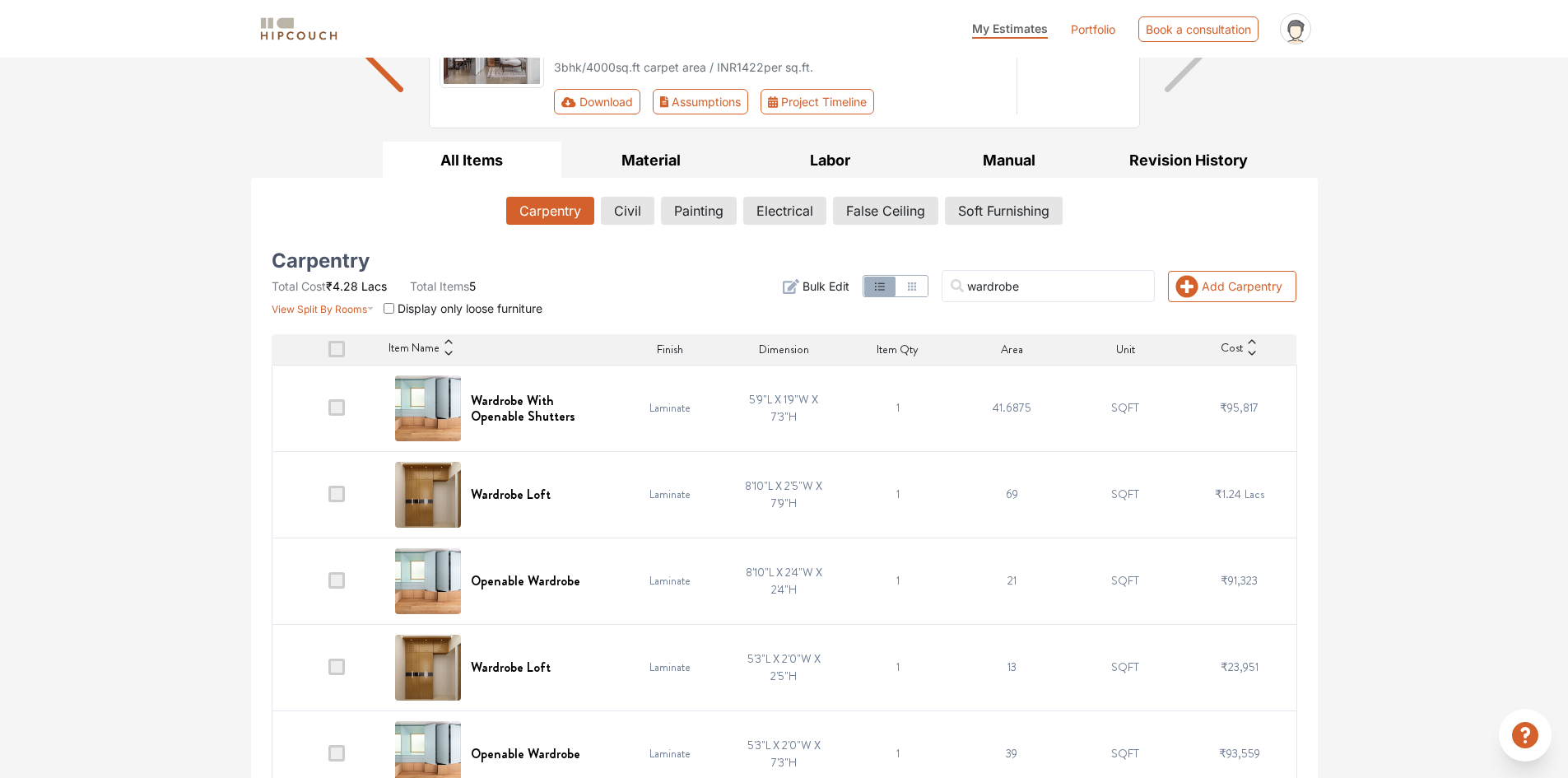
scroll to position [219, 0]
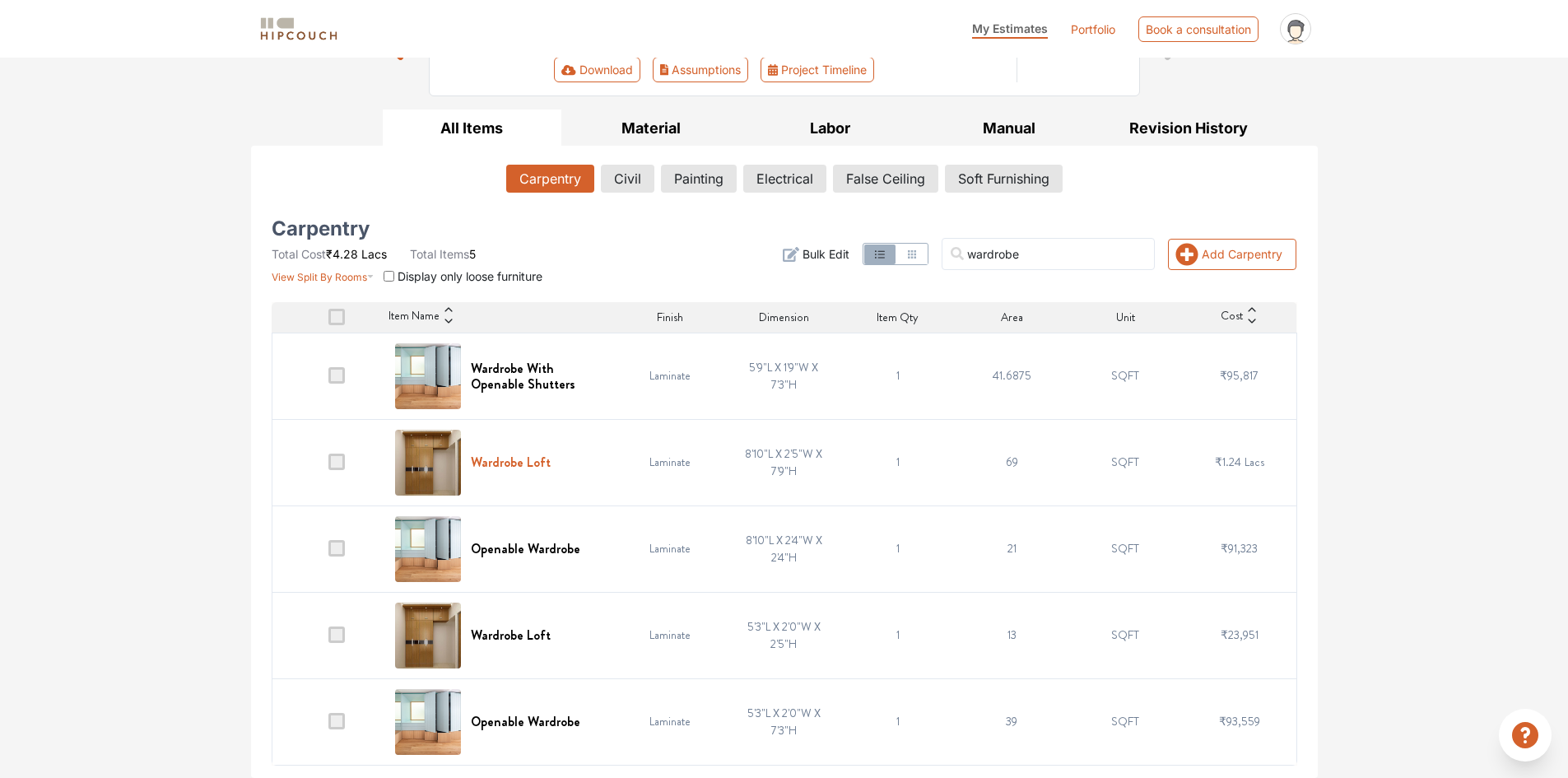
click at [523, 466] on h6 "Wardrobe Loft" at bounding box center [510, 462] width 79 height 15
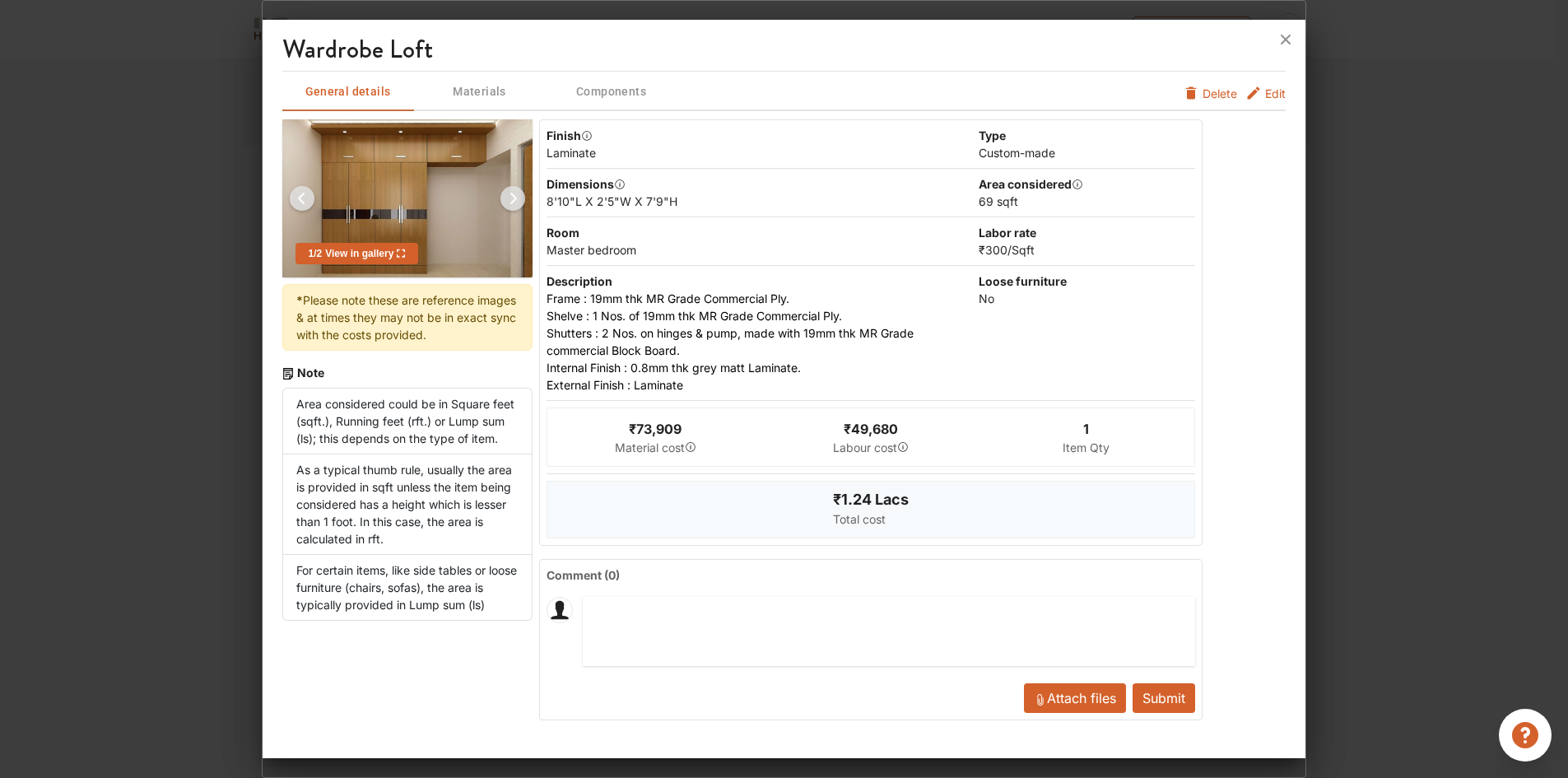
click at [1263, 97] on button "Edit" at bounding box center [1265, 93] width 41 height 17
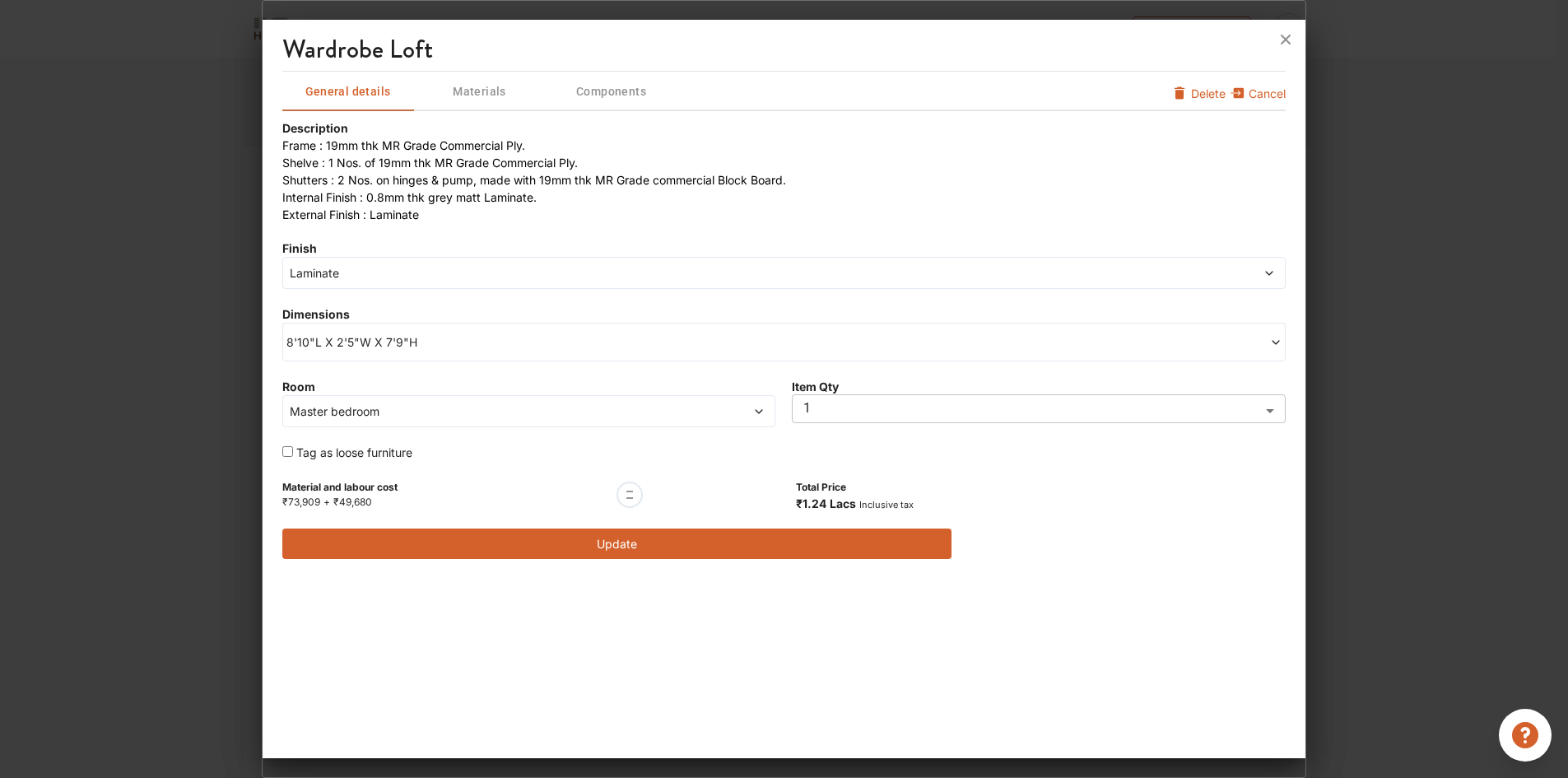
click at [351, 343] on span "8'10"L X 2'5"W X 7'9"H" at bounding box center [535, 342] width 498 height 17
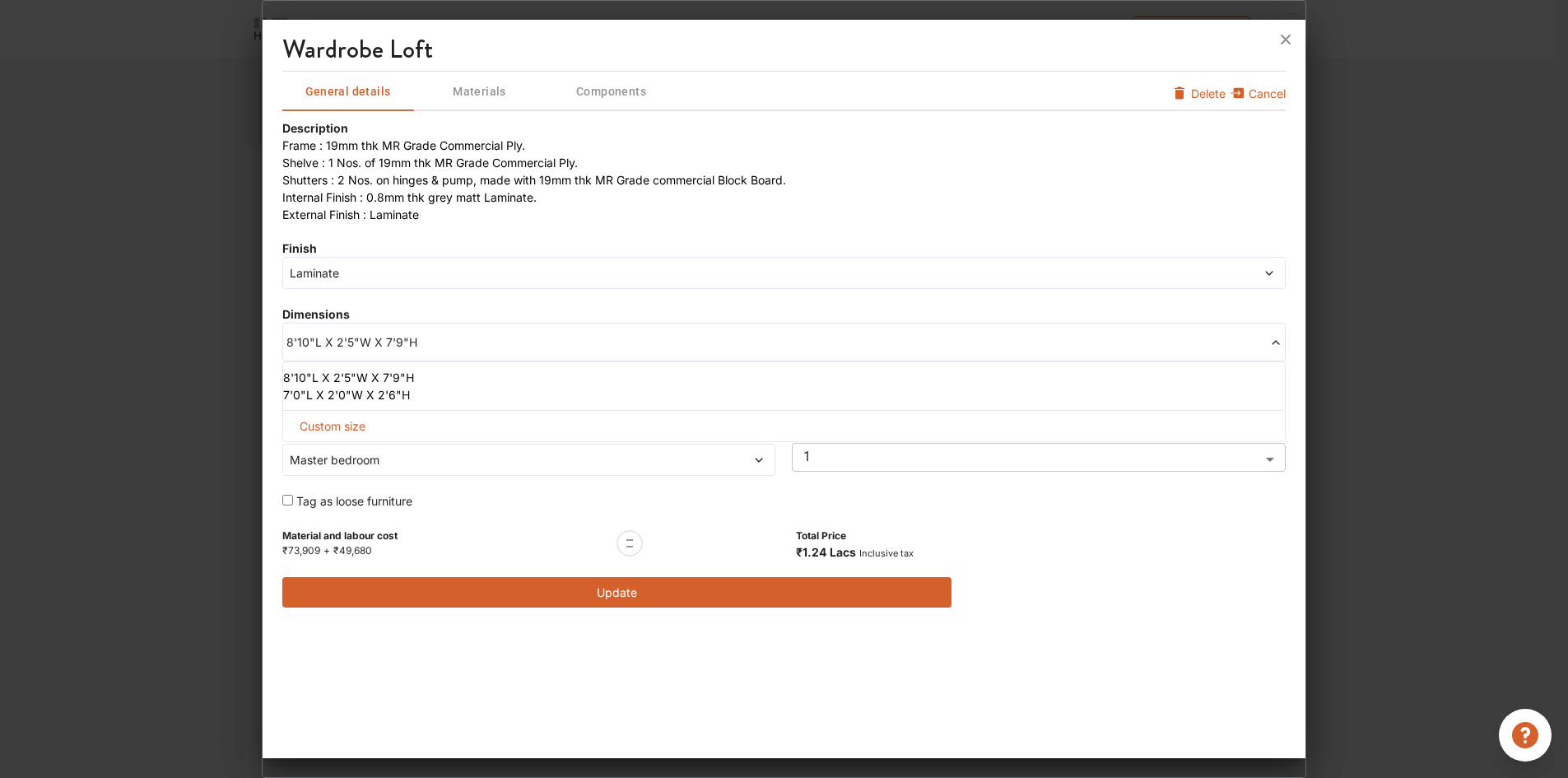
click at [362, 430] on span "Custom size" at bounding box center [331, 426] width 79 height 31
click at [338, 458] on input "text" at bounding box center [356, 453] width 120 height 30
click at [340, 455] on input "text" at bounding box center [356, 453] width 120 height 30
drag, startPoint x: 340, startPoint y: 455, endPoint x: 295, endPoint y: 453, distance: 45.0
click at [296, 453] on input "11" at bounding box center [356, 453] width 120 height 30
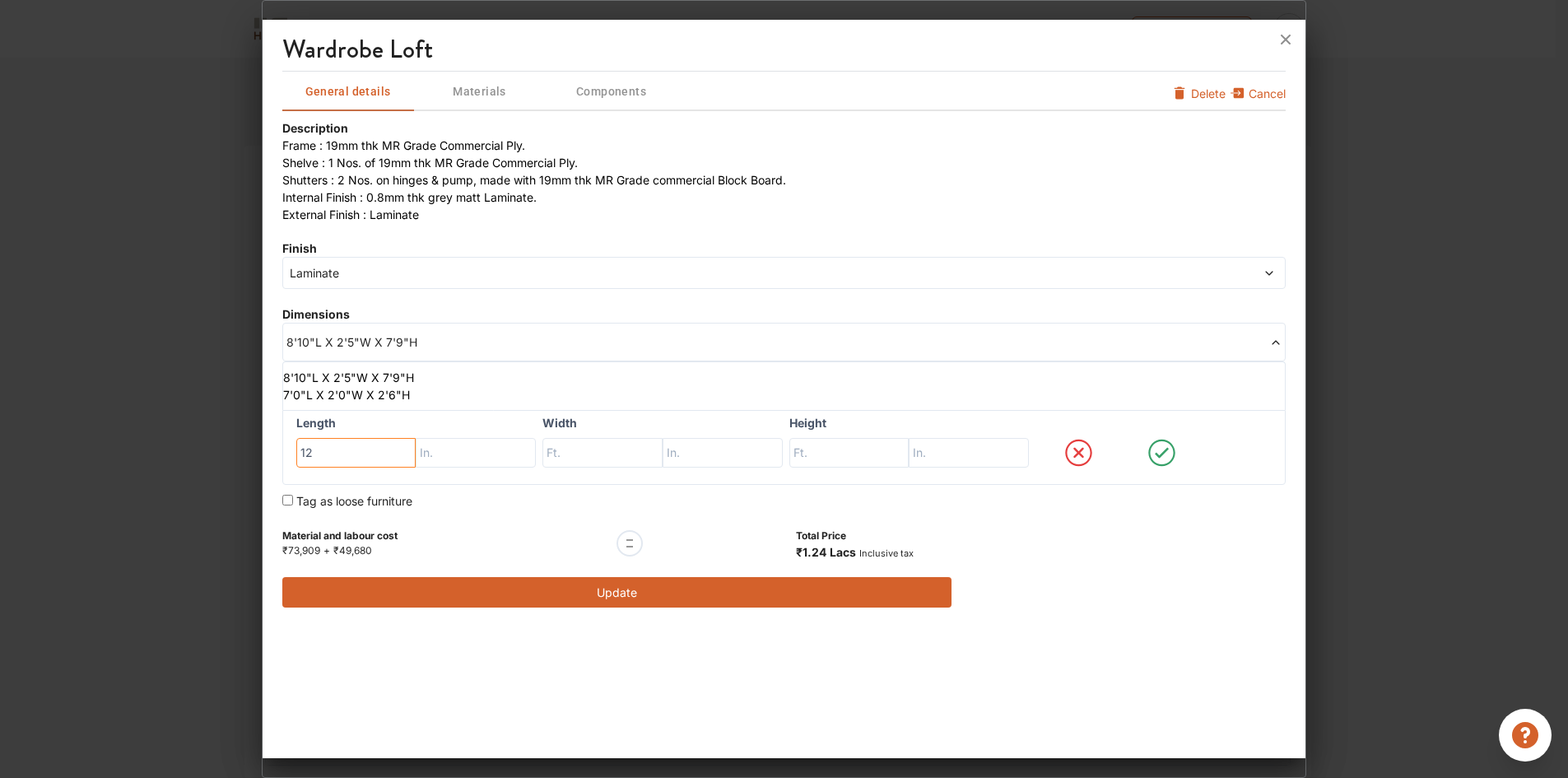
type input "12"
click at [485, 463] on input "text" at bounding box center [475, 453] width 120 height 30
type input "0"
click at [603, 457] on input "text" at bounding box center [602, 453] width 120 height 30
type input "2"
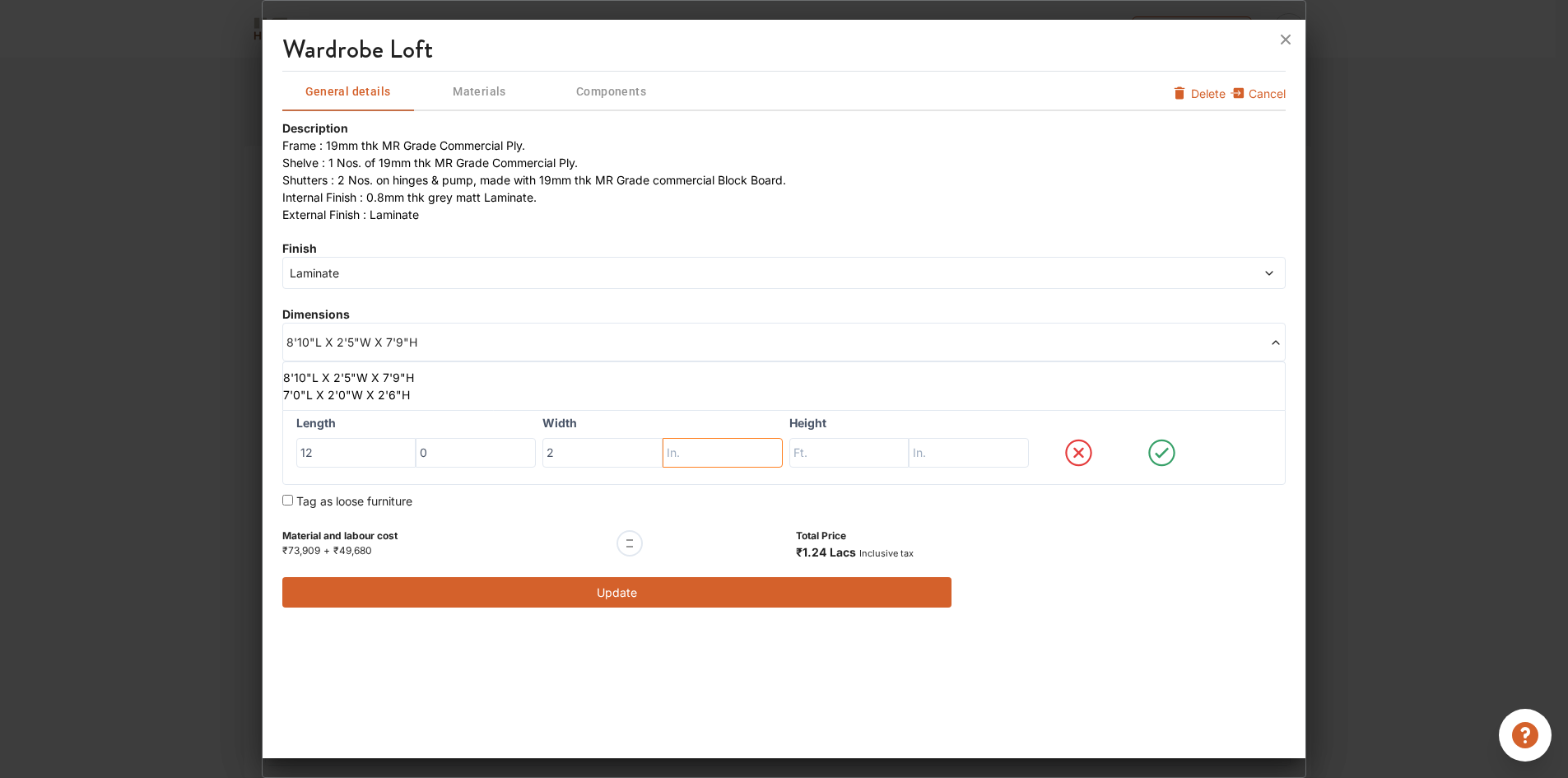
click at [702, 451] on input "text" at bounding box center [722, 453] width 120 height 30
click at [846, 457] on input "text" at bounding box center [849, 453] width 120 height 30
click at [659, 452] on div "2 5" at bounding box center [662, 453] width 240 height 30
type input "4"
click at [847, 452] on input "text" at bounding box center [849, 453] width 120 height 30
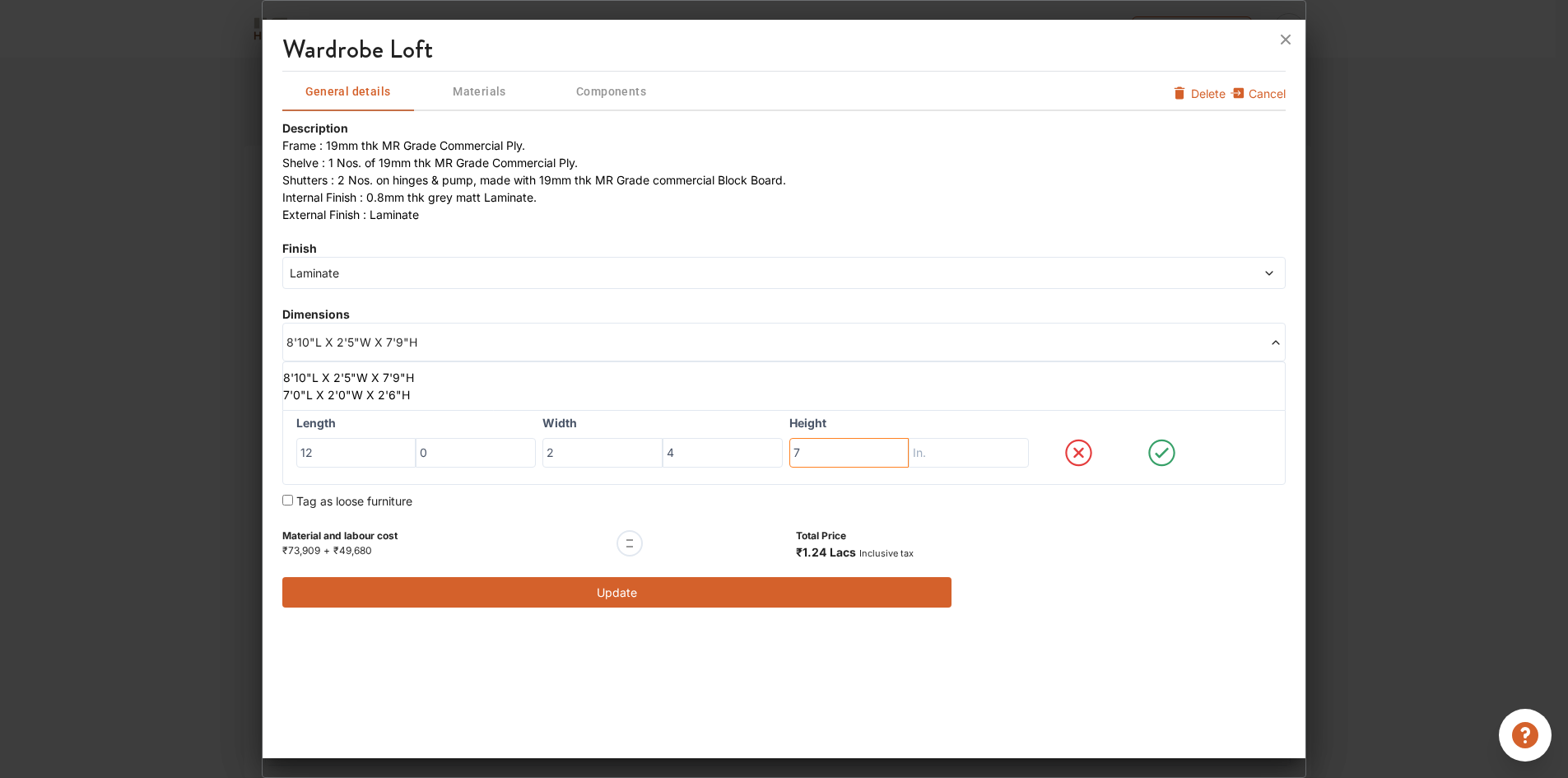
type input "7"
click at [939, 449] on input "text" at bounding box center [968, 453] width 120 height 30
type input "9"
drag, startPoint x: 777, startPoint y: 453, endPoint x: 765, endPoint y: 454, distance: 12.0
click at [765, 454] on div "Length 12 0 Width 2 4 Height 7 9" at bounding box center [783, 447] width 1003 height 75
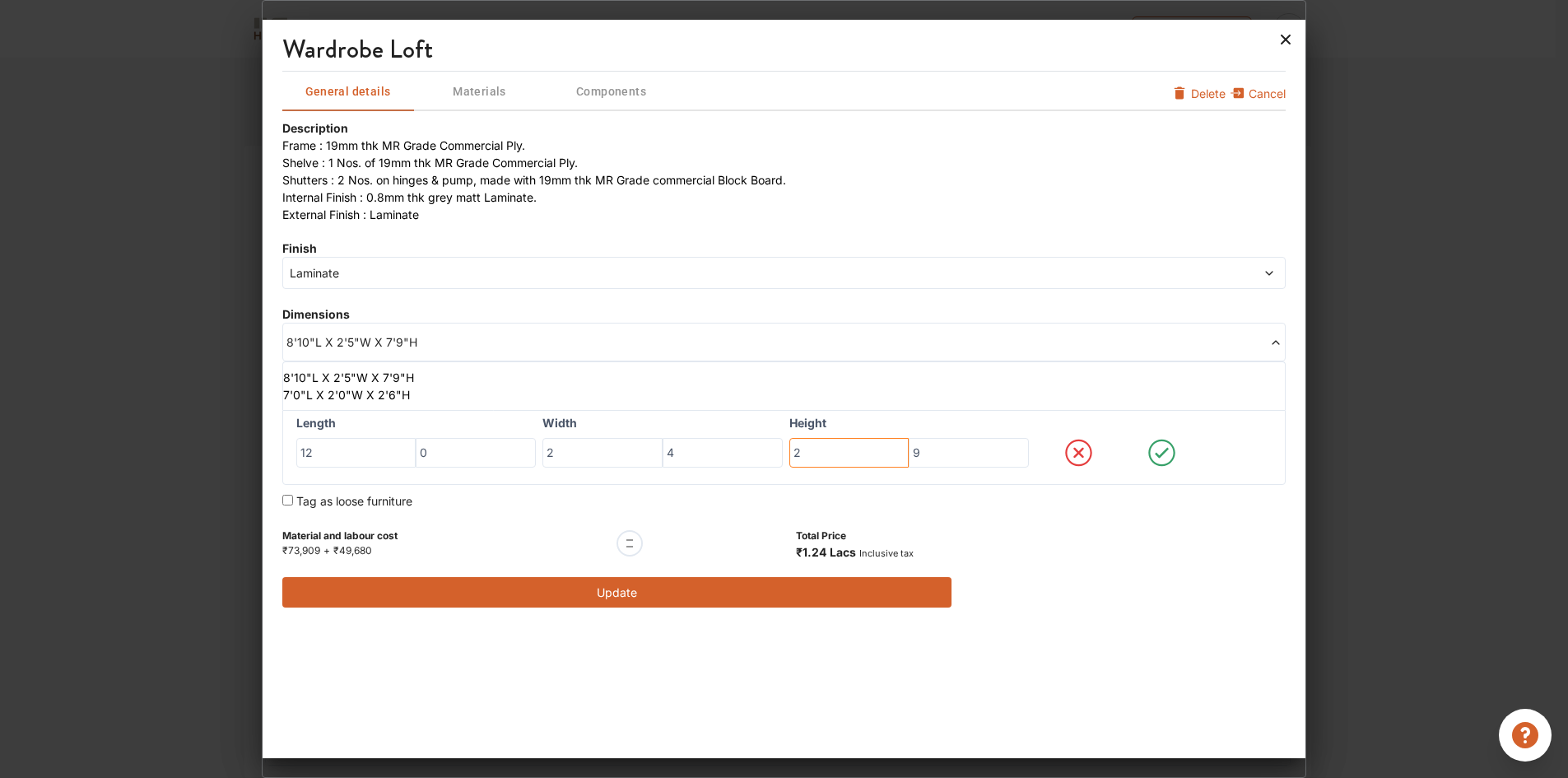
type input "2"
click at [1290, 36] on icon at bounding box center [1286, 39] width 10 height 10
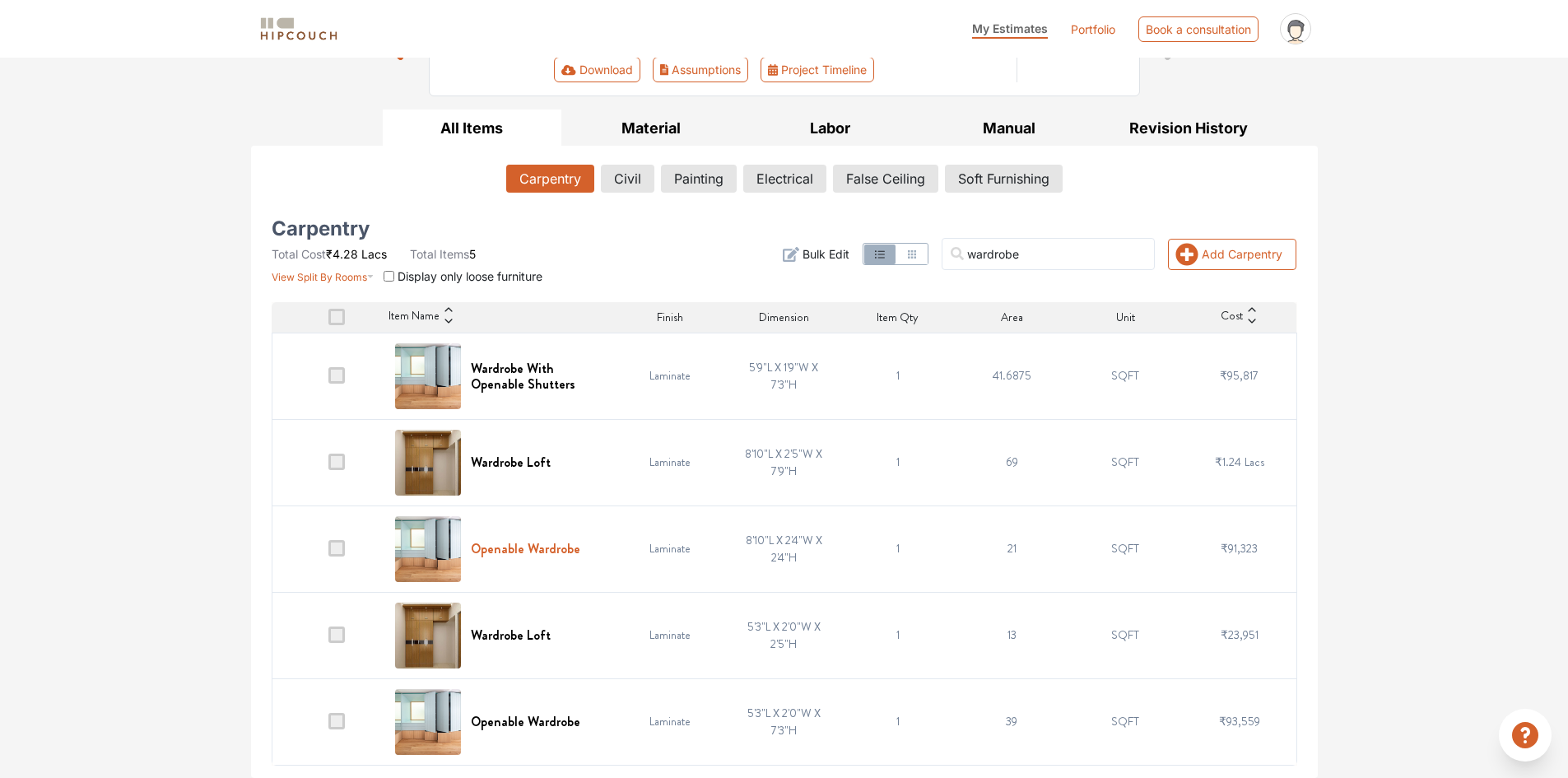
click at [527, 551] on h6 "Openable Wardrobe" at bounding box center [525, 548] width 109 height 15
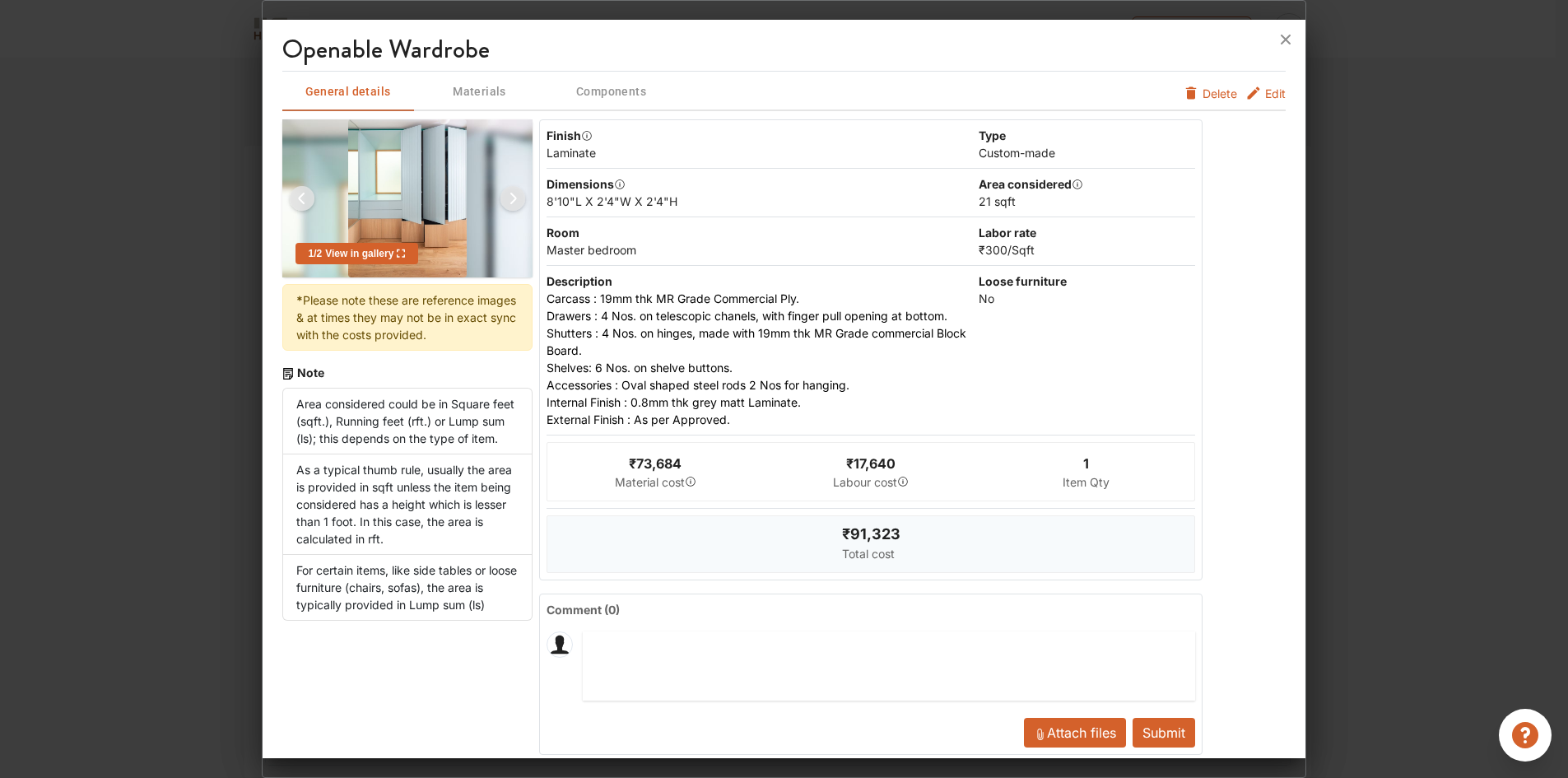
click at [1265, 94] on span "Edit" at bounding box center [1274, 93] width 21 height 17
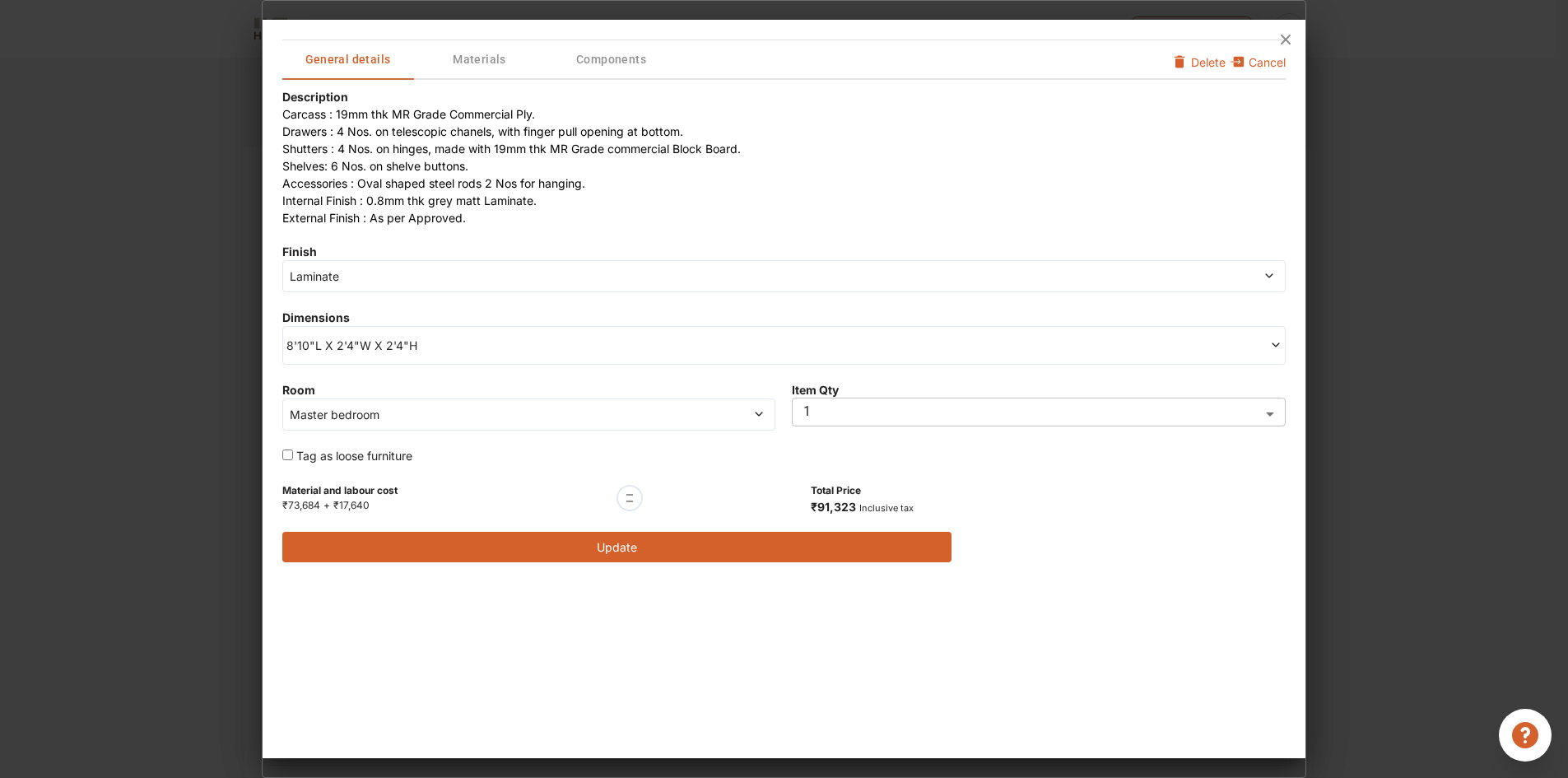
click at [444, 352] on span "8'10"L X 2'4"W X 2'4"H" at bounding box center [535, 345] width 498 height 17
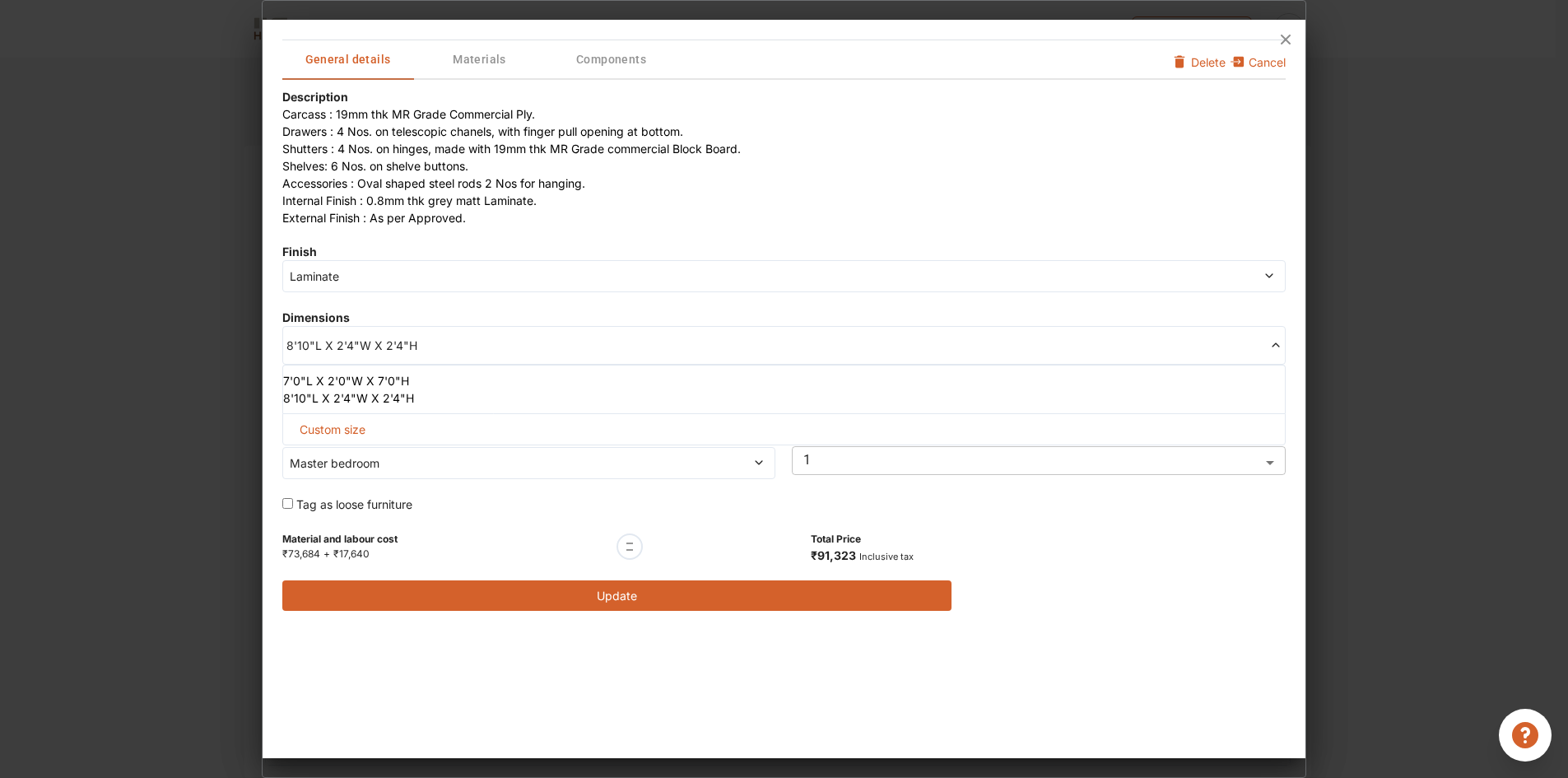
click at [350, 430] on span "Custom size" at bounding box center [331, 429] width 79 height 31
click at [596, 454] on input "text" at bounding box center [602, 455] width 120 height 30
type input "2"
click at [716, 457] on input "text" at bounding box center [722, 455] width 120 height 30
type input "4"
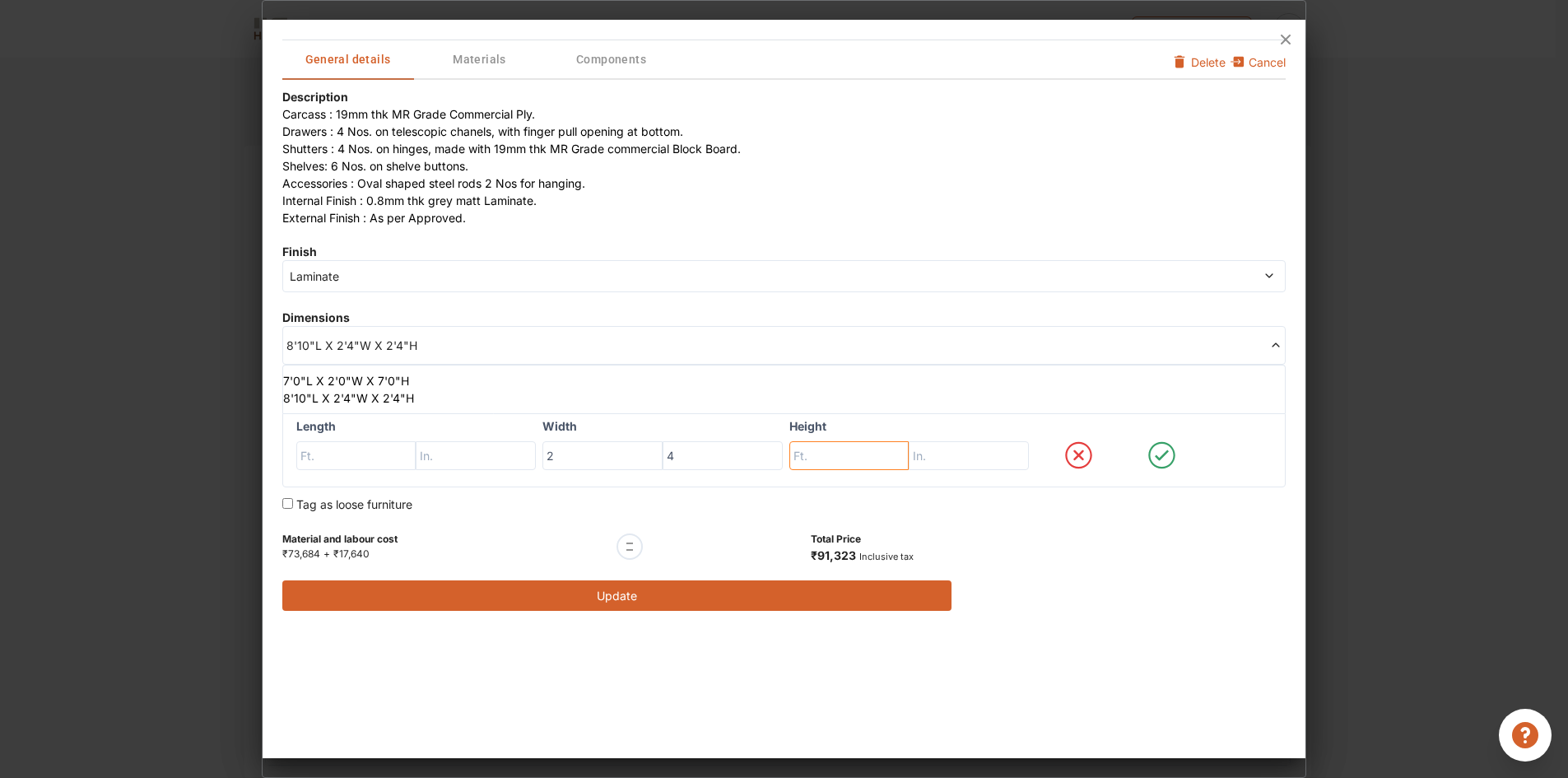
click at [863, 457] on input "text" at bounding box center [849, 455] width 120 height 30
type input "7"
click at [951, 455] on input "text" at bounding box center [968, 455] width 120 height 30
type input "9"
click at [334, 460] on input "text" at bounding box center [356, 455] width 120 height 30
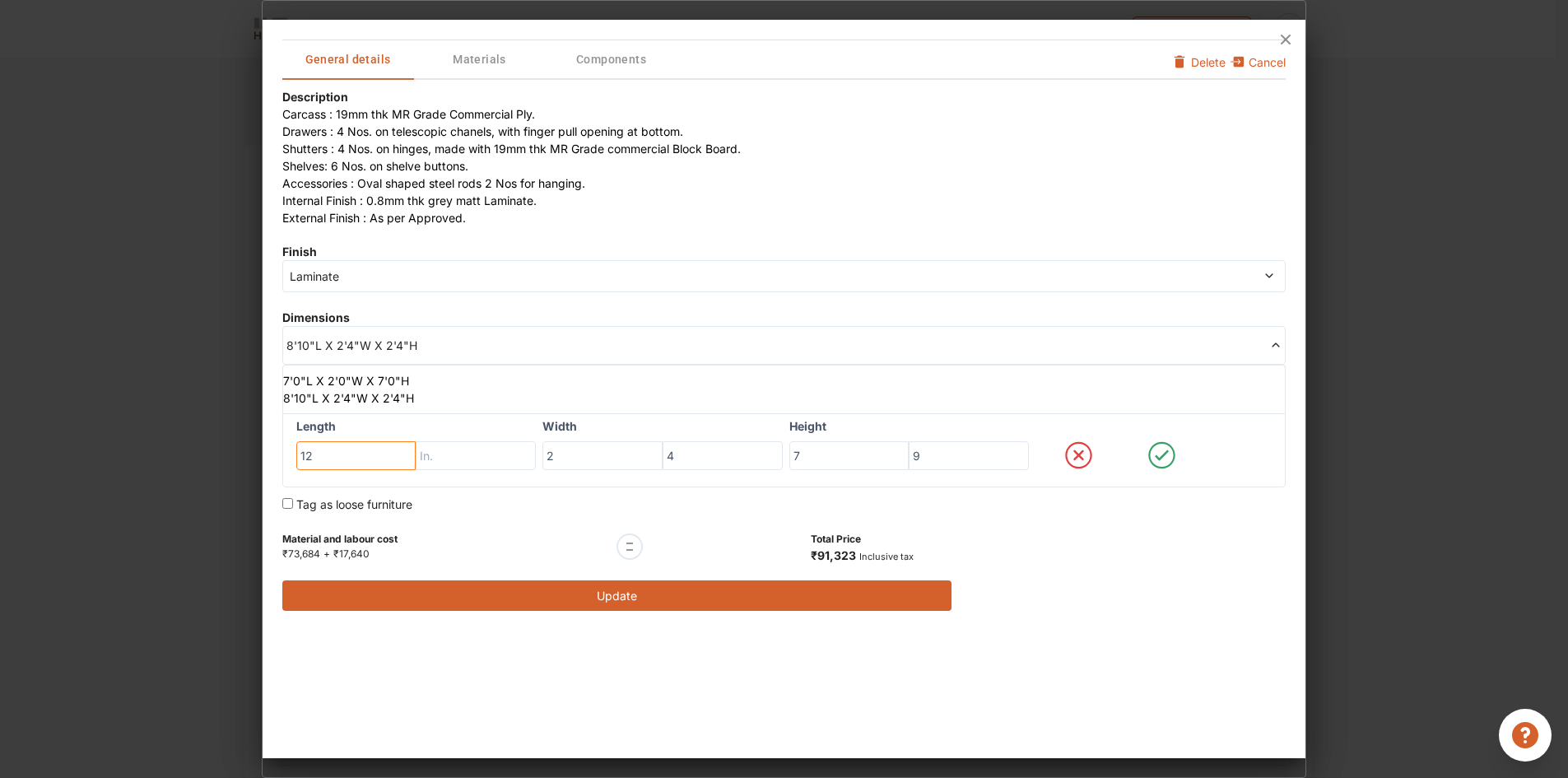
type input "12"
drag, startPoint x: 489, startPoint y: 449, endPoint x: 522, endPoint y: 463, distance: 35.8
click at [489, 449] on input "text" at bounding box center [475, 455] width 120 height 30
type input "0"
click at [1160, 460] on icon at bounding box center [1161, 455] width 14 height 11
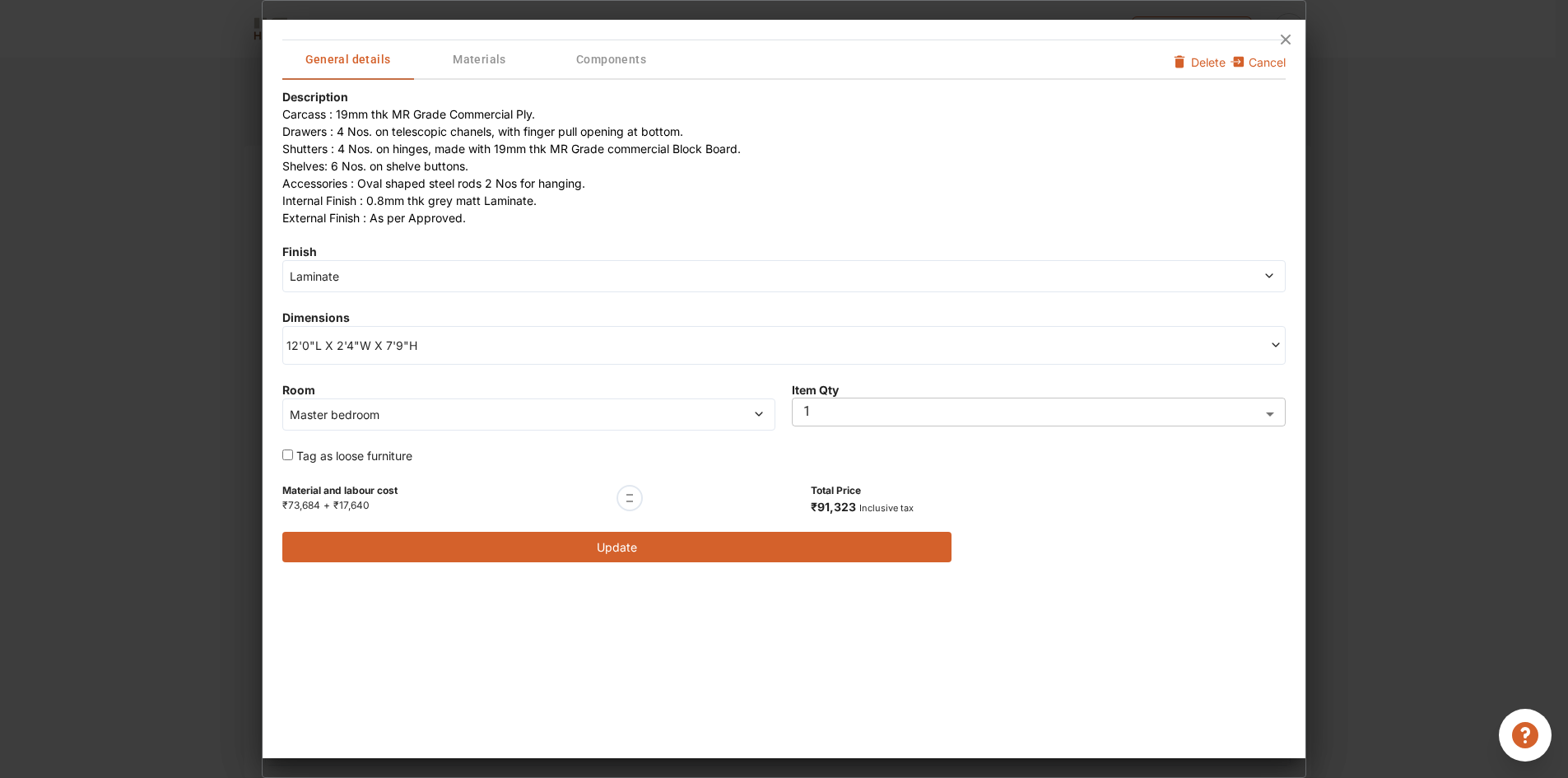
click at [598, 543] on button "Update" at bounding box center [616, 548] width 669 height 31
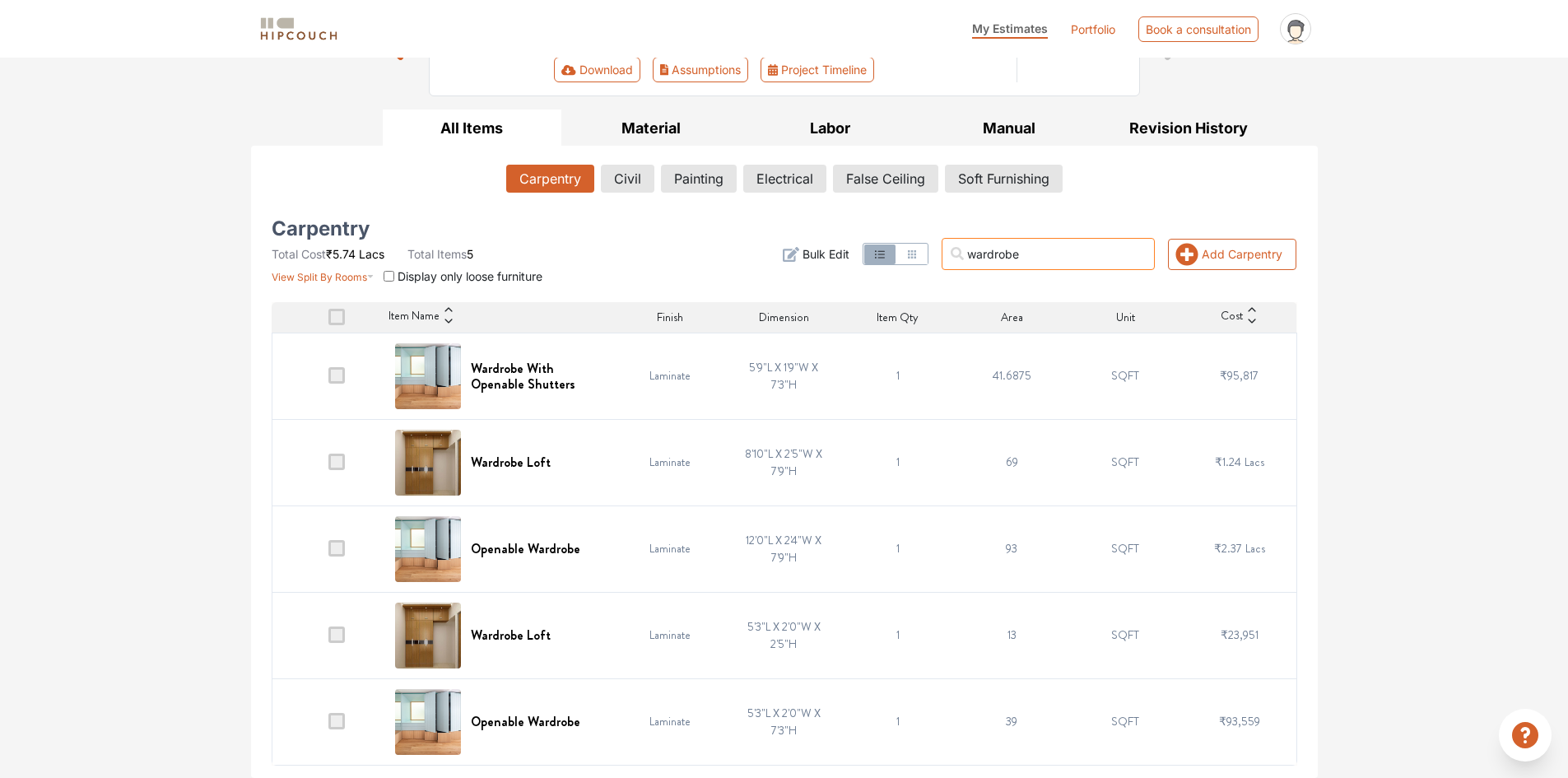
drag, startPoint x: 1051, startPoint y: 255, endPoint x: 979, endPoint y: 256, distance: 72.0
click at [979, 256] on input "wardrobe" at bounding box center [1048, 254] width 213 height 33
click at [1357, 466] on div "Options Summary Details Speak to a Hipcouch Designer Cost Estimate Report - Raj…" at bounding box center [784, 308] width 1568 height 940
drag, startPoint x: 1052, startPoint y: 264, endPoint x: 970, endPoint y: 266, distance: 82.0
click at [970, 266] on input "wardrobe" at bounding box center [1048, 254] width 213 height 33
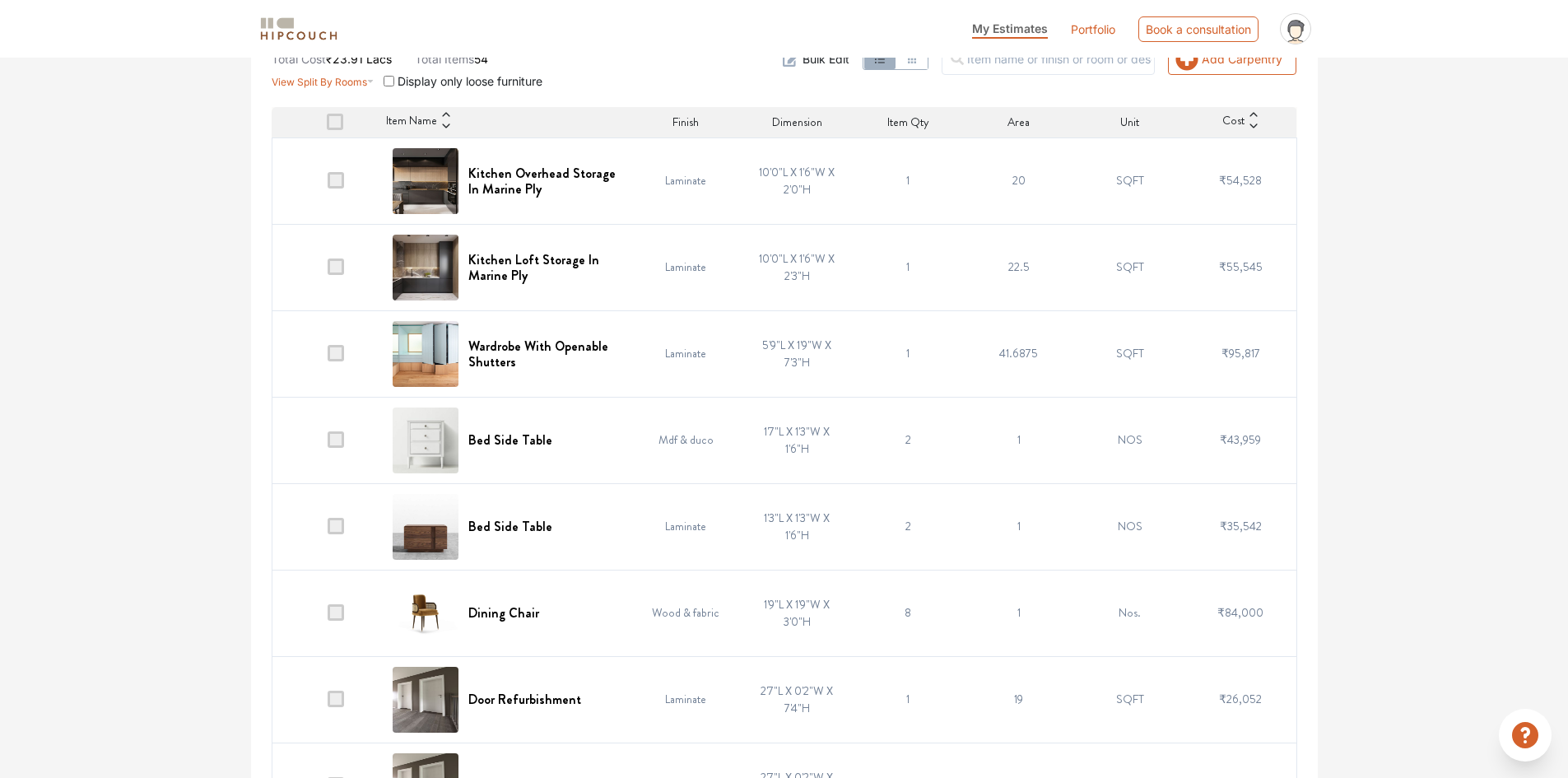
scroll to position [301, 0]
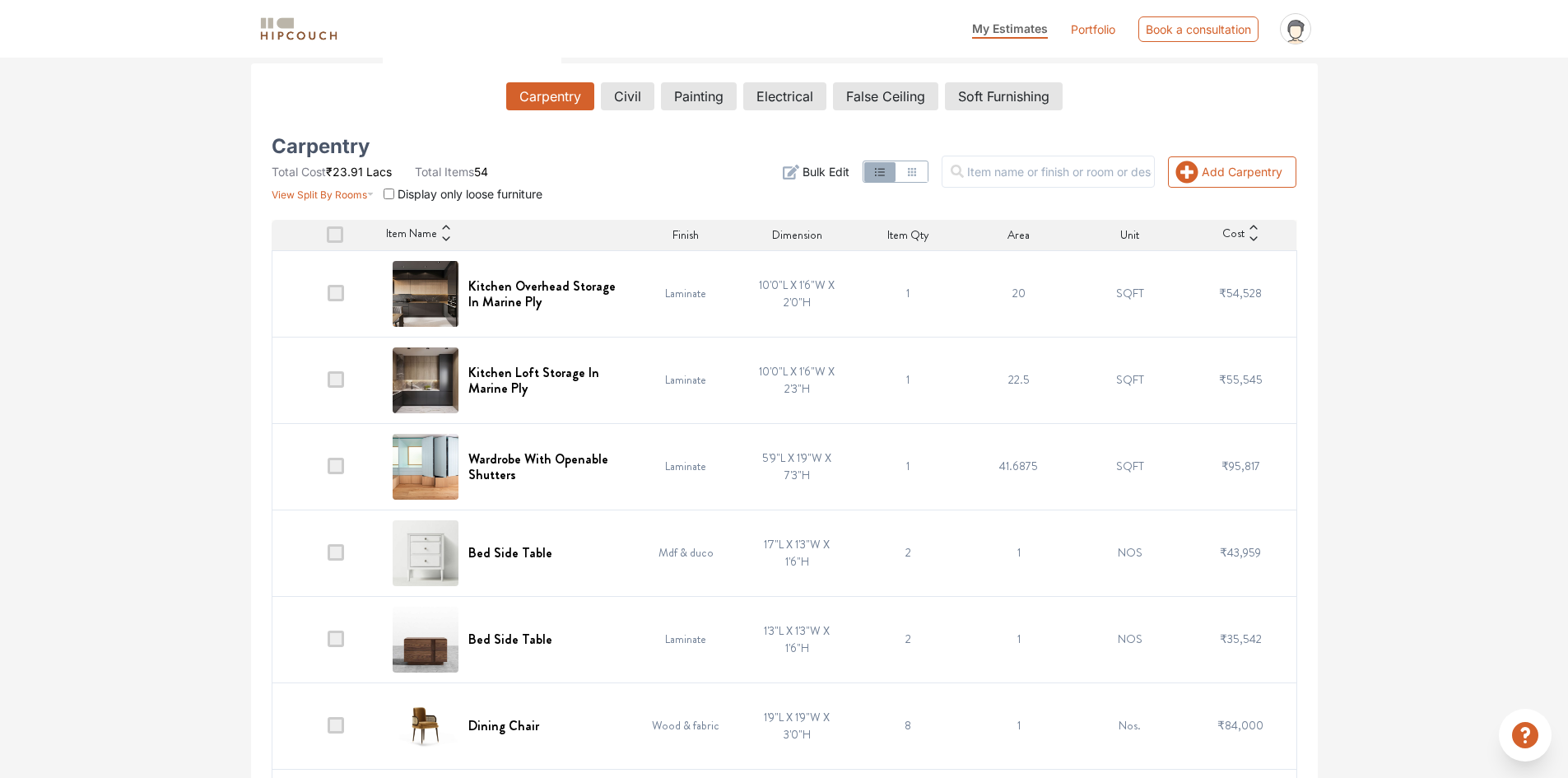
click at [1249, 239] on icon at bounding box center [1253, 239] width 12 height 12
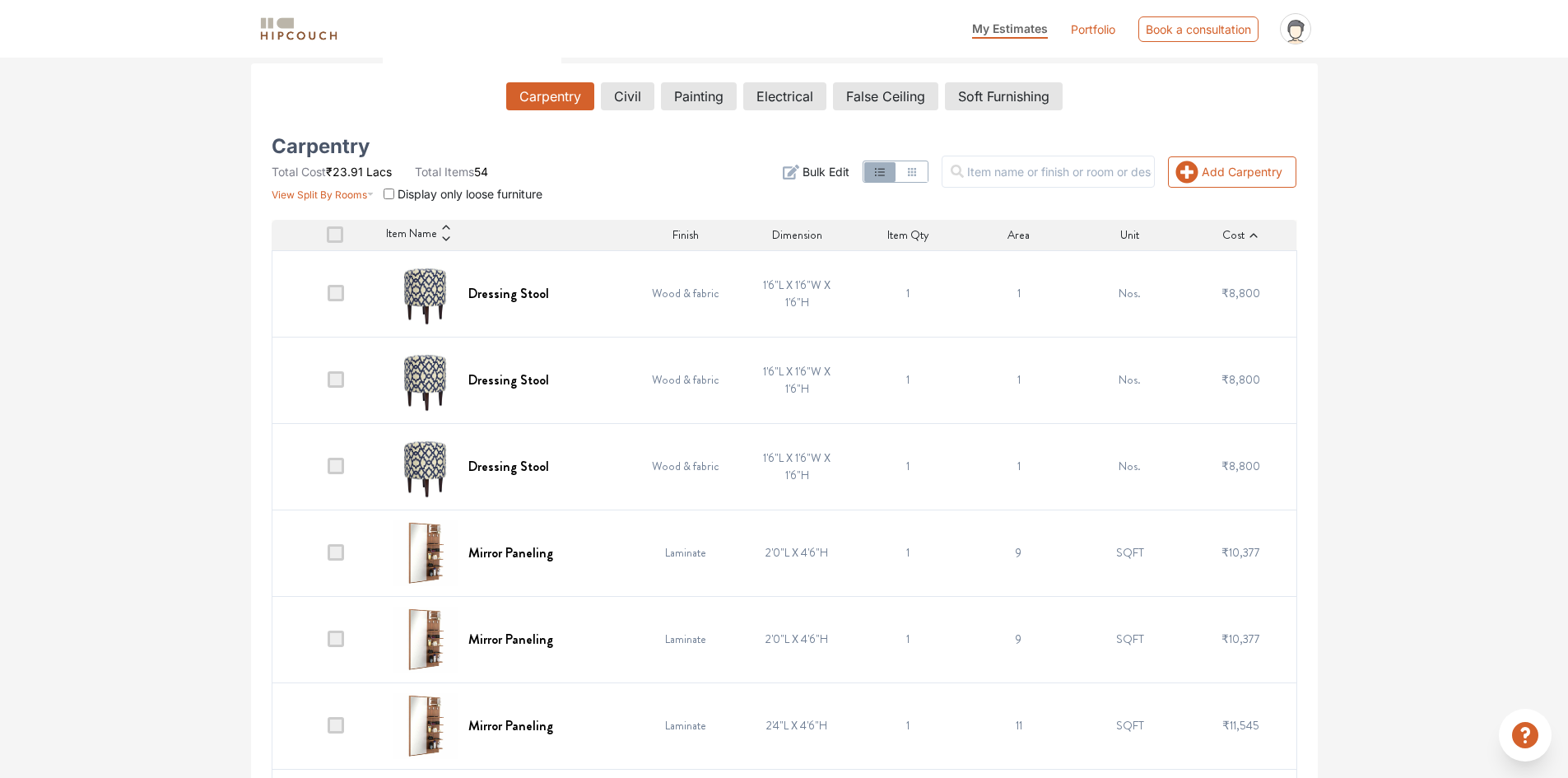
click at [1250, 236] on icon at bounding box center [1253, 235] width 7 height 5
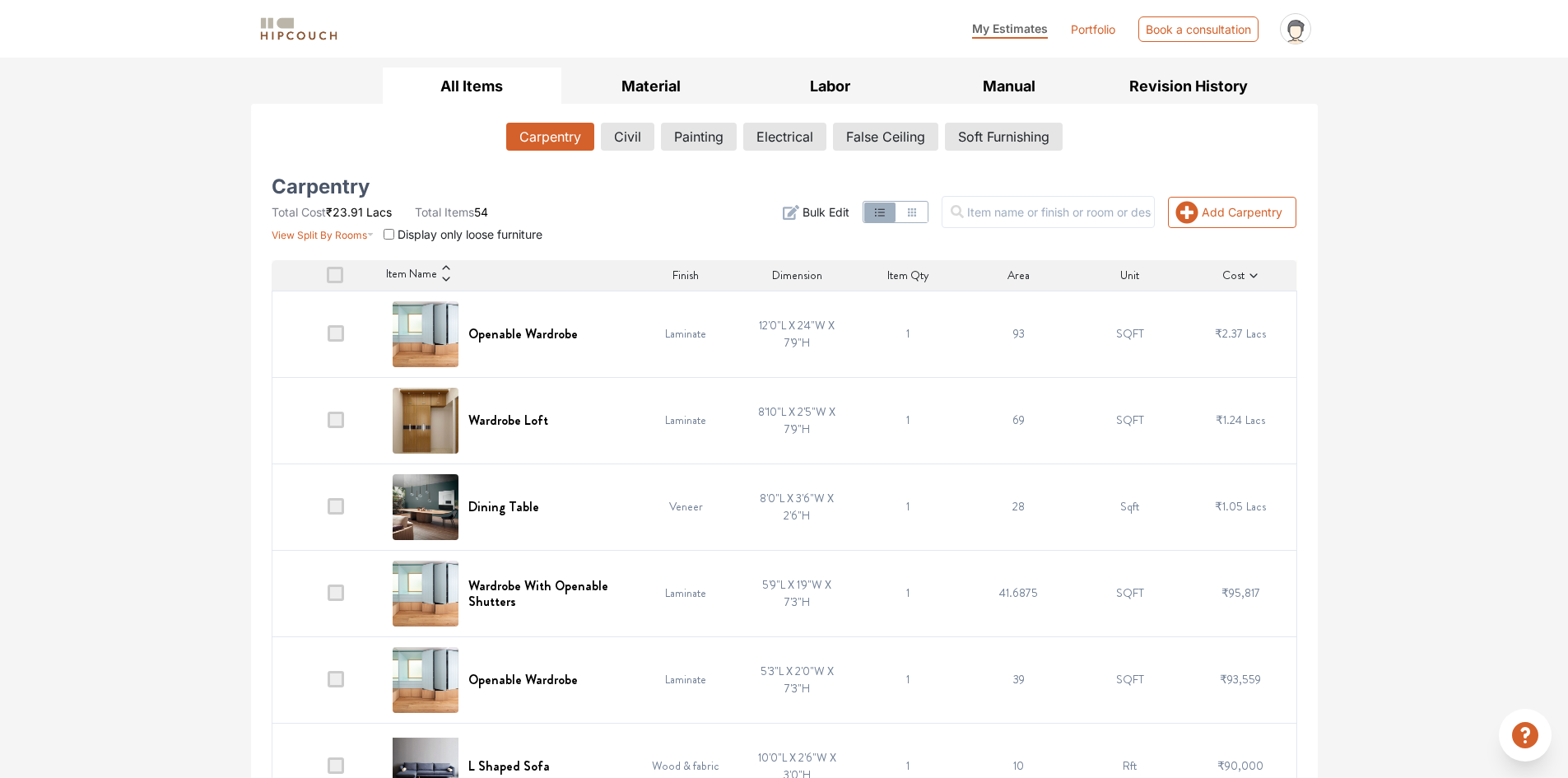
scroll to position [219, 0]
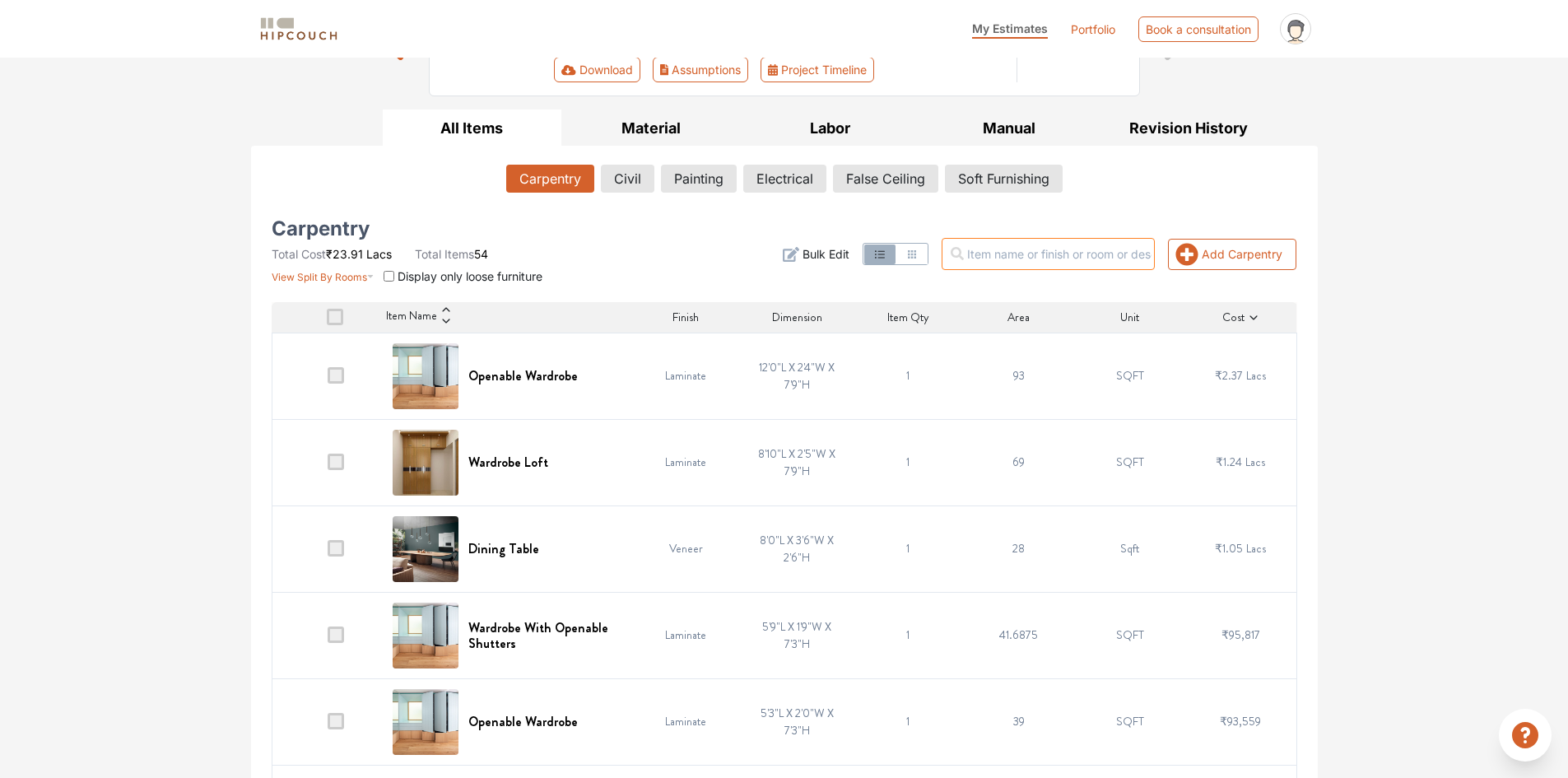
click at [1068, 264] on input "text" at bounding box center [1048, 254] width 213 height 33
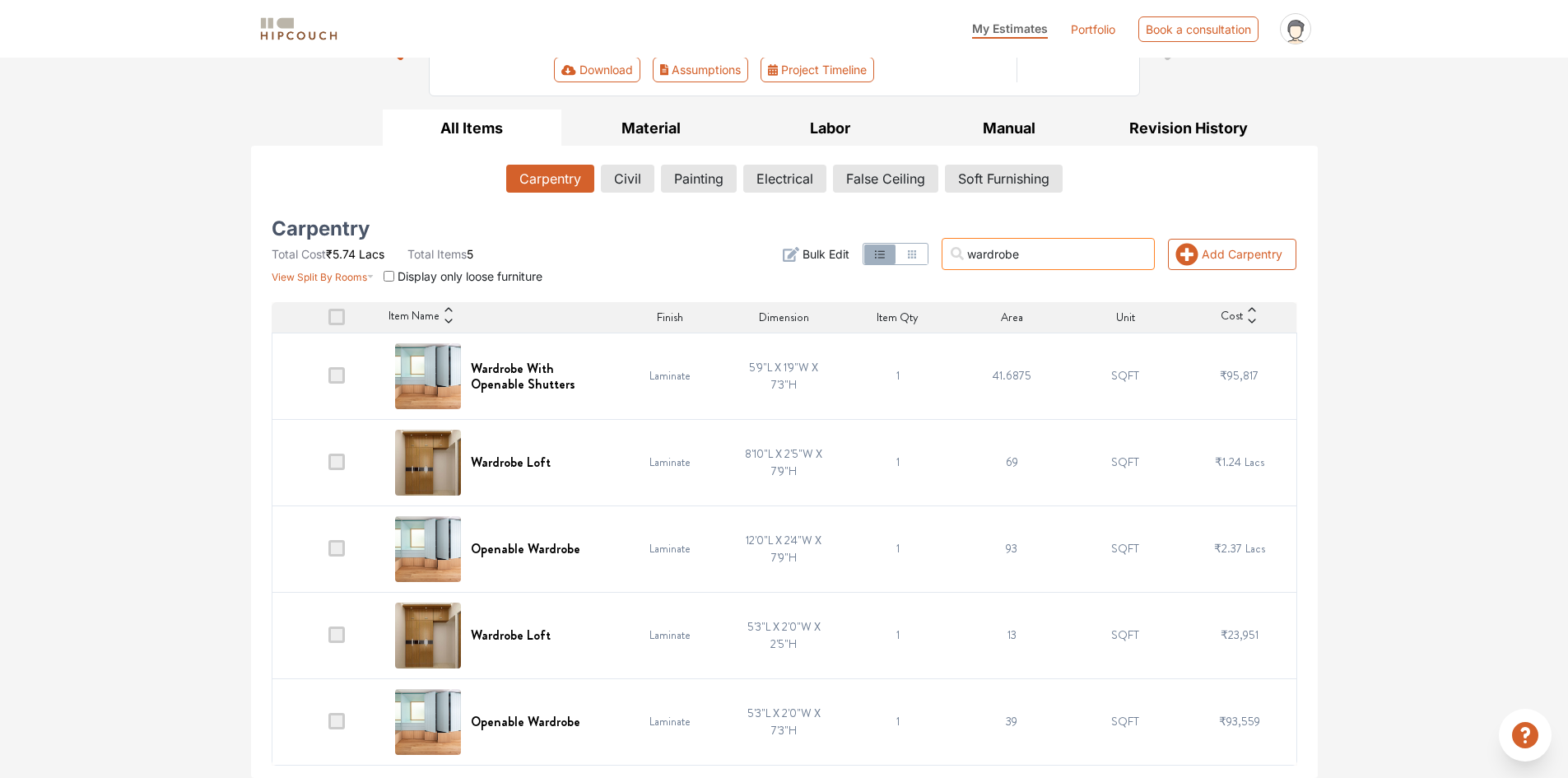
type input "wardrobe"
click at [1382, 449] on div "Options Summary Details Speak to a Hipcouch Designer Cost Estimate Report - Raj…" at bounding box center [784, 308] width 1568 height 940
click at [185, 496] on div "Options Summary Details Speak to a Hipcouch Designer Cost Estimate Report - Raj…" at bounding box center [784, 308] width 1568 height 940
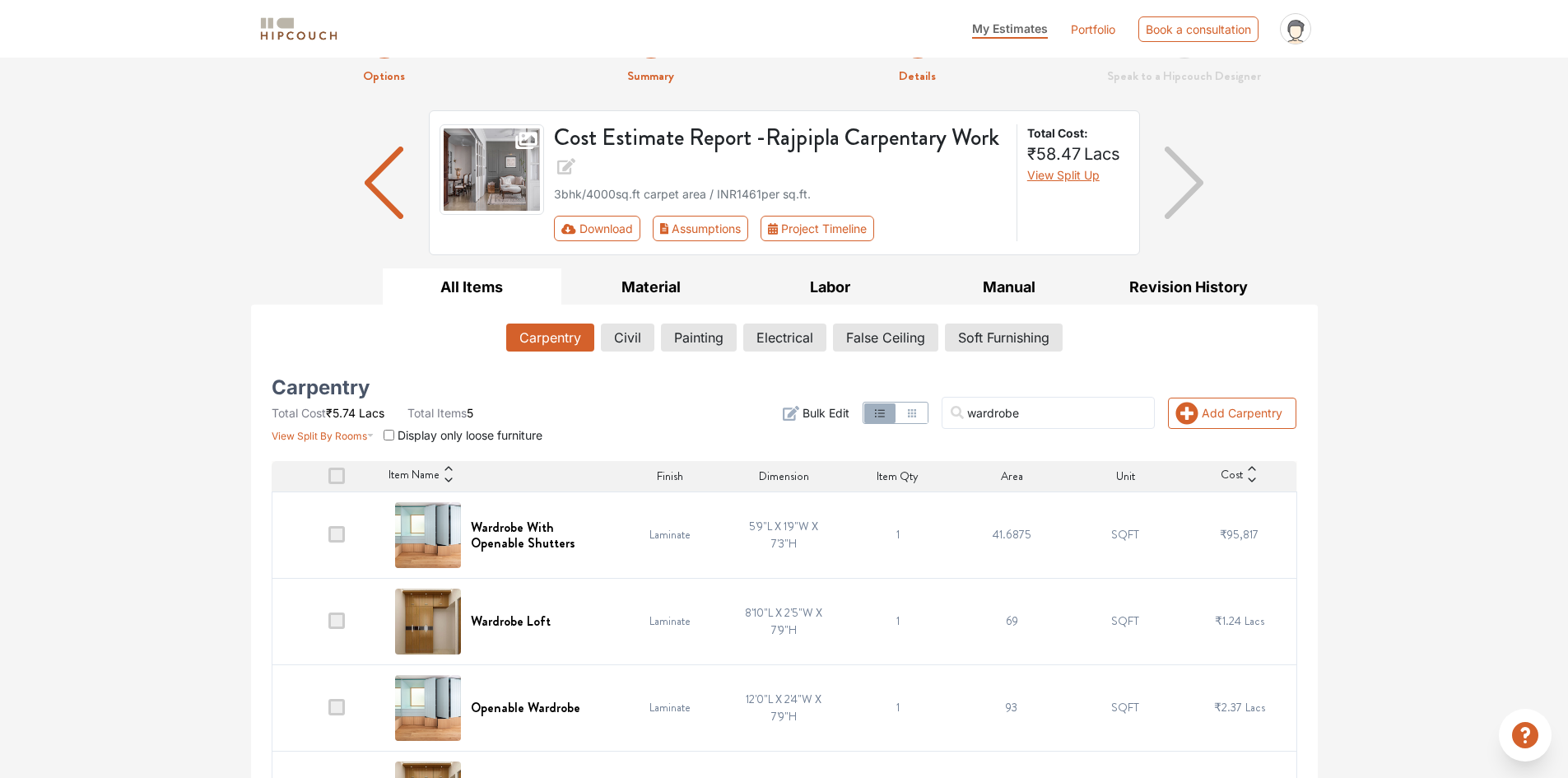
scroll to position [54, 0]
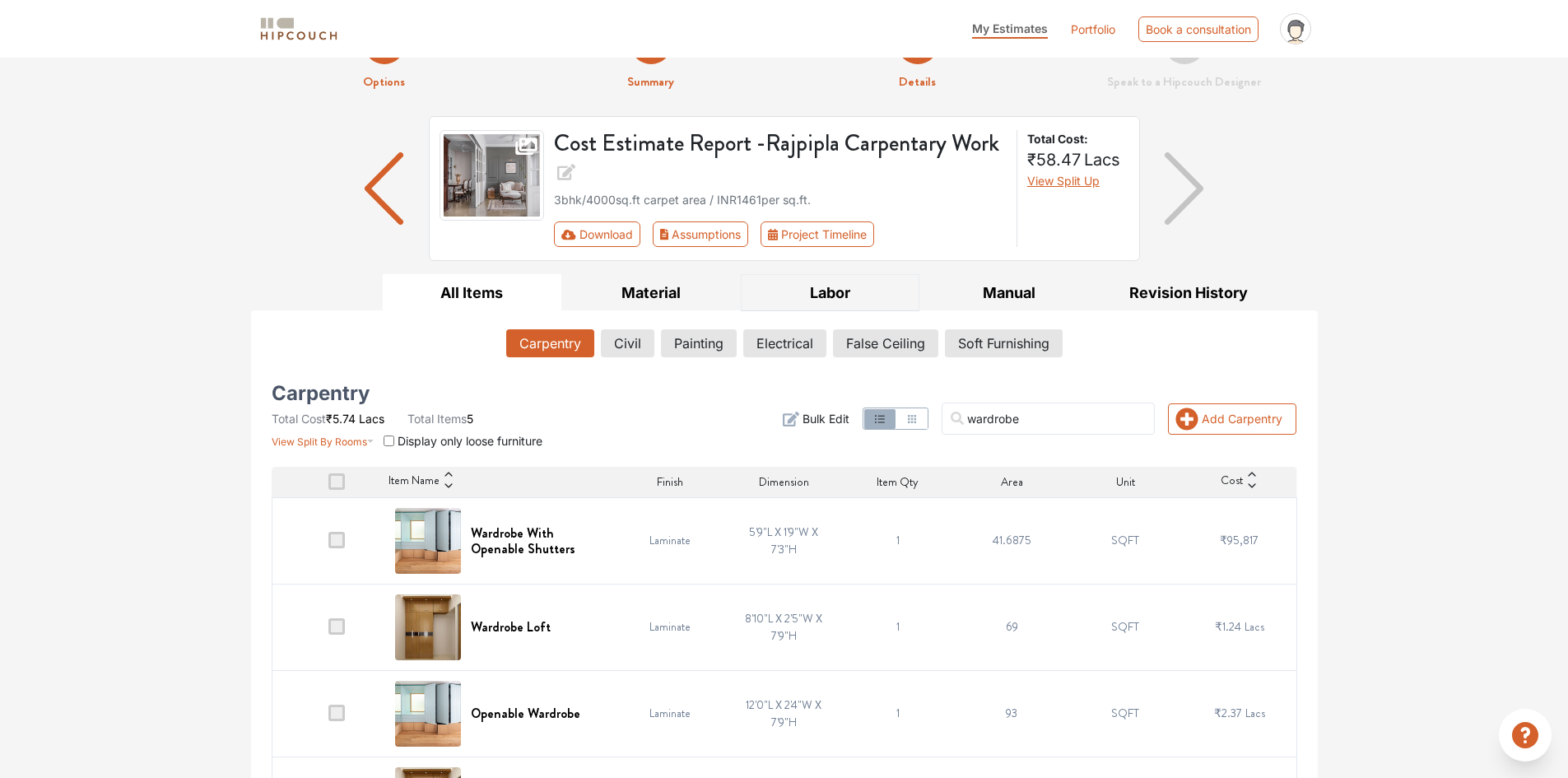
click at [795, 293] on button "Labor" at bounding box center [830, 292] width 180 height 37
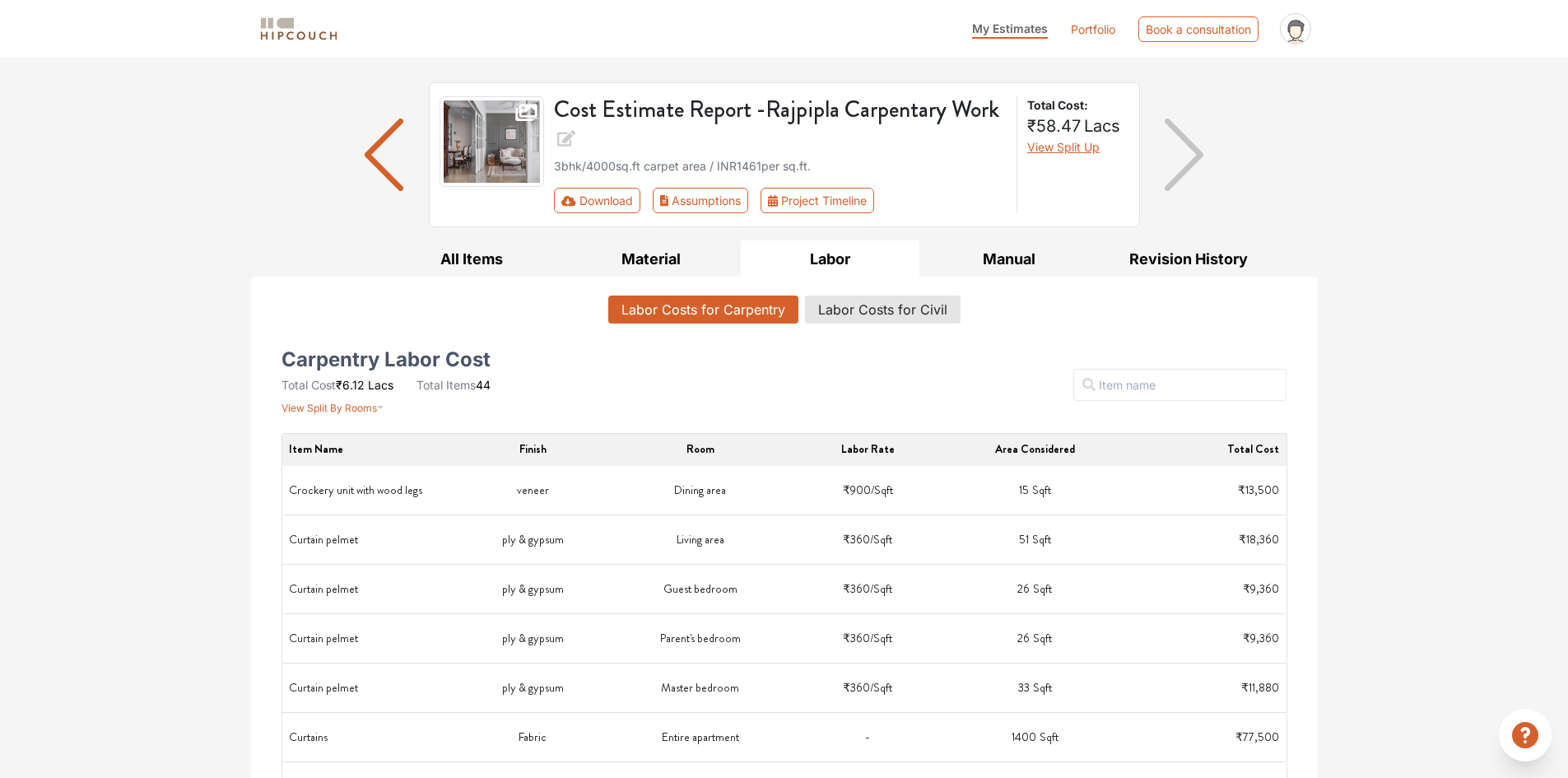
scroll to position [82, 0]
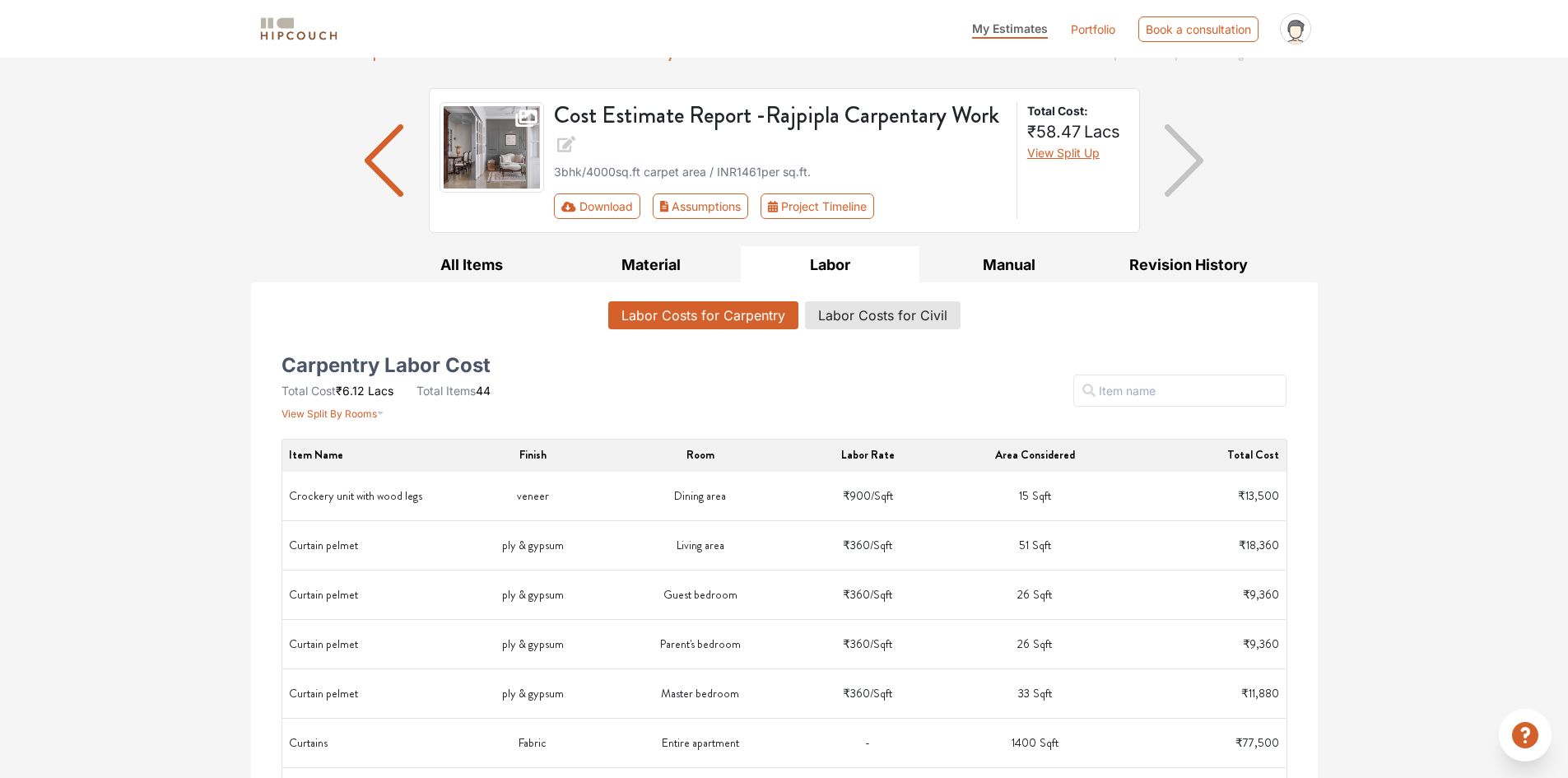
click at [645, 267] on button "Material" at bounding box center [650, 264] width 180 height 37
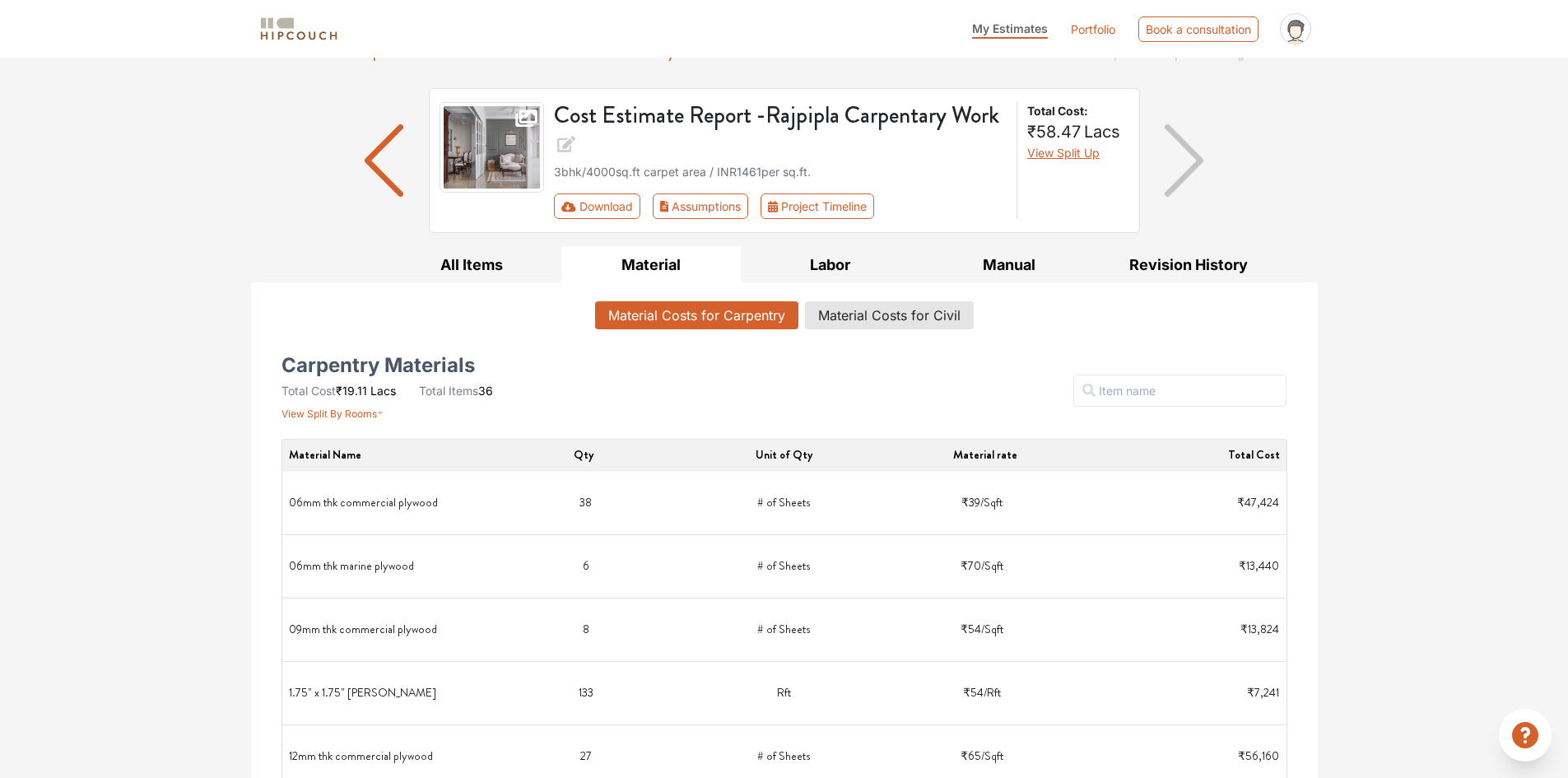
click at [364, 411] on span "View Split By Rooms" at bounding box center [330, 415] width 96 height 13
click at [317, 408] on span "View Split By Rooms" at bounding box center [330, 415] width 96 height 13
drag, startPoint x: 1450, startPoint y: 446, endPoint x: 1453, endPoint y: 421, distance: 25.2
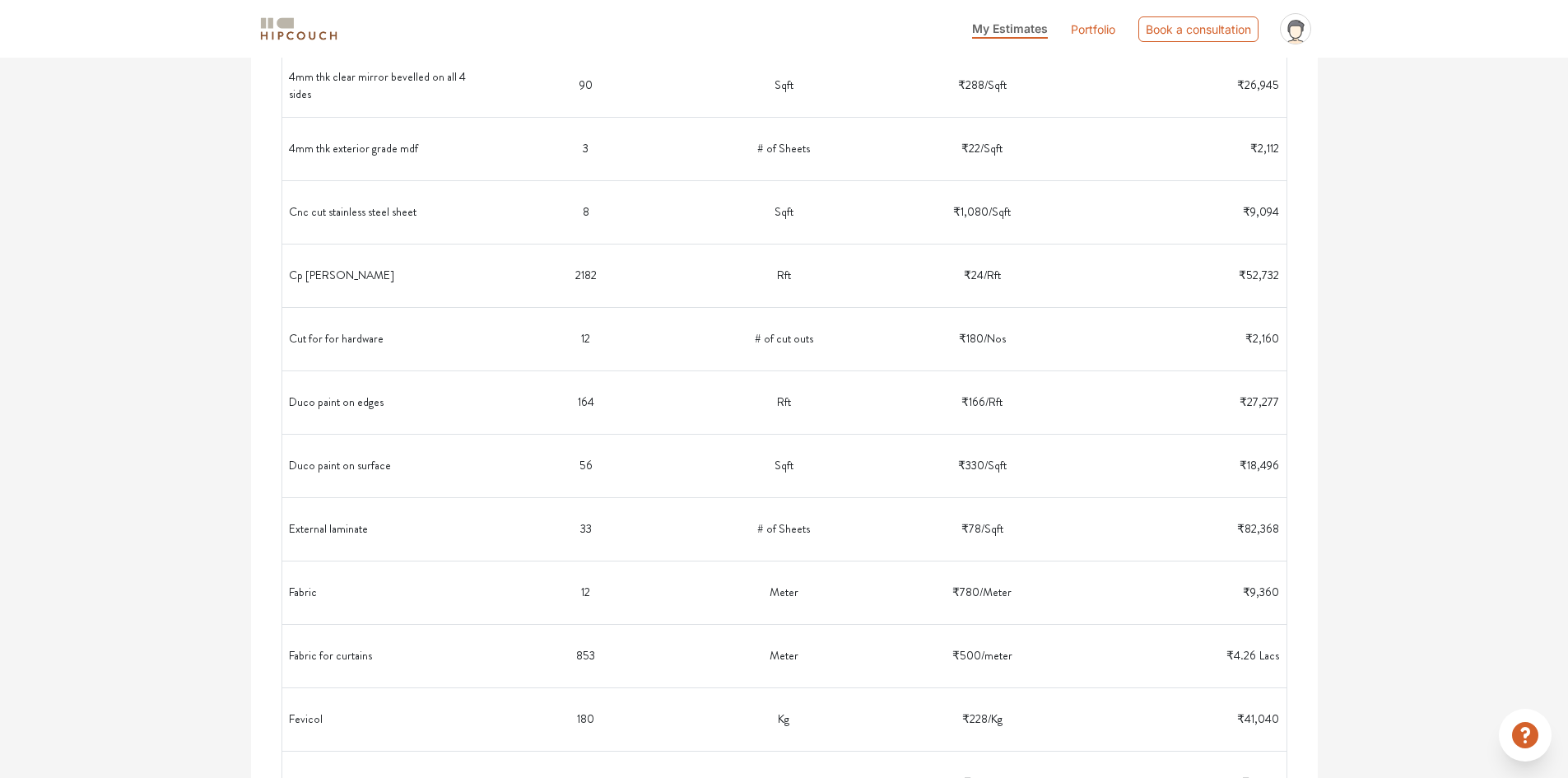
scroll to position [1261, 0]
click at [1013, 654] on icon "button" at bounding box center [1012, 653] width 12 height 12
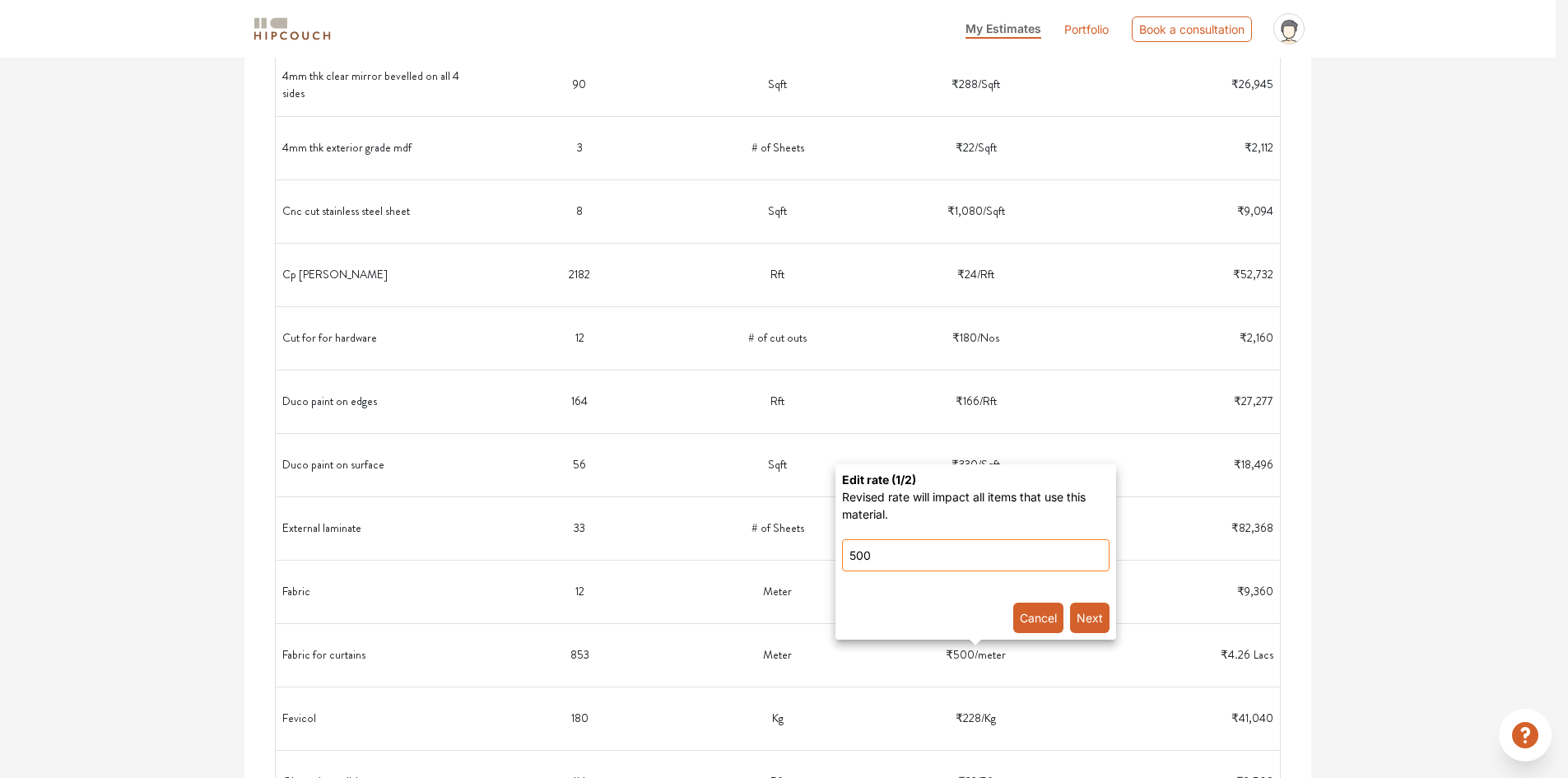
drag, startPoint x: 900, startPoint y: 560, endPoint x: 816, endPoint y: 552, distance: 84.4
click at [816, 552] on curtains-popover-popover\} "Edit rate ( 1 /2) Revised rate will impact all items that use this material. 50…" at bounding box center [784, 389] width 1568 height 778
type input "350"
click at [1087, 625] on button "Next" at bounding box center [1089, 618] width 40 height 31
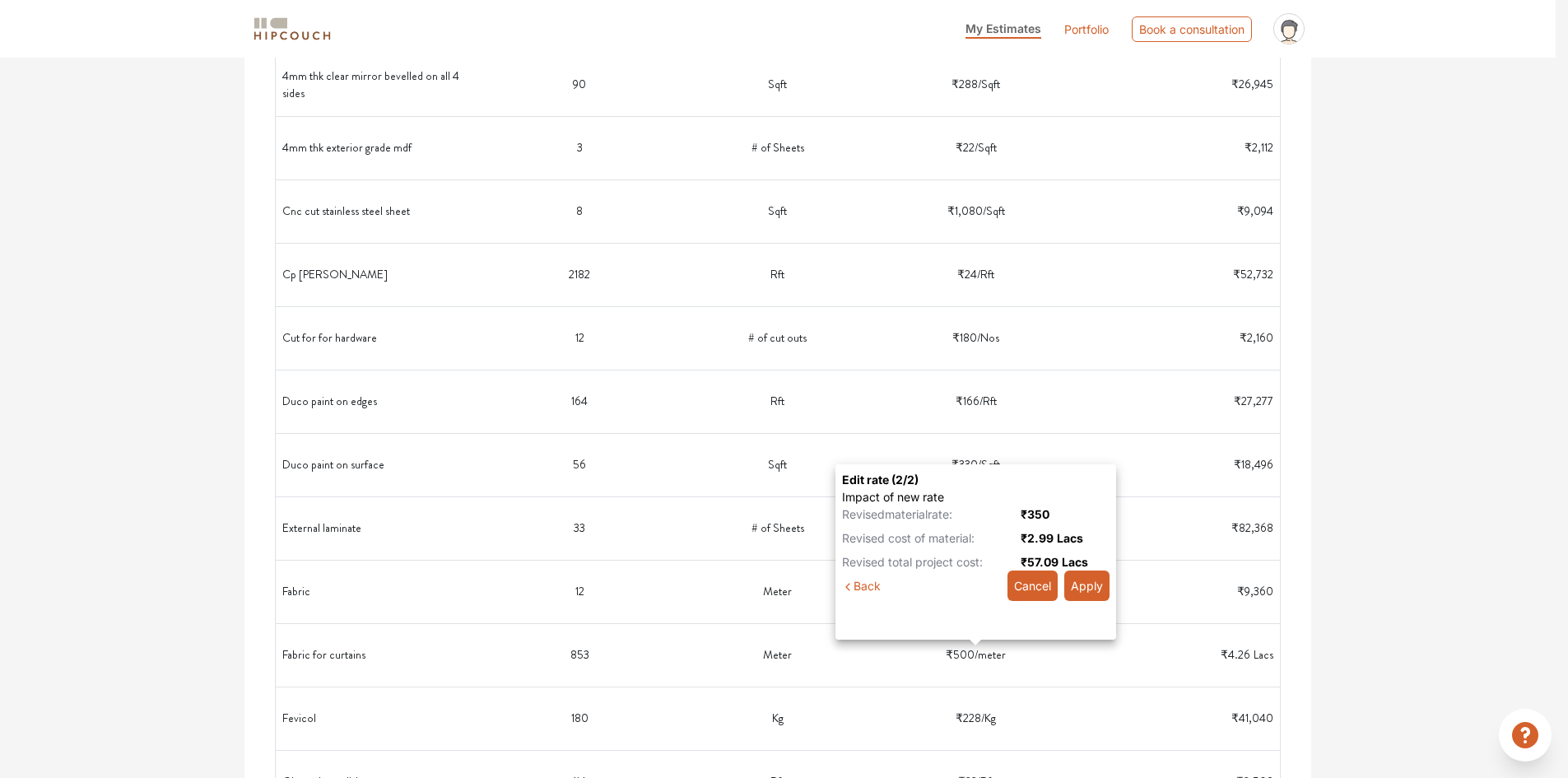
click at [1092, 589] on button "Apply" at bounding box center [1087, 586] width 45 height 31
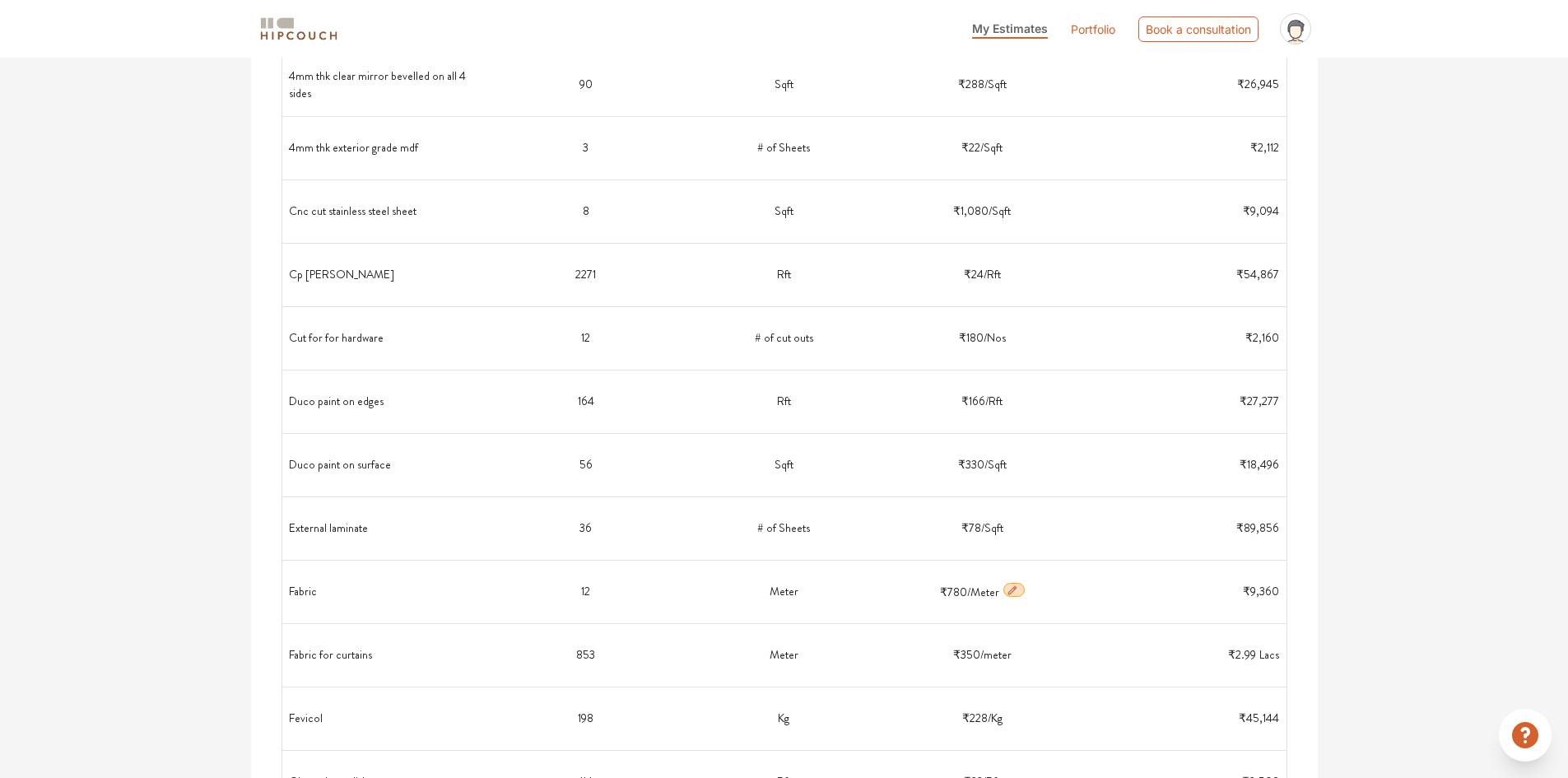
click at [1017, 590] on button "button" at bounding box center [1014, 590] width 22 height 14
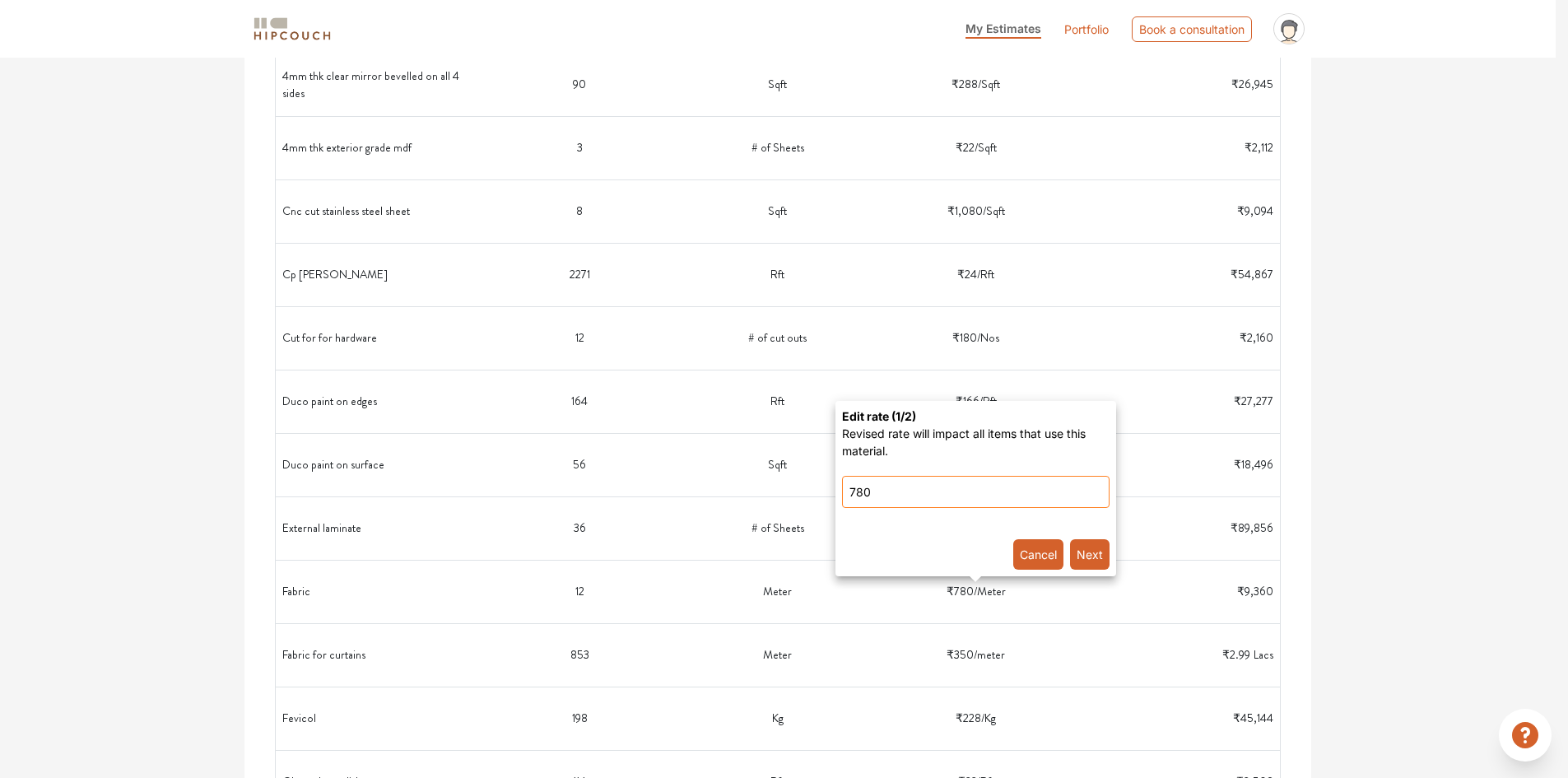
drag, startPoint x: 882, startPoint y: 493, endPoint x: 828, endPoint y: 493, distance: 54.0
click at [828, 493] on div "Edit rate ( 1 /2) Revised rate will impact all items that use this material. 78…" at bounding box center [784, 389] width 1568 height 778
type input "500"
click at [1087, 558] on button "Next" at bounding box center [1089, 555] width 40 height 31
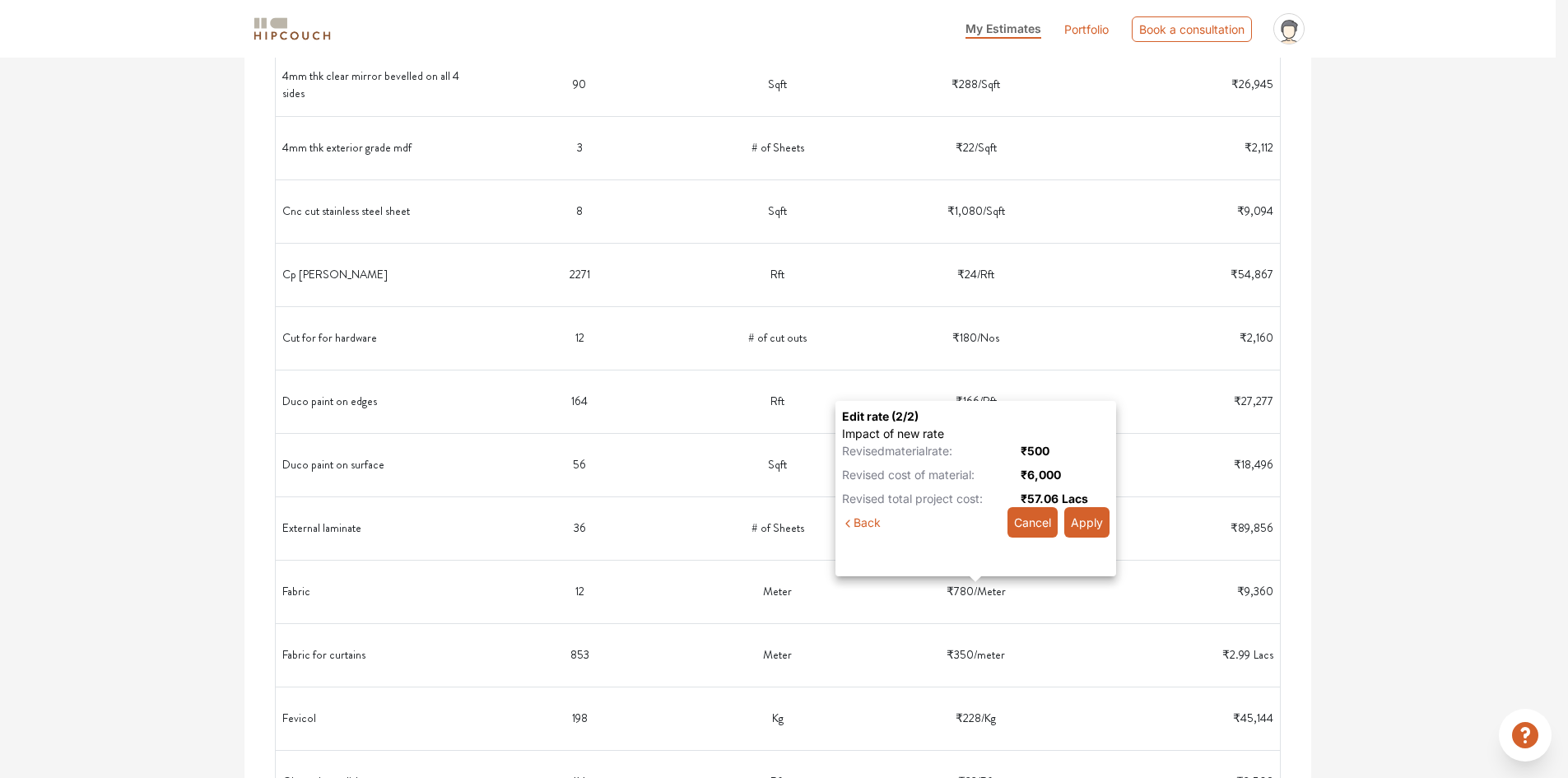
click at [1086, 524] on button "Apply" at bounding box center [1087, 522] width 45 height 31
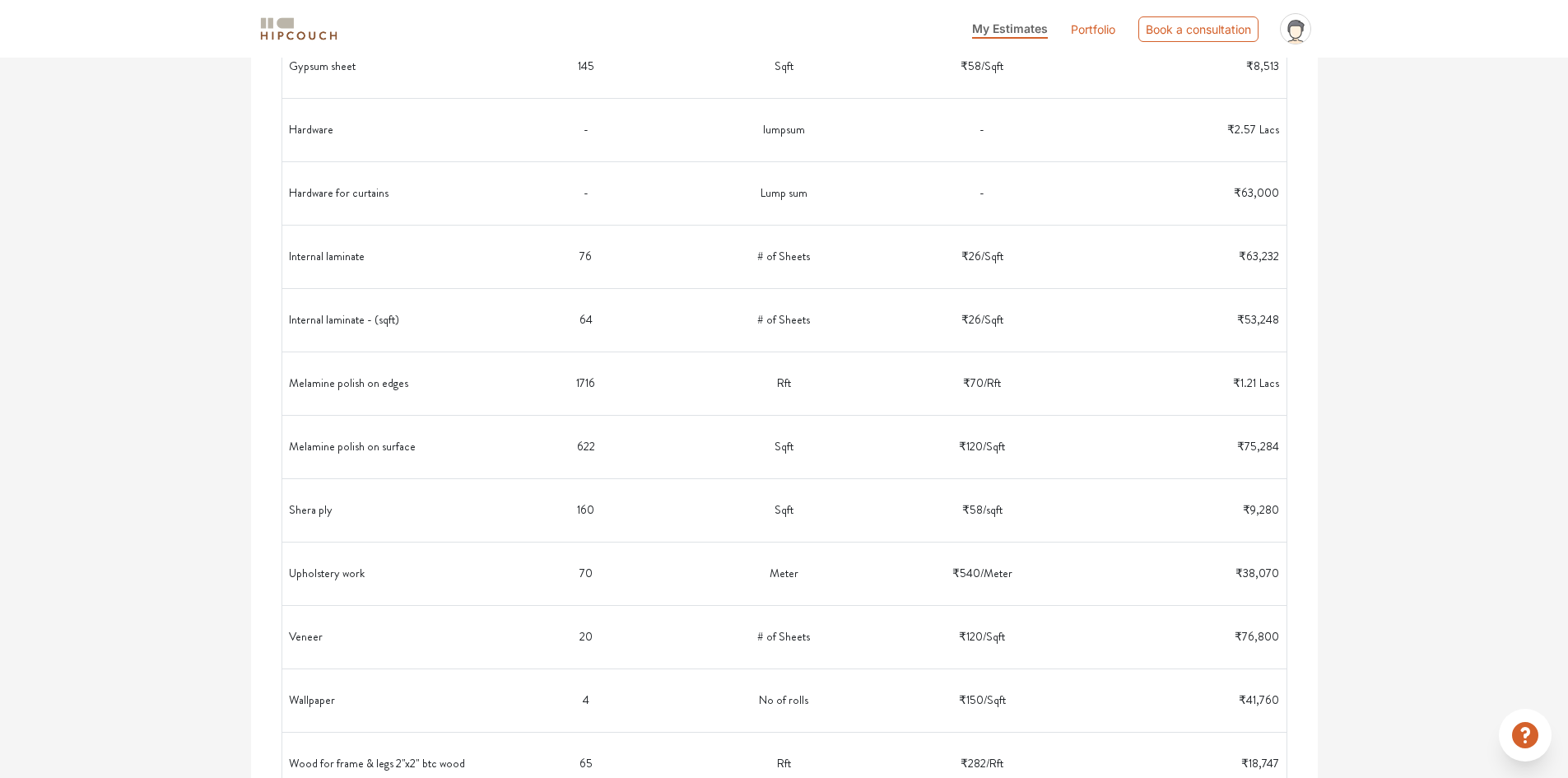
scroll to position [2085, 0]
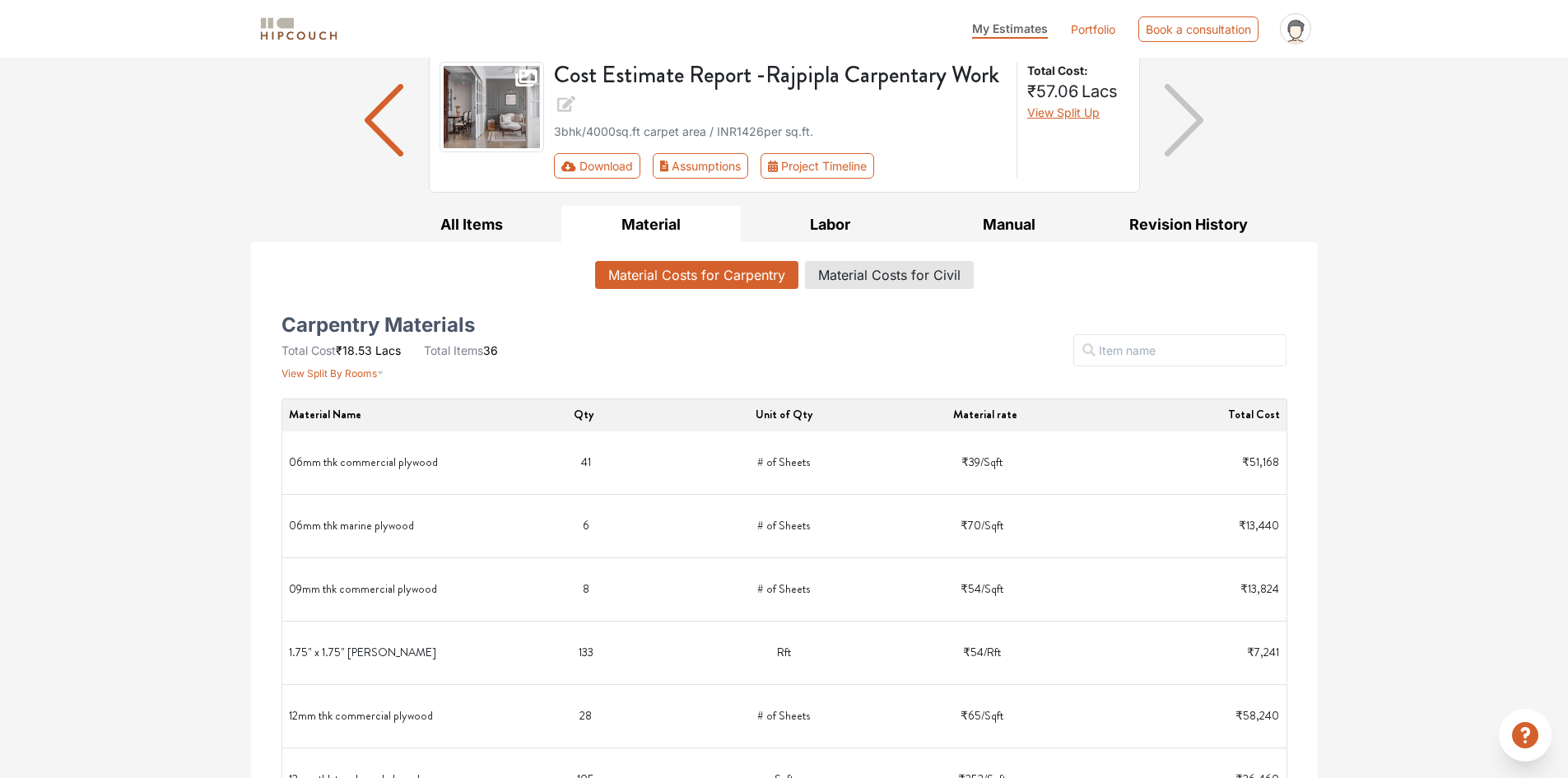
scroll to position [0, 0]
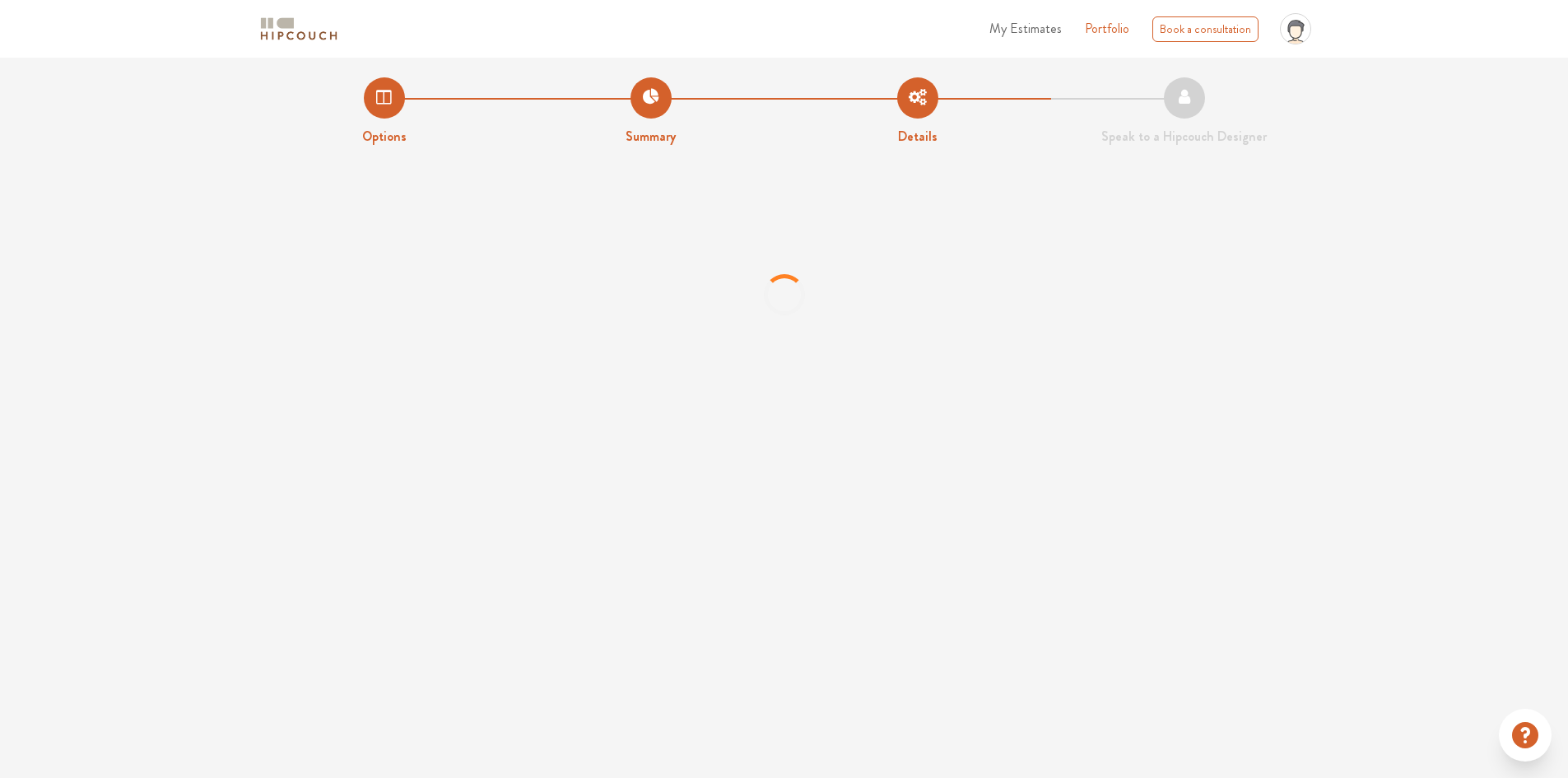
click at [1295, 33] on icon at bounding box center [1294, 32] width 12 height 13
click at [1045, 36] on span "My Estimates" at bounding box center [1025, 28] width 72 height 19
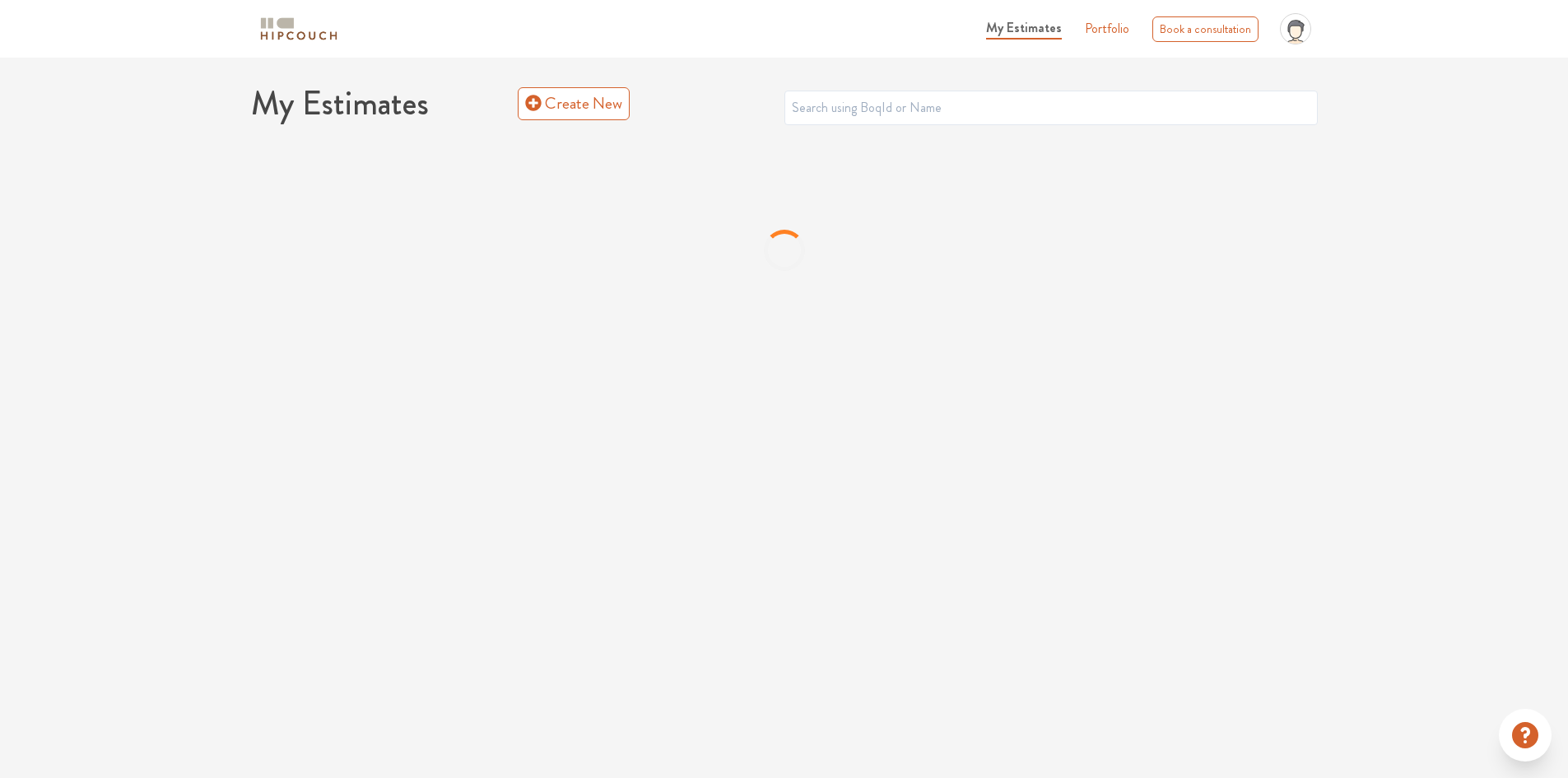
click at [1403, 199] on div "My Estimates Create New" at bounding box center [784, 229] width 1568 height 290
